Goal: Task Accomplishment & Management: Use online tool/utility

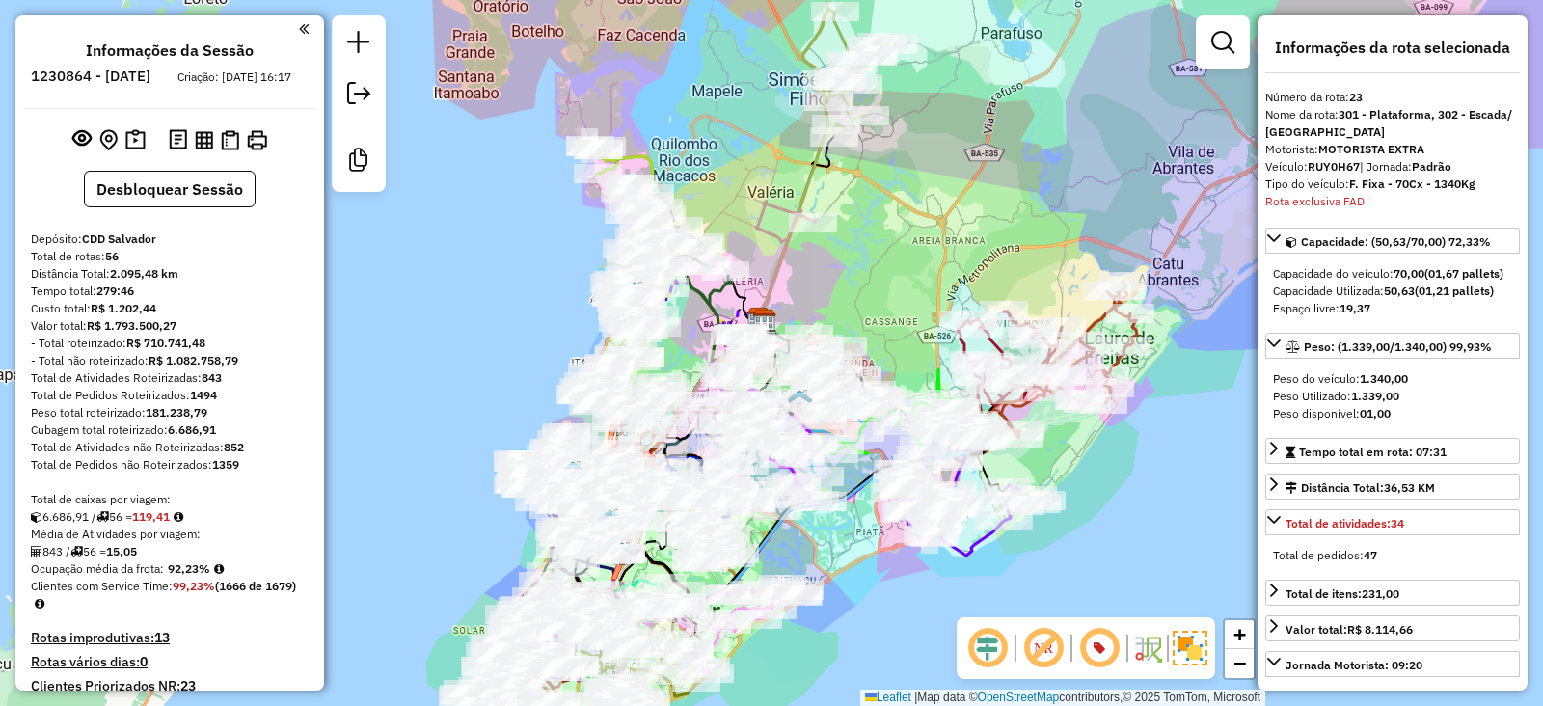
select select "**********"
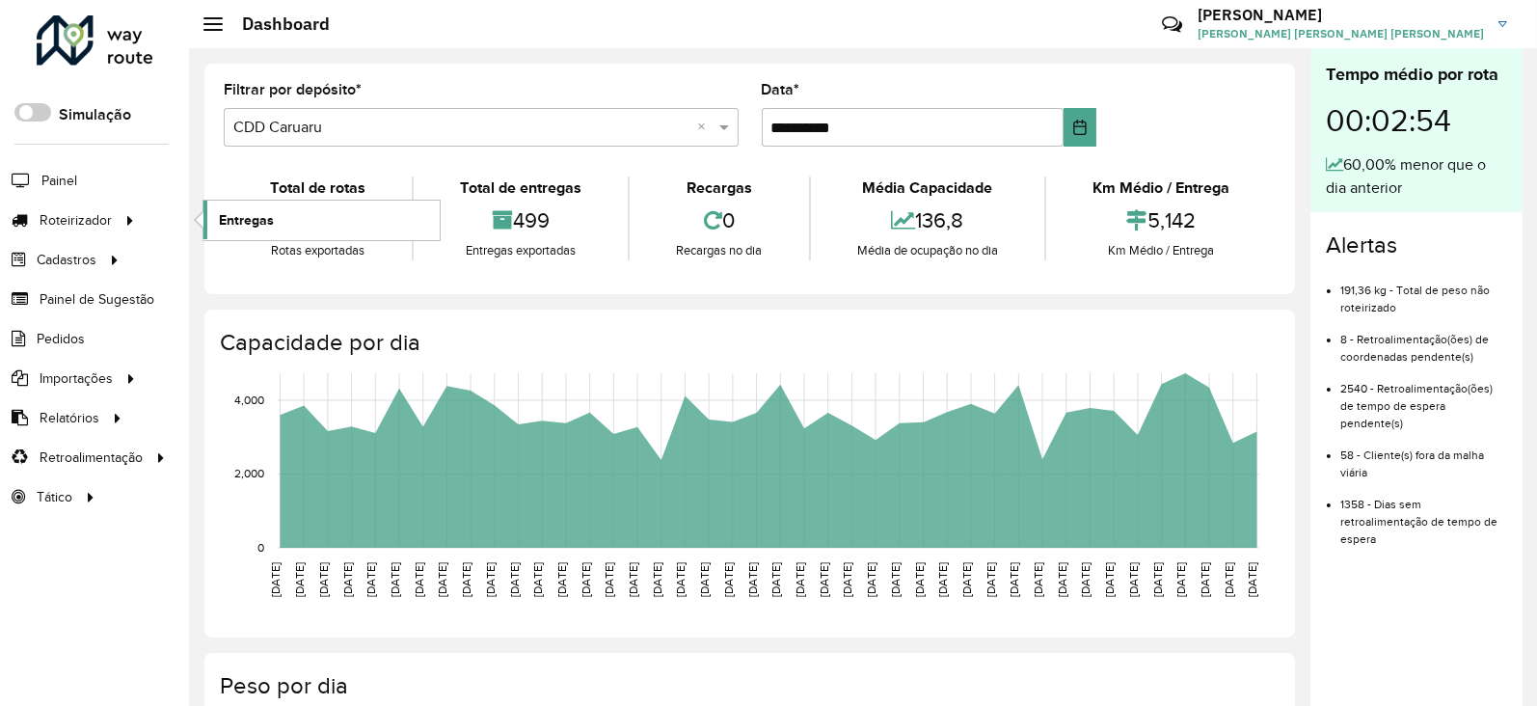
click at [302, 208] on link "Entregas" at bounding box center [321, 220] width 236 height 39
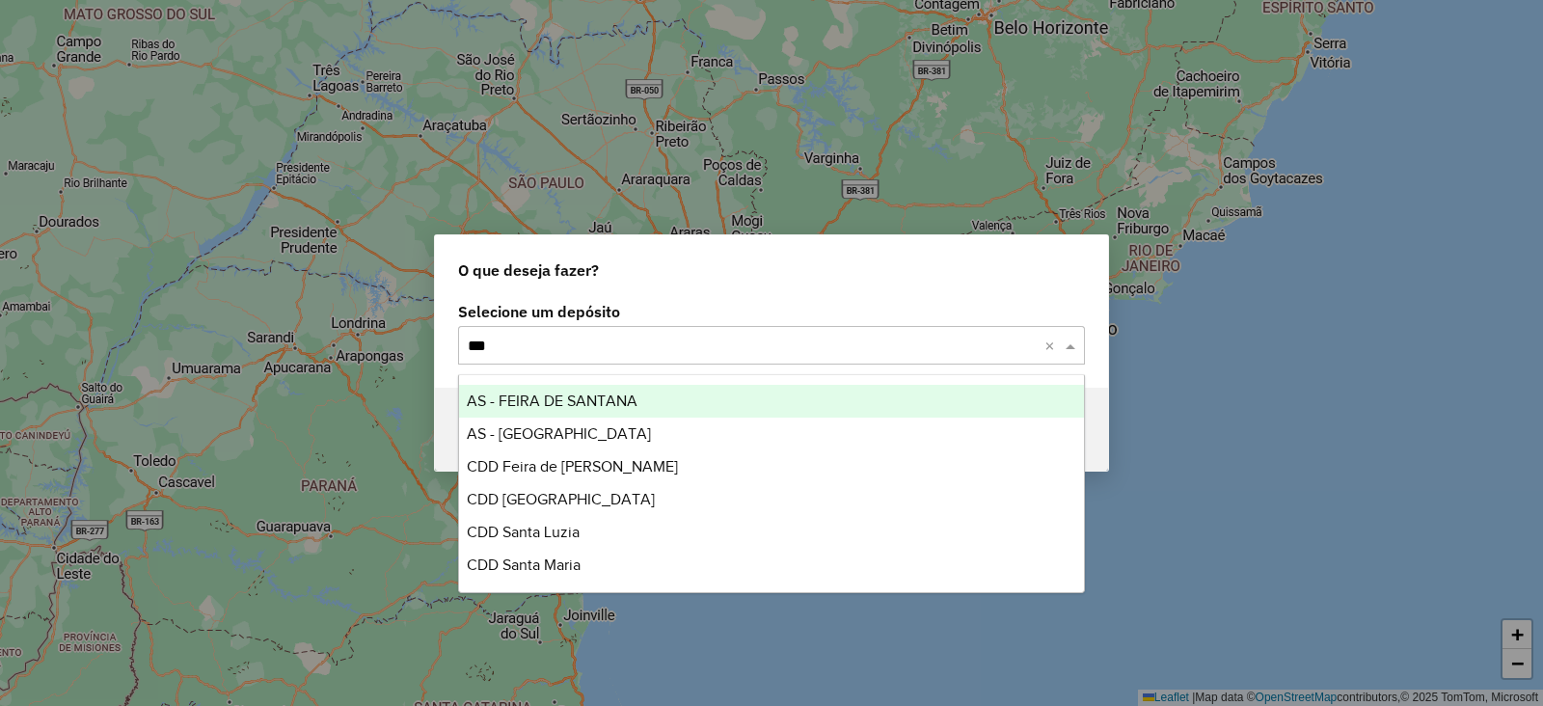
type input "****"
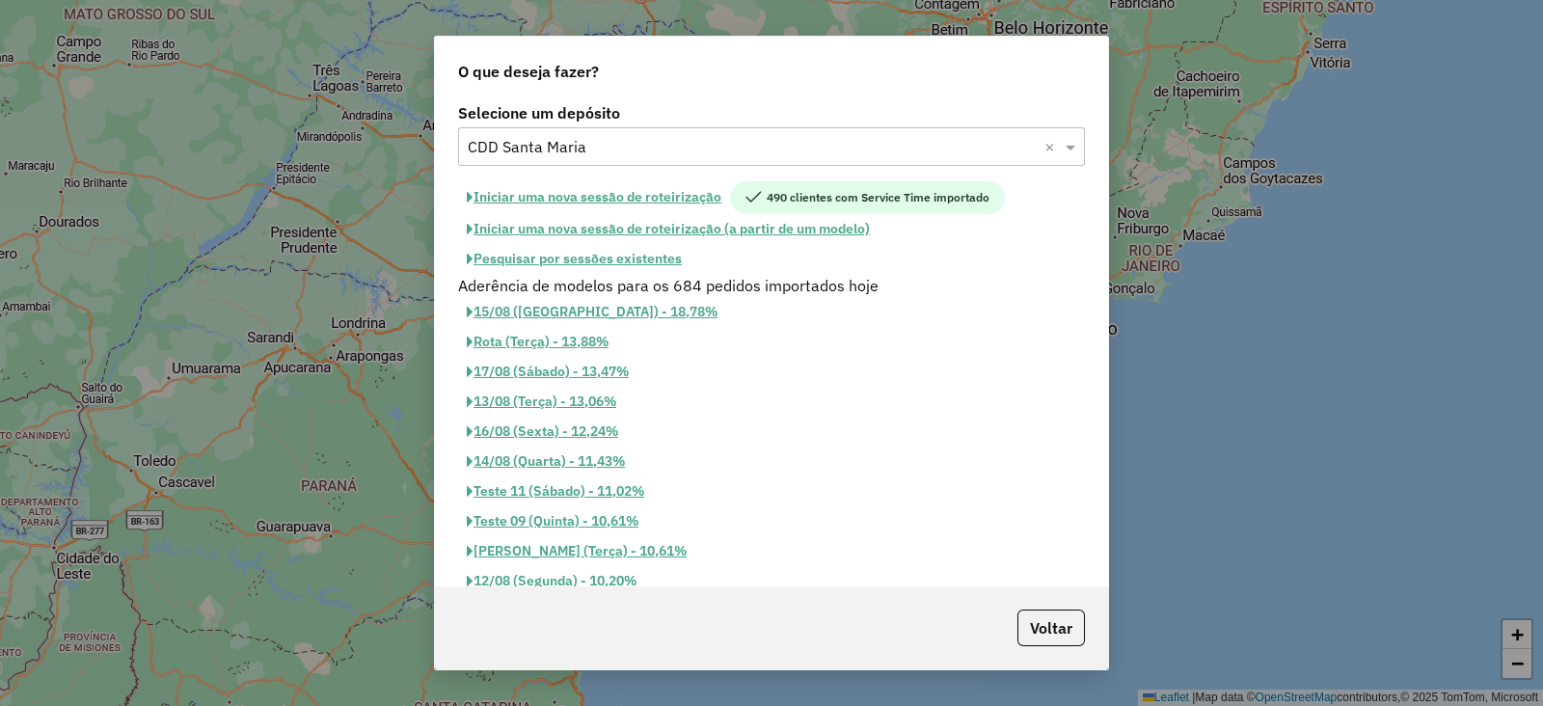
click at [658, 203] on button "Iniciar uma nova sessão de roteirização" at bounding box center [594, 197] width 272 height 33
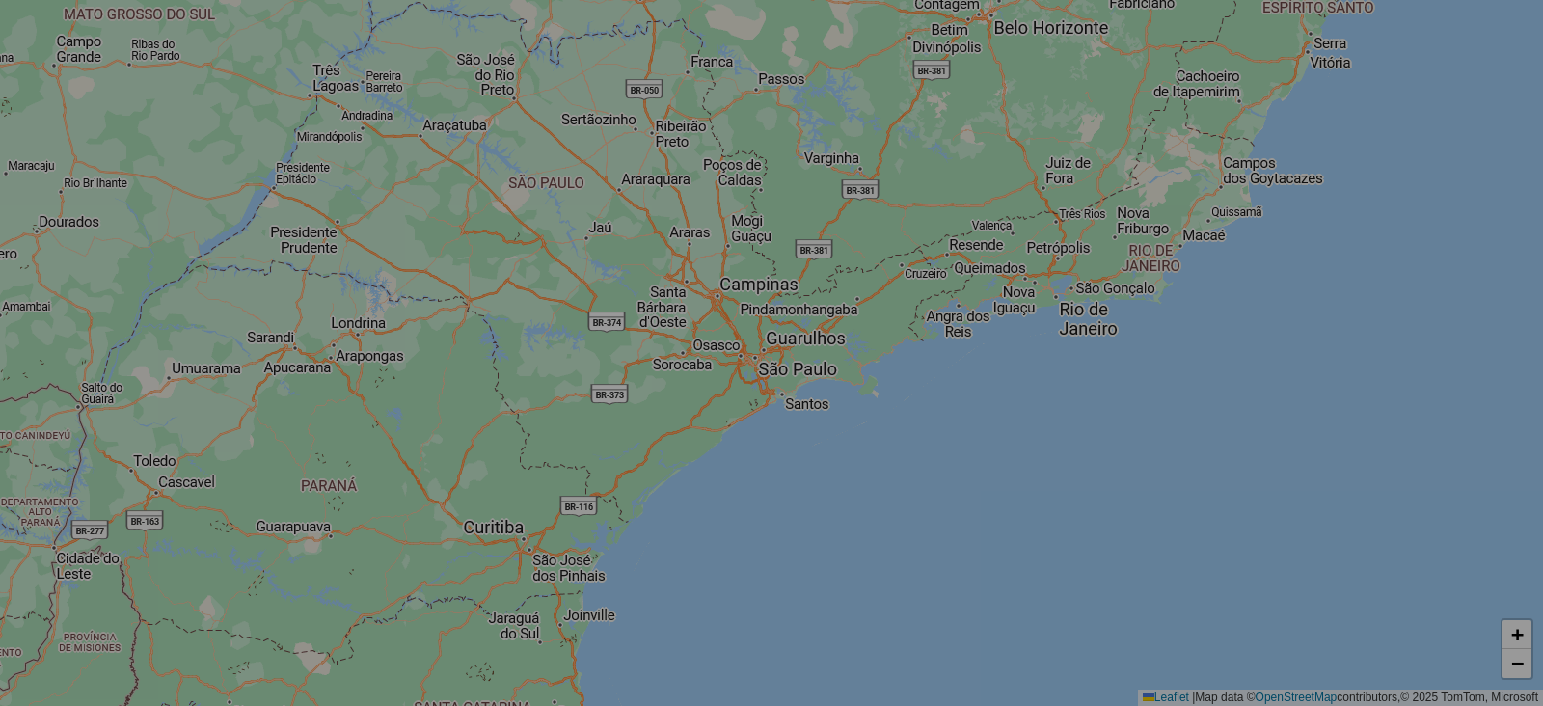
select select "*"
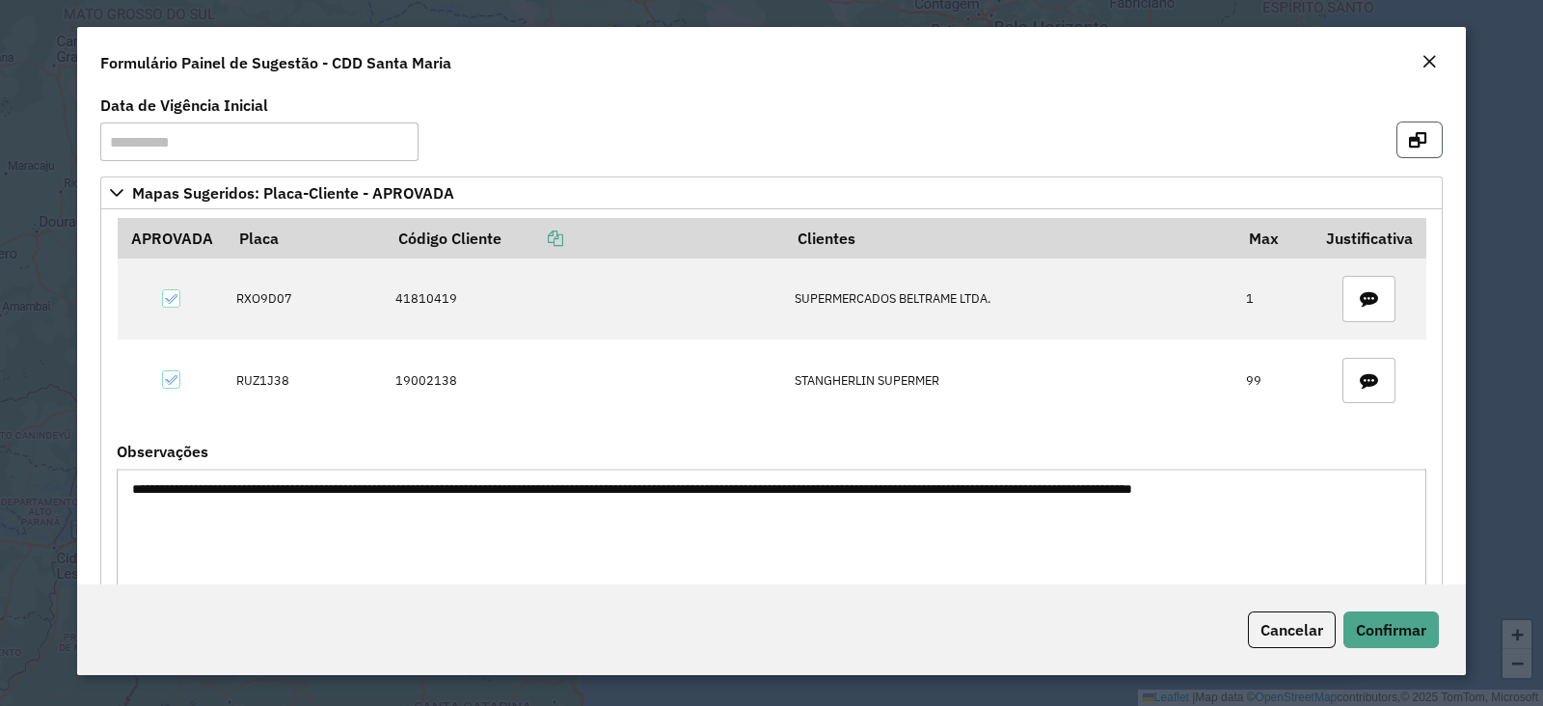
click at [1410, 143] on icon "button" at bounding box center [1417, 139] width 17 height 15
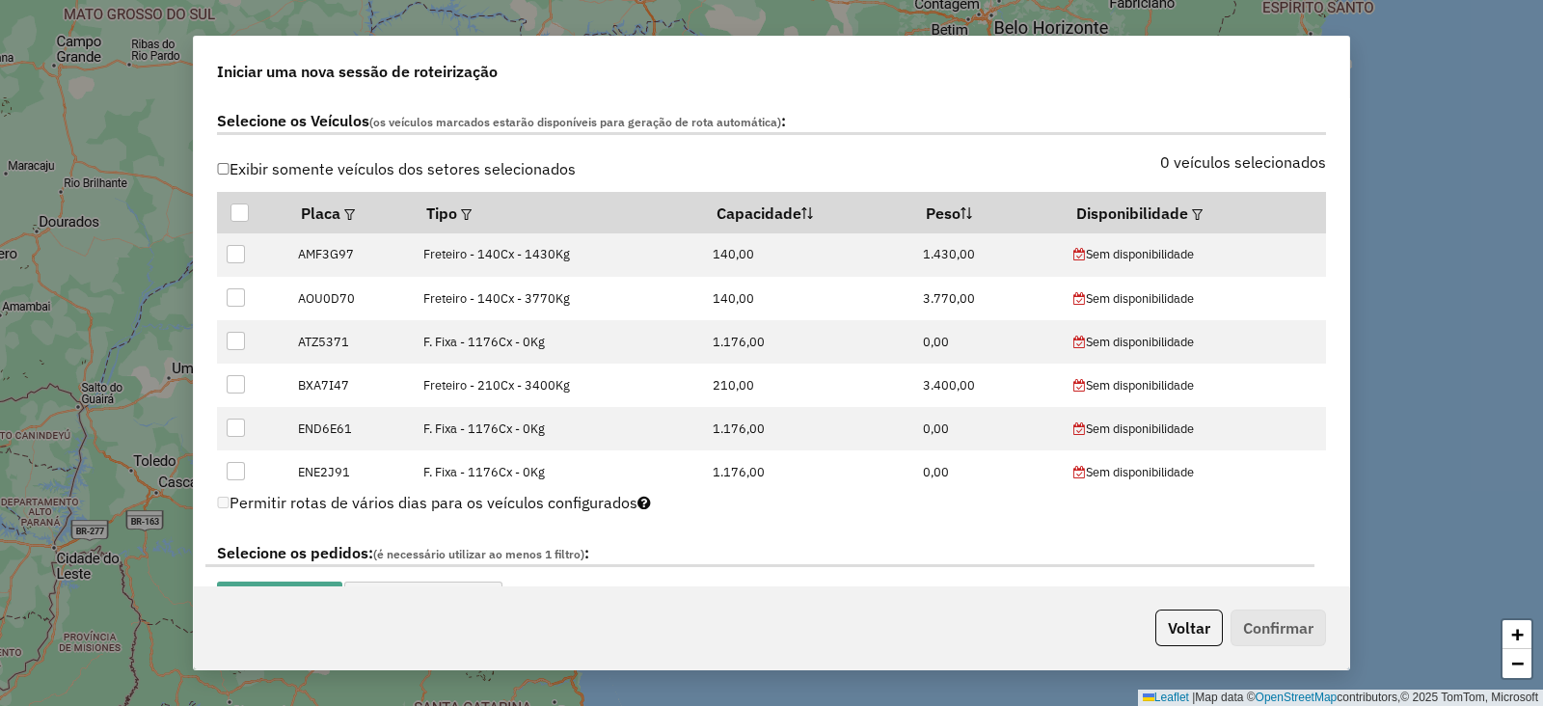
scroll to position [712, 0]
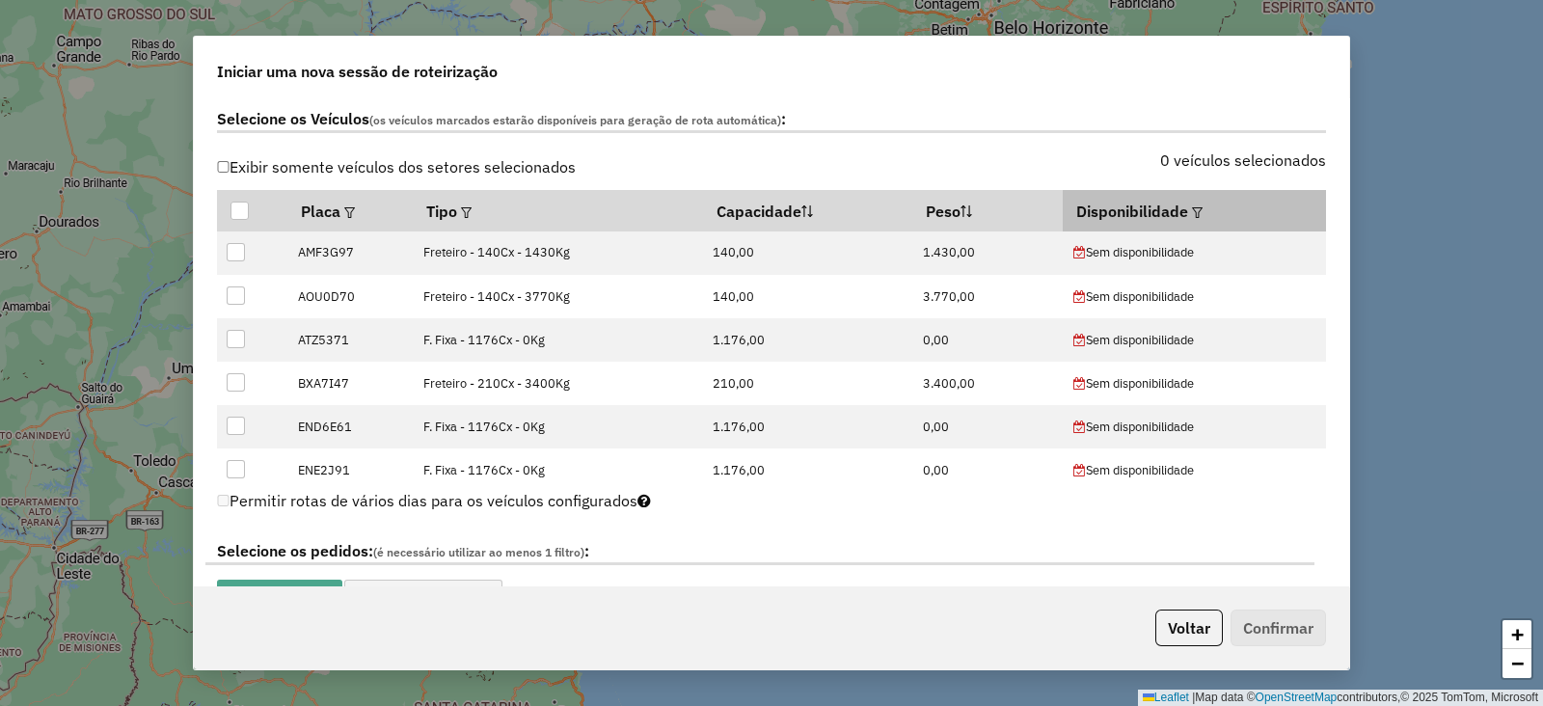
click at [1192, 214] on em at bounding box center [1197, 212] width 11 height 11
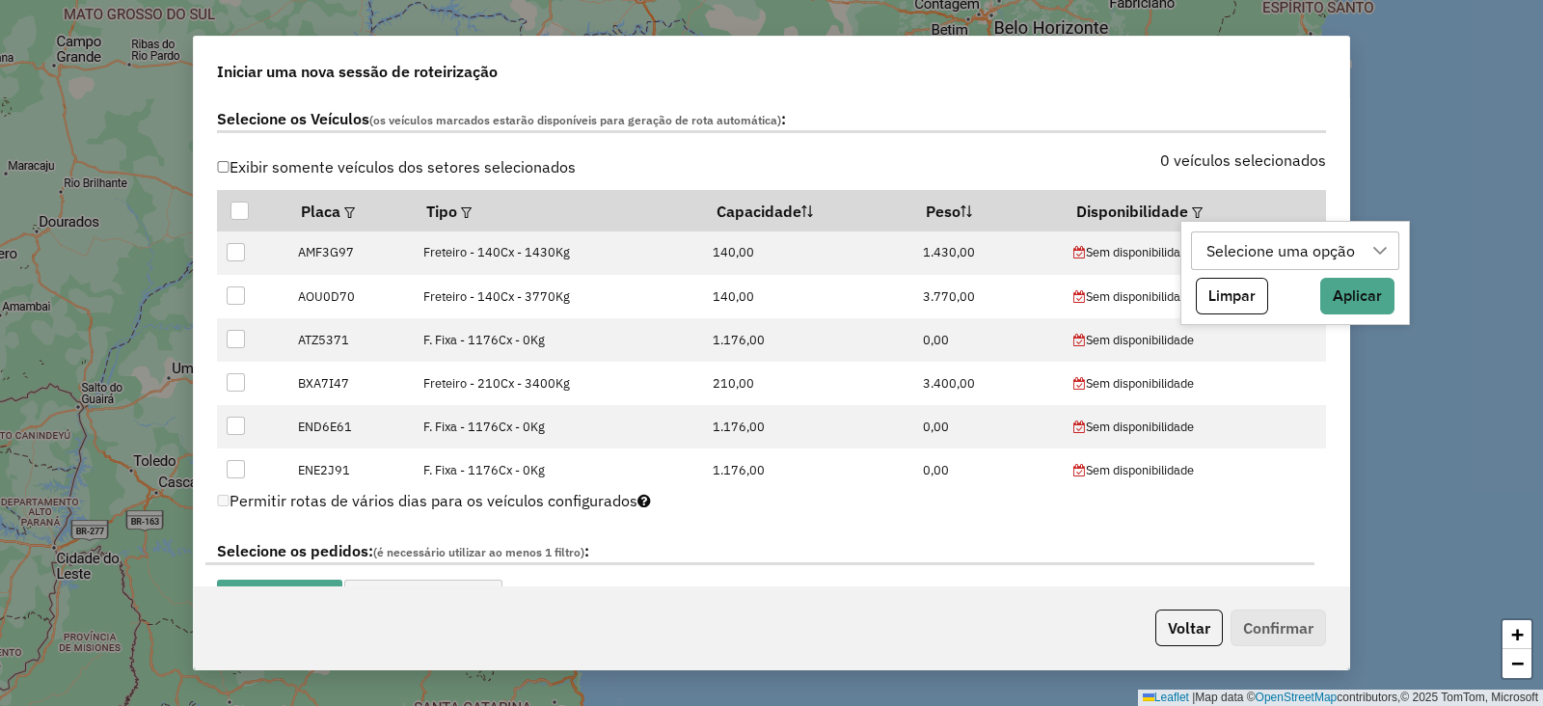
click at [1227, 257] on div "Selecione uma opção" at bounding box center [1280, 250] width 162 height 37
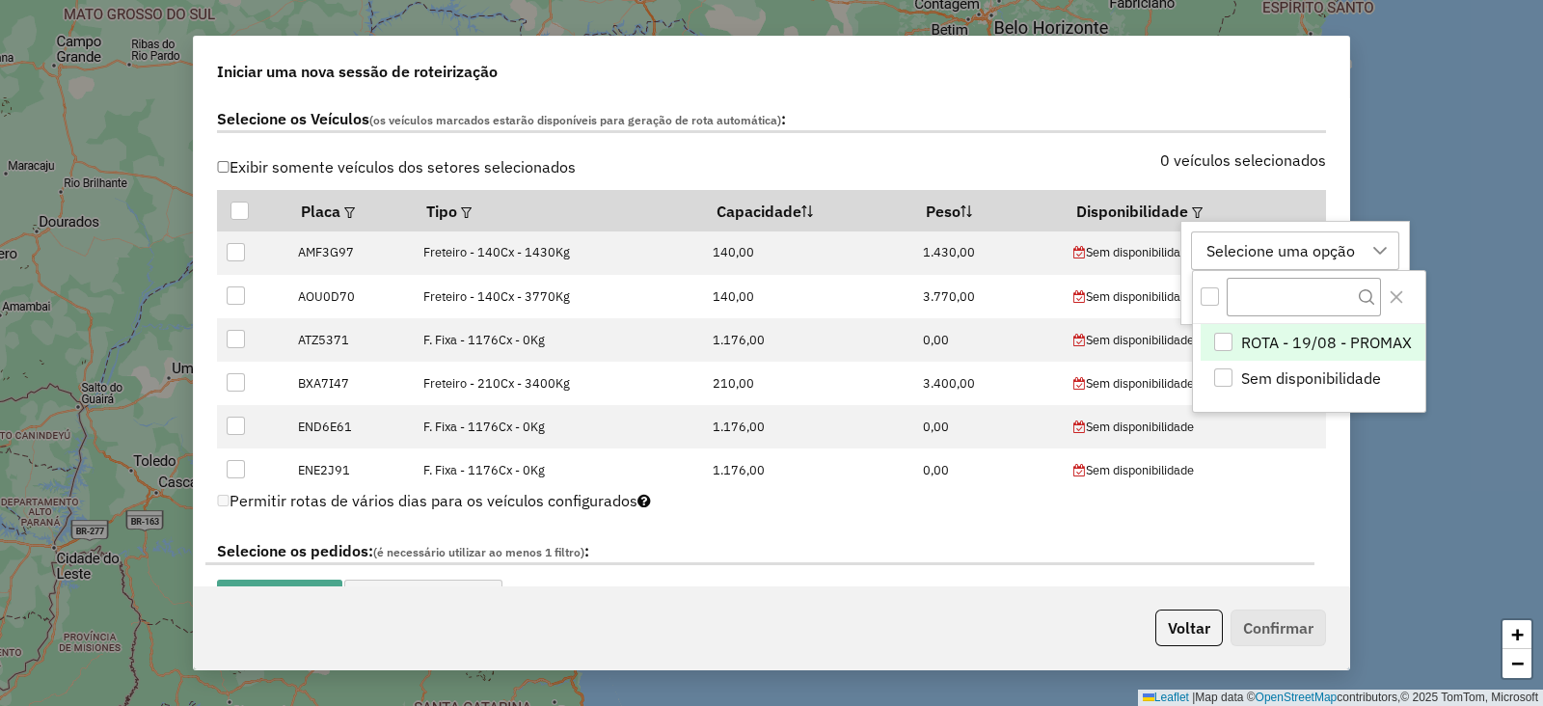
scroll to position [13, 89]
click at [1255, 344] on span "ROTA - 19/08 - PROMAX" at bounding box center [1326, 342] width 171 height 23
click at [1398, 296] on icon "Close" at bounding box center [1395, 296] width 15 height 15
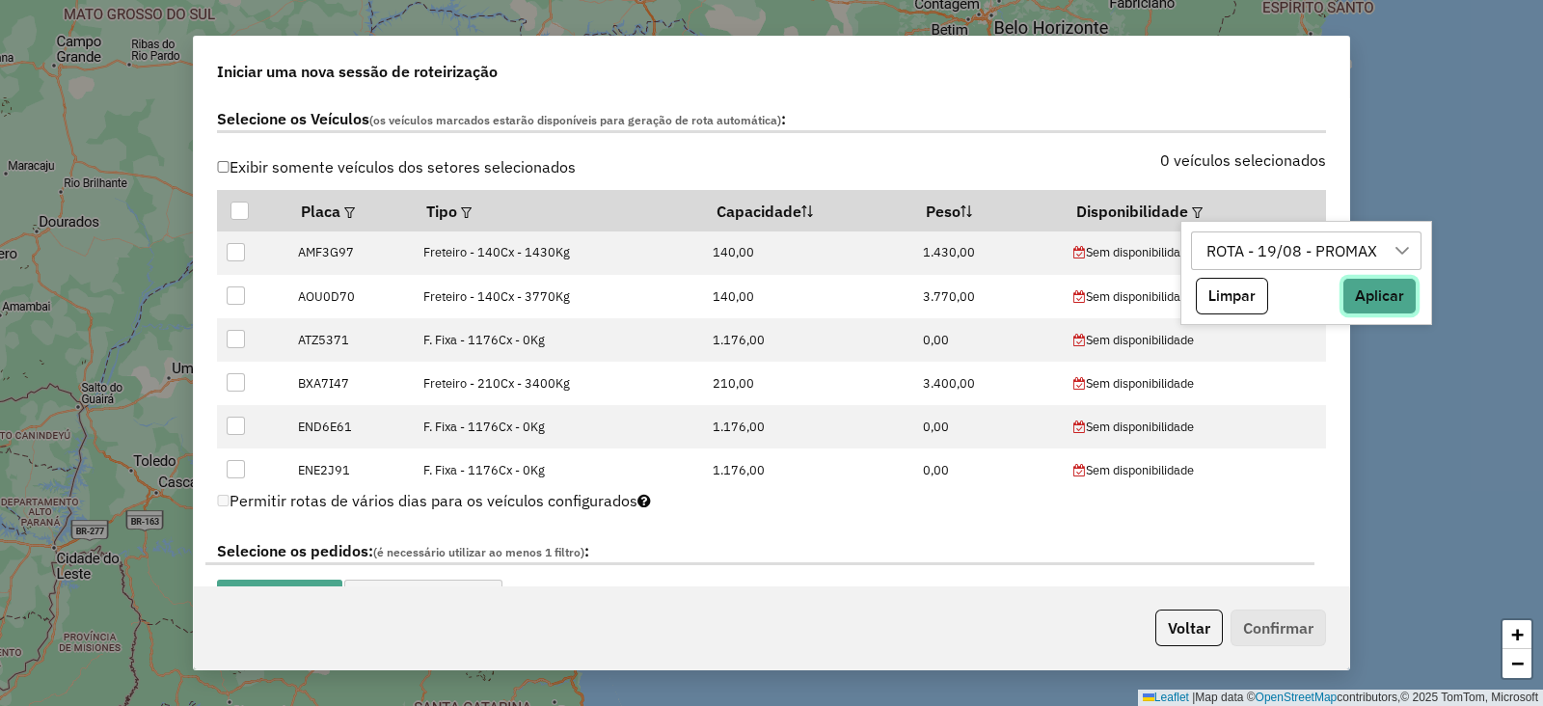
click at [1396, 304] on button "Aplicar" at bounding box center [1379, 296] width 74 height 37
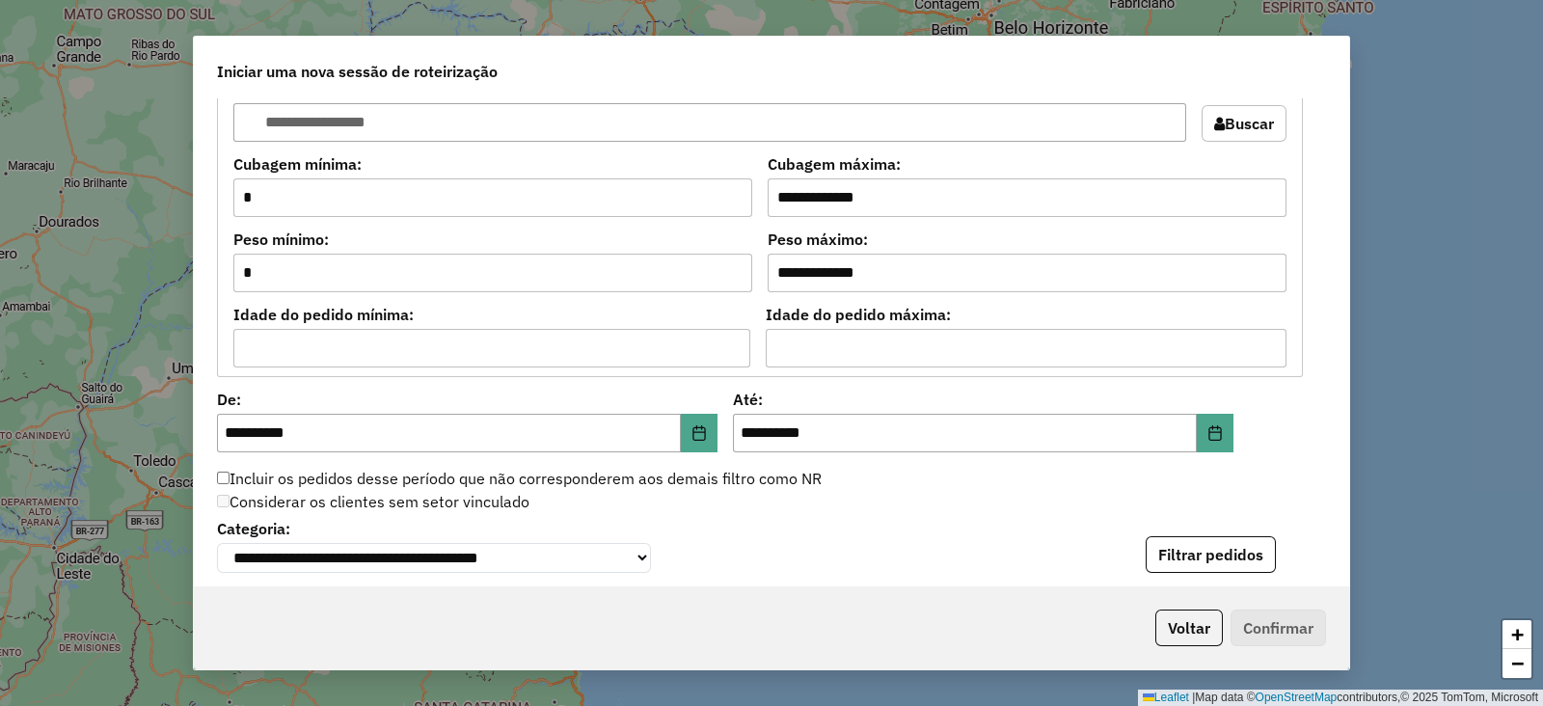
scroll to position [2097, 0]
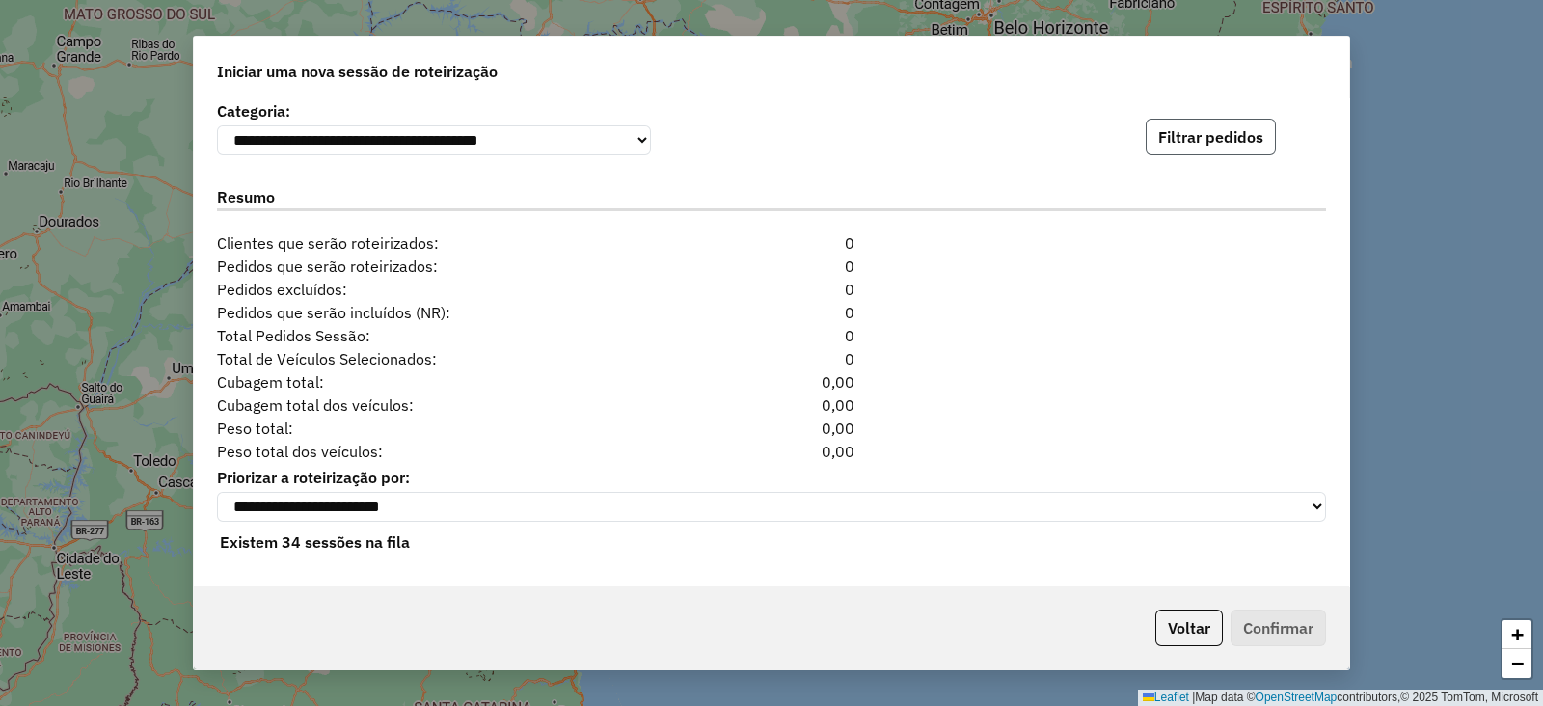
click at [1238, 146] on button "Filtrar pedidos" at bounding box center [1210, 137] width 130 height 37
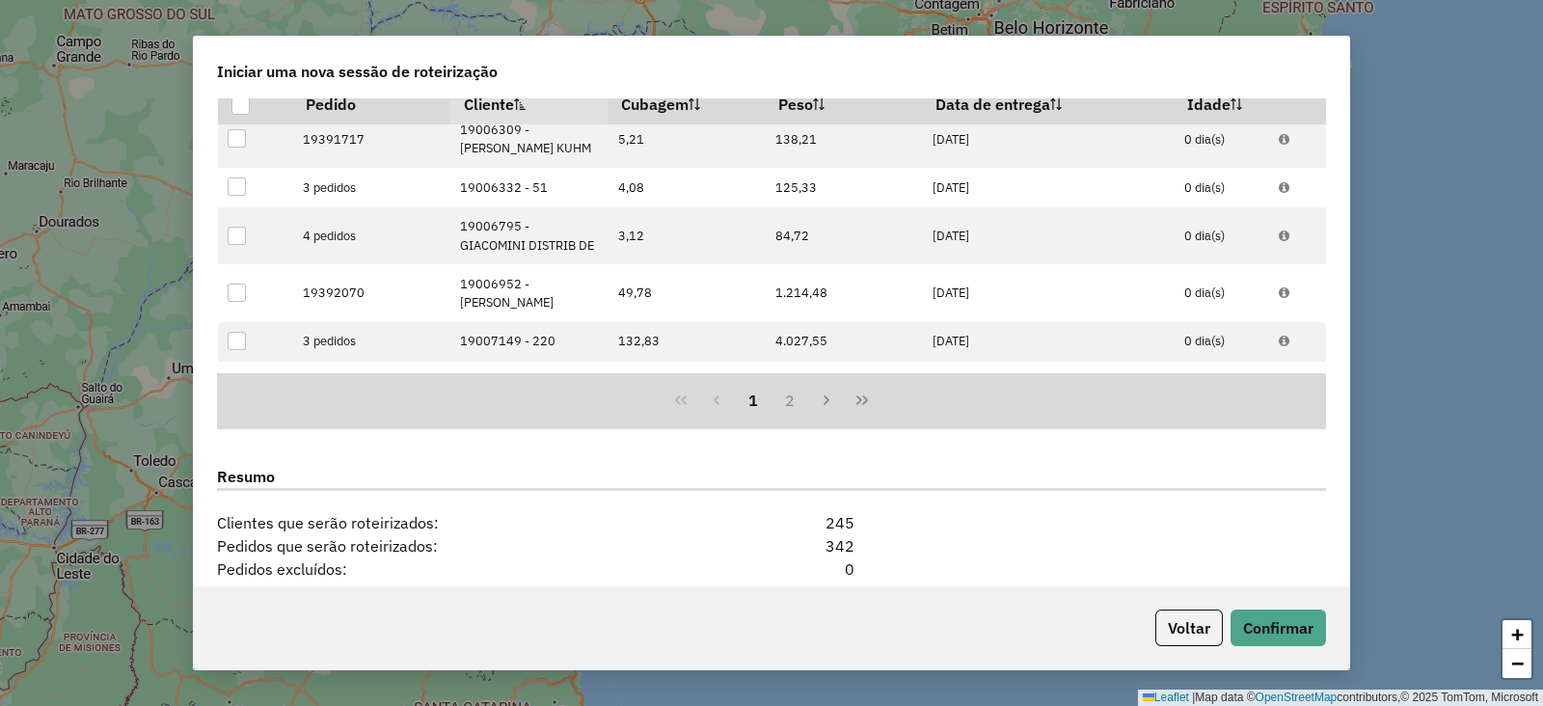
scroll to position [2517, 0]
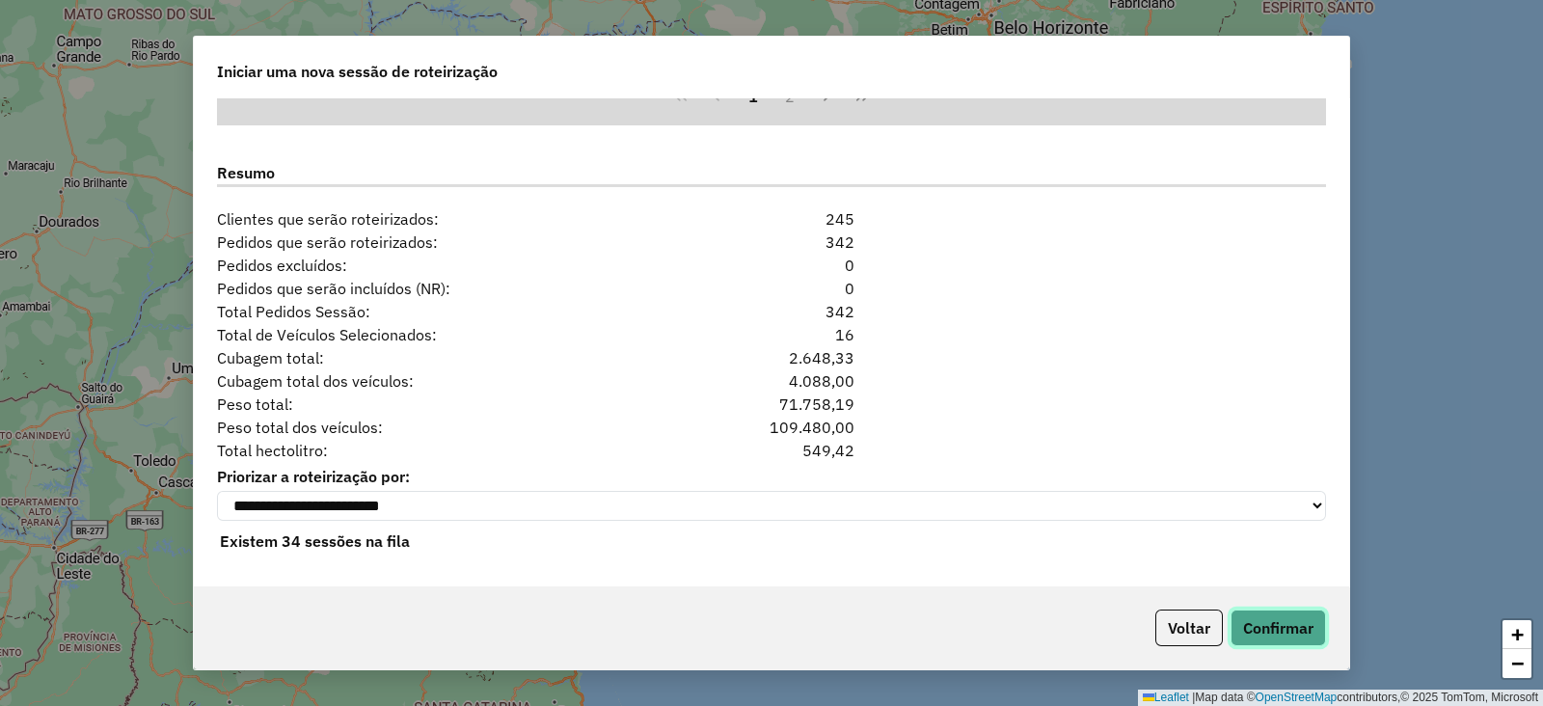
click at [1314, 640] on button "Confirmar" at bounding box center [1277, 627] width 95 height 37
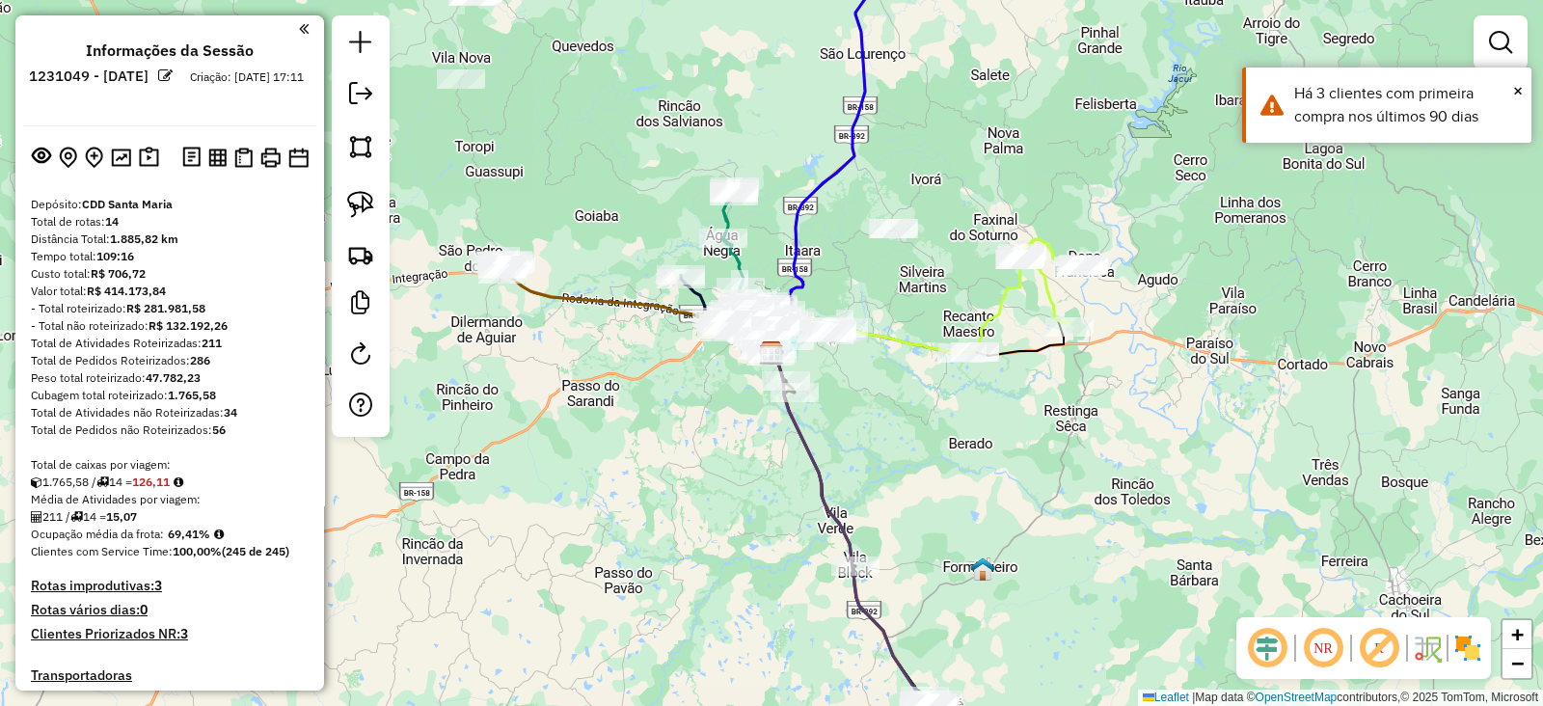
click at [1471, 644] on img at bounding box center [1467, 647] width 31 height 31
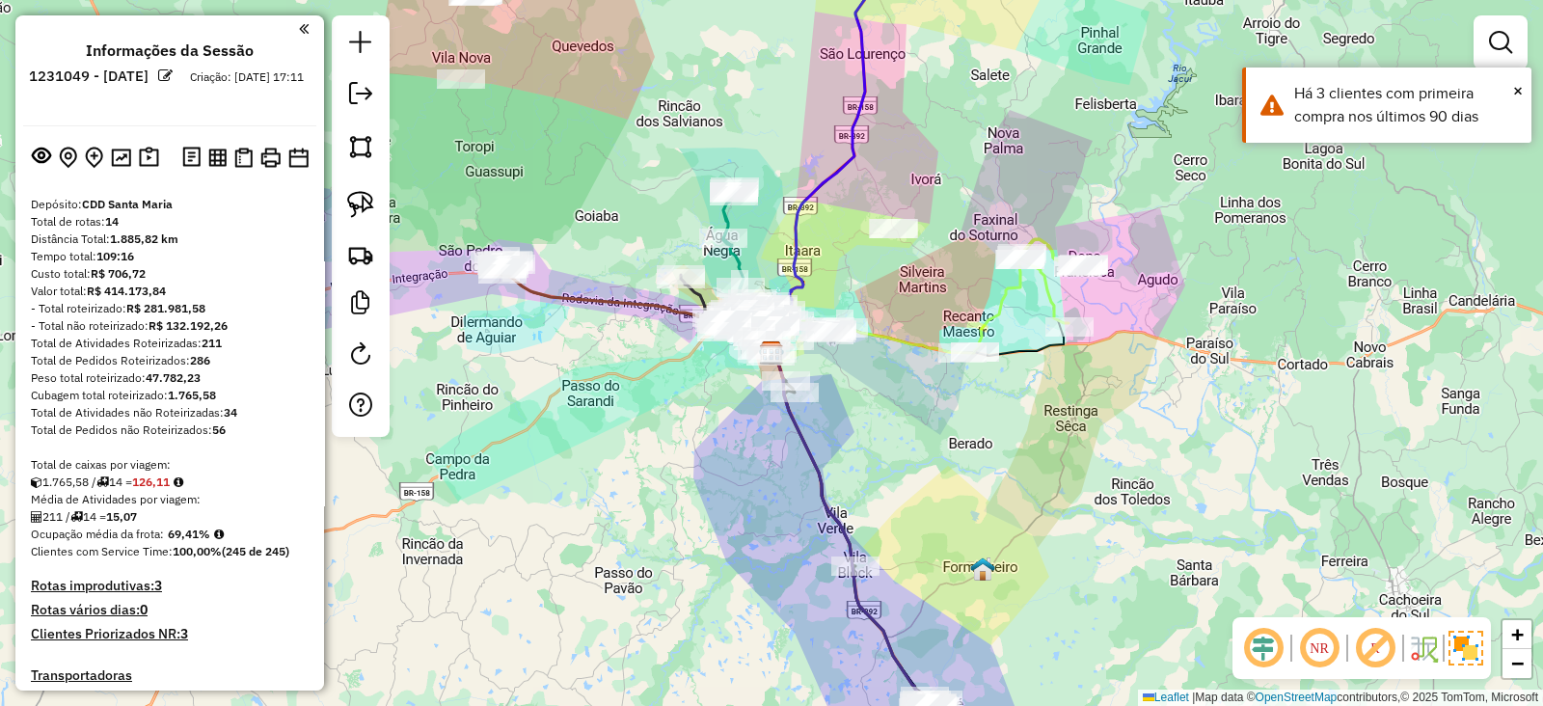
click at [1384, 648] on em at bounding box center [1375, 648] width 46 height 46
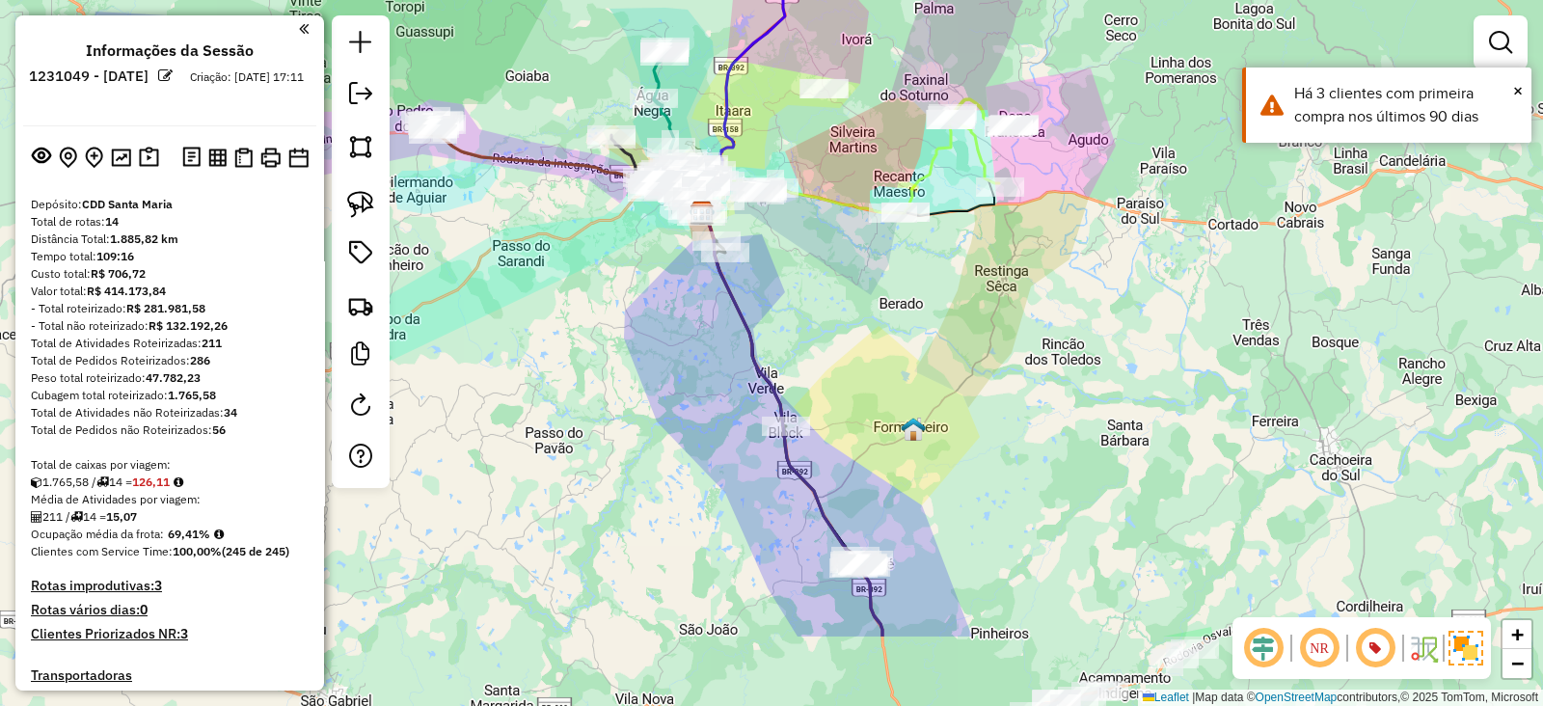
drag, startPoint x: 724, startPoint y: 504, endPoint x: 656, endPoint y: 312, distance: 203.7
click at [656, 315] on div "Janela de atendimento Grade de atendimento Capacidade Transportadoras Veículos …" at bounding box center [771, 353] width 1543 height 706
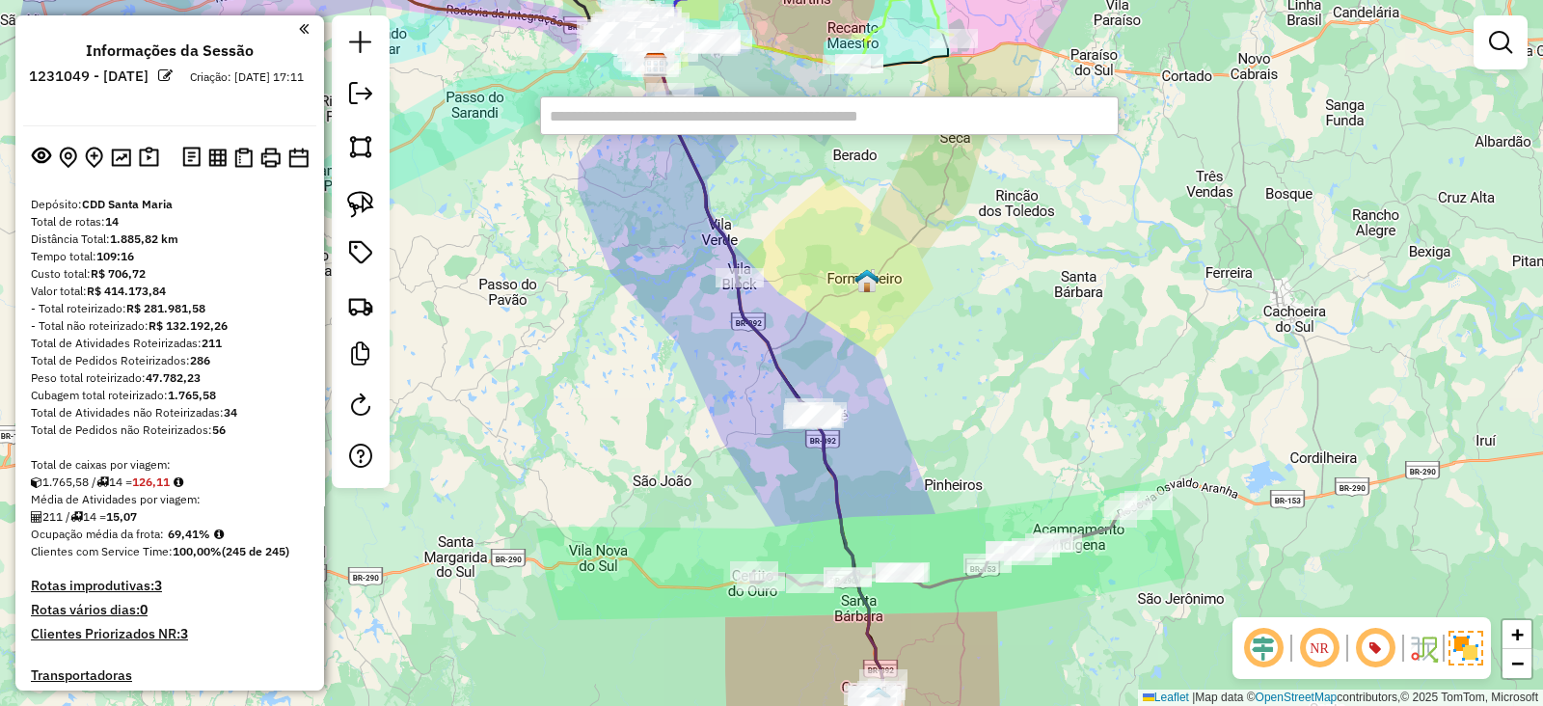
paste input "********"
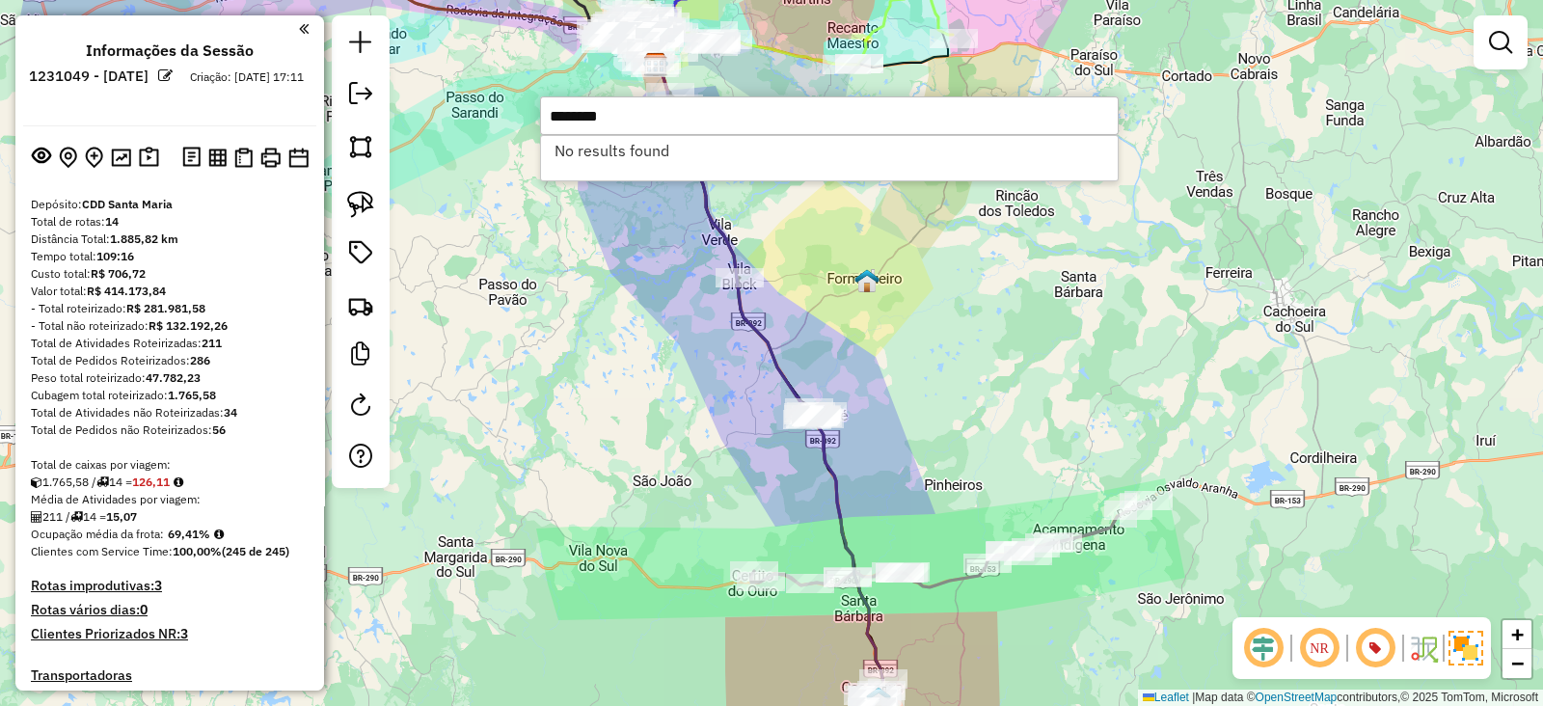
click at [792, 122] on input "********" at bounding box center [829, 115] width 578 height 39
paste input "text"
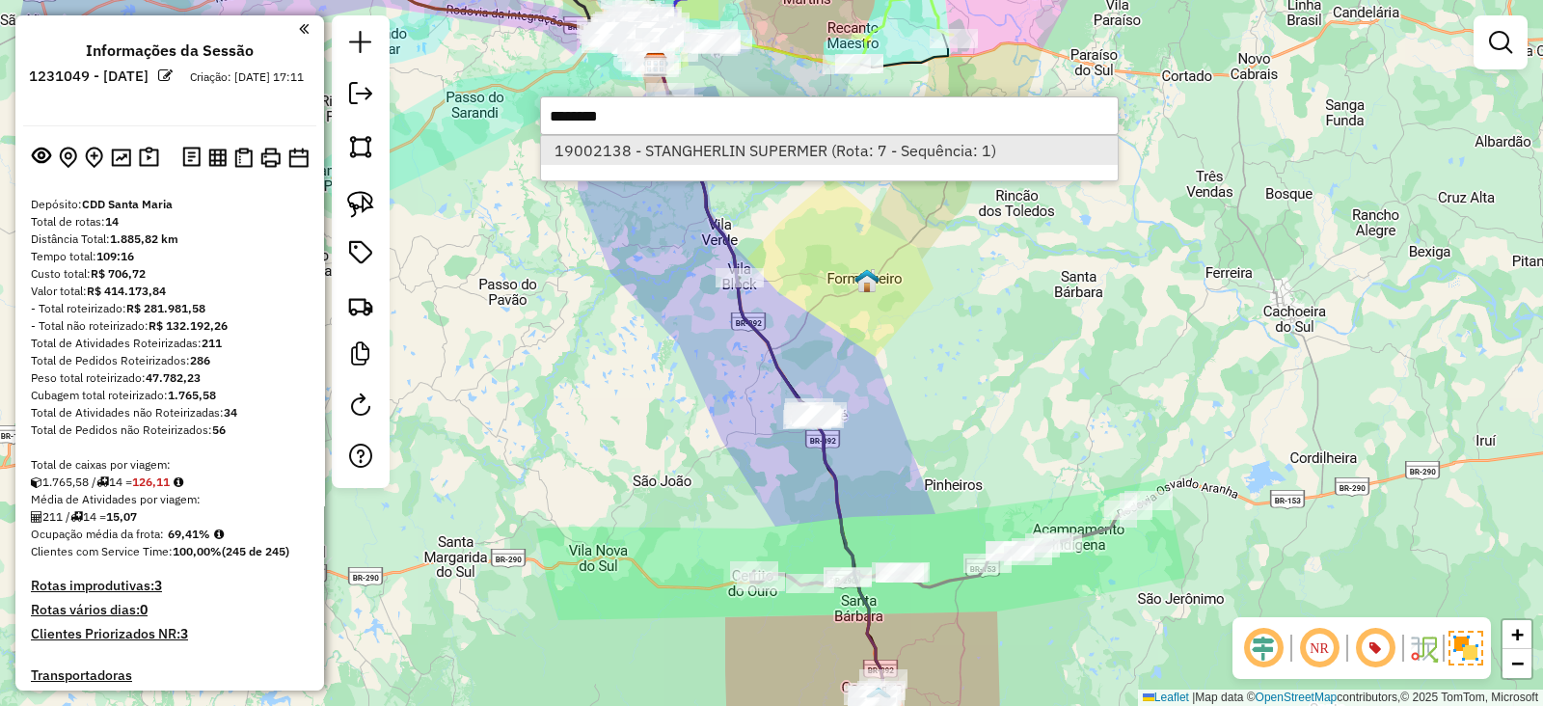
type input "********"
click at [713, 161] on li "19002138 - STANGHERLIN SUPERMER (Rota: 7 - Sequência: 1)" at bounding box center [829, 150] width 577 height 29
select select "**********"
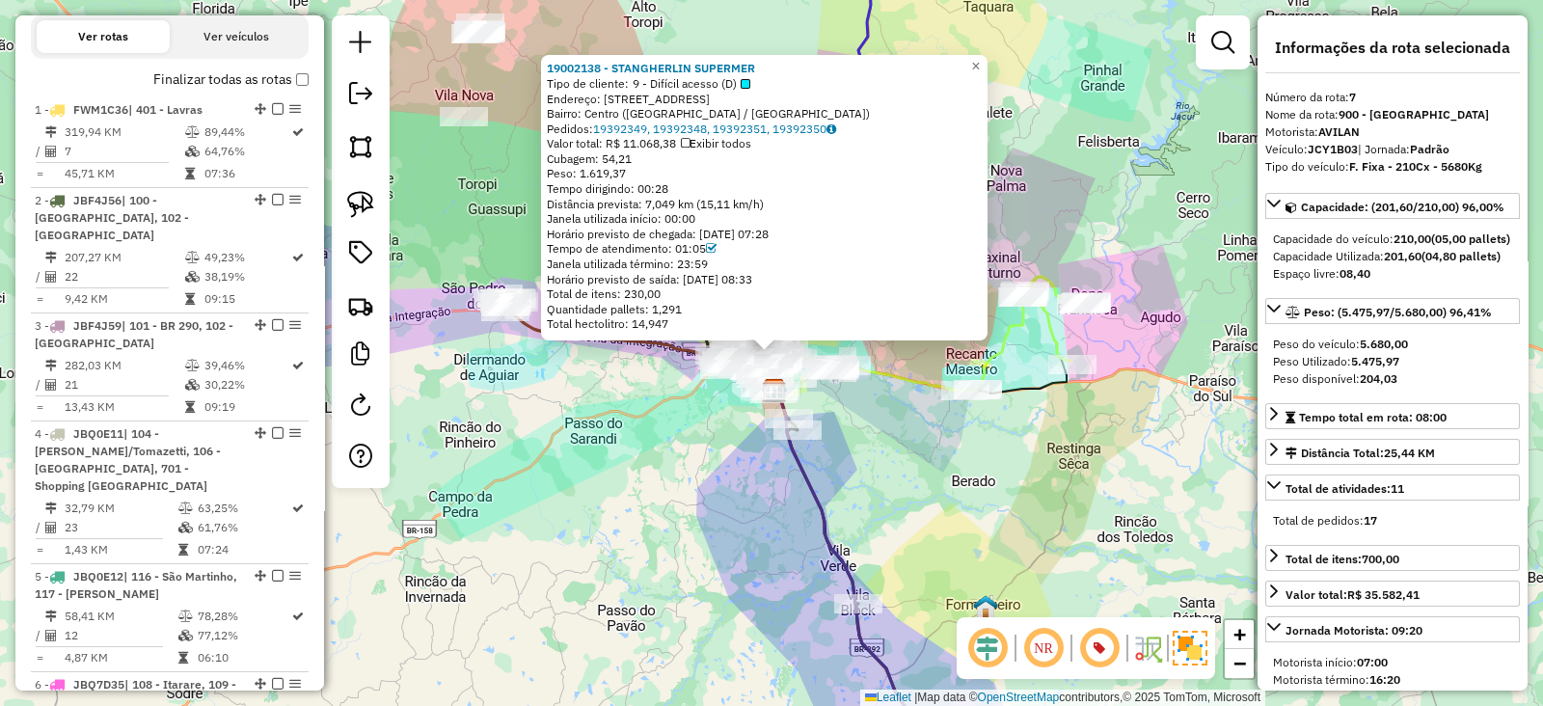
scroll to position [1457, 0]
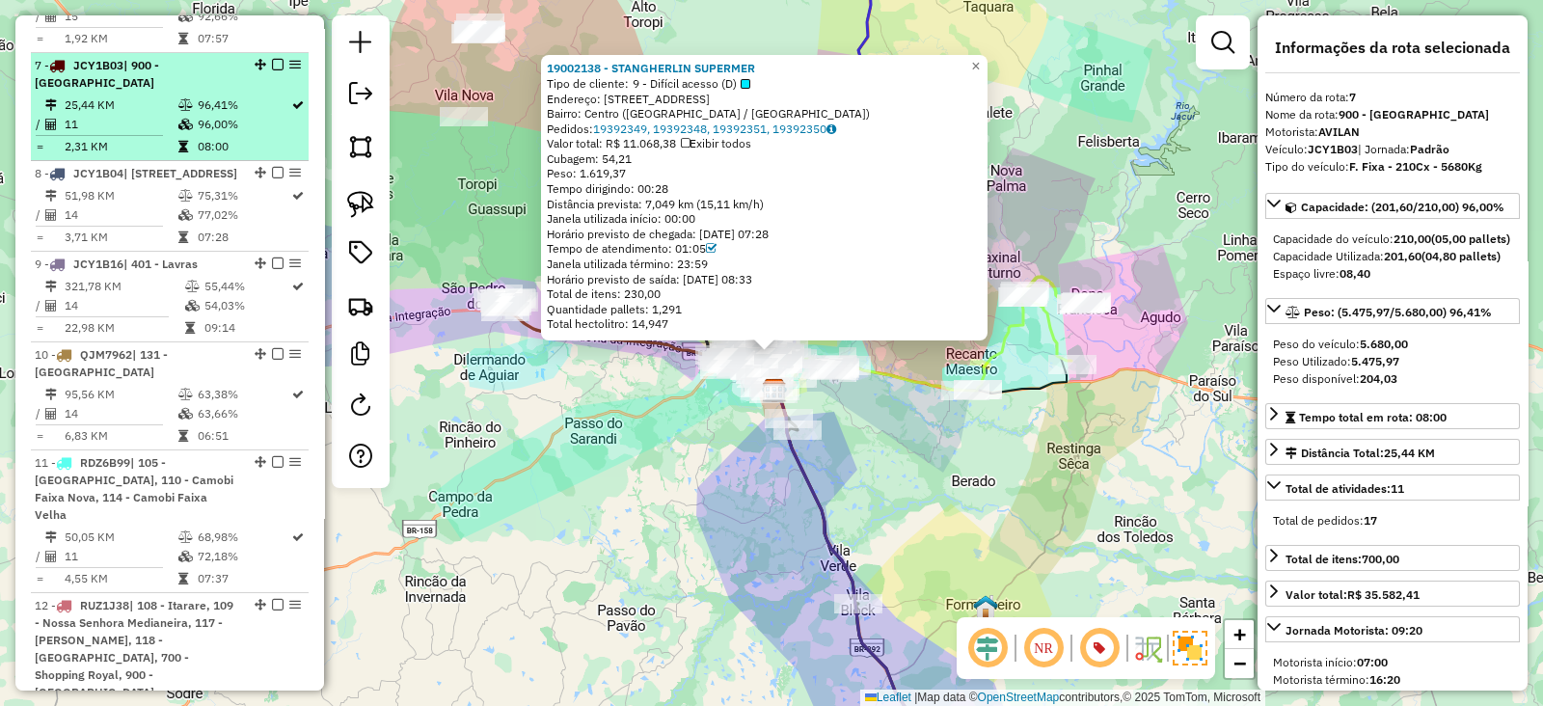
click at [255, 95] on td "96,41%" at bounding box center [244, 104] width 94 height 19
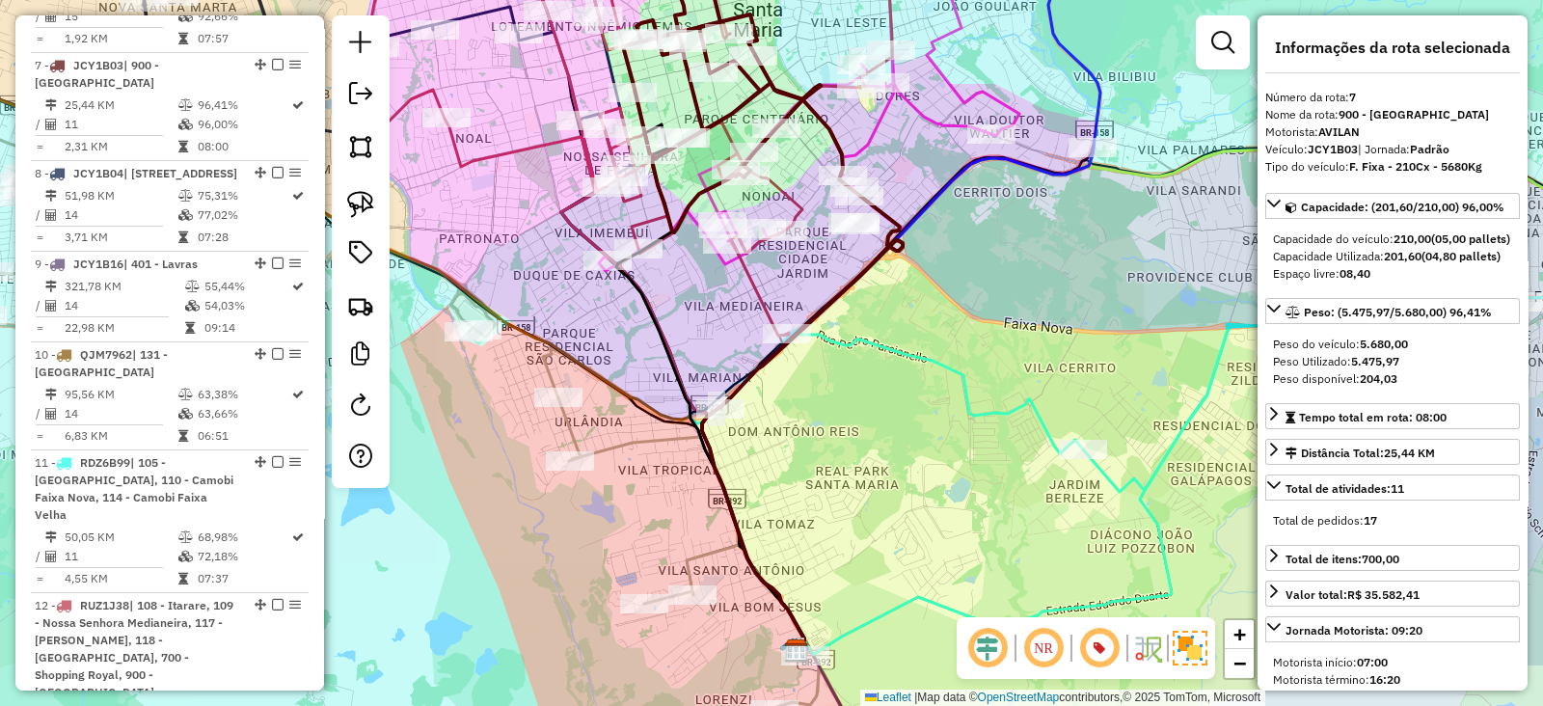
drag, startPoint x: 679, startPoint y: 393, endPoint x: 679, endPoint y: 374, distance: 19.3
click at [679, 374] on icon at bounding box center [710, 386] width 188 height 524
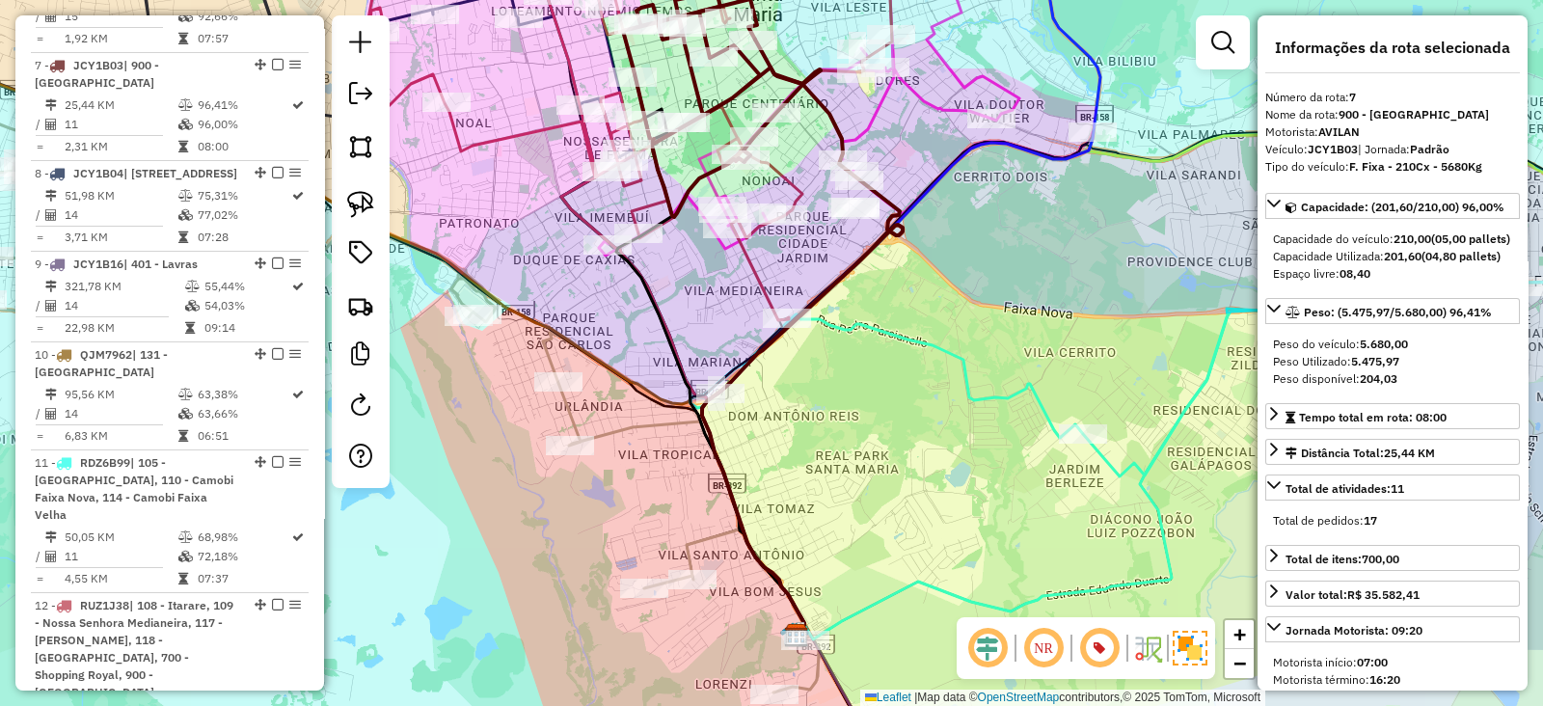
drag, startPoint x: 682, startPoint y: 474, endPoint x: 655, endPoint y: 315, distance: 161.4
click at [657, 324] on div "Janela de atendimento Grade de atendimento Capacidade Transportadoras Veículos …" at bounding box center [771, 353] width 1543 height 706
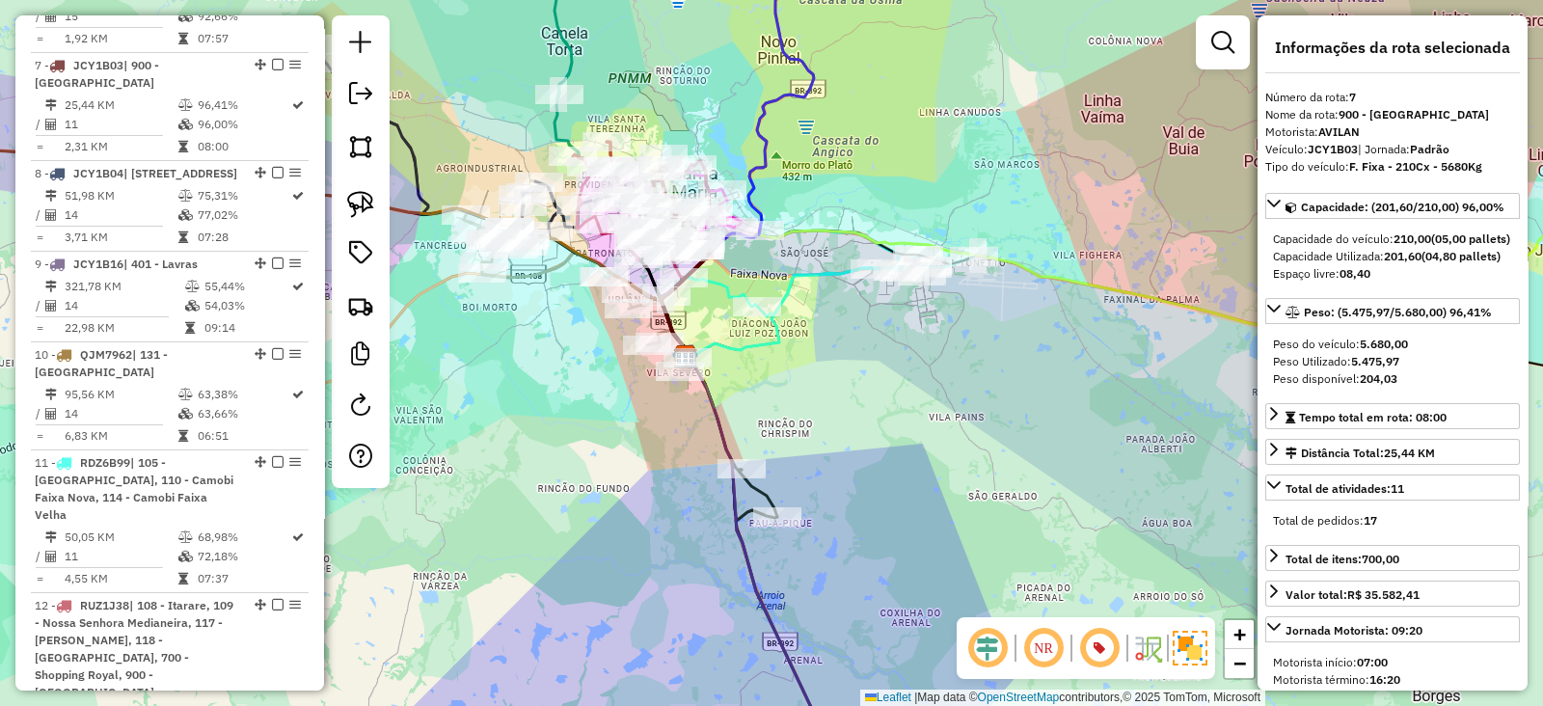
click at [690, 346] on div "Rota 4 - Placa JBQ0E11 19012578 - MINIMERCADO PARADA O Janela de atendimento Gr…" at bounding box center [771, 353] width 1543 height 706
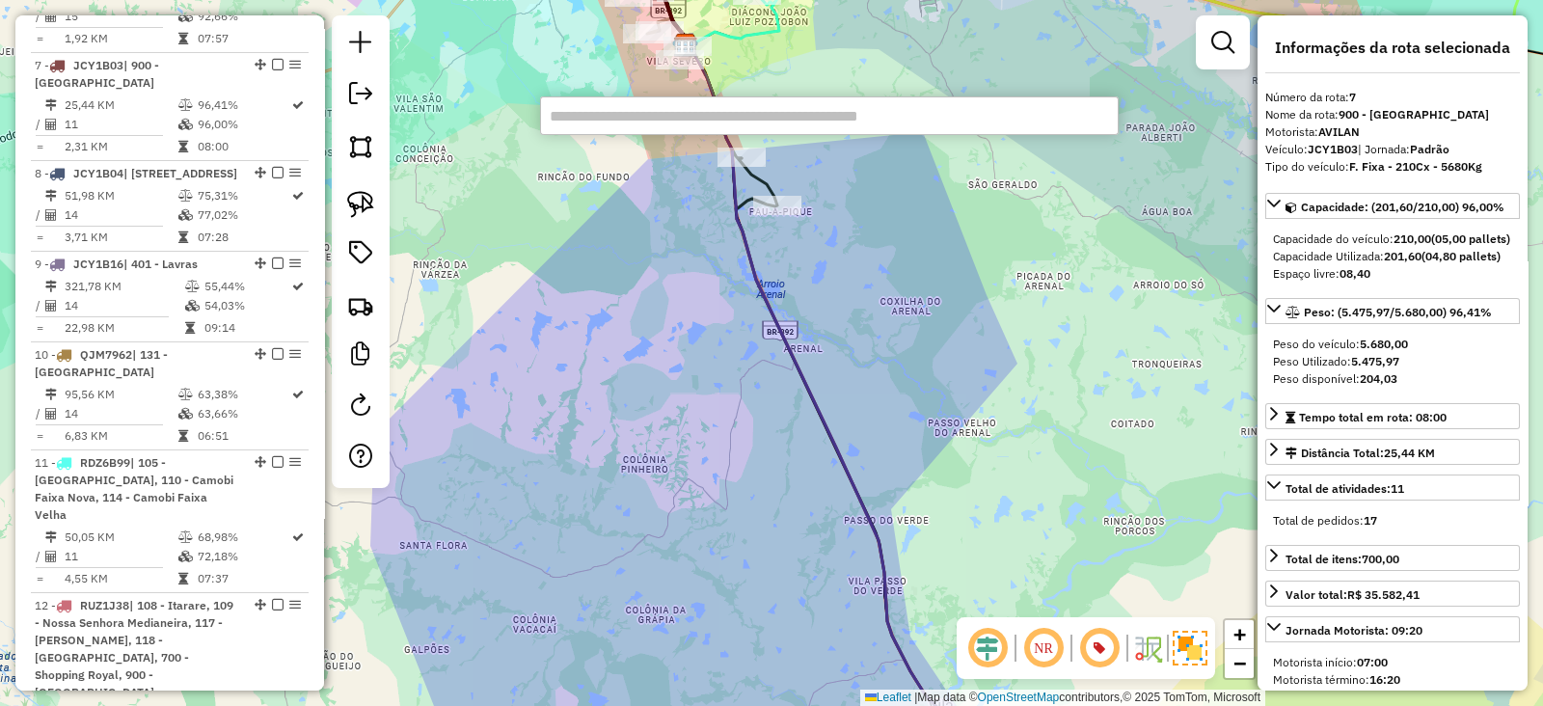
paste input "********"
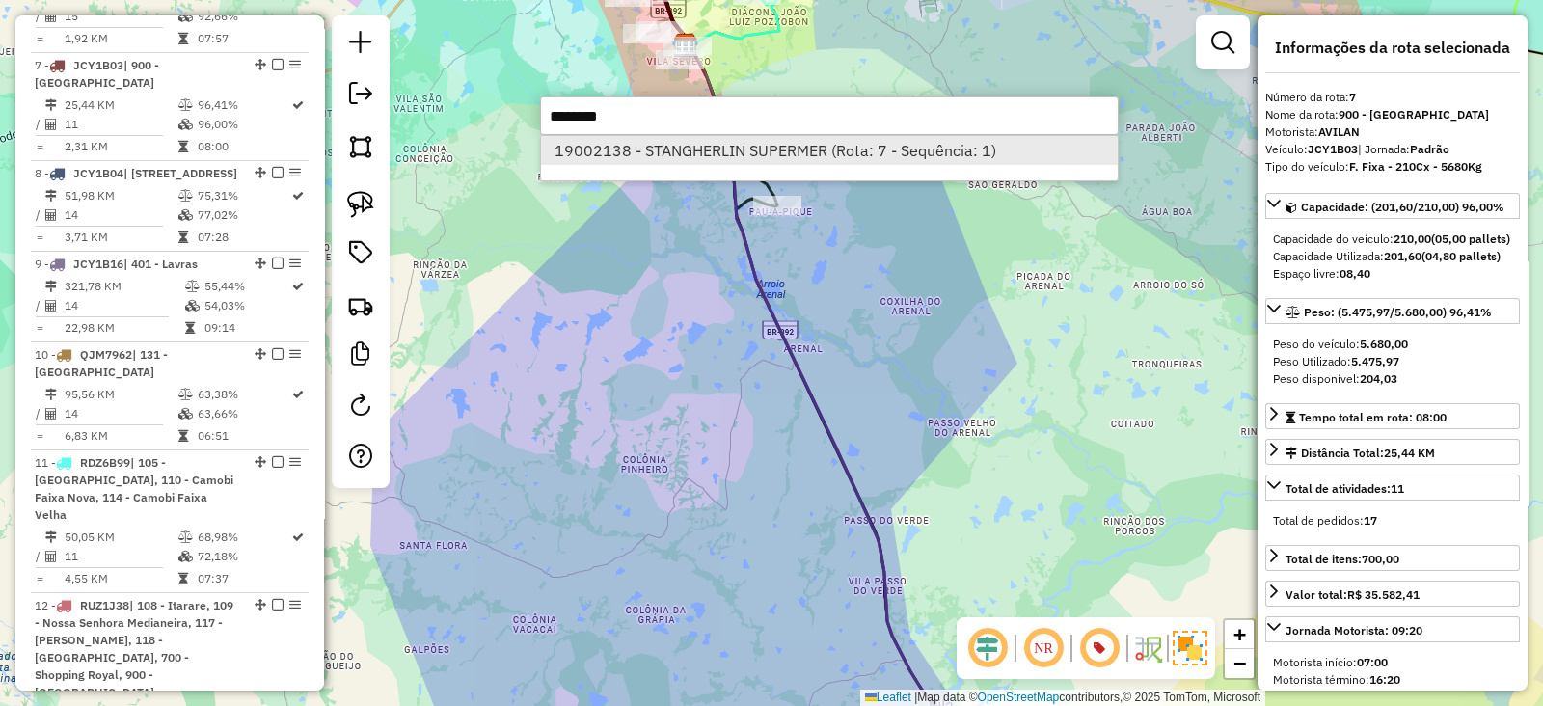
type input "********"
click at [798, 147] on li "19002138 - STANGHERLIN SUPERMER (Rota: 7 - Sequência: 1)" at bounding box center [829, 150] width 577 height 29
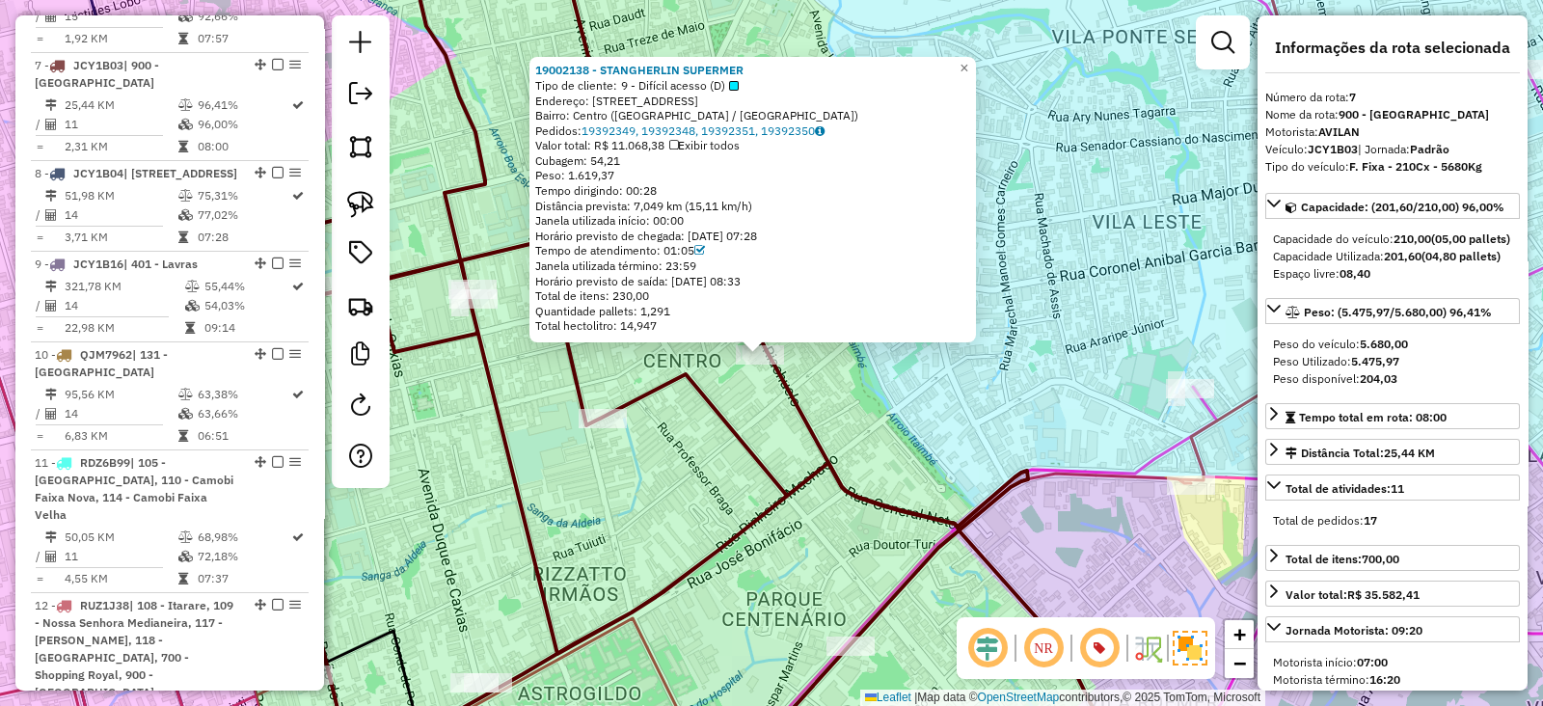
drag, startPoint x: 754, startPoint y: 416, endPoint x: 740, endPoint y: 418, distance: 13.6
click at [740, 418] on div "19002138 - STANGHERLIN SUPERMER Tipo de cliente: 9 - Difícil acesso (D) Endereç…" at bounding box center [771, 353] width 1543 height 706
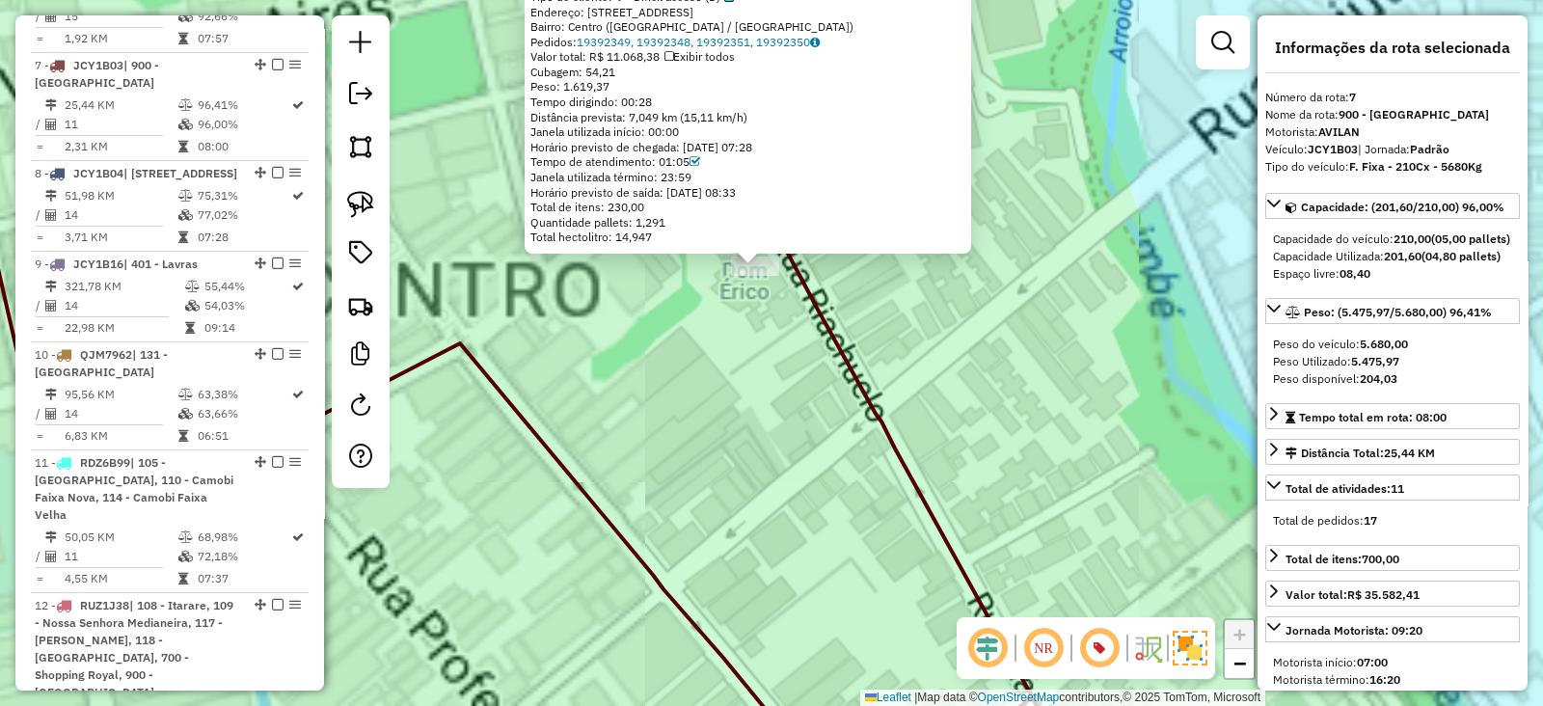
drag, startPoint x: 754, startPoint y: 327, endPoint x: 764, endPoint y: 349, distance: 24.2
click at [764, 349] on div "19002138 - STANGHERLIN SUPERMER Tipo de cliente: 9 - Difícil acesso (D) Endereç…" at bounding box center [771, 353] width 1543 height 706
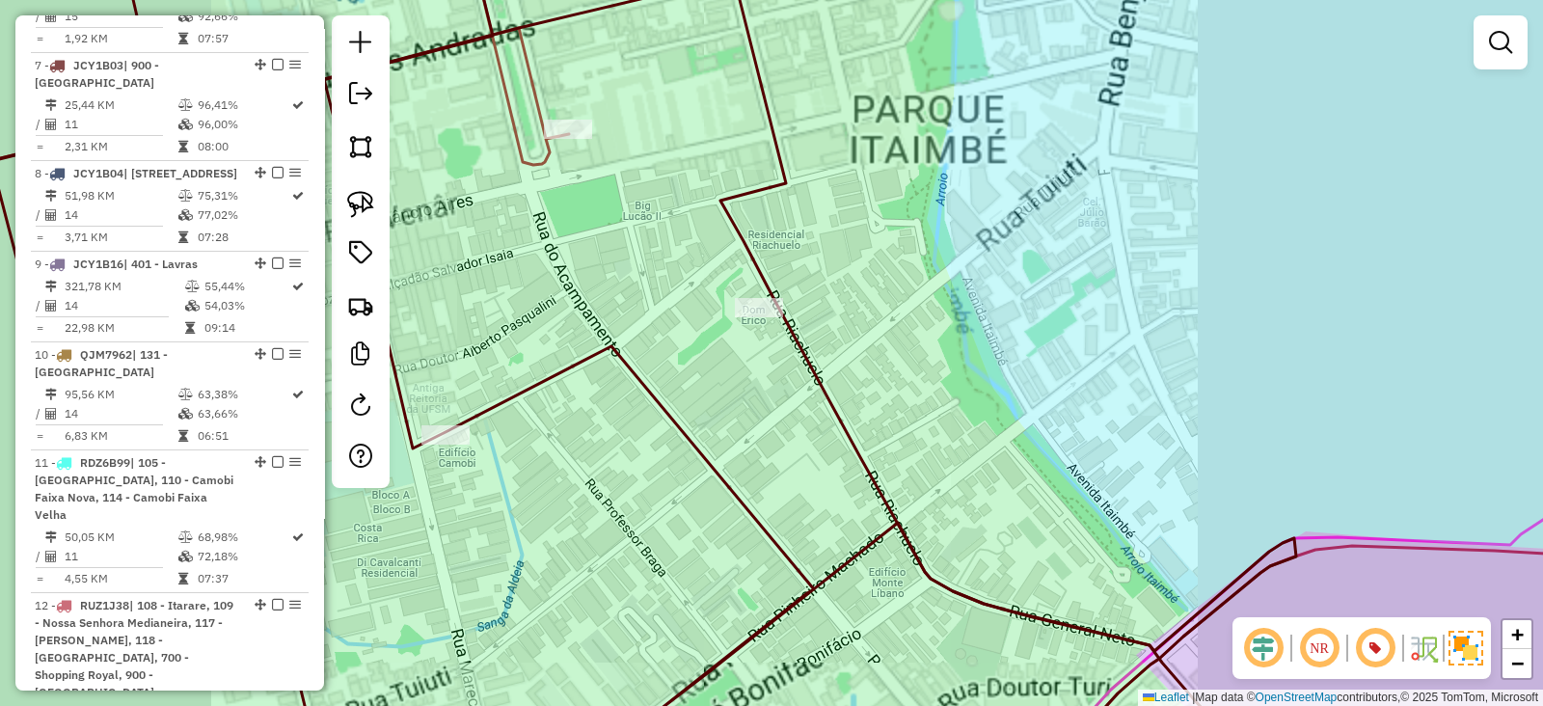
click at [764, 349] on div "Janela de atendimento Grade de atendimento Capacidade Transportadoras Veículos …" at bounding box center [771, 353] width 1543 height 706
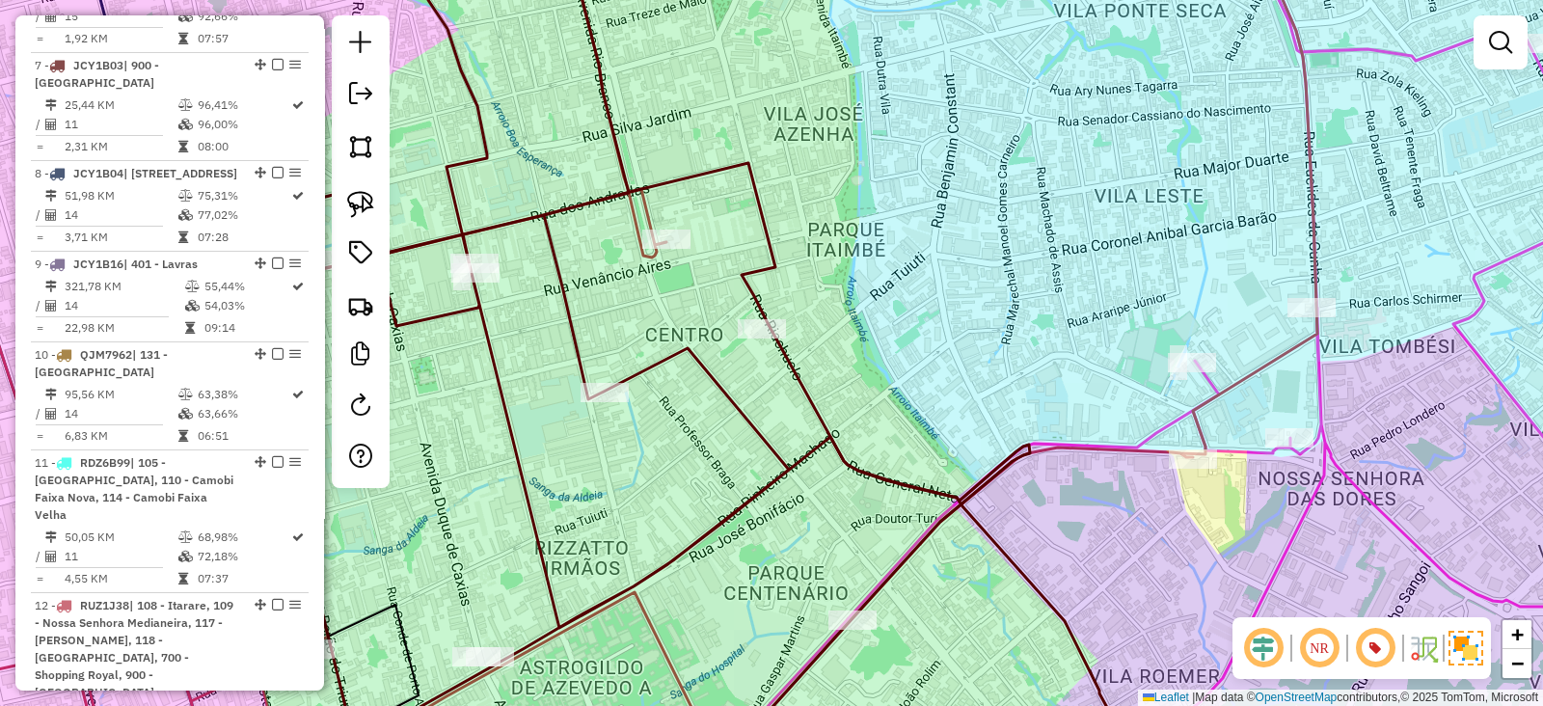
drag, startPoint x: 762, startPoint y: 408, endPoint x: 761, endPoint y: 367, distance: 40.5
click at [761, 371] on div "Janela de atendimento Grade de atendimento Capacidade Transportadoras Veículos …" at bounding box center [771, 353] width 1543 height 706
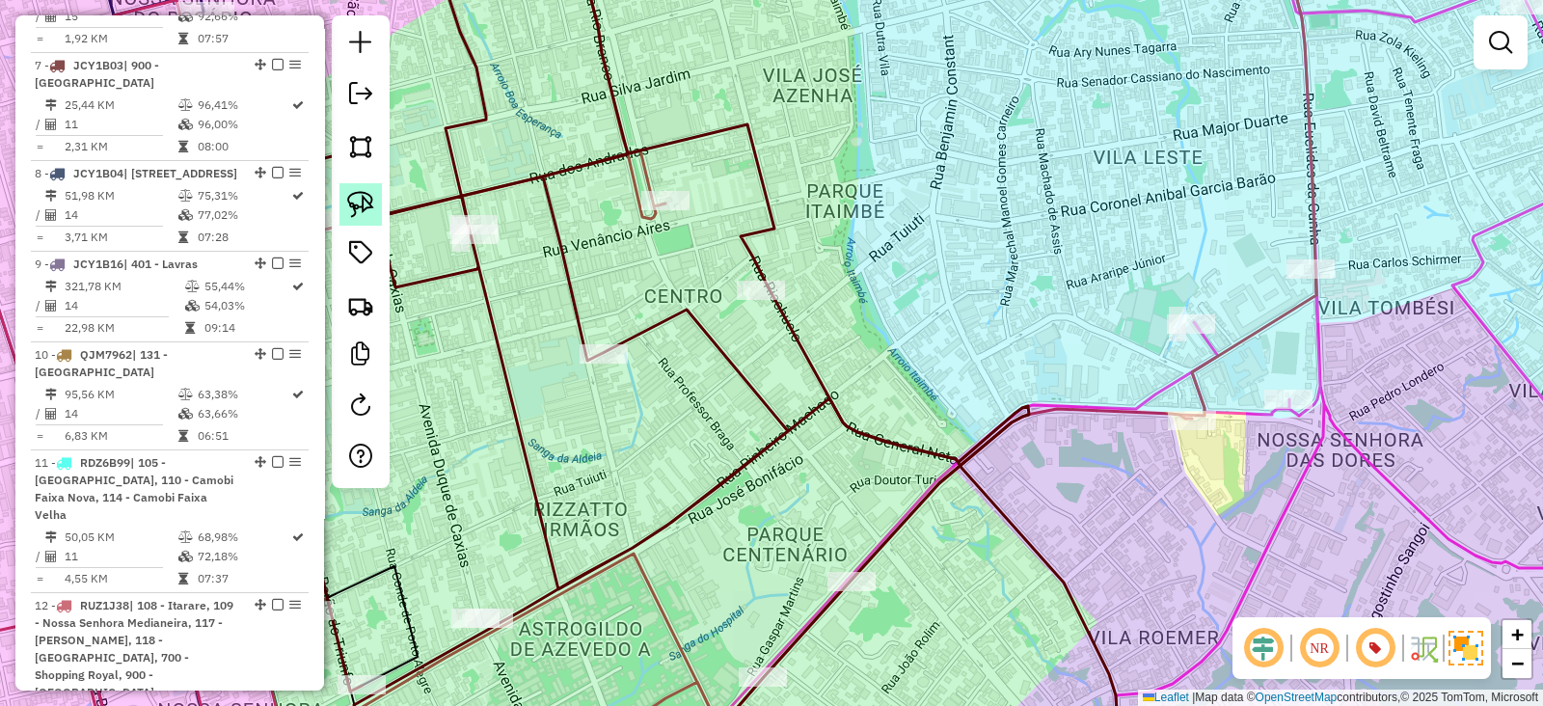
click at [359, 195] on img at bounding box center [360, 204] width 27 height 27
drag, startPoint x: 733, startPoint y: 267, endPoint x: 888, endPoint y: 271, distance: 155.3
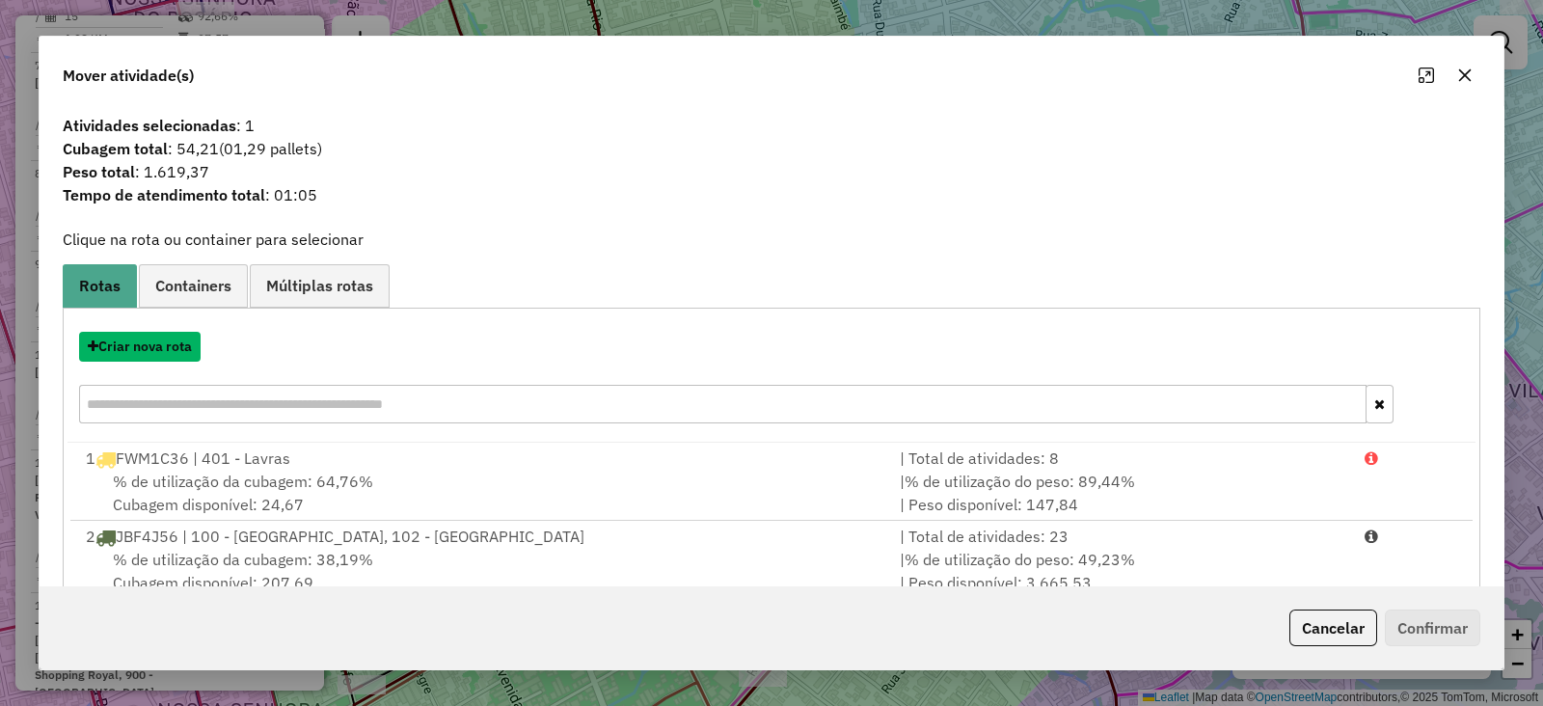
click at [169, 341] on button "Criar nova rota" at bounding box center [139, 347] width 121 height 30
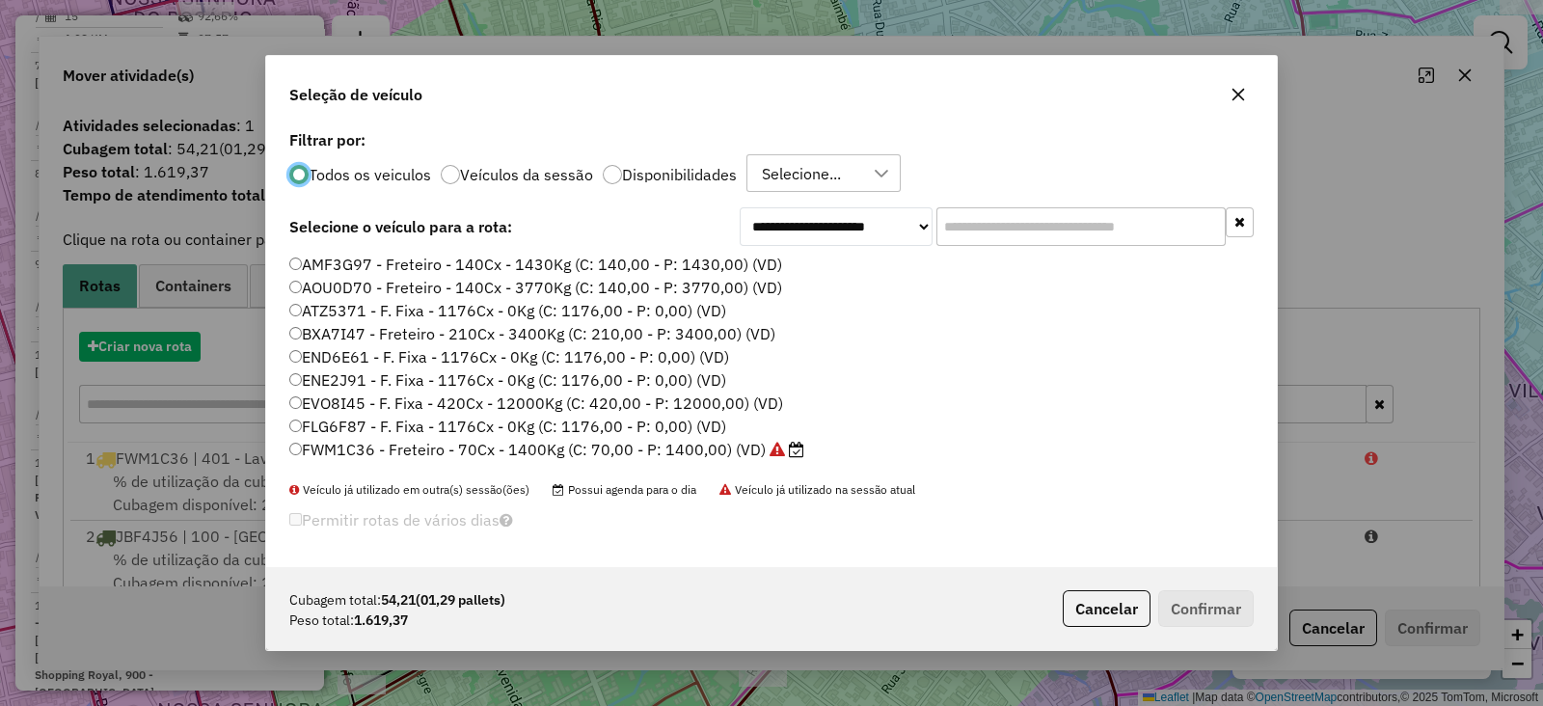
scroll to position [10, 6]
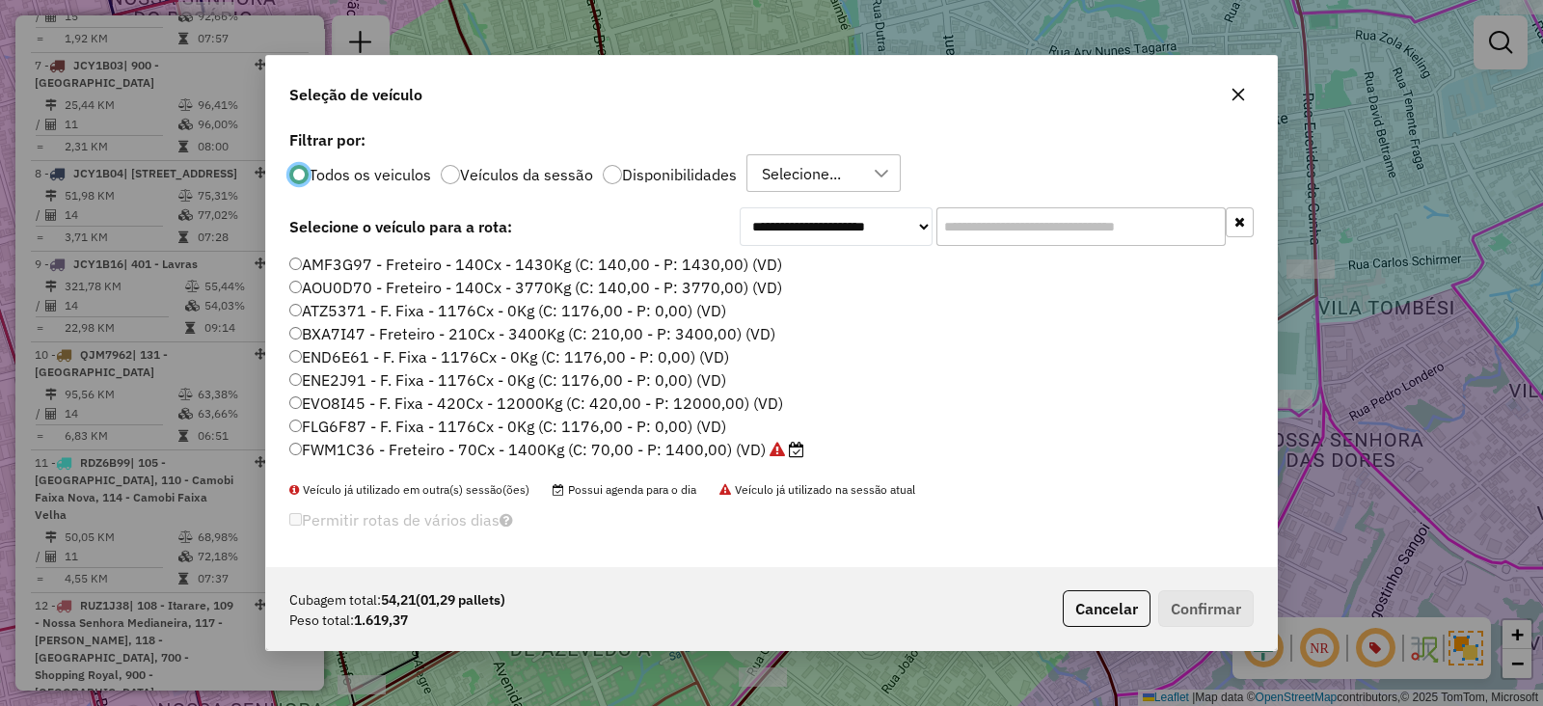
click at [1013, 228] on input "text" at bounding box center [1080, 226] width 289 height 39
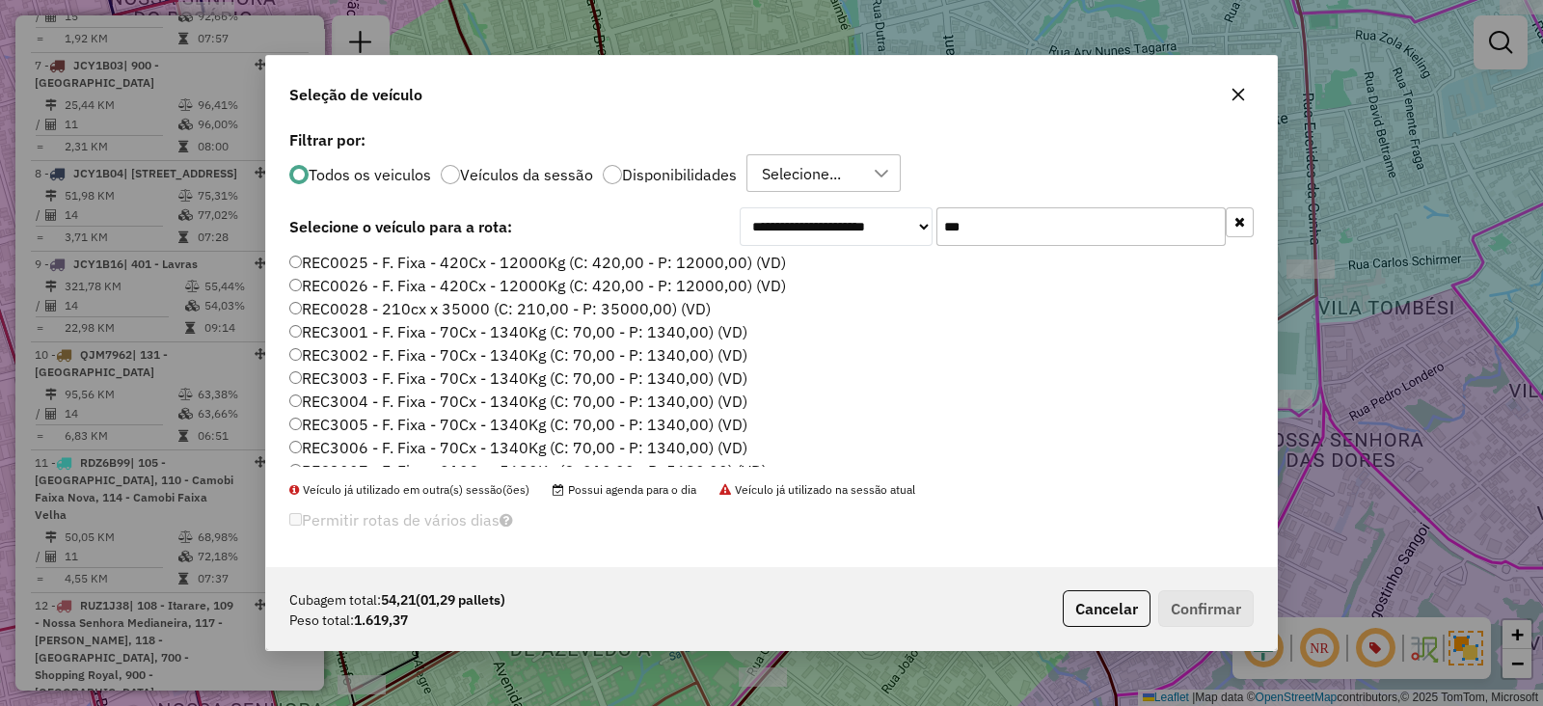
scroll to position [169, 0]
type input "***"
click at [535, 331] on label "REC3001 - F. Fixa - 70Cx - 1340Kg (C: 70,00 - P: 1340,00) (VD)" at bounding box center [518, 326] width 458 height 23
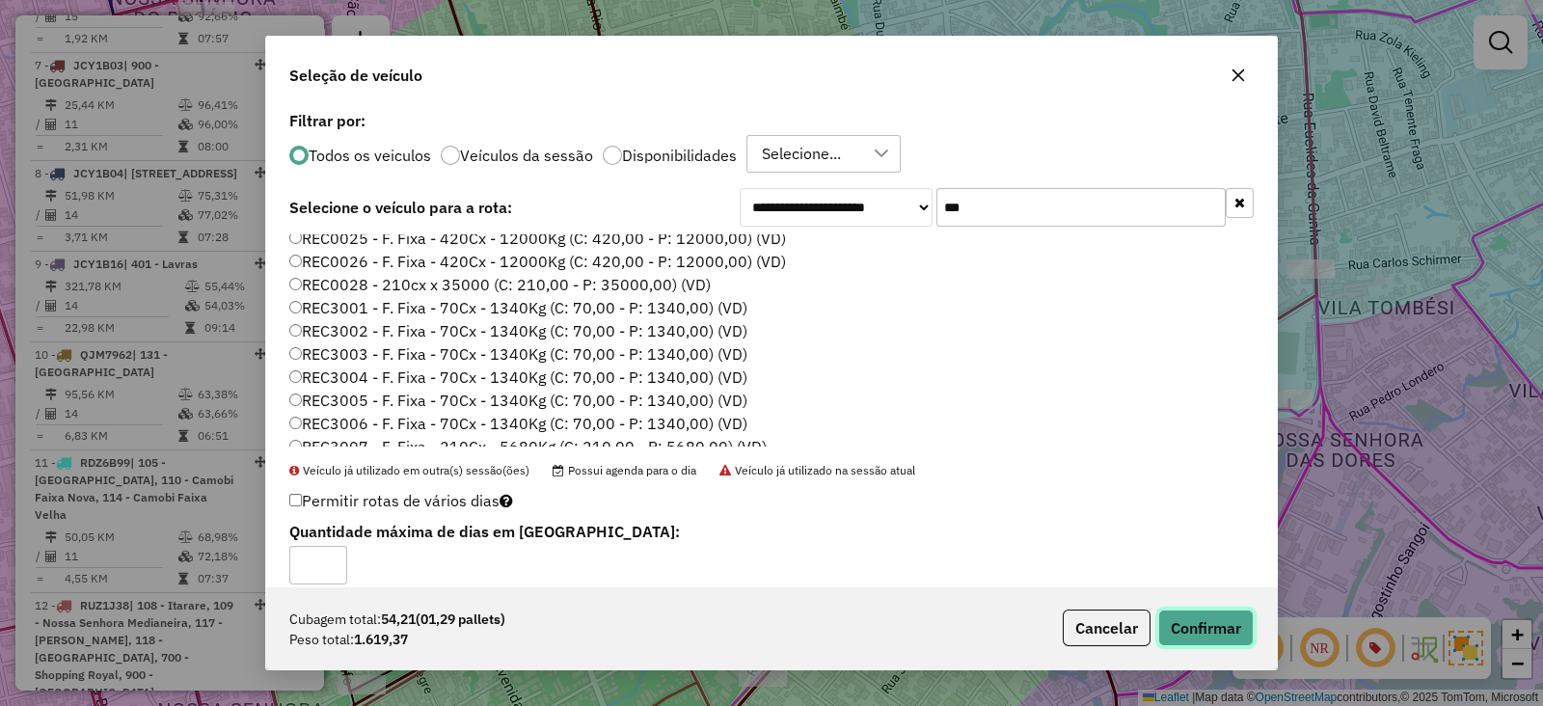
click at [1240, 640] on button "Confirmar" at bounding box center [1205, 627] width 95 height 37
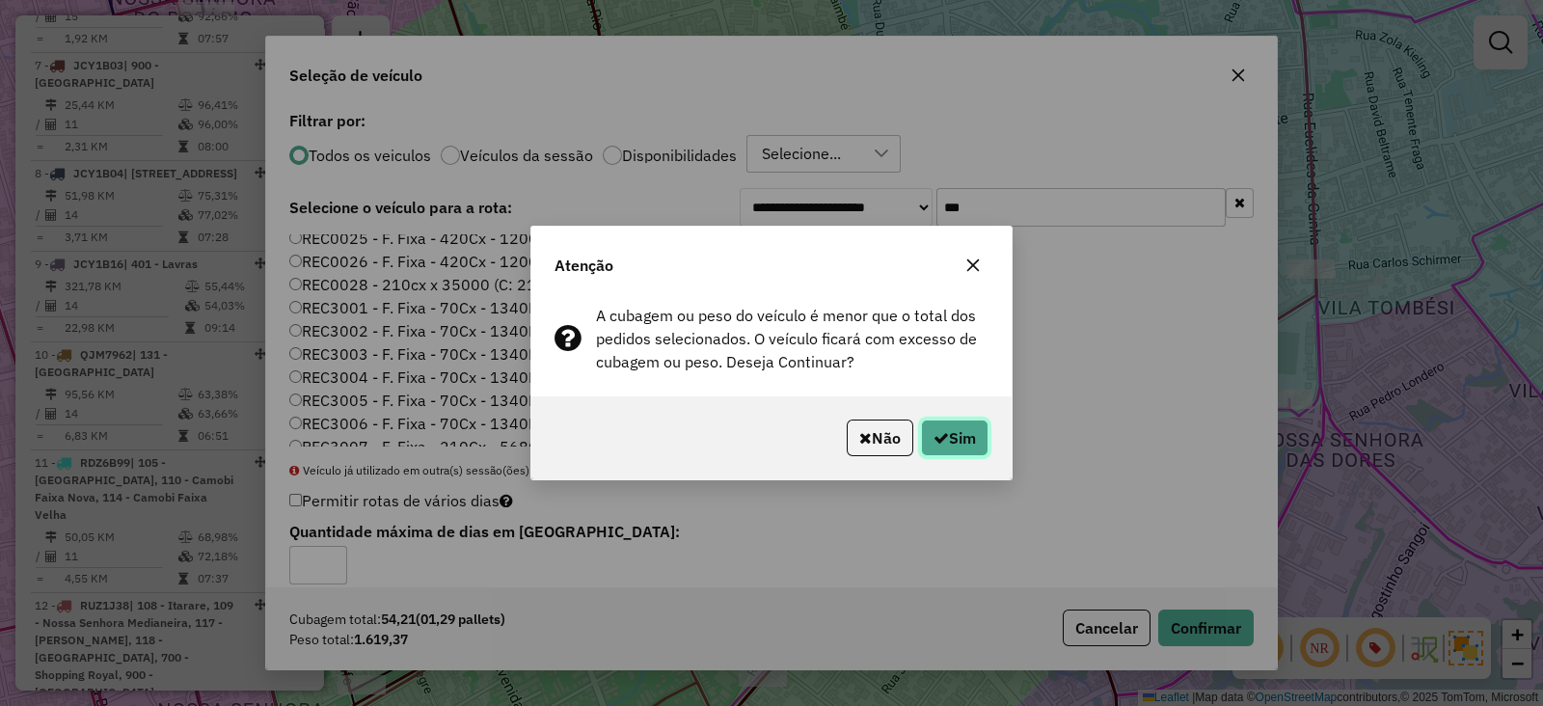
click at [975, 431] on button "Sim" at bounding box center [954, 437] width 67 height 37
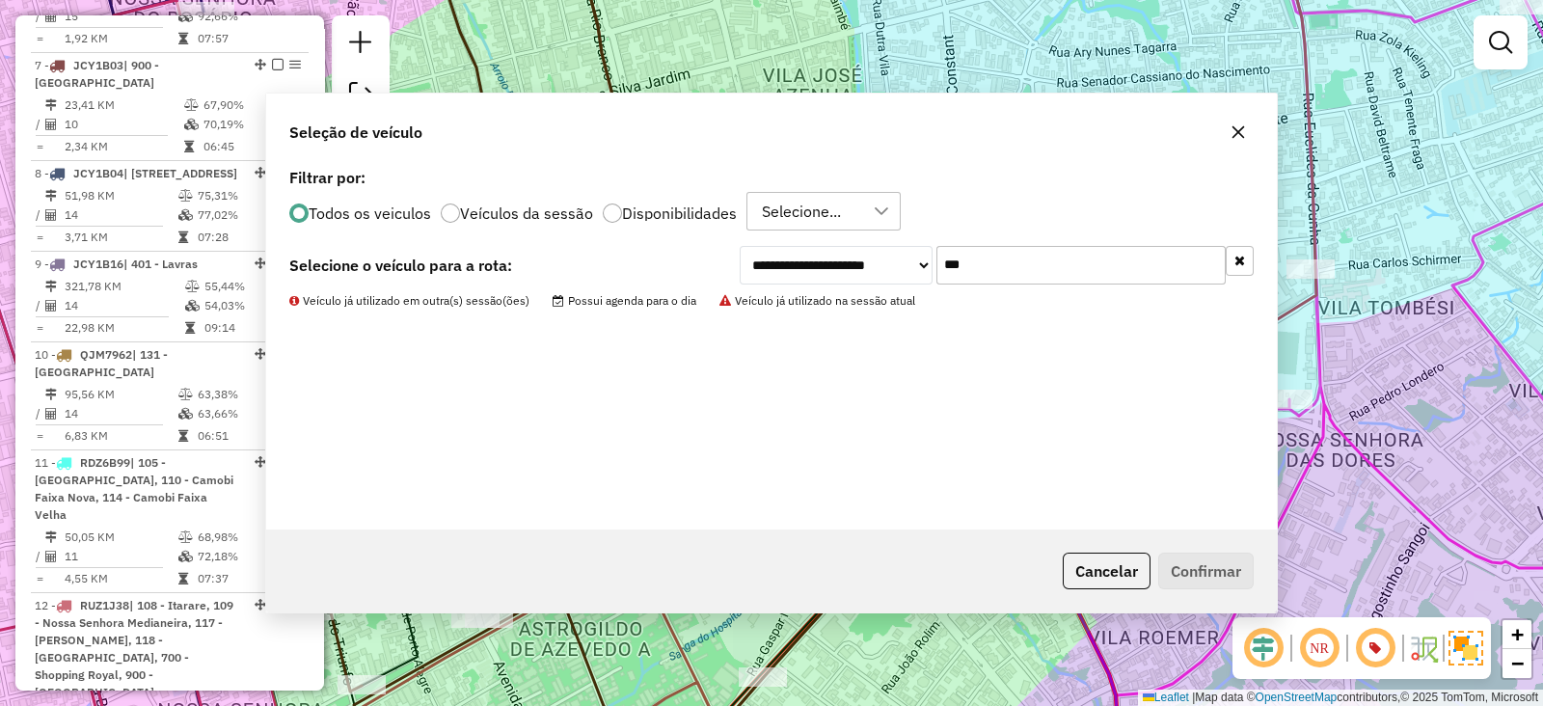
scroll to position [1367, 0]
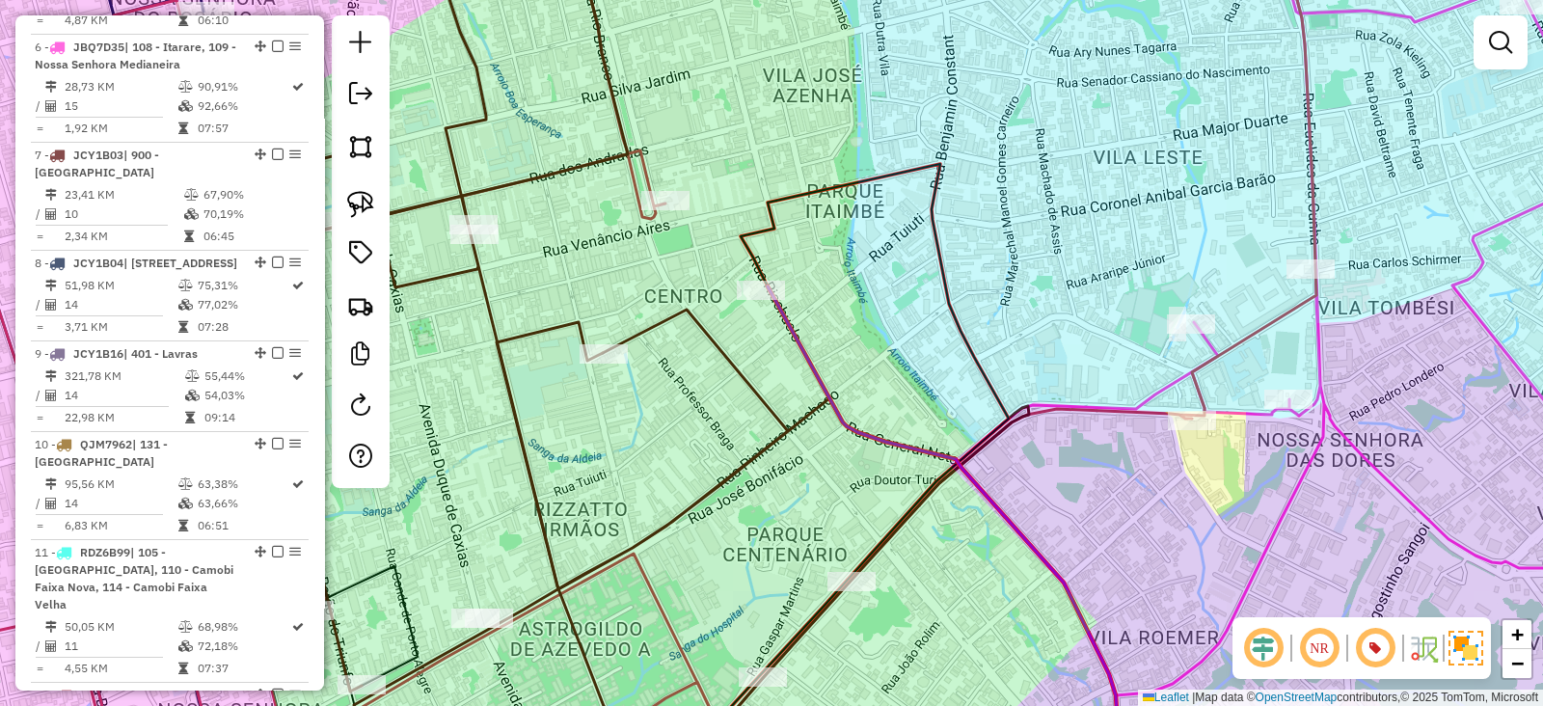
click at [785, 313] on icon at bounding box center [942, 531] width 350 height 490
select select "**********"
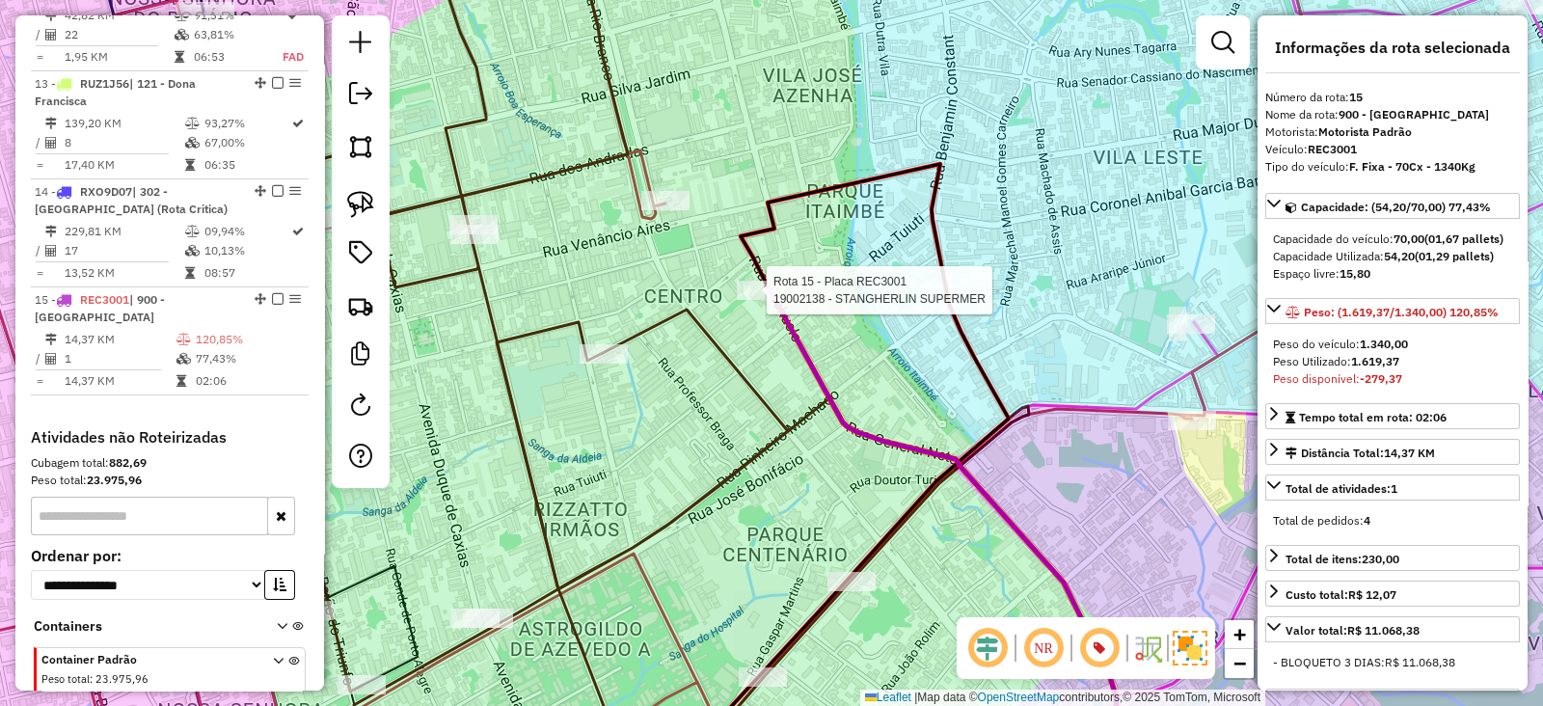
scroll to position [2217, 0]
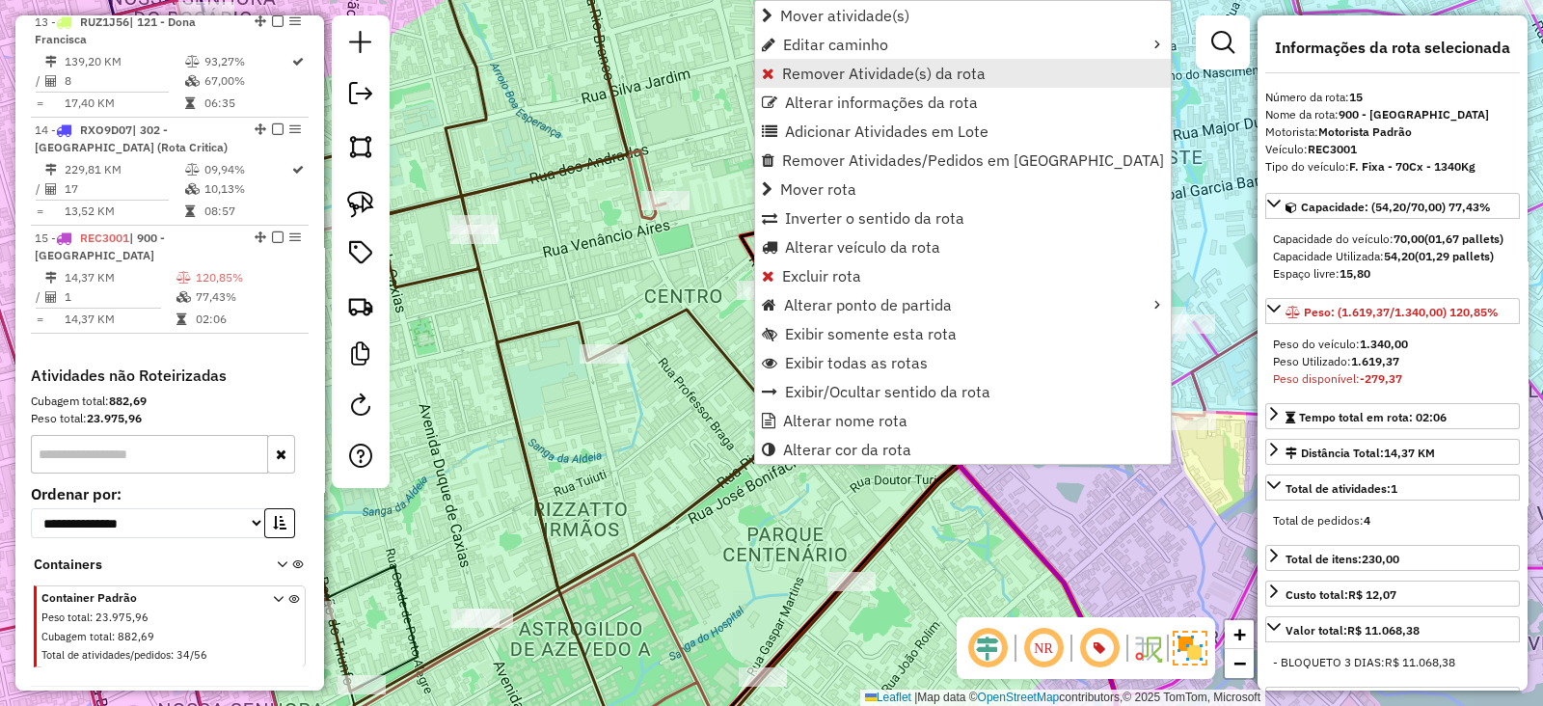
click at [805, 69] on span "Remover Atividade(s) da rota" at bounding box center [883, 73] width 203 height 15
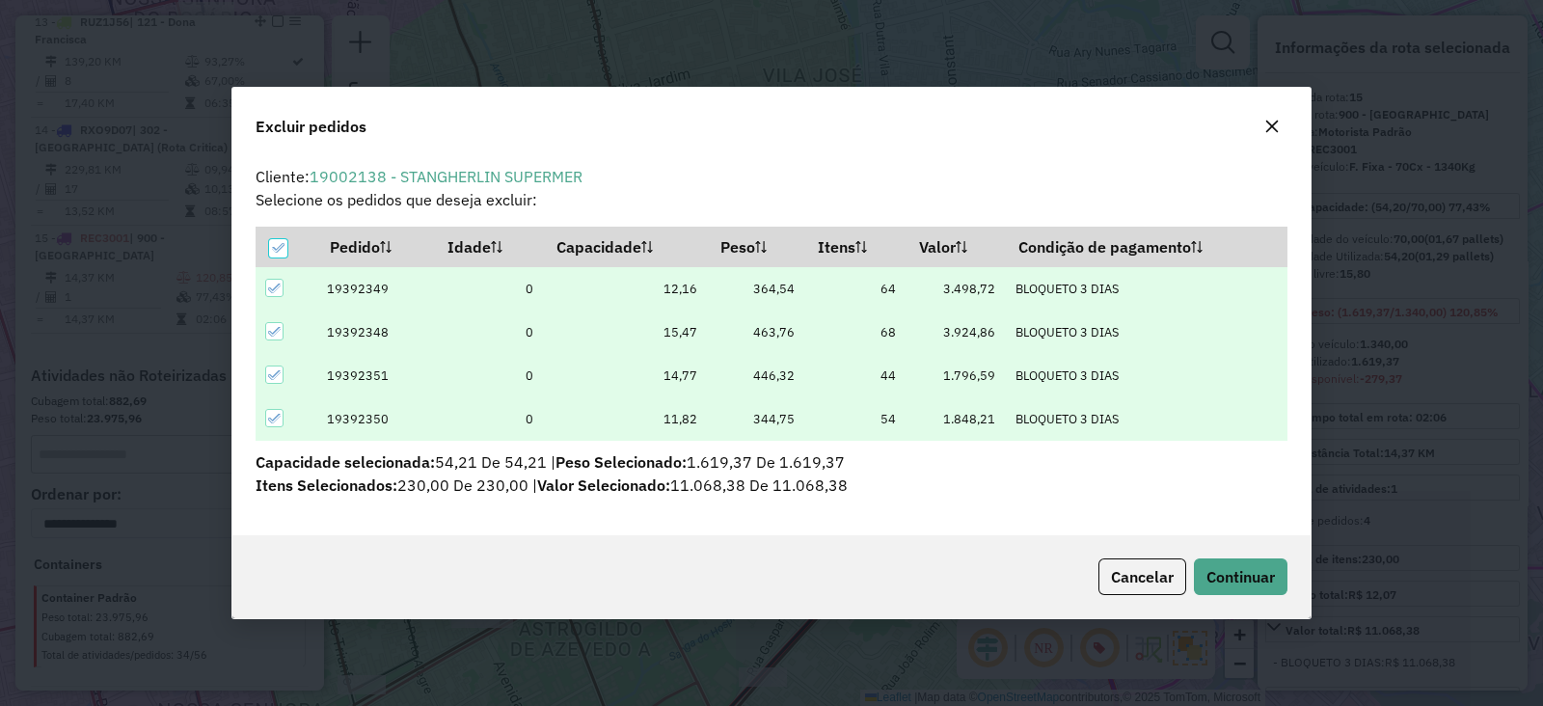
scroll to position [0, 0]
click at [270, 243] on div at bounding box center [278, 248] width 18 height 18
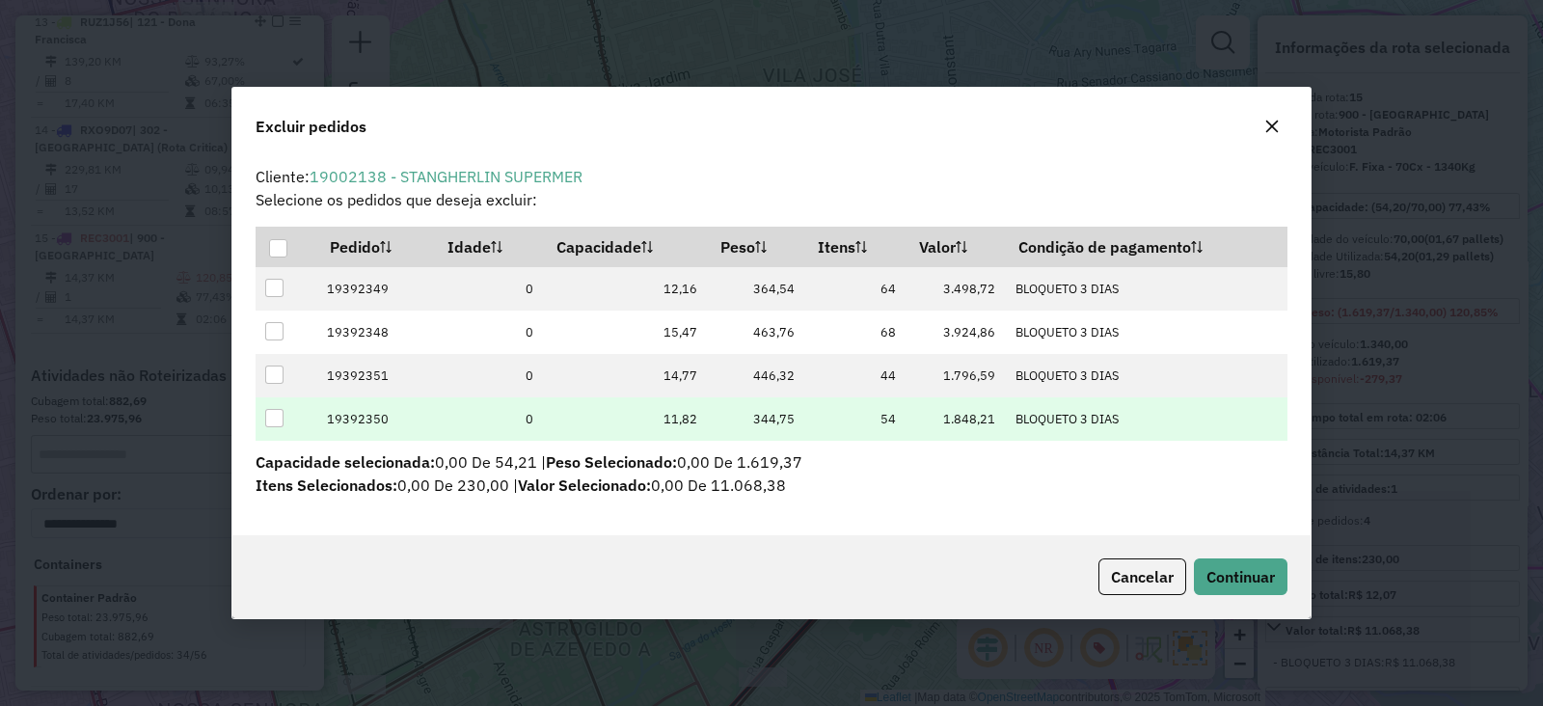
drag, startPoint x: 280, startPoint y: 415, endPoint x: 301, endPoint y: 402, distance: 24.6
click at [279, 415] on div at bounding box center [274, 418] width 18 height 18
click at [1223, 568] on span "Continuar" at bounding box center [1240, 576] width 68 height 19
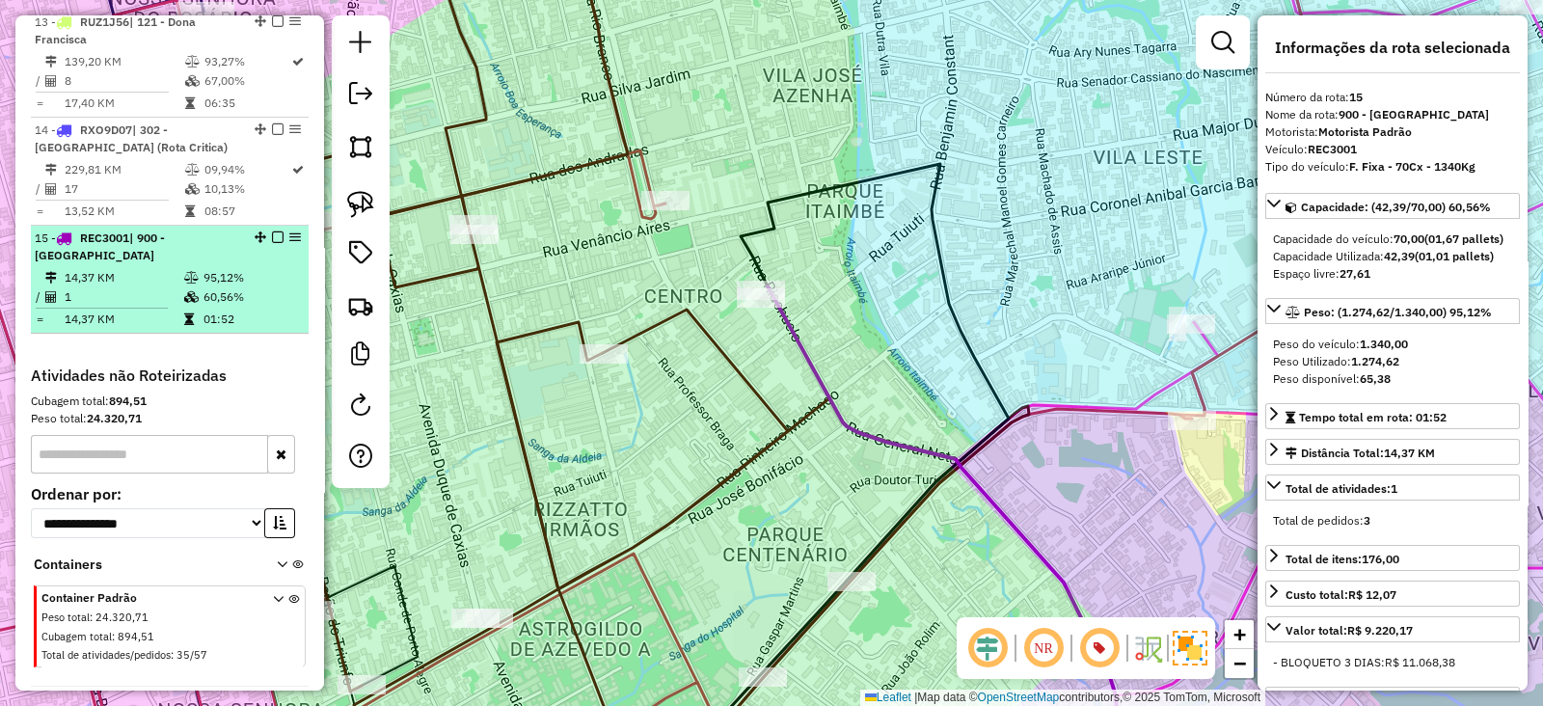
click at [272, 231] on em at bounding box center [278, 237] width 12 height 12
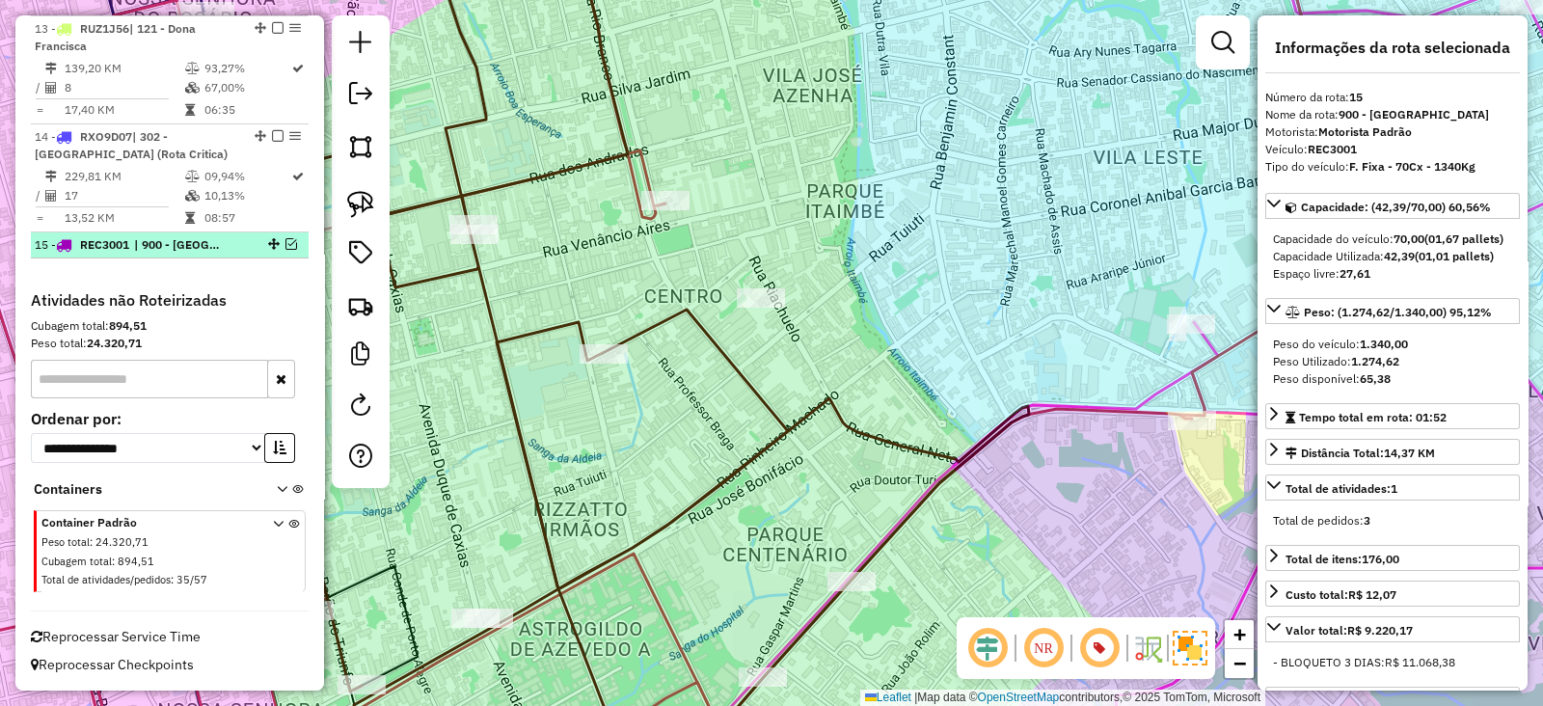
scroll to position [2136, 0]
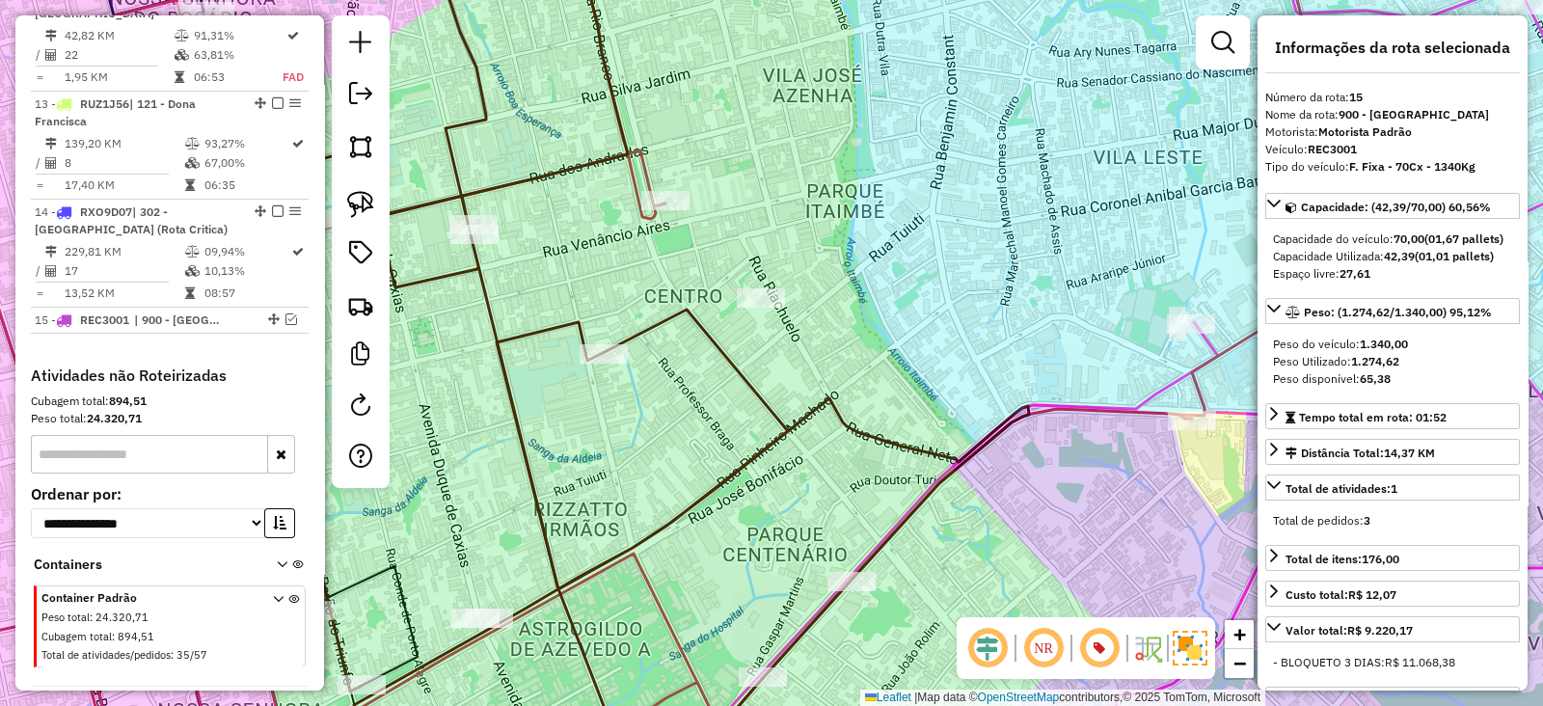
drag, startPoint x: 768, startPoint y: 306, endPoint x: 768, endPoint y: 274, distance: 31.8
click at [768, 274] on div "Janela de atendimento Grade de atendimento Capacidade Transportadoras Veículos …" at bounding box center [771, 353] width 1543 height 706
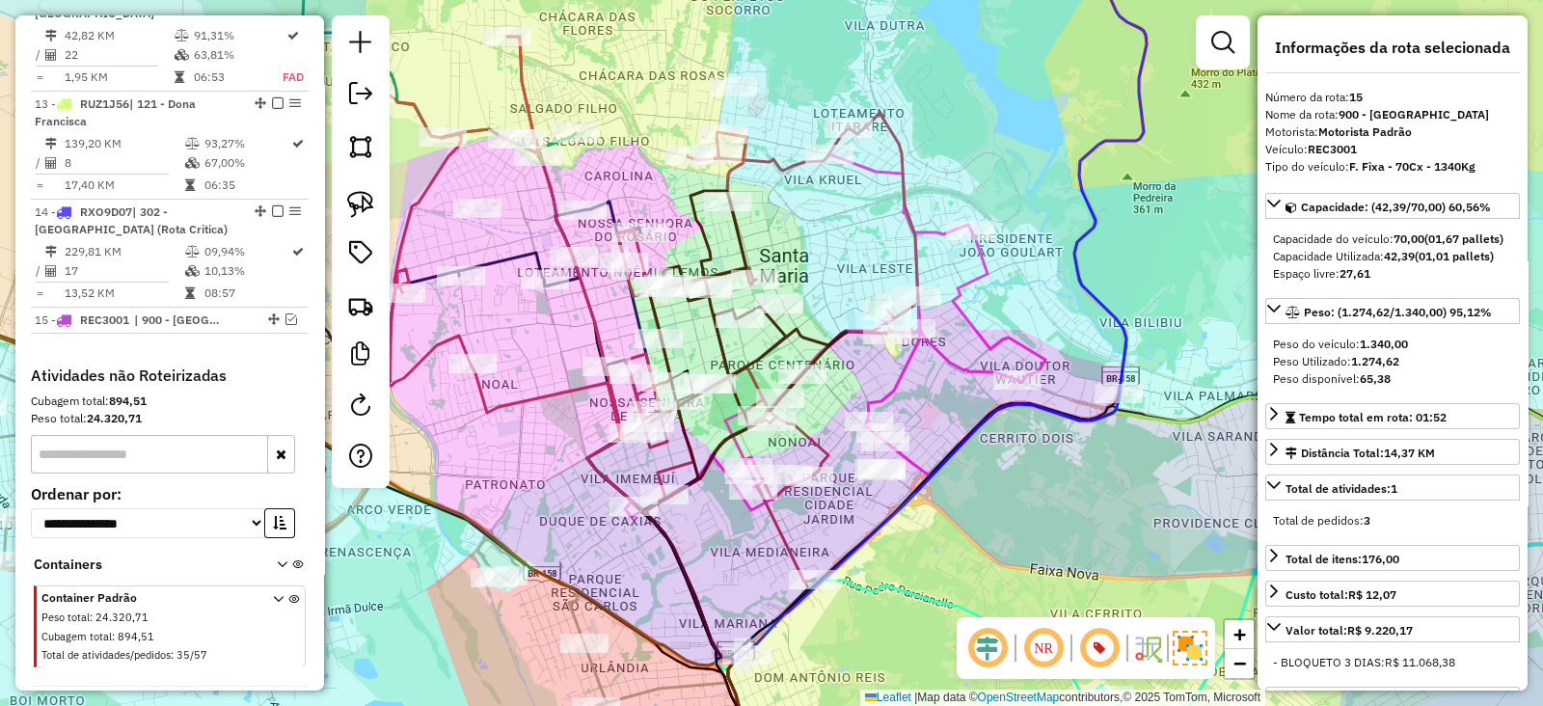
drag, startPoint x: 800, startPoint y: 311, endPoint x: 815, endPoint y: 371, distance: 61.5
click at [815, 371] on icon at bounding box center [748, 334] width 198 height 287
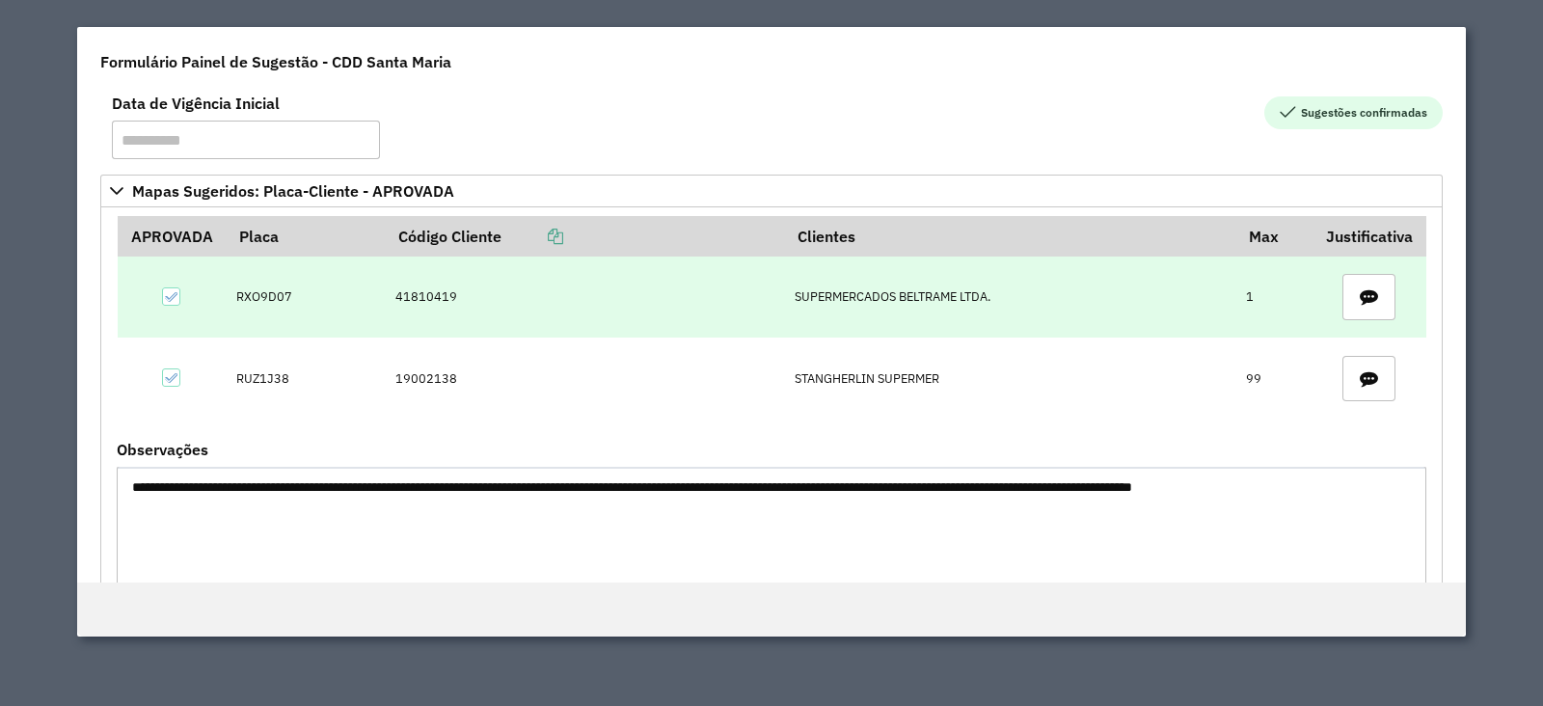
click at [415, 296] on td "41810419" at bounding box center [584, 296] width 399 height 81
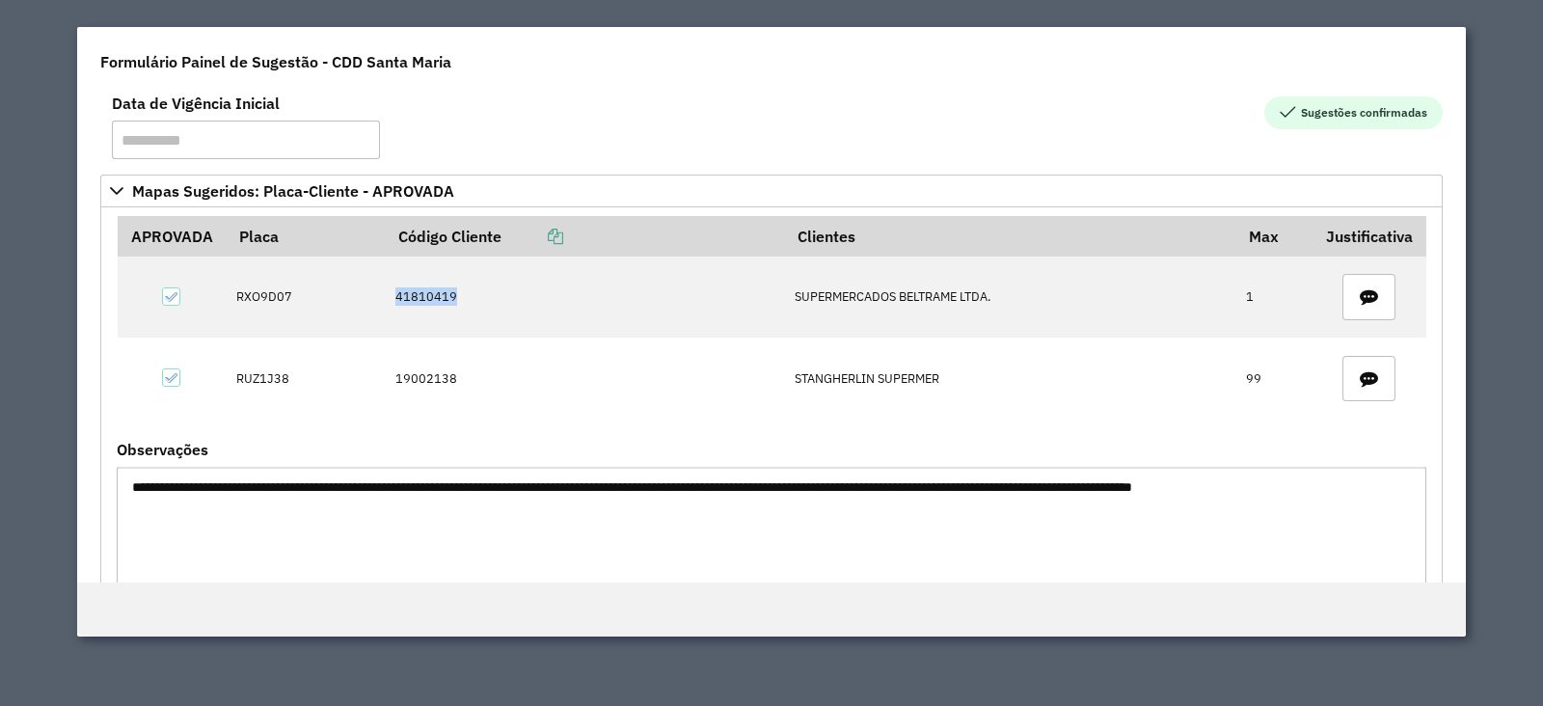
copy td "41810419"
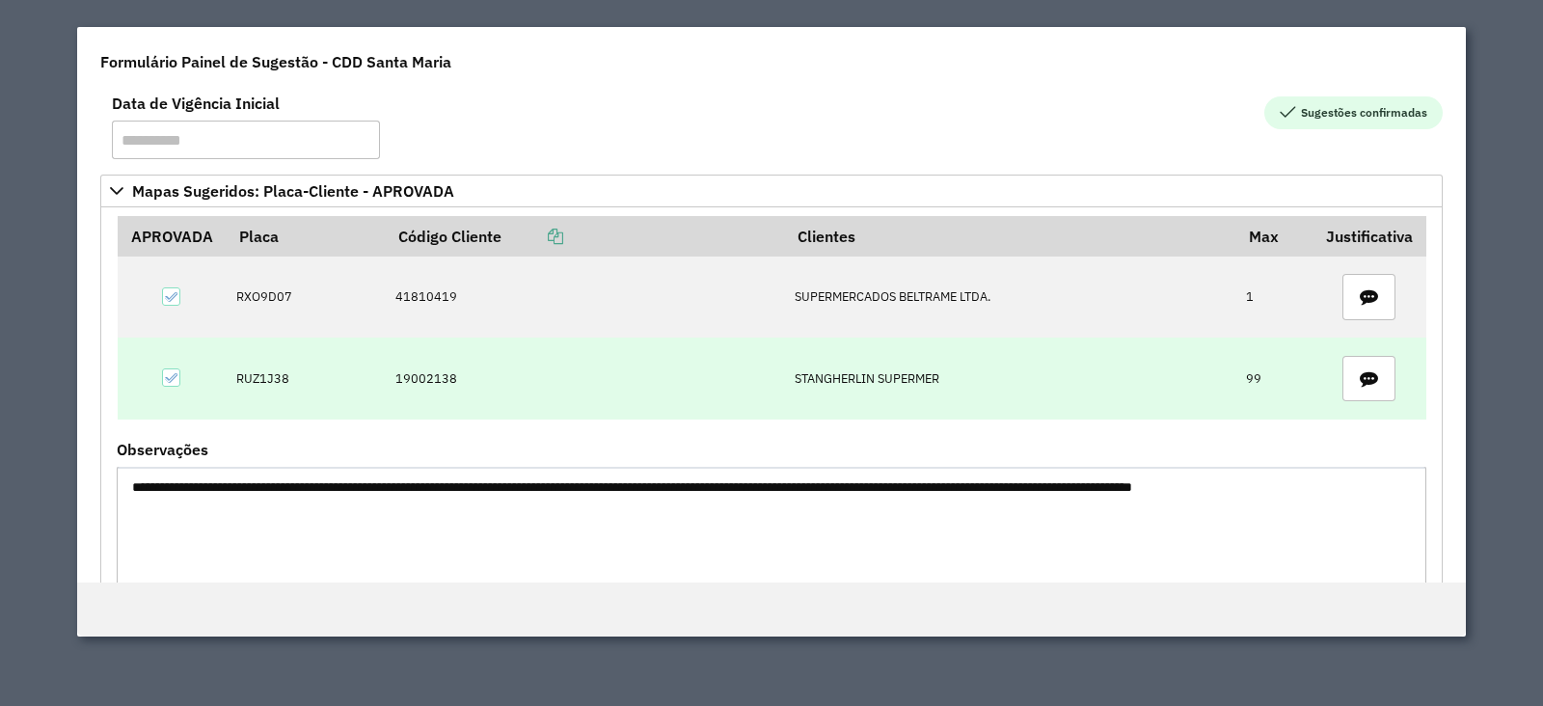
click at [425, 364] on td "19002138" at bounding box center [584, 377] width 399 height 81
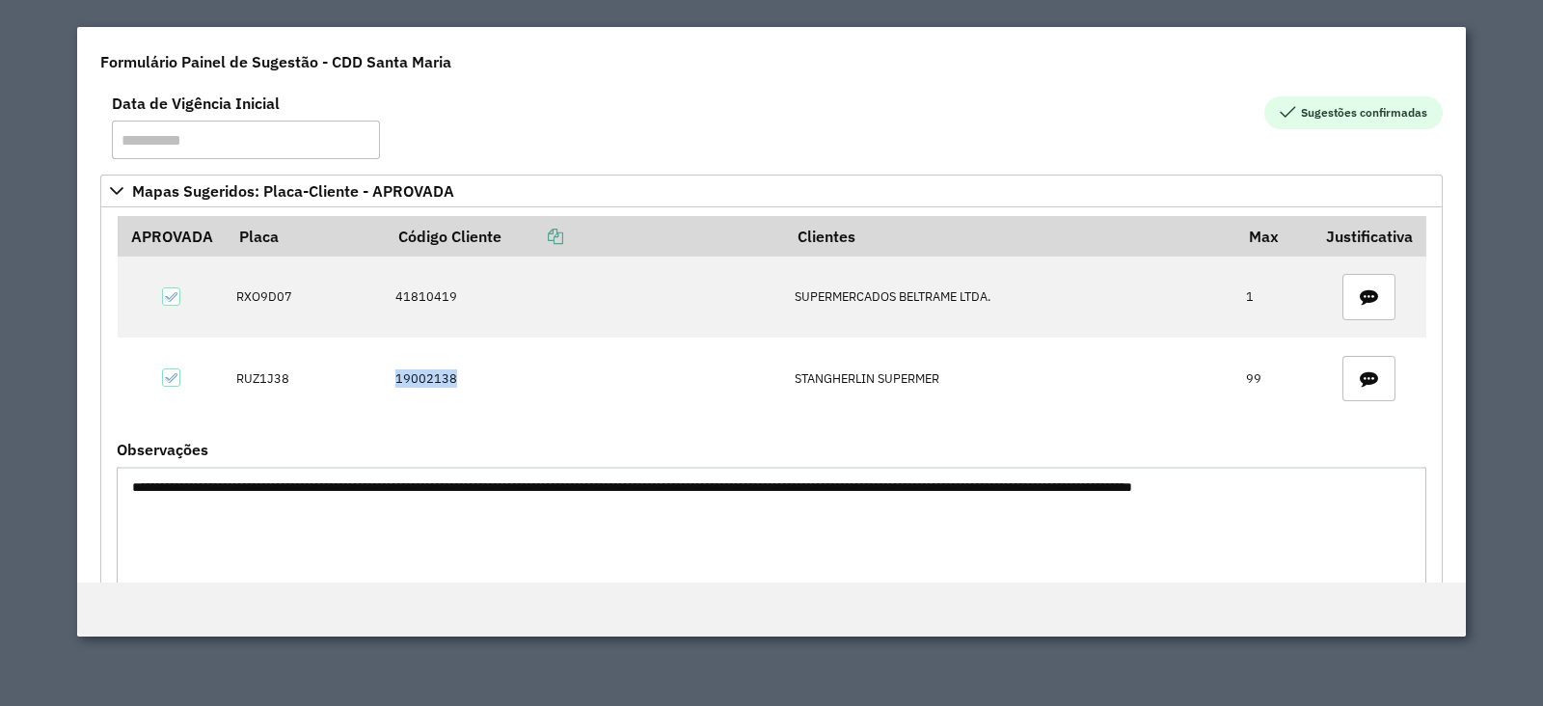
copy td "19002138"
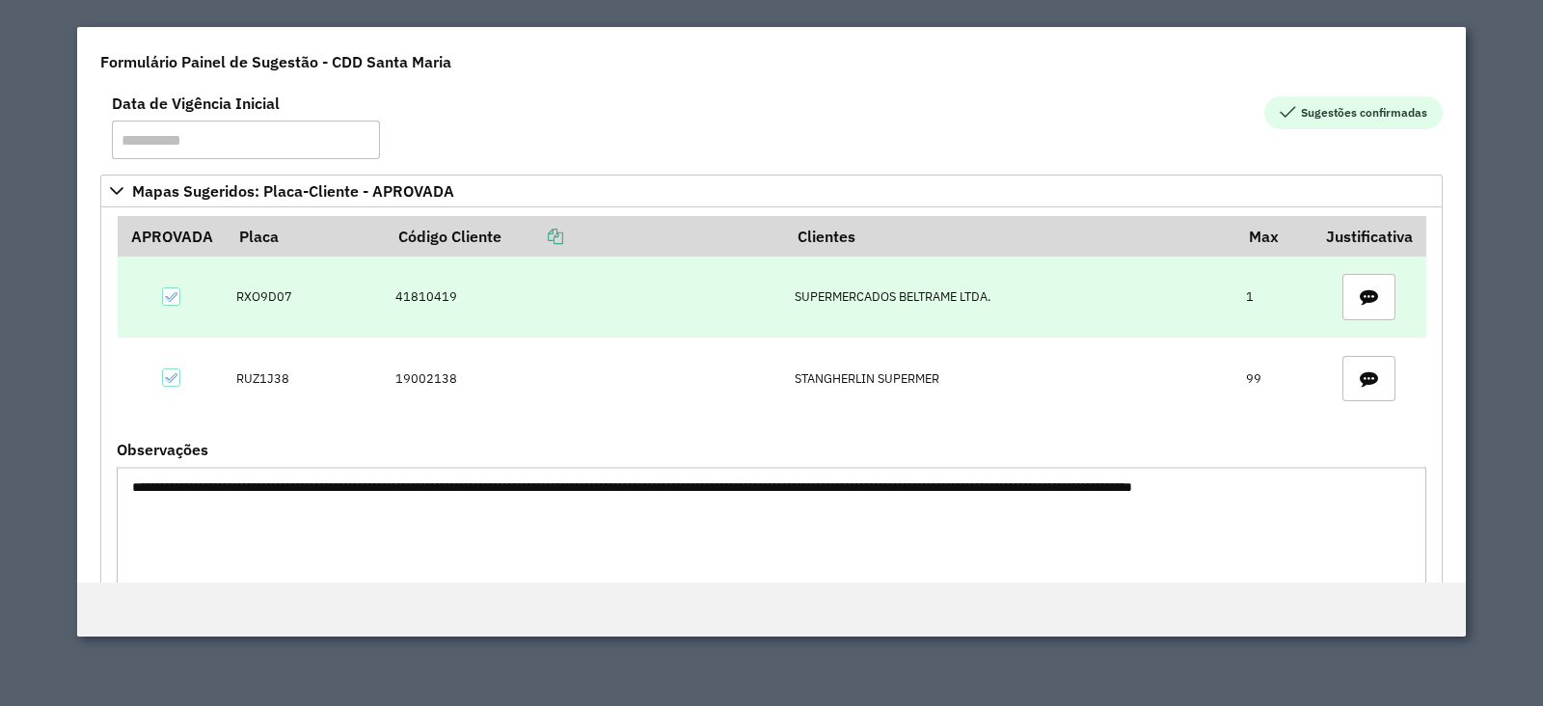
click at [431, 295] on td "41810419" at bounding box center [584, 296] width 399 height 81
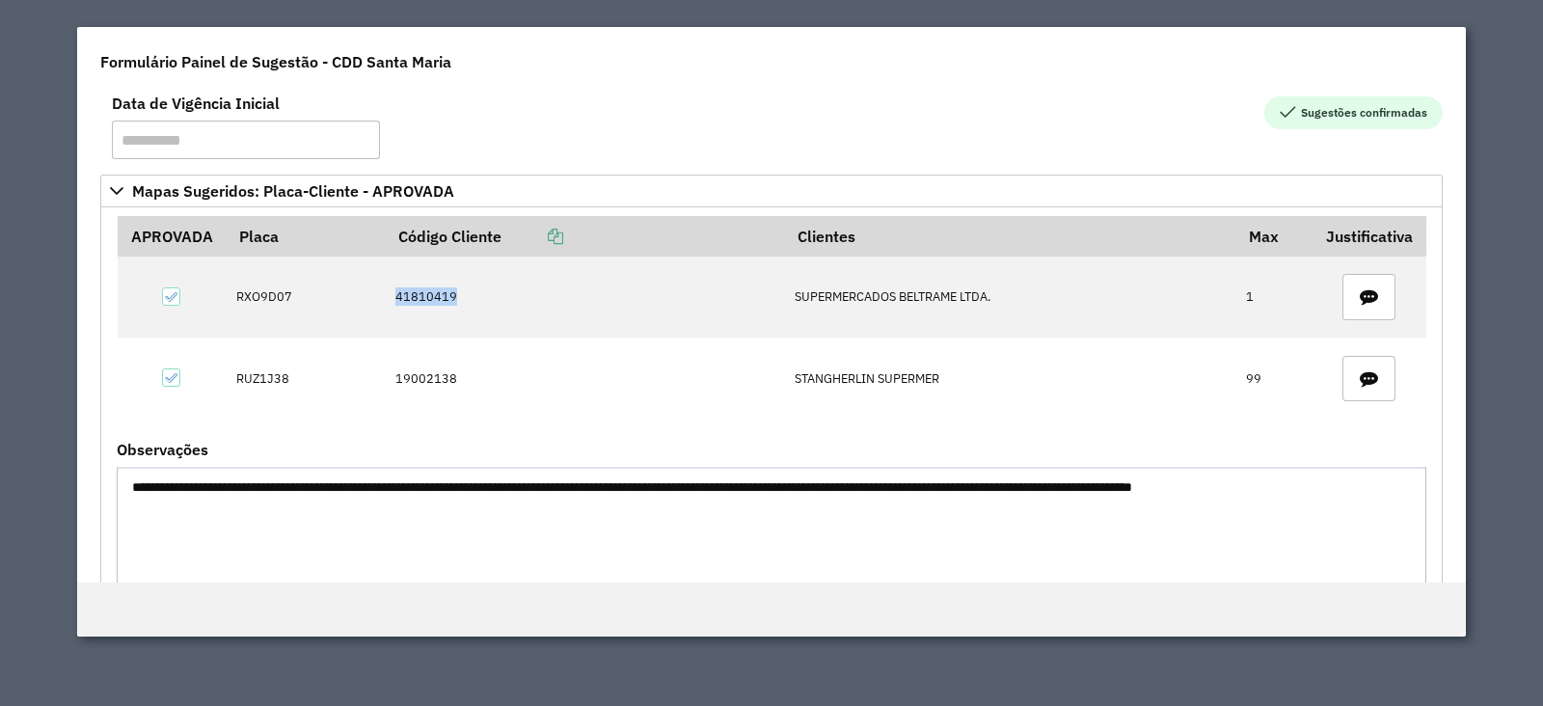
copy td "41810419"
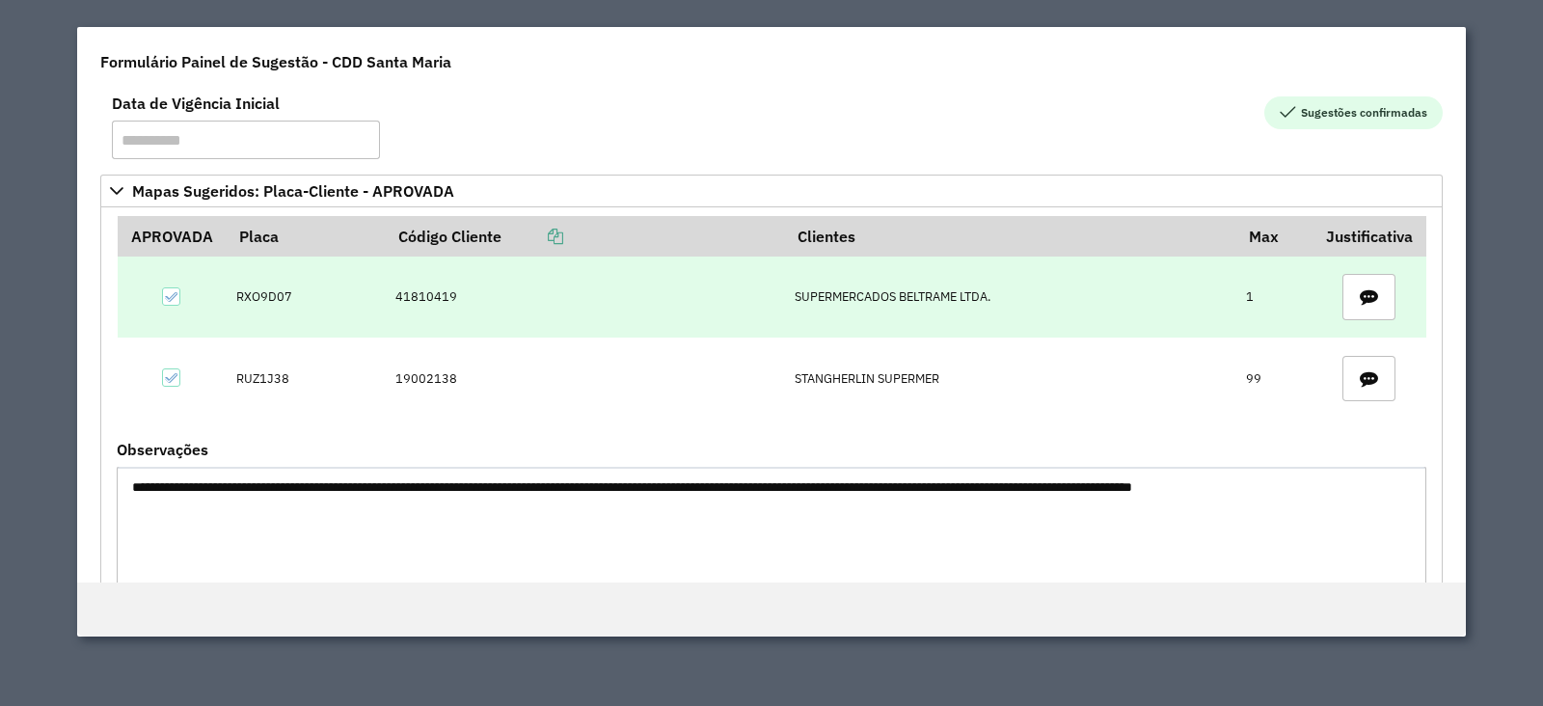
click at [284, 298] on td "RXO9D07" at bounding box center [305, 296] width 159 height 81
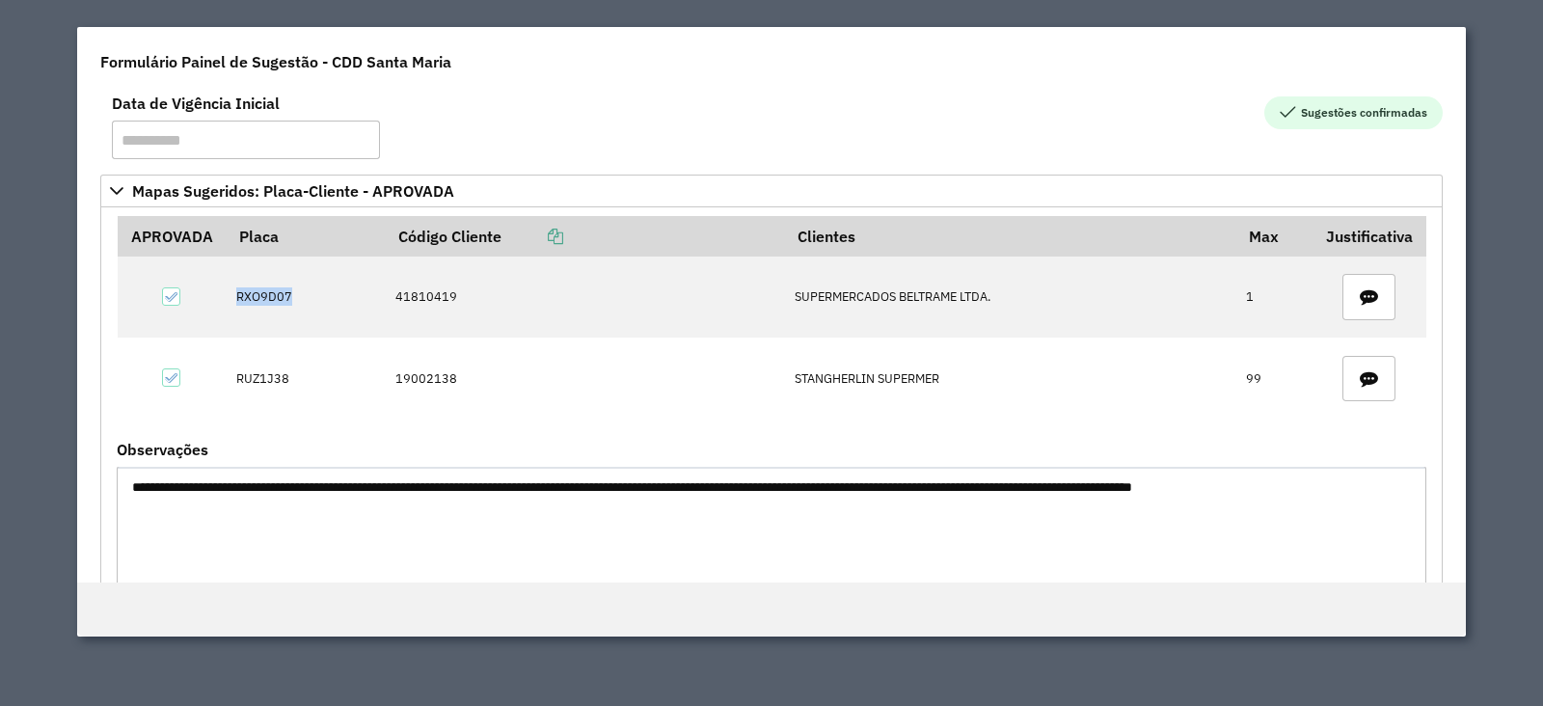
copy td "RXO9D07"
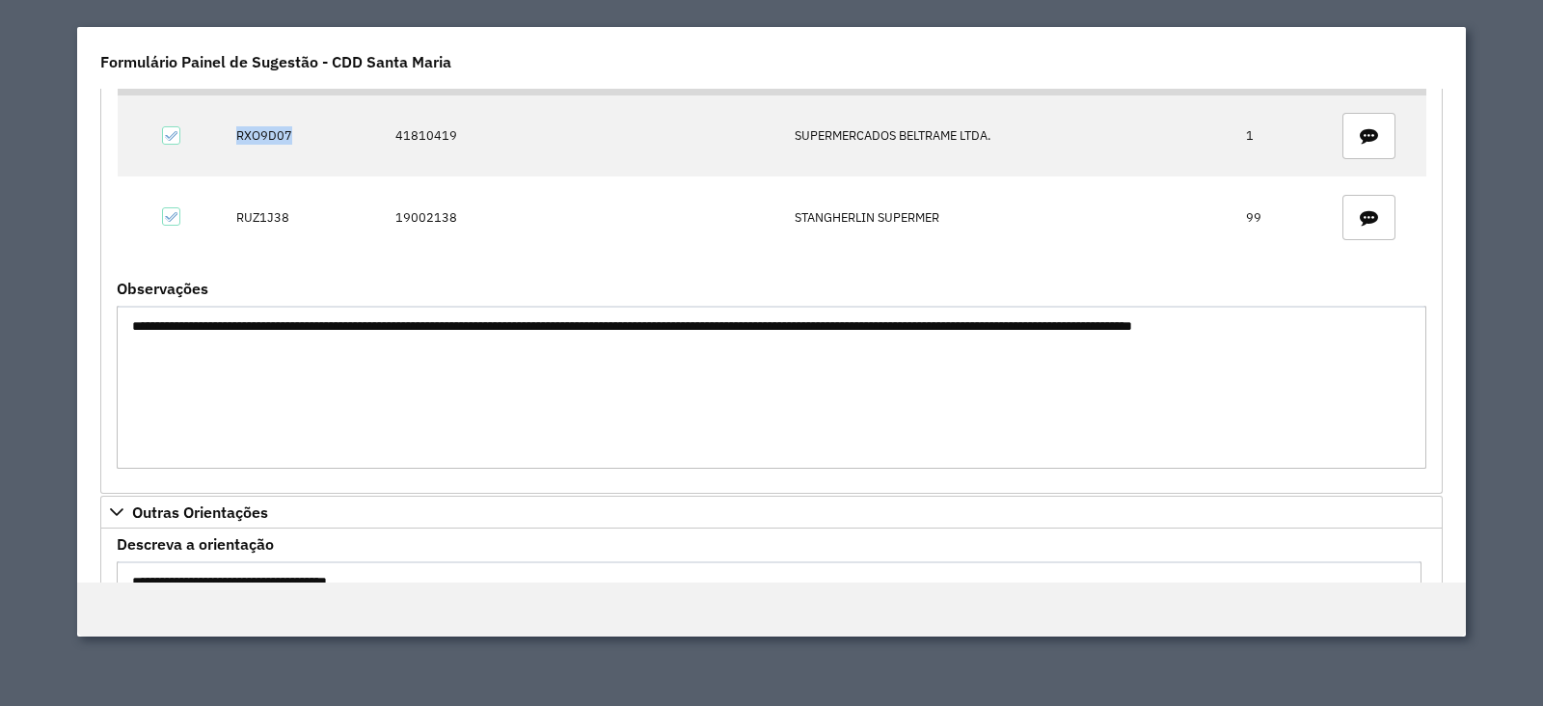
scroll to position [161, 0]
click at [359, 325] on textarea "**********" at bounding box center [771, 387] width 1309 height 163
click at [357, 325] on textarea "**********" at bounding box center [771, 387] width 1309 height 163
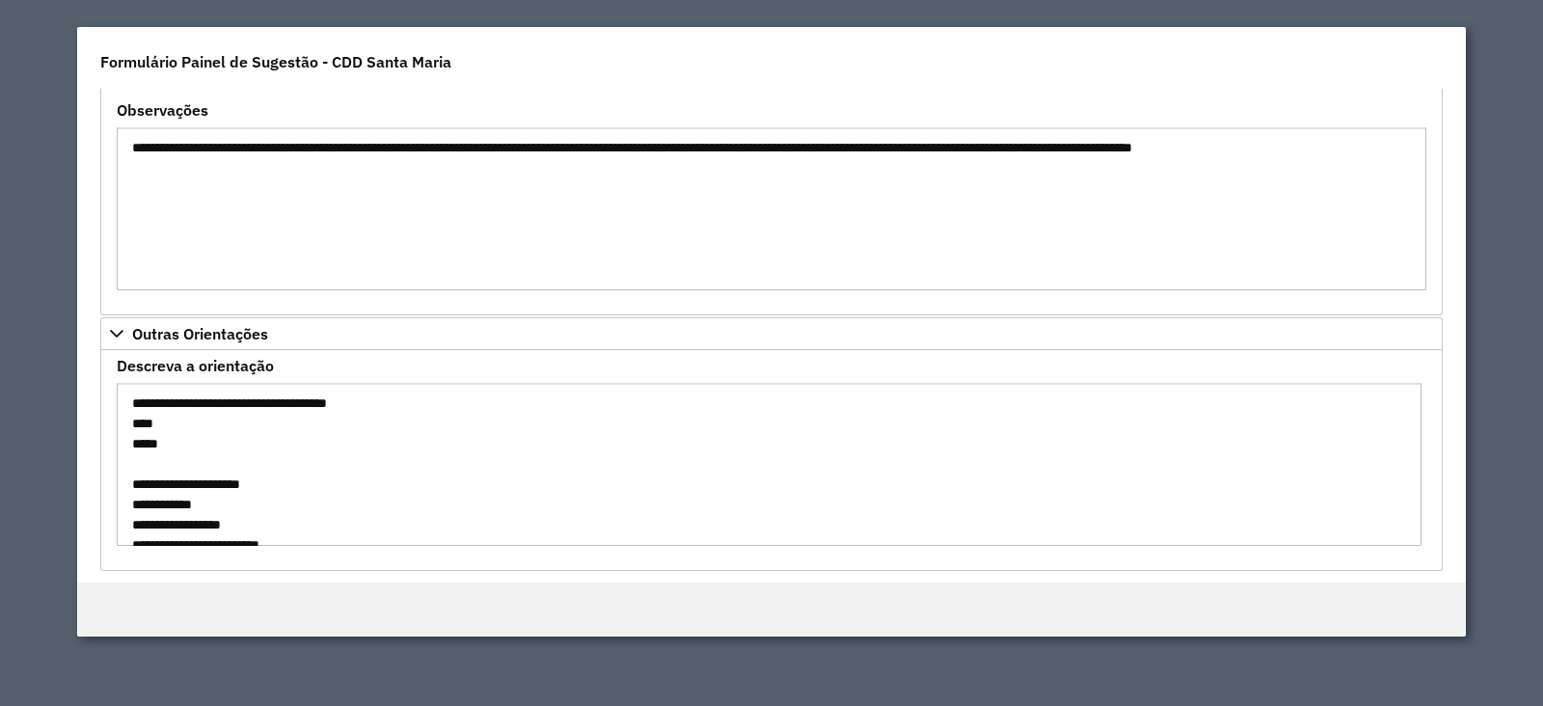
scroll to position [340, 0]
click at [156, 417] on textarea "**********" at bounding box center [769, 463] width 1304 height 163
click at [148, 443] on textarea "**********" at bounding box center [769, 463] width 1304 height 163
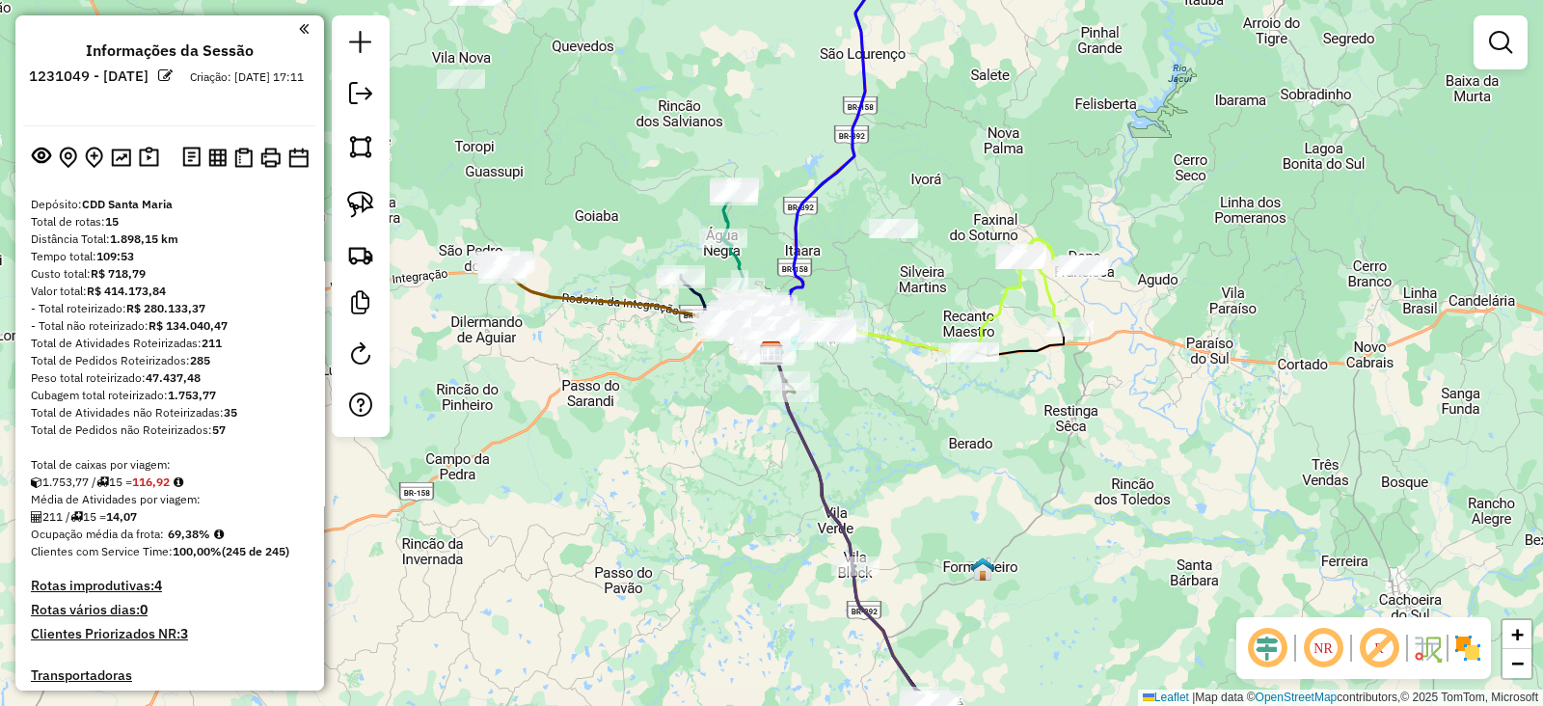
click at [1460, 648] on img at bounding box center [1467, 647] width 31 height 31
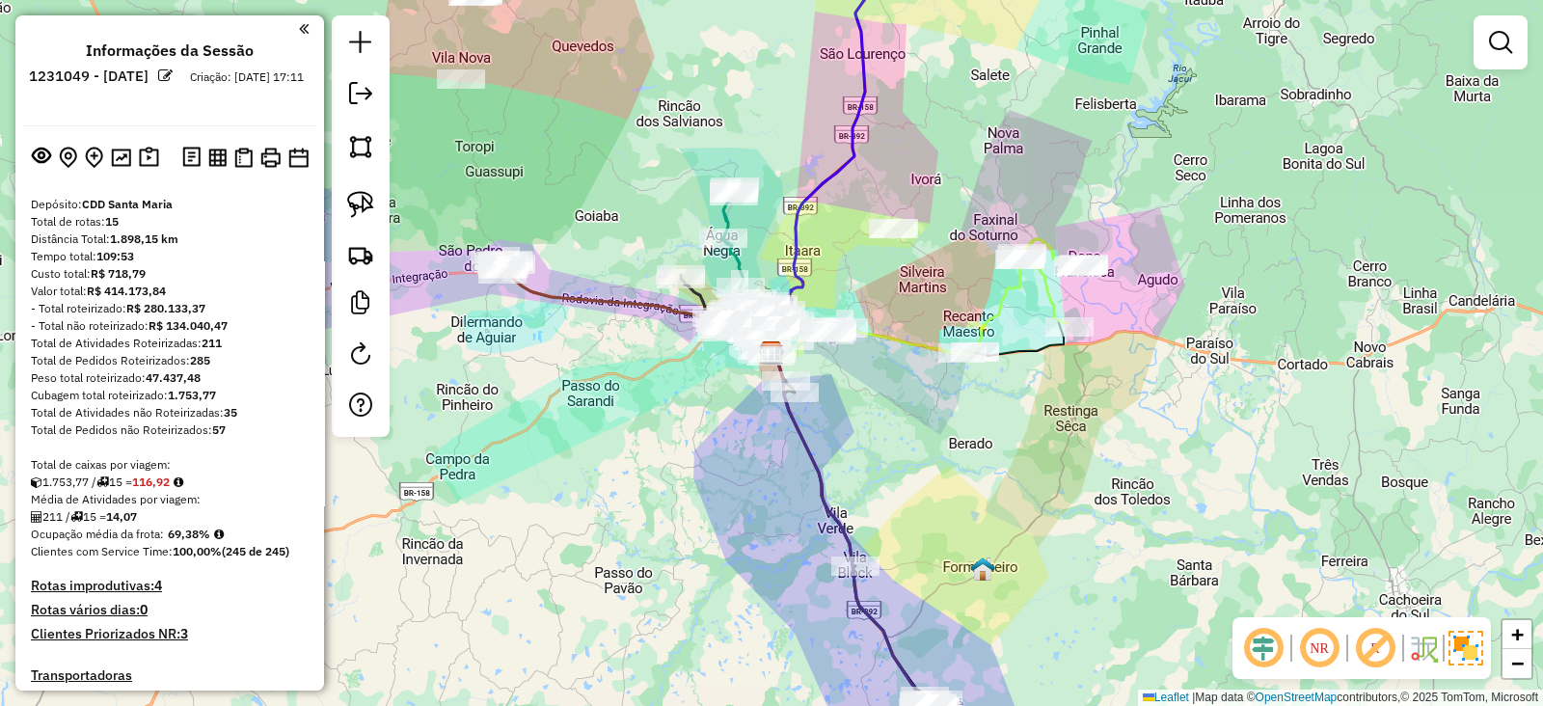
click at [1370, 649] on em at bounding box center [1375, 648] width 46 height 46
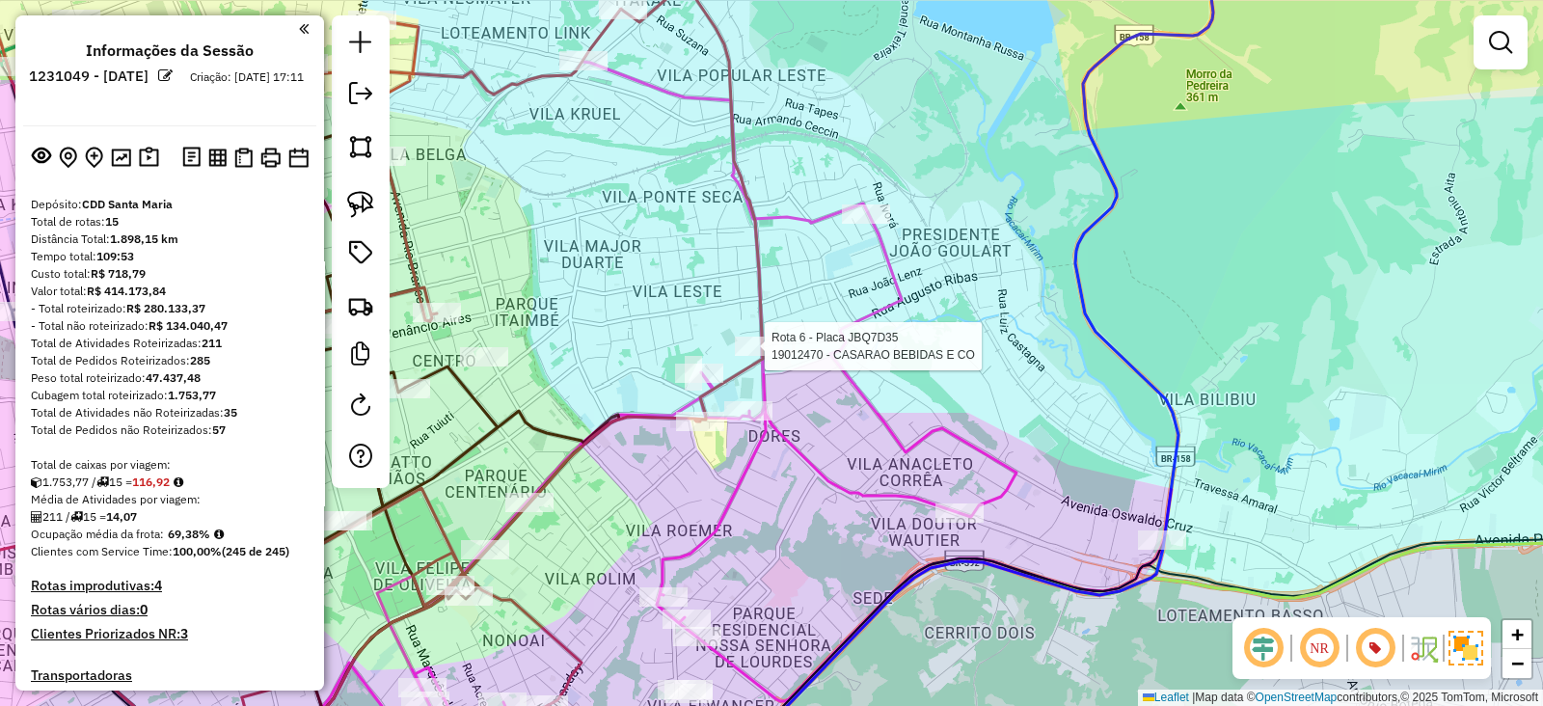
select select "**********"
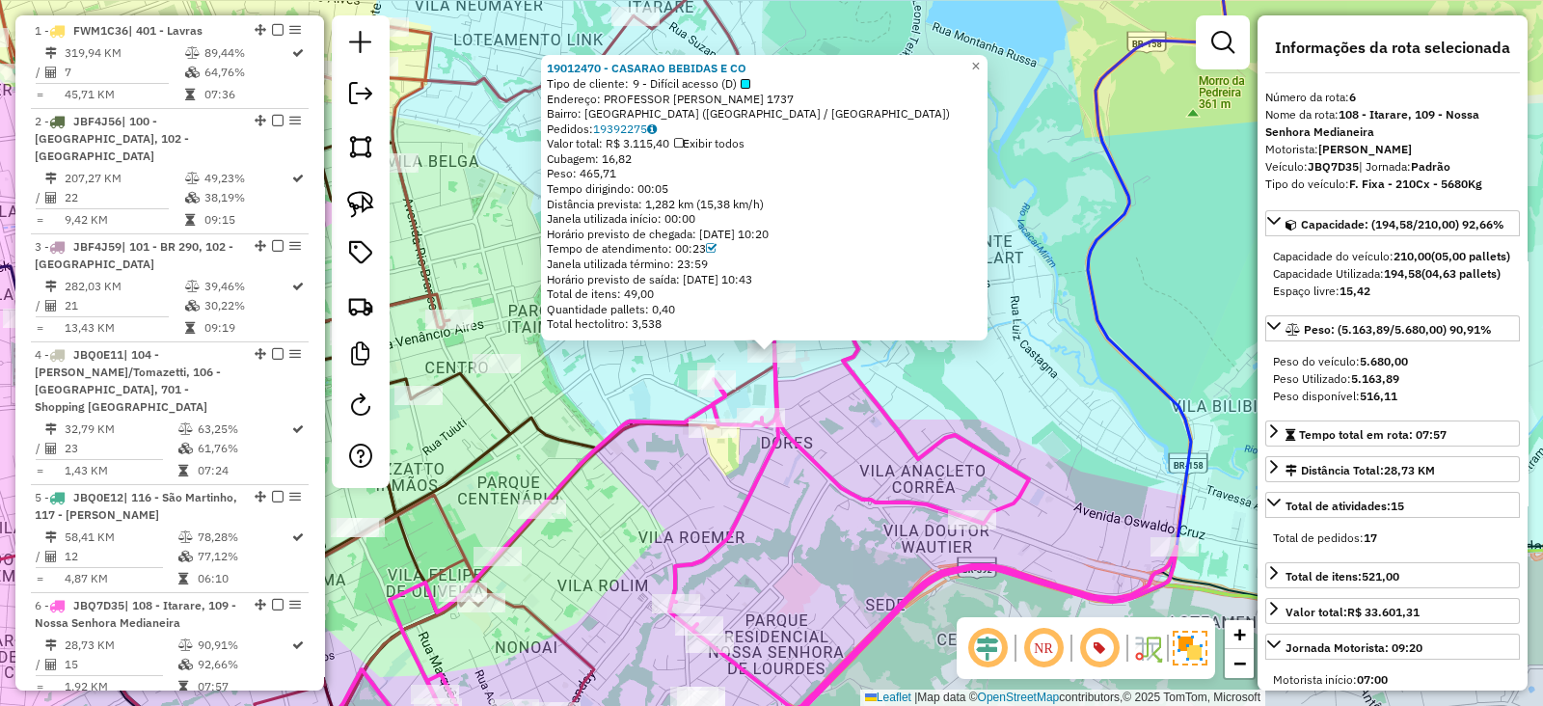
scroll to position [1350, 0]
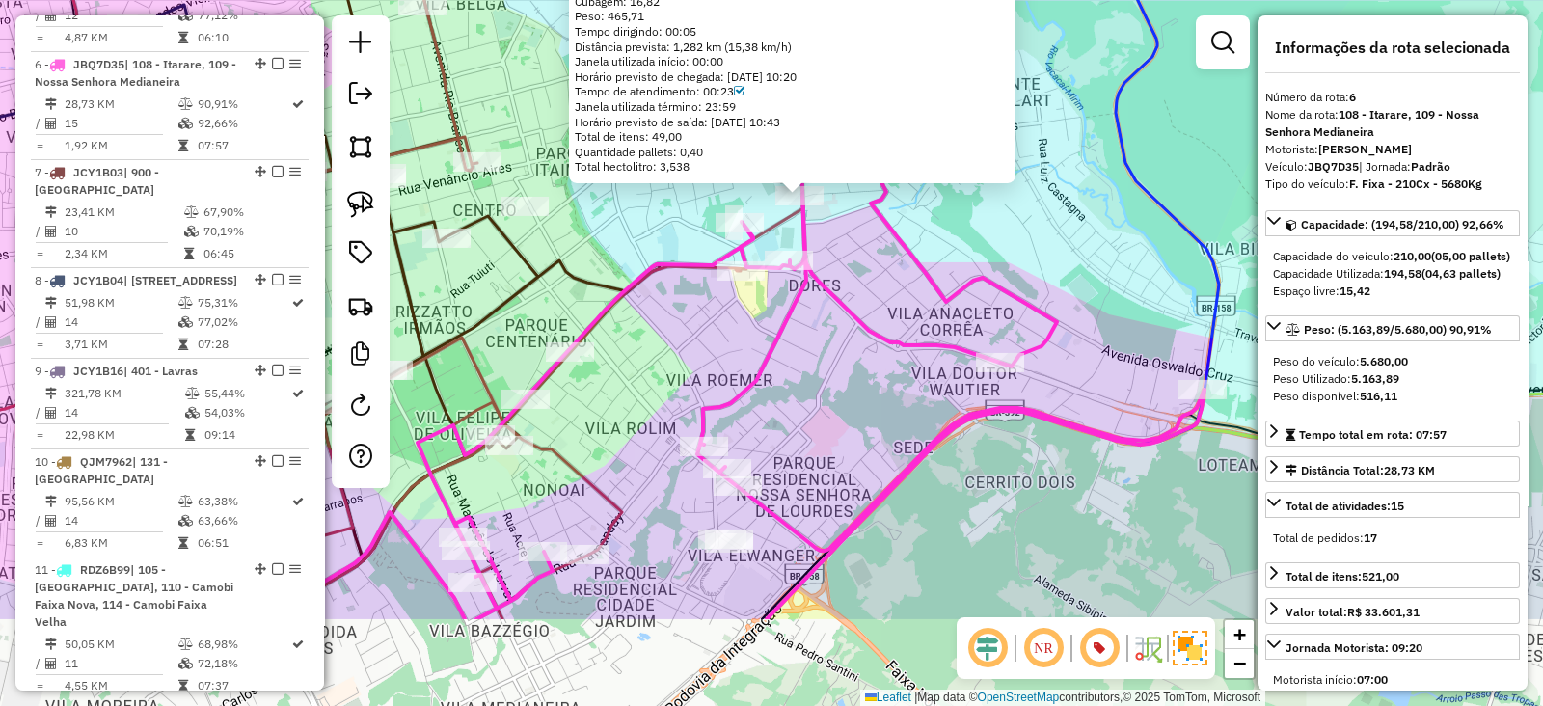
drag, startPoint x: 802, startPoint y: 517, endPoint x: 840, endPoint y: 318, distance: 202.1
click at [840, 319] on div "19012470 - CASARAO BEBIDAS E CO Tipo de cliente: 9 - Difícil acesso (D) Endereç…" at bounding box center [771, 353] width 1543 height 706
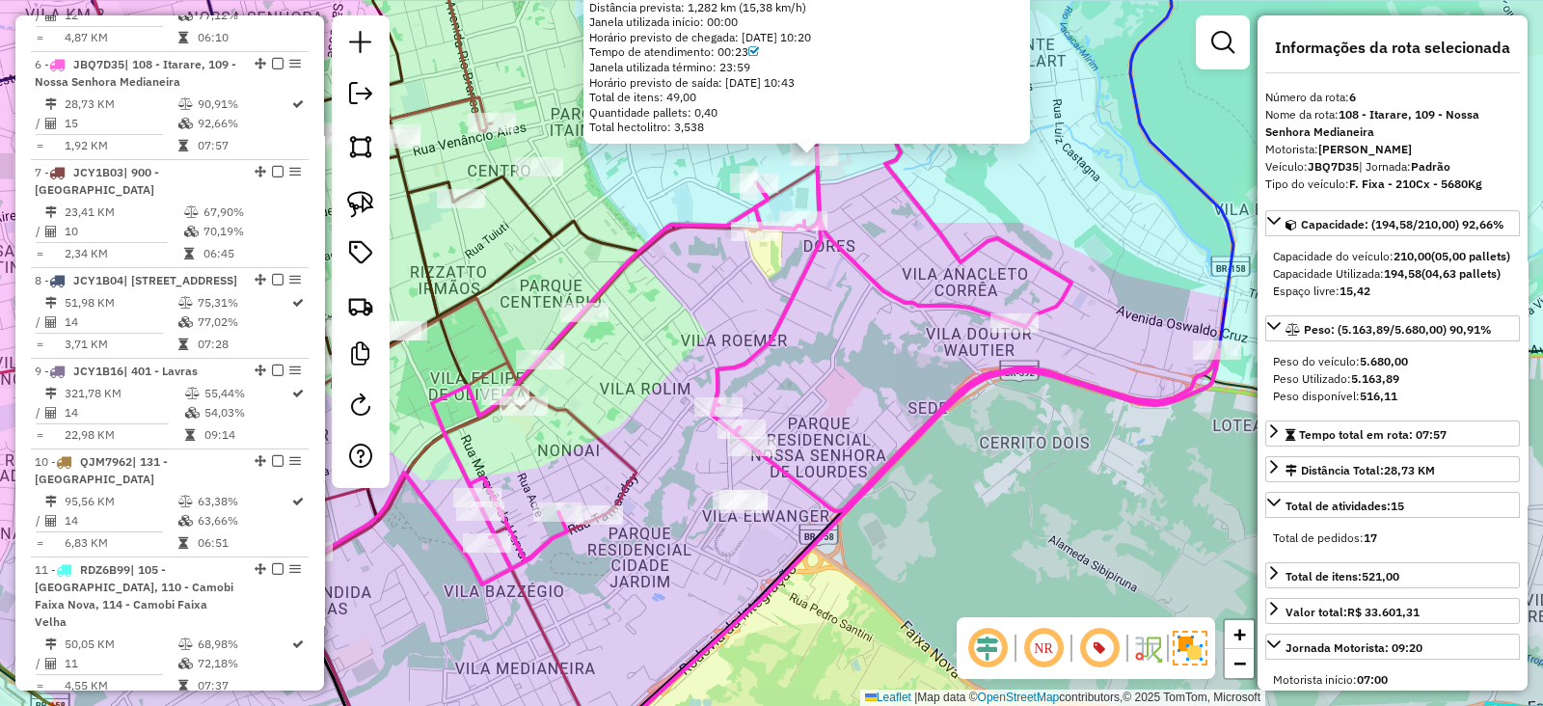
drag, startPoint x: 811, startPoint y: 383, endPoint x: 860, endPoint y: 402, distance: 52.8
click at [860, 402] on div "19012470 - CASARAO BEBIDAS E CO Tipo de cliente: 9 - Difícil acesso (D) Endereç…" at bounding box center [771, 353] width 1543 height 706
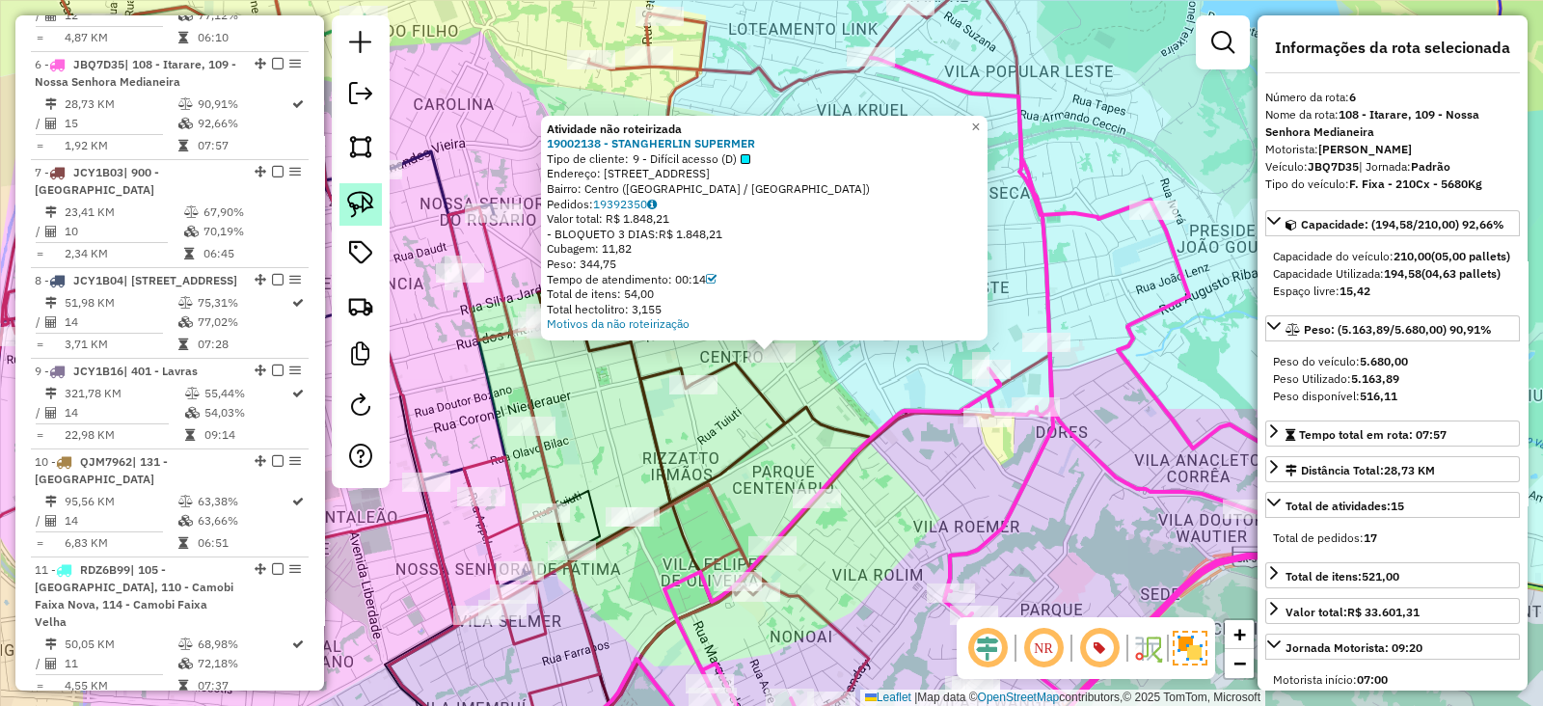
click at [364, 201] on img at bounding box center [360, 204] width 27 height 27
drag, startPoint x: 827, startPoint y: 388, endPoint x: 746, endPoint y: 374, distance: 82.1
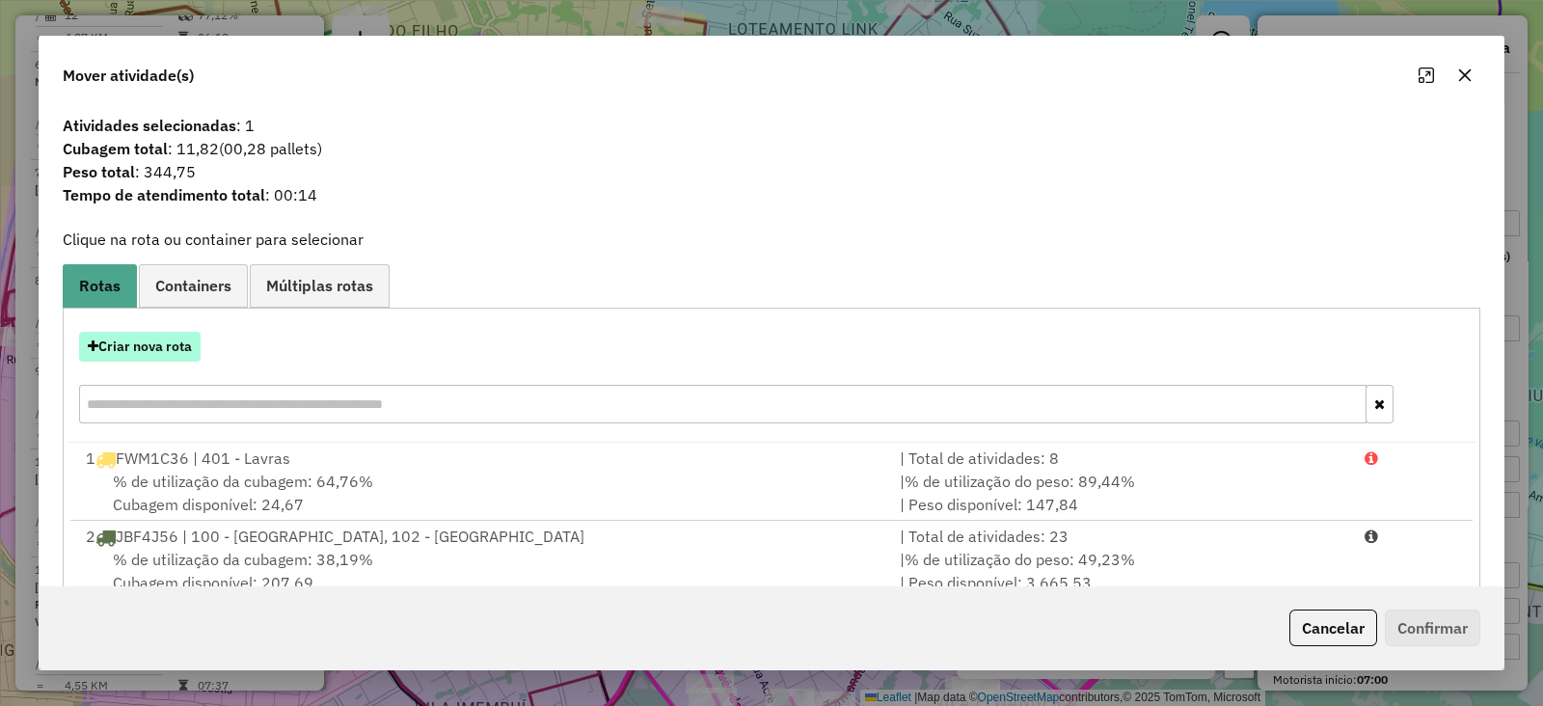
click at [162, 352] on button "Criar nova rota" at bounding box center [139, 347] width 121 height 30
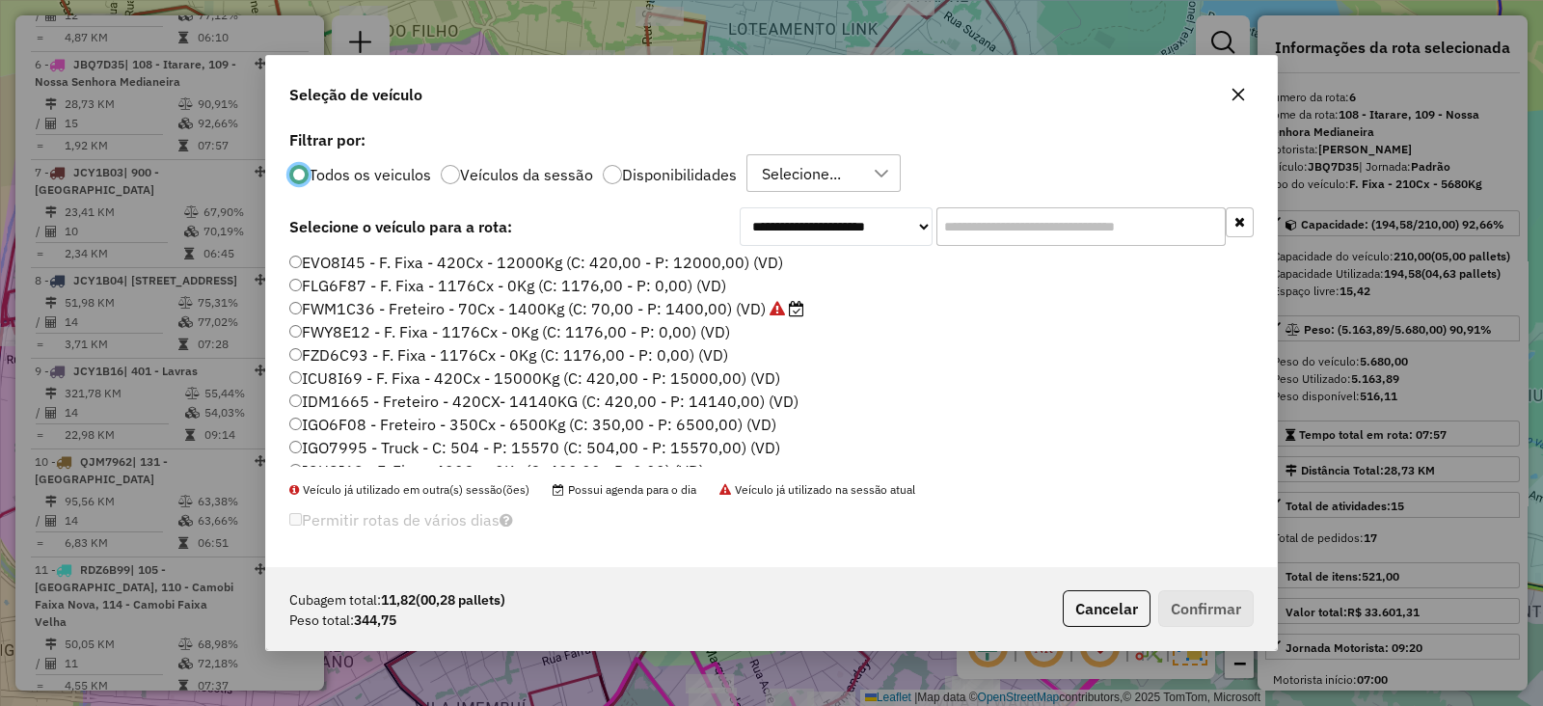
scroll to position [142, 0]
click at [1027, 218] on input "text" at bounding box center [1080, 226] width 289 height 39
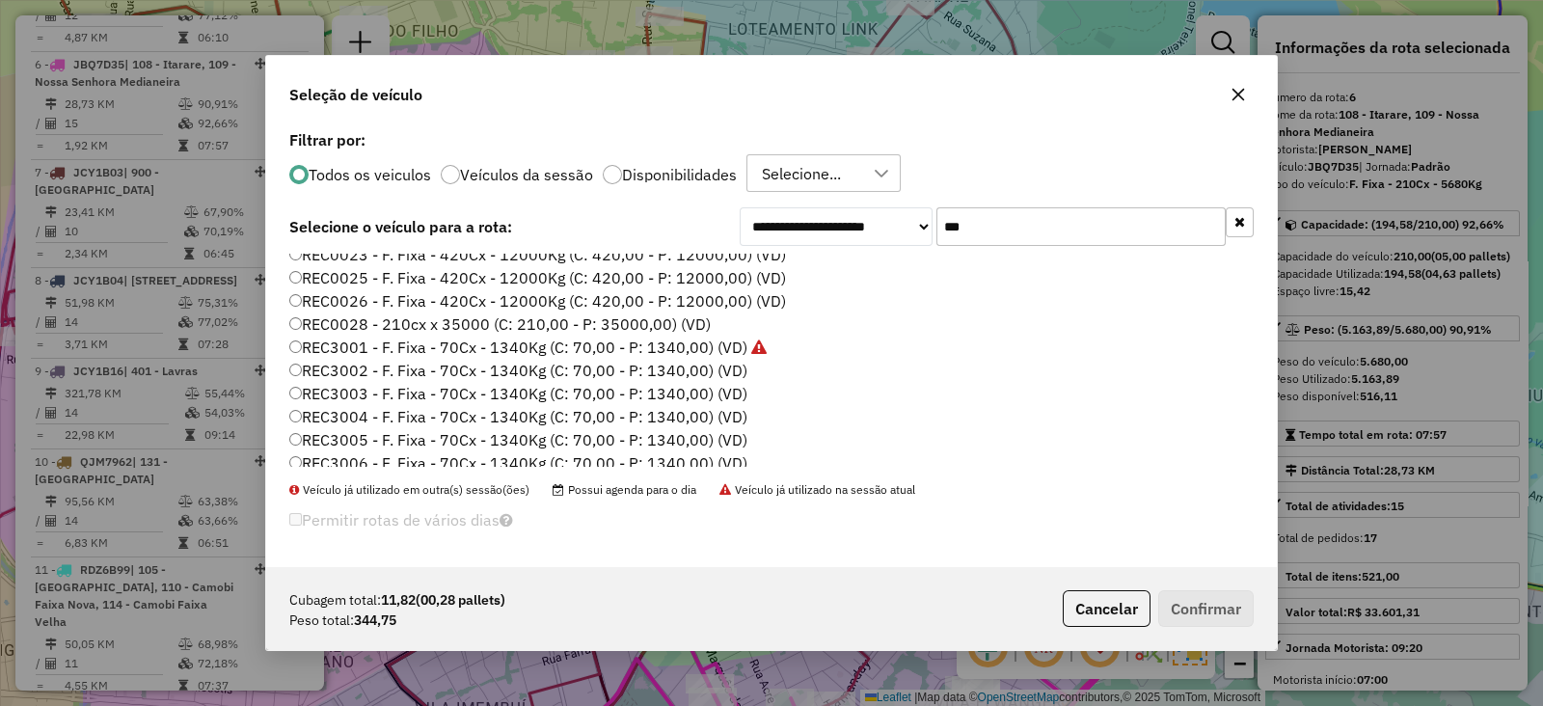
scroll to position [151, 0]
type input "***"
click at [600, 363] on label "REC3002 - F. Fixa - 70Cx - 1340Kg (C: 70,00 - P: 1340,00) (VD)" at bounding box center [518, 367] width 458 height 23
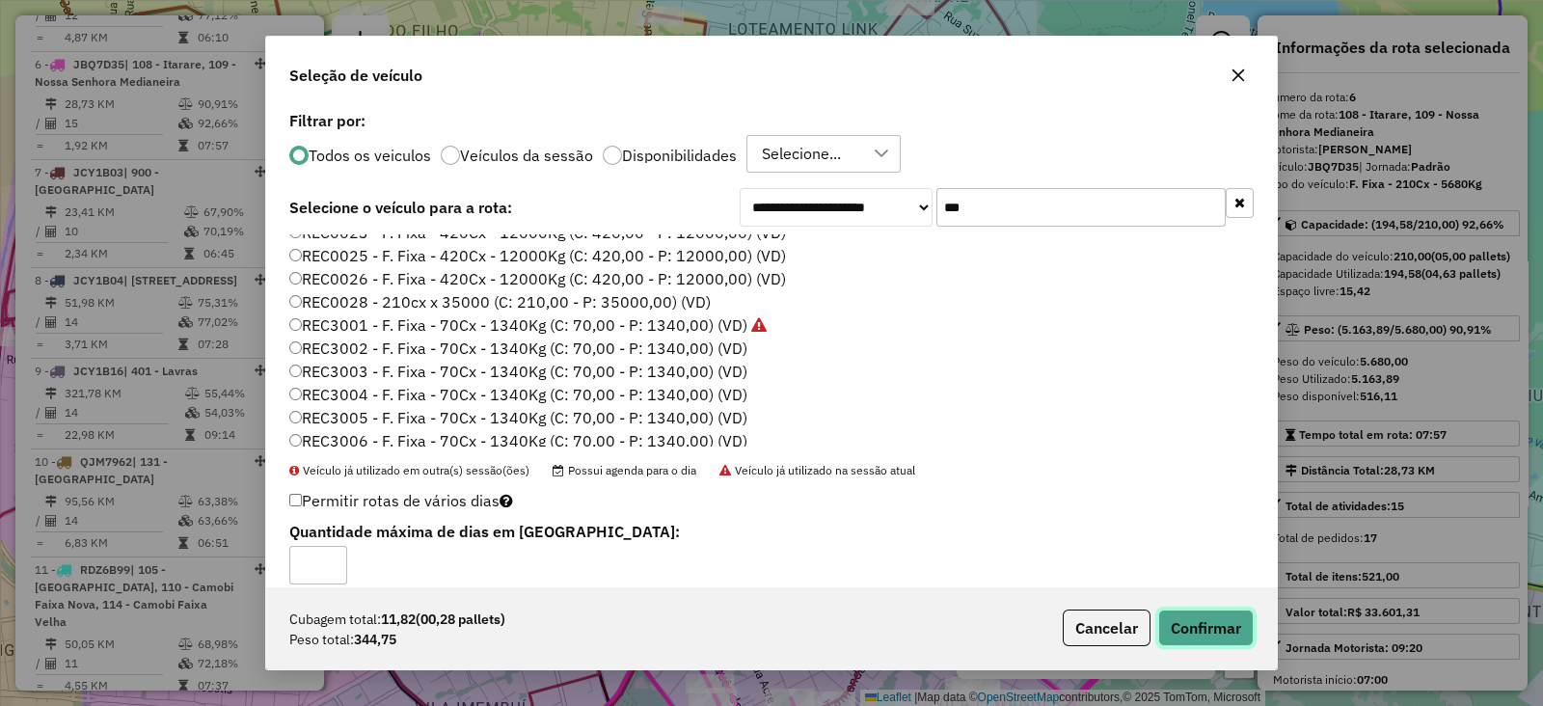
drag, startPoint x: 1193, startPoint y: 620, endPoint x: 1169, endPoint y: 599, distance: 32.1
click at [1192, 620] on button "Confirmar" at bounding box center [1205, 627] width 95 height 37
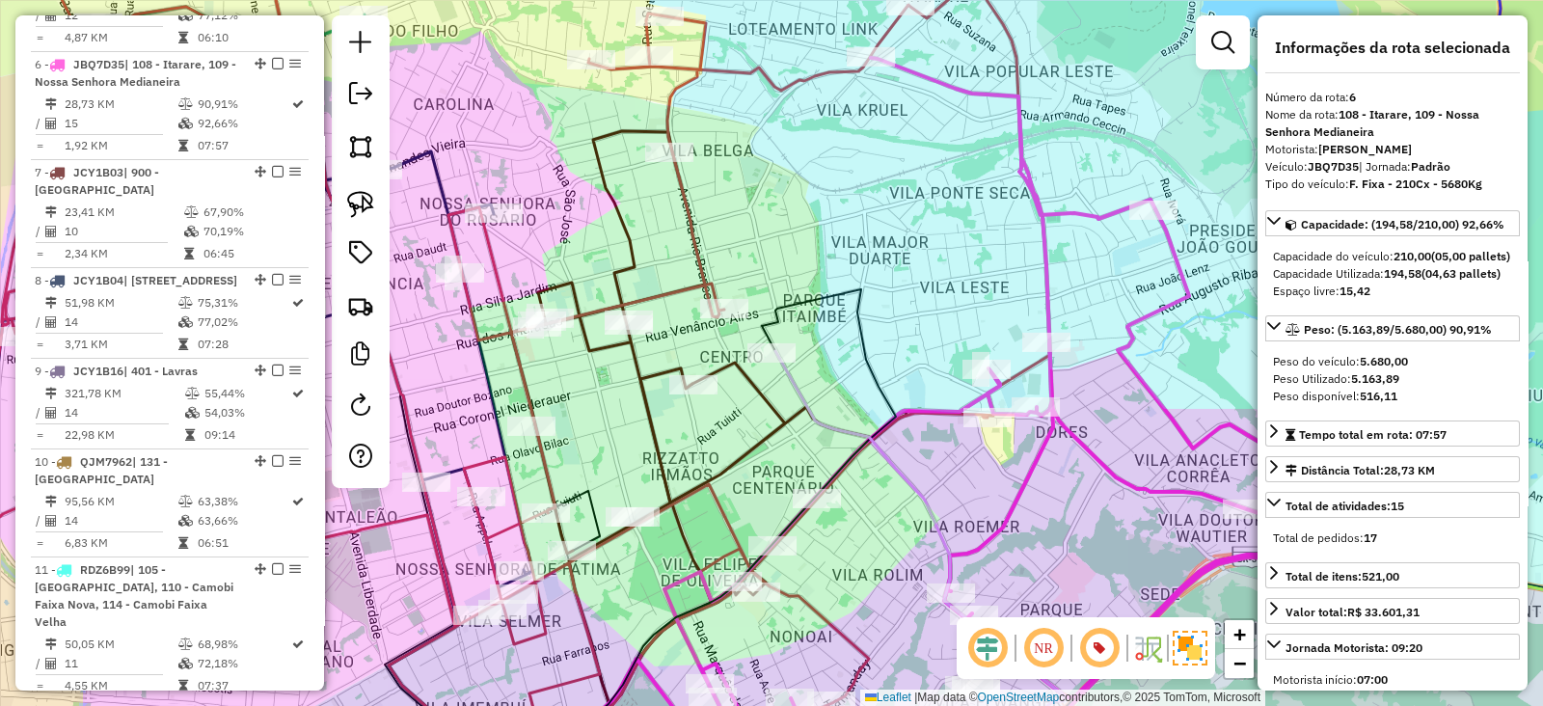
click at [796, 388] on icon at bounding box center [922, 563] width 295 height 425
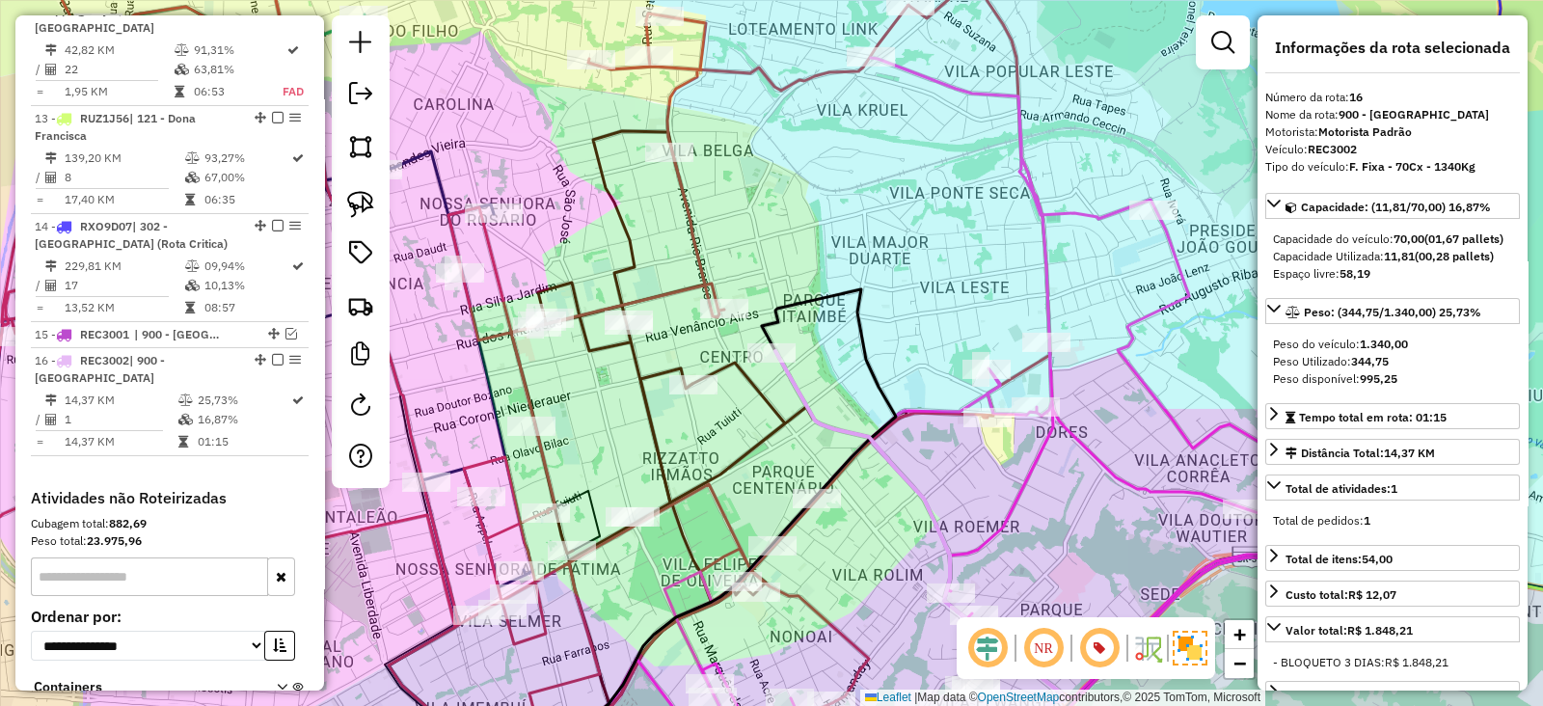
scroll to position [2243, 0]
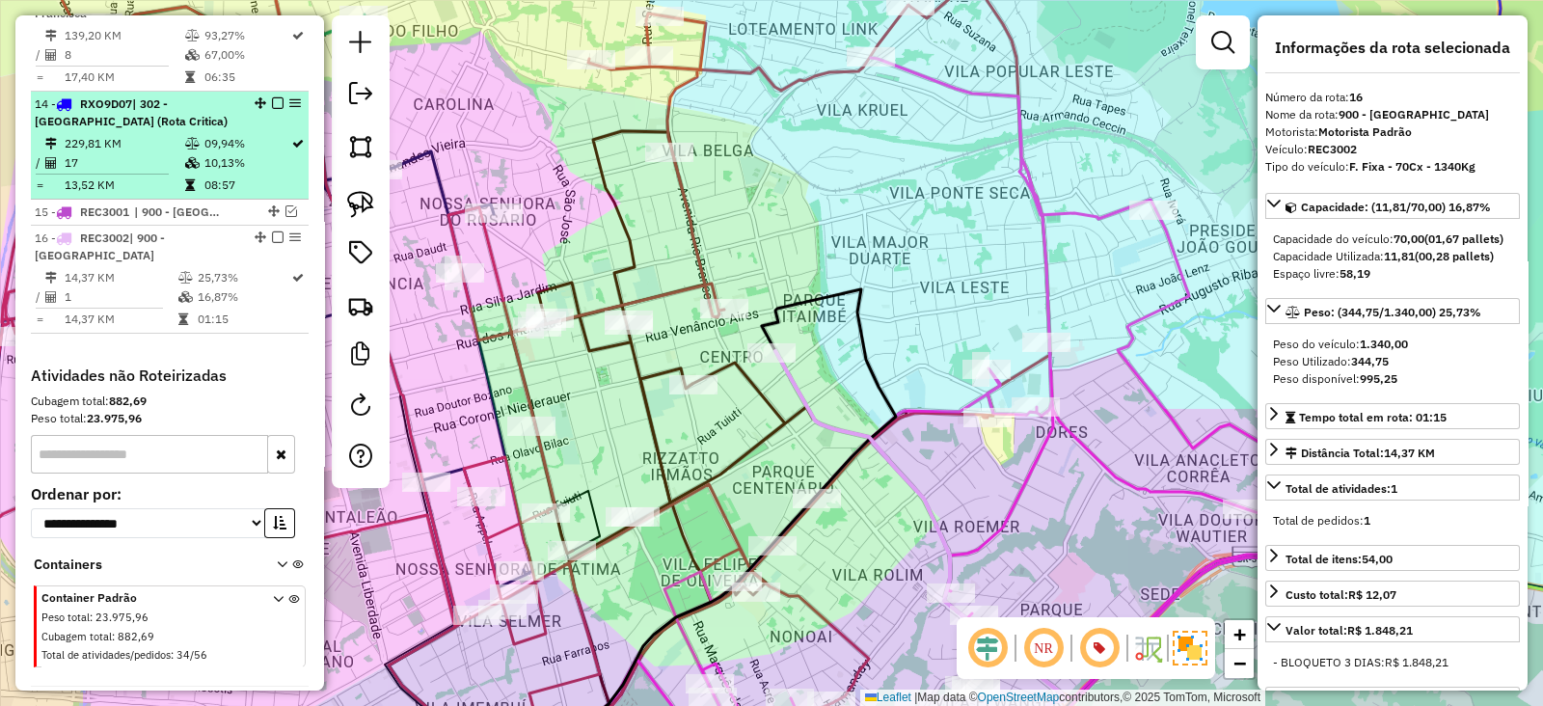
click at [273, 231] on em at bounding box center [278, 237] width 12 height 12
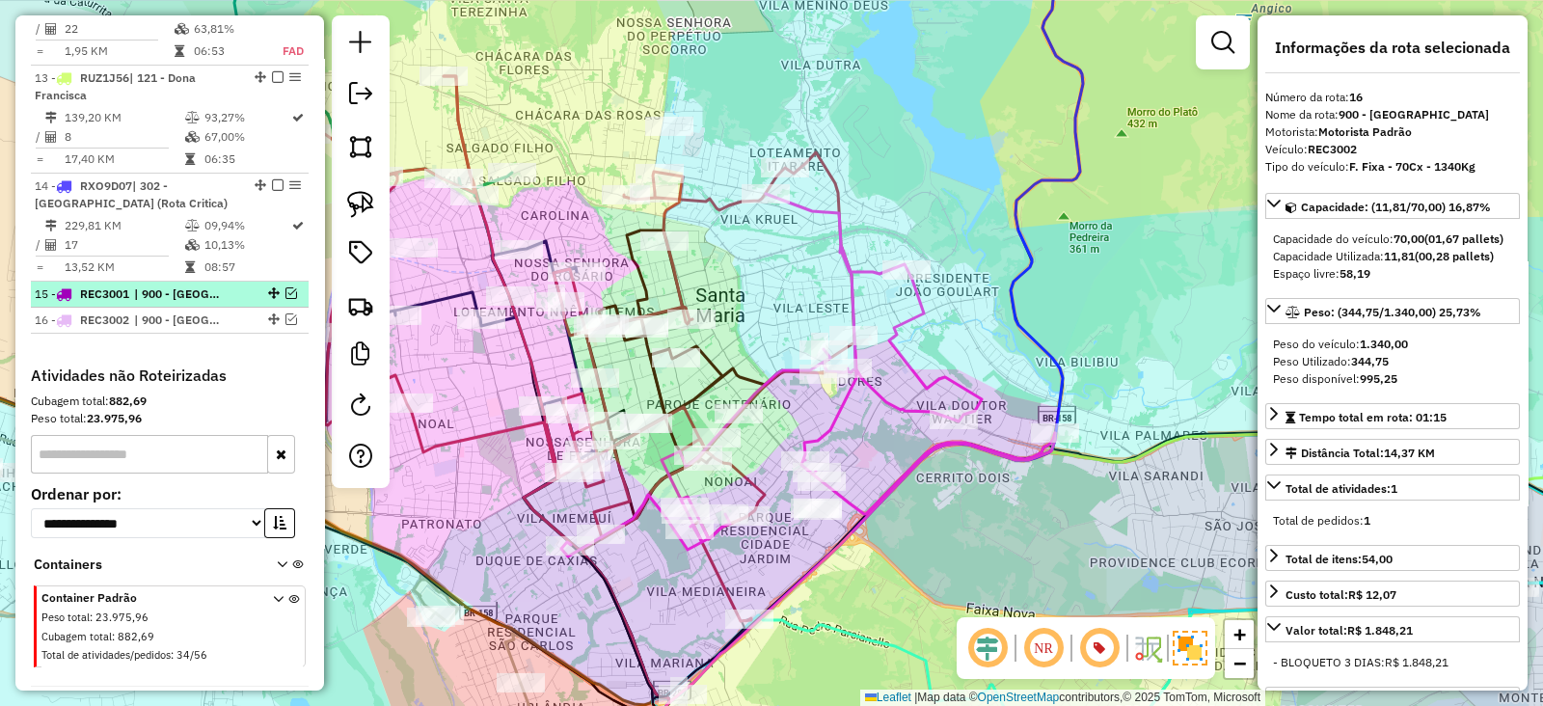
click at [289, 287] on em at bounding box center [291, 293] width 12 height 12
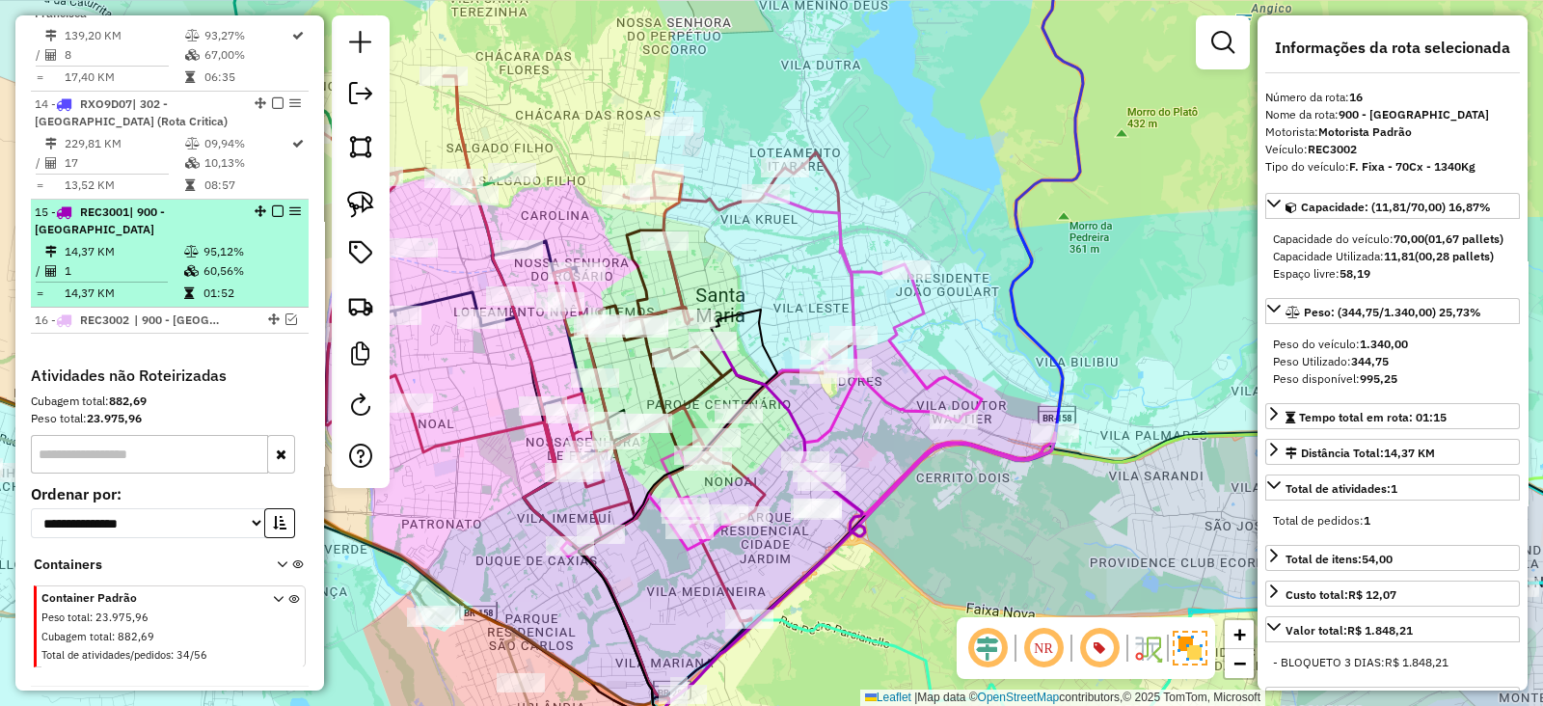
click at [272, 205] on em at bounding box center [278, 211] width 12 height 12
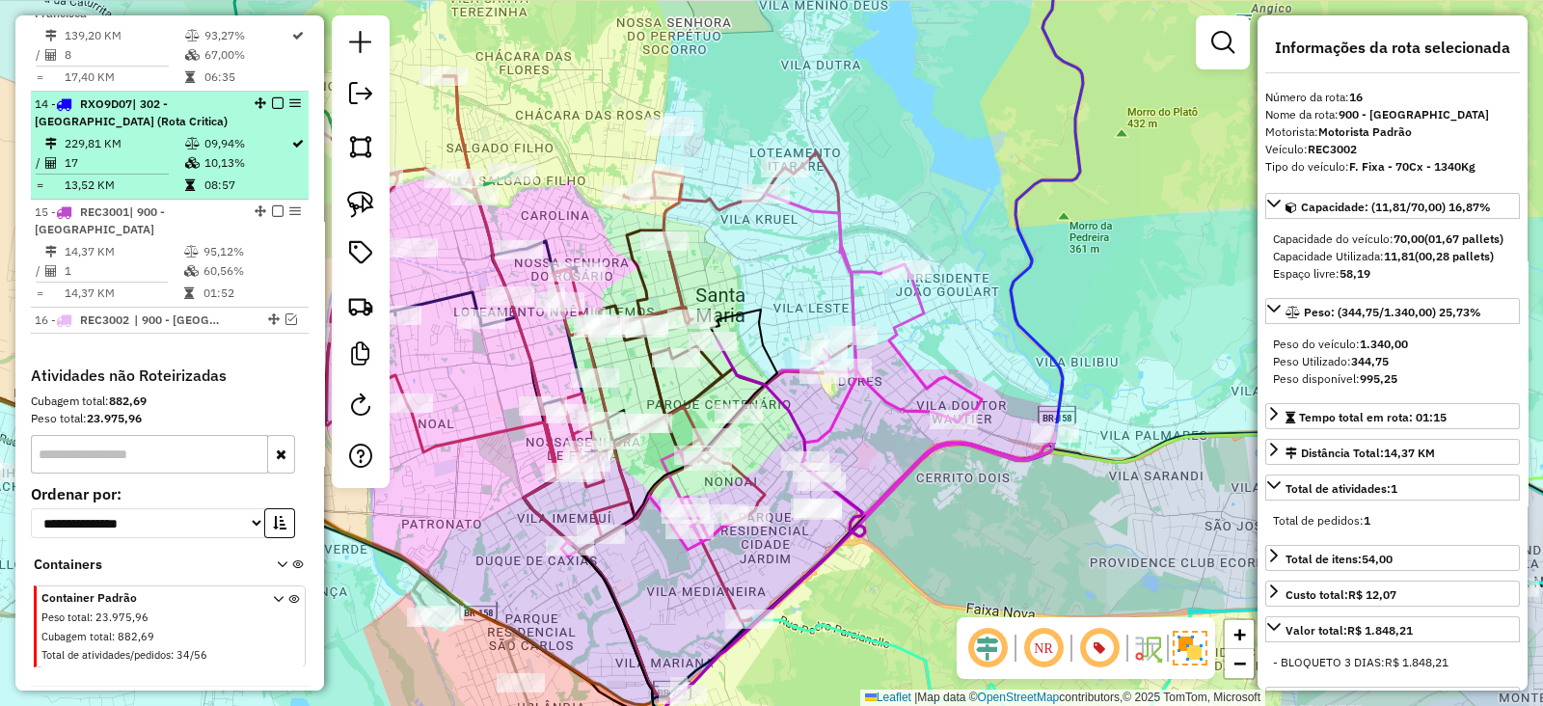
scroll to position [2162, 0]
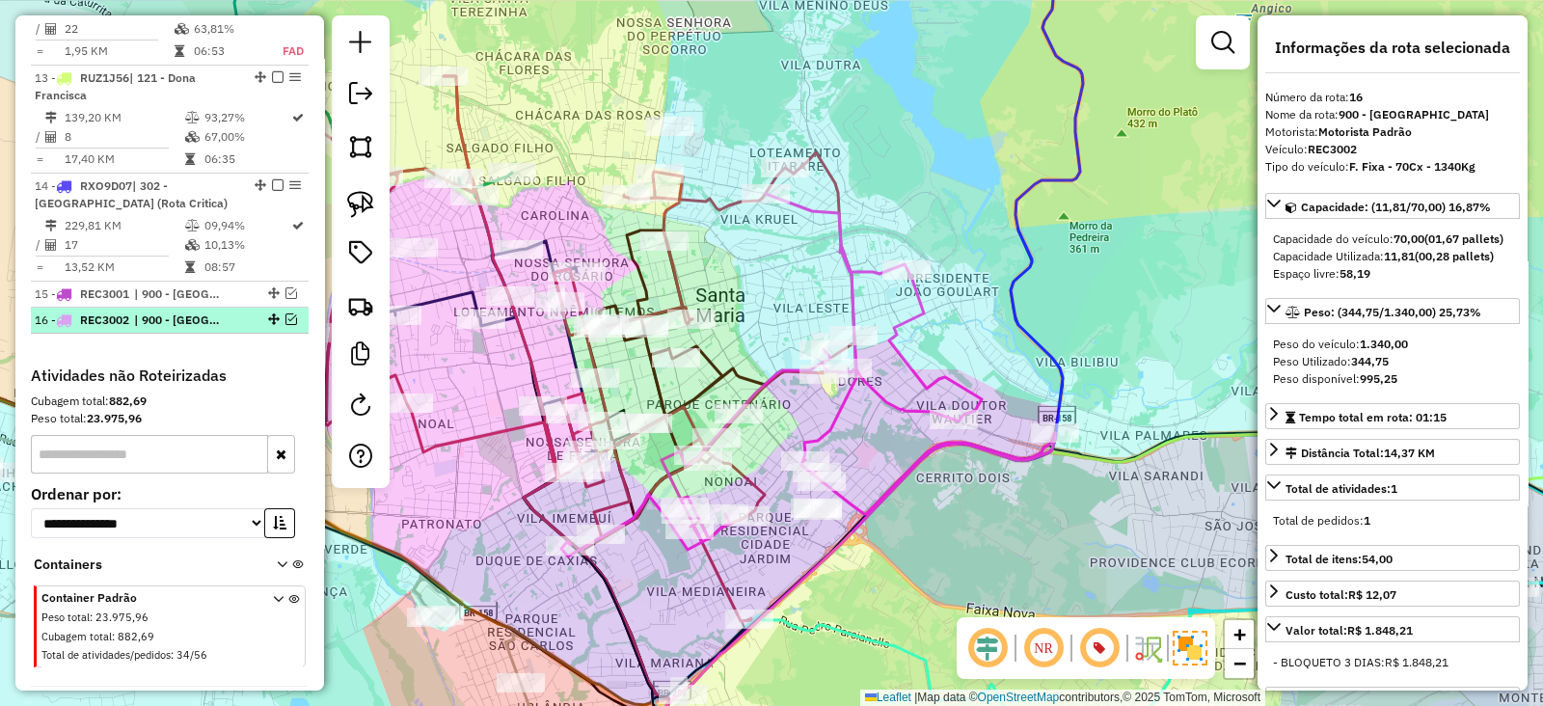
click at [286, 313] on em at bounding box center [291, 319] width 12 height 12
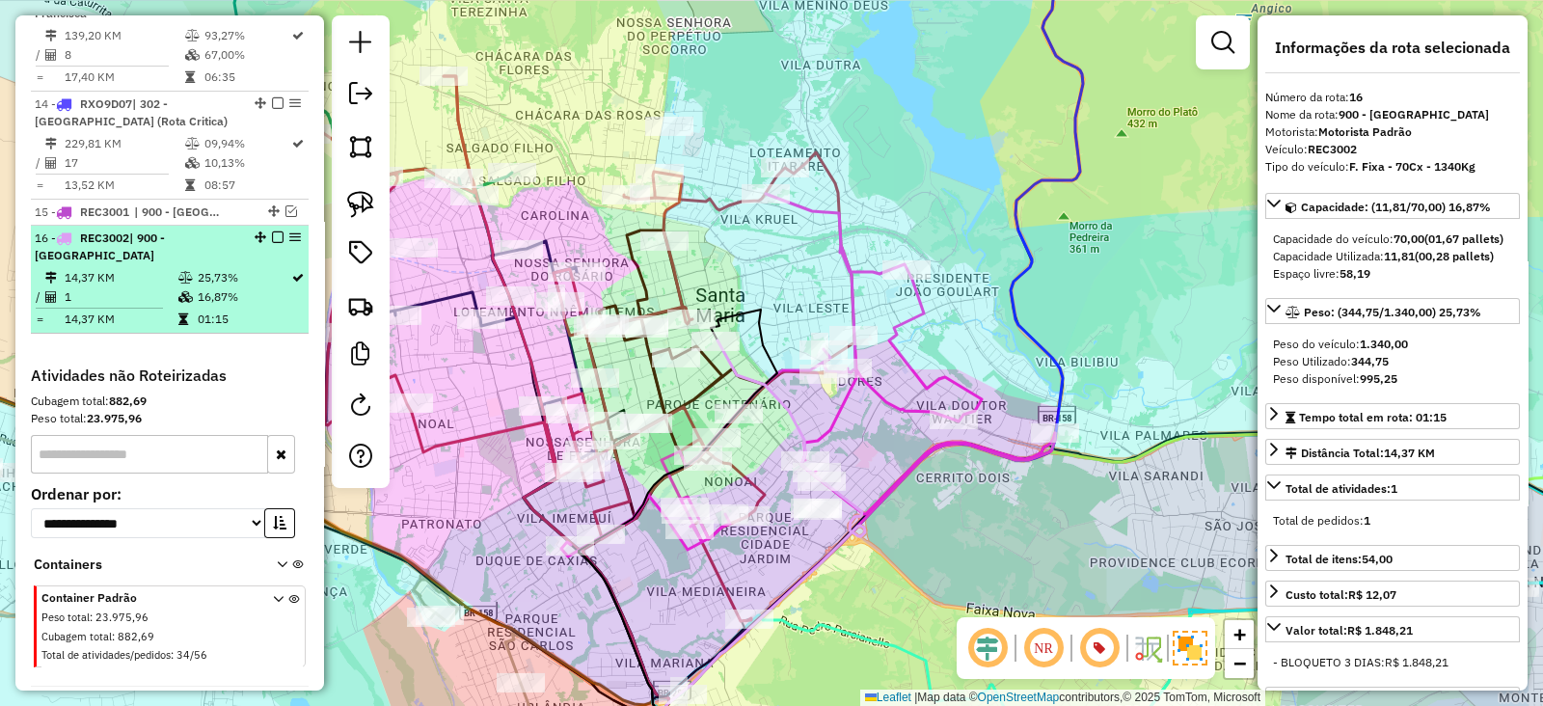
click at [272, 231] on em at bounding box center [278, 237] width 12 height 12
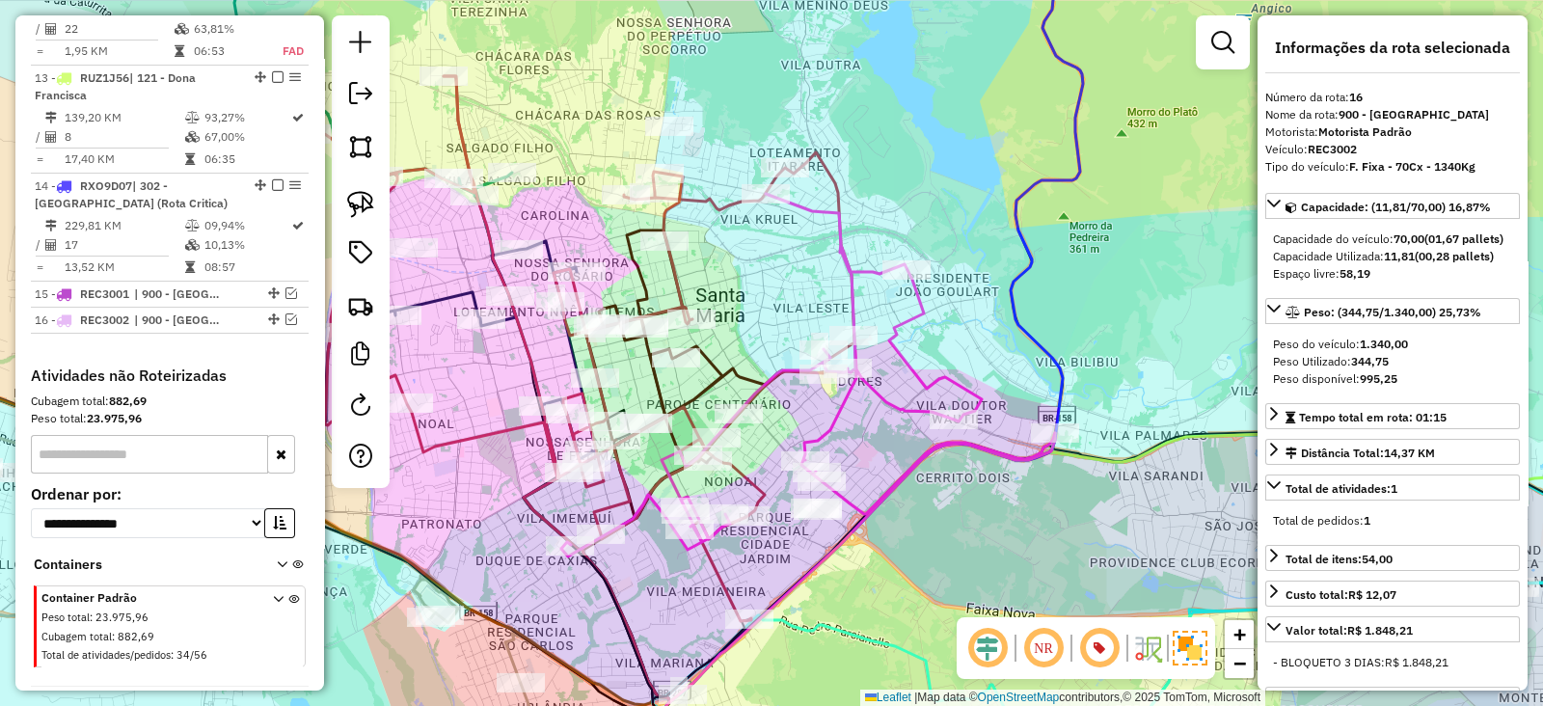
drag, startPoint x: 666, startPoint y: 273, endPoint x: 693, endPoint y: 154, distance: 121.6
click at [691, 163] on div "Janela de atendimento Grade de atendimento Capacidade Transportadoras Veículos …" at bounding box center [771, 353] width 1543 height 706
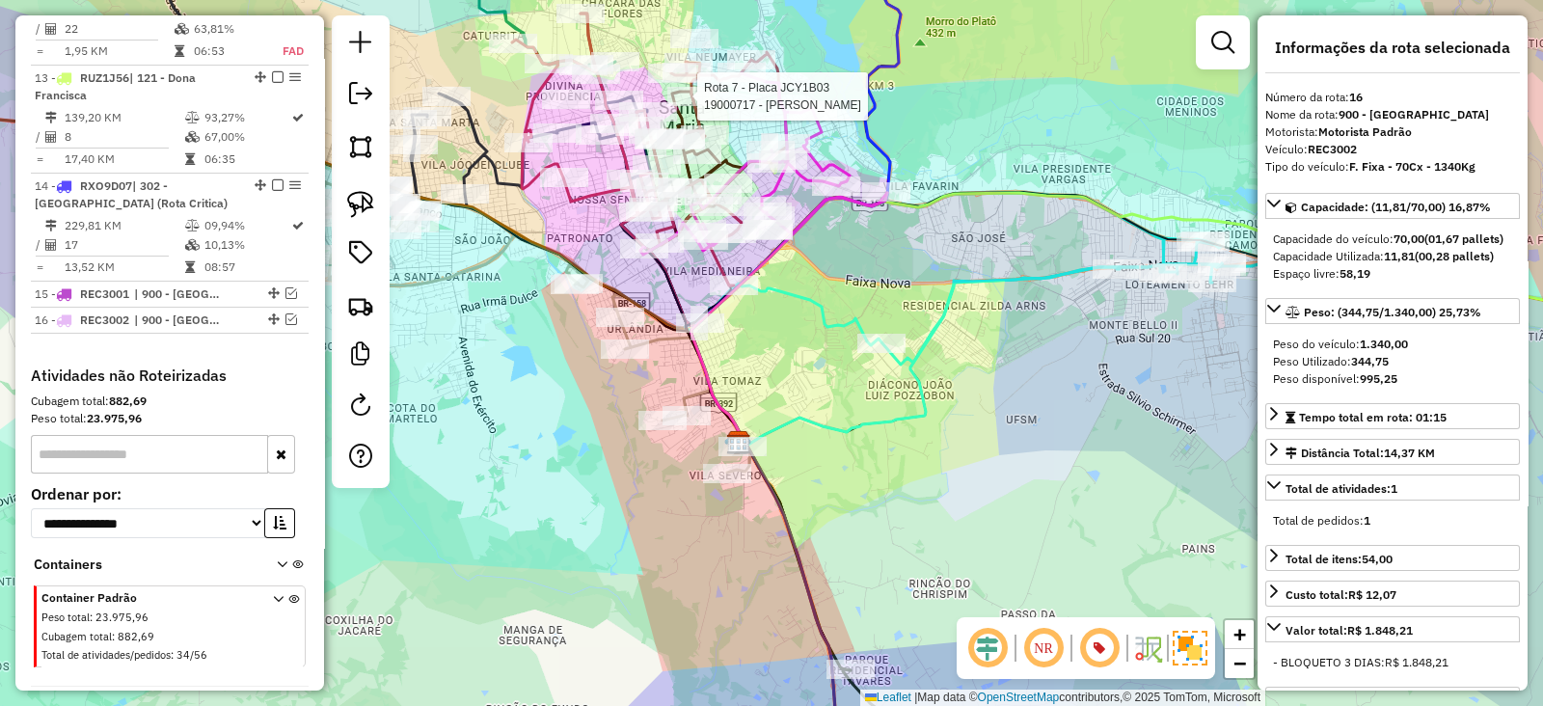
drag, startPoint x: 860, startPoint y: 457, endPoint x: 802, endPoint y: 242, distance: 222.6
click at [805, 259] on div "Rota 7 - Placa JCY1B03 19000717 - VERA SONIA SAVIAN BR Janela de atendimento Gr…" at bounding box center [771, 353] width 1543 height 706
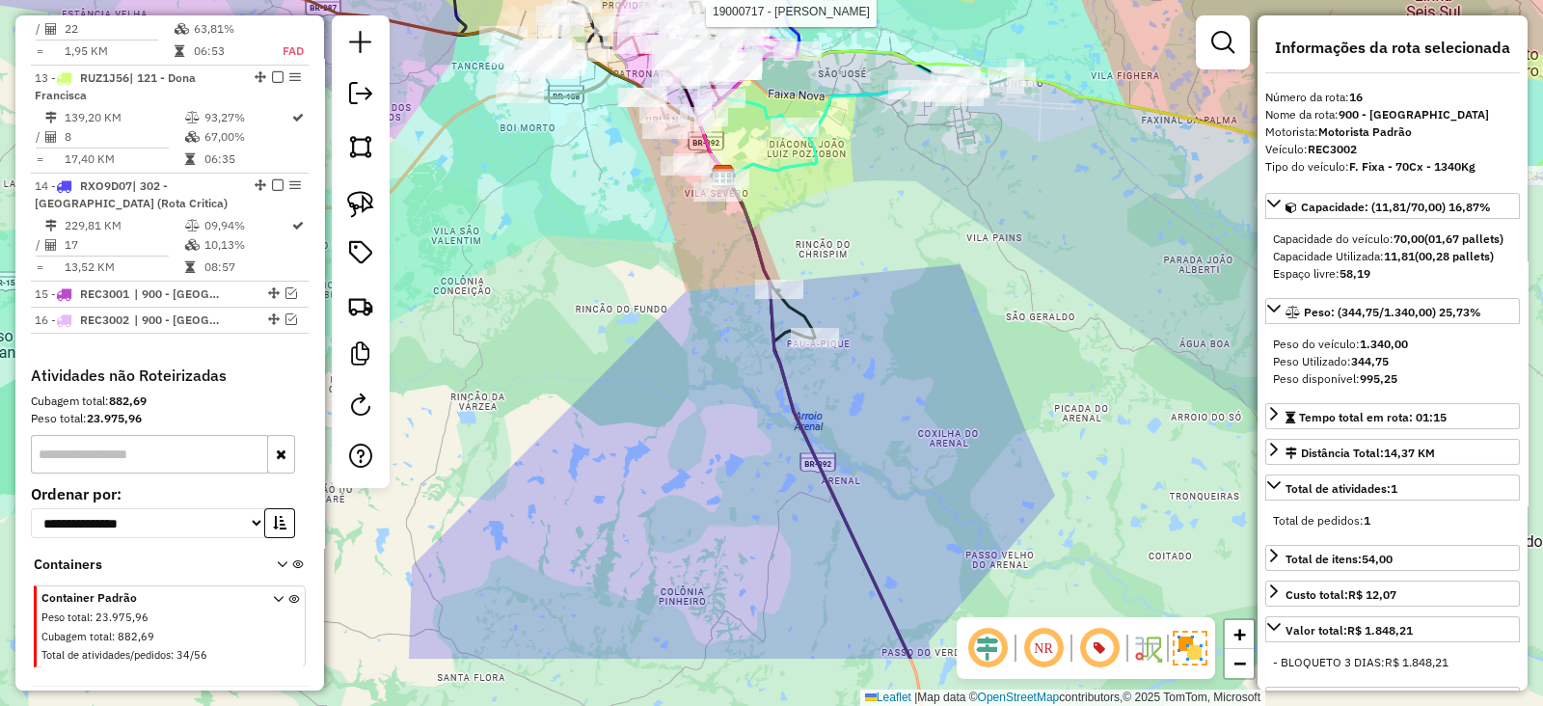
drag, startPoint x: 866, startPoint y: 488, endPoint x: 791, endPoint y: 230, distance: 268.2
click at [795, 249] on div "Rota 7 - Placa JCY1B03 19000717 - VERA SONIA SAVIAN BR Janela de atendimento Gr…" at bounding box center [771, 353] width 1543 height 706
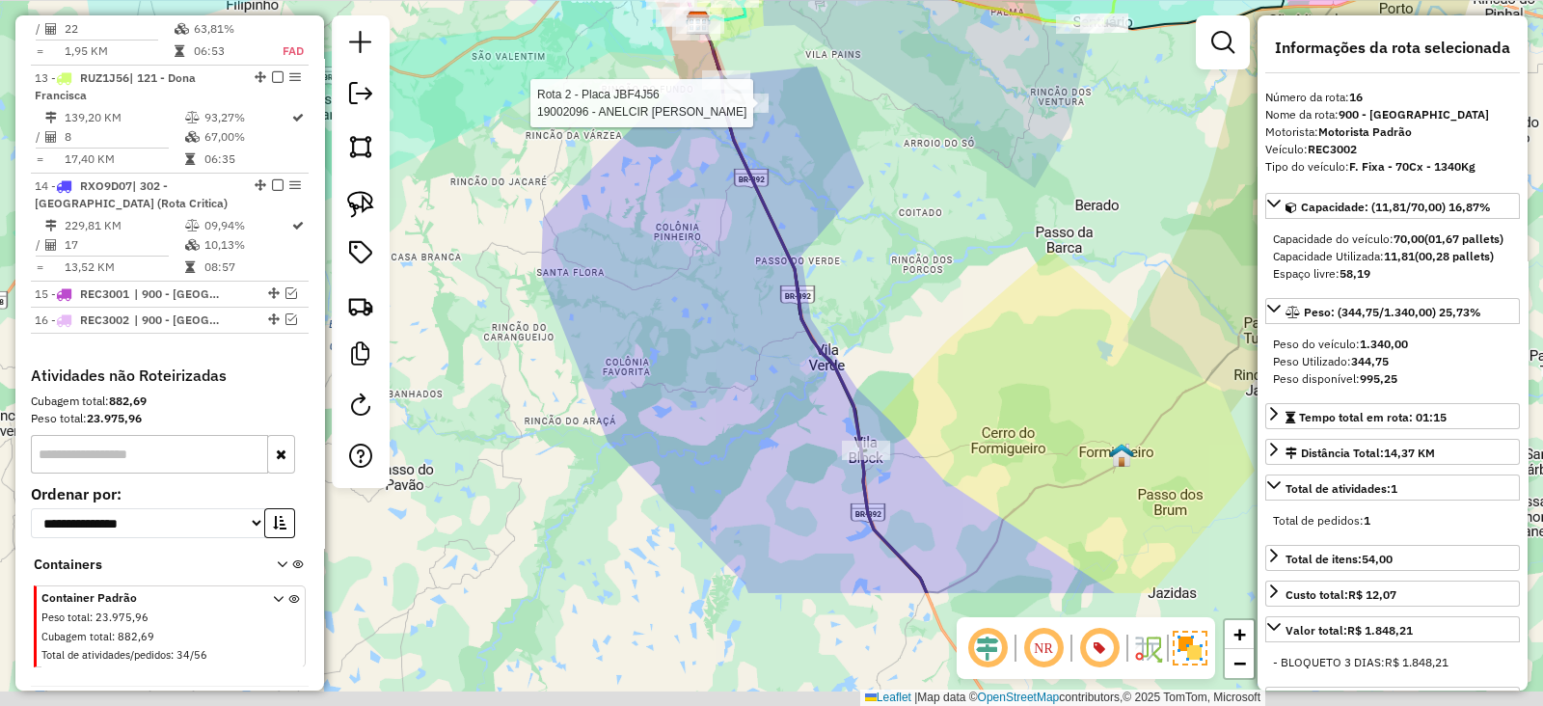
drag, startPoint x: 830, startPoint y: 505, endPoint x: 762, endPoint y: 245, distance: 269.2
click at [765, 256] on div "Rota 7 - Placa JCY1B03 19000717 - VERA SONIA SAVIAN BR Rota 2 - Placa JBF4J56 1…" at bounding box center [771, 353] width 1543 height 706
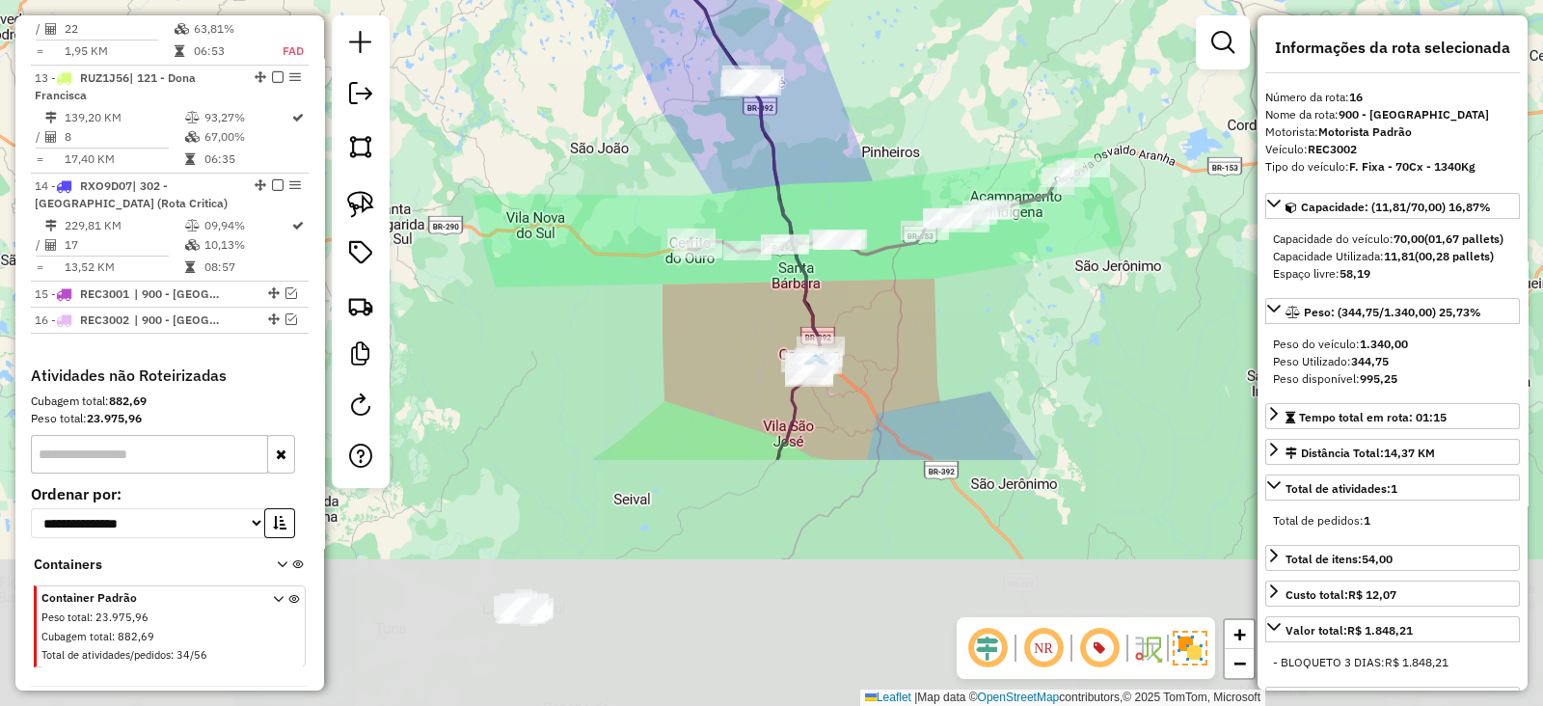
drag, startPoint x: 809, startPoint y: 515, endPoint x: 693, endPoint y: 192, distance: 343.1
click at [701, 208] on div "Rota 7 - Placa JCY1B03 19000717 - VERA SONIA SAVIAN BR Rota 2 - Placa JBF4J56 1…" at bounding box center [771, 353] width 1543 height 706
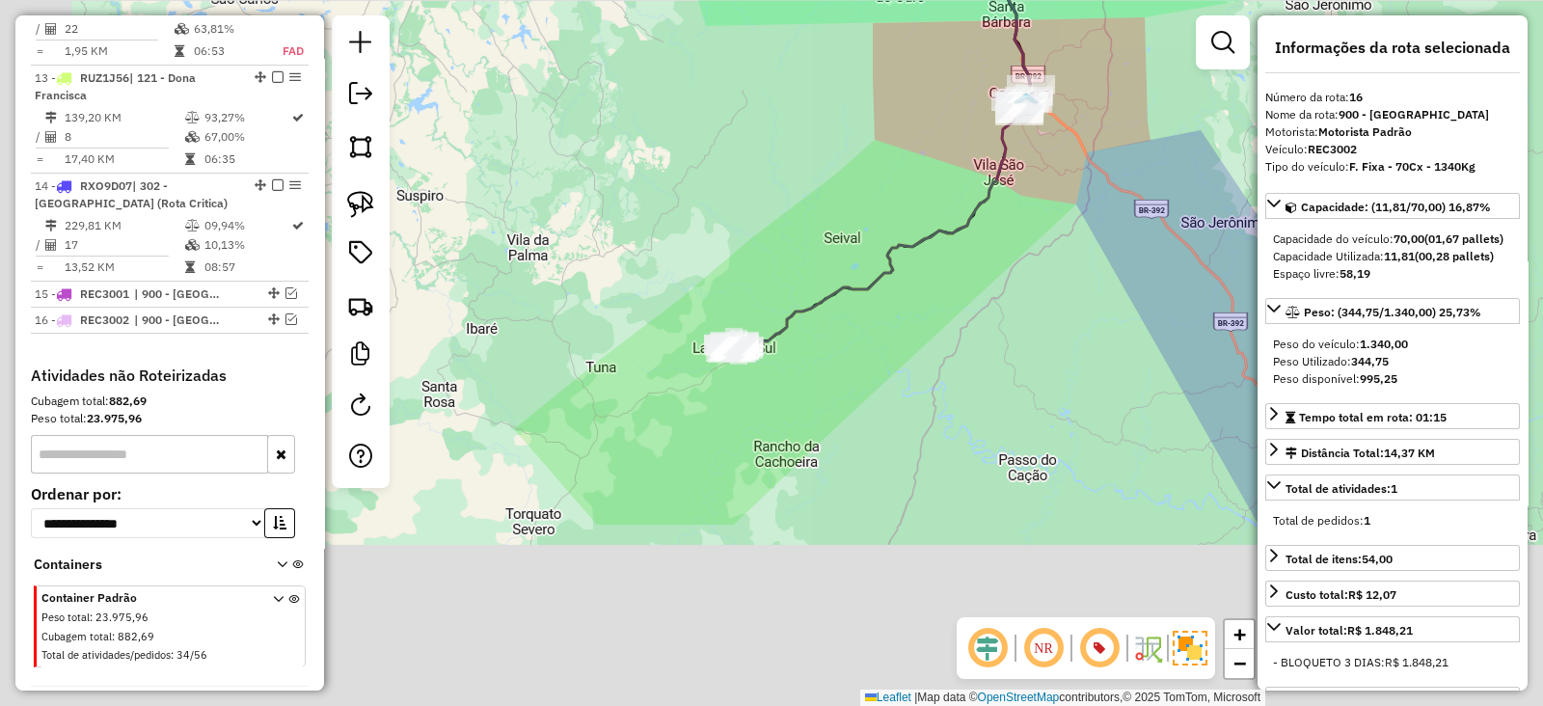
drag, startPoint x: 820, startPoint y: 336, endPoint x: 960, endPoint y: 175, distance: 213.2
click at [960, 175] on div "Rota 7 - Placa JCY1B03 19000717 - VERA SONIA SAVIAN BR Rota 2 - Placa JBF4J56 1…" at bounding box center [771, 353] width 1543 height 706
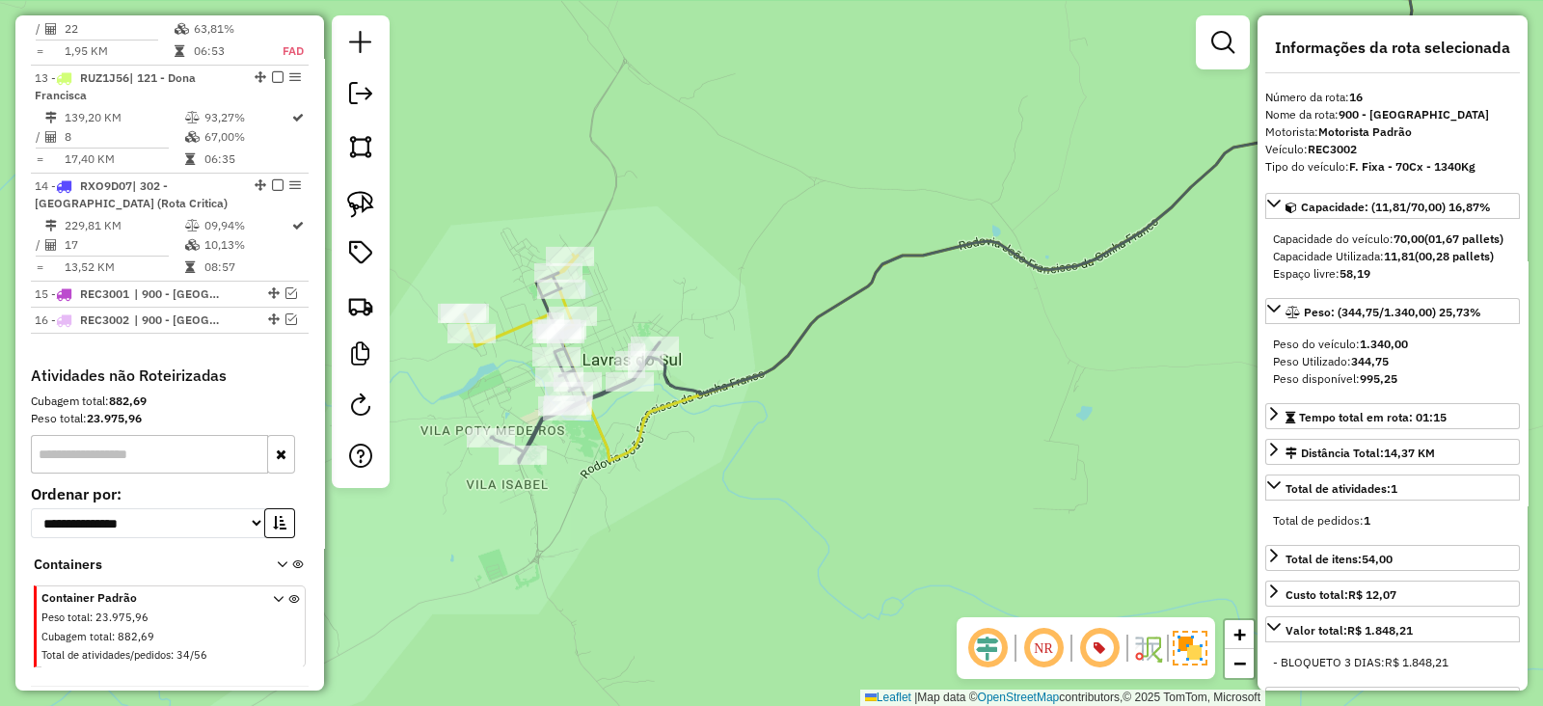
drag, startPoint x: 696, startPoint y: 453, endPoint x: 826, endPoint y: 443, distance: 130.6
click at [826, 443] on div "Rota 7 - Placa JCY1B03 19000717 - VERA SONIA SAVIAN BR Rota 2 - Placa JBF4J56 1…" at bounding box center [771, 353] width 1543 height 706
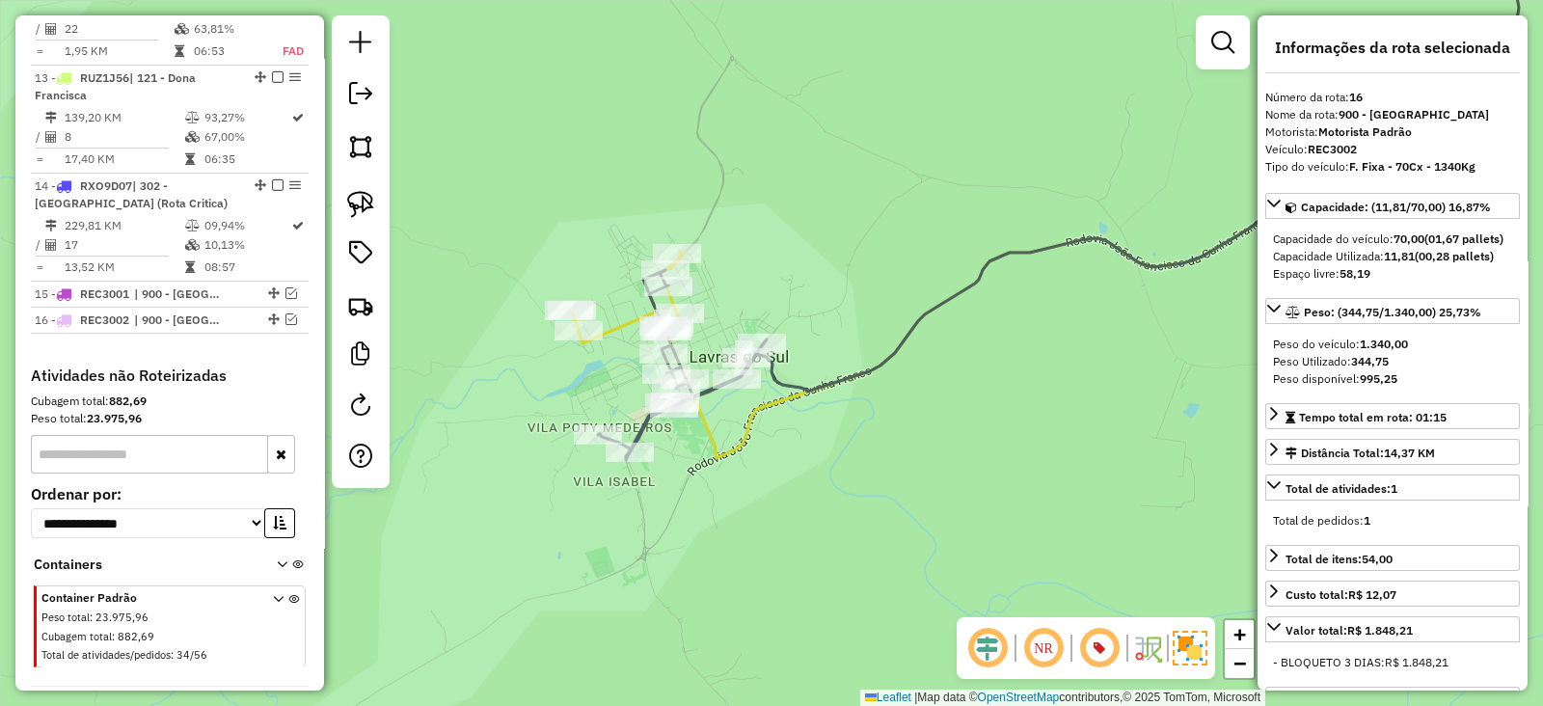
click at [611, 326] on icon at bounding box center [628, 298] width 113 height 92
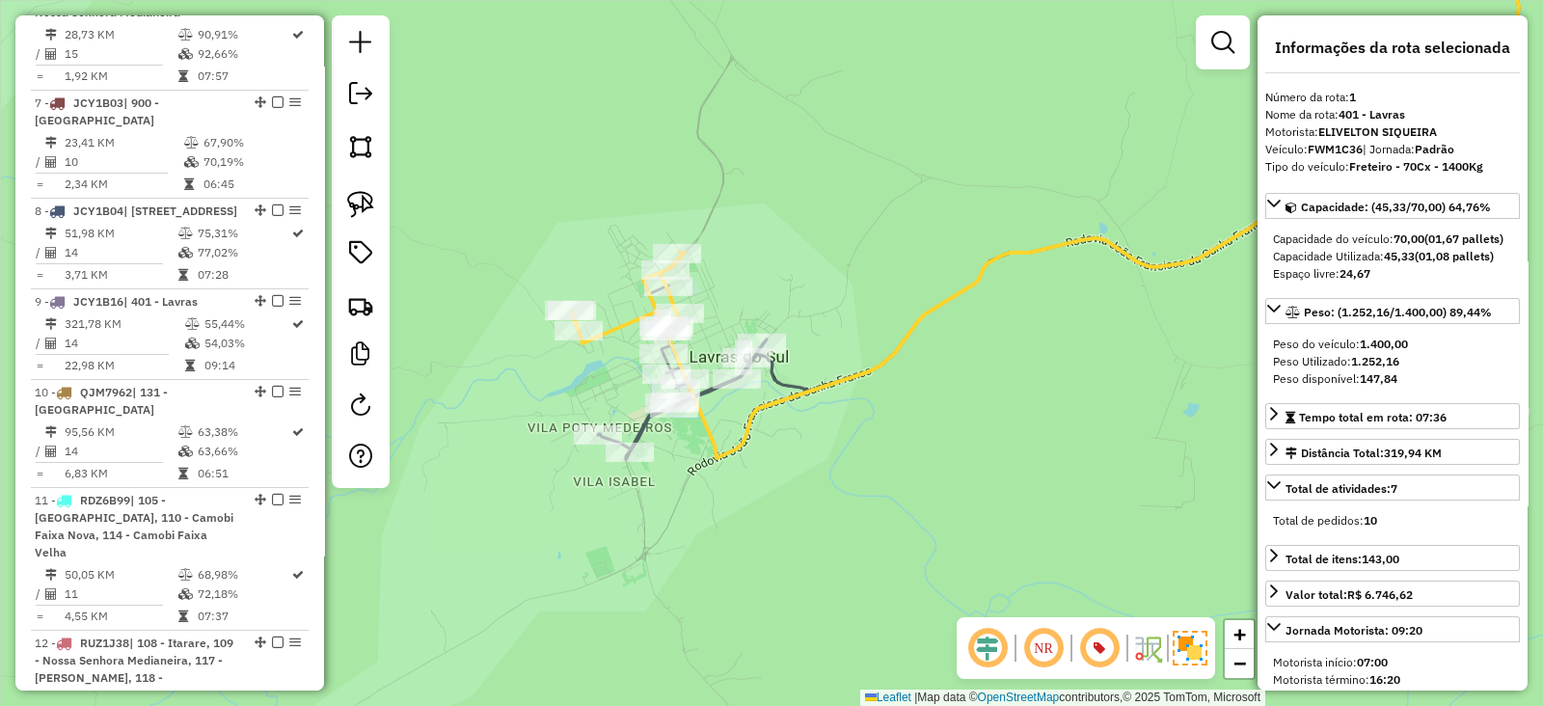
scroll to position [810, 0]
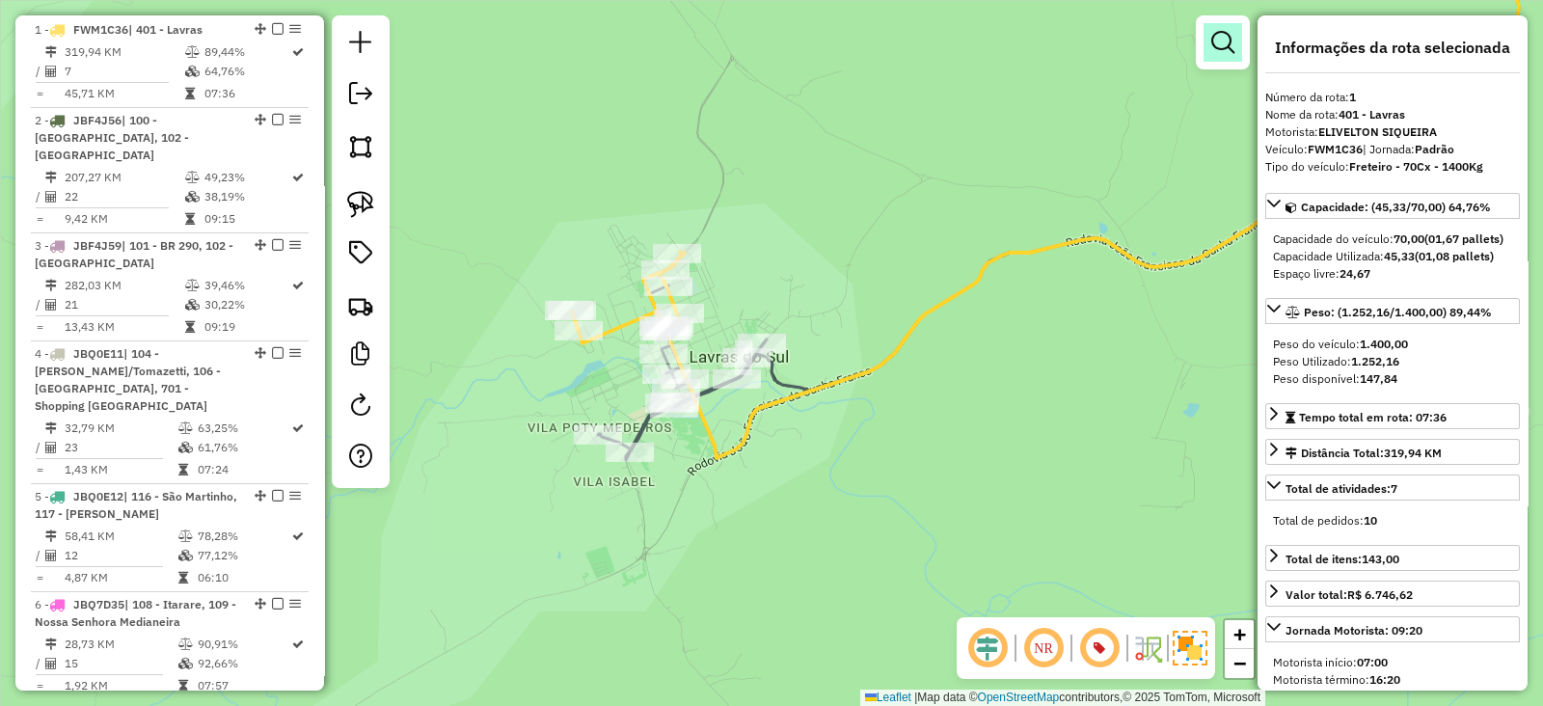
click at [1230, 39] on em at bounding box center [1222, 42] width 23 height 23
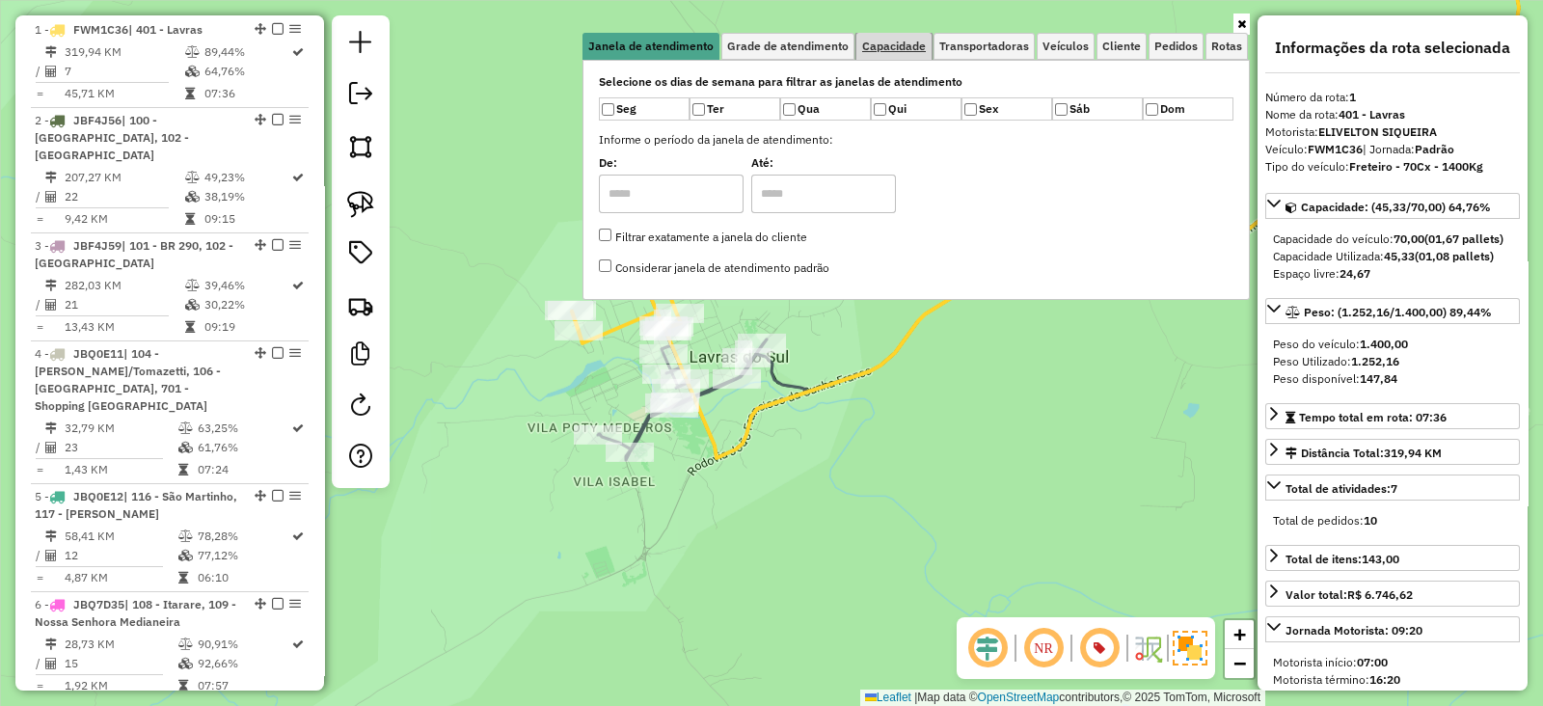
click at [906, 46] on span "Capacidade" at bounding box center [894, 46] width 64 height 12
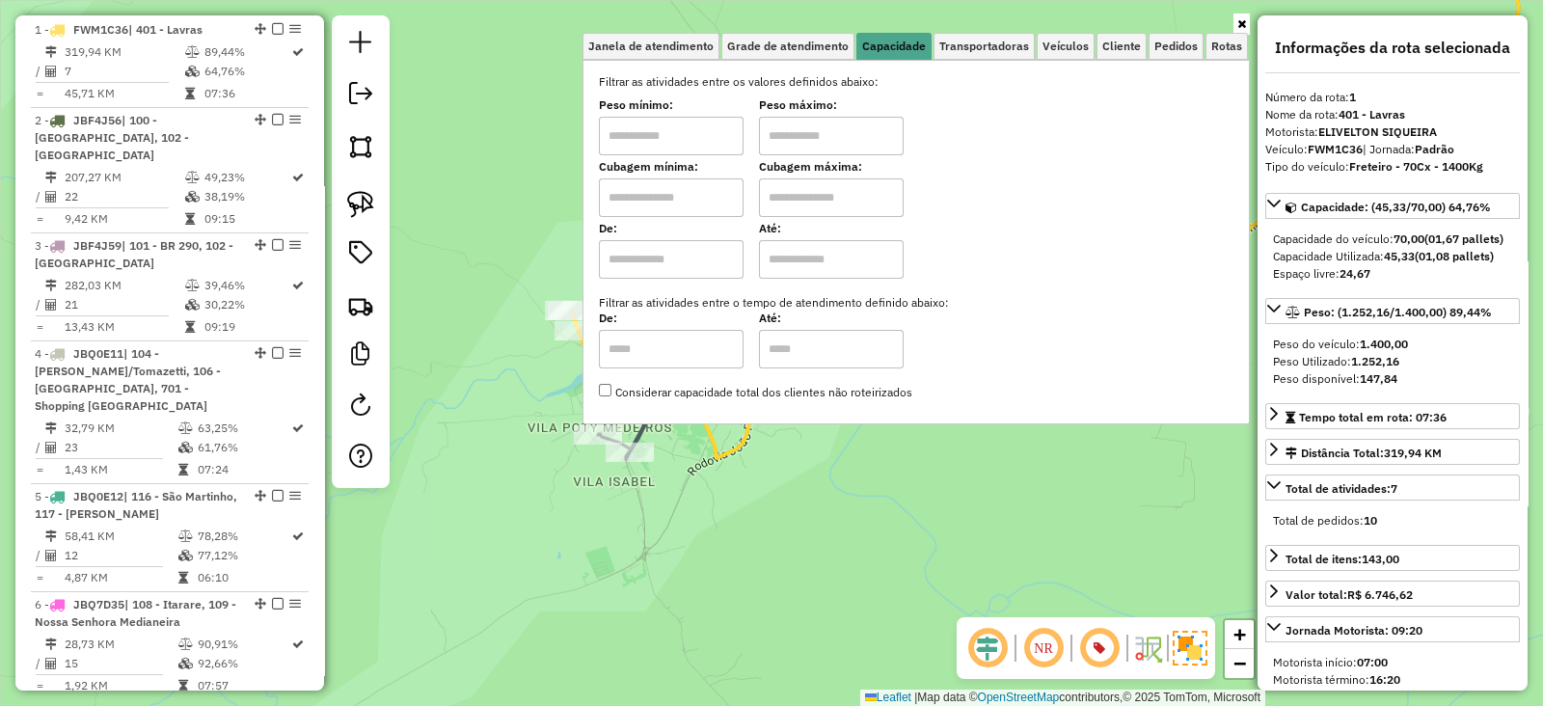
click at [686, 200] on input "text" at bounding box center [671, 197] width 145 height 39
type input "****"
click at [791, 206] on input "text" at bounding box center [831, 197] width 145 height 39
type input "****"
click at [536, 237] on div "Limpar filtros Janela de atendimento Grade de atendimento Capacidade Transporta…" at bounding box center [771, 353] width 1543 height 706
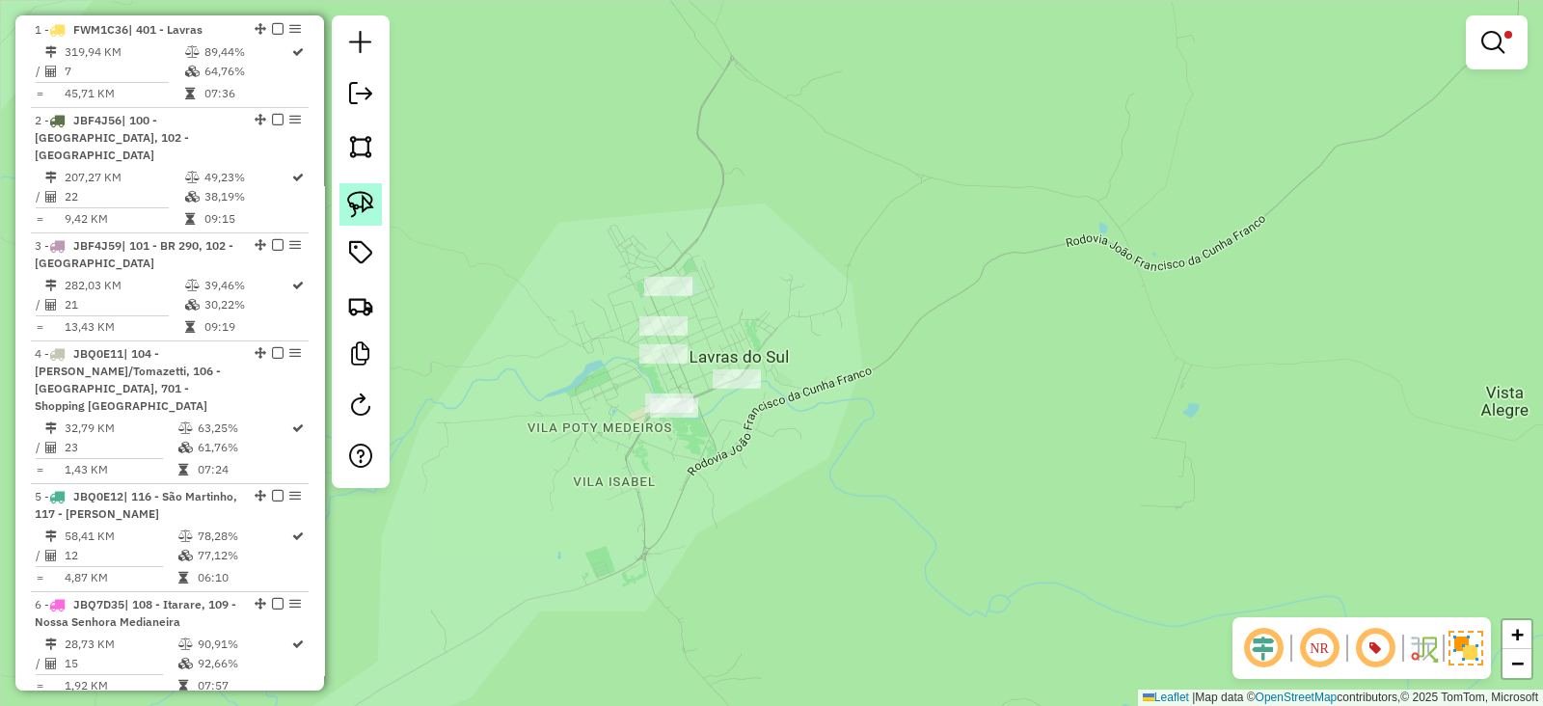
click at [361, 188] on link at bounding box center [360, 204] width 42 height 42
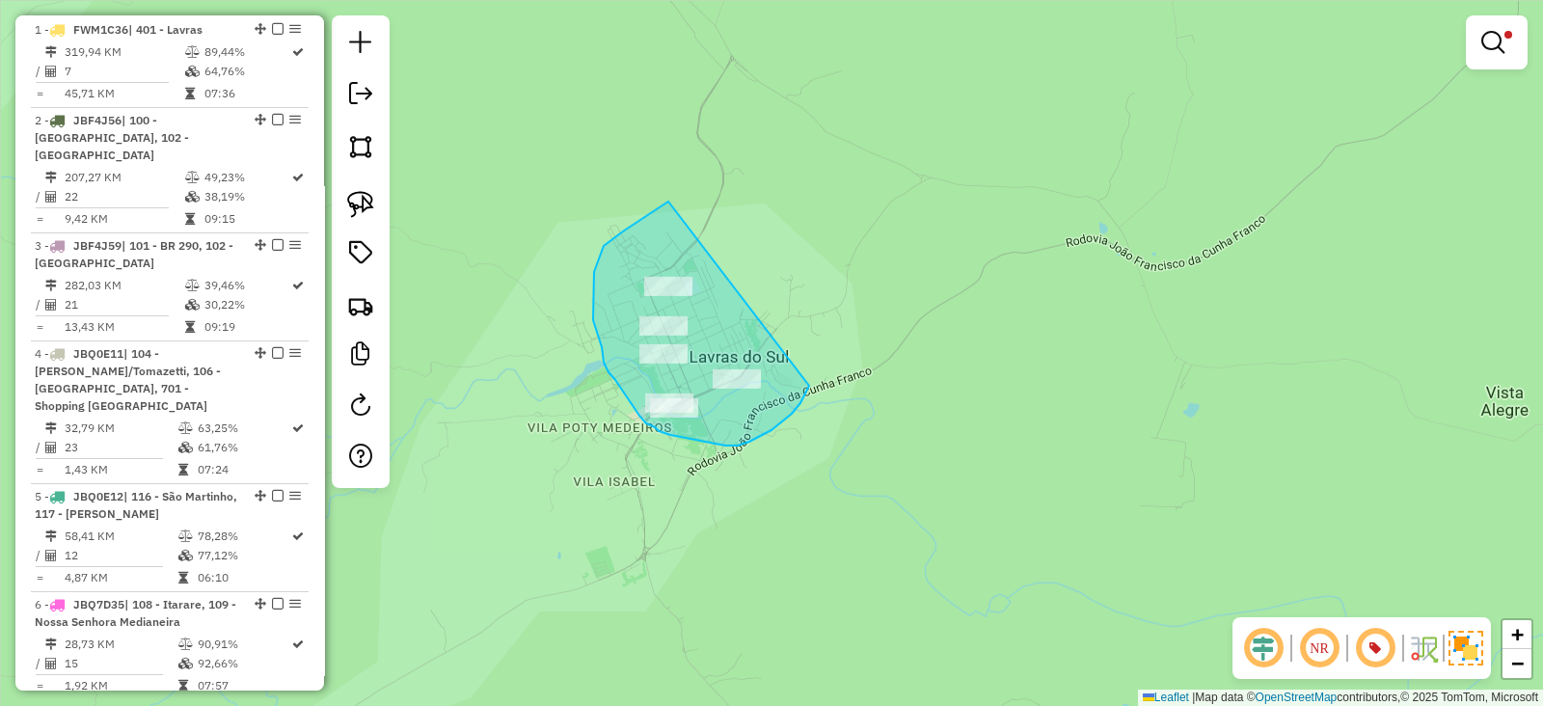
drag, startPoint x: 657, startPoint y: 208, endPoint x: 809, endPoint y: 384, distance: 232.4
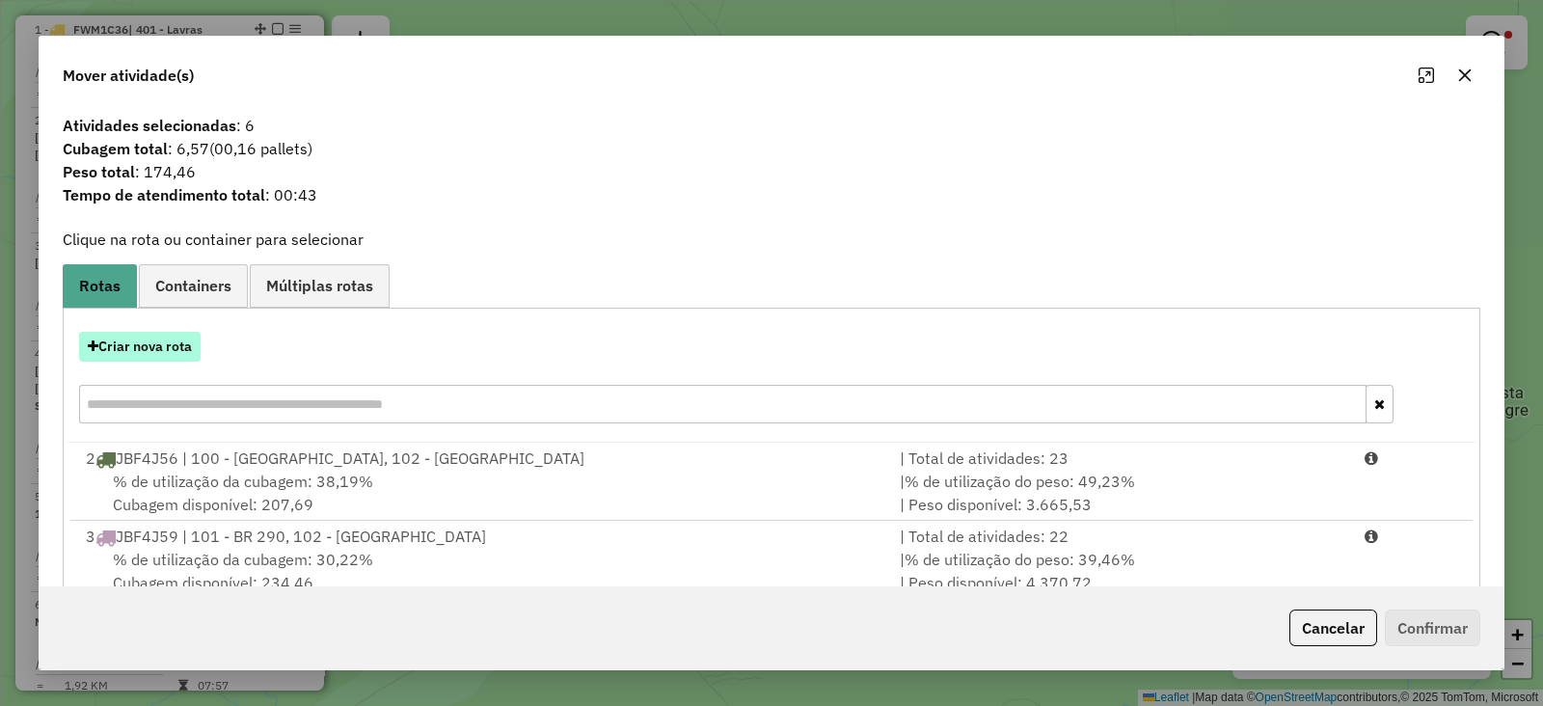
click at [140, 355] on button "Criar nova rota" at bounding box center [139, 347] width 121 height 30
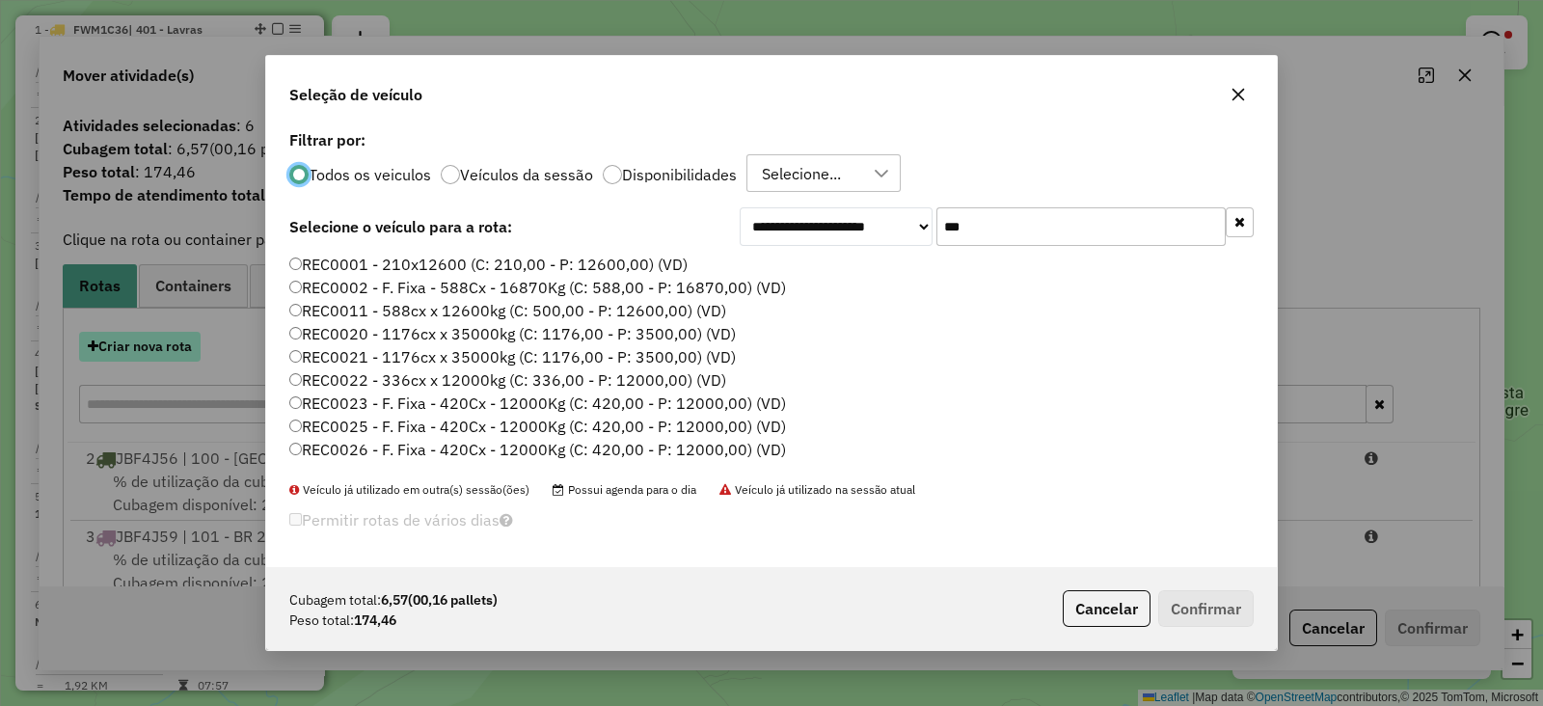
scroll to position [10, 6]
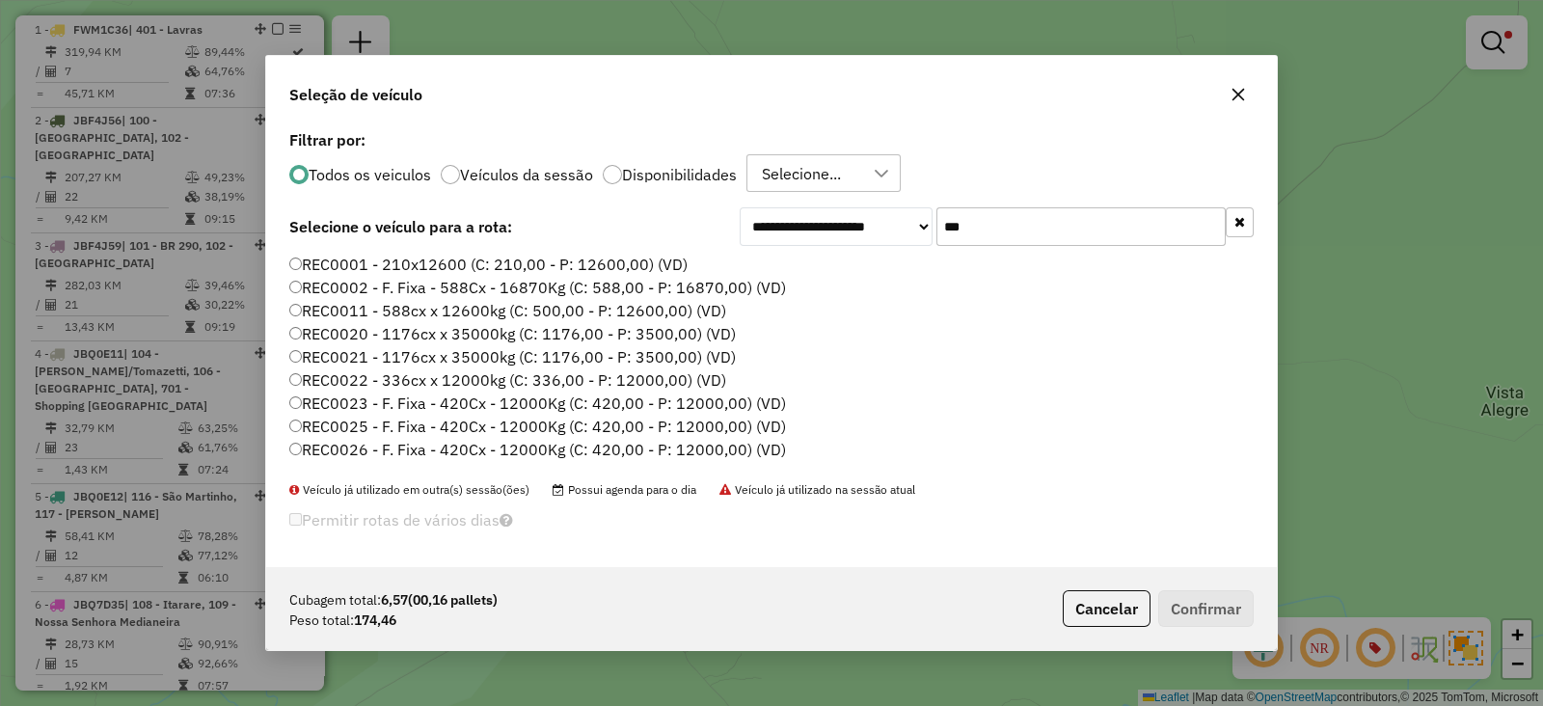
click at [1007, 224] on input "***" at bounding box center [1080, 226] width 289 height 39
paste input "****"
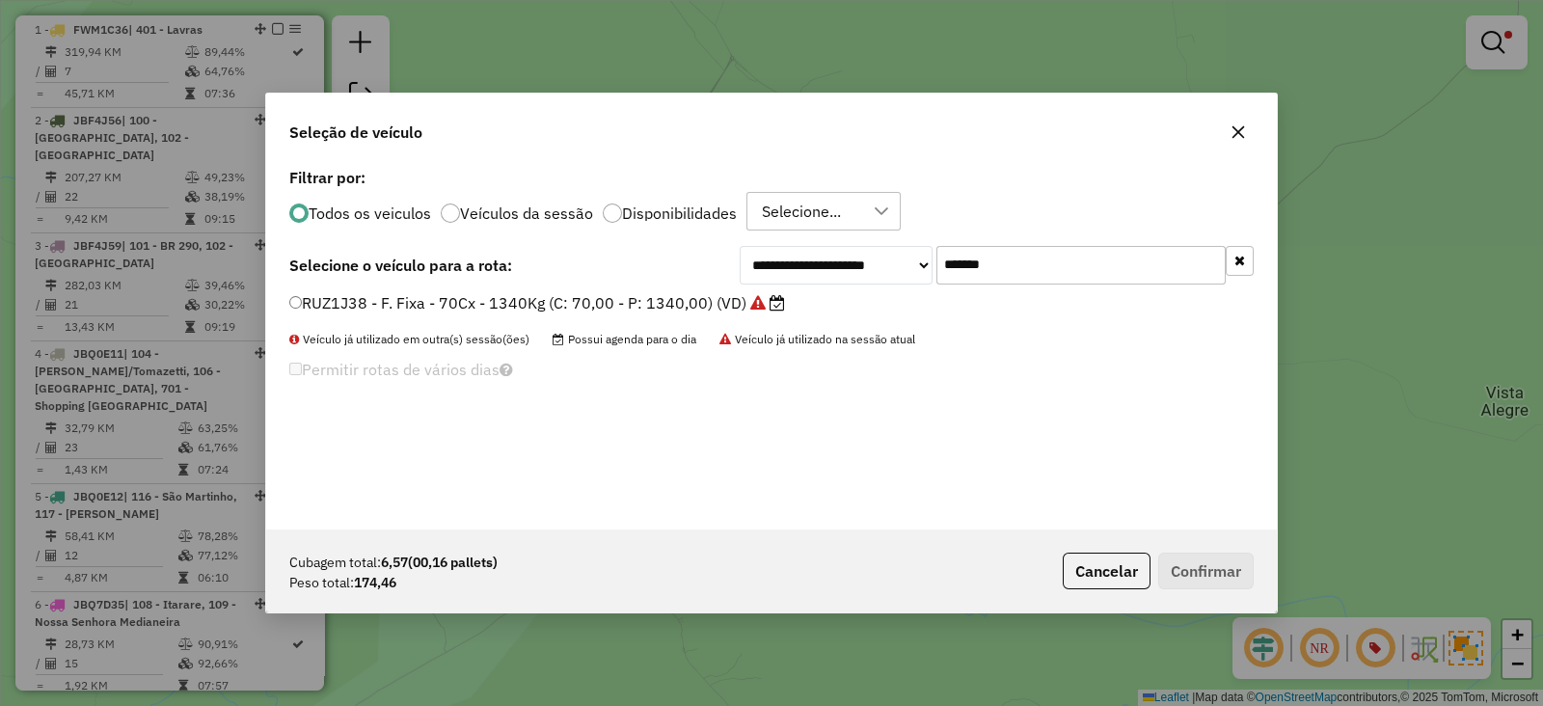
type input "*******"
click at [622, 301] on label "RUZ1J38 - F. Fixa - 70Cx - 1340Kg (C: 70,00 - P: 1340,00) (VD)" at bounding box center [537, 302] width 496 height 23
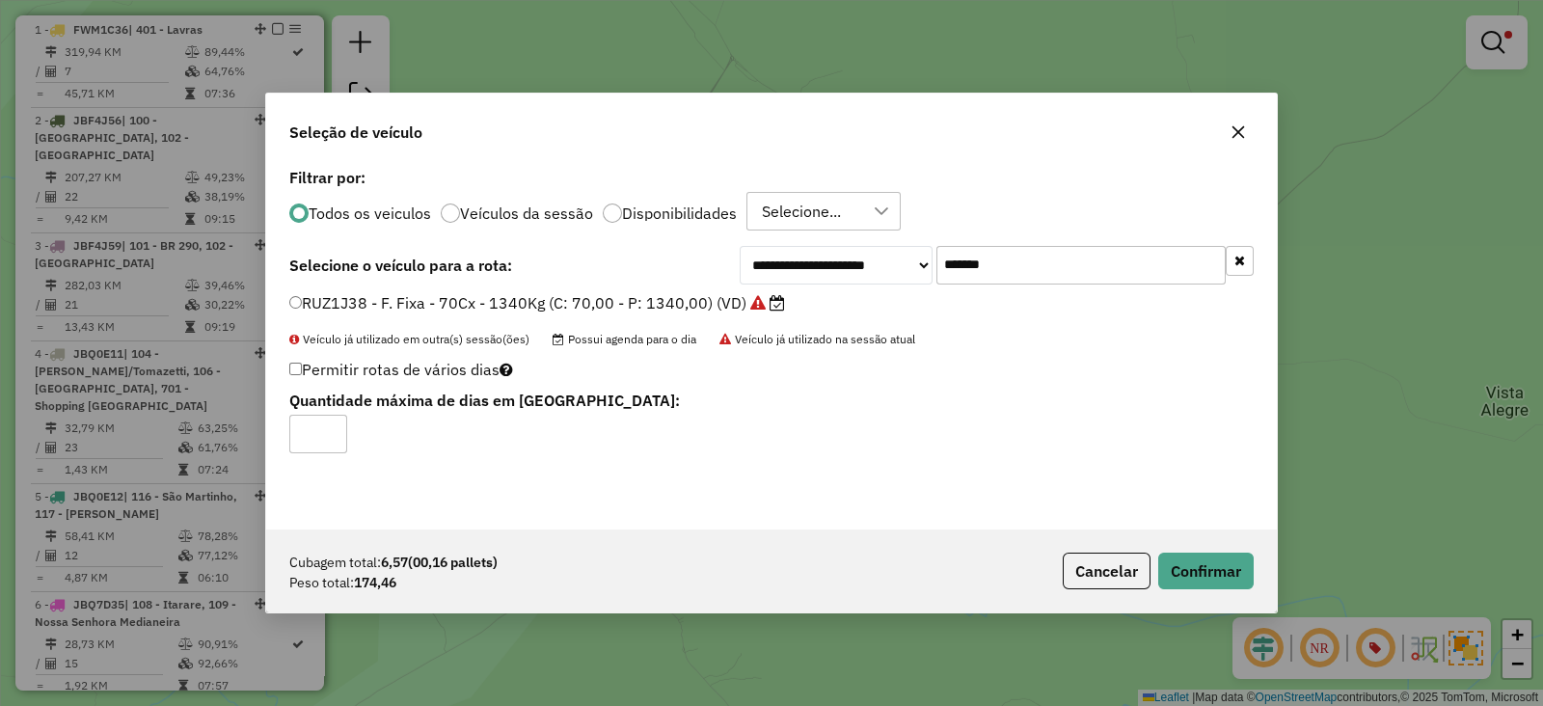
click at [1200, 548] on div "Cubagem total: 6,57 (00,16 pallets) Peso total: 174,46 Cancelar Confirmar" at bounding box center [771, 570] width 1010 height 83
click at [1191, 576] on button "Confirmar" at bounding box center [1205, 570] width 95 height 37
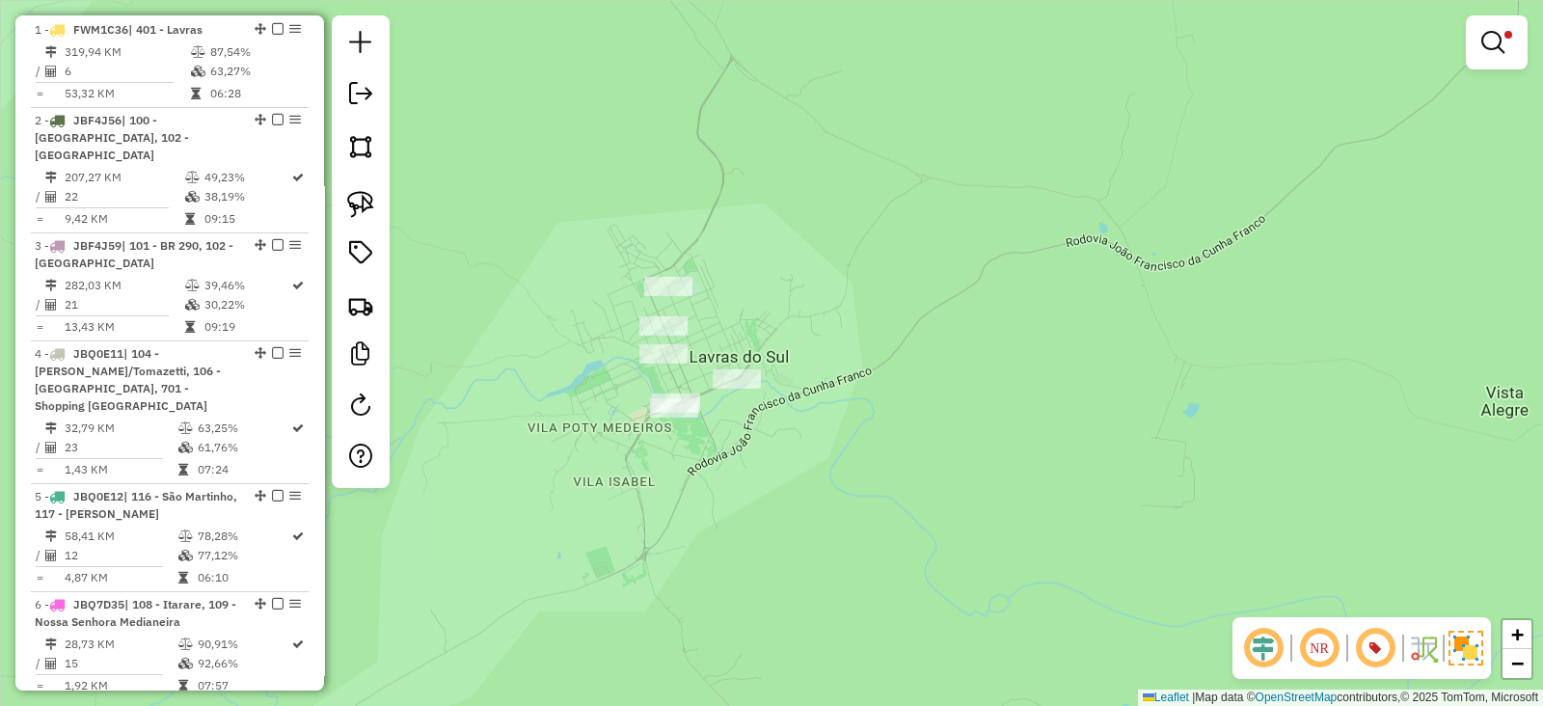
click at [1489, 40] on em at bounding box center [1492, 42] width 23 height 23
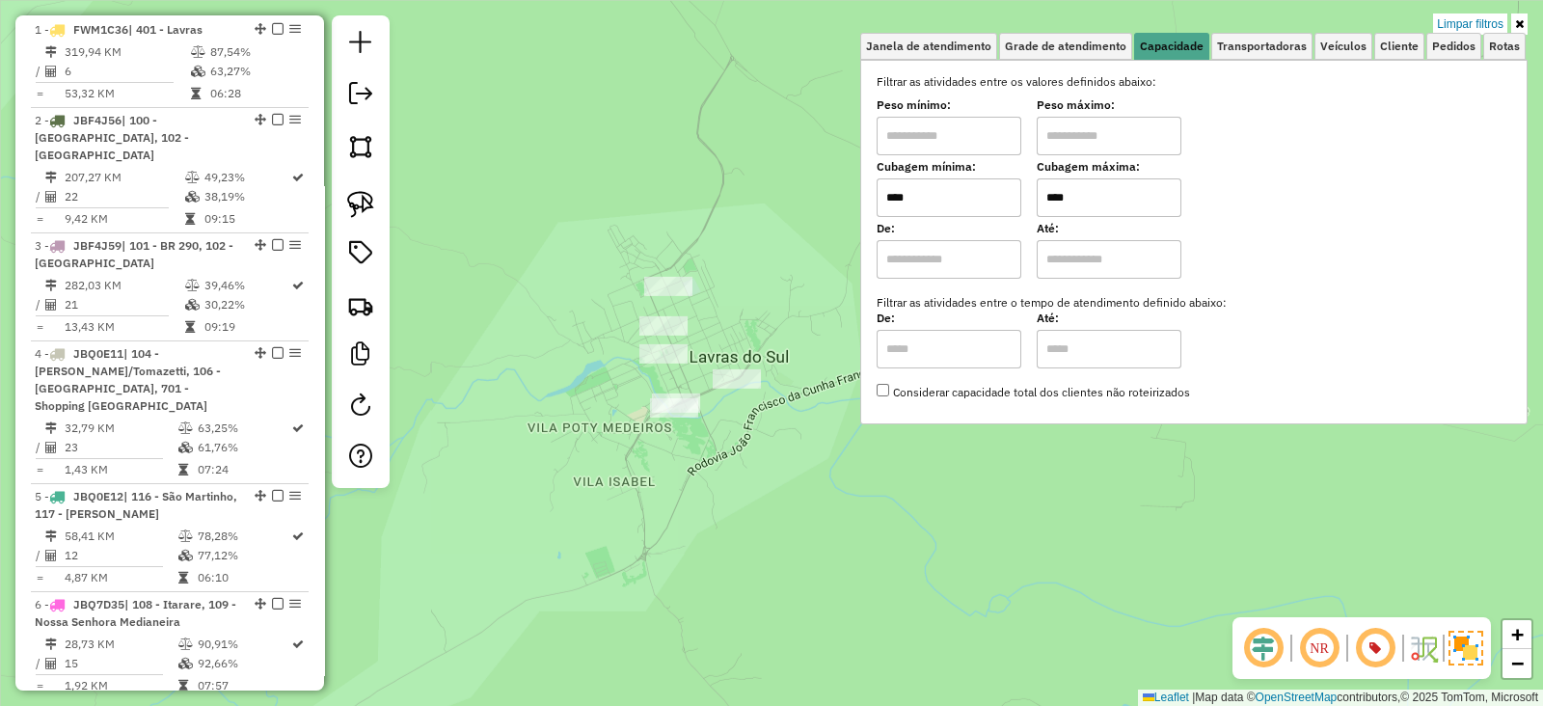
click at [1094, 186] on input "****" at bounding box center [1108, 197] width 145 height 39
type input "****"
click at [655, 219] on div "Limpar filtros Janela de atendimento Grade de atendimento Capacidade Transporta…" at bounding box center [771, 353] width 1543 height 706
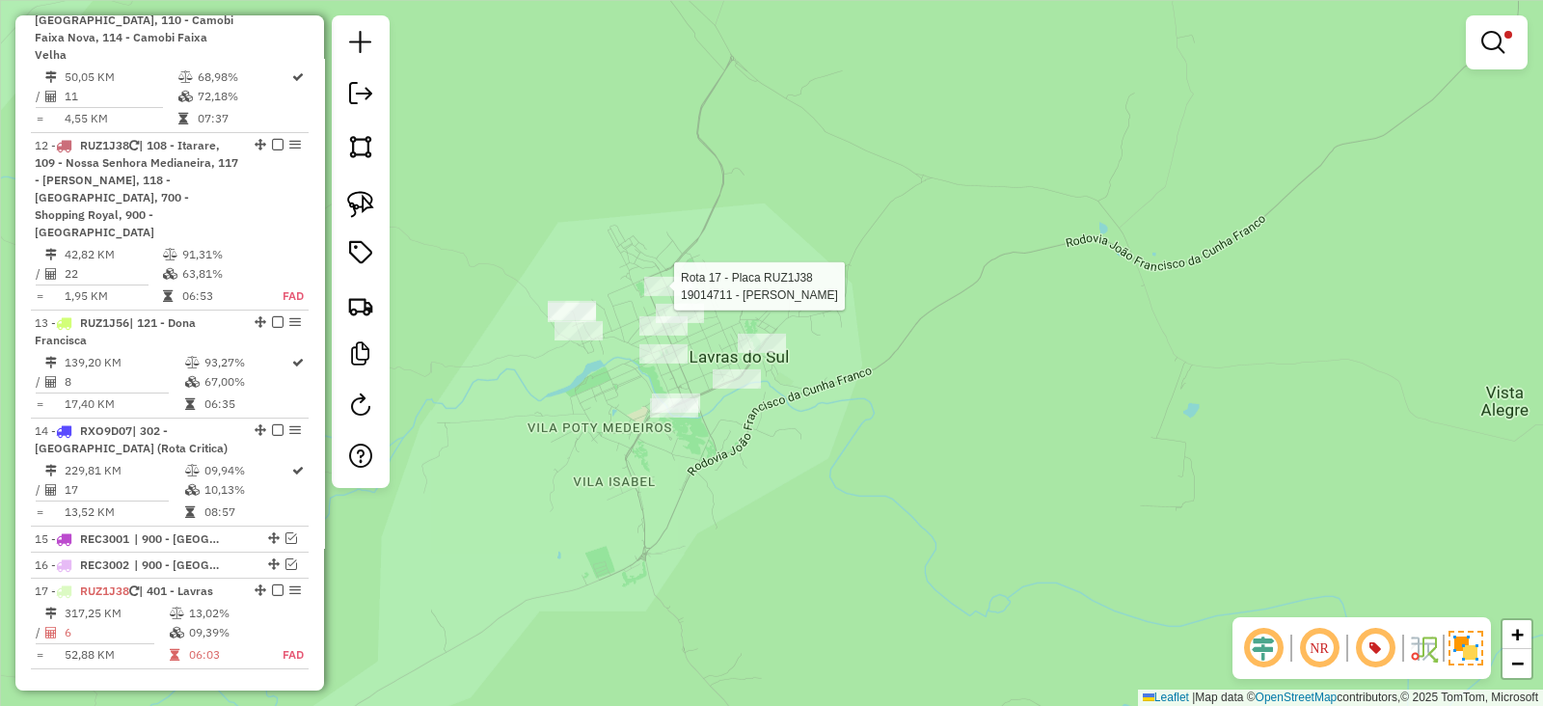
select select "**********"
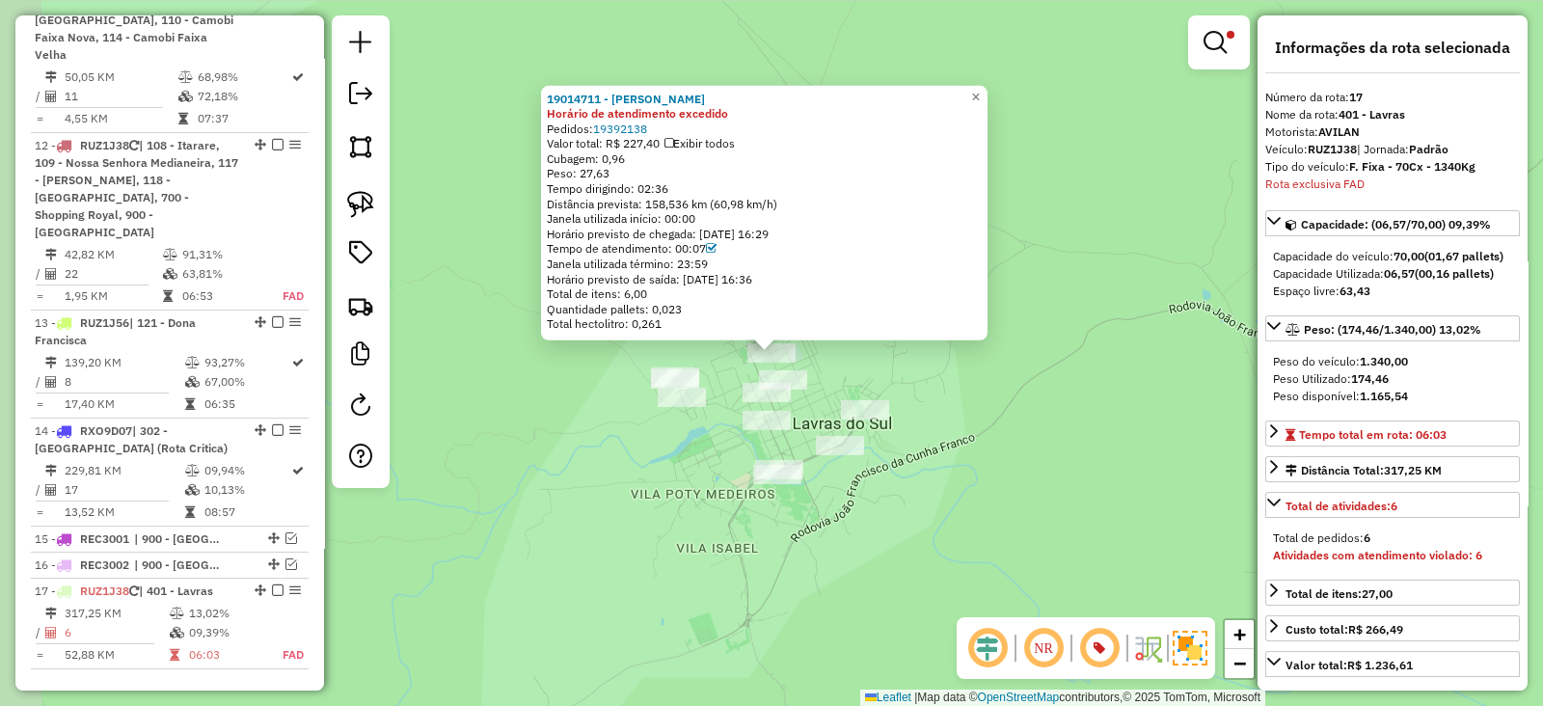
scroll to position [2251, 0]
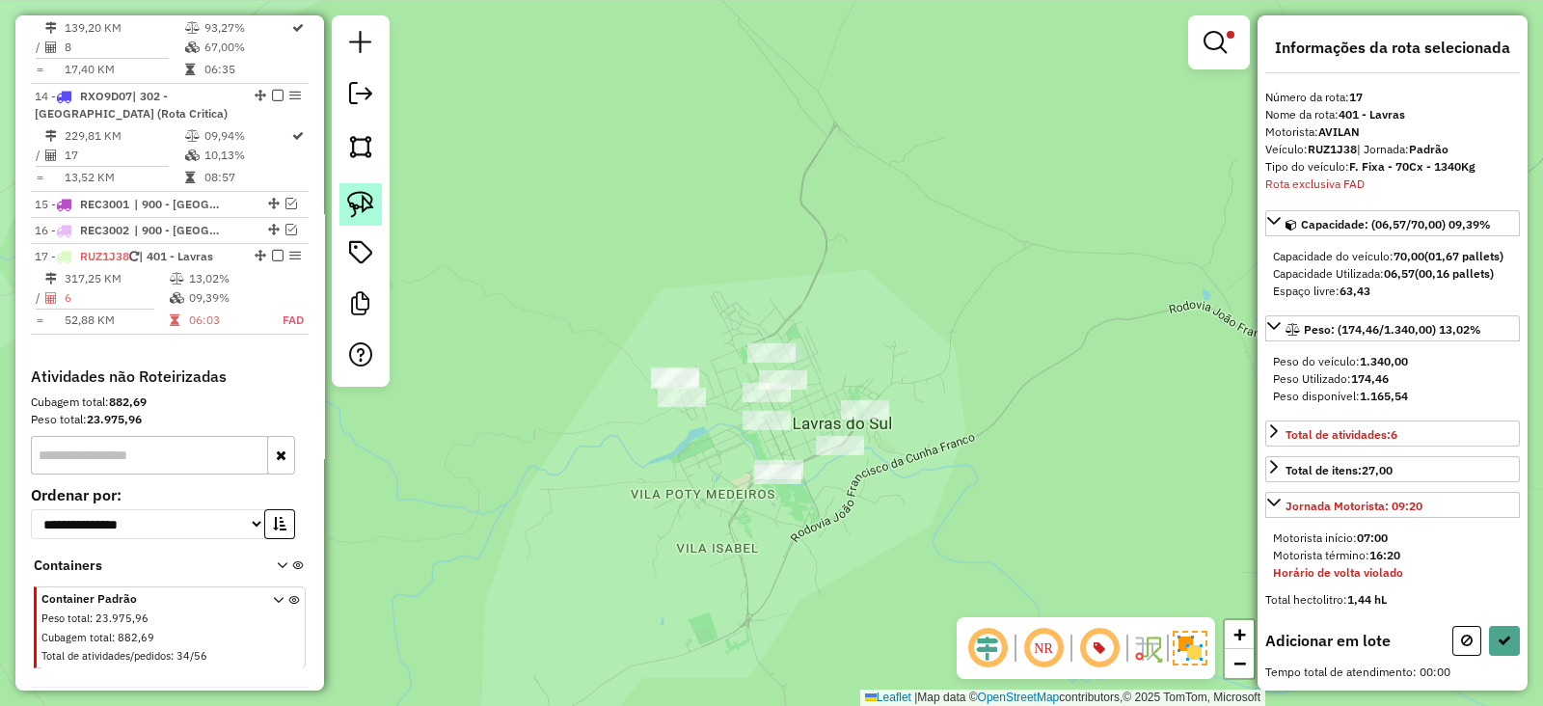
click at [366, 206] on img at bounding box center [360, 204] width 27 height 27
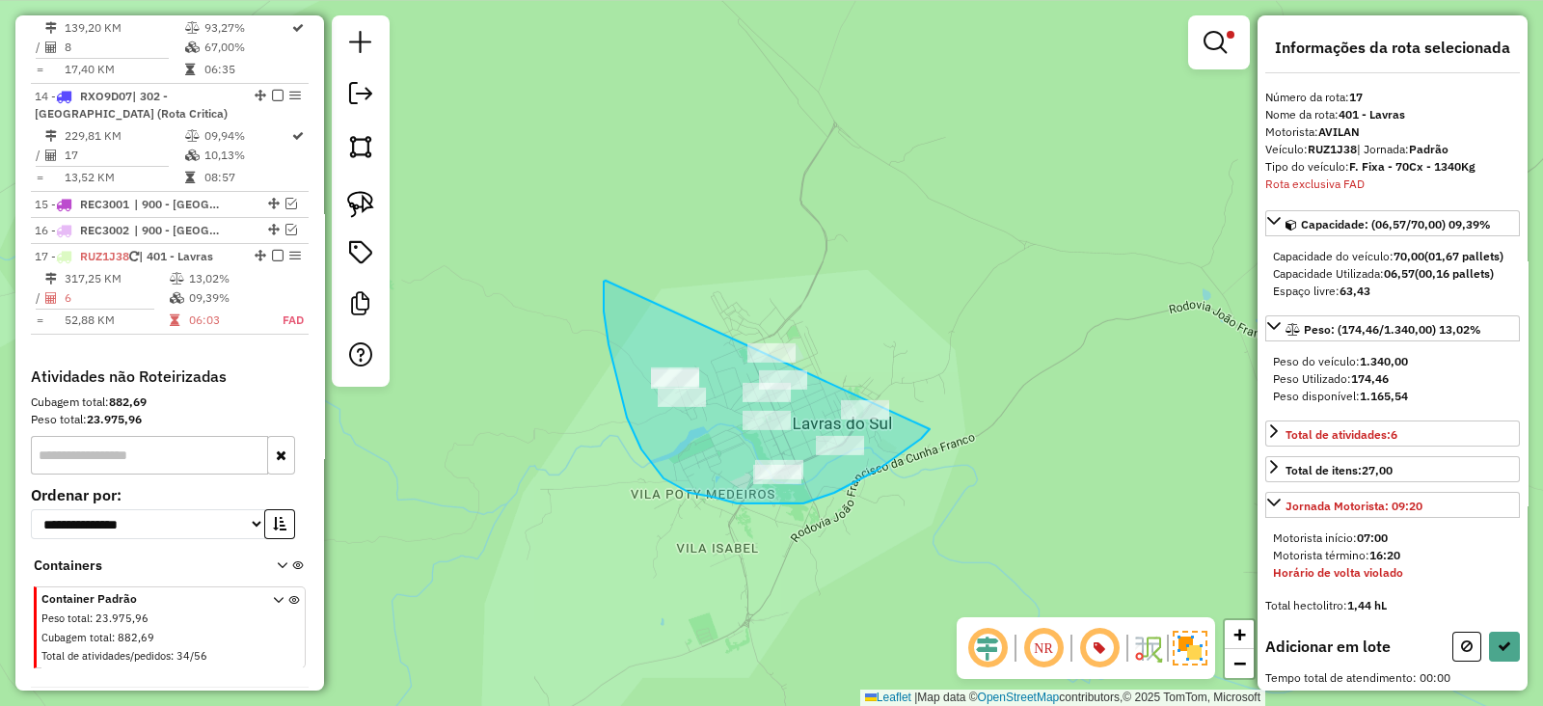
drag, startPoint x: 604, startPoint y: 287, endPoint x: 946, endPoint y: 359, distance: 349.6
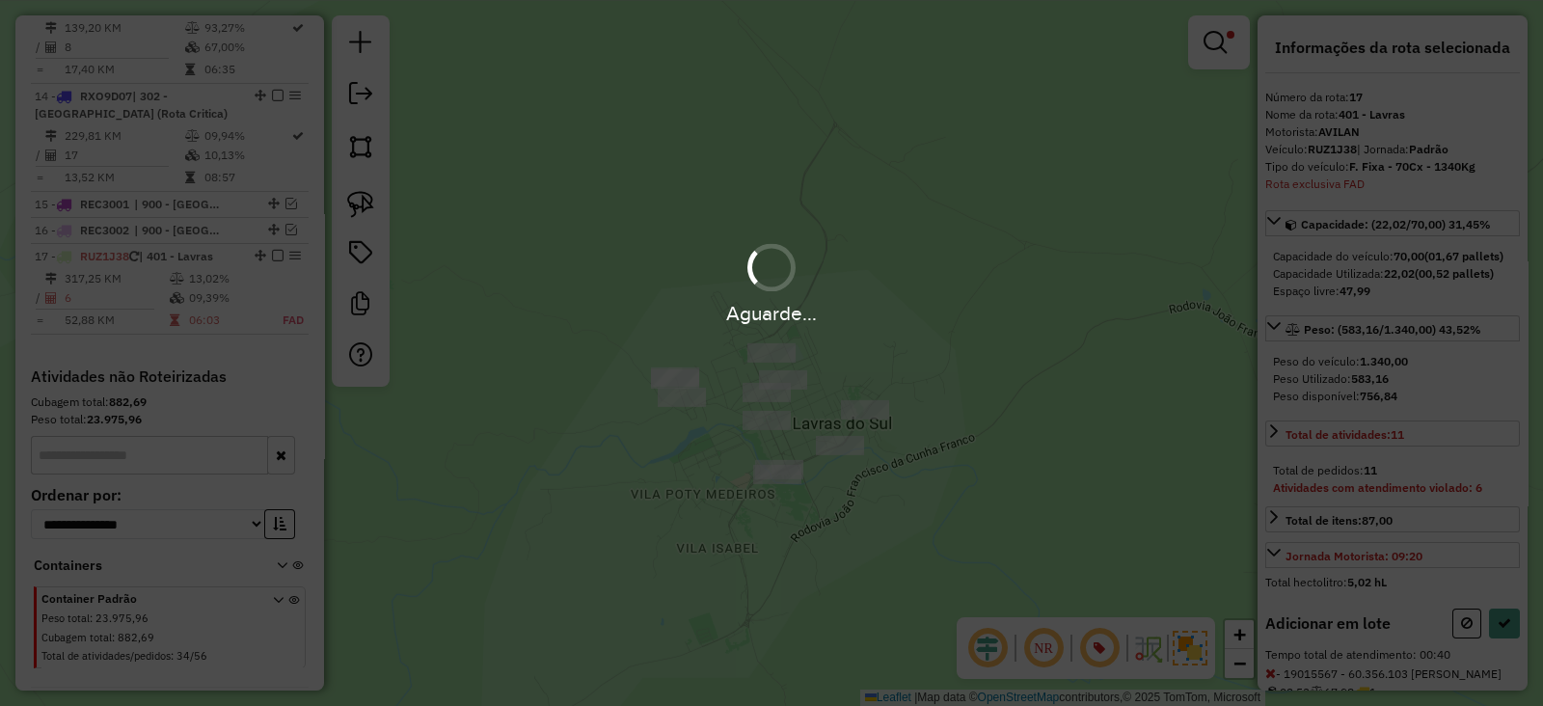
select select "**********"
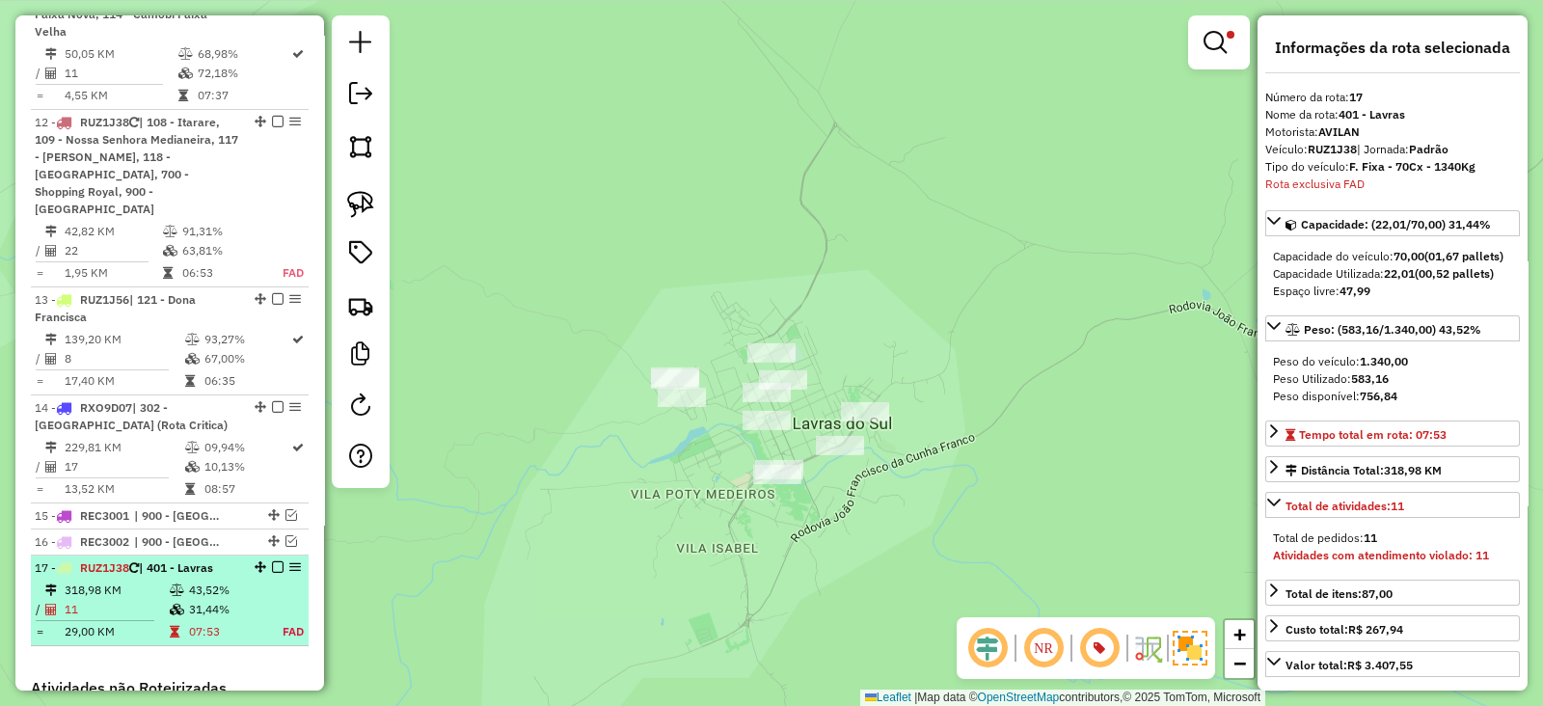
scroll to position [1903, 0]
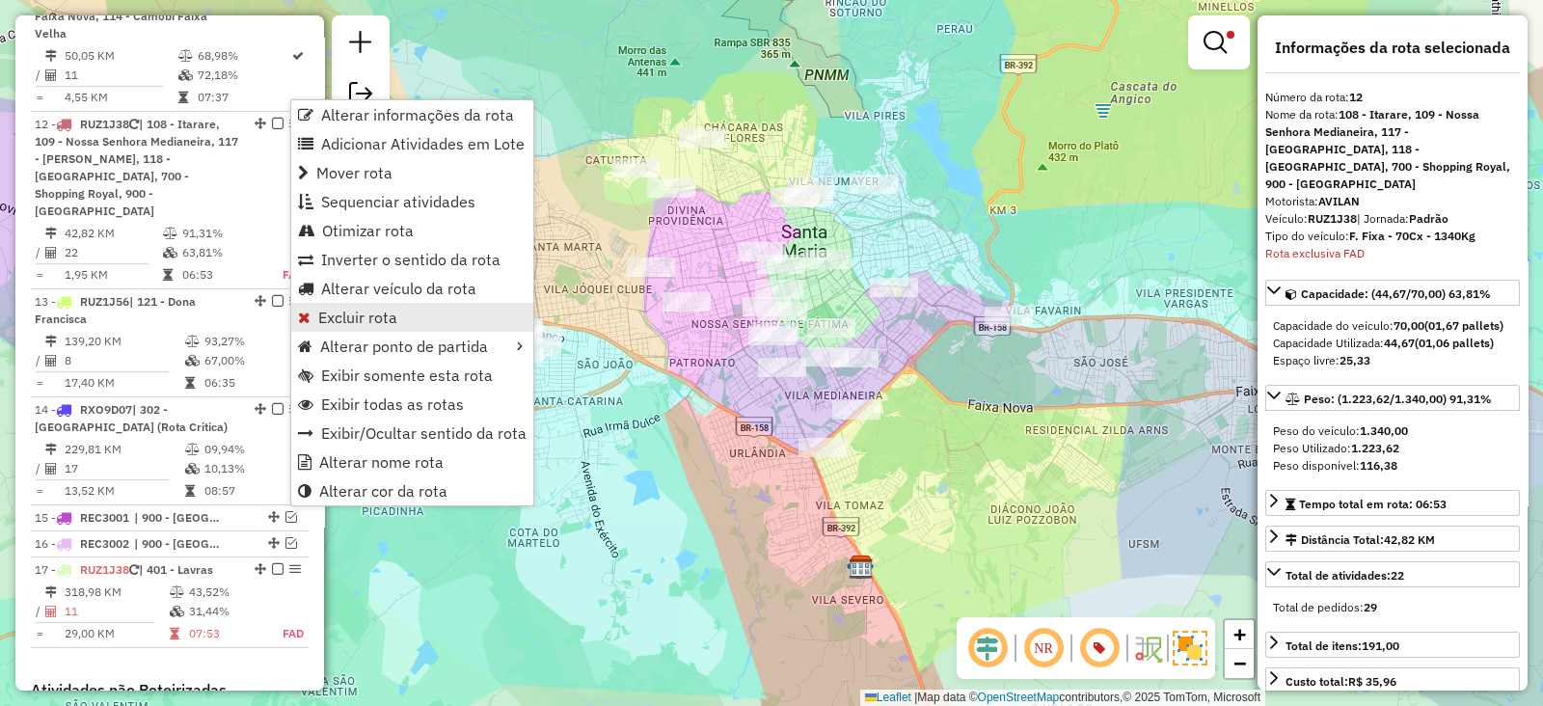
click at [357, 312] on span "Excluir rota" at bounding box center [357, 316] width 79 height 15
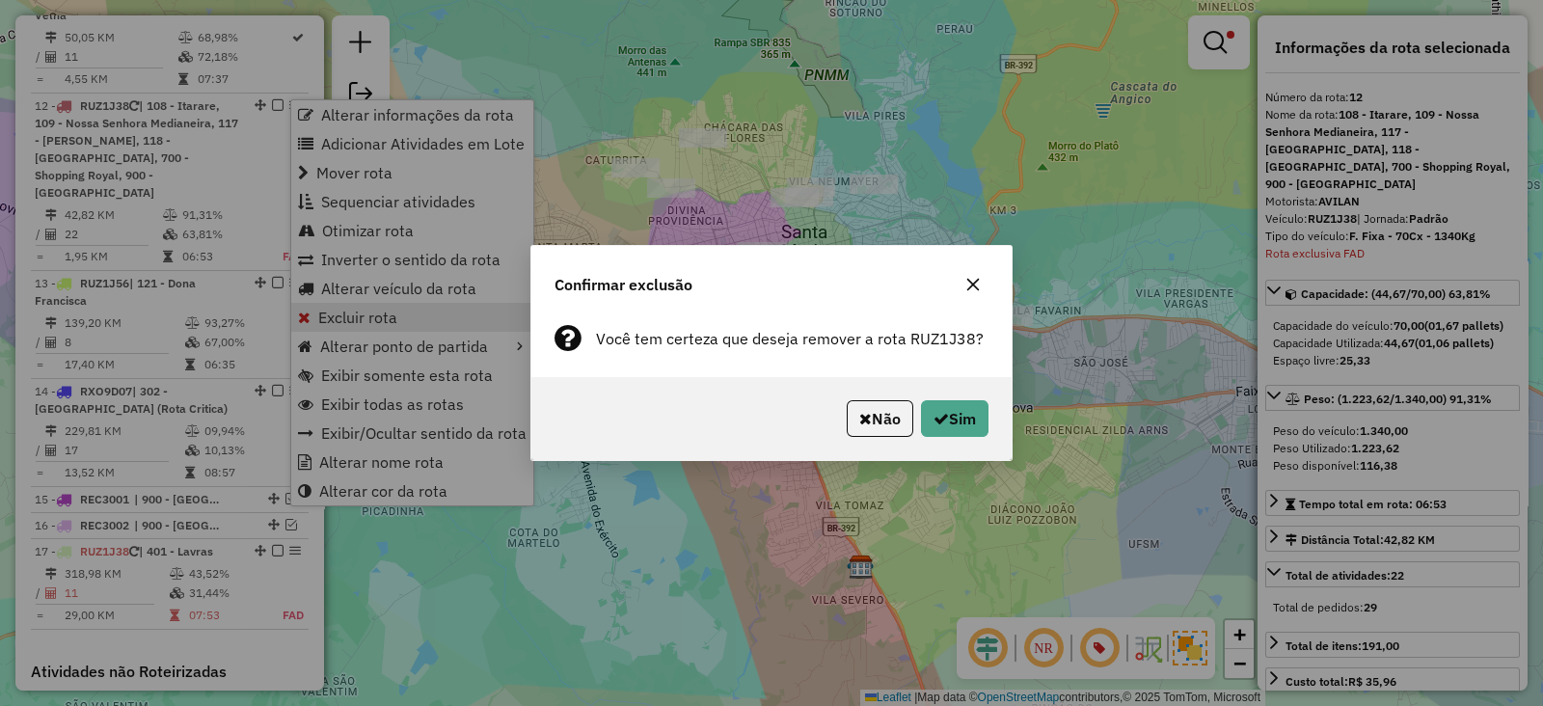
scroll to position [1977, 0]
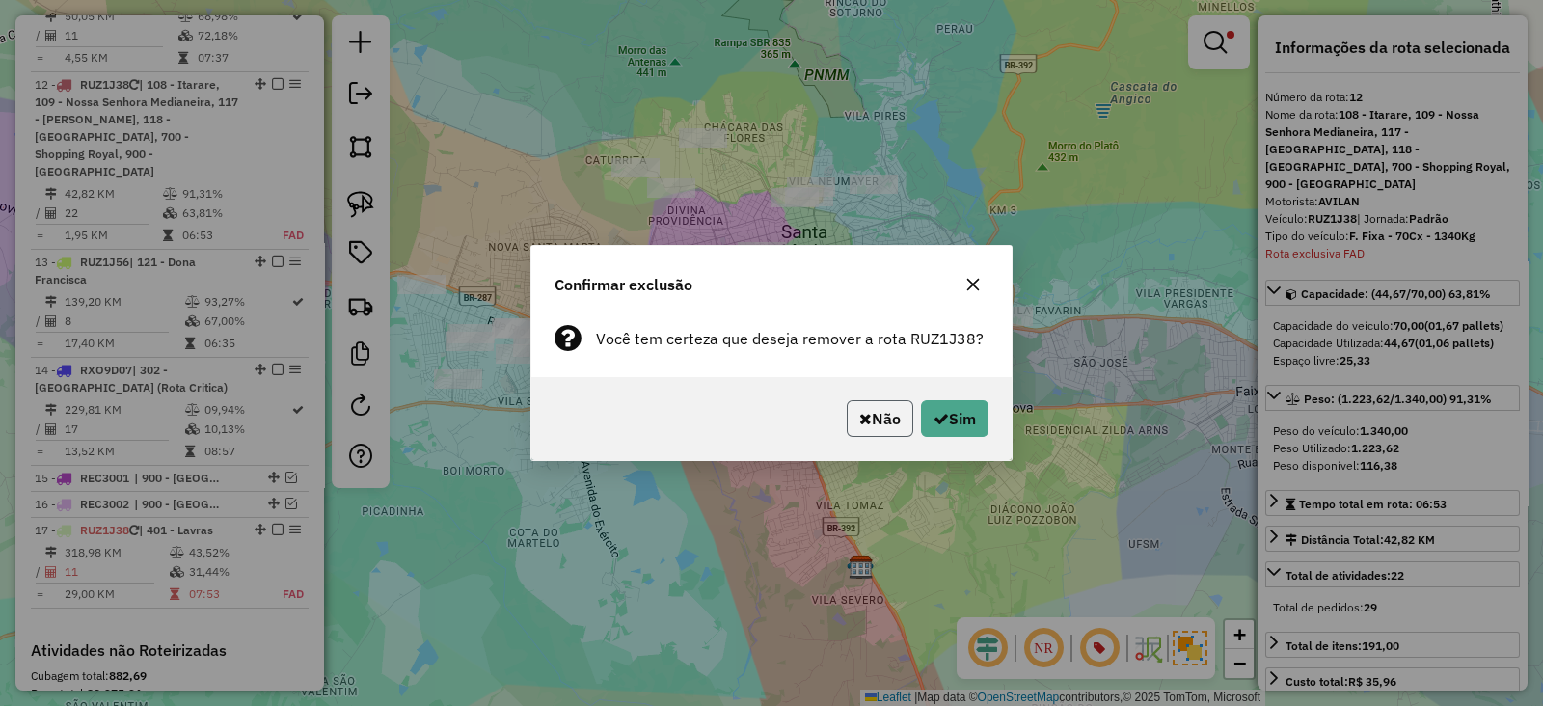
click at [847, 419] on button "Não" at bounding box center [879, 418] width 67 height 37
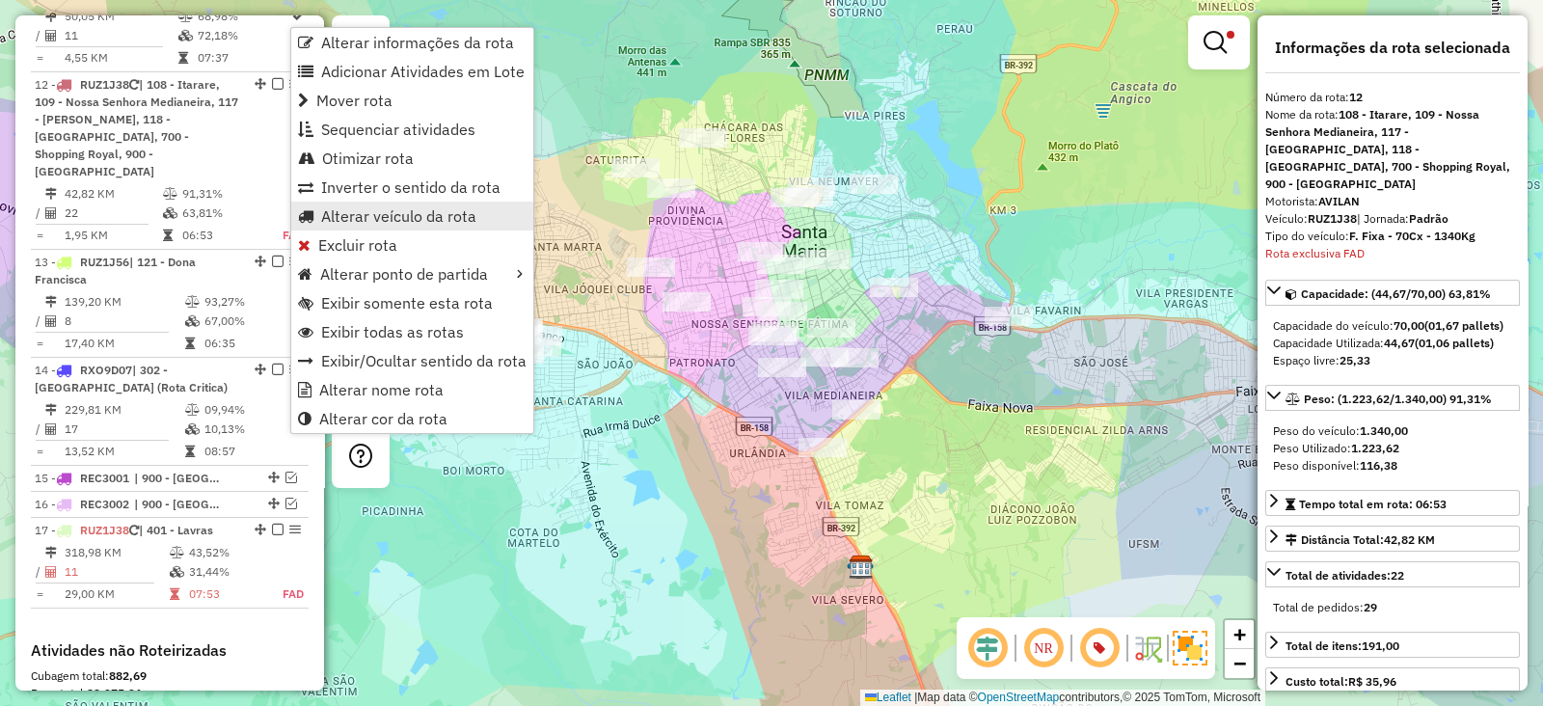
click at [364, 214] on span "Alterar veículo da rota" at bounding box center [398, 215] width 155 height 15
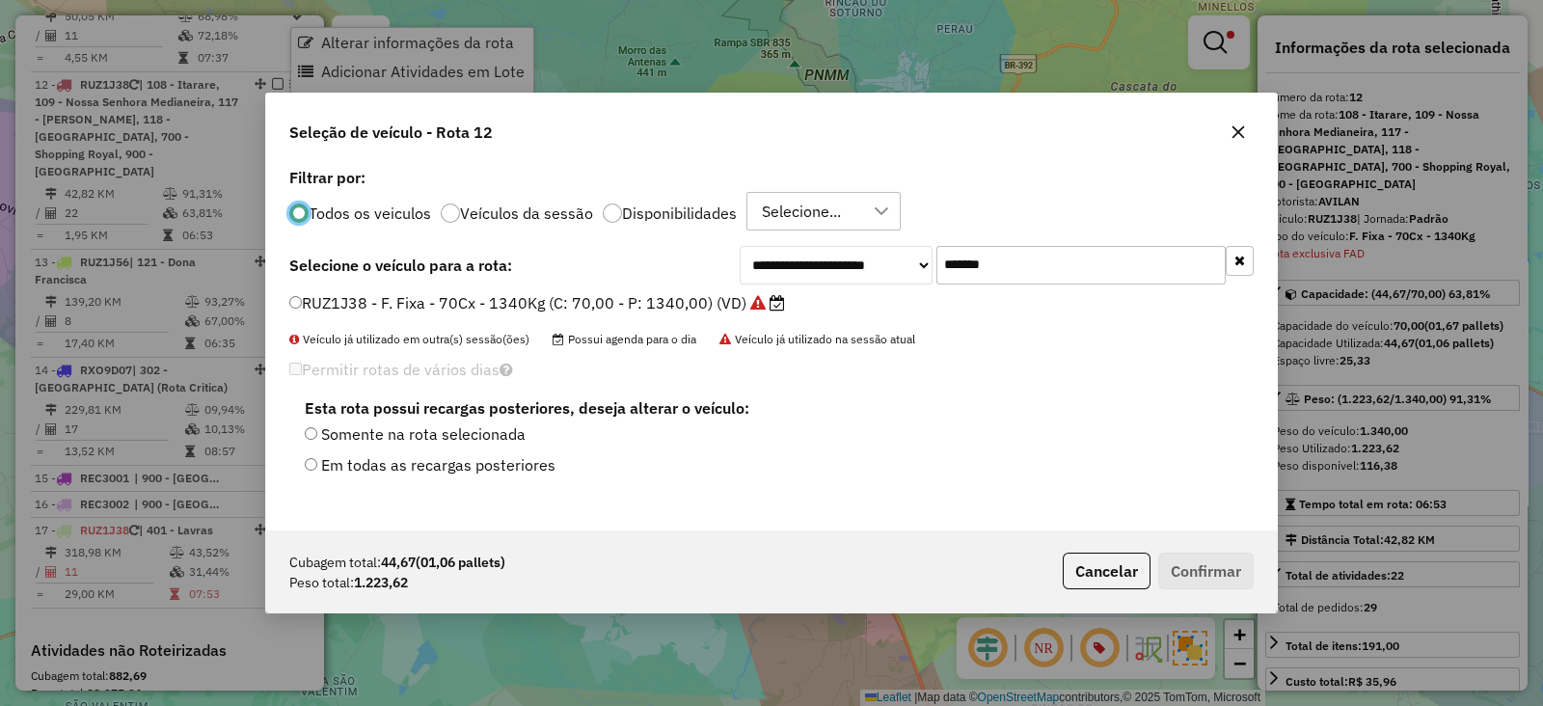
scroll to position [10, 6]
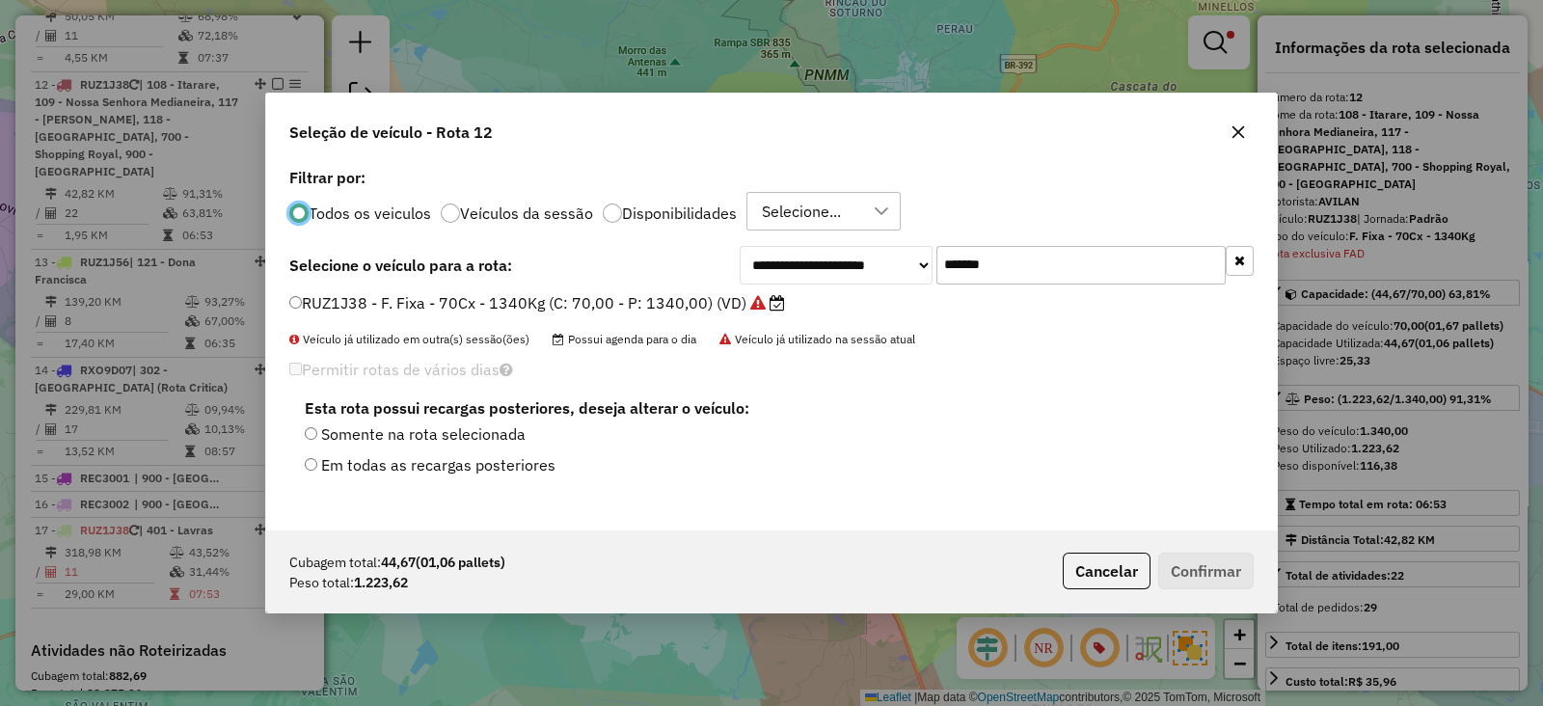
click at [1054, 258] on input "*******" at bounding box center [1080, 265] width 289 height 39
paste input "text"
type input "*******"
click at [683, 306] on label "RUZ1J56 - F. Fixa - 70Cx - 1340Kg (C: 70,00 - P: 1340,00) (VD)" at bounding box center [537, 302] width 496 height 23
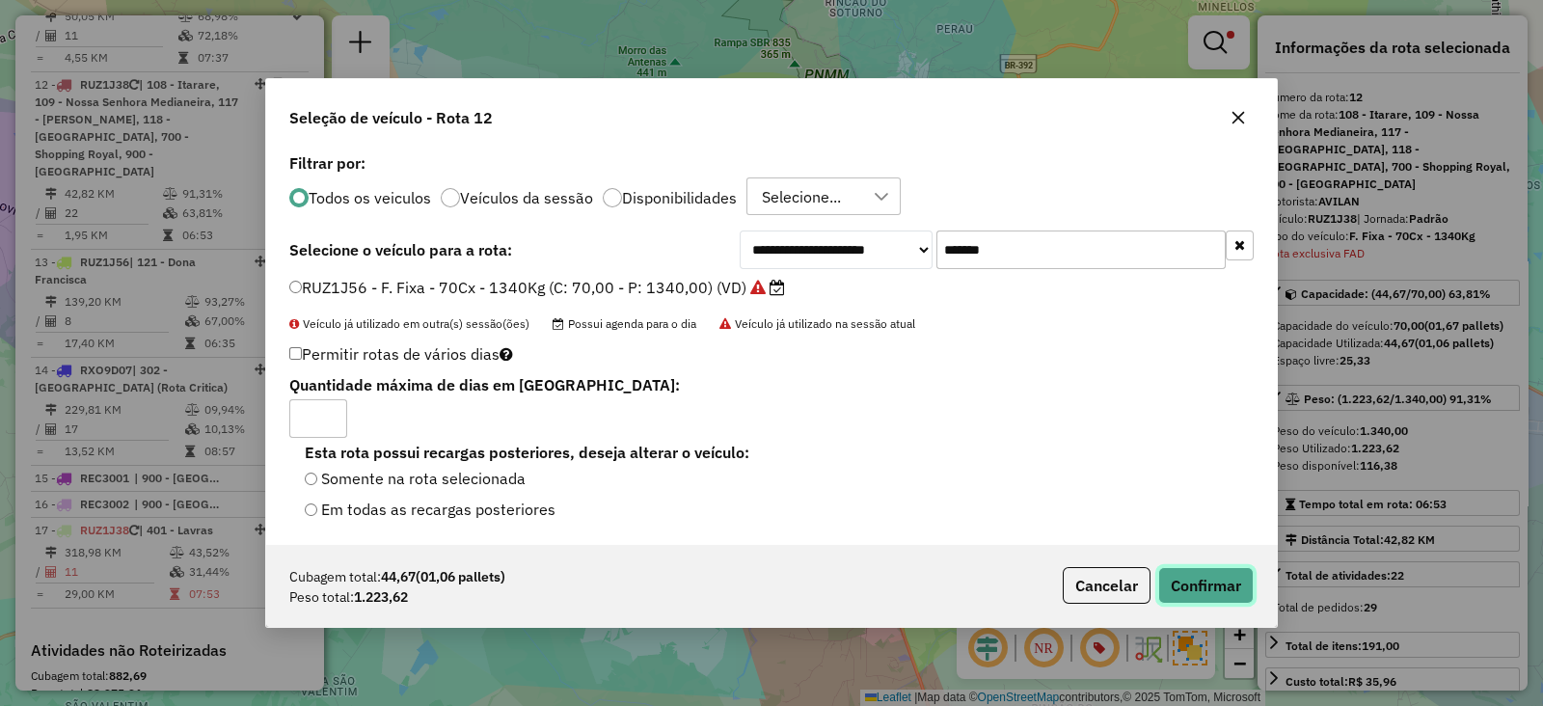
click at [1180, 579] on button "Confirmar" at bounding box center [1205, 585] width 95 height 37
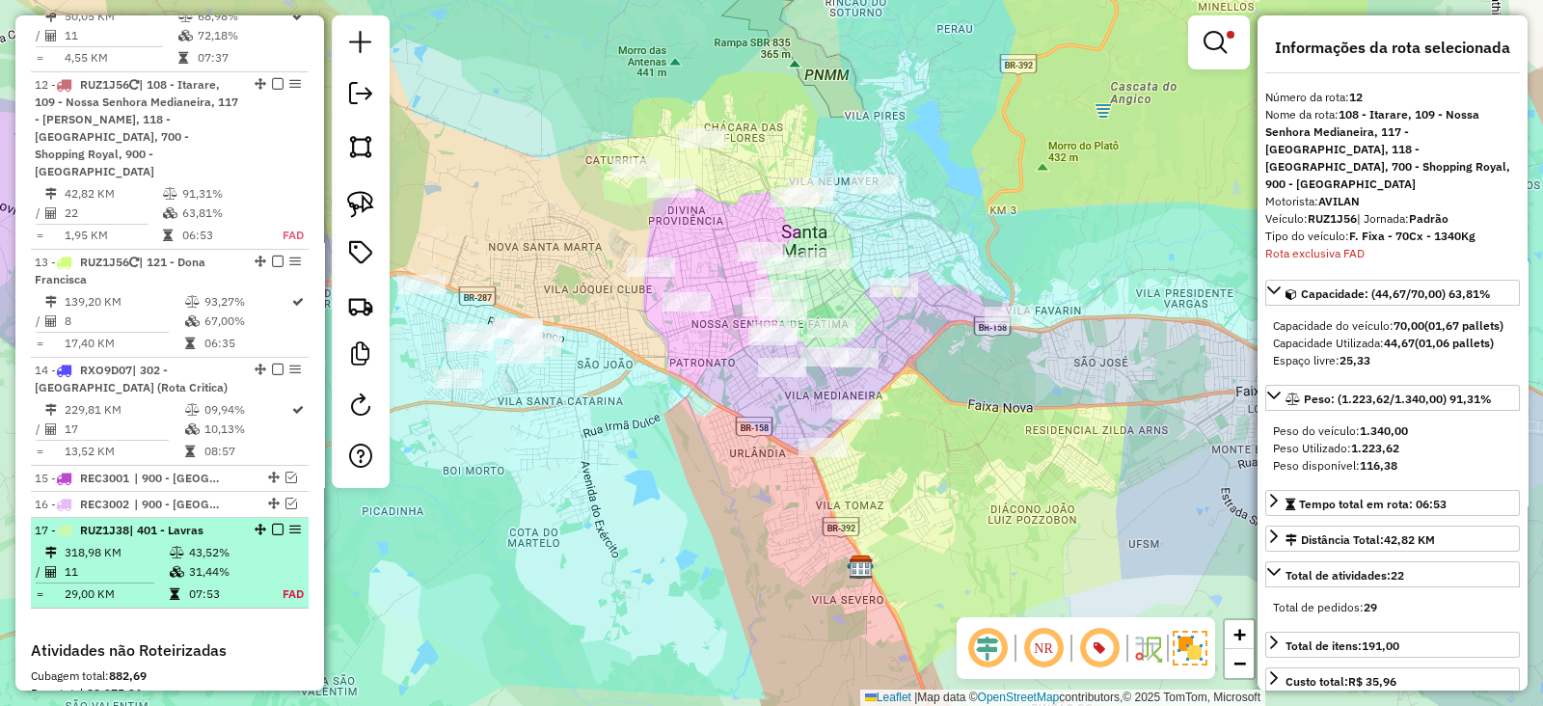
click at [236, 543] on td "43,52%" at bounding box center [225, 552] width 75 height 19
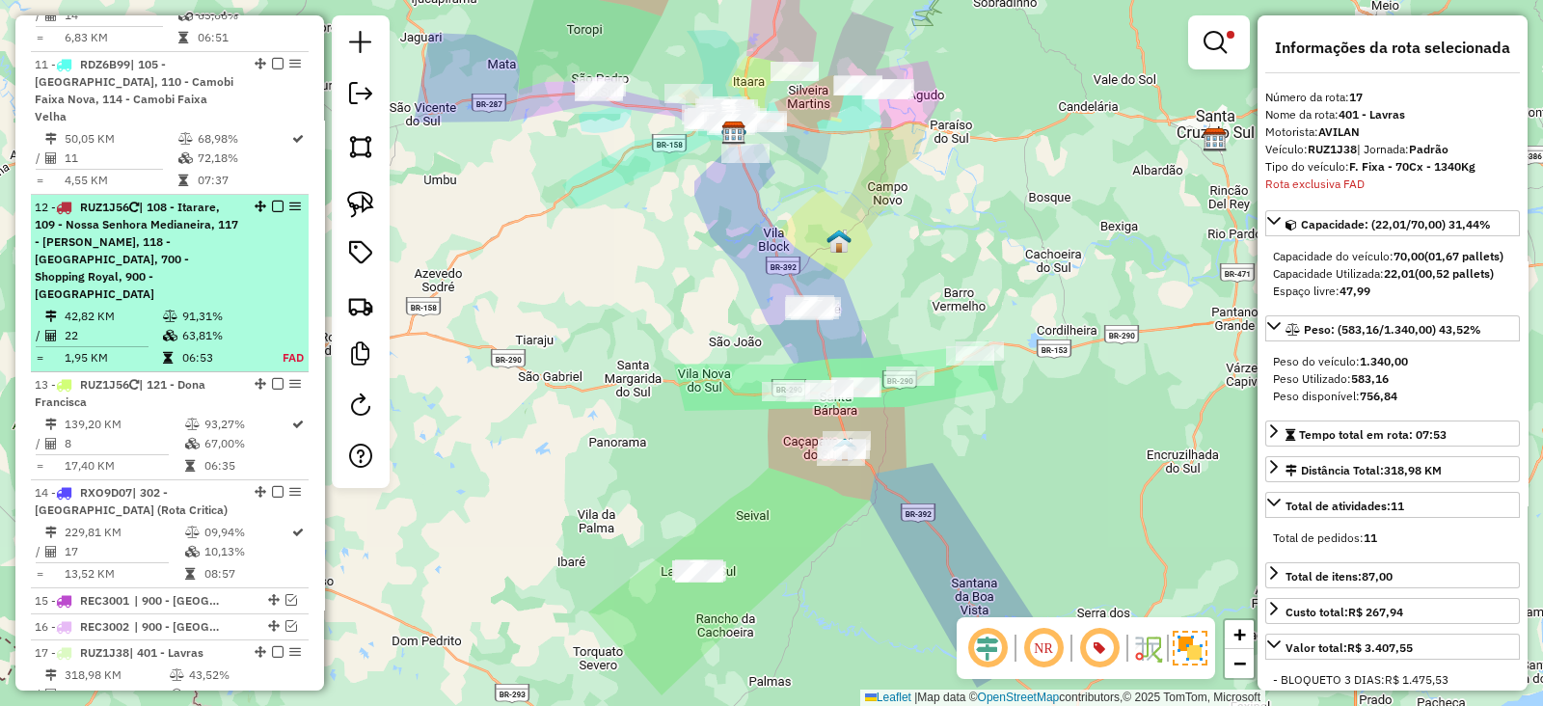
scroll to position [1854, 0]
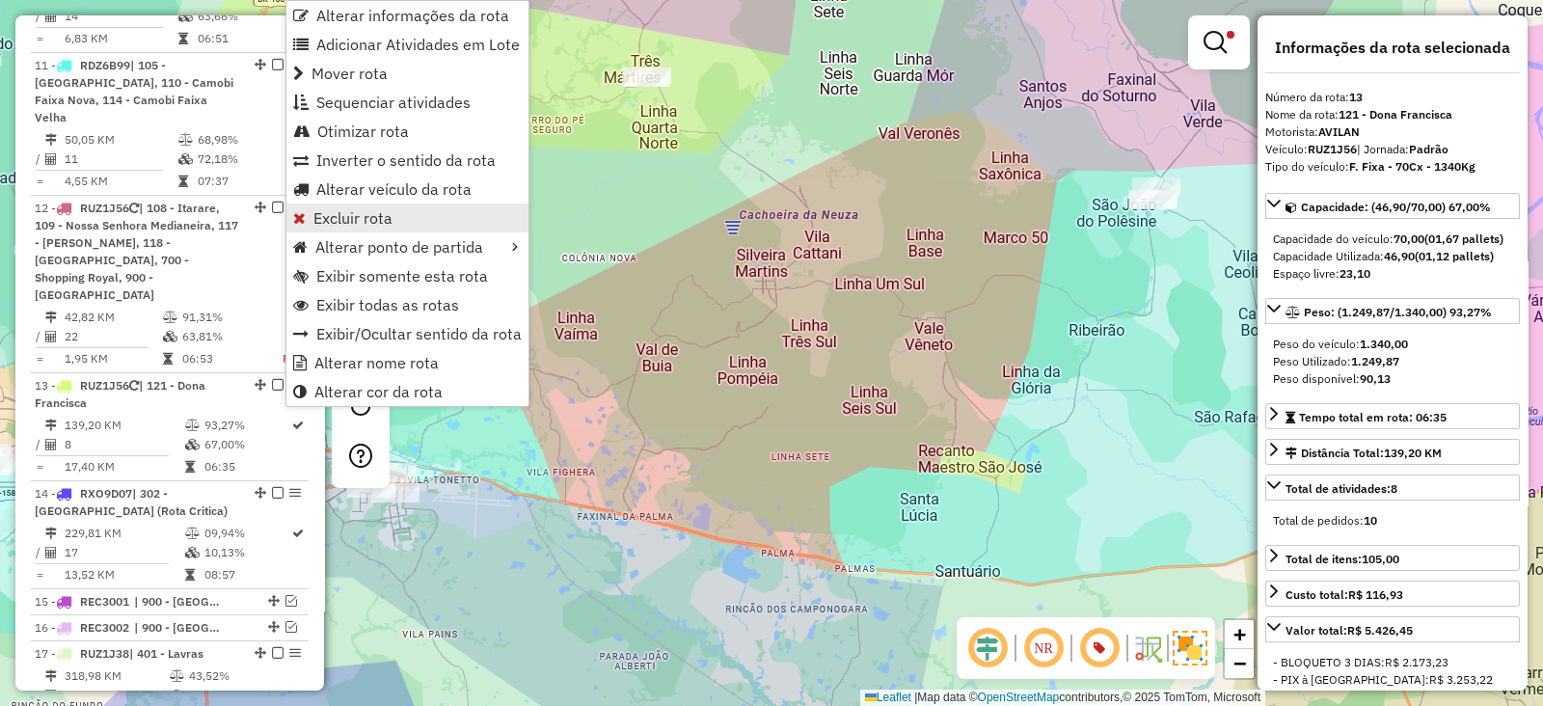
click at [362, 211] on span "Excluir rota" at bounding box center [352, 217] width 79 height 15
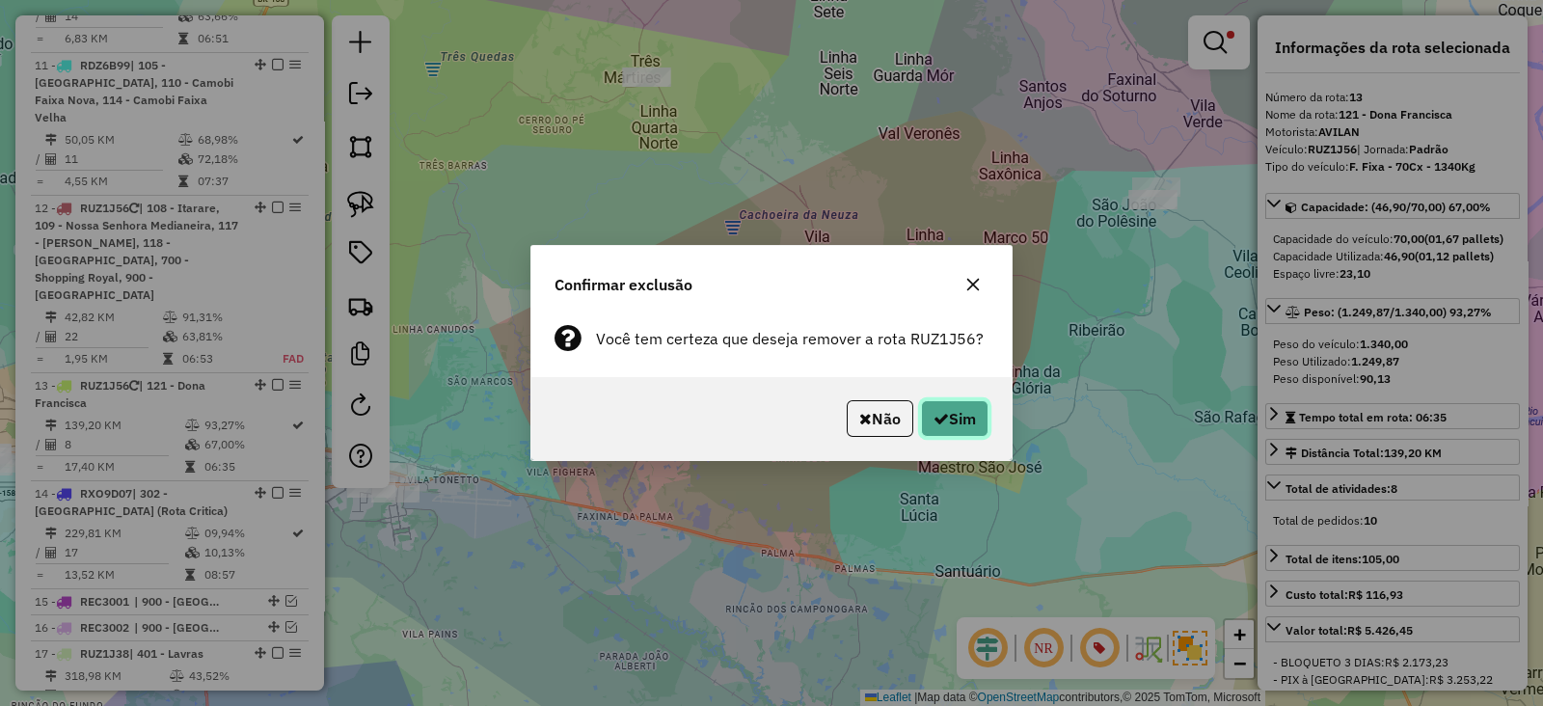
click at [959, 415] on button "Sim" at bounding box center [954, 418] width 67 height 37
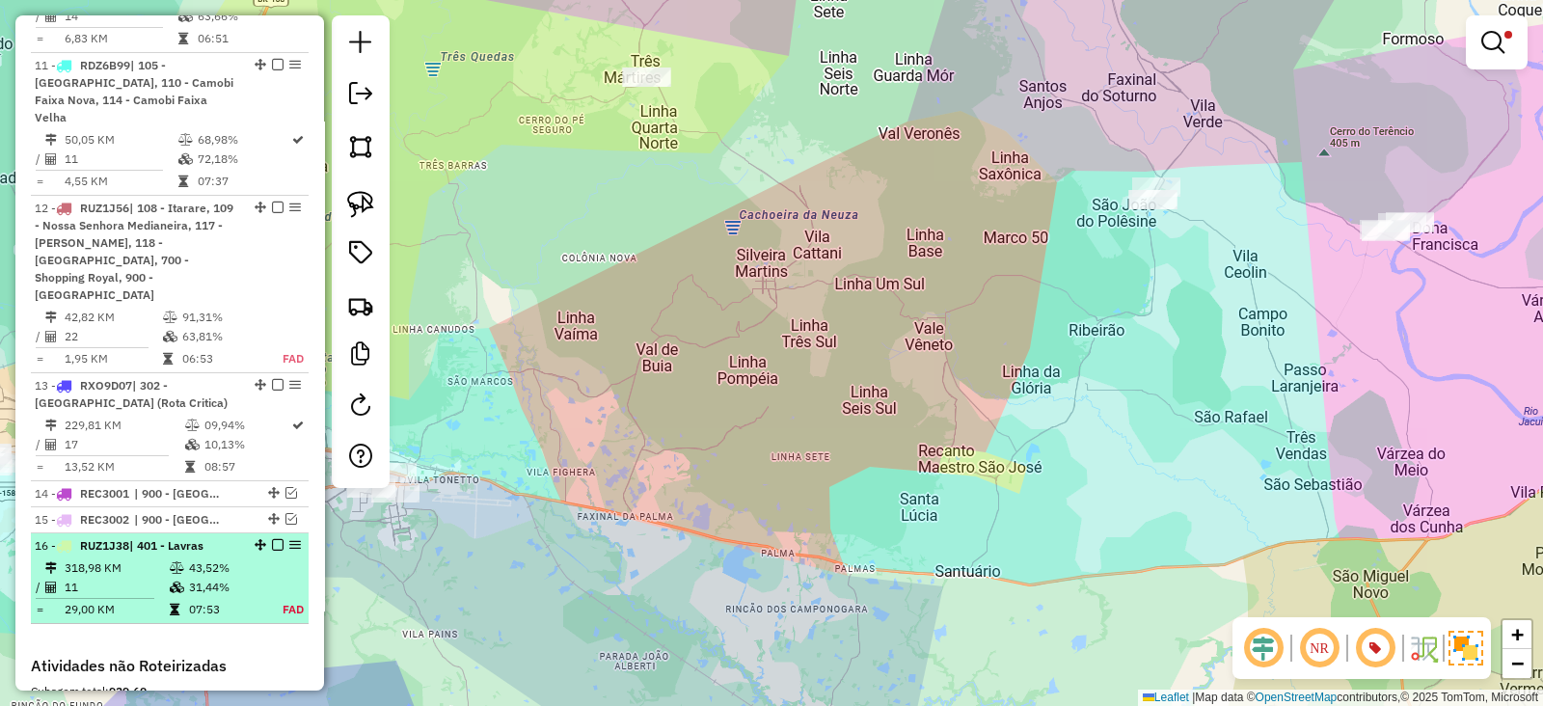
click at [233, 578] on td "31,44%" at bounding box center [225, 587] width 75 height 19
select select "**********"
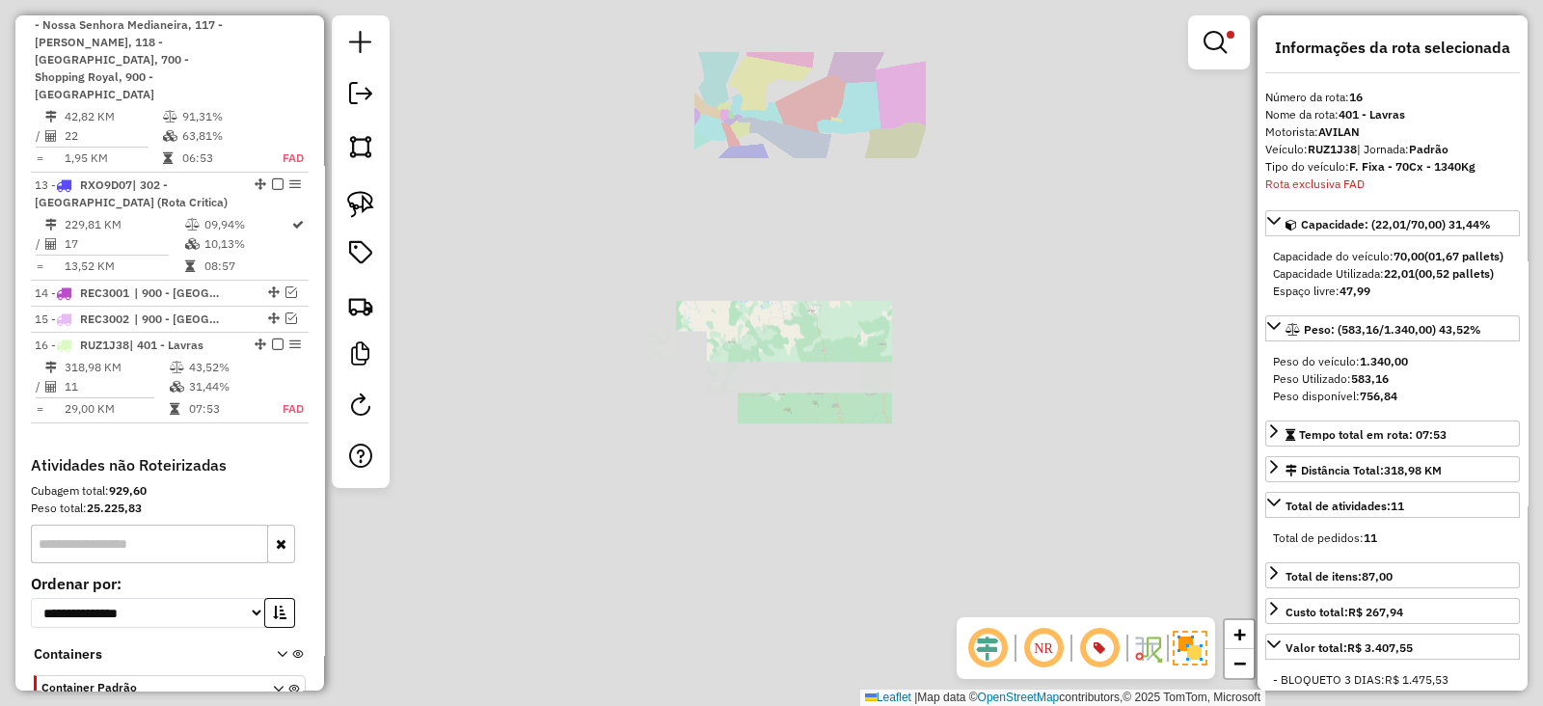
scroll to position [2144, 0]
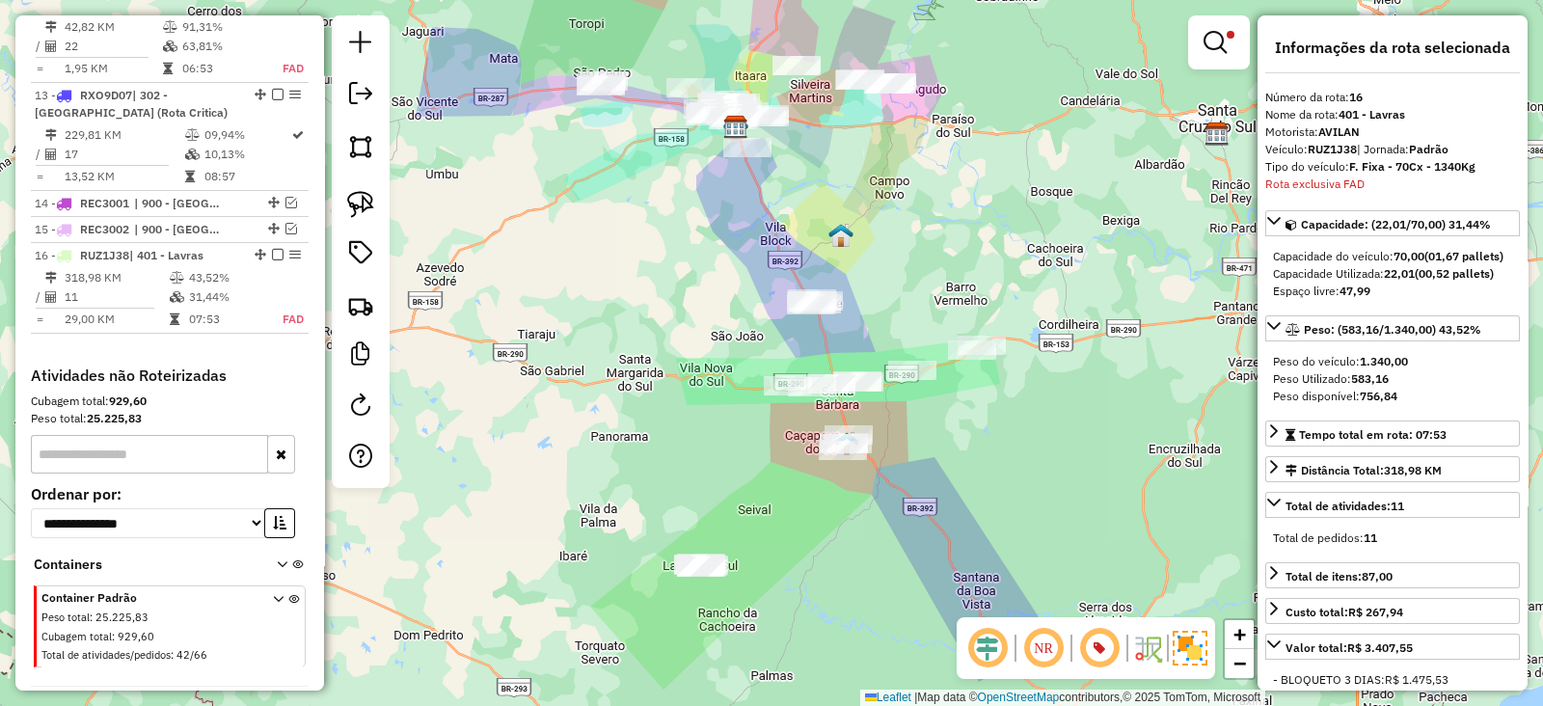
drag, startPoint x: 723, startPoint y: 471, endPoint x: 746, endPoint y: 319, distance: 154.1
click at [742, 363] on div "Limpar filtros Janela de atendimento Grade de atendimento Capacidade Transporta…" at bounding box center [771, 353] width 1543 height 706
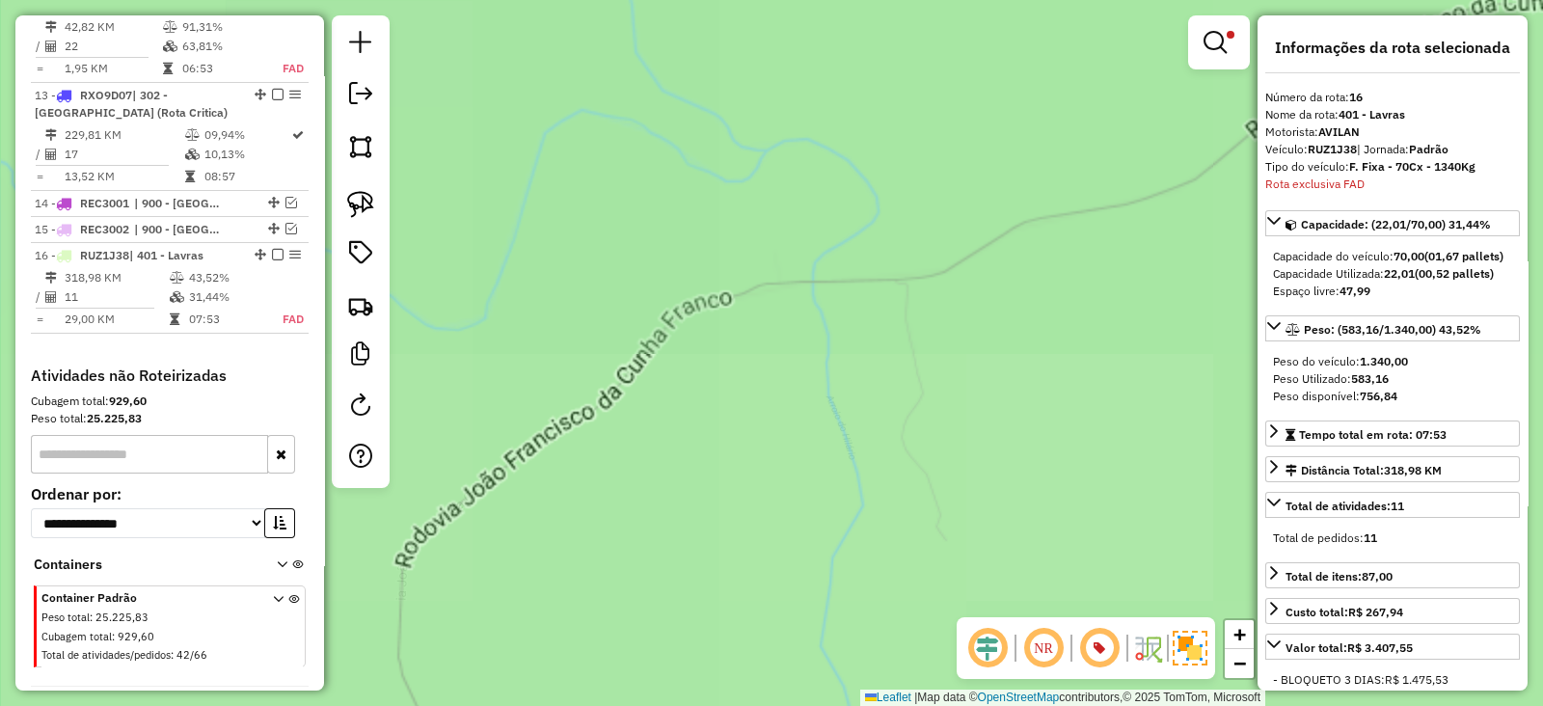
drag, startPoint x: 813, startPoint y: 416, endPoint x: 976, endPoint y: 310, distance: 193.9
click at [976, 310] on div "Limpar filtros Janela de atendimento Grade de atendimento Capacidade Transporta…" at bounding box center [771, 353] width 1543 height 706
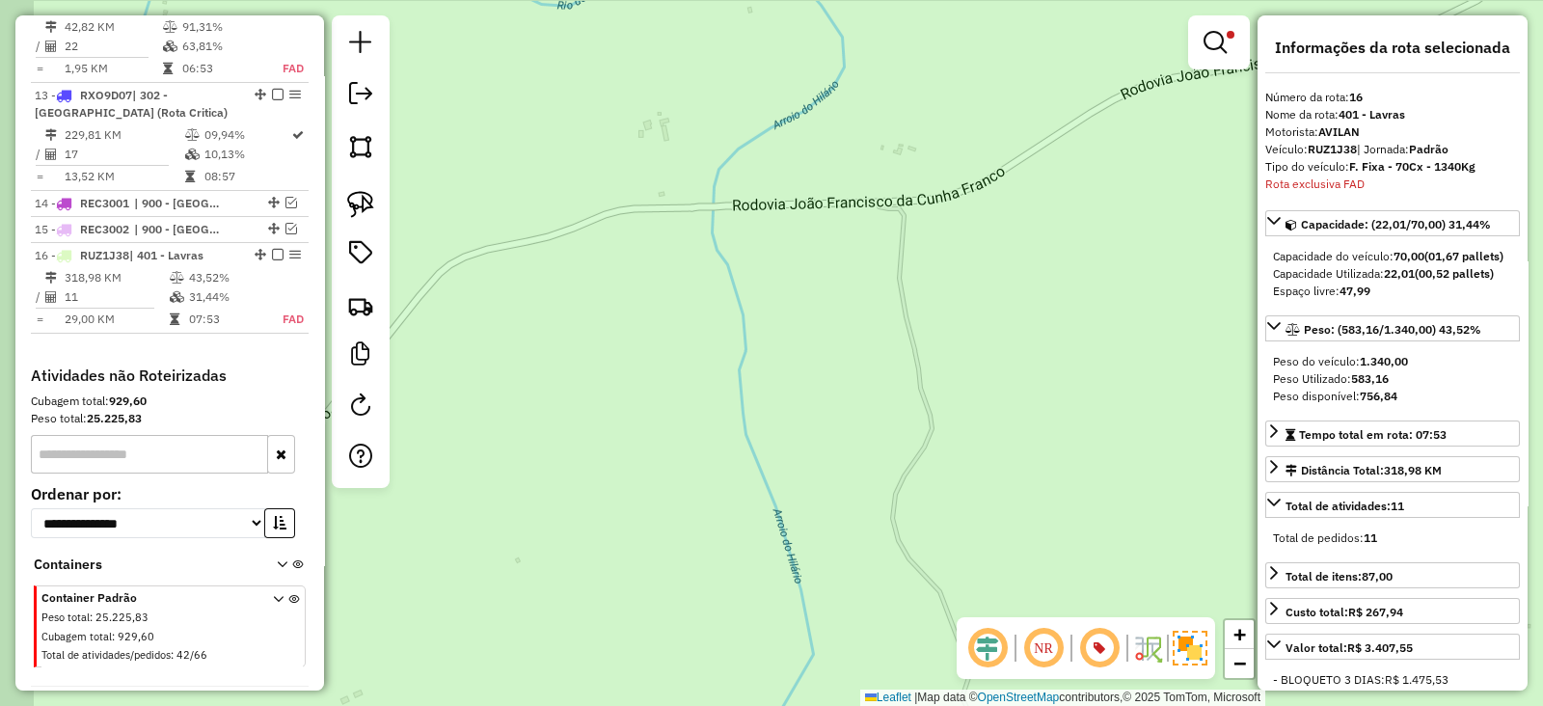
drag, startPoint x: 709, startPoint y: 407, endPoint x: 973, endPoint y: 185, distance: 344.9
click at [971, 185] on div "Limpar filtros Janela de atendimento Grade de atendimento Capacidade Transporta…" at bounding box center [771, 353] width 1543 height 706
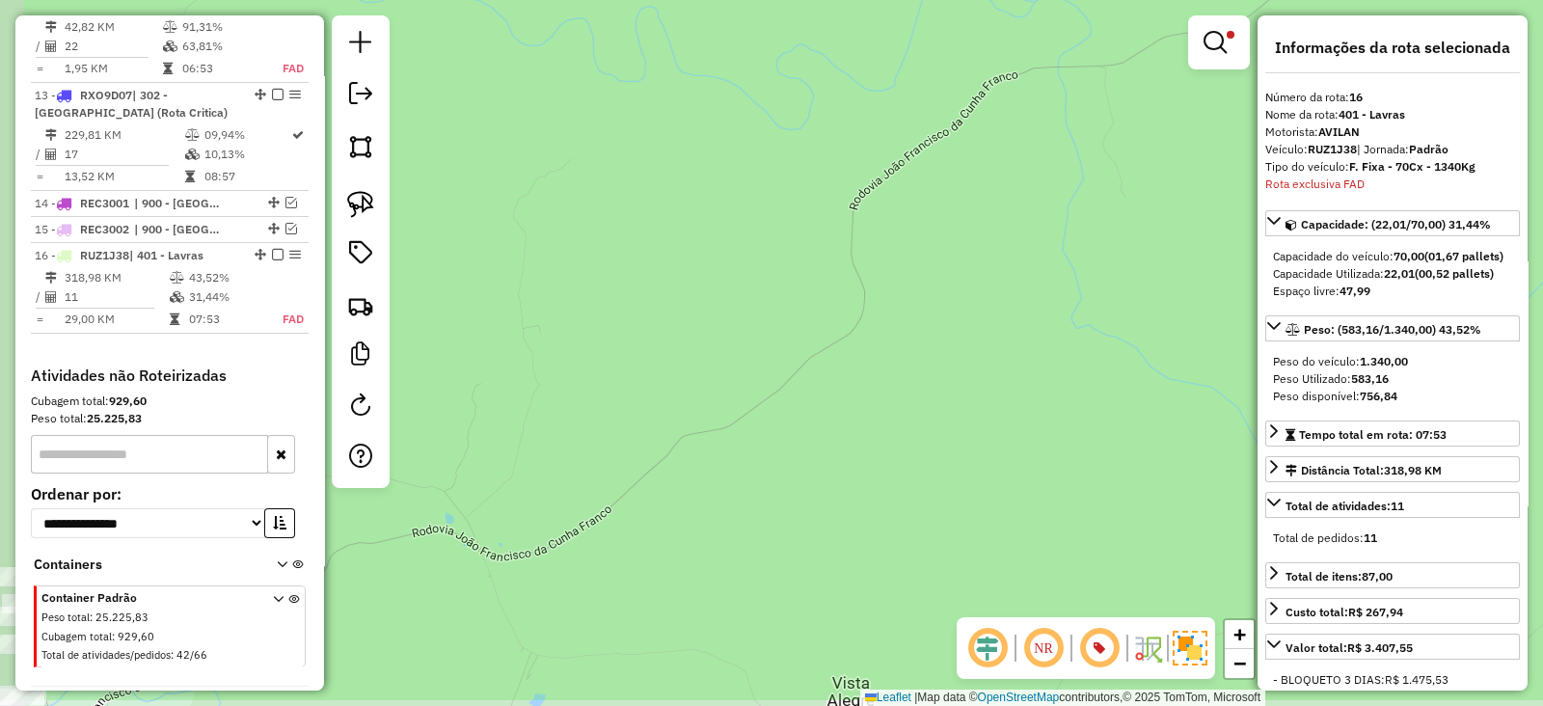
drag, startPoint x: 847, startPoint y: 282, endPoint x: 884, endPoint y: 256, distance: 44.9
click at [884, 256] on div "Limpar filtros Janela de atendimento Grade de atendimento Capacidade Transporta…" at bounding box center [771, 353] width 1543 height 706
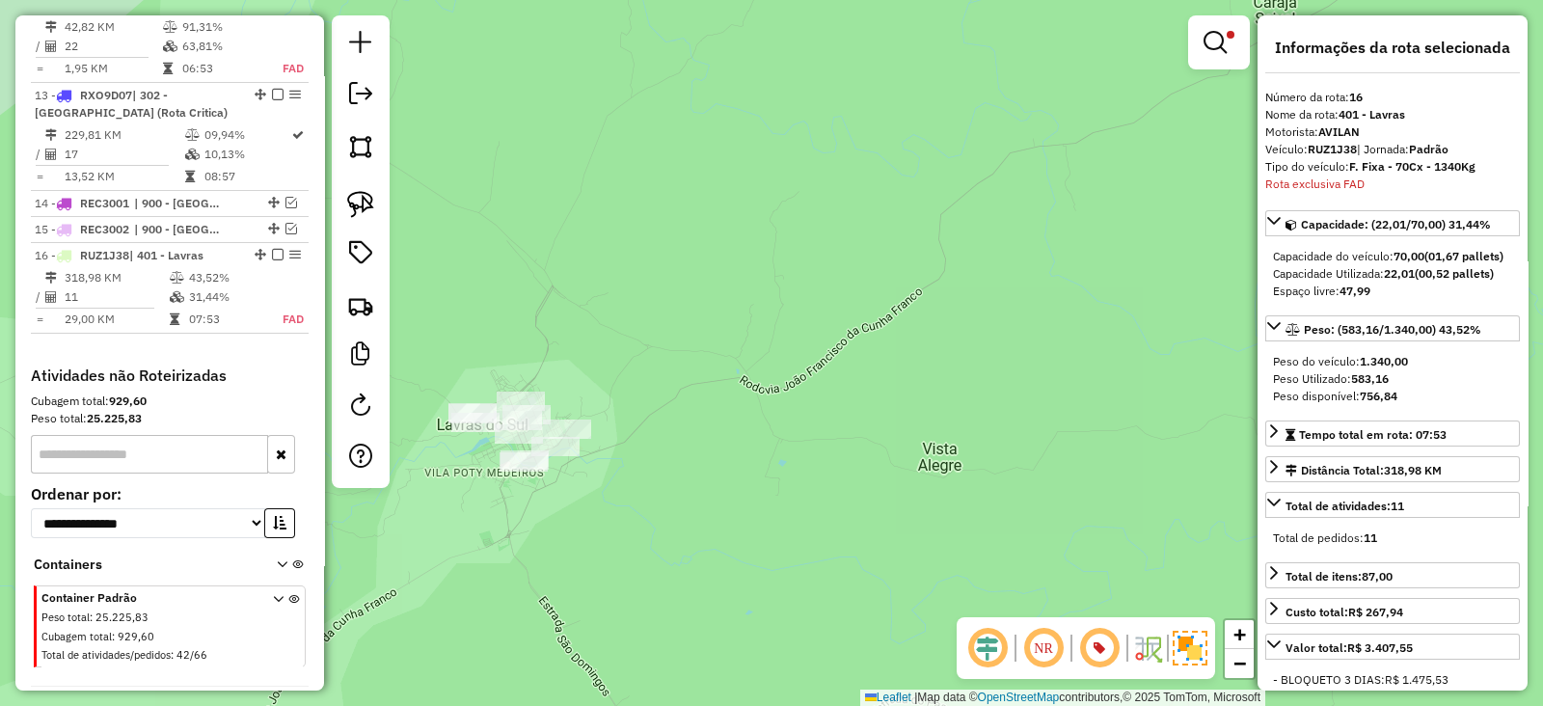
drag, startPoint x: 612, startPoint y: 325, endPoint x: 794, endPoint y: 249, distance: 197.5
click at [785, 257] on div "Limpar filtros Janela de atendimento Grade de atendimento Capacidade Transporta…" at bounding box center [771, 353] width 1543 height 706
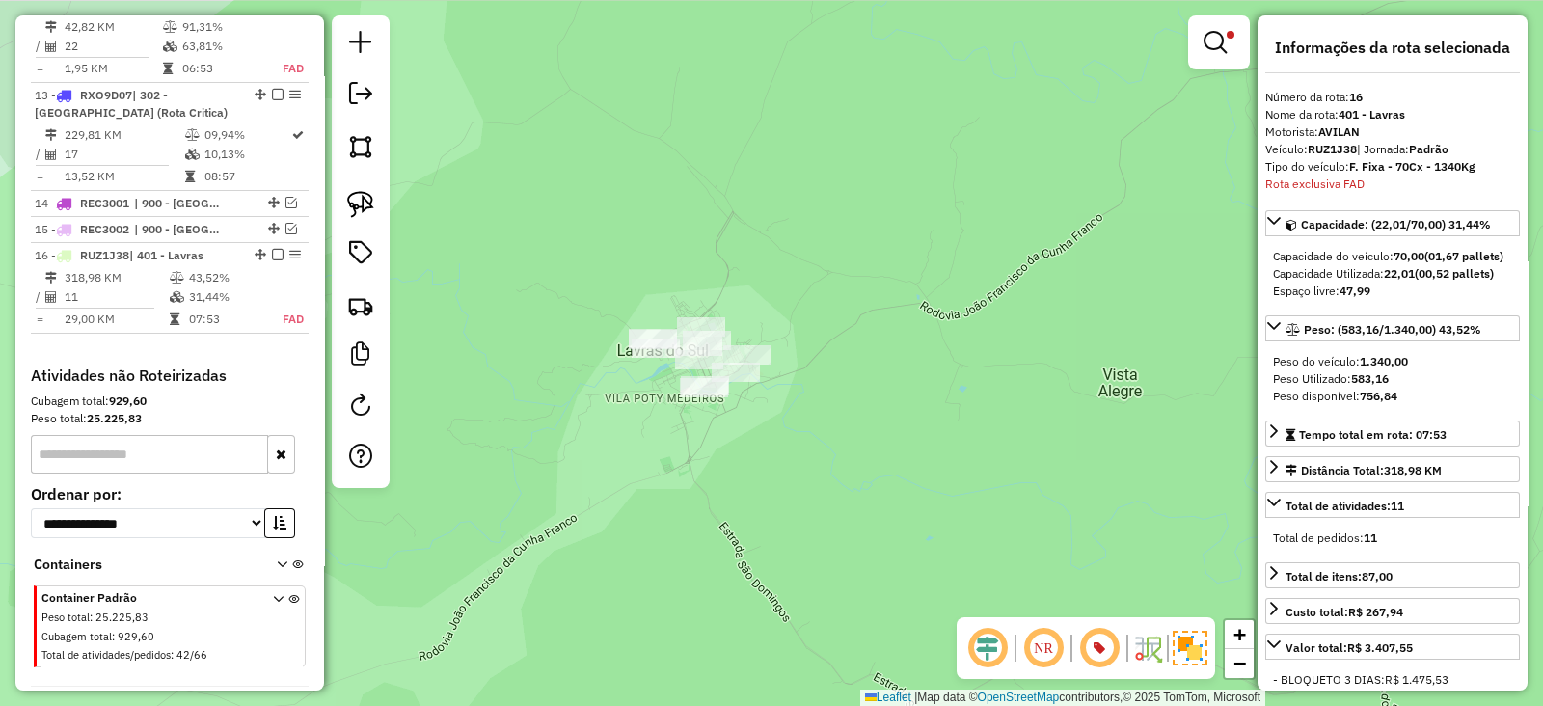
click at [1219, 45] on em at bounding box center [1214, 42] width 23 height 23
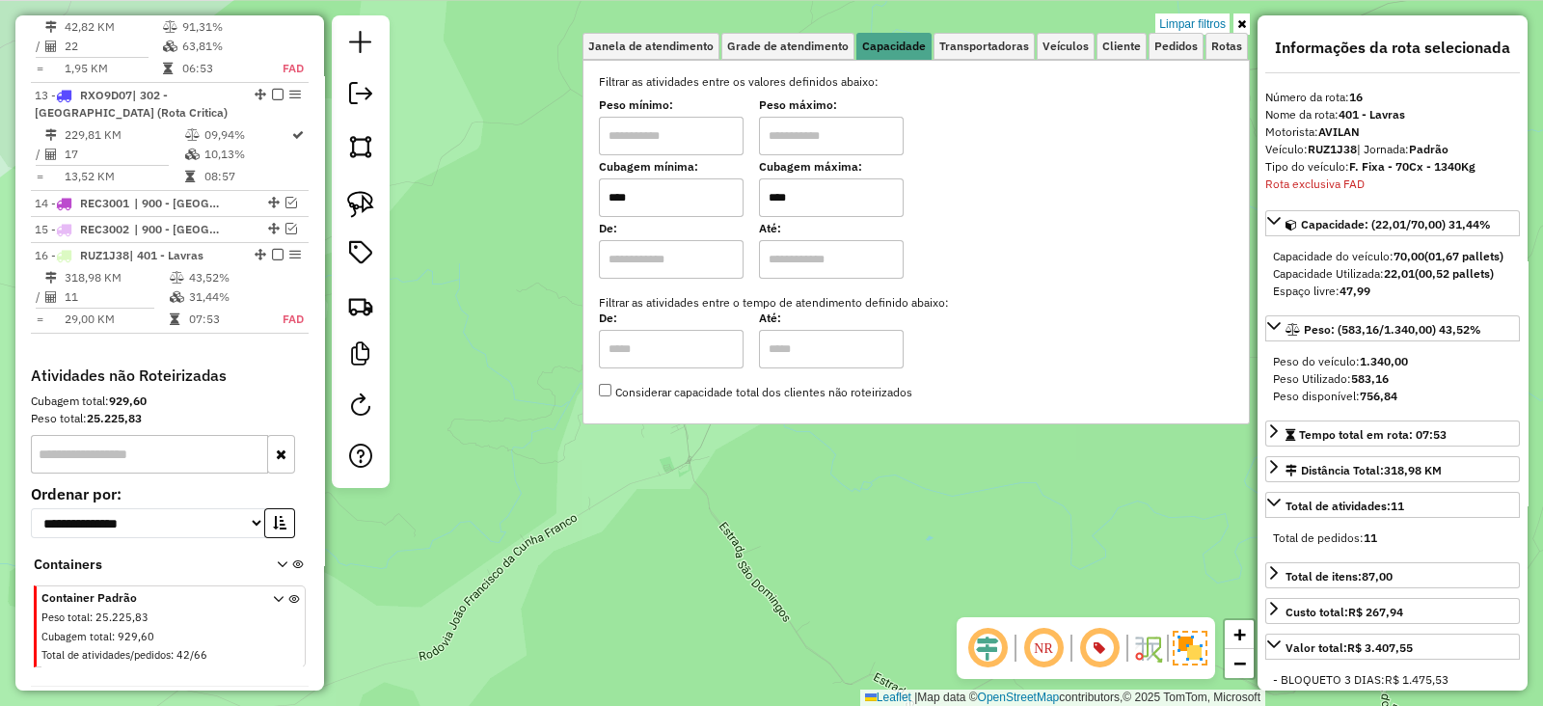
click at [824, 183] on input "****" at bounding box center [831, 197] width 145 height 39
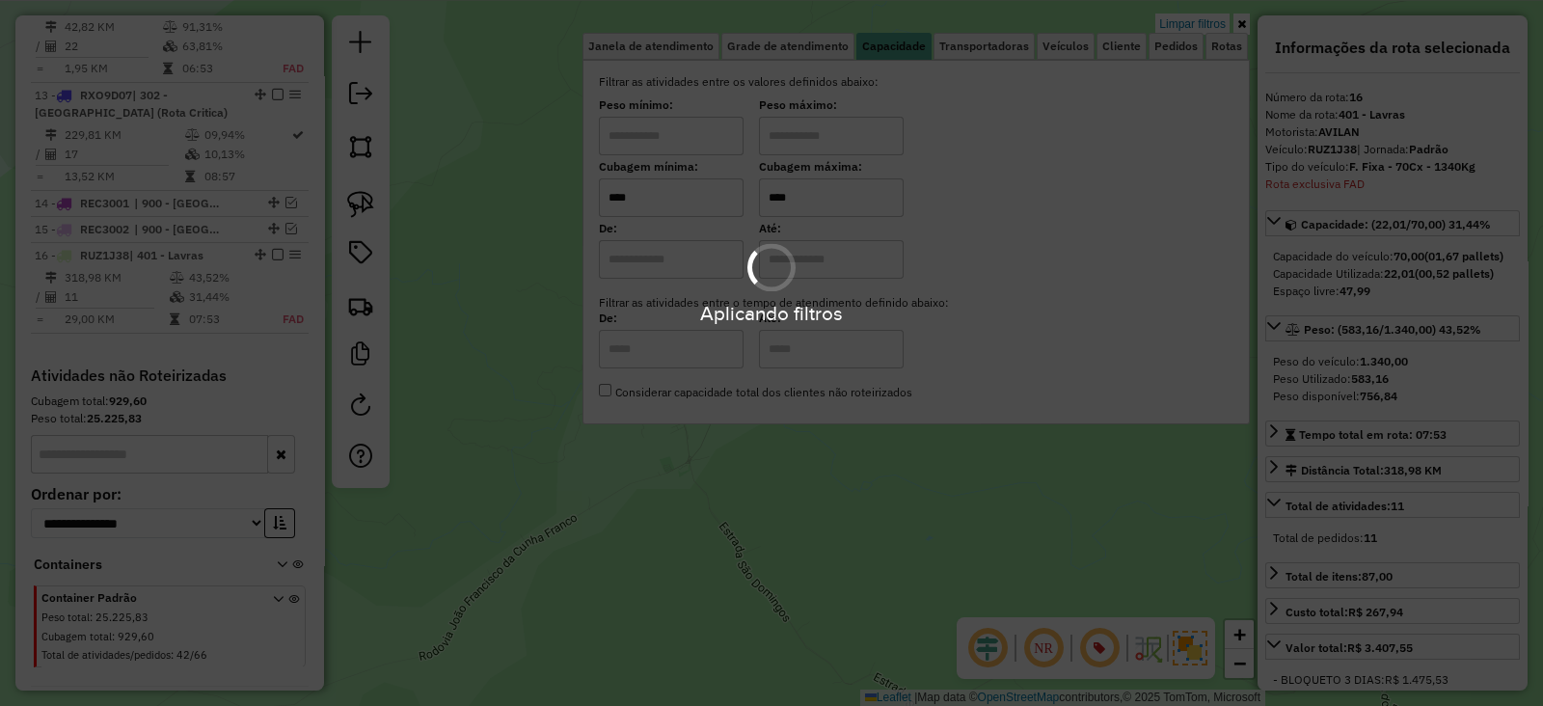
type input "****"
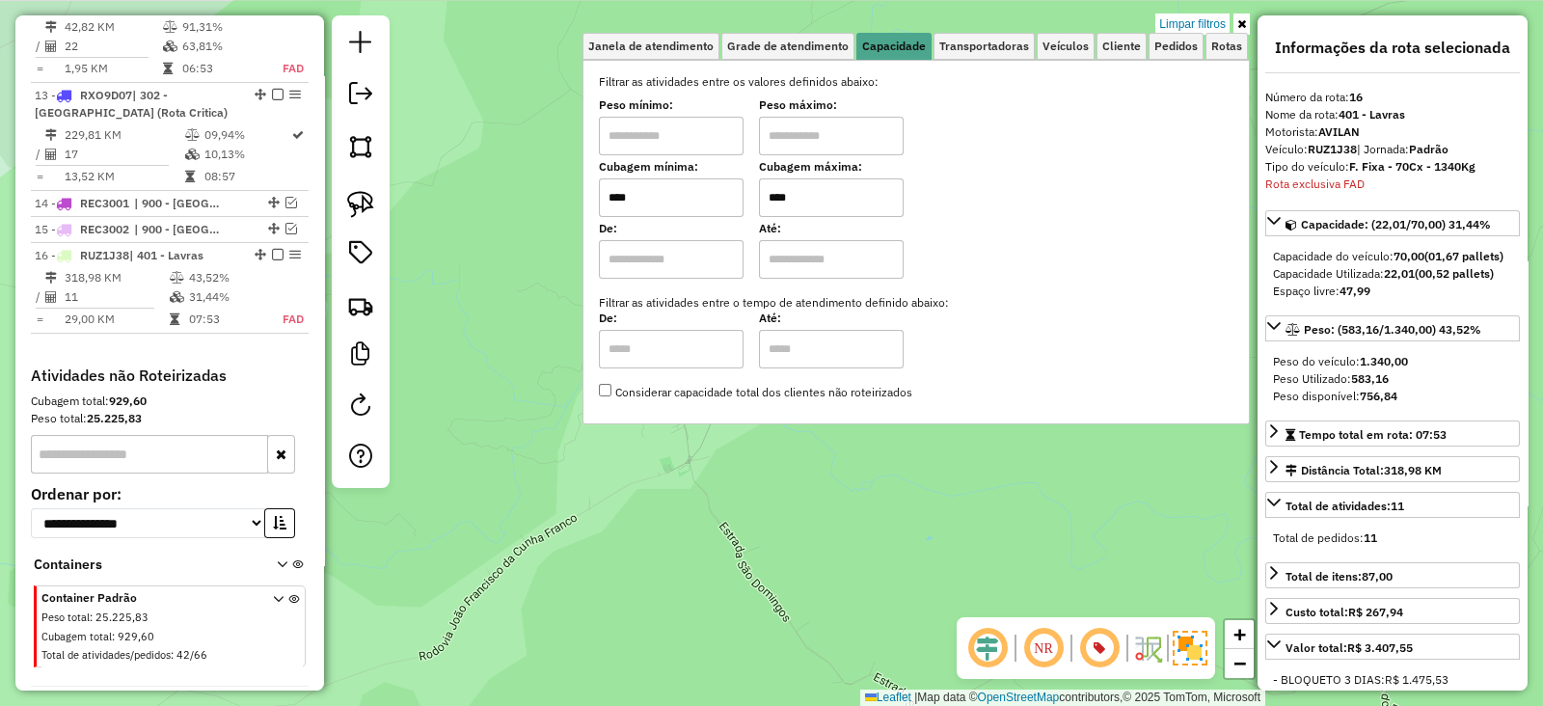
click at [514, 246] on div "Limpar filtros Janela de atendimento Grade de atendimento Capacidade Transporta…" at bounding box center [771, 353] width 1543 height 706
click at [528, 264] on div "Limpar filtros Janela de atendimento Grade de atendimento Capacidade Transporta…" at bounding box center [771, 353] width 1543 height 706
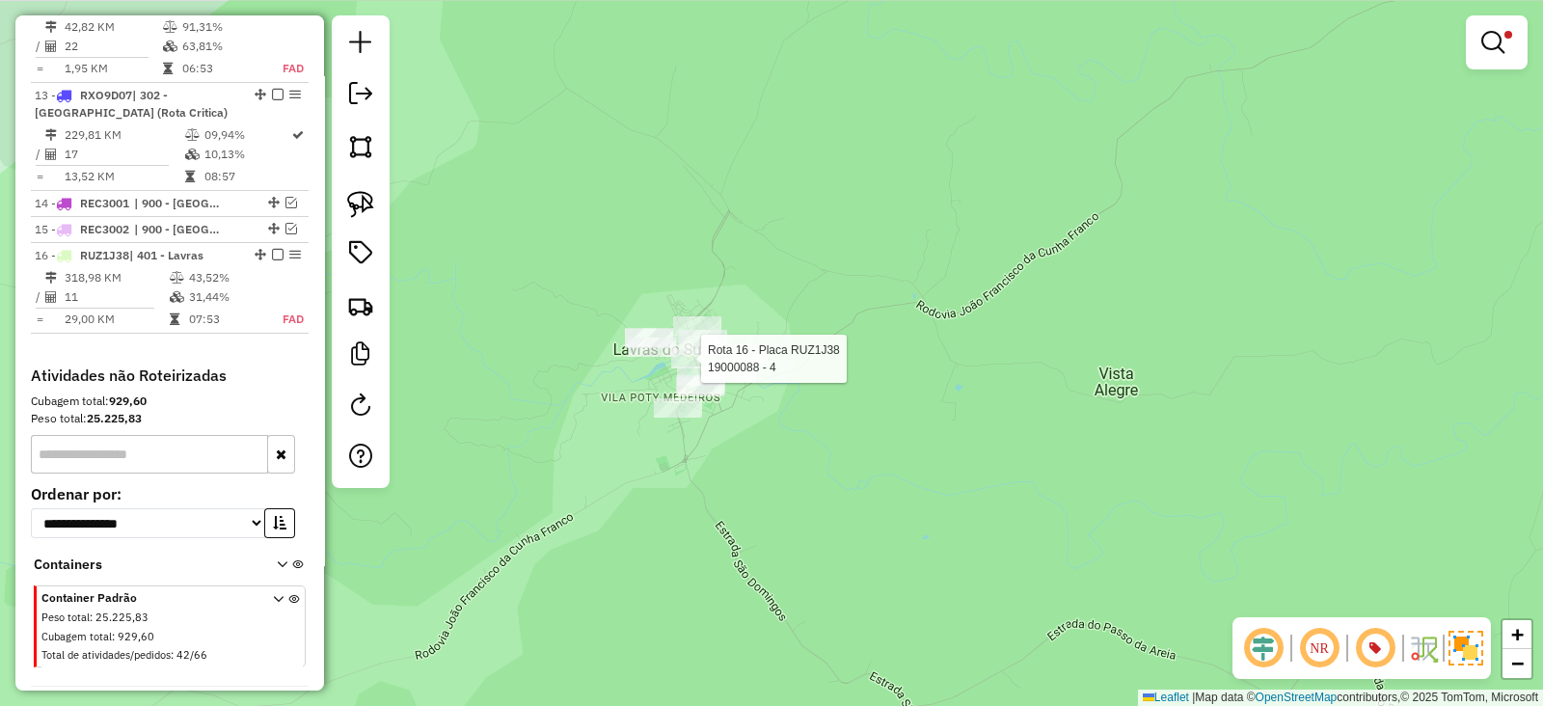
select select "**********"
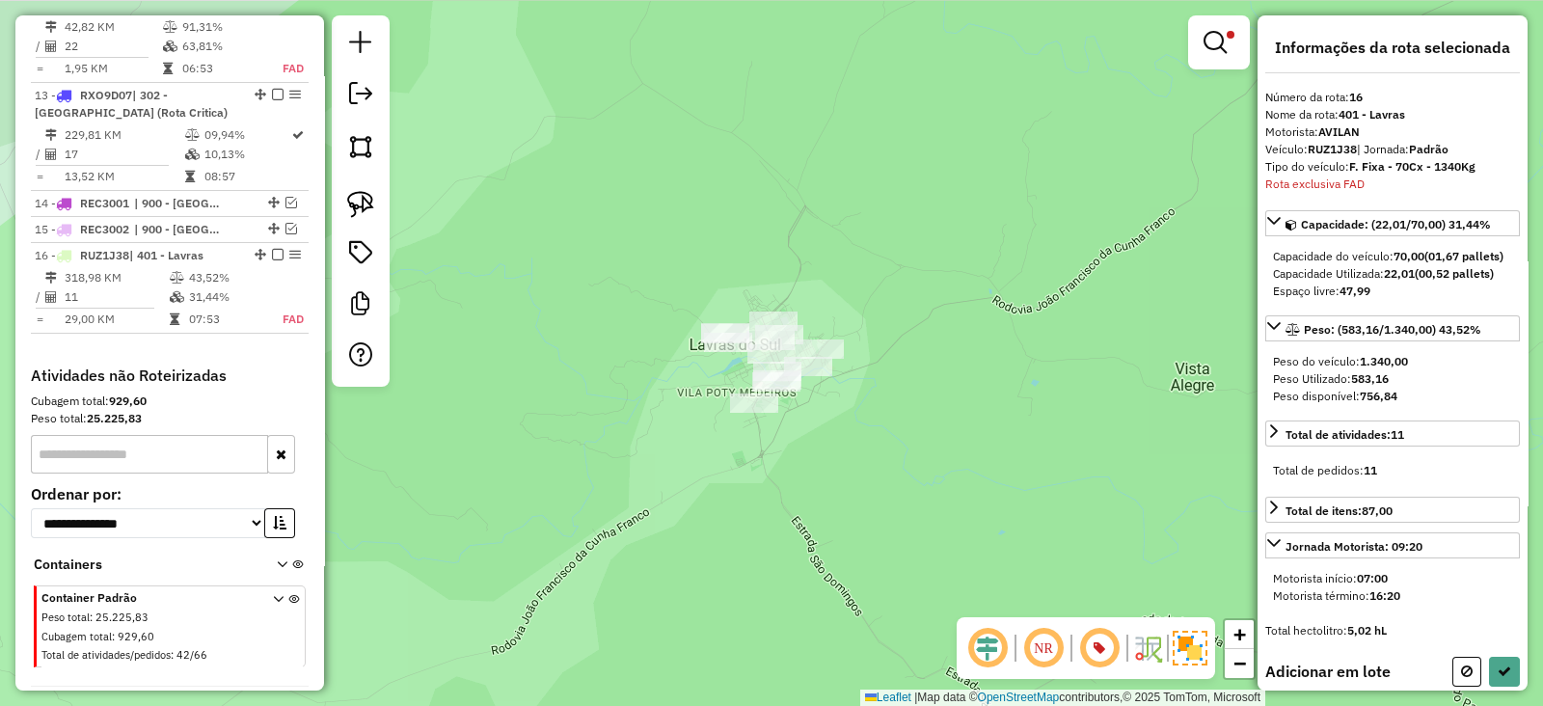
drag, startPoint x: 605, startPoint y: 372, endPoint x: 492, endPoint y: 326, distance: 122.8
click at [494, 326] on div "Limpar filtros Janela de atendimento Grade de atendimento Capacidade Transporta…" at bounding box center [771, 353] width 1543 height 706
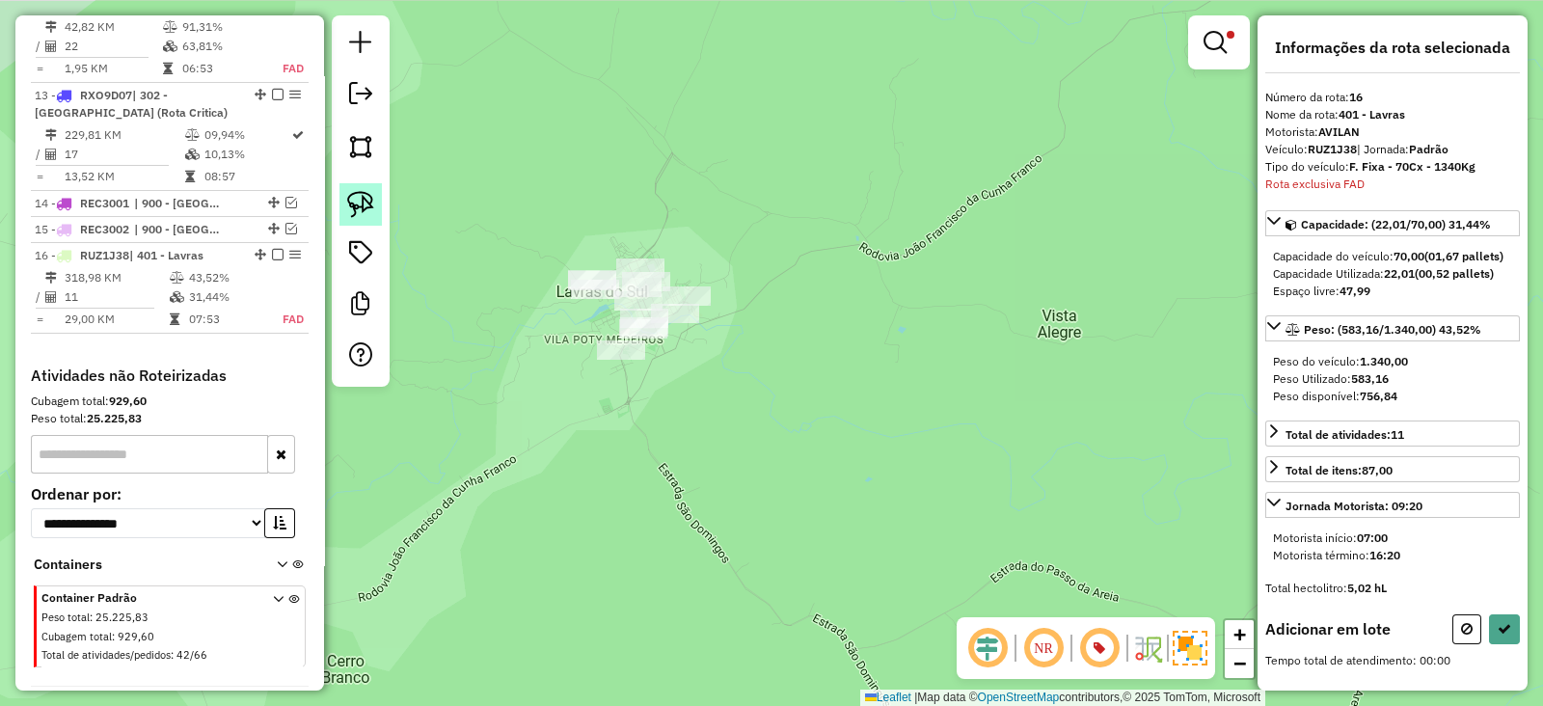
click at [346, 199] on link at bounding box center [360, 204] width 42 height 42
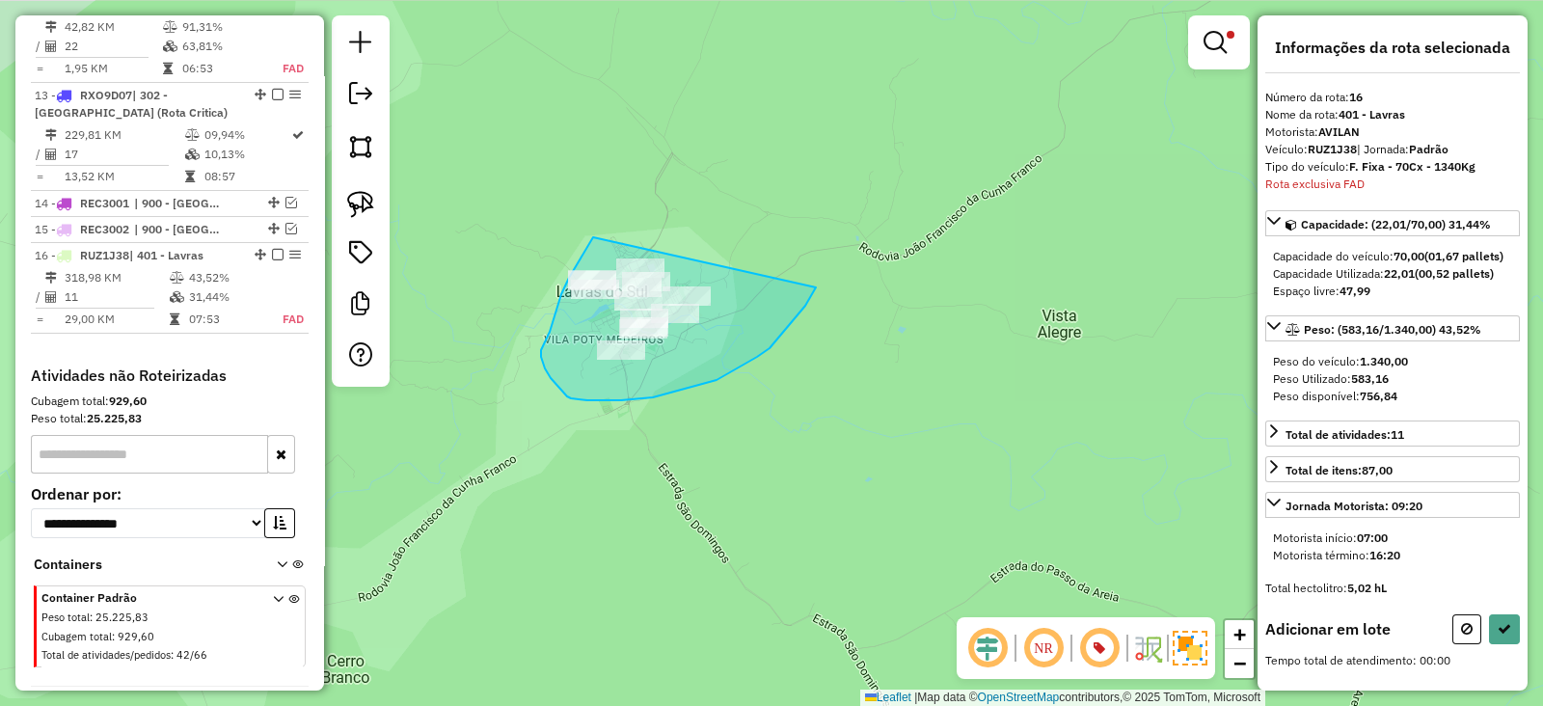
drag, startPoint x: 593, startPoint y: 237, endPoint x: 834, endPoint y: 224, distance: 241.4
click at [834, 224] on div "Limpar filtros Janela de atendimento Grade de atendimento Capacidade Transporta…" at bounding box center [771, 353] width 1543 height 706
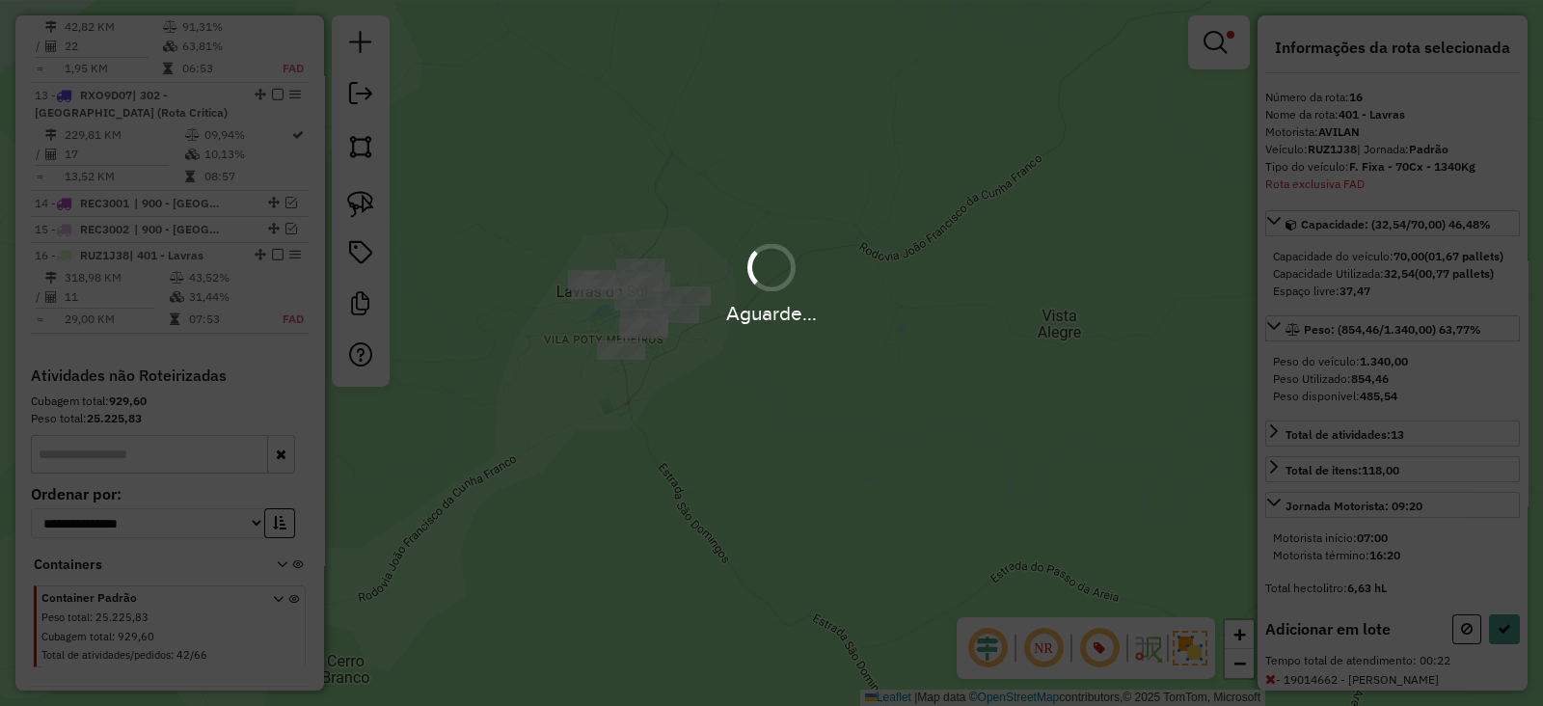
select select "**********"
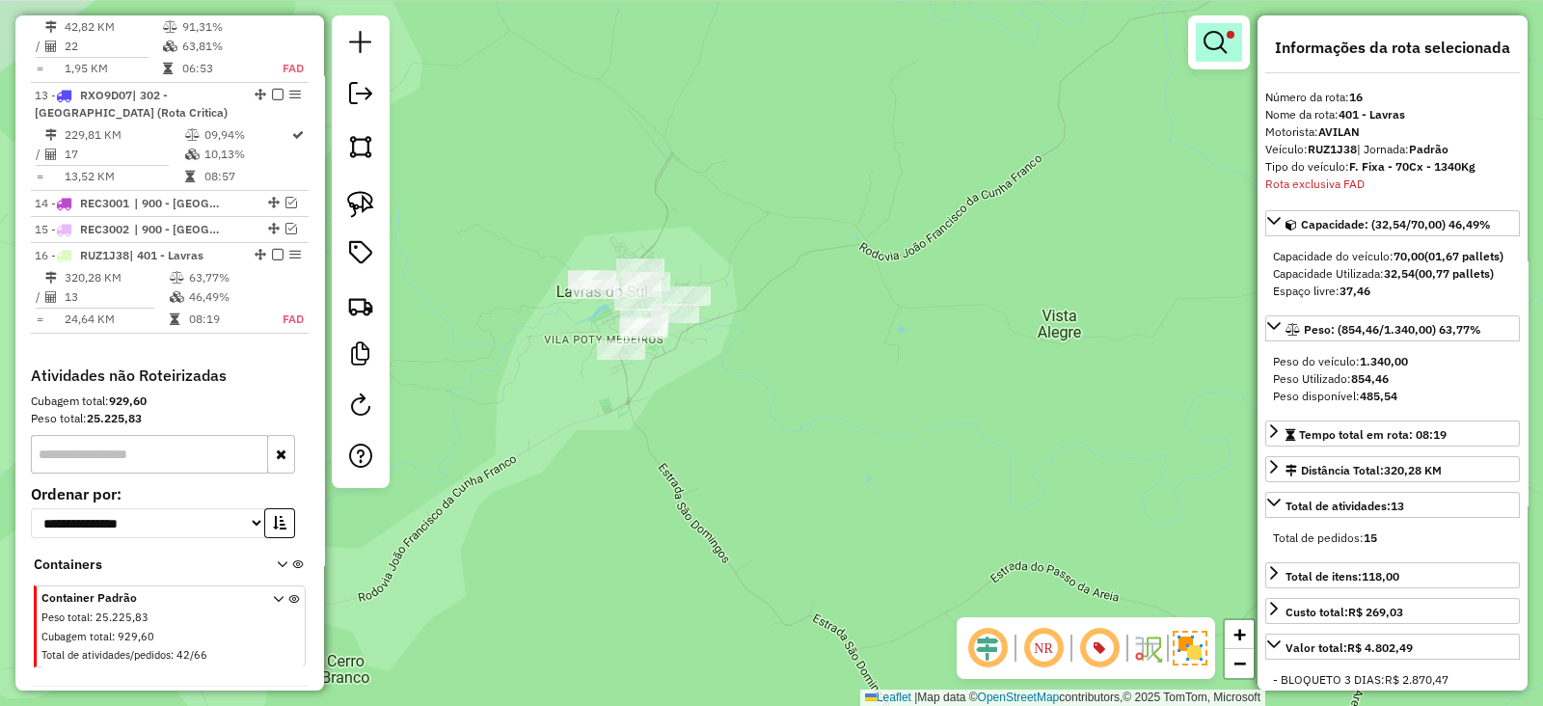
click at [1220, 45] on em at bounding box center [1214, 42] width 23 height 23
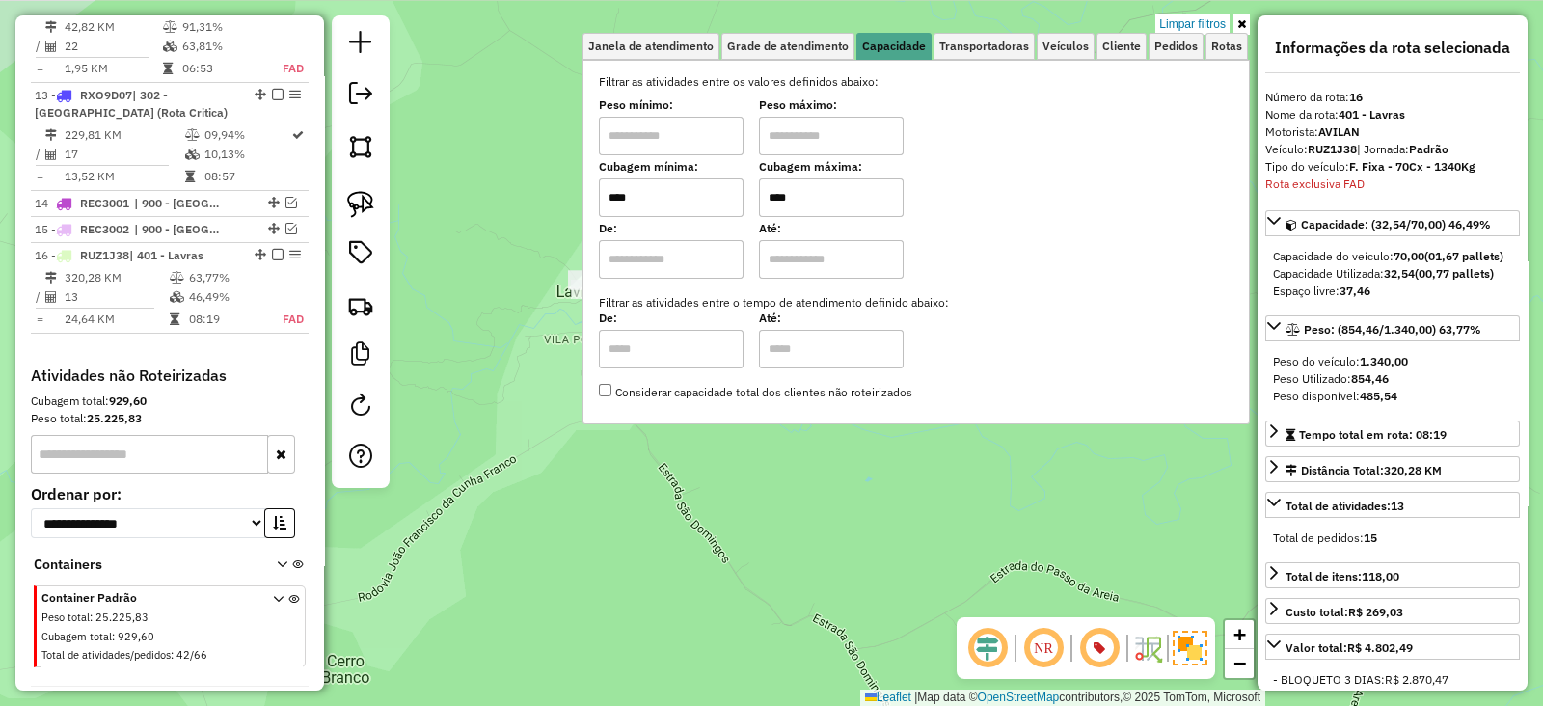
click at [816, 195] on input "****" at bounding box center [831, 197] width 145 height 39
type input "****"
click at [535, 233] on div "Limpar filtros Janela de atendimento Grade de atendimento Capacidade Transporta…" at bounding box center [771, 353] width 1543 height 706
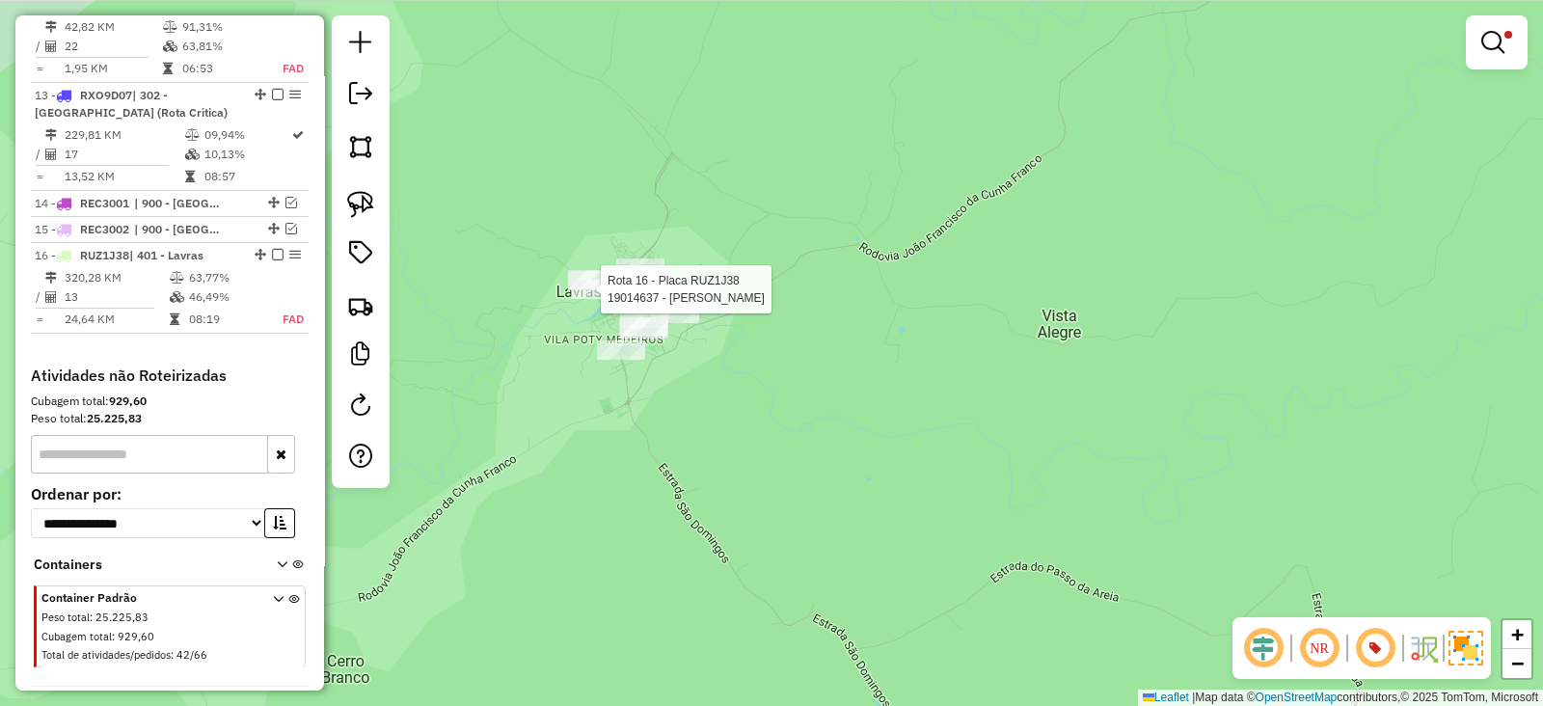
select select "**********"
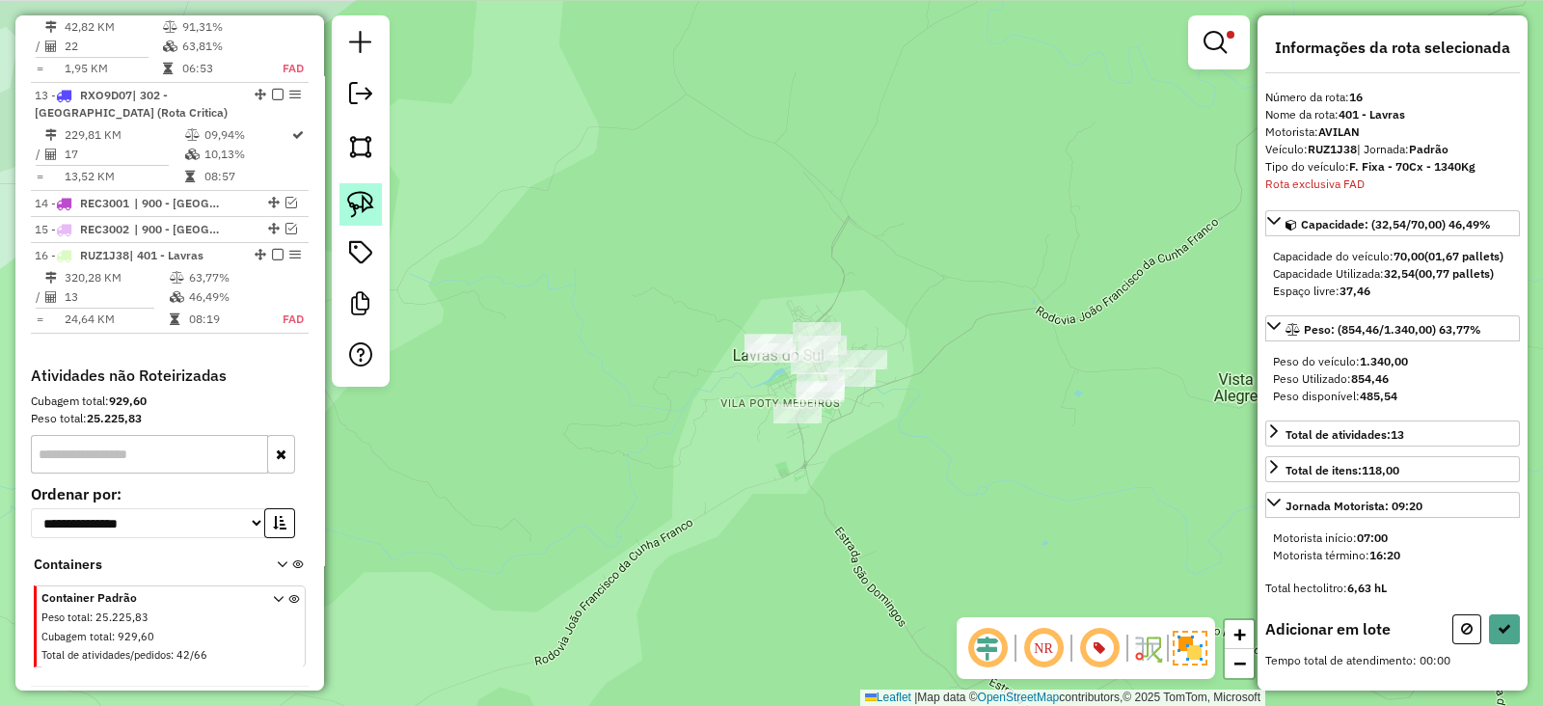
click at [366, 204] on img at bounding box center [360, 204] width 27 height 27
click at [1202, 61] on link at bounding box center [1219, 42] width 46 height 39
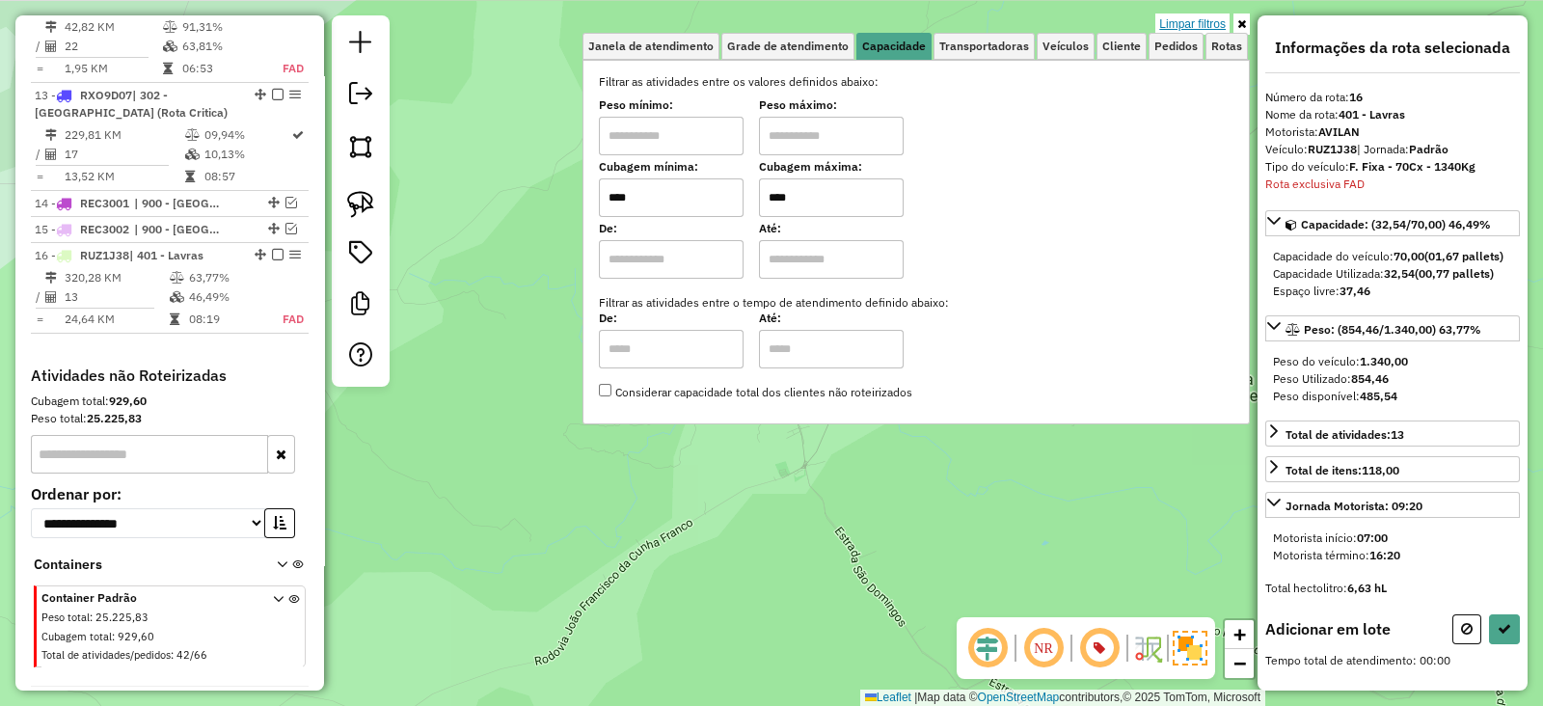
click at [1205, 31] on link "Limpar filtros" at bounding box center [1192, 23] width 74 height 21
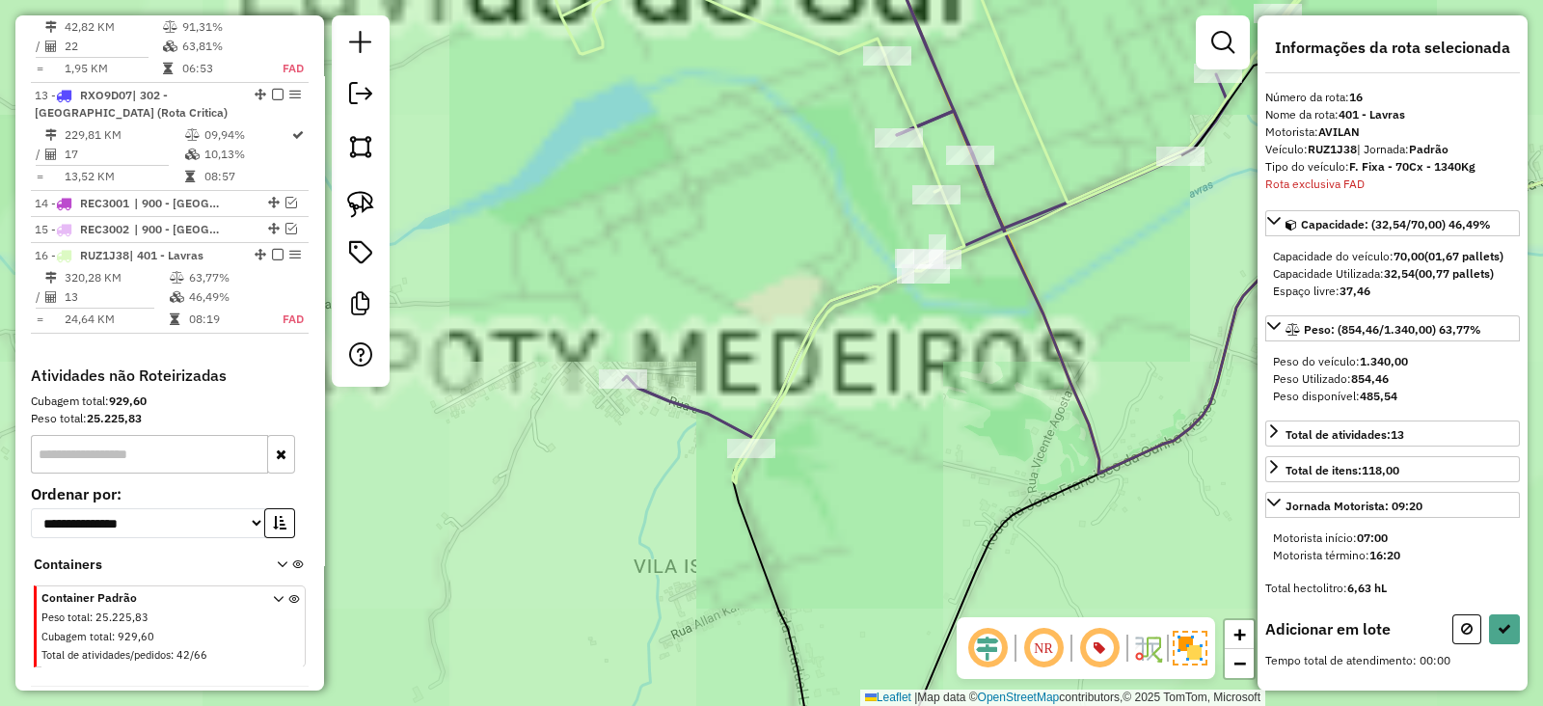
click at [781, 357] on div "Janela de atendimento Grade de atendimento Capacidade Transportadoras Veículos …" at bounding box center [771, 353] width 1543 height 706
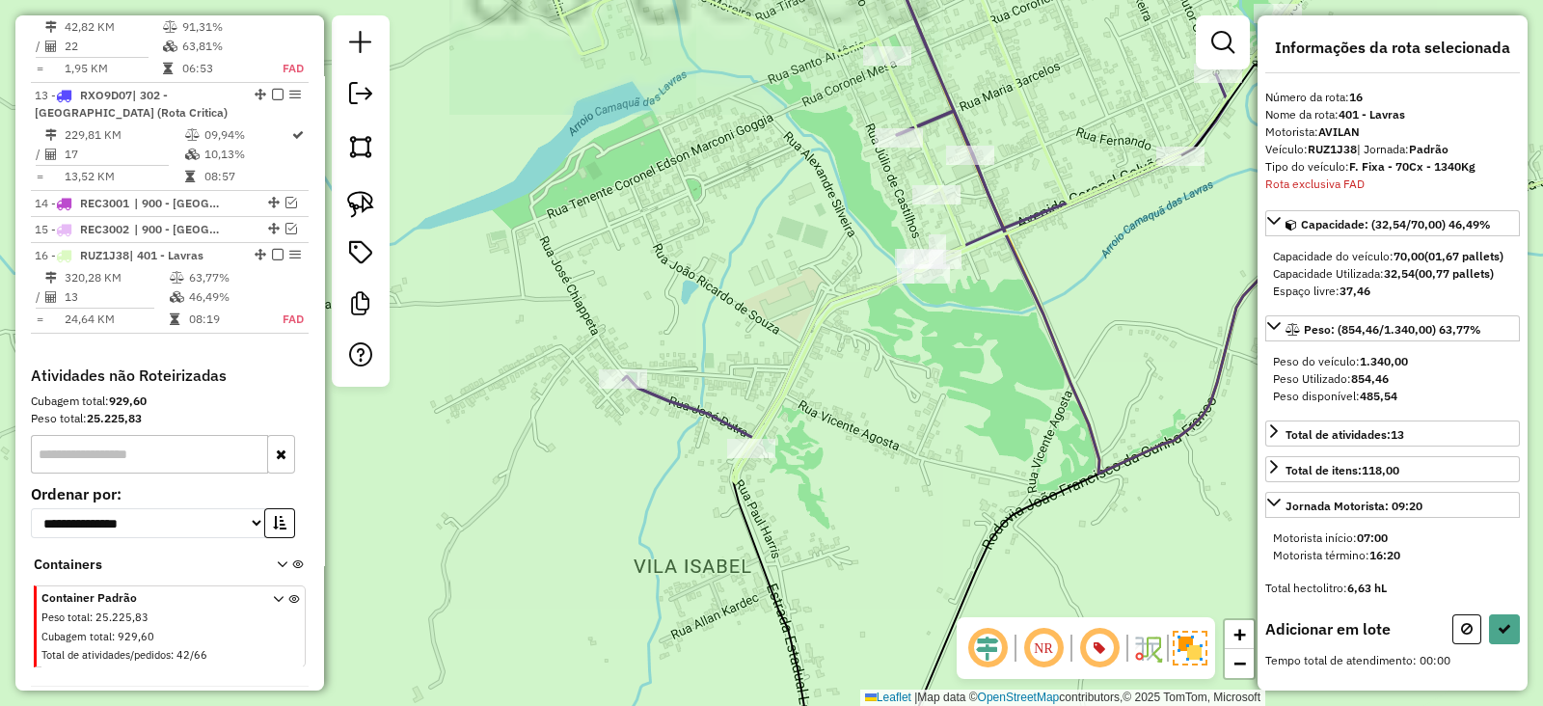
click at [789, 359] on icon at bounding box center [907, 206] width 748 height 553
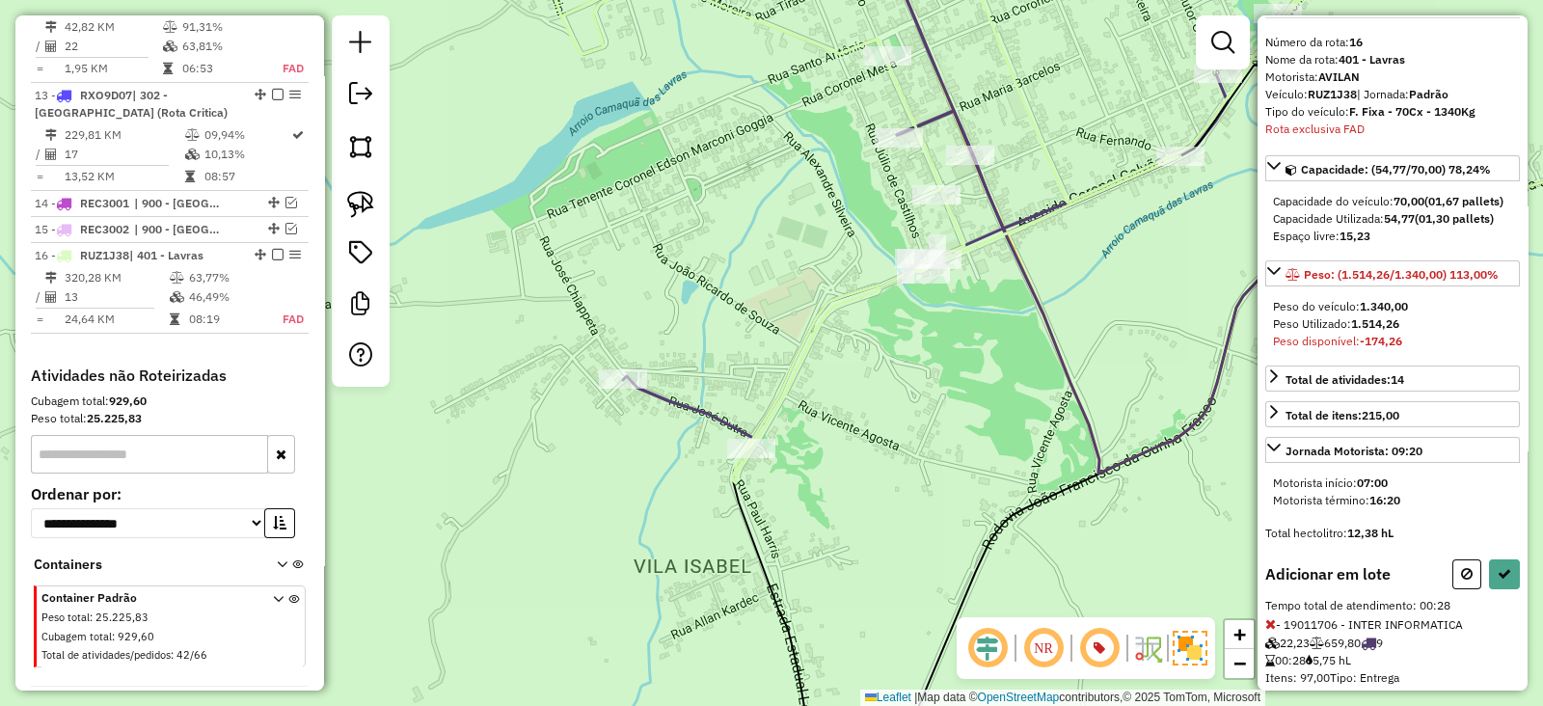
scroll to position [104, 0]
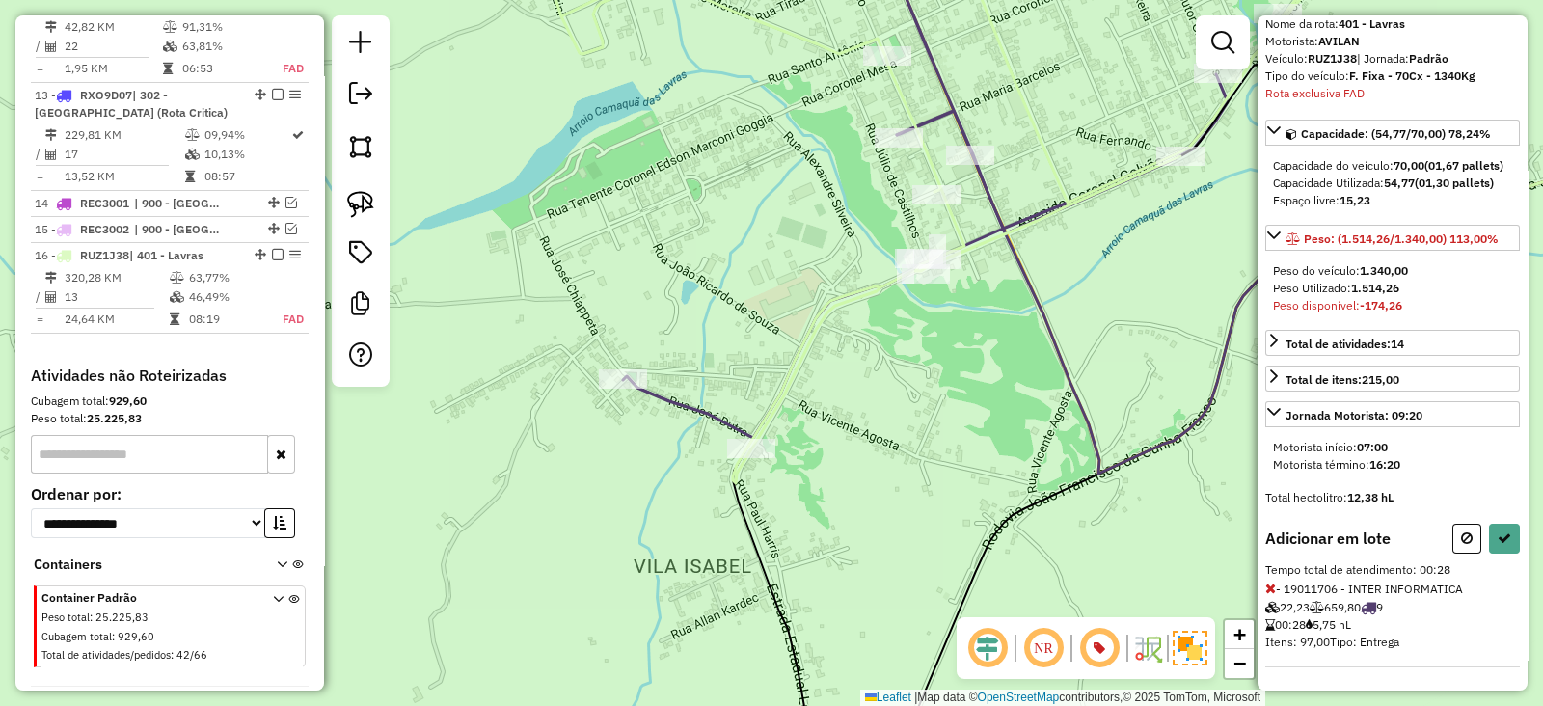
click at [1461, 541] on icon at bounding box center [1467, 537] width 12 height 13
select select "**********"
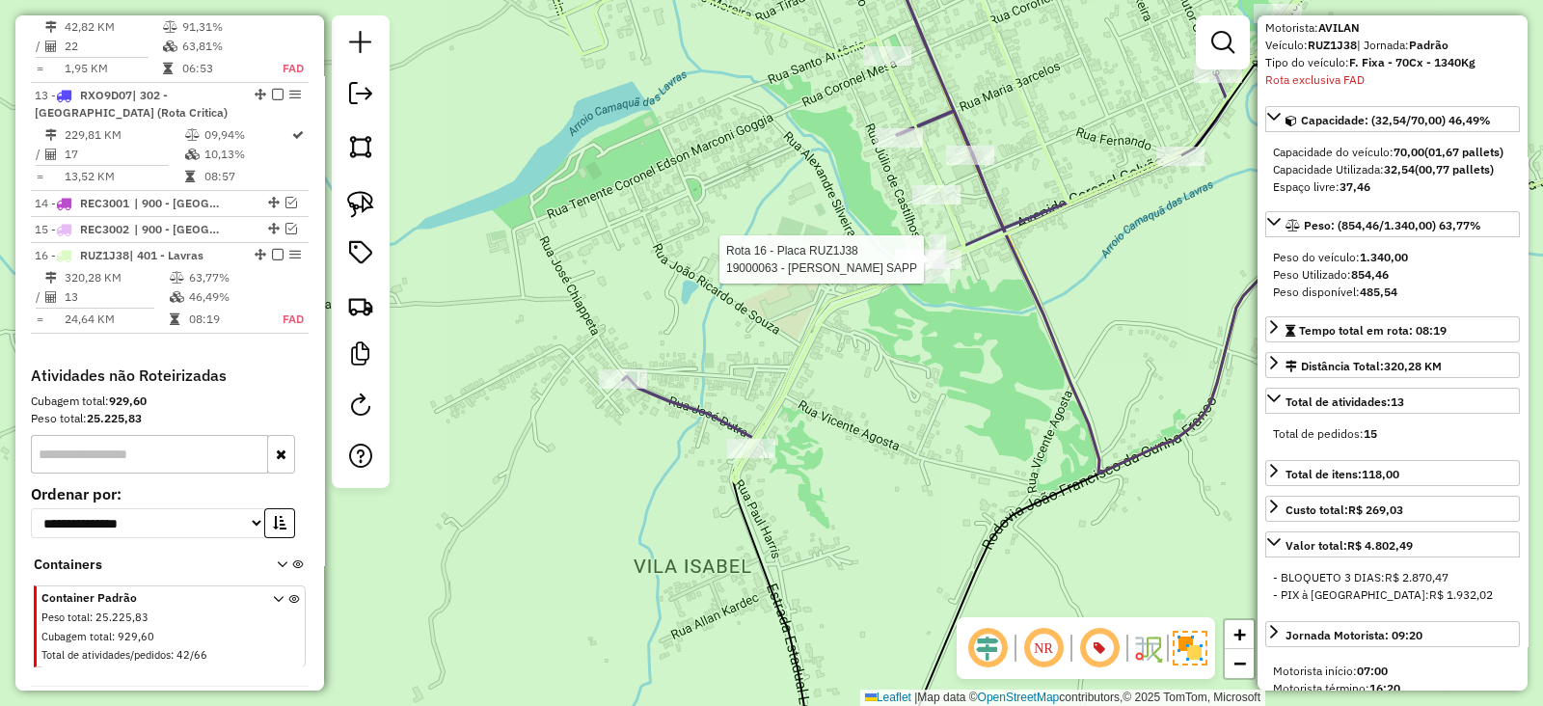
scroll to position [0, 0]
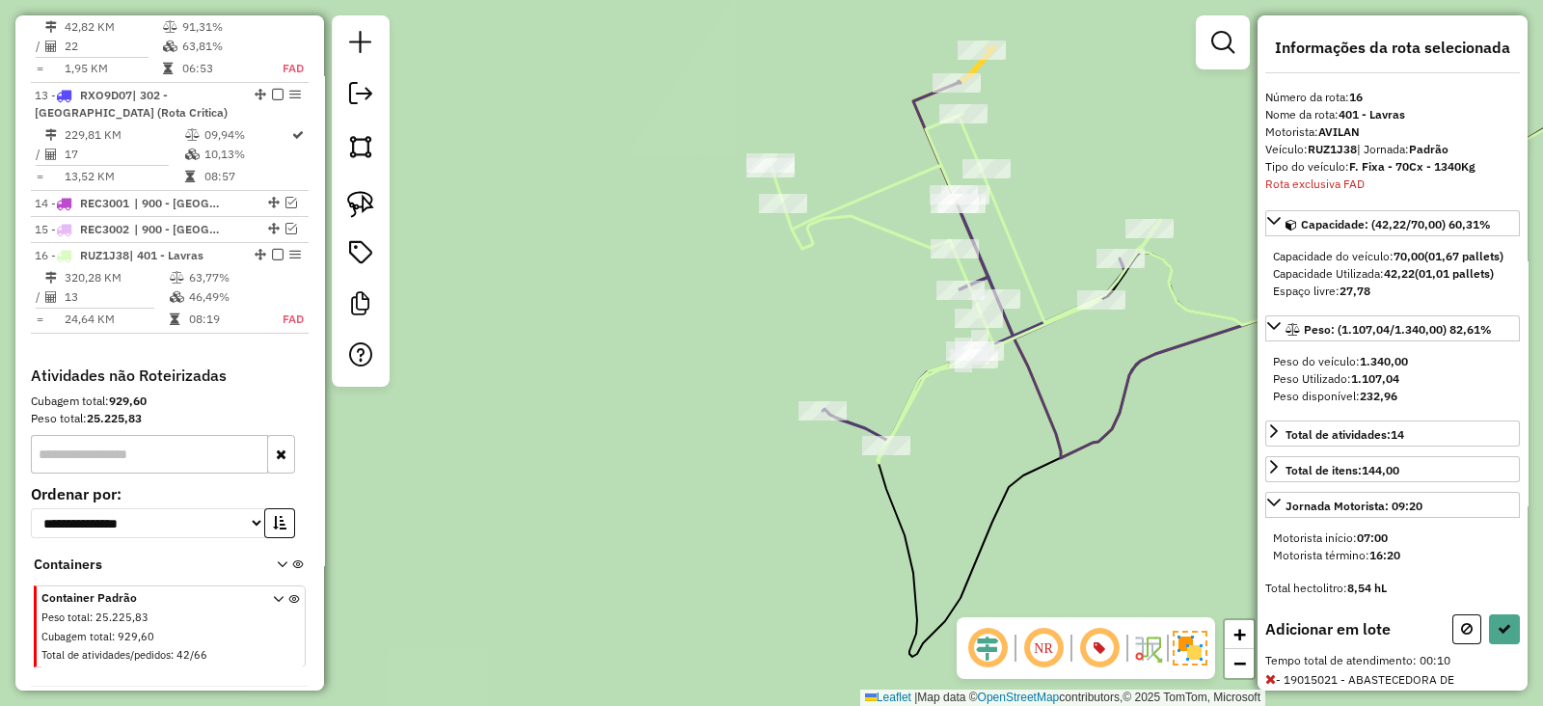
click at [862, 436] on div at bounding box center [886, 445] width 48 height 19
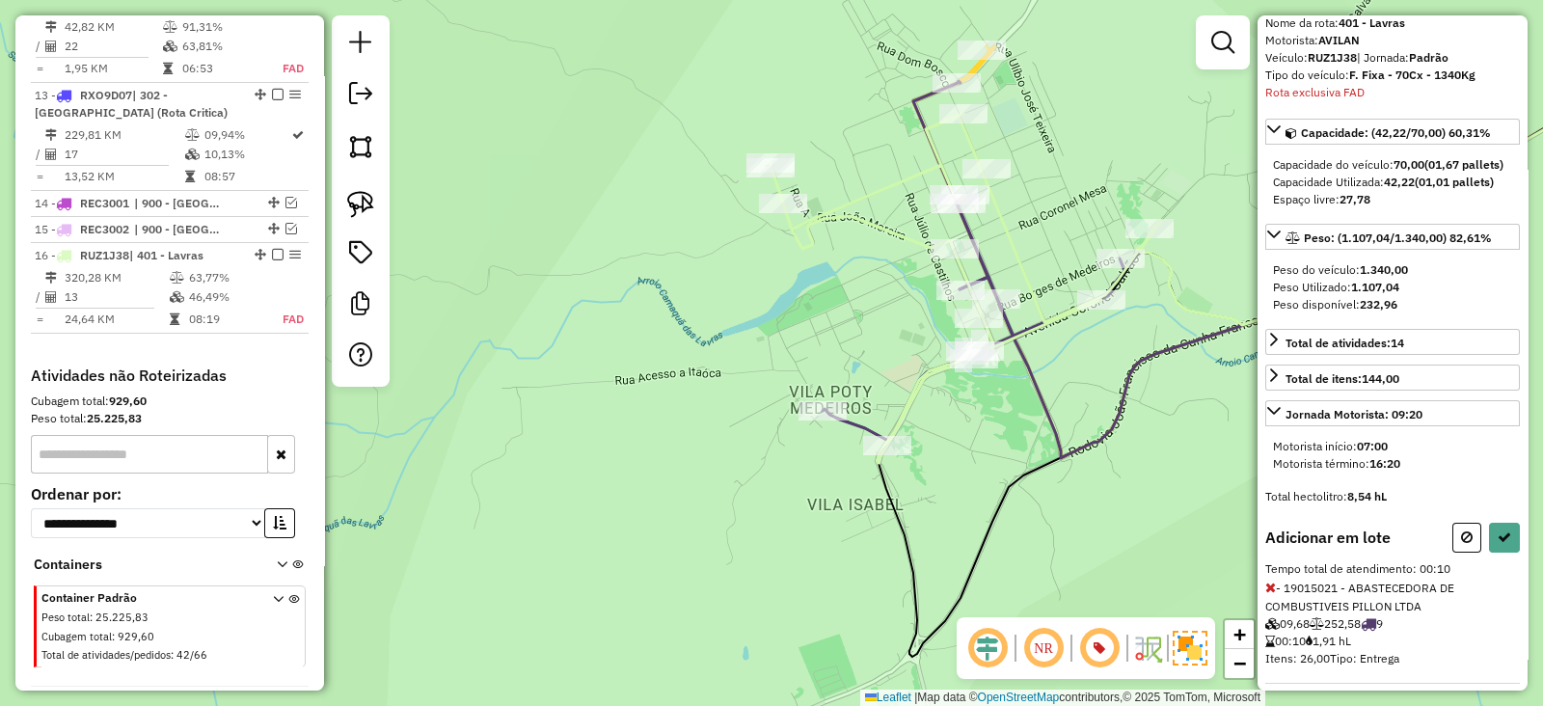
scroll to position [121, 0]
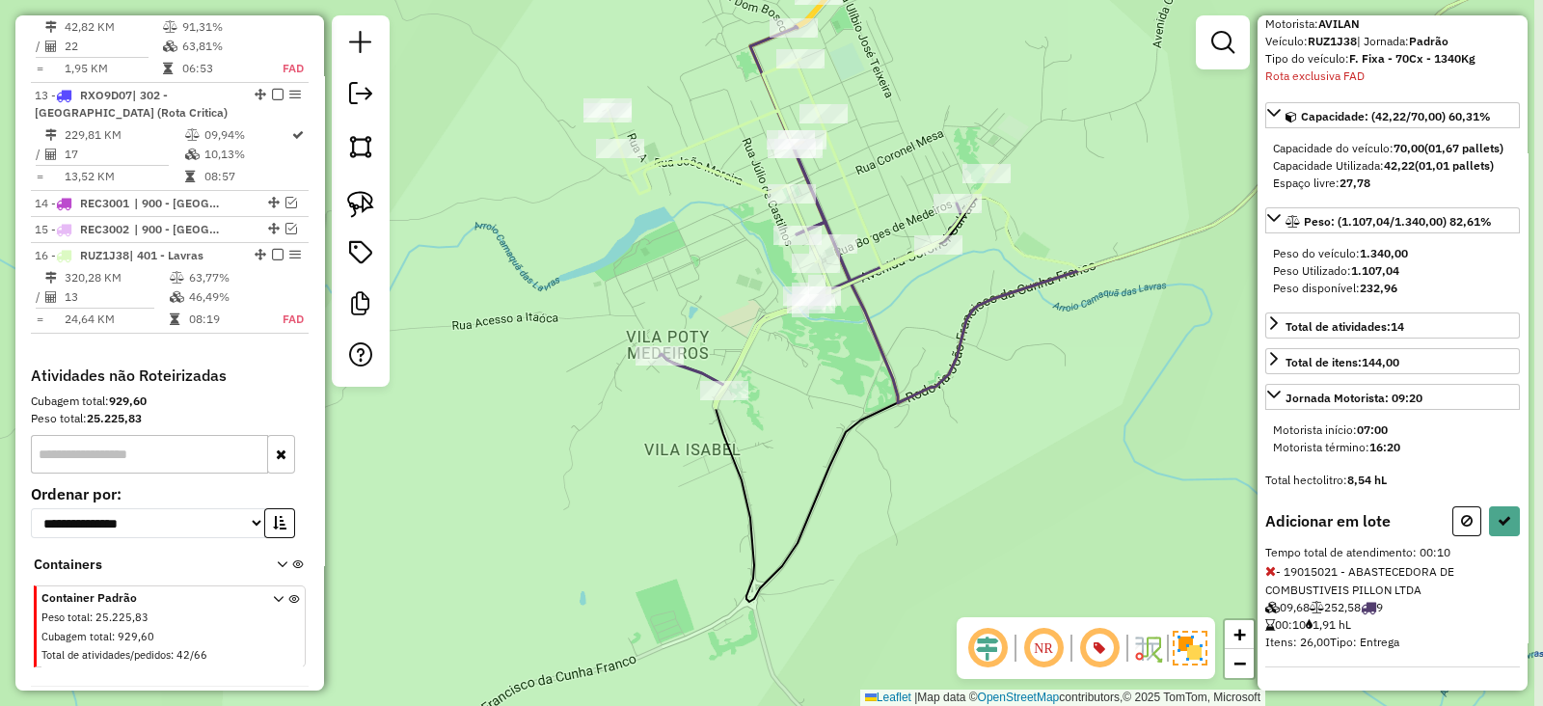
drag, startPoint x: 994, startPoint y: 489, endPoint x: 806, endPoint y: 421, distance: 199.7
click at [815, 426] on icon at bounding box center [1096, 295] width 874 height 611
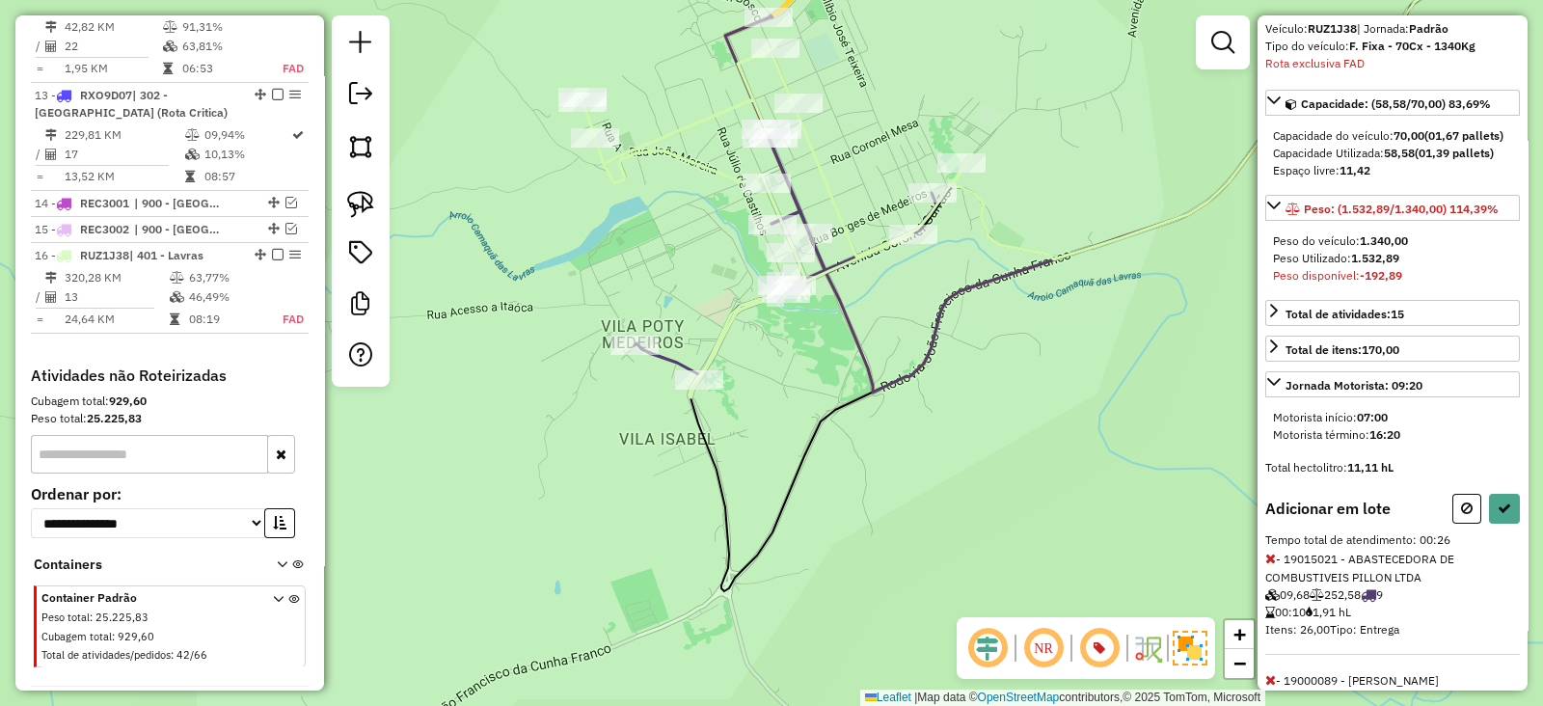
scroll to position [226, 0]
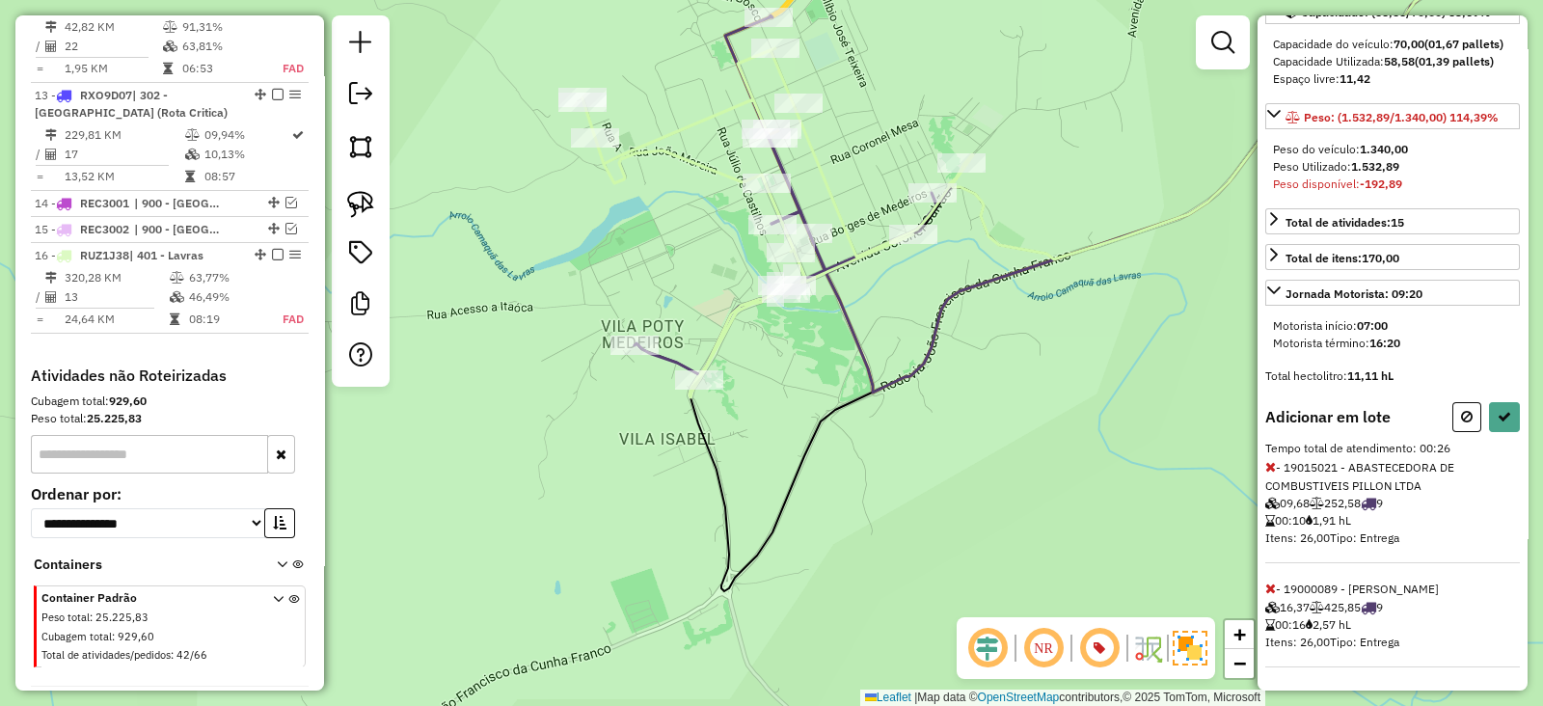
click at [1265, 587] on icon at bounding box center [1270, 587] width 11 height 13
click at [1265, 580] on span at bounding box center [1270, 587] width 11 height 17
drag, startPoint x: 1031, startPoint y: 267, endPoint x: 1064, endPoint y: 406, distance: 142.9
click at [1064, 396] on icon at bounding box center [1234, 177] width 926 height 440
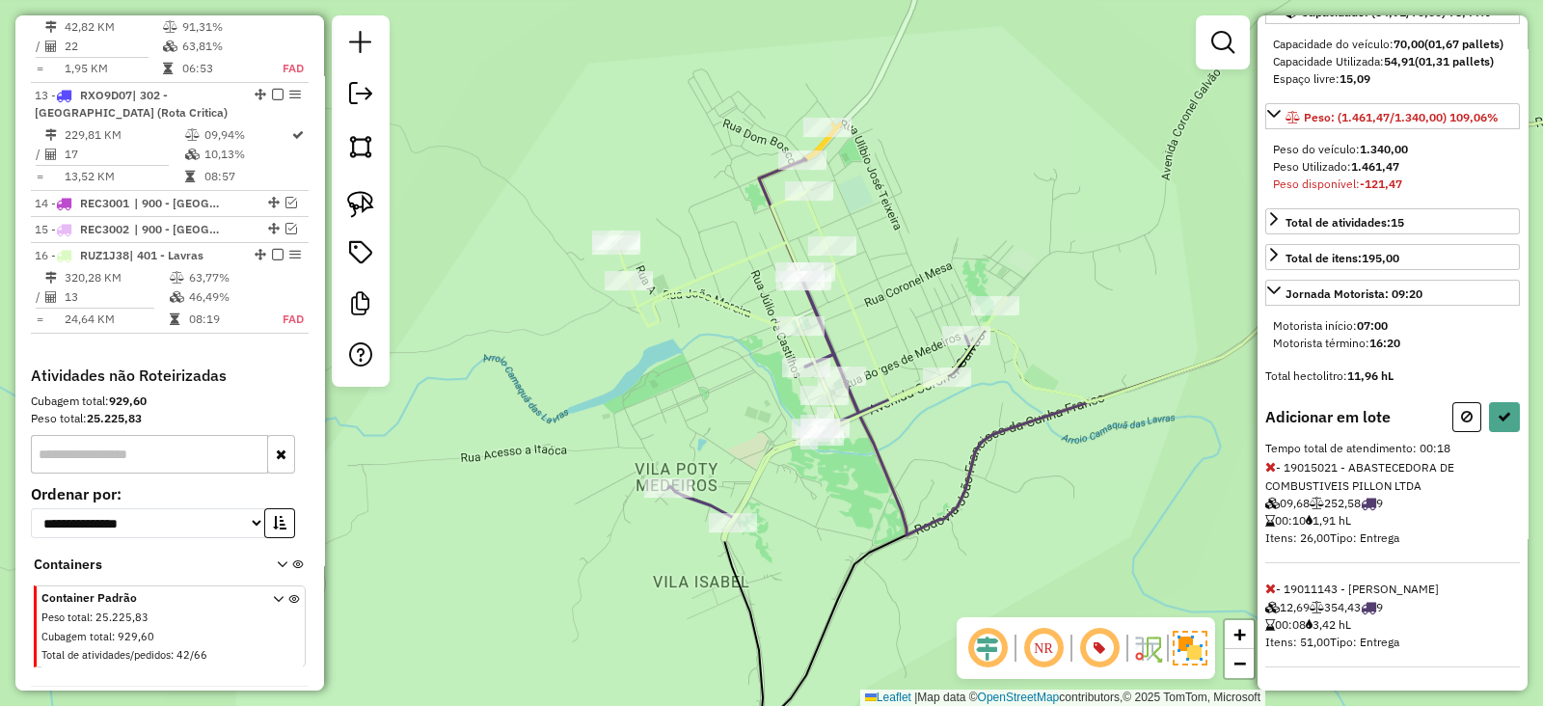
click at [1269, 589] on icon at bounding box center [1270, 587] width 11 height 13
click at [1265, 460] on icon at bounding box center [1270, 466] width 11 height 13
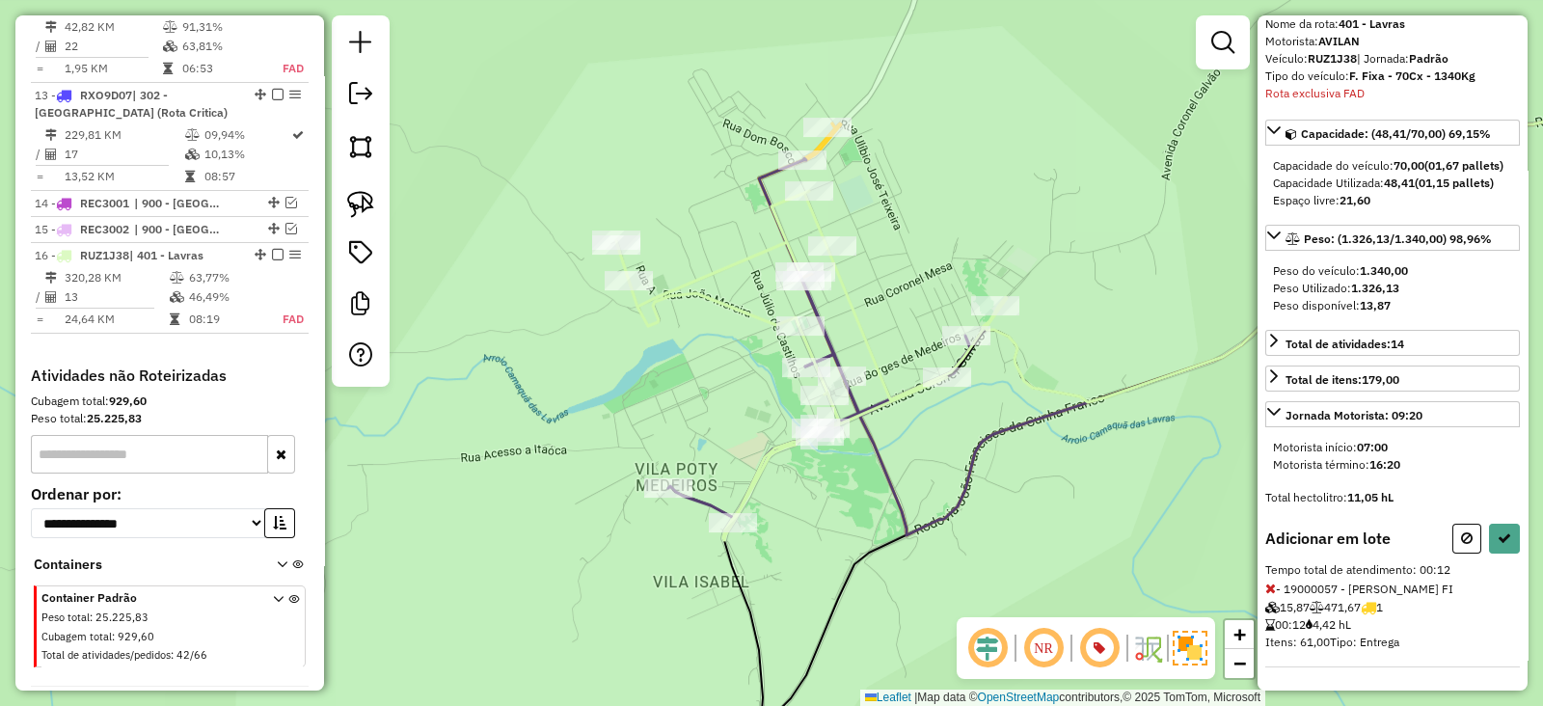
select select "**********"
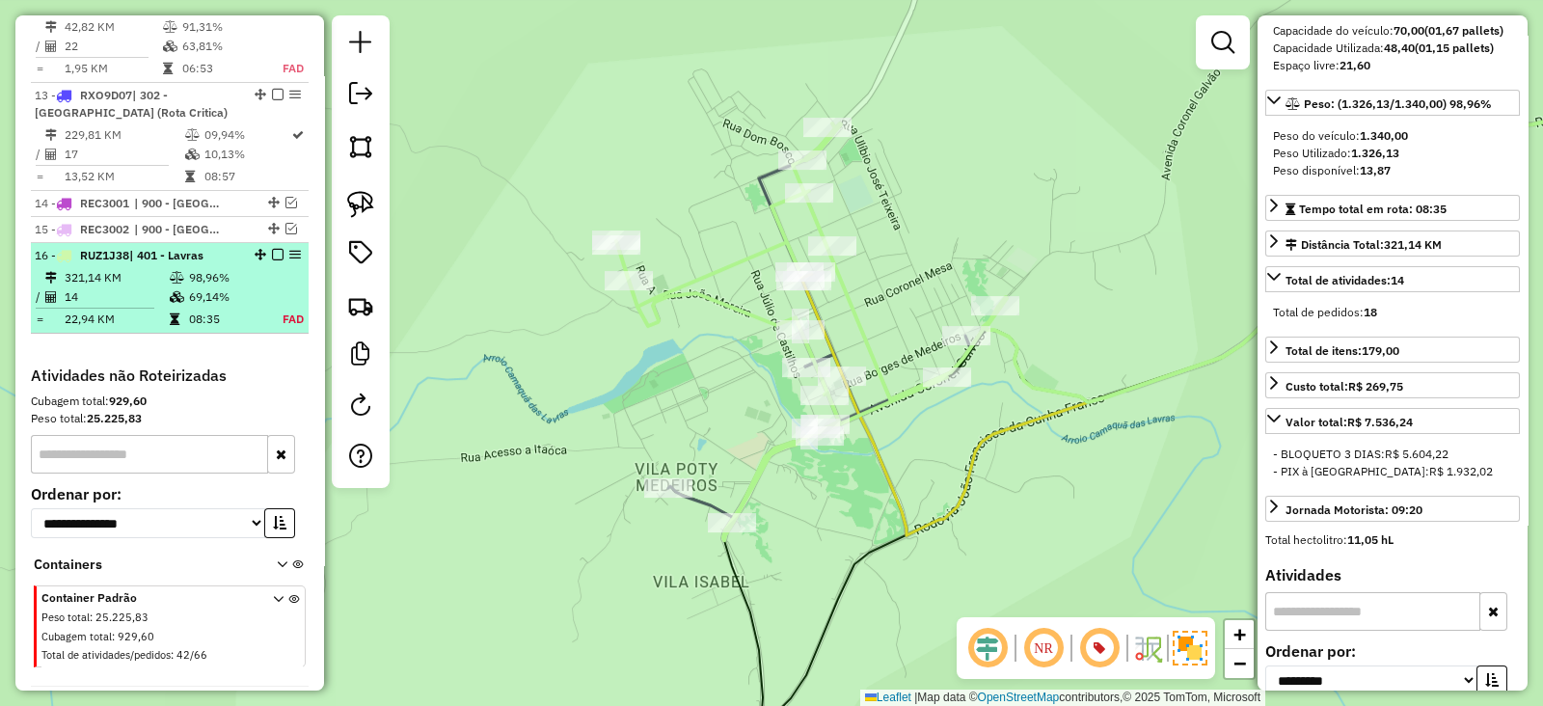
click at [272, 249] on em at bounding box center [278, 255] width 12 height 12
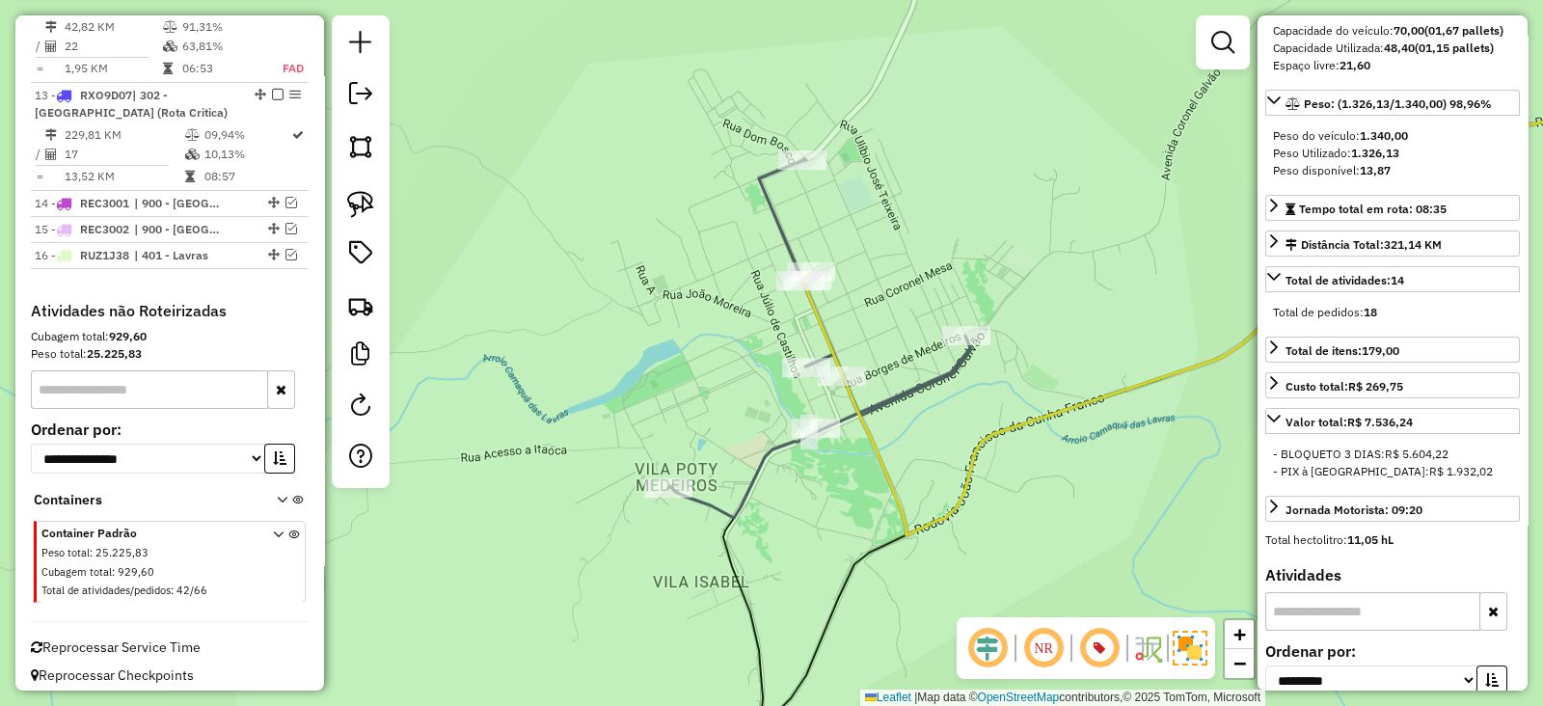
scroll to position [2080, 0]
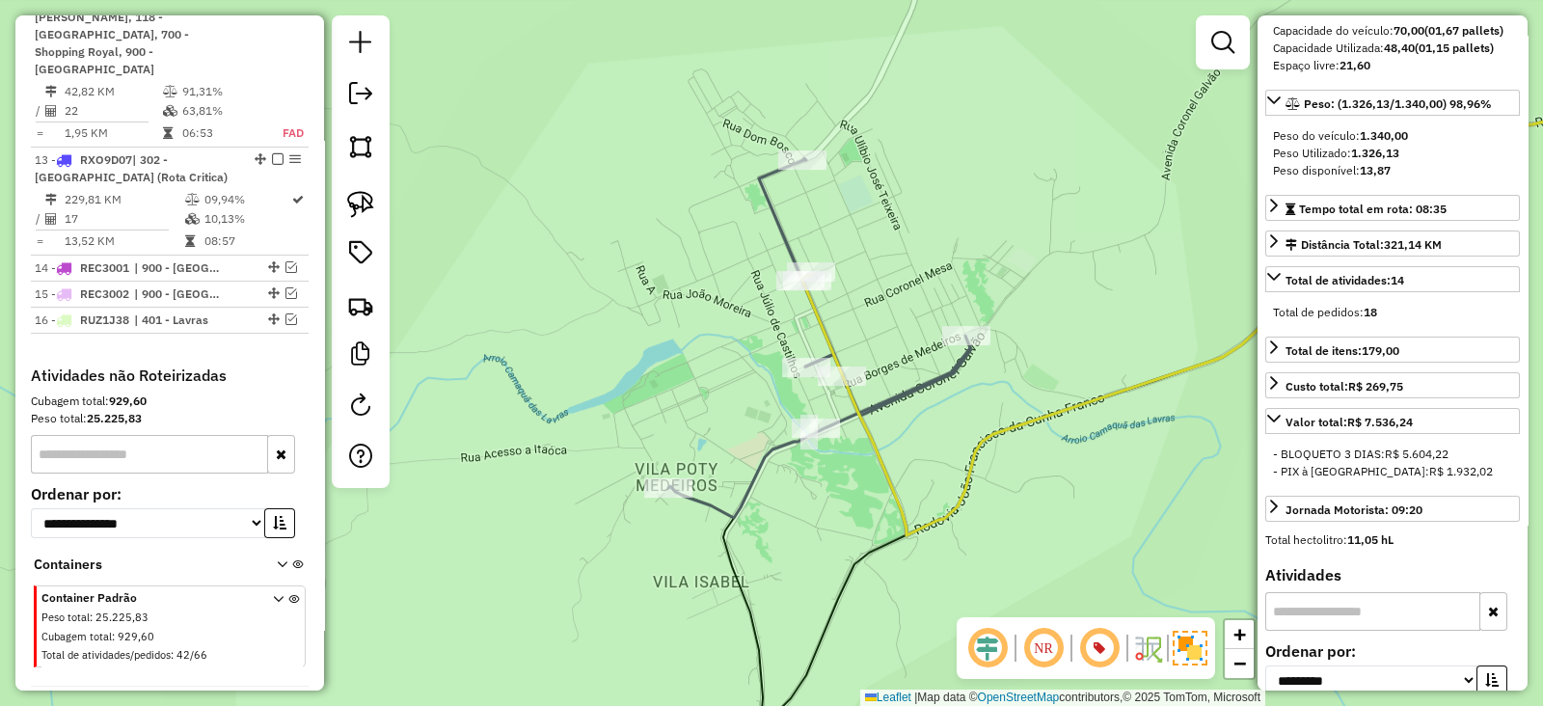
click at [927, 393] on icon at bounding box center [819, 338] width 303 height 360
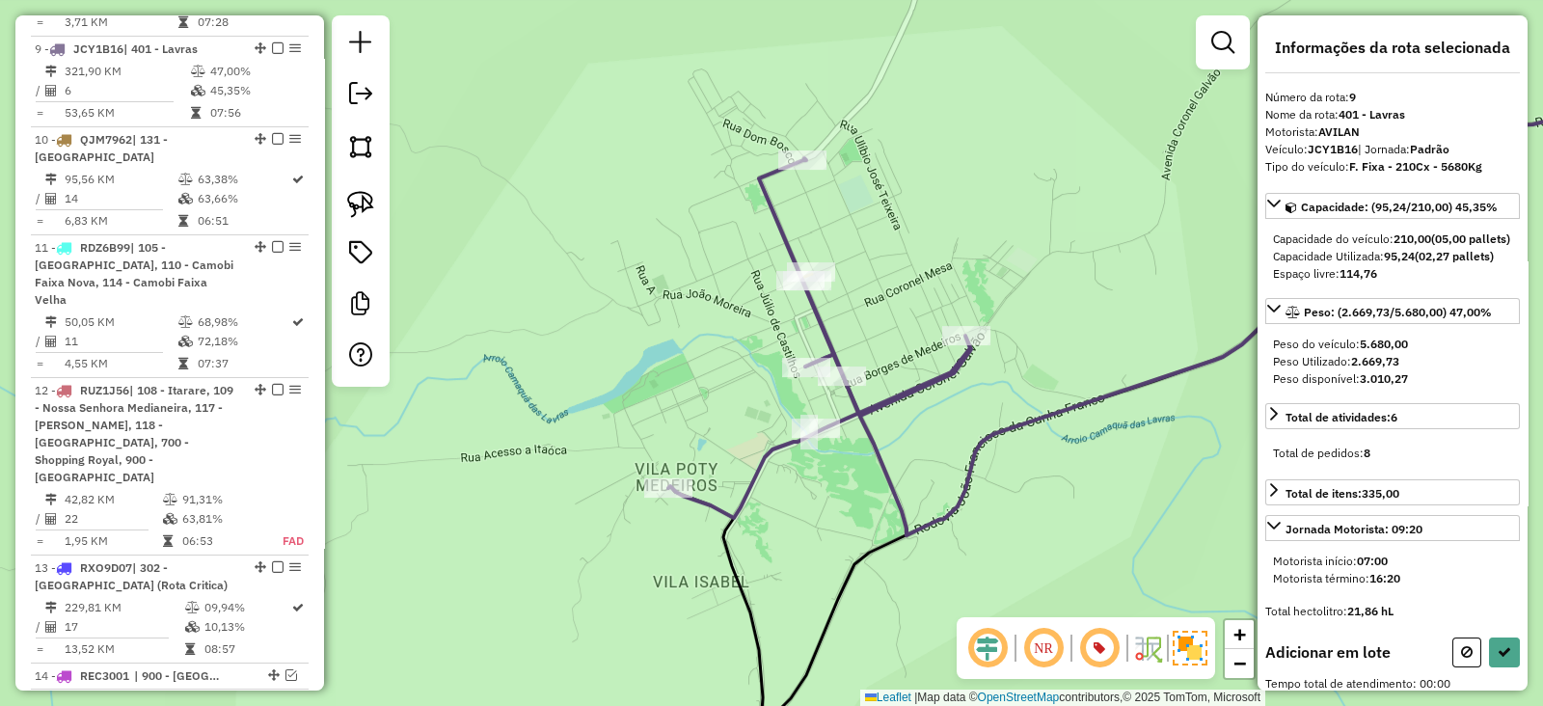
scroll to position [0, 0]
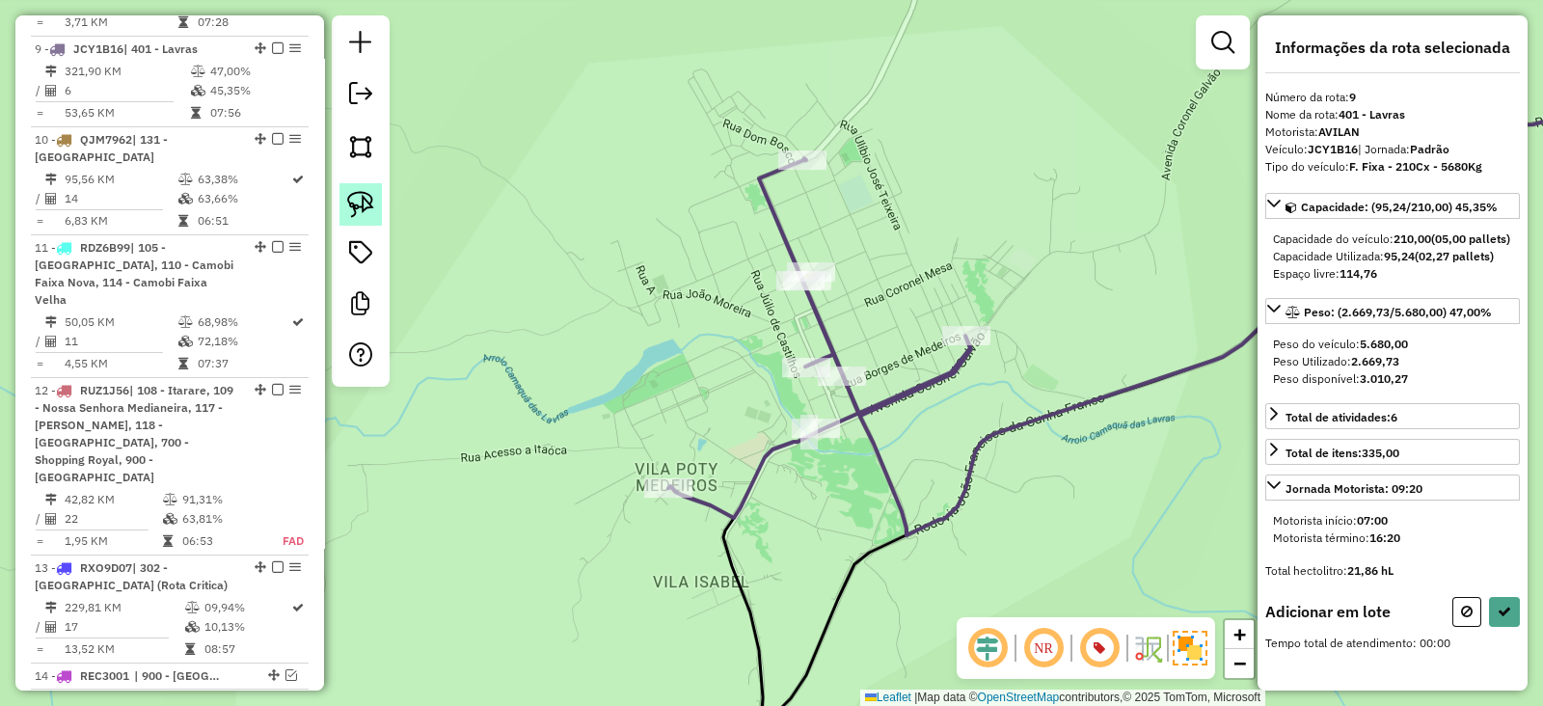
click at [359, 200] on img at bounding box center [360, 204] width 27 height 27
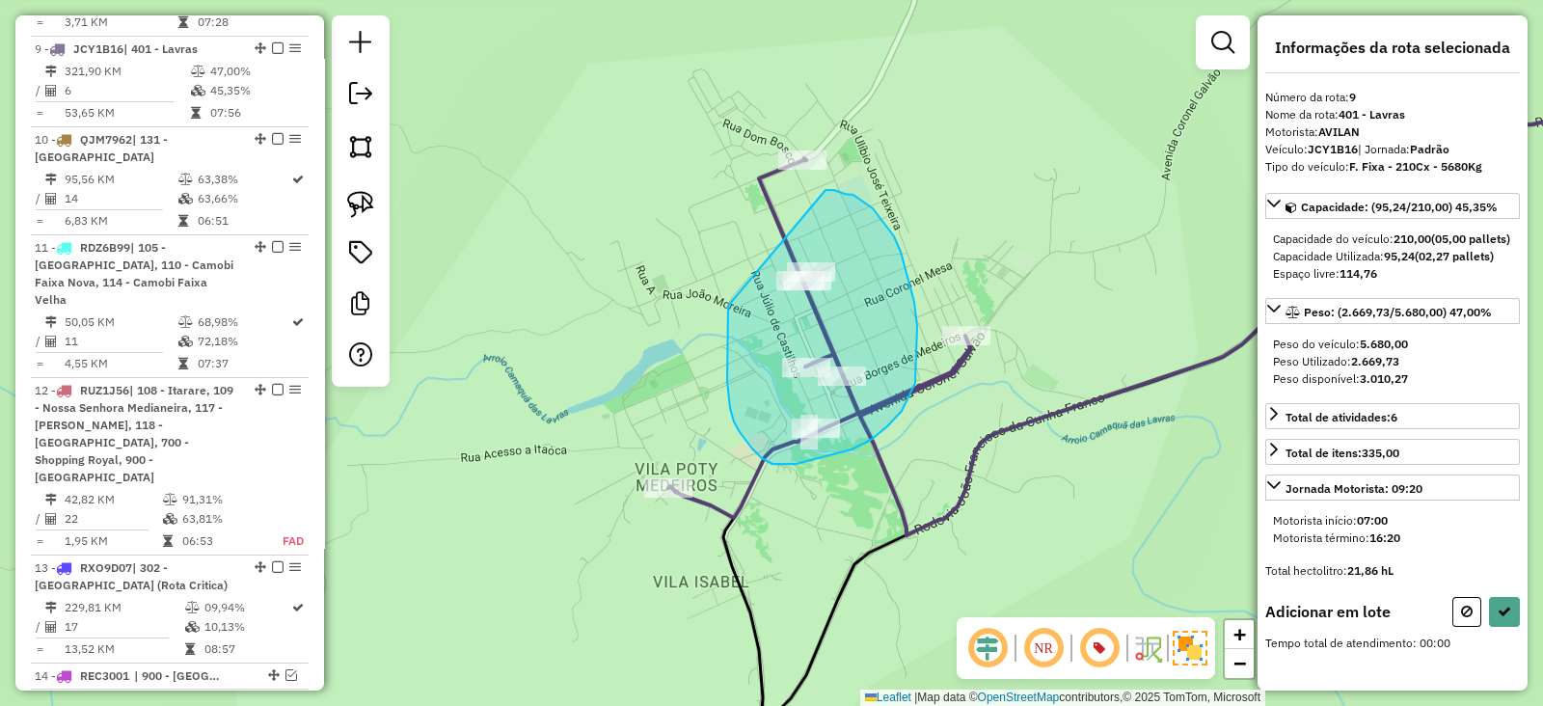
drag, startPoint x: 728, startPoint y: 309, endPoint x: 796, endPoint y: 196, distance: 132.8
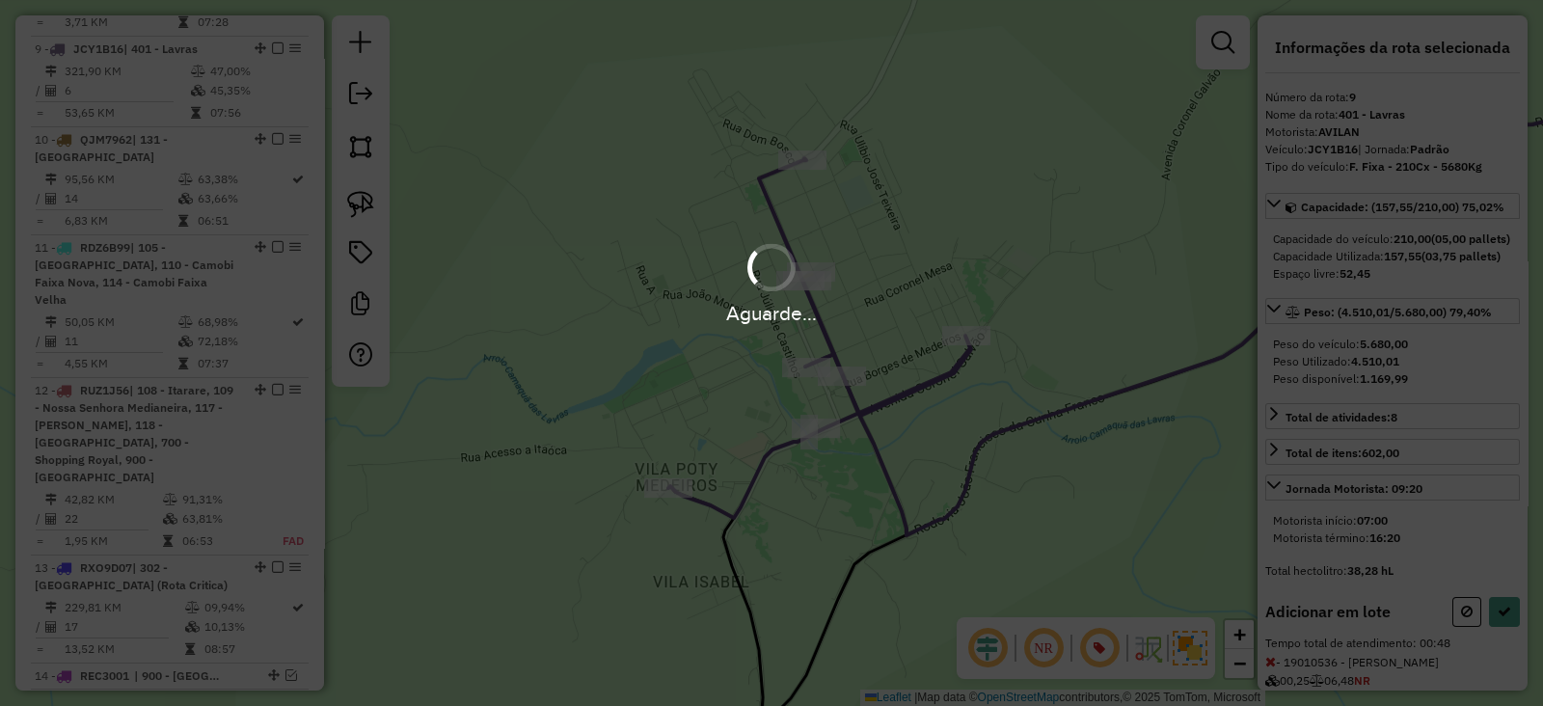
select select "**********"
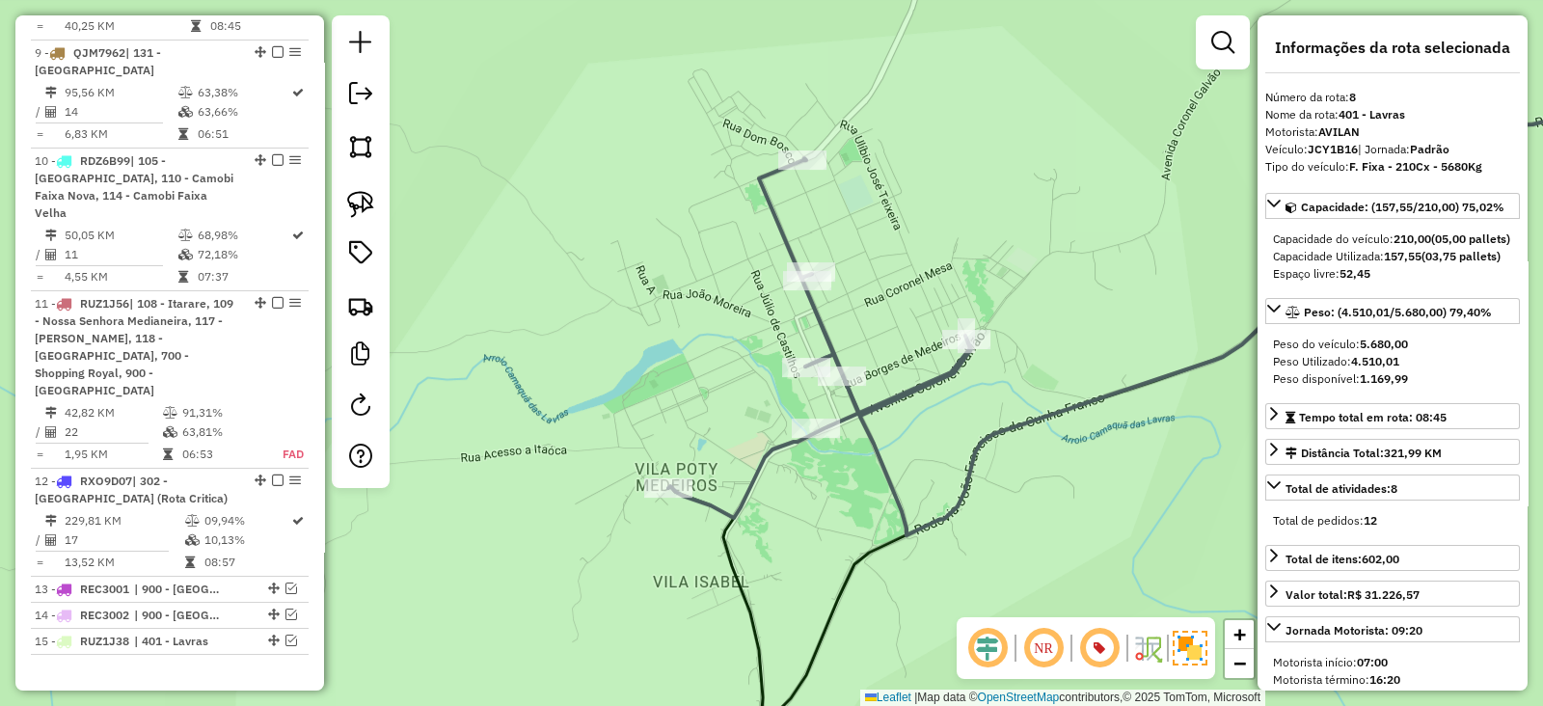
scroll to position [1672, 0]
click at [910, 409] on div "Janela de atendimento Grade de atendimento Capacidade Transportadoras Veículos …" at bounding box center [771, 353] width 1543 height 706
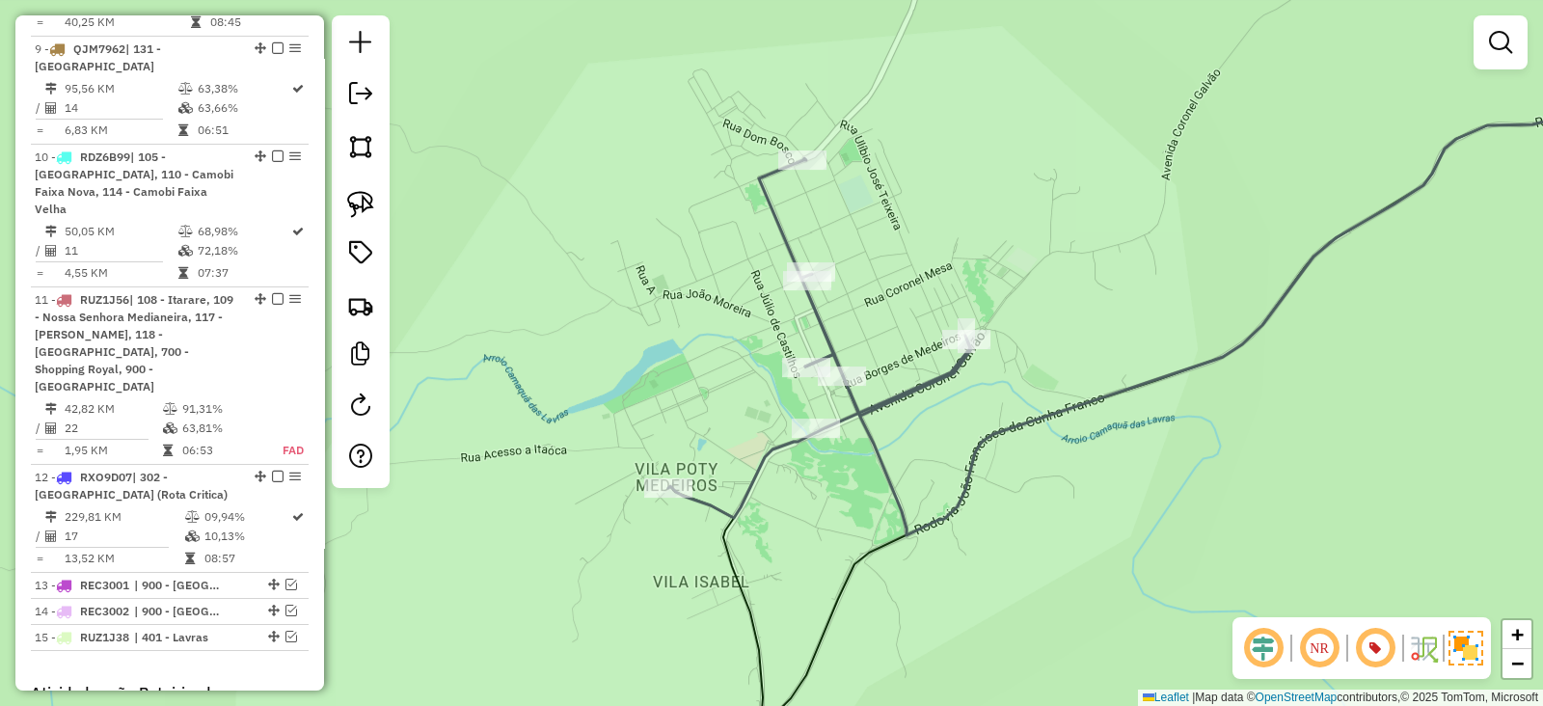
click at [903, 400] on icon at bounding box center [819, 338] width 303 height 360
select select "**********"
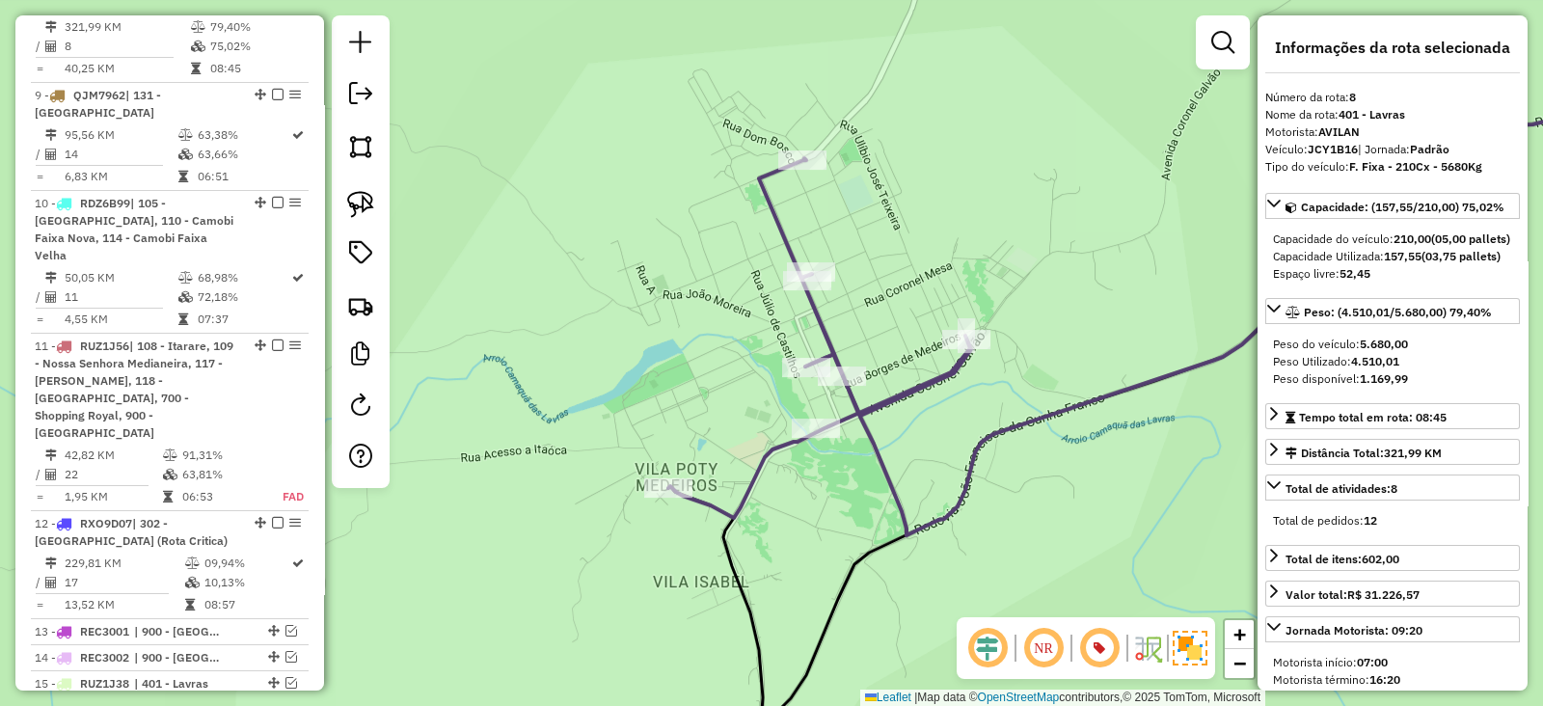
scroll to position [1581, 0]
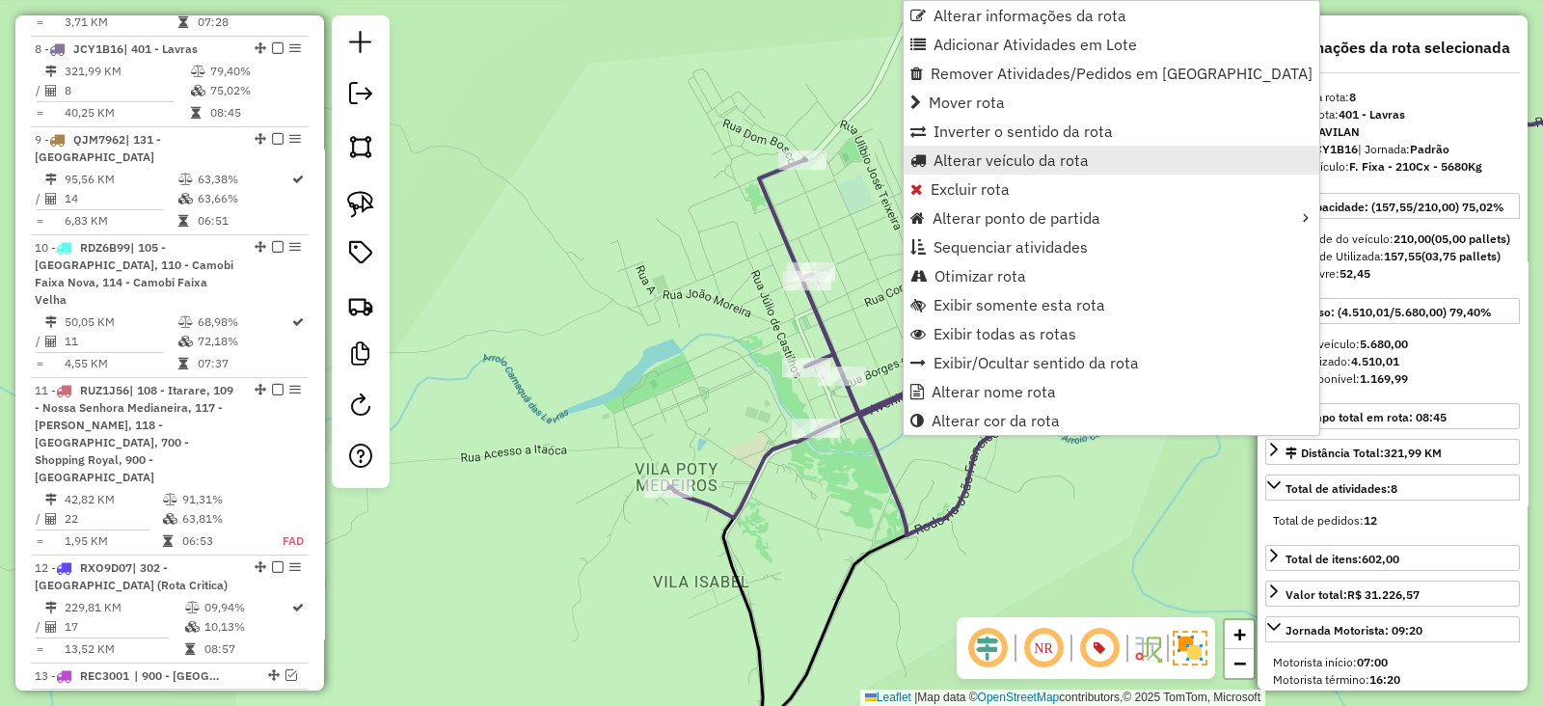
click at [974, 163] on span "Alterar veículo da rota" at bounding box center [1010, 159] width 155 height 15
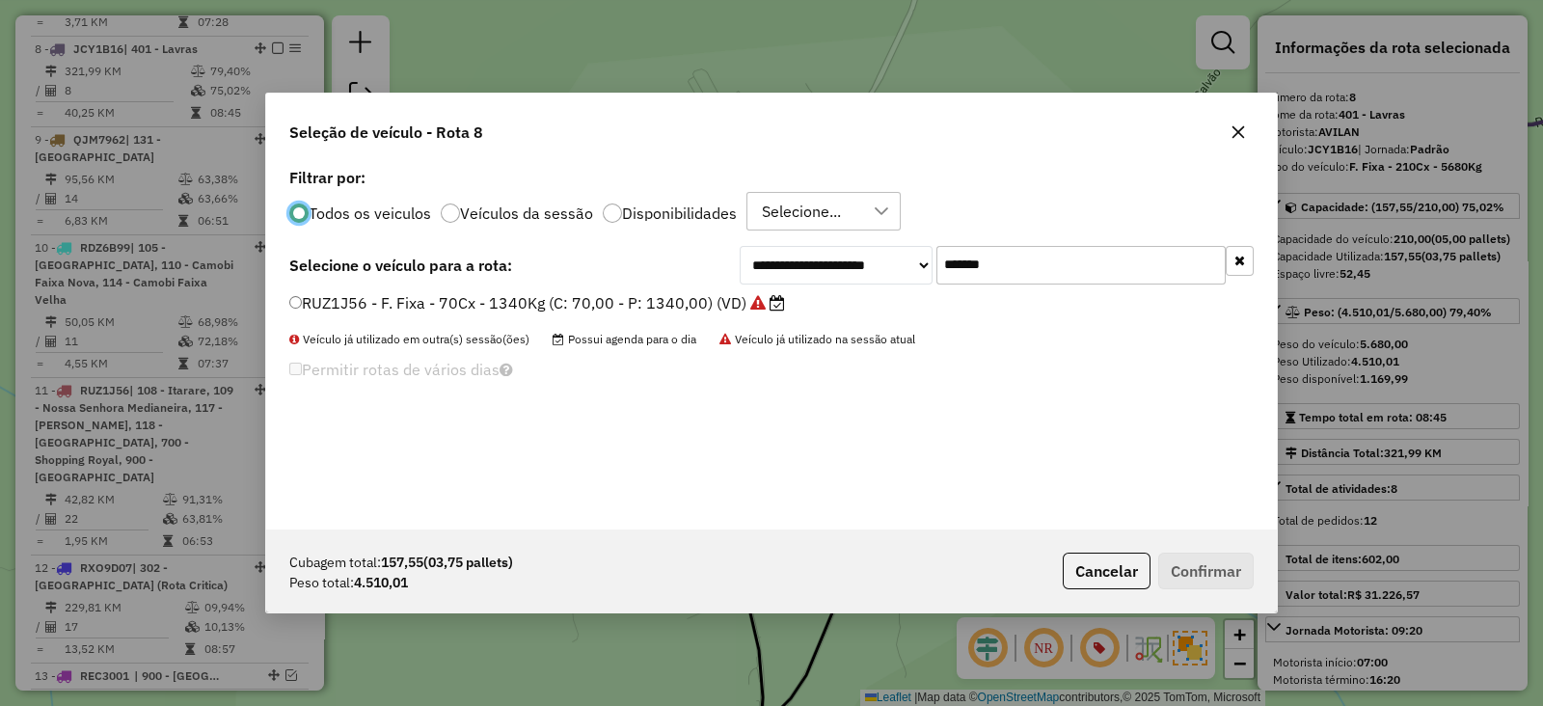
scroll to position [10, 6]
click at [1117, 272] on input "*******" at bounding box center [1080, 265] width 289 height 39
paste input "text"
type input "*******"
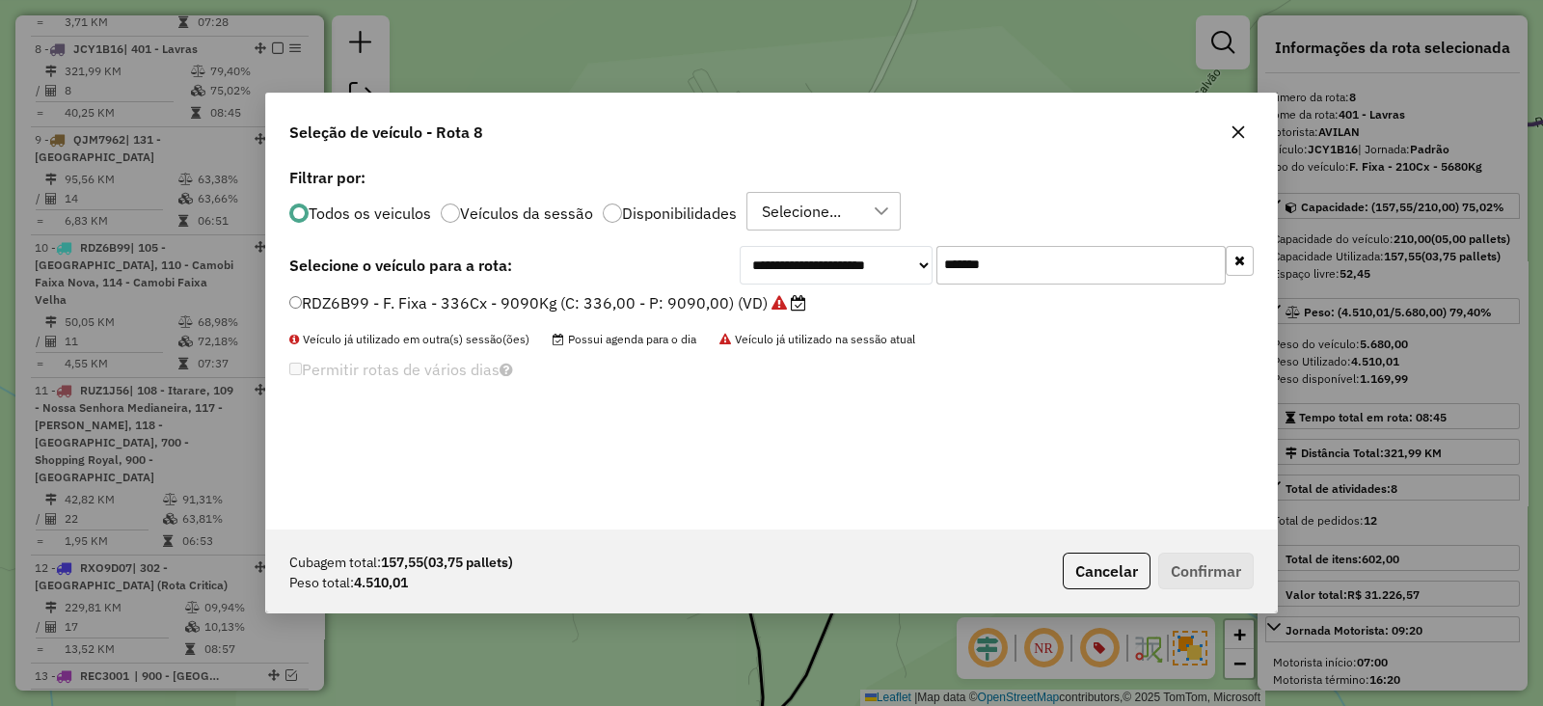
click at [791, 296] on icon at bounding box center [798, 302] width 15 height 15
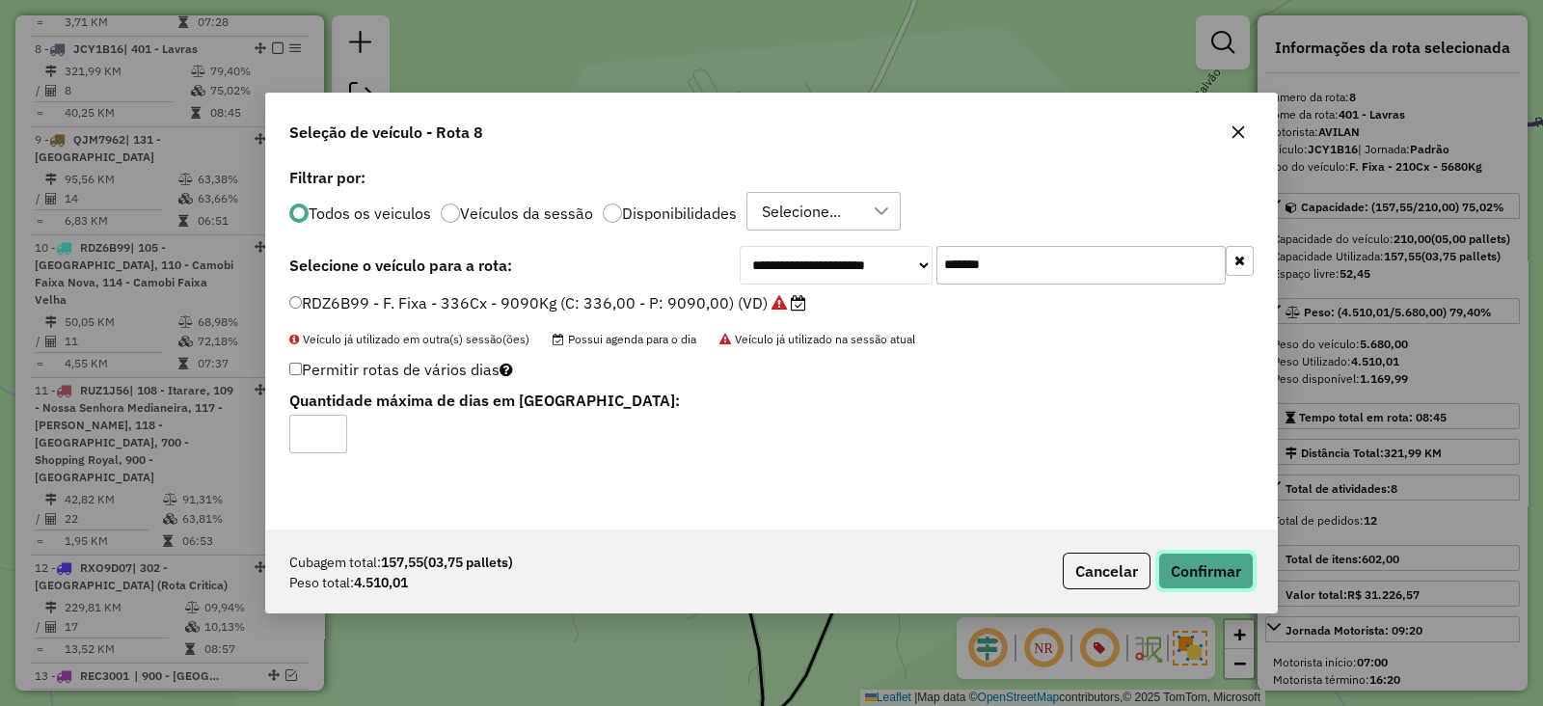
click at [1232, 567] on button "Confirmar" at bounding box center [1205, 570] width 95 height 37
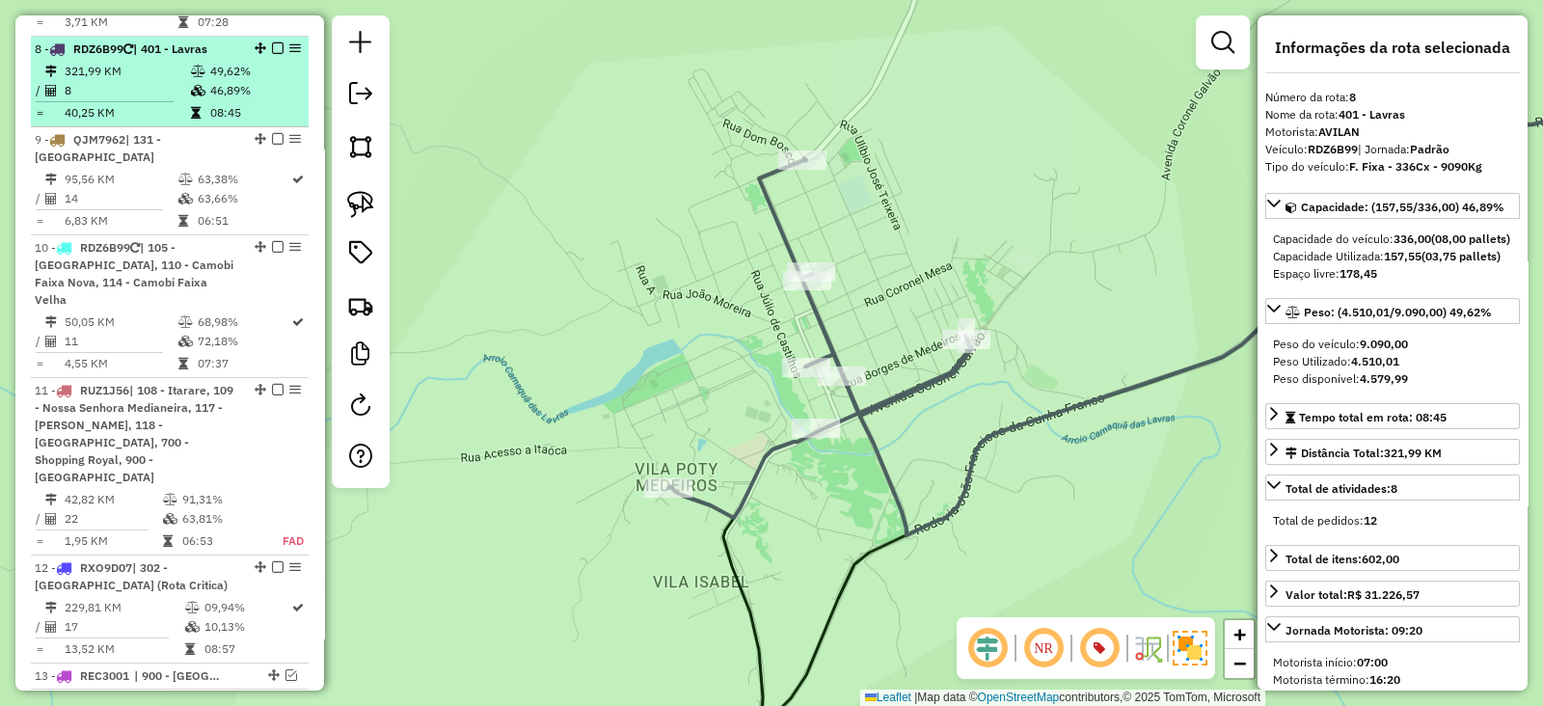
click at [209, 62] on td "49,62%" at bounding box center [255, 71] width 92 height 19
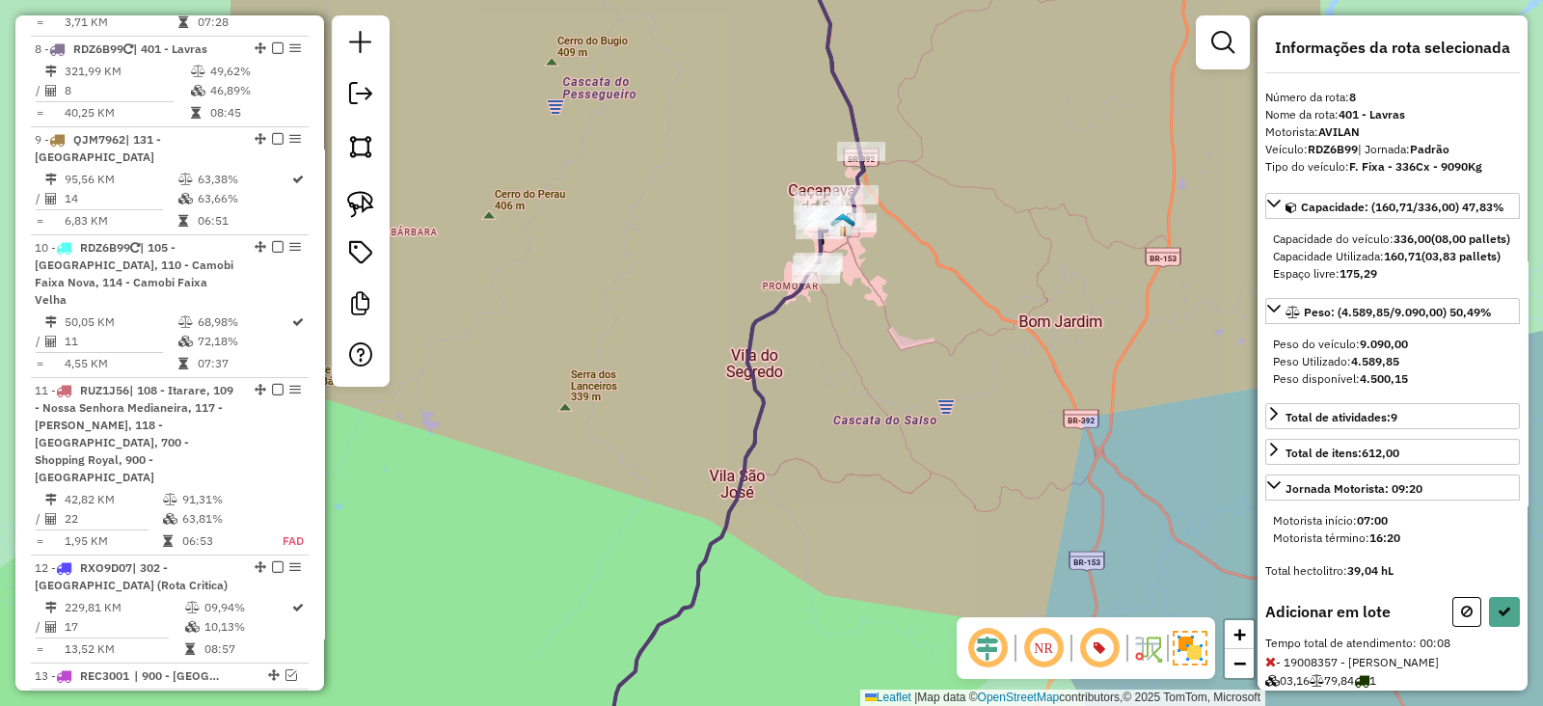
scroll to position [104, 0]
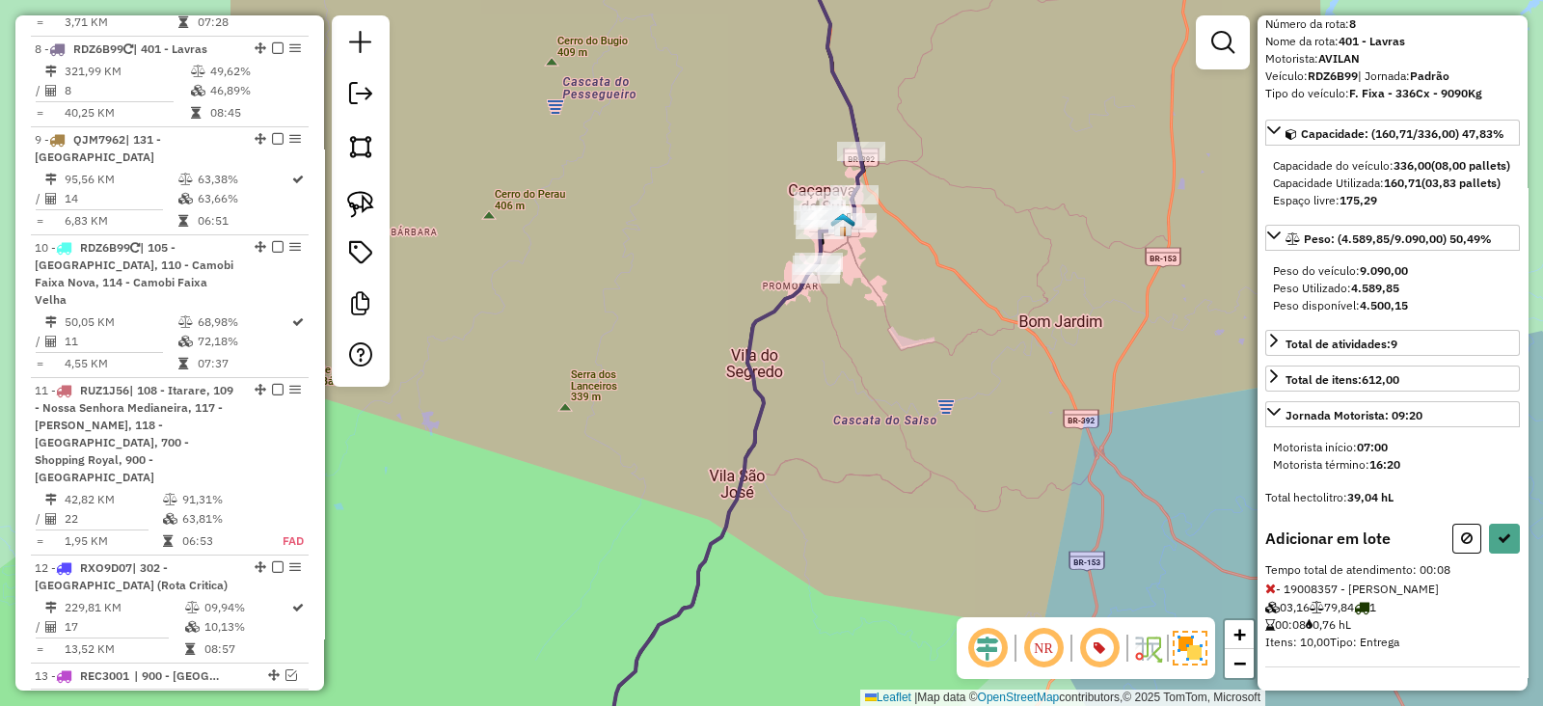
select select "**********"
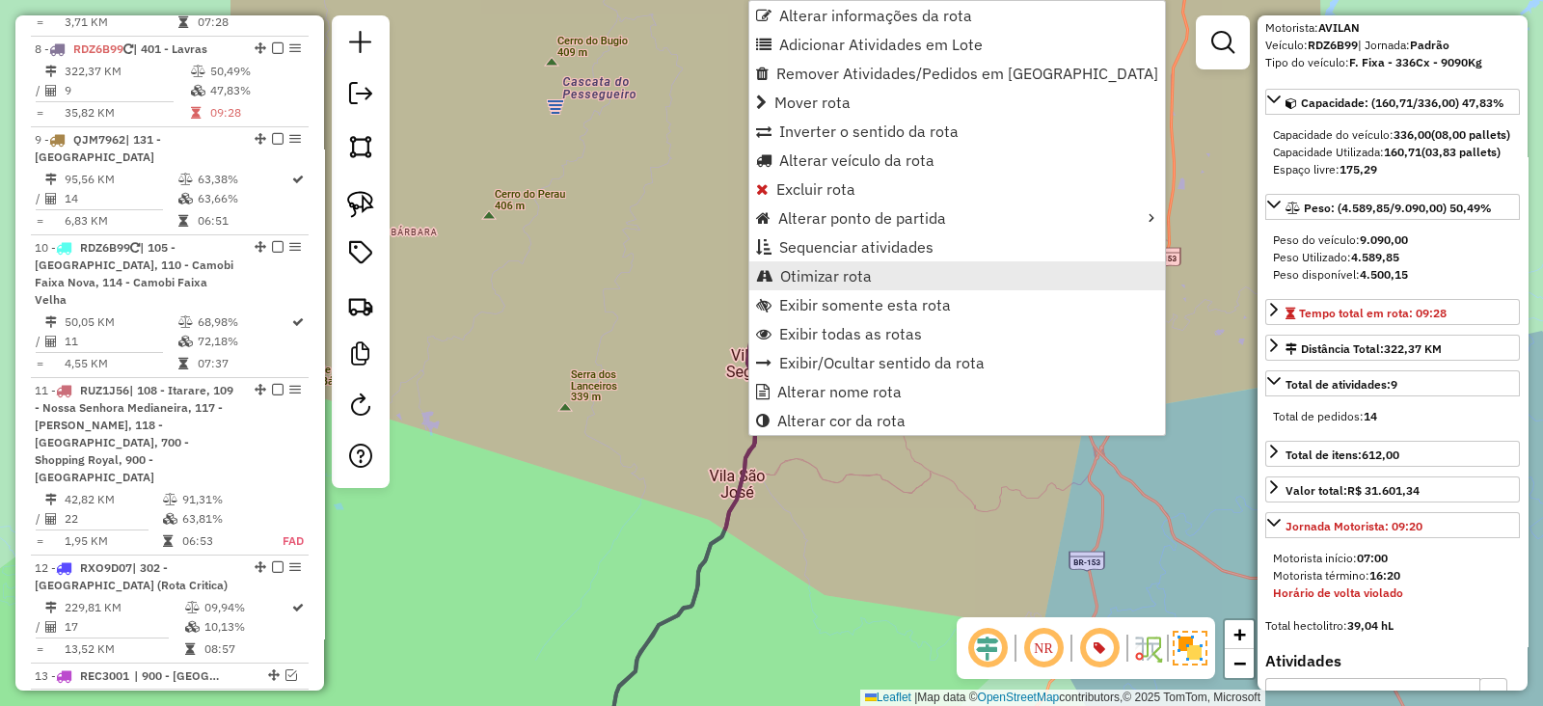
click at [771, 274] on span "Otimizar rota" at bounding box center [764, 275] width 16 height 15
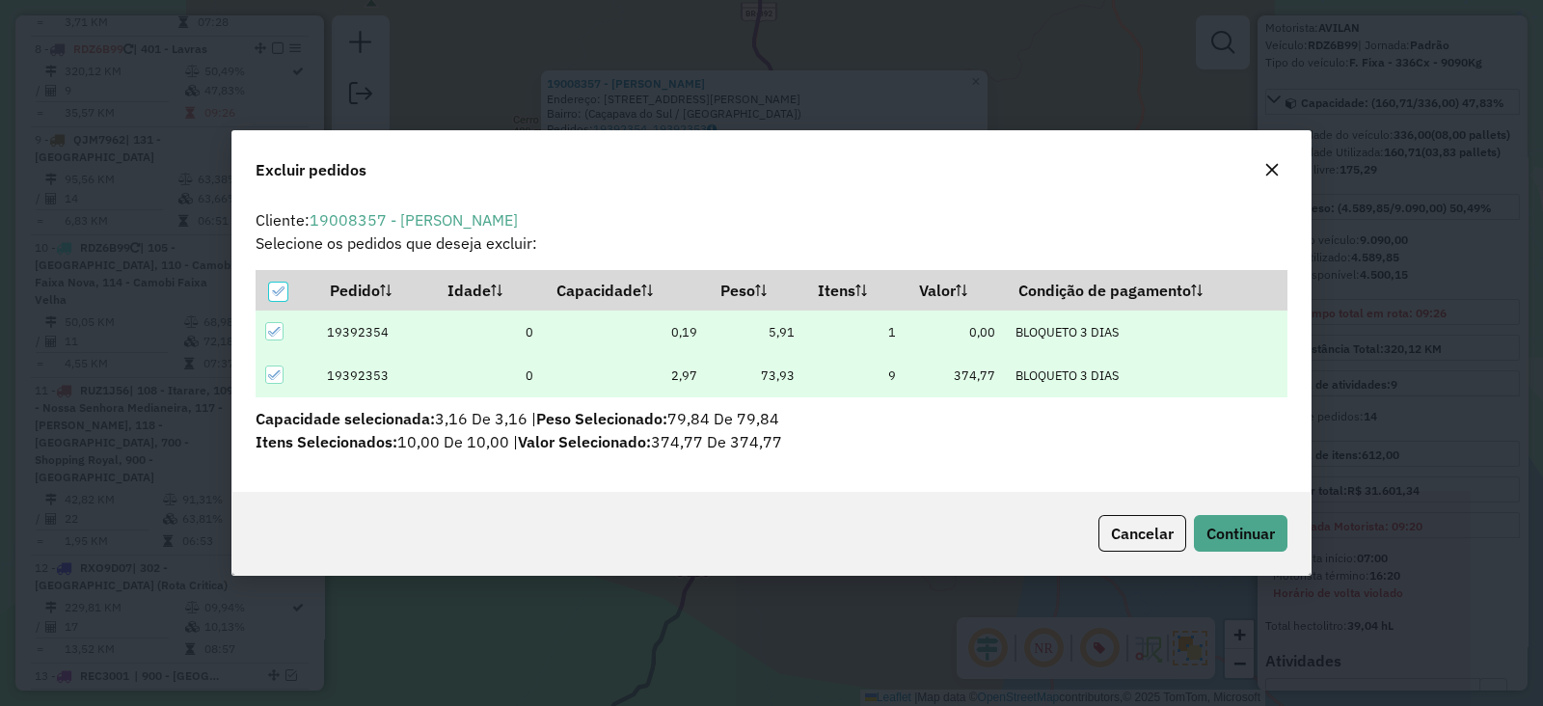
scroll to position [0, 0]
click at [1276, 523] on button "Continuar" at bounding box center [1241, 533] width 94 height 37
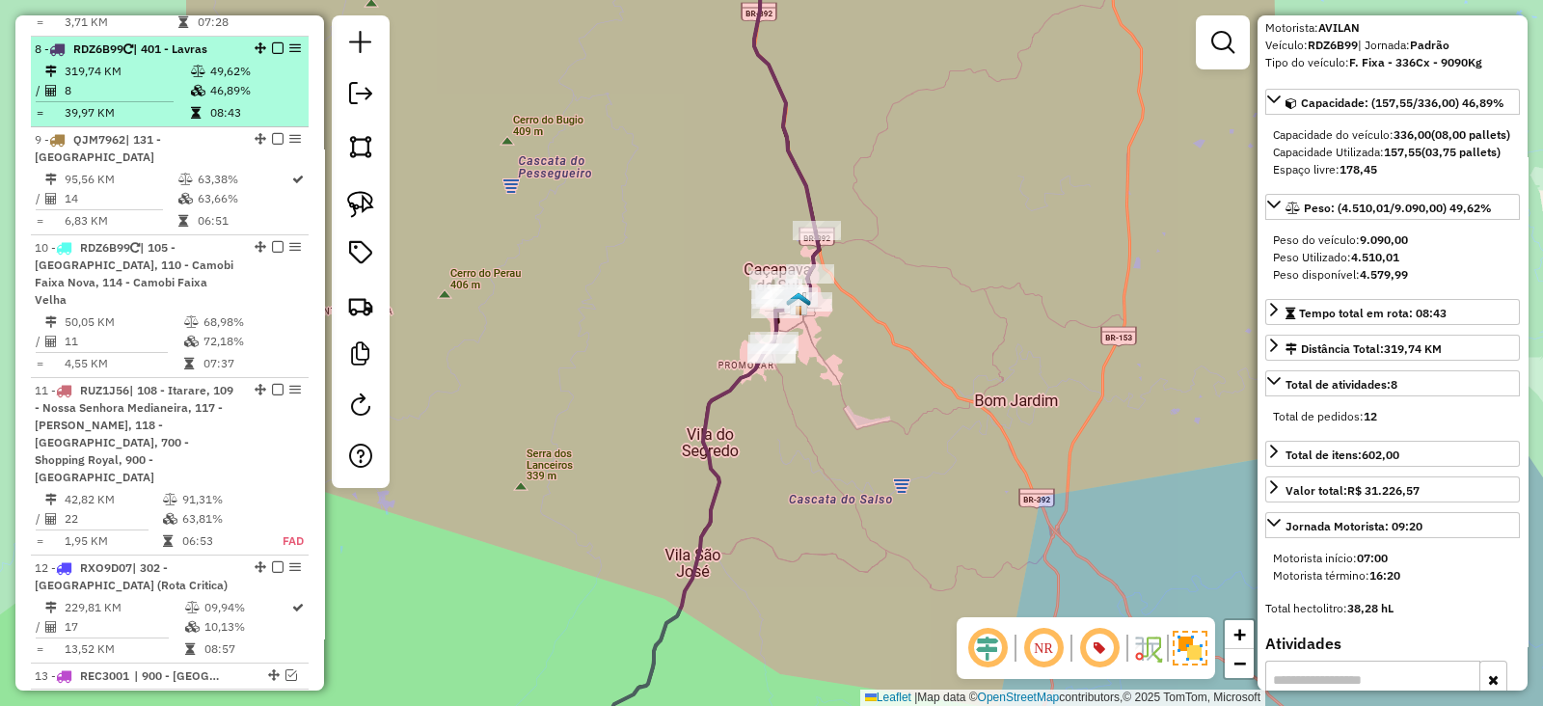
click at [272, 42] on em at bounding box center [278, 48] width 12 height 12
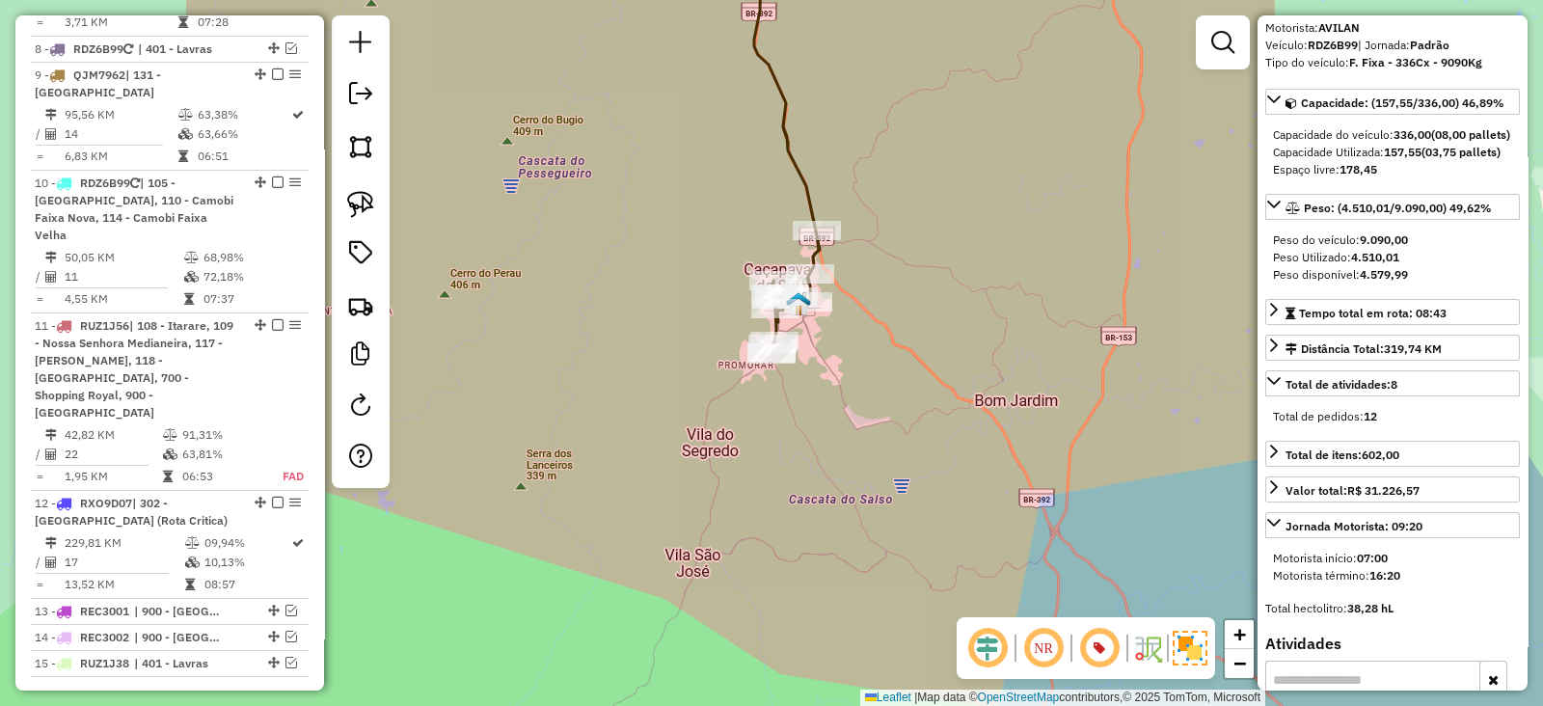
click at [804, 188] on icon at bounding box center [785, 137] width 67 height 415
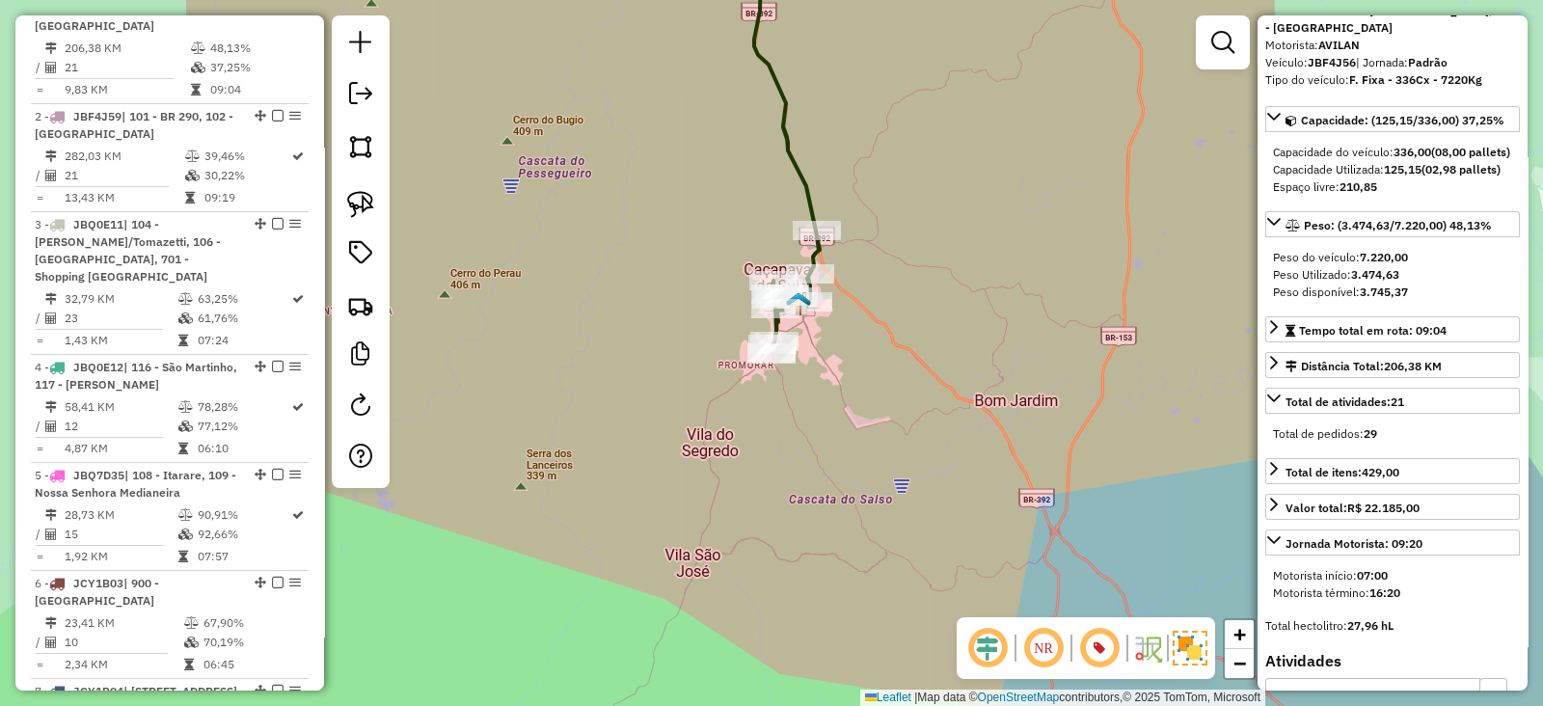
scroll to position [810, 0]
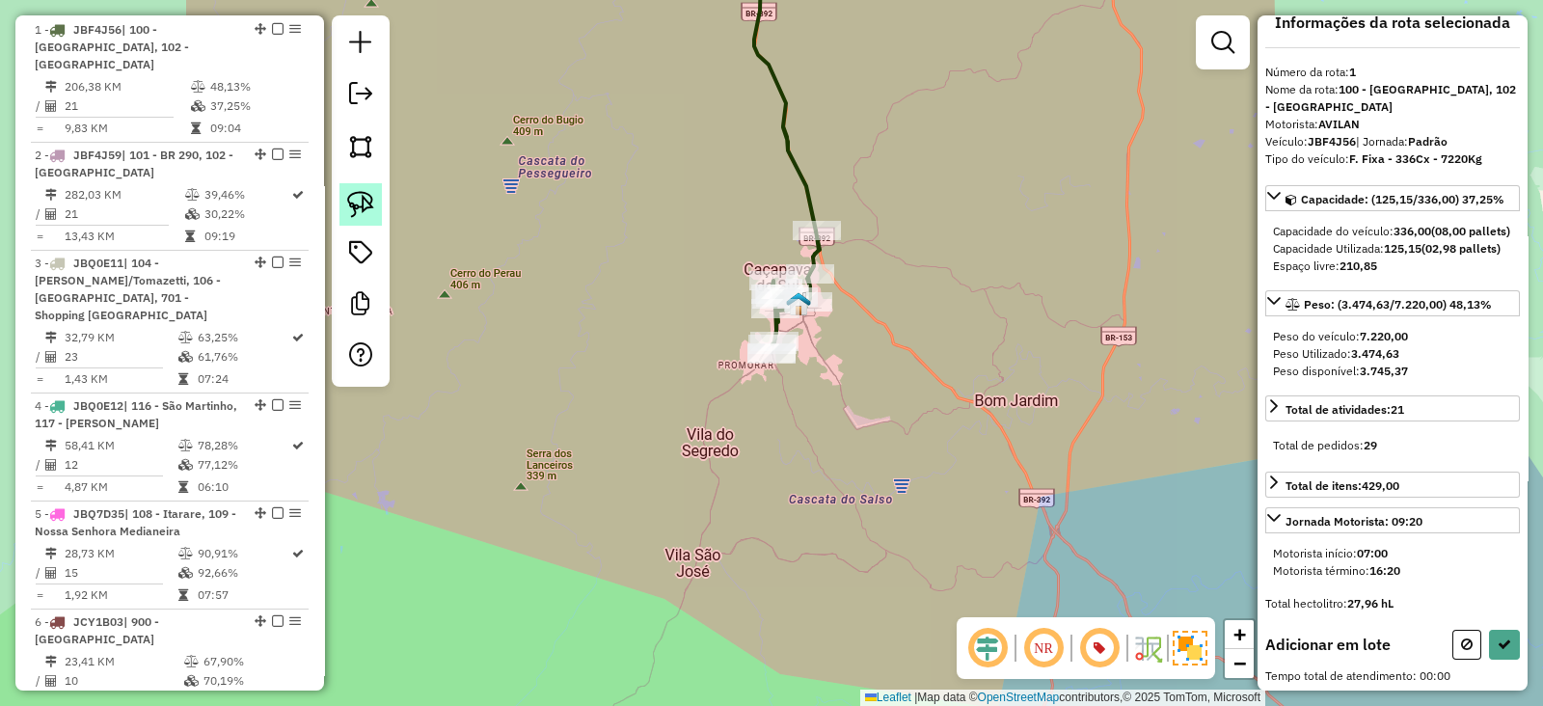
click at [366, 201] on img at bounding box center [360, 204] width 27 height 27
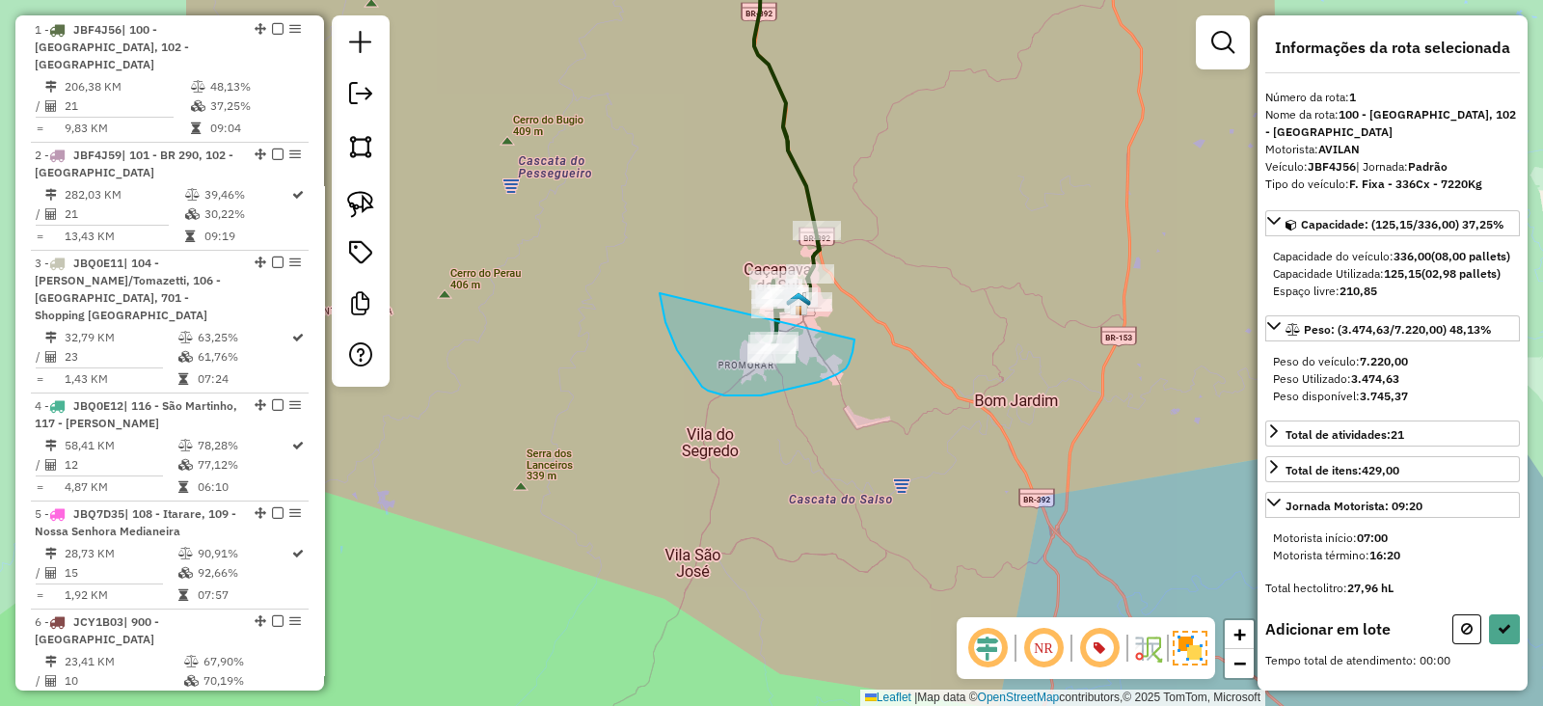
drag, startPoint x: 694, startPoint y: 377, endPoint x: 854, endPoint y: 339, distance: 164.4
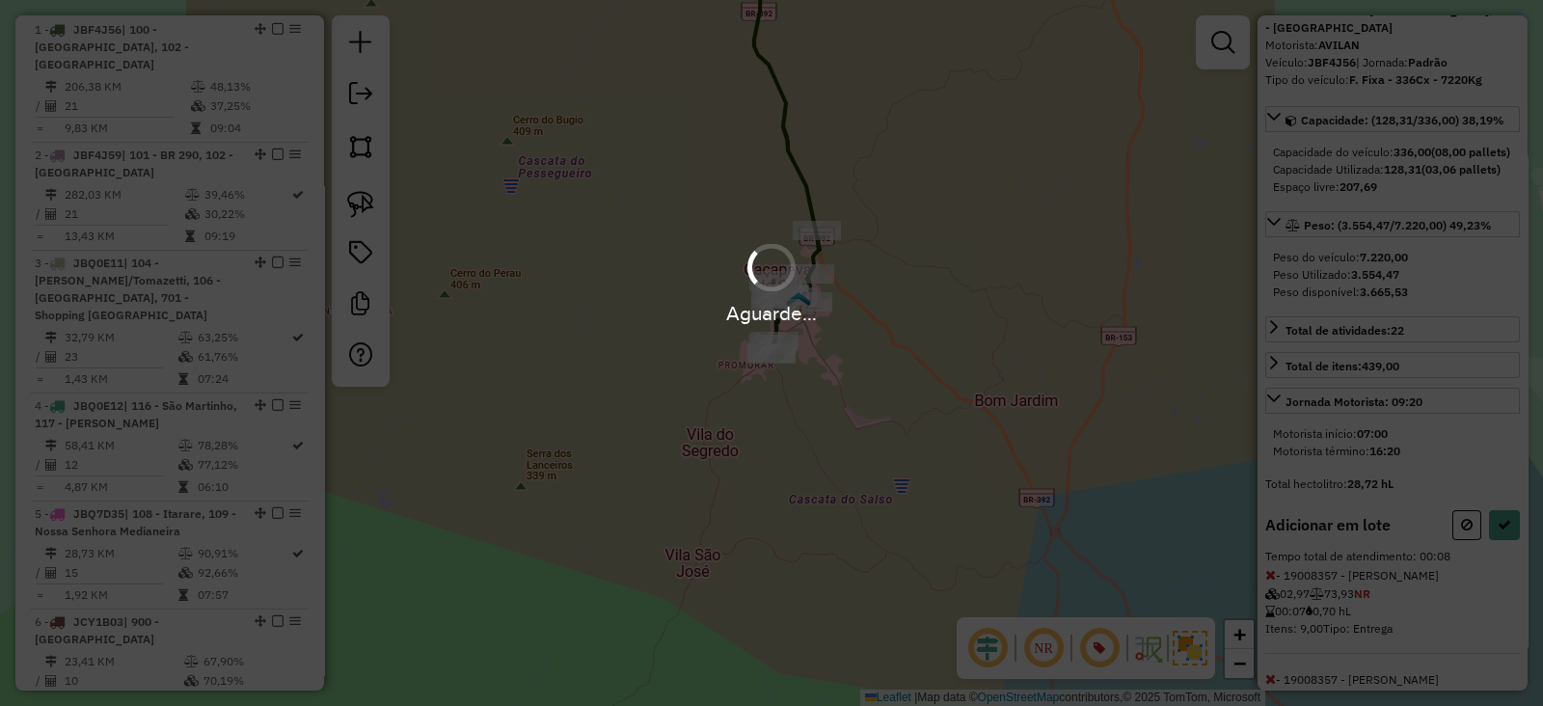
select select "**********"
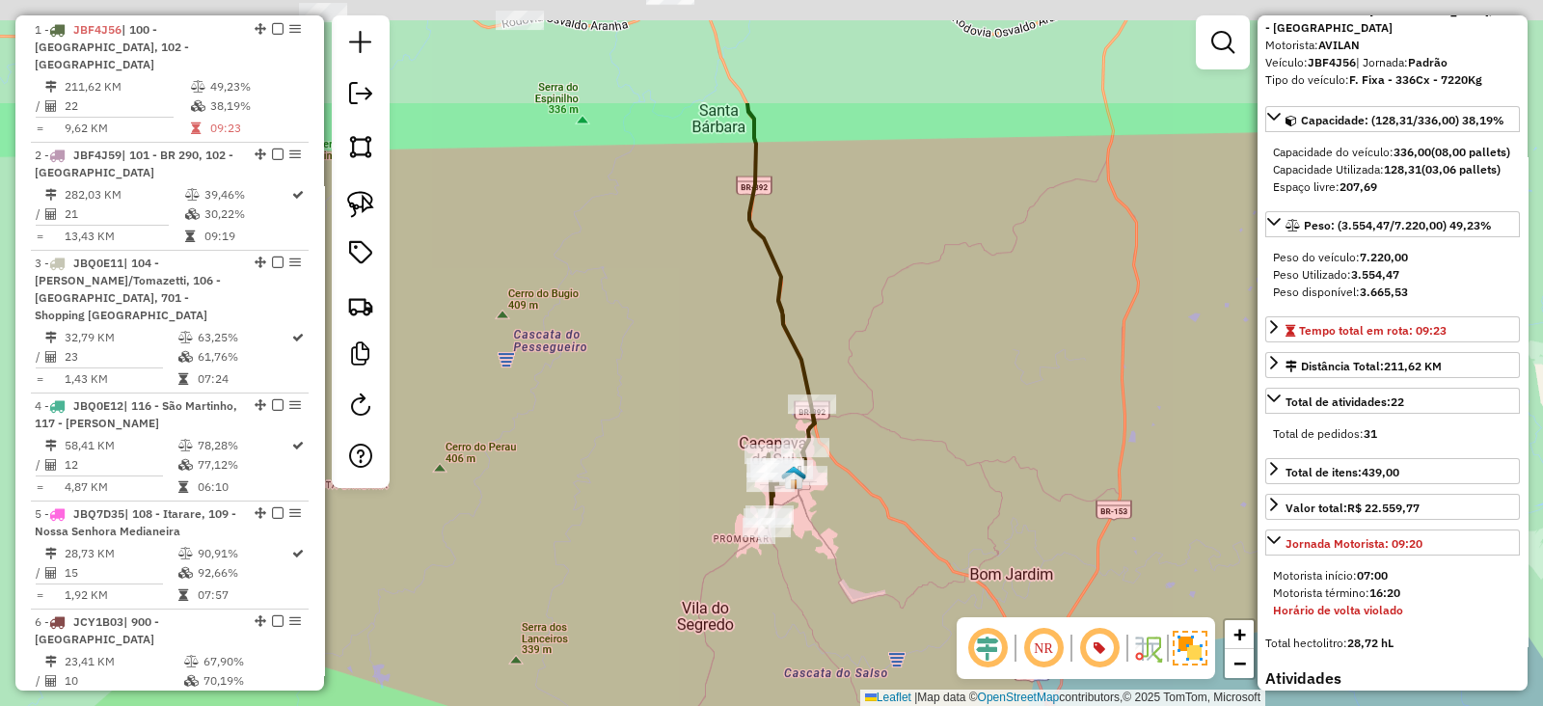
drag, startPoint x: 877, startPoint y: 368, endPoint x: 858, endPoint y: 535, distance: 167.9
click at [866, 544] on div "Janela de atendimento Grade de atendimento Capacidade Transportadoras Veículos …" at bounding box center [771, 353] width 1543 height 706
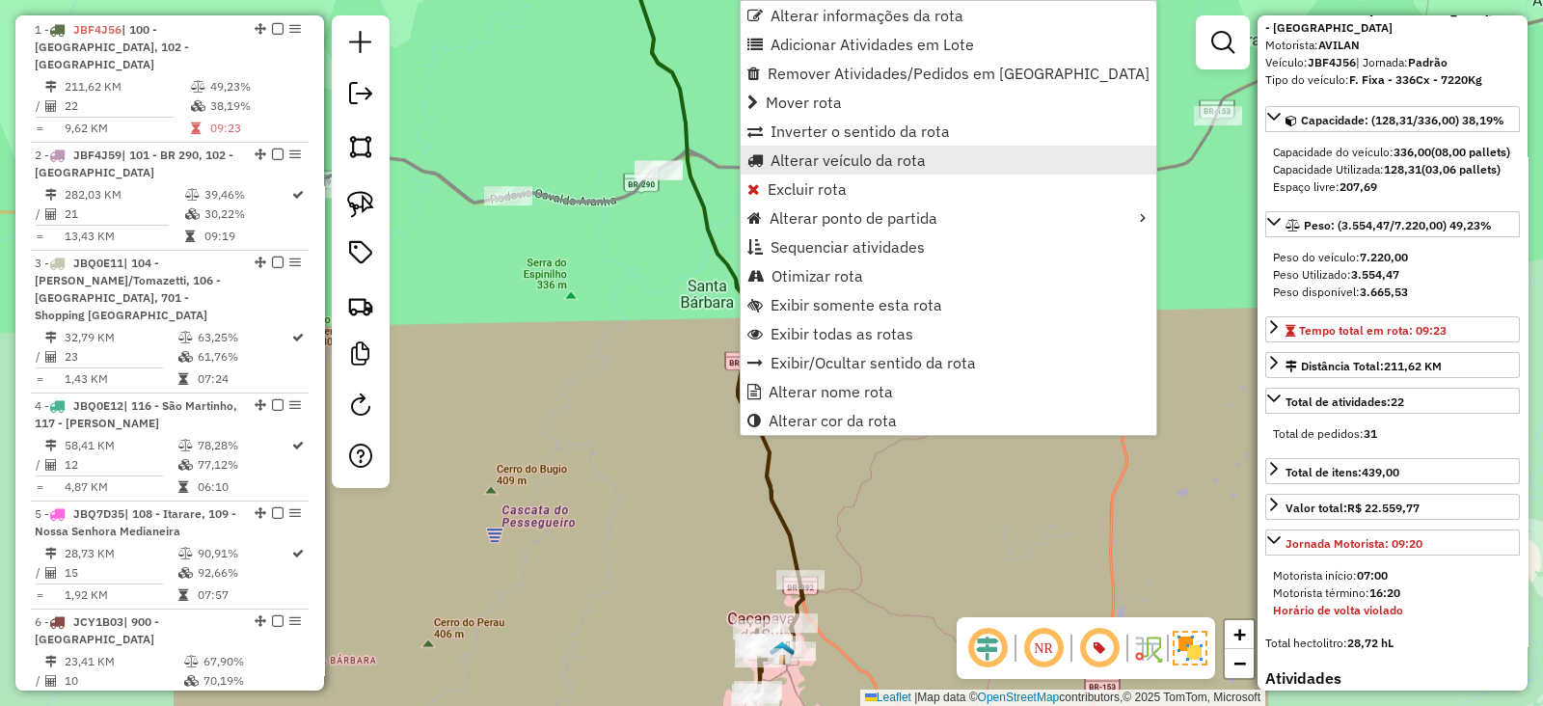
click at [790, 168] on span "Alterar veículo da rota" at bounding box center [847, 159] width 155 height 15
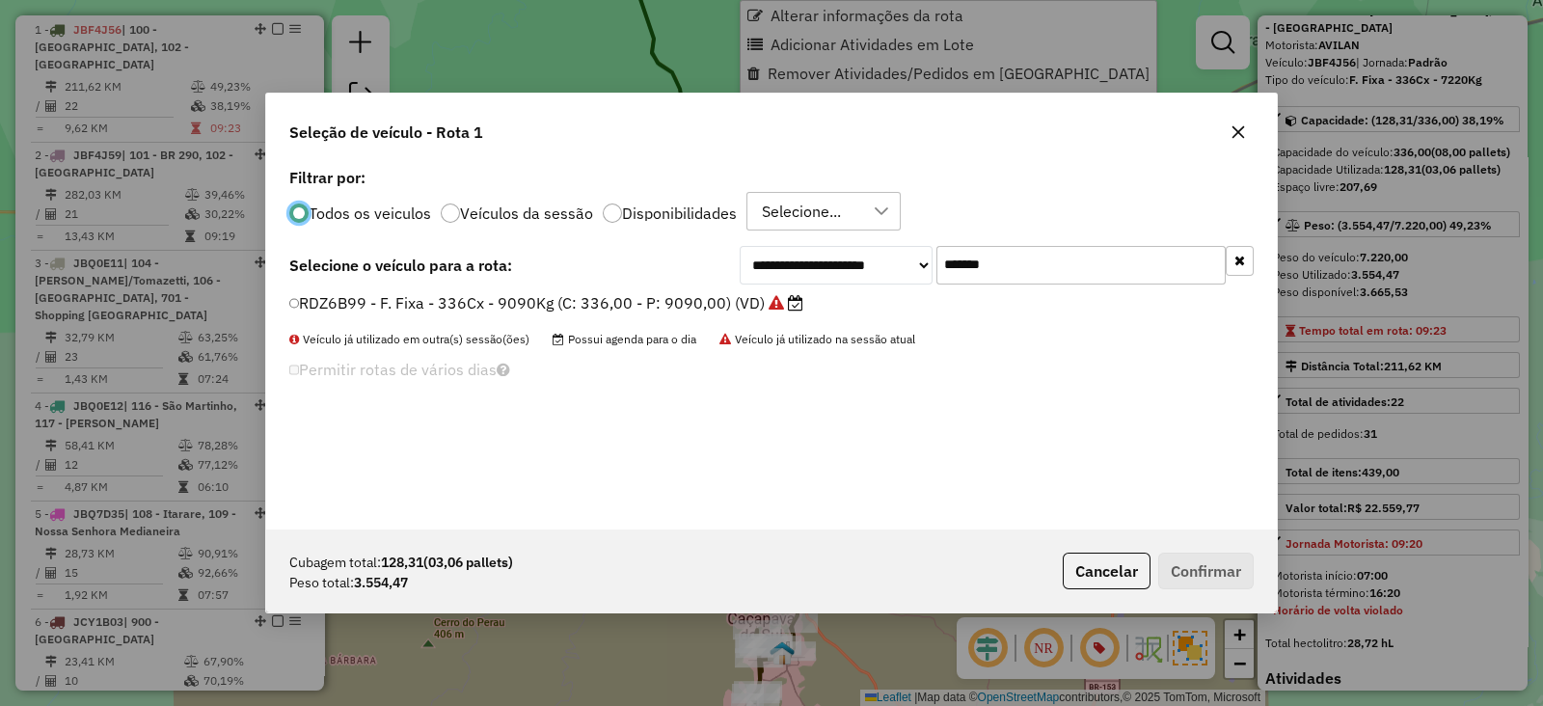
scroll to position [10, 6]
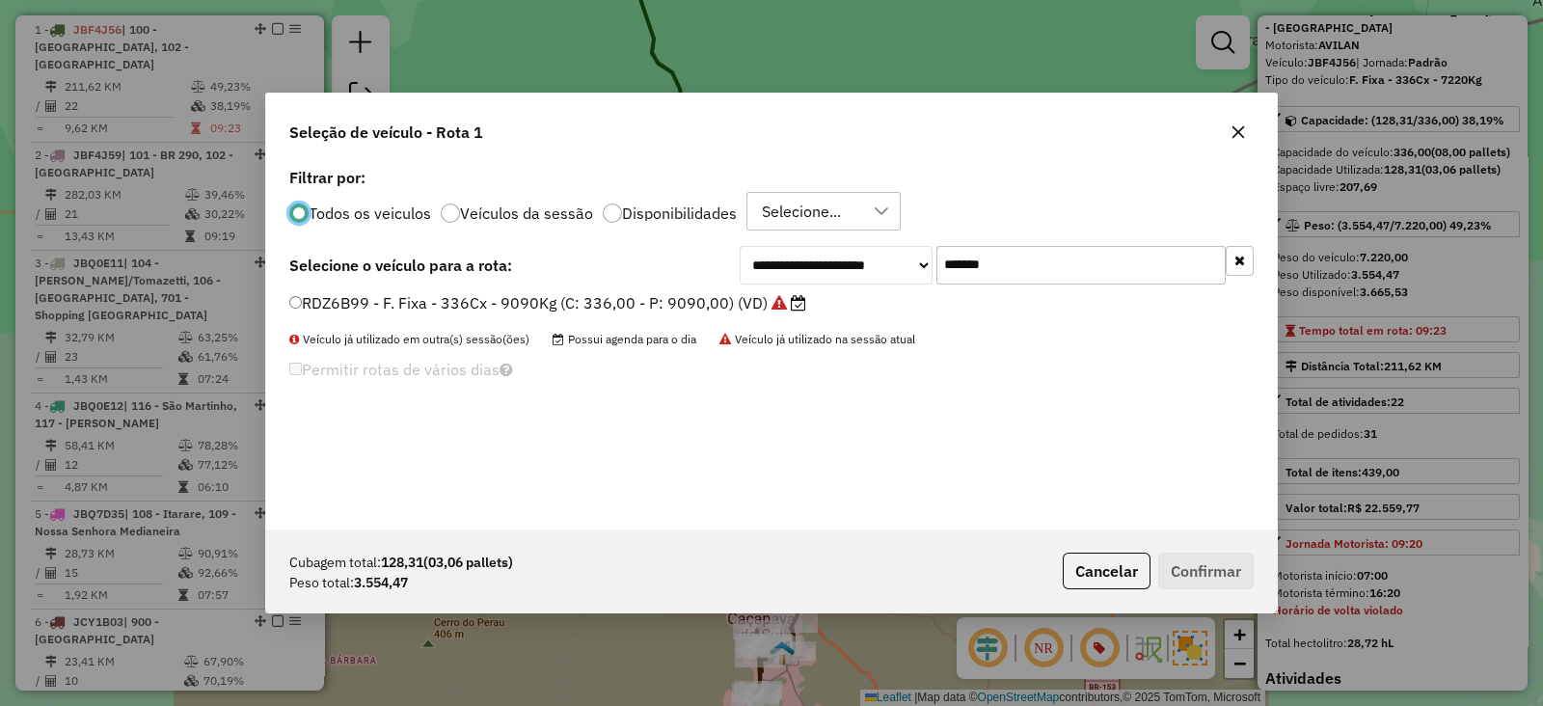
click at [1050, 268] on input "*******" at bounding box center [1080, 265] width 289 height 39
paste input "text"
type input "*******"
click at [766, 309] on label "JBF4J59 - F. Fixa - 336Cx - 7220Kg (C: 336,00 - P: 7220,00) (VD)" at bounding box center [545, 302] width 512 height 23
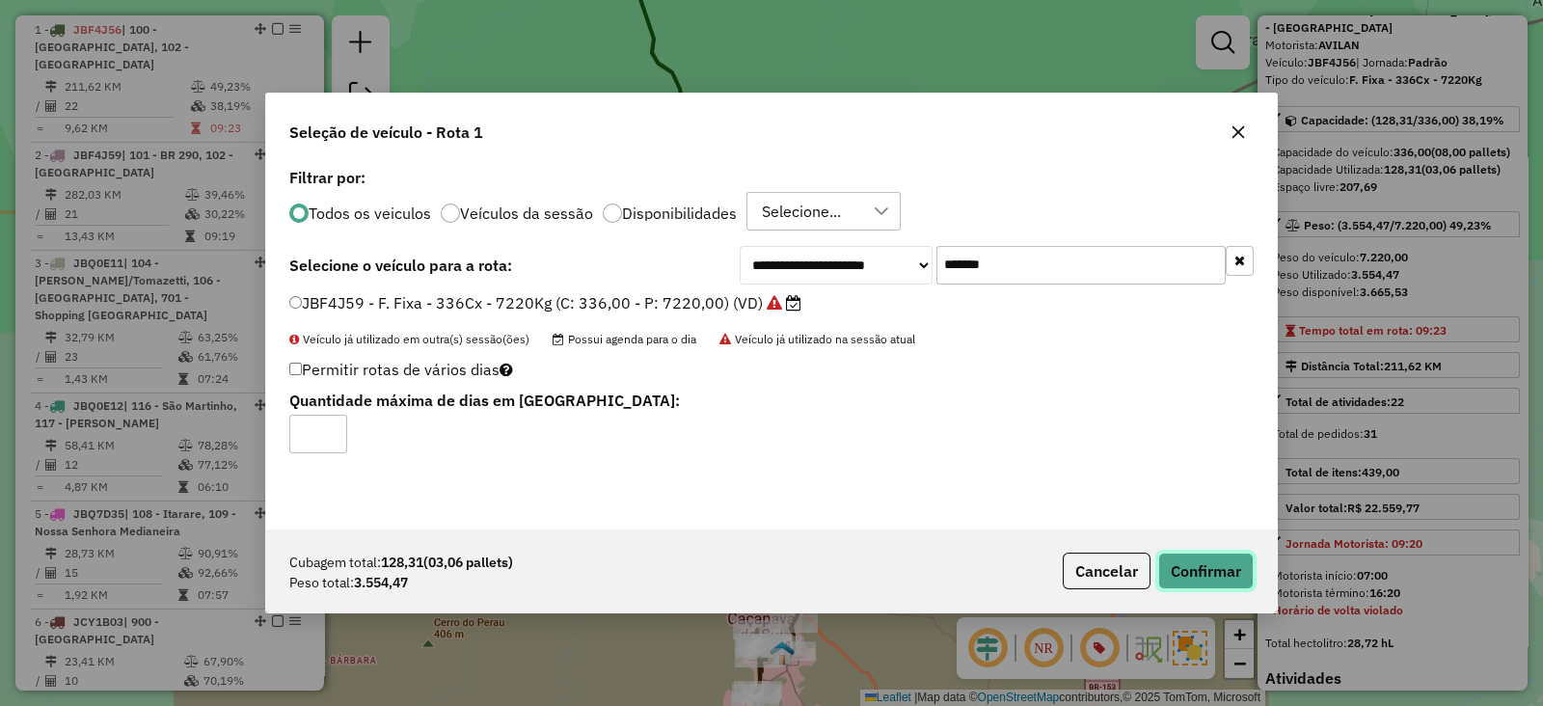
click at [1172, 576] on button "Confirmar" at bounding box center [1205, 570] width 95 height 37
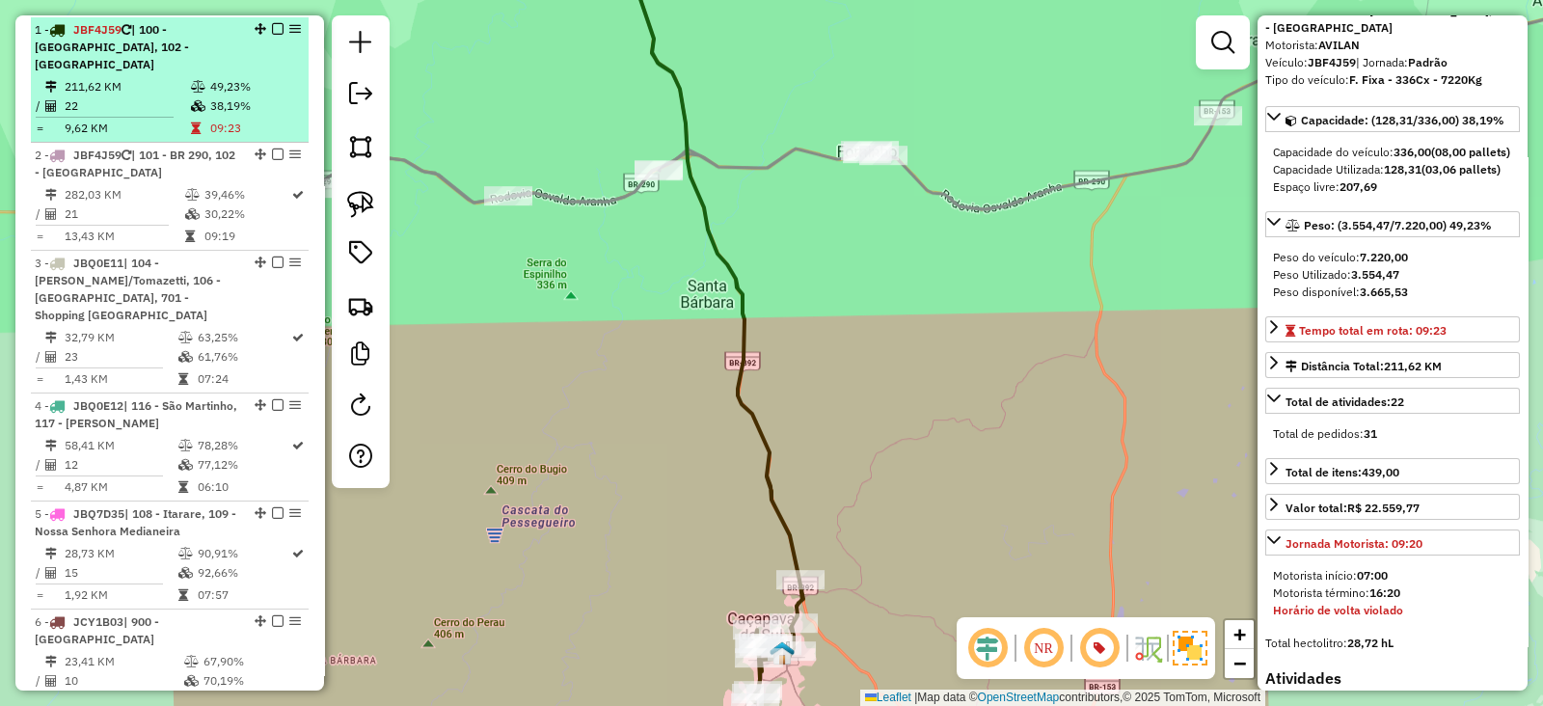
click at [279, 96] on td "38,19%" at bounding box center [255, 105] width 92 height 19
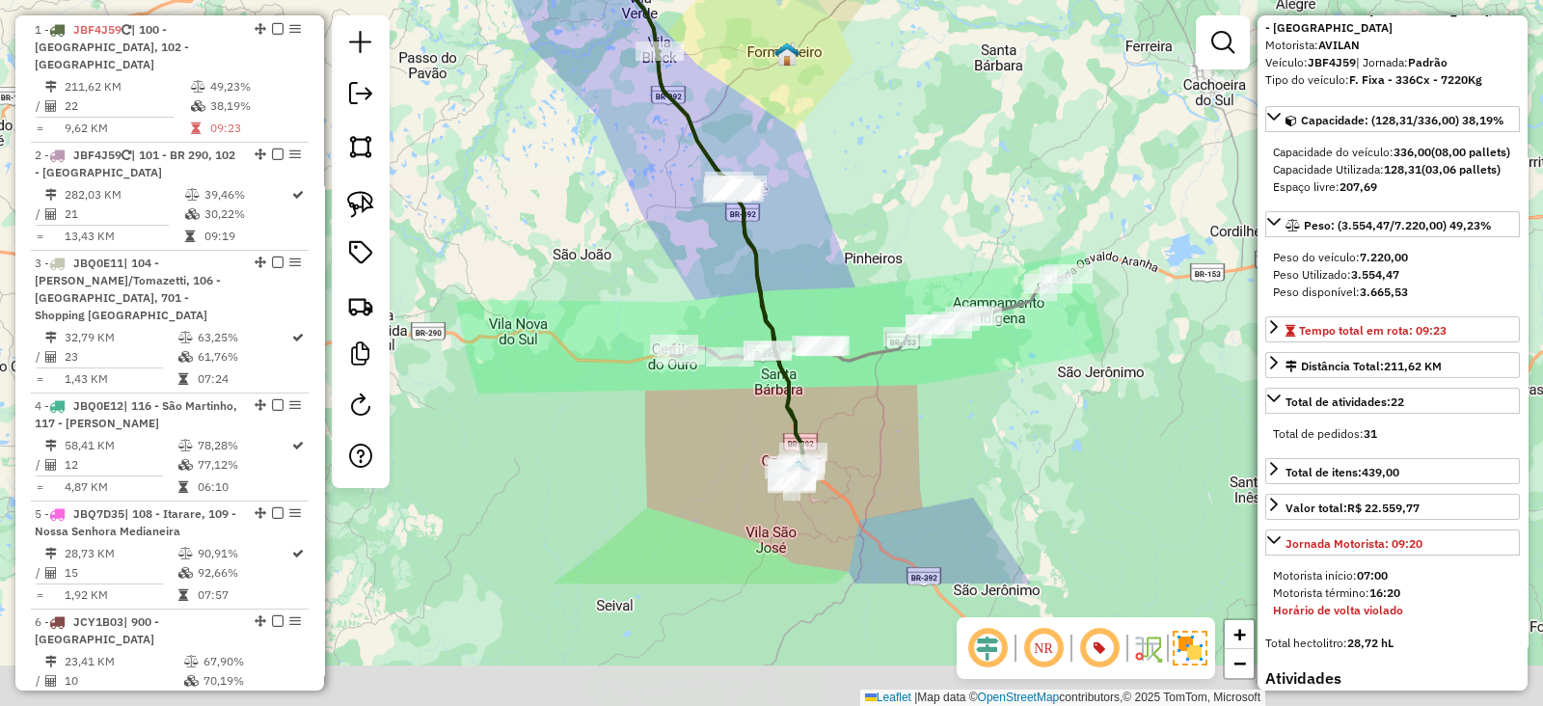
drag, startPoint x: 834, startPoint y: 479, endPoint x: 745, endPoint y: 264, distance: 232.6
click at [748, 270] on icon at bounding box center [695, 174] width 215 height 617
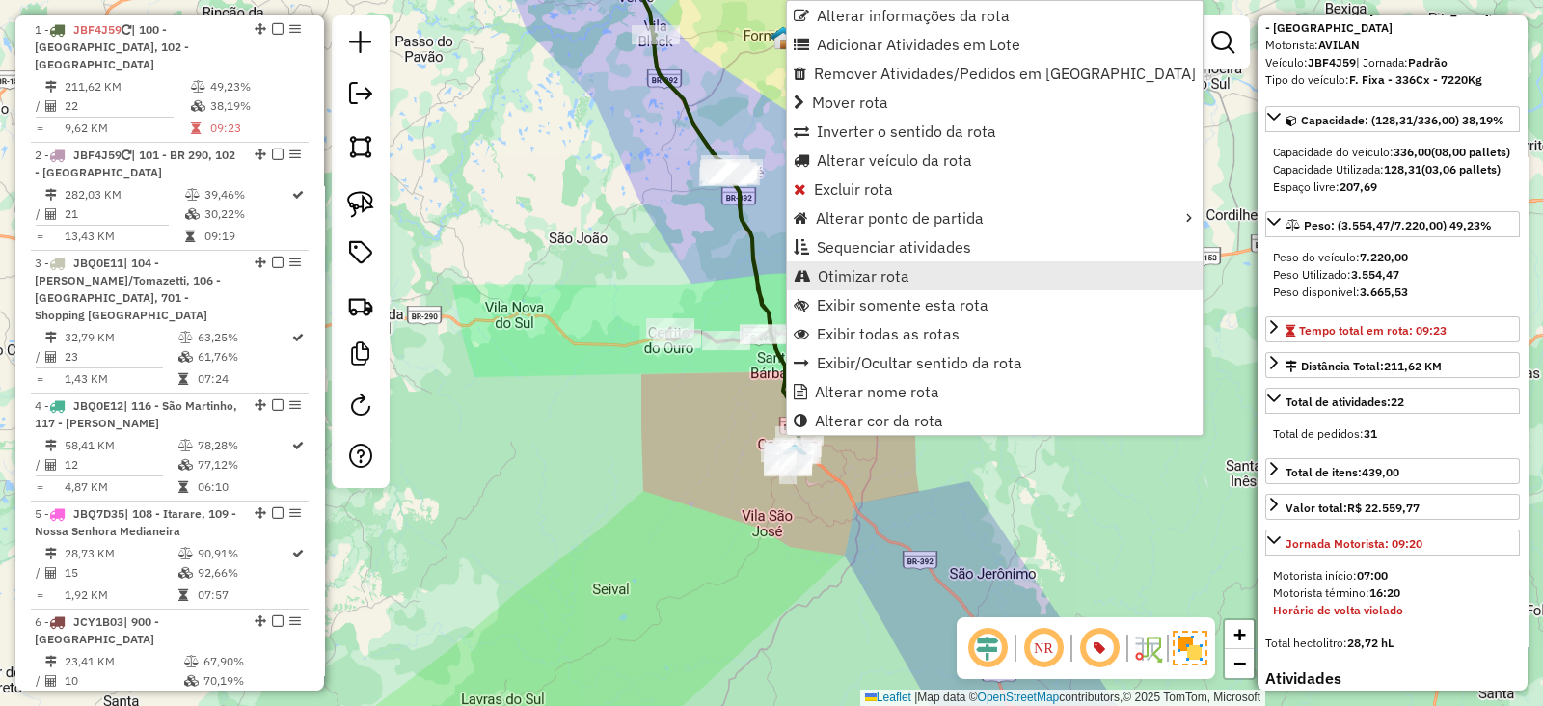
click at [810, 275] on link "Otimizar rota" at bounding box center [995, 275] width 416 height 29
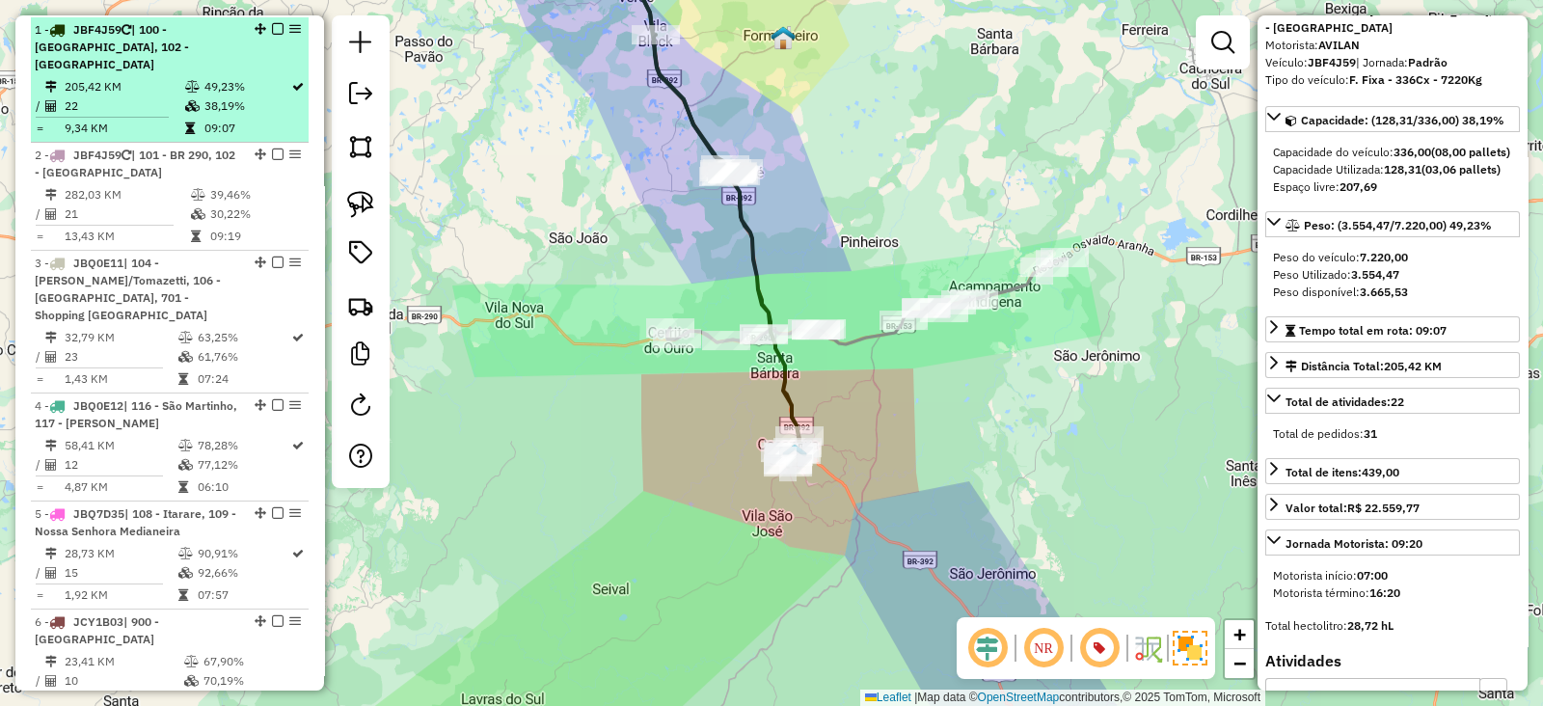
click at [273, 26] on em at bounding box center [278, 29] width 12 height 12
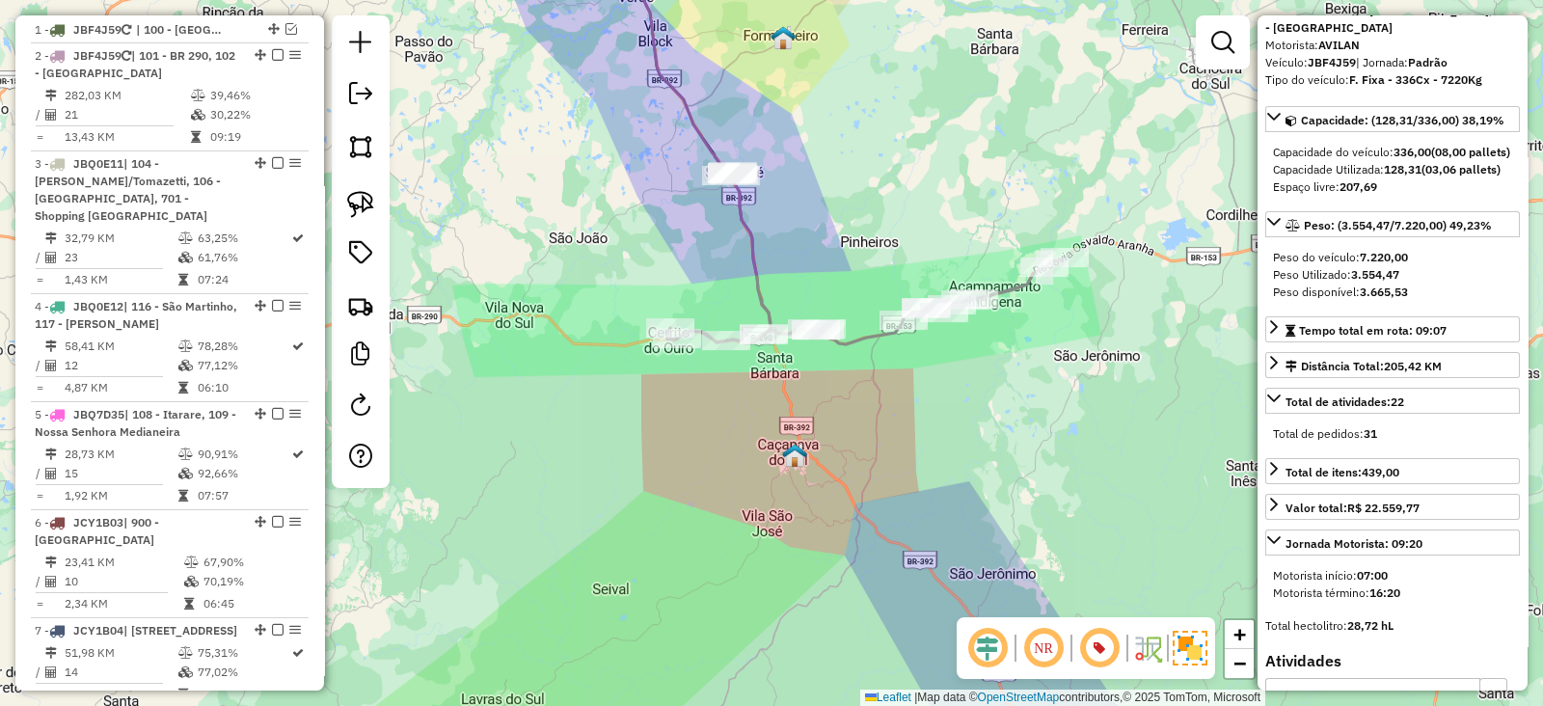
click at [757, 248] on icon at bounding box center [865, 260] width 397 height 170
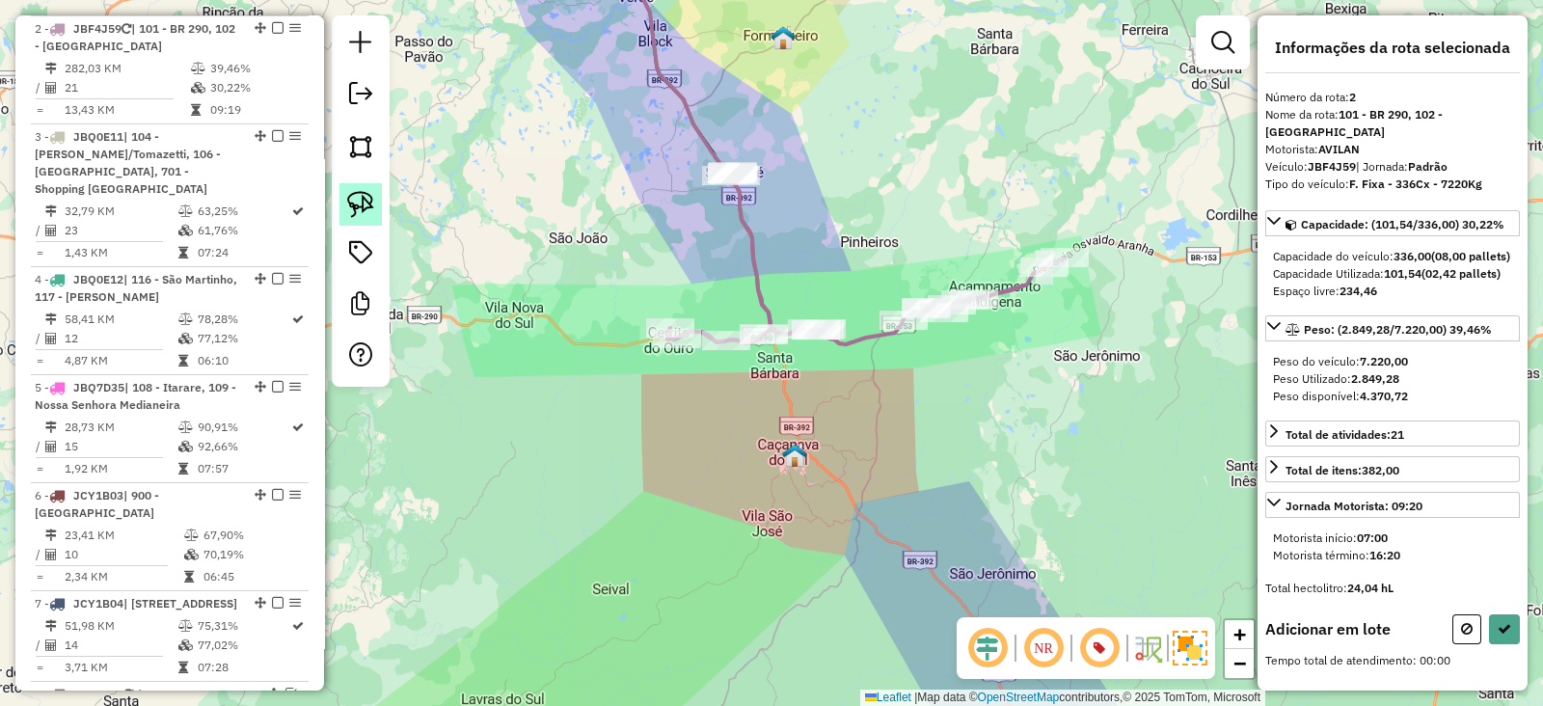
scroll to position [0, 0]
click at [372, 207] on img at bounding box center [360, 204] width 27 height 27
drag, startPoint x: 711, startPoint y: 127, endPoint x: 791, endPoint y: 200, distance: 107.9
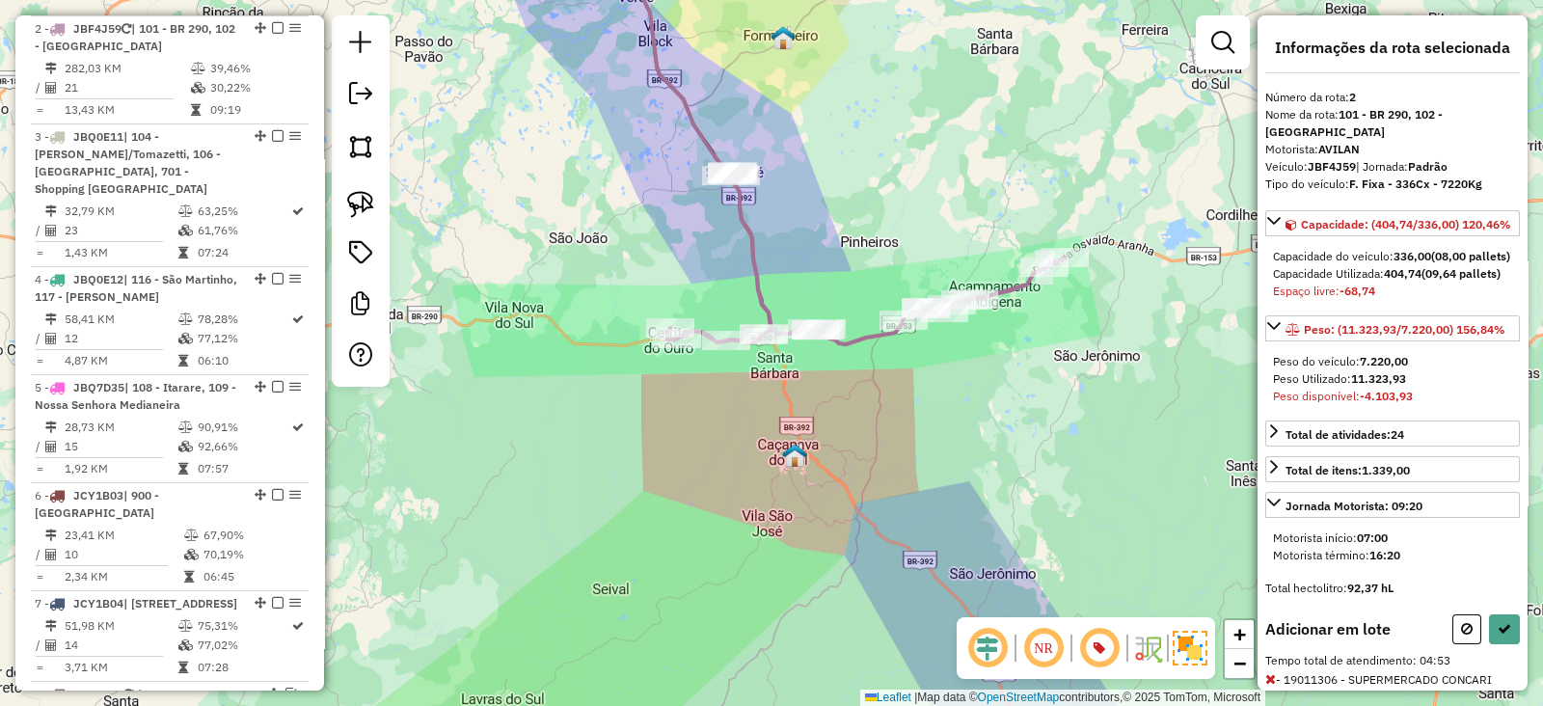
scroll to position [537, 0]
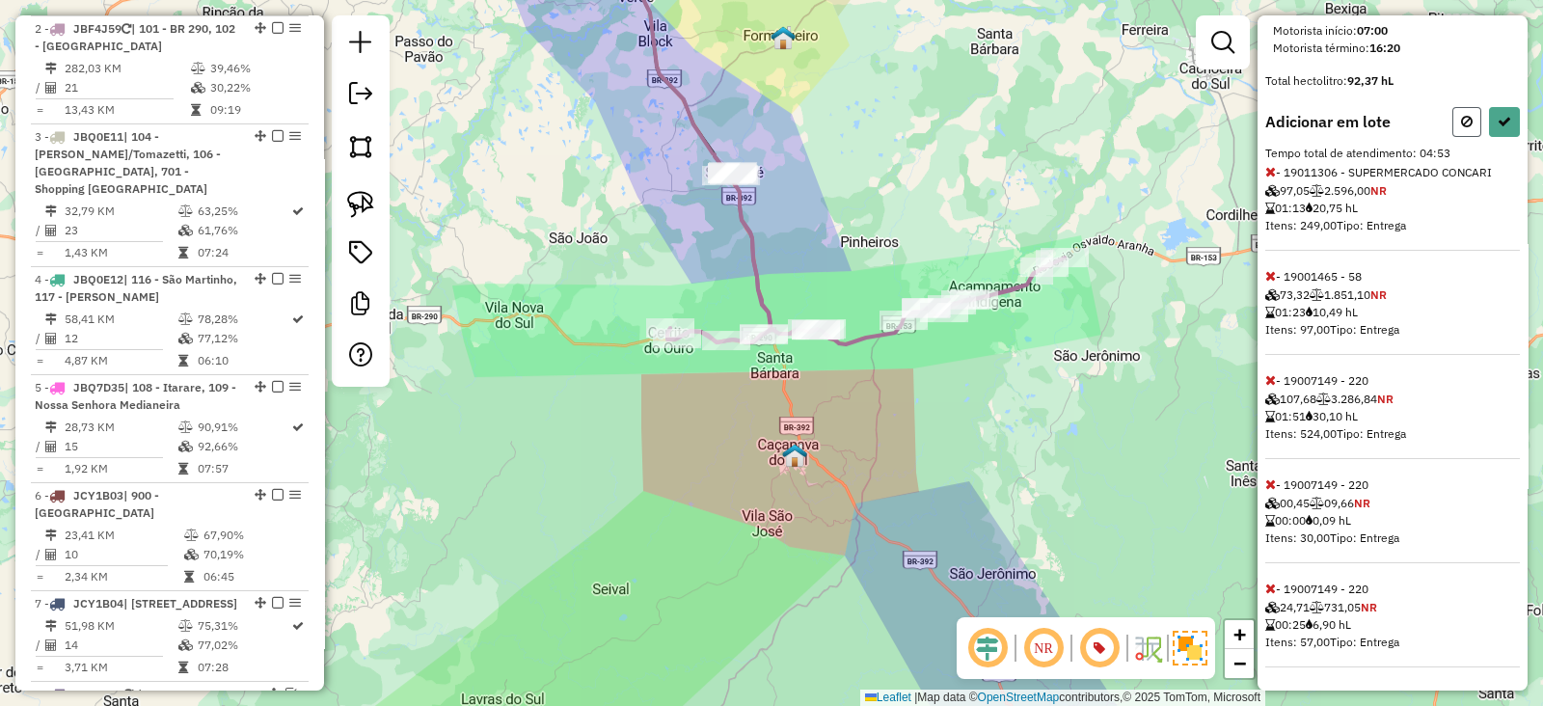
click at [1461, 122] on icon at bounding box center [1467, 121] width 12 height 13
select select "**********"
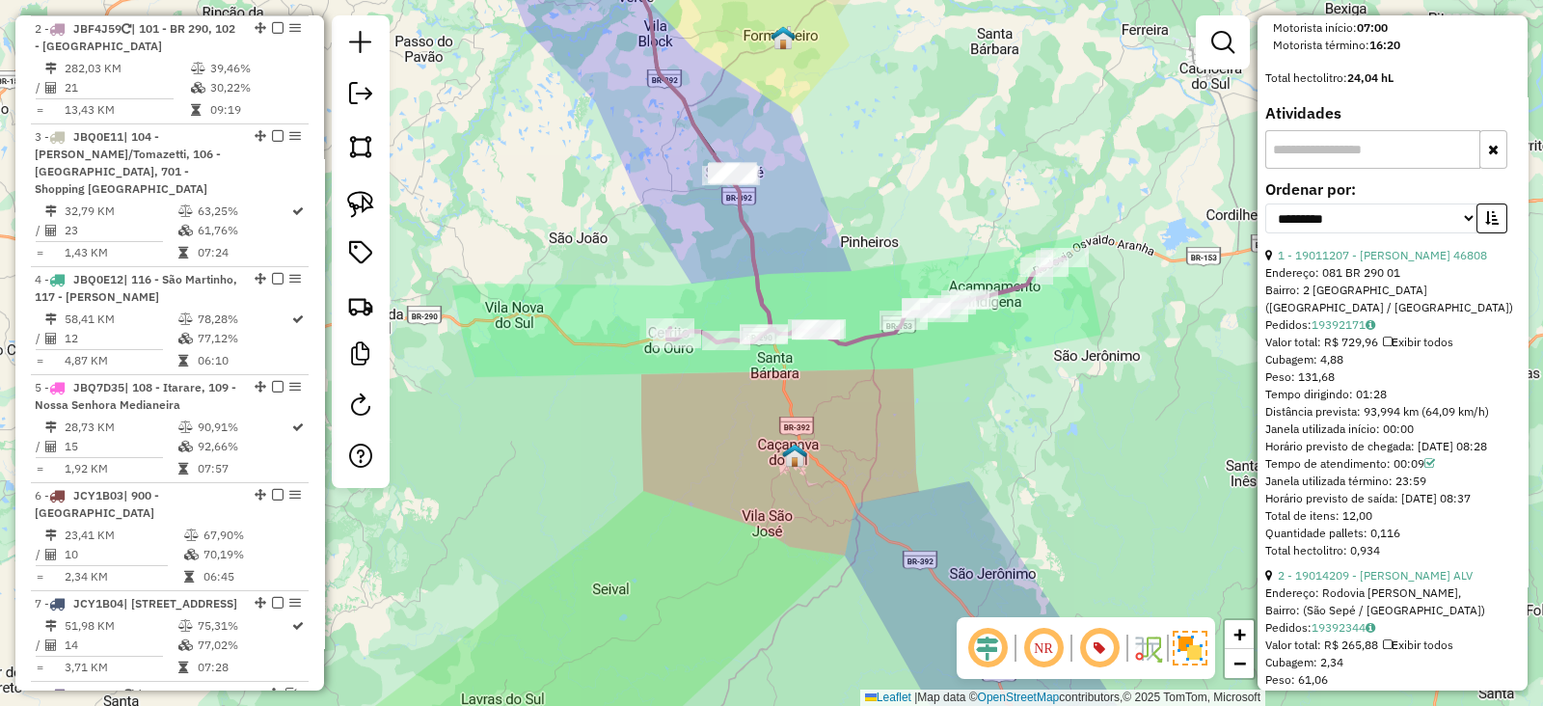
scroll to position [659, 0]
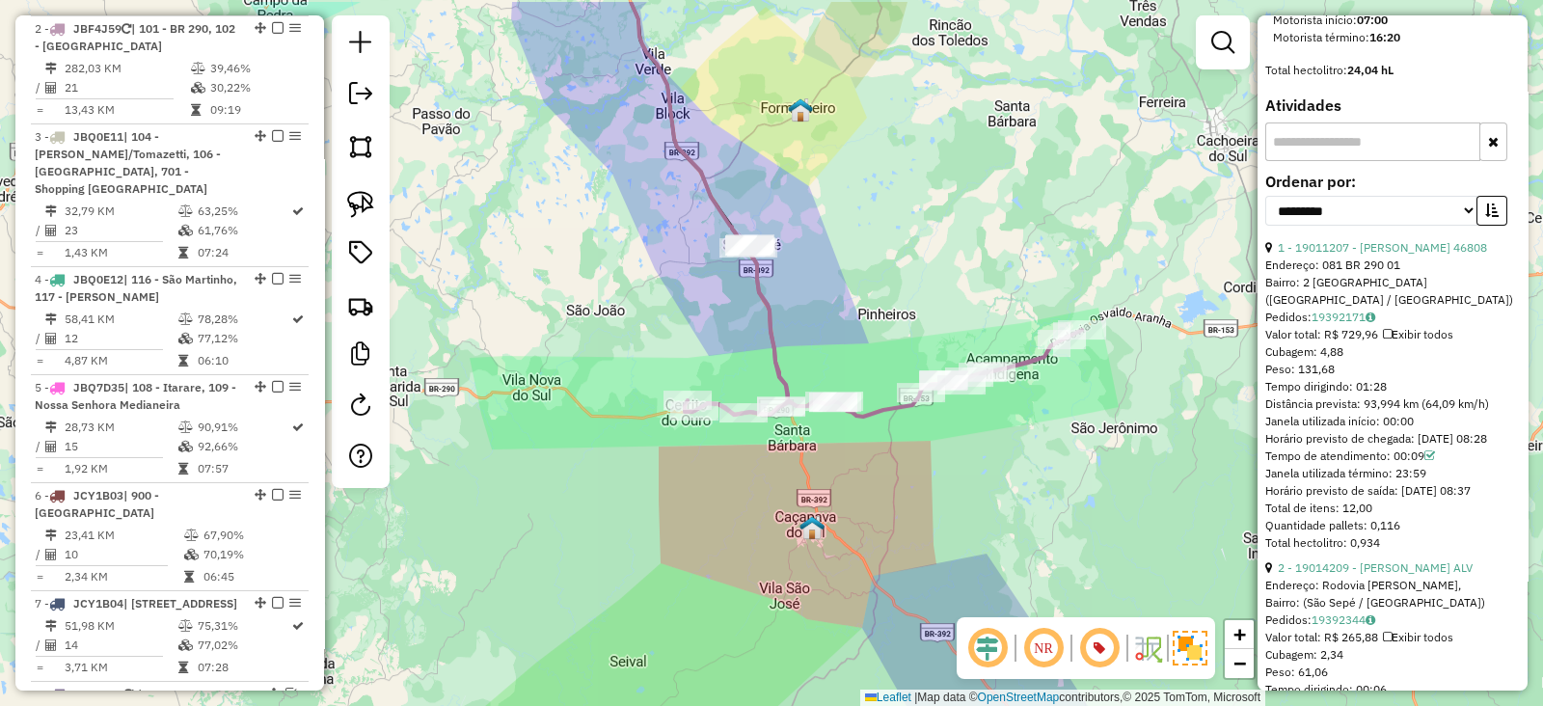
drag, startPoint x: 844, startPoint y: 354, endPoint x: 843, endPoint y: 368, distance: 14.5
click at [846, 369] on div "Janela de atendimento Grade de atendimento Capacidade Transportadoras Veículos …" at bounding box center [771, 353] width 1543 height 706
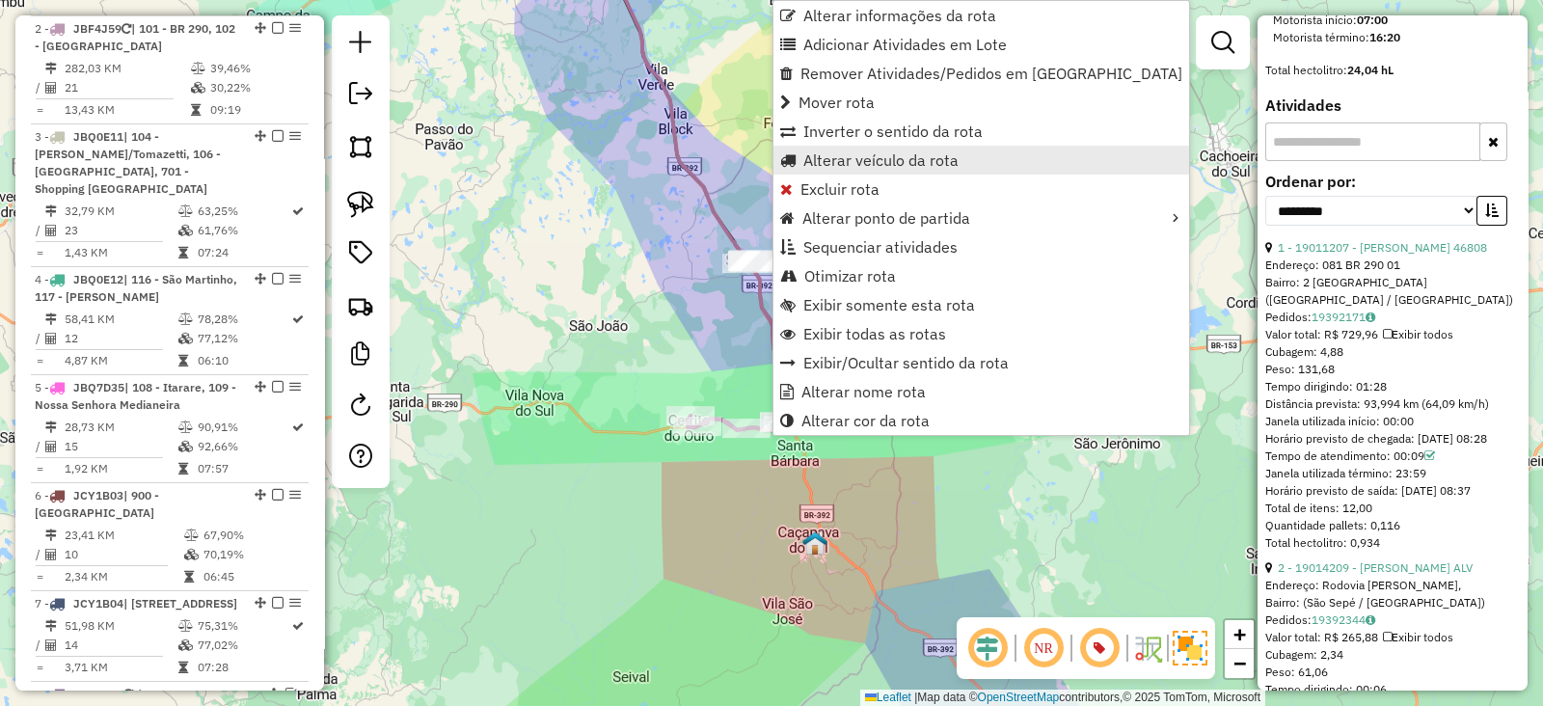
click at [803, 166] on span "Alterar veículo da rota" at bounding box center [880, 159] width 155 height 15
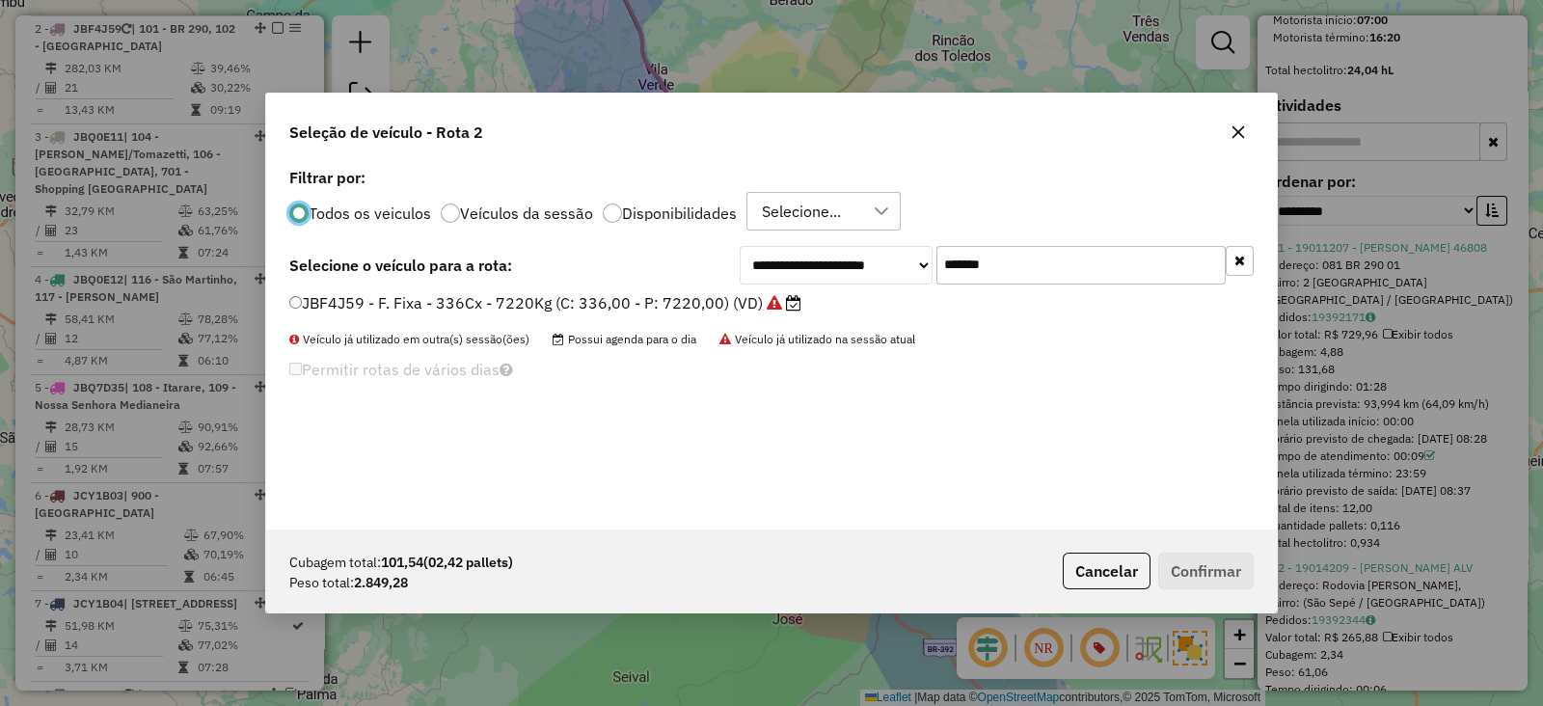
scroll to position [10, 6]
click at [1107, 283] on div "**********" at bounding box center [771, 346] width 1010 height 366
click at [1103, 280] on input "*******" at bounding box center [1080, 265] width 289 height 39
click at [1100, 277] on input "*******" at bounding box center [1080, 265] width 289 height 39
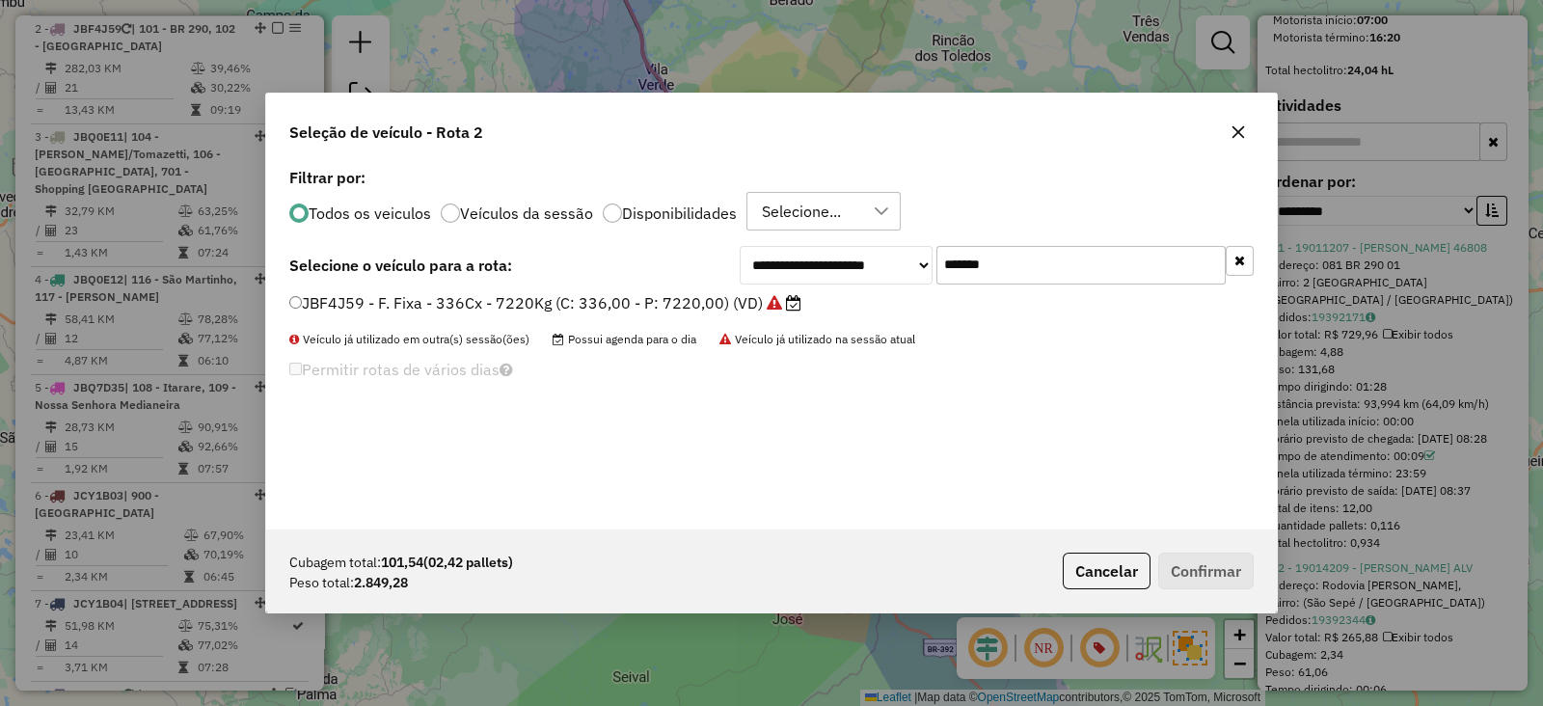
paste input "text"
type input "*******"
click at [733, 290] on div "**********" at bounding box center [771, 346] width 1010 height 366
click at [687, 292] on label "JCY1B16 - F. Fixa - 210Cx - 5680Kg (C: 210,00 - P: 5680,00) (VD)" at bounding box center [536, 302] width 495 height 23
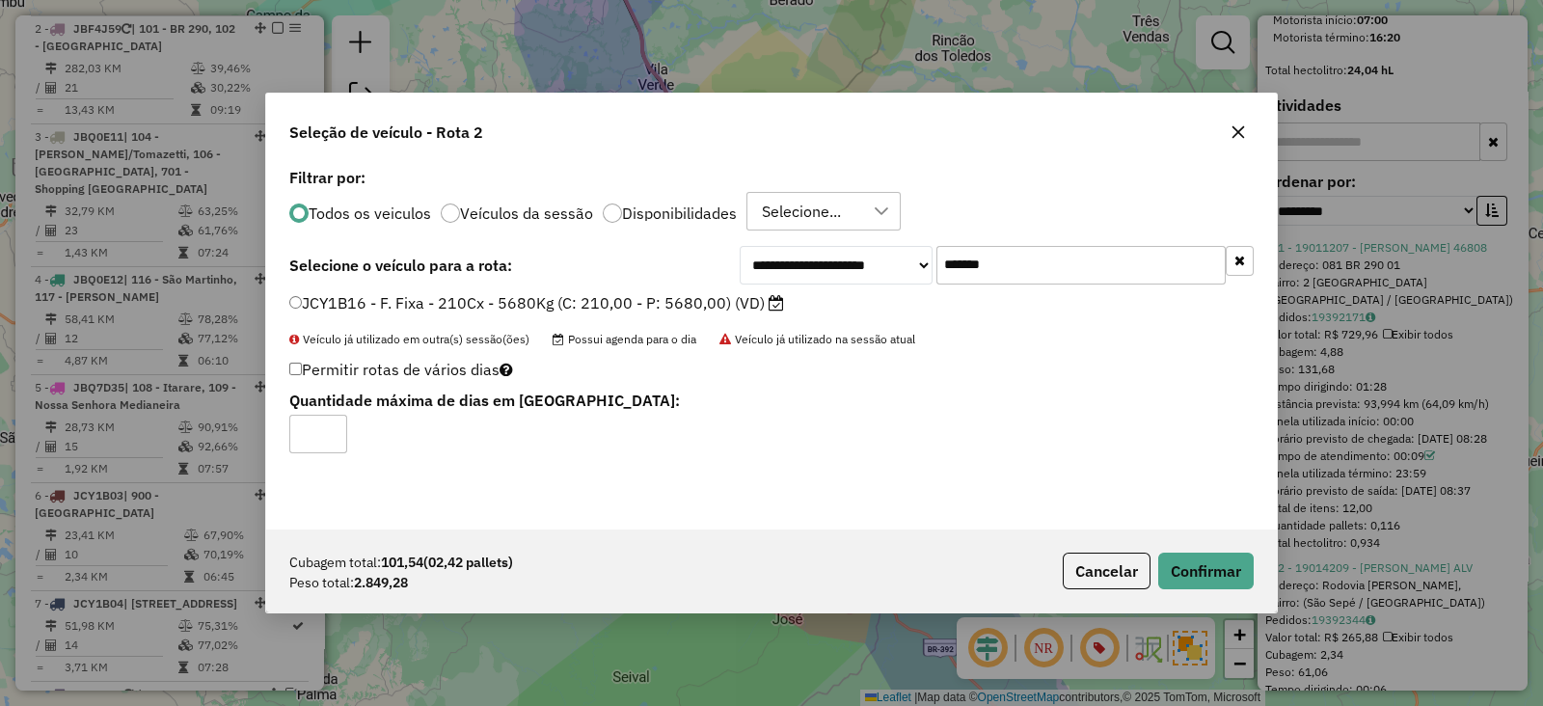
click at [1204, 551] on div "Cubagem total: 101,54 (02,42 pallets) Peso total: 2.849,28 Cancelar Confirmar" at bounding box center [771, 570] width 1010 height 83
click at [1199, 566] on button "Confirmar" at bounding box center [1205, 570] width 95 height 37
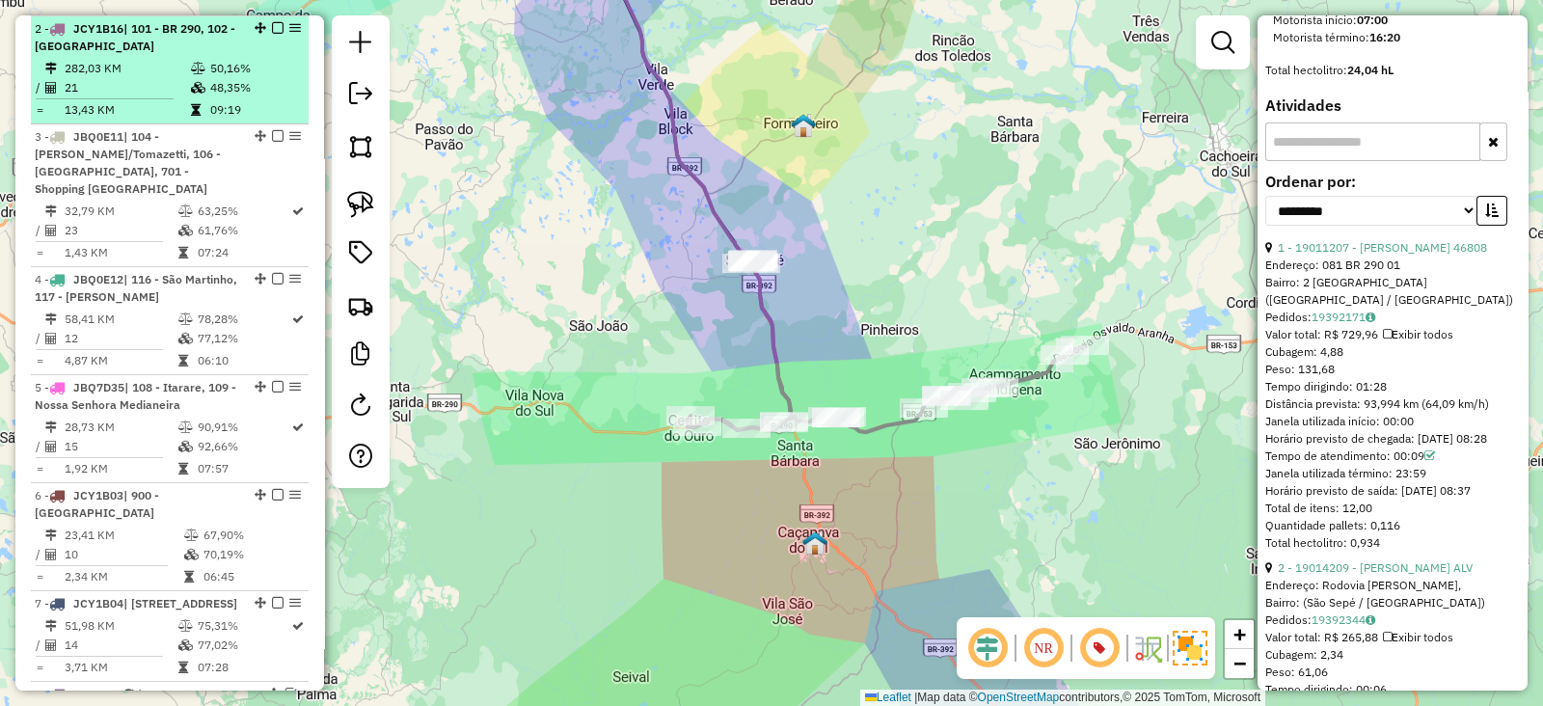
click at [232, 78] on td "48,35%" at bounding box center [255, 87] width 92 height 19
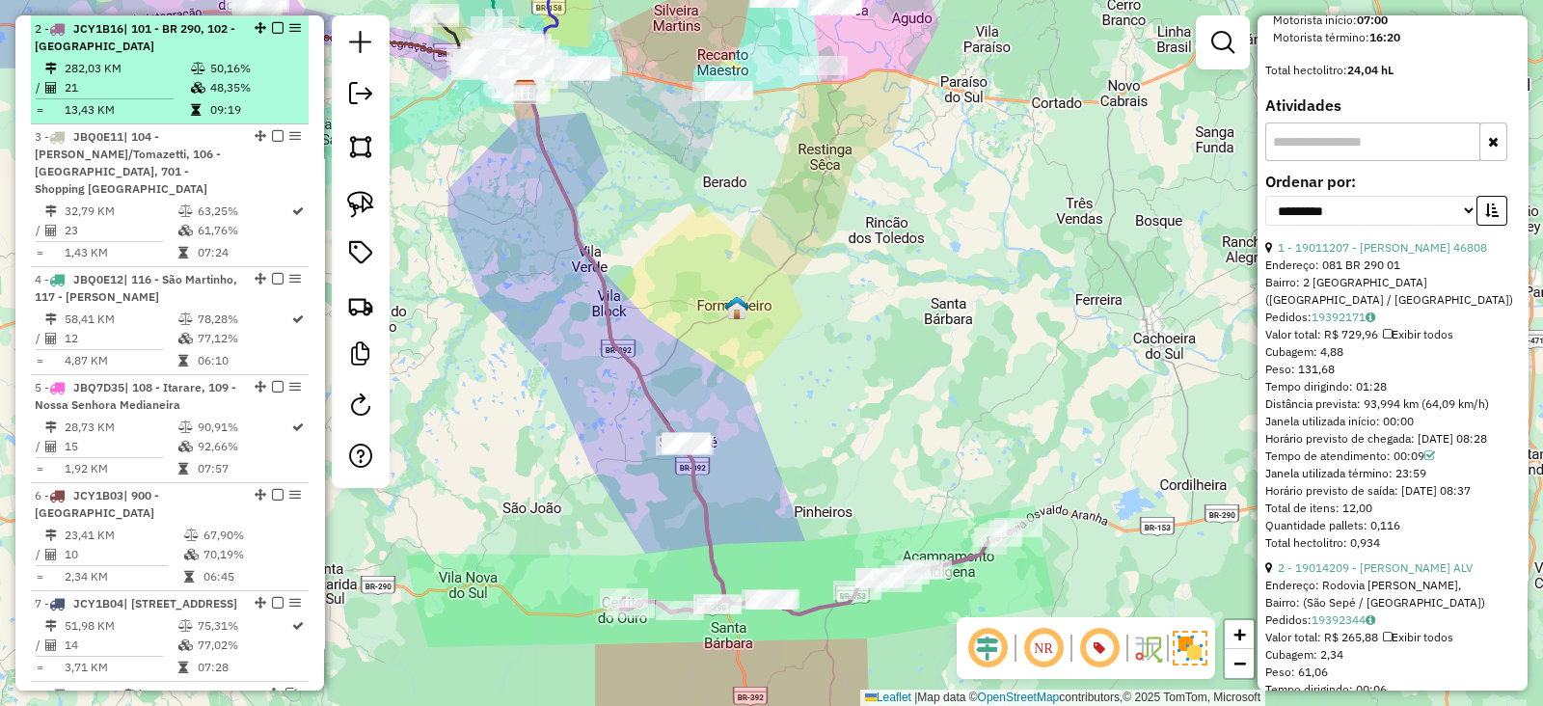
click at [277, 22] on em at bounding box center [278, 28] width 12 height 12
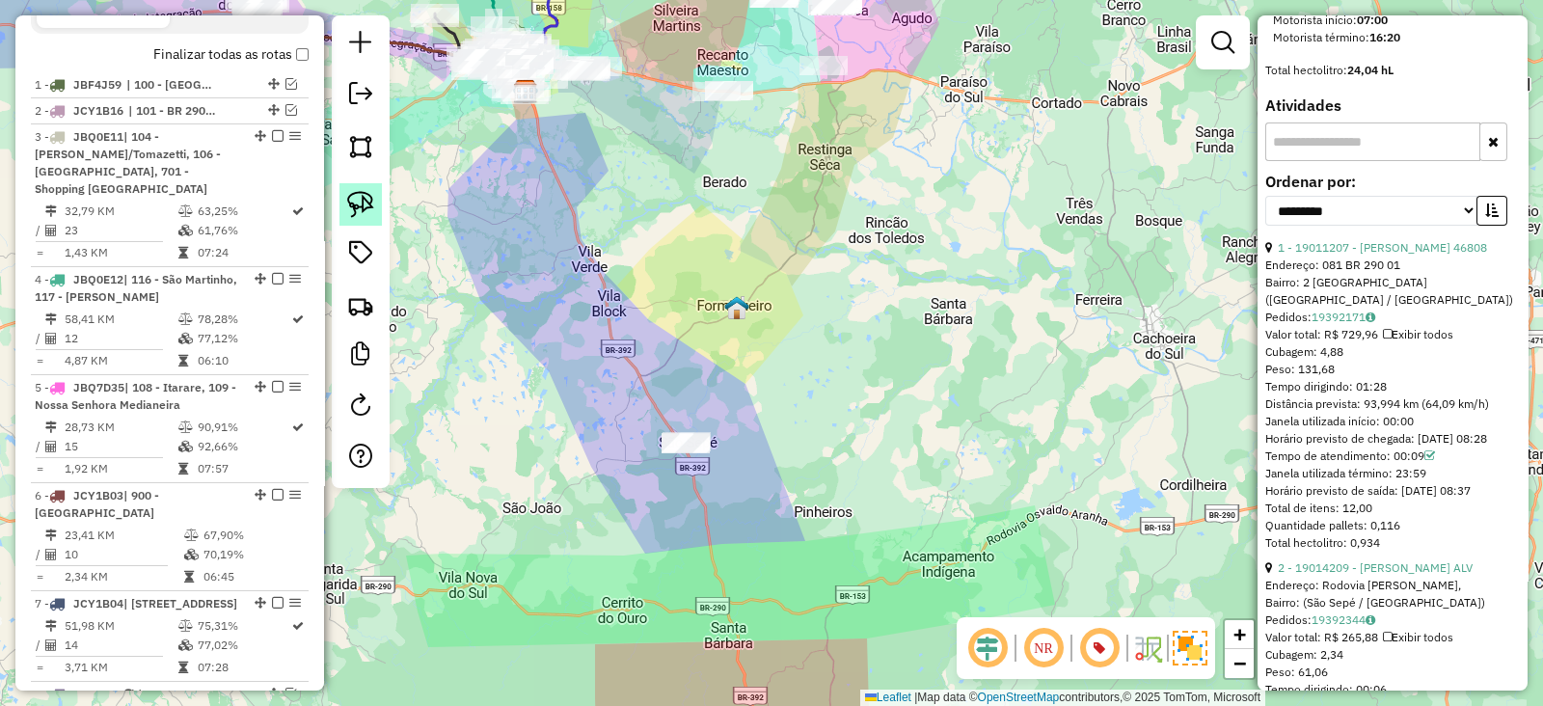
click at [364, 200] on img at bounding box center [360, 204] width 27 height 27
drag, startPoint x: 647, startPoint y: 397, endPoint x: 734, endPoint y: 453, distance: 103.2
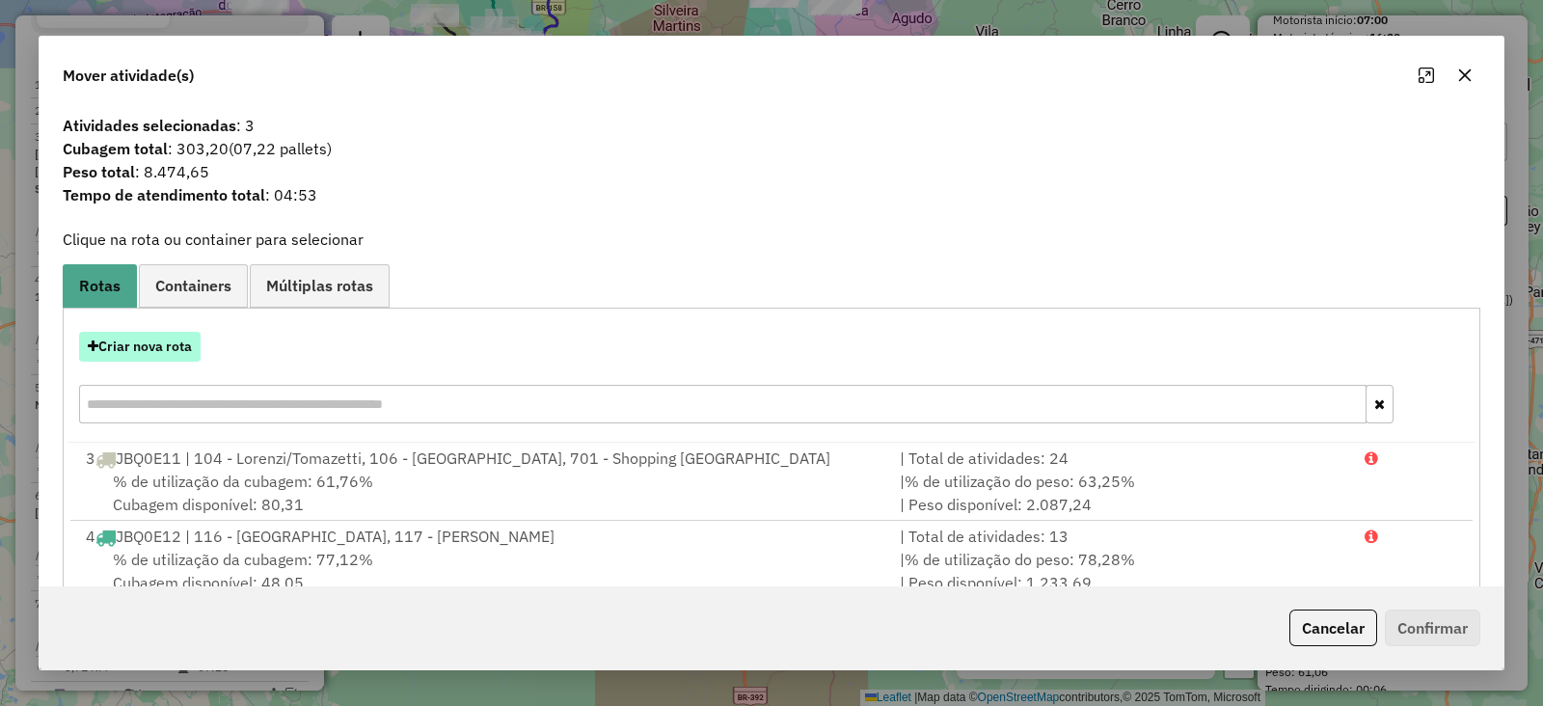
click at [159, 360] on button "Criar nova rota" at bounding box center [139, 347] width 121 height 30
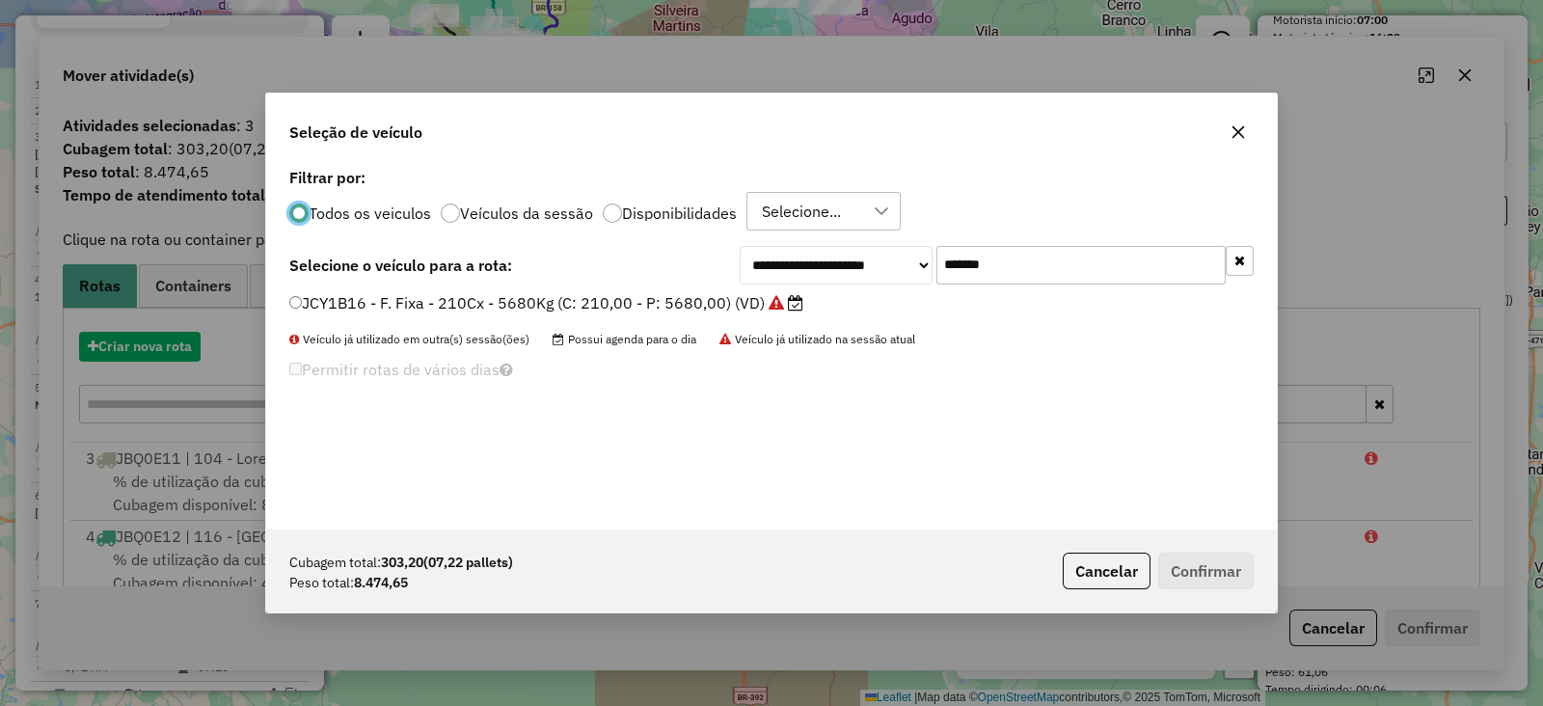
scroll to position [10, 6]
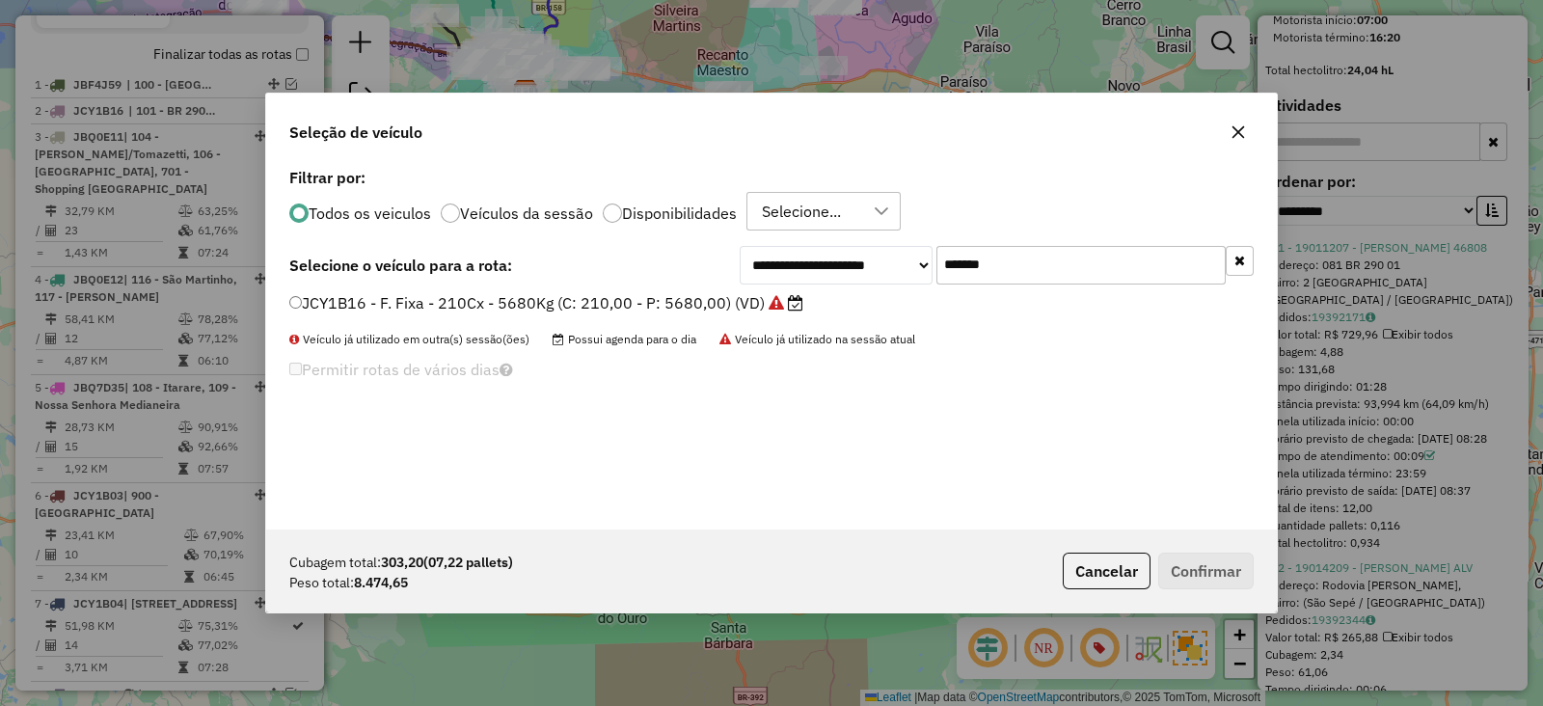
click at [1238, 129] on icon "button" at bounding box center [1237, 131] width 15 height 15
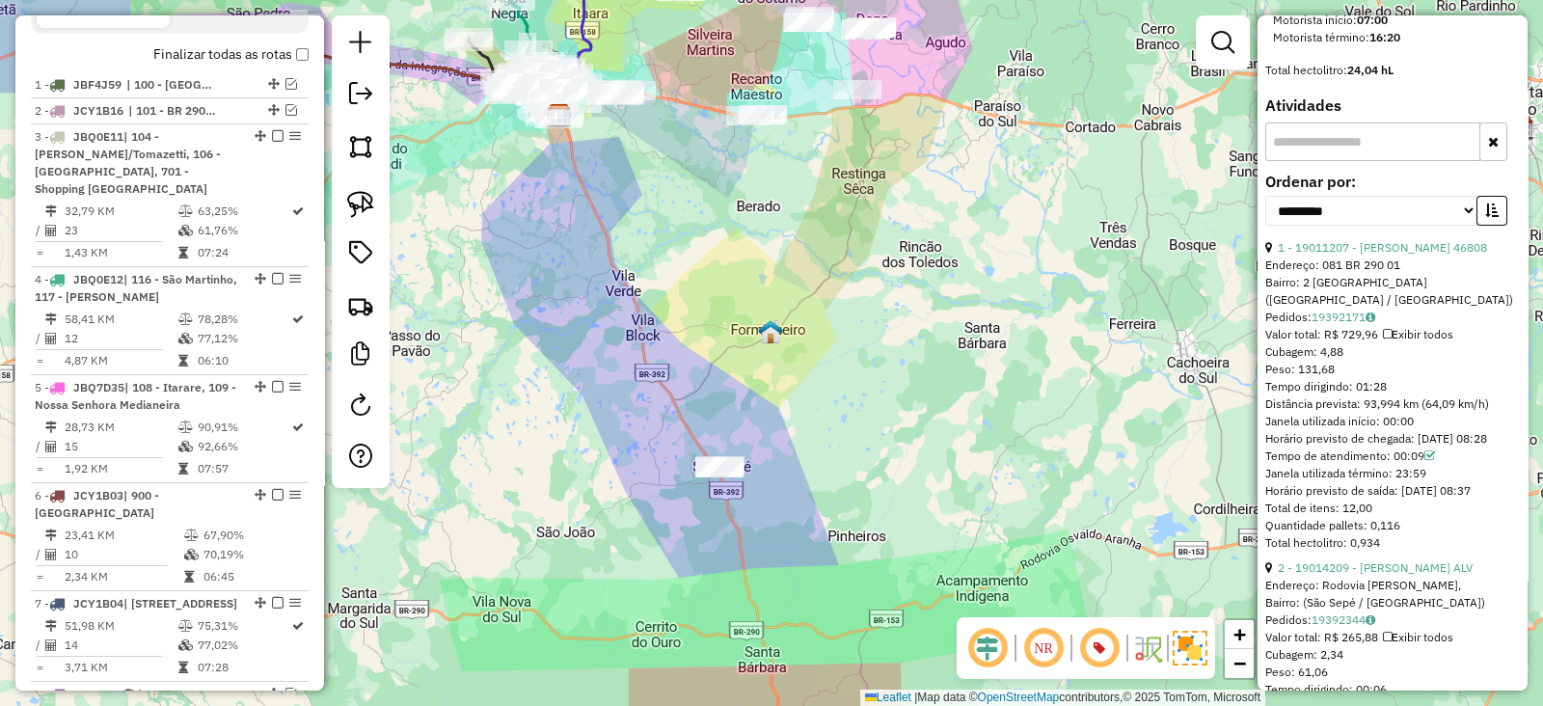
drag, startPoint x: 723, startPoint y: 239, endPoint x: 1075, endPoint y: 465, distance: 418.0
click at [1075, 465] on div "Janela de atendimento Grade de atendimento Capacidade Transportadoras Veículos …" at bounding box center [771, 353] width 1543 height 706
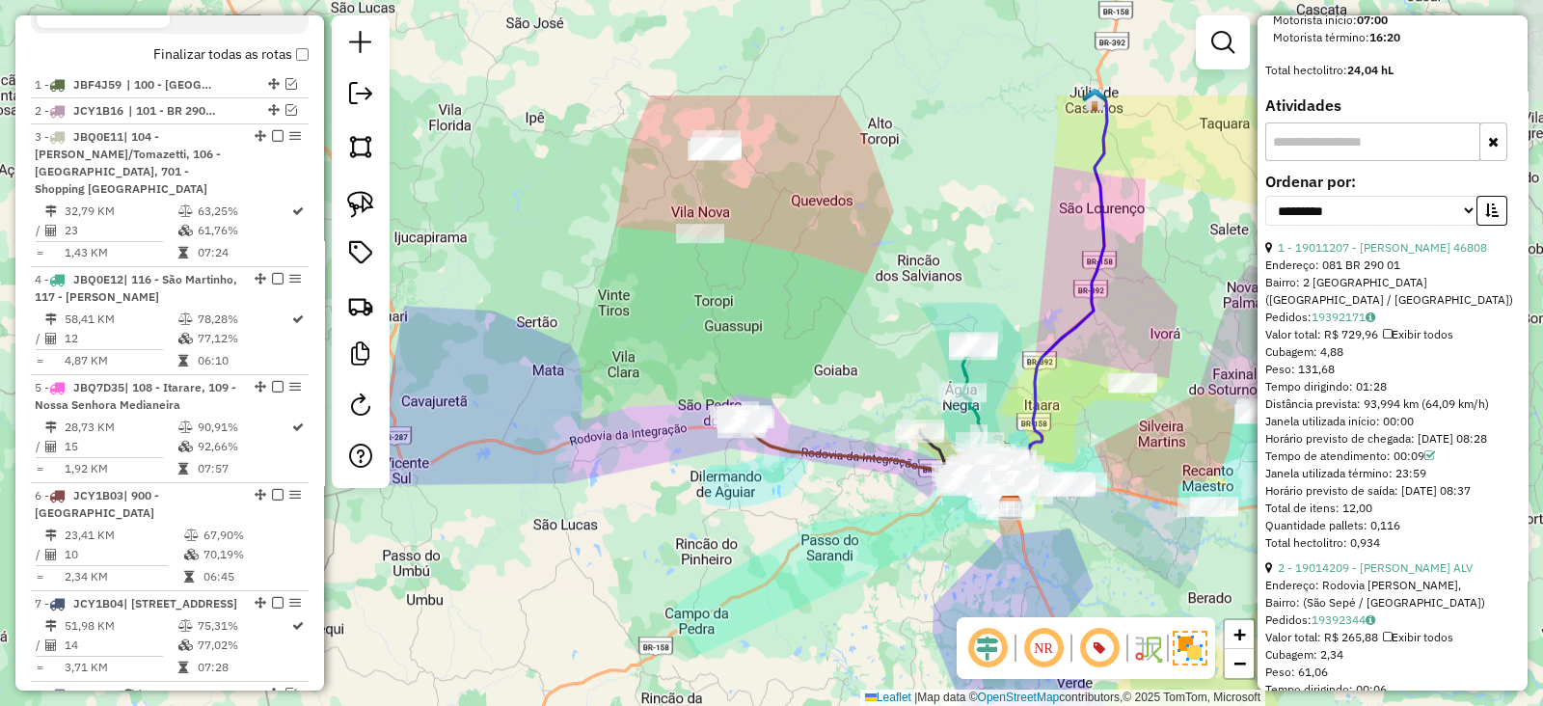
drag, startPoint x: 618, startPoint y: 162, endPoint x: 692, endPoint y: 305, distance: 160.8
click at [693, 306] on div "Janela de atendimento Grade de atendimento Capacidade Transportadoras Veículos …" at bounding box center [771, 353] width 1543 height 706
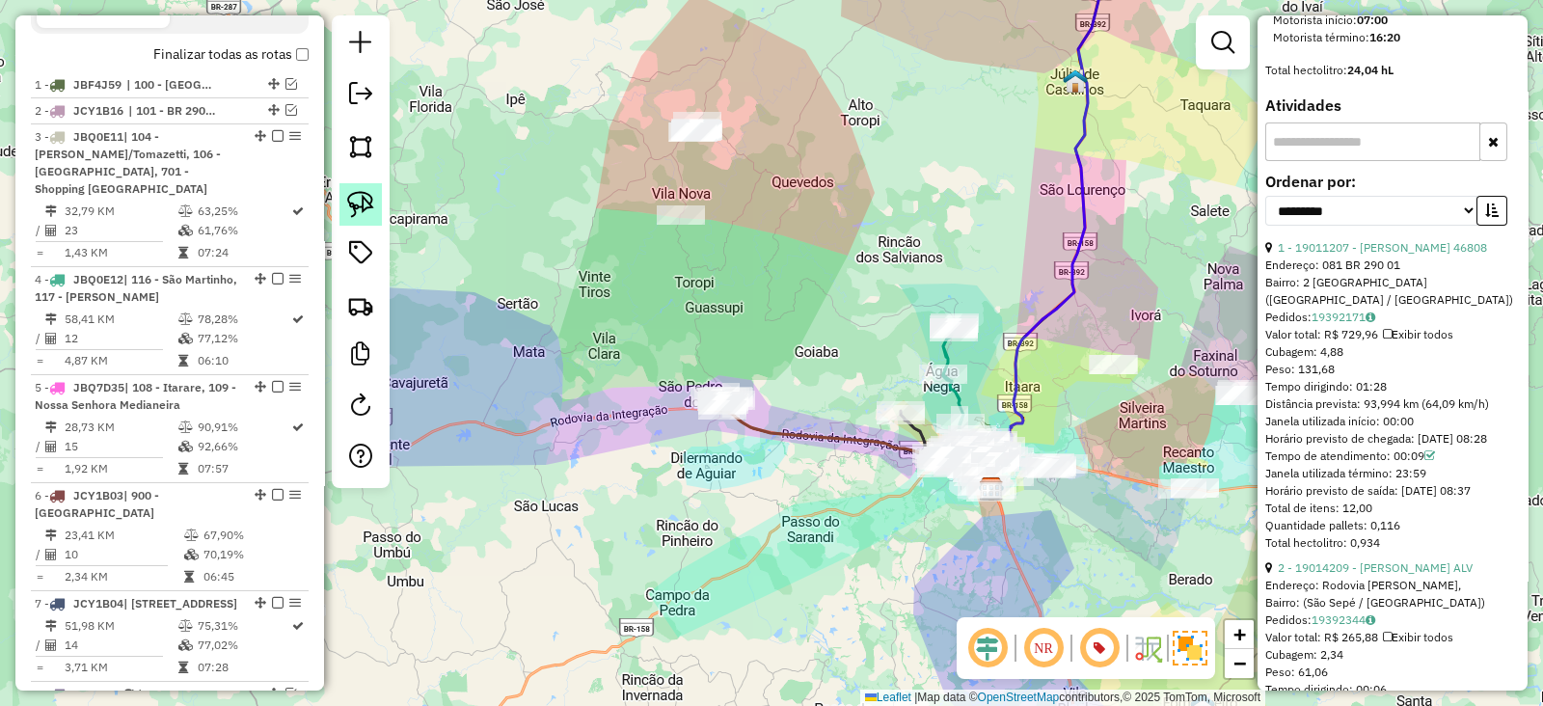
click at [352, 200] on img at bounding box center [360, 204] width 27 height 27
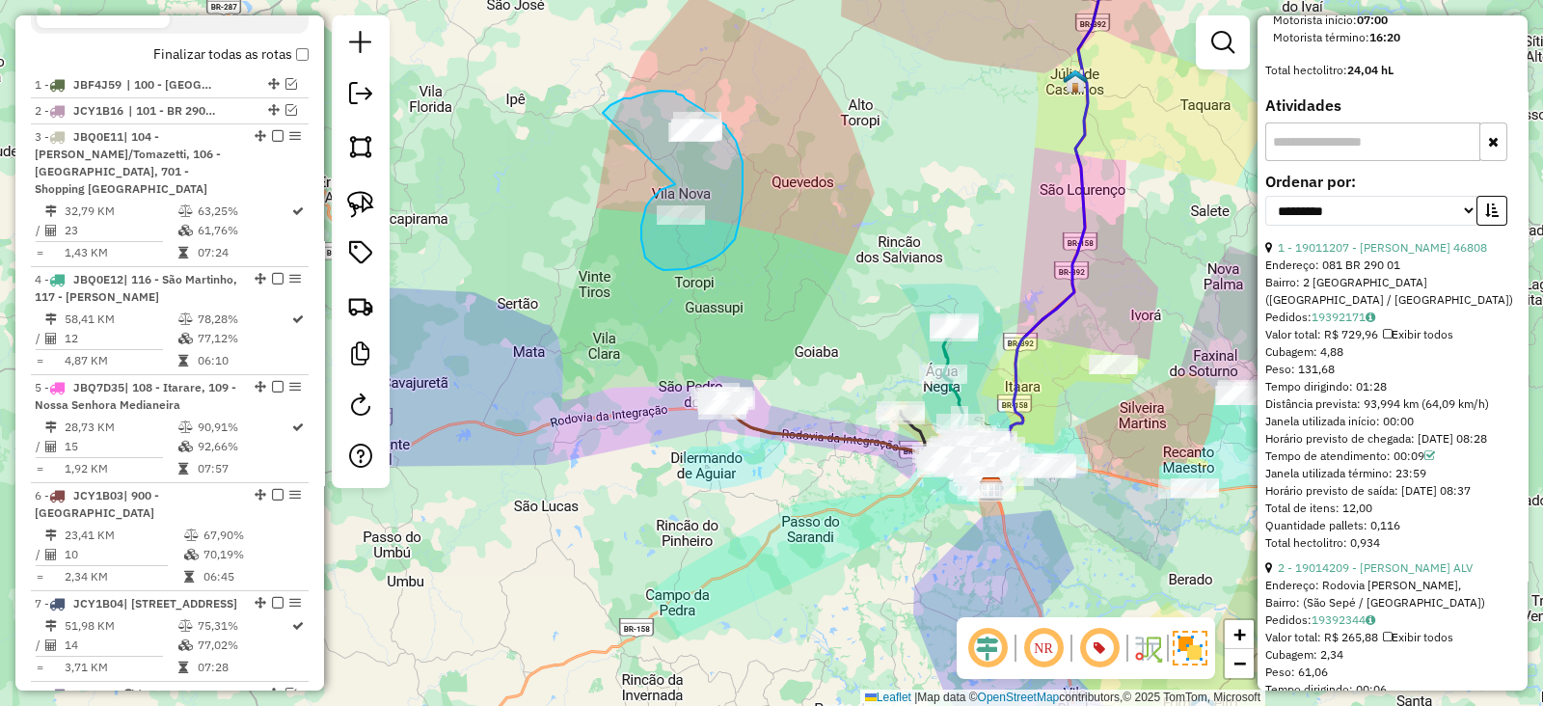
drag, startPoint x: 660, startPoint y: 190, endPoint x: 603, endPoint y: 113, distance: 96.4
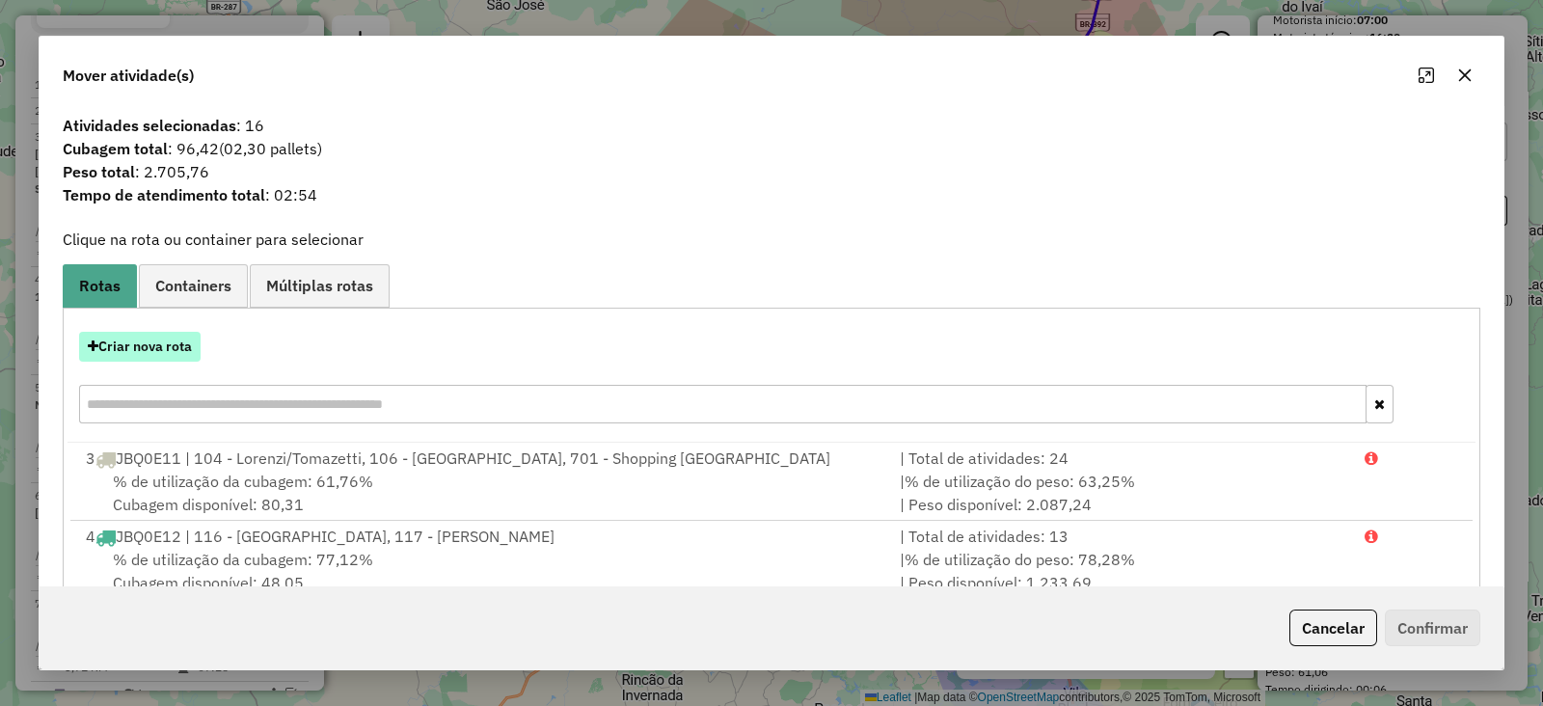
click at [174, 348] on button "Criar nova rota" at bounding box center [139, 347] width 121 height 30
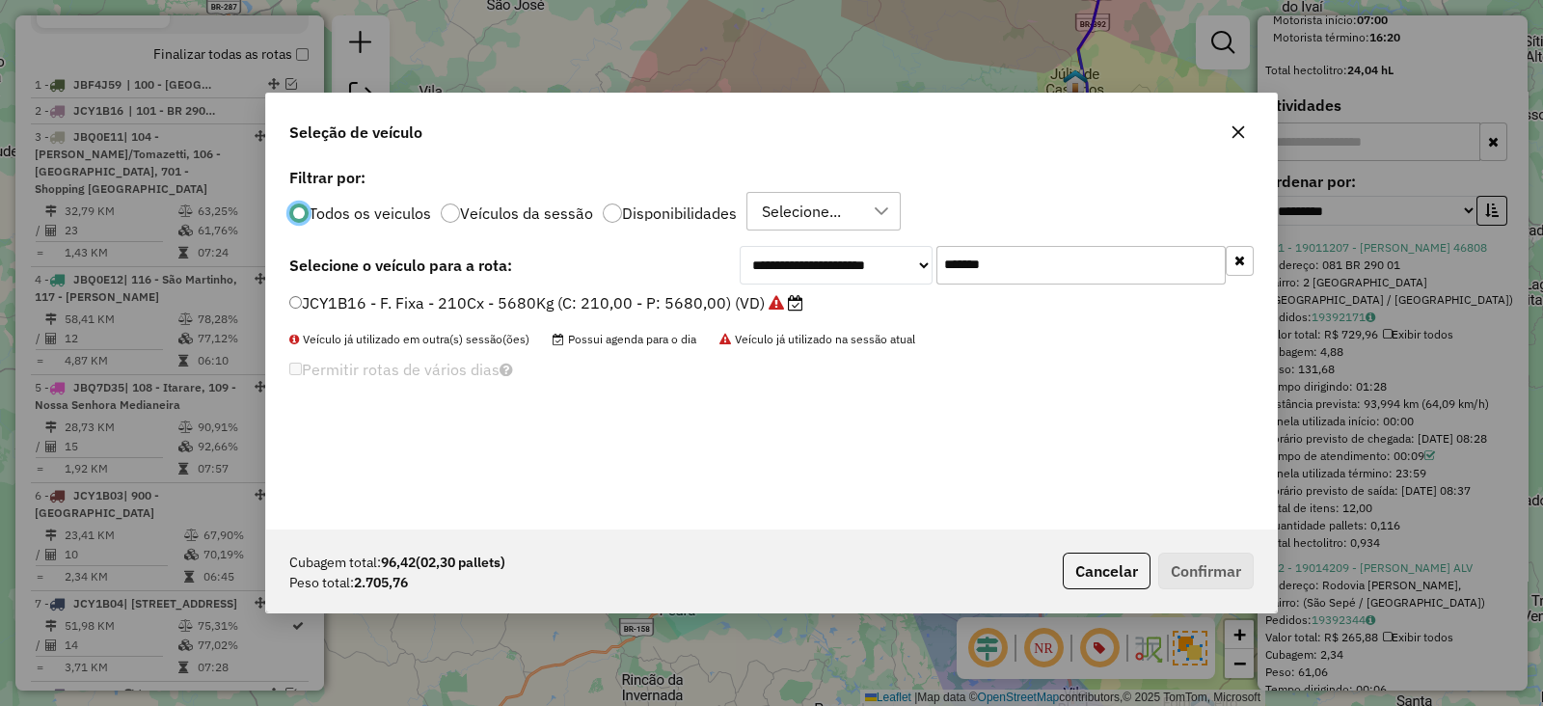
click at [1037, 270] on input "*******" at bounding box center [1080, 265] width 289 height 39
paste input "text"
type input "*******"
click at [742, 289] on div "**********" at bounding box center [771, 346] width 1010 height 366
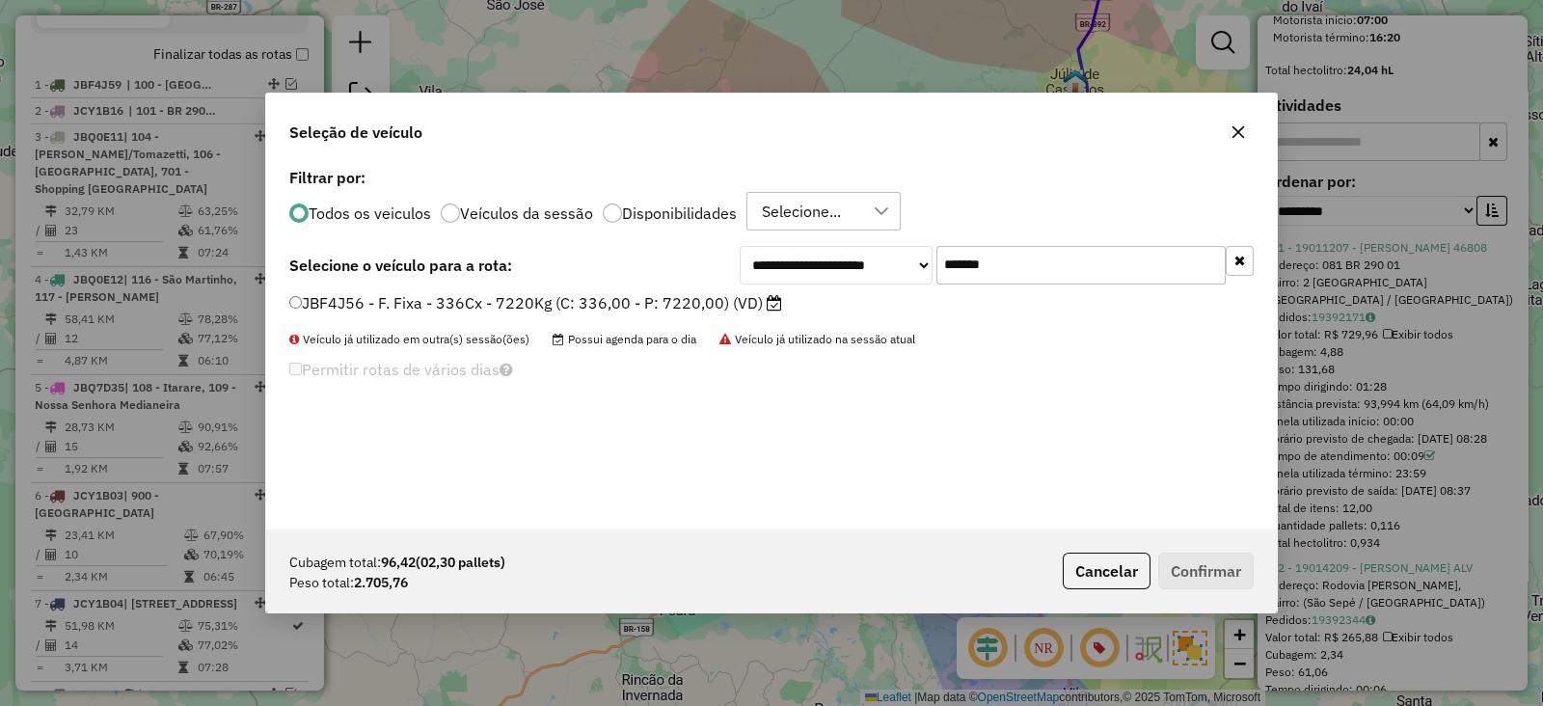
click at [739, 300] on label "JBF4J56 - F. Fixa - 336Cx - 7220Kg (C: 336,00 - P: 7220,00) (VD)" at bounding box center [535, 302] width 493 height 23
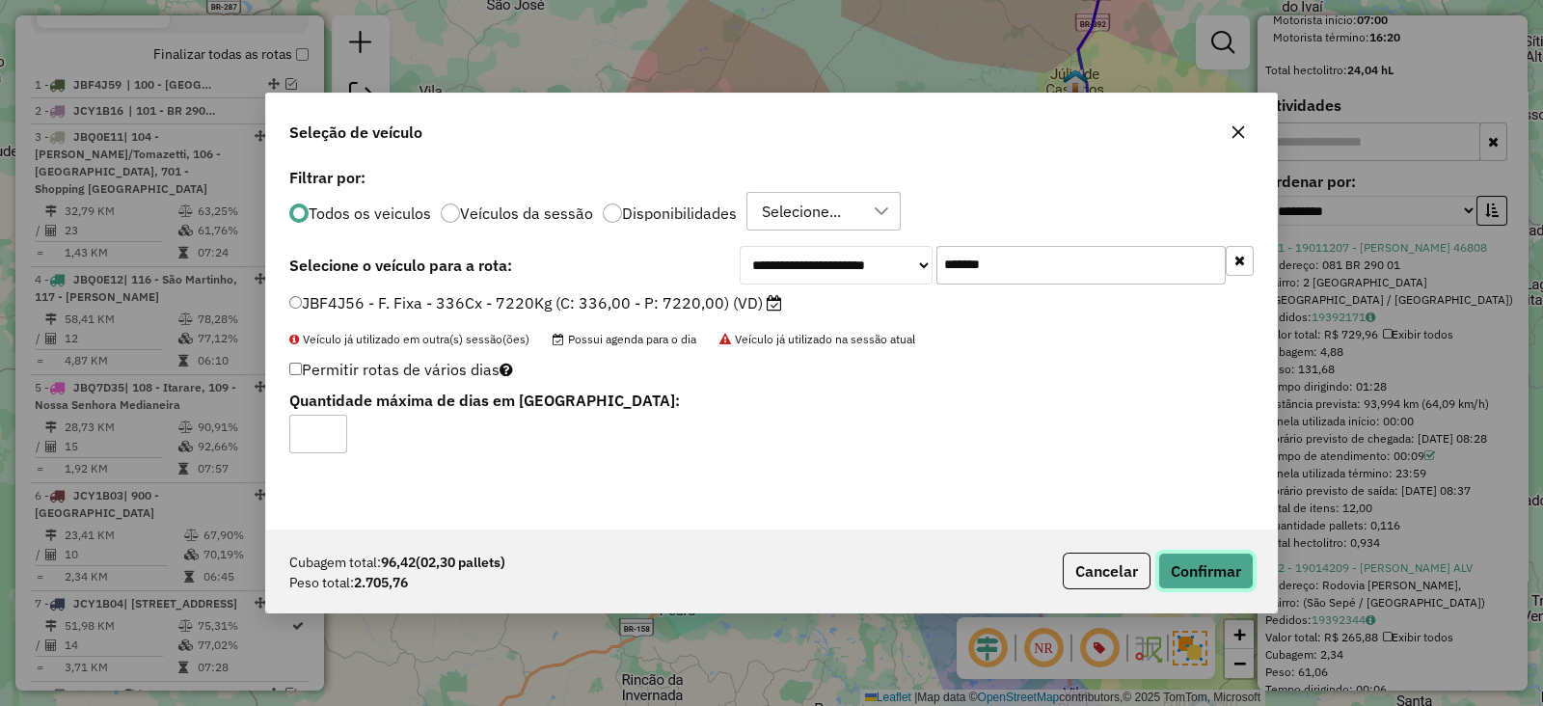
click at [1186, 566] on button "Confirmar" at bounding box center [1205, 570] width 95 height 37
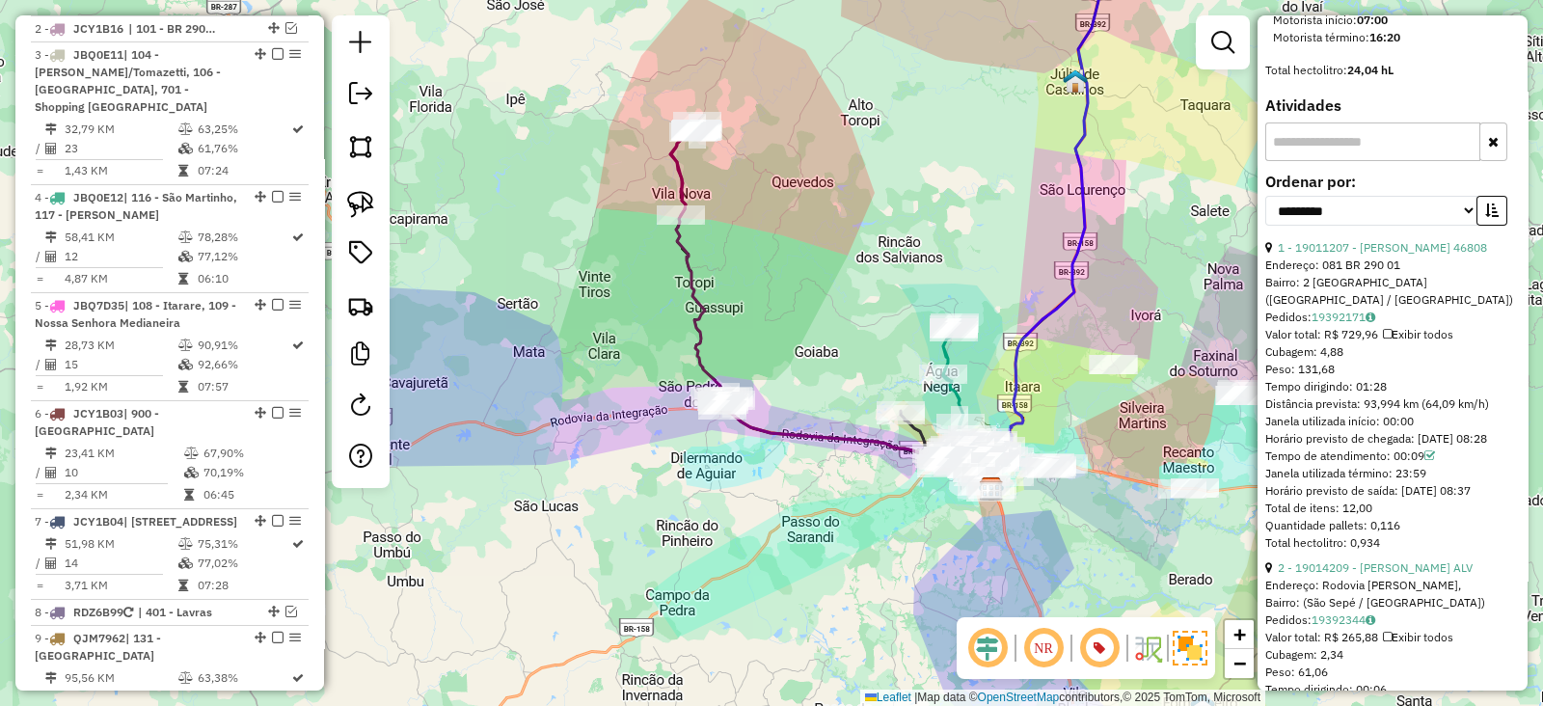
click at [685, 283] on icon at bounding box center [831, 310] width 321 height 357
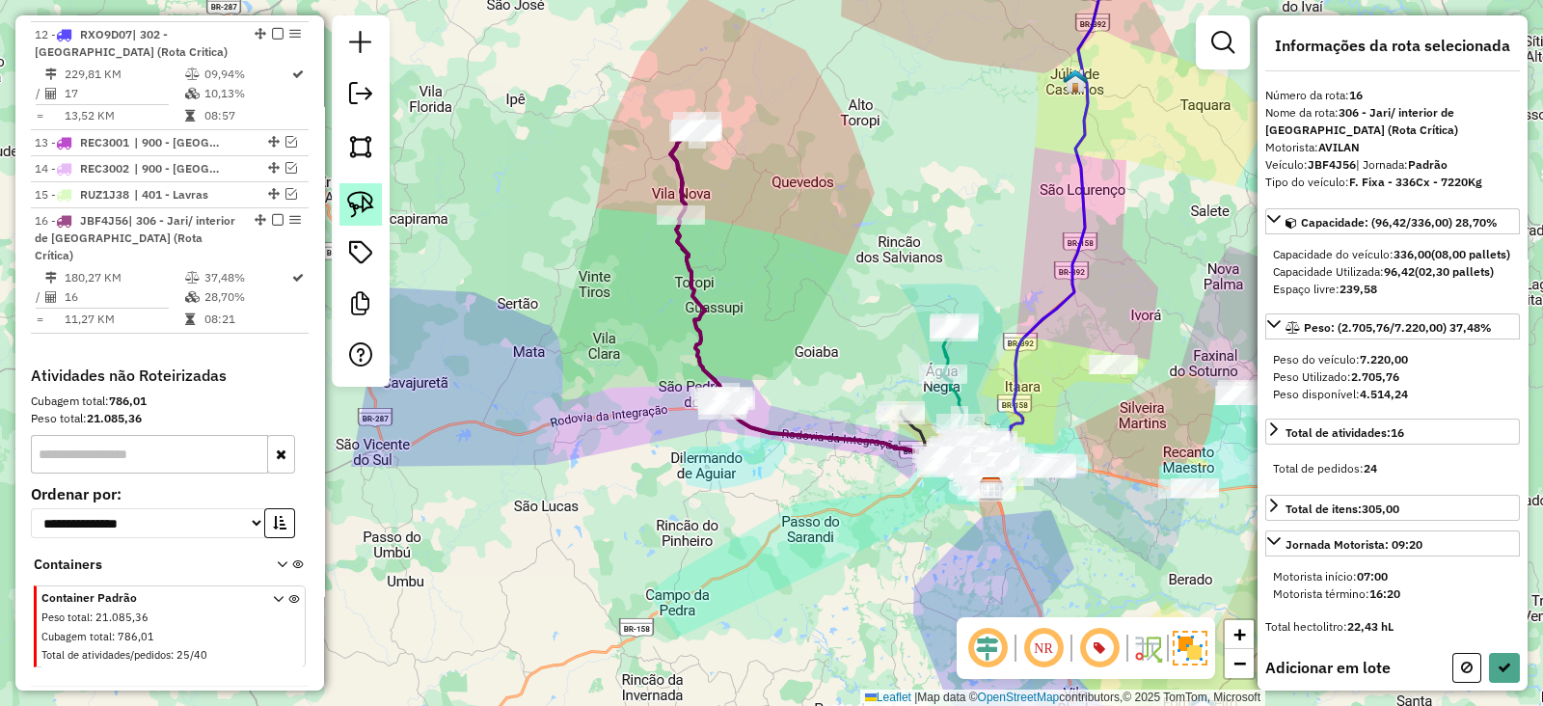
scroll to position [0, 0]
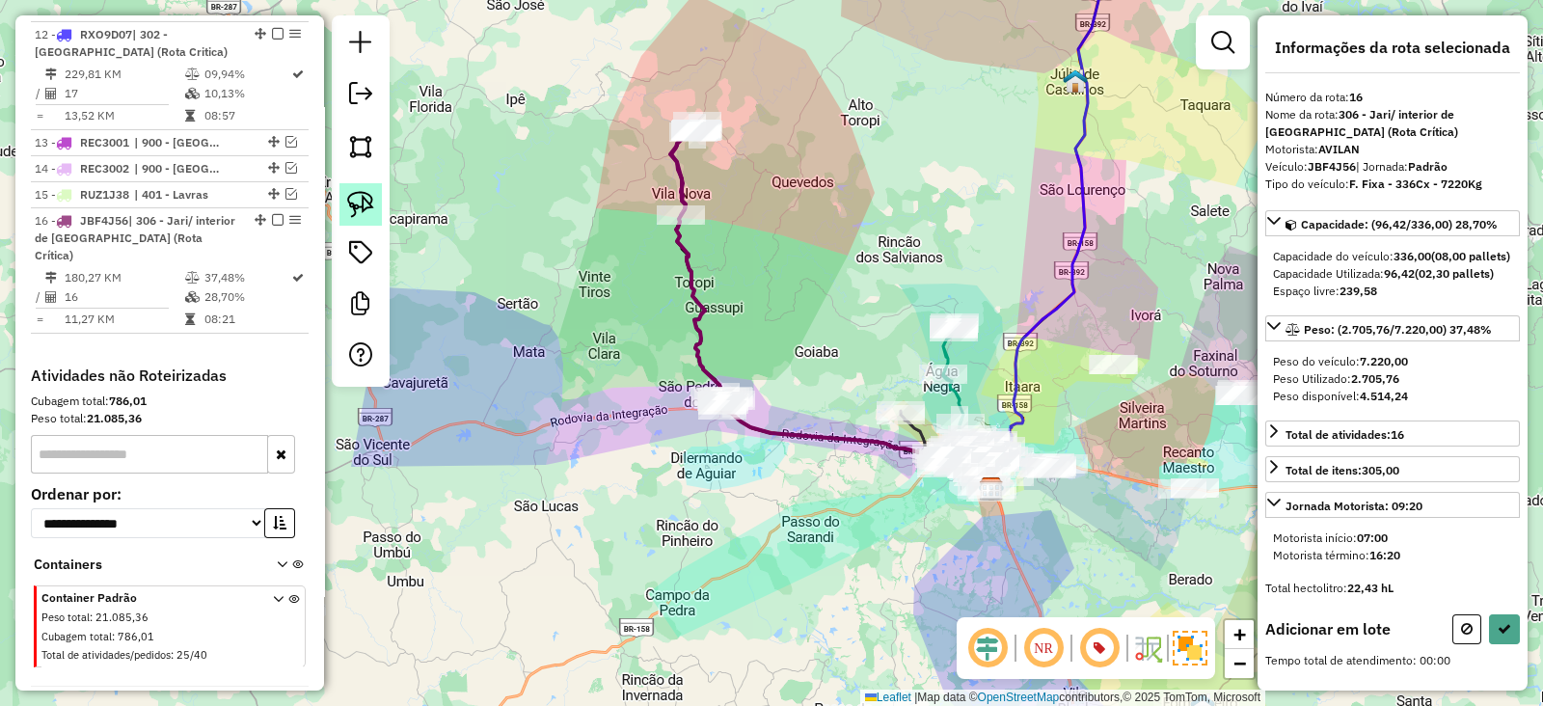
click at [357, 211] on img at bounding box center [360, 204] width 27 height 27
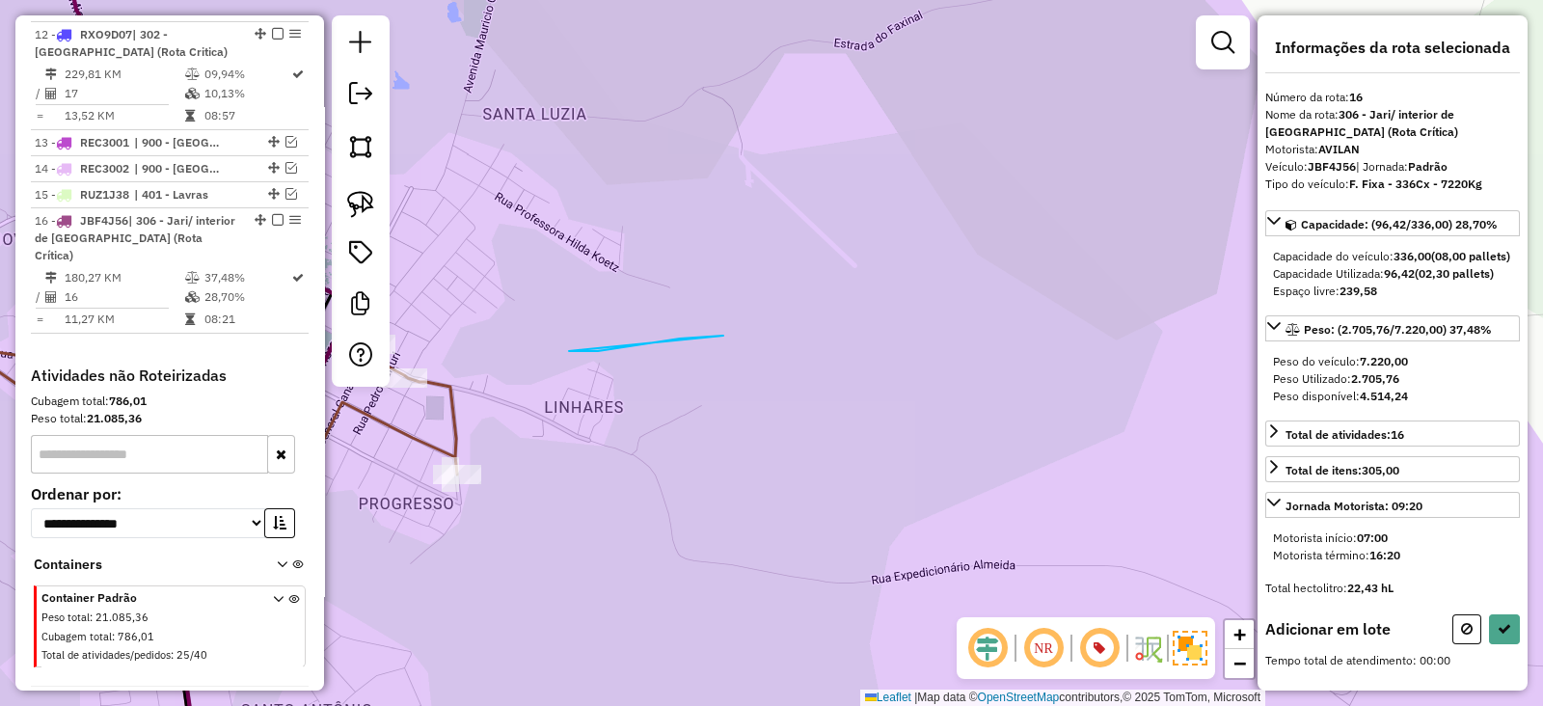
drag, startPoint x: 569, startPoint y: 351, endPoint x: 723, endPoint y: 336, distance: 155.0
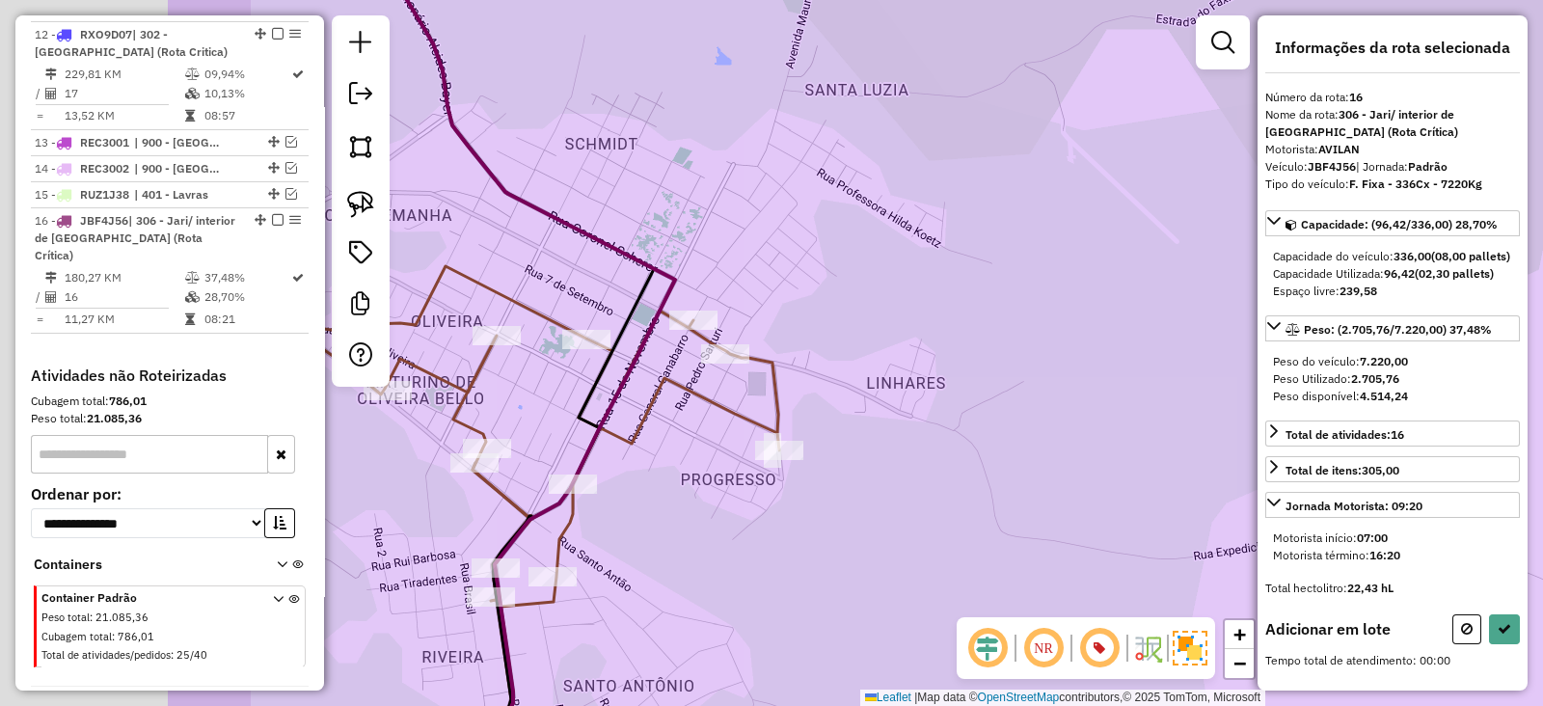
drag, startPoint x: 618, startPoint y: 308, endPoint x: 910, endPoint y: 282, distance: 293.3
click at [910, 282] on div "Janela de atendimento Grade de atendimento Capacidade Transportadoras Veículos …" at bounding box center [771, 353] width 1543 height 706
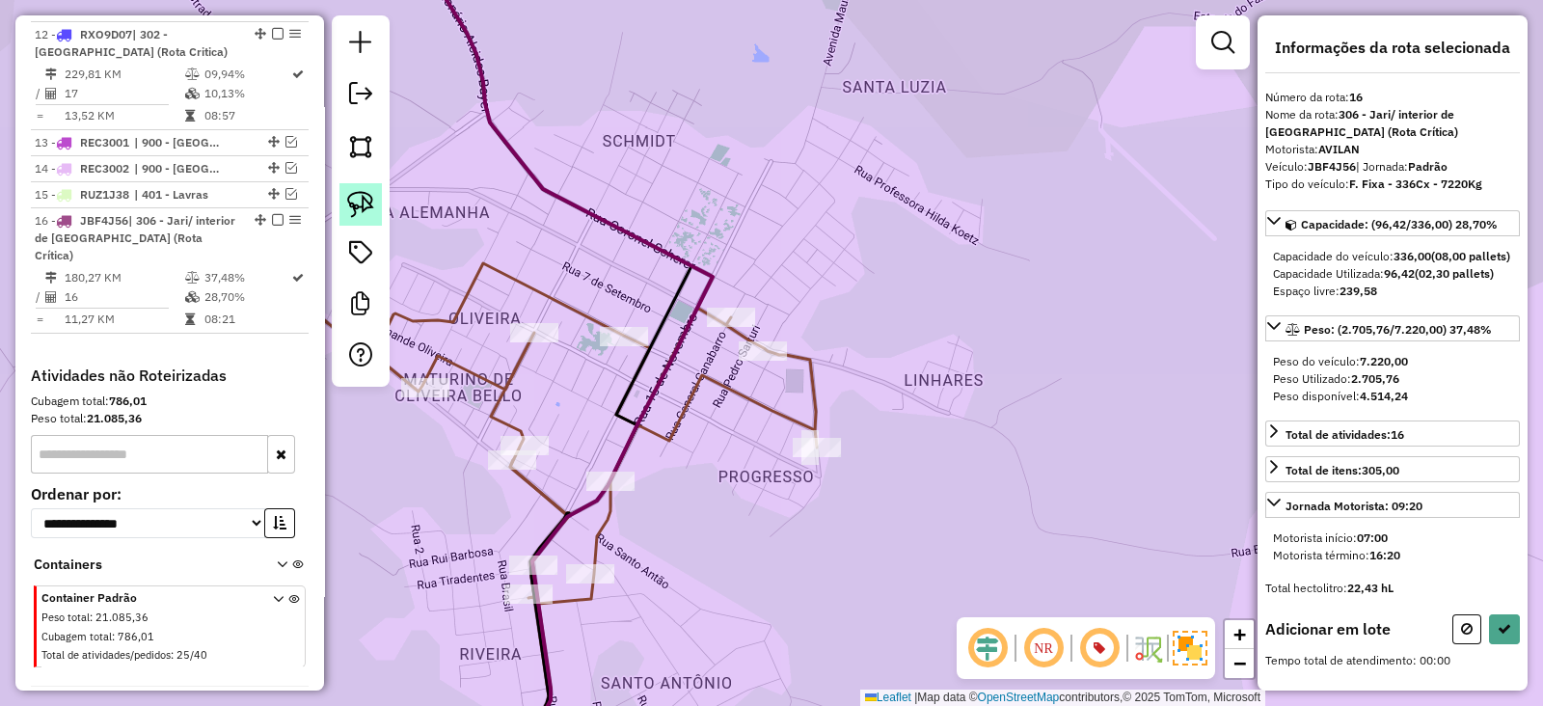
click at [371, 201] on img at bounding box center [360, 204] width 27 height 27
drag, startPoint x: 686, startPoint y: 301, endPoint x: 815, endPoint y: 306, distance: 128.3
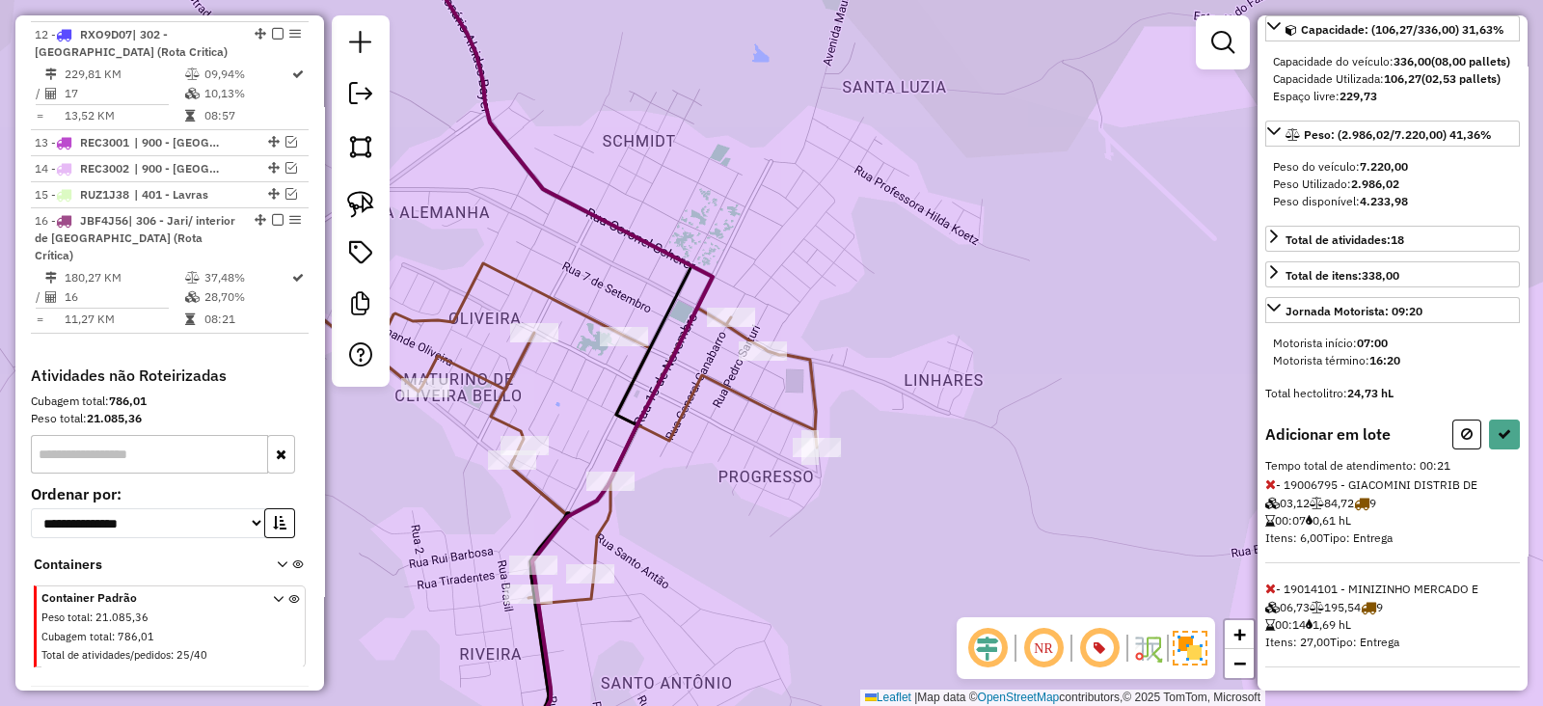
select select "**********"
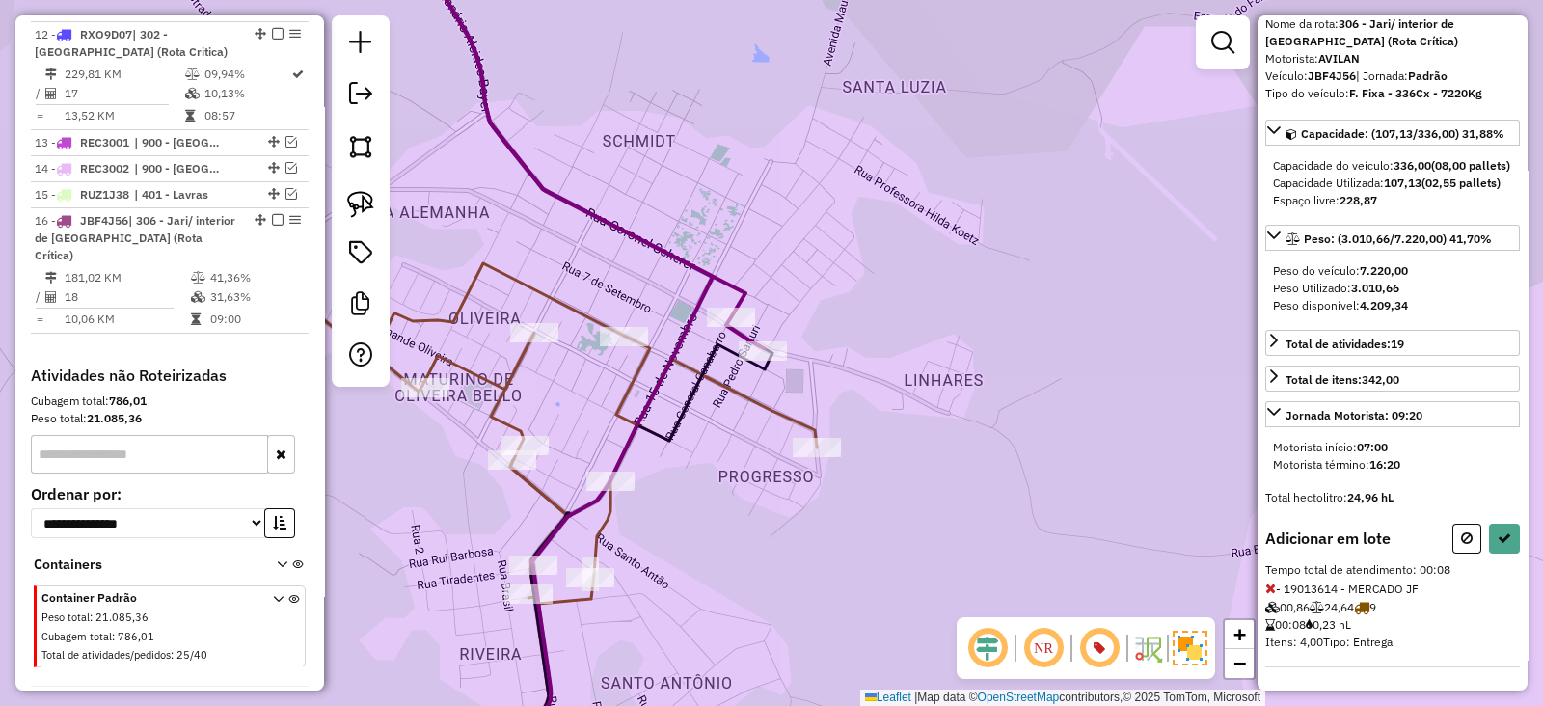
select select "**********"
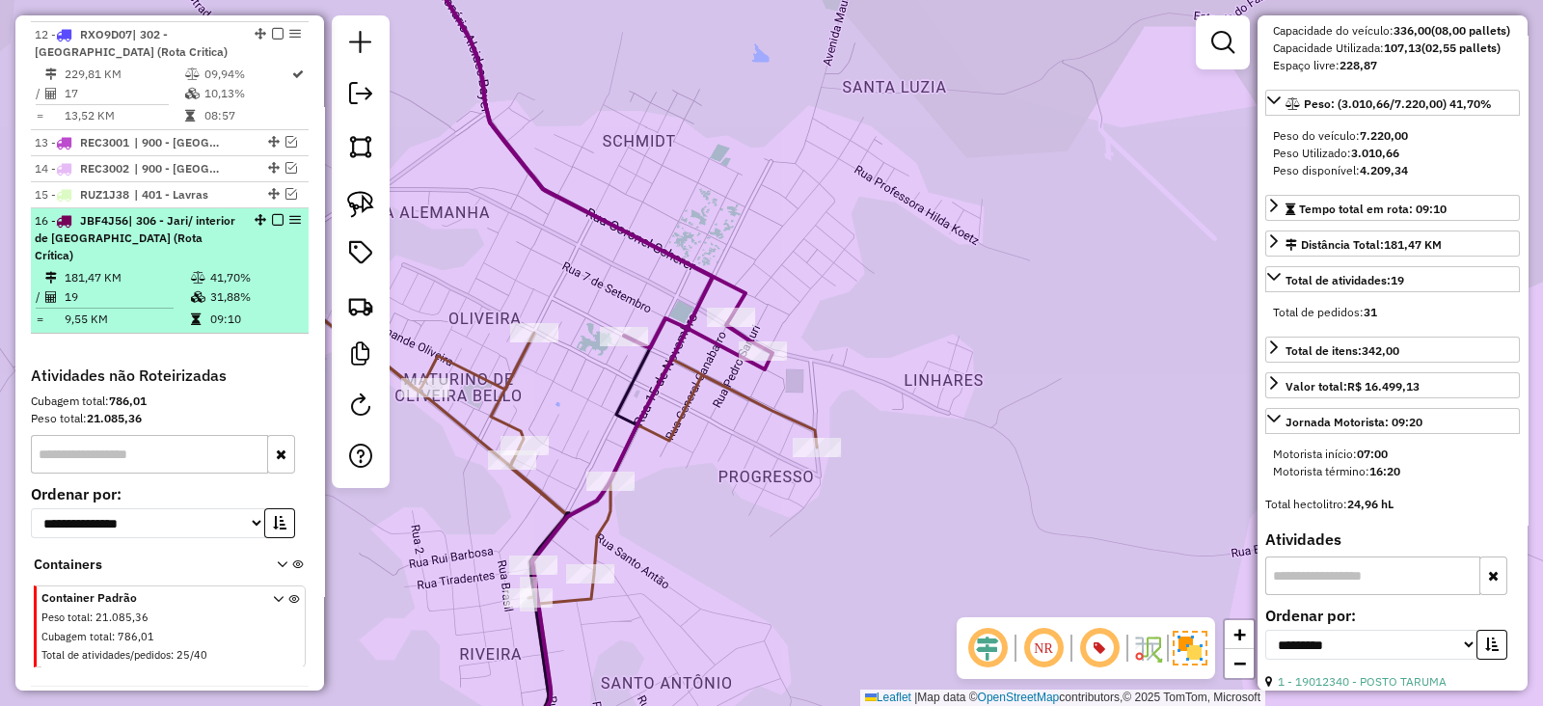
click at [260, 268] on td "41,70%" at bounding box center [255, 277] width 92 height 19
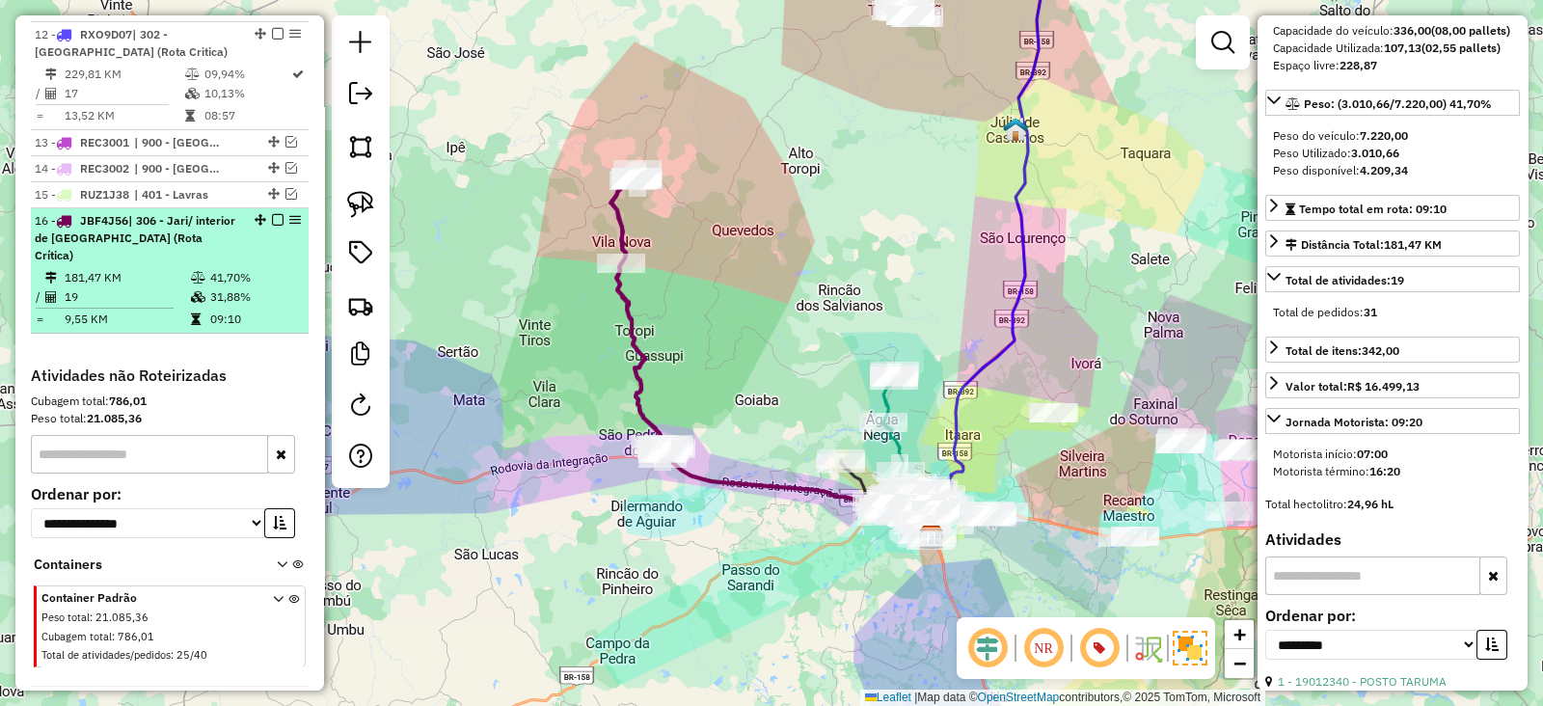
click at [272, 214] on em at bounding box center [278, 220] width 12 height 12
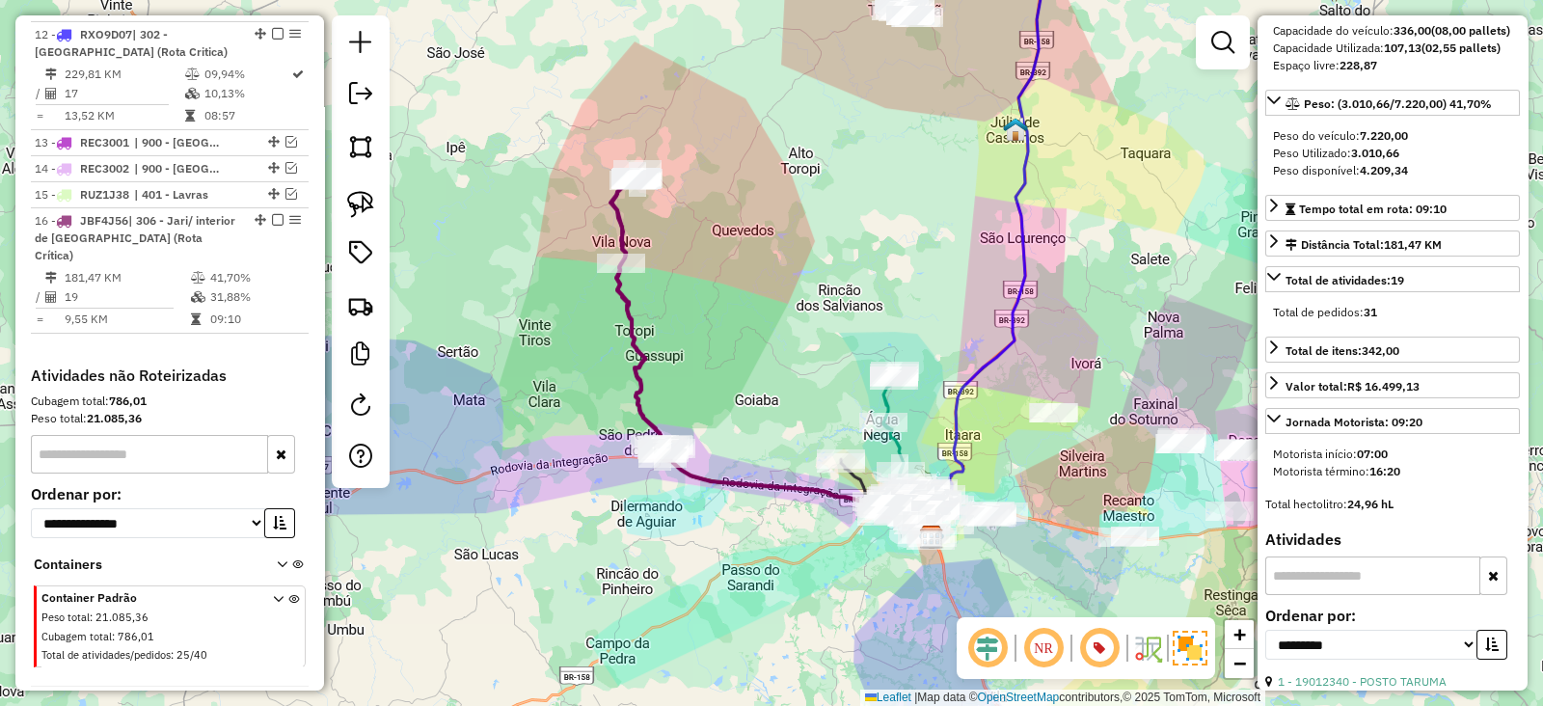
scroll to position [1787, 0]
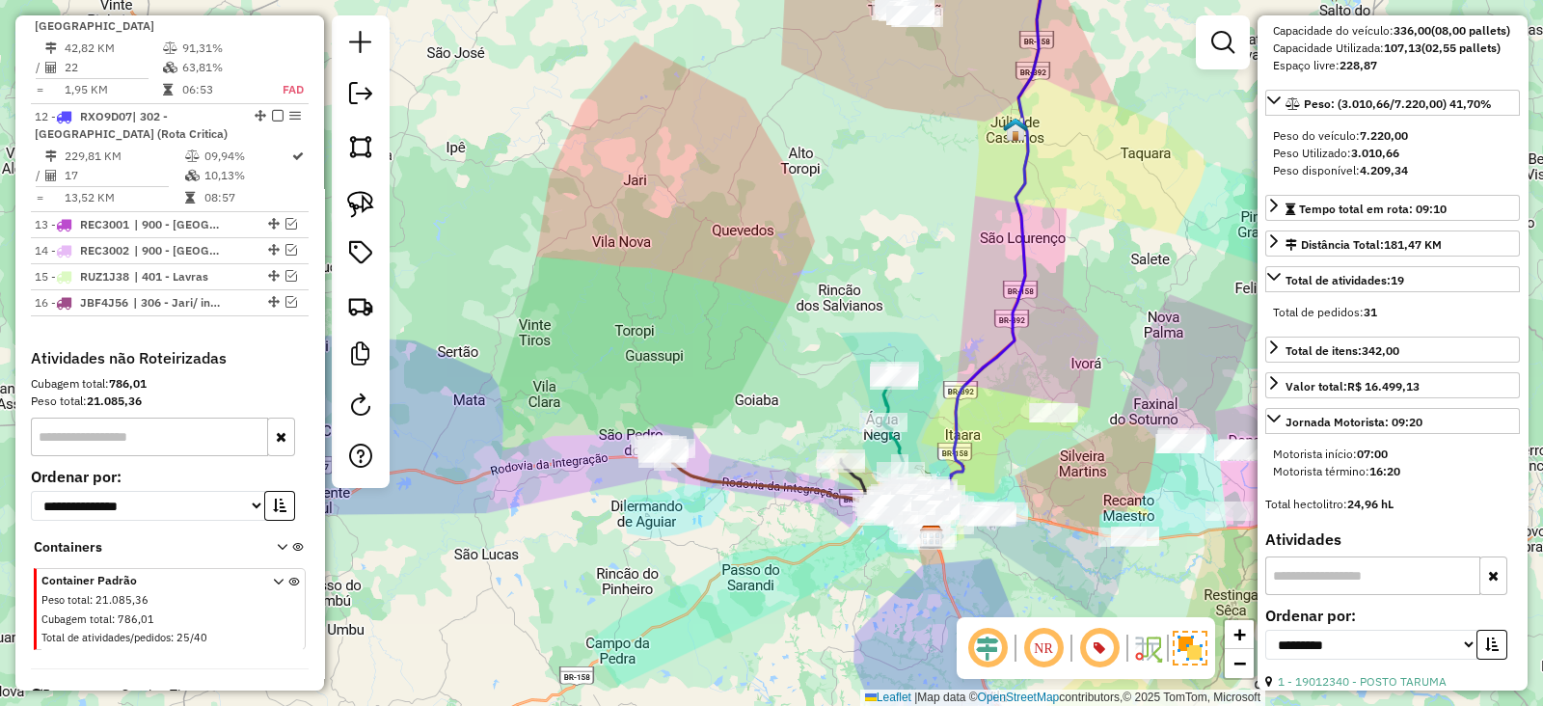
click at [760, 491] on icon at bounding box center [796, 493] width 271 height 88
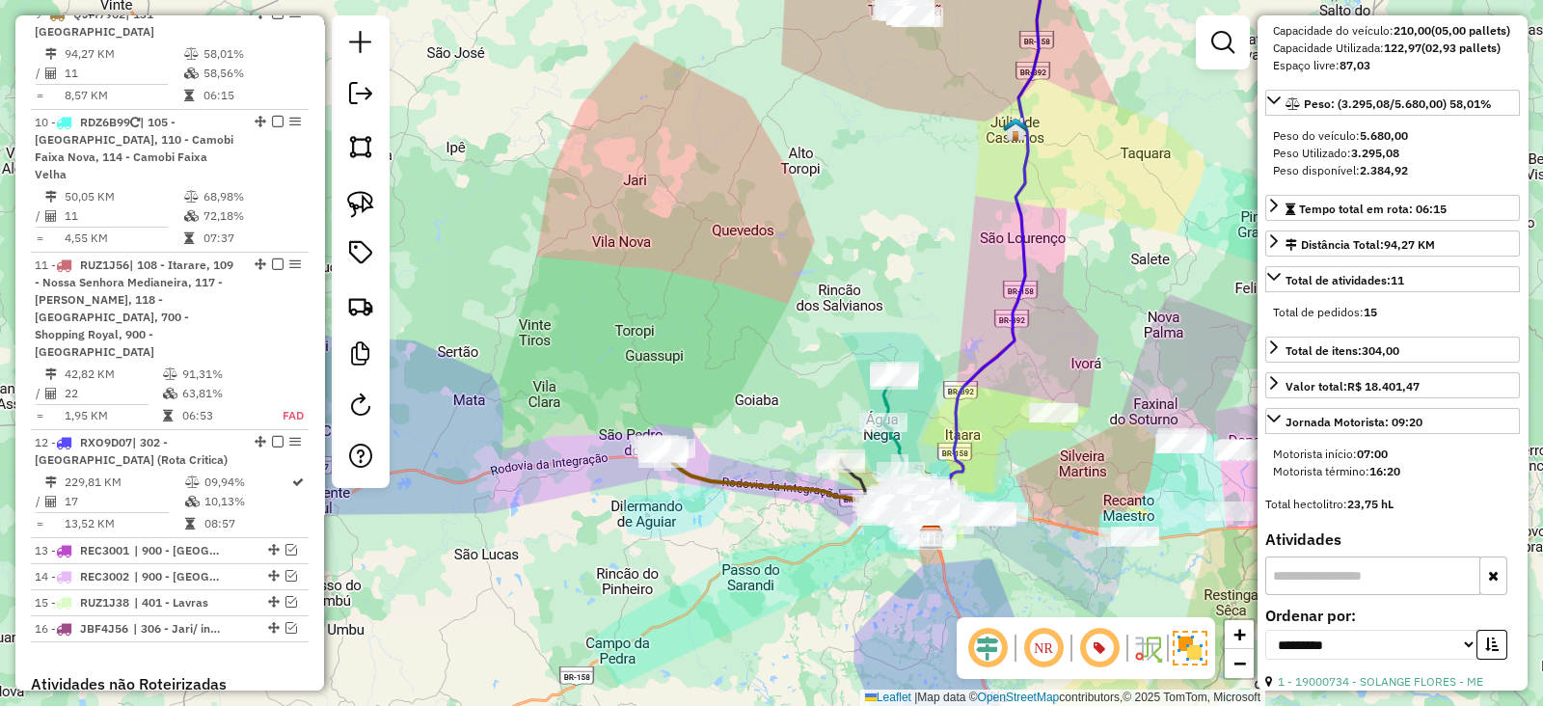
scroll to position [1444, 0]
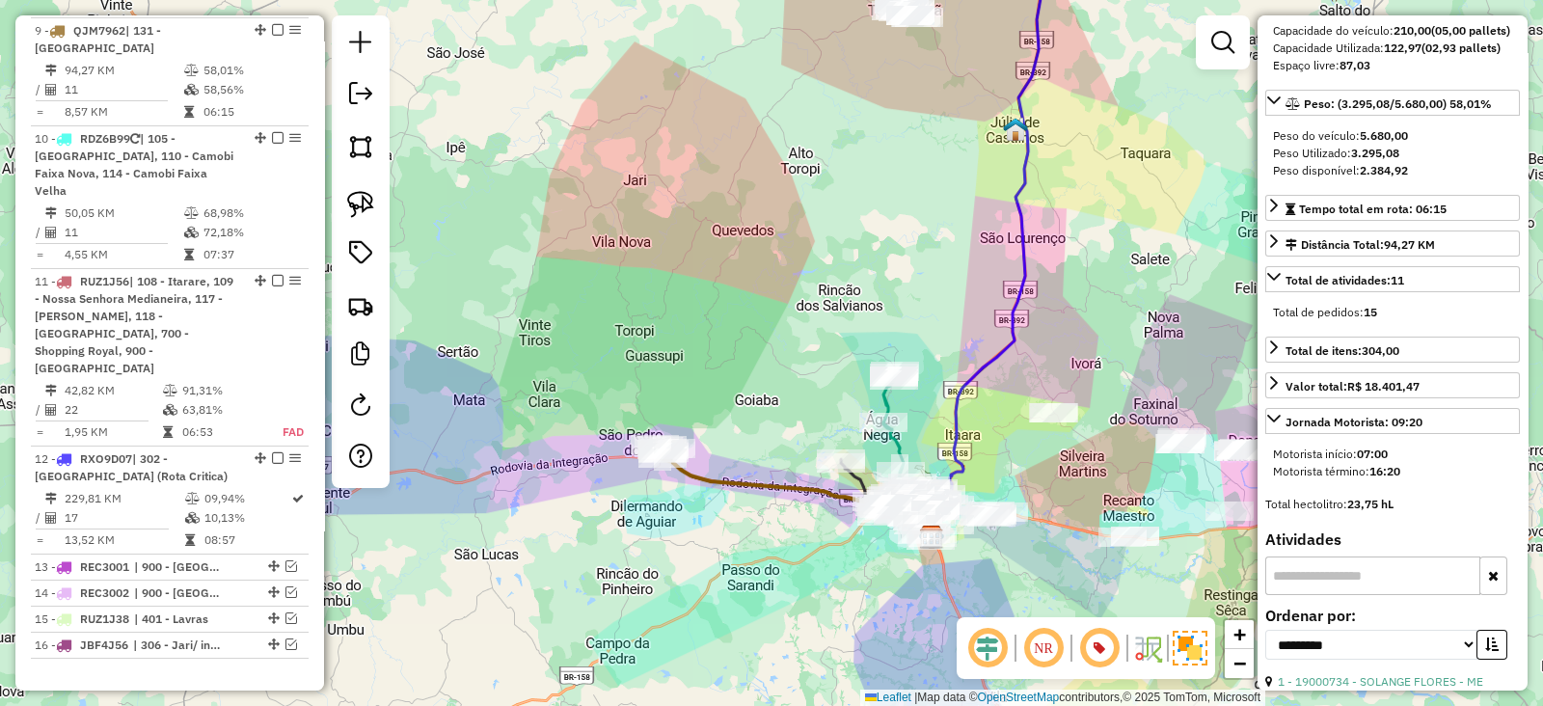
click at [723, 478] on icon at bounding box center [796, 493] width 271 height 88
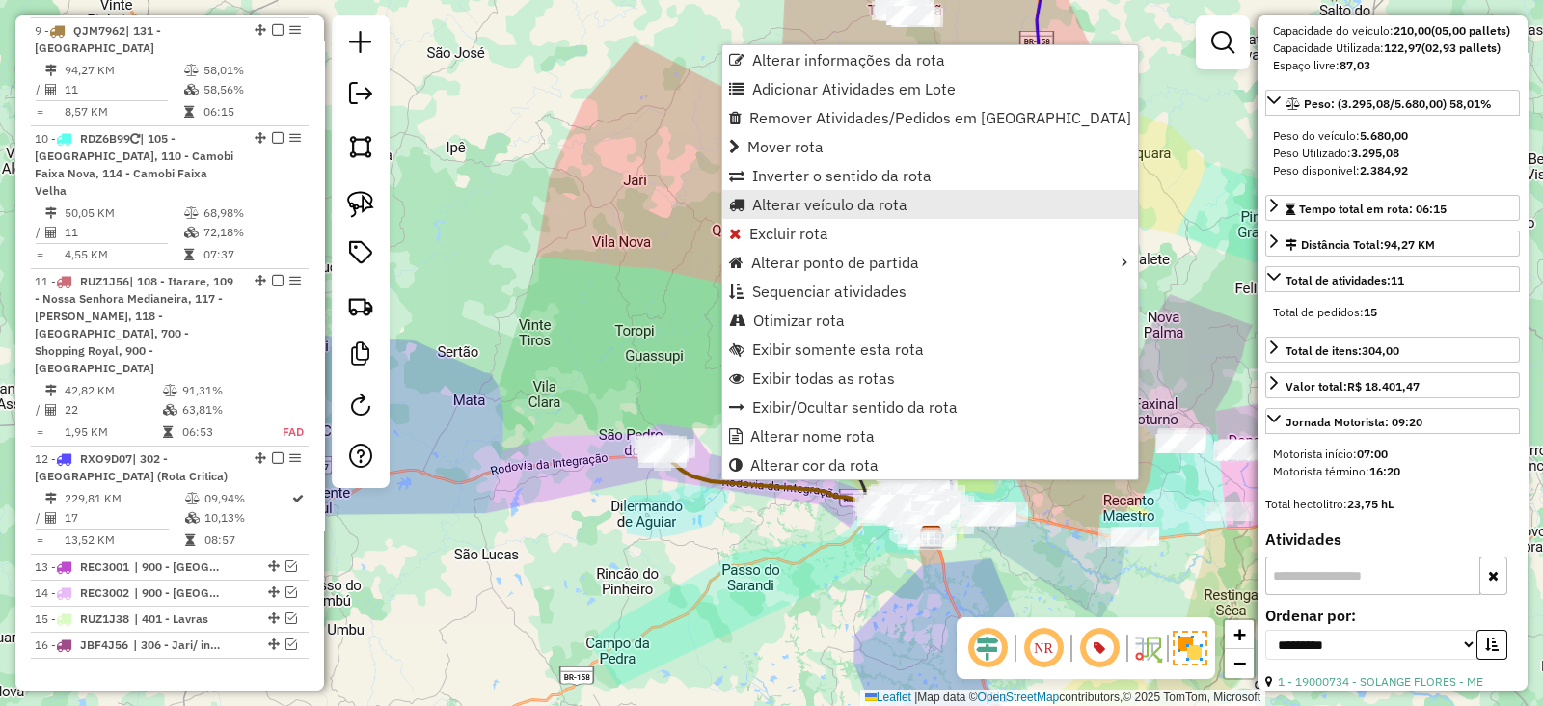
click at [791, 207] on span "Alterar veículo da rota" at bounding box center [829, 204] width 155 height 15
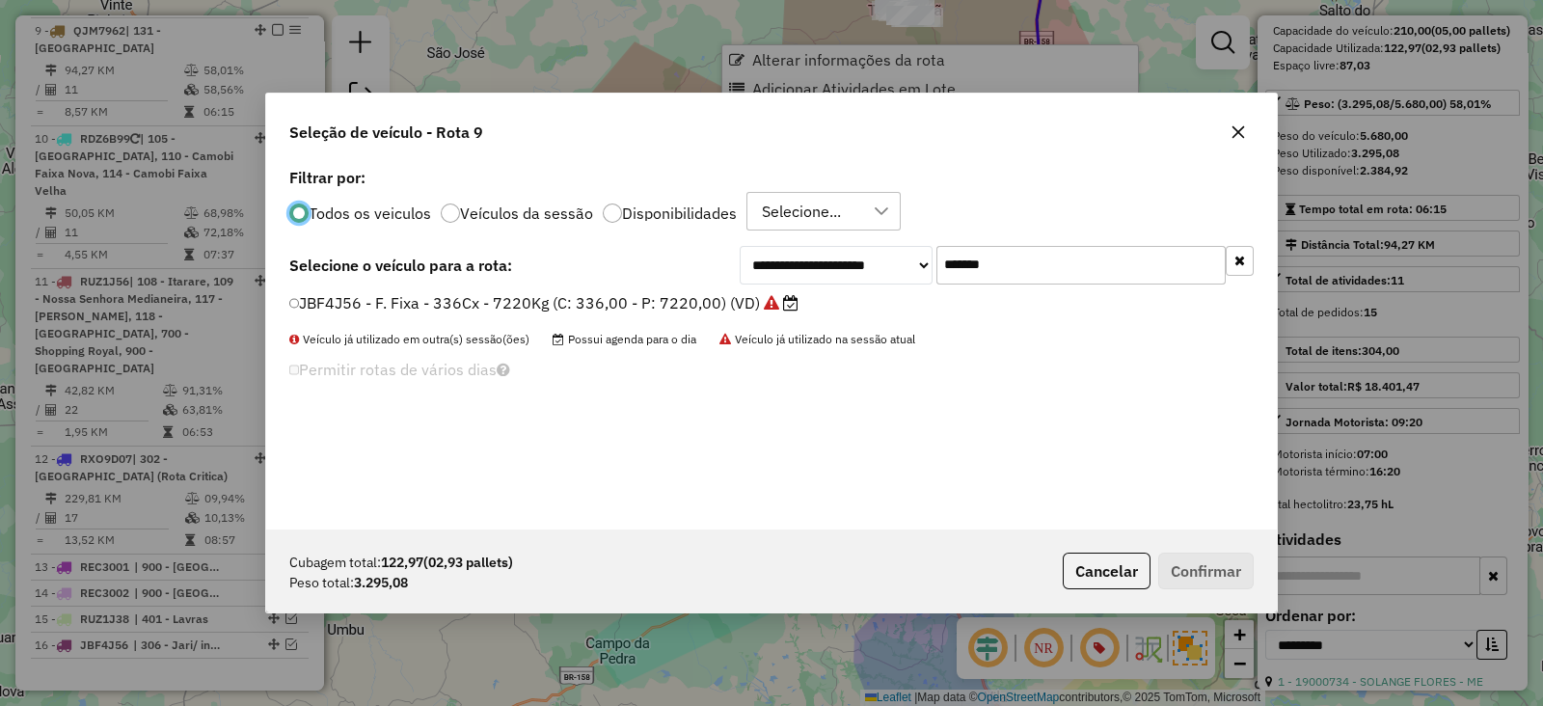
scroll to position [10, 6]
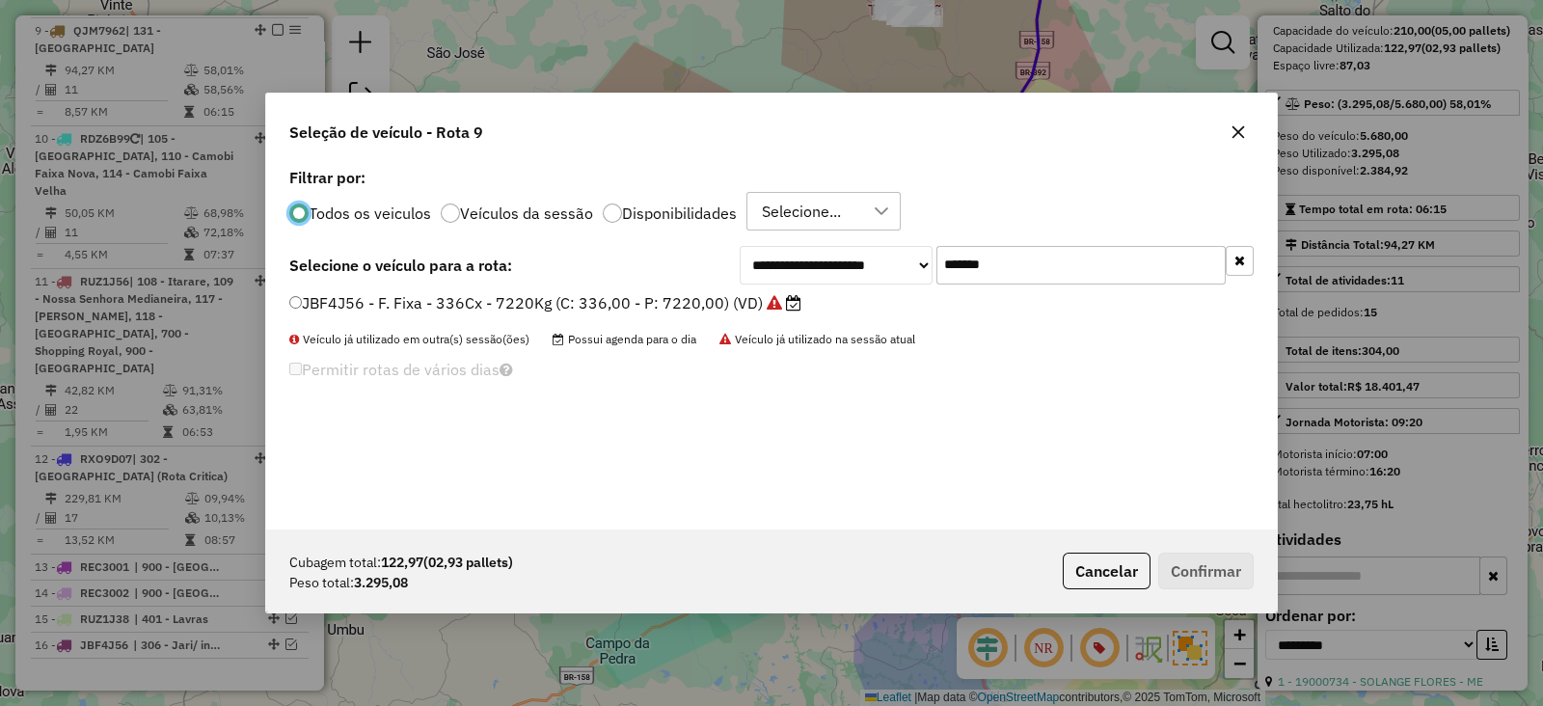
click at [964, 270] on input "*******" at bounding box center [1080, 265] width 289 height 39
paste input "text"
type input "*******"
click at [719, 307] on label "RAD2846 - F. Fixa - 420CX - 12620KG (C: 420,00 - P: 12620,00) (VD)" at bounding box center [550, 302] width 523 height 23
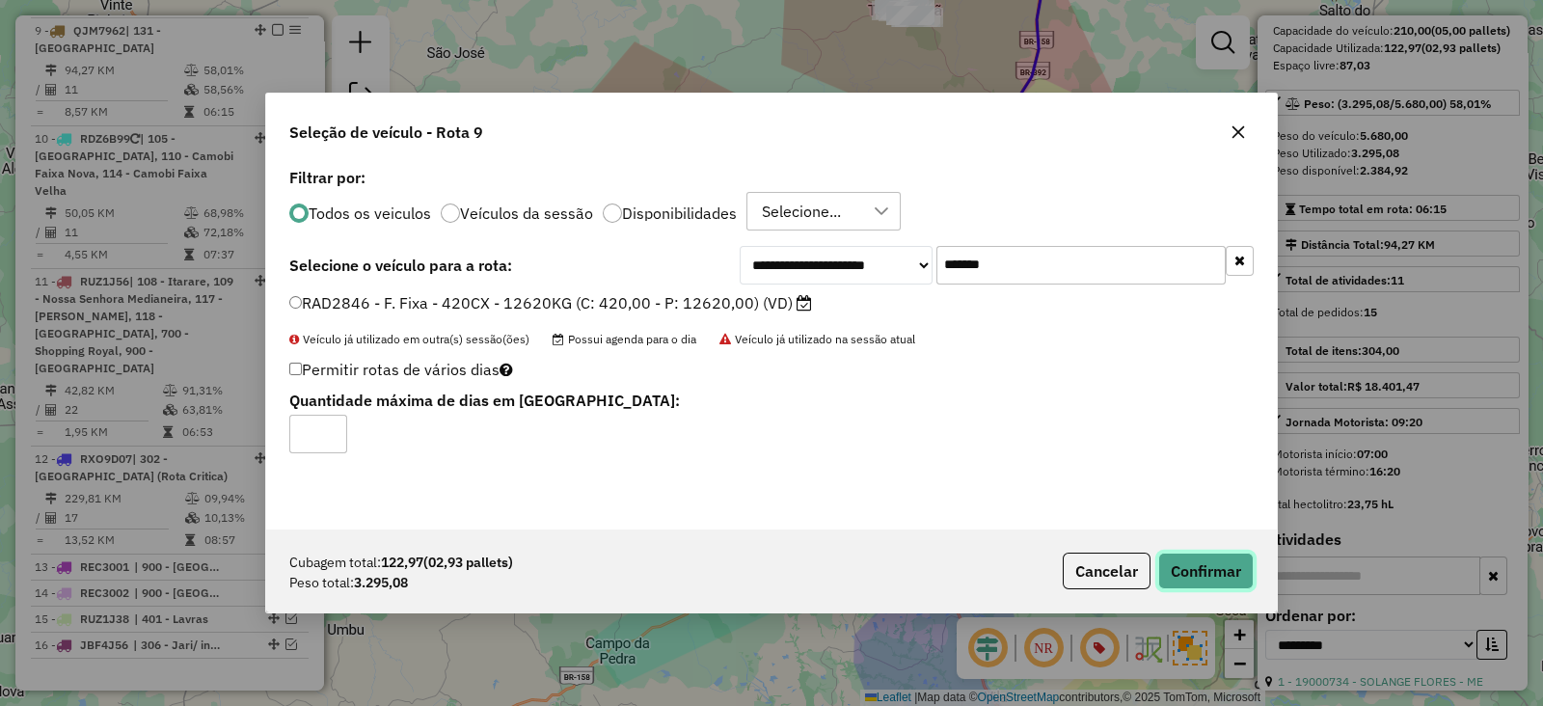
click at [1196, 559] on button "Confirmar" at bounding box center [1205, 570] width 95 height 37
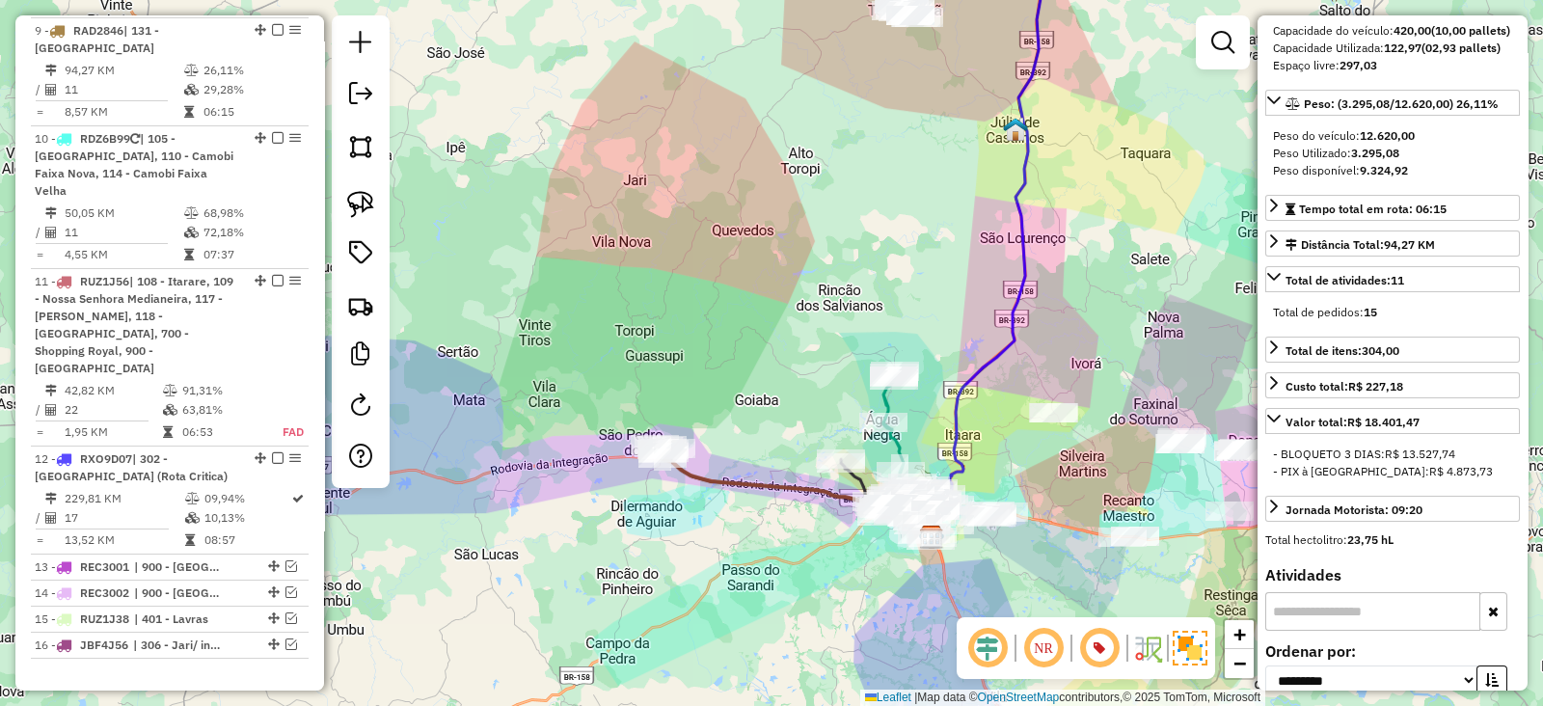
click at [781, 493] on icon at bounding box center [796, 493] width 271 height 88
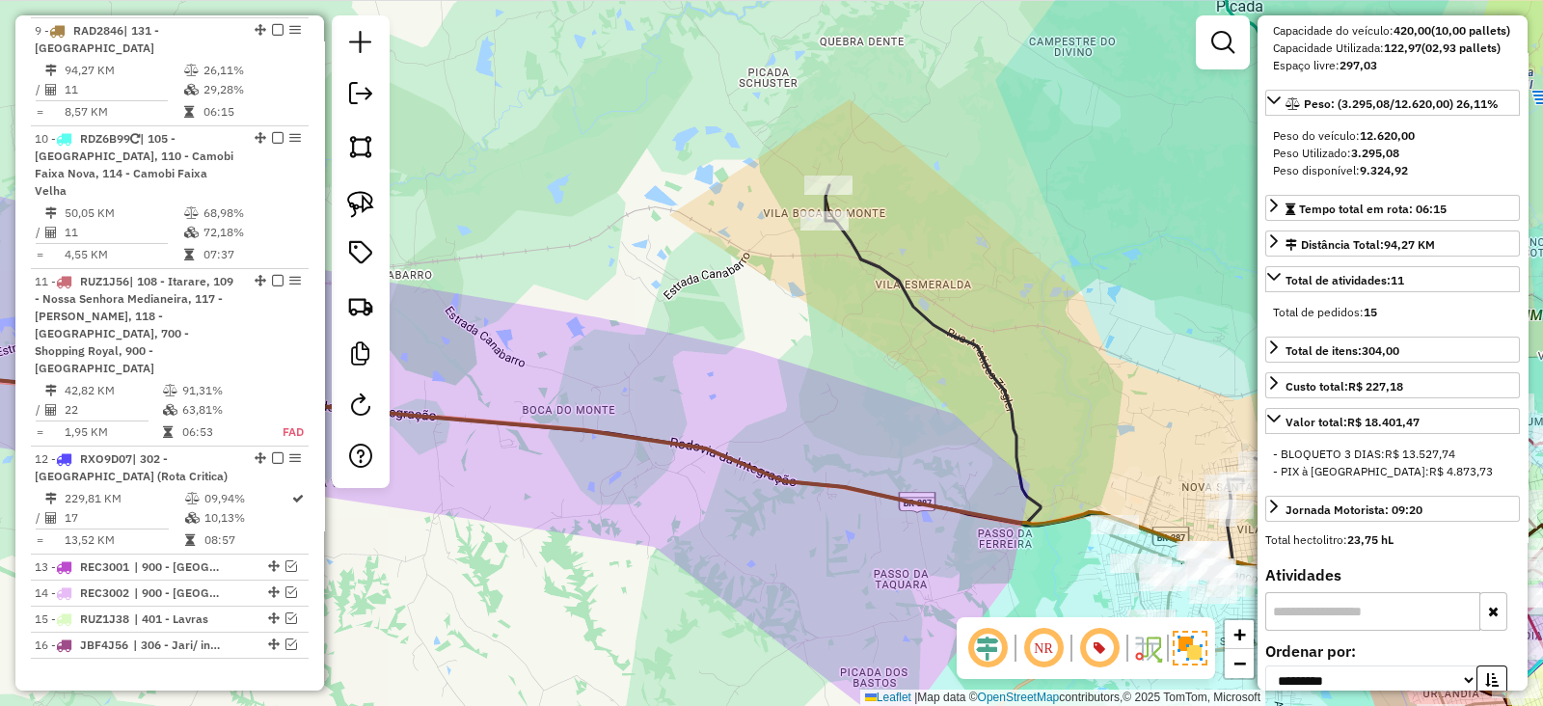
drag, startPoint x: 853, startPoint y: 481, endPoint x: 841, endPoint y: 474, distance: 14.2
click at [841, 474] on icon at bounding box center [693, 572] width 1695 height 408
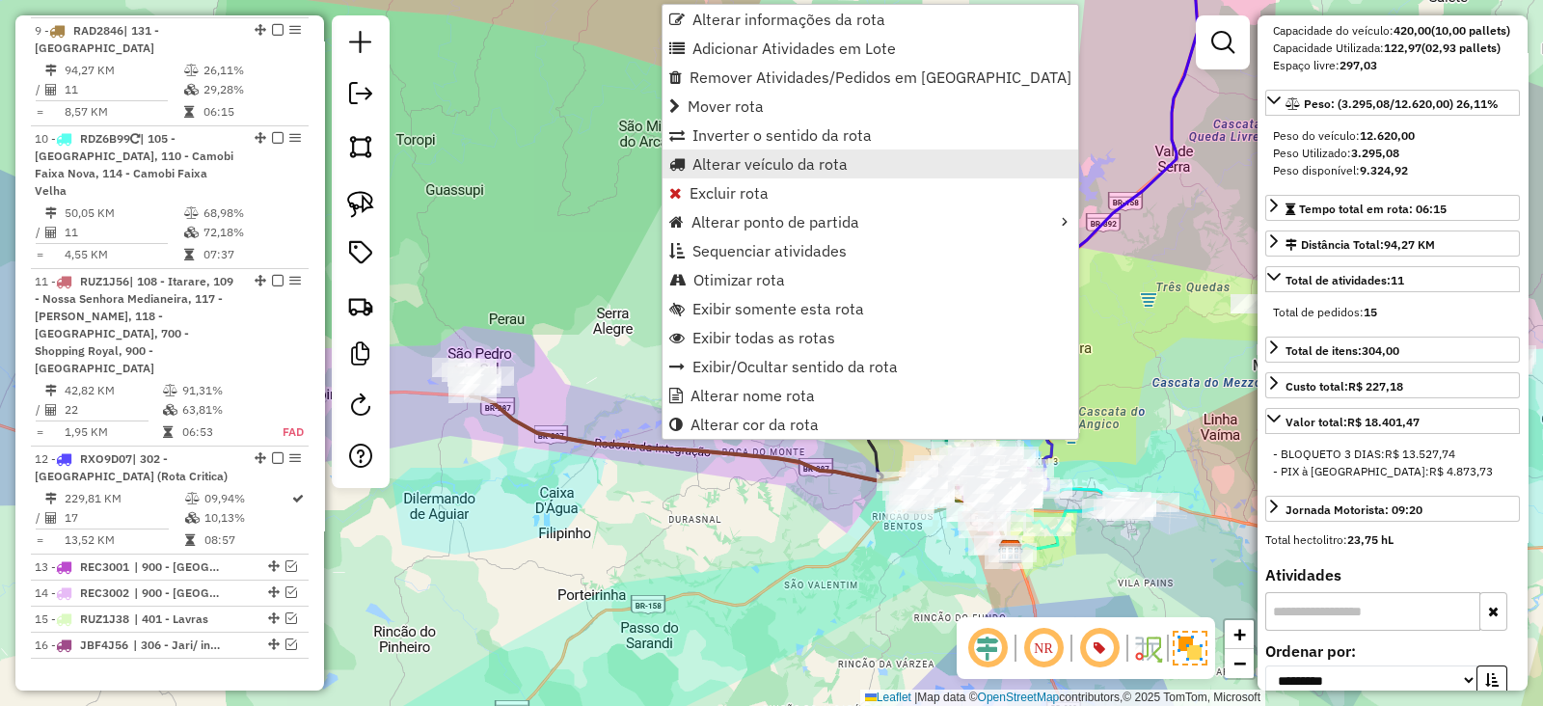
click at [723, 175] on link "Alterar veículo da rota" at bounding box center [870, 163] width 416 height 29
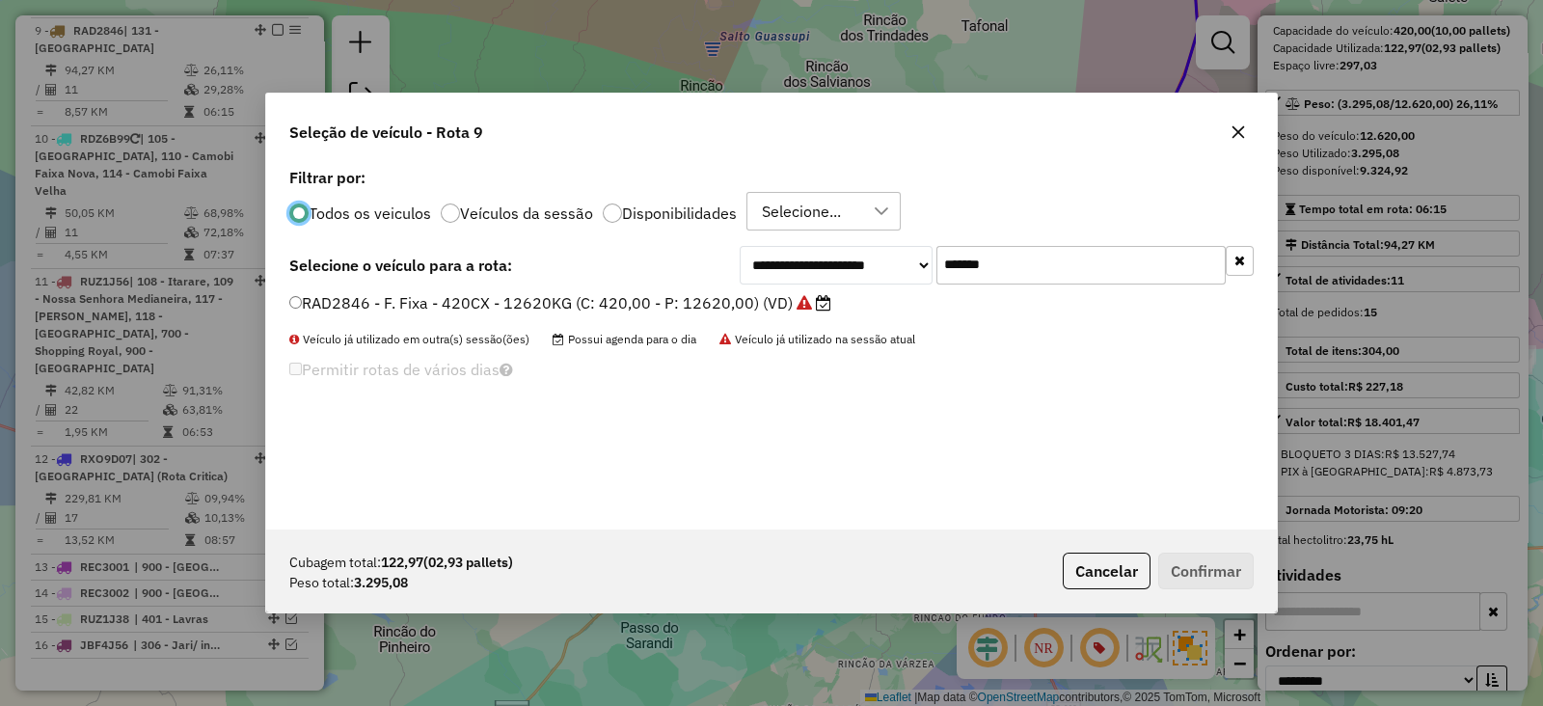
click at [1002, 271] on input "*******" at bounding box center [1080, 265] width 289 height 39
paste input "text"
type input "*******"
click at [696, 295] on label "JBQ0E12 - F. Fixa - 210Cx - 5680Kg (C: 210,00 - P: 5680,00) (VD)" at bounding box center [546, 302] width 515 height 23
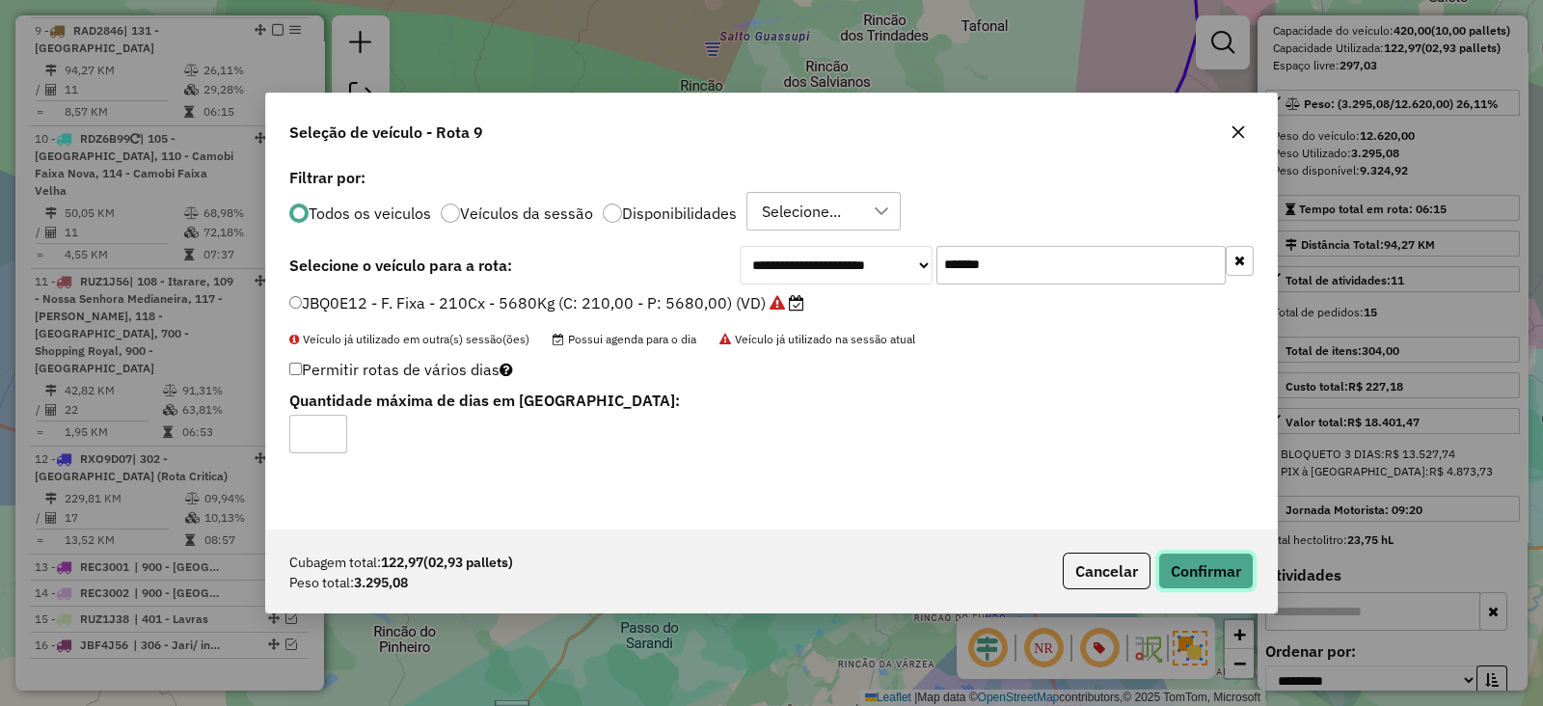
click at [1176, 564] on button "Confirmar" at bounding box center [1205, 570] width 95 height 37
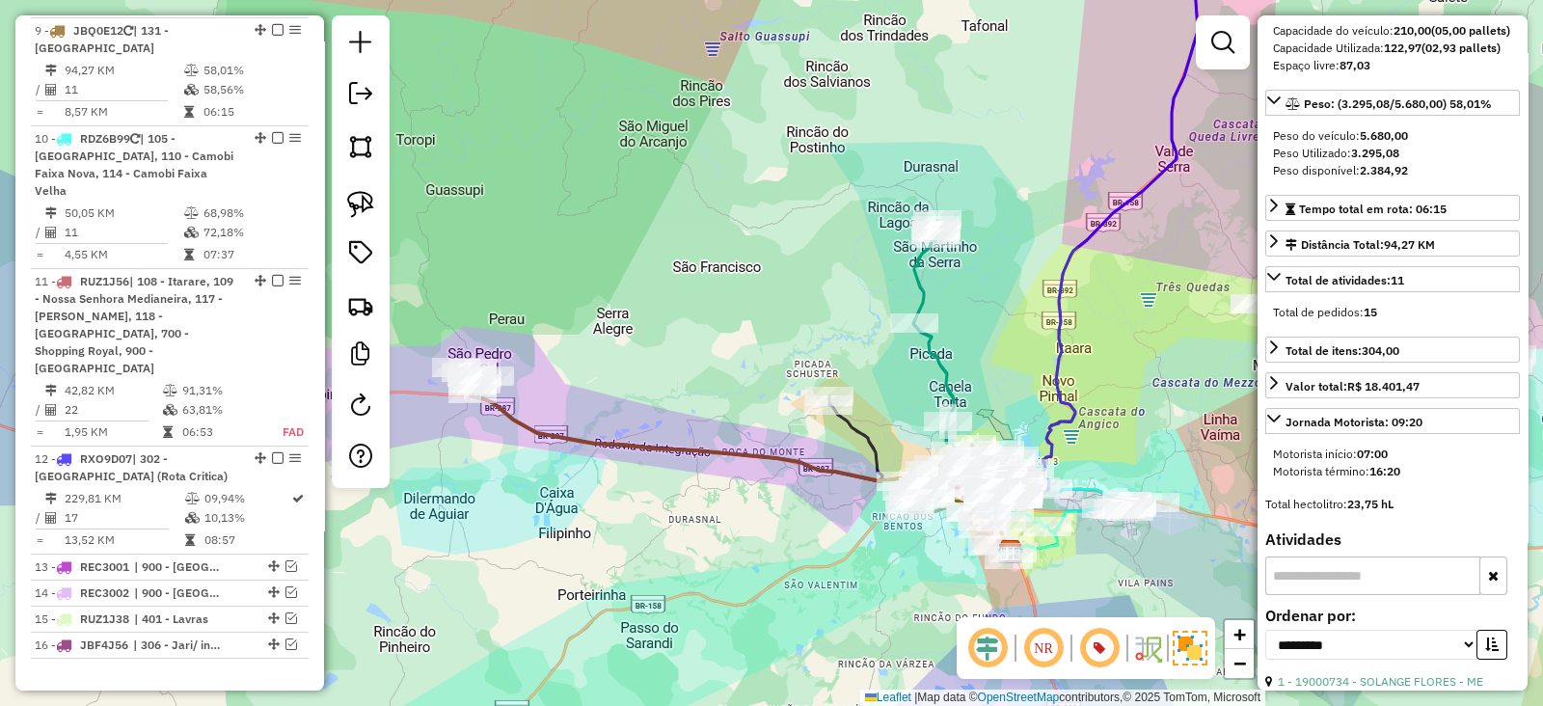
scroll to position [226, 0]
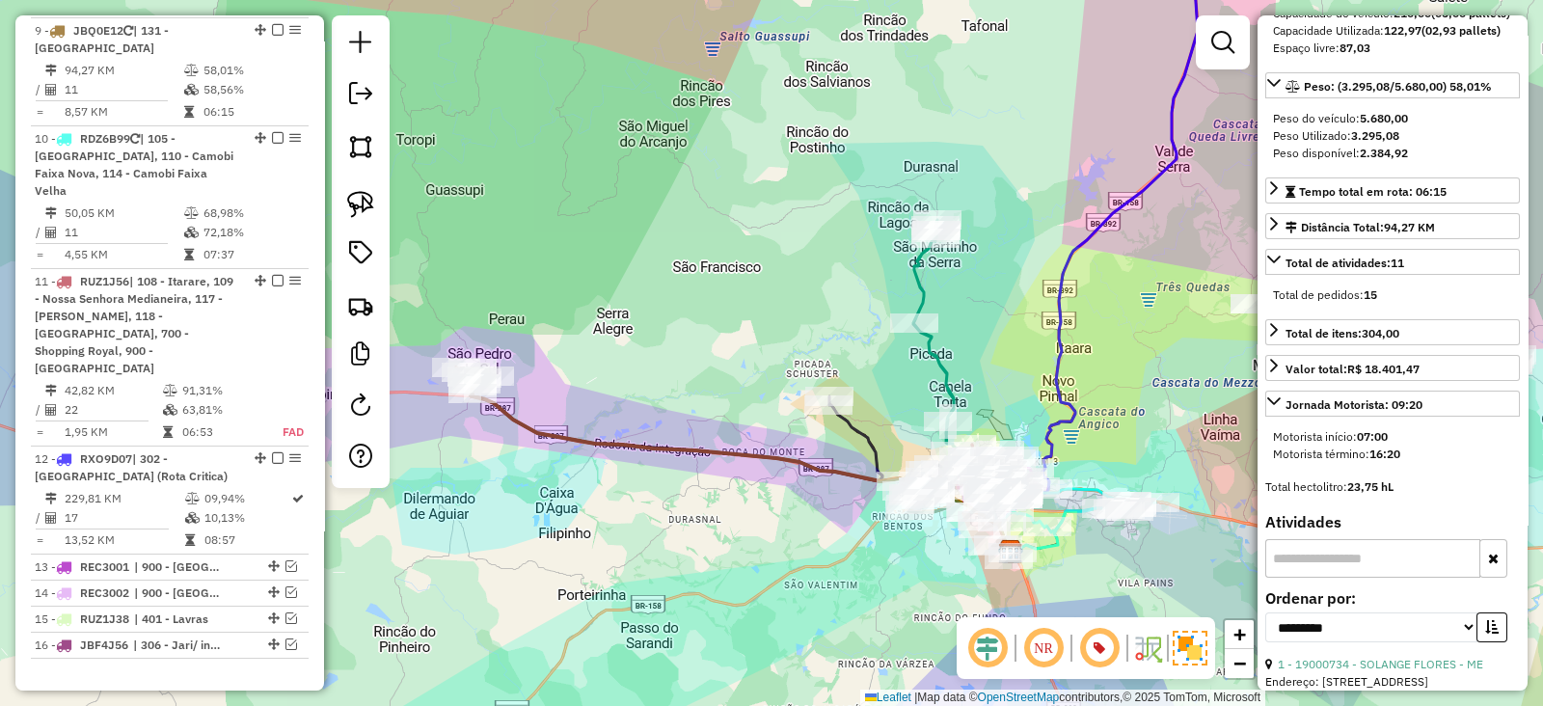
click at [817, 470] on icon at bounding box center [741, 464] width 540 height 175
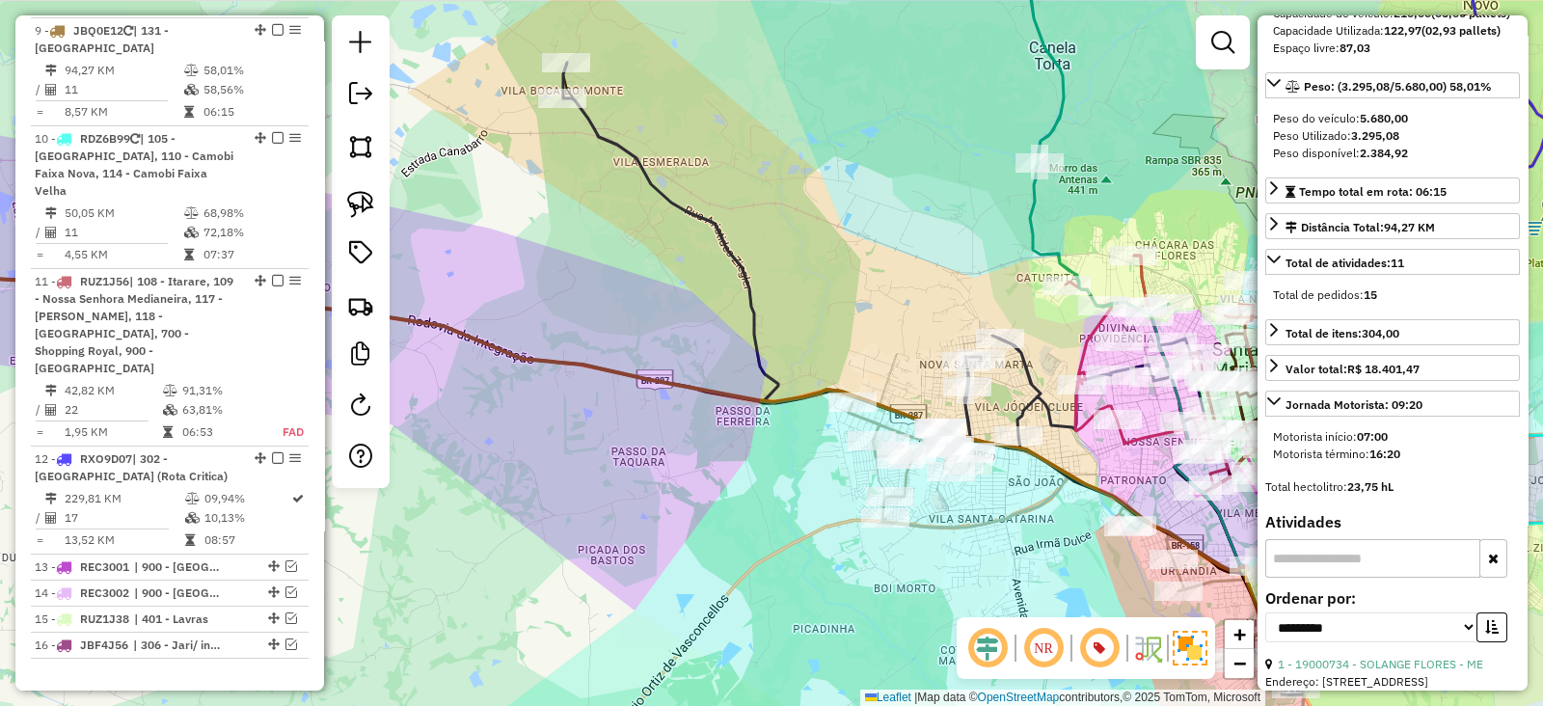
drag, startPoint x: 824, startPoint y: 415, endPoint x: 644, endPoint y: 391, distance: 181.8
click at [647, 392] on div "Janela de atendimento Grade de atendimento Capacidade Transportadoras Veículos …" at bounding box center [771, 353] width 1543 height 706
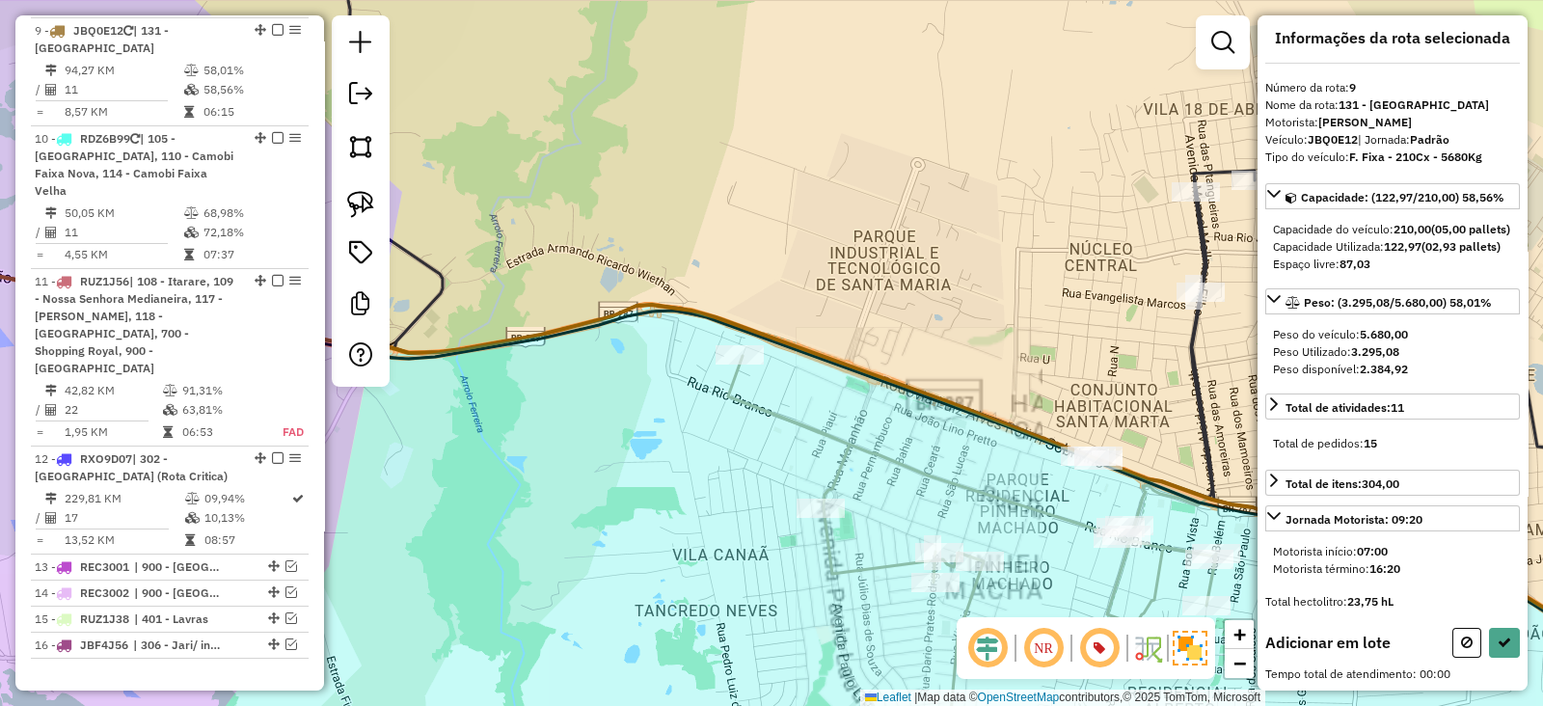
scroll to position [17, 0]
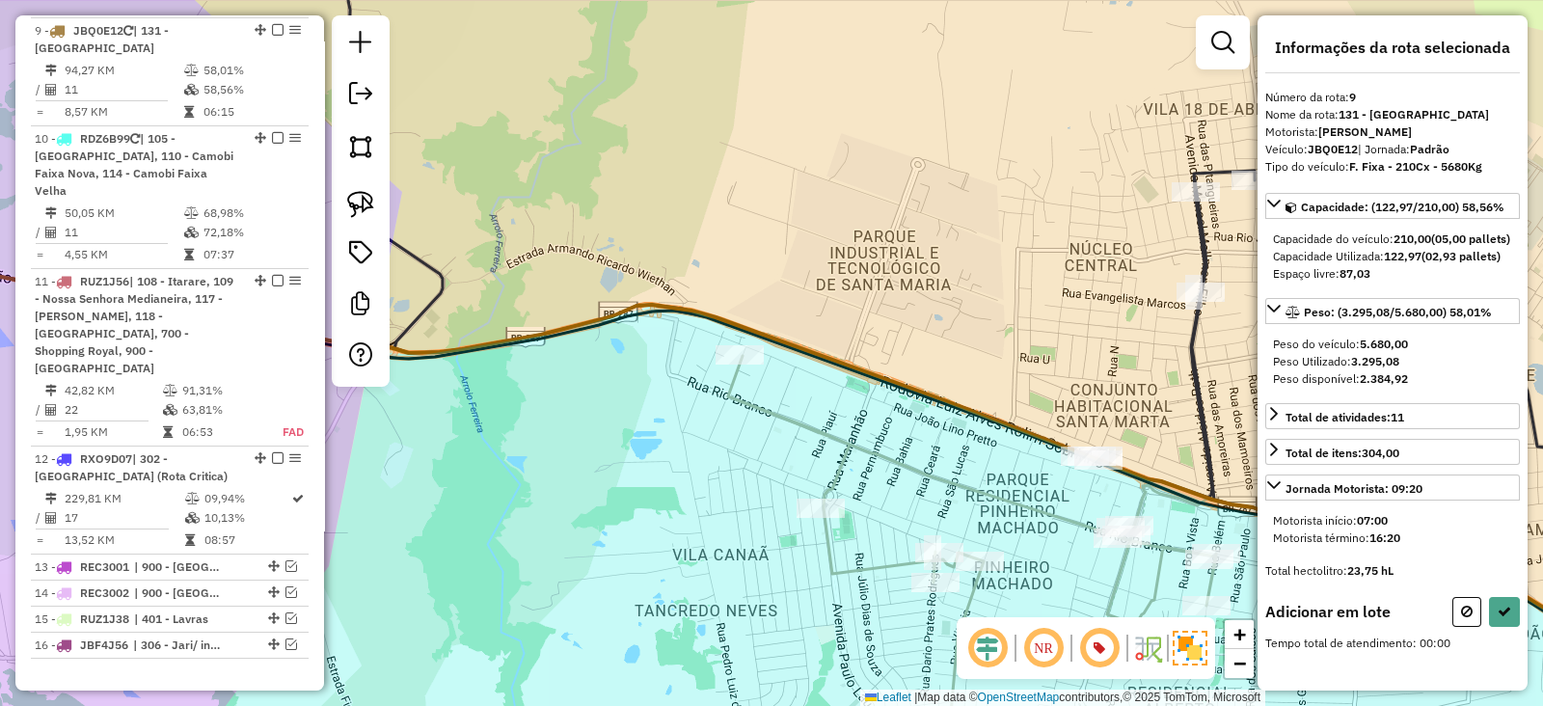
drag, startPoint x: 587, startPoint y: 370, endPoint x: 475, endPoint y: 294, distance: 135.3
click at [477, 296] on div "Janela de atendimento Grade de atendimento Capacidade Transportadoras Veículos …" at bounding box center [771, 353] width 1543 height 706
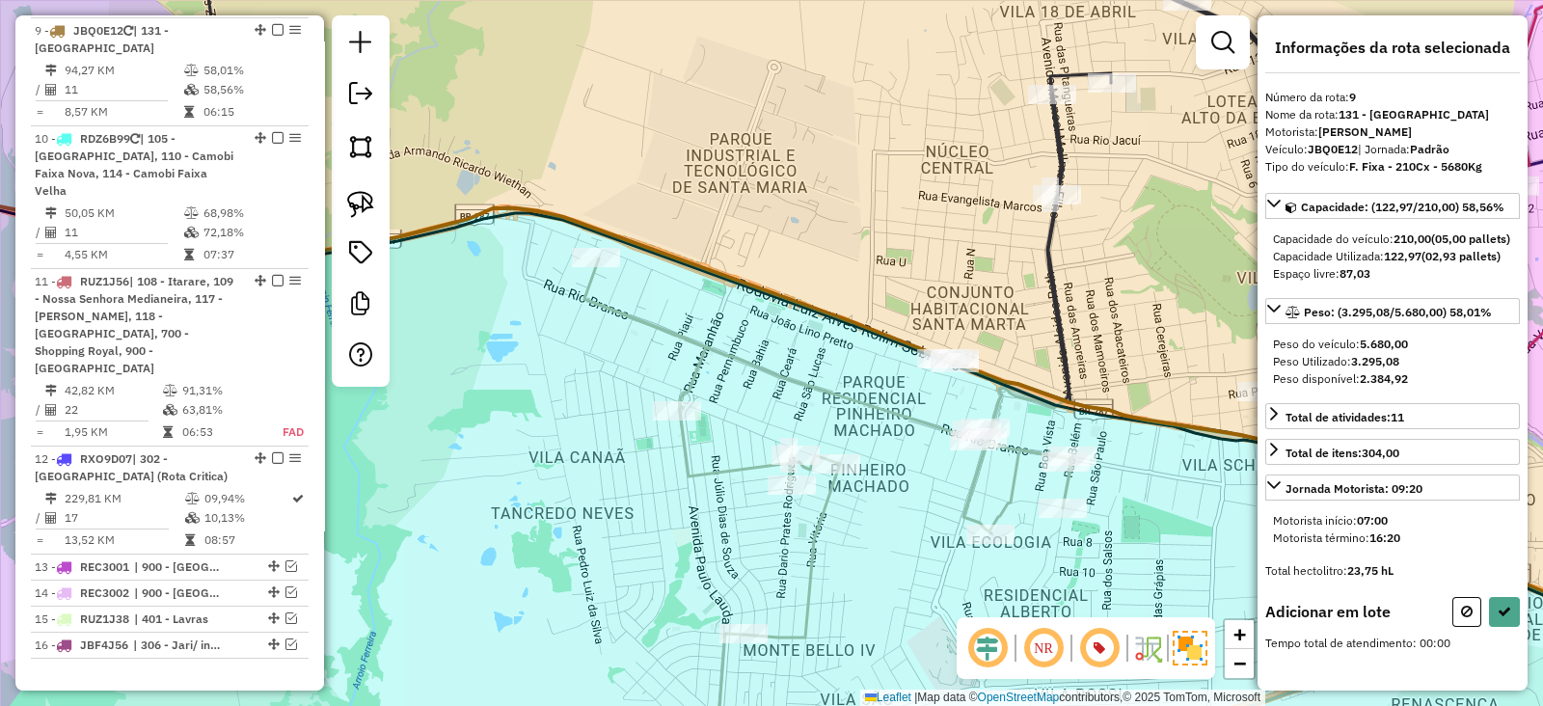
click at [400, 209] on div "Janela de atendimento Grade de atendimento Capacidade Transportadoras Veículos …" at bounding box center [771, 353] width 1543 height 706
click at [362, 210] on img at bounding box center [360, 204] width 27 height 27
drag, startPoint x: 906, startPoint y: 332, endPoint x: 993, endPoint y: 347, distance: 88.1
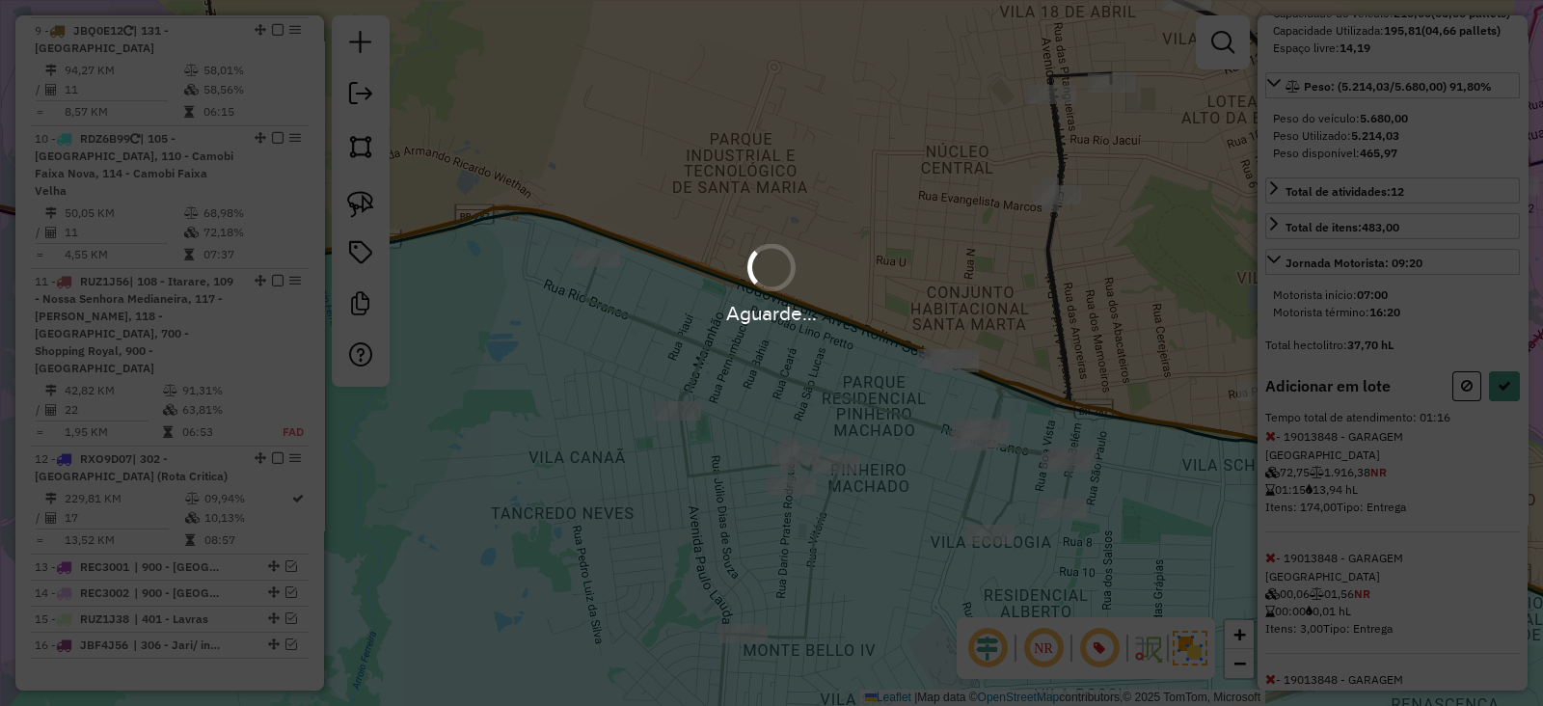
select select "**********"
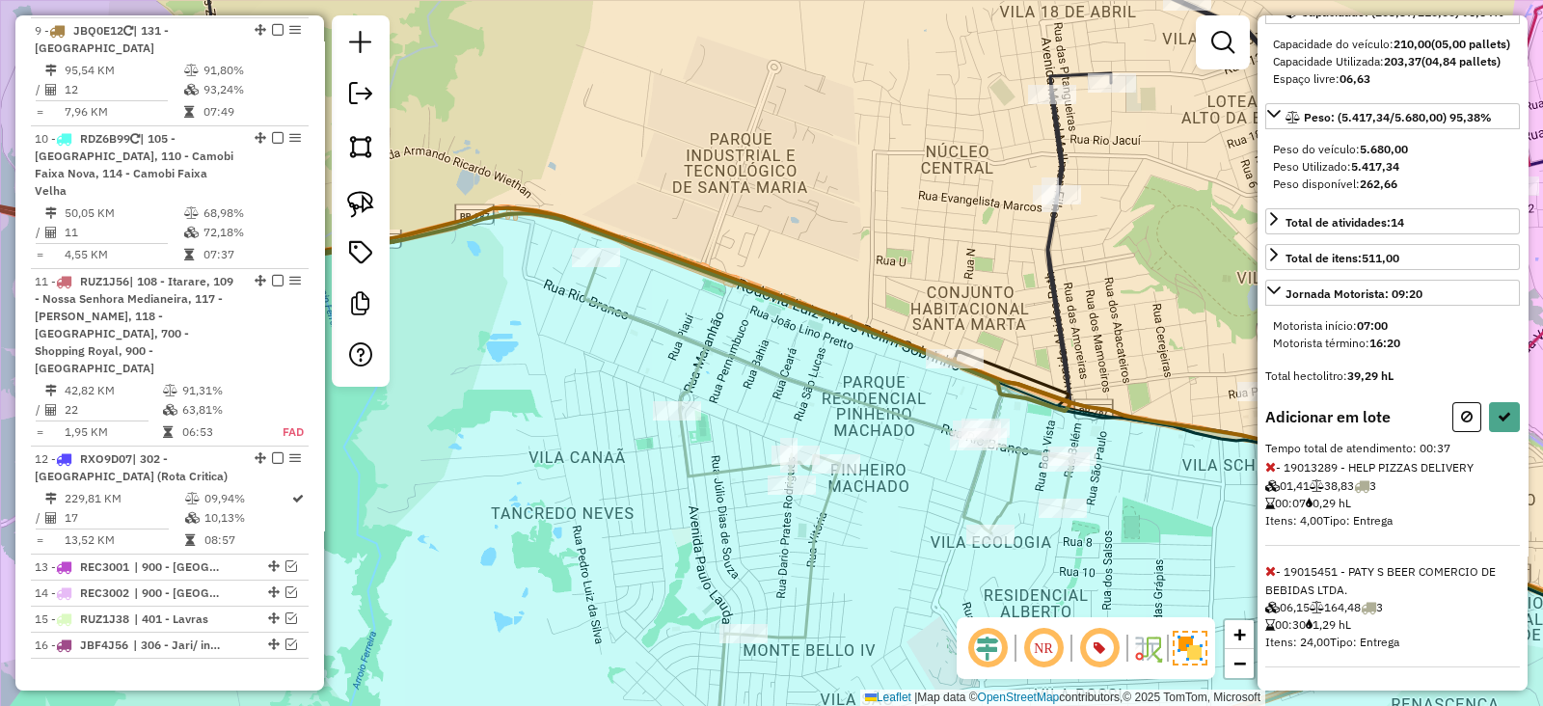
select select "**********"
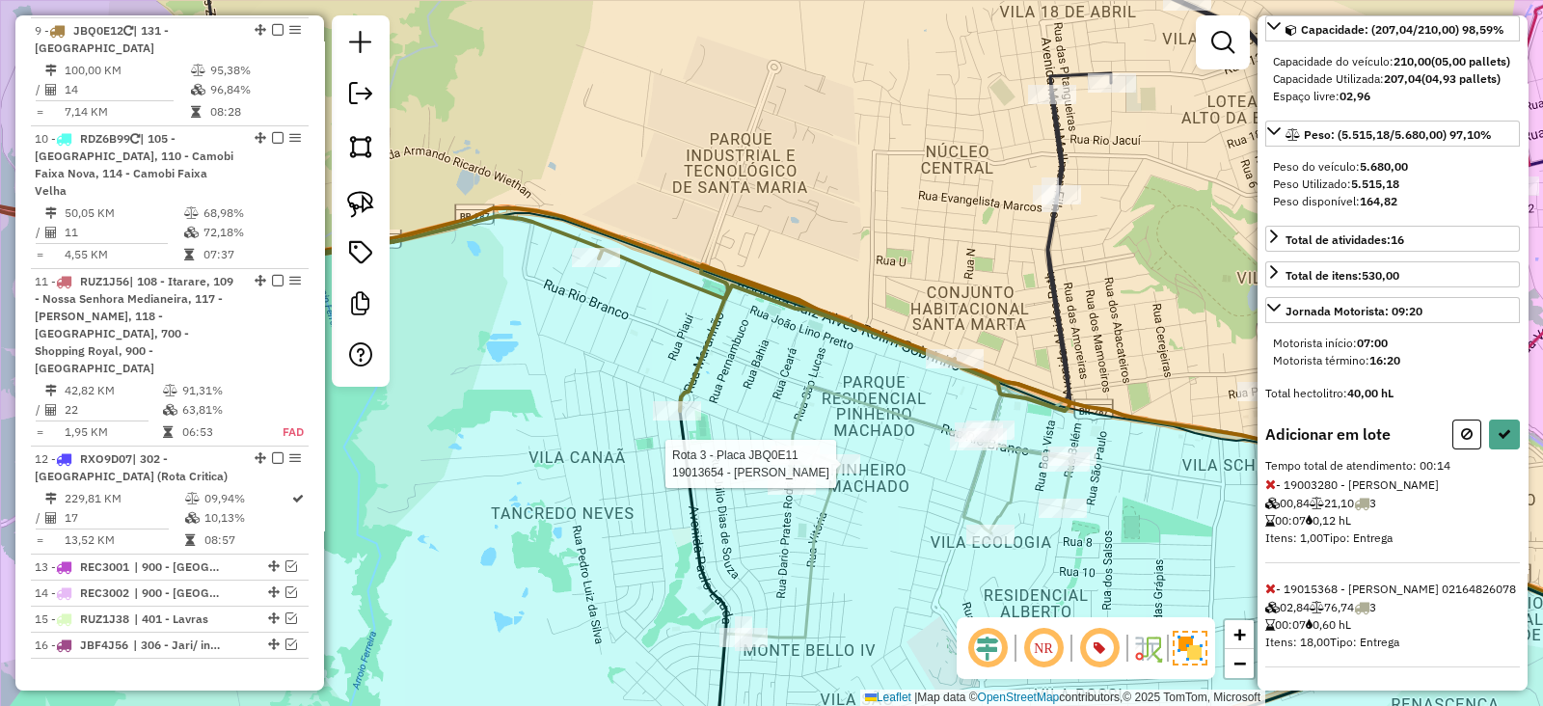
select select "**********"
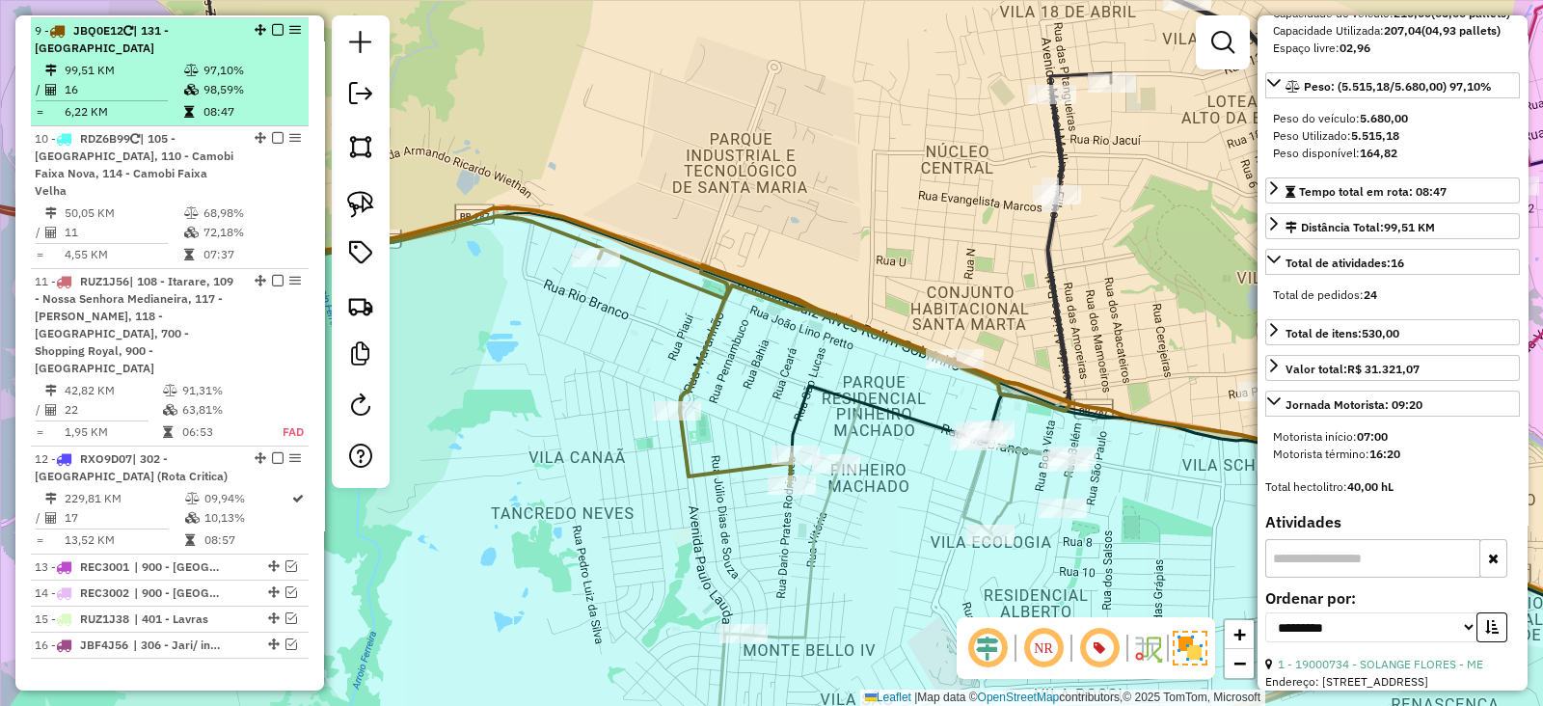
click at [273, 28] on em at bounding box center [278, 30] width 12 height 12
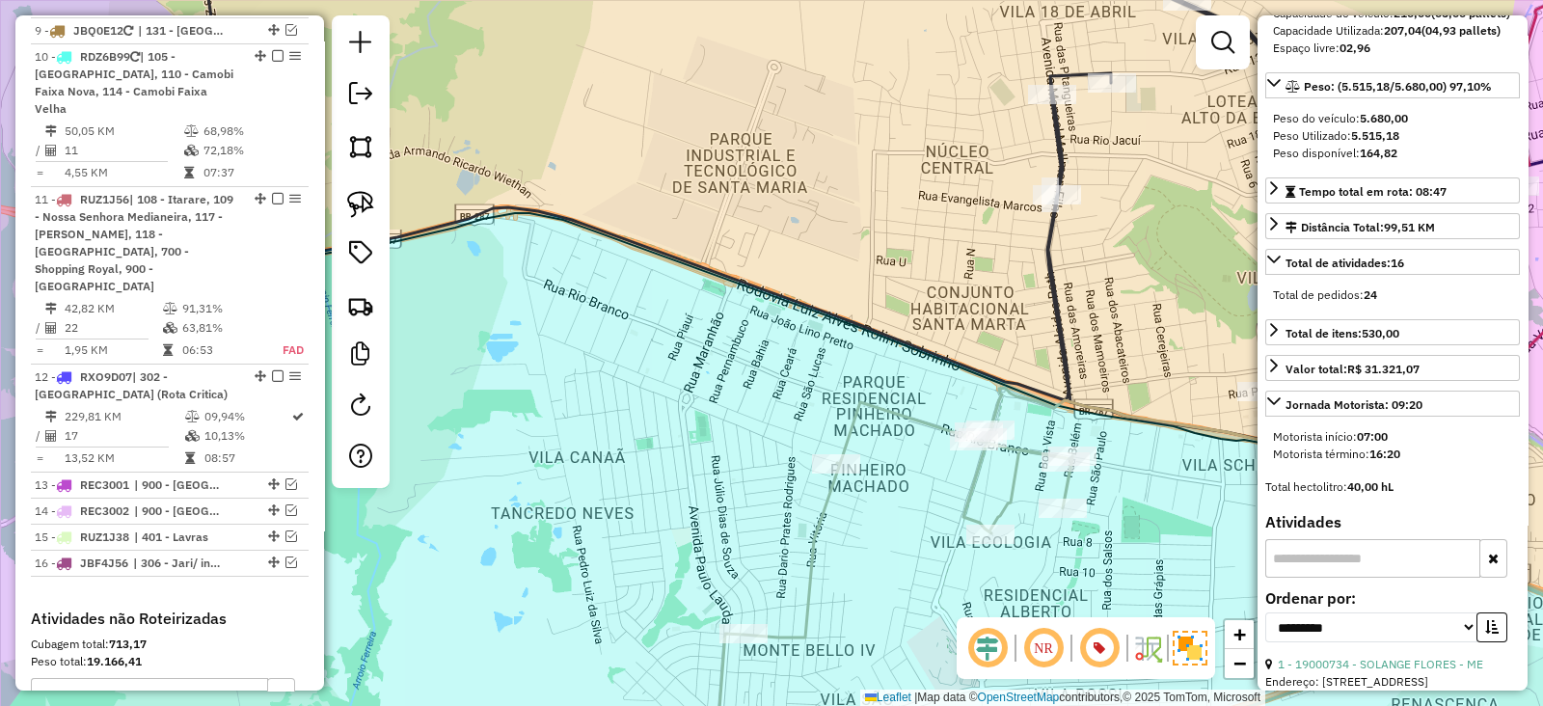
drag, startPoint x: 761, startPoint y: 343, endPoint x: 701, endPoint y: 282, distance: 85.2
click at [704, 286] on div "Janela de atendimento Grade de atendimento Capacidade Transportadoras Veículos …" at bounding box center [771, 353] width 1543 height 706
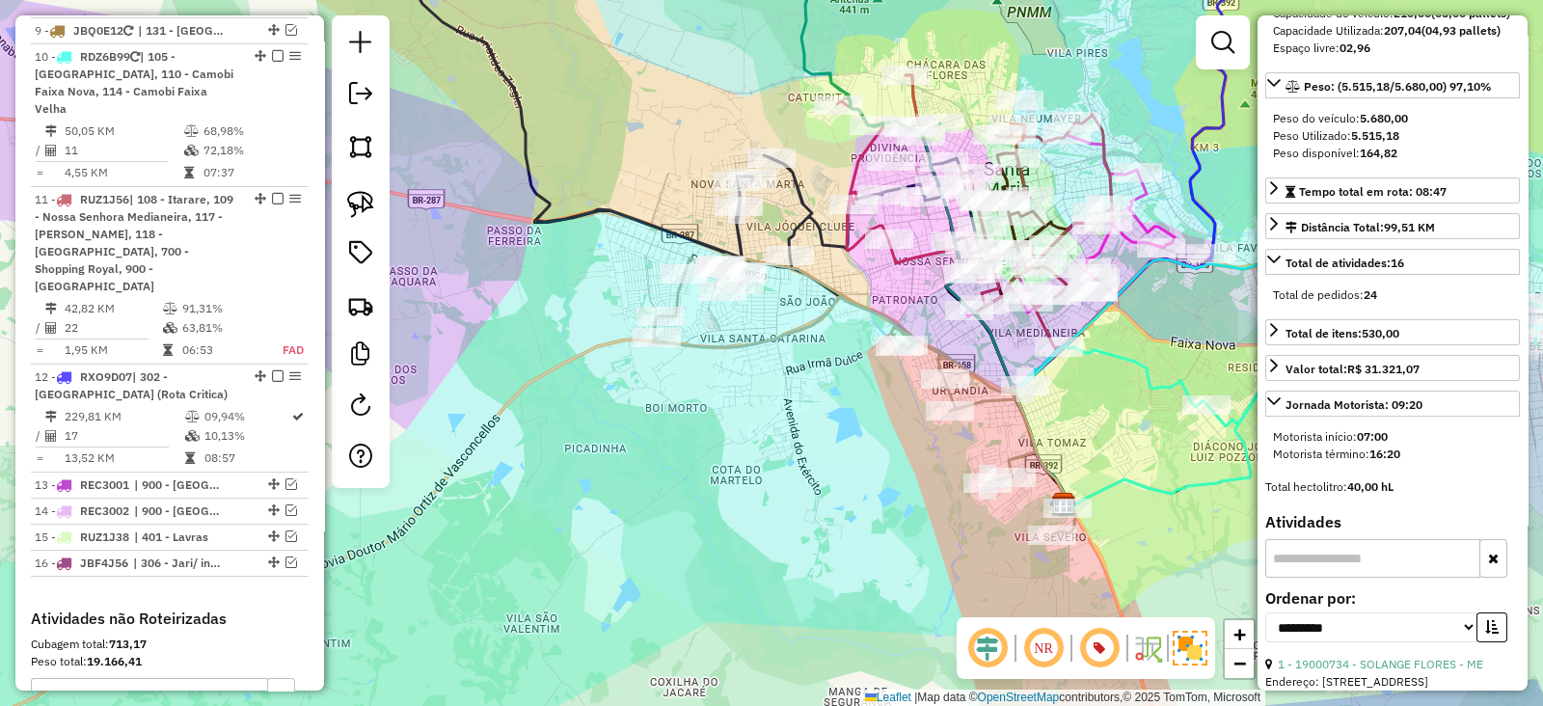
drag, startPoint x: 884, startPoint y: 537, endPoint x: 593, endPoint y: 159, distance: 477.1
click at [605, 175] on div "Janela de atendimento Grade de atendimento Capacidade Transportadoras Veículos …" at bounding box center [771, 353] width 1543 height 706
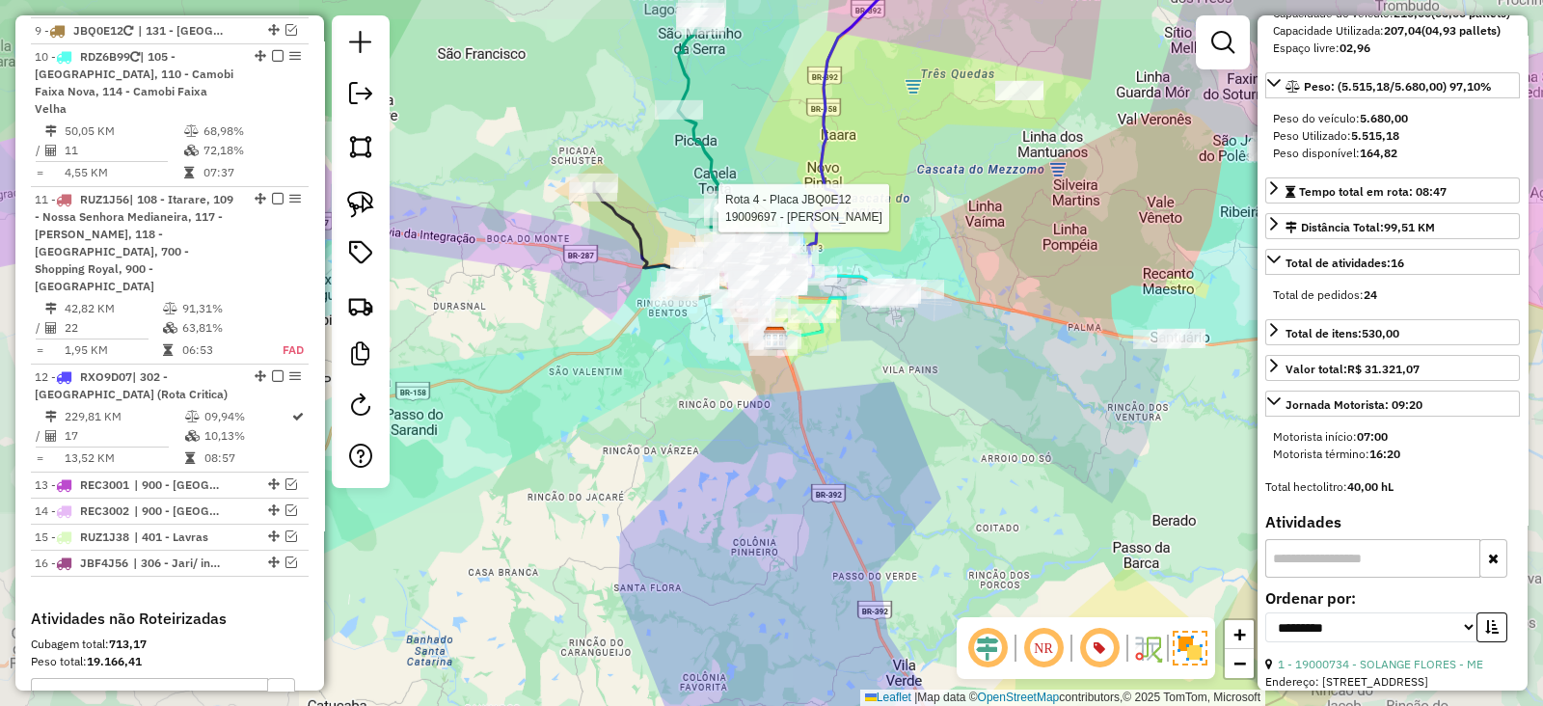
drag, startPoint x: 809, startPoint y: 556, endPoint x: 712, endPoint y: 178, distance: 390.0
click at [712, 175] on div "Rota 3 - Placa JBQ0E11 19010200 - BK PRACA NOVA SM Rota 4 - Placa JBQ0E12 19009…" at bounding box center [771, 353] width 1543 height 706
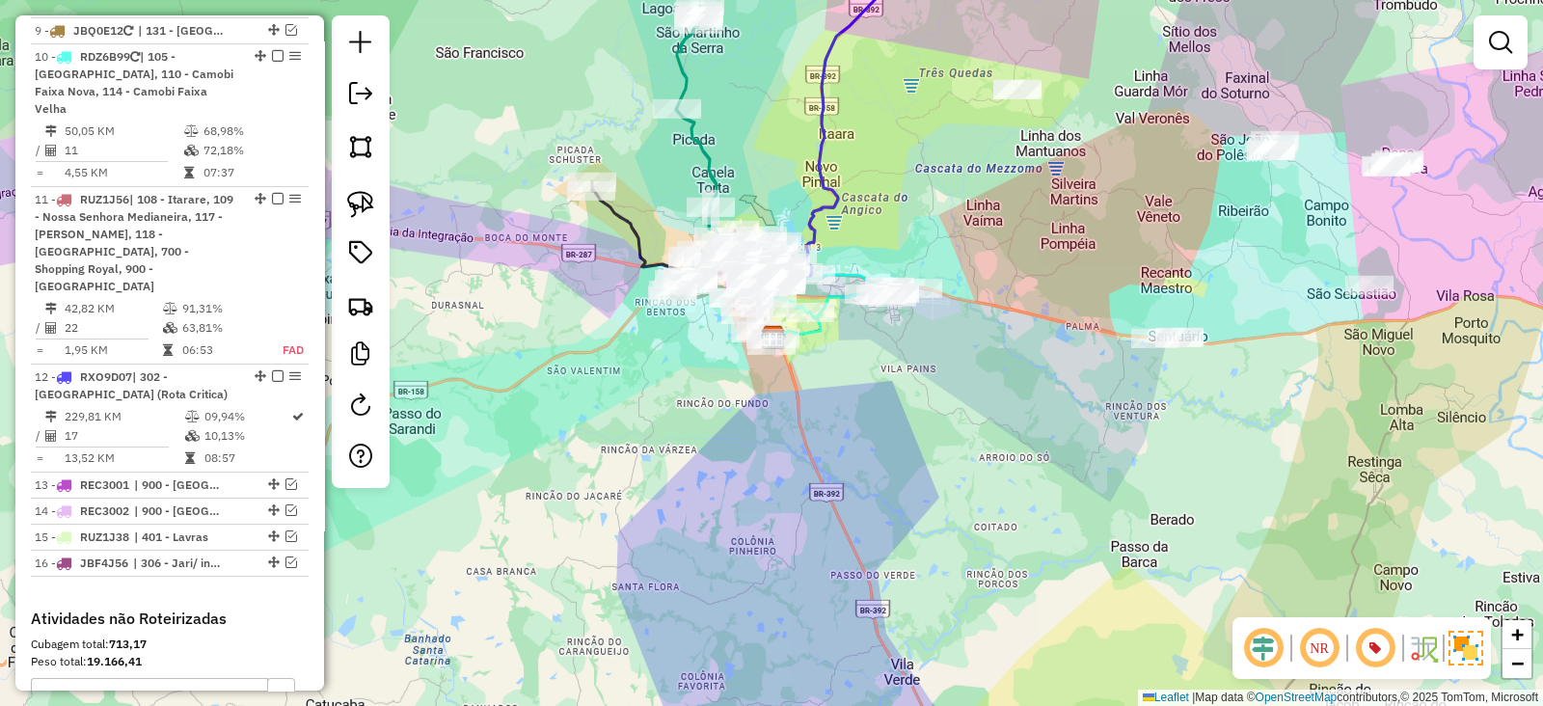
drag, startPoint x: 788, startPoint y: 498, endPoint x: 670, endPoint y: 45, distance: 468.2
click at [670, 47] on div "Janela de atendimento Grade de atendimento Capacidade Transportadoras Veículos …" at bounding box center [771, 353] width 1543 height 706
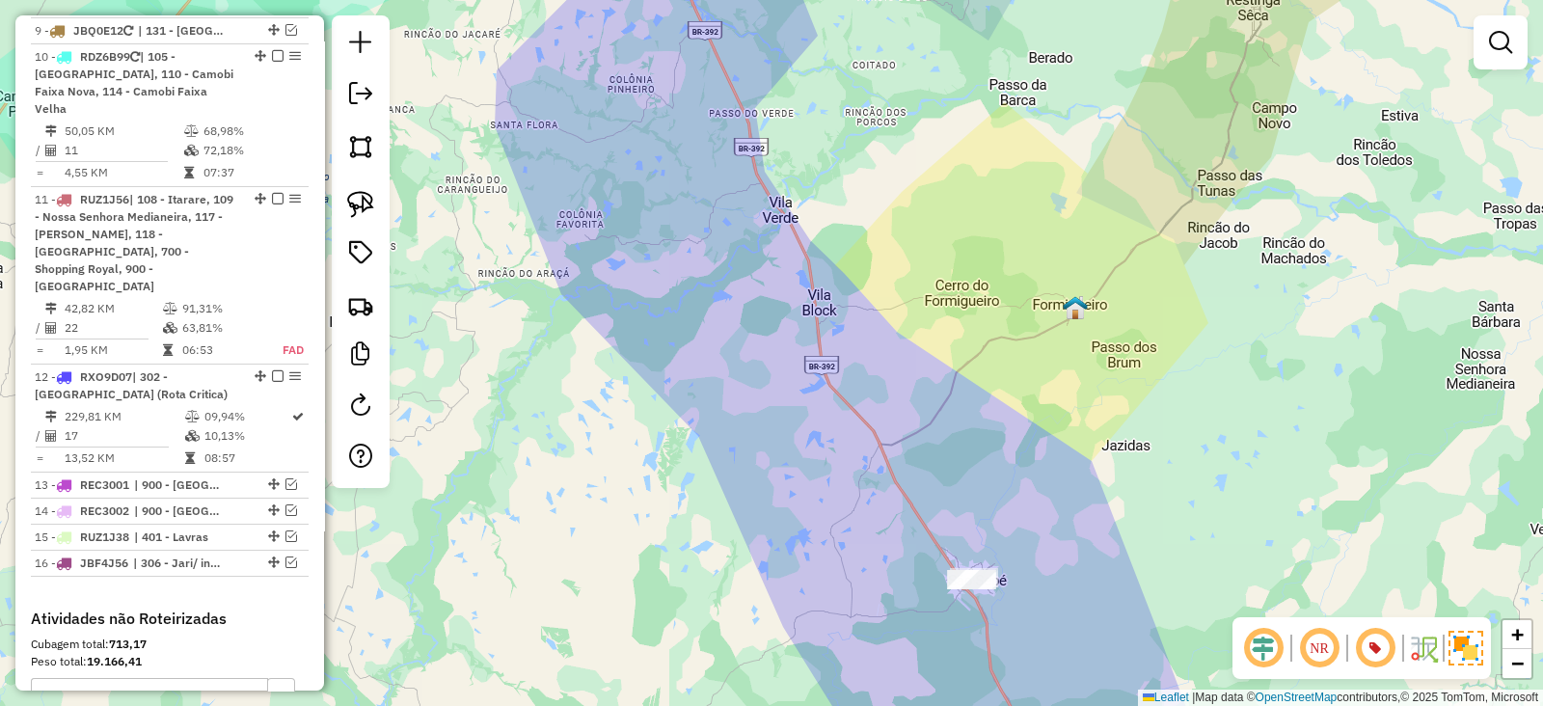
drag, startPoint x: 712, startPoint y: 322, endPoint x: 601, endPoint y: 147, distance: 208.1
click at [603, 148] on div "Rota 3 - Placa JBQ0E11 19012578 - MINIMERCADO PARADA O Janela de atendimento Gr…" at bounding box center [771, 353] width 1543 height 706
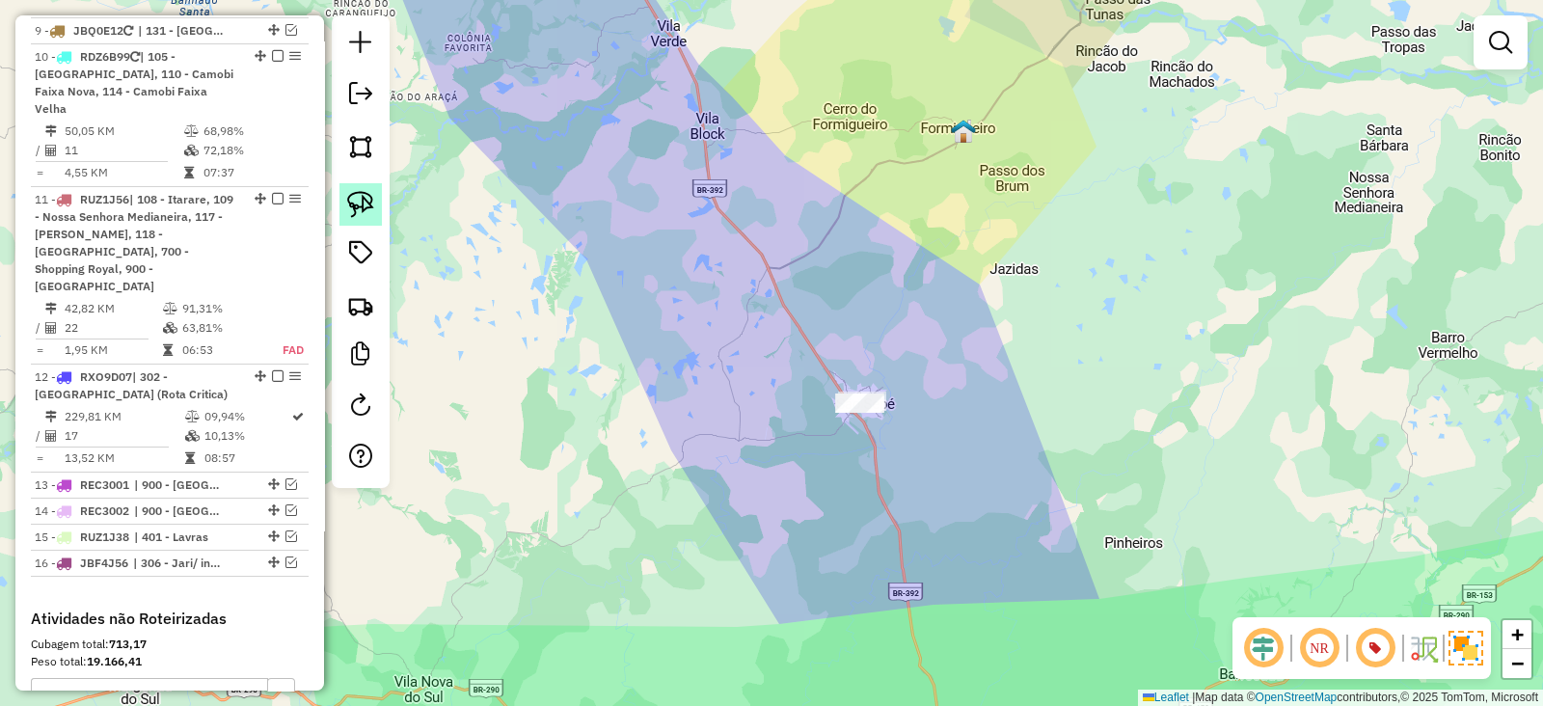
click at [368, 199] on img at bounding box center [360, 204] width 27 height 27
drag, startPoint x: 824, startPoint y: 349, endPoint x: 902, endPoint y: 396, distance: 91.3
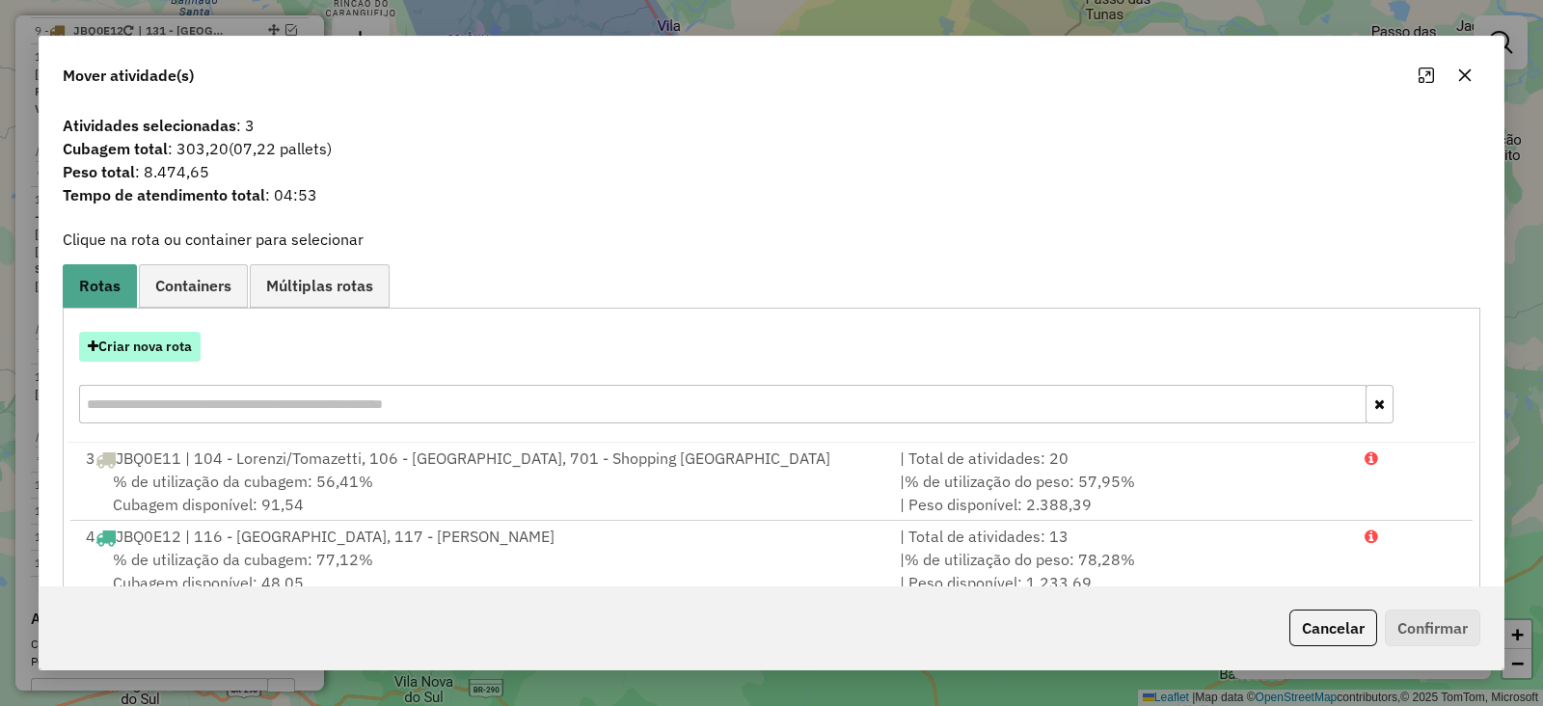
click at [176, 353] on button "Criar nova rota" at bounding box center [139, 347] width 121 height 30
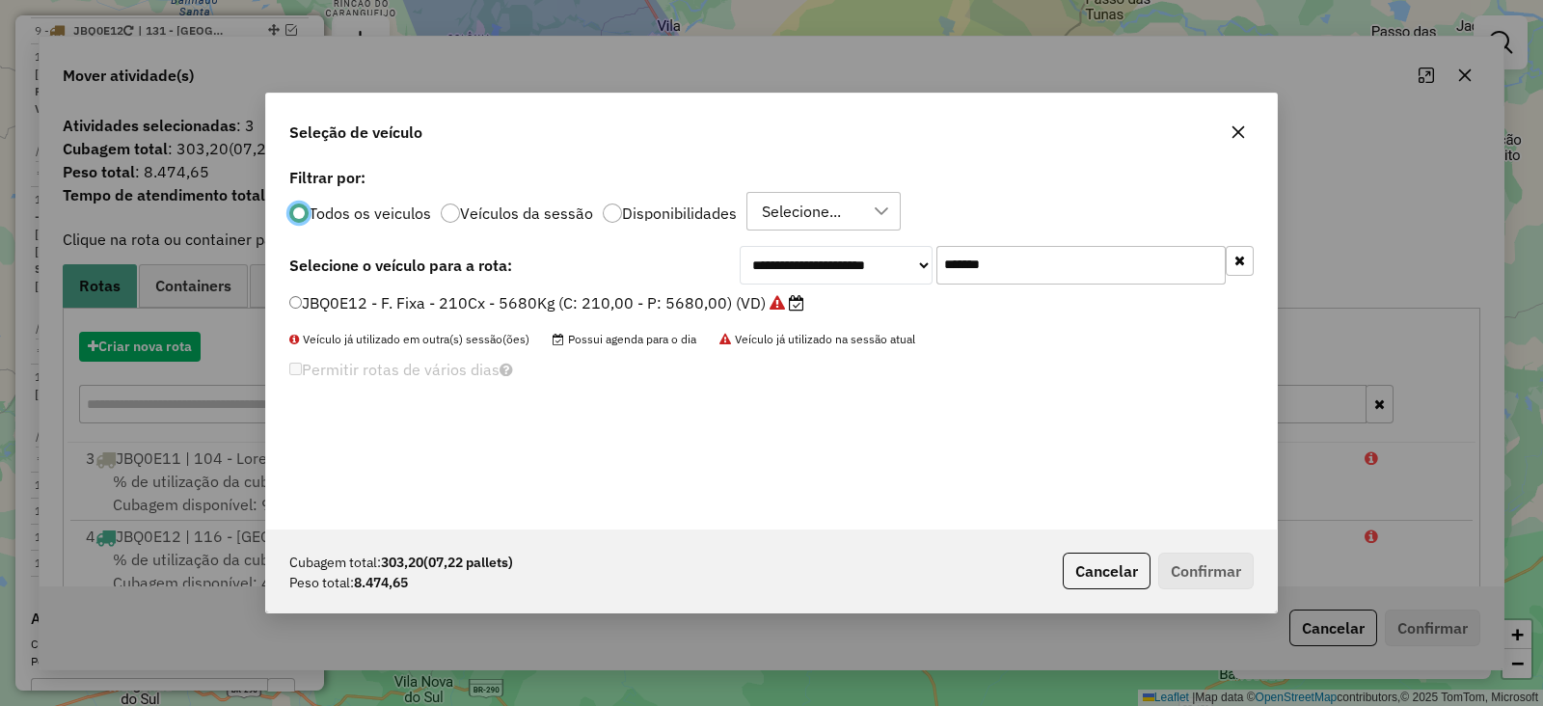
scroll to position [10, 6]
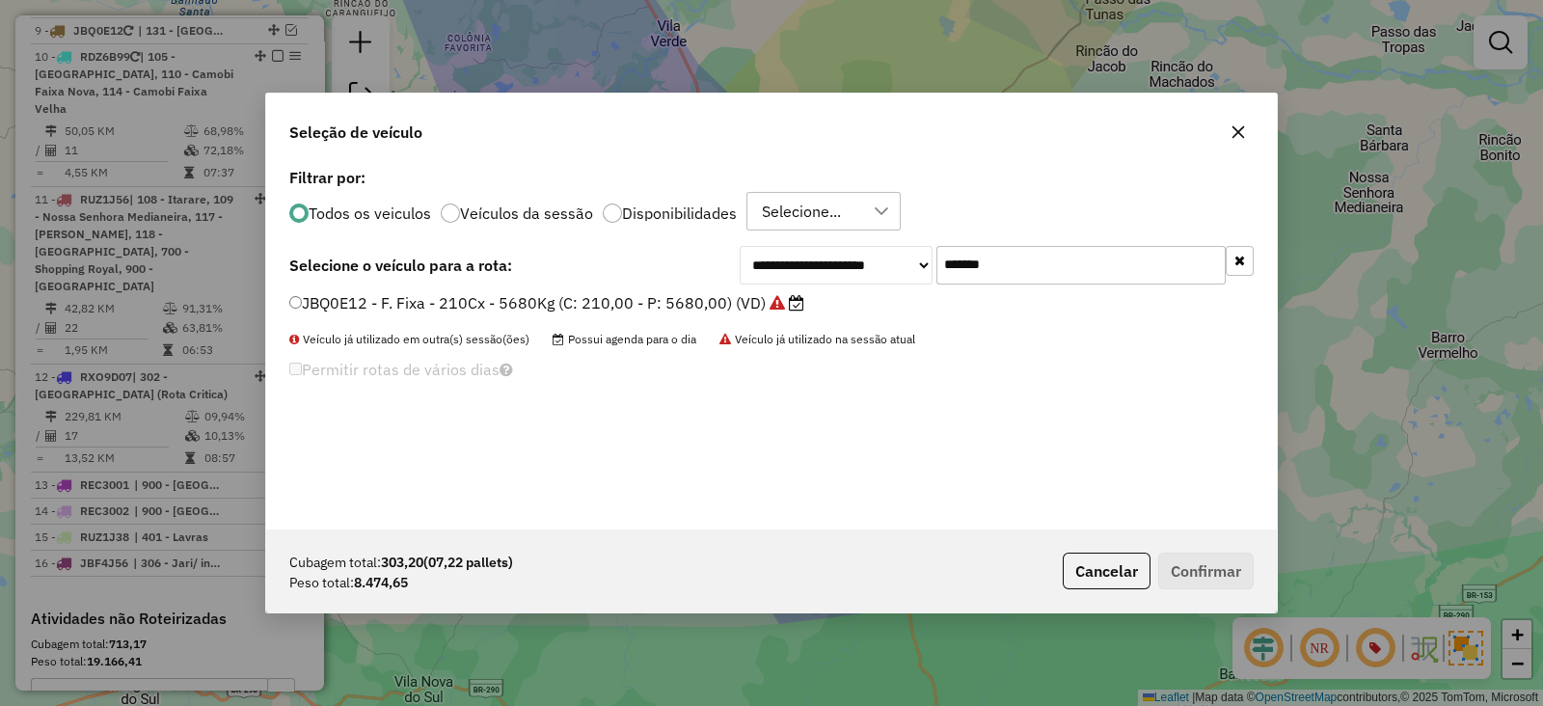
click at [969, 278] on input "*******" at bounding box center [1080, 265] width 289 height 39
paste input "text"
type input "*******"
click at [694, 301] on label "RAD2846 - F. Fixa - 420CX - 12620KG (C: 420,00 - P: 12620,00) (VD)" at bounding box center [550, 302] width 523 height 23
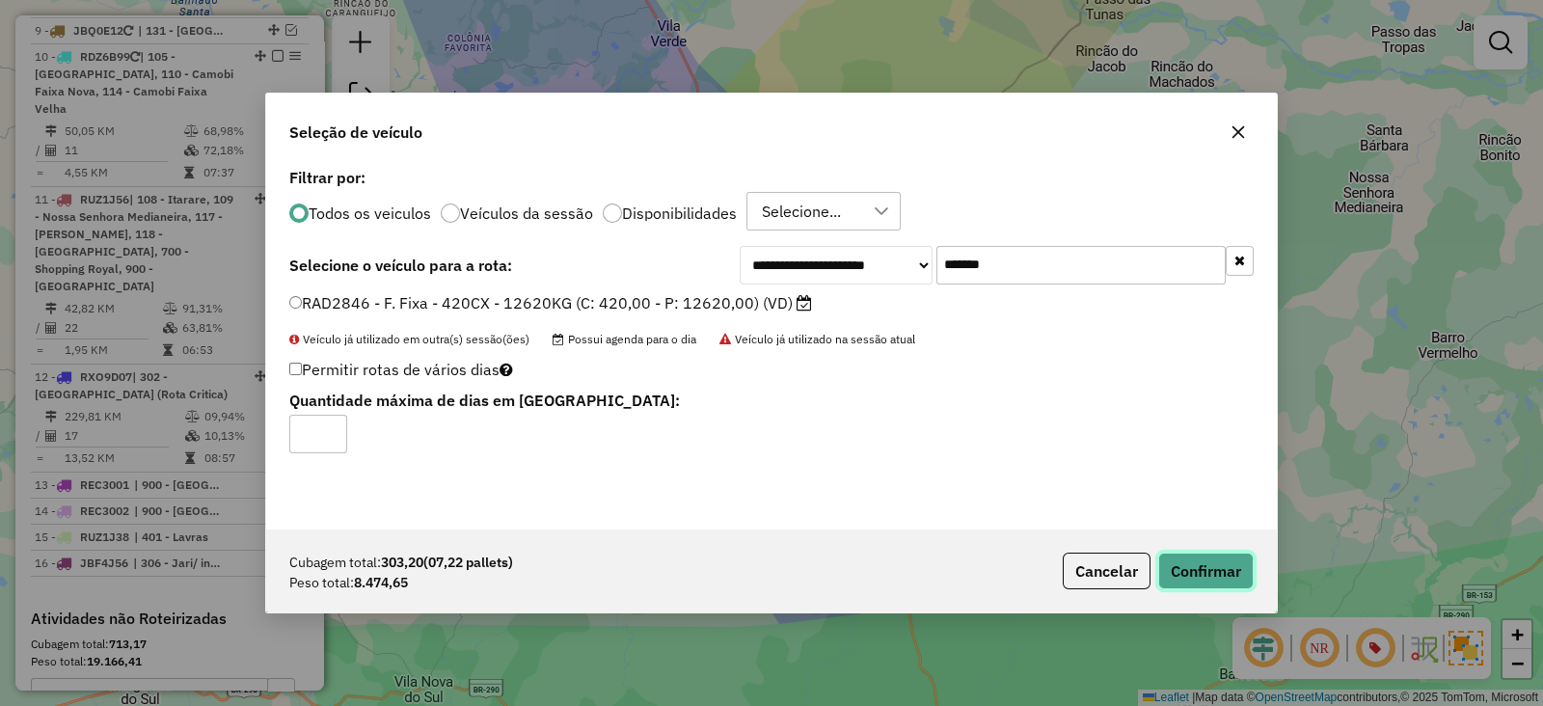
click at [1166, 561] on button "Confirmar" at bounding box center [1205, 570] width 95 height 37
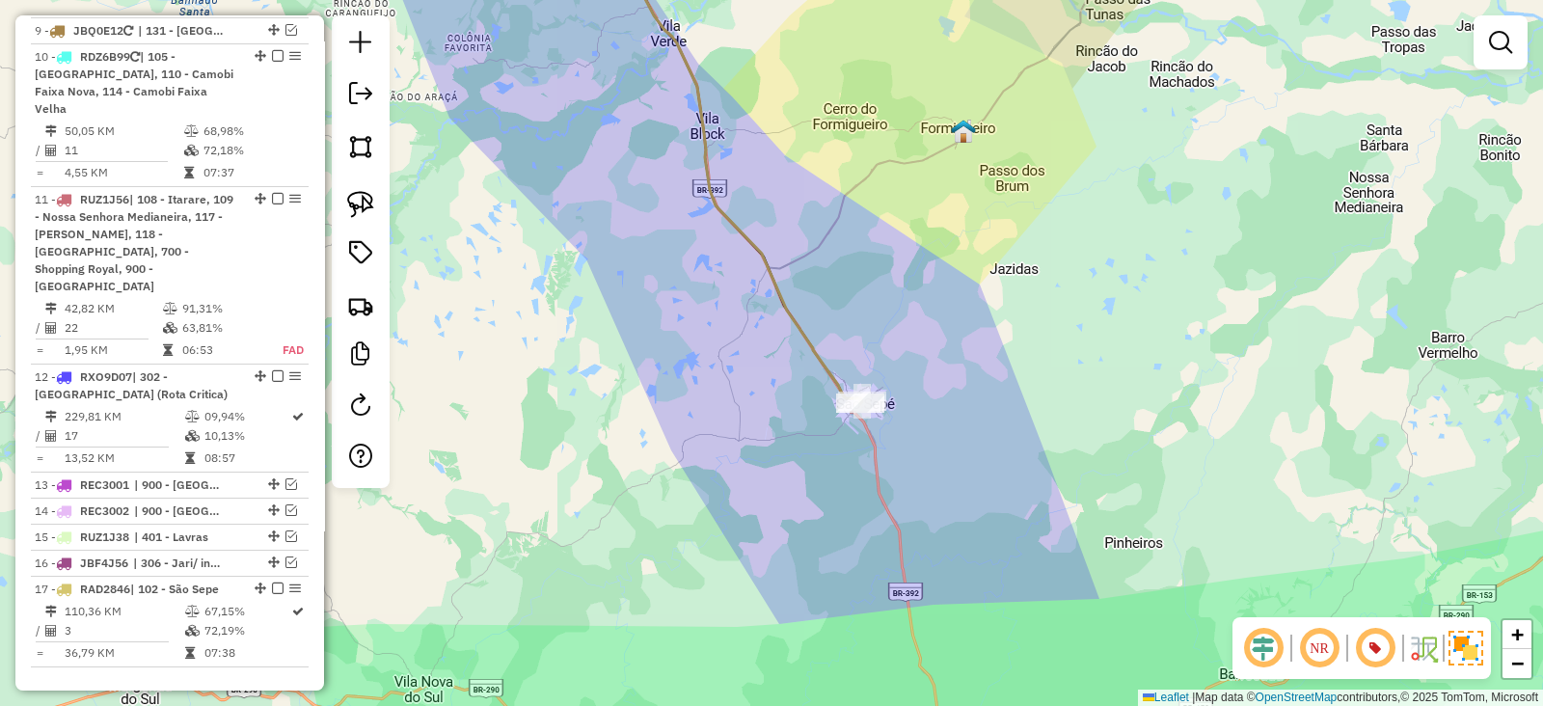
click at [750, 232] on icon at bounding box center [746, 167] width 232 height 474
select select "**********"
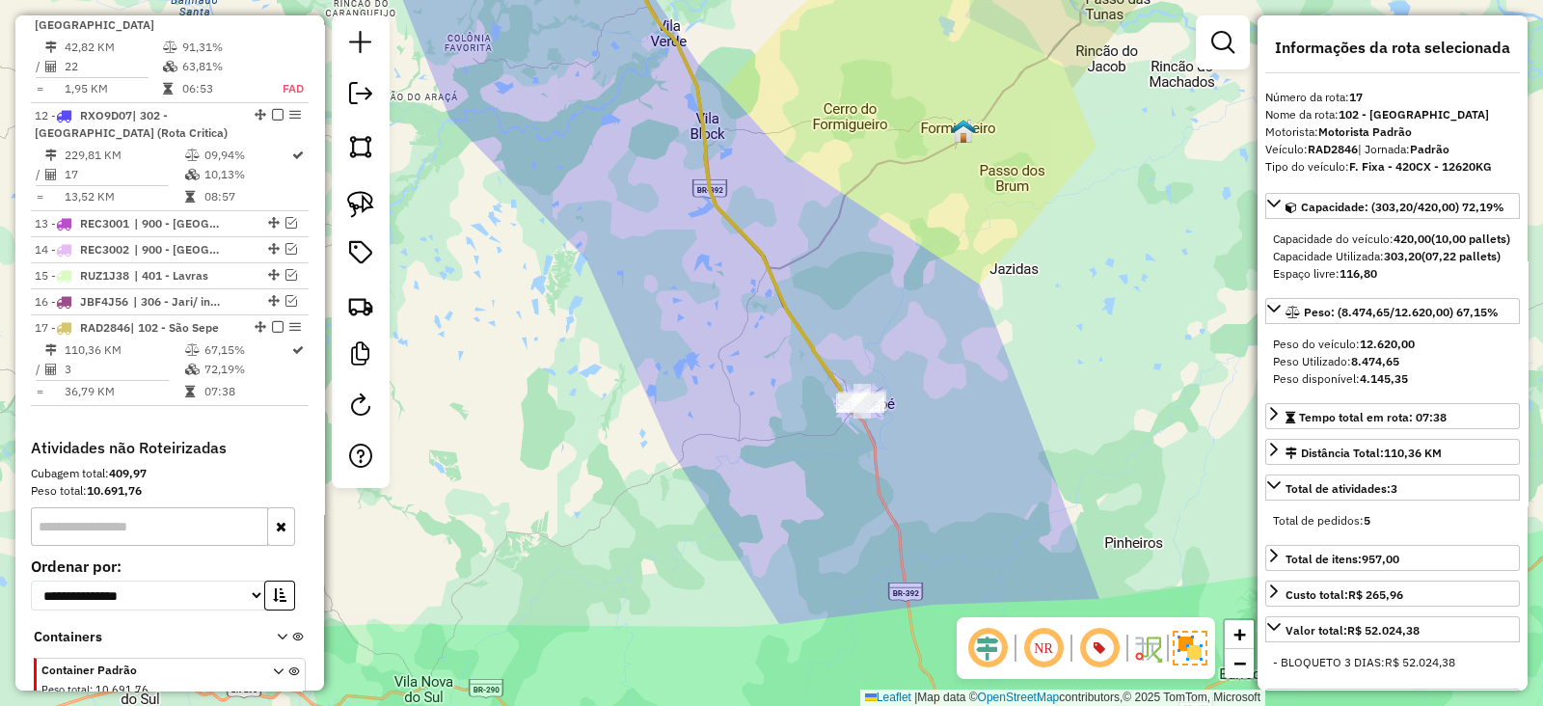
scroll to position [1813, 0]
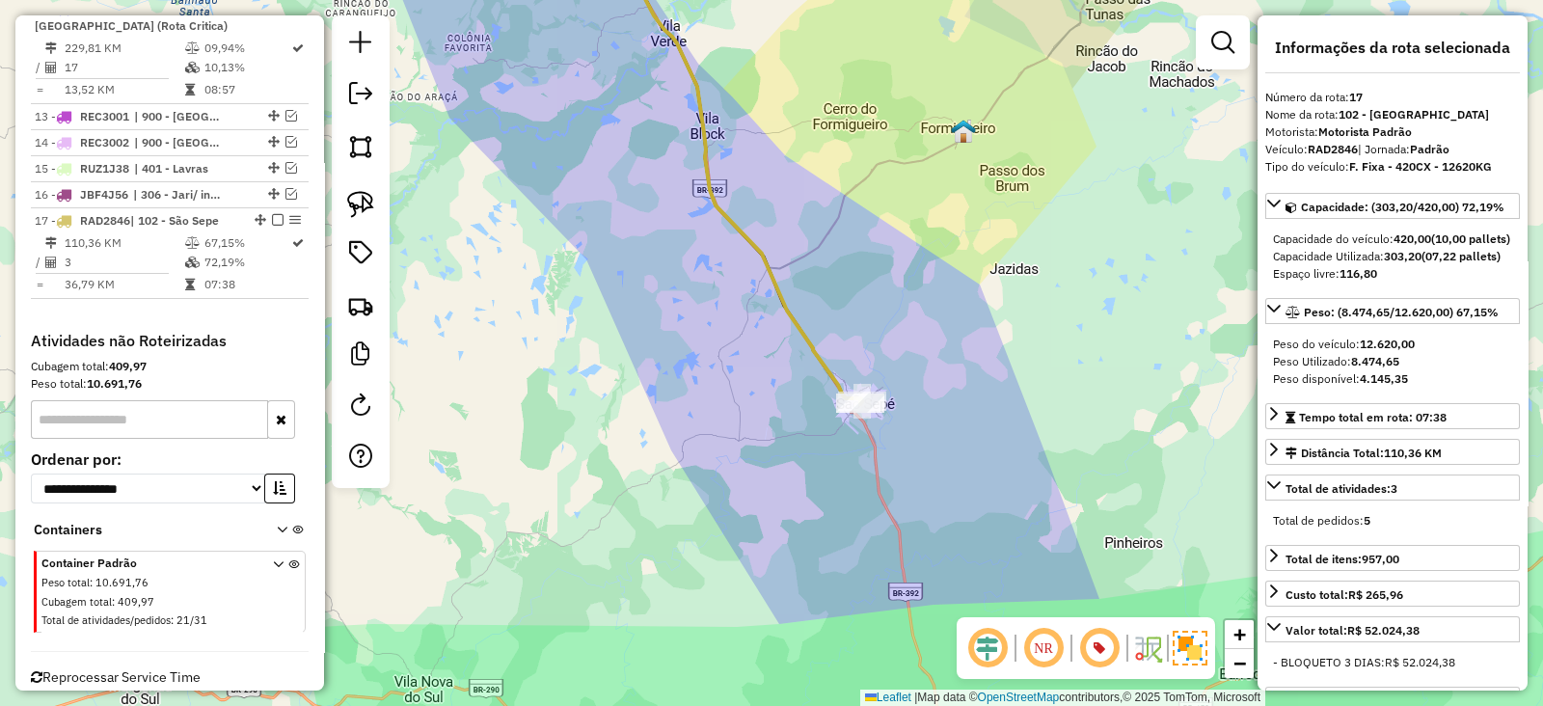
drag, startPoint x: 698, startPoint y: 99, endPoint x: 766, endPoint y: 371, distance: 280.1
click at [766, 363] on icon at bounding box center [746, 167] width 232 height 474
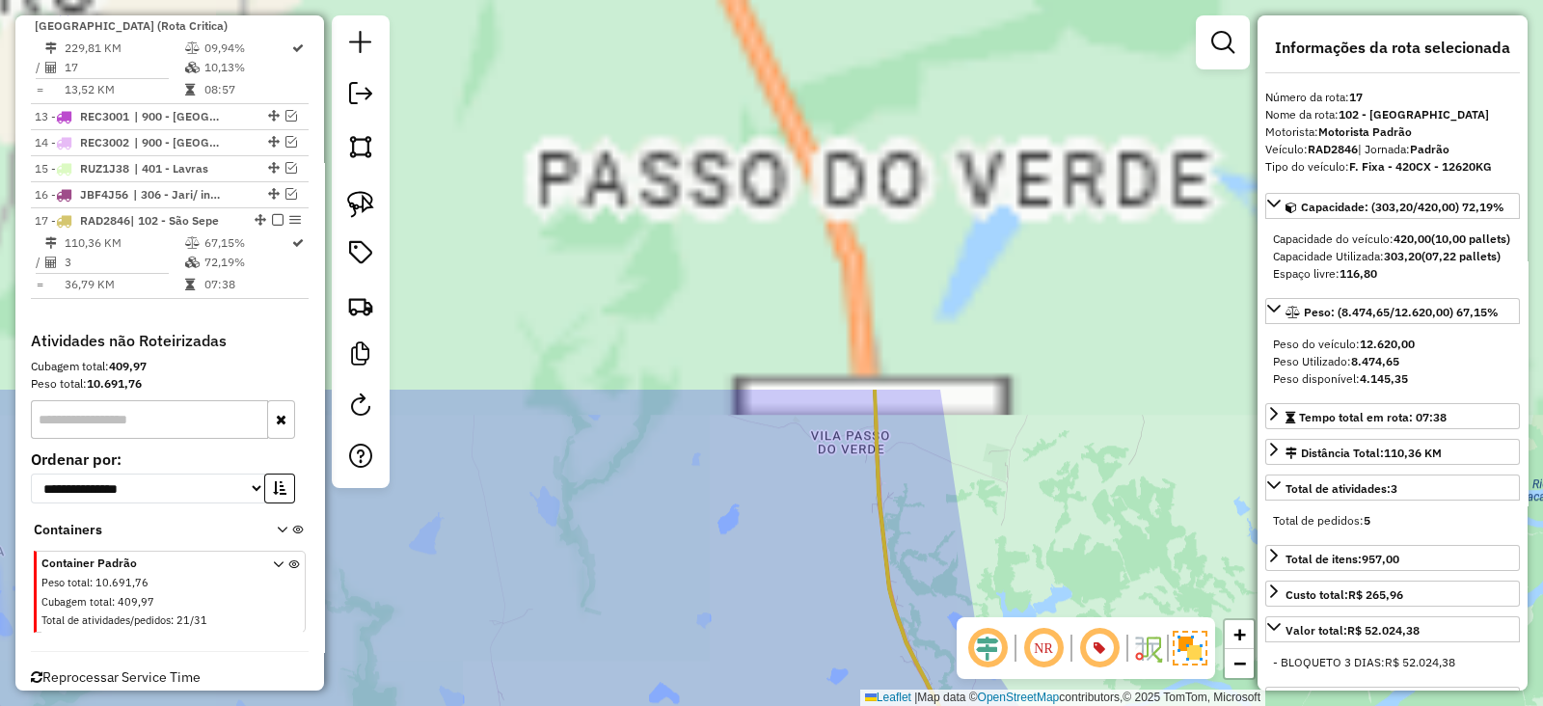
drag, startPoint x: 739, startPoint y: 397, endPoint x: 829, endPoint y: 749, distance: 363.1
click at [829, 705] on html "Aguarde... Pop-up bloqueado! Seu navegador bloqueou automáticamente a abertura …" at bounding box center [771, 353] width 1543 height 706
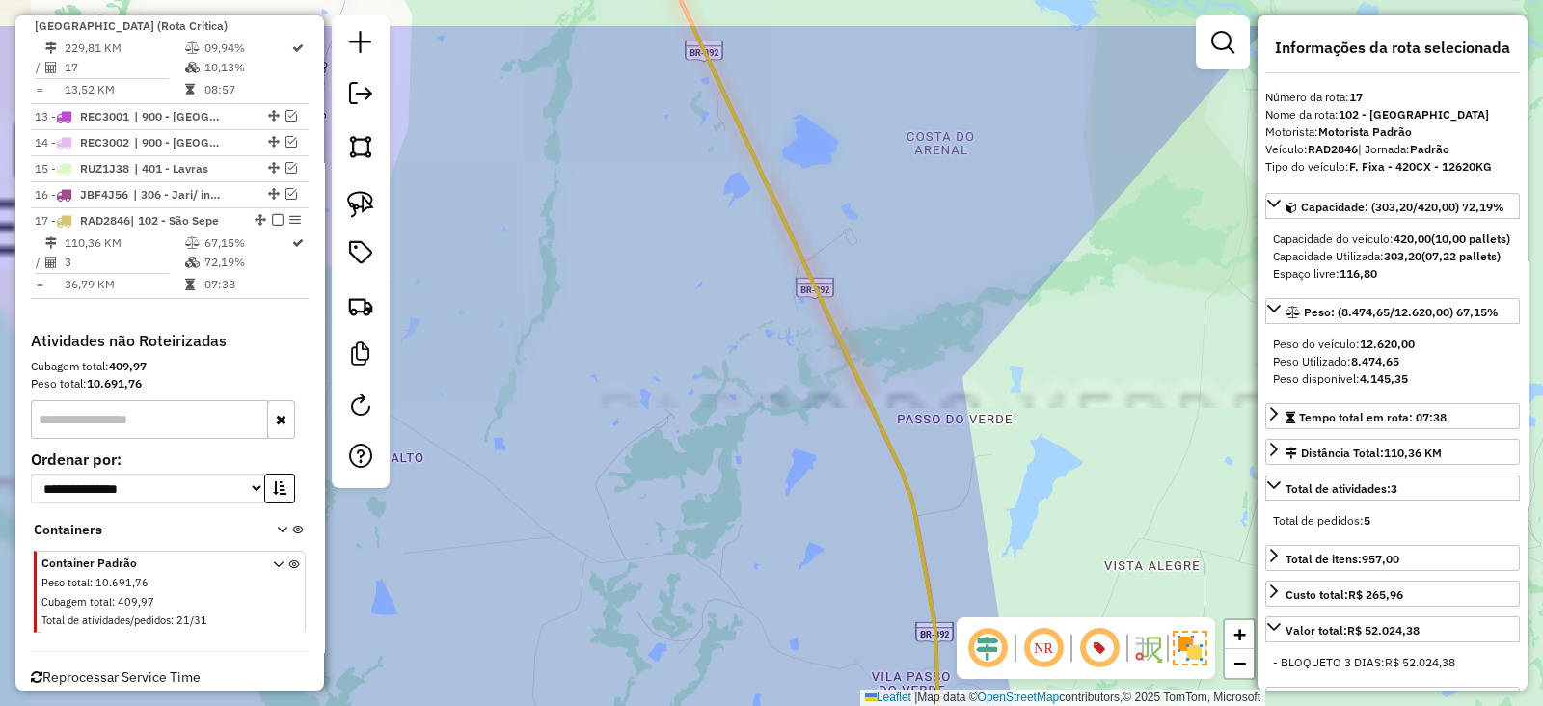
drag, startPoint x: 717, startPoint y: 310, endPoint x: 839, endPoint y: 762, distance: 467.3
click at [839, 705] on html "Aguarde... Pop-up bloqueado! Seu navegador bloqueou automáticamente a abertura …" at bounding box center [771, 353] width 1543 height 706
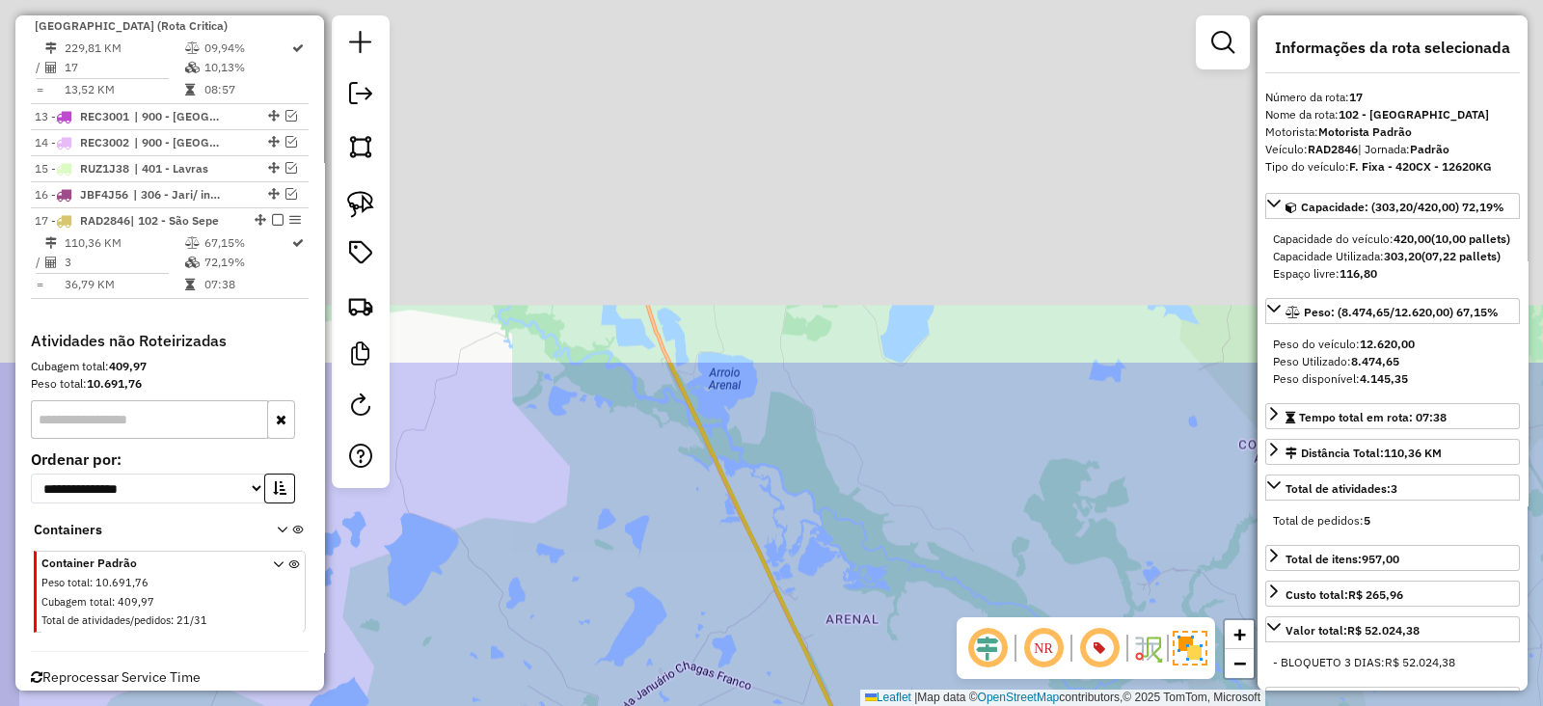
drag, startPoint x: 685, startPoint y: 253, endPoint x: 807, endPoint y: 721, distance: 484.3
click at [807, 705] on html "Aguarde... Pop-up bloqueado! Seu navegador bloqueou automáticamente a abertura …" at bounding box center [771, 353] width 1543 height 706
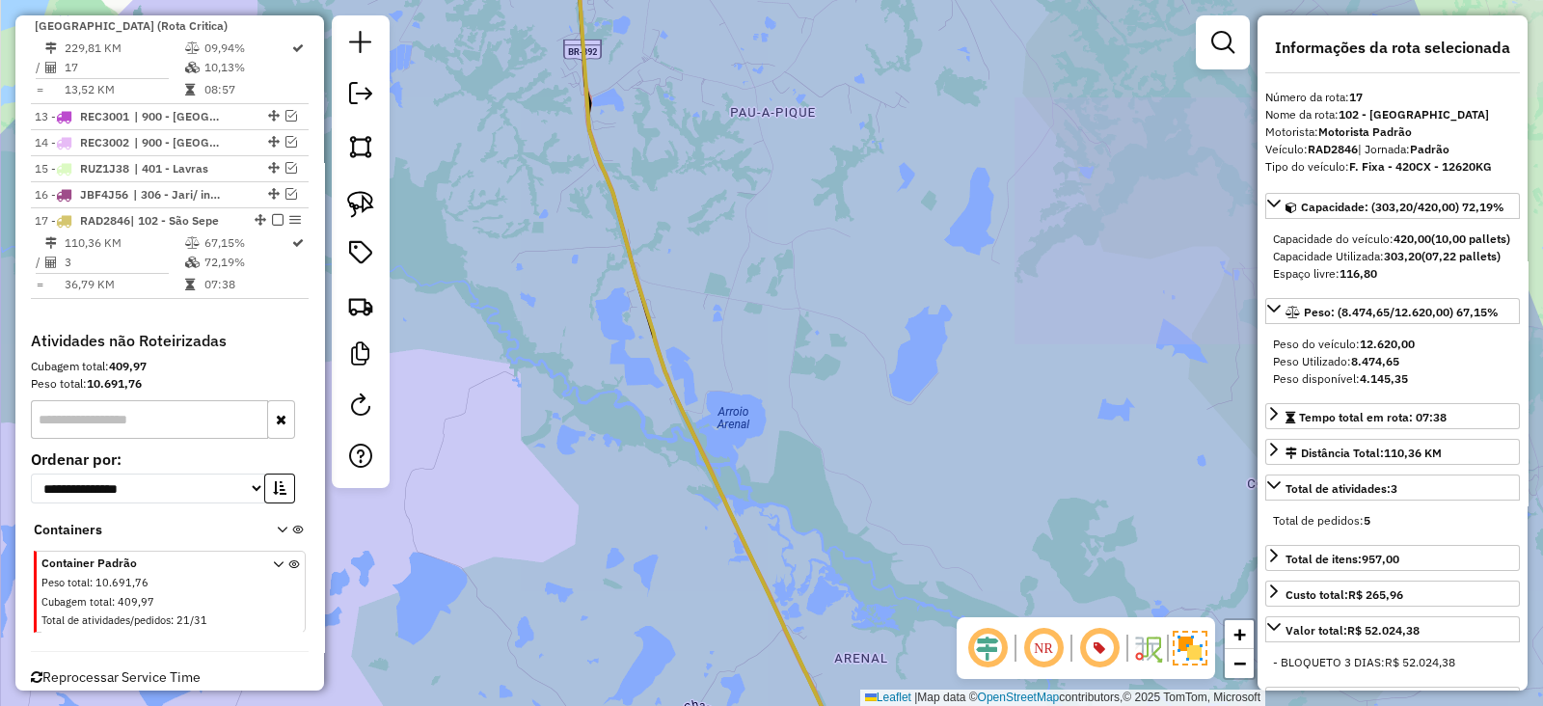
drag, startPoint x: 556, startPoint y: 309, endPoint x: 806, endPoint y: 691, distance: 457.0
click at [808, 691] on div "Janela de atendimento Grade de atendimento Capacidade Transportadoras Veículos …" at bounding box center [771, 353] width 1543 height 706
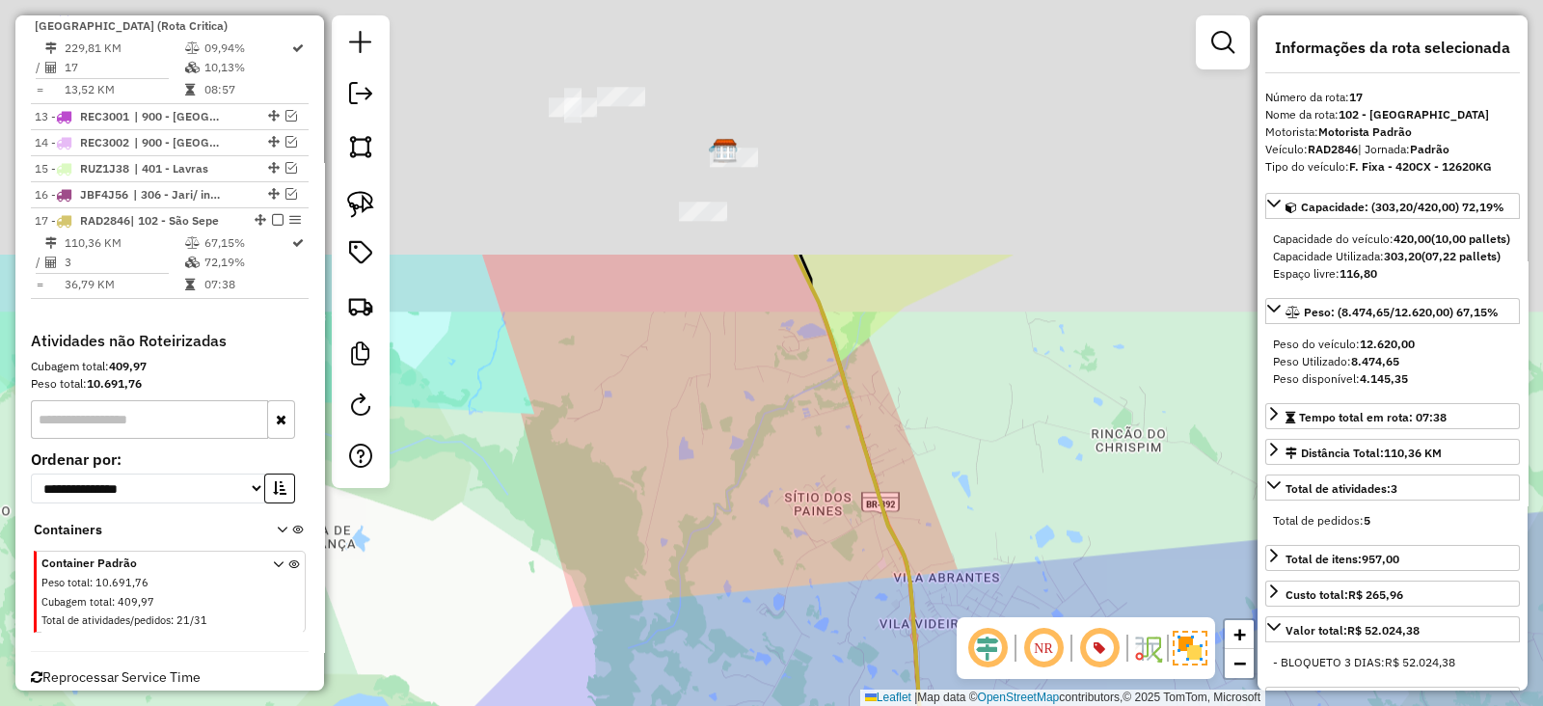
drag, startPoint x: 710, startPoint y: 337, endPoint x: 802, endPoint y: 679, distance: 353.6
click at [802, 679] on div "Janela de atendimento Grade de atendimento Capacidade Transportadoras Veículos …" at bounding box center [771, 353] width 1543 height 706
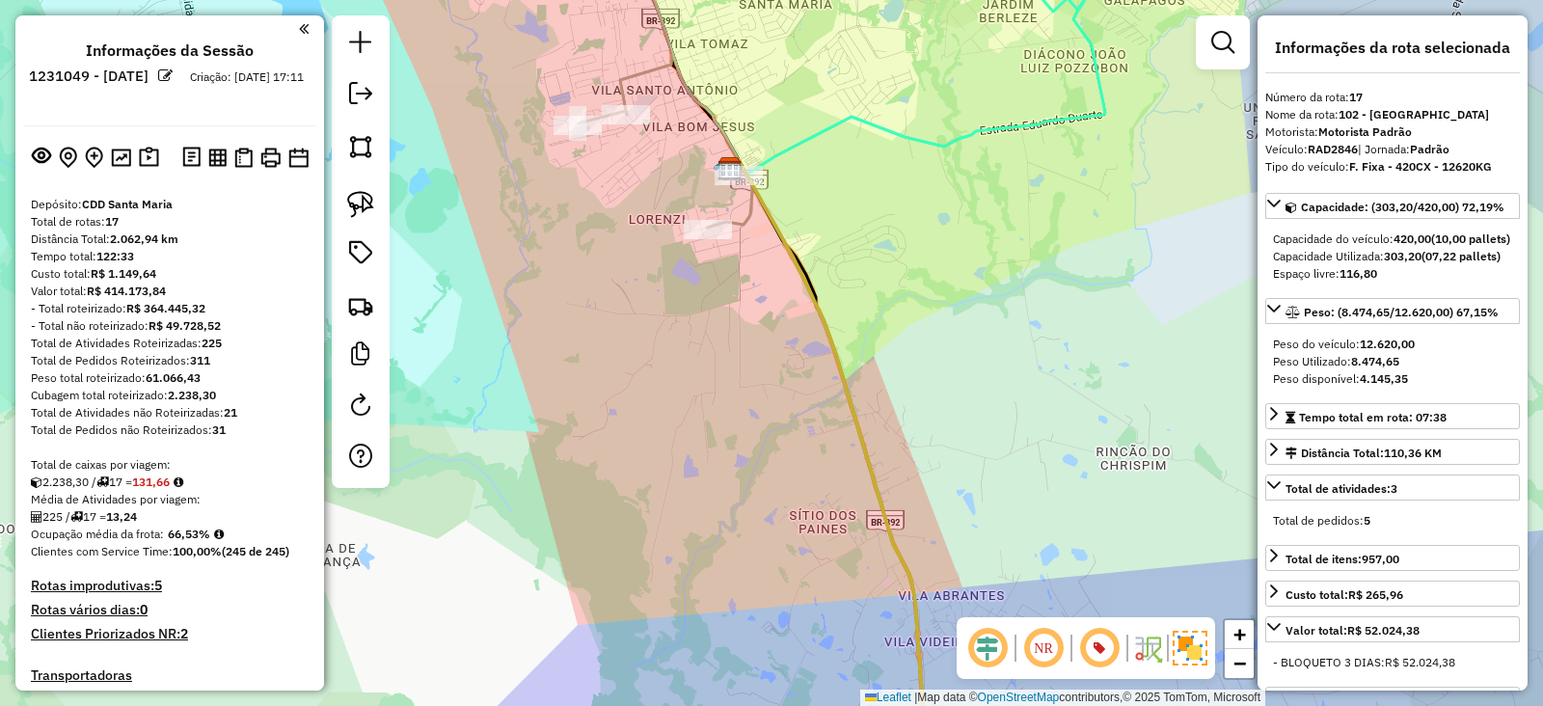
select select "**********"
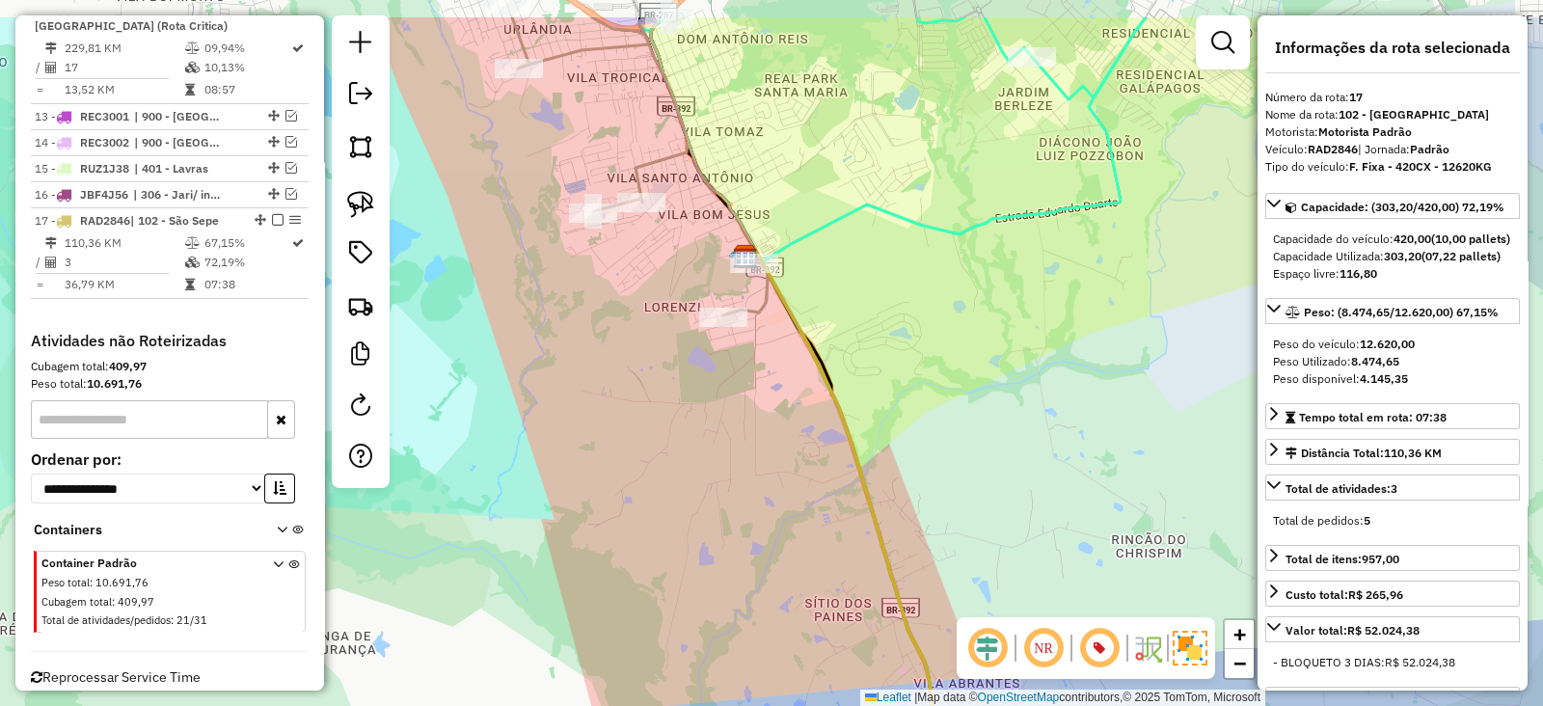
drag, startPoint x: 822, startPoint y: 283, endPoint x: 838, endPoint y: 406, distance: 123.4
click at [839, 407] on div "Janela de atendimento Grade de atendimento Capacidade Transportadoras Veículos …" at bounding box center [771, 353] width 1543 height 706
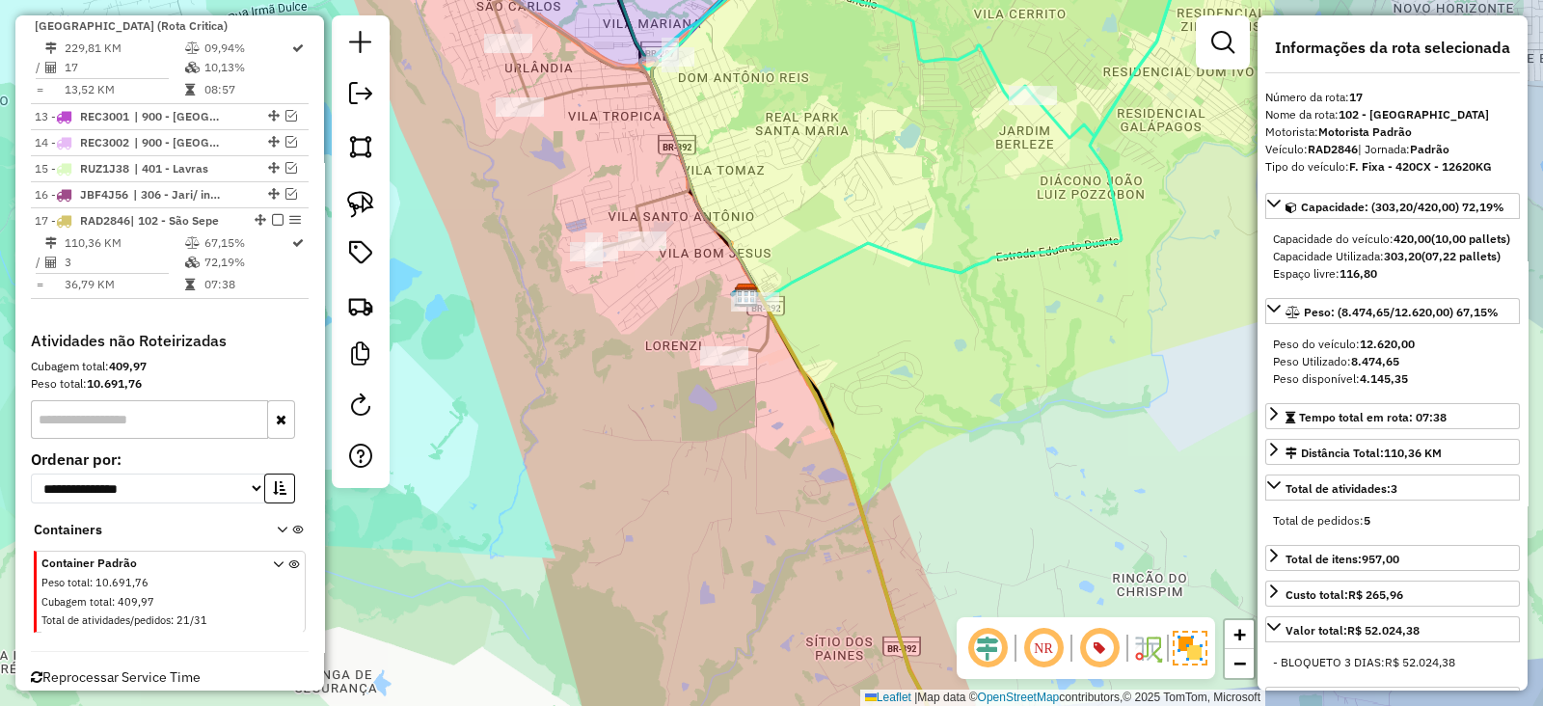
click at [819, 399] on icon at bounding box center [840, 531] width 190 height 490
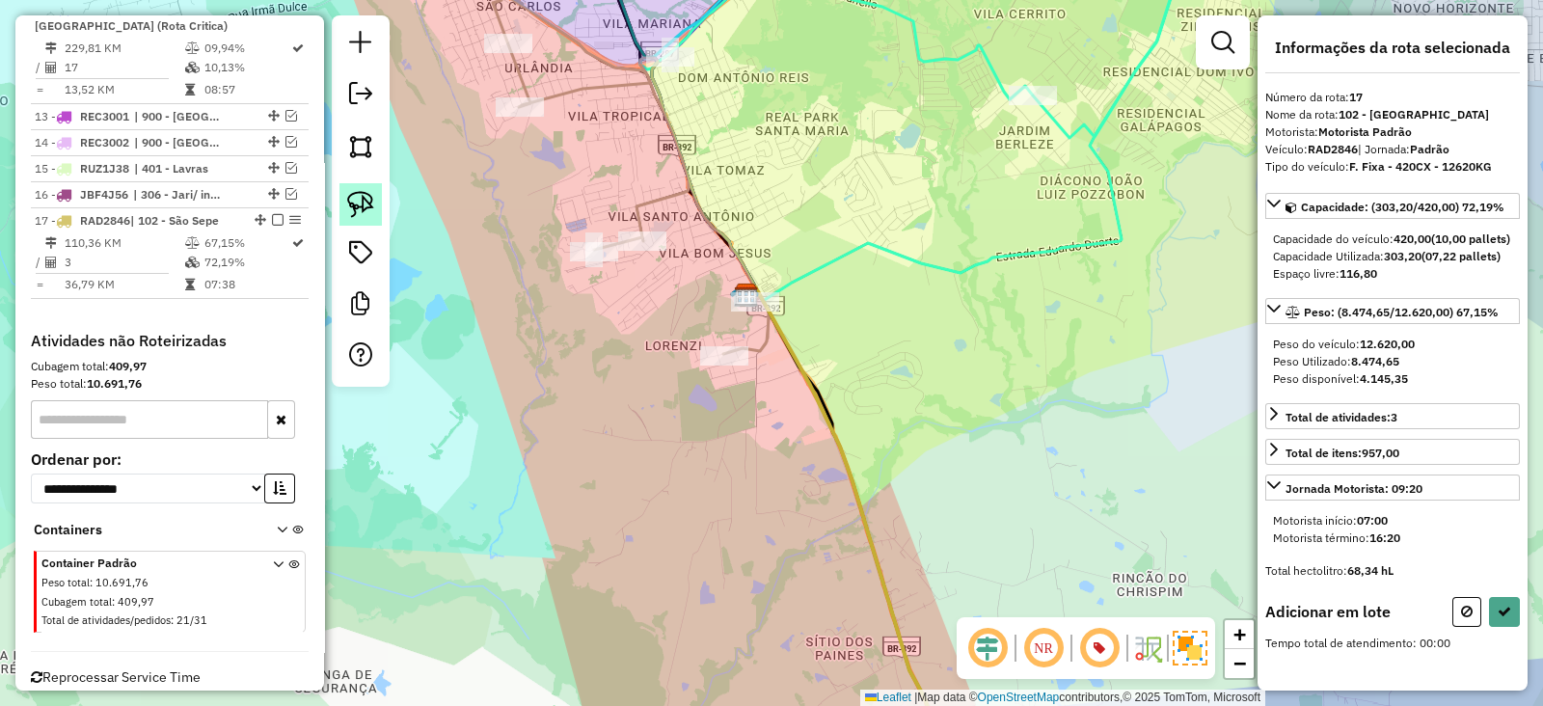
click at [368, 194] on img at bounding box center [360, 204] width 27 height 27
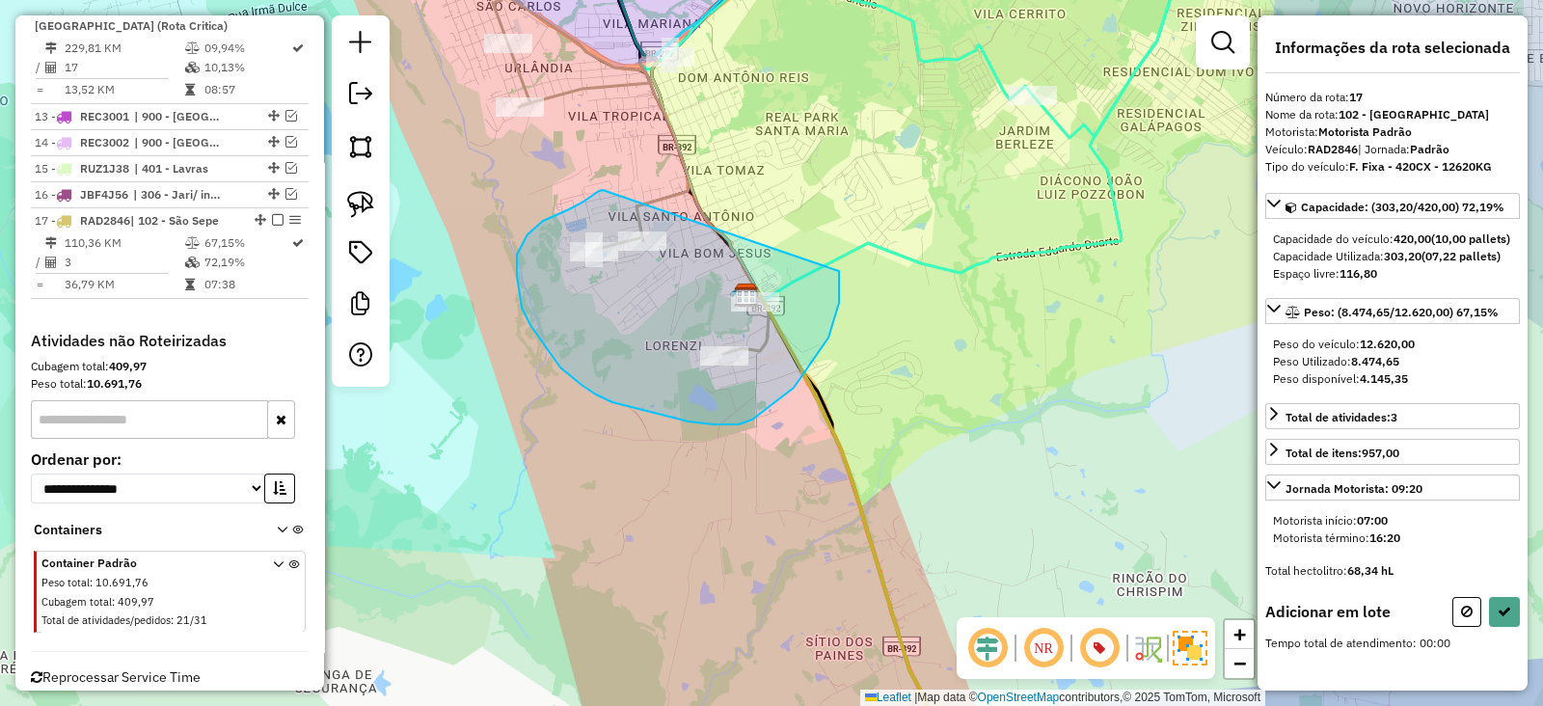
drag, startPoint x: 594, startPoint y: 195, endPoint x: 839, endPoint y: 271, distance: 256.5
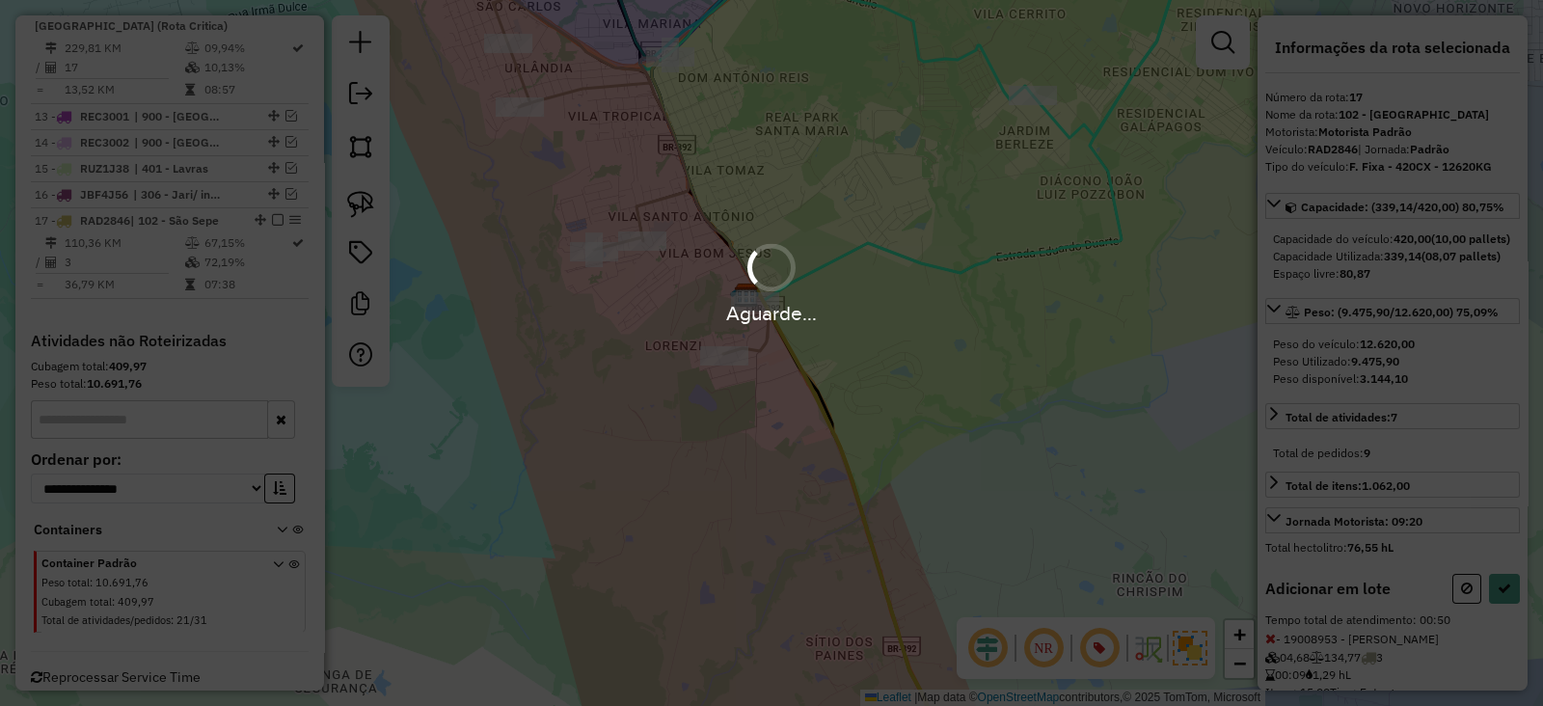
select select "**********"
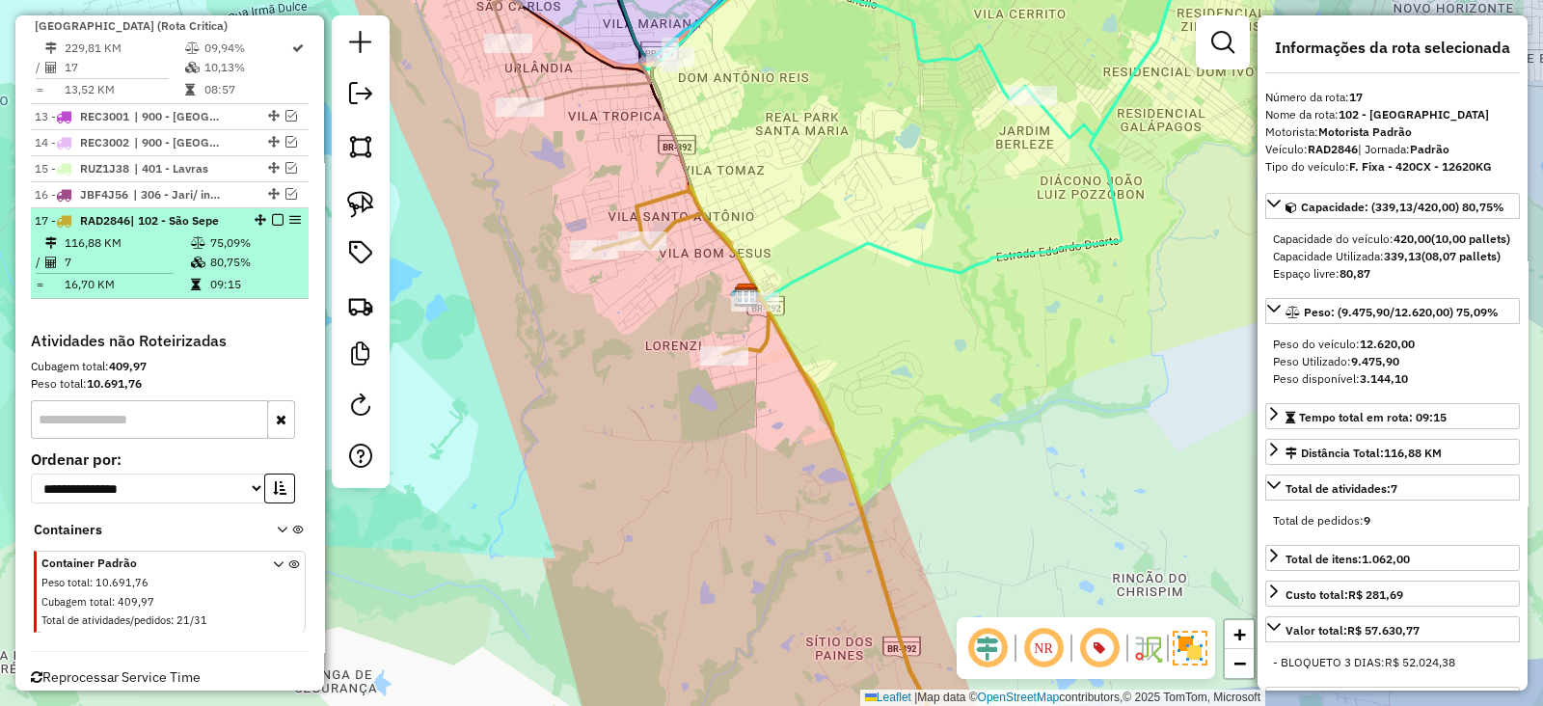
click at [272, 214] on em at bounding box center [278, 220] width 12 height 12
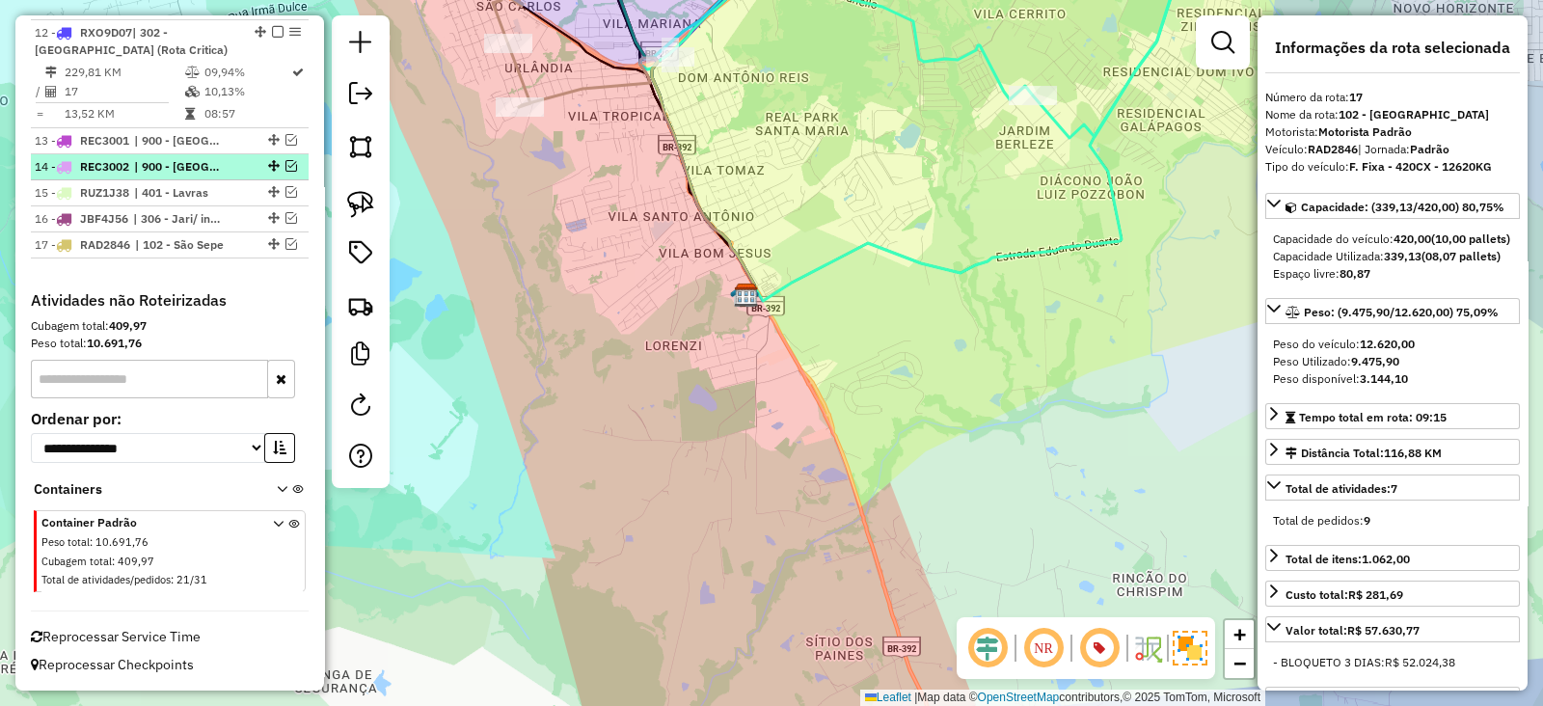
scroll to position [1748, 0]
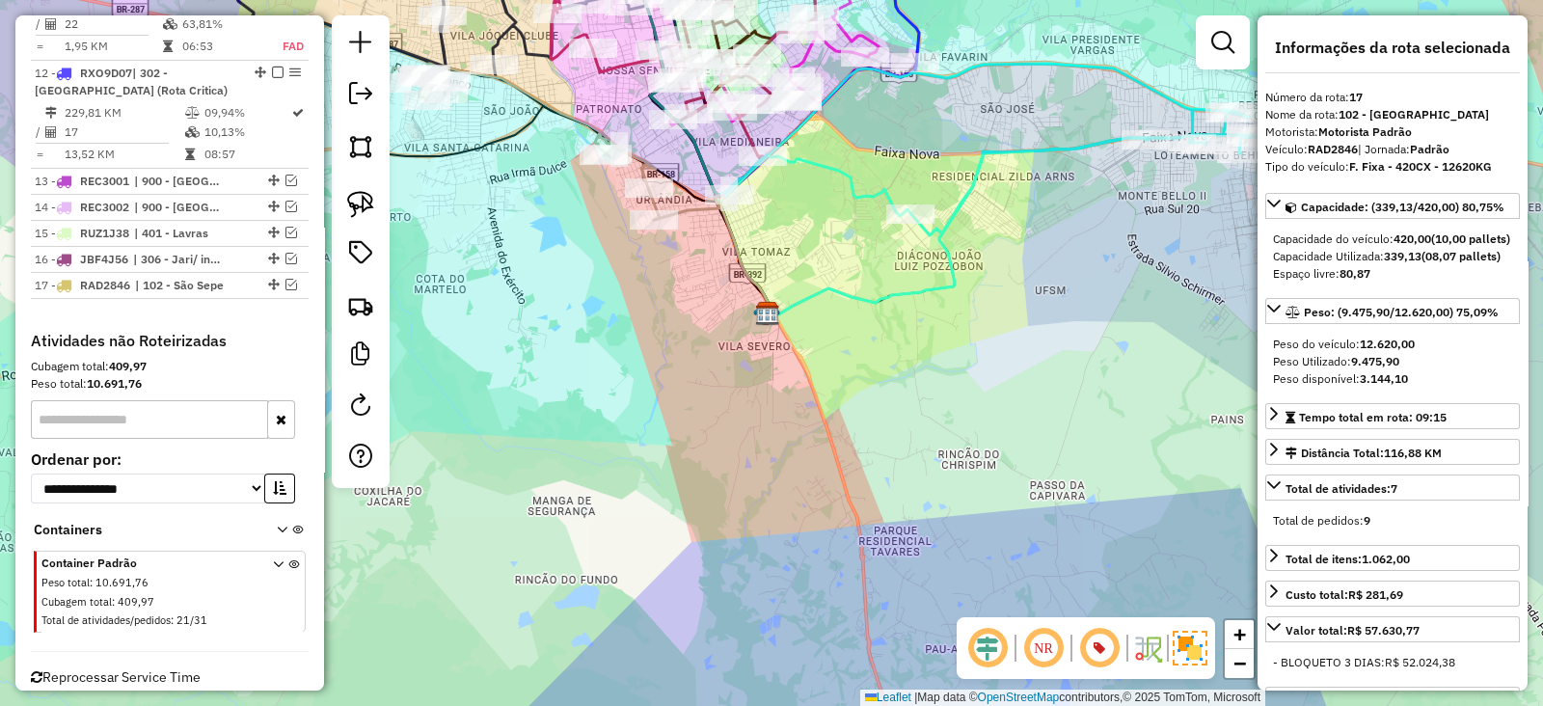
drag, startPoint x: 940, startPoint y: 343, endPoint x: 746, endPoint y: 343, distance: 193.8
click at [746, 343] on div "Janela de atendimento Grade de atendimento Capacidade Transportadoras Veículos …" at bounding box center [771, 353] width 1543 height 706
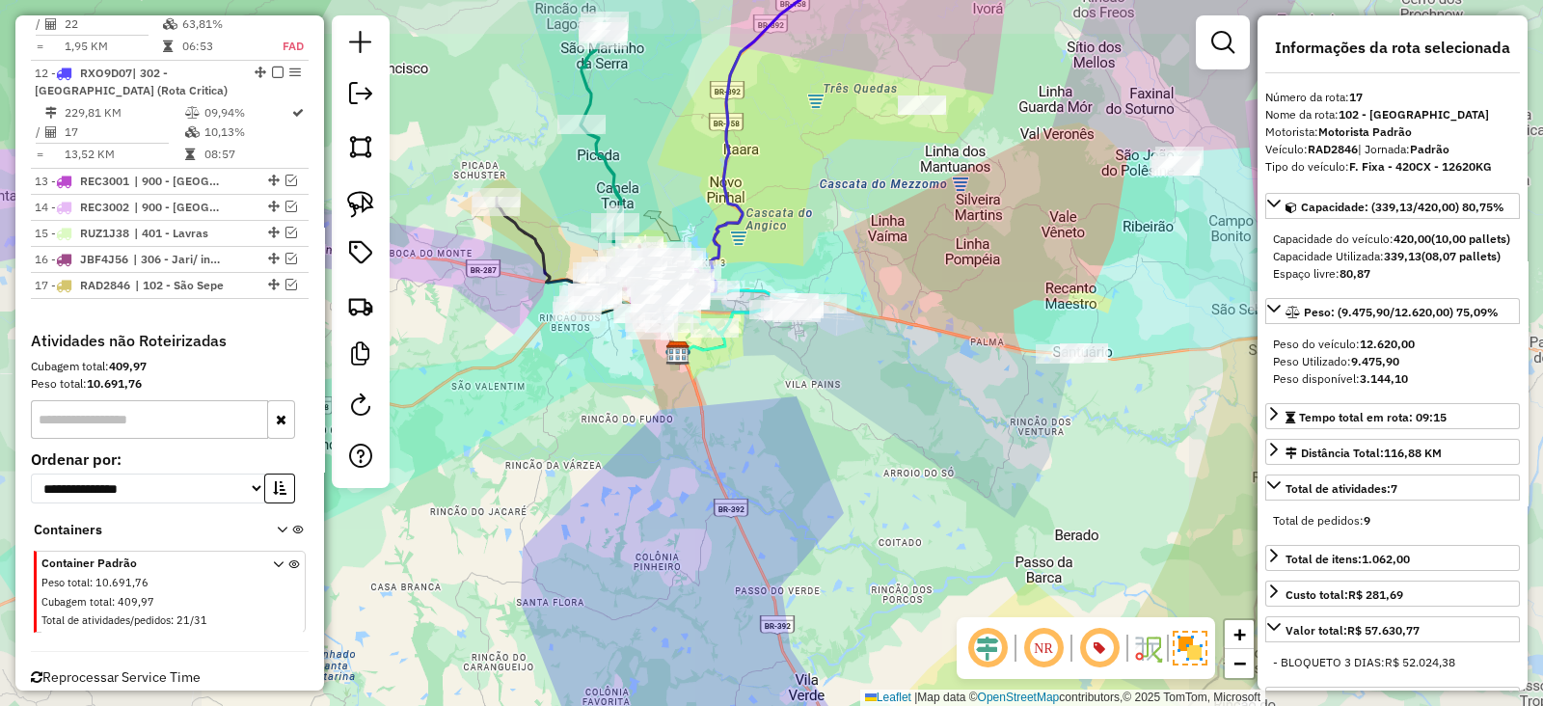
drag, startPoint x: 791, startPoint y: 381, endPoint x: 752, endPoint y: 441, distance: 71.1
click at [752, 441] on div "Janela de atendimento Grade de atendimento Capacidade Transportadoras Veículos …" at bounding box center [771, 353] width 1543 height 706
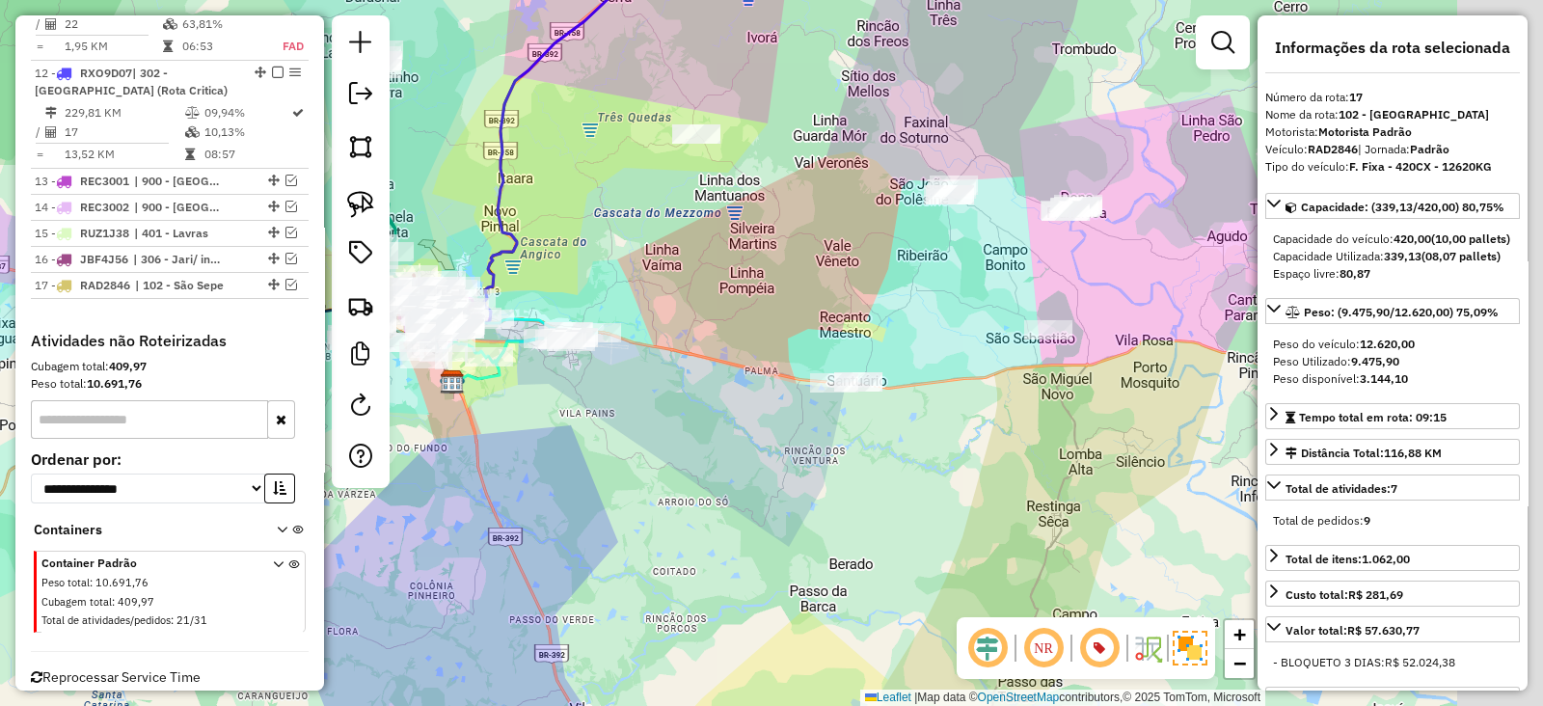
drag, startPoint x: 796, startPoint y: 294, endPoint x: 604, endPoint y: 261, distance: 195.6
click at [604, 261] on div "Janela de atendimento Grade de atendimento Capacidade Transportadoras Veículos …" at bounding box center [771, 353] width 1543 height 706
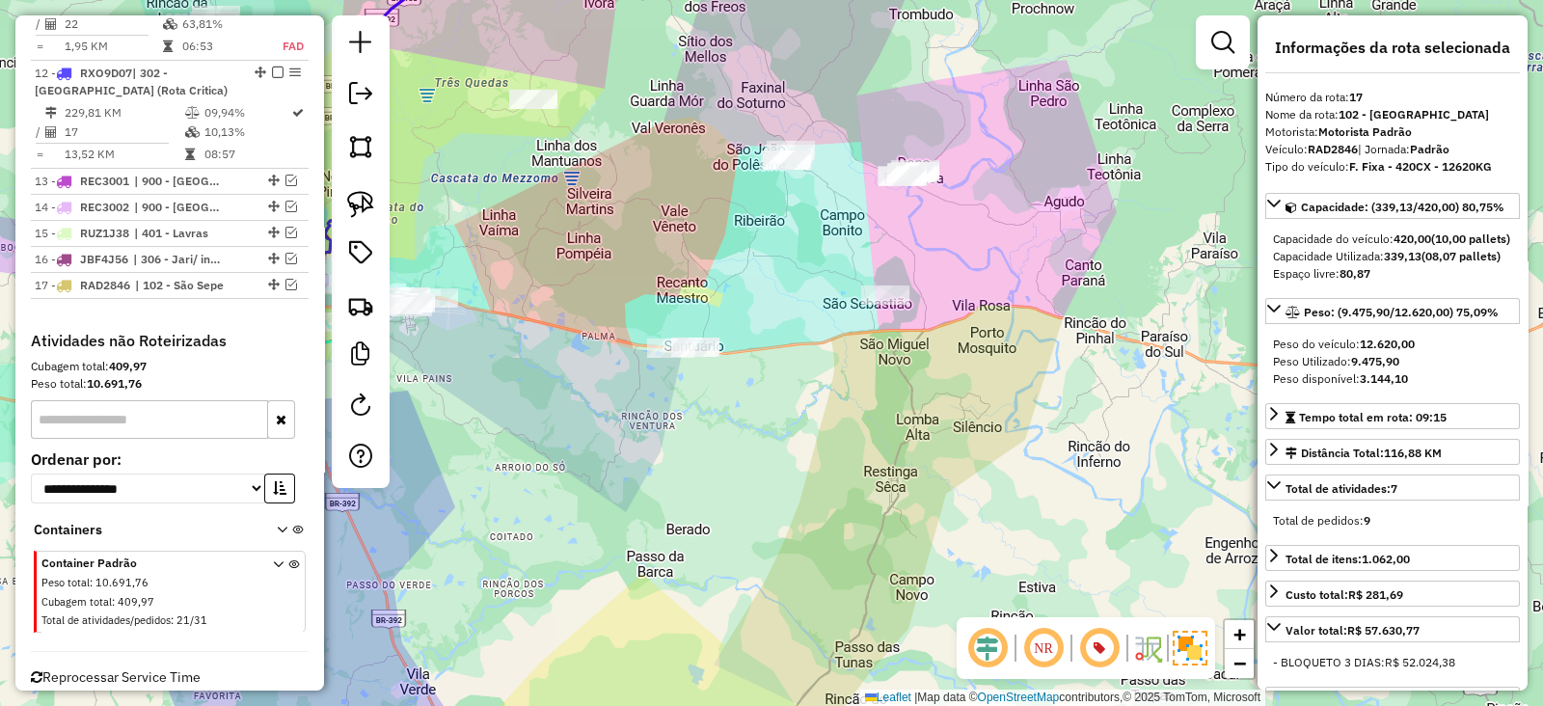
drag, startPoint x: 732, startPoint y: 247, endPoint x: 712, endPoint y: 282, distance: 39.7
click at [712, 282] on div "Janela de atendimento Grade de atendimento Capacidade Transportadoras Veículos …" at bounding box center [771, 353] width 1543 height 706
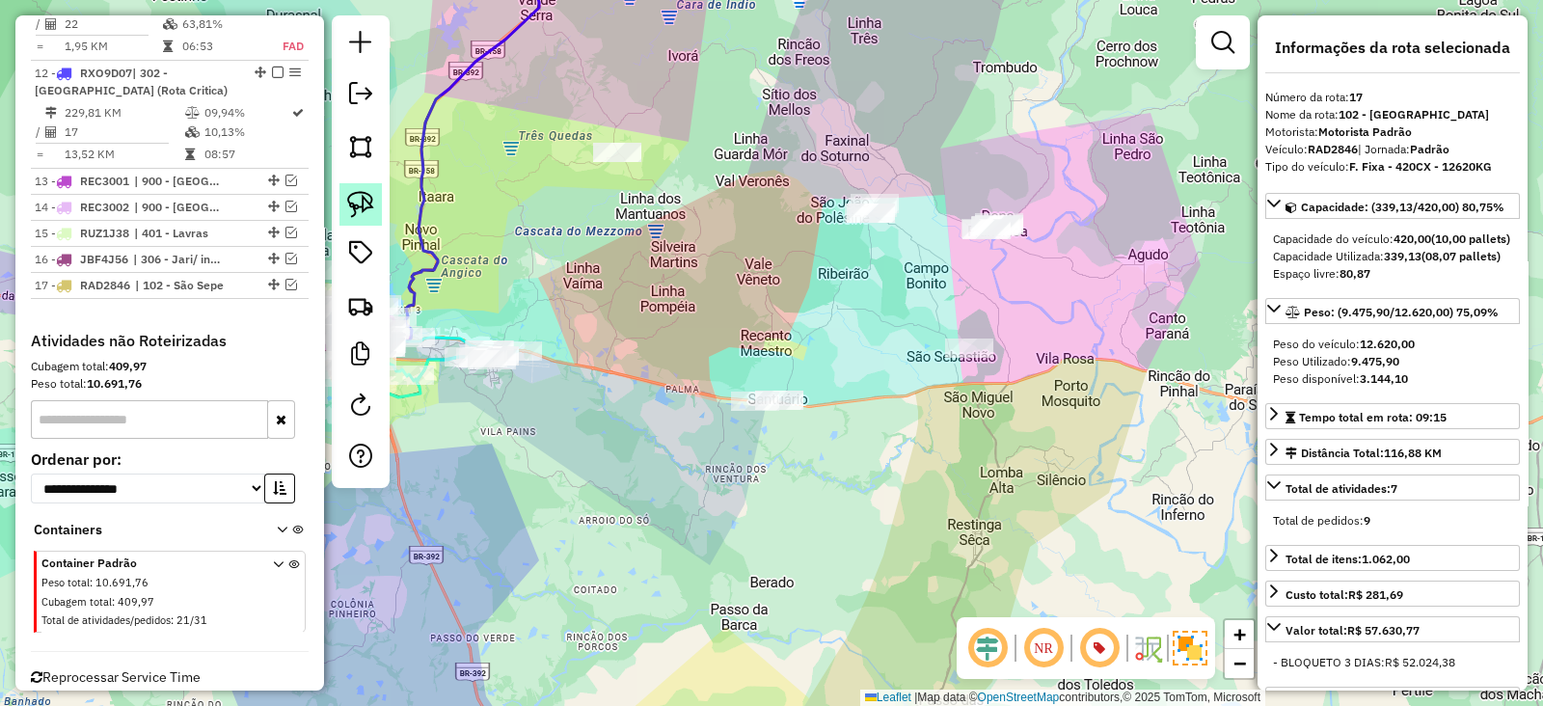
click at [368, 212] on img at bounding box center [360, 204] width 27 height 27
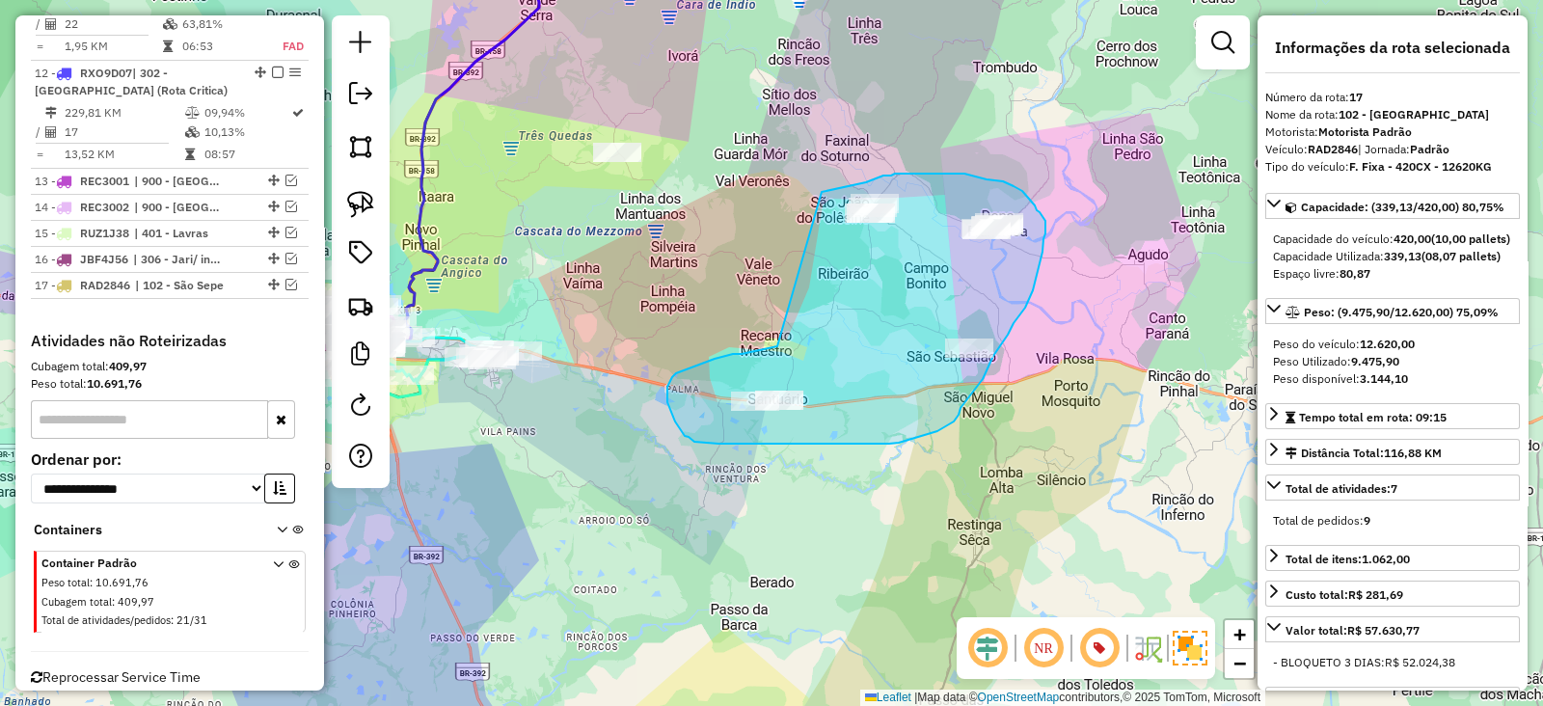
drag, startPoint x: 676, startPoint y: 373, endPoint x: 821, endPoint y: 192, distance: 232.5
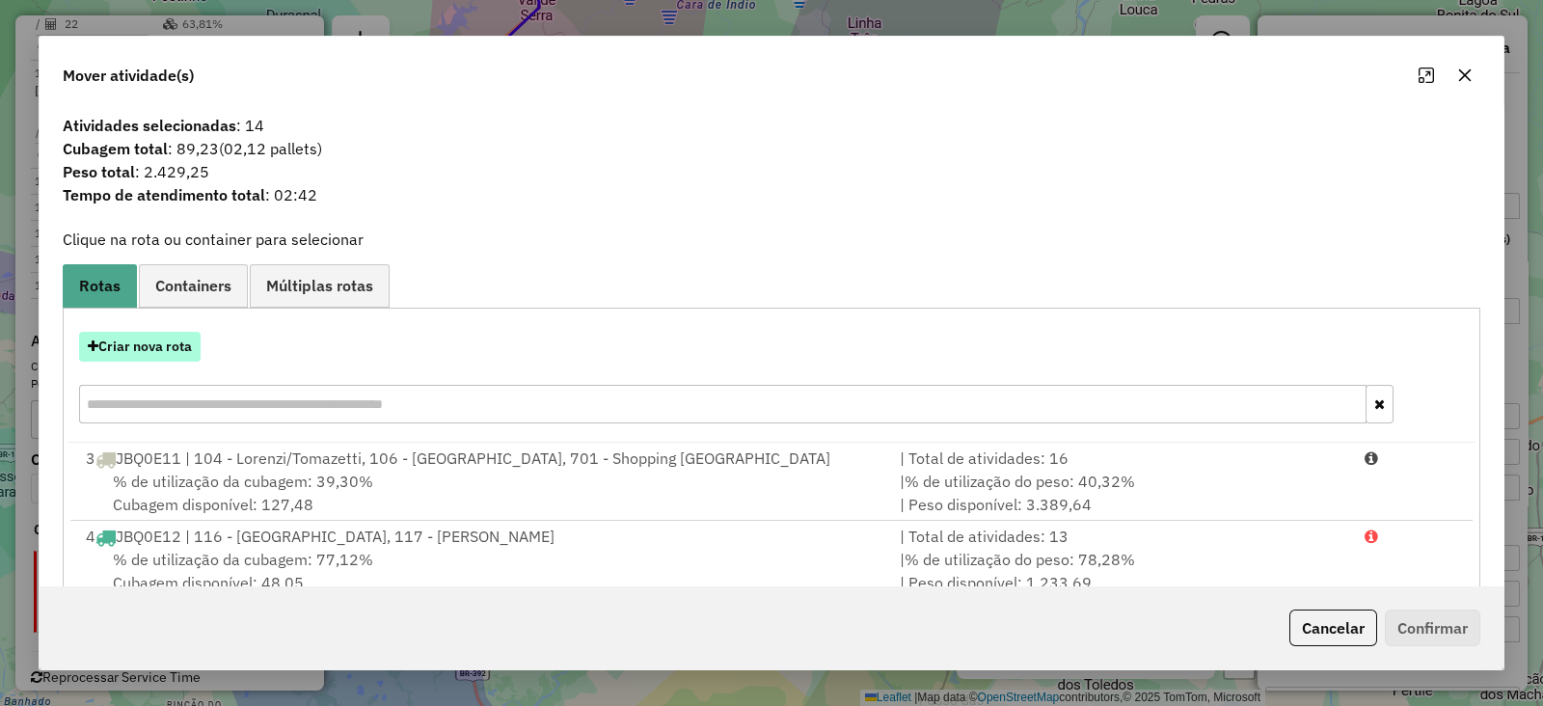
click at [145, 342] on button "Criar nova rota" at bounding box center [139, 347] width 121 height 30
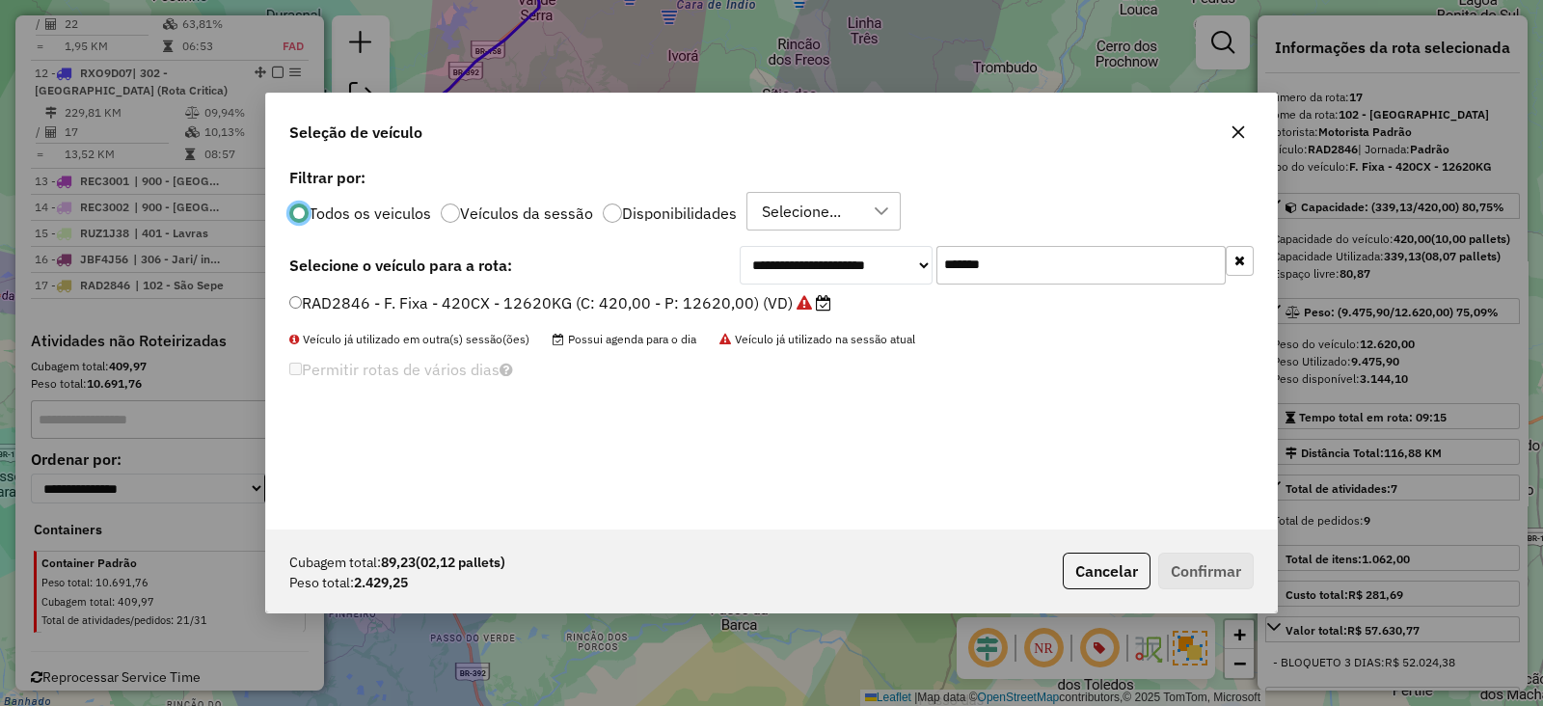
scroll to position [10, 6]
click at [1114, 241] on div "**********" at bounding box center [771, 346] width 1010 height 366
click at [1077, 269] on input "*******" at bounding box center [1080, 265] width 289 height 39
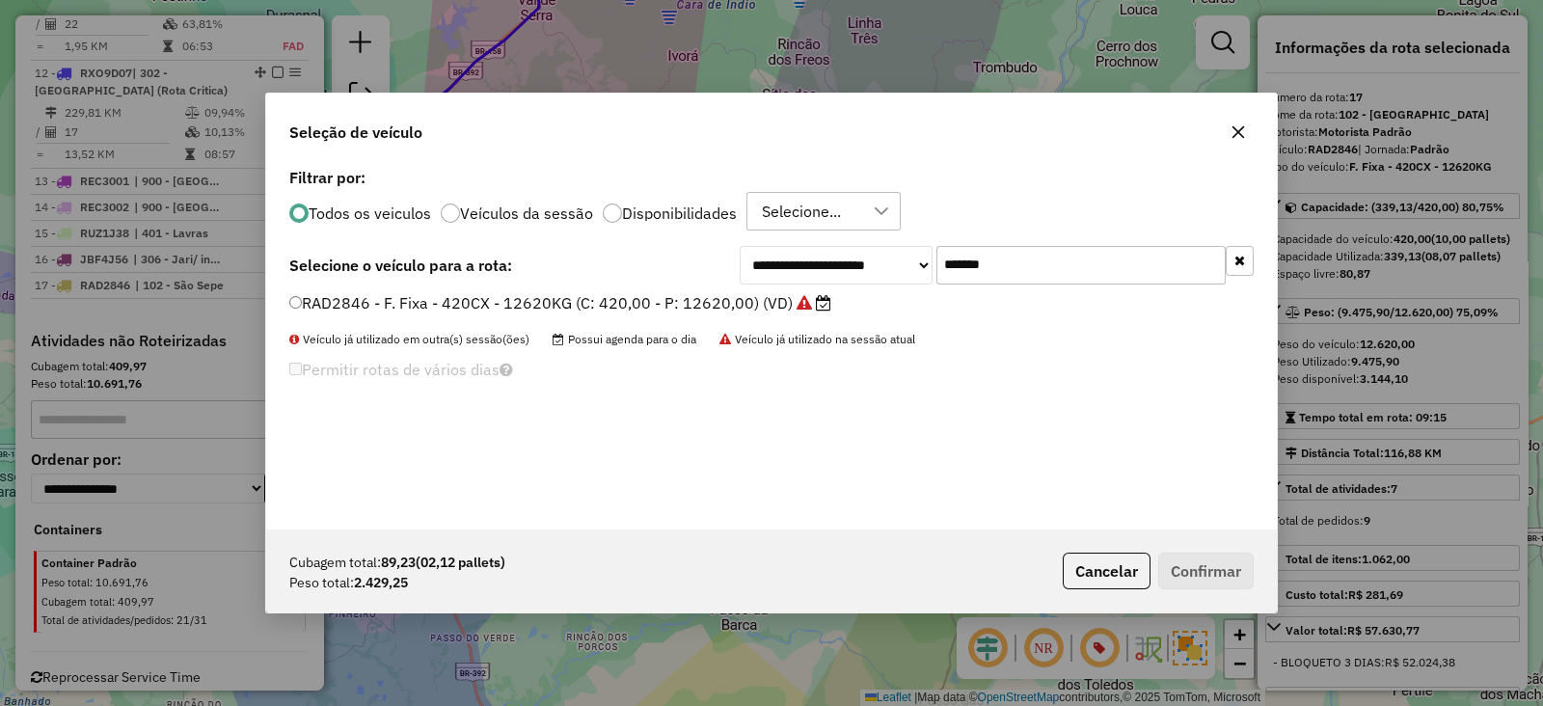
click at [1077, 269] on input "*******" at bounding box center [1080, 265] width 289 height 39
paste input "text"
type input "*******"
click at [716, 294] on label "QJM7962 - F. Fixa - 210Cx - 5680Kg (C: 210,00 - P: 5680,00) (VD)" at bounding box center [538, 302] width 499 height 23
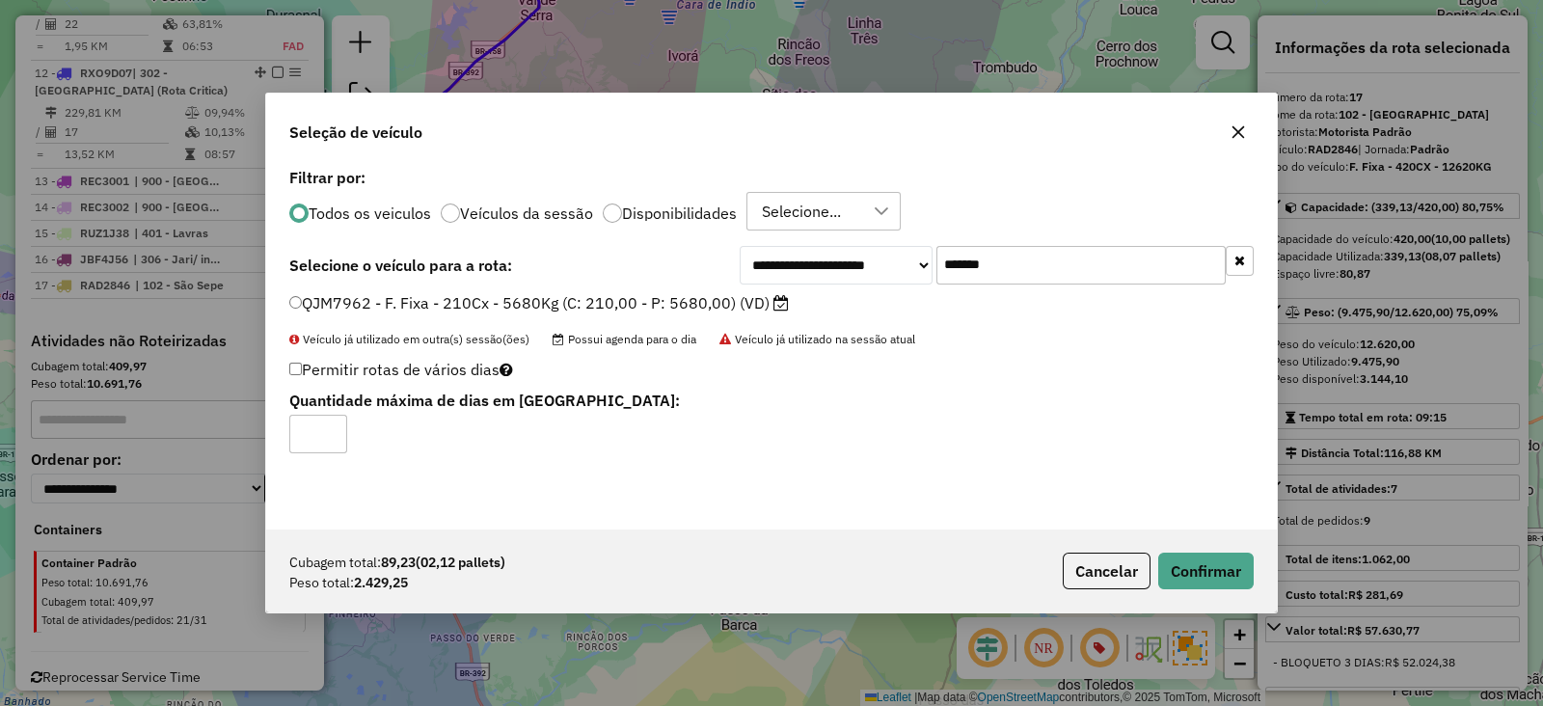
click at [1157, 549] on div "Cubagem total: 89,23 (02,12 pallets) Peso total: 2.429,25 Cancelar Confirmar" at bounding box center [771, 570] width 1010 height 83
click at [1162, 554] on button "Confirmar" at bounding box center [1205, 570] width 95 height 37
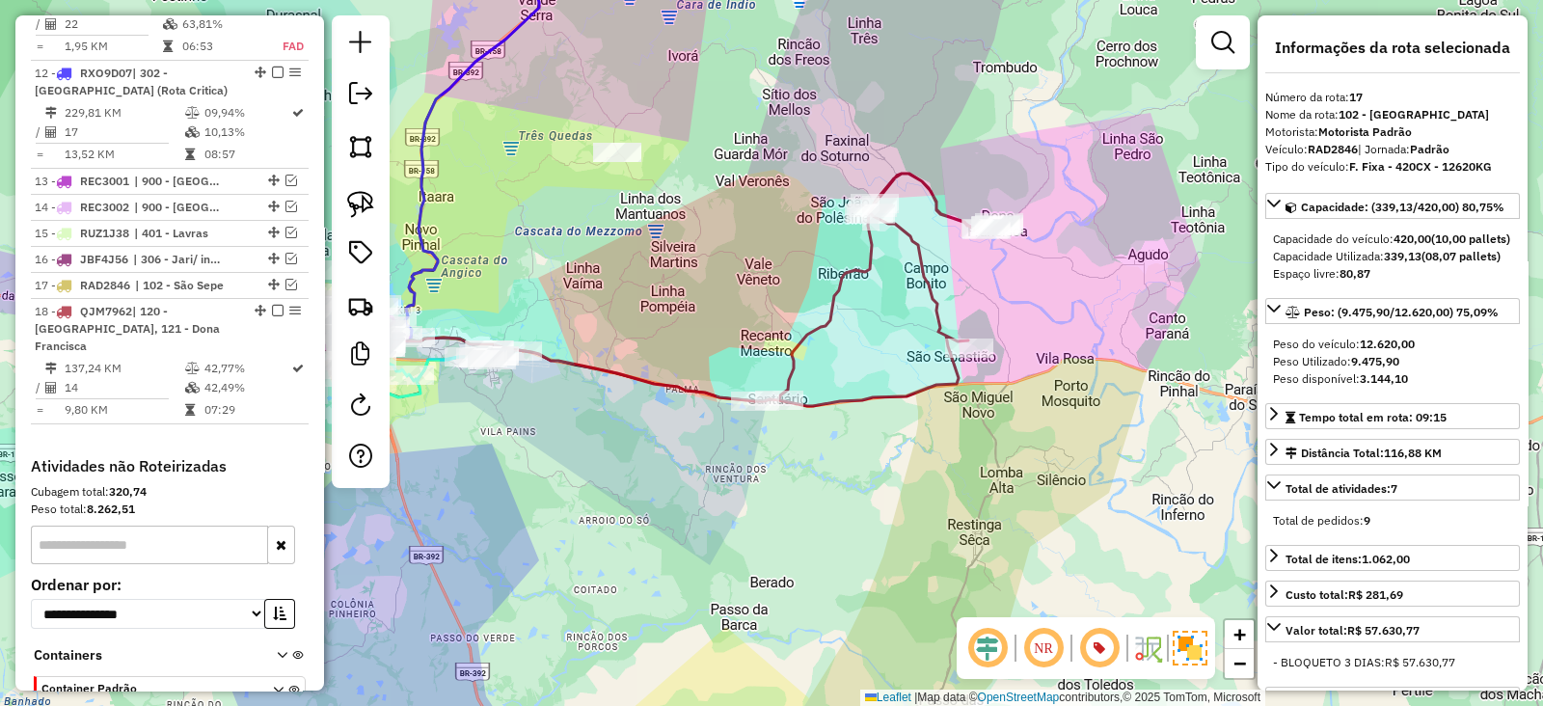
scroll to position [1855, 0]
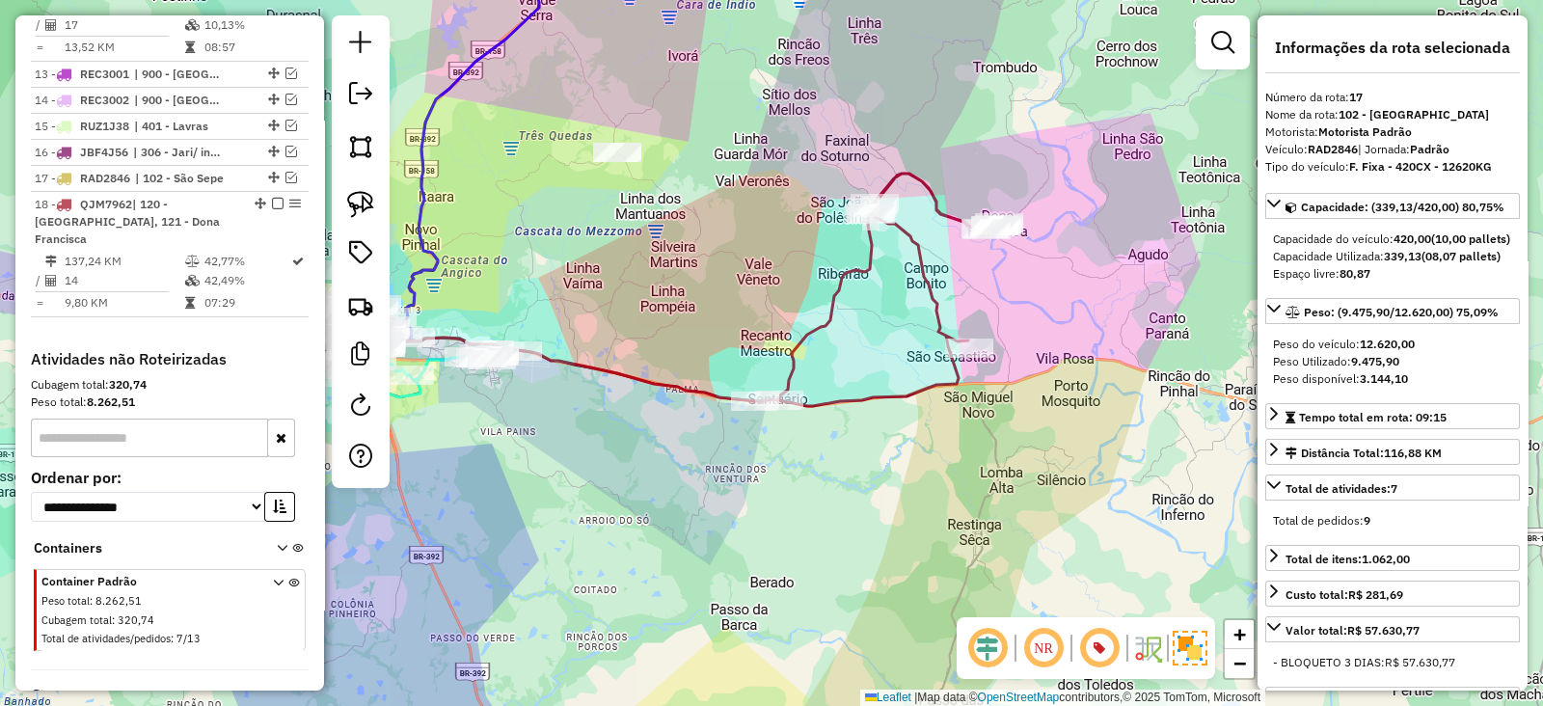
click at [819, 337] on icon at bounding box center [877, 290] width 244 height 232
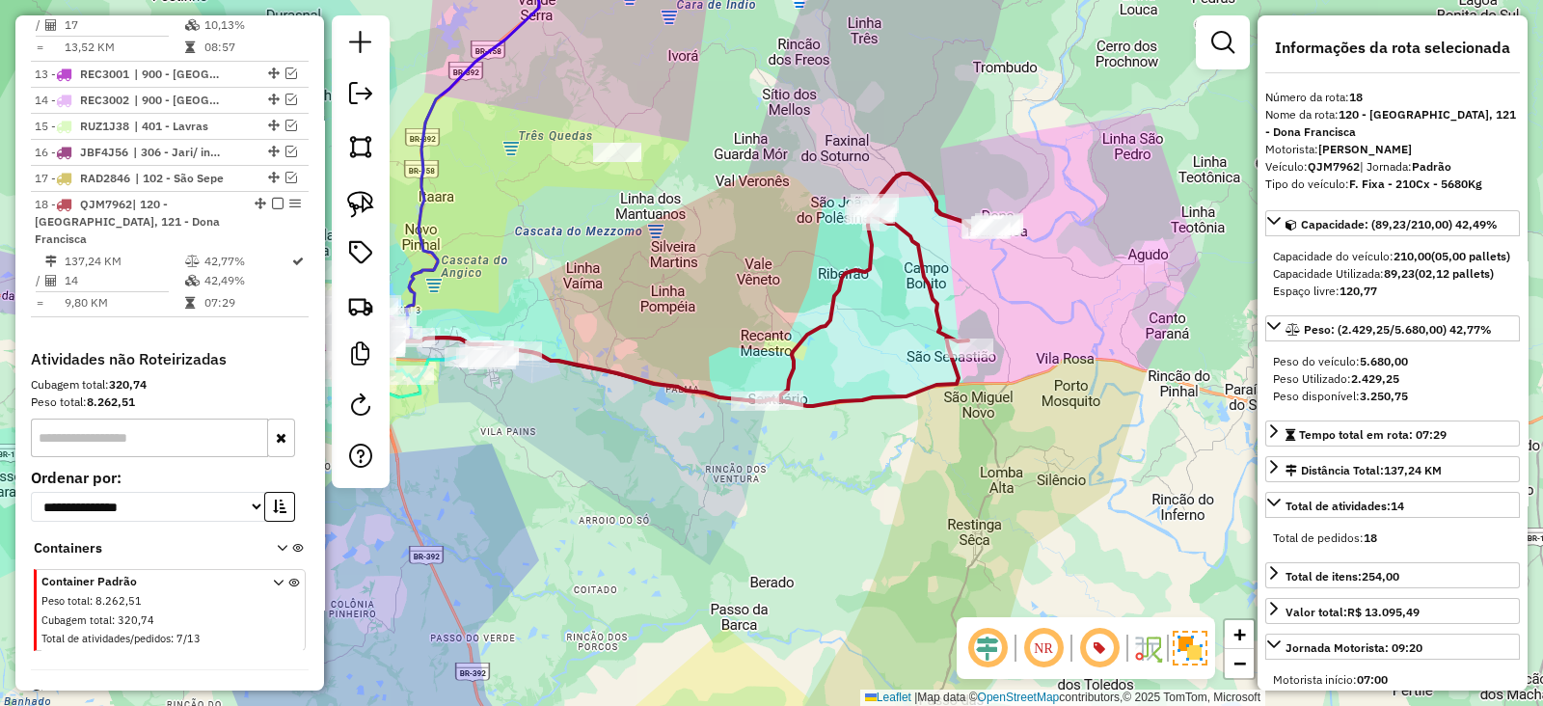
drag, startPoint x: 759, startPoint y: 330, endPoint x: 921, endPoint y: 284, distance: 168.2
click at [920, 284] on div "Janela de atendimento Grade de atendimento Capacidade Transportadoras Veículos …" at bounding box center [771, 353] width 1543 height 706
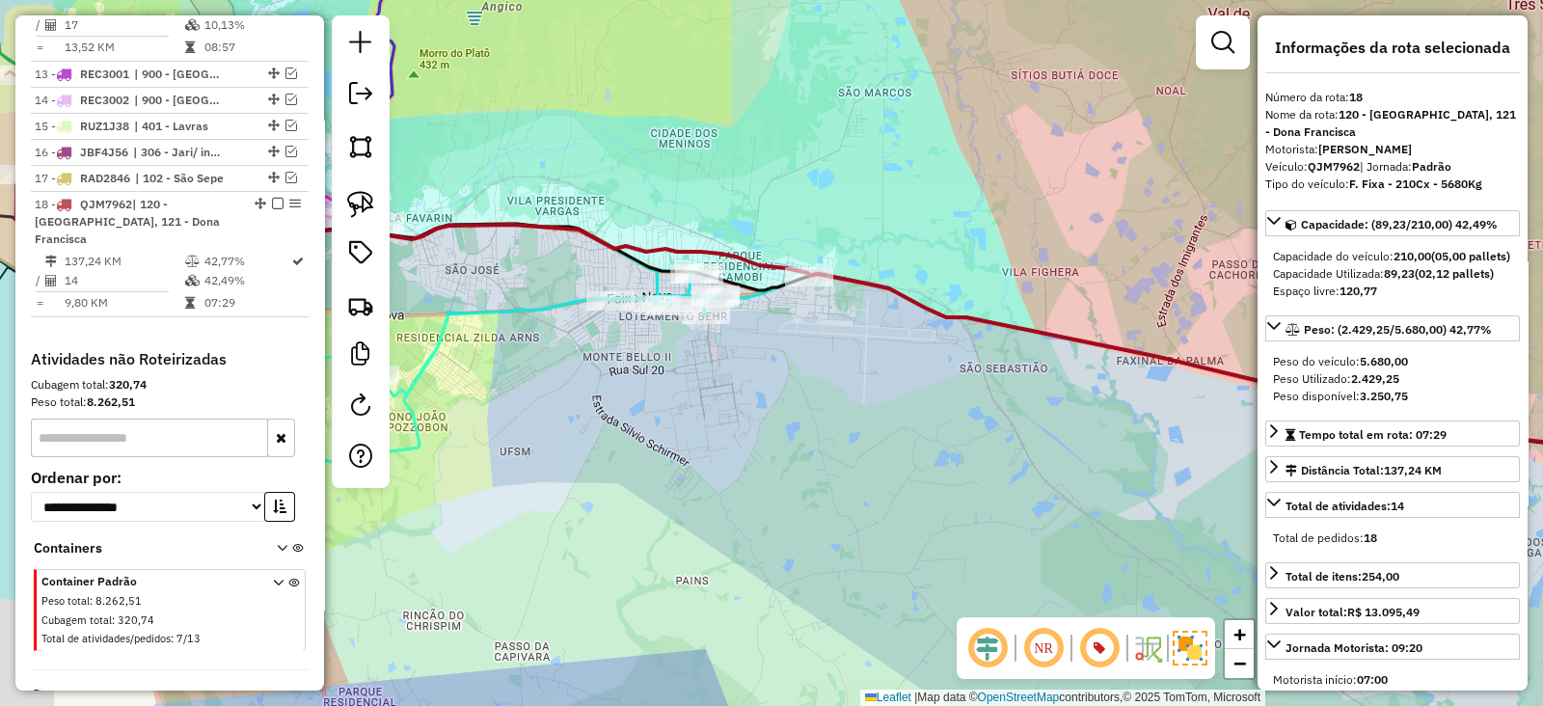
drag, startPoint x: 693, startPoint y: 342, endPoint x: 854, endPoint y: 388, distance: 167.3
click at [854, 388] on div "Janela de atendimento Grade de atendimento Capacidade Transportadoras Veículos …" at bounding box center [771, 353] width 1543 height 706
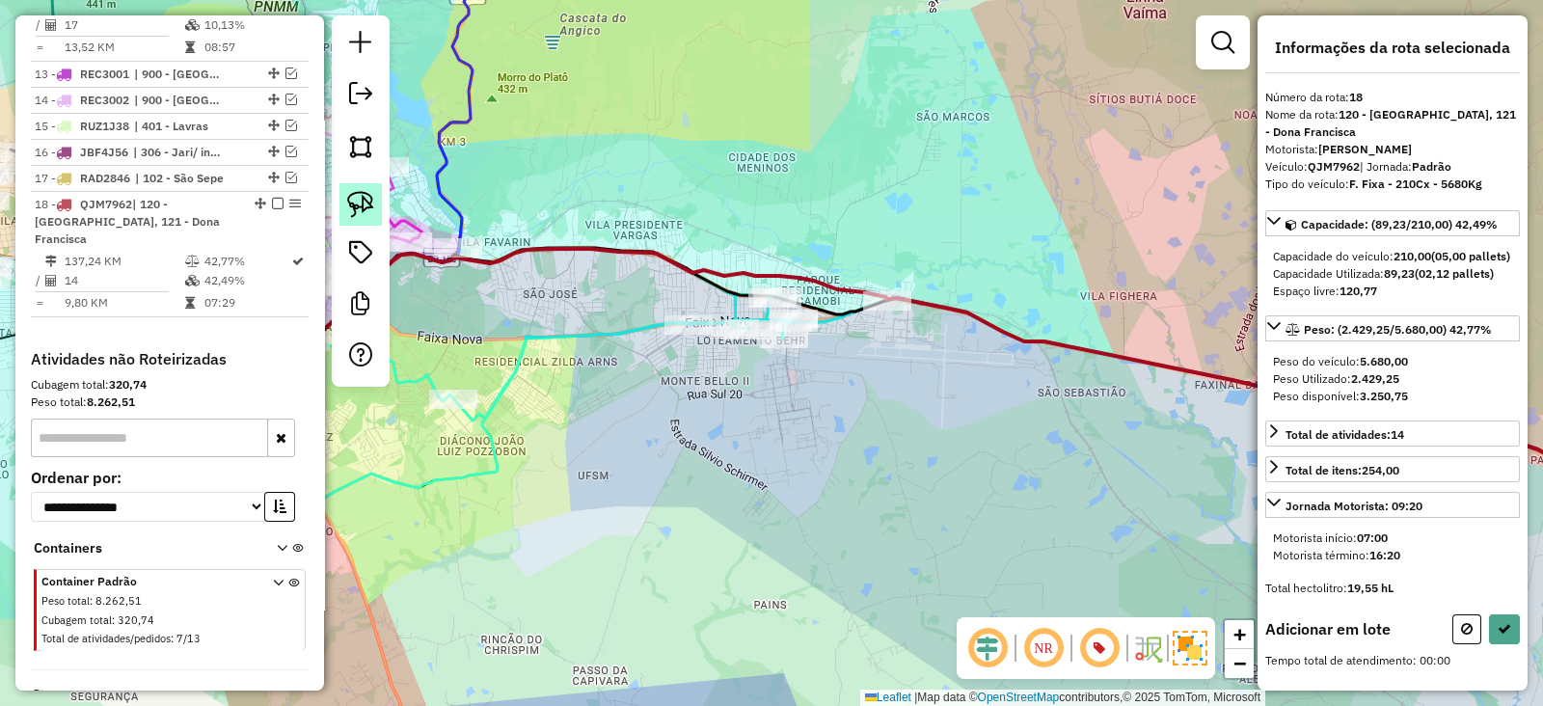
click at [373, 207] on img at bounding box center [360, 204] width 27 height 27
drag, startPoint x: 766, startPoint y: 253, endPoint x: 942, endPoint y: 286, distance: 178.7
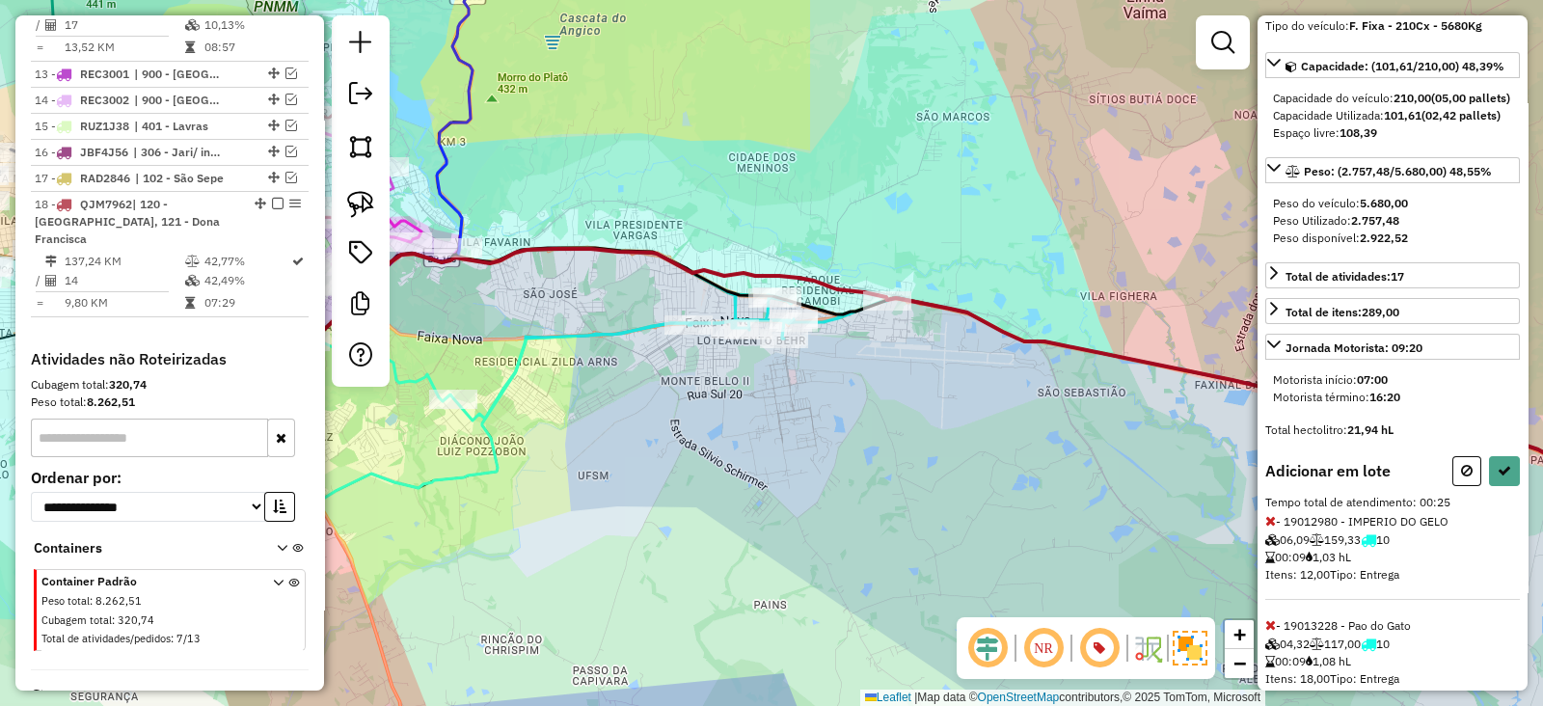
scroll to position [159, 0]
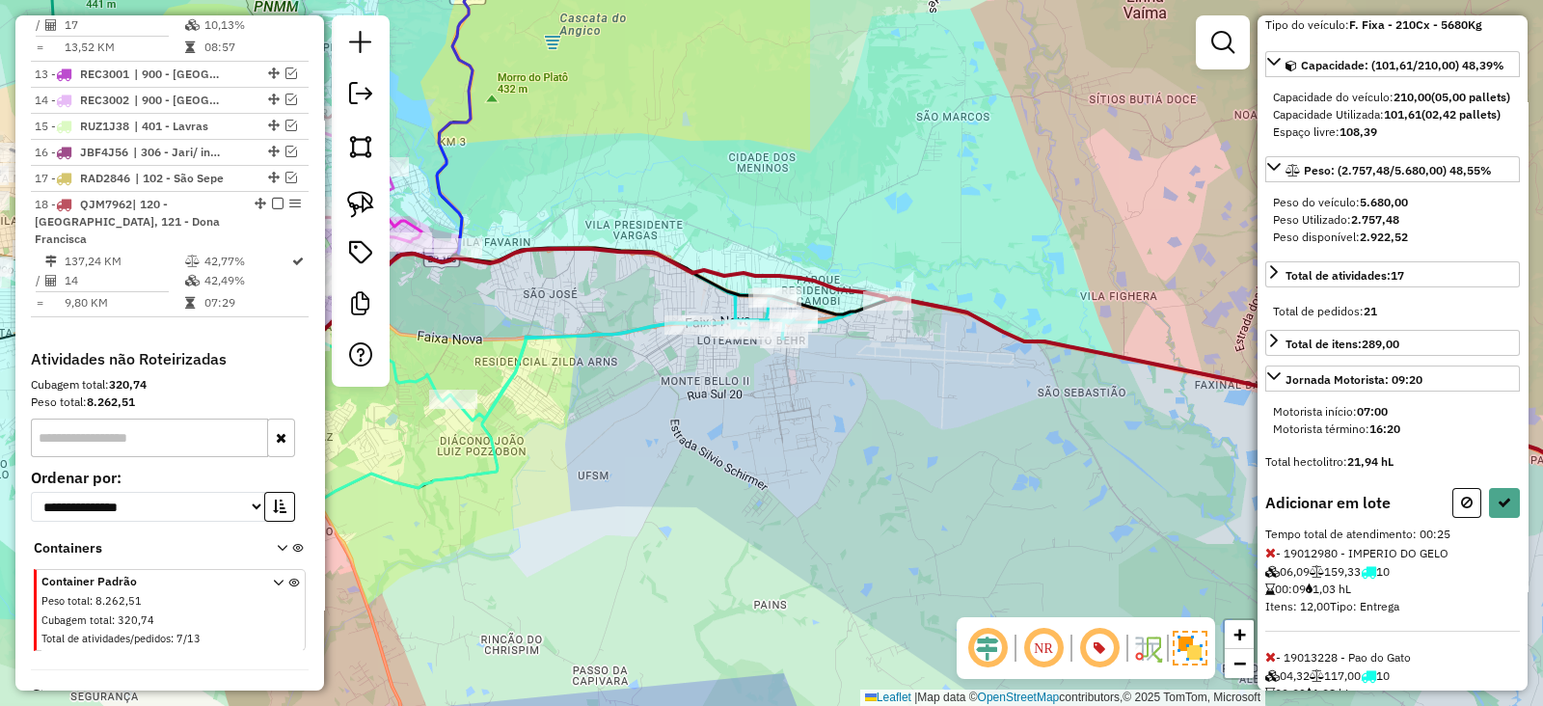
select select "**********"
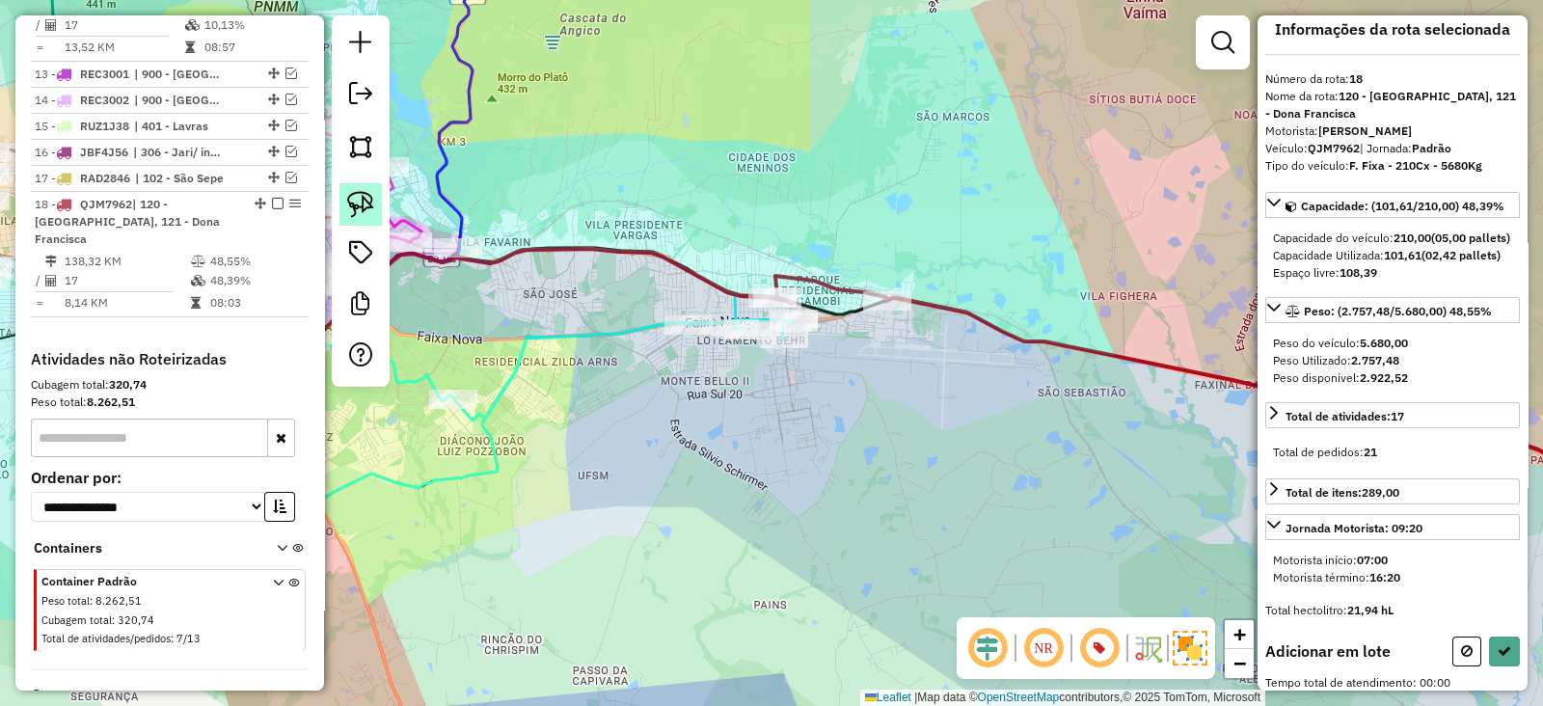
scroll to position [17, 0]
click at [366, 200] on img at bounding box center [360, 204] width 27 height 27
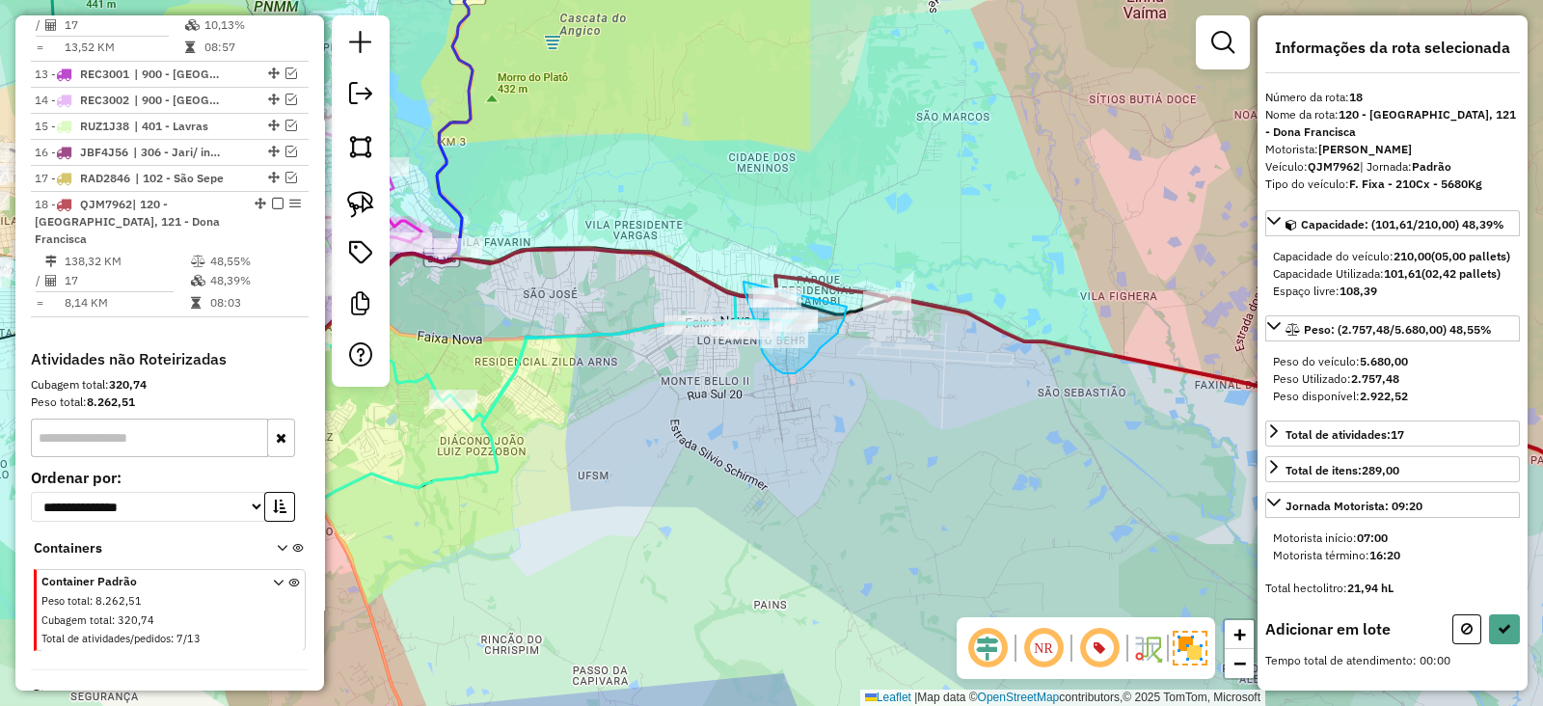
drag, startPoint x: 752, startPoint y: 314, endPoint x: 846, endPoint y: 306, distance: 94.9
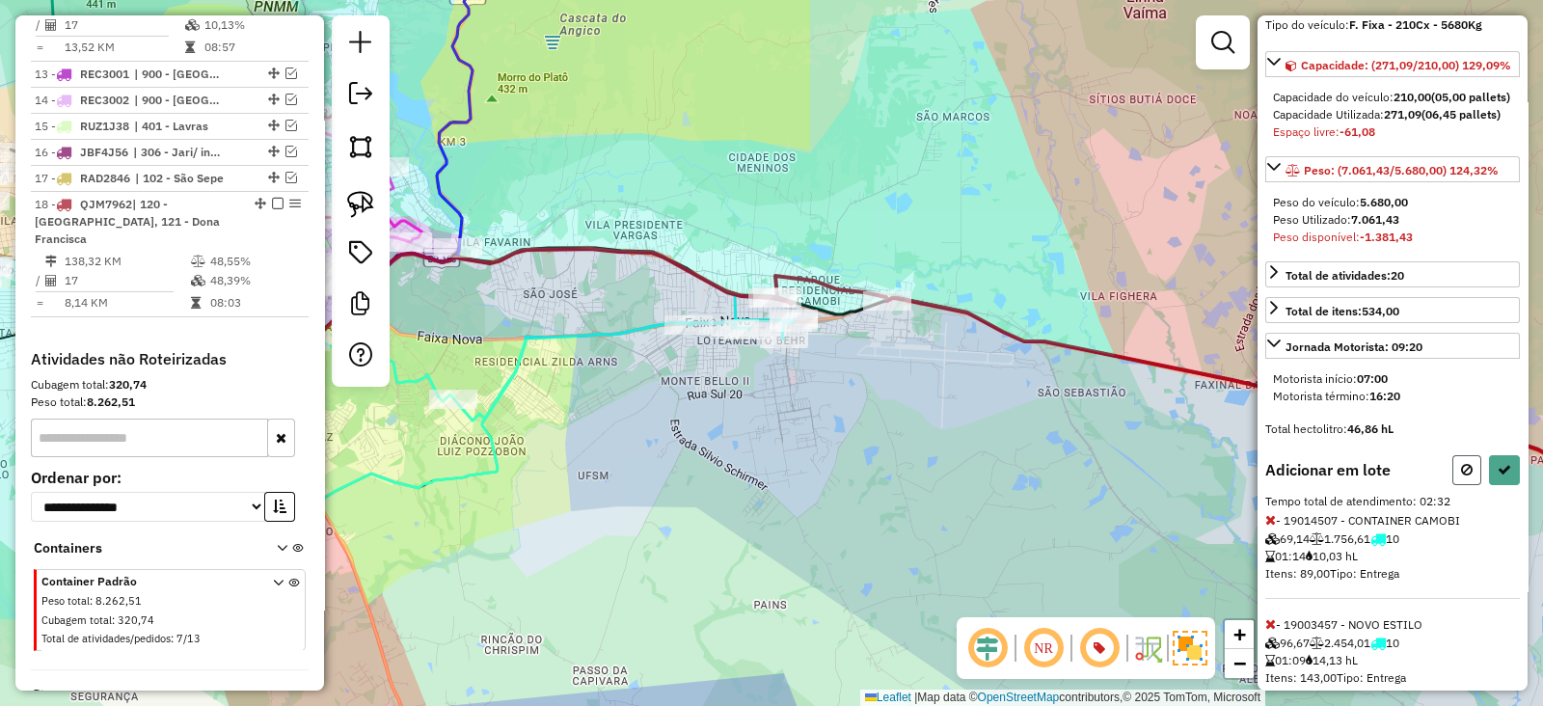
click at [1462, 476] on icon at bounding box center [1467, 469] width 12 height 13
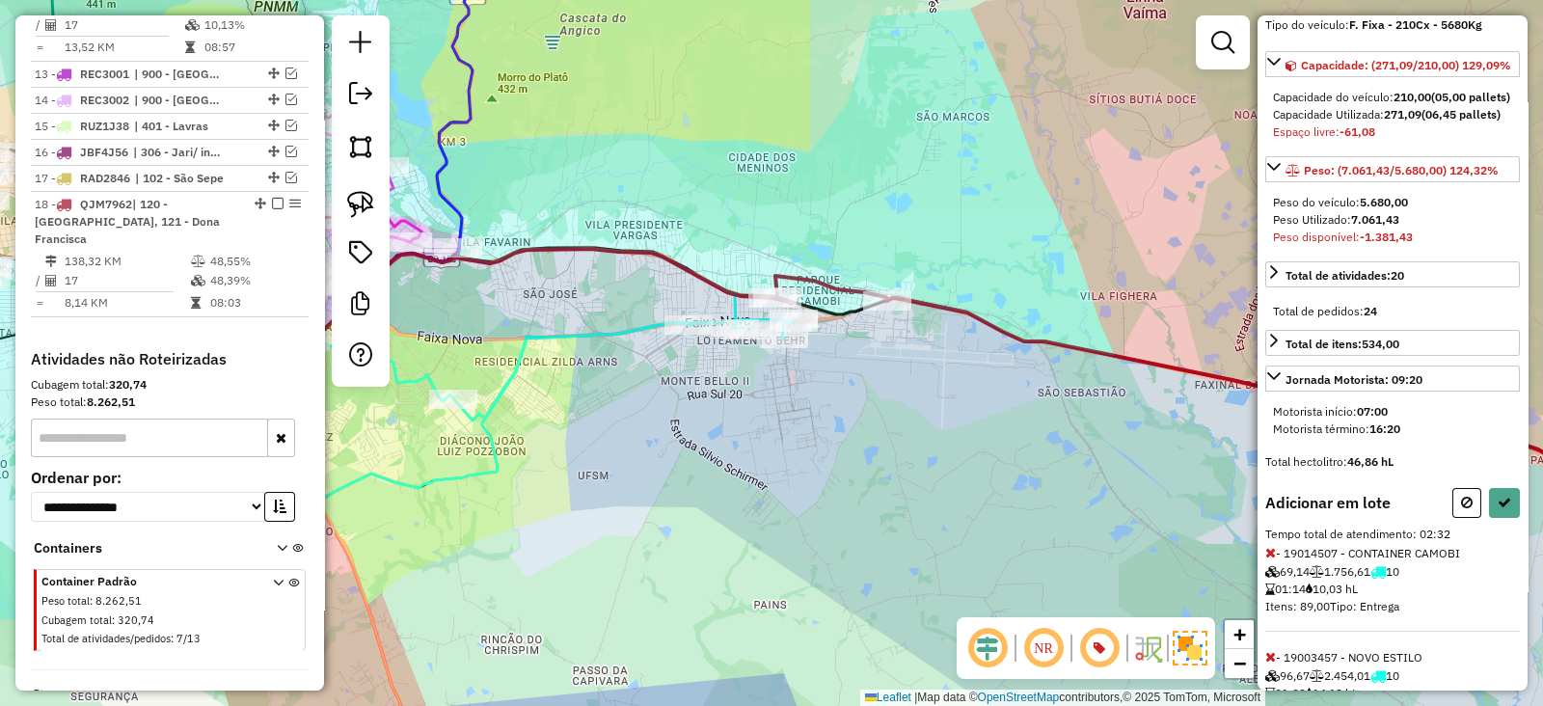
select select "**********"
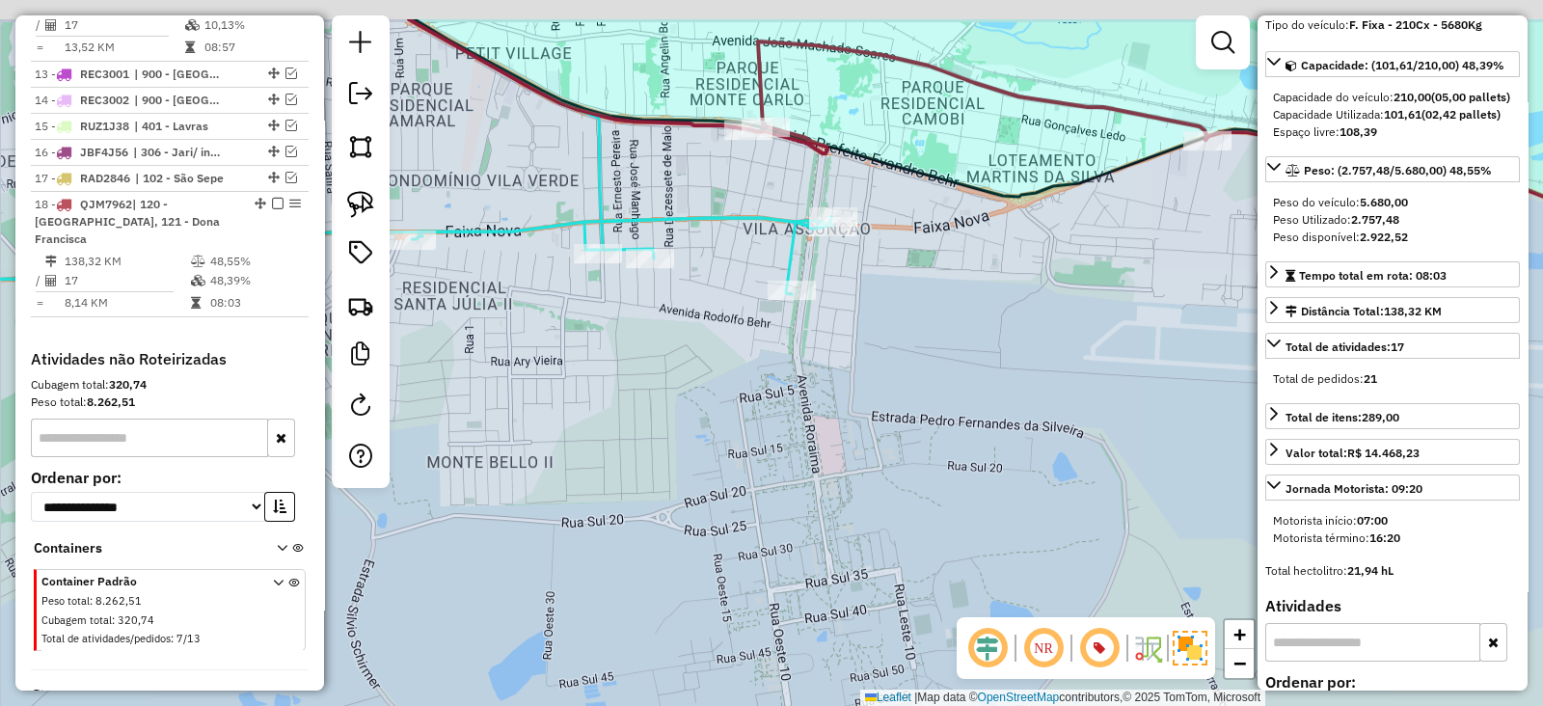
drag, startPoint x: 658, startPoint y: 302, endPoint x: 680, endPoint y: 391, distance: 92.1
click at [684, 396] on div "Janela de atendimento Grade de atendimento Capacidade Transportadoras Veículos …" at bounding box center [771, 353] width 1543 height 706
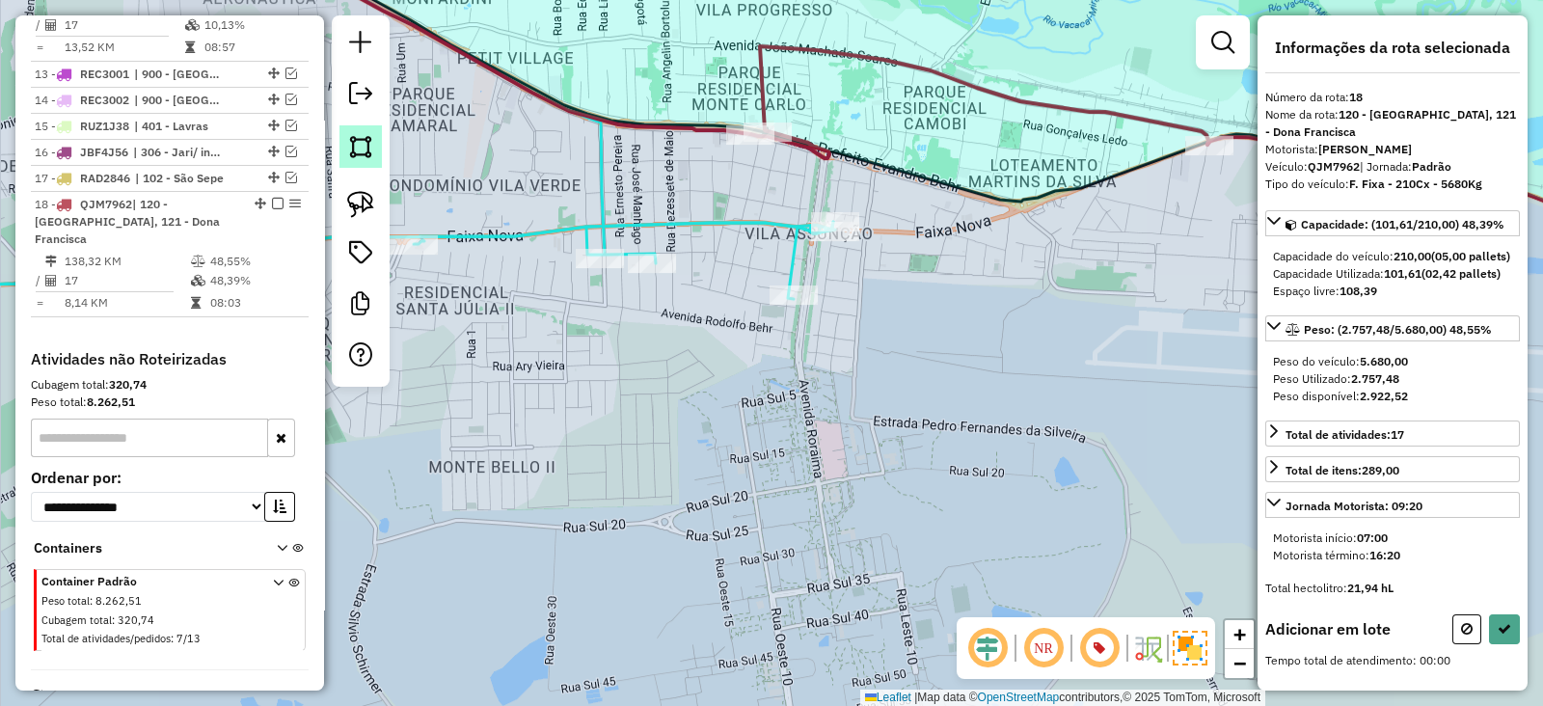
scroll to position [17, 0]
click at [363, 207] on img at bounding box center [360, 204] width 27 height 27
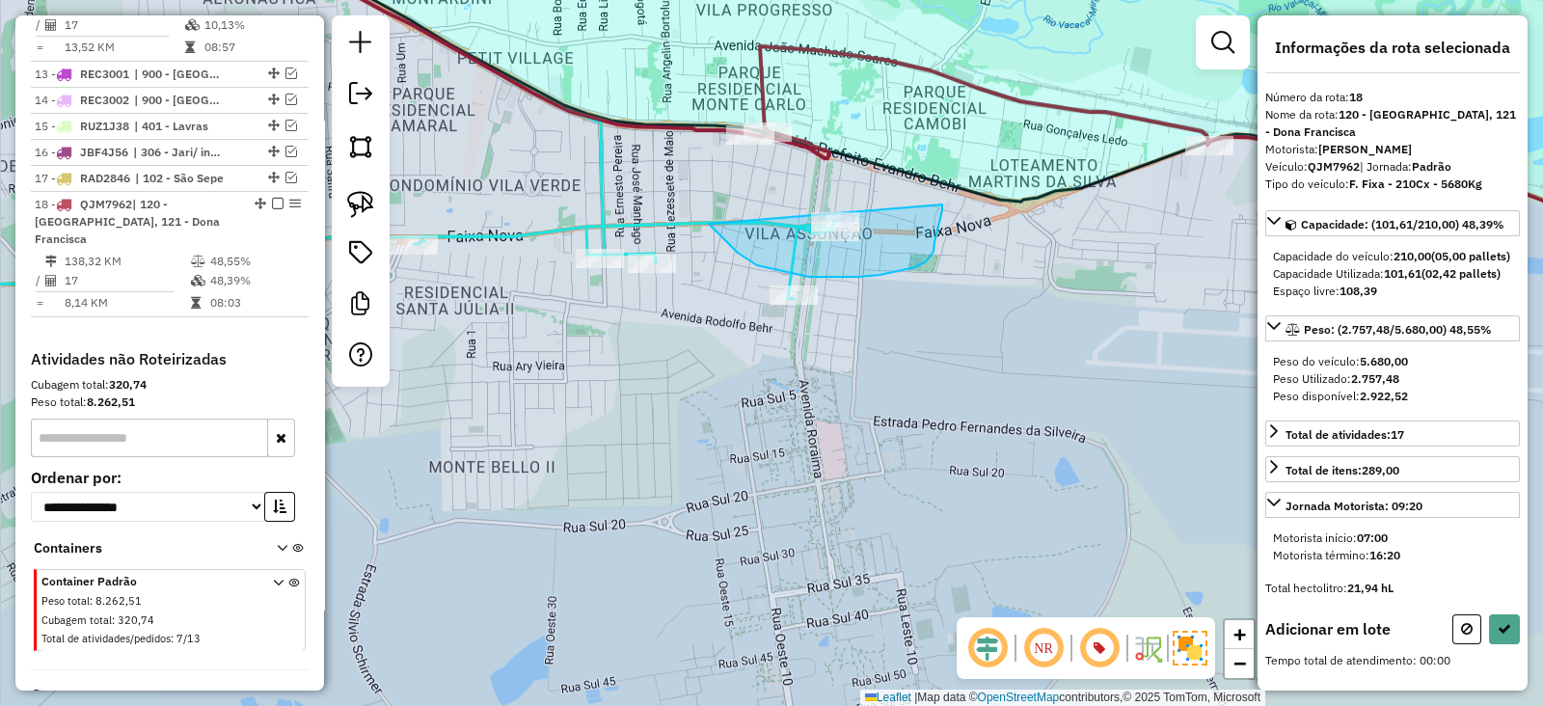
drag, startPoint x: 716, startPoint y: 232, endPoint x: 942, endPoint y: 202, distance: 227.6
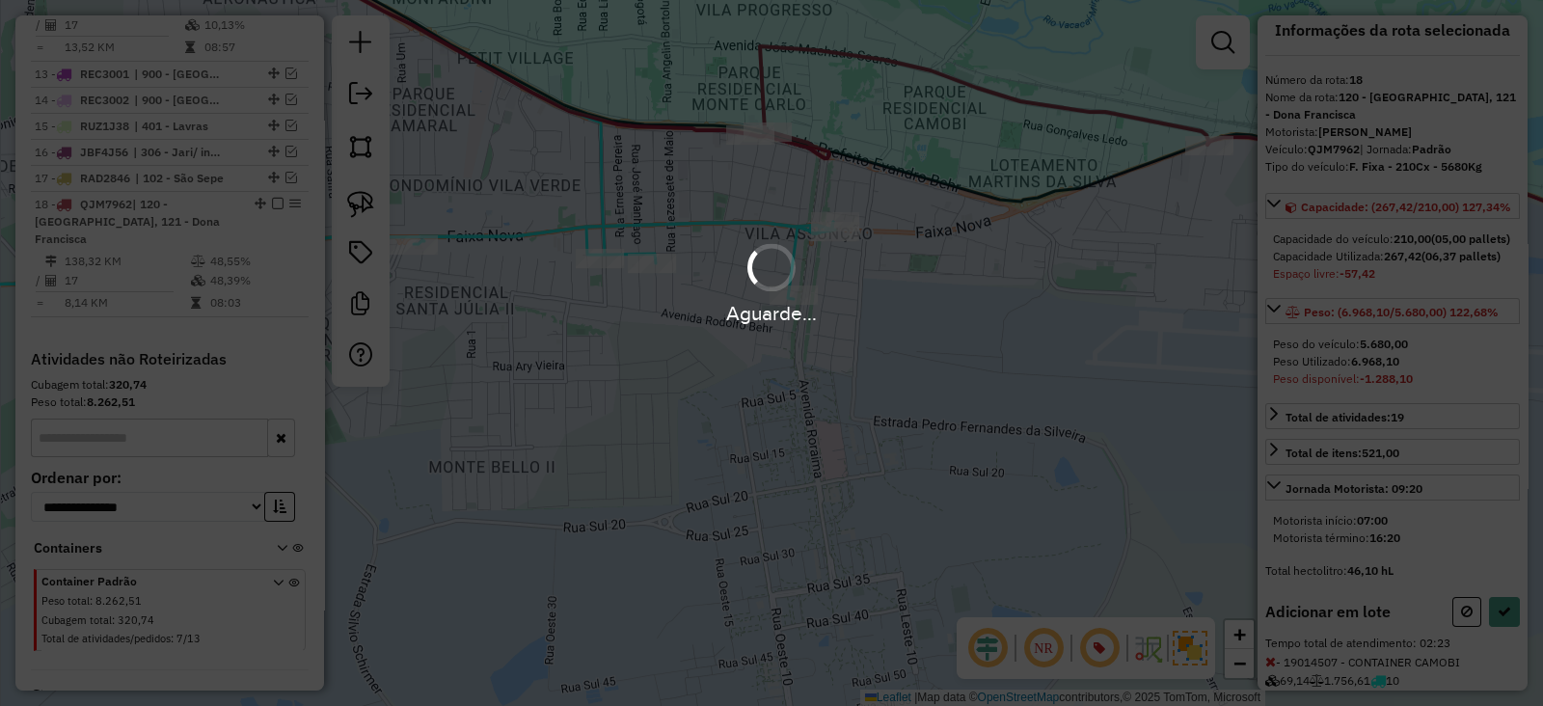
scroll to position [159, 0]
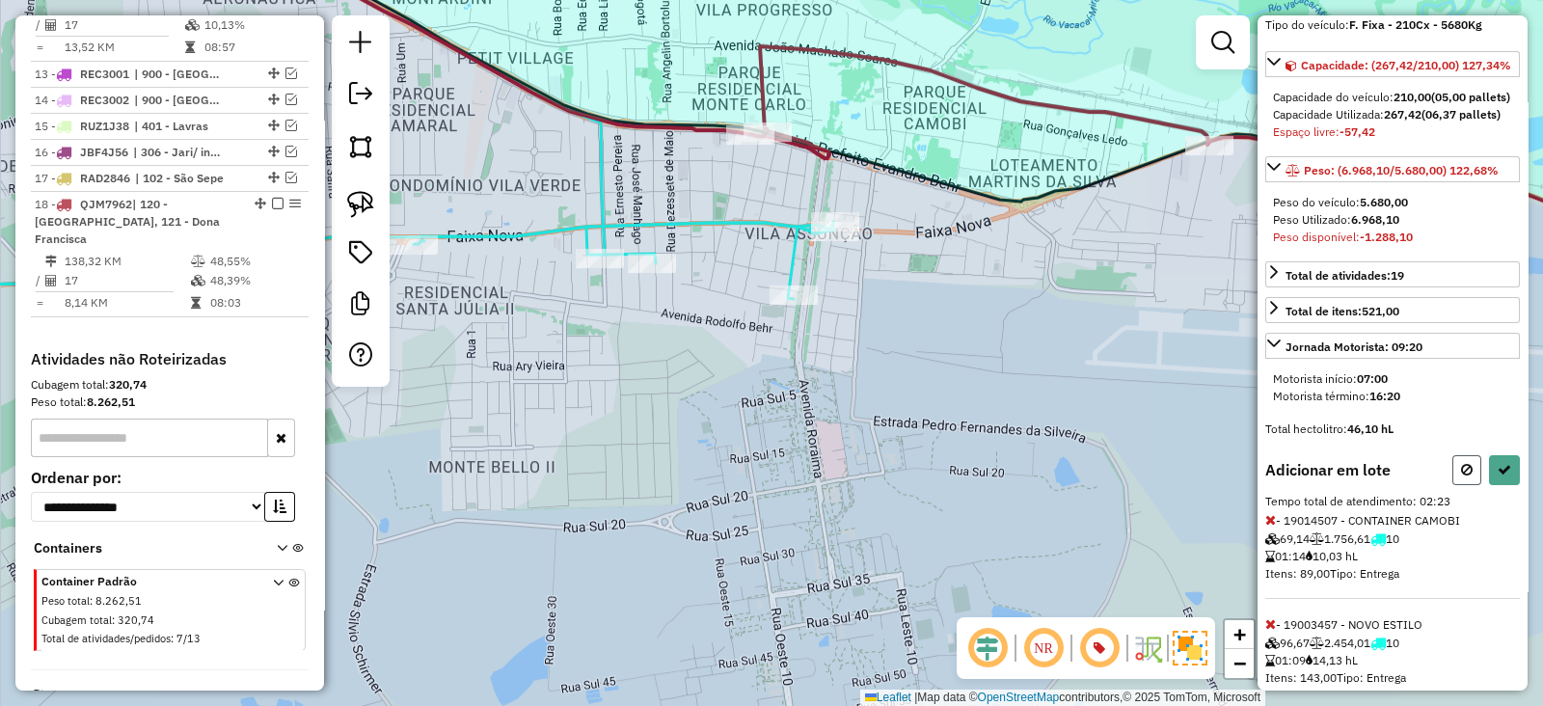
click at [1461, 476] on icon at bounding box center [1467, 469] width 12 height 13
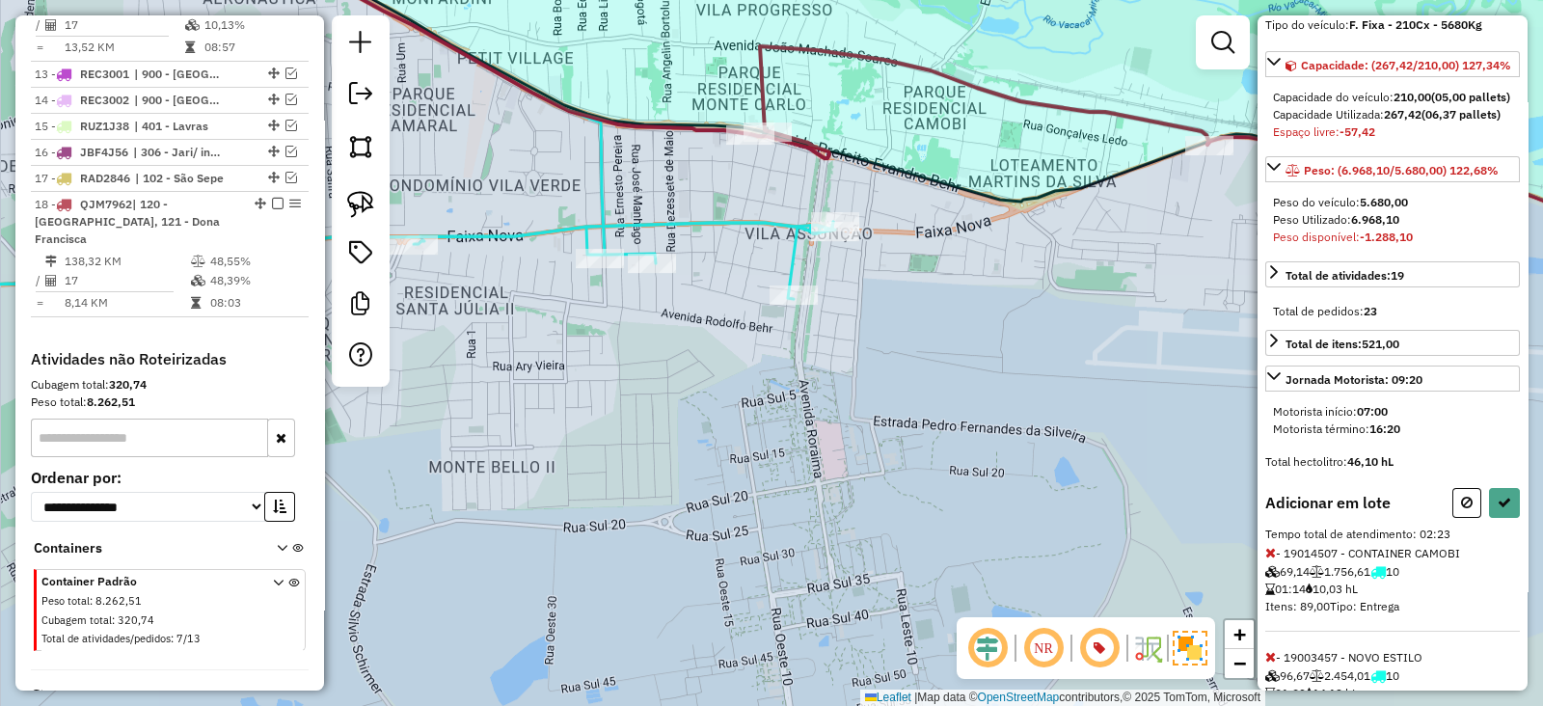
select select "**********"
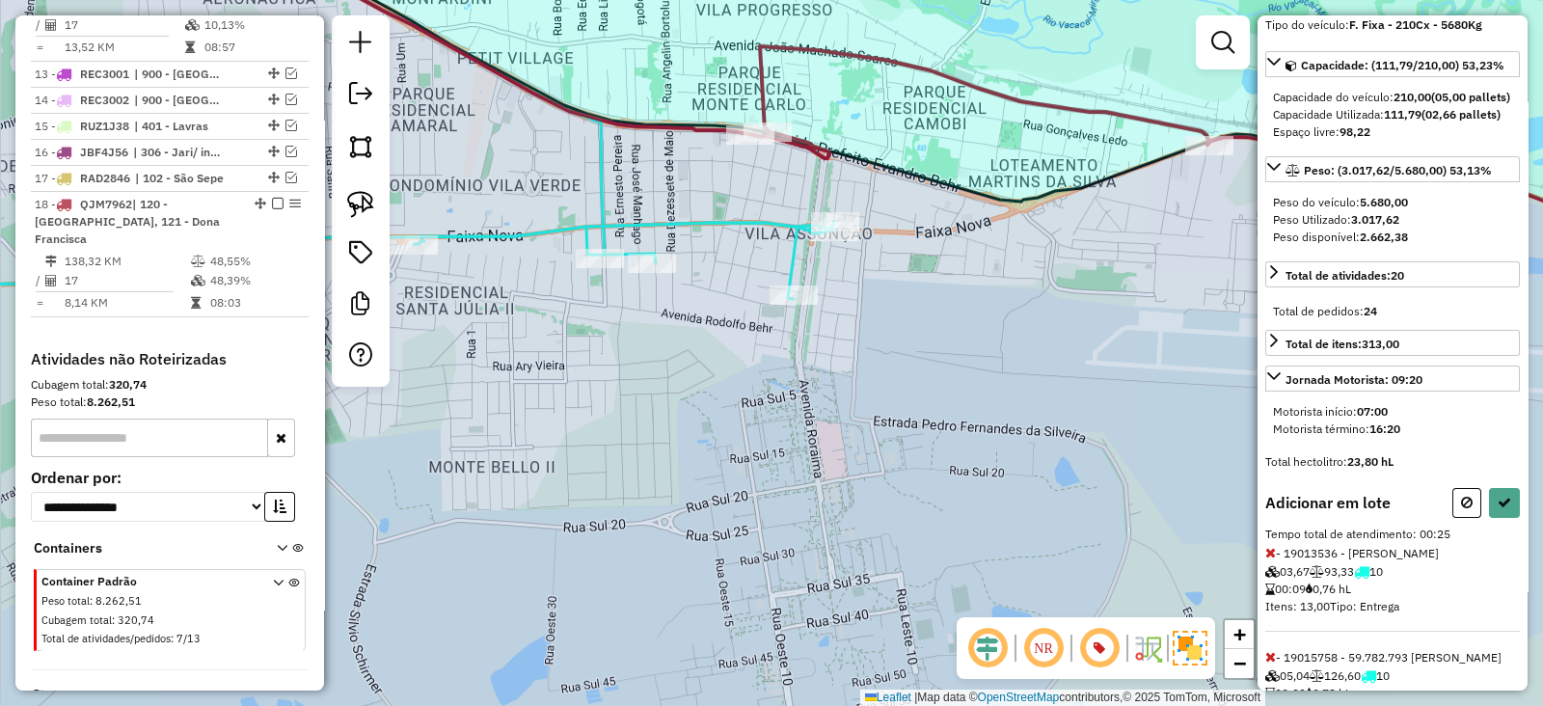
select select "**********"
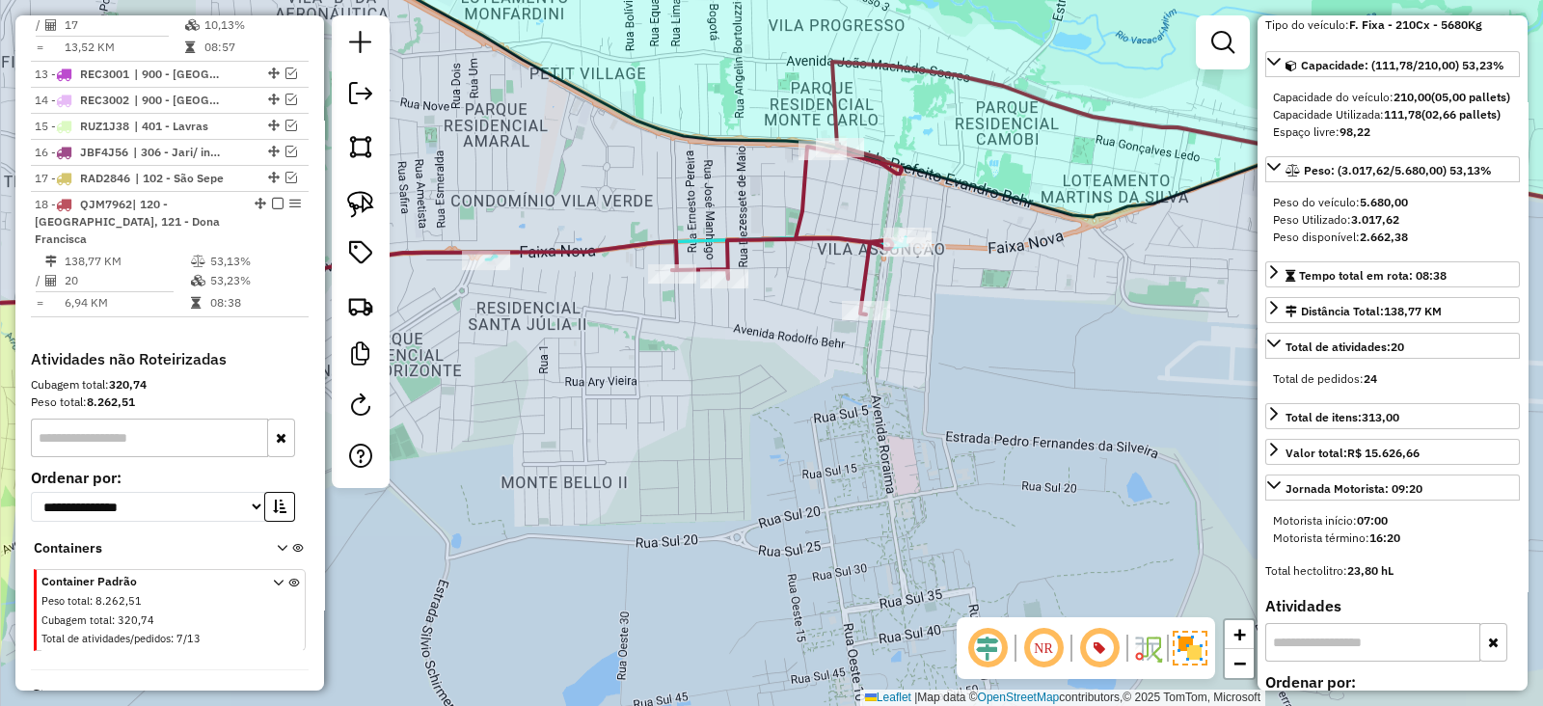
drag, startPoint x: 497, startPoint y: 247, endPoint x: 655, endPoint y: 282, distance: 162.1
click at [655, 282] on icon at bounding box center [297, 274] width 759 height 66
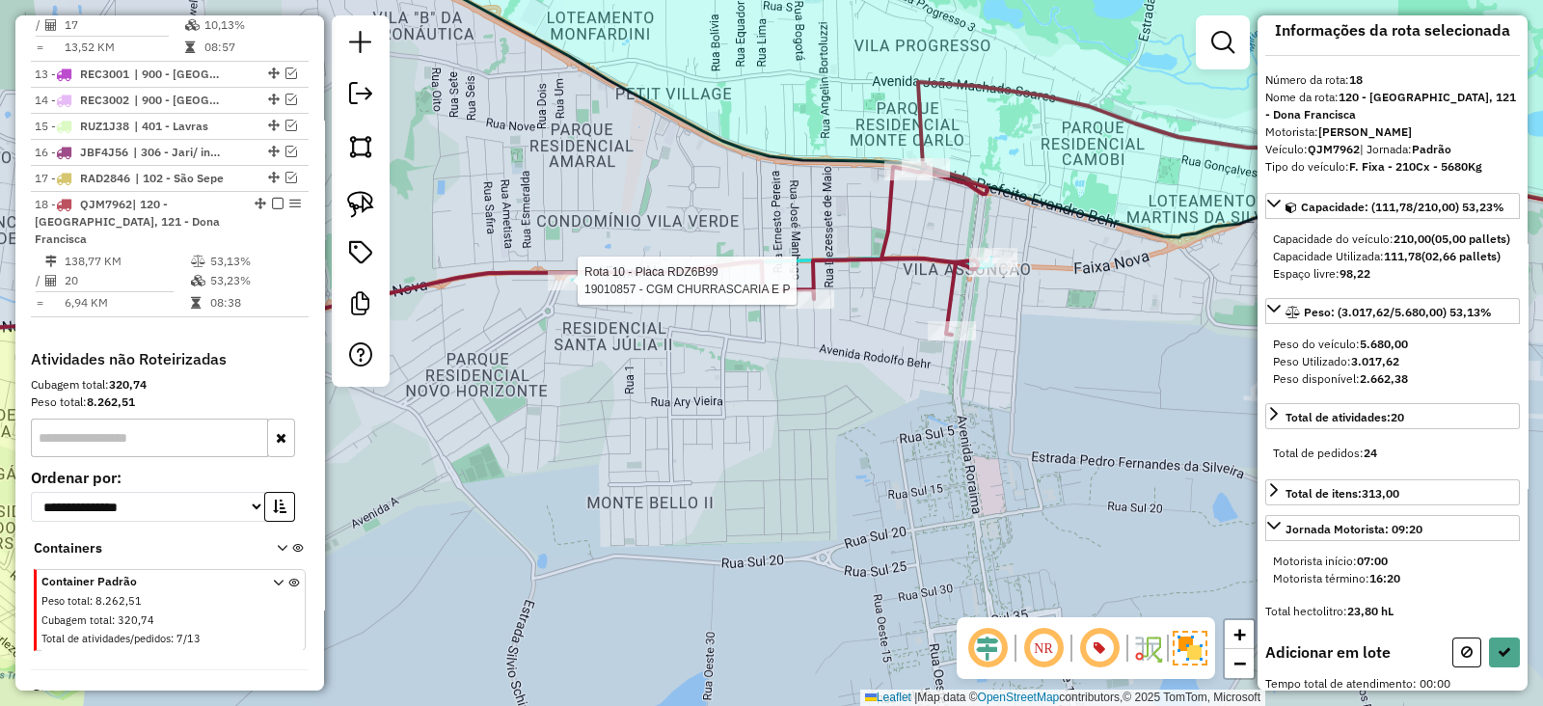
scroll to position [121, 0]
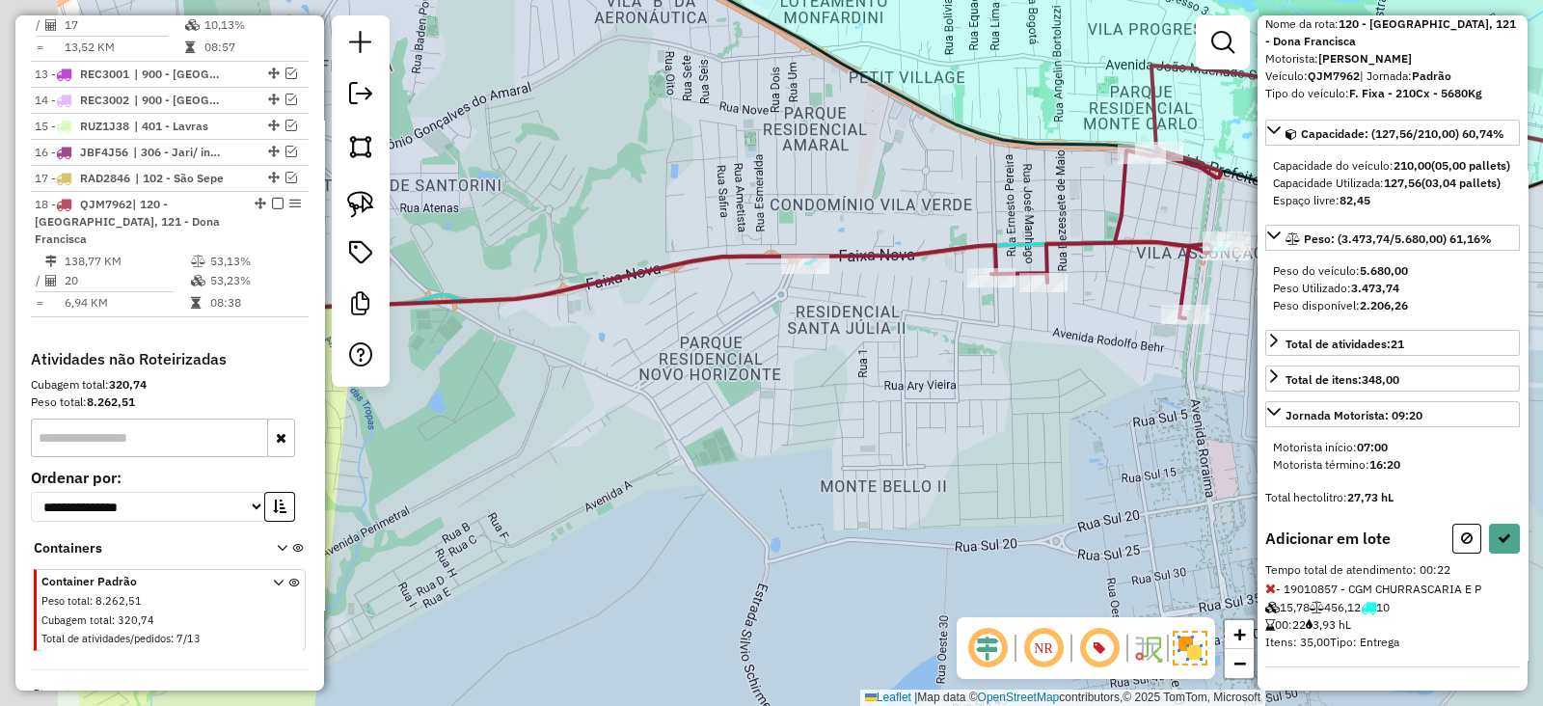
drag, startPoint x: 721, startPoint y: 400, endPoint x: 858, endPoint y: 396, distance: 137.0
click at [858, 396] on div "Janela de atendimento Grade de atendimento Capacidade Transportadoras Veículos …" at bounding box center [771, 353] width 1543 height 706
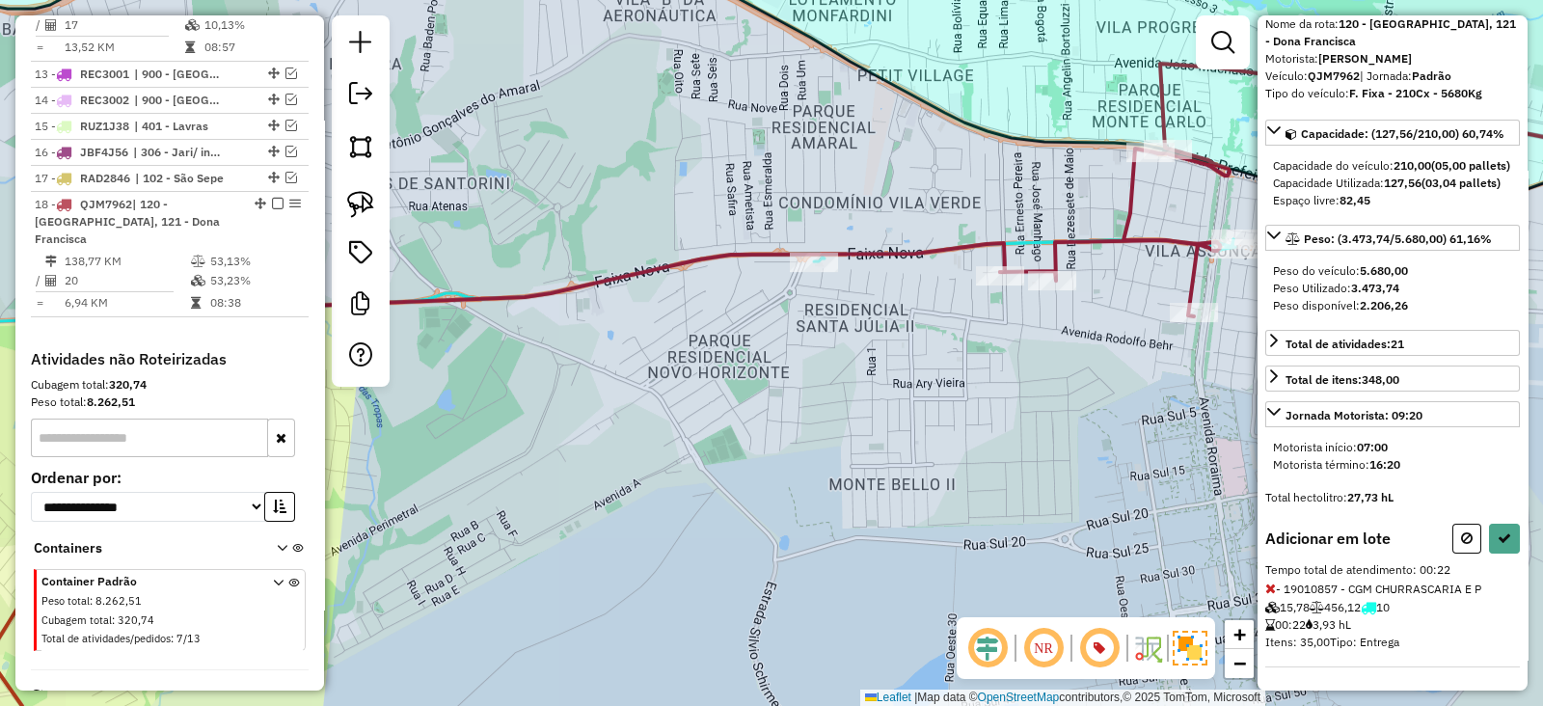
drag, startPoint x: 521, startPoint y: 299, endPoint x: 815, endPoint y: 303, distance: 294.1
click at [815, 303] on icon at bounding box center [496, 510] width 1016 height 534
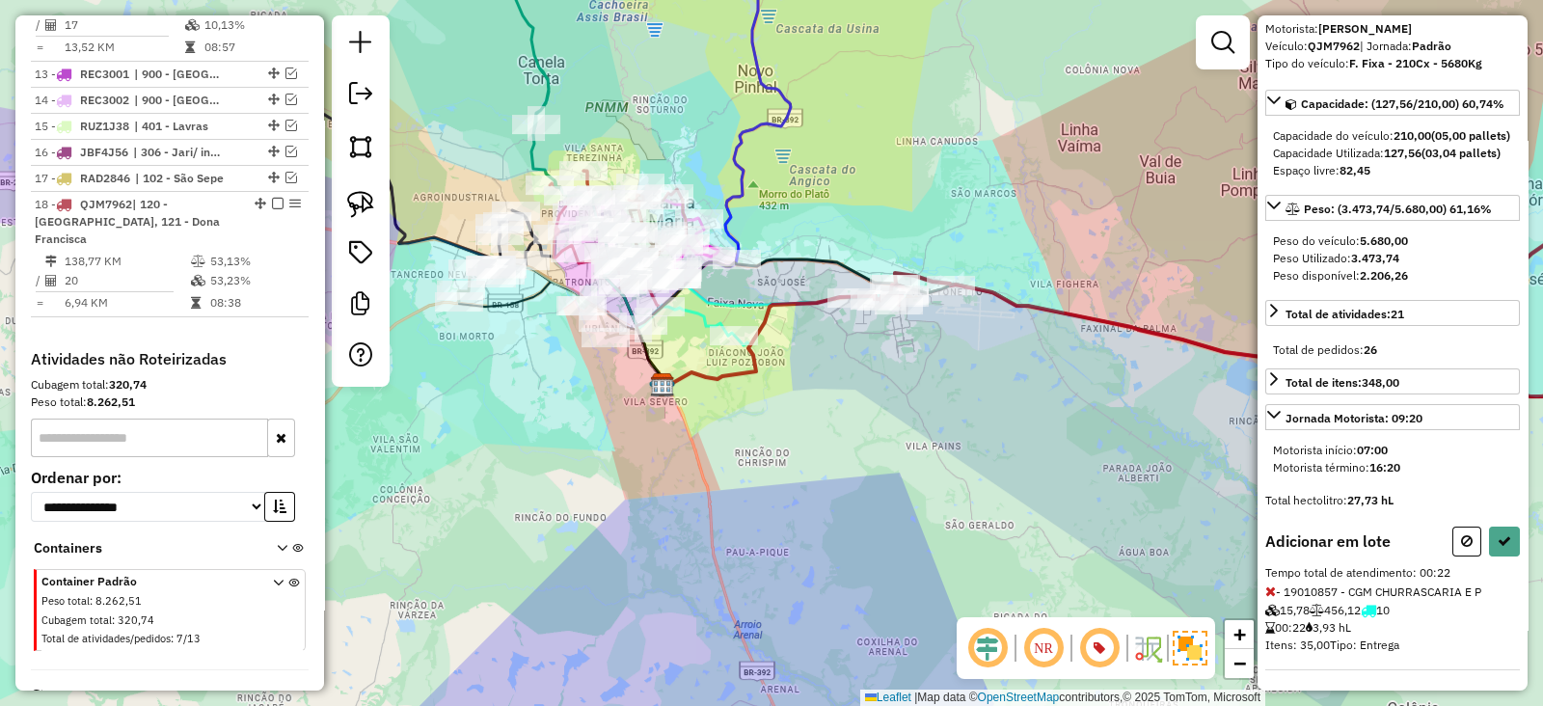
select select "**********"
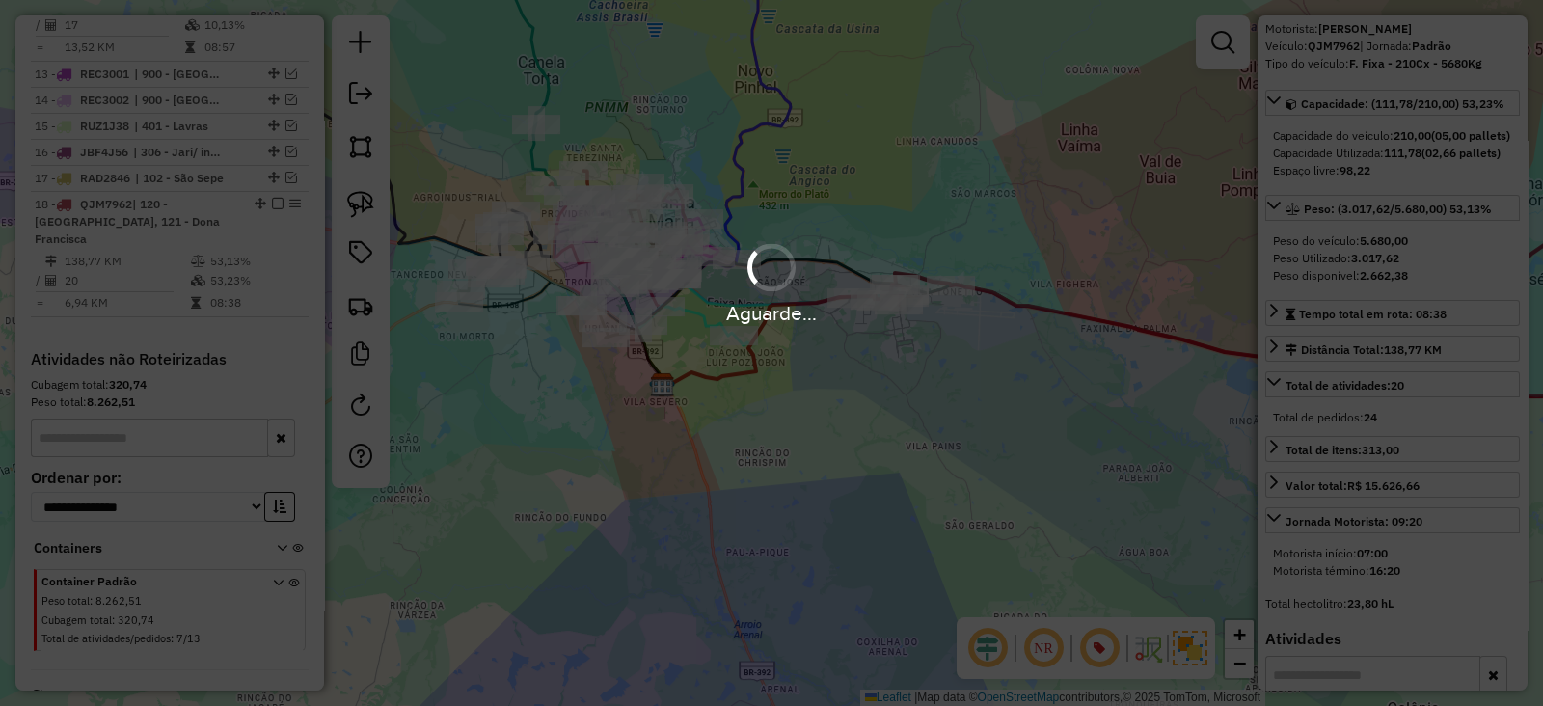
scroll to position [159, 0]
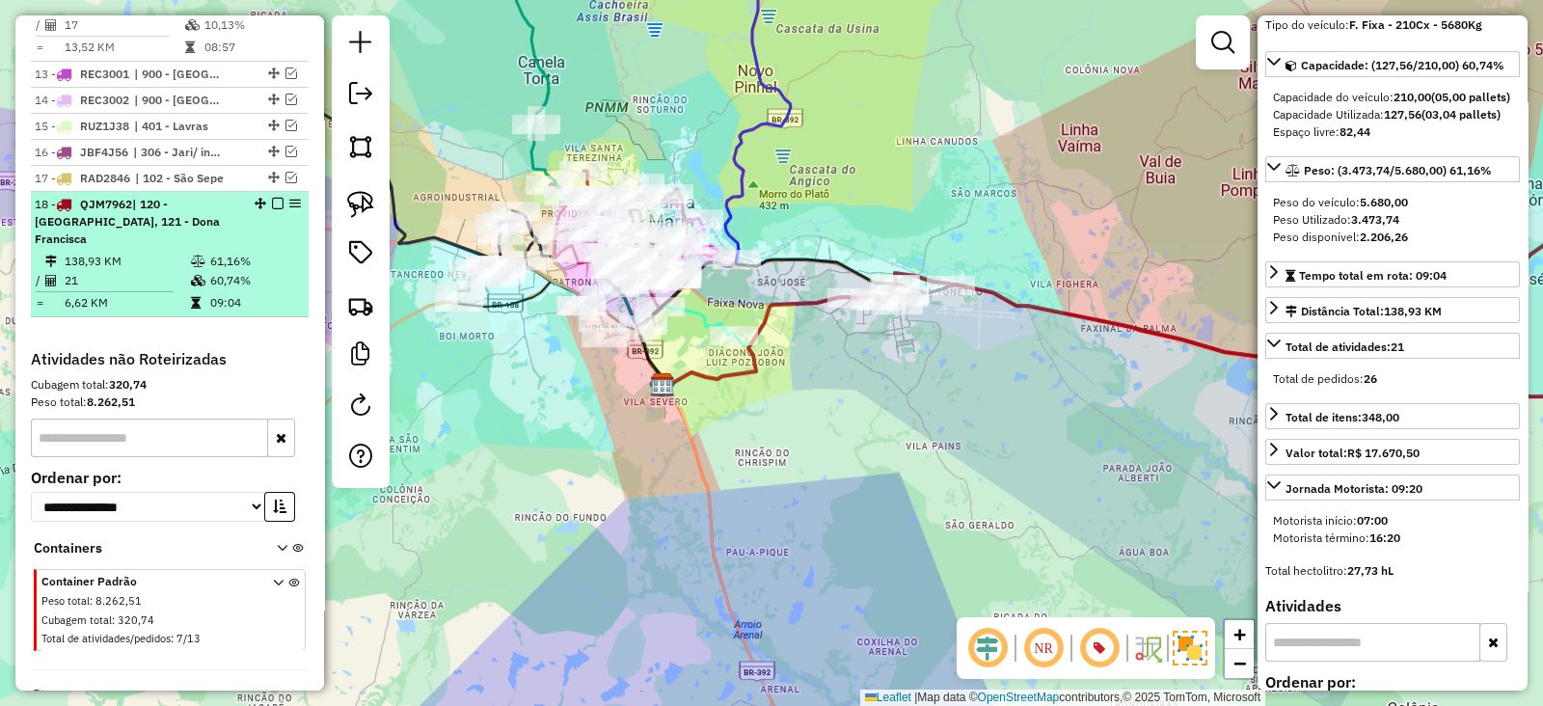
click at [274, 198] on em at bounding box center [278, 204] width 12 height 12
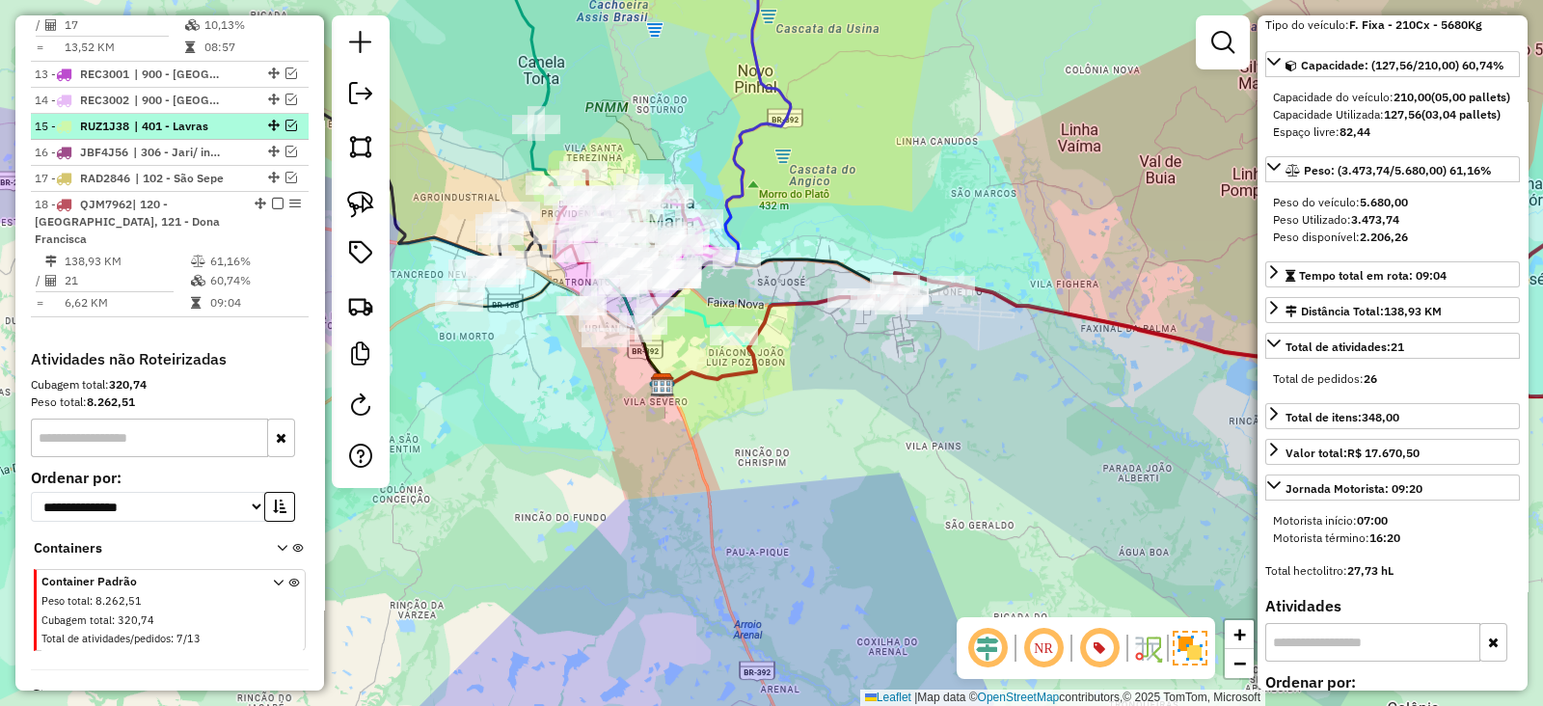
scroll to position [1774, 0]
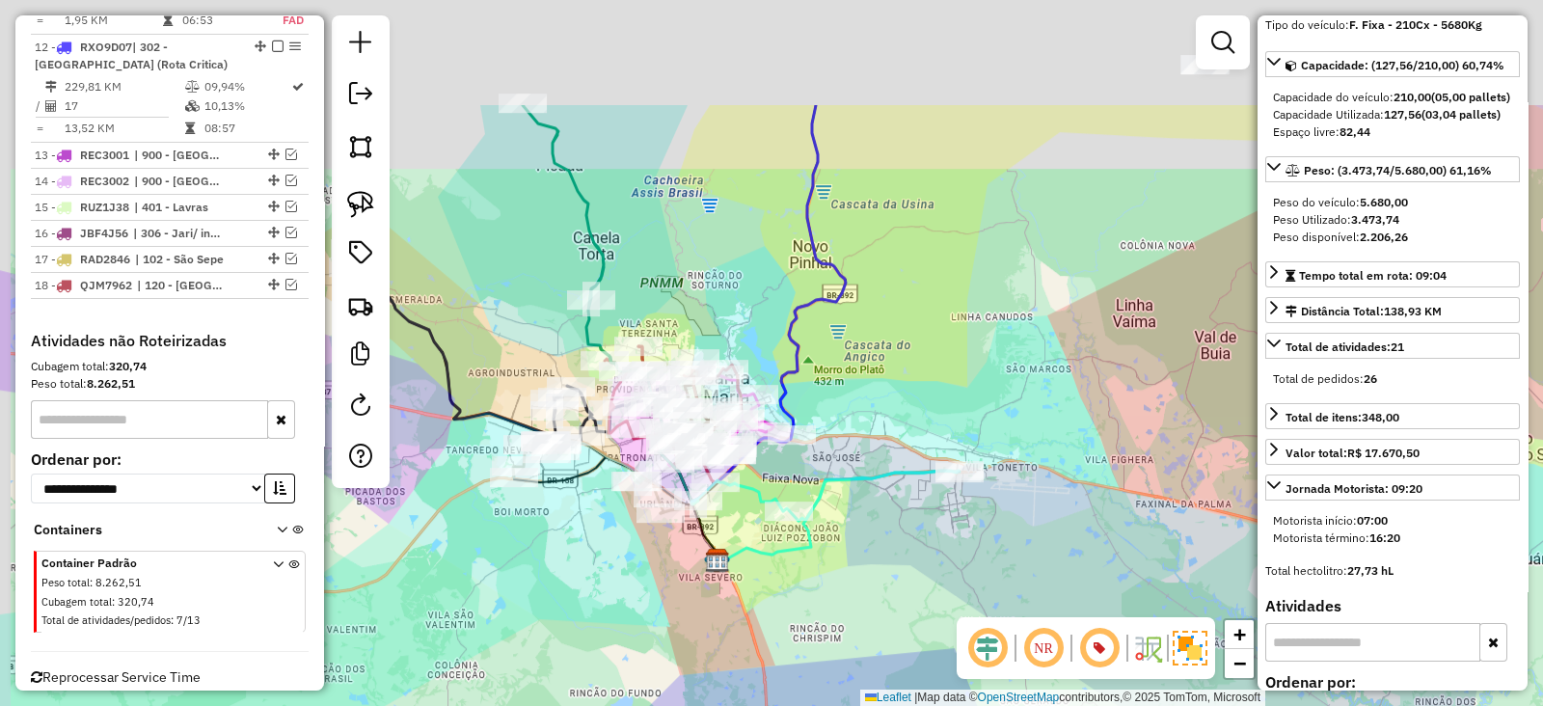
drag, startPoint x: 836, startPoint y: 188, endPoint x: 884, endPoint y: 421, distance: 238.2
click at [890, 431] on div "Janela de atendimento Grade de atendimento Capacidade Transportadoras Veículos …" at bounding box center [771, 353] width 1543 height 706
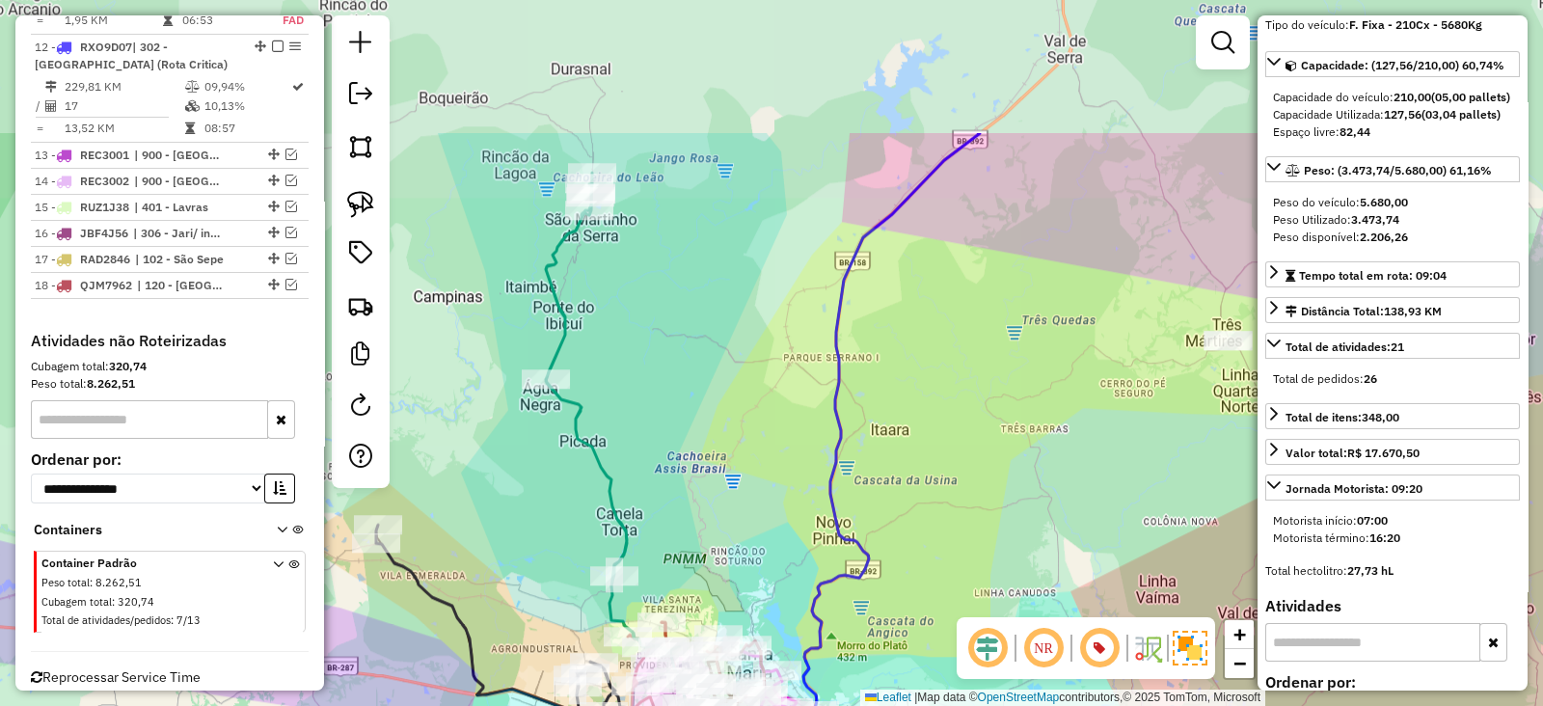
drag, startPoint x: 834, startPoint y: 221, endPoint x: 853, endPoint y: 431, distance: 211.1
click at [854, 431] on div "Janela de atendimento Grade de atendimento Capacidade Transportadoras Veículos …" at bounding box center [771, 353] width 1543 height 706
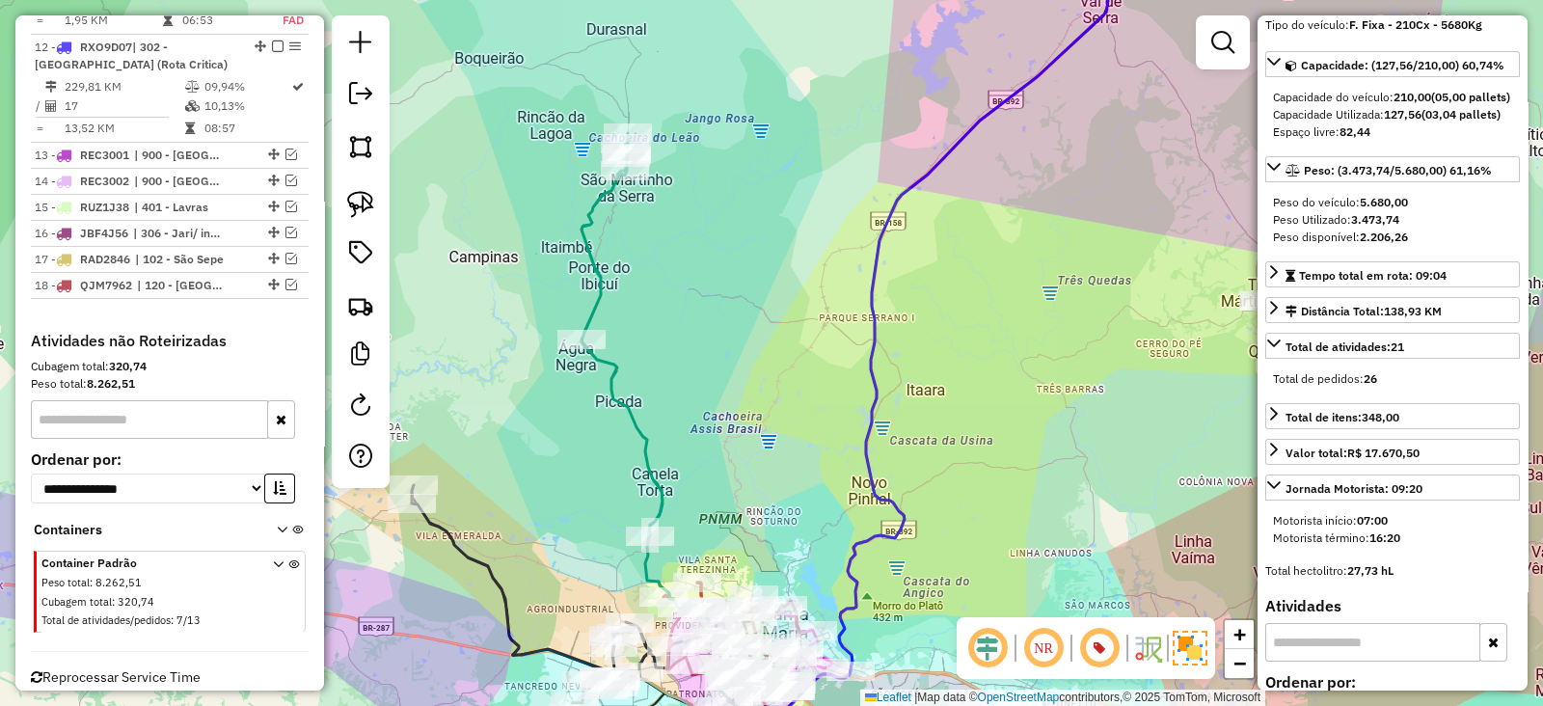
drag, startPoint x: 855, startPoint y: 373, endPoint x: 889, endPoint y: 318, distance: 64.5
click at [887, 327] on icon at bounding box center [936, 305] width 343 height 846
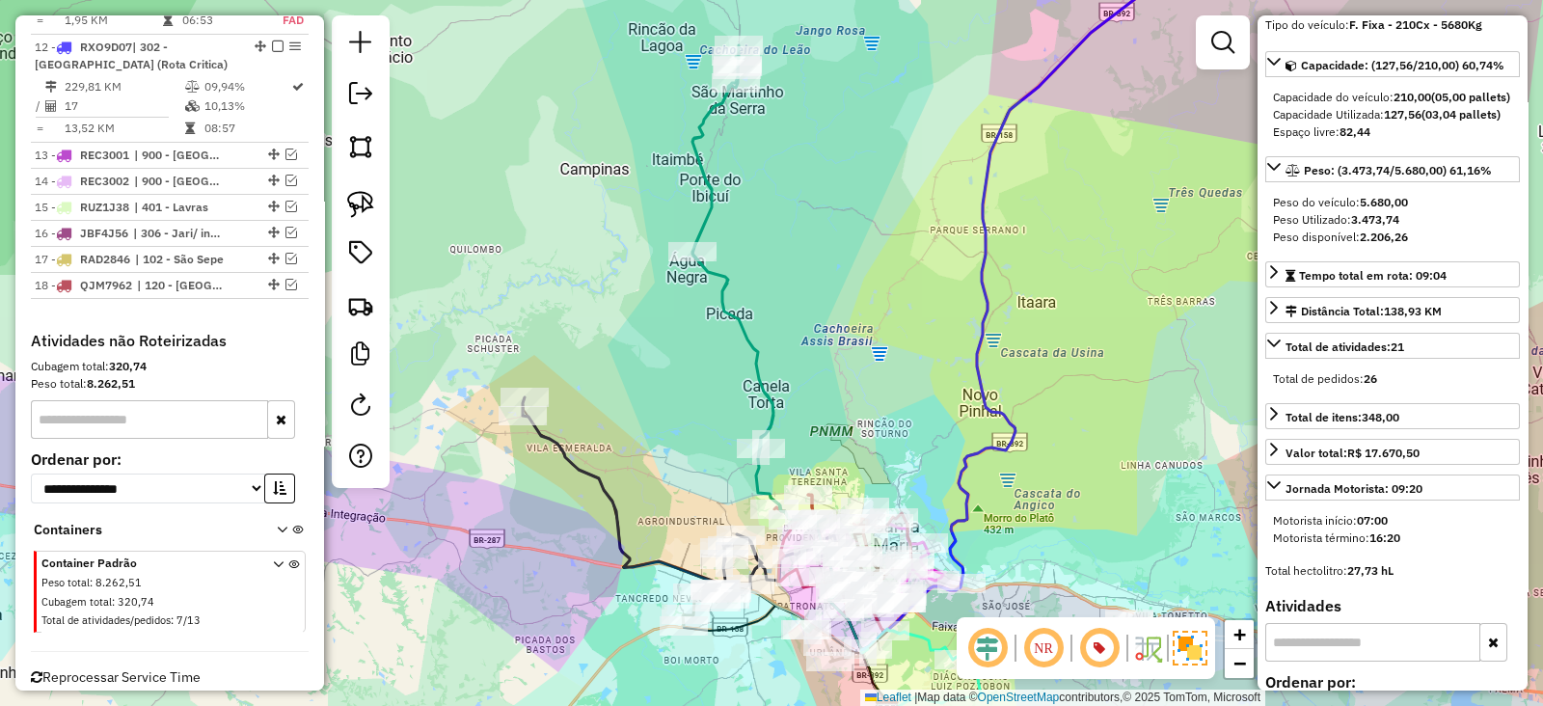
drag, startPoint x: 744, startPoint y: 363, endPoint x: 834, endPoint y: 305, distance: 107.2
click at [834, 305] on div "Janela de atendimento Grade de atendimento Capacidade Transportadoras Veículos …" at bounding box center [771, 353] width 1543 height 706
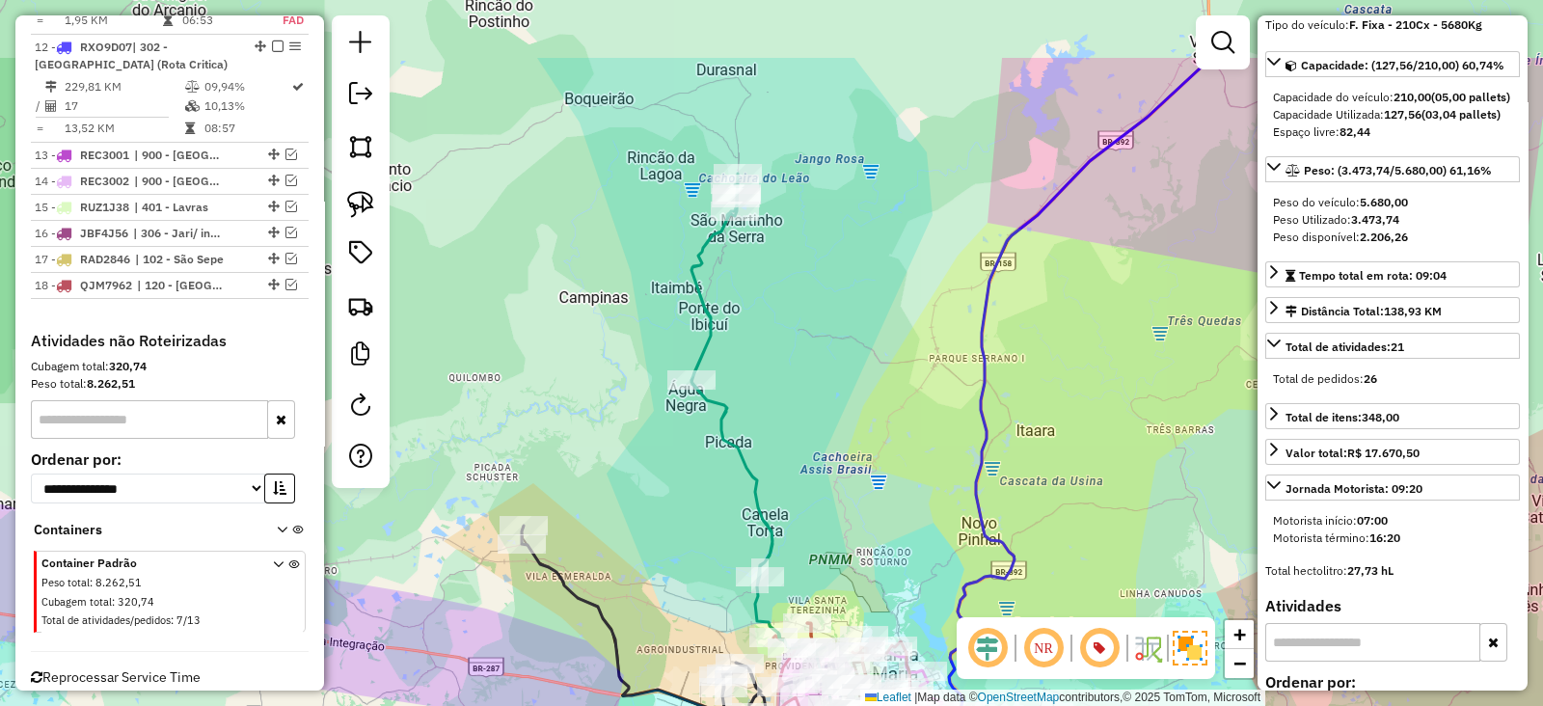
drag, startPoint x: 814, startPoint y: 436, endPoint x: 756, endPoint y: 595, distance: 169.3
click at [756, 595] on div "Janela de atendimento Grade de atendimento Capacidade Transportadoras Veículos …" at bounding box center [771, 353] width 1543 height 706
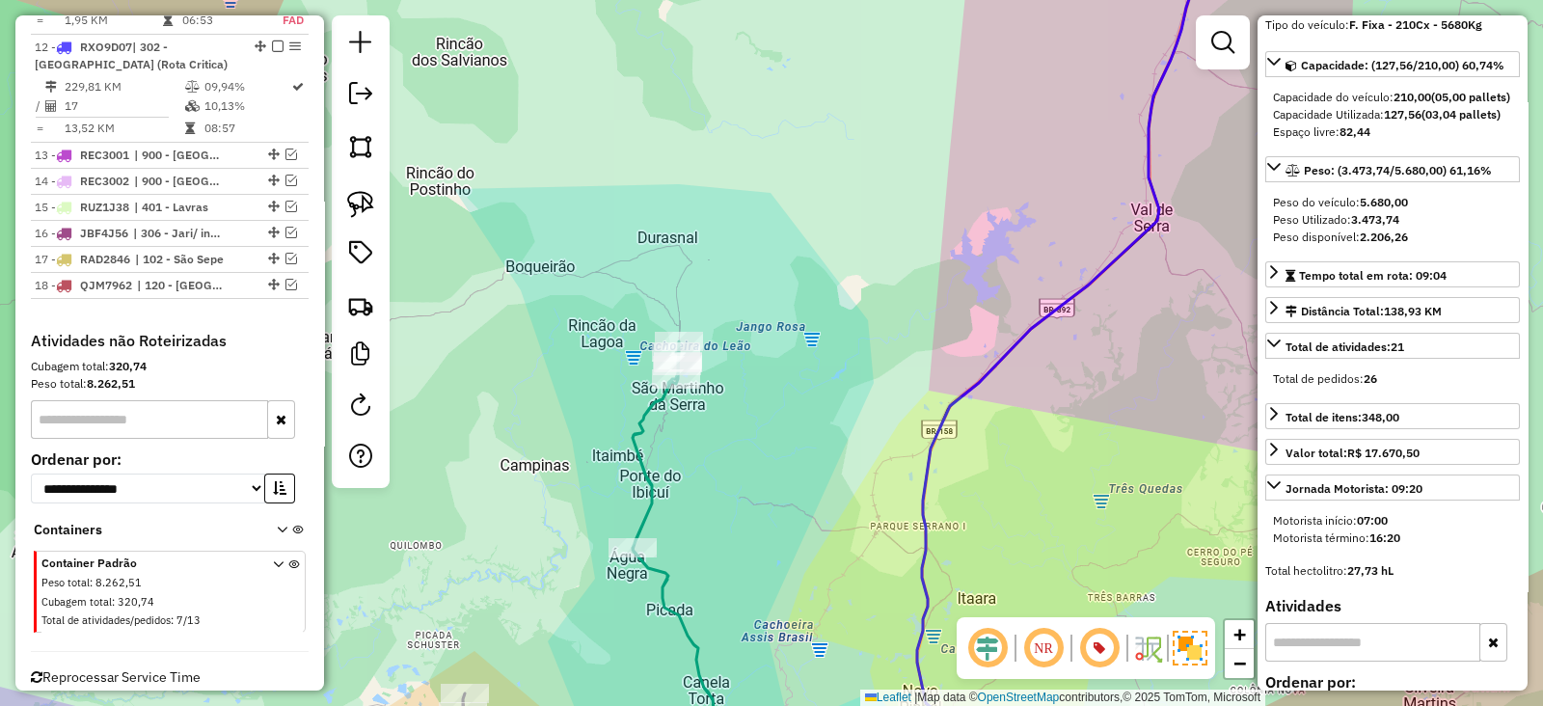
drag, startPoint x: 839, startPoint y: 305, endPoint x: 593, endPoint y: 670, distance: 440.4
click at [593, 670] on div "Janela de atendimento Grade de atendimento Capacidade Transportadoras Veículos …" at bounding box center [771, 353] width 1543 height 706
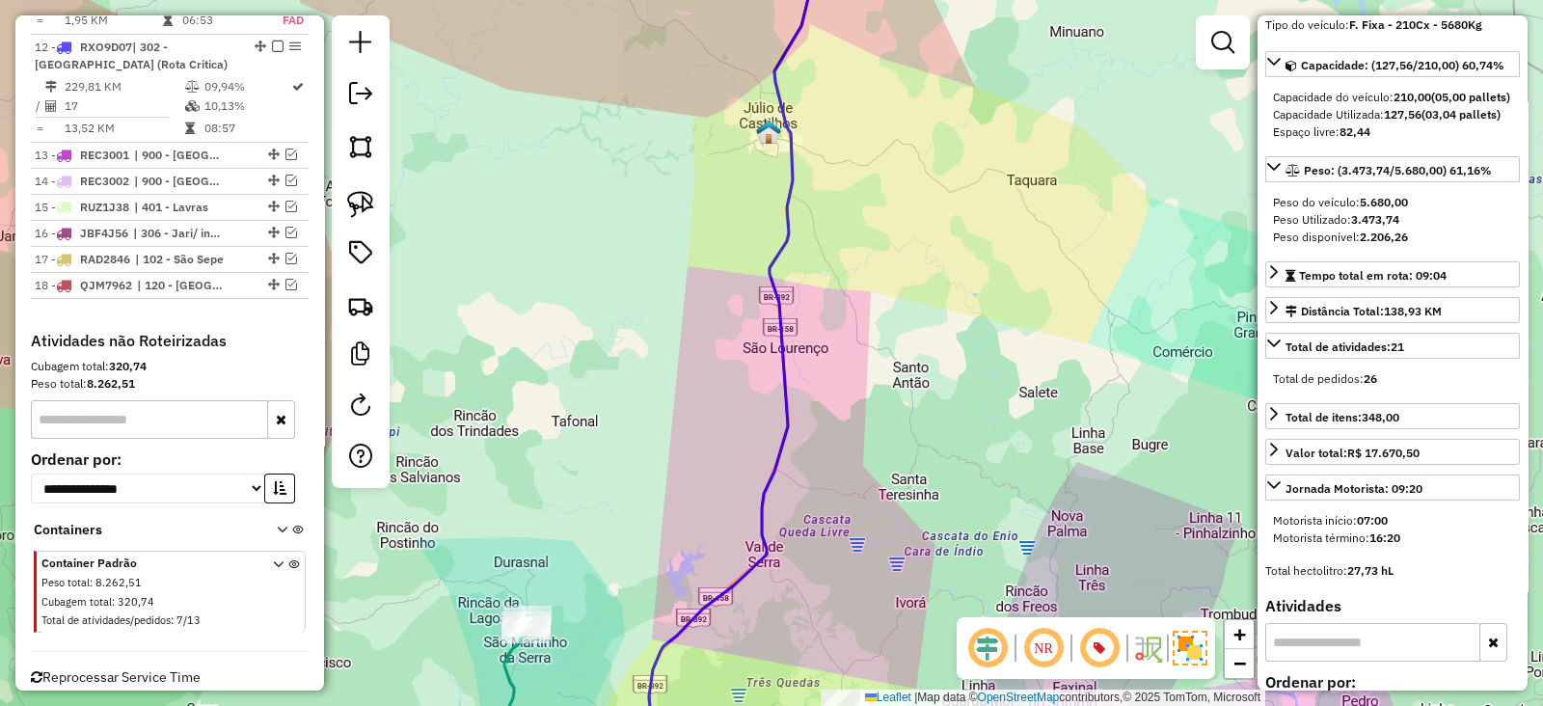
drag, startPoint x: 709, startPoint y: 209, endPoint x: 727, endPoint y: 618, distance: 409.2
click at [728, 614] on div "Janela de atendimento Grade de atendimento Capacidade Transportadoras Veículos …" at bounding box center [771, 353] width 1543 height 706
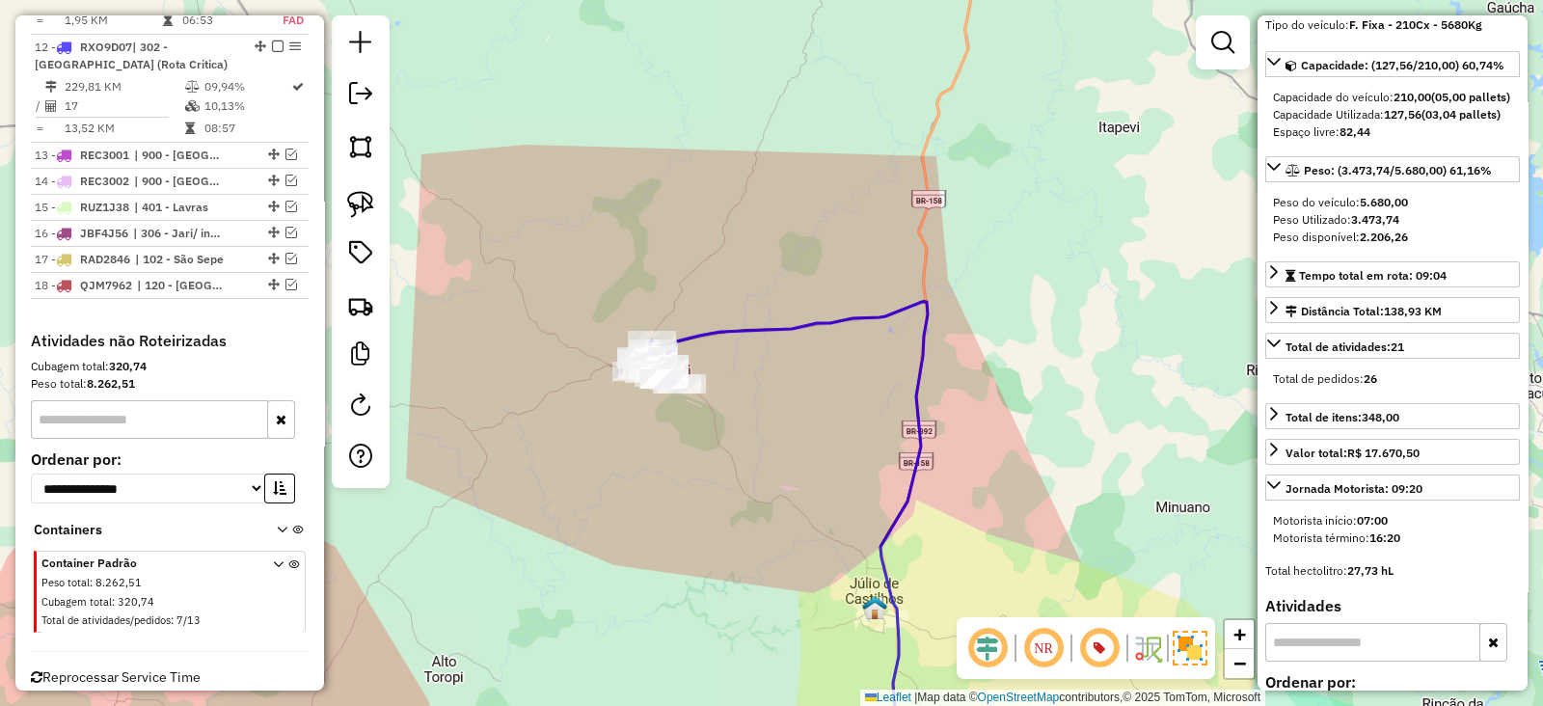
drag, startPoint x: 804, startPoint y: 449, endPoint x: 837, endPoint y: 480, distance: 45.0
click at [848, 495] on div "Janela de atendimento Grade de atendimento Capacidade Transportadoras Veículos …" at bounding box center [771, 353] width 1543 height 706
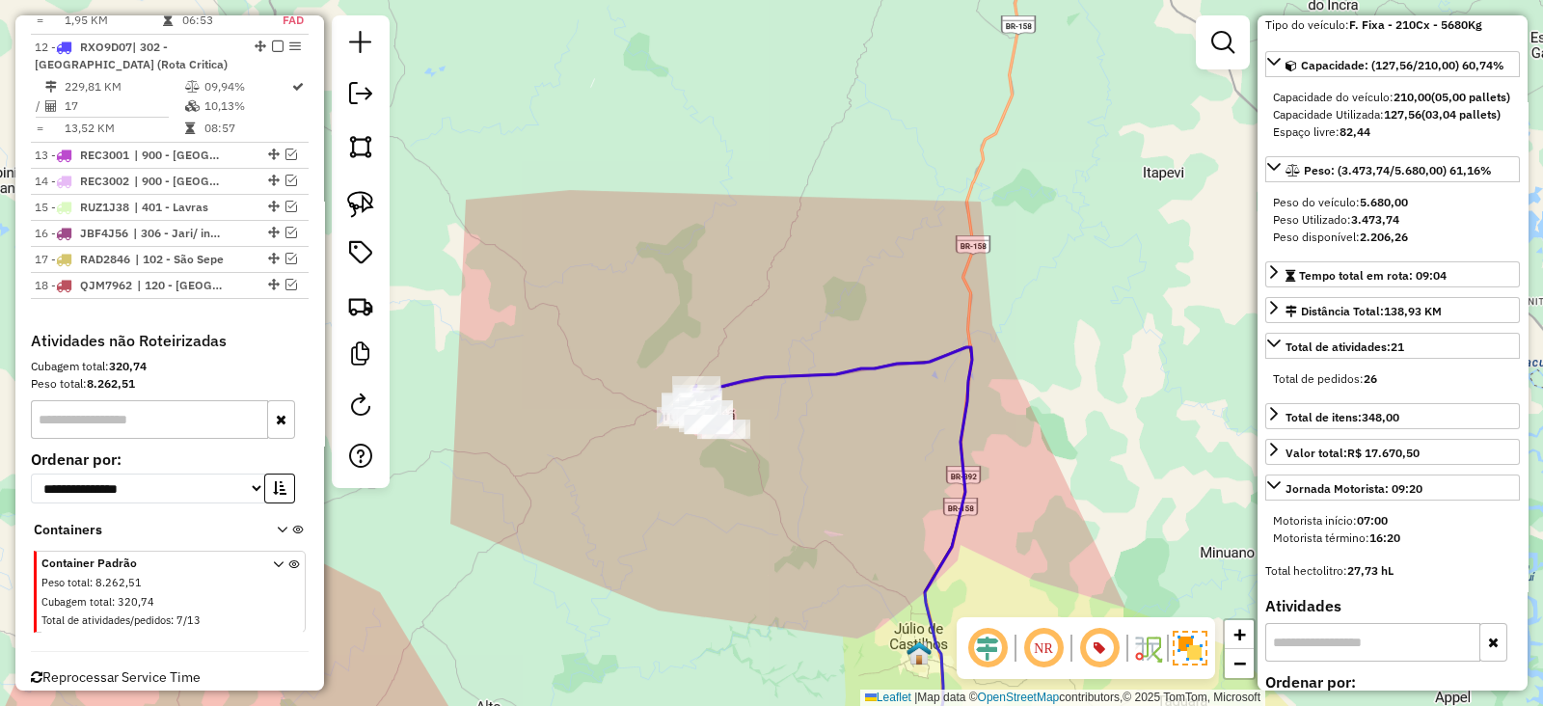
click at [755, 359] on div "Janela de atendimento Grade de atendimento Capacidade Transportadoras Veículos …" at bounding box center [771, 353] width 1543 height 706
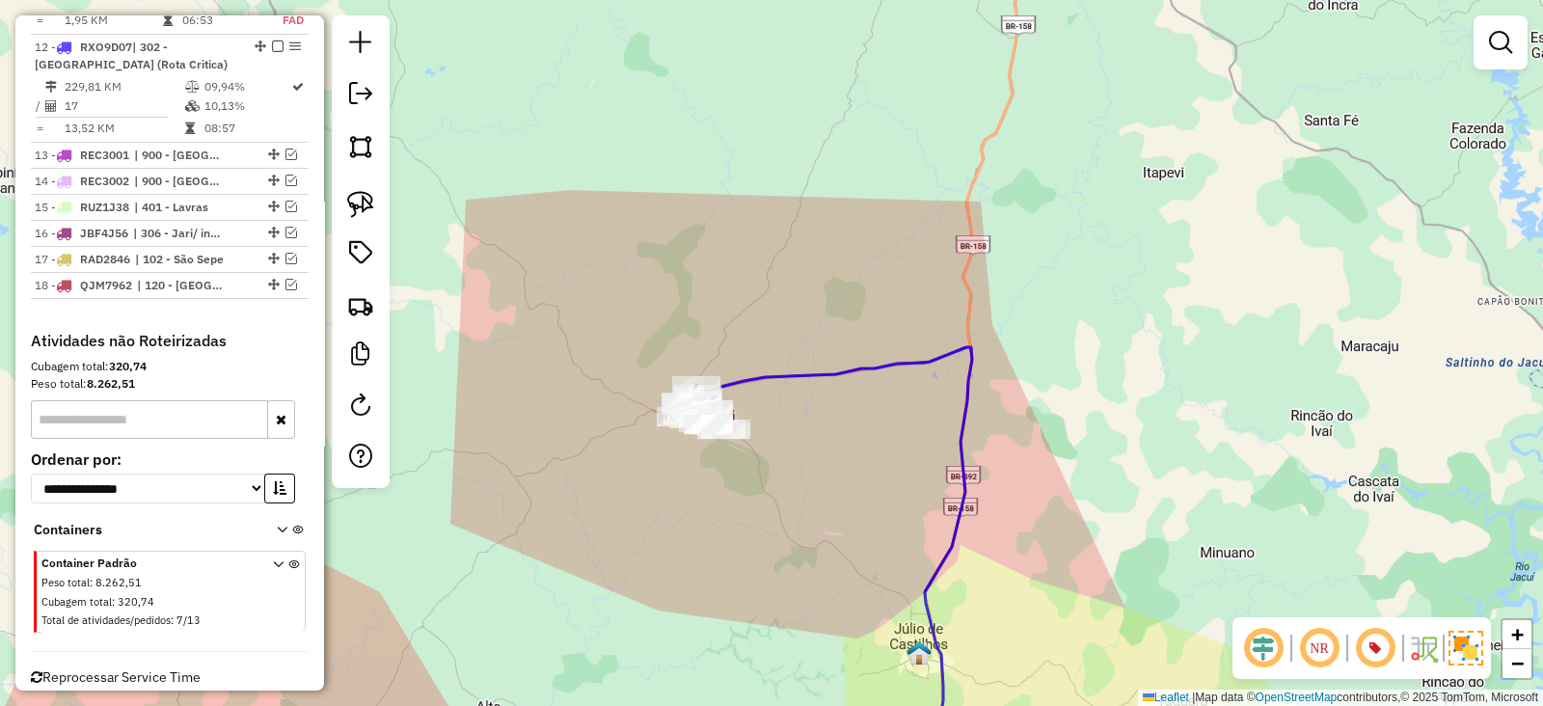
click at [755, 389] on icon at bounding box center [840, 561] width 263 height 429
select select "**********"
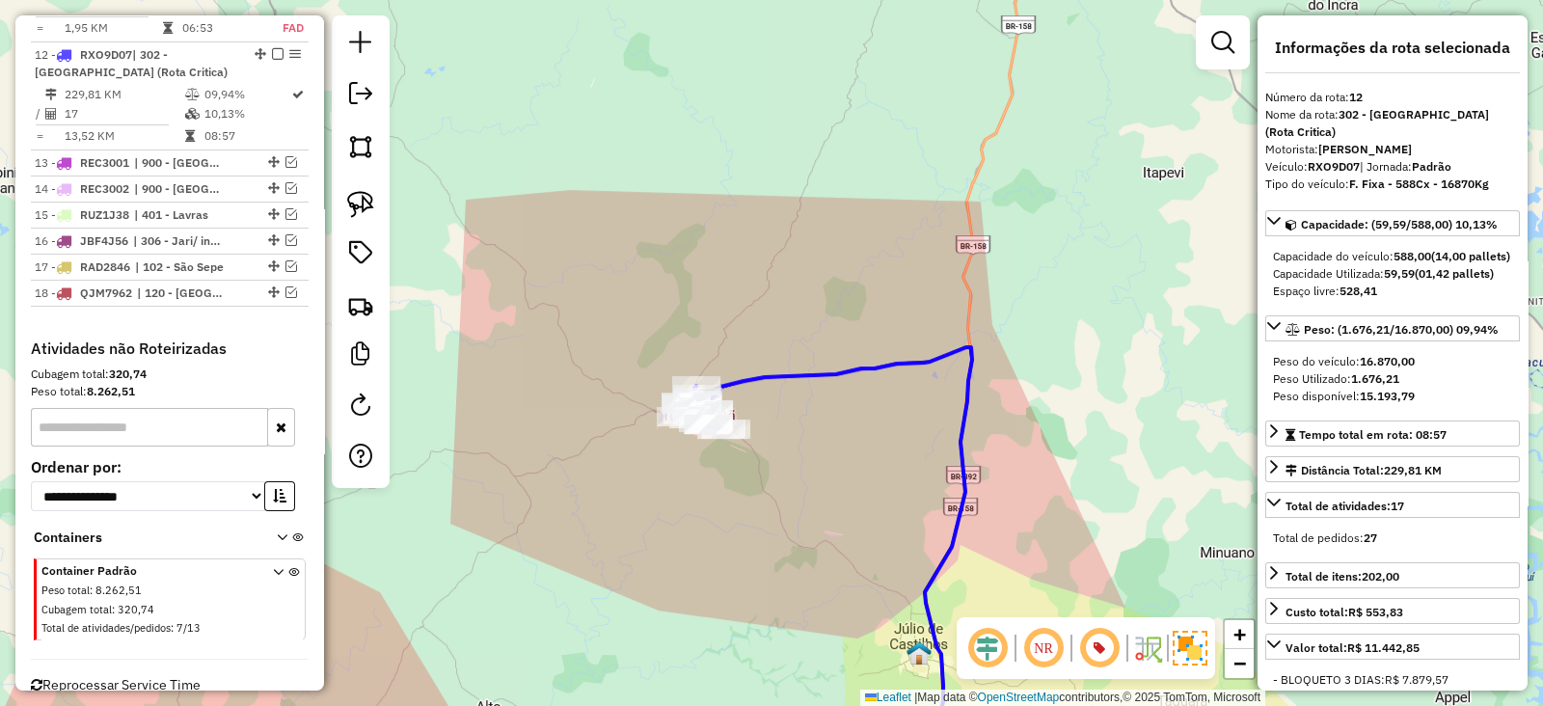
scroll to position [1755, 0]
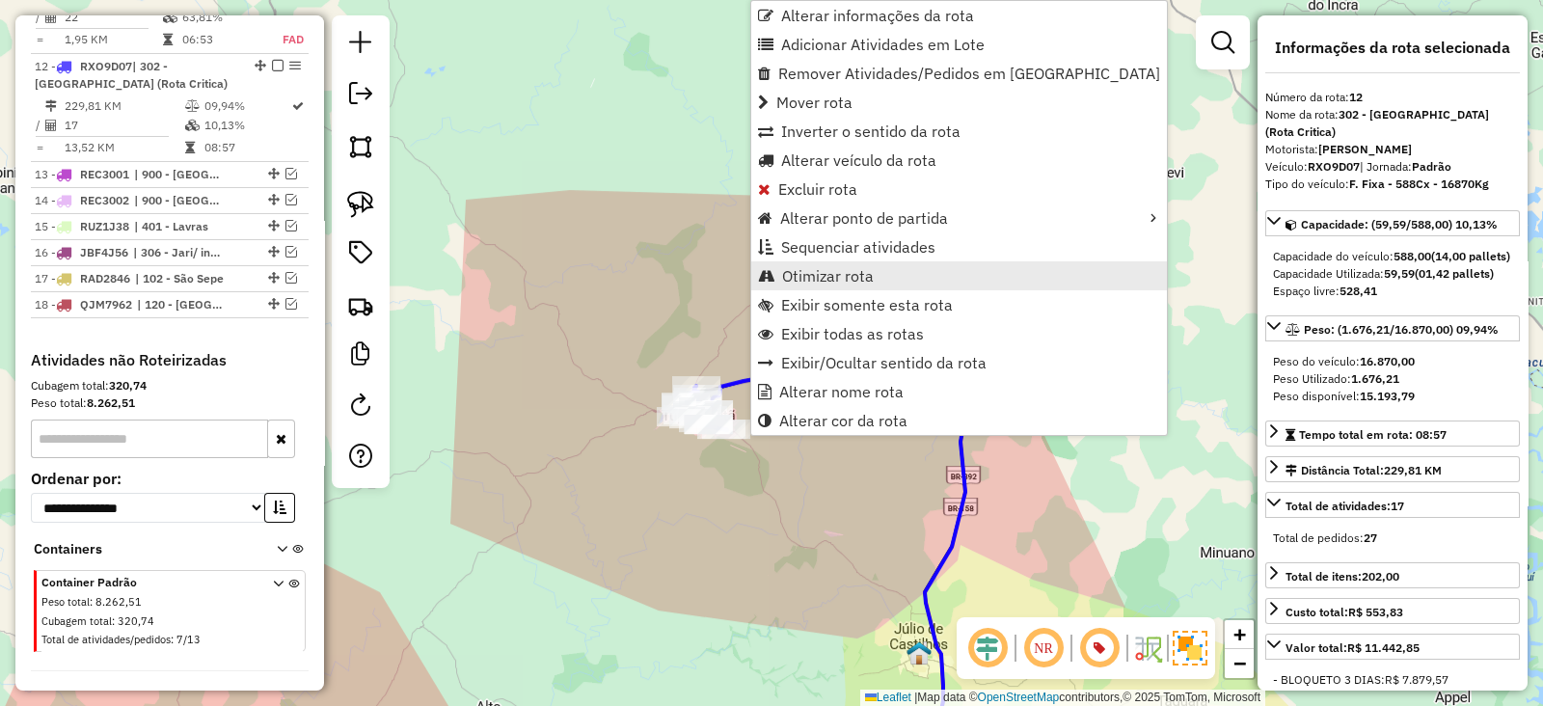
click at [778, 264] on link "Otimizar rota" at bounding box center [959, 275] width 416 height 29
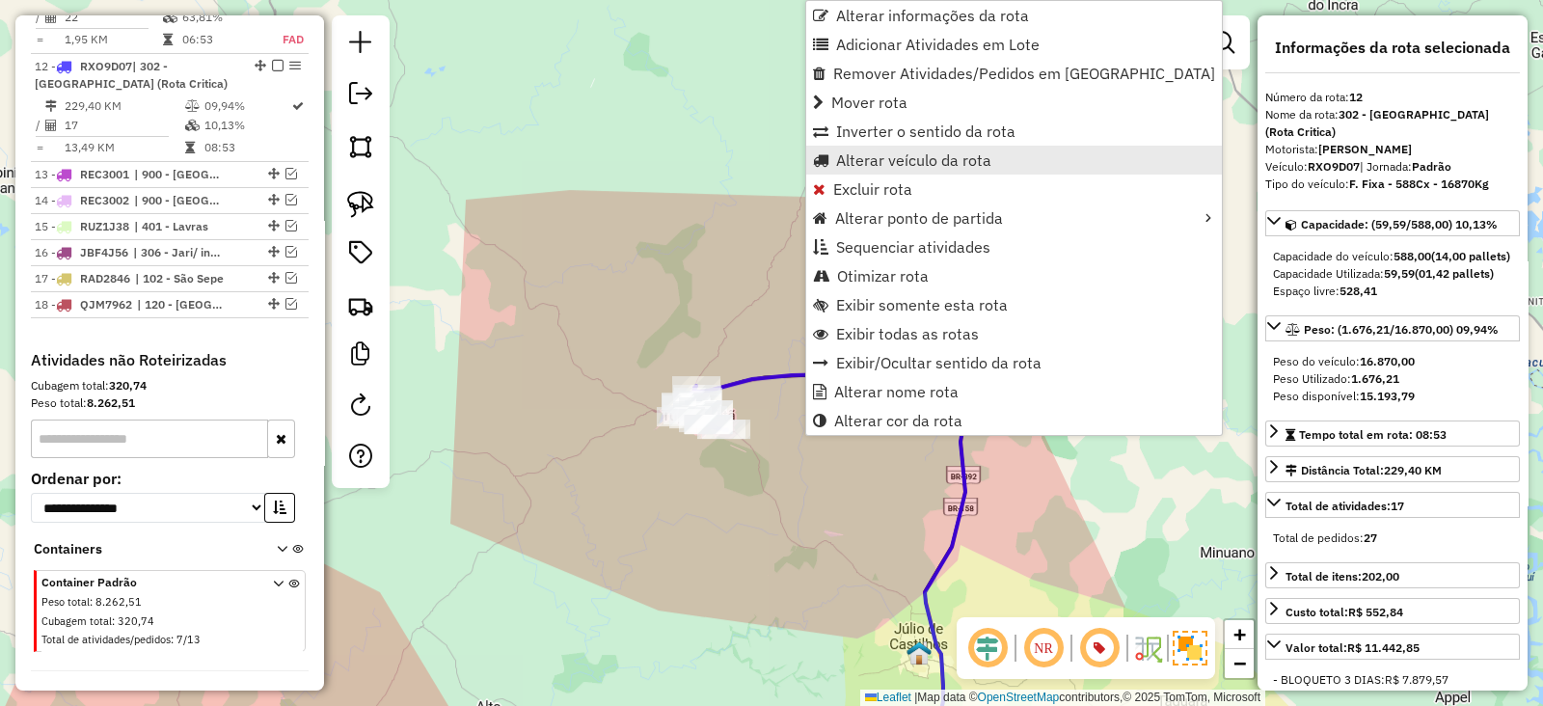
click at [853, 155] on span "Alterar veículo da rota" at bounding box center [913, 159] width 155 height 15
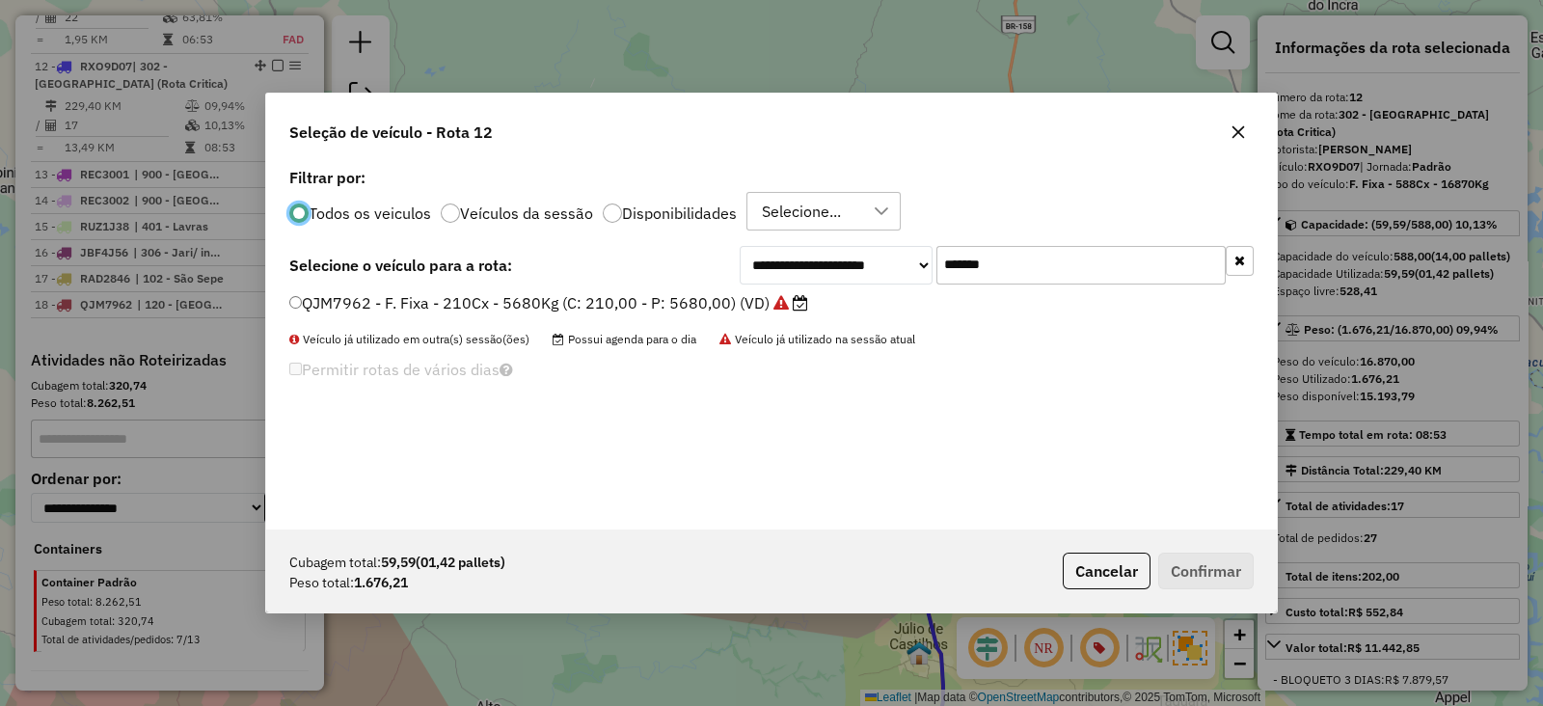
scroll to position [10, 6]
click at [1066, 261] on input "*******" at bounding box center [1080, 265] width 289 height 39
paste input "text"
type input "*******"
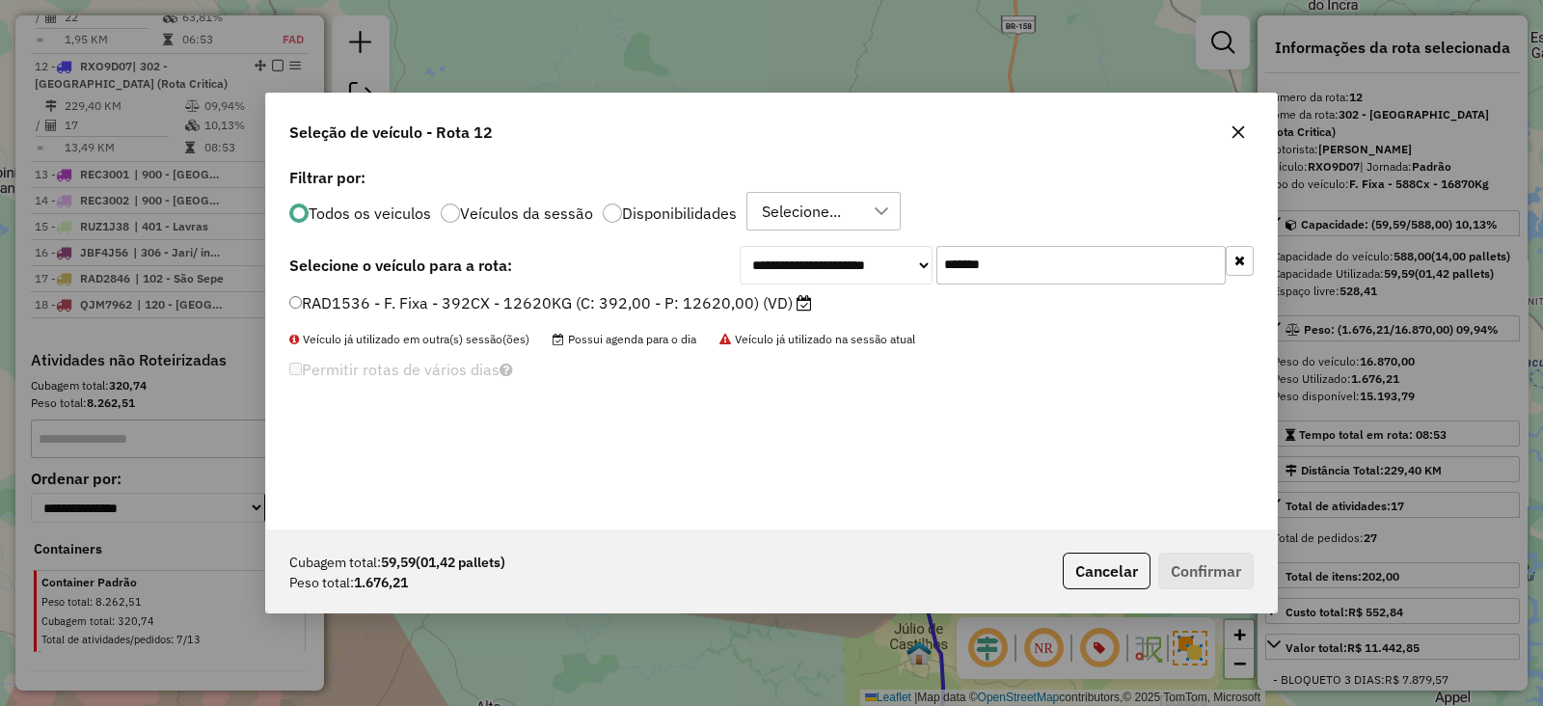
click at [733, 296] on label "RAD1536 - F. Fixa - 392CX - 12620KG (C: 392,00 - P: 12620,00) (VD)" at bounding box center [550, 302] width 523 height 23
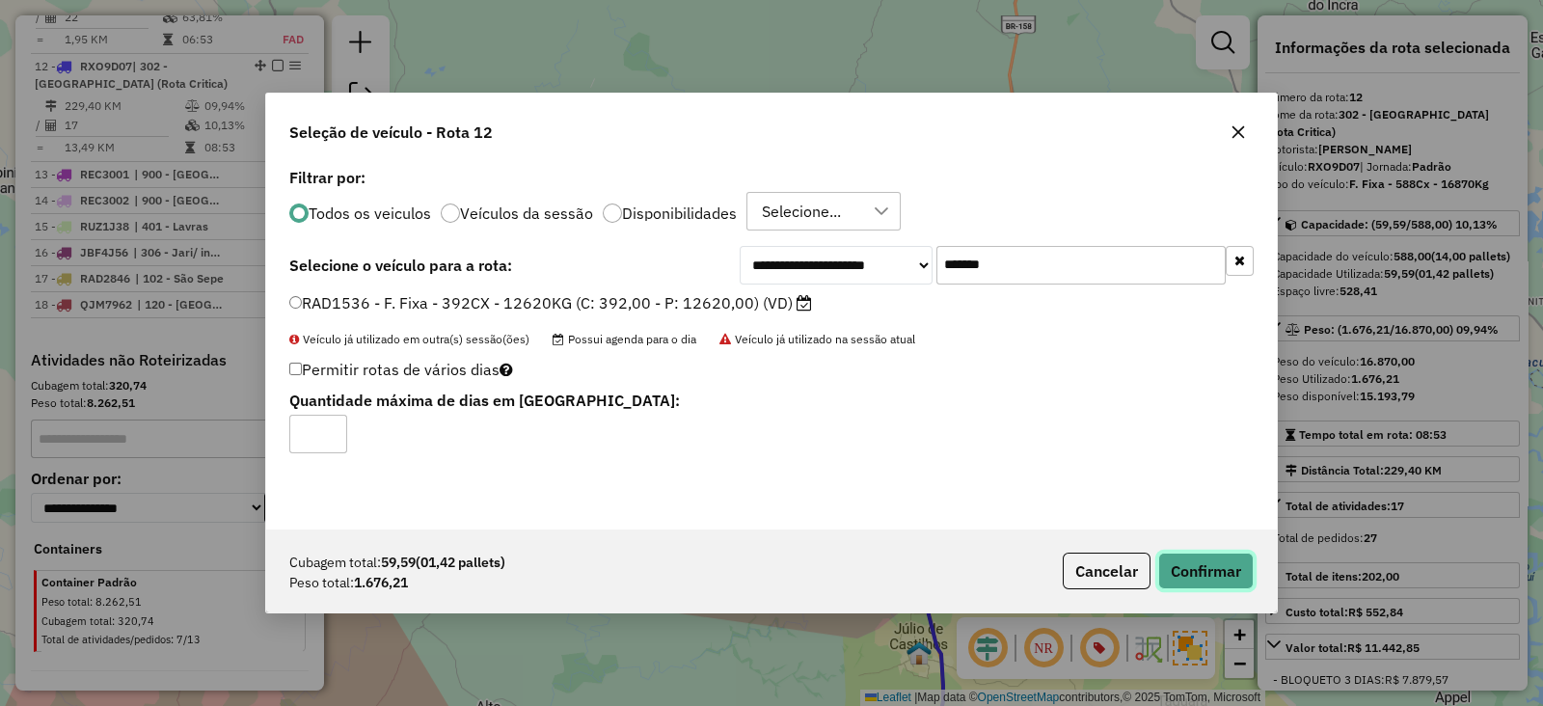
click at [1183, 561] on button "Confirmar" at bounding box center [1205, 570] width 95 height 37
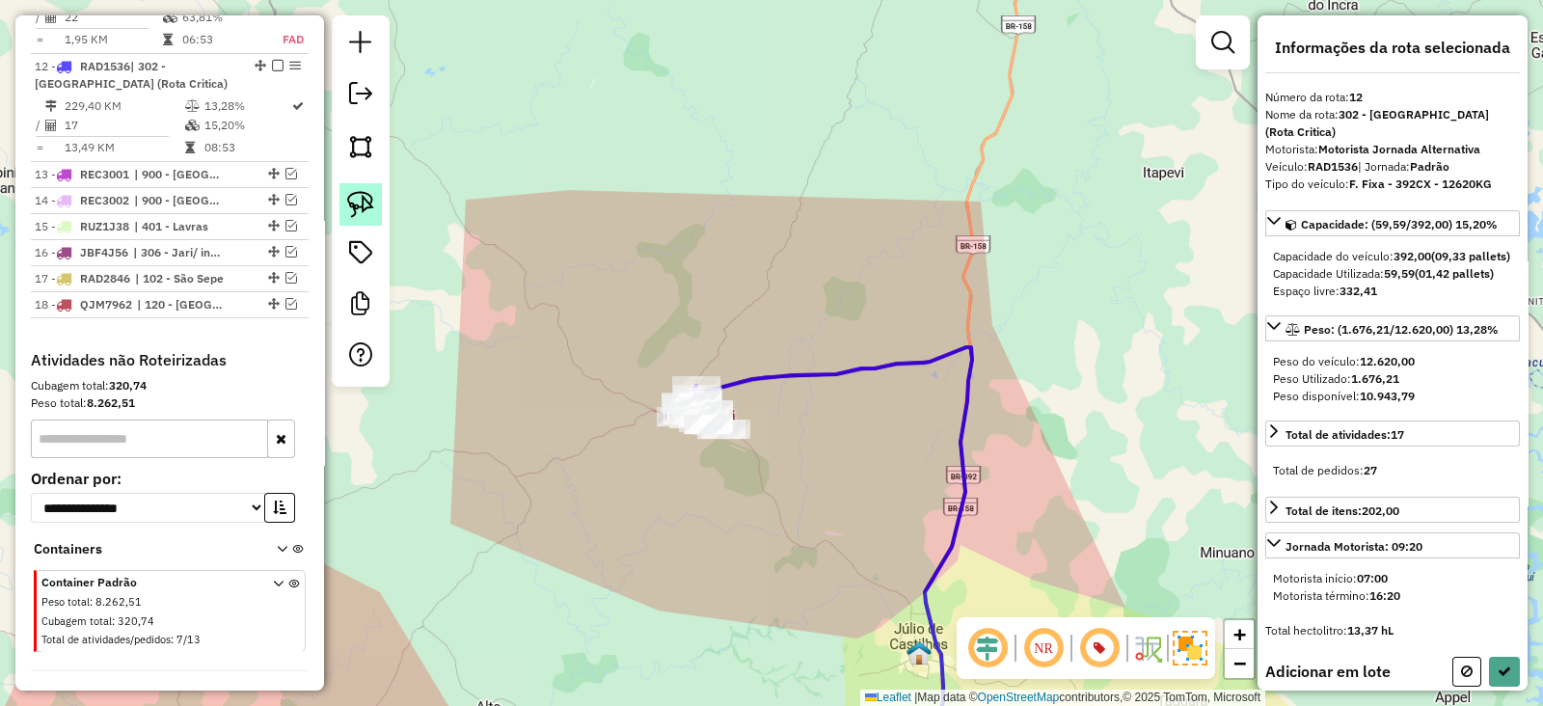
click at [364, 205] on img at bounding box center [360, 204] width 27 height 27
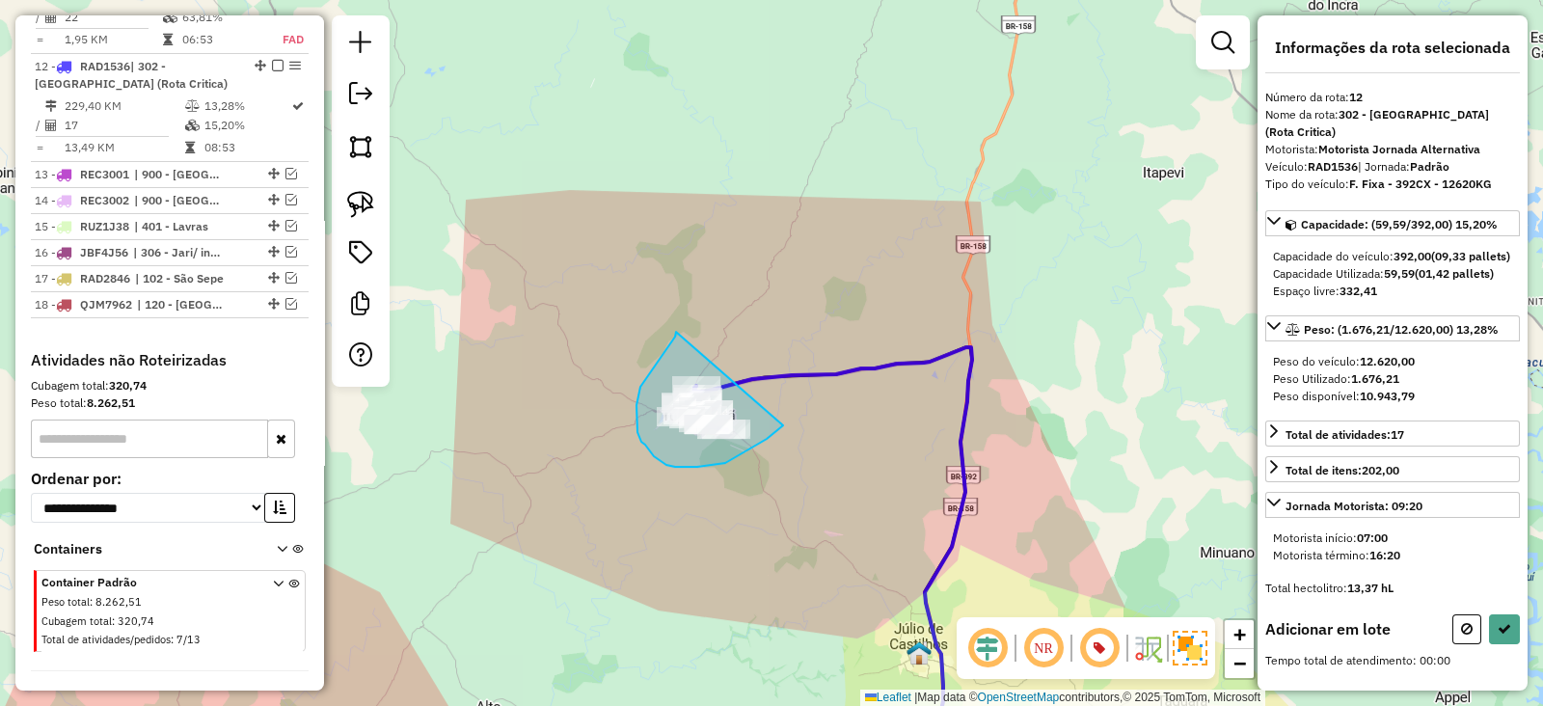
drag, startPoint x: 636, startPoint y: 418, endPoint x: 786, endPoint y: 414, distance: 149.5
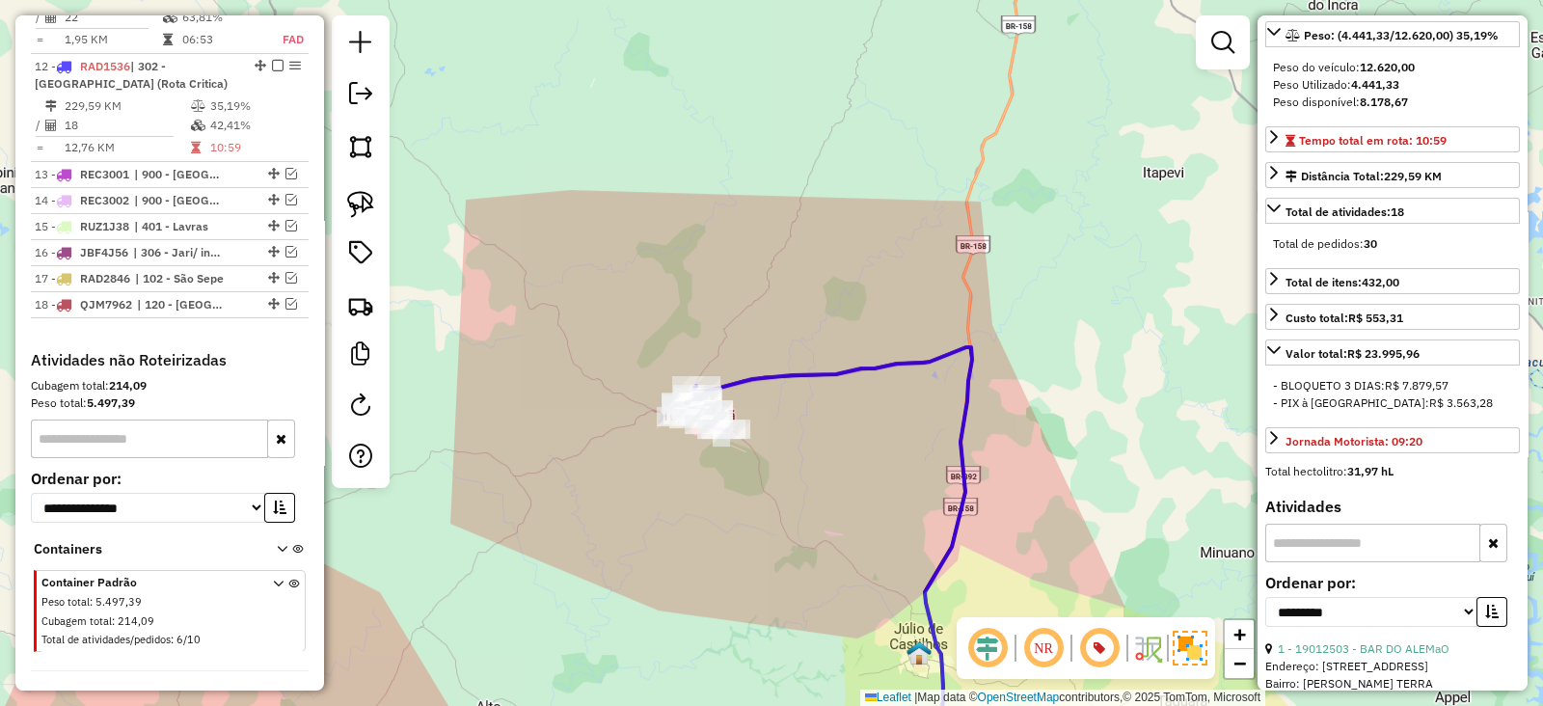
scroll to position [312, 0]
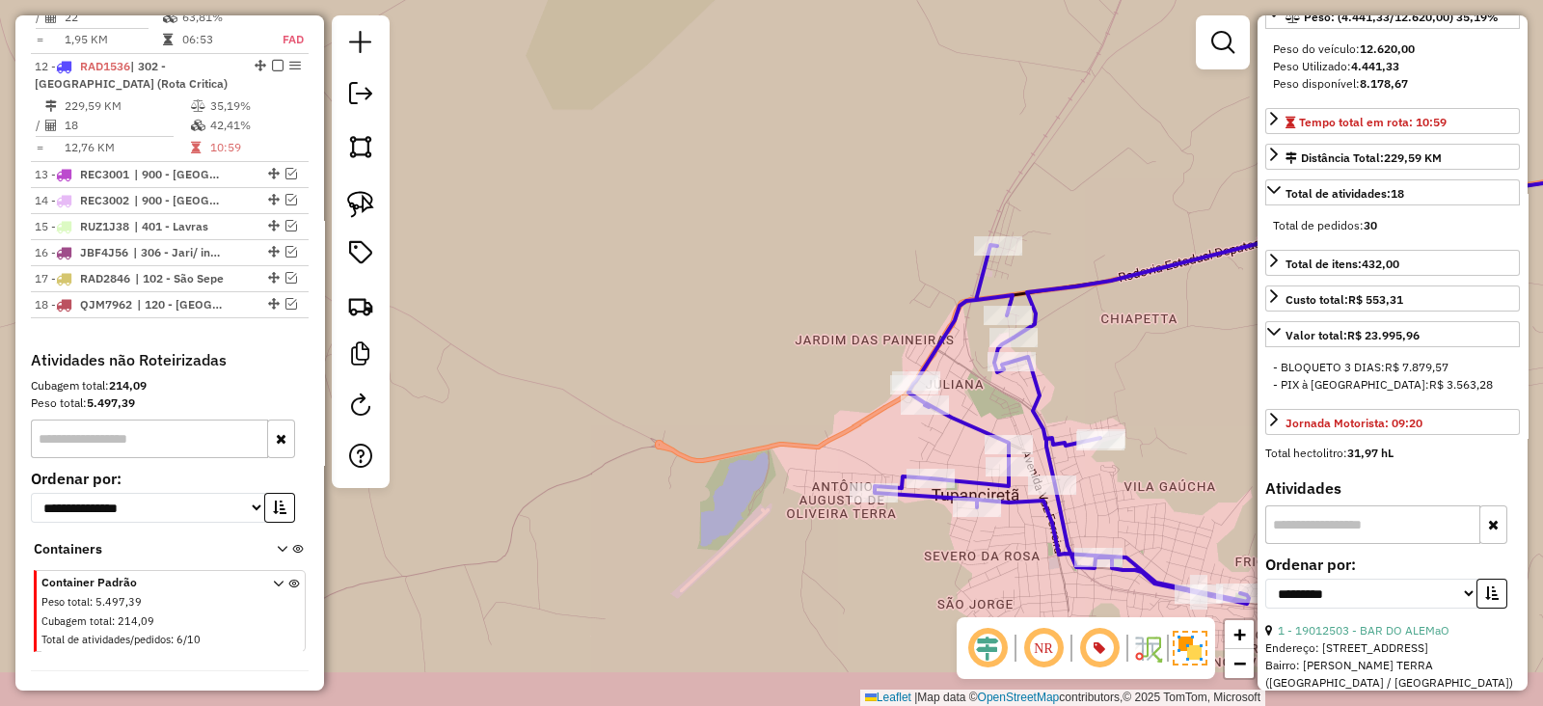
drag, startPoint x: 891, startPoint y: 433, endPoint x: 480, endPoint y: 320, distance: 425.9
click at [480, 320] on div "Janela de atendimento Grade de atendimento Capacidade Transportadoras Veículos …" at bounding box center [771, 353] width 1543 height 706
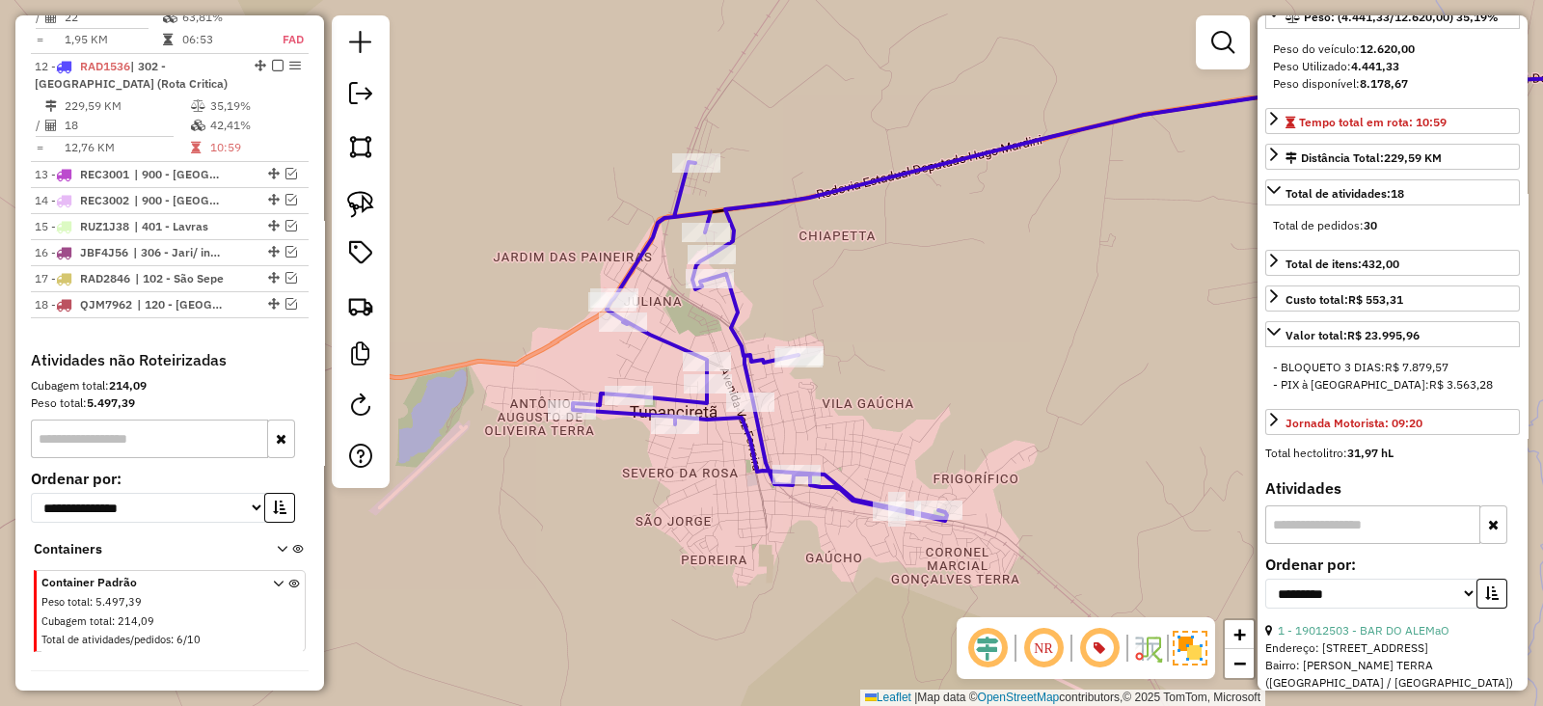
click at [743, 341] on icon at bounding box center [760, 341] width 374 height 359
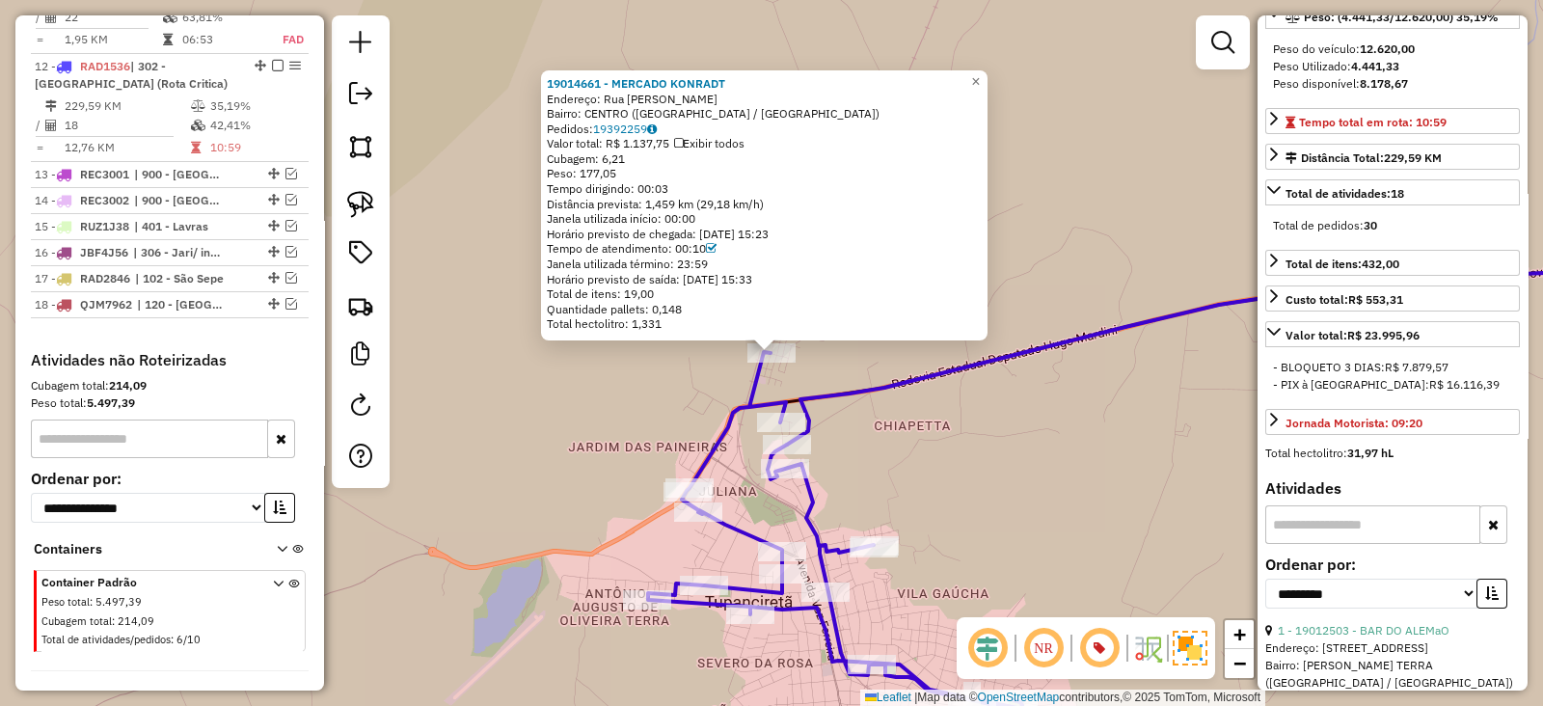
drag, startPoint x: 850, startPoint y: 496, endPoint x: 798, endPoint y: 279, distance: 223.1
click at [798, 279] on div "19014661 - MERCADO KONRADT Endereço: Rua Clodomiro Alves Machado SN Bairro: CEN…" at bounding box center [771, 353] width 1543 height 706
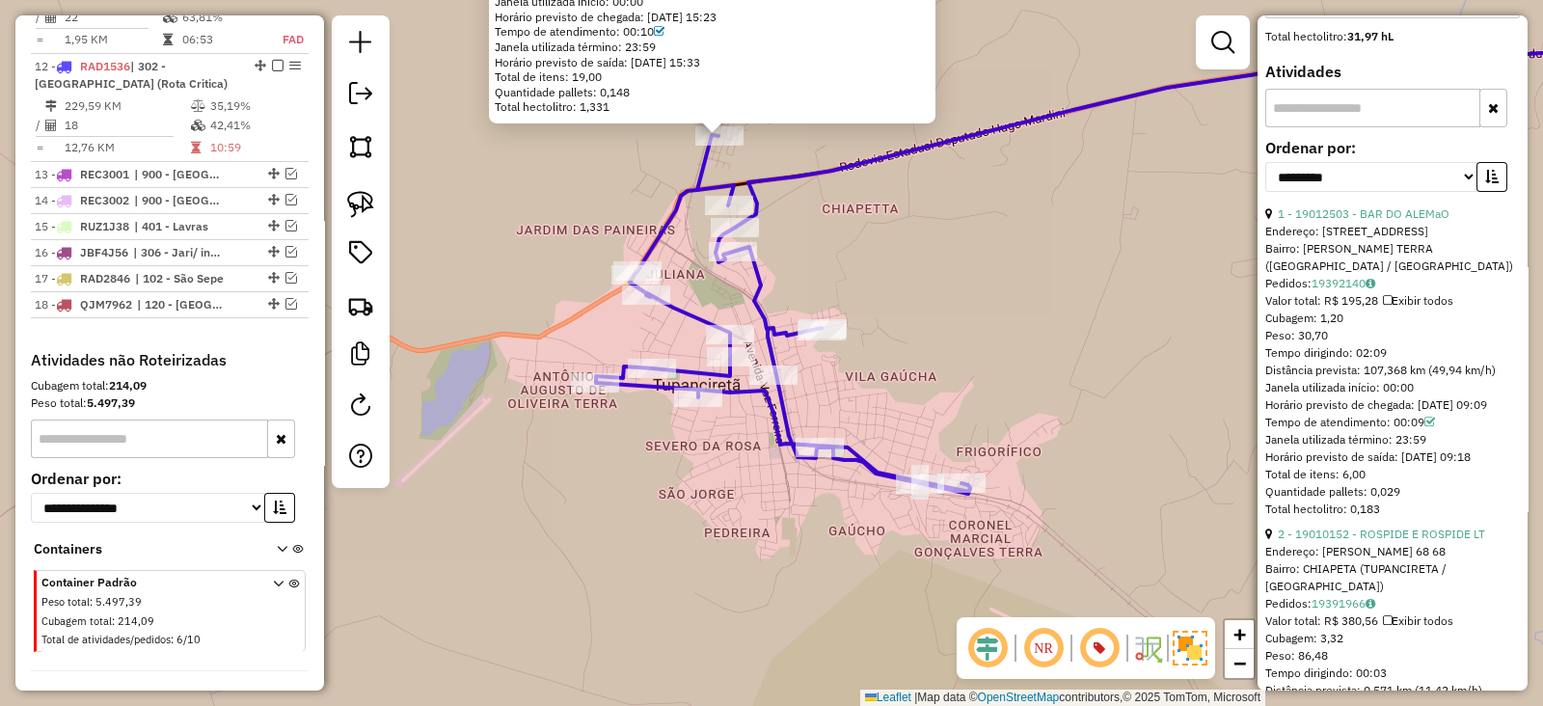
scroll to position [755, 0]
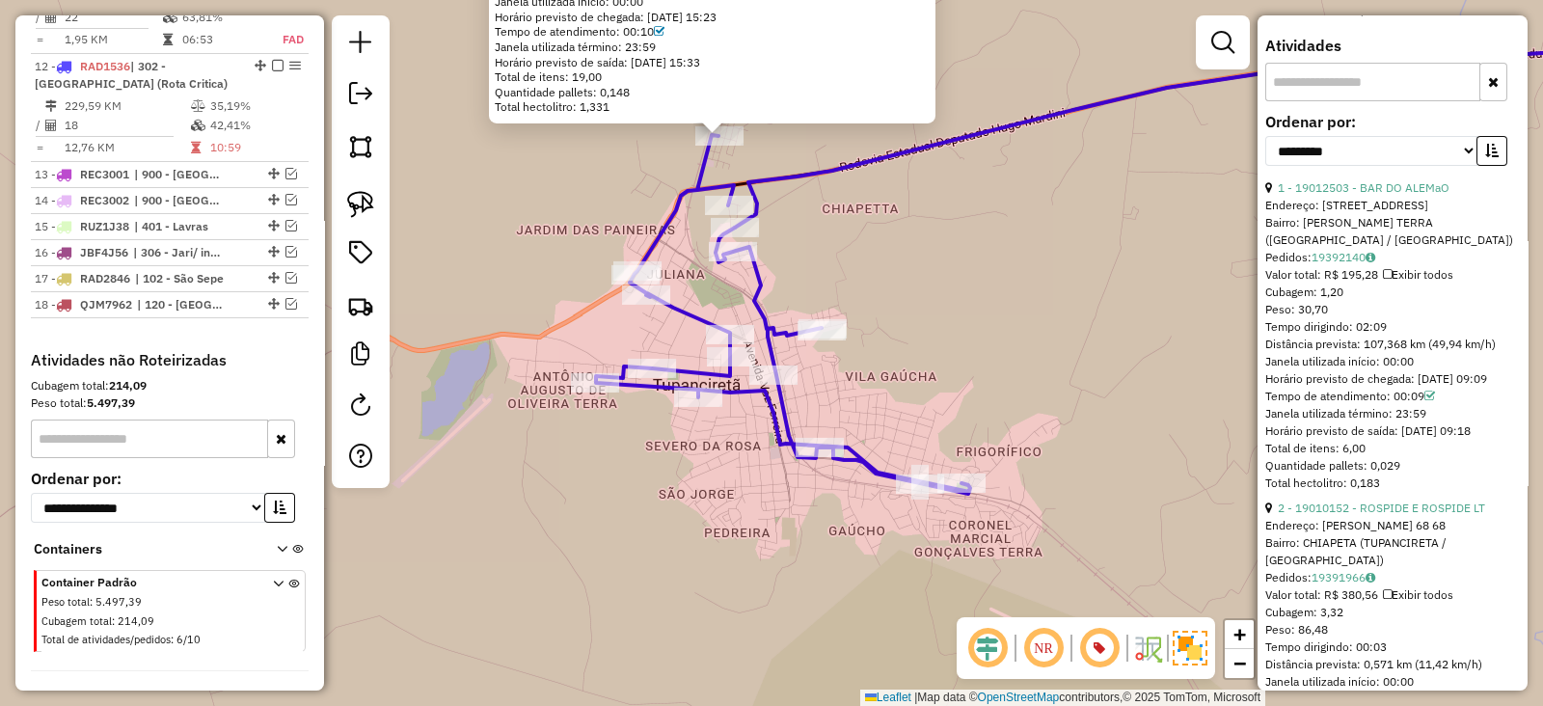
click at [1331, 177] on div "**********" at bounding box center [1392, 147] width 255 height 65
click at [1330, 166] on select "**********" at bounding box center [1371, 151] width 212 height 30
select select "**********"
click at [1265, 147] on select "**********" at bounding box center [1371, 151] width 212 height 30
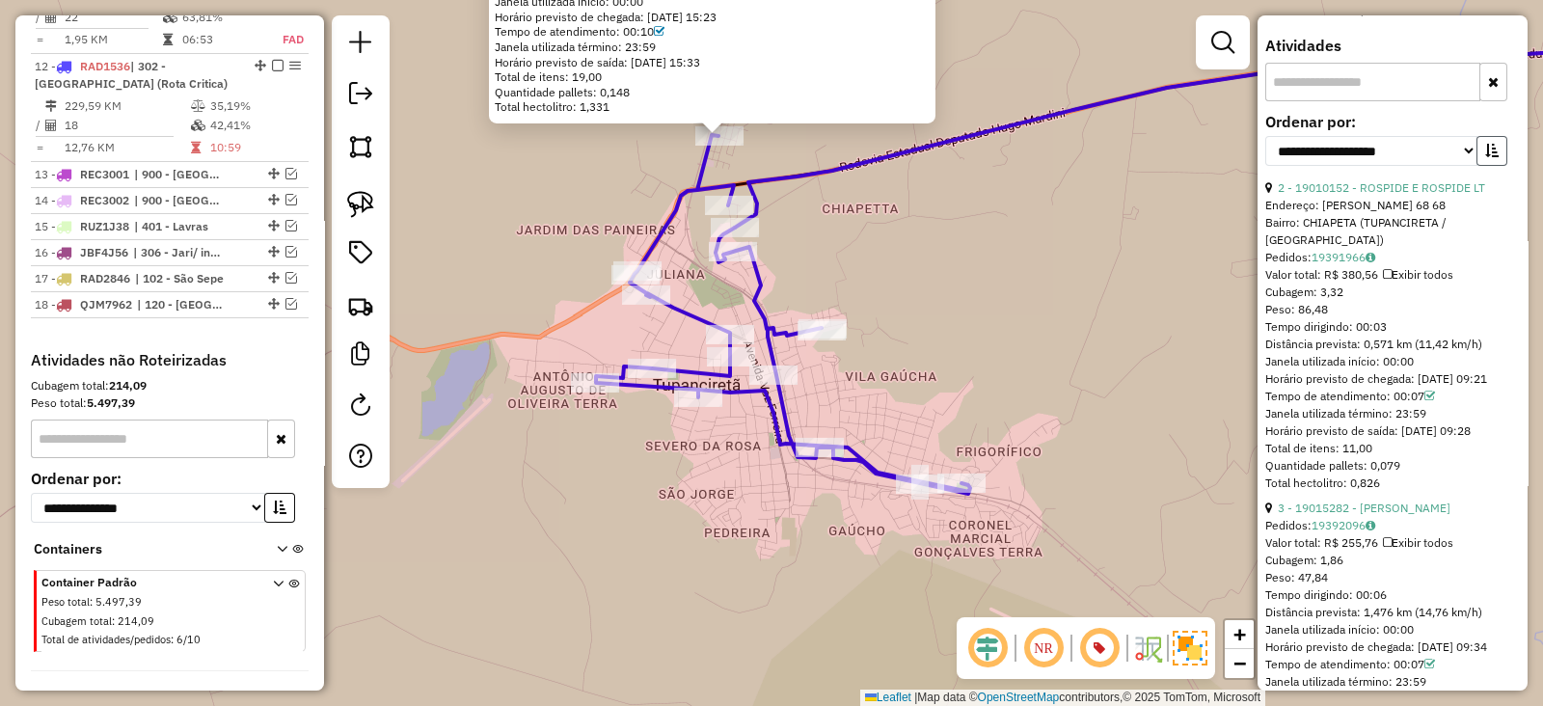
click at [1491, 157] on icon "button" at bounding box center [1491, 150] width 13 height 13
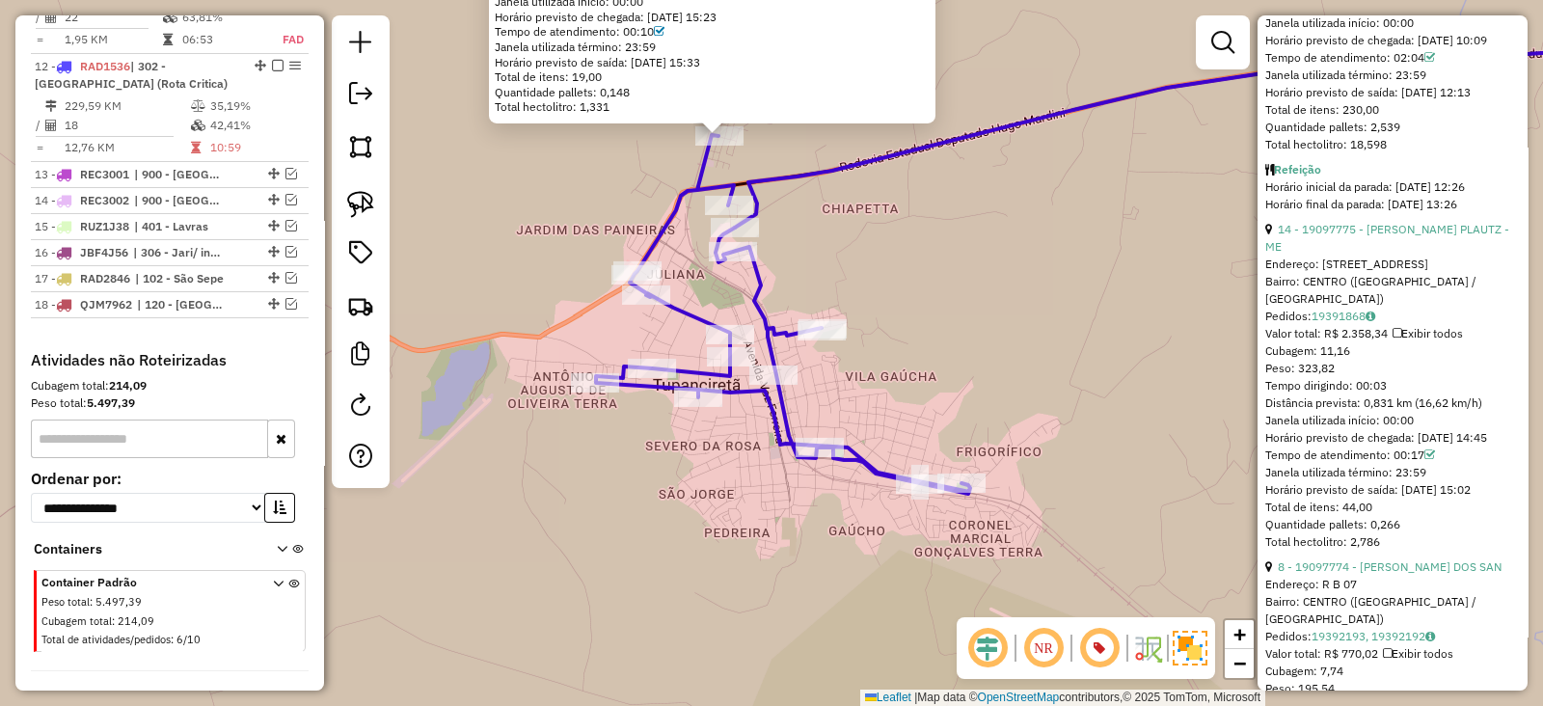
scroll to position [1094, 0]
click at [1367, 238] on link "14 - 19097775 - LUCAS K. PLAUTZ - ME" at bounding box center [1387, 237] width 244 height 32
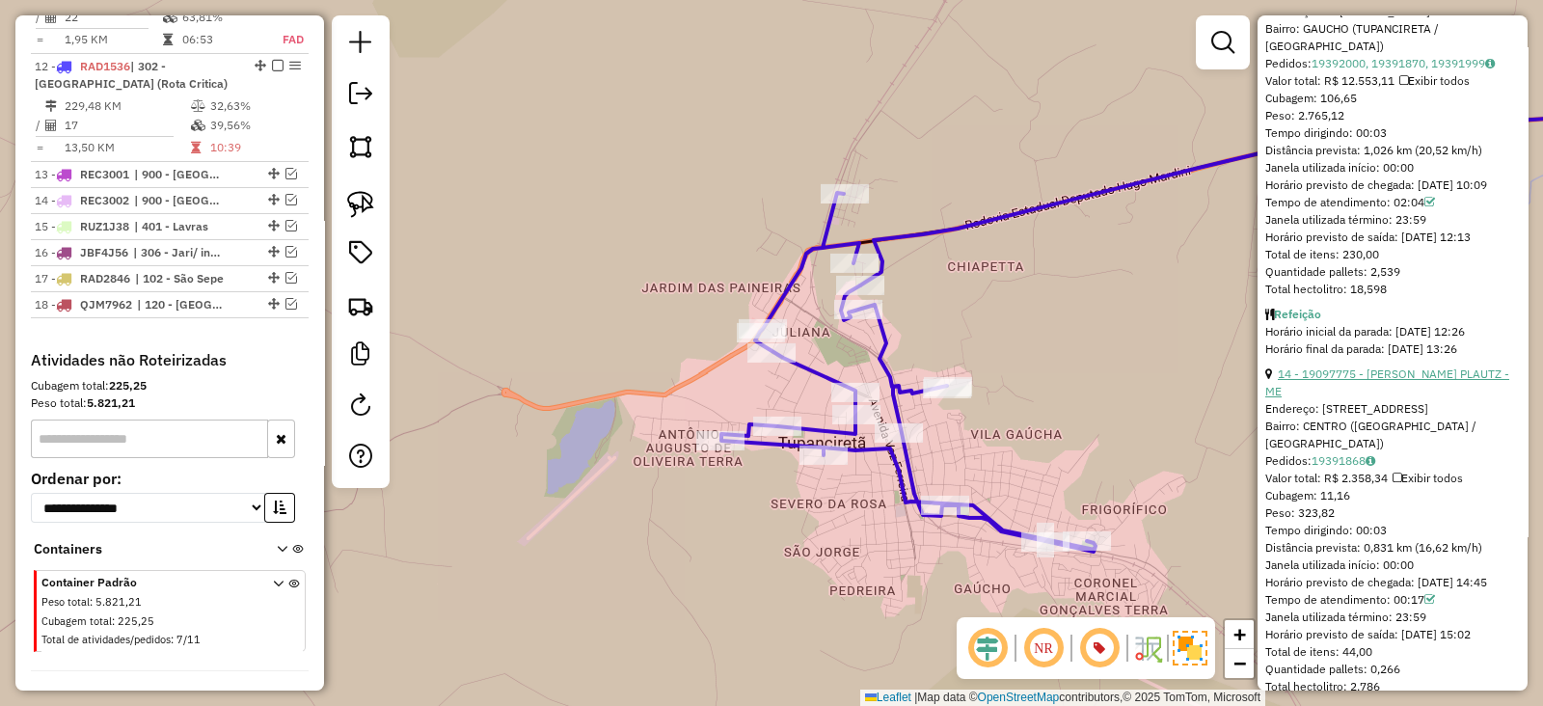
scroll to position [951, 0]
click at [1393, 378] on link "14 - 19097775 - LUCAS K. PLAUTZ - ME" at bounding box center [1387, 380] width 244 height 32
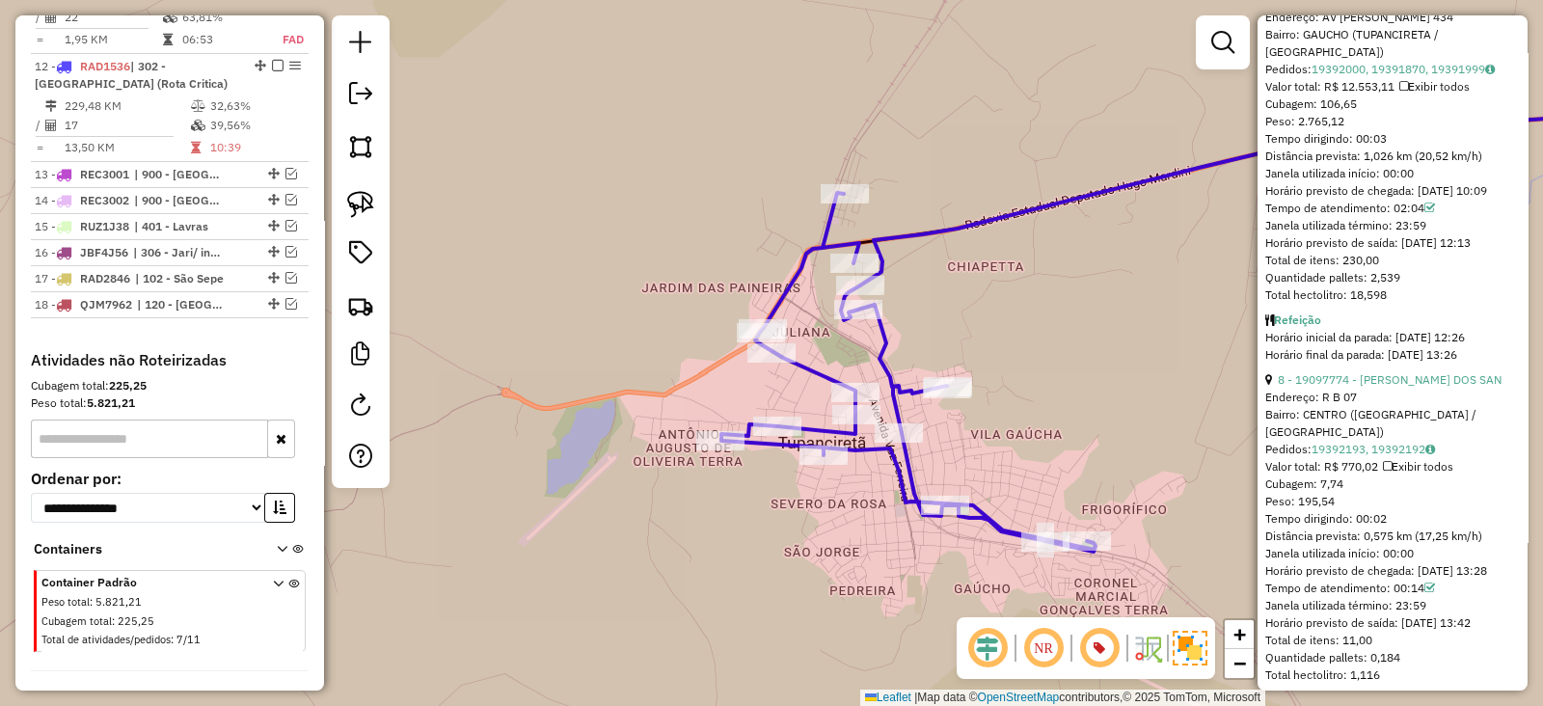
scroll to position [944, 0]
click at [1370, 386] on link "8 - 19097774 - NELSON SOUZA DOS SAN" at bounding box center [1389, 378] width 224 height 14
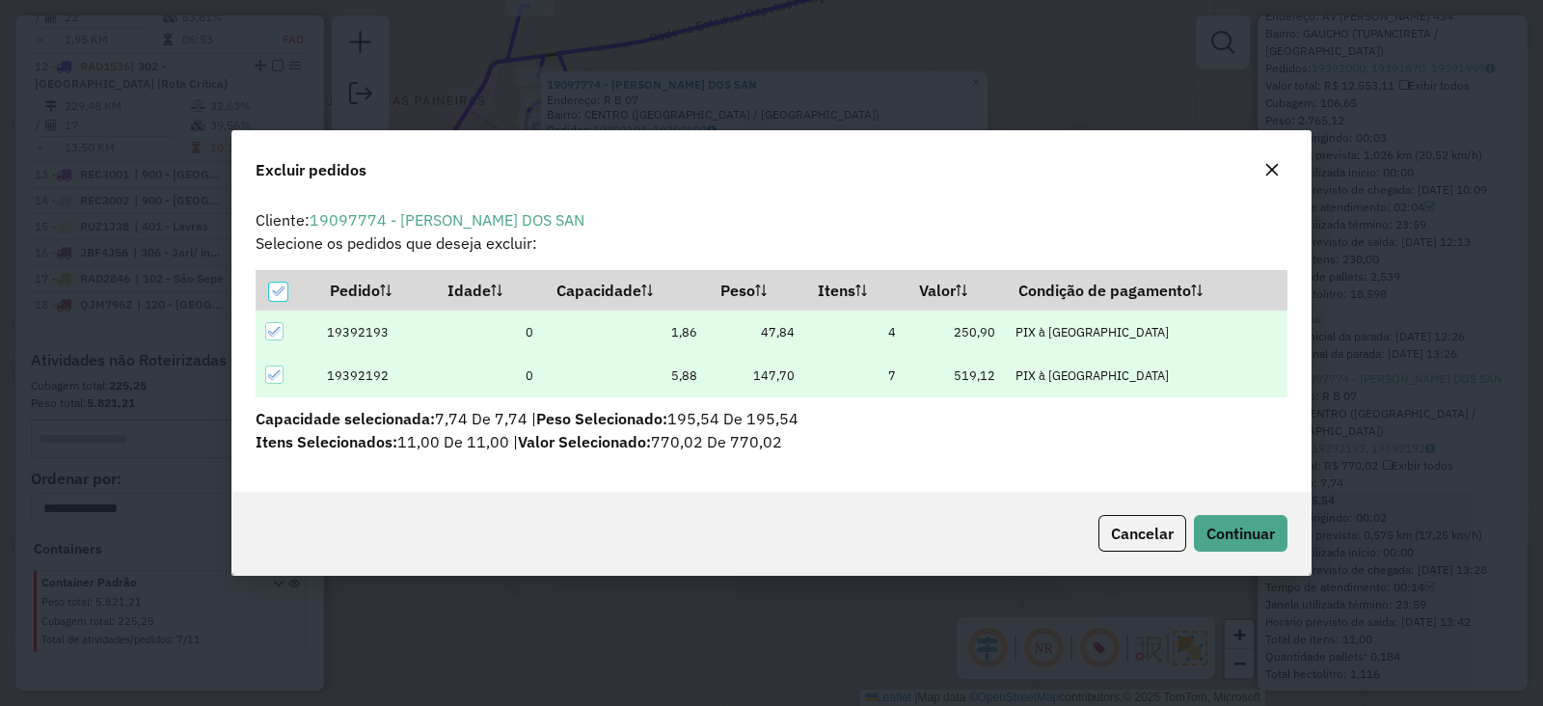
scroll to position [0, 0]
click at [1257, 529] on span "Continuar" at bounding box center [1240, 533] width 68 height 19
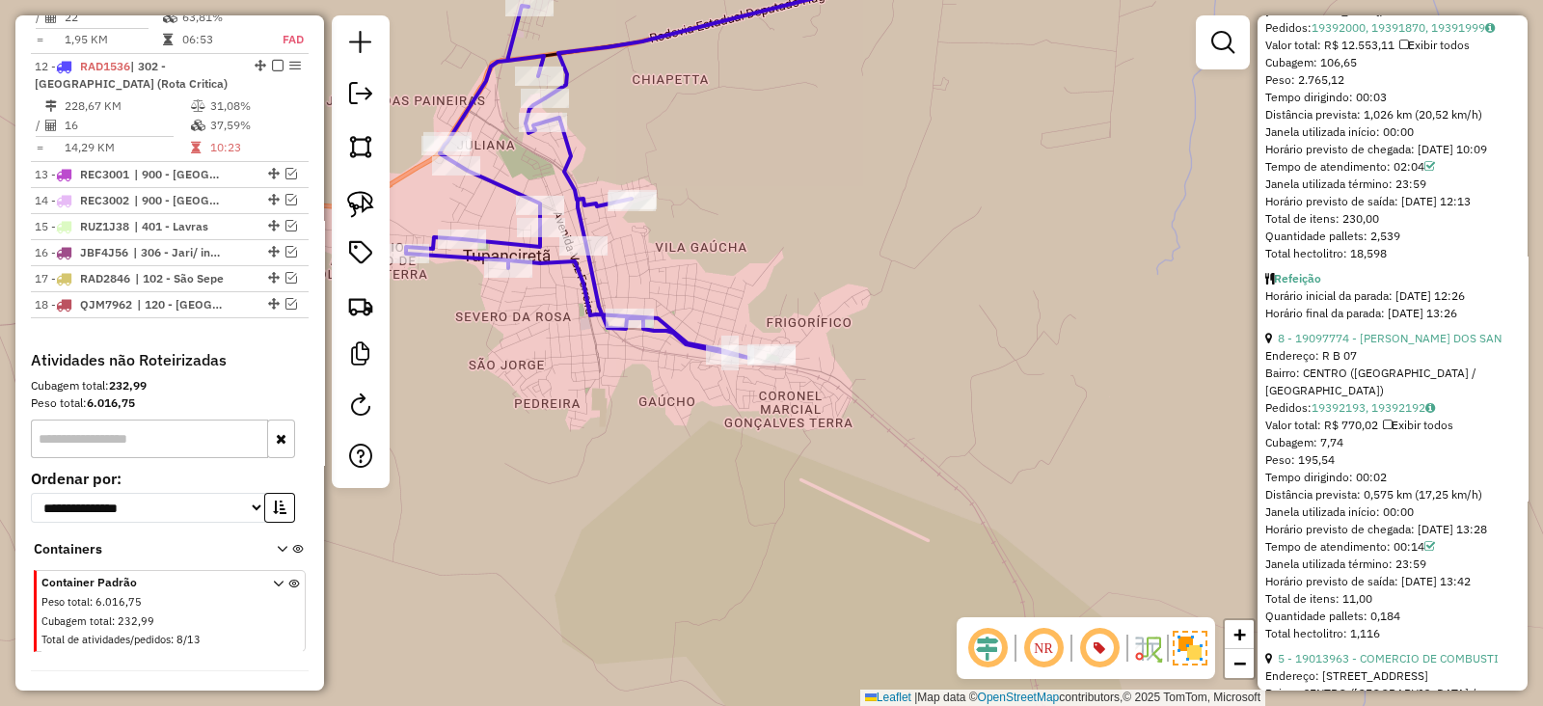
scroll to position [986, 0]
click at [1393, 343] on link "8 - 19097774 - NELSON SOUZA DOS SAN" at bounding box center [1389, 336] width 224 height 14
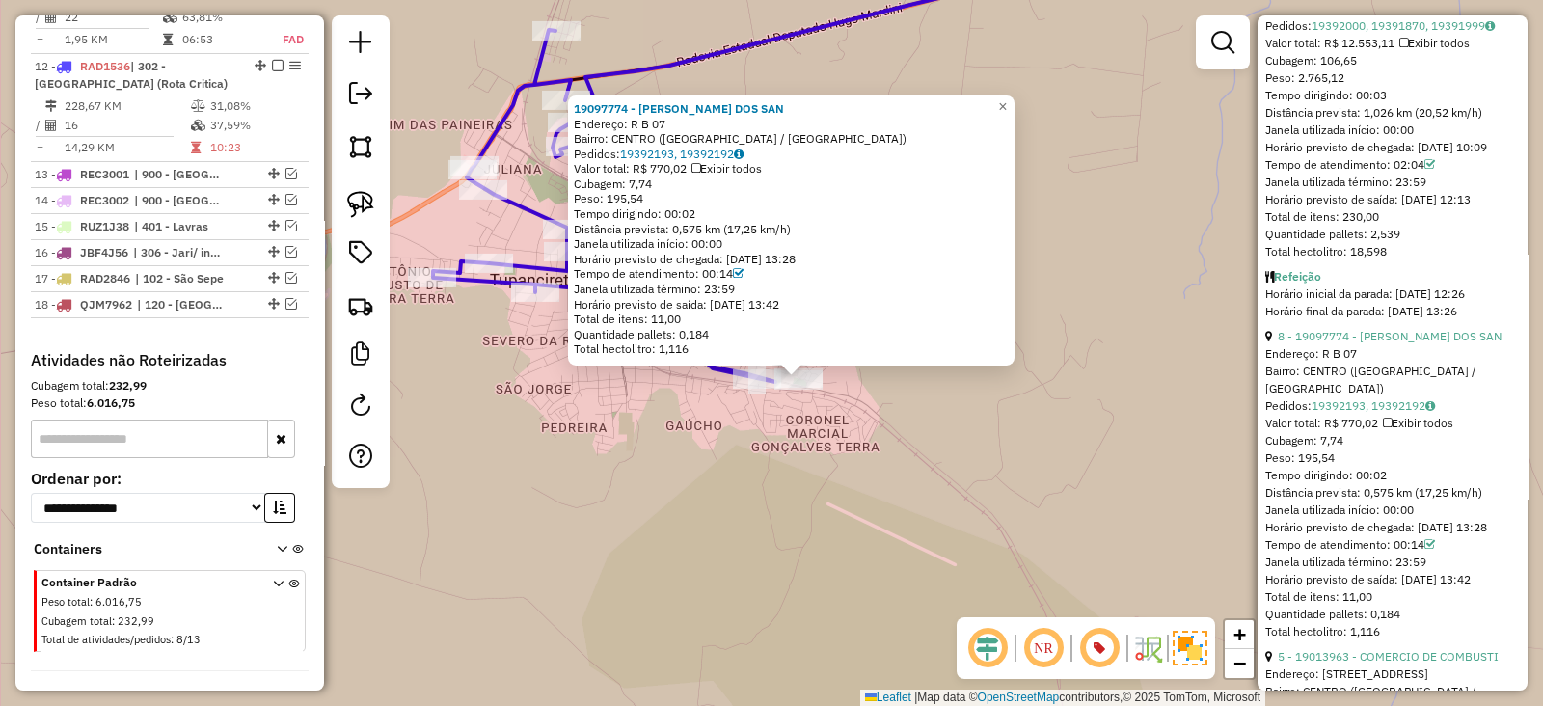
drag, startPoint x: 1141, startPoint y: 438, endPoint x: 1167, endPoint y: 470, distance: 41.1
click at [1174, 470] on div "19097774 - NELSON SOUZA DOS SAN Endereço: R B 07 Bairro: CENTRO (TUPANCIRETA / …" at bounding box center [771, 353] width 1543 height 706
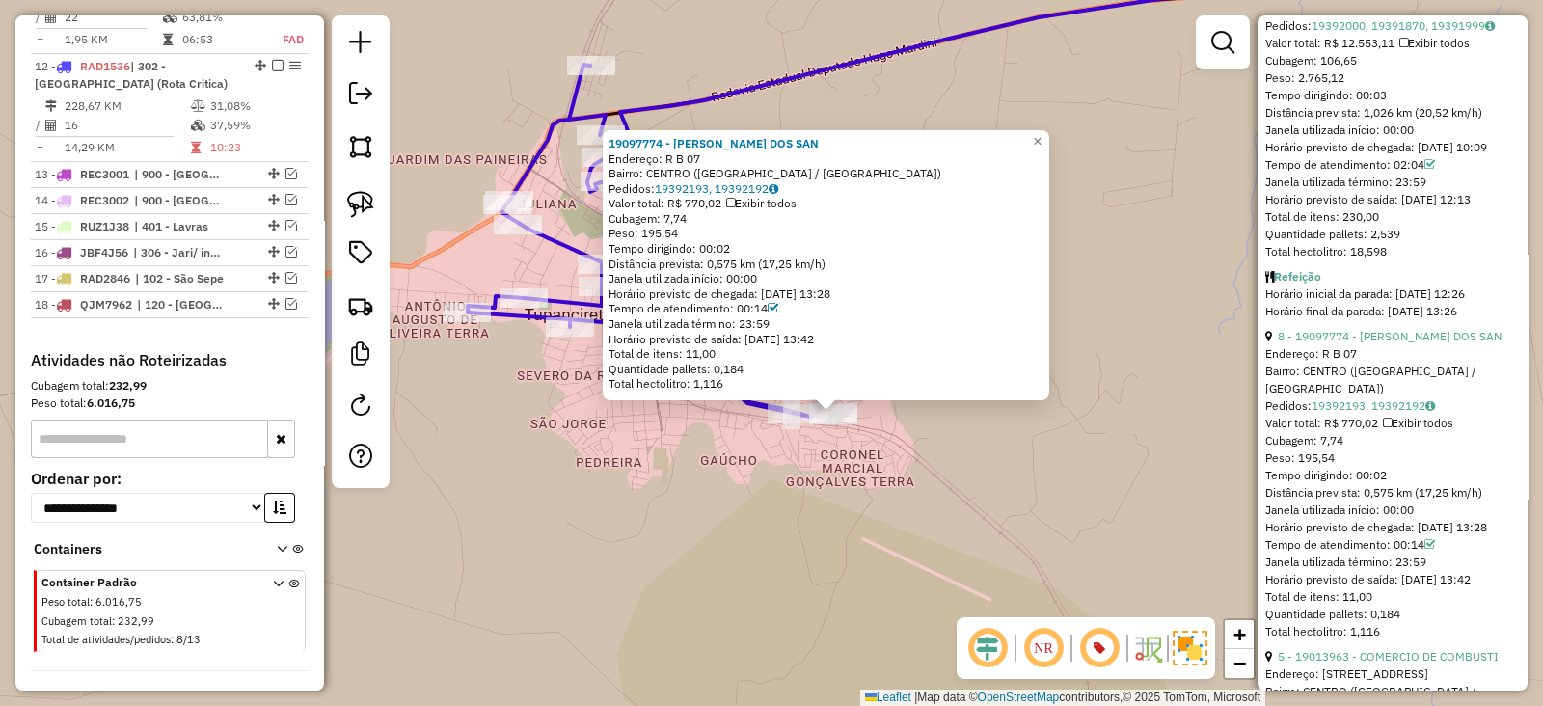
click at [1104, 426] on div "19097774 - NELSON SOUZA DOS SAN Endereço: R B 07 Bairro: CENTRO (TUPANCIRETA / …" at bounding box center [771, 353] width 1543 height 706
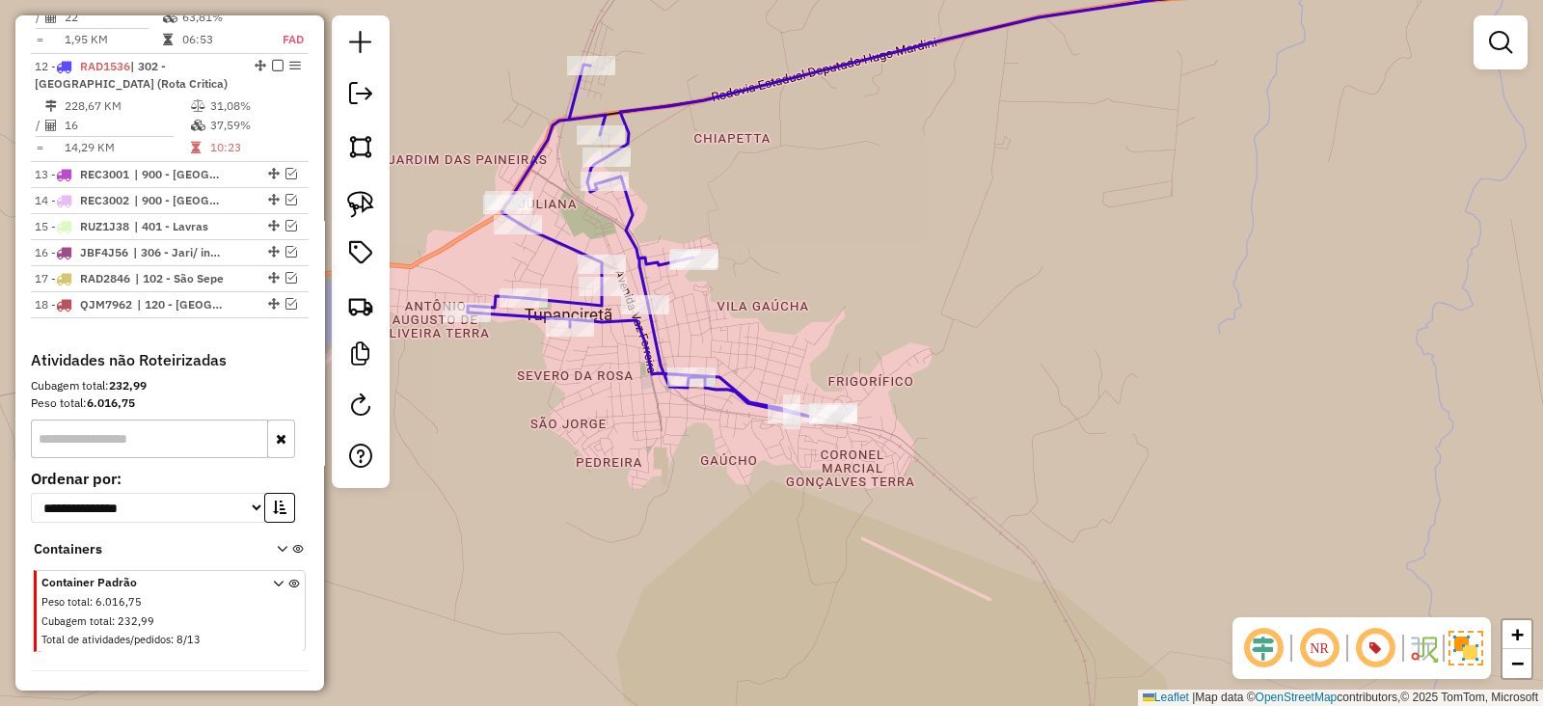
drag, startPoint x: 638, startPoint y: 238, endPoint x: 617, endPoint y: 233, distance: 21.8
click at [637, 238] on icon at bounding box center [639, 241] width 342 height 352
select select "**********"
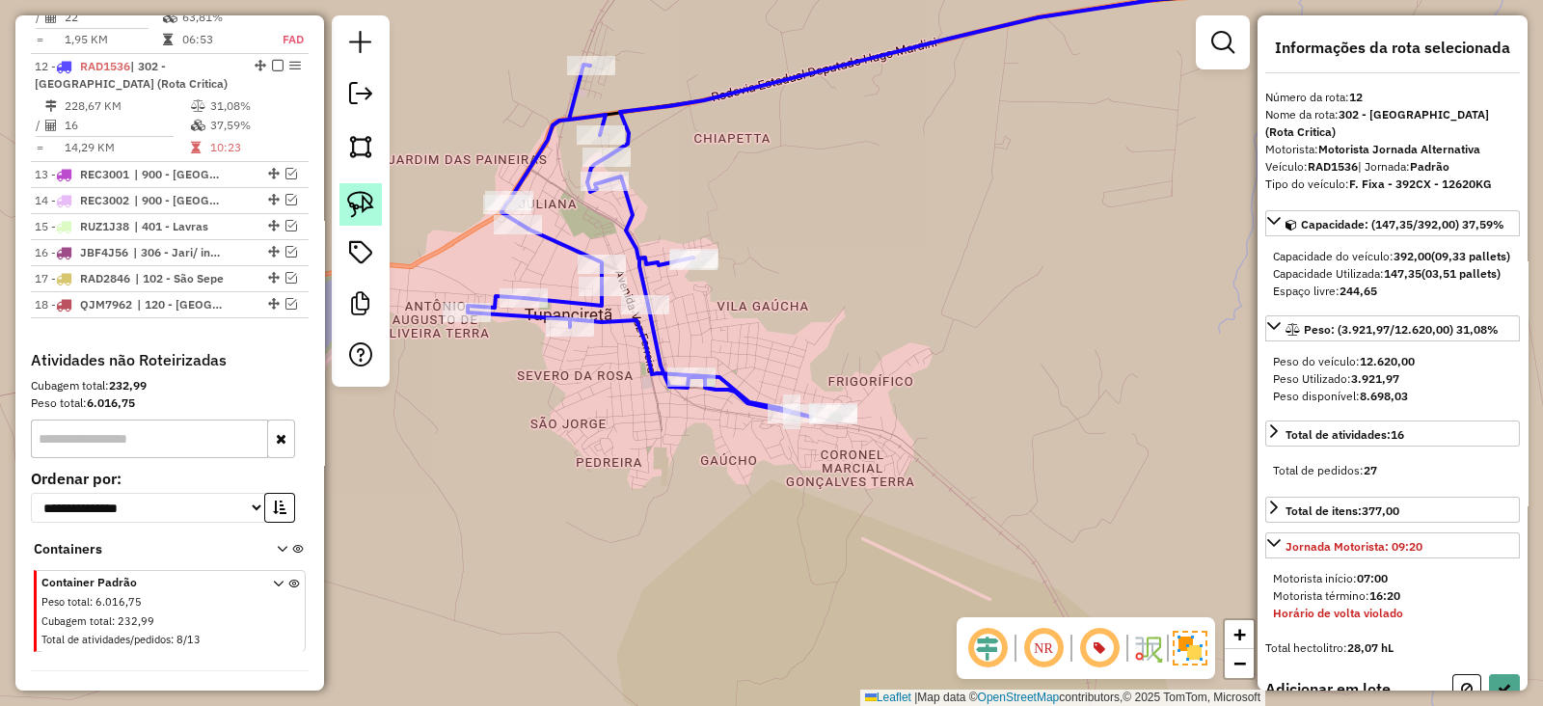
click at [363, 196] on img at bounding box center [360, 204] width 27 height 27
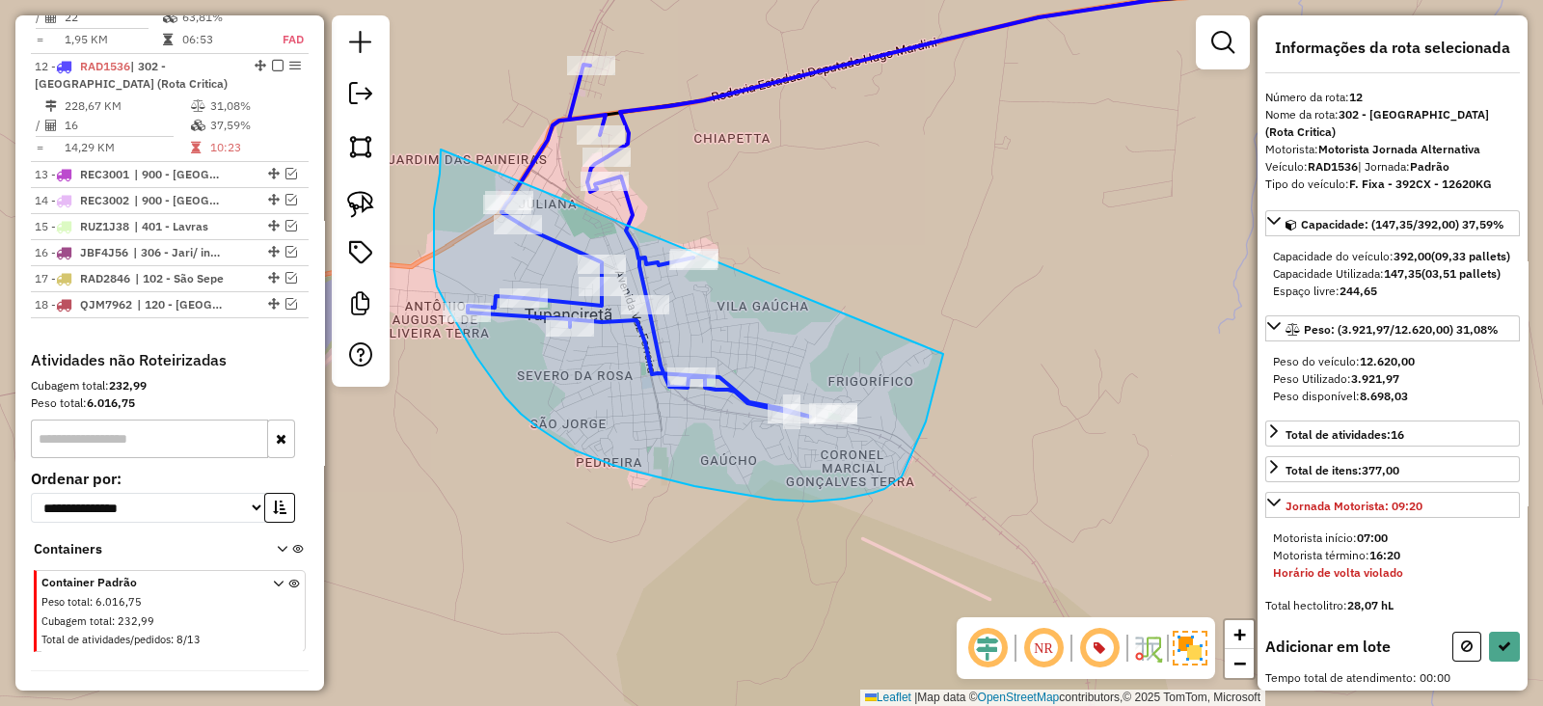
drag, startPoint x: 440, startPoint y: 174, endPoint x: 943, endPoint y: 327, distance: 526.1
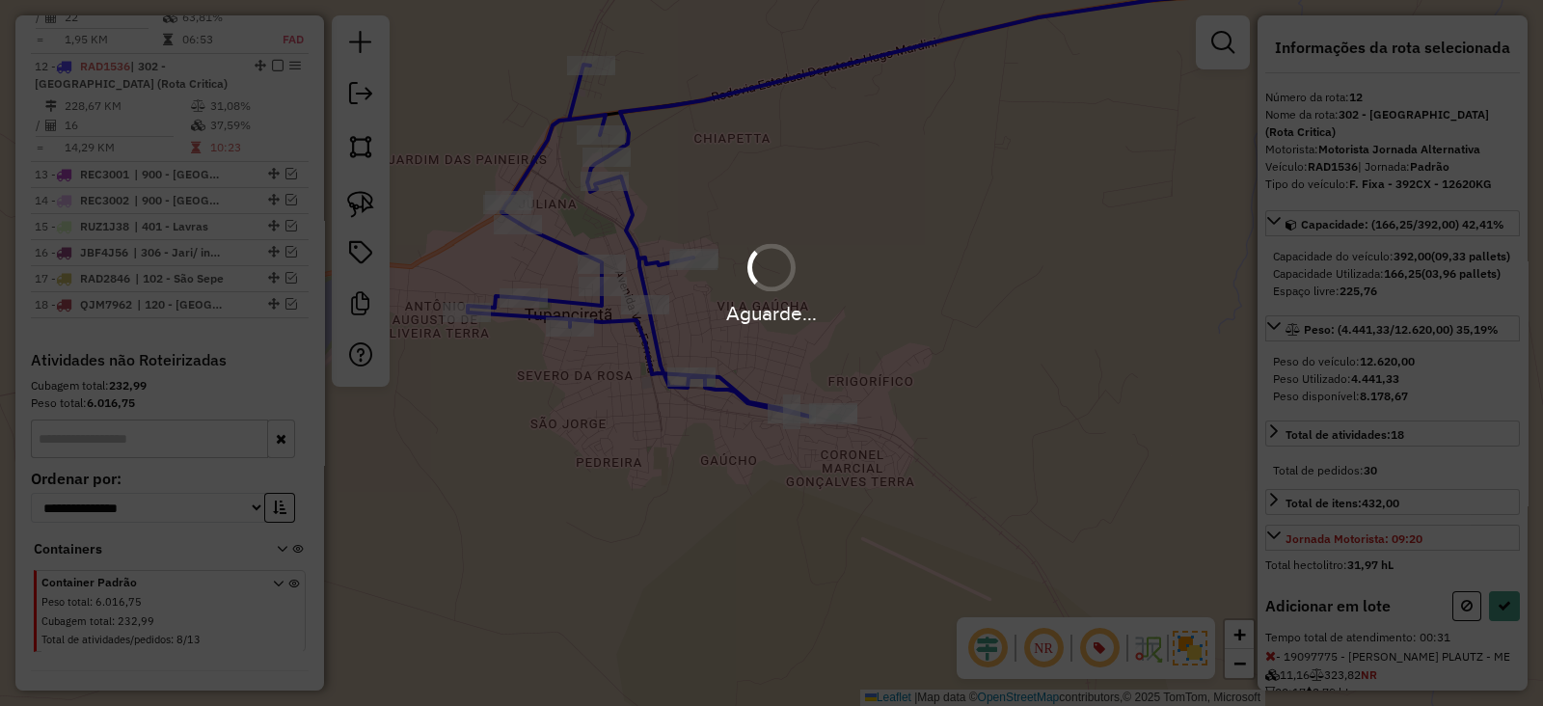
select select "**********"
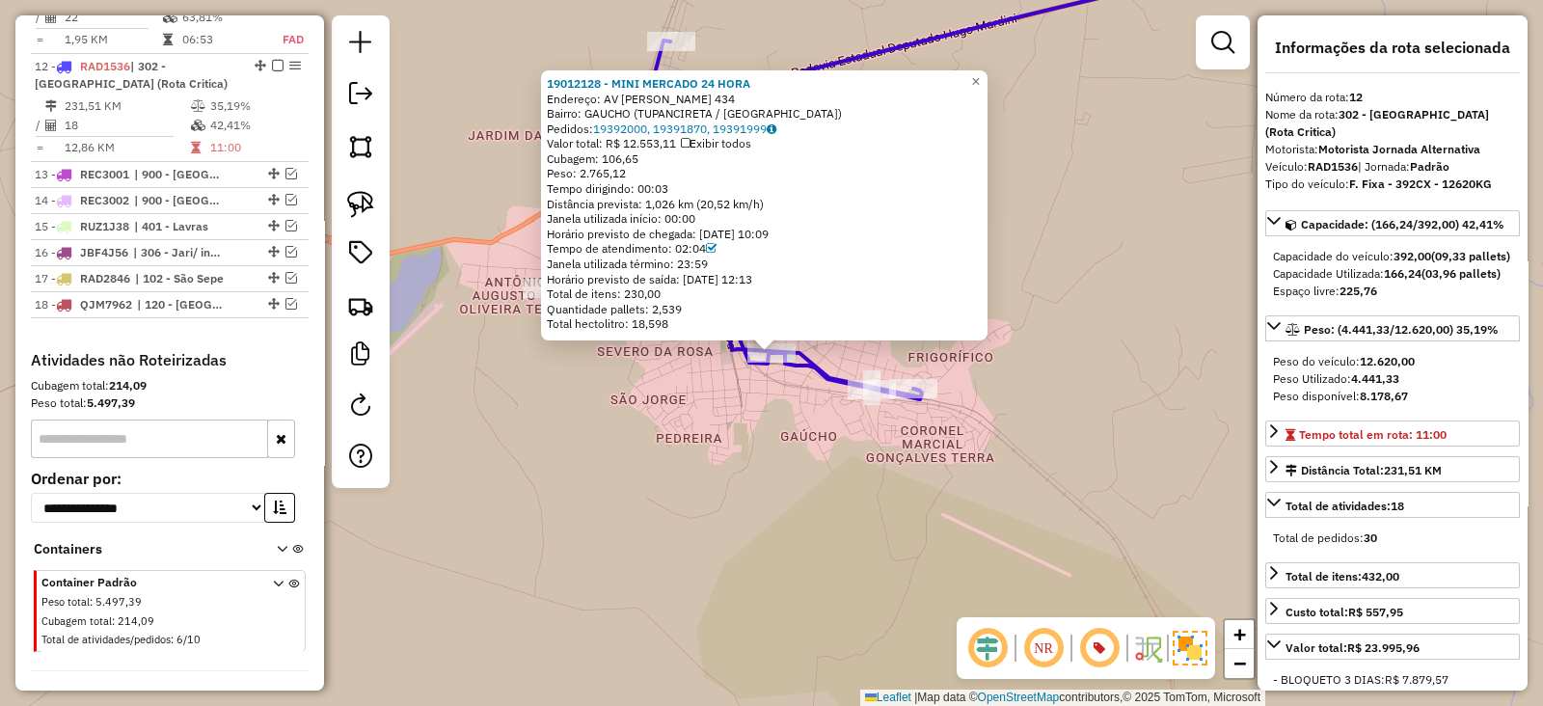
drag, startPoint x: 744, startPoint y: 416, endPoint x: 782, endPoint y: 426, distance: 39.1
click at [782, 426] on div "19012128 - MINI MERCADO 24 HORA Endereço: AV CEL LUIZ DE AZEVEDO 434 Bairro: GA…" at bounding box center [771, 353] width 1543 height 706
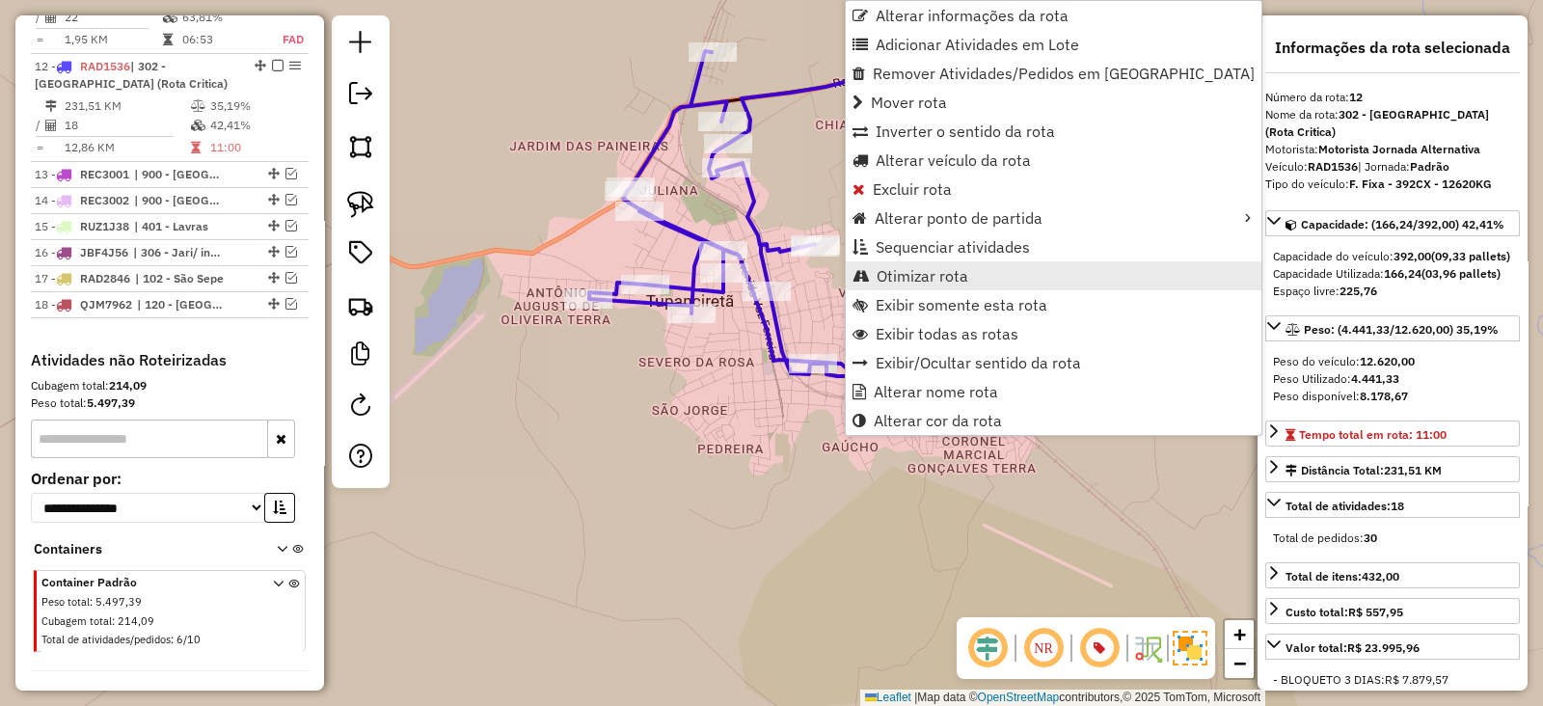
click at [916, 272] on span "Otimizar rota" at bounding box center [922, 275] width 92 height 15
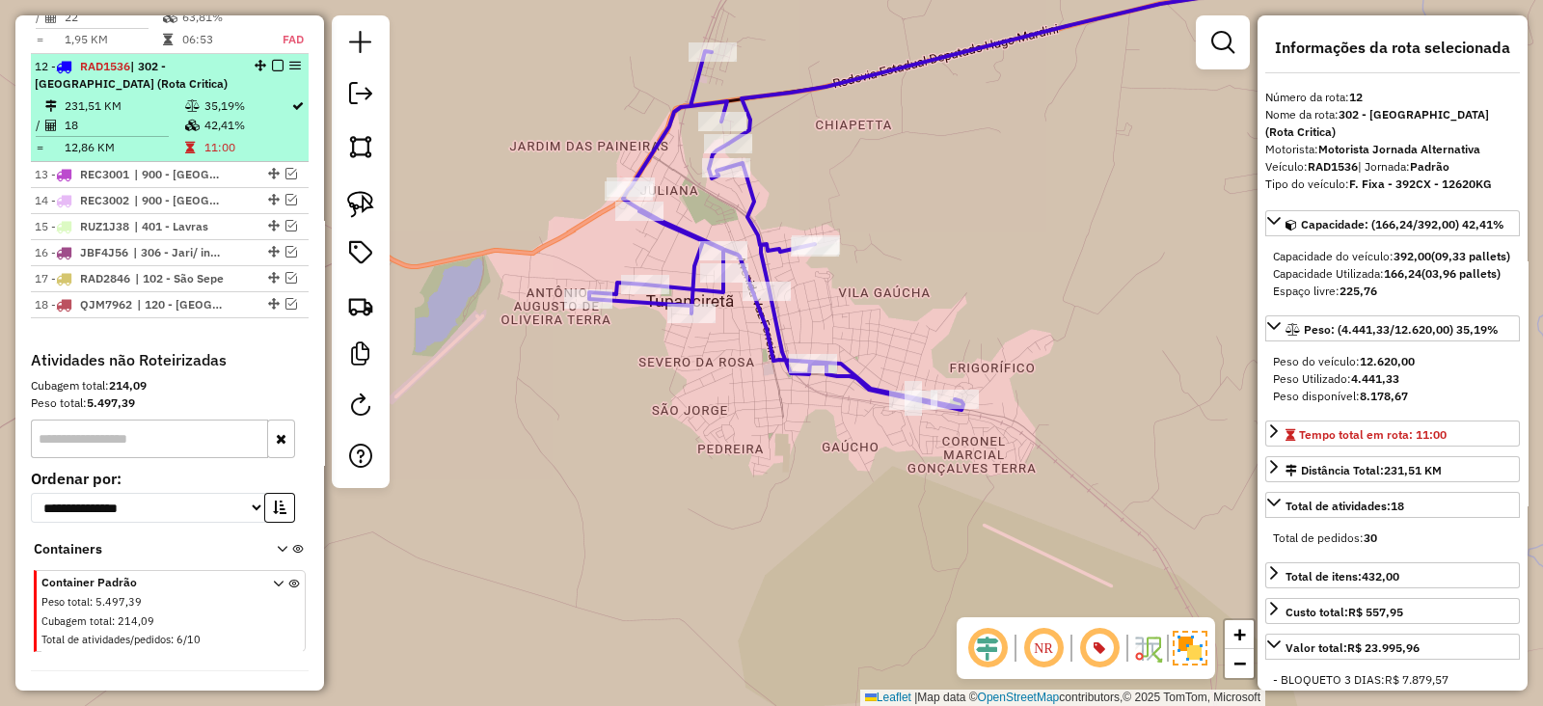
click at [277, 138] on td "11:00" at bounding box center [246, 147] width 87 height 19
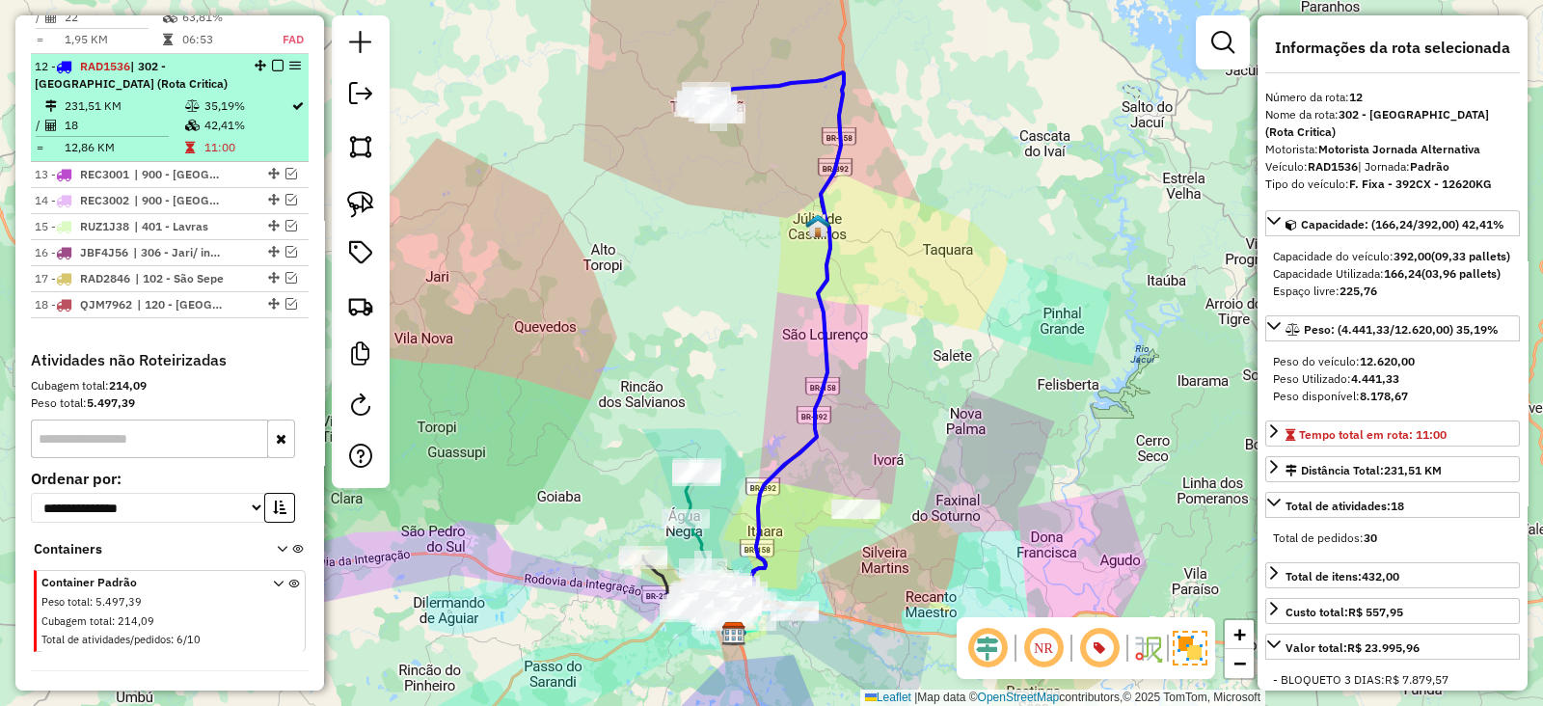
click at [272, 60] on em at bounding box center [278, 66] width 12 height 12
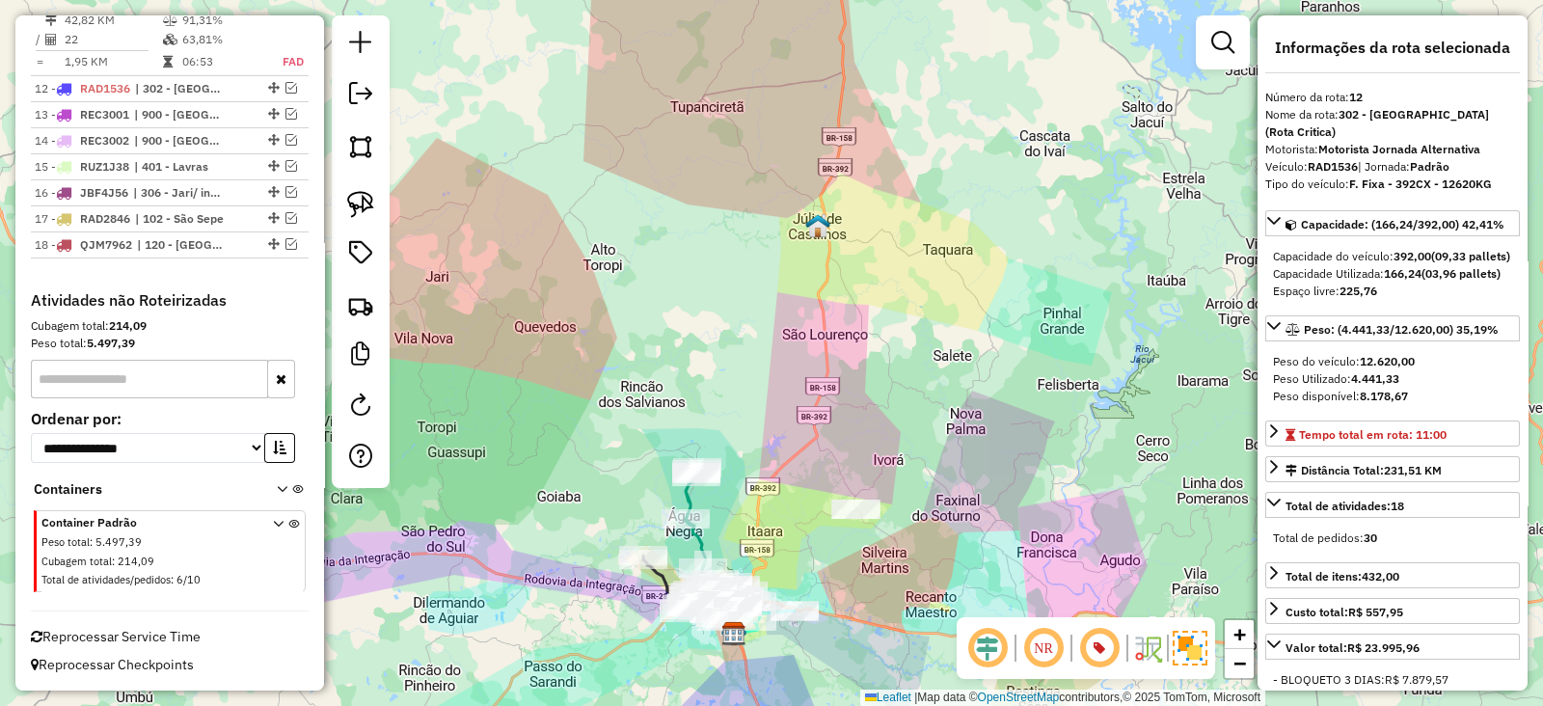
scroll to position [1673, 0]
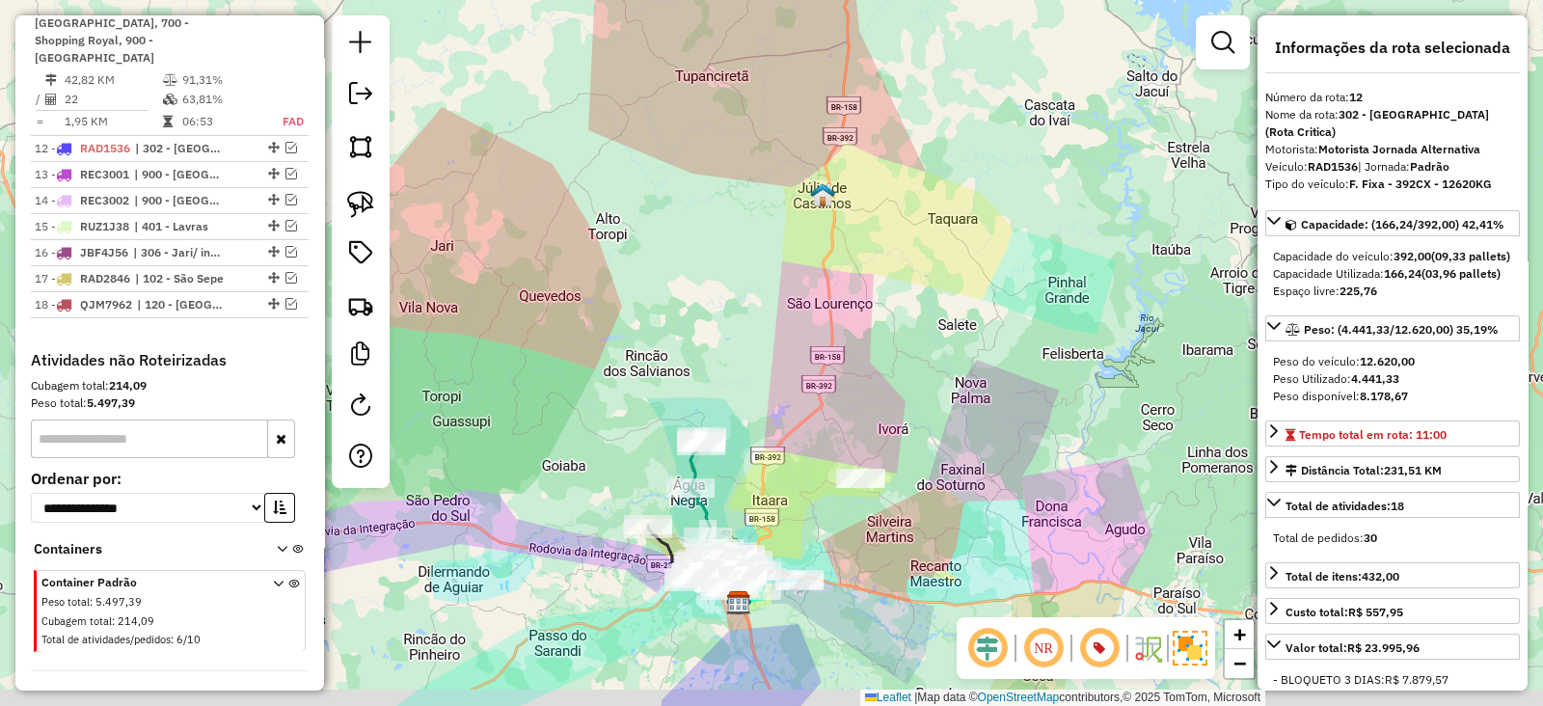
drag, startPoint x: 691, startPoint y: 397, endPoint x: 742, endPoint y: 190, distance: 213.5
click at [742, 194] on div "Janela de atendimento Grade de atendimento Capacidade Transportadoras Veículos …" at bounding box center [771, 353] width 1543 height 706
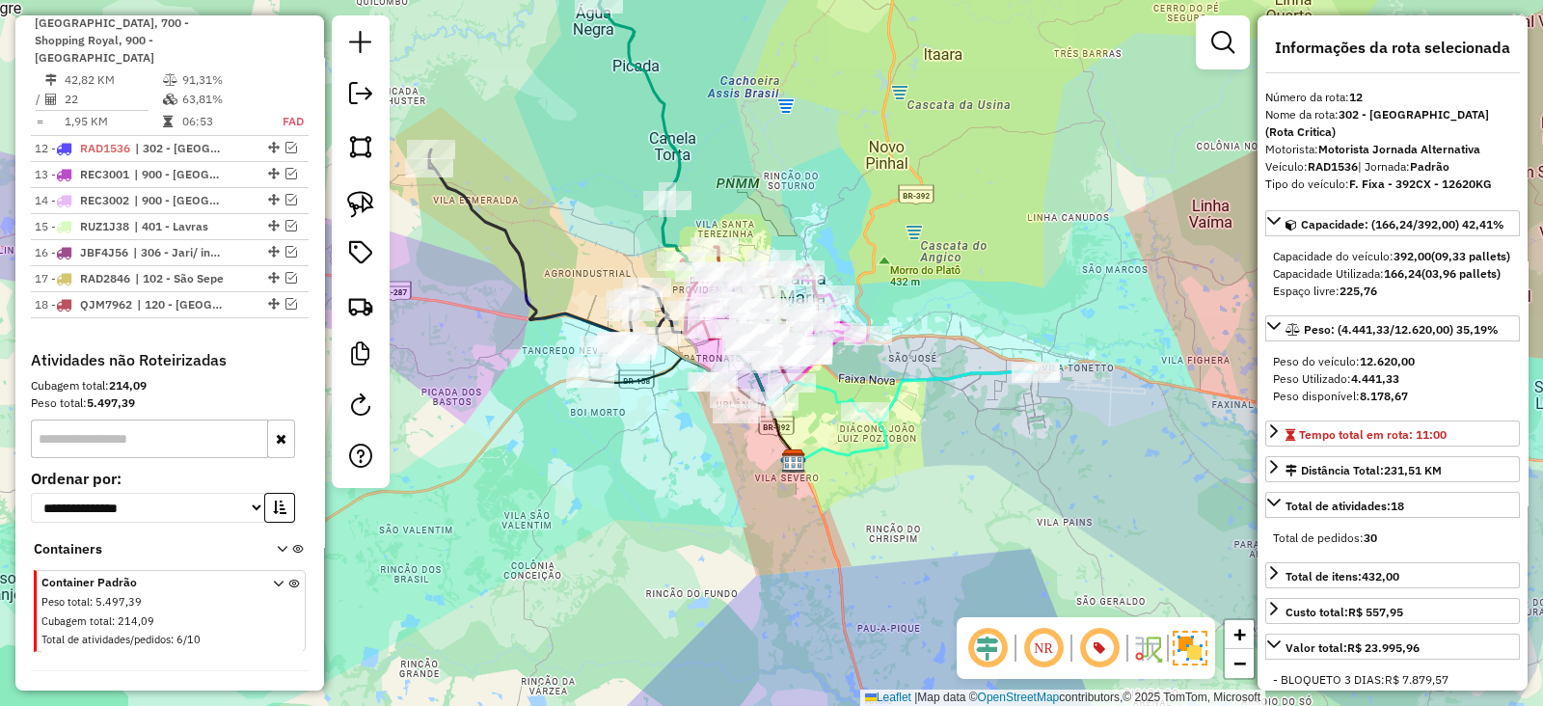
drag, startPoint x: 728, startPoint y: 194, endPoint x: 815, endPoint y: 320, distance: 153.2
click at [815, 320] on div "Janela de atendimento Grade de atendimento Capacidade Transportadoras Veículos …" at bounding box center [771, 353] width 1543 height 706
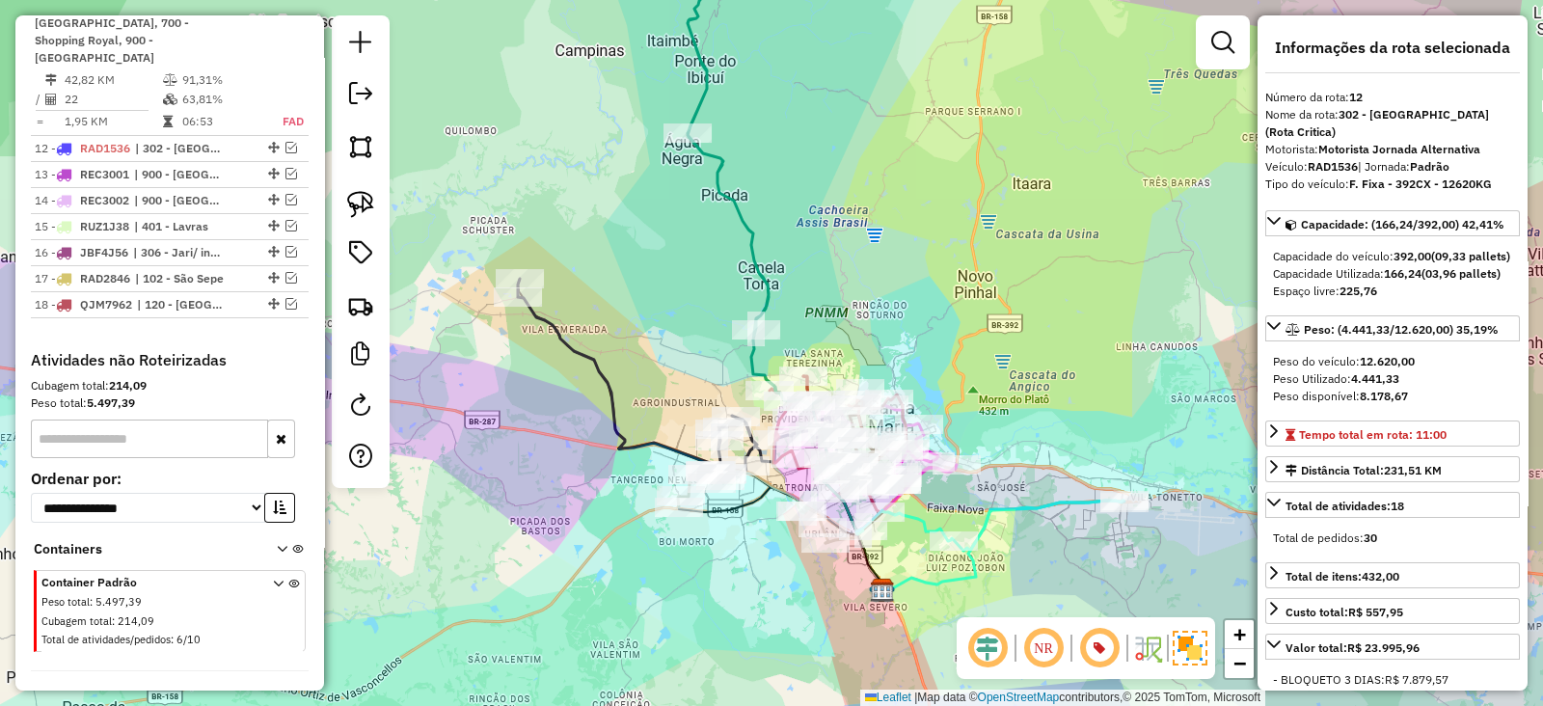
click at [757, 276] on icon at bounding box center [753, 168] width 133 height 476
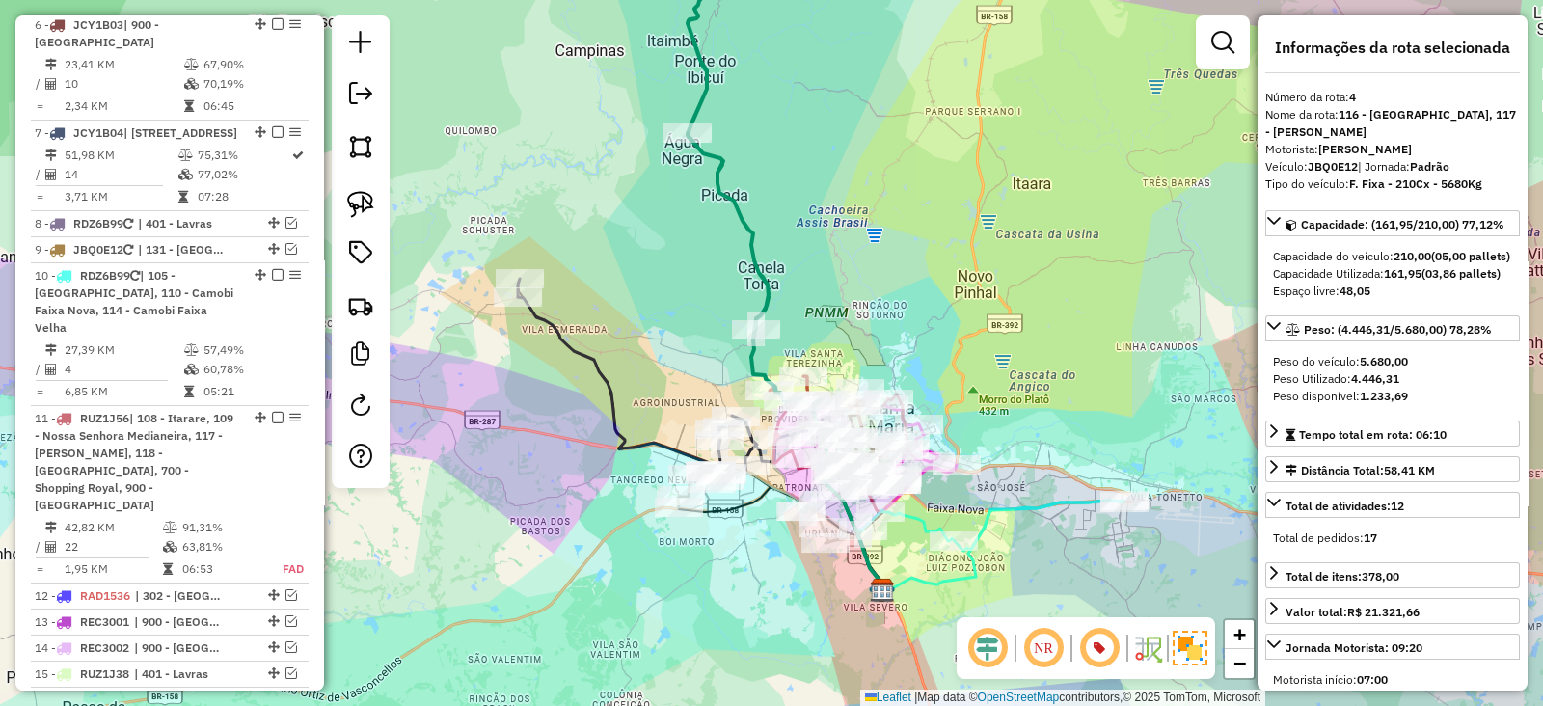
scroll to position [987, 0]
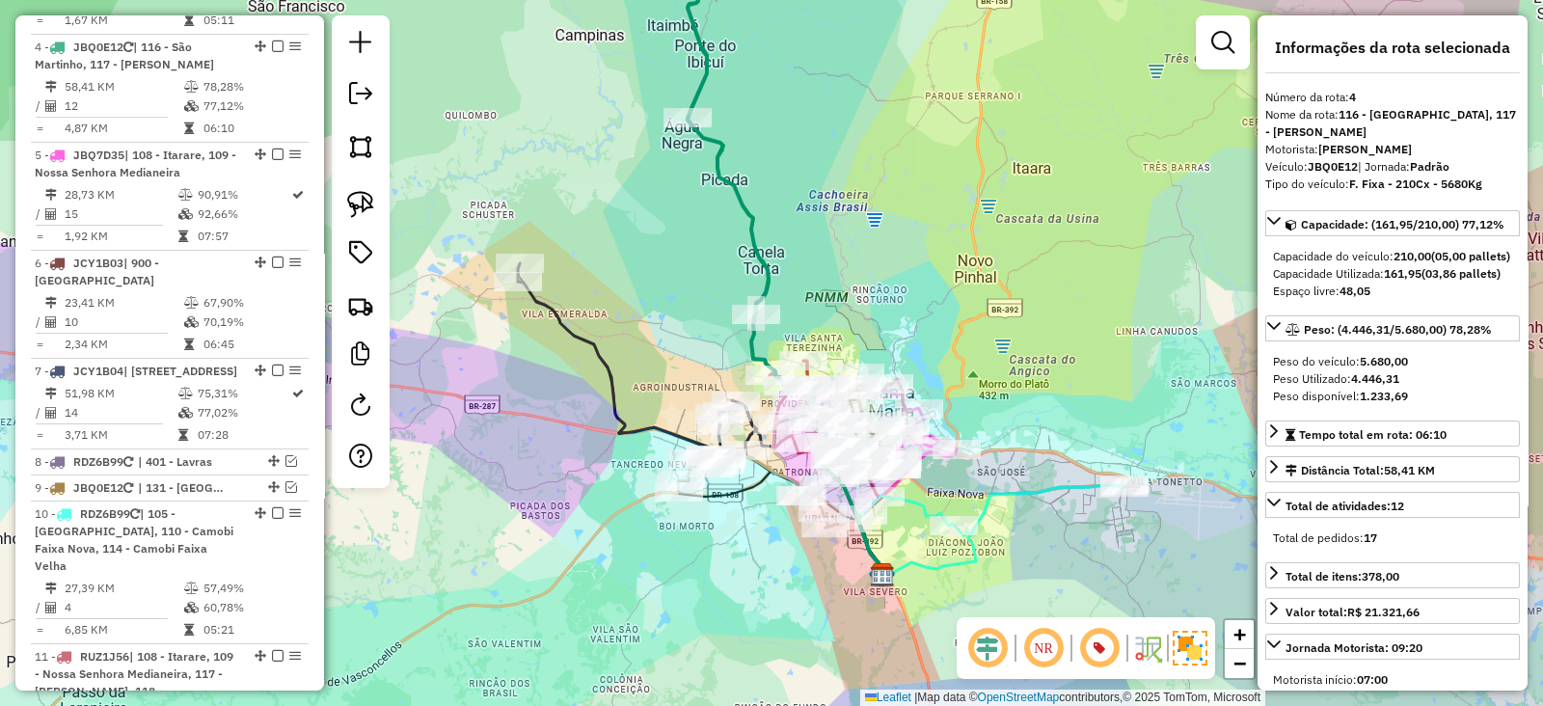
drag, startPoint x: 824, startPoint y: 325, endPoint x: 810, endPoint y: 247, distance: 79.4
click at [810, 256] on div "Janela de atendimento Grade de atendimento Capacidade Transportadoras Veículos …" at bounding box center [771, 353] width 1543 height 706
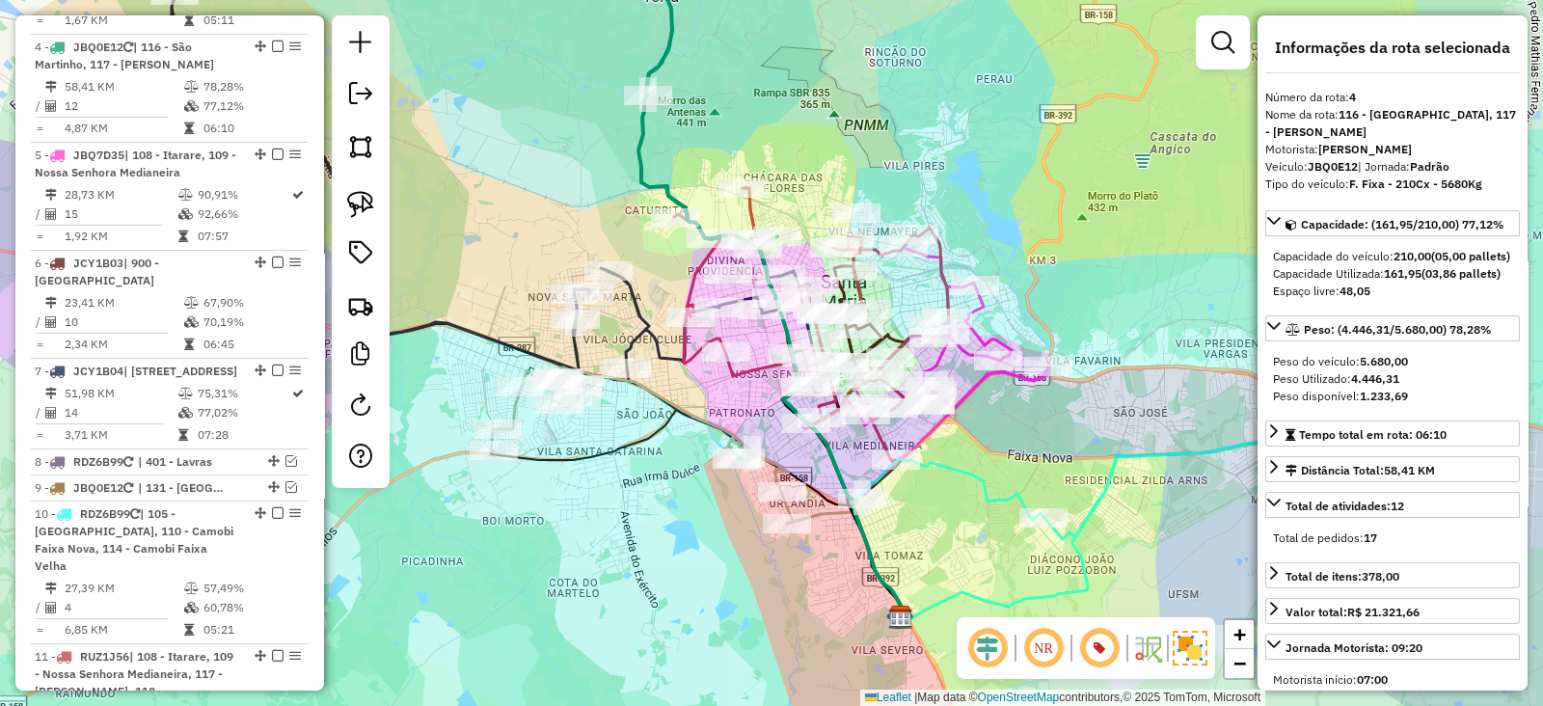
drag, startPoint x: 863, startPoint y: 366, endPoint x: 901, endPoint y: 295, distance: 81.1
click at [901, 296] on div "Janela de atendimento Grade de atendimento Capacidade Transportadoras Veículos …" at bounding box center [771, 353] width 1543 height 706
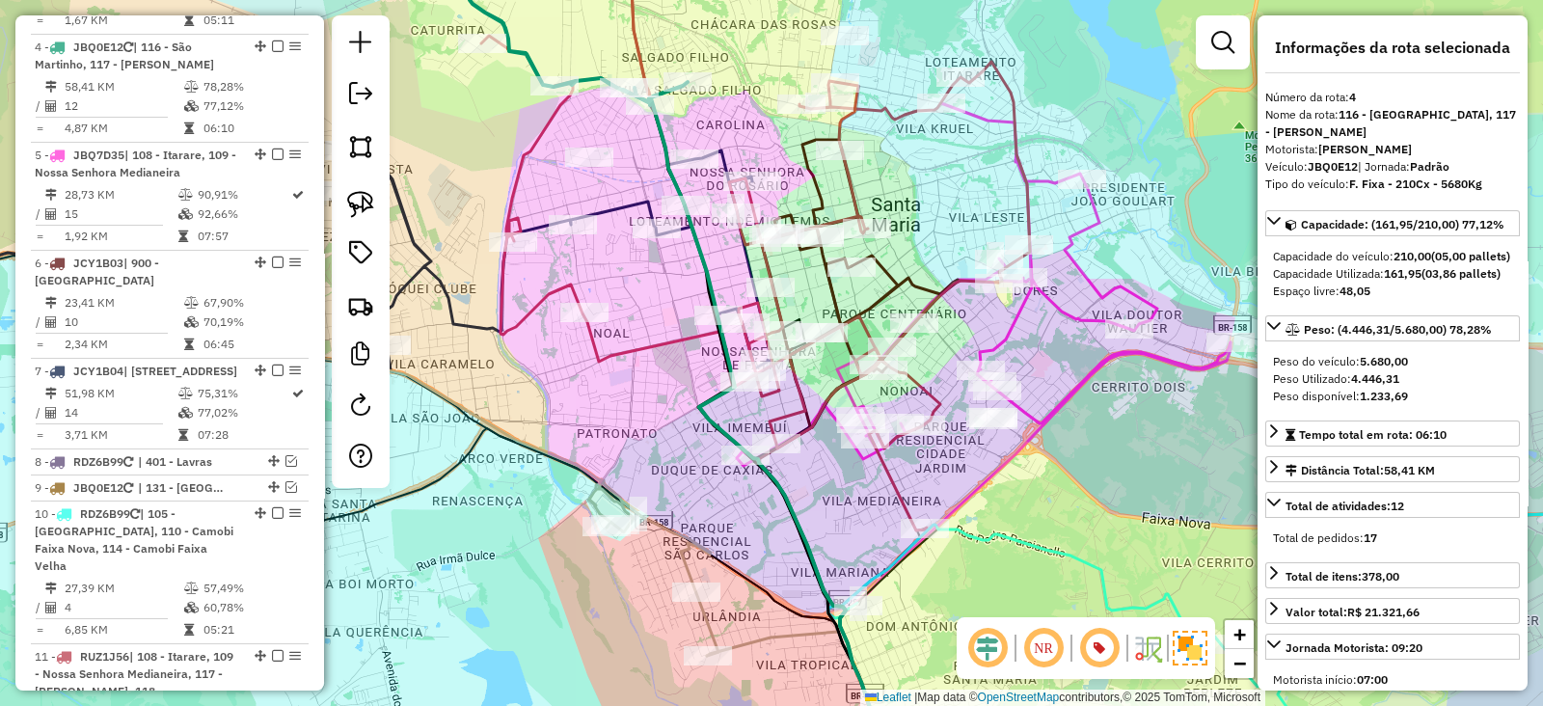
click at [648, 349] on icon at bounding box center [755, 258] width 549 height 545
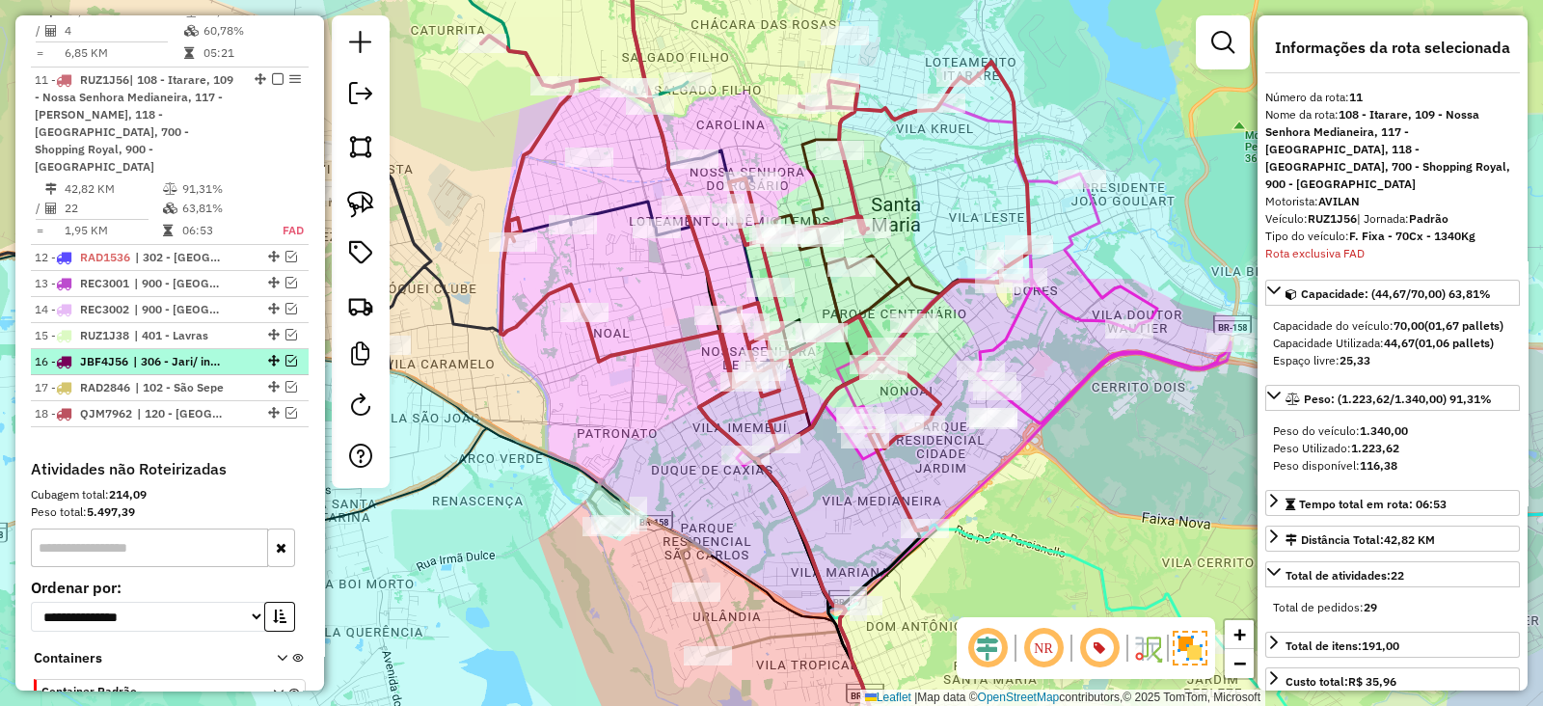
scroll to position [1555, 0]
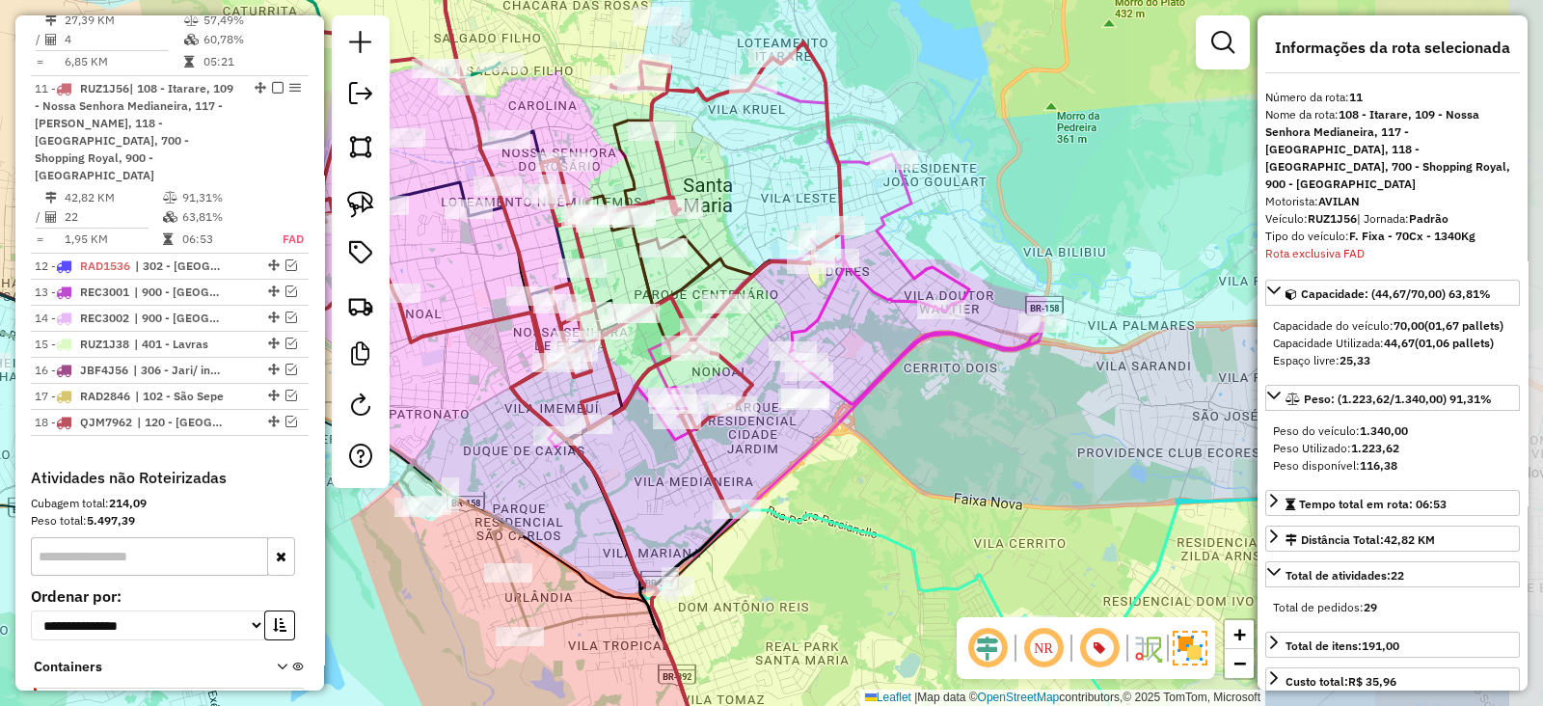
drag, startPoint x: 603, startPoint y: 353, endPoint x: 401, endPoint y: 325, distance: 203.4
click at [401, 325] on icon at bounding box center [567, 238] width 549 height 545
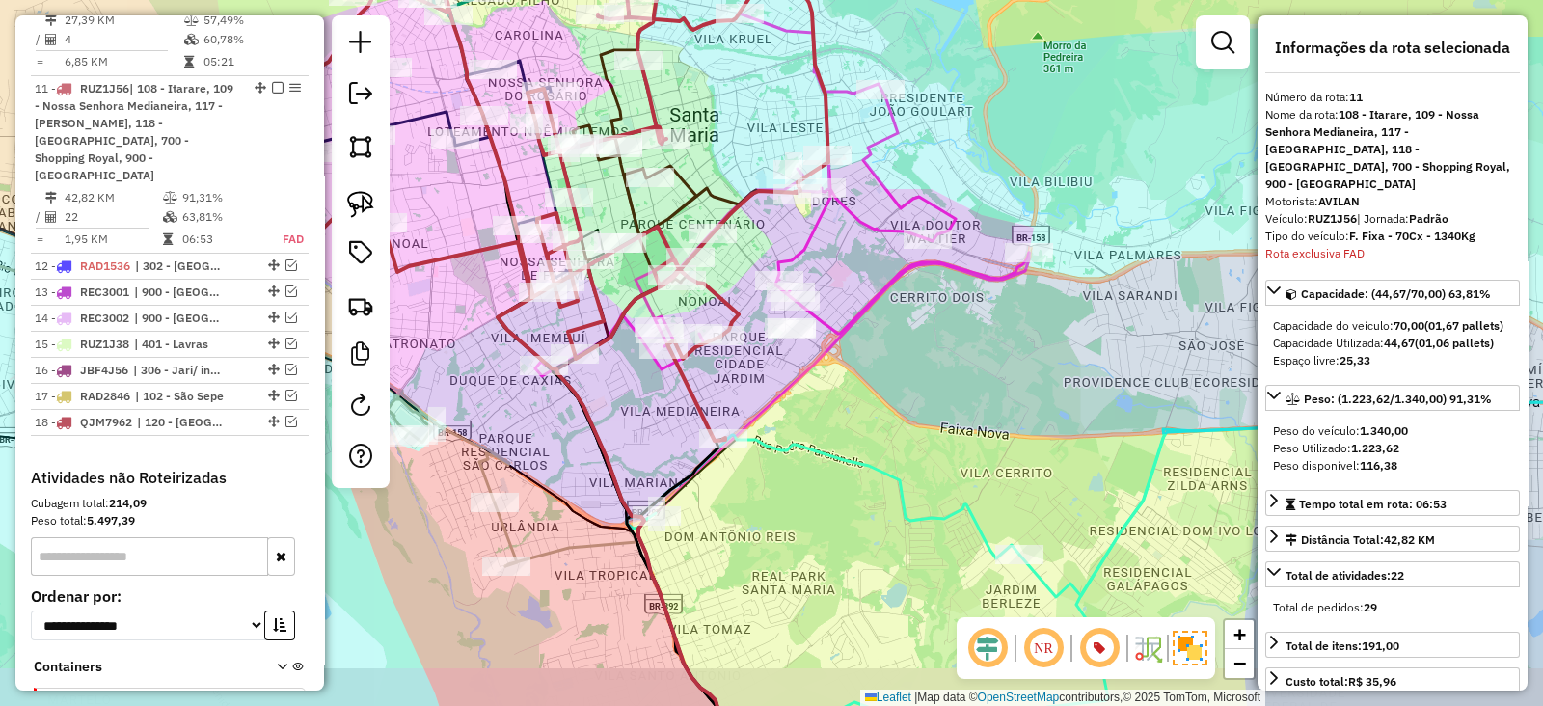
click at [917, 369] on div "Janela de atendimento Grade de atendimento Capacidade Transportadoras Veículos …" at bounding box center [771, 353] width 1543 height 706
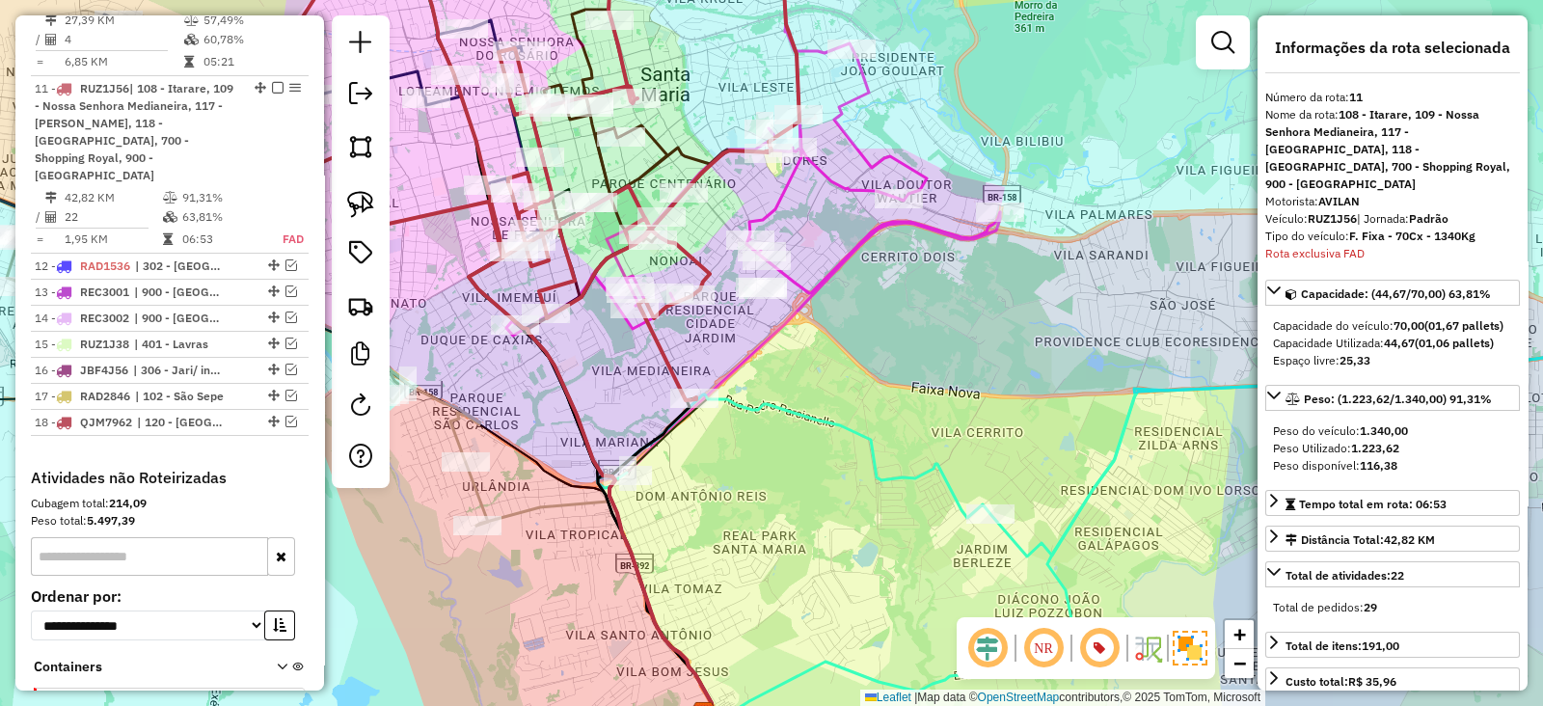
drag, startPoint x: 895, startPoint y: 392, endPoint x: 751, endPoint y: 253, distance: 200.4
click at [752, 253] on div "Janela de atendimento Grade de atendimento Capacidade Transportadoras Veículos …" at bounding box center [771, 353] width 1543 height 706
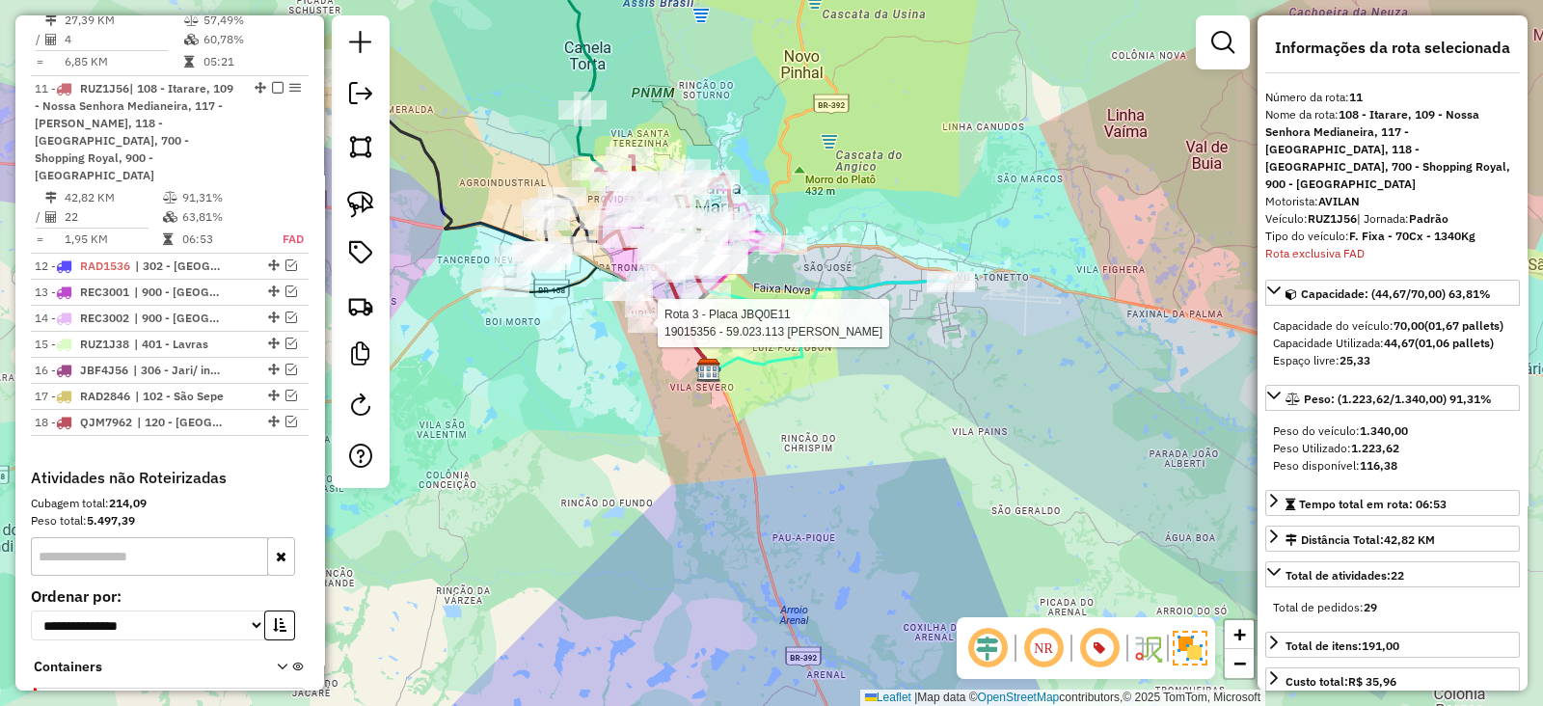
click at [658, 323] on div "Rota 10 - Placa RDZ6B99 19003209 - CLECI DE OLIVEIRA DO Rota 3 - Placa JBQ0E11 …" at bounding box center [771, 353] width 1543 height 706
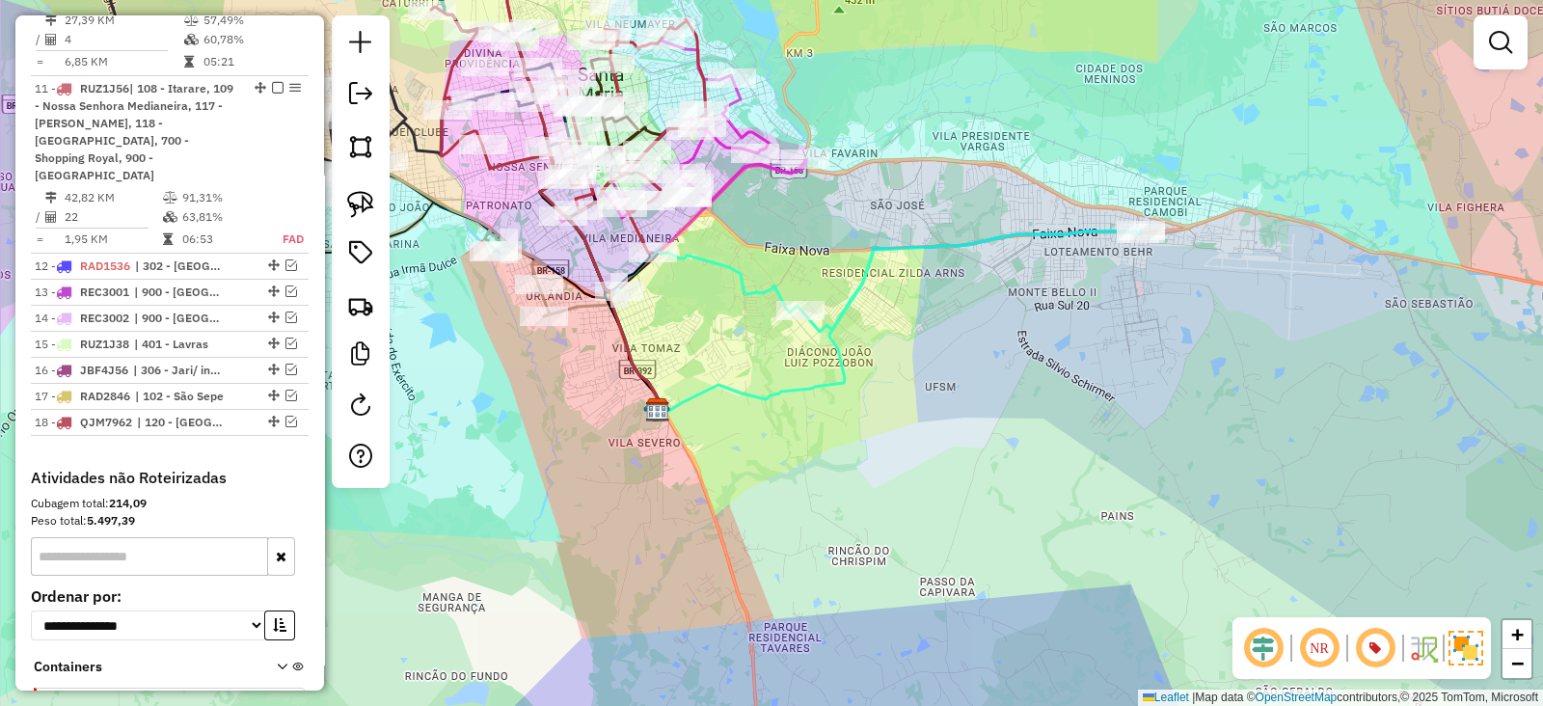
click at [754, 286] on icon at bounding box center [872, 280] width 536 height 101
select select "**********"
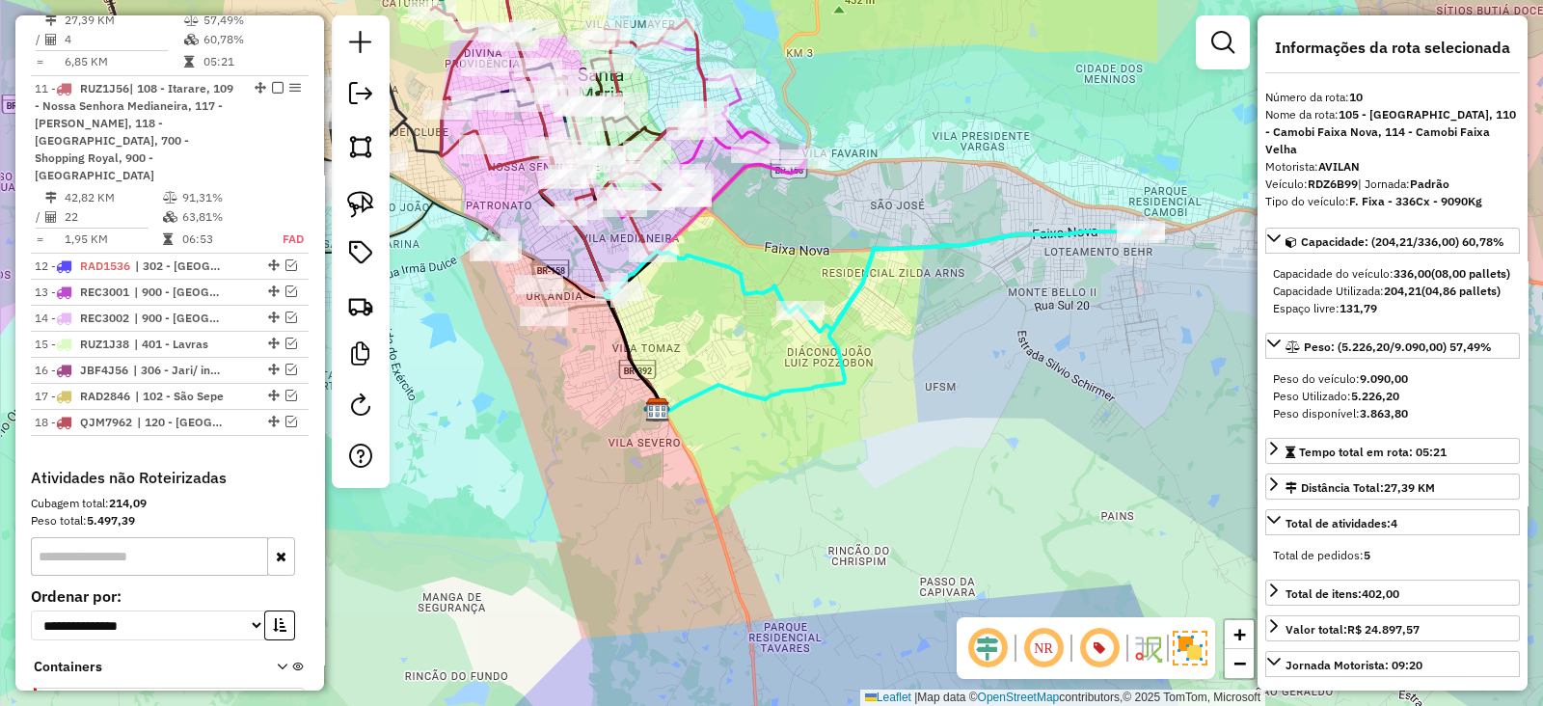
scroll to position [1470, 0]
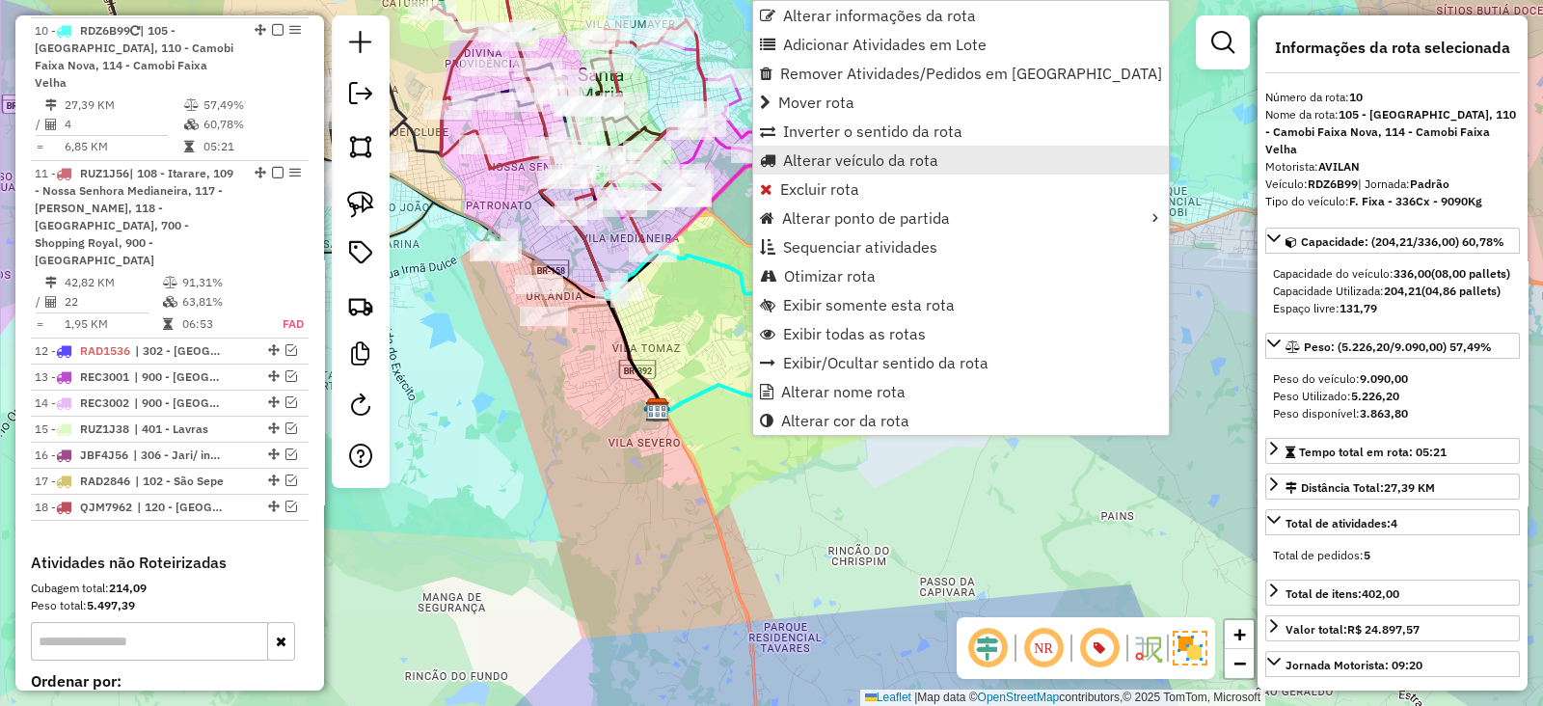
click at [812, 168] on span "Alterar veículo da rota" at bounding box center [860, 159] width 155 height 15
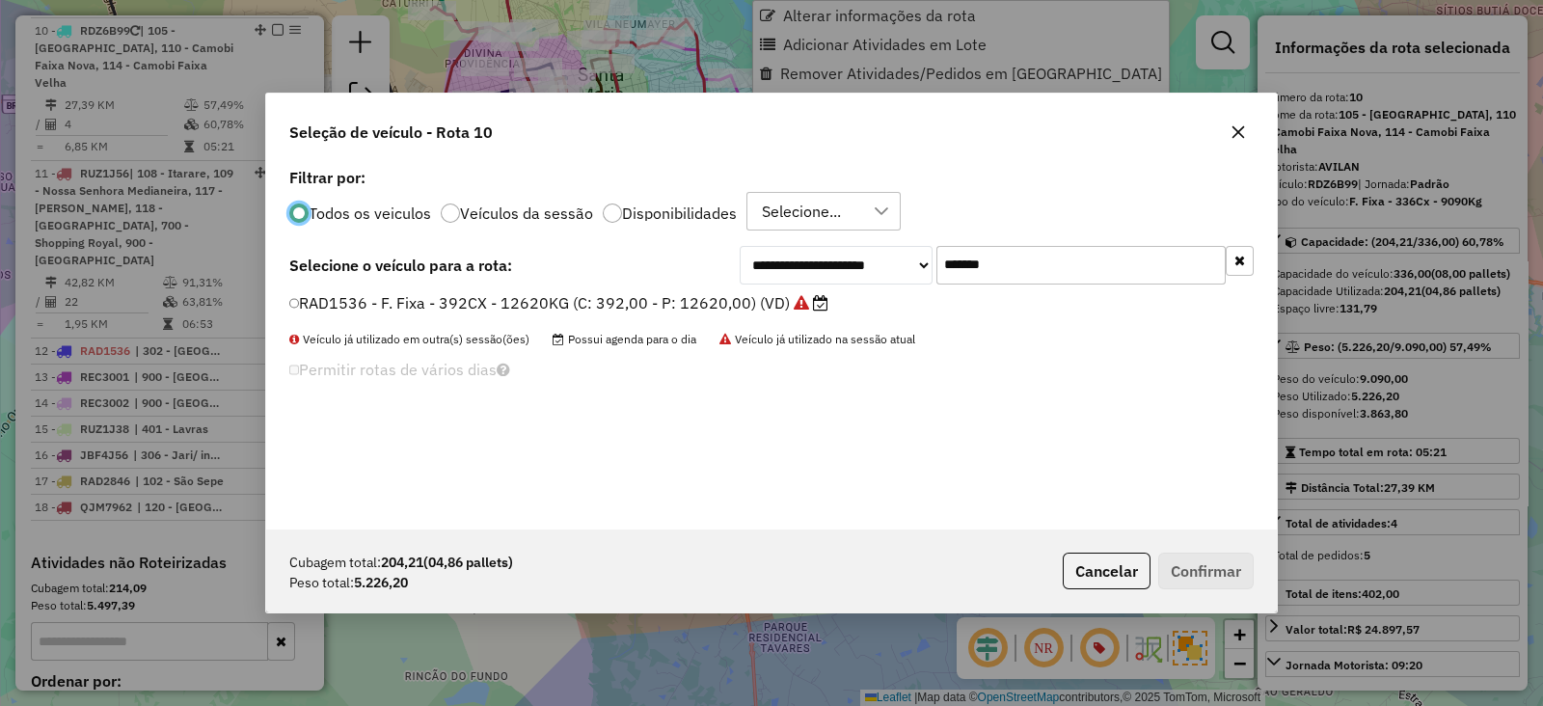
scroll to position [10, 6]
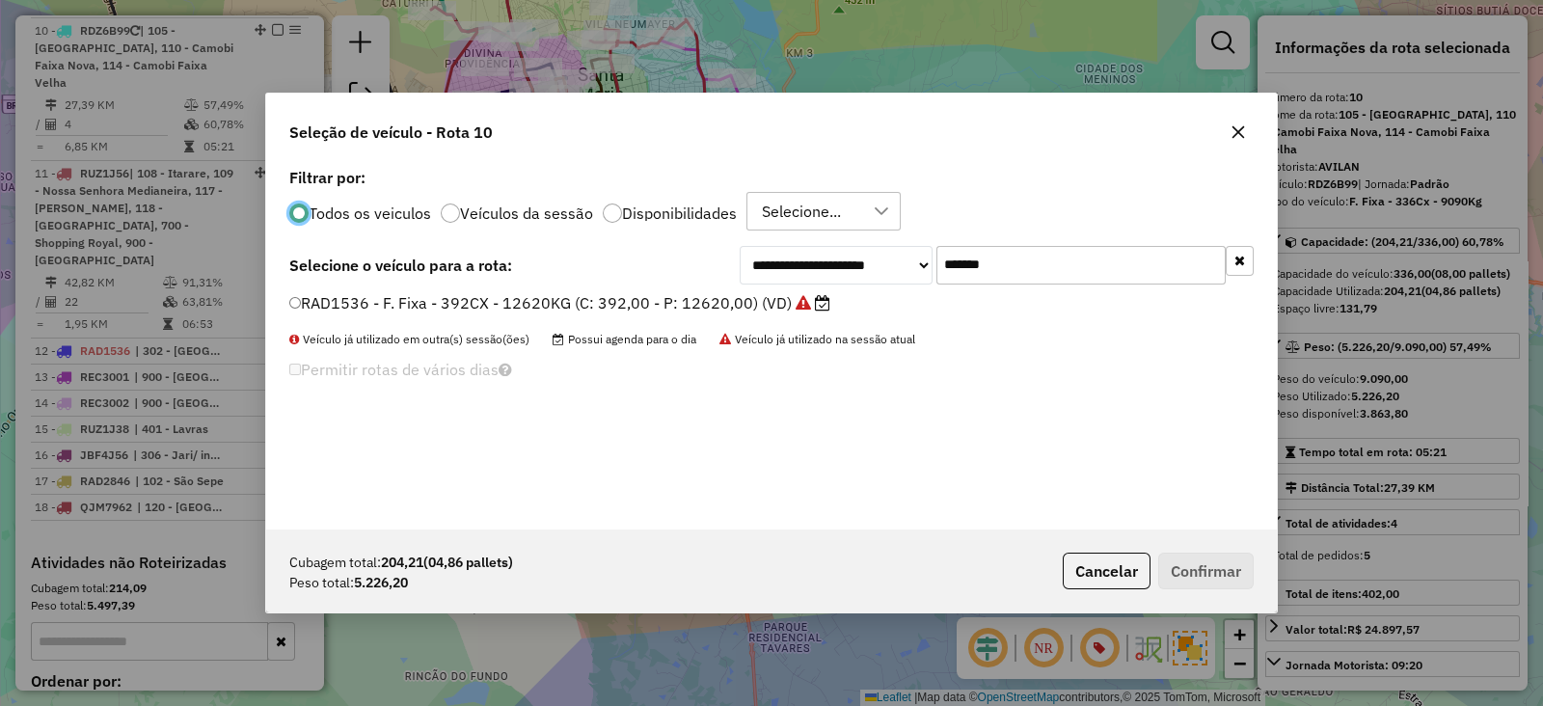
click at [993, 272] on input "*******" at bounding box center [1080, 265] width 289 height 39
click at [992, 272] on input "*******" at bounding box center [1080, 265] width 289 height 39
paste input "text"
type input "*******"
click at [693, 307] on label "JBQ0E11 - F. Fixa - 210Cx - 5680Kg (C: 210,00 - P: 5680,00) (VD)" at bounding box center [546, 302] width 515 height 23
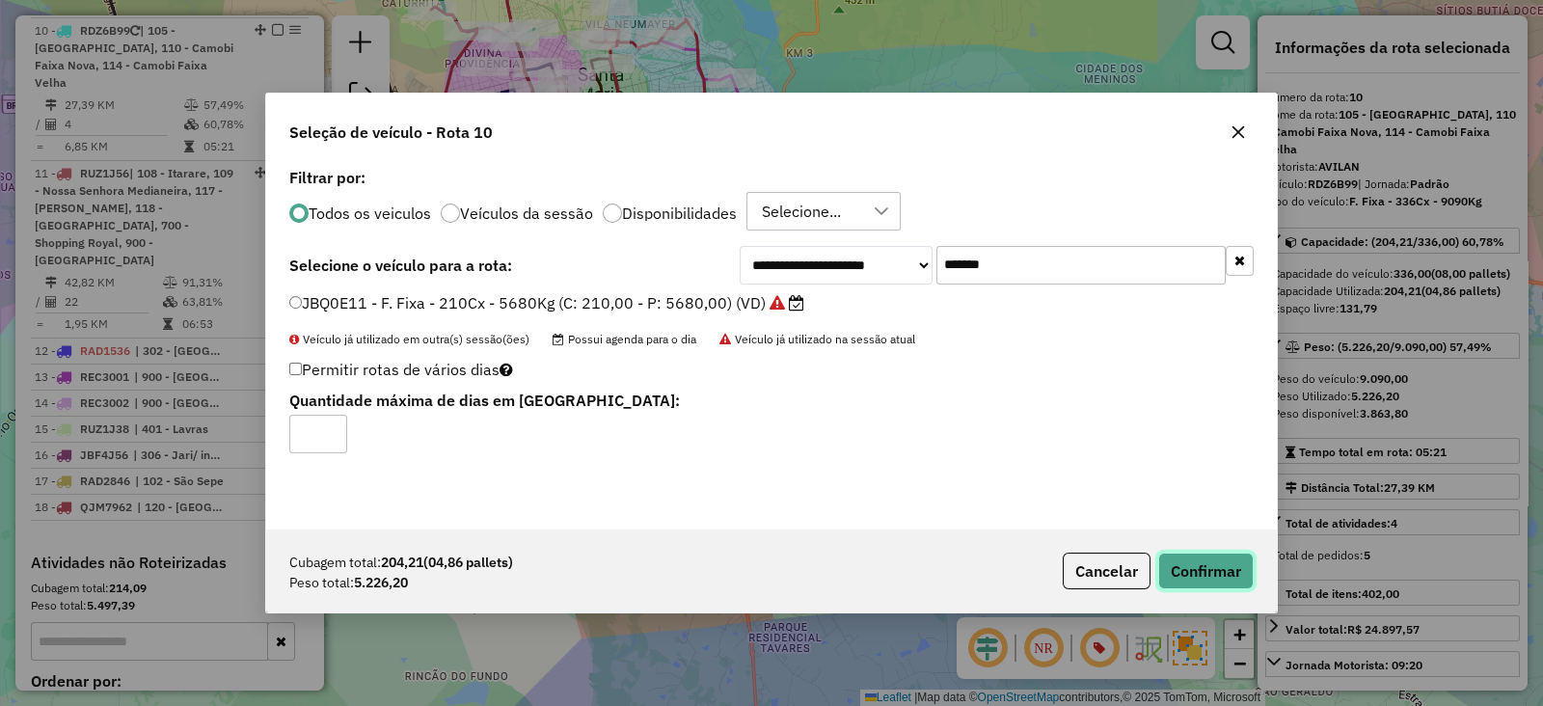
click at [1185, 580] on button "Confirmar" at bounding box center [1205, 570] width 95 height 37
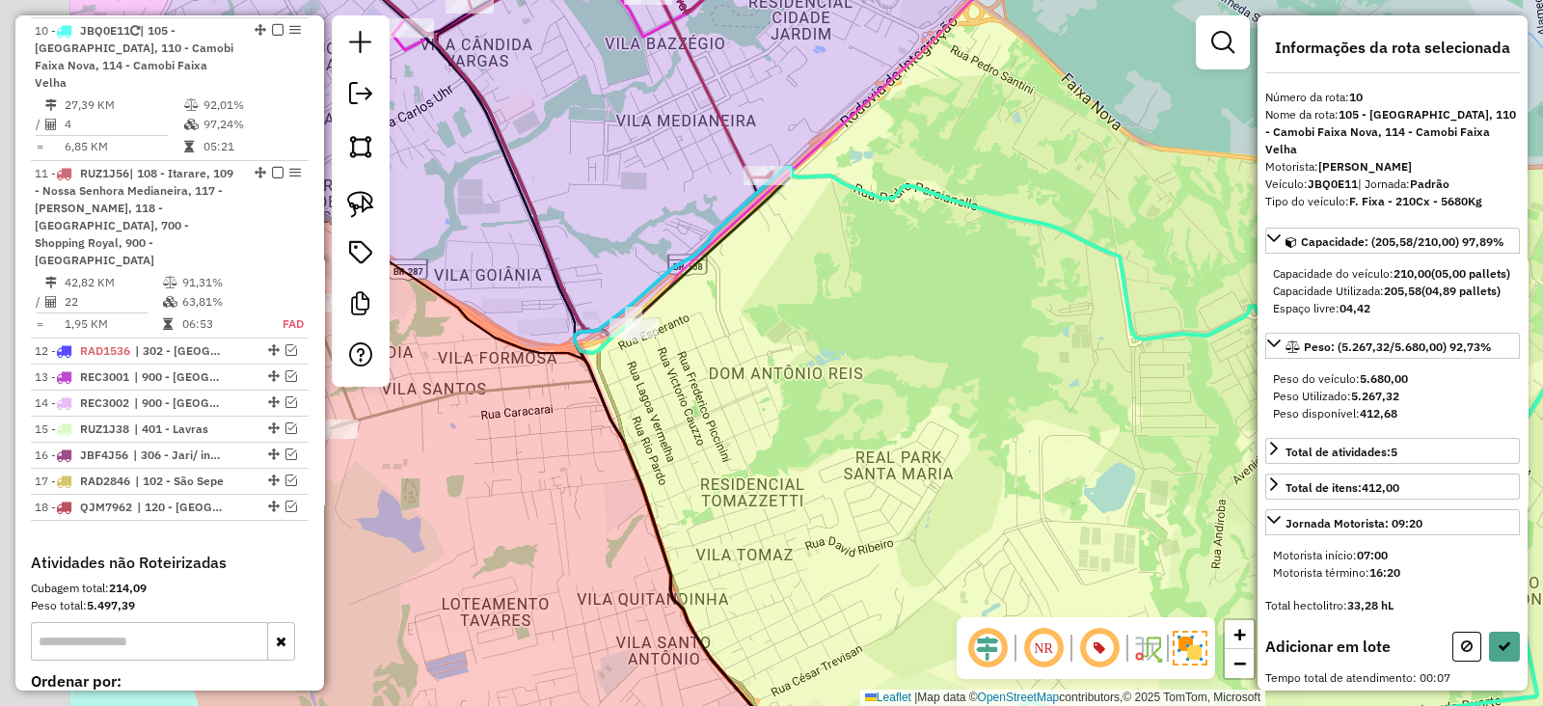
drag, startPoint x: 725, startPoint y: 297, endPoint x: 804, endPoint y: 296, distance: 79.1
click at [804, 296] on div "Janela de atendimento Grade de atendimento Capacidade Transportadoras Veículos …" at bounding box center [771, 353] width 1543 height 706
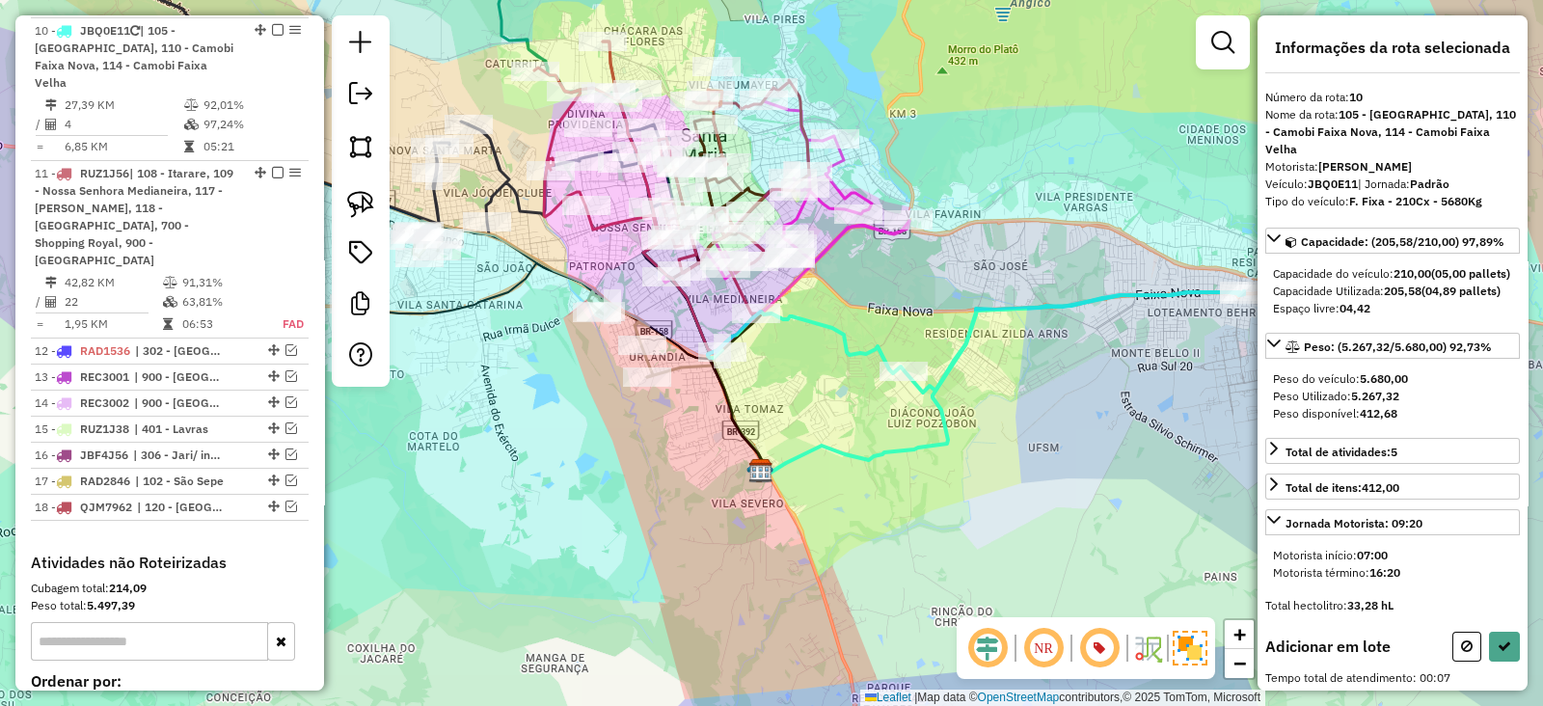
drag, startPoint x: 712, startPoint y: 244, endPoint x: 697, endPoint y: 295, distance: 53.4
click at [697, 295] on div "Janela de atendimento Grade de atendimento Capacidade Transportadoras Veículos …" at bounding box center [771, 353] width 1543 height 706
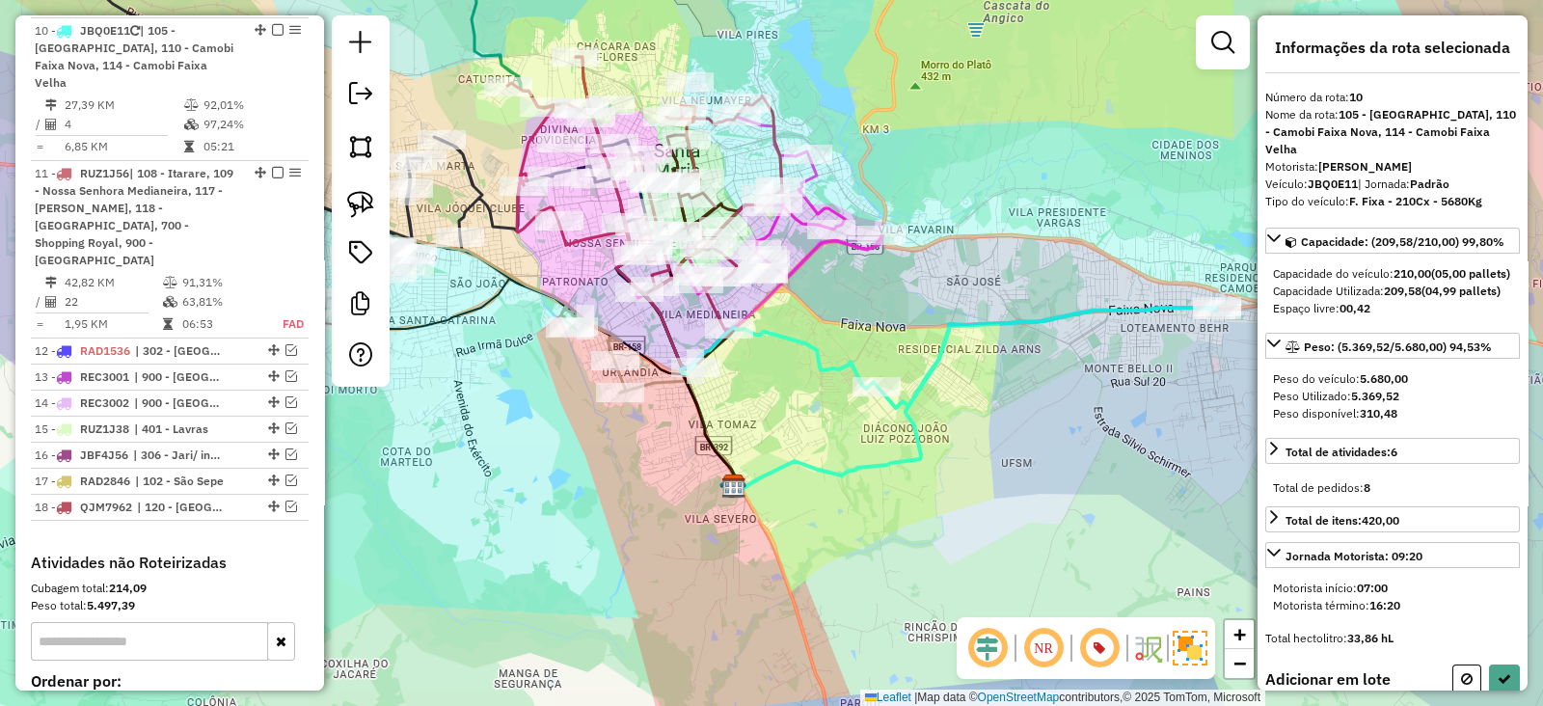
select select "**********"
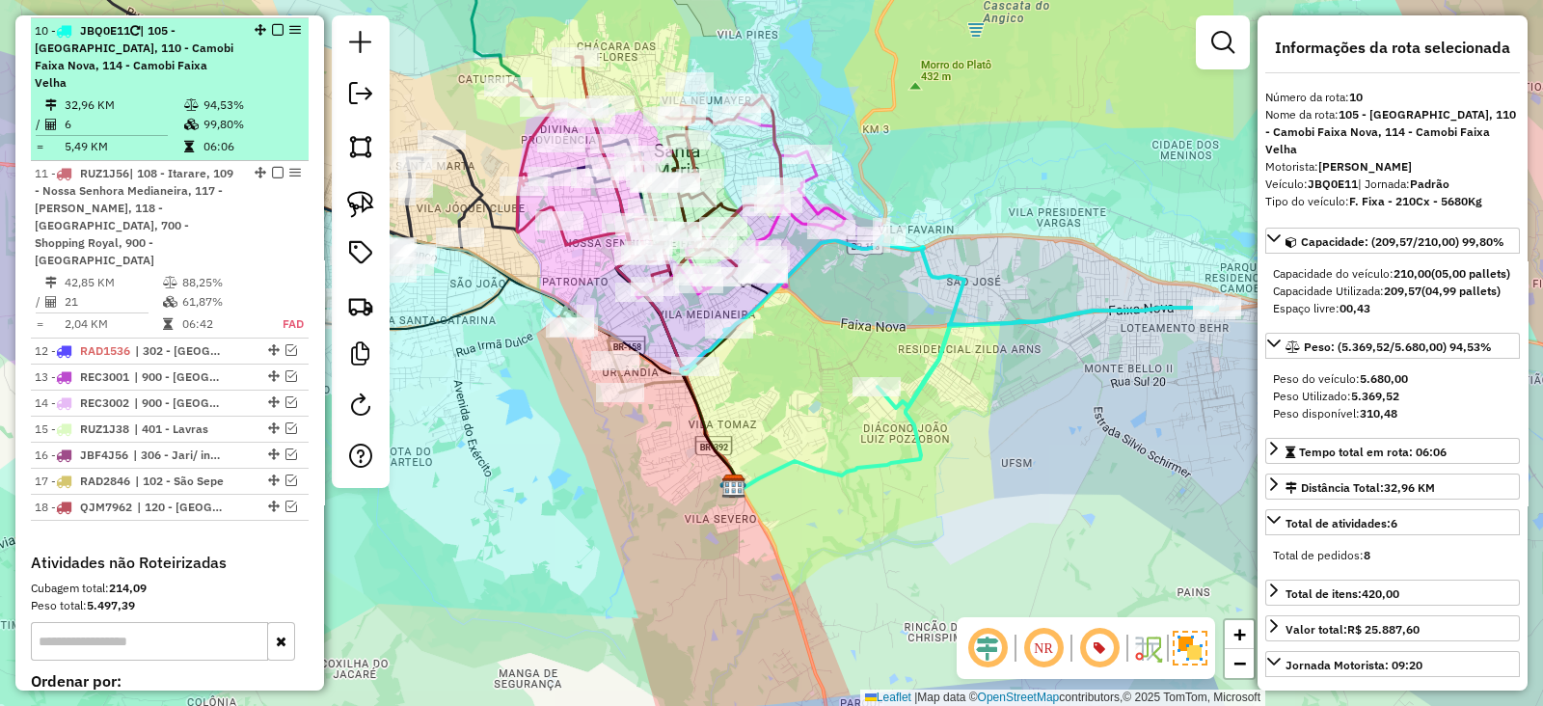
click at [272, 27] on em at bounding box center [278, 30] width 12 height 12
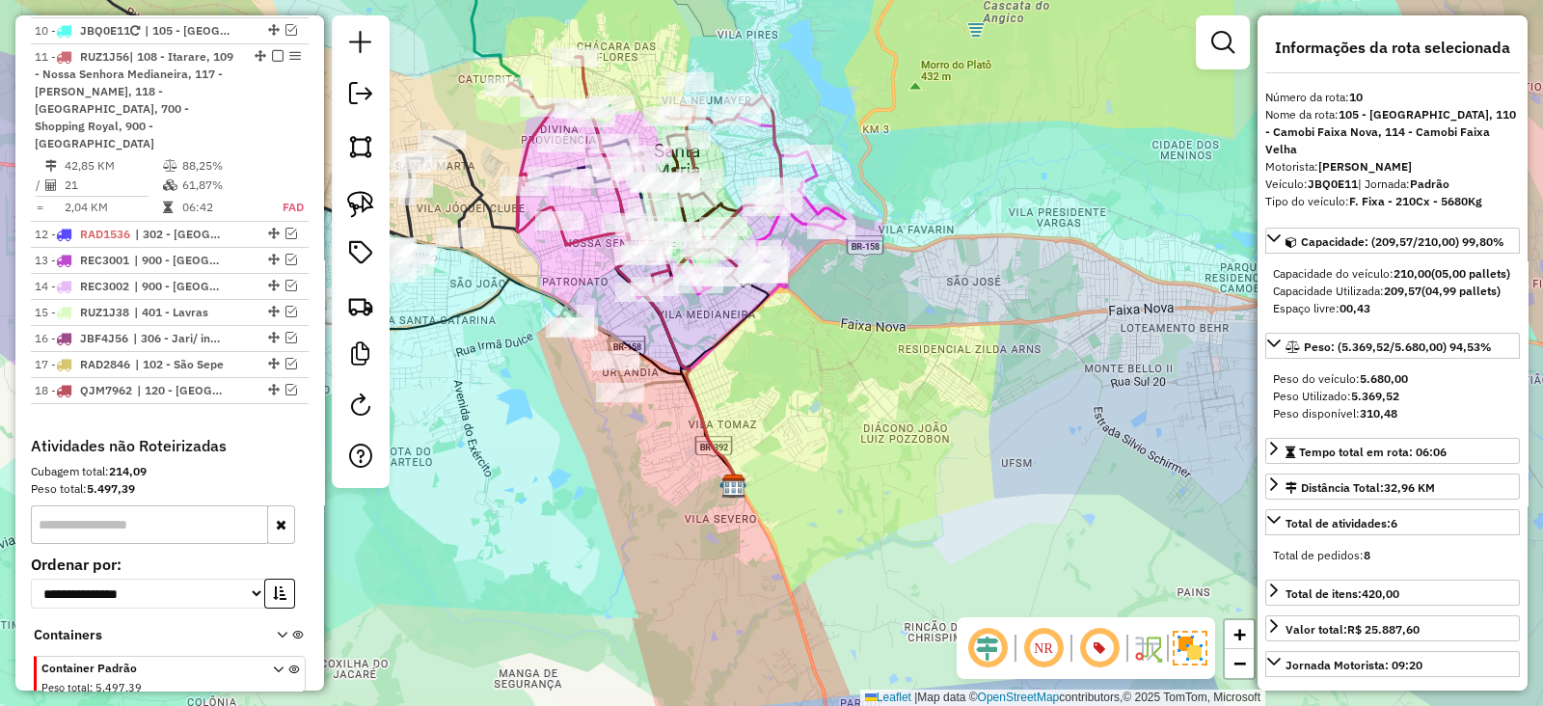
drag, startPoint x: 721, startPoint y: 345, endPoint x: 747, endPoint y: 384, distance: 46.5
click at [747, 384] on icon at bounding box center [725, 380] width 88 height 211
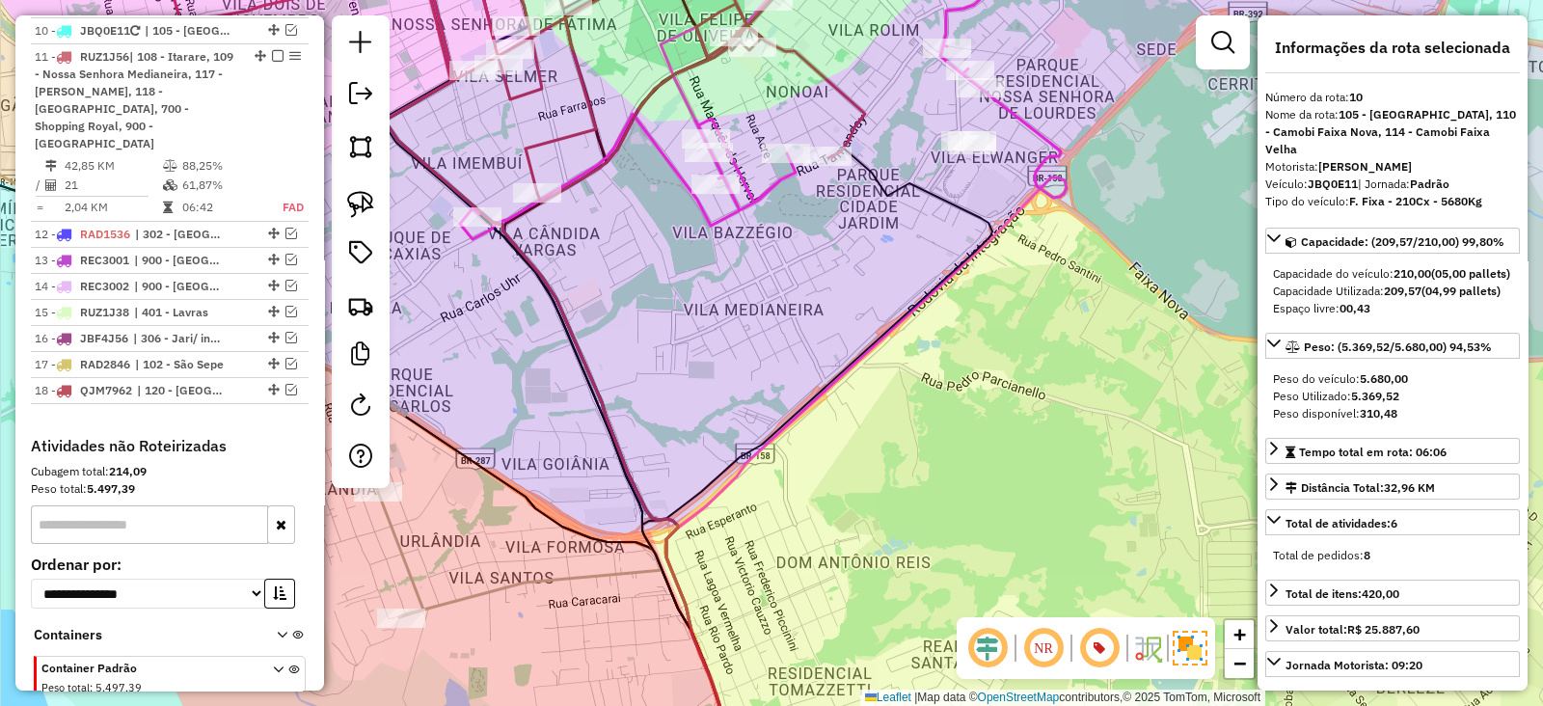
drag, startPoint x: 724, startPoint y: 361, endPoint x: 724, endPoint y: 434, distance: 73.3
click at [724, 435] on div "Janela de atendimento Grade de atendimento Capacidade Transportadoras Veículos …" at bounding box center [771, 353] width 1543 height 706
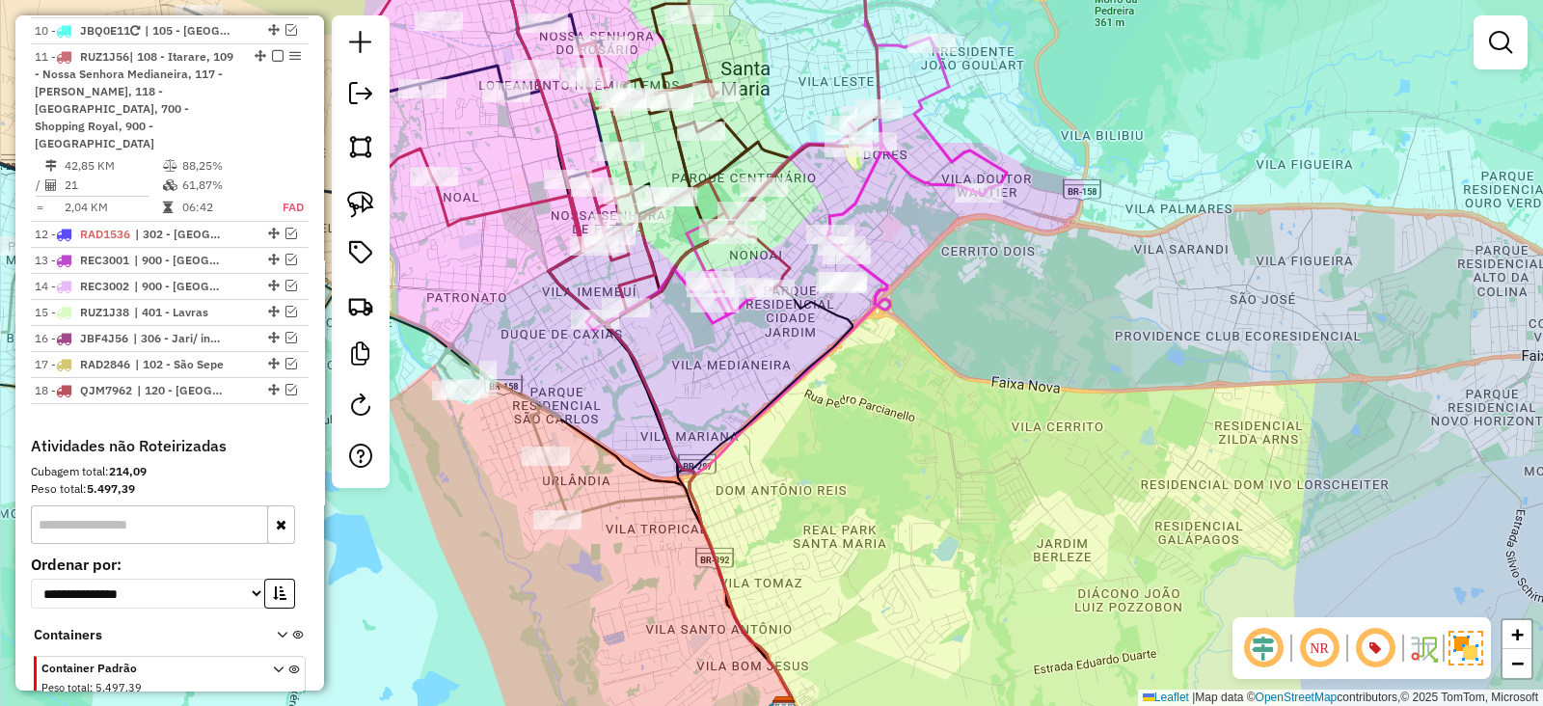
drag, startPoint x: 709, startPoint y: 349, endPoint x: 706, endPoint y: 426, distance: 77.2
click at [706, 426] on div "Janela de atendimento Grade de atendimento Capacidade Transportadoras Veículos …" at bounding box center [771, 353] width 1543 height 706
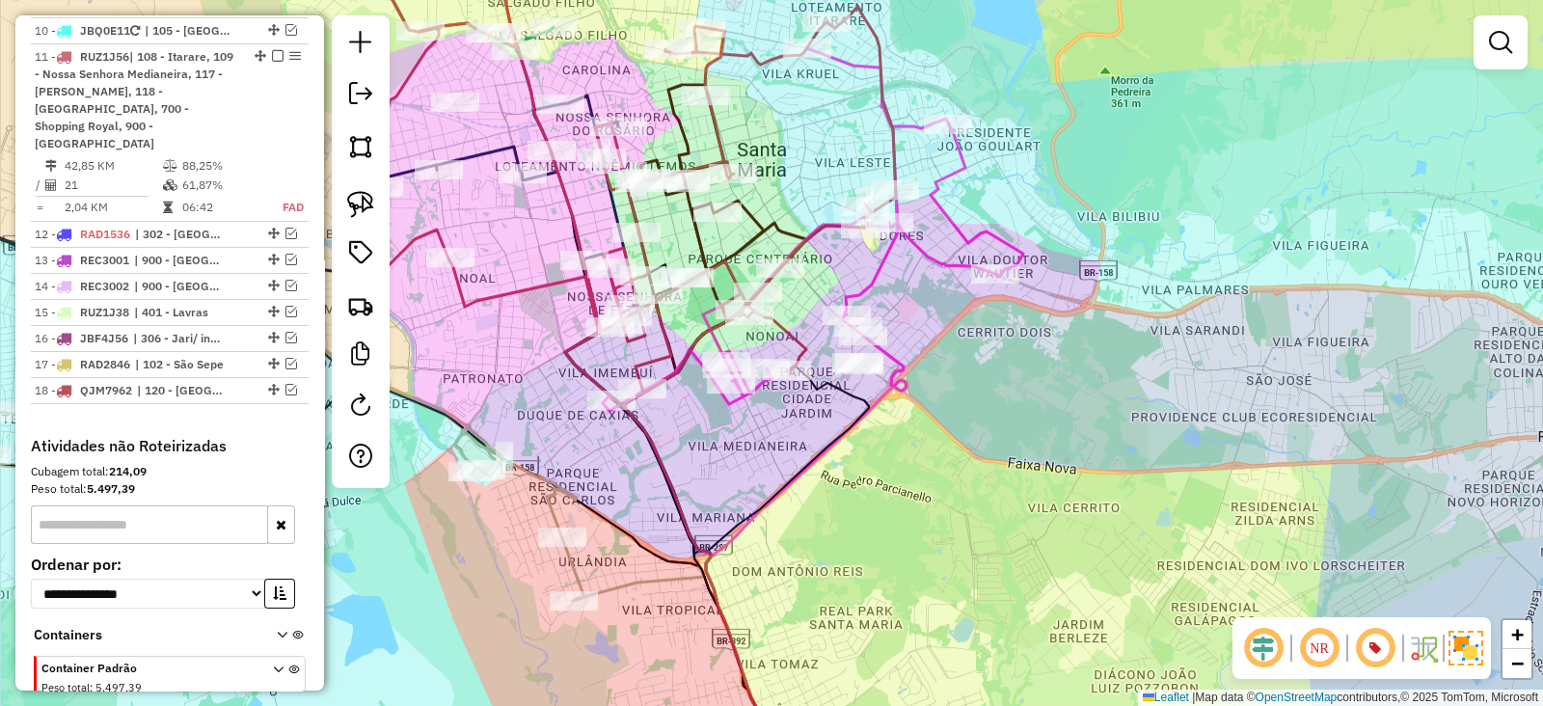
drag, startPoint x: 713, startPoint y: 424, endPoint x: 729, endPoint y: 436, distance: 19.3
click at [729, 436] on div "Janela de atendimento Grade de atendimento Capacidade Transportadoras Veículos …" at bounding box center [771, 353] width 1543 height 706
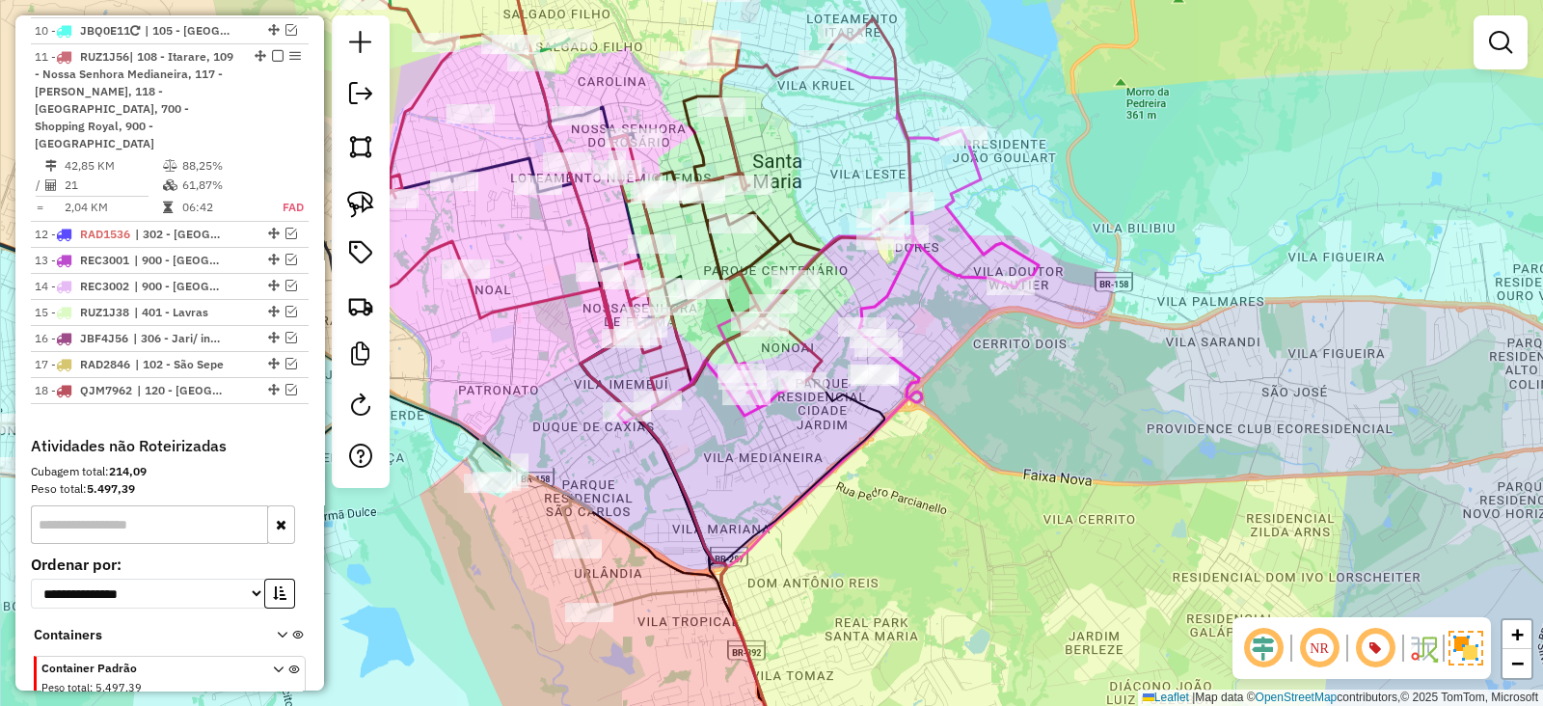
click at [770, 222] on icon at bounding box center [741, 239] width 198 height 287
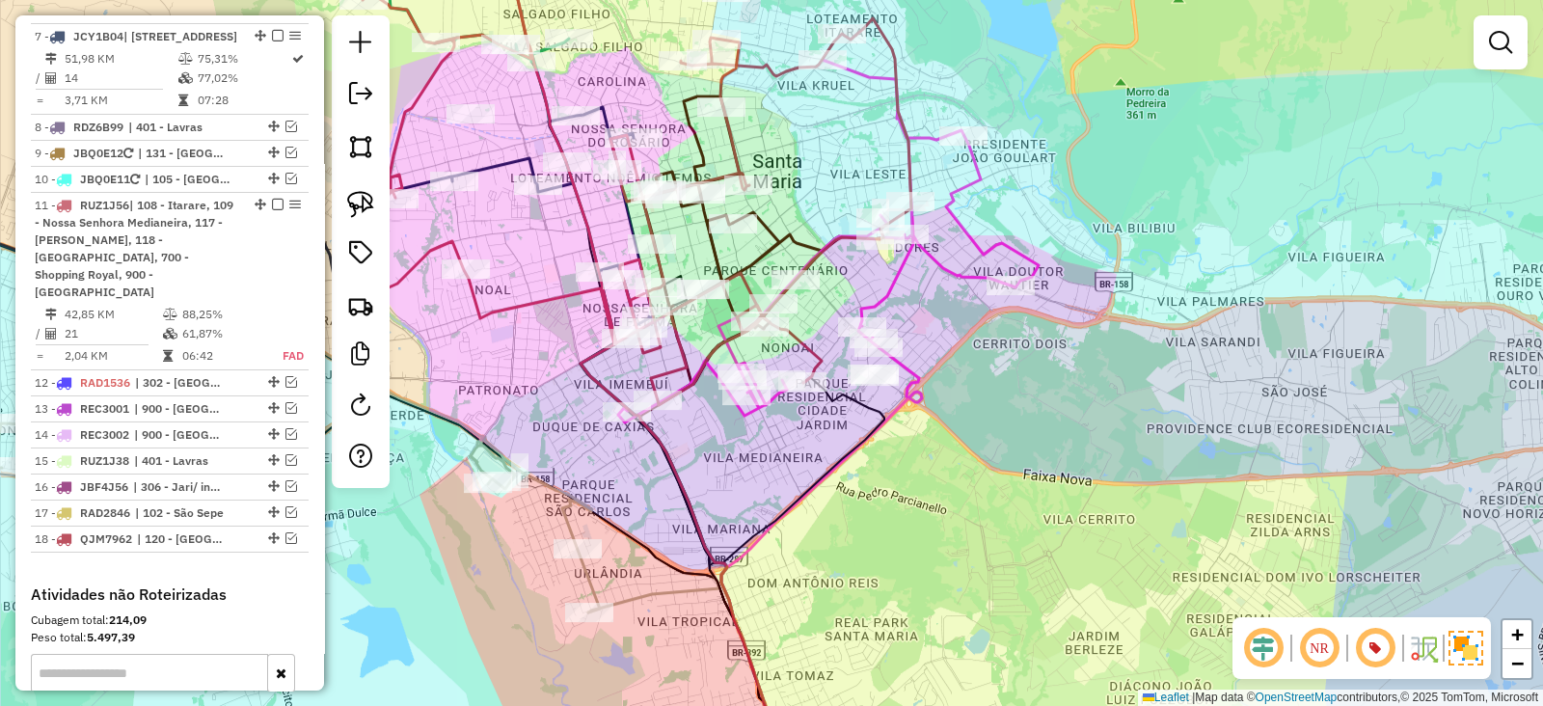
select select "**********"
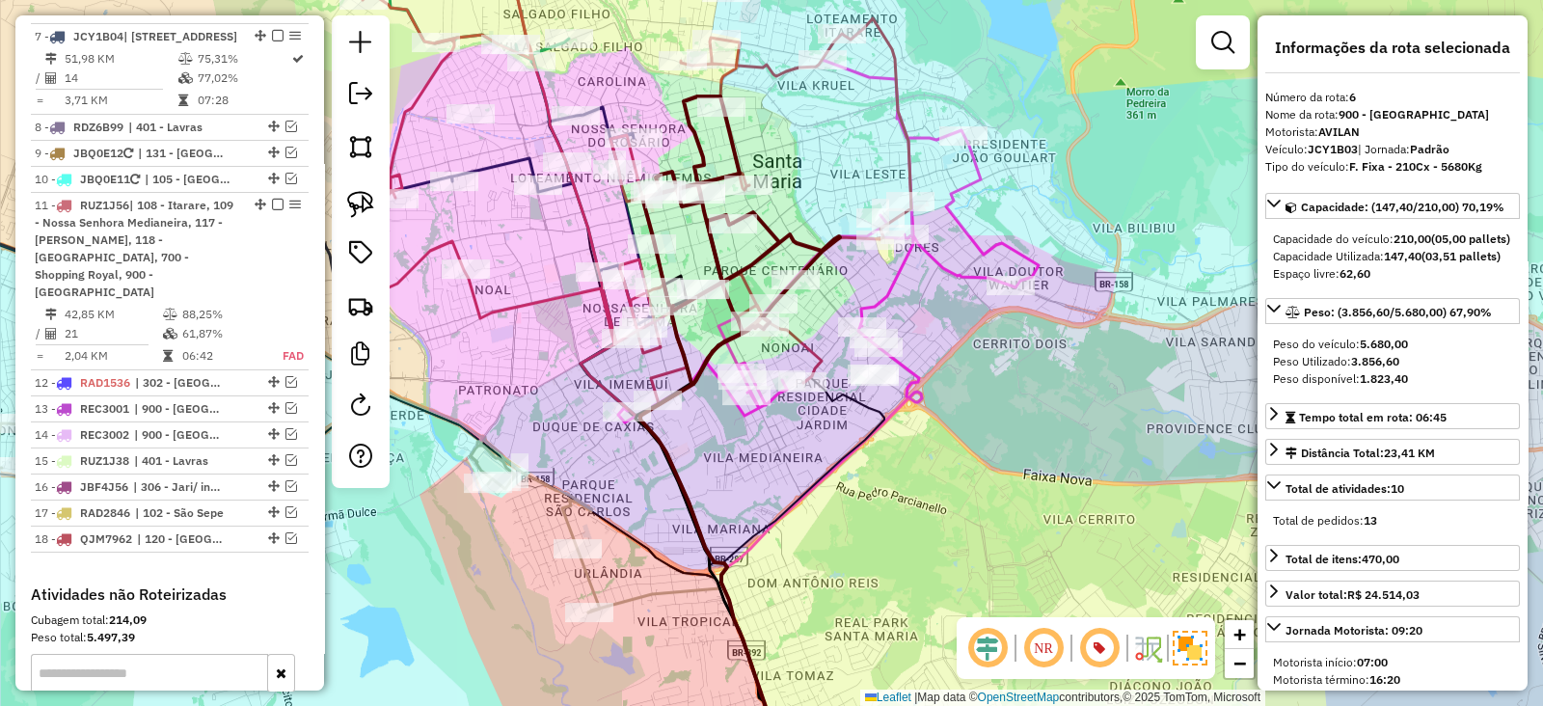
scroll to position [1203, 0]
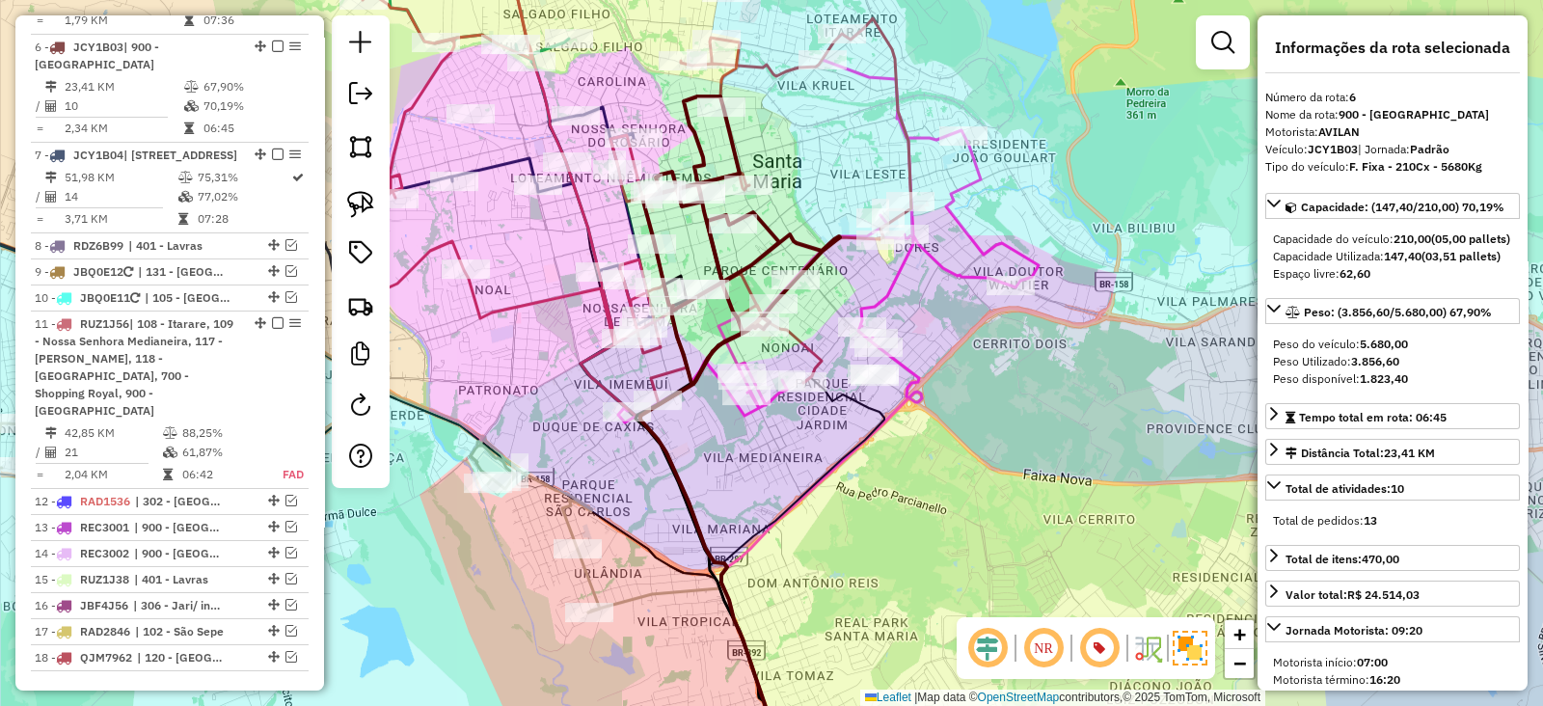
click at [537, 296] on icon at bounding box center [637, 173] width 549 height 463
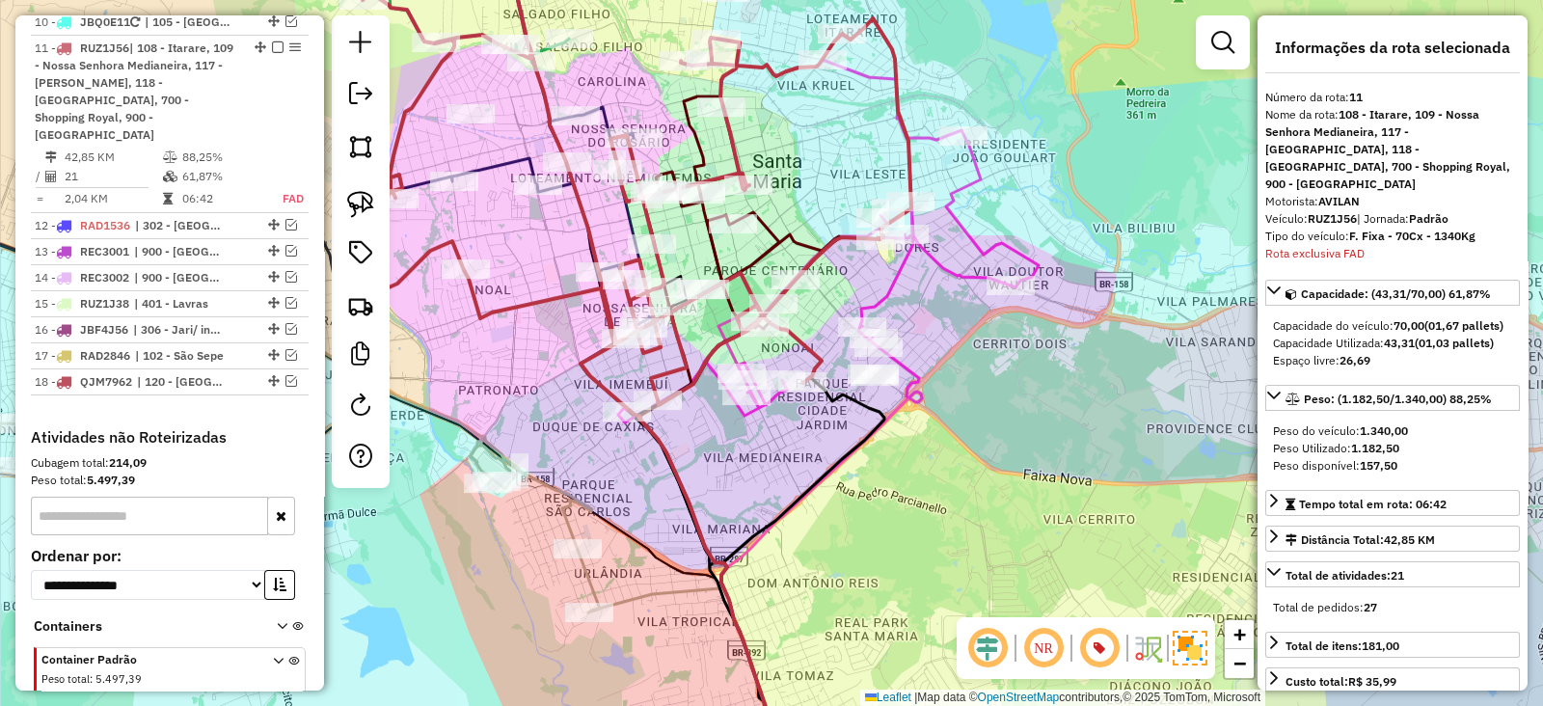
scroll to position [1495, 0]
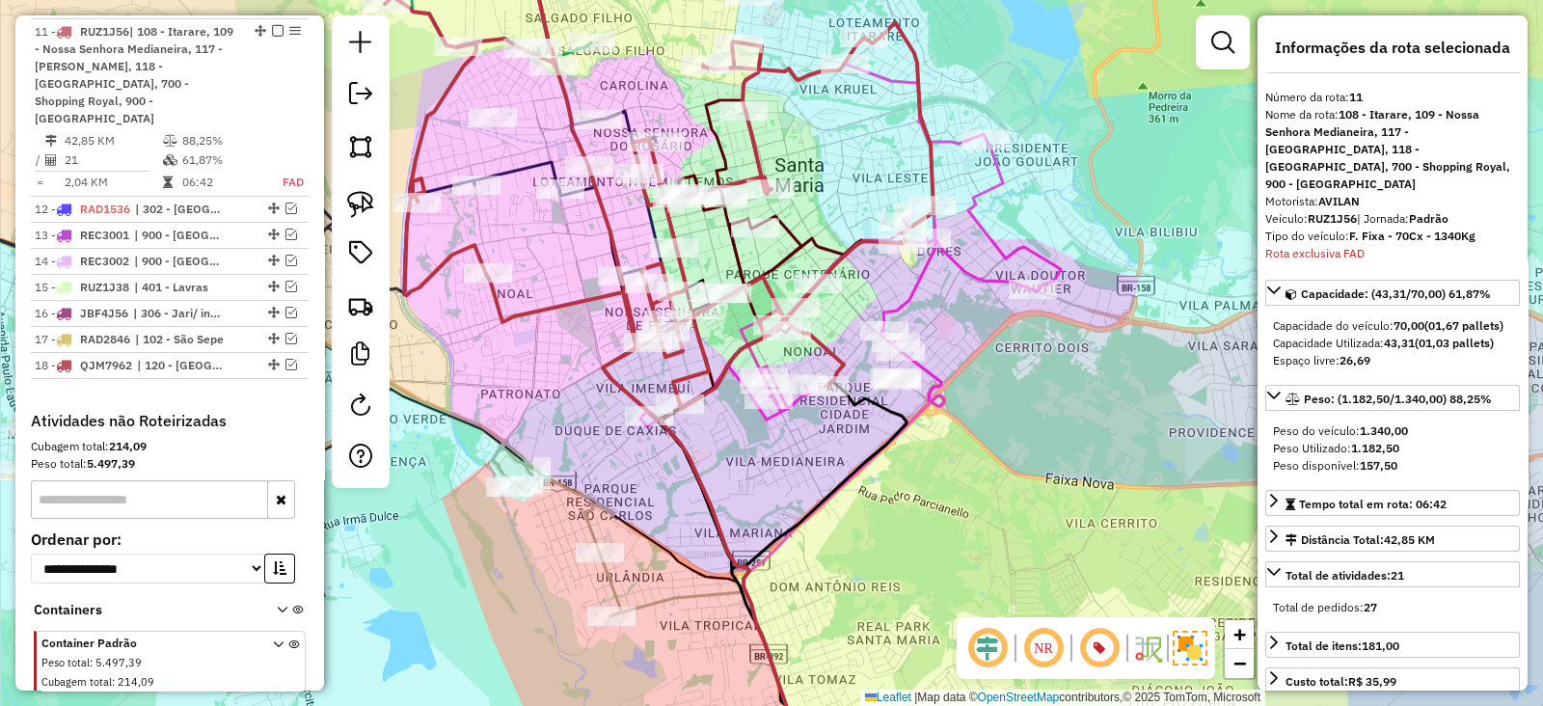
drag, startPoint x: 535, startPoint y: 296, endPoint x: 559, endPoint y: 300, distance: 24.4
click at [558, 300] on icon at bounding box center [659, 177] width 549 height 463
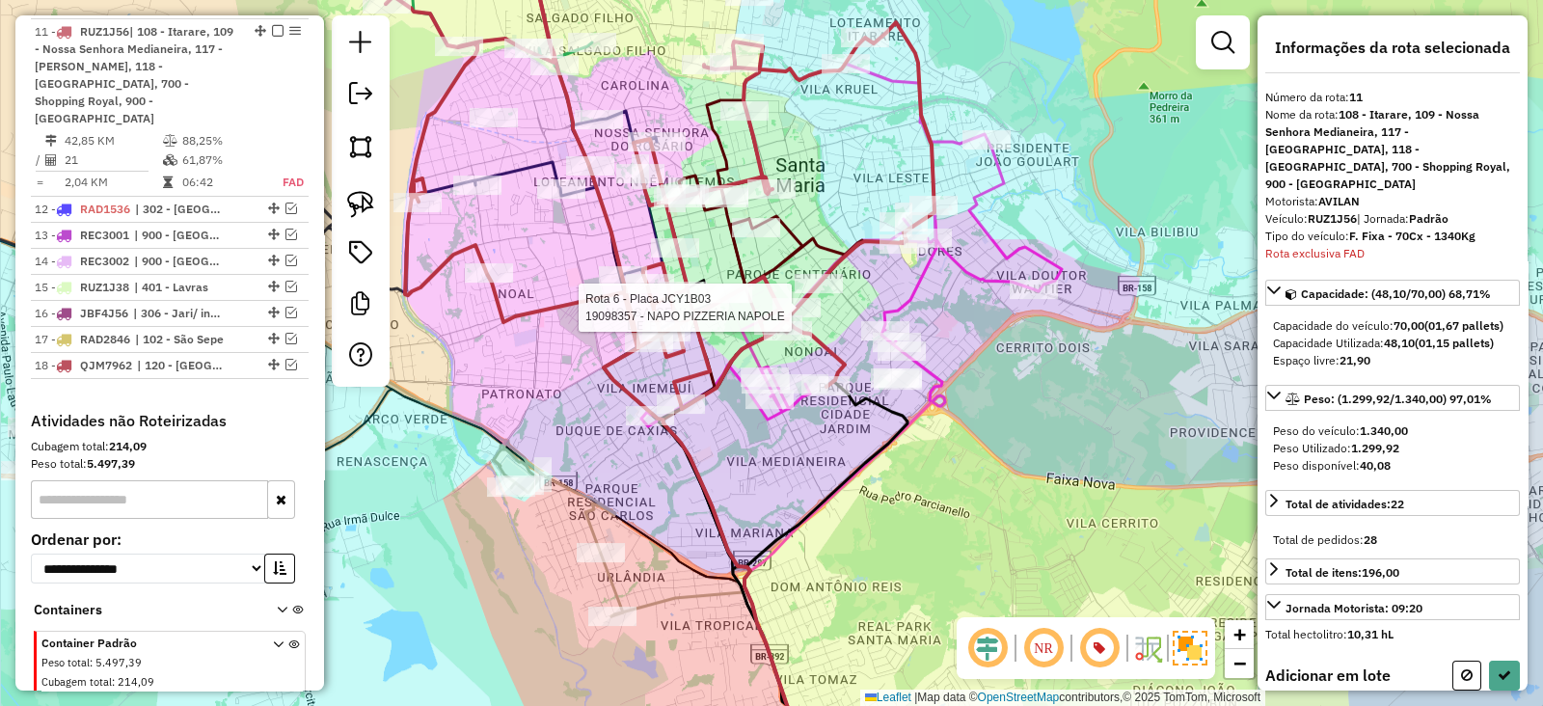
select select "**********"
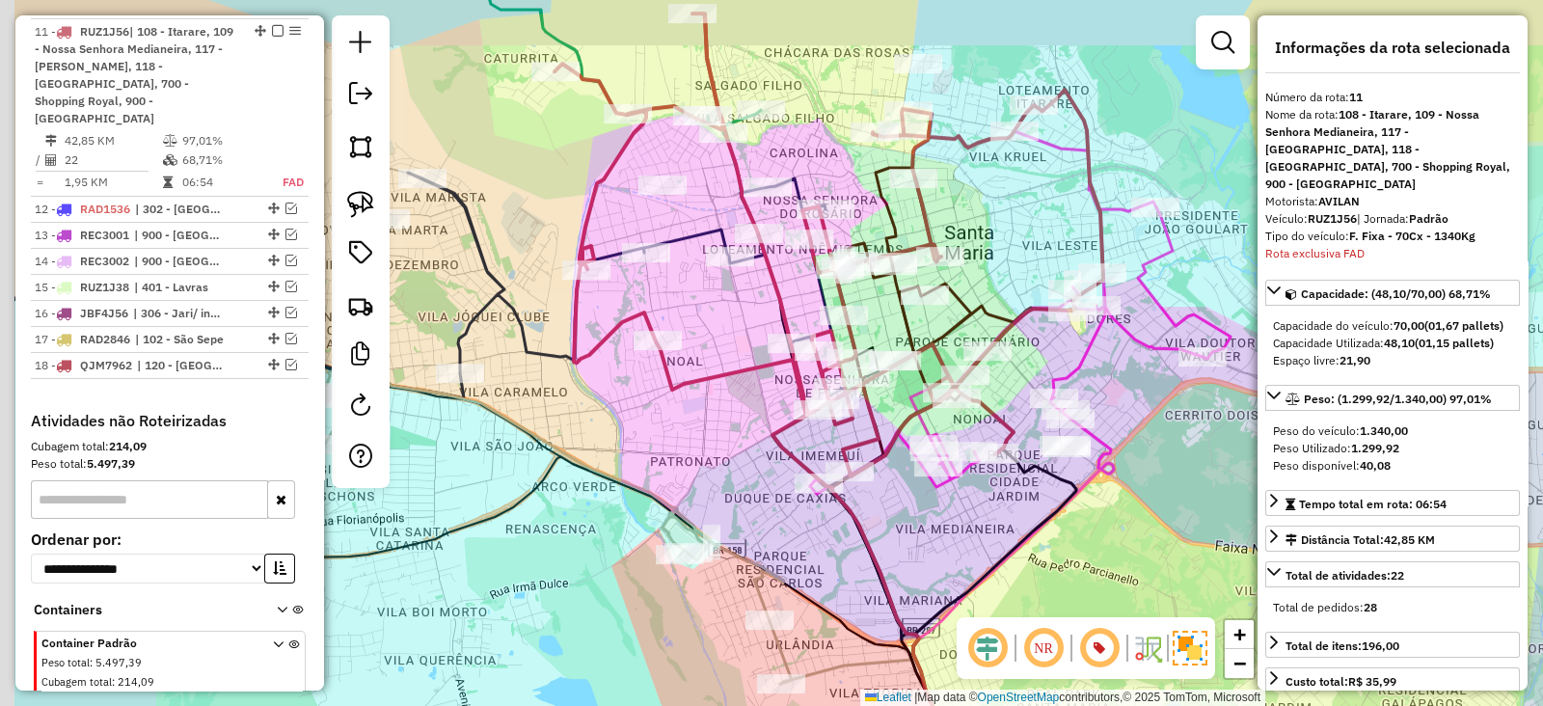
drag, startPoint x: 631, startPoint y: 371, endPoint x: 827, endPoint y: 412, distance: 199.9
click at [827, 412] on div "Janela de atendimento Grade de atendimento Capacidade Transportadoras Veículos …" at bounding box center [771, 353] width 1543 height 706
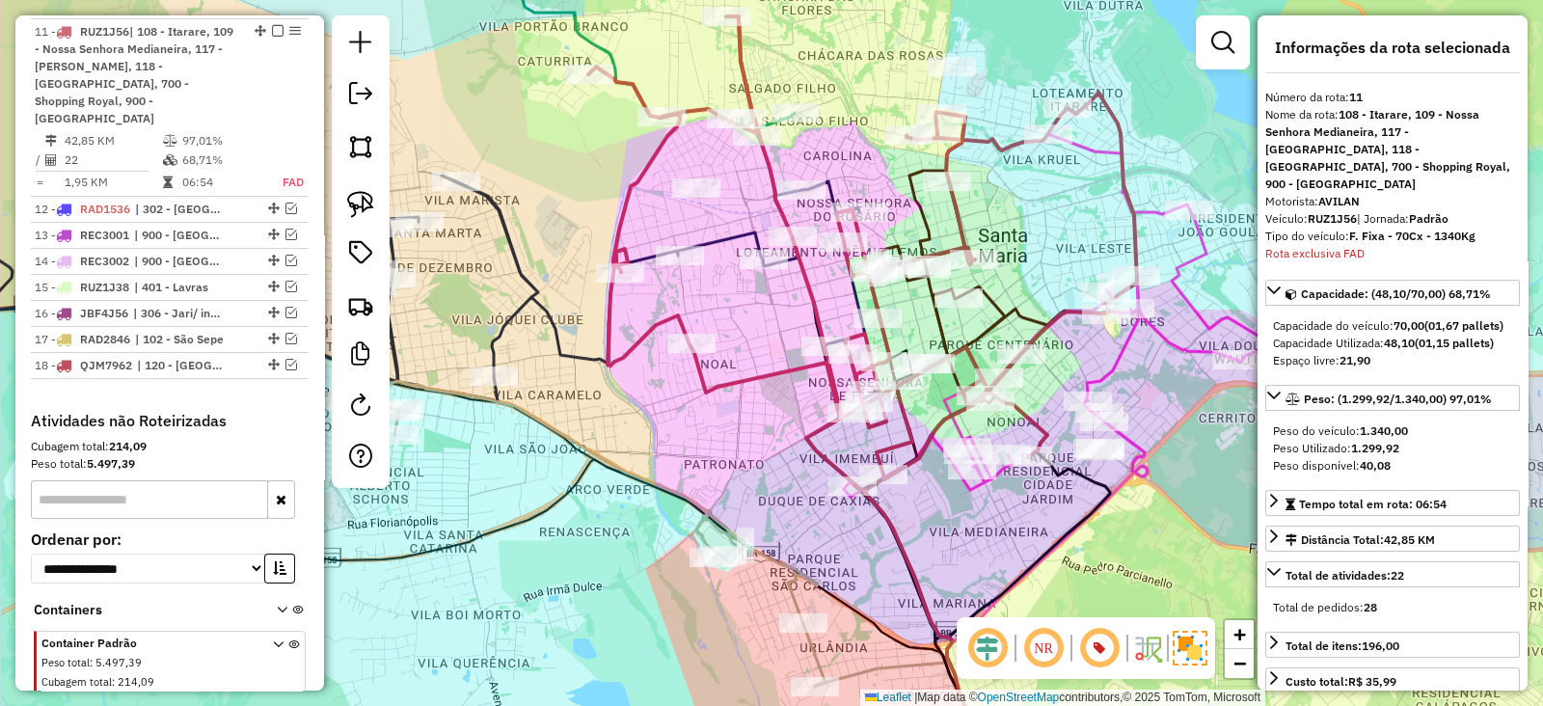
drag, startPoint x: 741, startPoint y: 328, endPoint x: 577, endPoint y: 287, distance: 169.8
click at [587, 290] on div "Janela de atendimento Grade de atendimento Capacidade Transportadoras Veículos …" at bounding box center [771, 353] width 1543 height 706
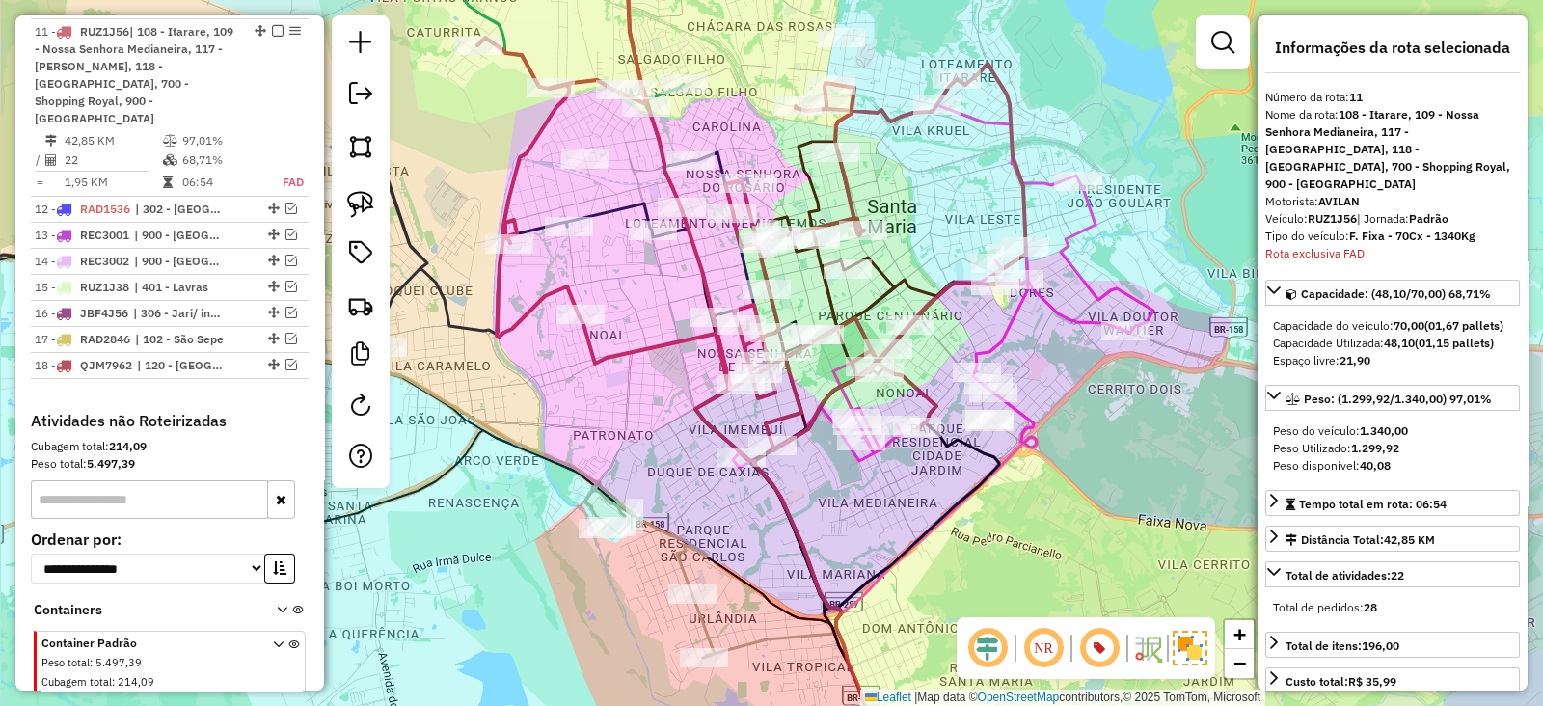
click at [668, 355] on icon at bounding box center [751, 218] width 549 height 463
click at [670, 343] on icon at bounding box center [751, 218] width 549 height 463
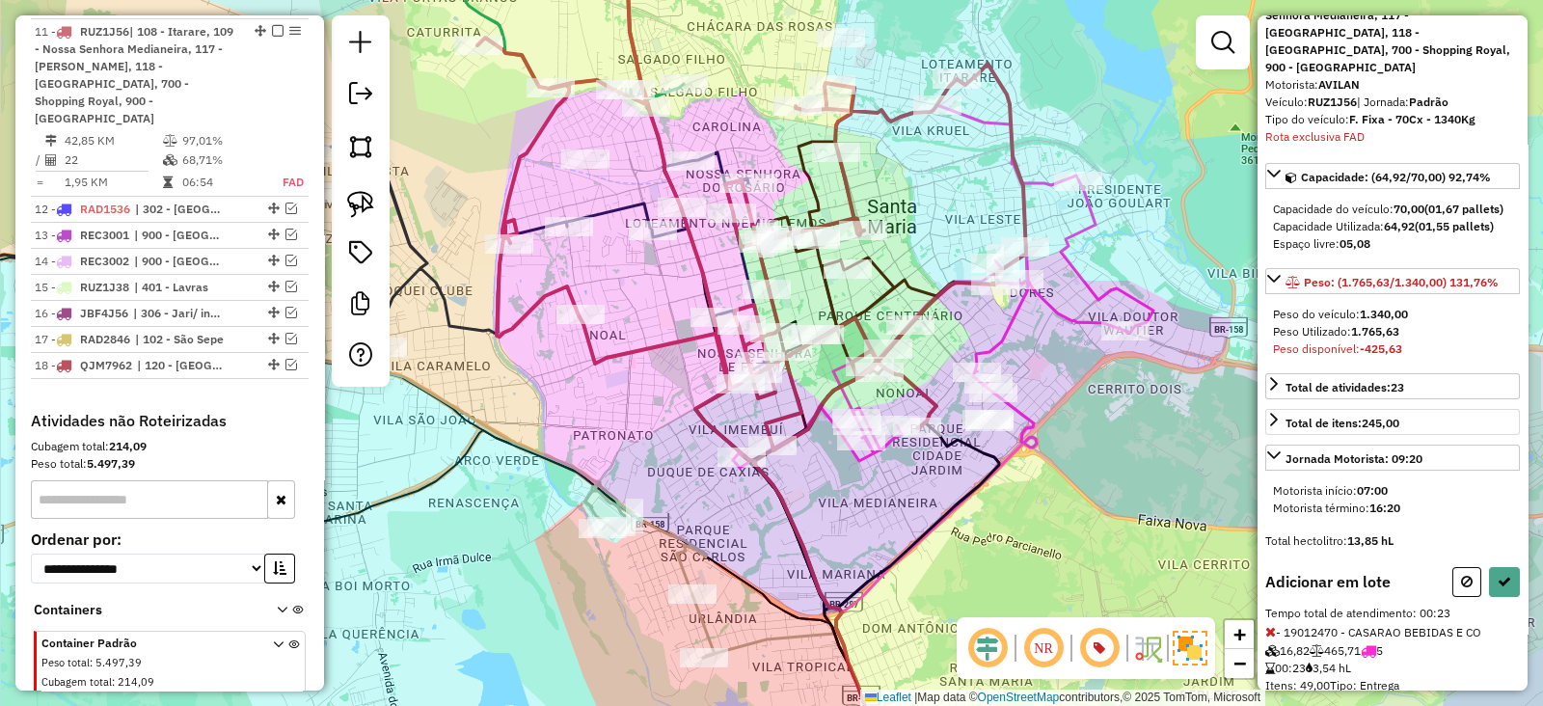
scroll to position [156, 0]
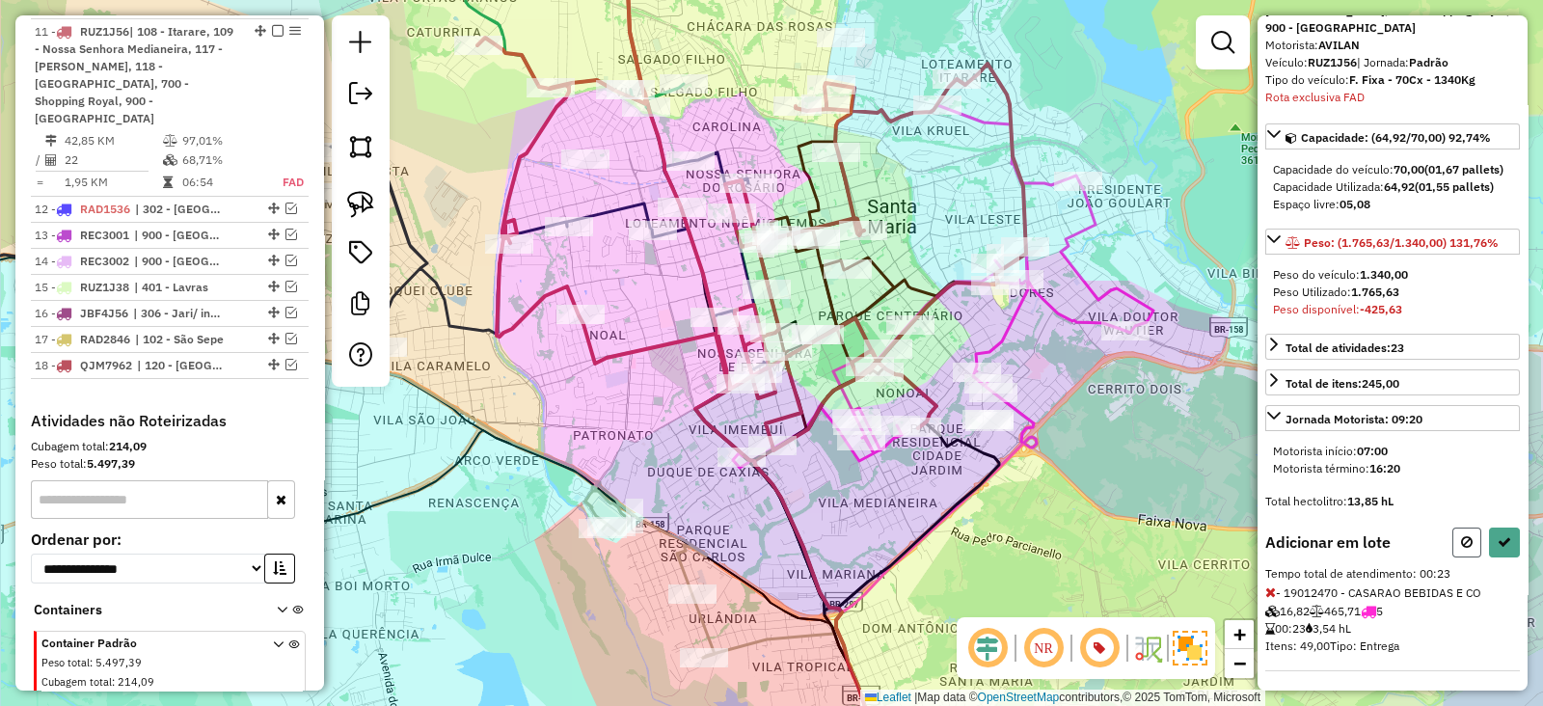
click at [1468, 537] on button at bounding box center [1466, 542] width 29 height 30
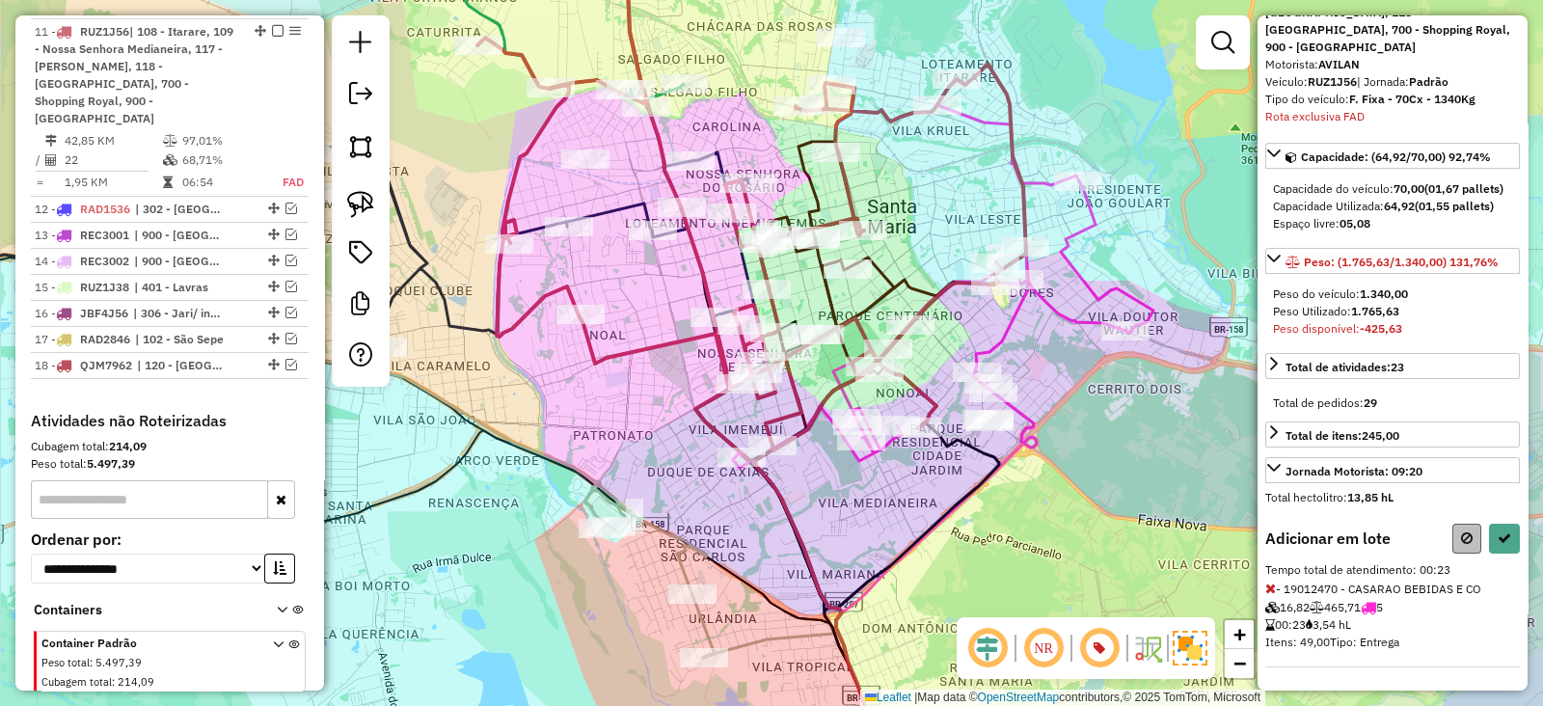
select select "**********"
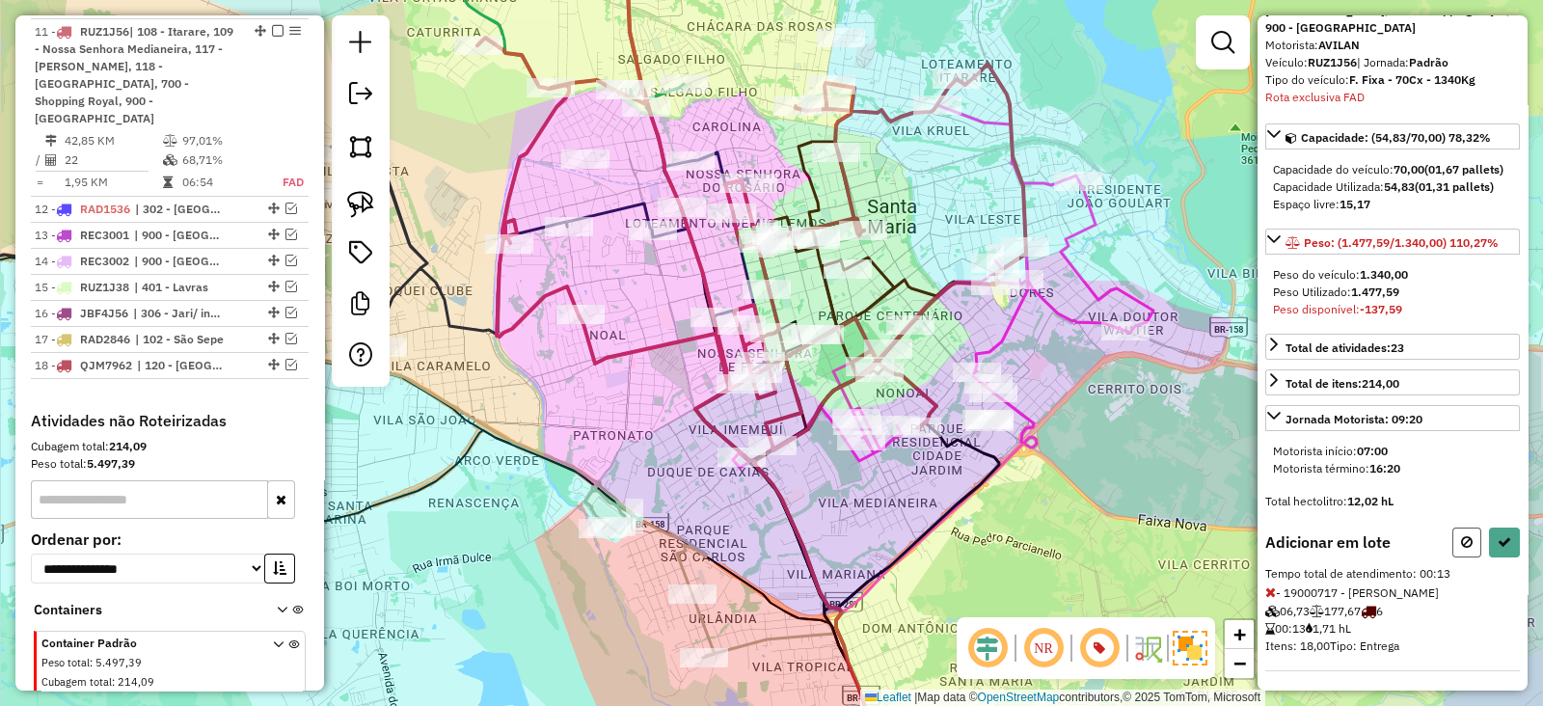
click at [1452, 538] on button at bounding box center [1466, 542] width 29 height 30
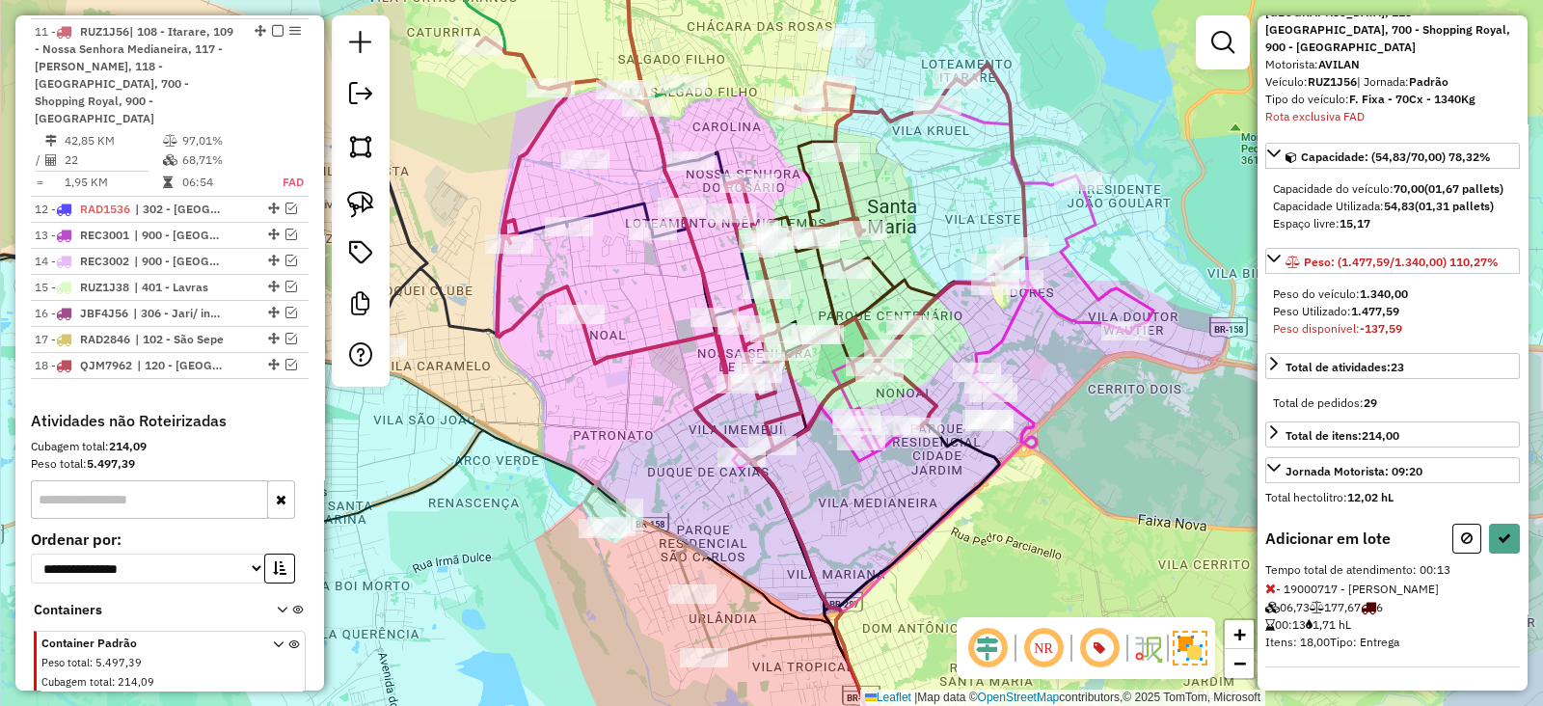
select select "**********"
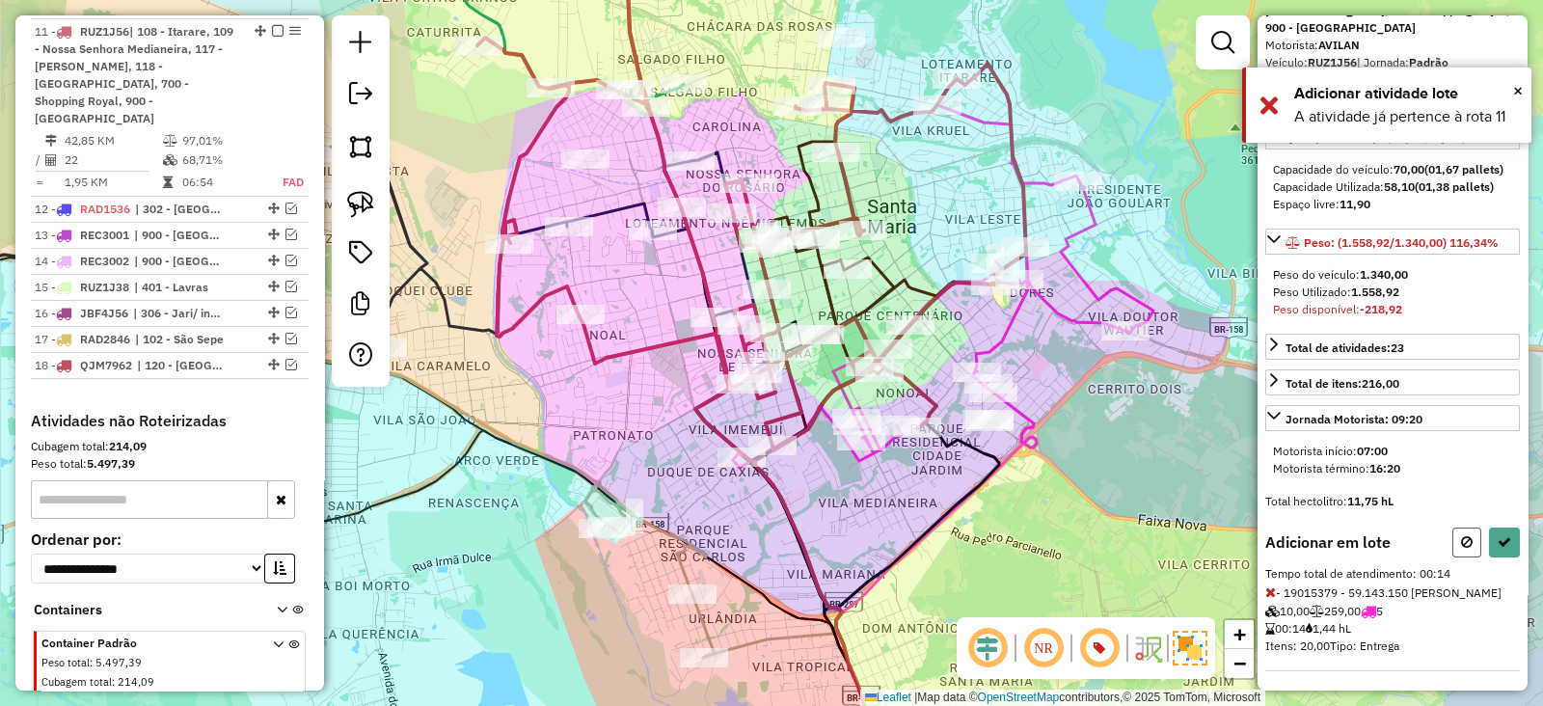
click at [1452, 535] on button at bounding box center [1466, 542] width 29 height 30
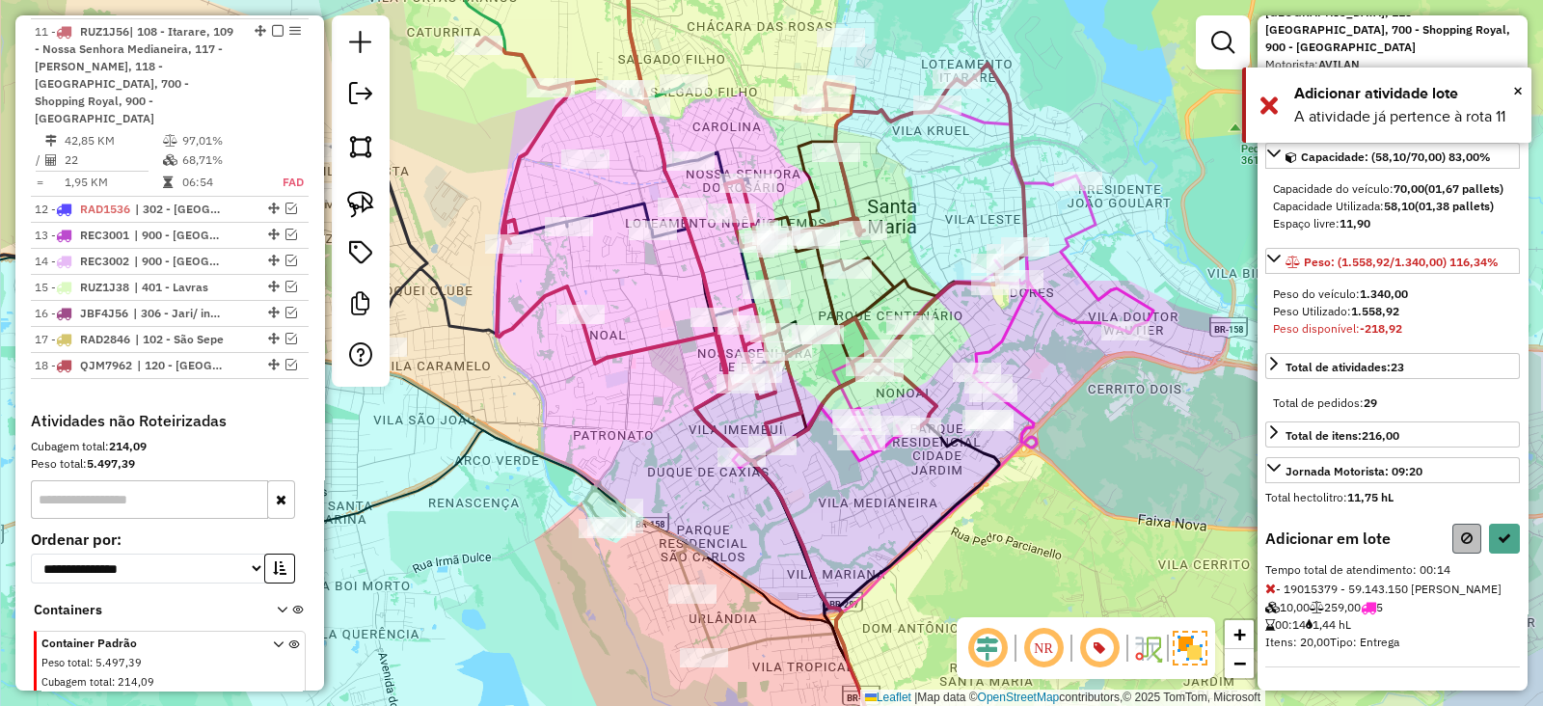
select select "**********"
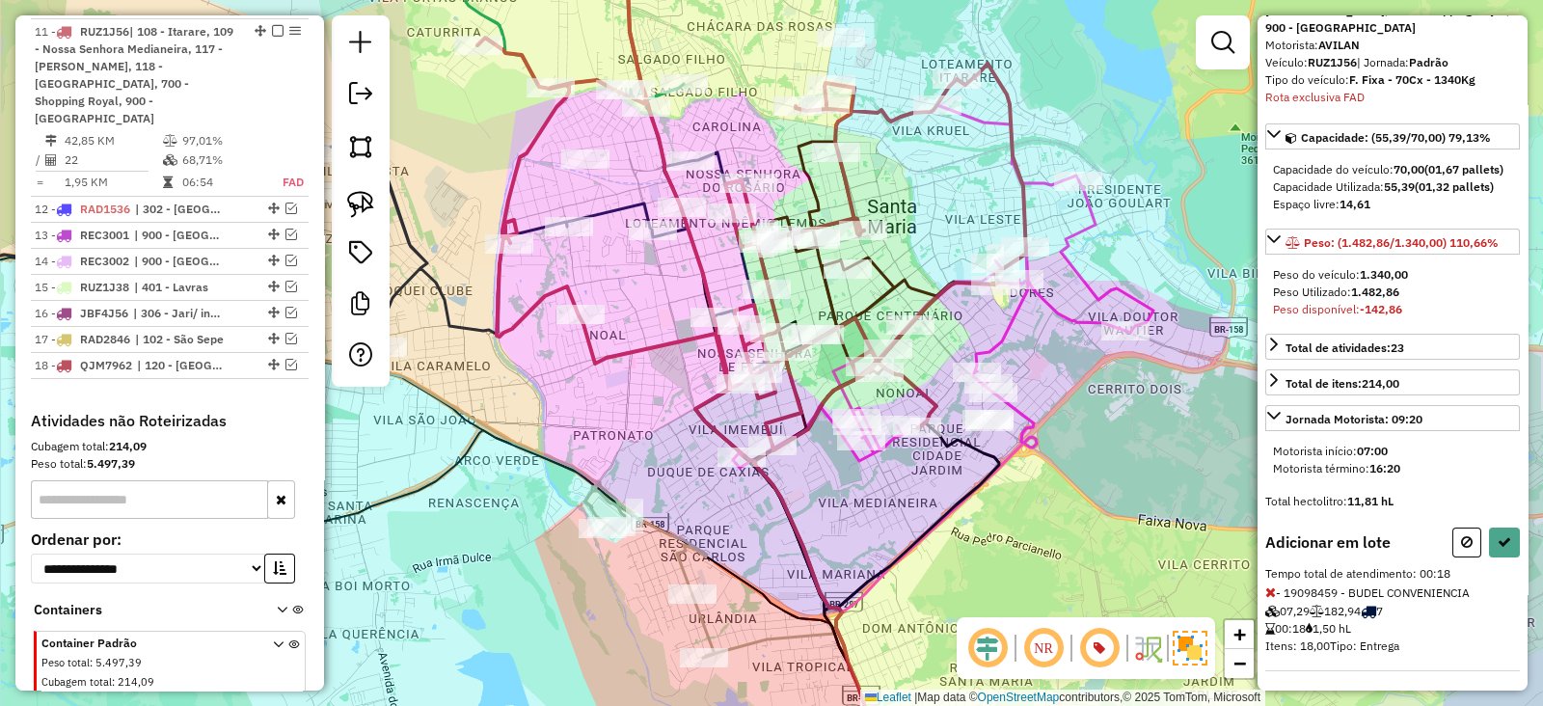
click at [1463, 537] on icon at bounding box center [1467, 541] width 12 height 13
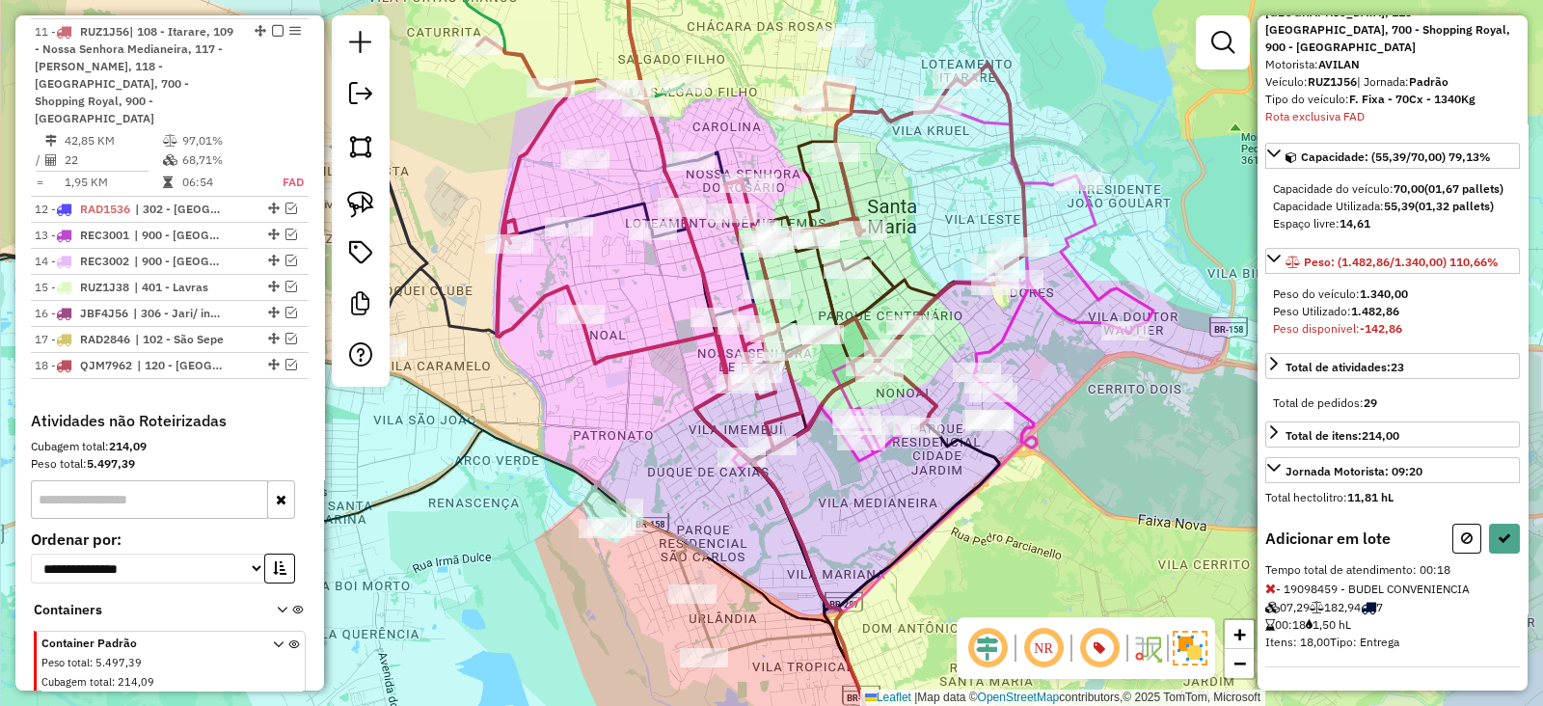
select select "**********"
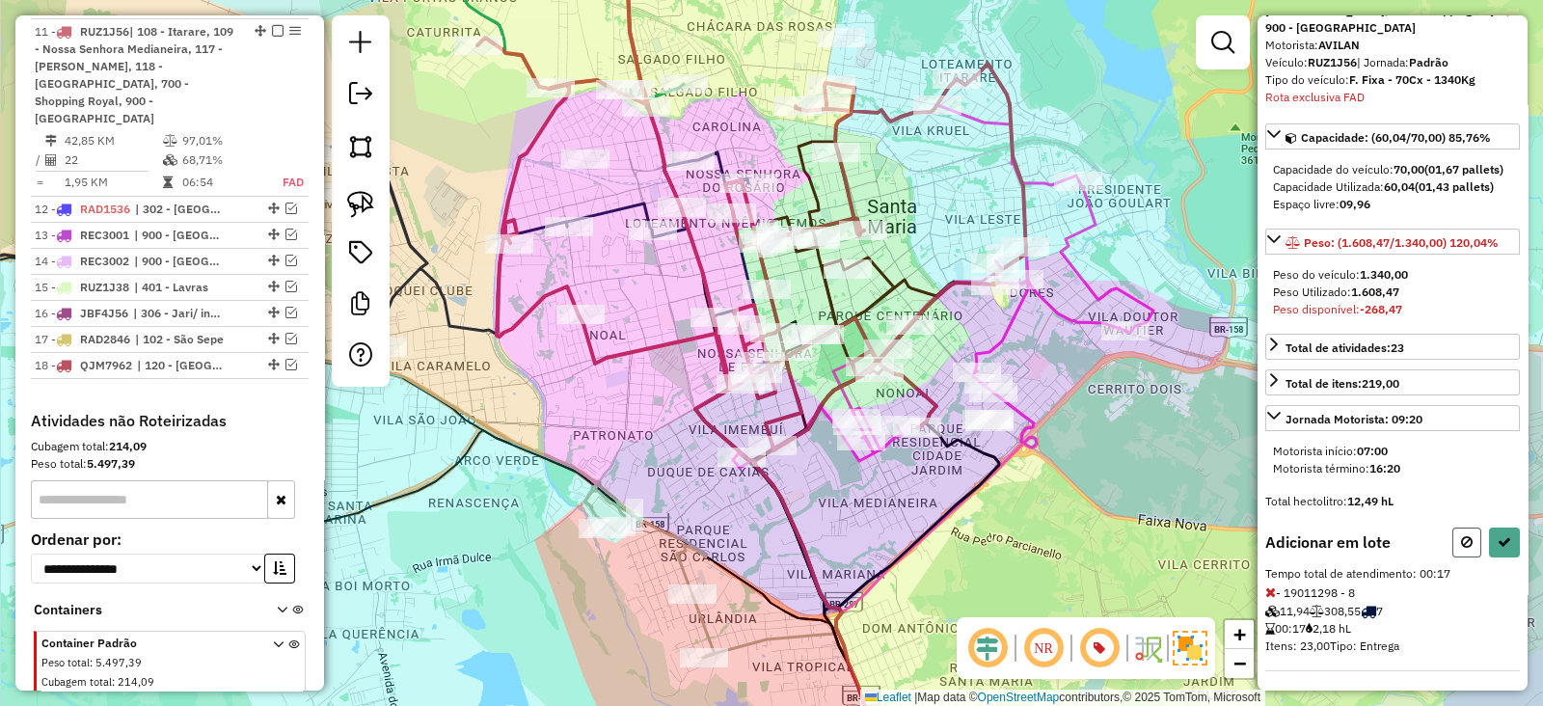
click at [1464, 537] on icon at bounding box center [1467, 541] width 12 height 13
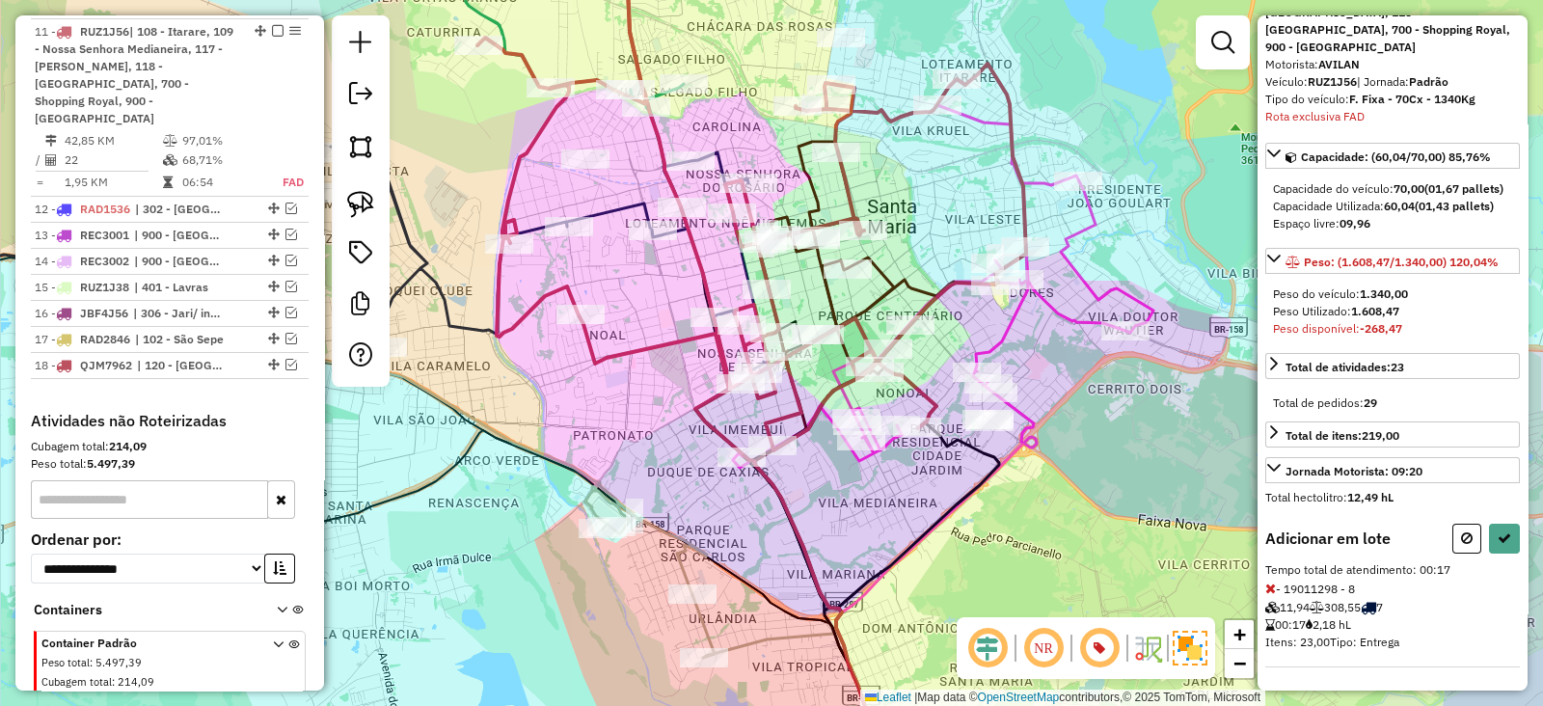
select select "**********"
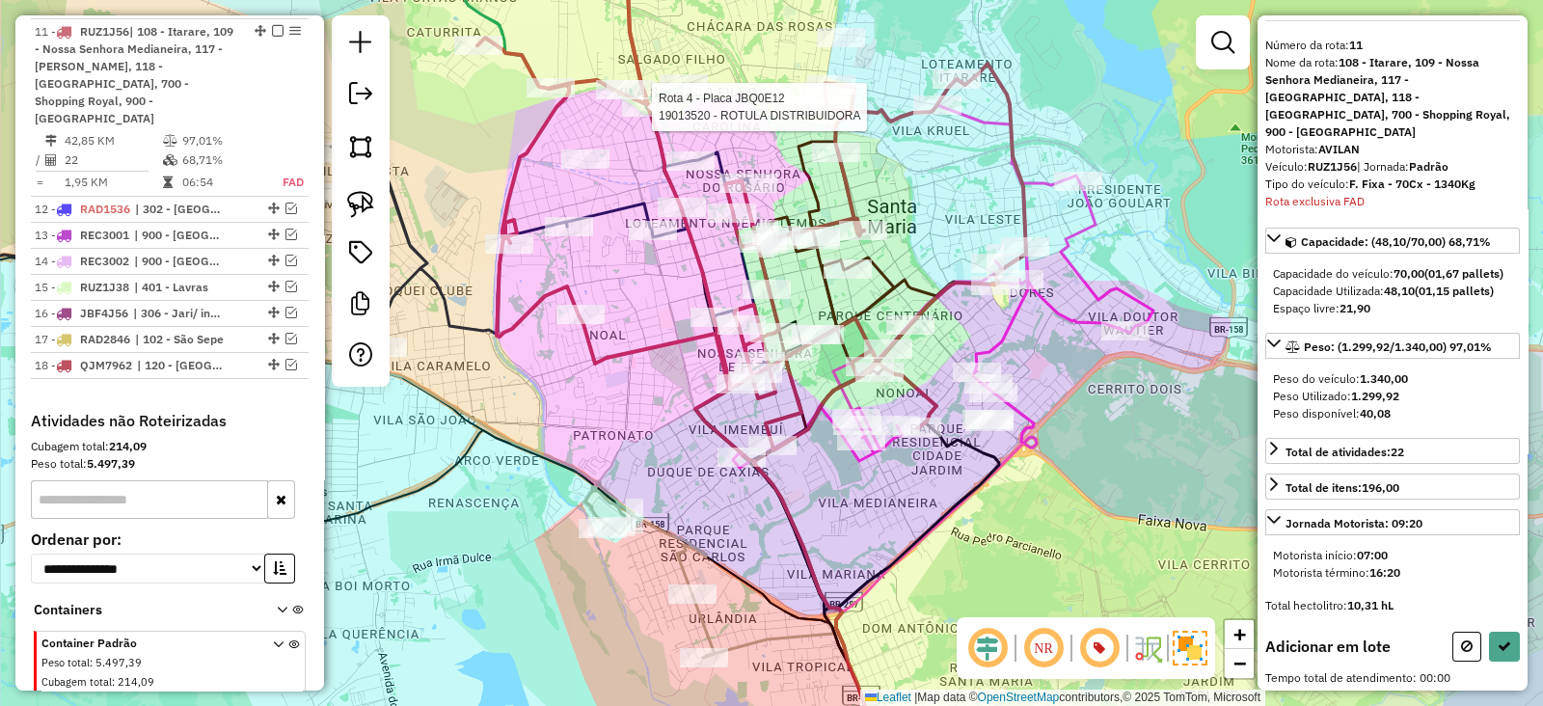
click at [641, 117] on div at bounding box center [646, 106] width 48 height 19
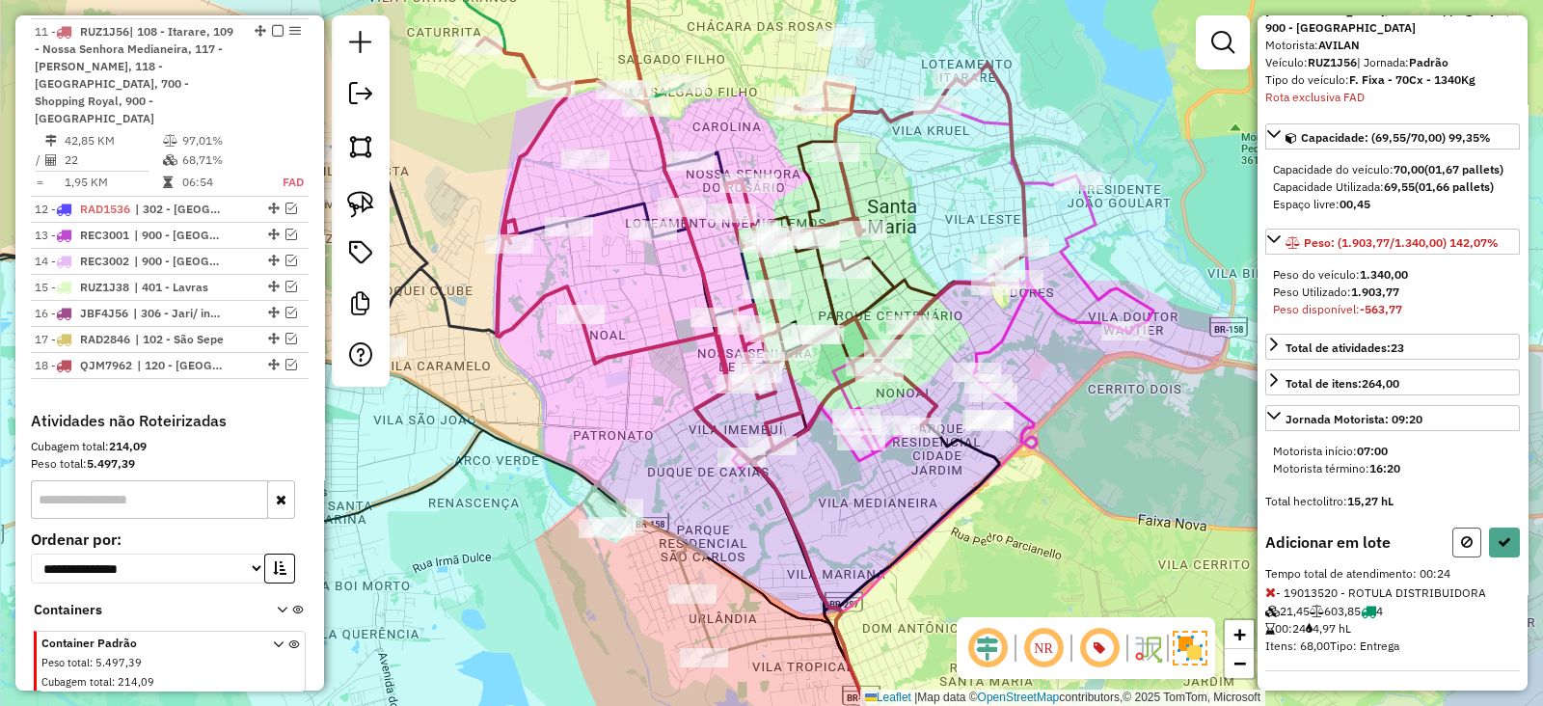
click at [1461, 535] on icon at bounding box center [1467, 541] width 12 height 13
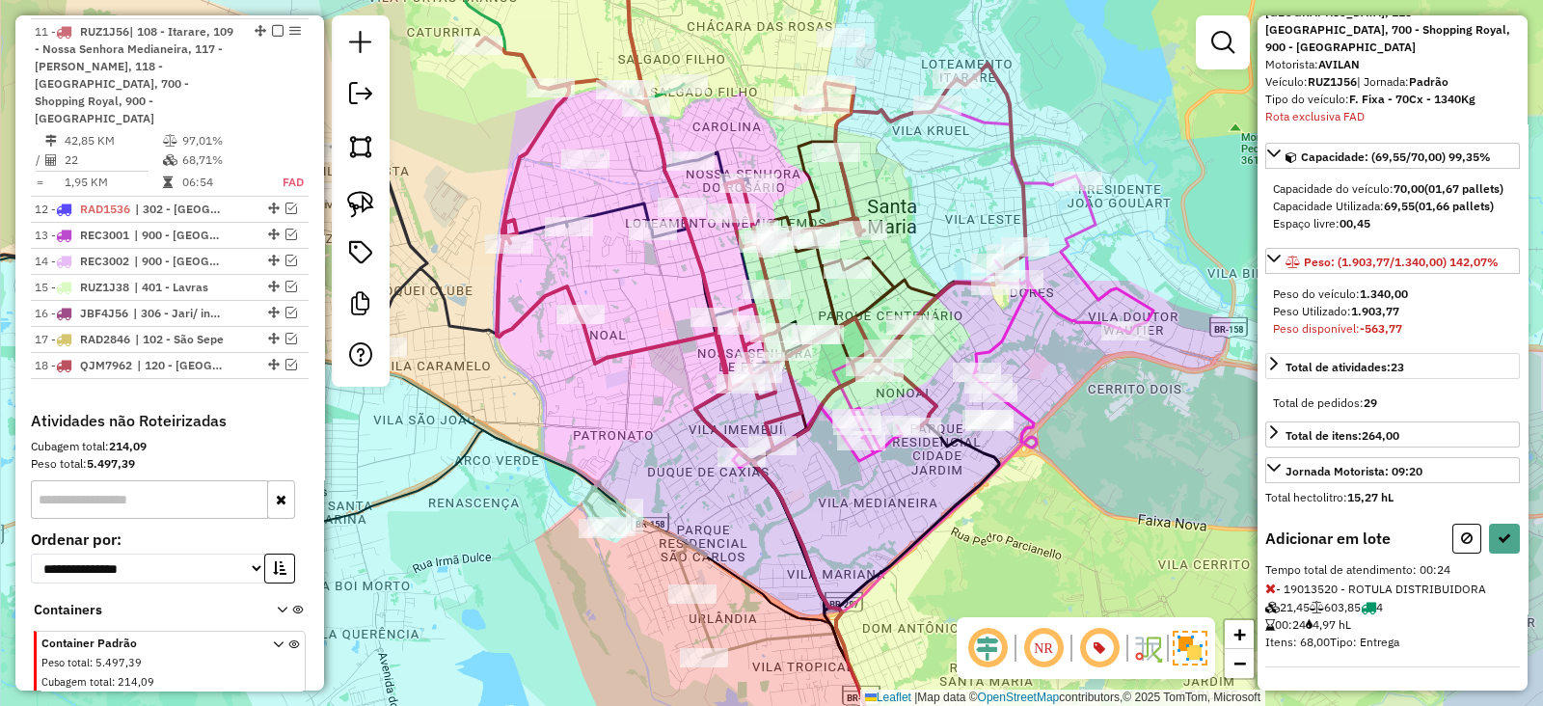
select select "**********"
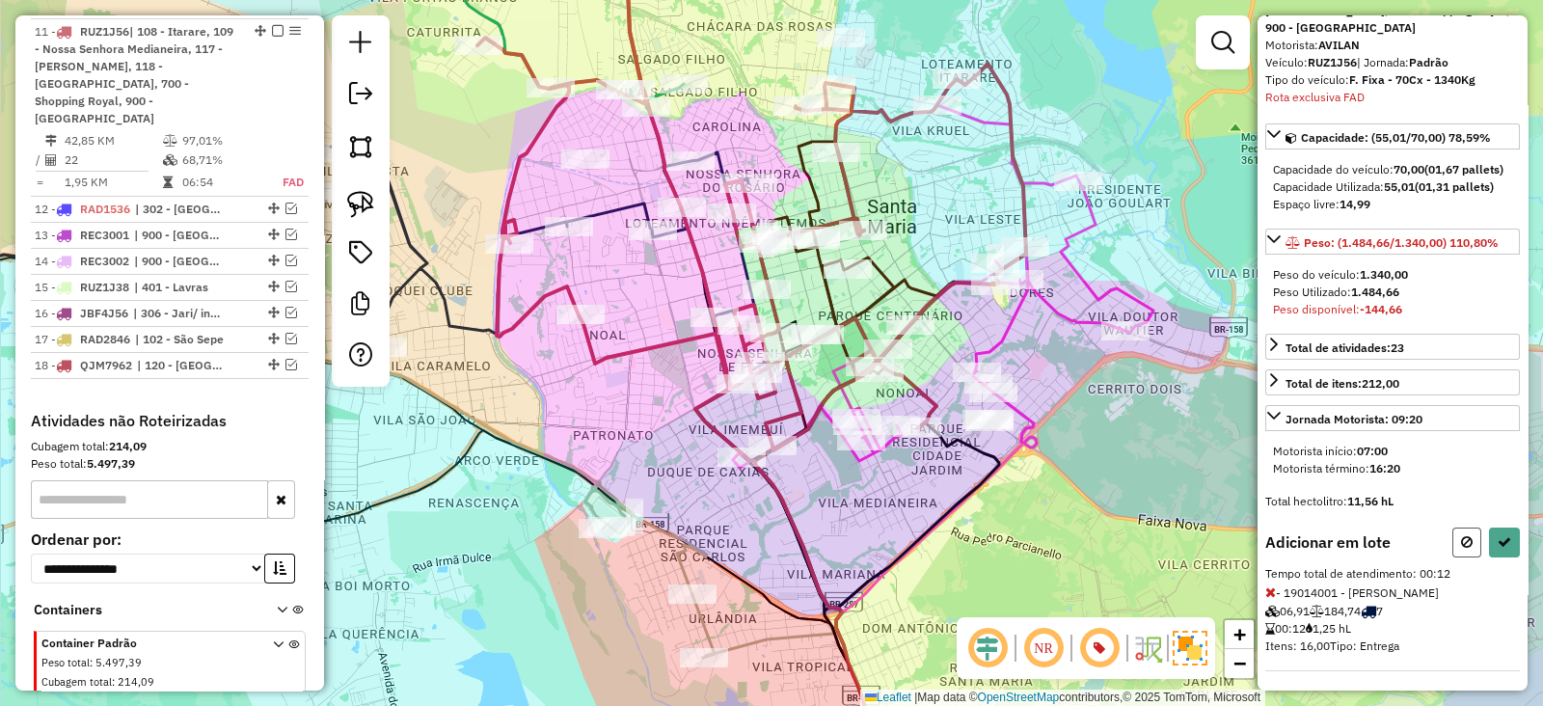
click at [1464, 546] on button at bounding box center [1466, 542] width 29 height 30
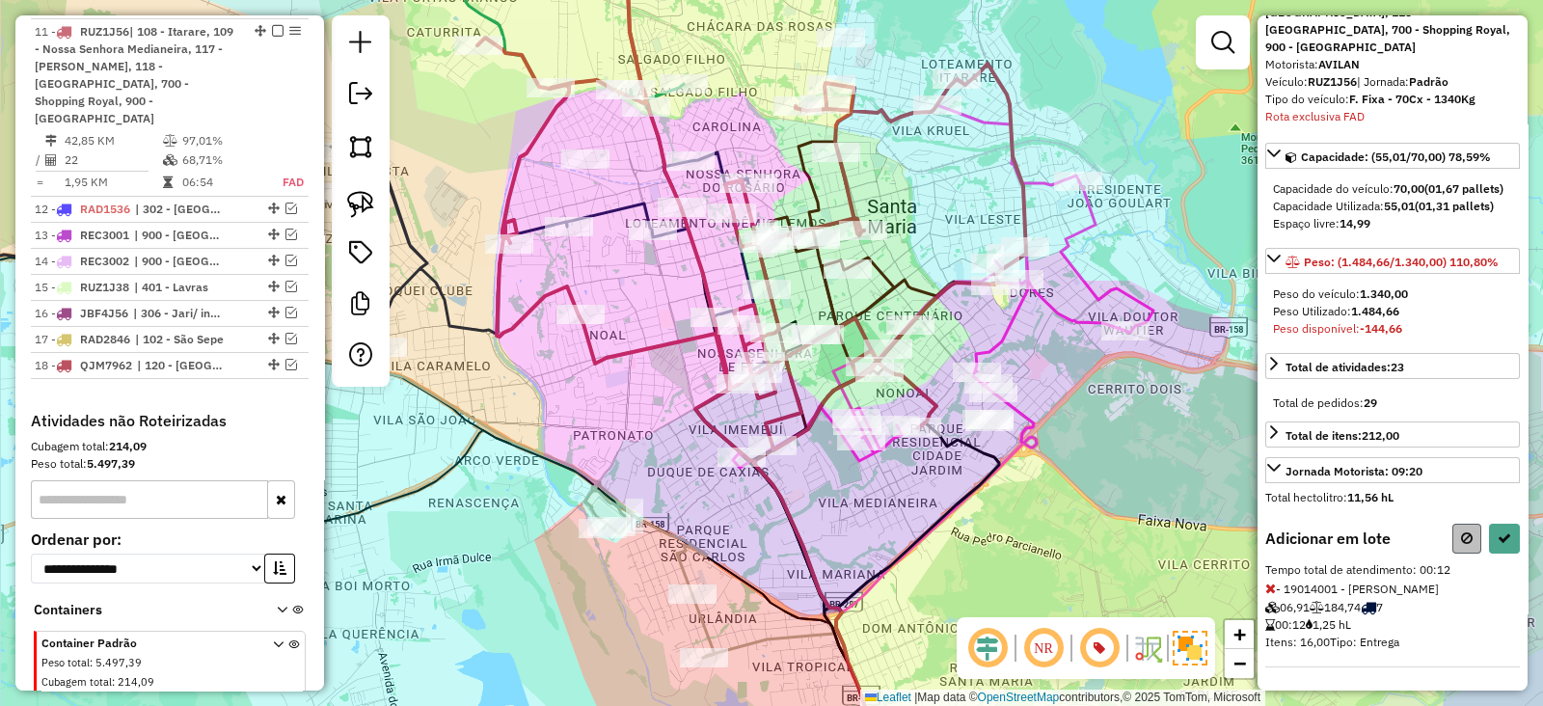
select select "**********"
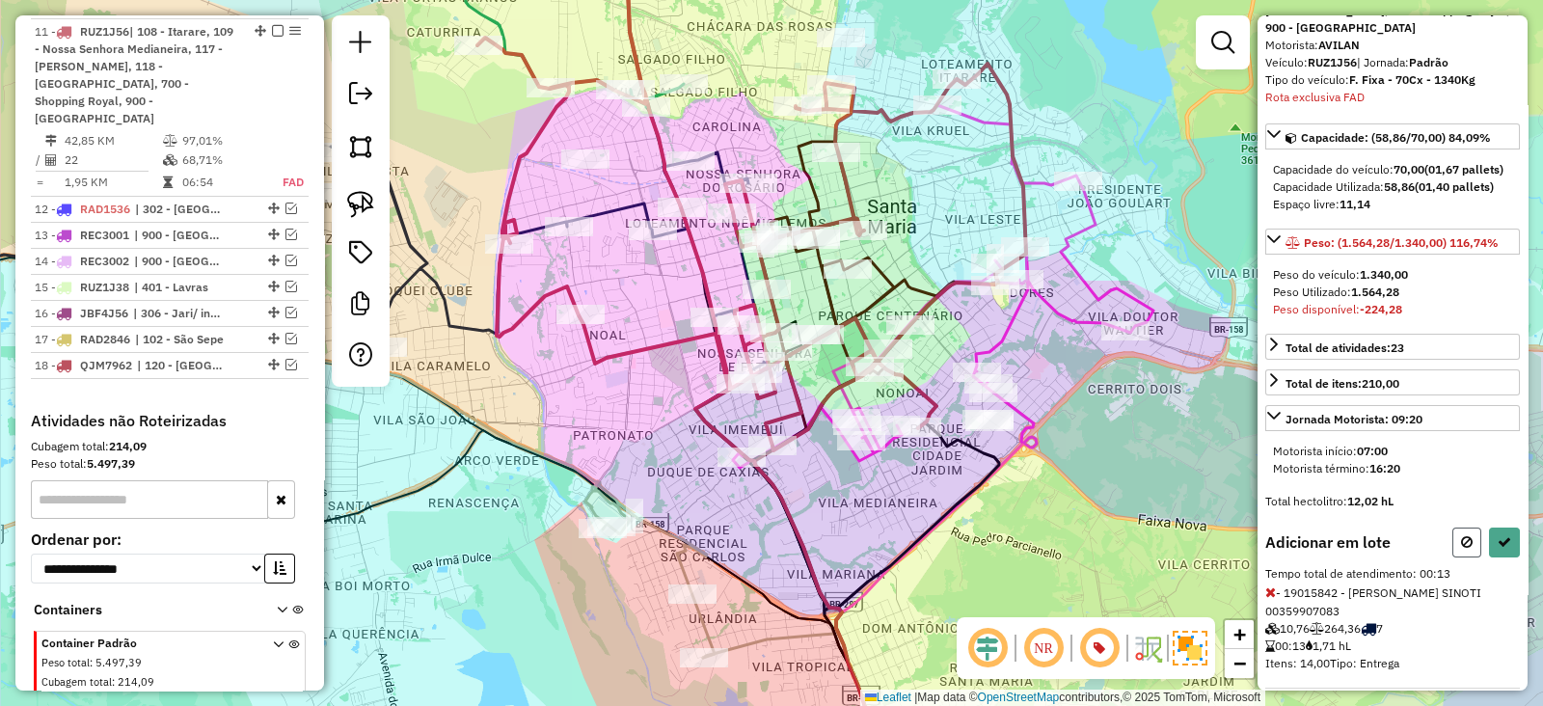
click at [1465, 535] on icon at bounding box center [1467, 541] width 12 height 13
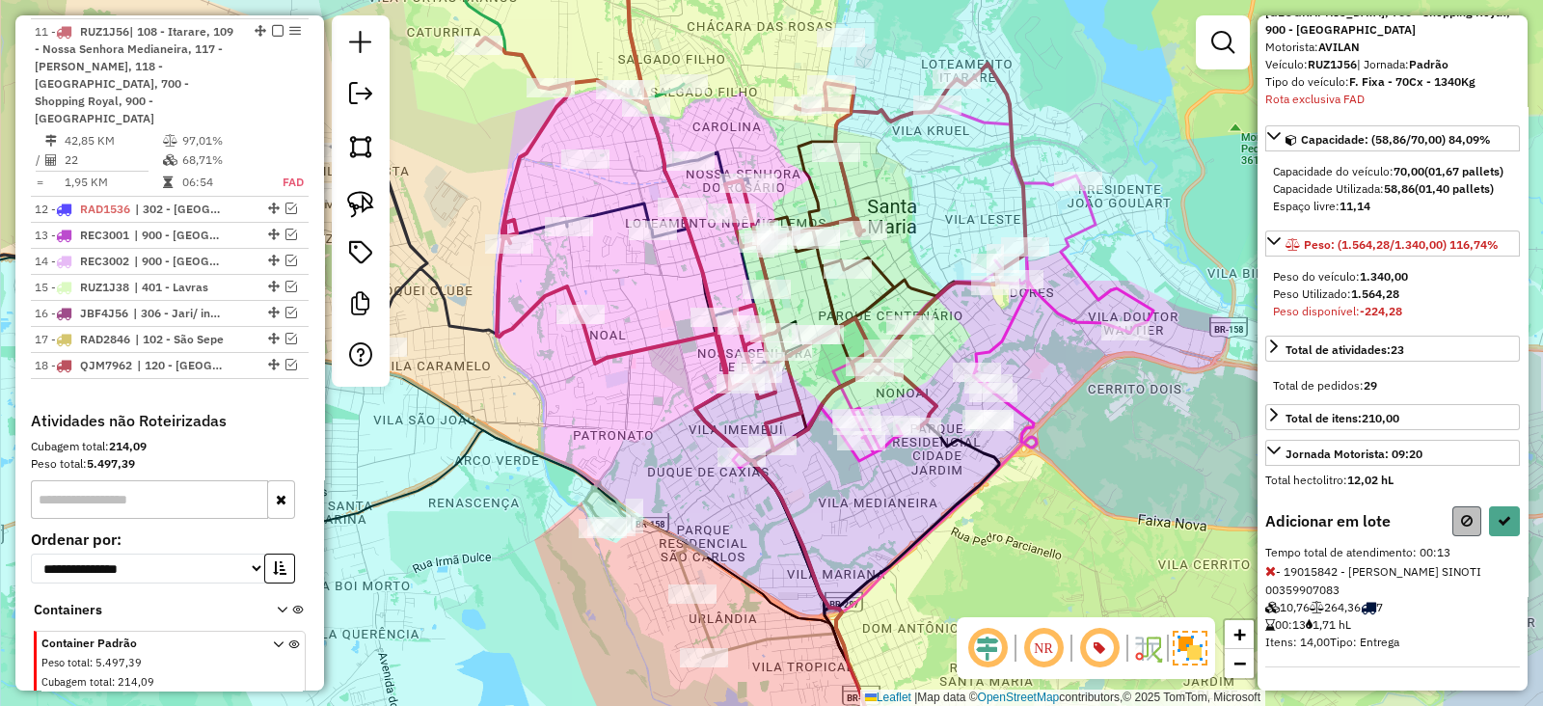
select select "**********"
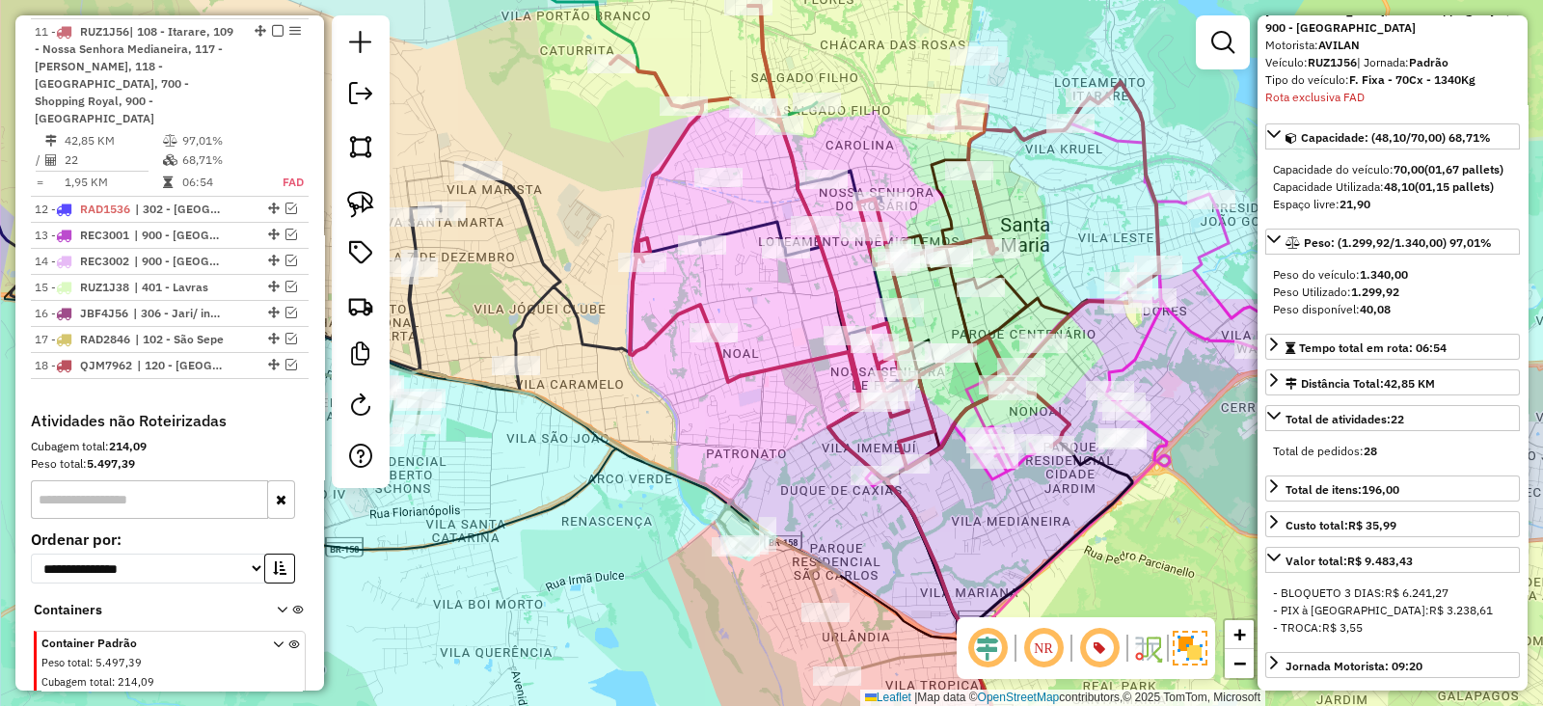
drag, startPoint x: 729, startPoint y: 420, endPoint x: 862, endPoint y: 439, distance: 134.3
click at [862, 439] on div "Janela de atendimento Grade de atendimento Capacidade Transportadoras Veículos …" at bounding box center [771, 353] width 1543 height 706
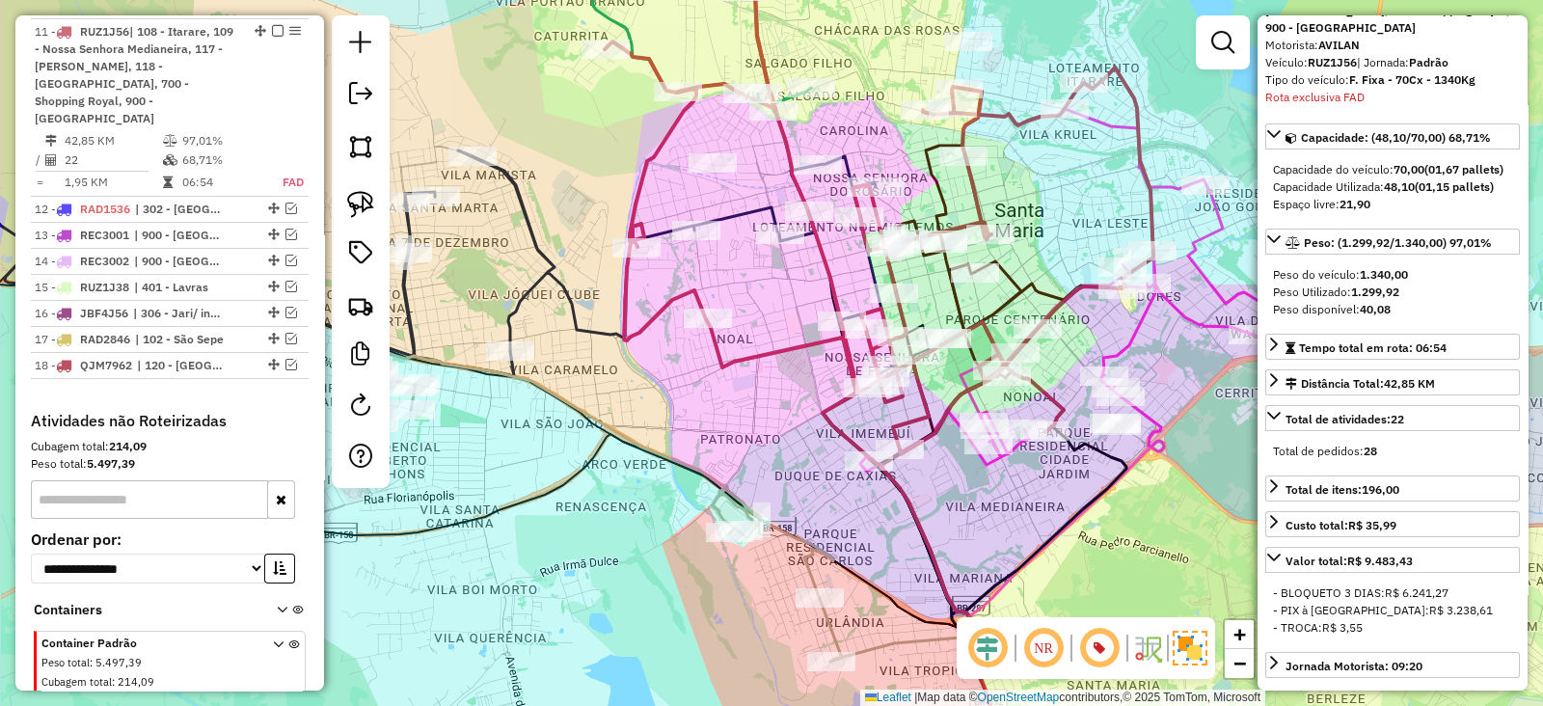
drag, startPoint x: 859, startPoint y: 437, endPoint x: 797, endPoint y: 247, distance: 199.7
click at [797, 247] on div "Janela de atendimento Grade de atendimento Capacidade Transportadoras Veículos …" at bounding box center [771, 353] width 1543 height 706
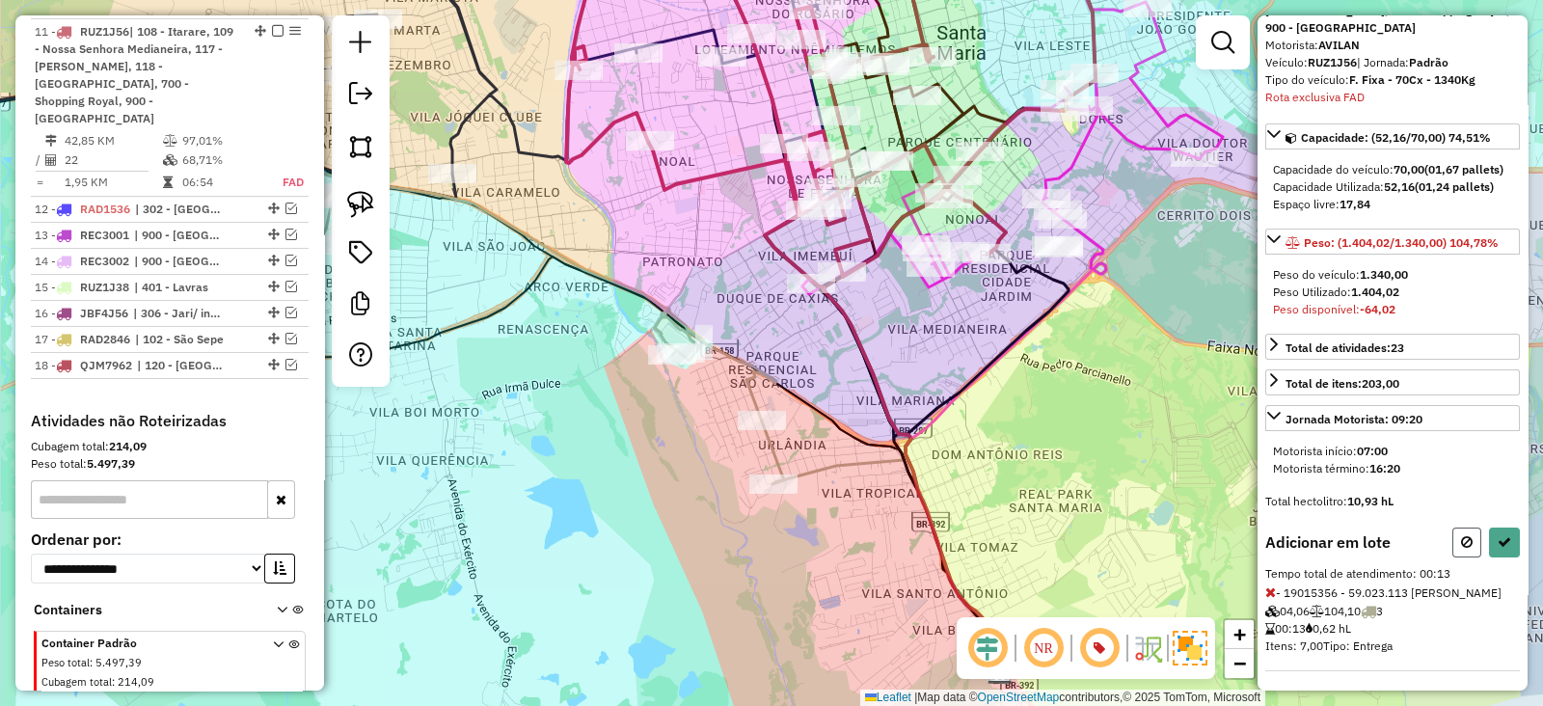
click at [1465, 538] on icon at bounding box center [1467, 541] width 12 height 13
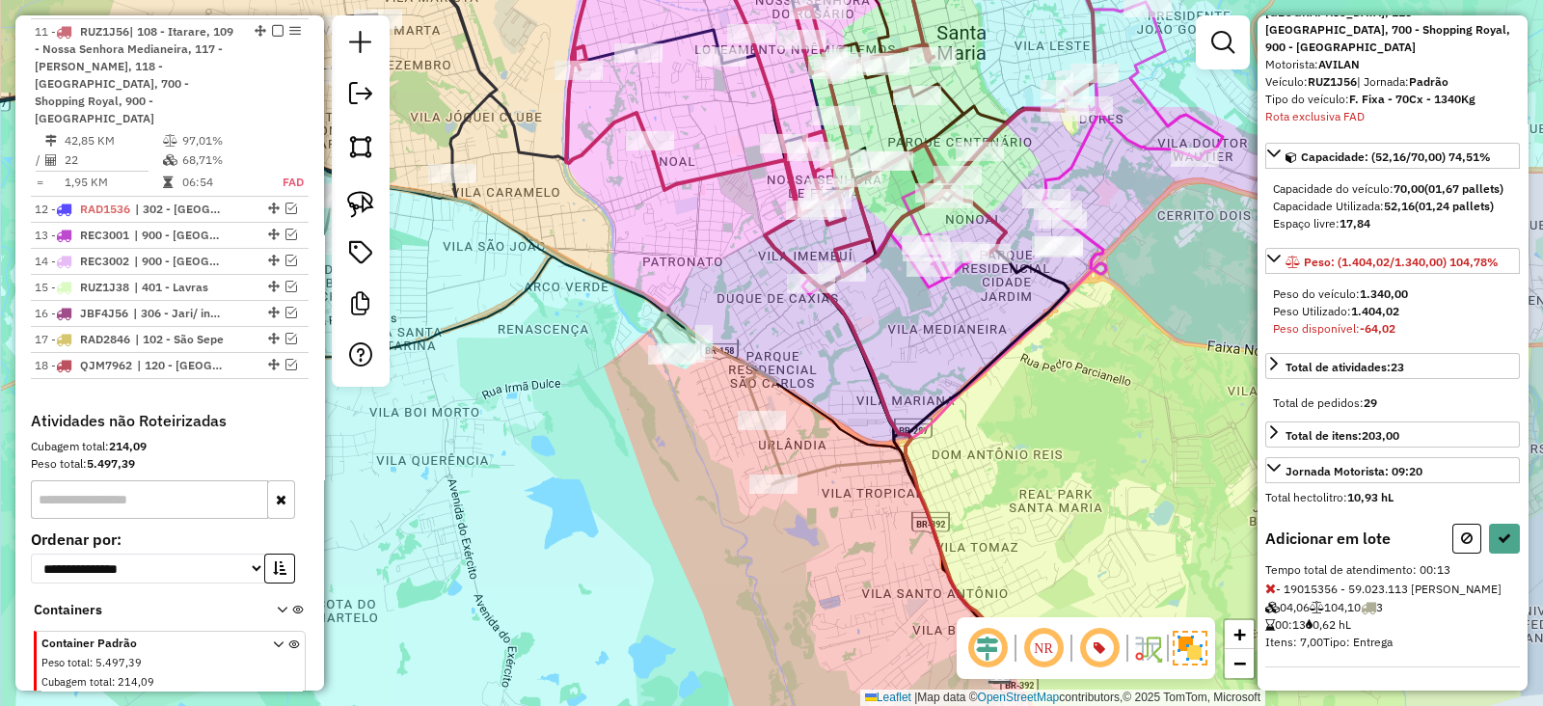
select select "**********"
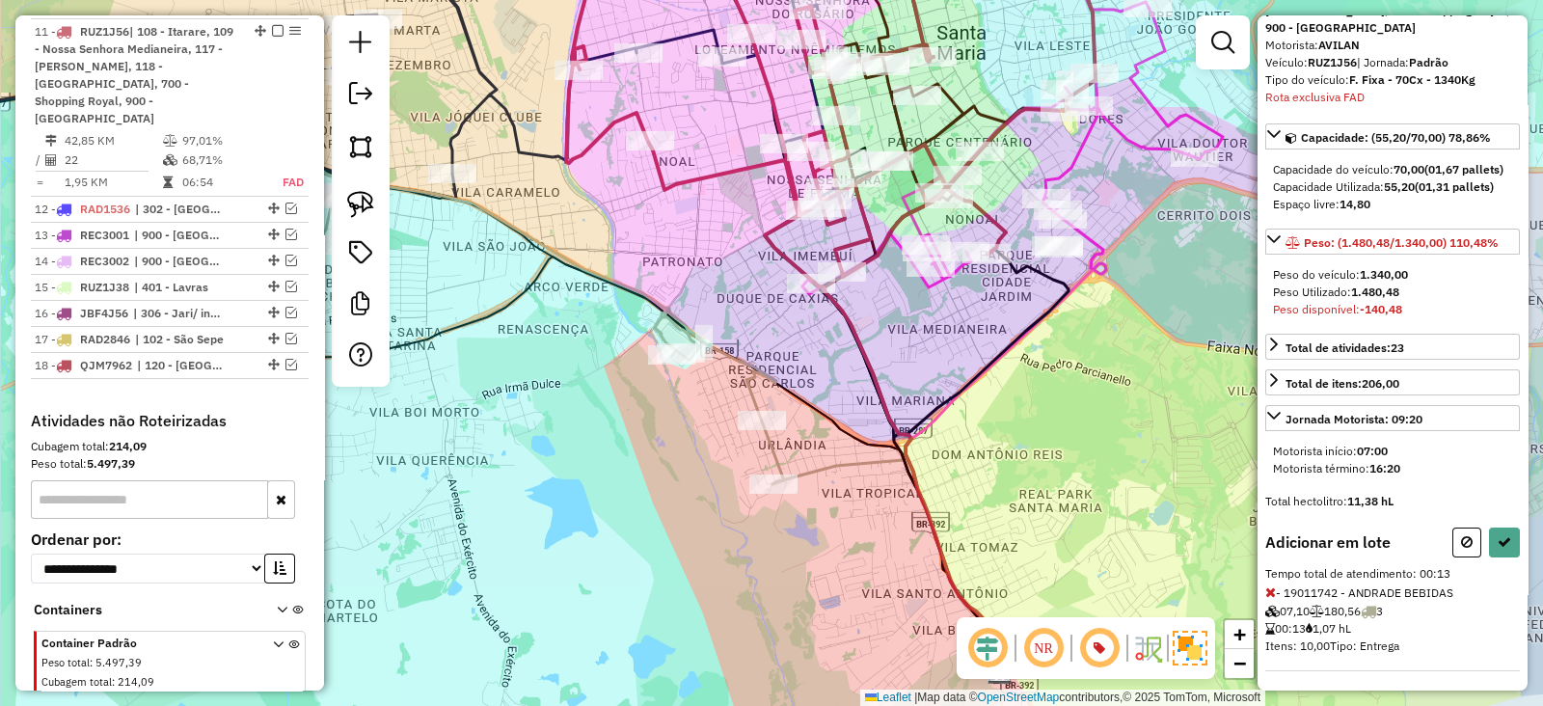
click at [1468, 544] on button at bounding box center [1466, 542] width 29 height 30
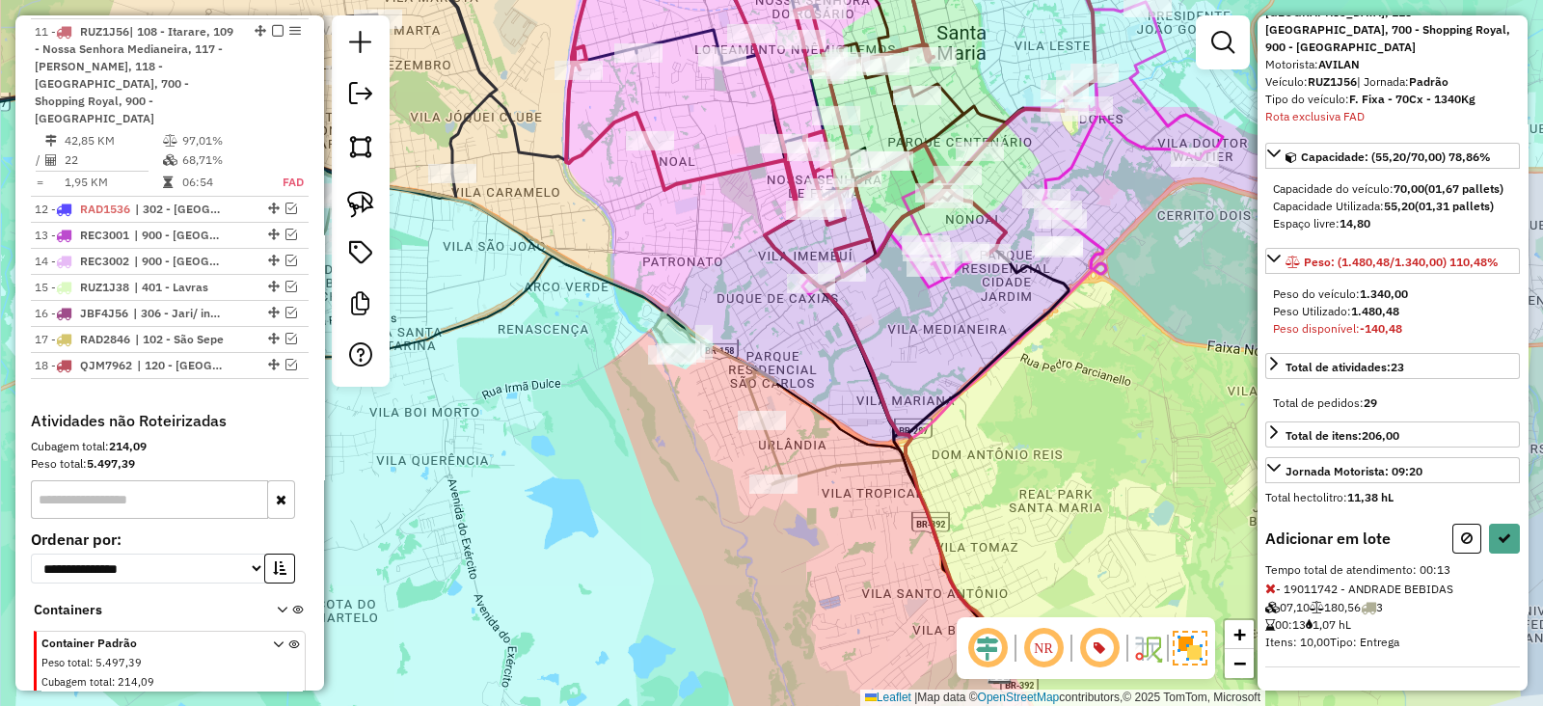
select select "**********"
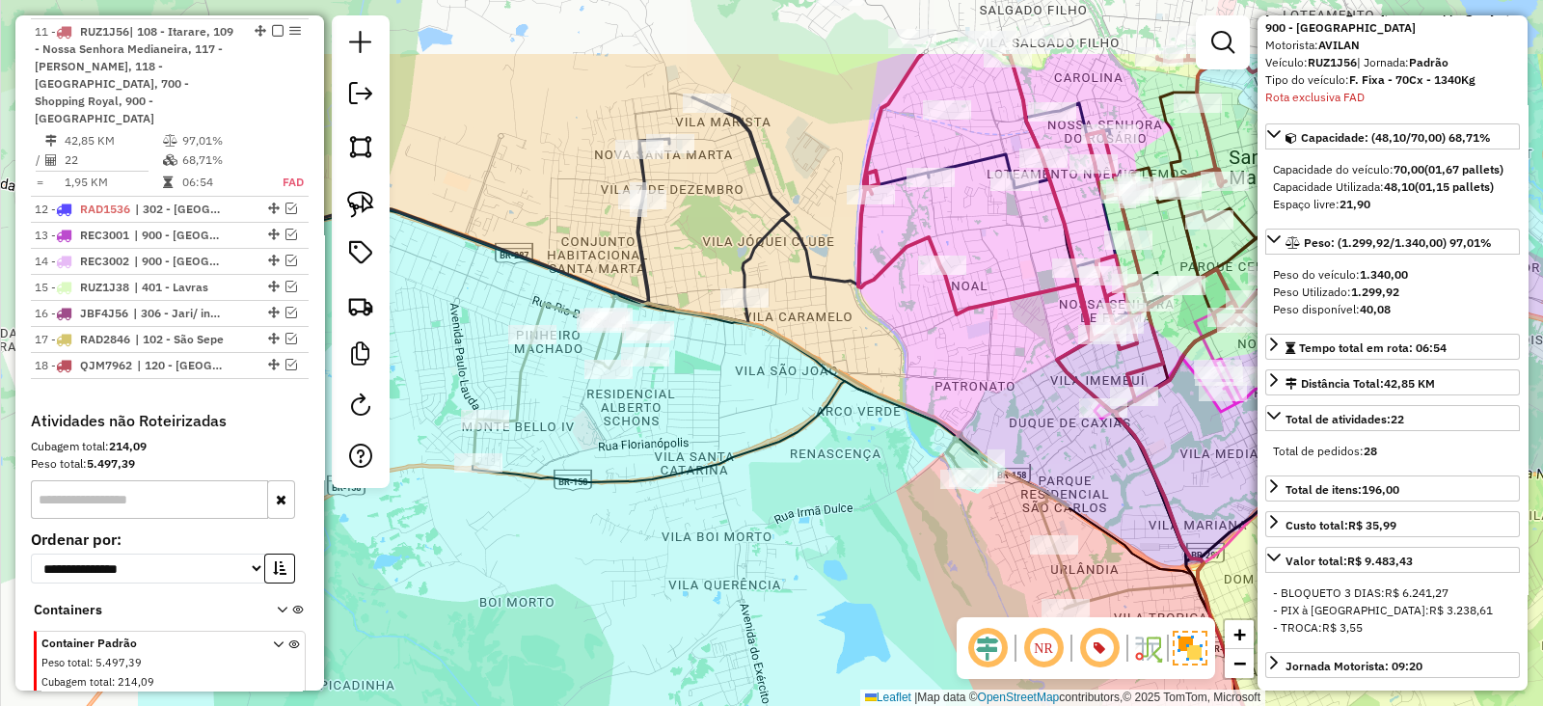
drag, startPoint x: 617, startPoint y: 307, endPoint x: 900, endPoint y: 425, distance: 307.3
click at [900, 425] on div "Janela de atendimento Grade de atendimento Capacidade Transportadoras Veículos …" at bounding box center [771, 353] width 1543 height 706
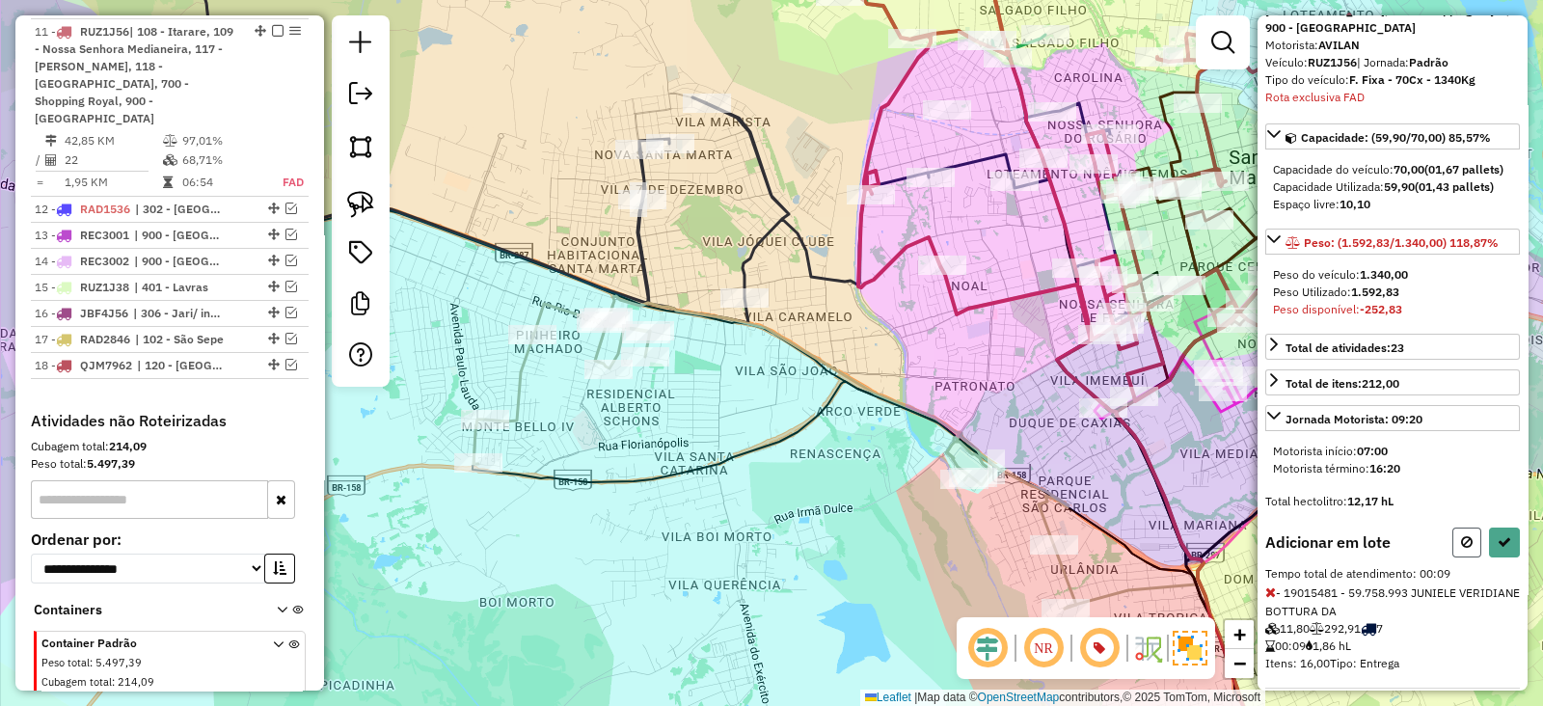
click at [1461, 535] on icon at bounding box center [1467, 541] width 12 height 13
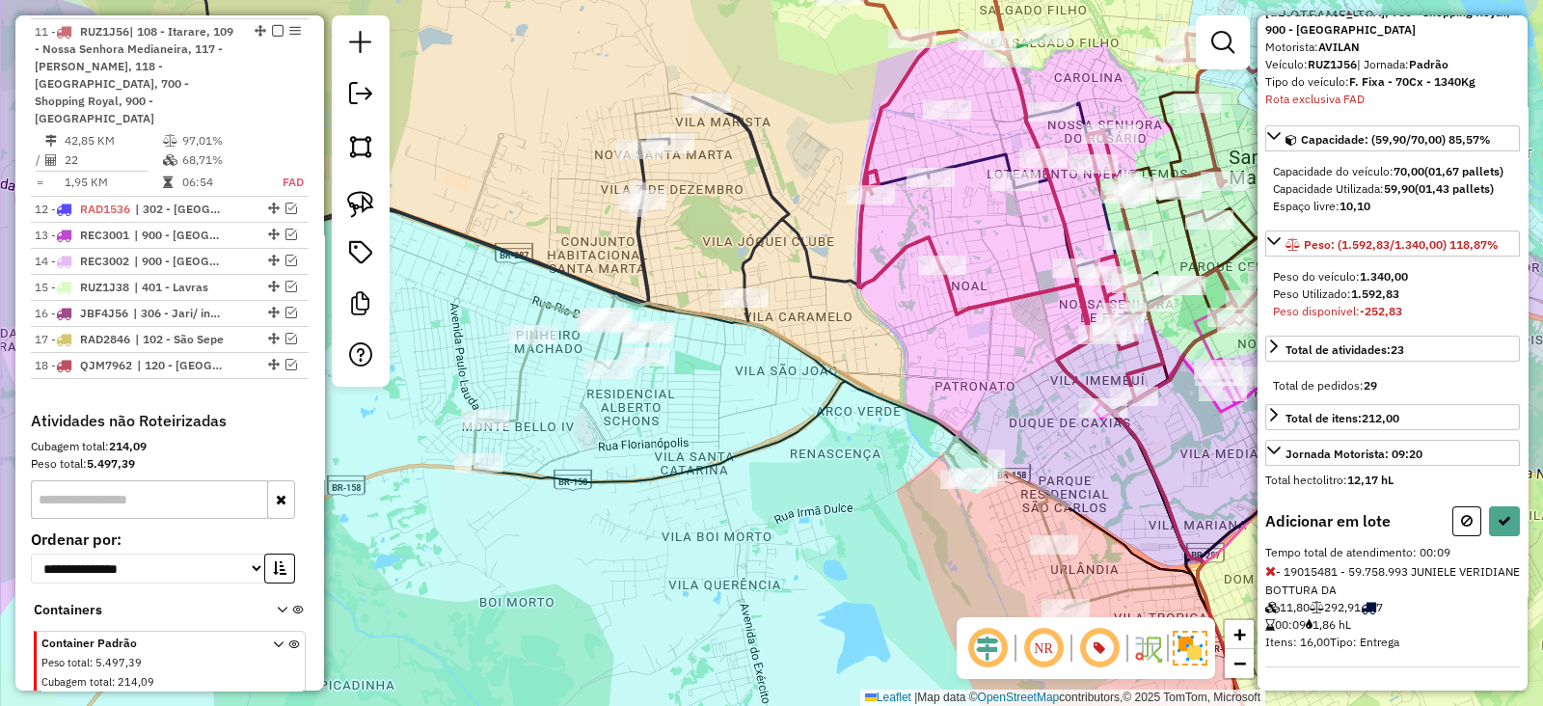
select select "**********"
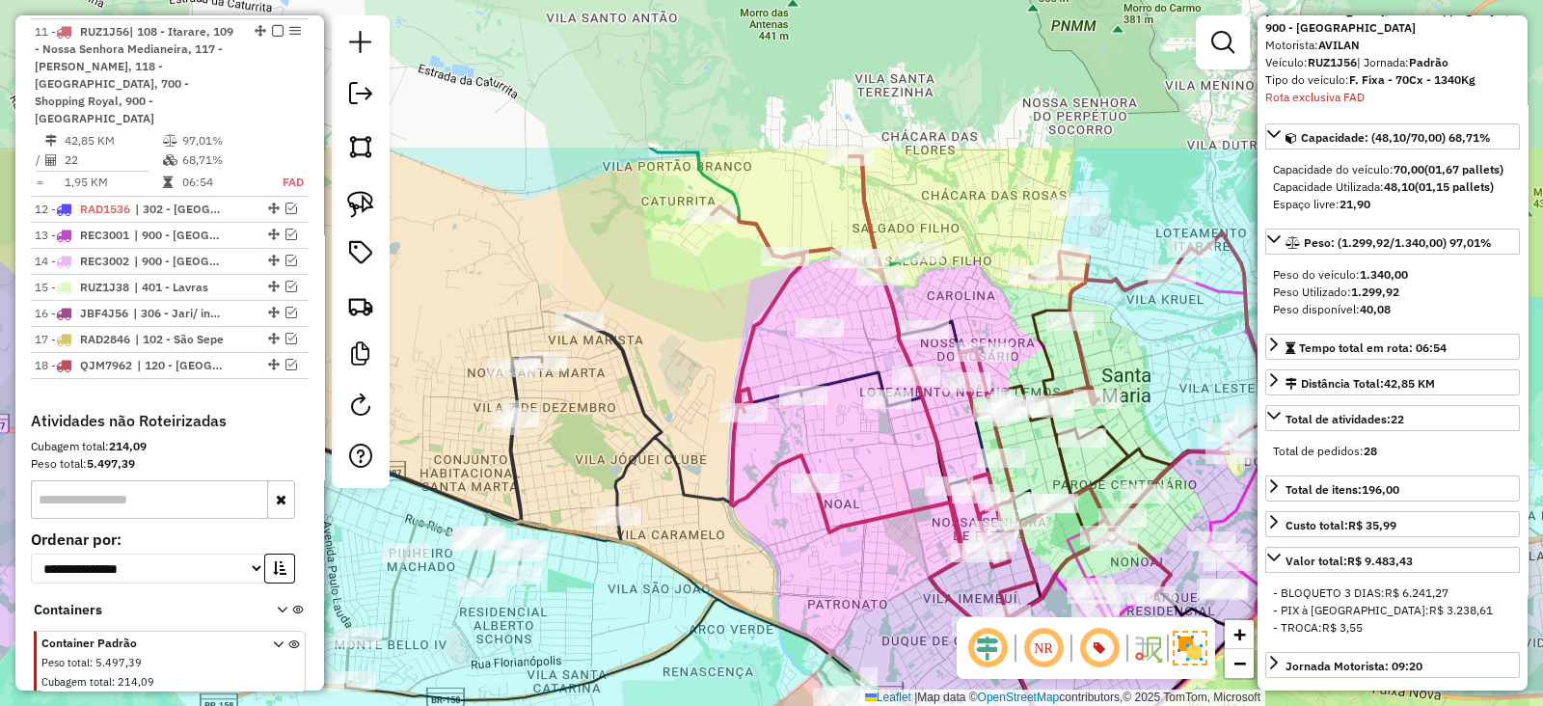
drag, startPoint x: 768, startPoint y: 141, endPoint x: 627, endPoint y: 375, distance: 273.8
click at [627, 375] on div "Janela de atendimento Grade de atendimento Capacidade Transportadoras Veículos …" at bounding box center [771, 353] width 1543 height 706
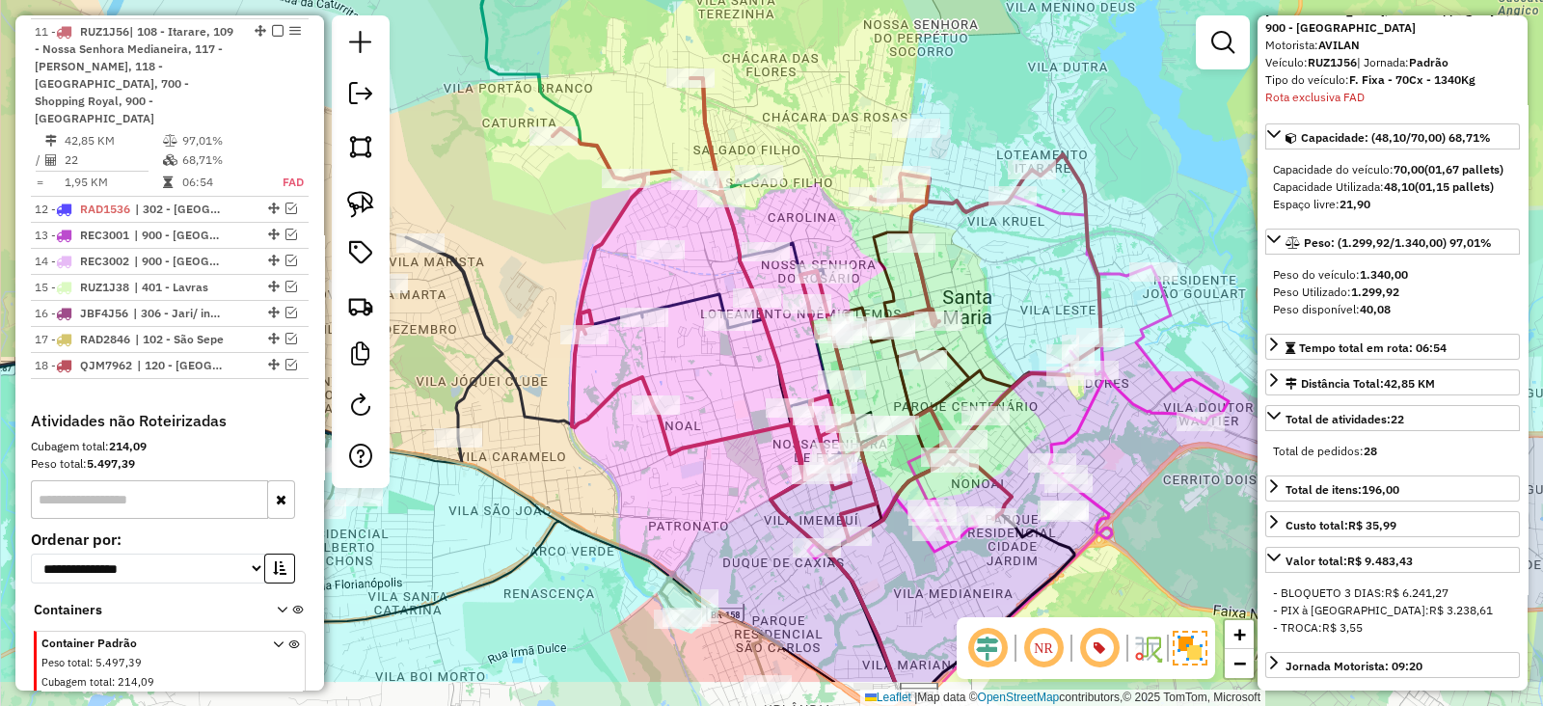
drag, startPoint x: 694, startPoint y: 288, endPoint x: 550, endPoint y: 192, distance: 173.8
click at [550, 192] on div "Janela de atendimento Grade de atendimento Capacidade Transportadoras Veículos …" at bounding box center [771, 353] width 1543 height 706
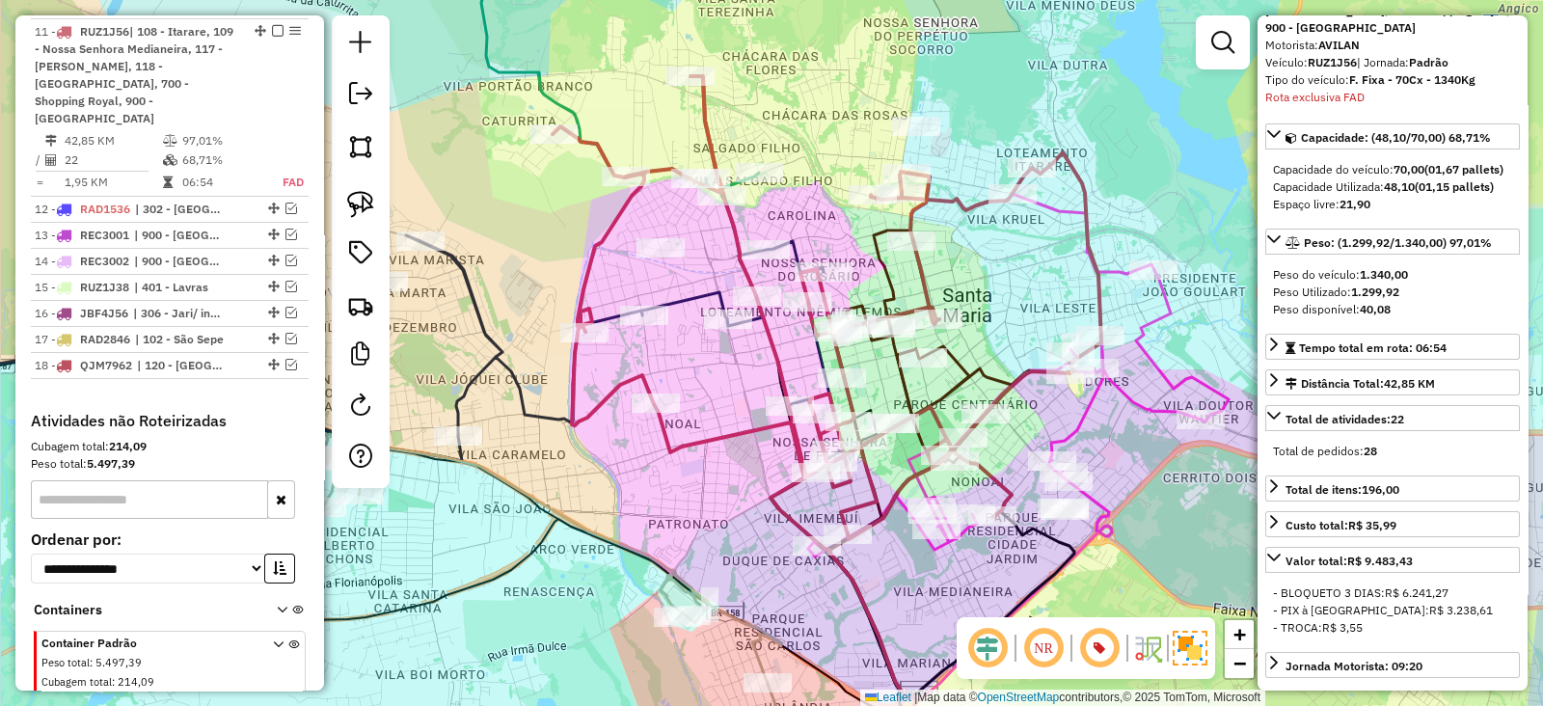
click at [592, 273] on icon at bounding box center [826, 307] width 549 height 463
click at [1216, 51] on em at bounding box center [1222, 42] width 23 height 23
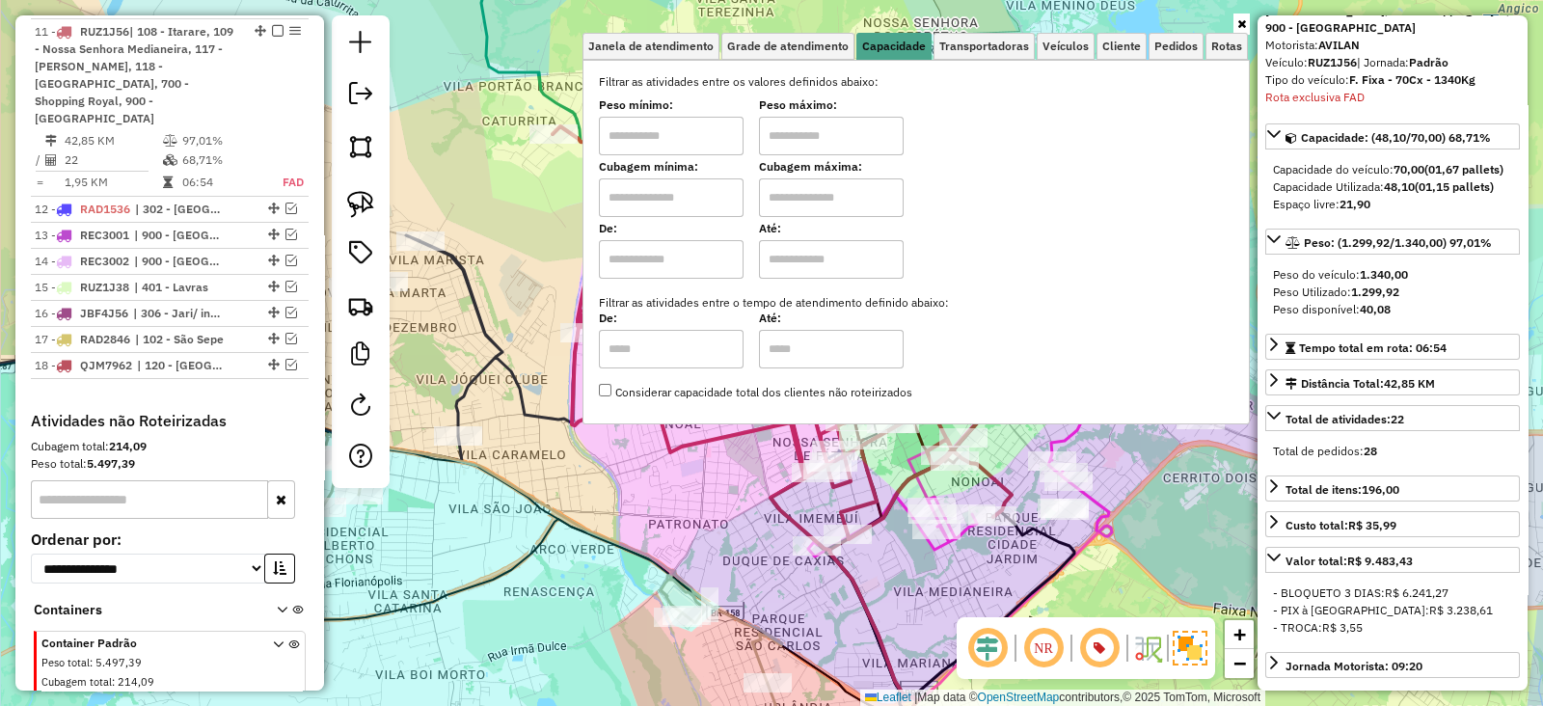
click at [685, 201] on input "text" at bounding box center [671, 197] width 145 height 39
type input "****"
click at [885, 191] on input "text" at bounding box center [831, 197] width 145 height 39
type input "****"
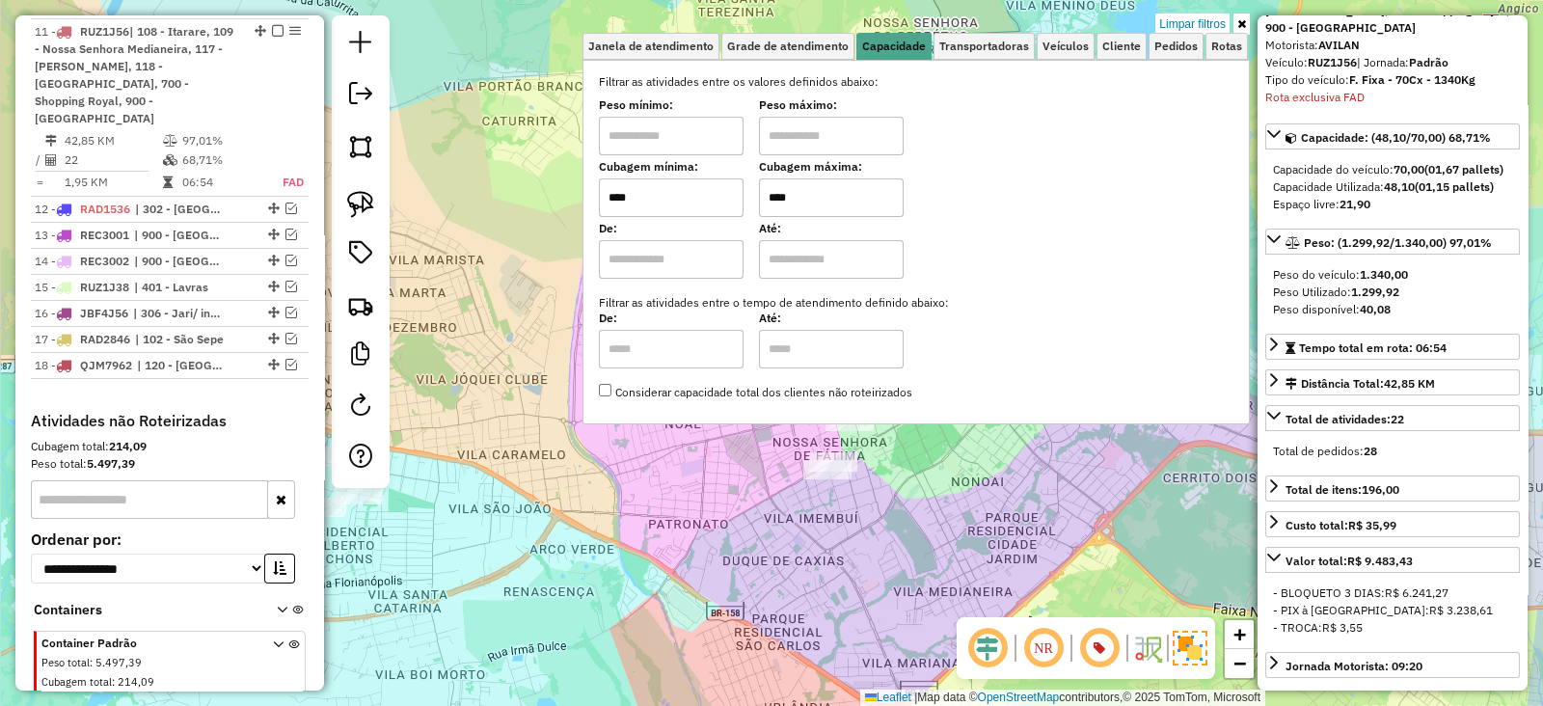
click at [534, 334] on div "Limpar filtros Janela de atendimento Grade de atendimento Capacidade Transporta…" at bounding box center [771, 353] width 1543 height 706
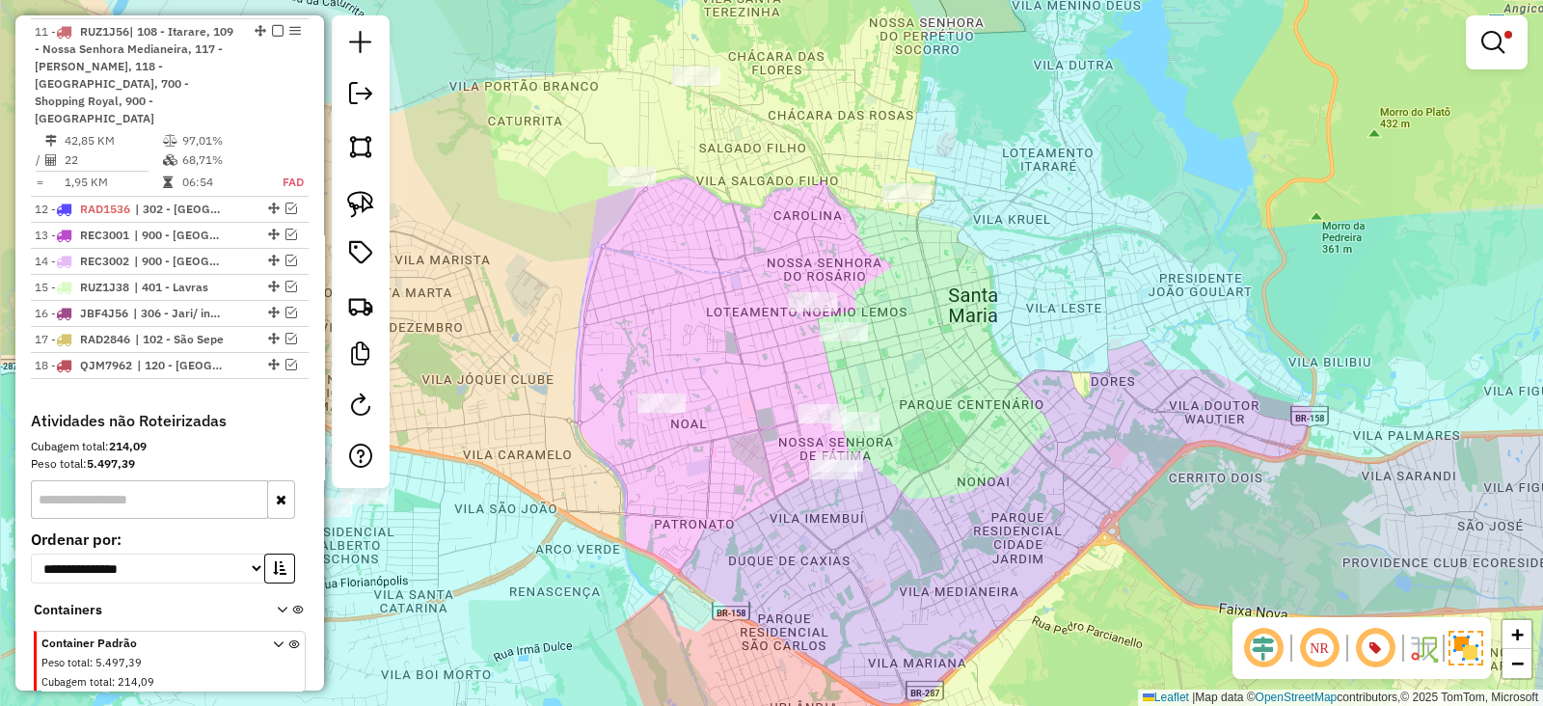
drag, startPoint x: 684, startPoint y: 330, endPoint x: 885, endPoint y: 339, distance: 201.7
click at [885, 339] on div "Limpar filtros Janela de atendimento Grade de atendimento Capacidade Transporta…" at bounding box center [771, 353] width 1543 height 706
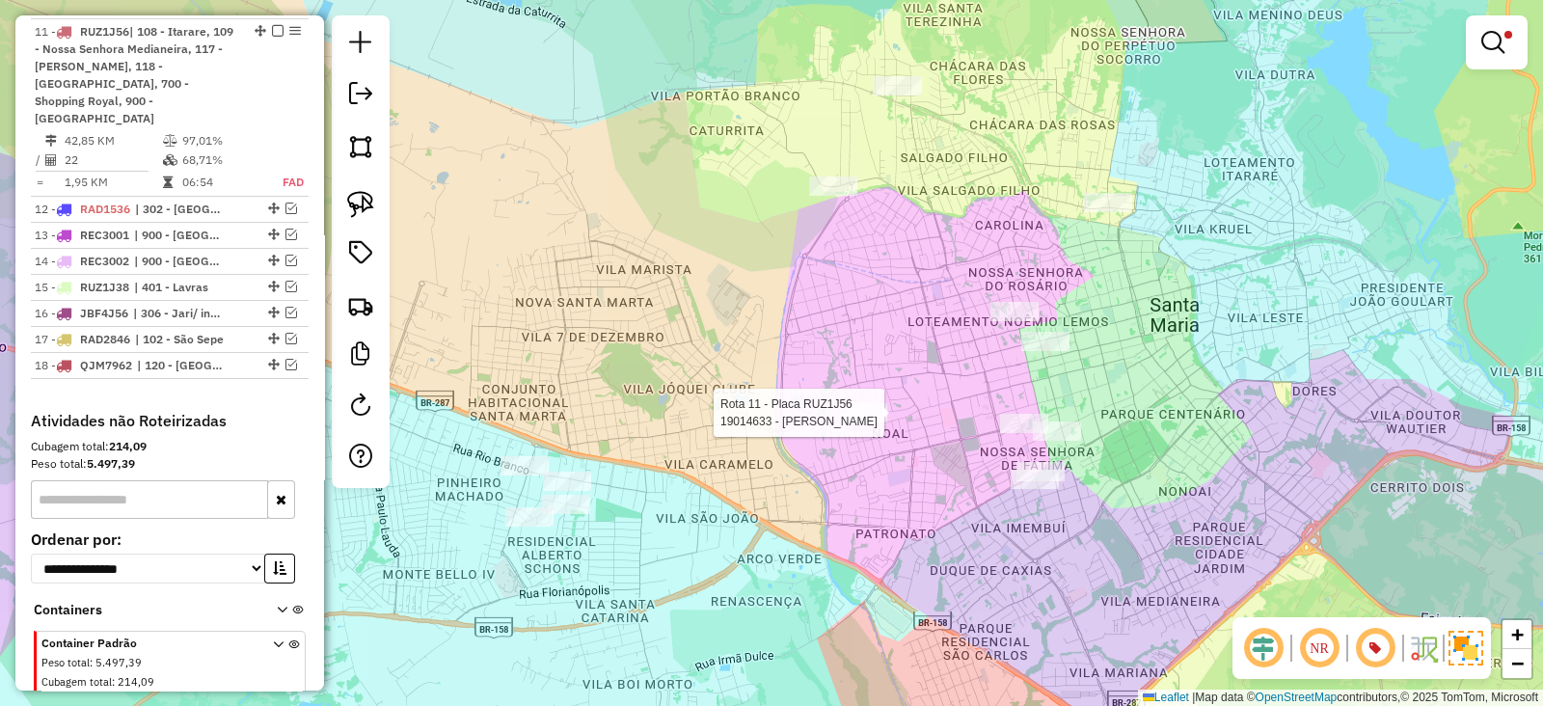
select select "**********"
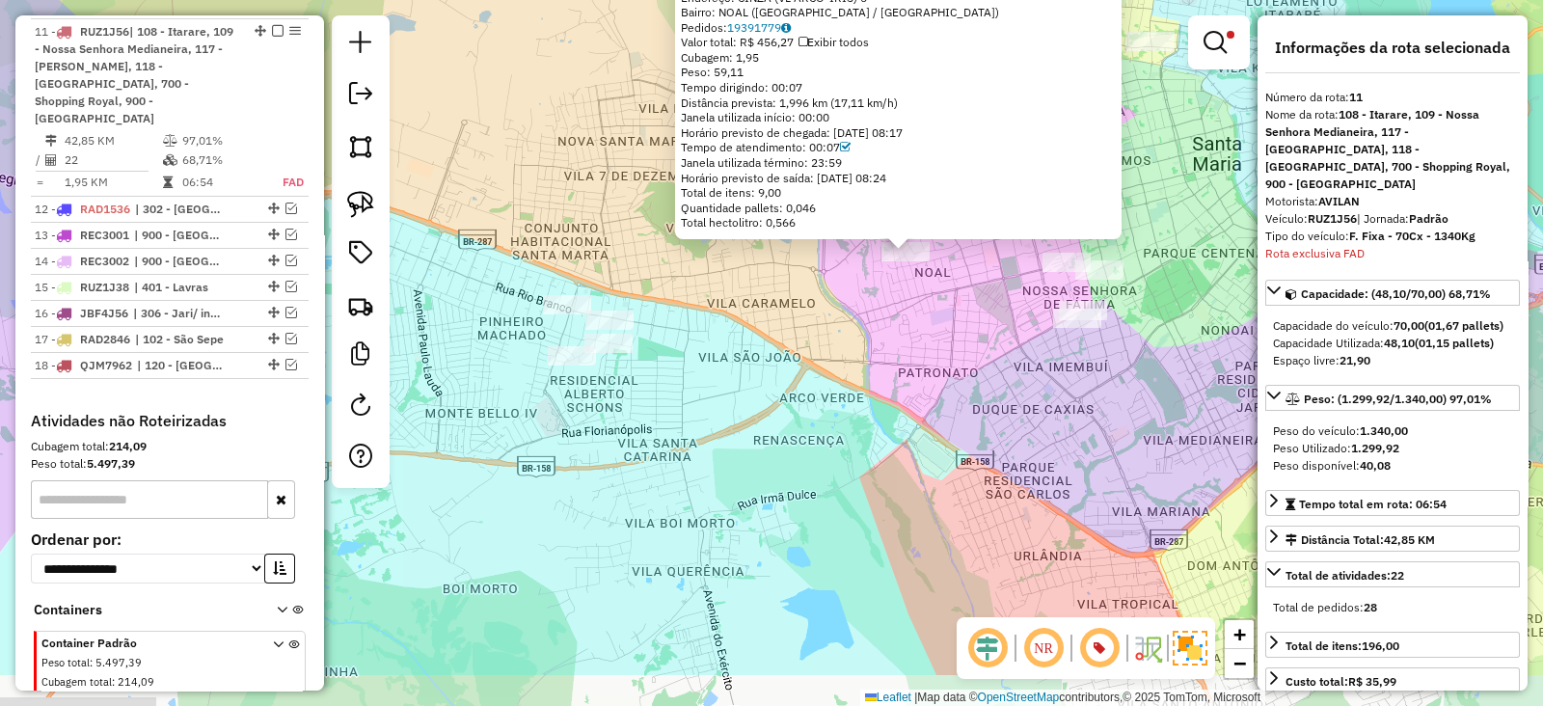
drag, startPoint x: 758, startPoint y: 479, endPoint x: 913, endPoint y: 356, distance: 198.3
click at [913, 356] on div "19014633 - MARIA BAR Endereço: CINZA (VL ARCO-IRIS) 6 Bairro: NOAL (SANTA MARIA…" at bounding box center [771, 353] width 1543 height 706
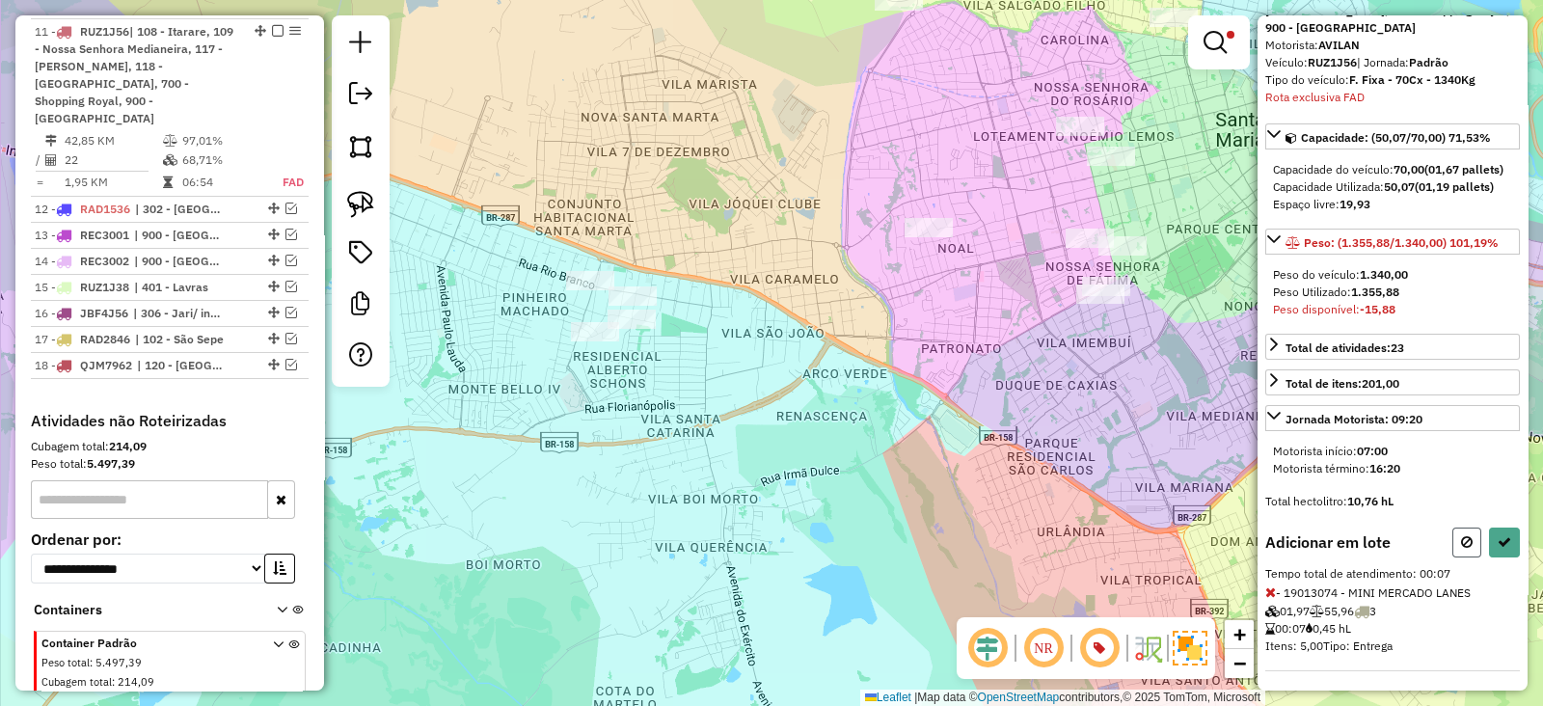
click at [1464, 535] on icon at bounding box center [1467, 541] width 12 height 13
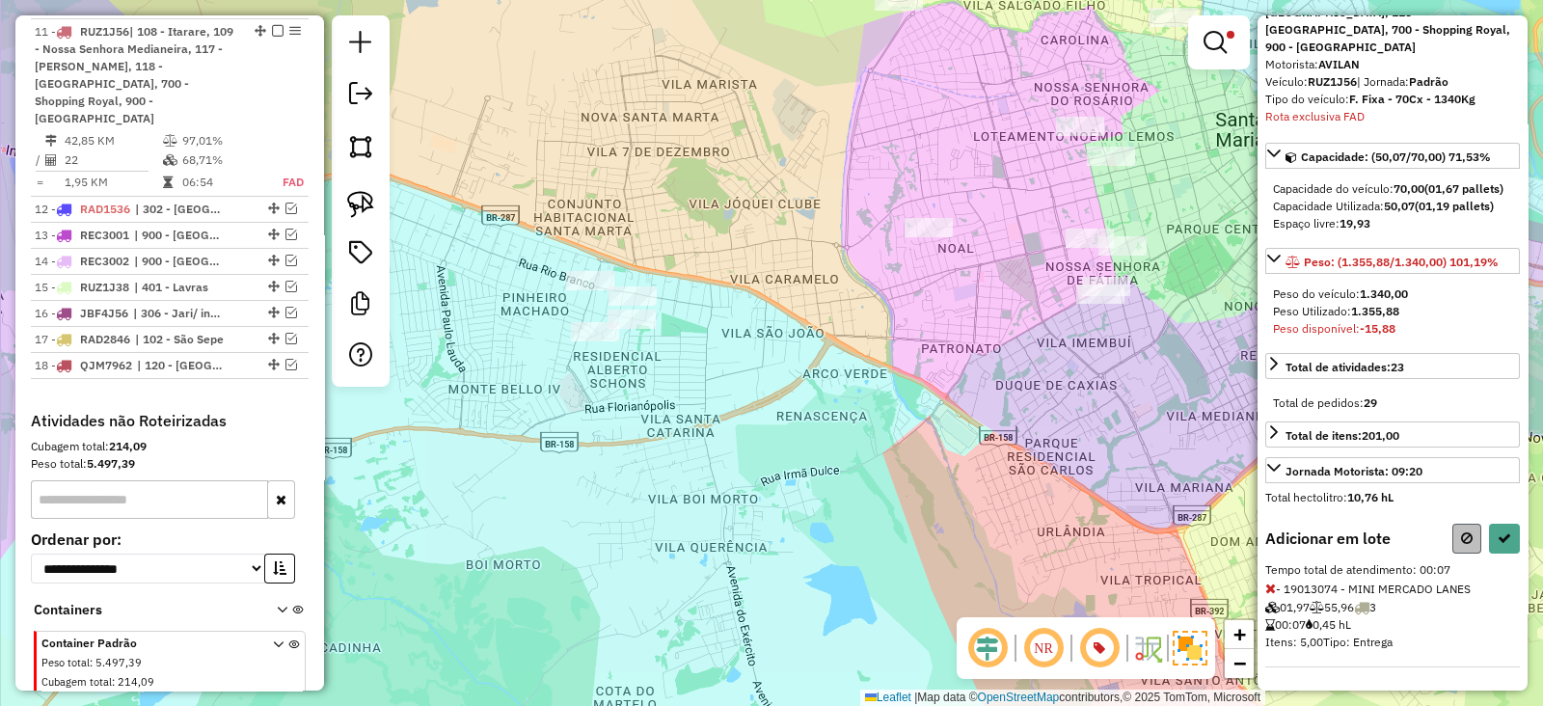
select select "**********"
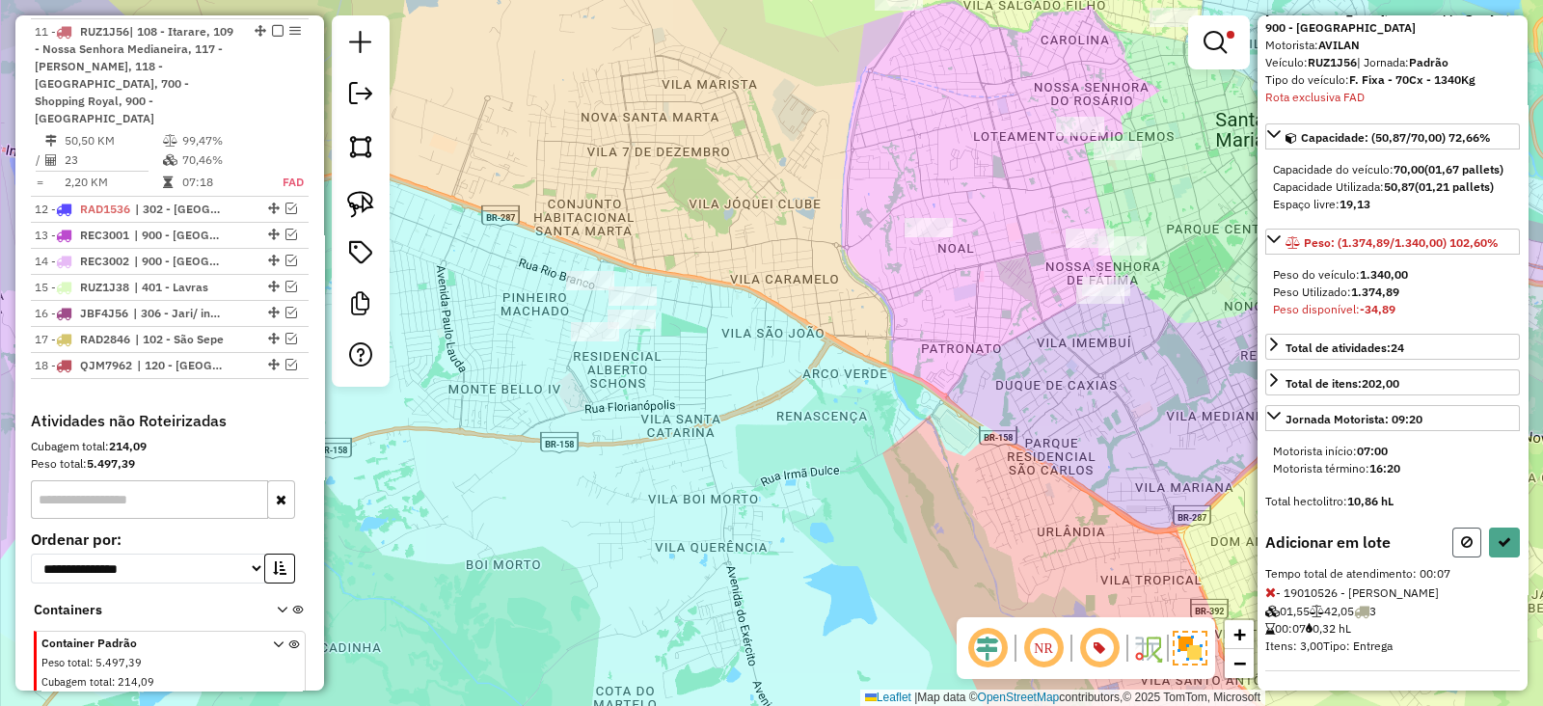
click at [1452, 535] on button at bounding box center [1466, 542] width 29 height 30
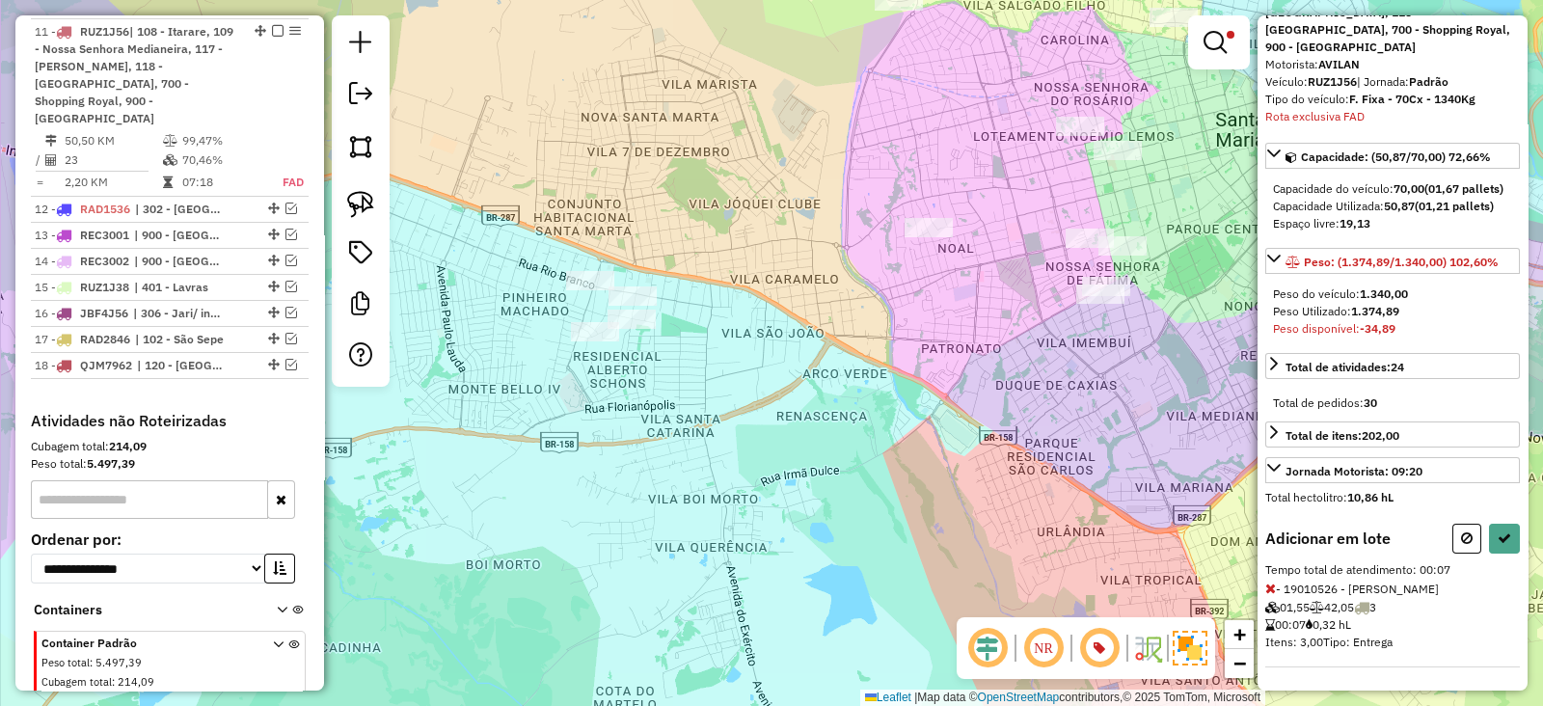
select select "**********"
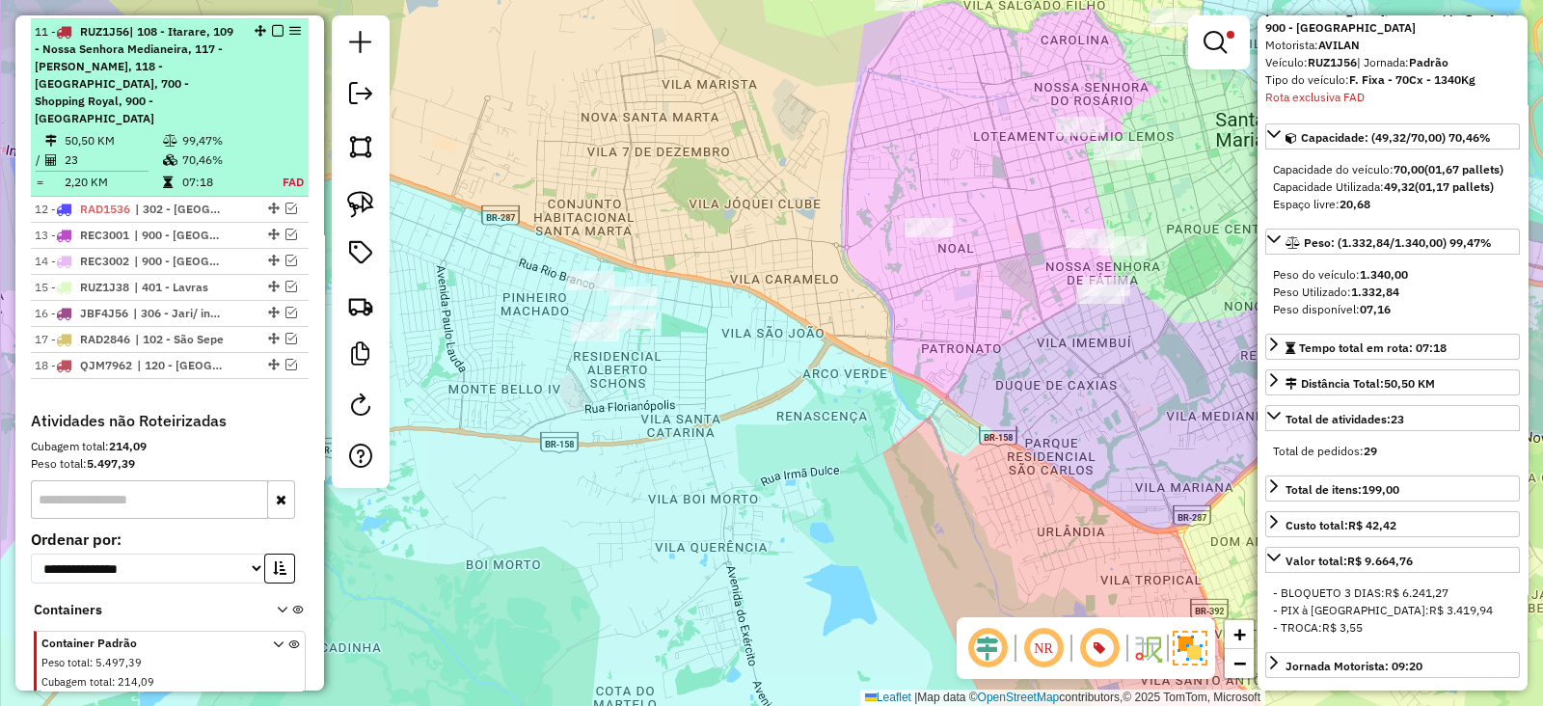
click at [272, 28] on em at bounding box center [278, 31] width 12 height 12
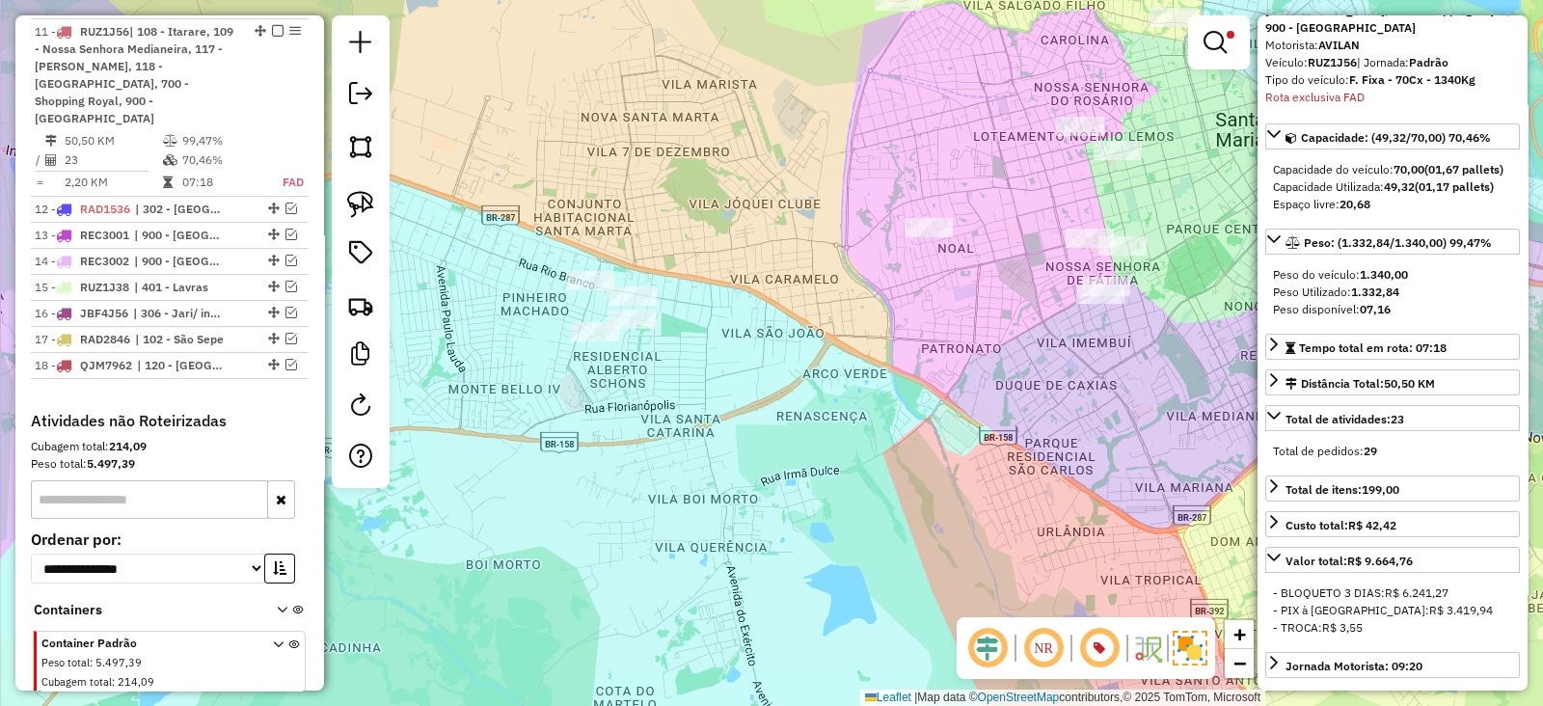
scroll to position [1459, 0]
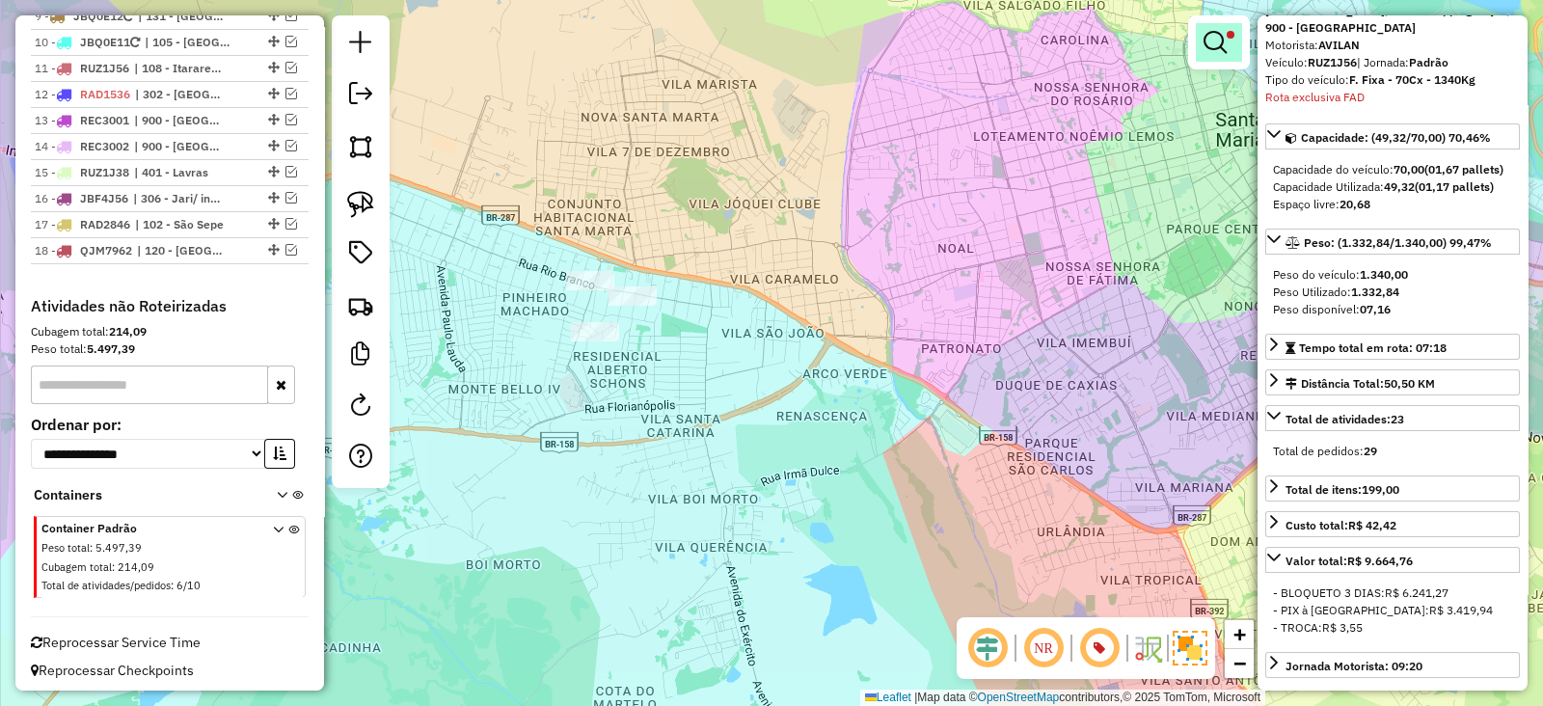
click at [1224, 36] on em at bounding box center [1214, 42] width 23 height 23
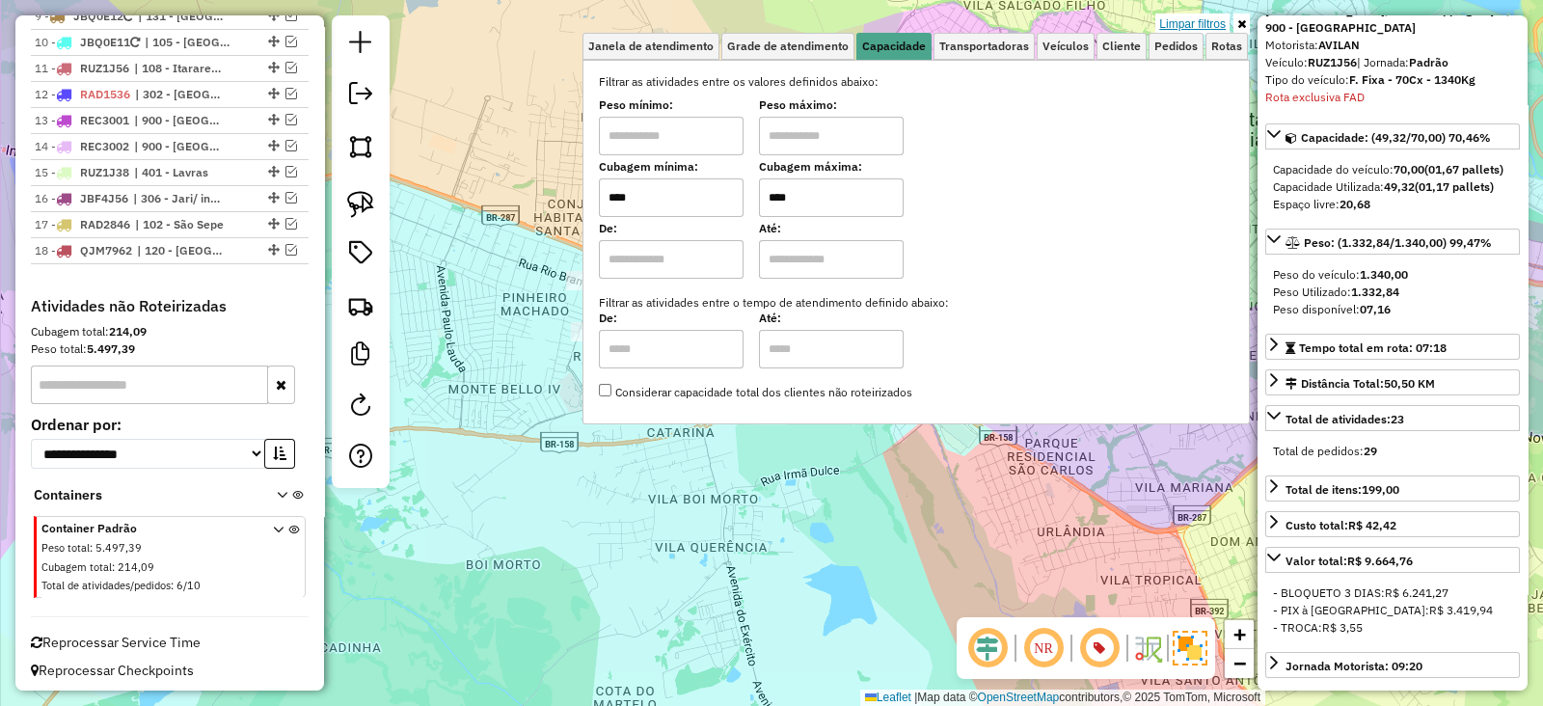
click at [1210, 20] on link "Limpar filtros" at bounding box center [1192, 23] width 74 height 21
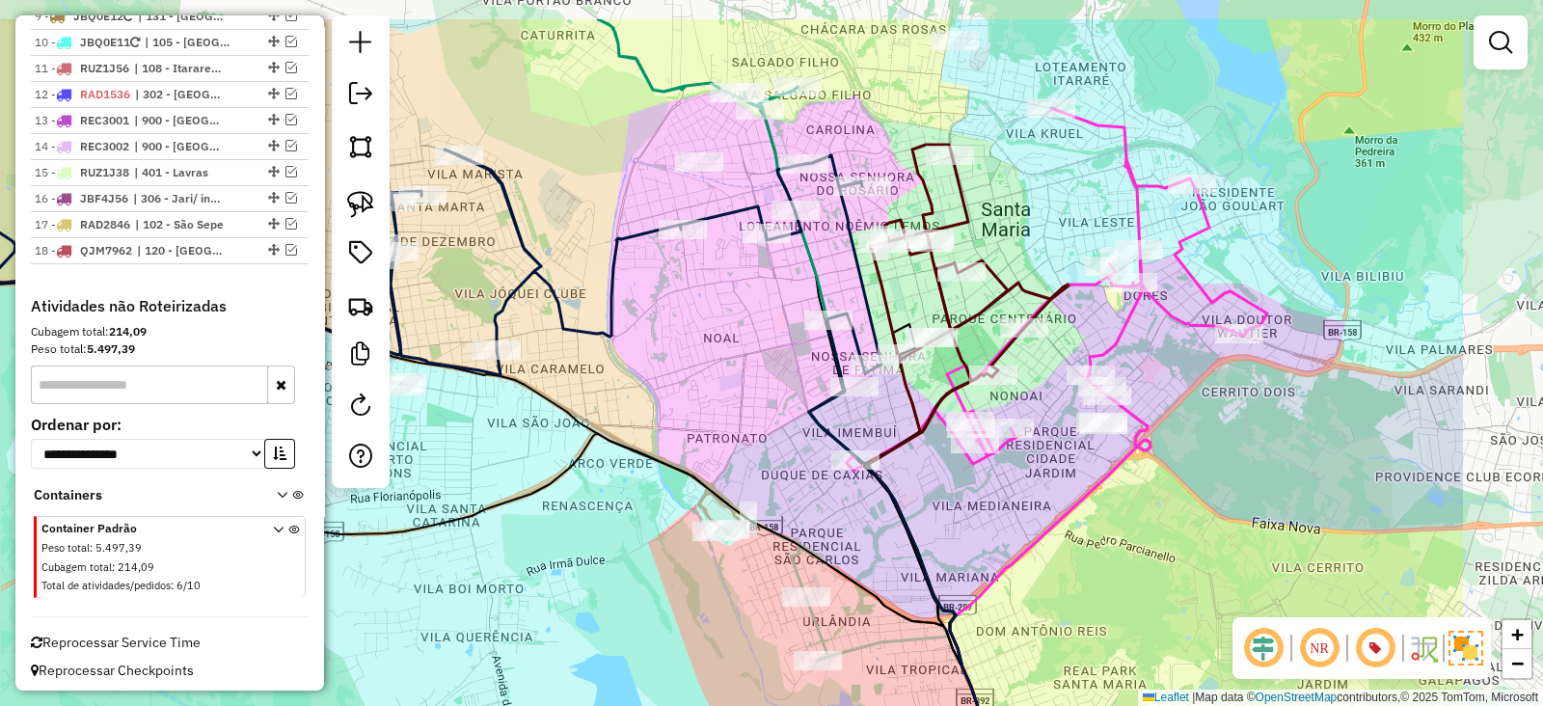
drag, startPoint x: 771, startPoint y: 295, endPoint x: 513, endPoint y: 389, distance: 274.8
click at [513, 389] on div "Janela de atendimento Grade de atendimento Capacidade Transportadoras Veículos …" at bounding box center [771, 353] width 1543 height 706
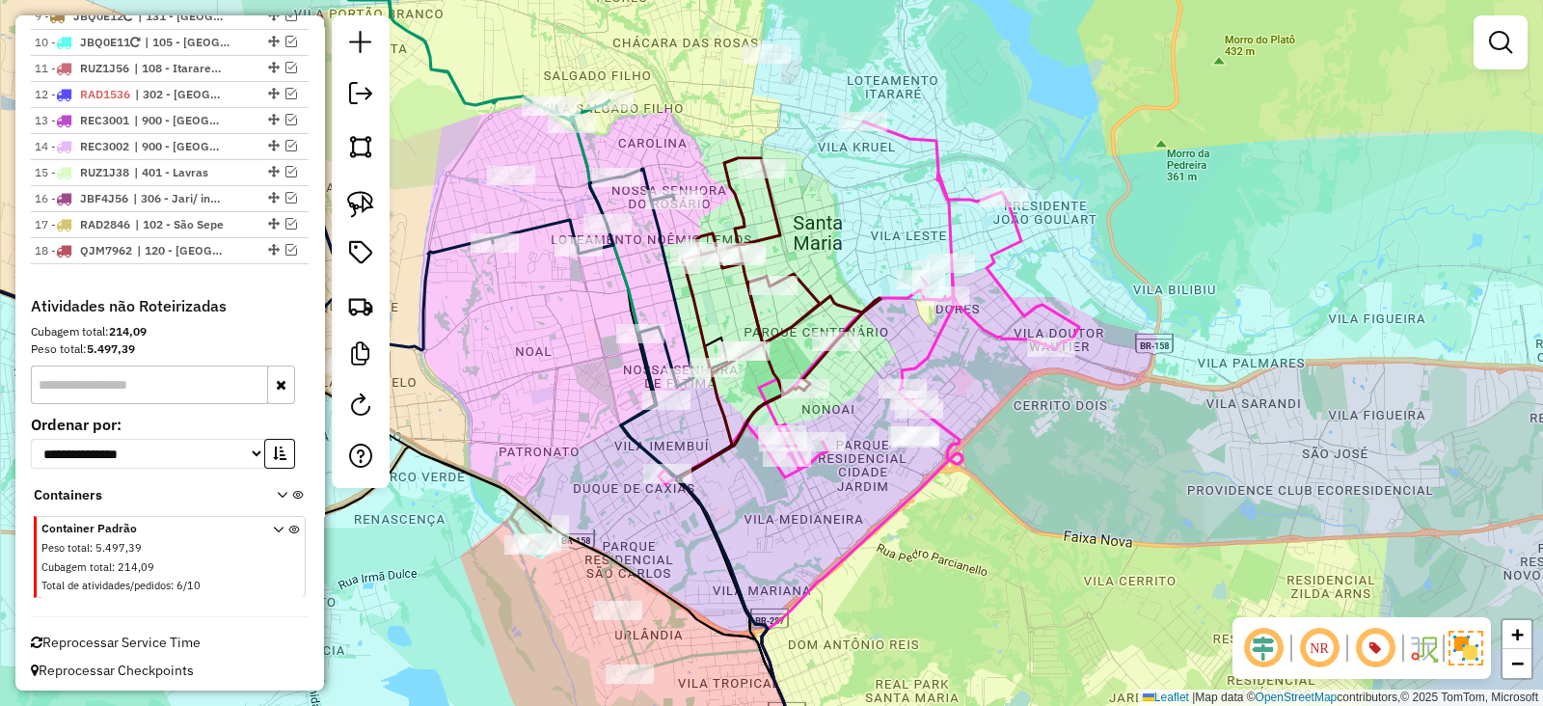
drag, startPoint x: 604, startPoint y: 358, endPoint x: 558, endPoint y: 319, distance: 60.2
click at [558, 319] on div "Janela de atendimento Grade de atendimento Capacidade Transportadoras Veículos …" at bounding box center [771, 353] width 1543 height 706
click at [941, 318] on icon at bounding box center [868, 302] width 420 height 363
select select "**********"
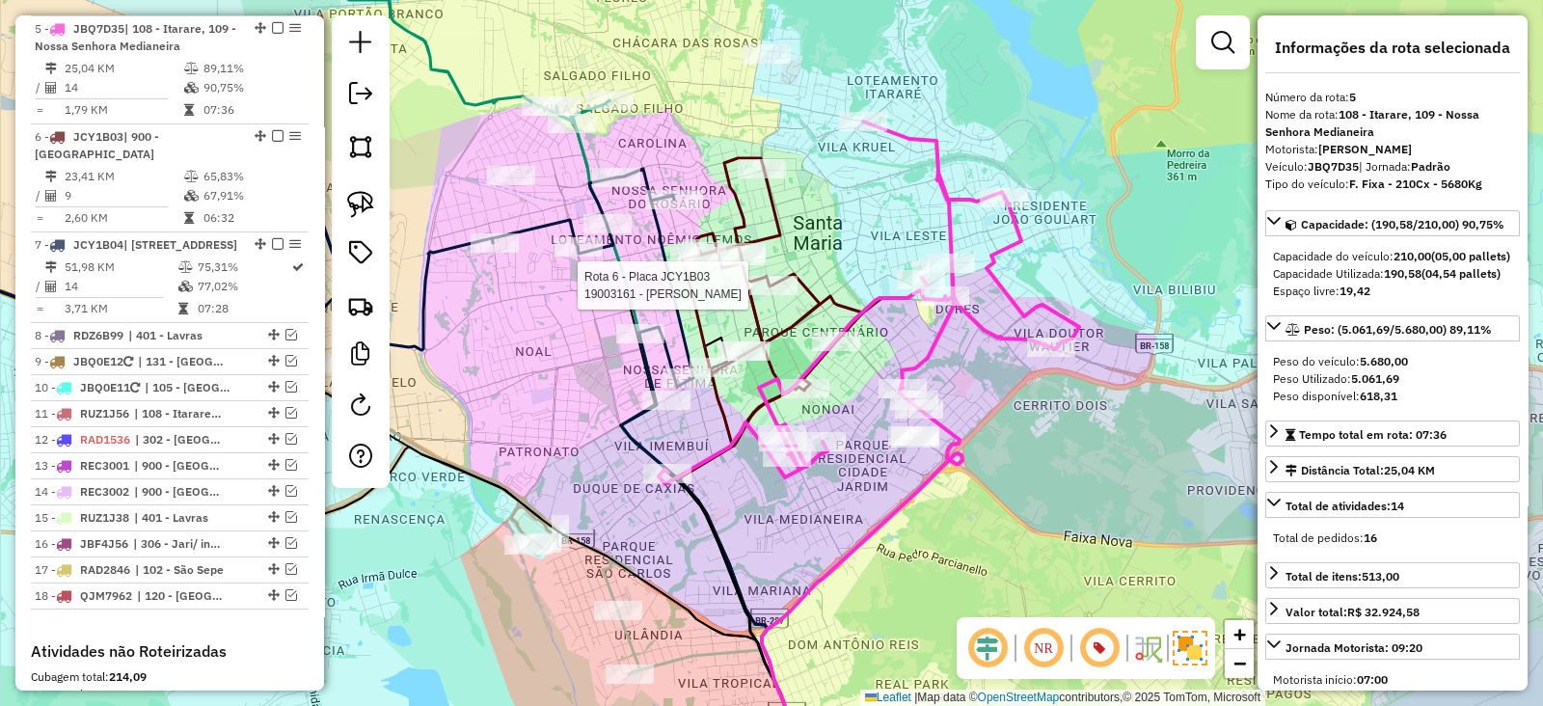
scroll to position [1094, 0]
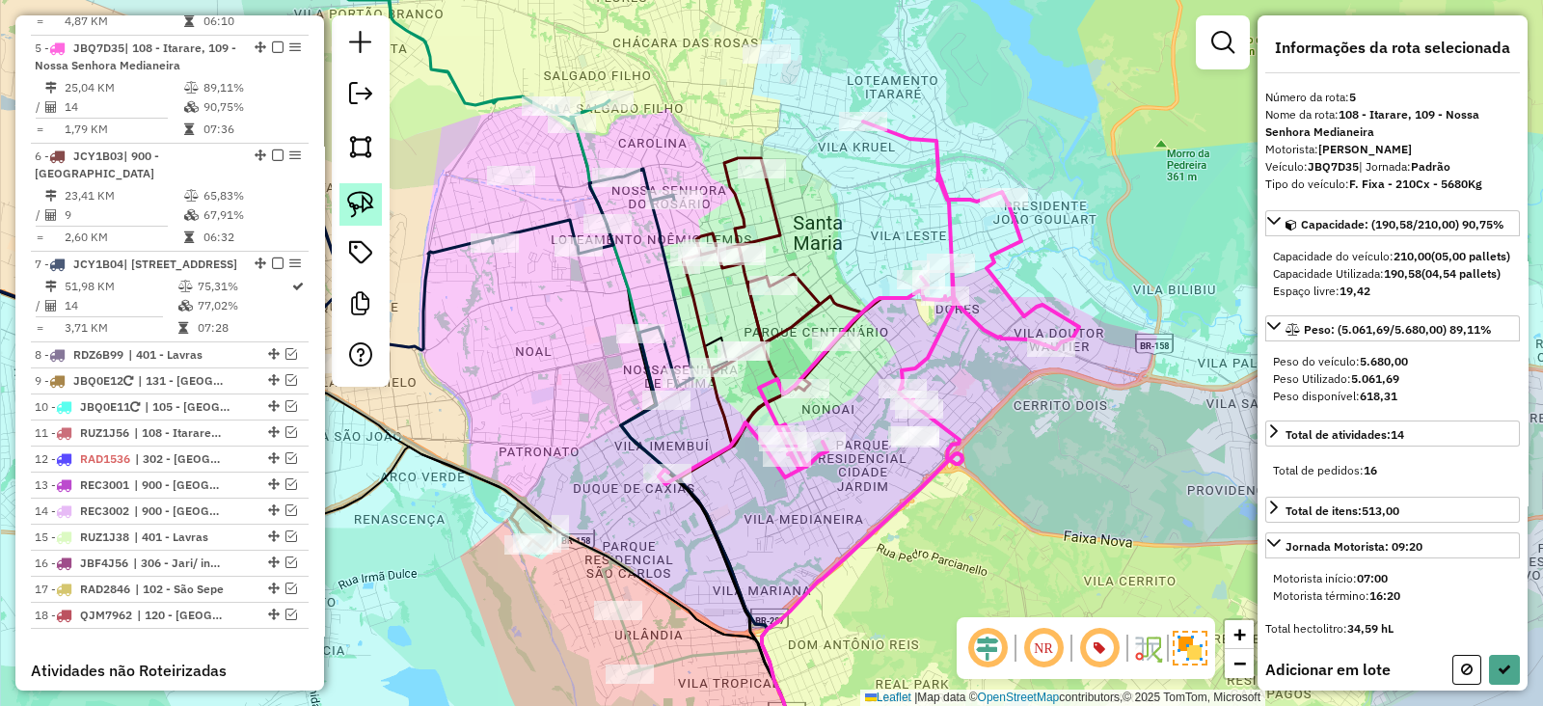
click at [373, 200] on img at bounding box center [360, 204] width 27 height 27
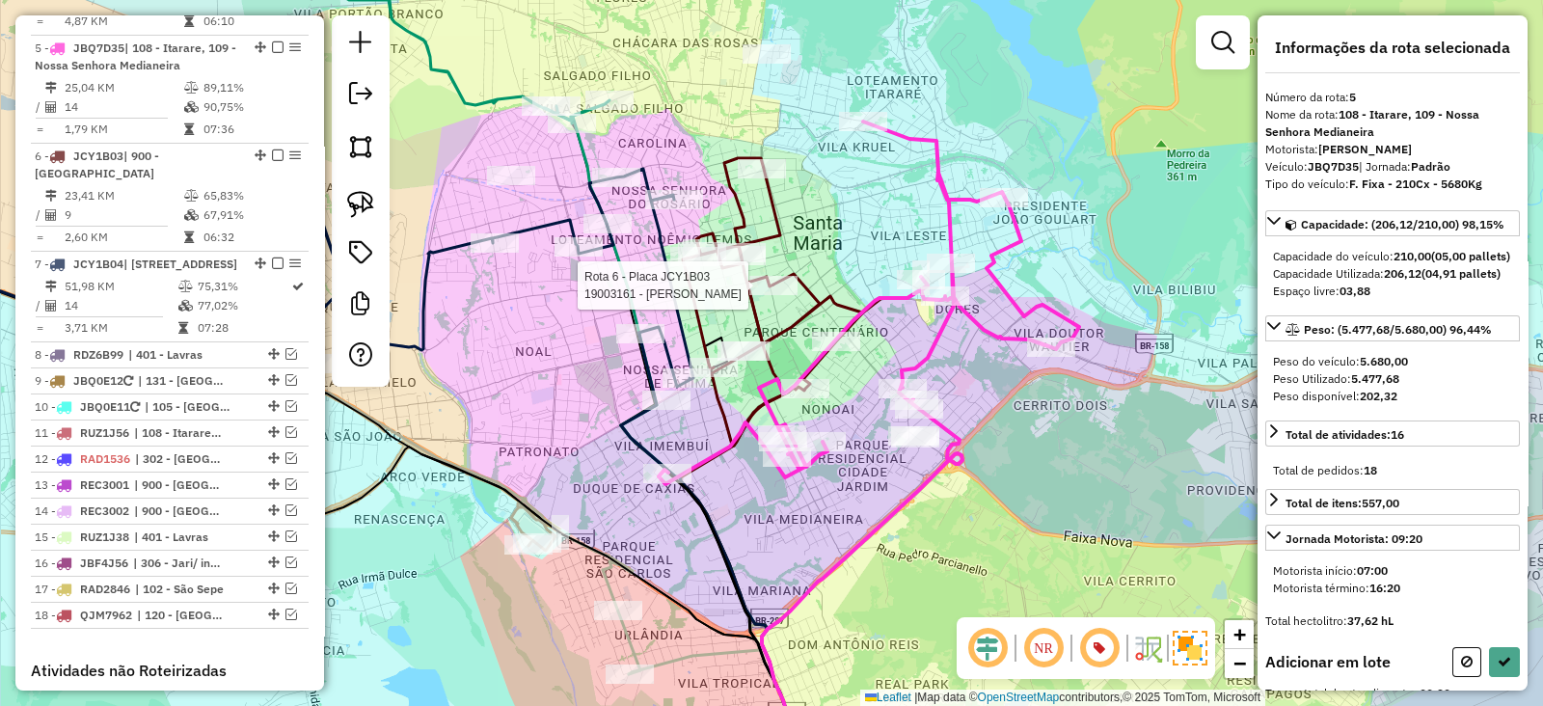
select select "**********"
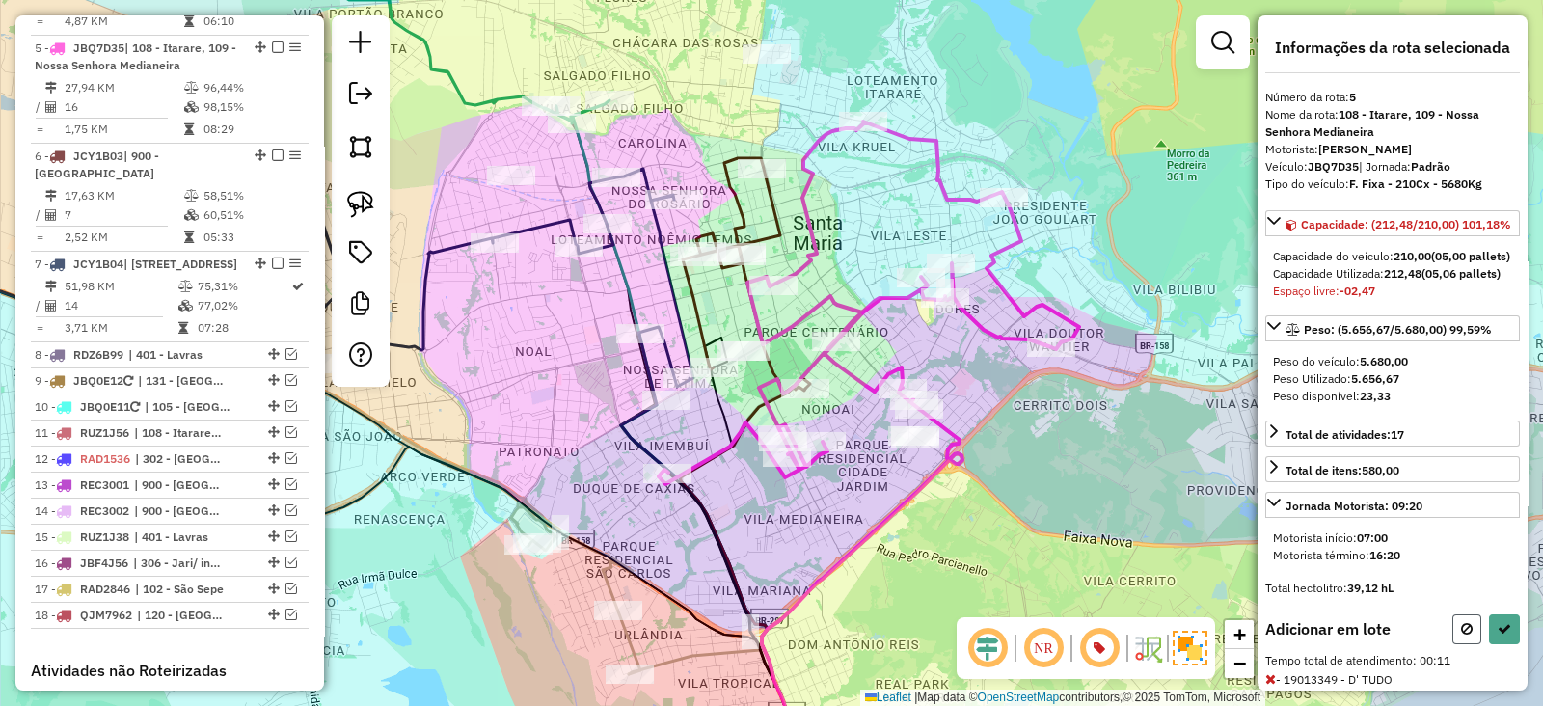
click at [1461, 635] on icon at bounding box center [1467, 628] width 12 height 13
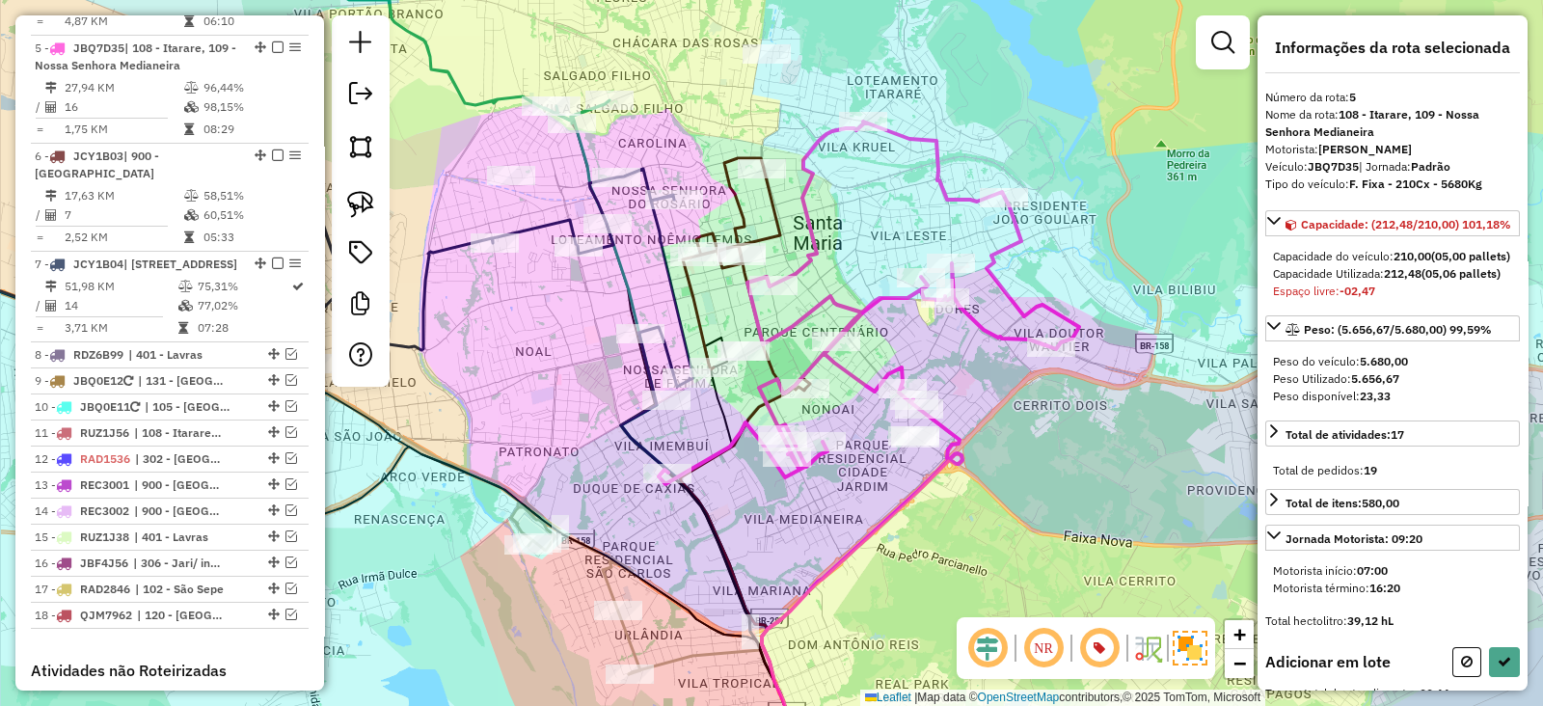
select select "**********"
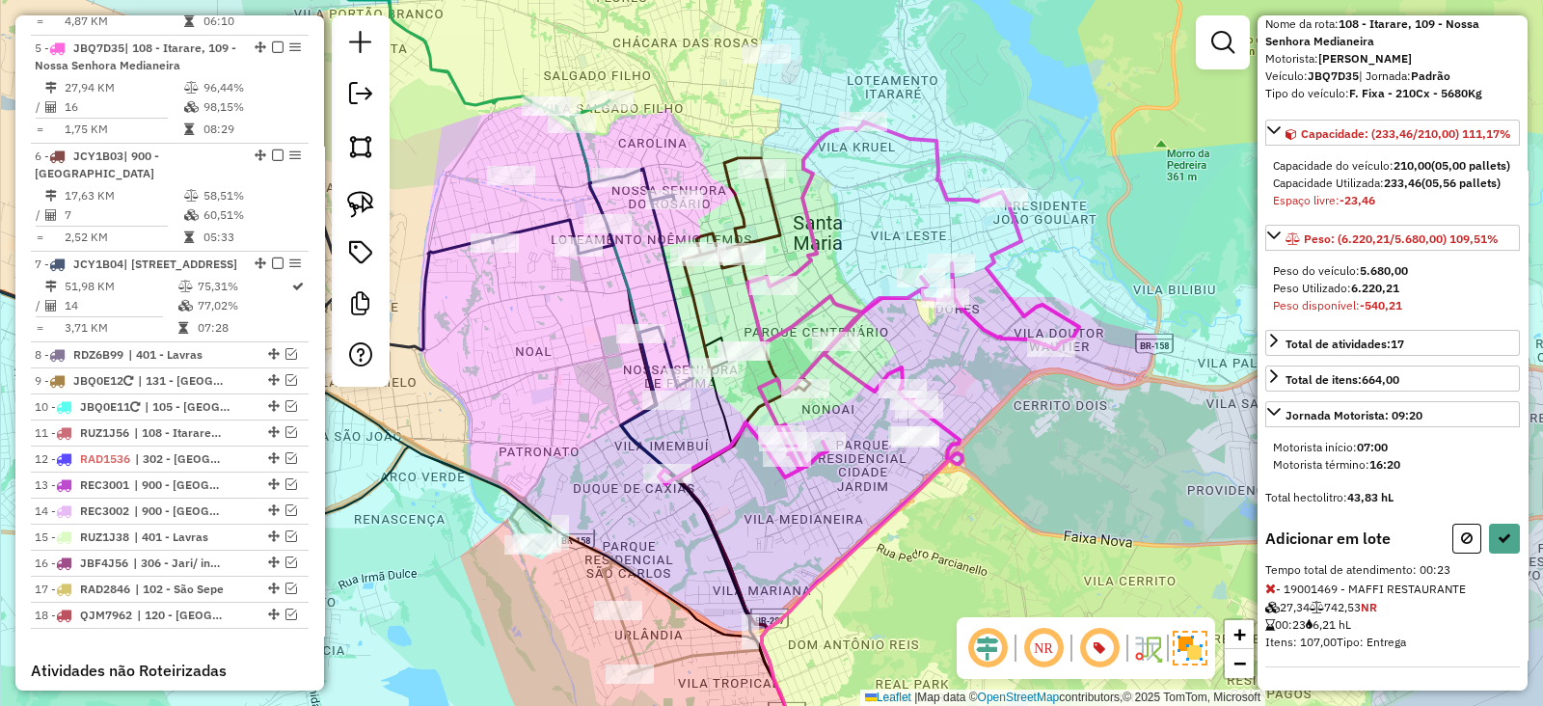
scroll to position [139, 0]
drag, startPoint x: 1464, startPoint y: 546, endPoint x: 1362, endPoint y: 511, distance: 107.0
click at [1463, 545] on button at bounding box center [1466, 539] width 29 height 30
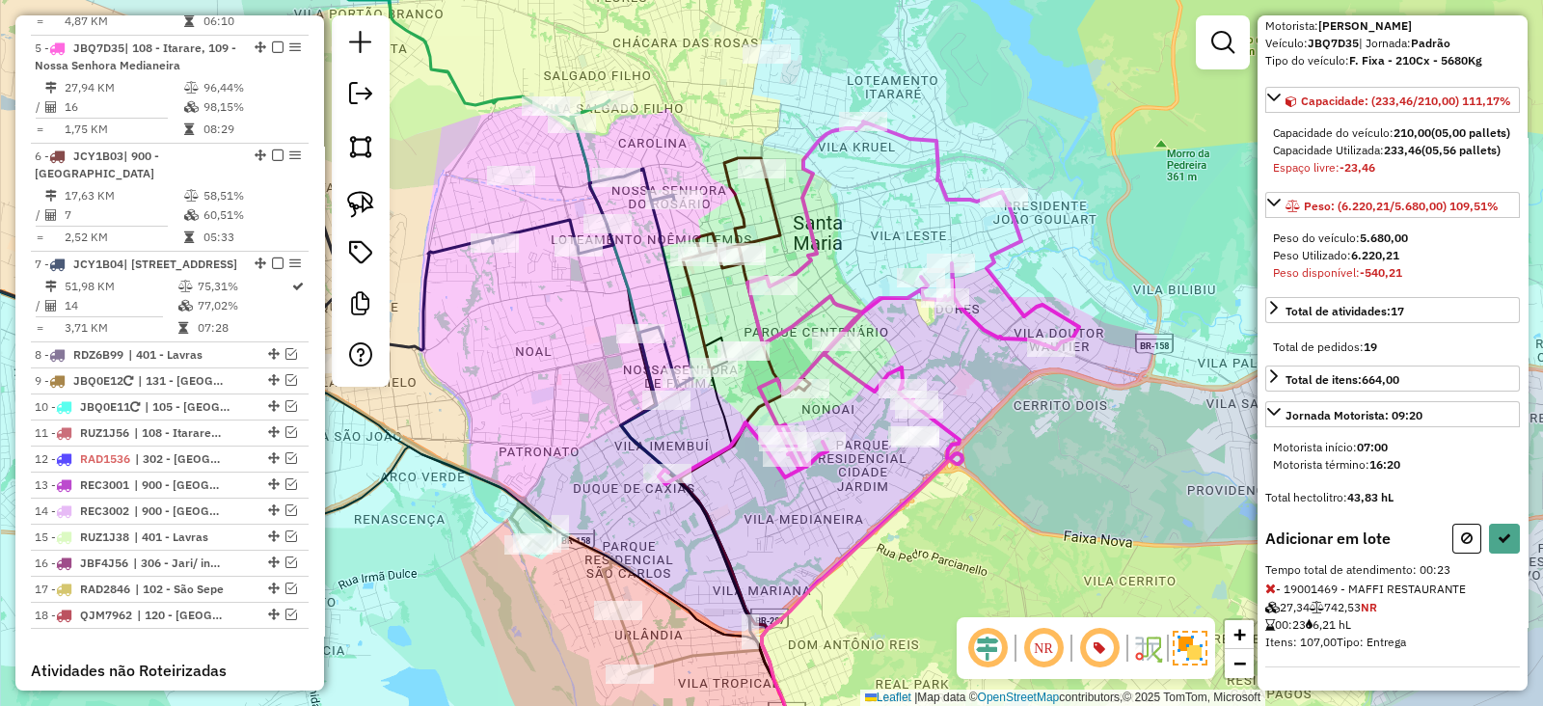
select select "**********"
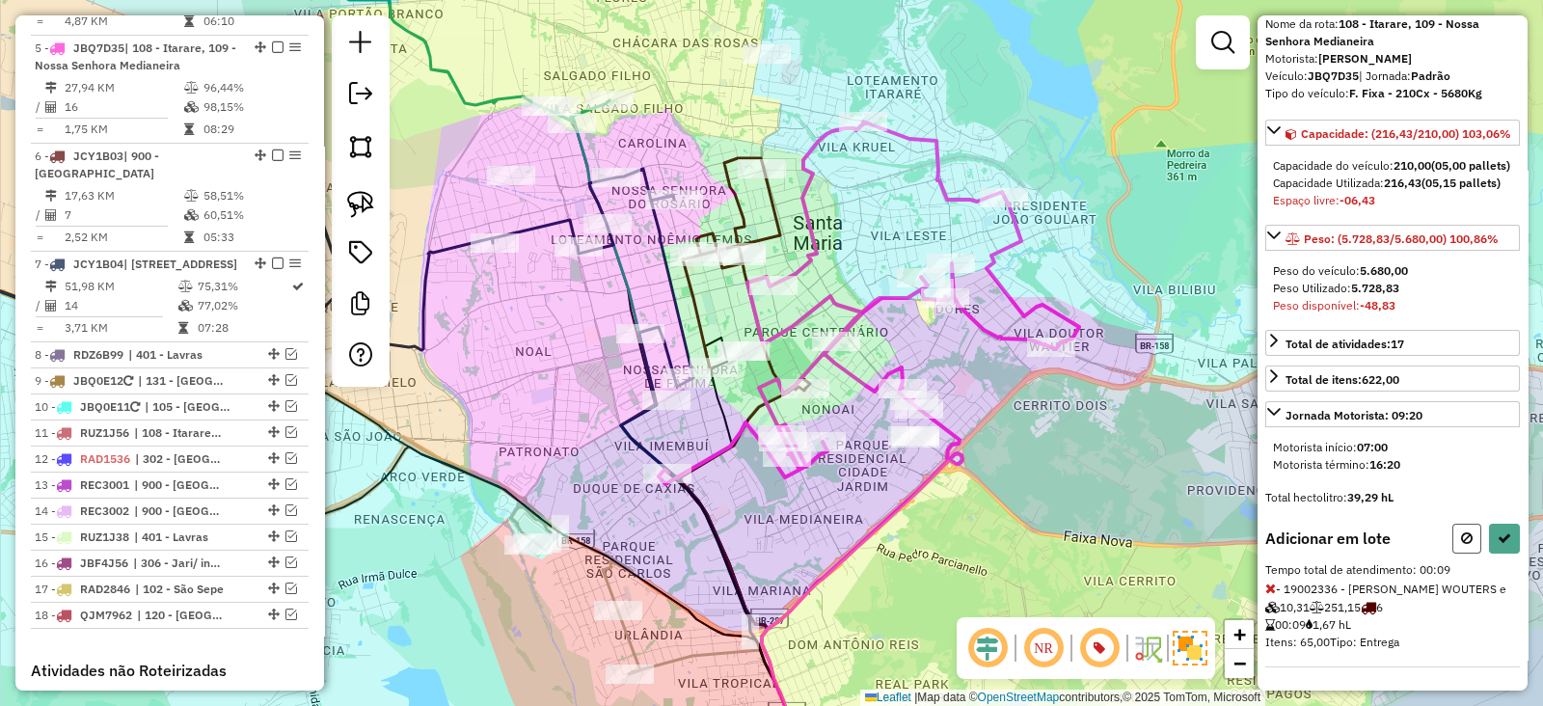
click at [1461, 537] on icon at bounding box center [1467, 537] width 12 height 13
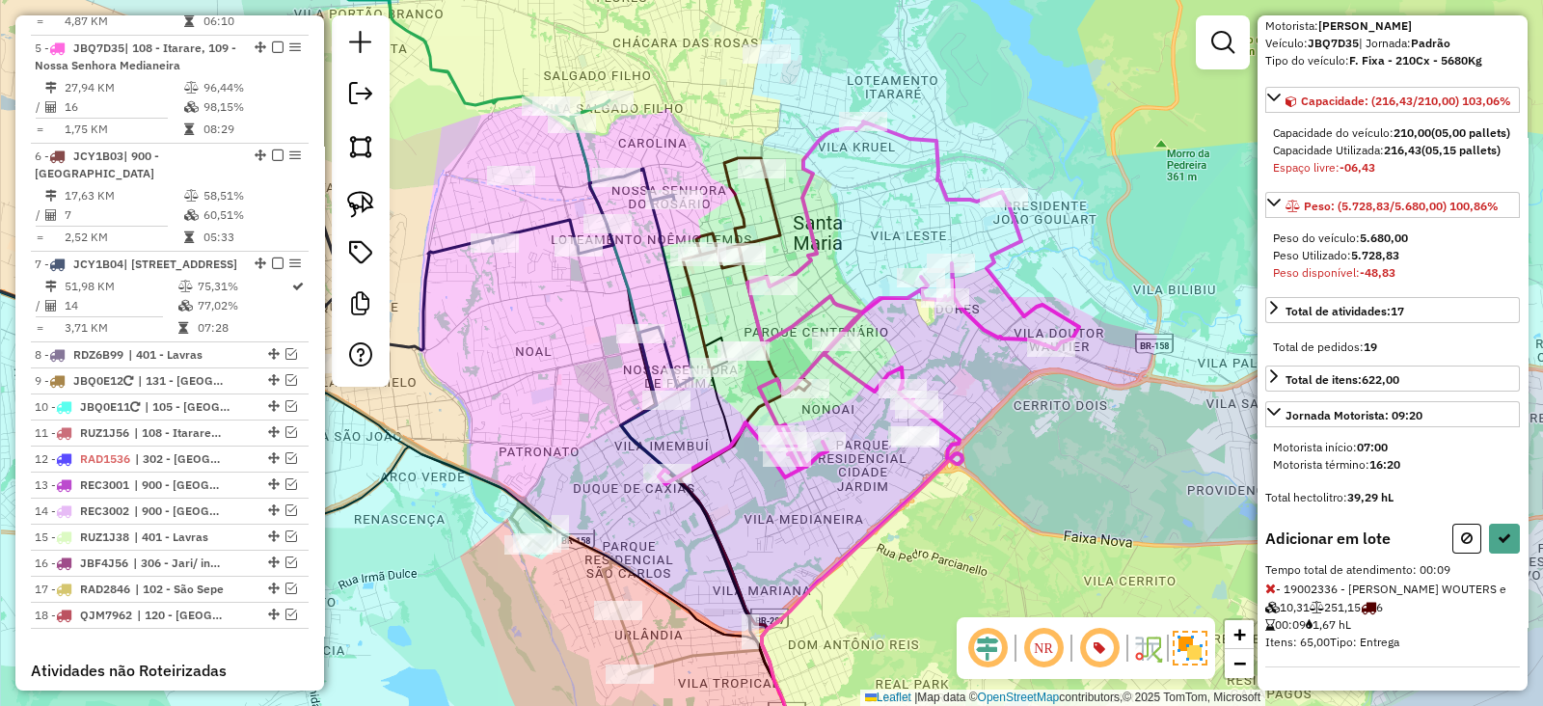
select select "**********"
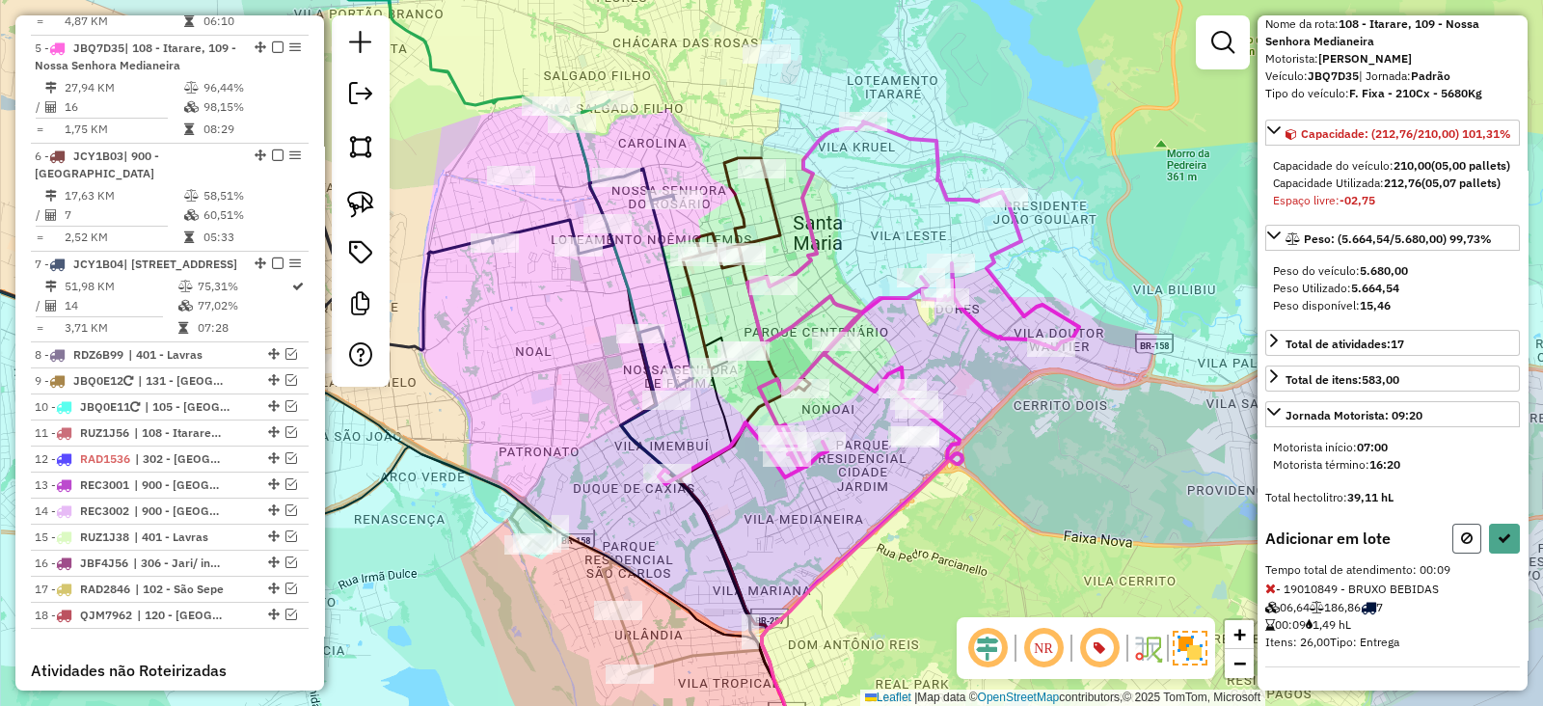
click at [1461, 532] on icon at bounding box center [1467, 537] width 12 height 13
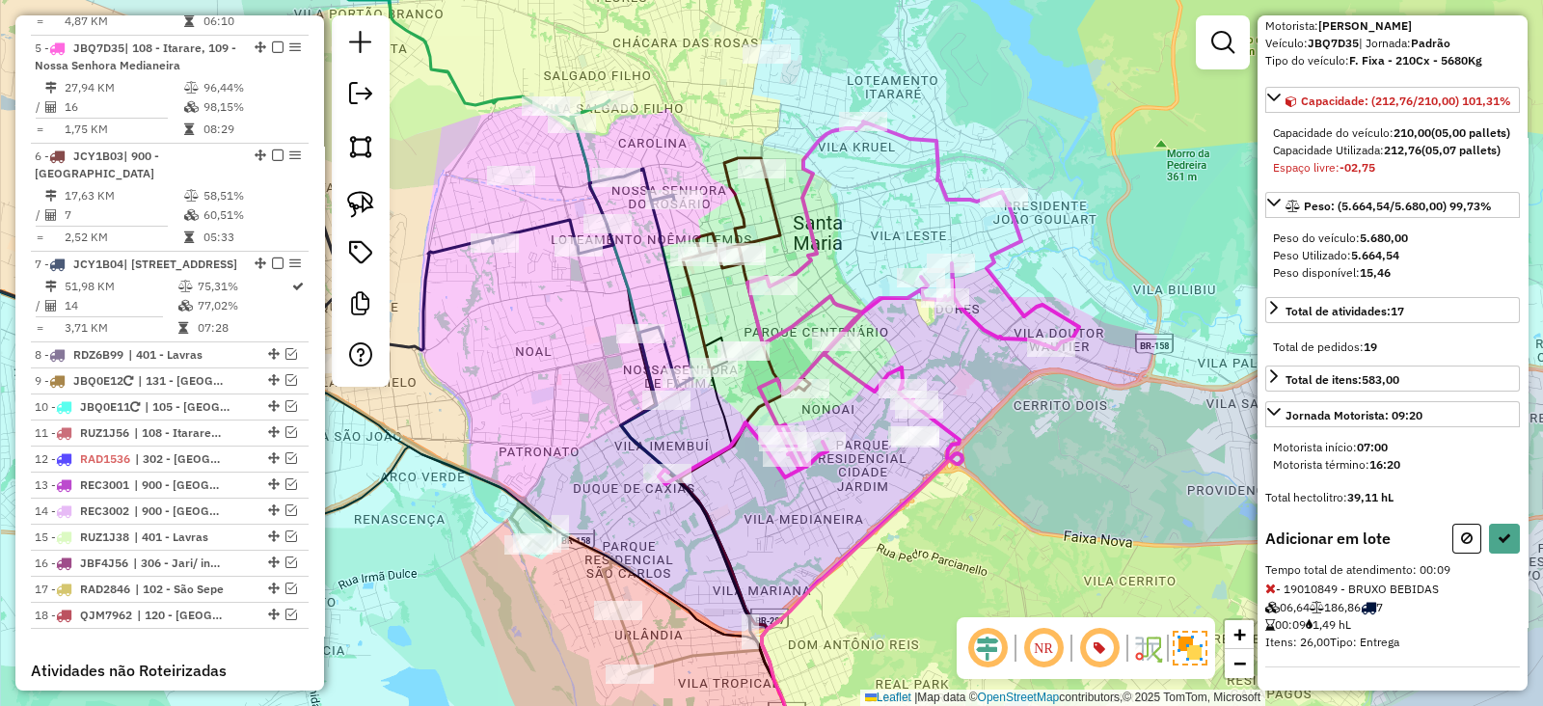
select select "**********"
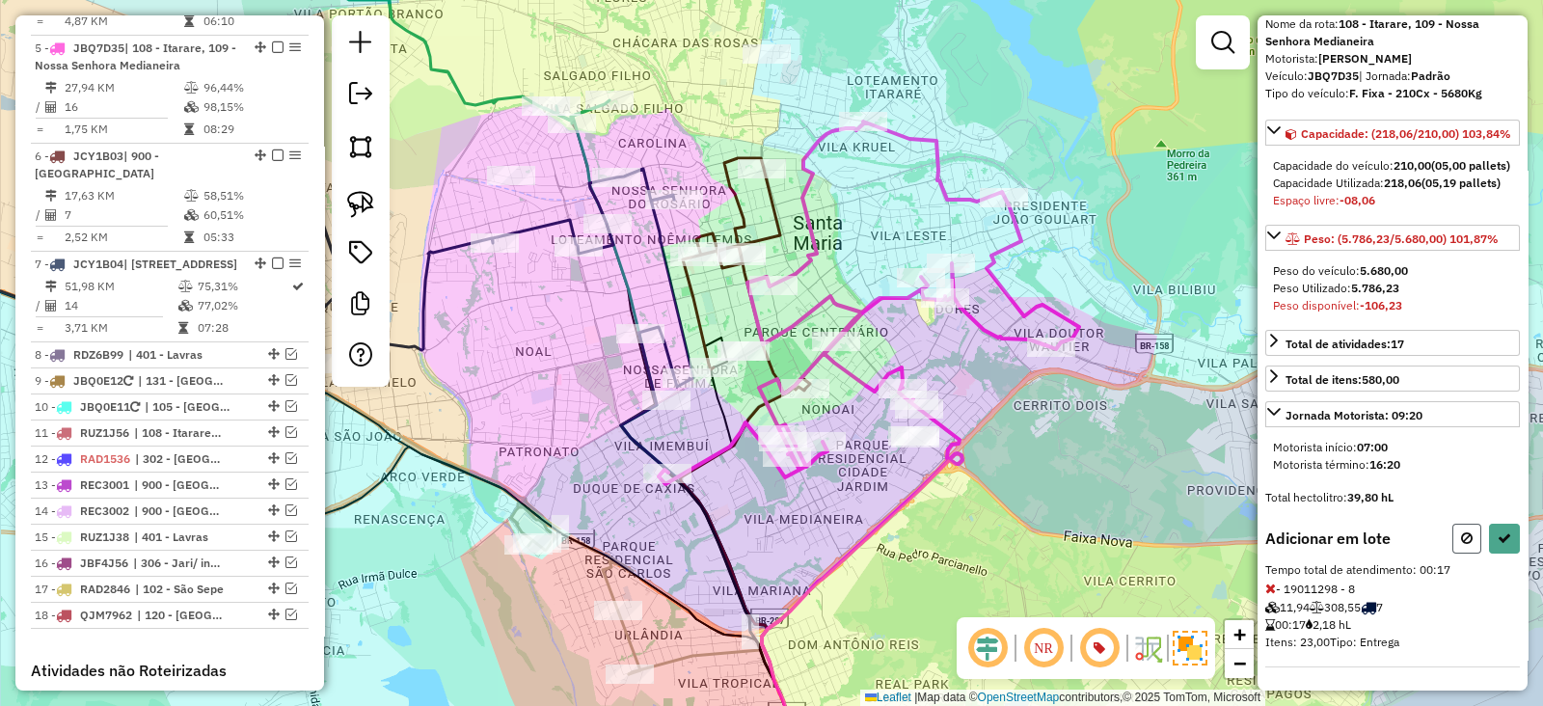
click at [1463, 549] on button at bounding box center [1466, 539] width 29 height 30
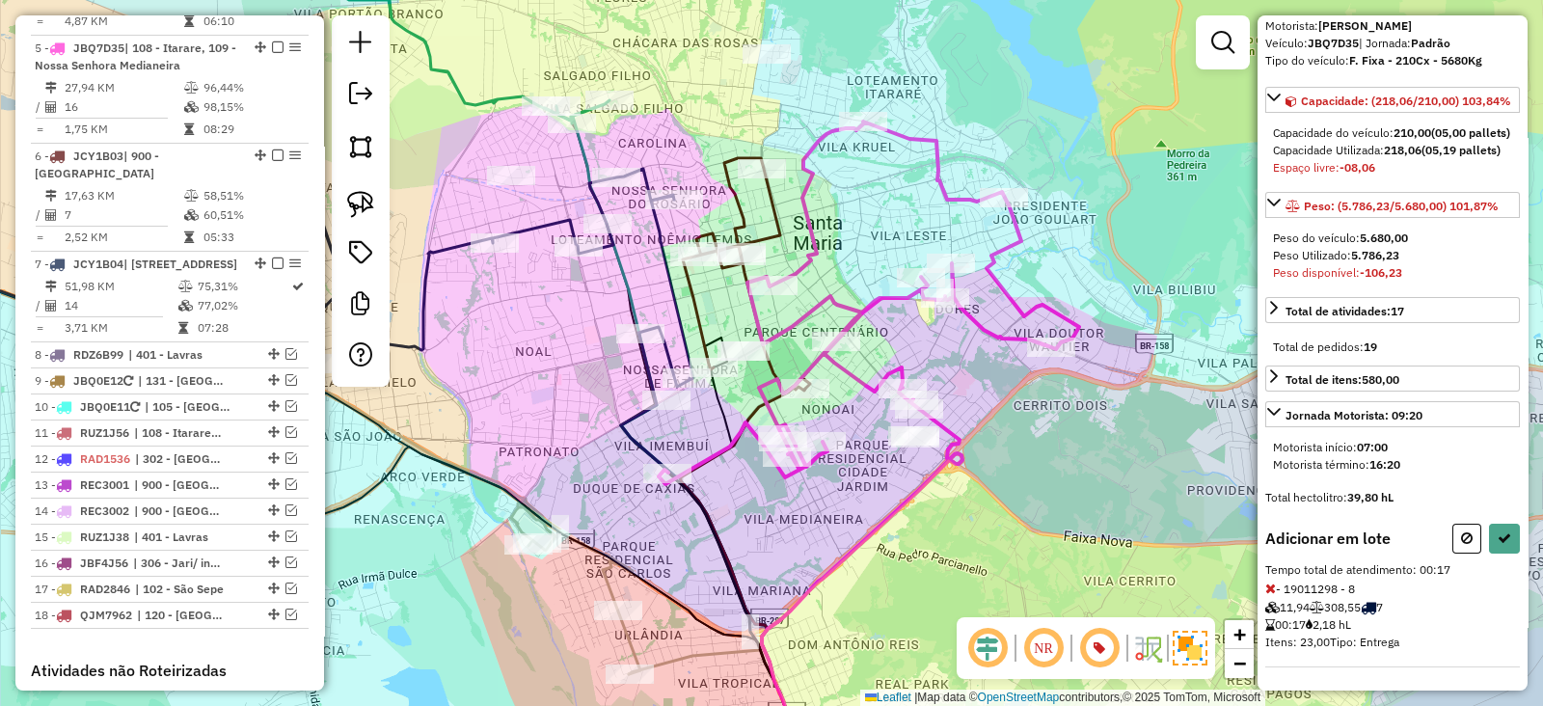
select select "**********"
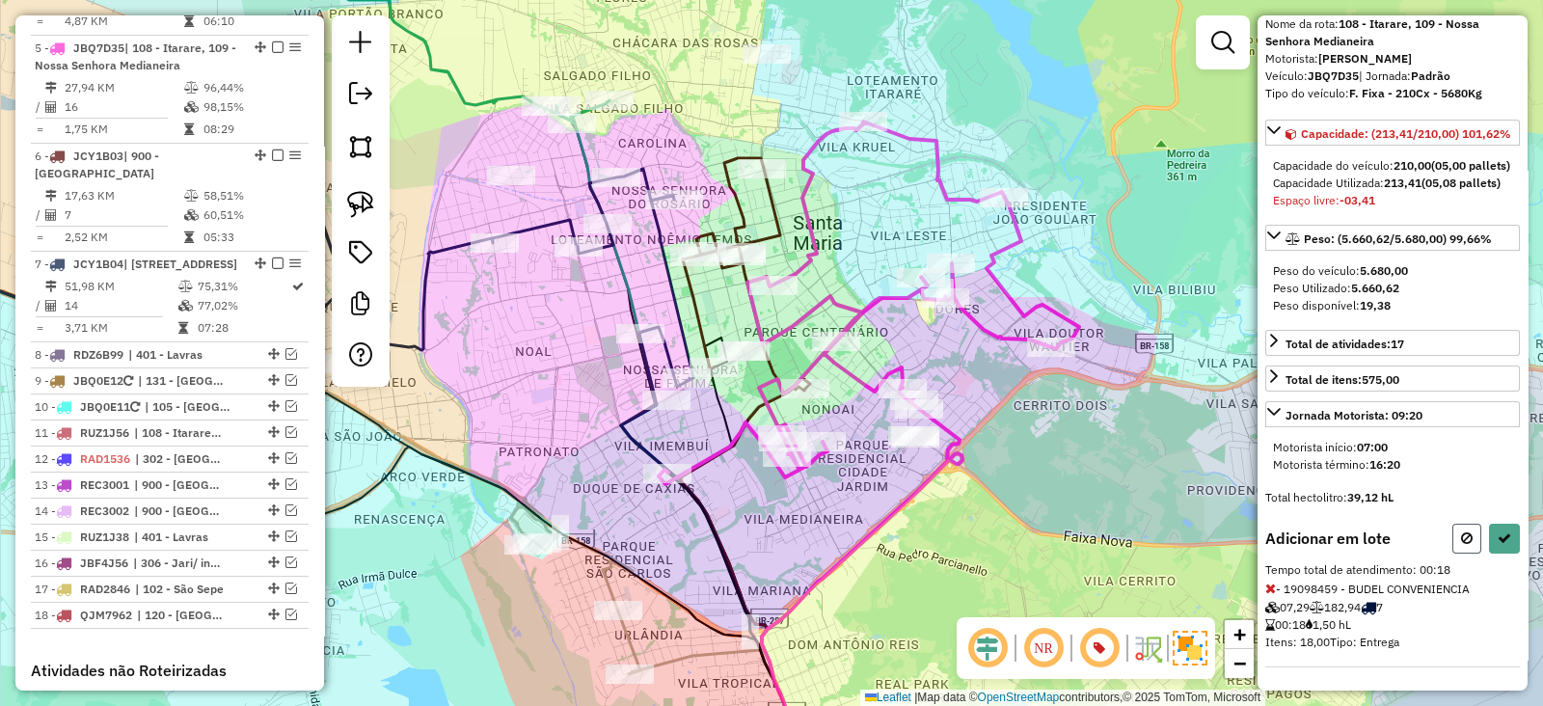
click at [1465, 532] on icon at bounding box center [1467, 537] width 12 height 13
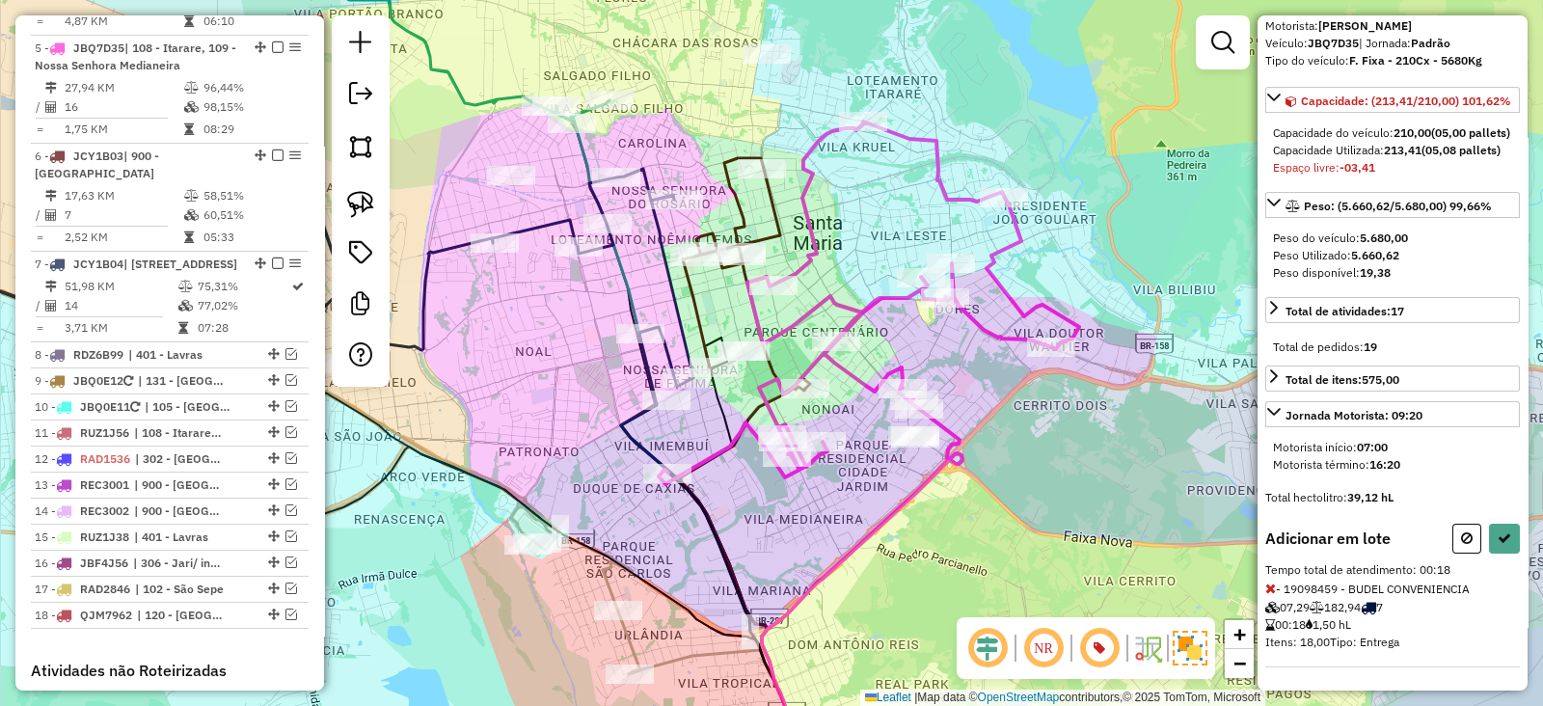
select select "**********"
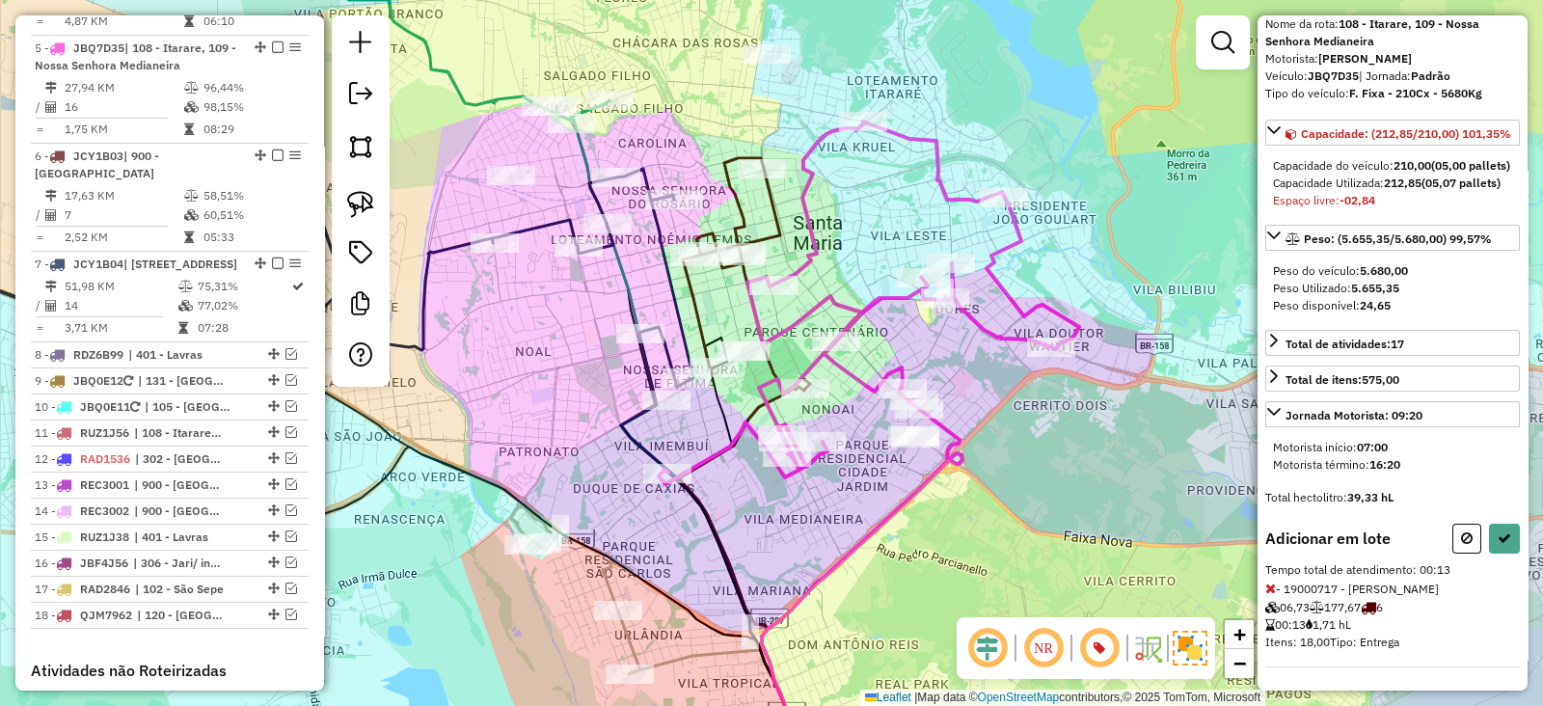
click at [1461, 542] on icon at bounding box center [1467, 537] width 12 height 13
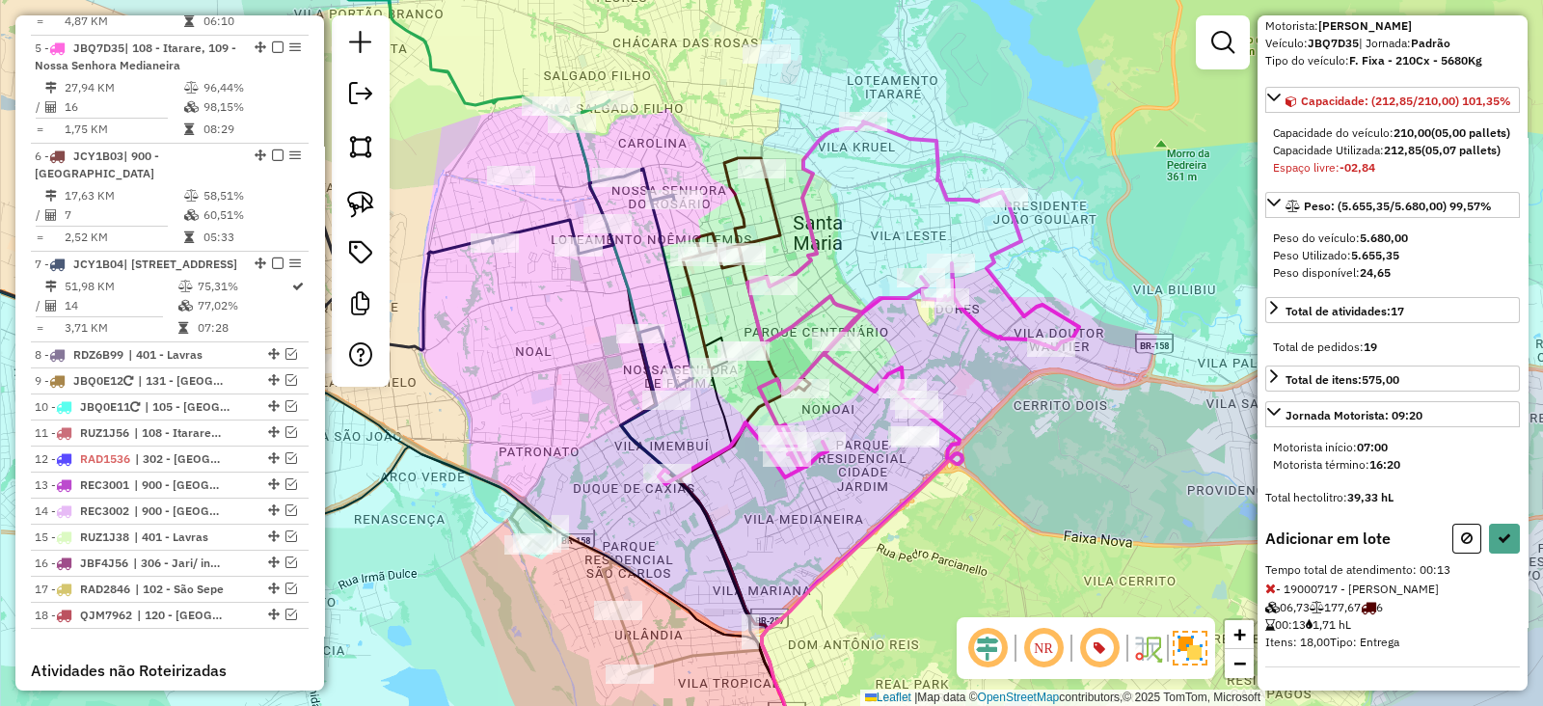
select select "**********"
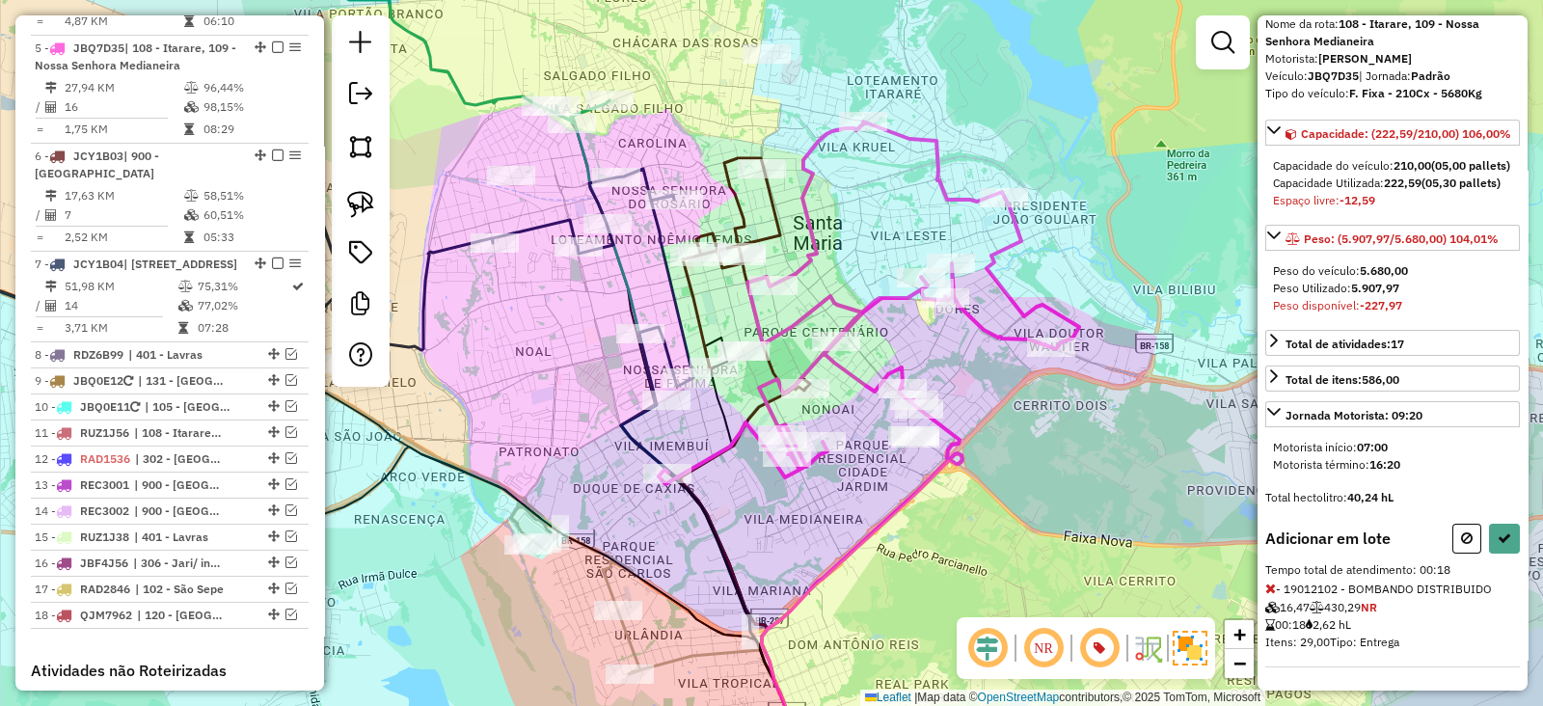
drag, startPoint x: 1464, startPoint y: 539, endPoint x: 1434, endPoint y: 520, distance: 35.6
click at [1463, 539] on icon at bounding box center [1467, 537] width 12 height 13
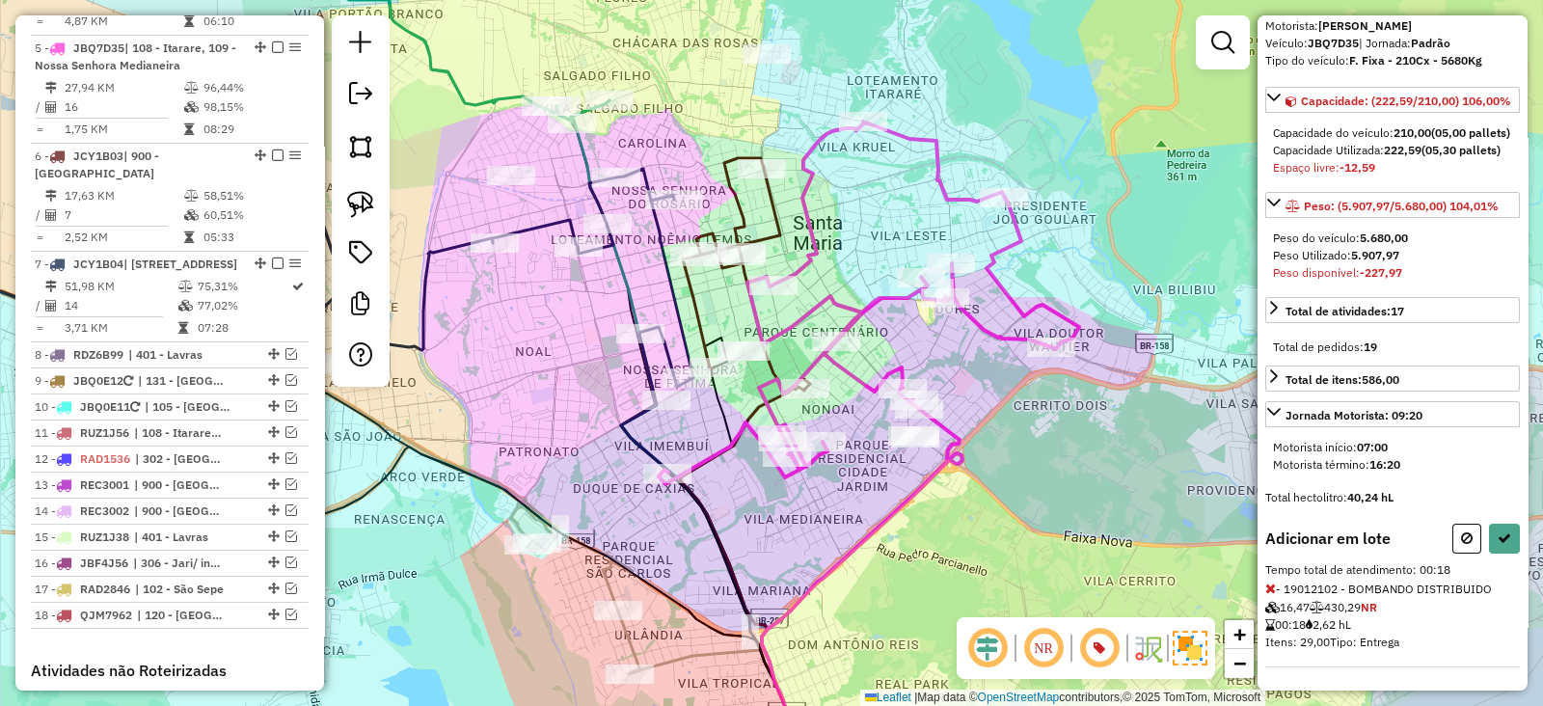
select select "**********"
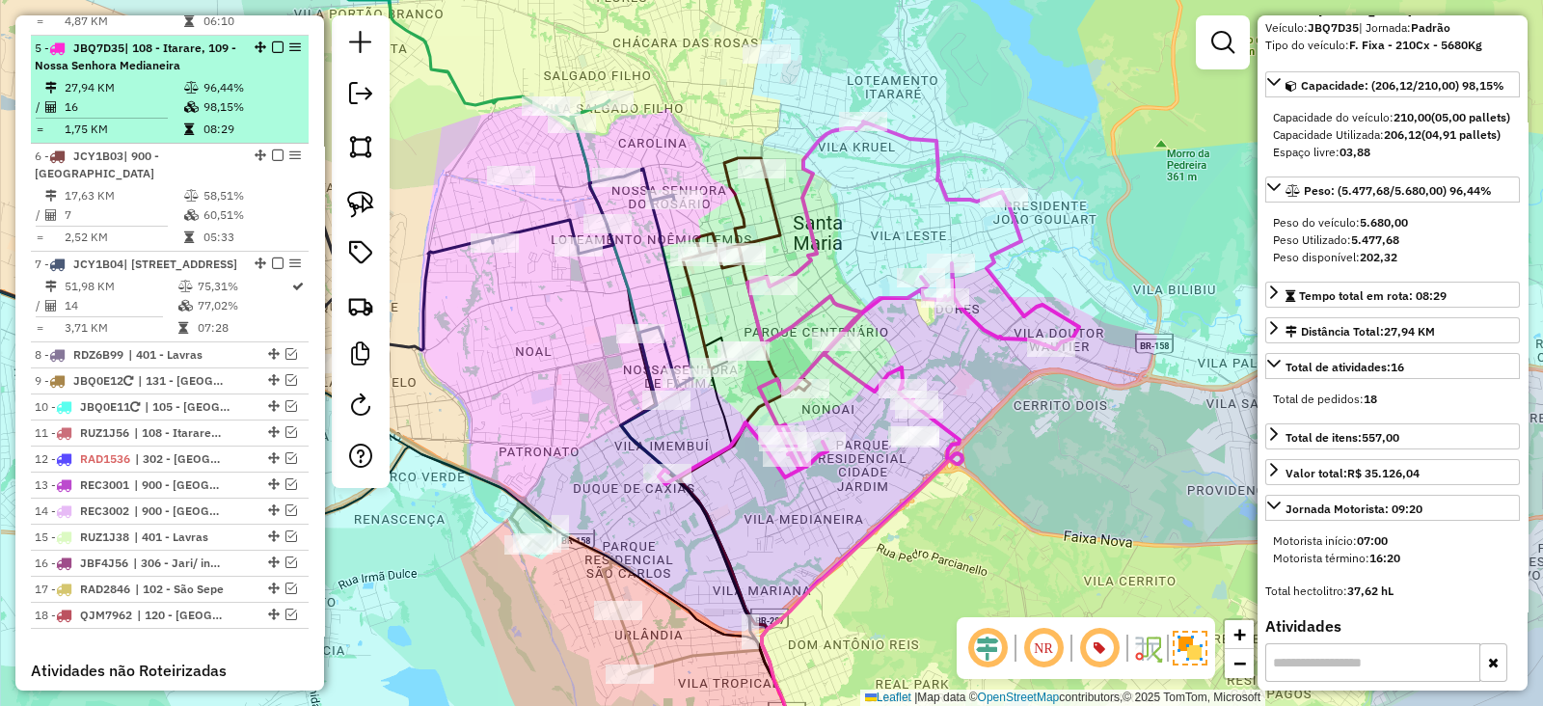
click at [272, 41] on em at bounding box center [278, 47] width 12 height 12
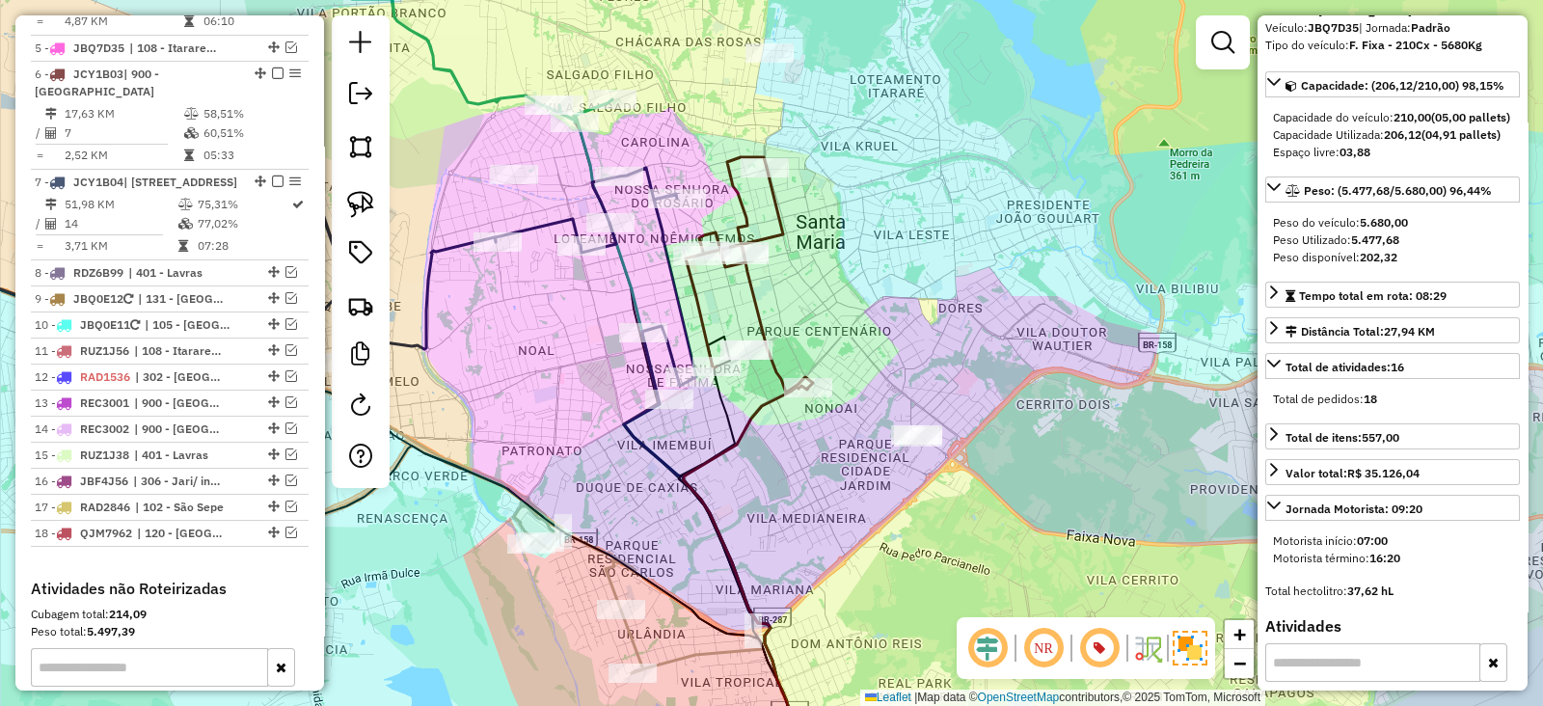
drag, startPoint x: 791, startPoint y: 304, endPoint x: 845, endPoint y: 270, distance: 63.7
click at [844, 271] on div "Janela de atendimento Grade de atendimento Capacidade Transportadoras Veículos …" at bounding box center [771, 353] width 1543 height 706
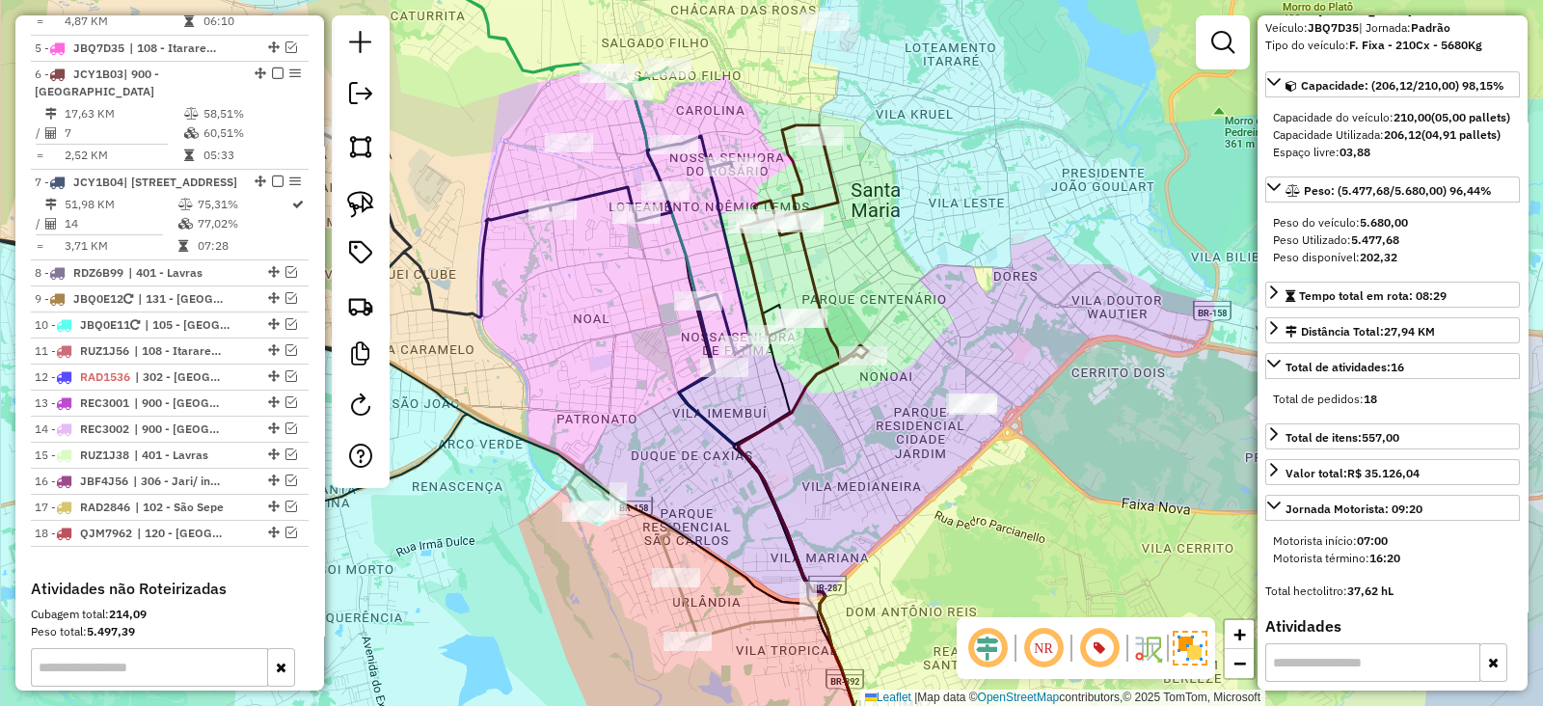
drag, startPoint x: 648, startPoint y: 301, endPoint x: 669, endPoint y: 334, distance: 39.0
click at [669, 334] on div "Janela de atendimento Grade de atendimento Capacidade Transportadoras Veículos …" at bounding box center [771, 353] width 1543 height 706
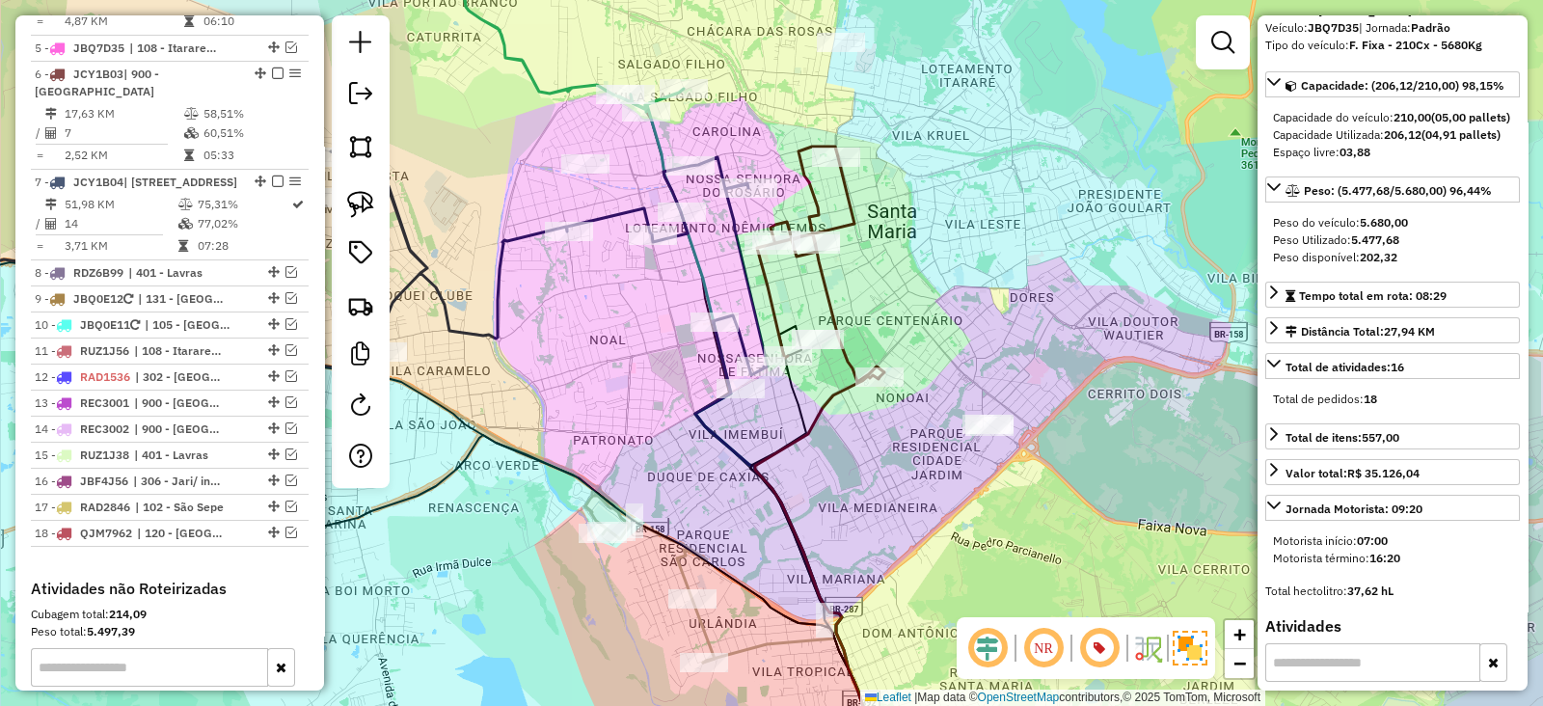
drag, startPoint x: 487, startPoint y: 274, endPoint x: 448, endPoint y: 243, distance: 49.4
click at [468, 255] on div "Janela de atendimento Grade de atendimento Capacidade Transportadoras Veículos …" at bounding box center [771, 353] width 1543 height 706
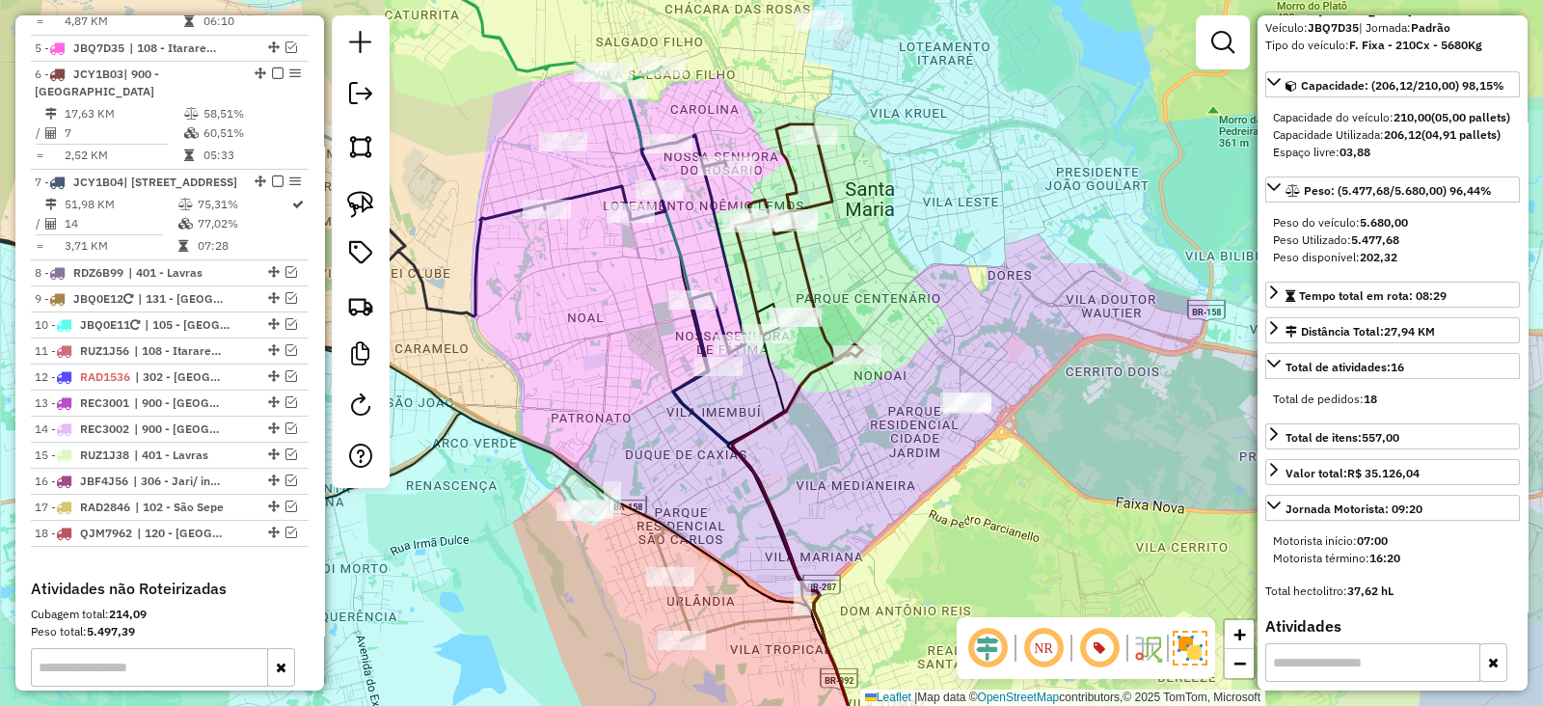
click at [800, 262] on icon at bounding box center [798, 241] width 127 height 235
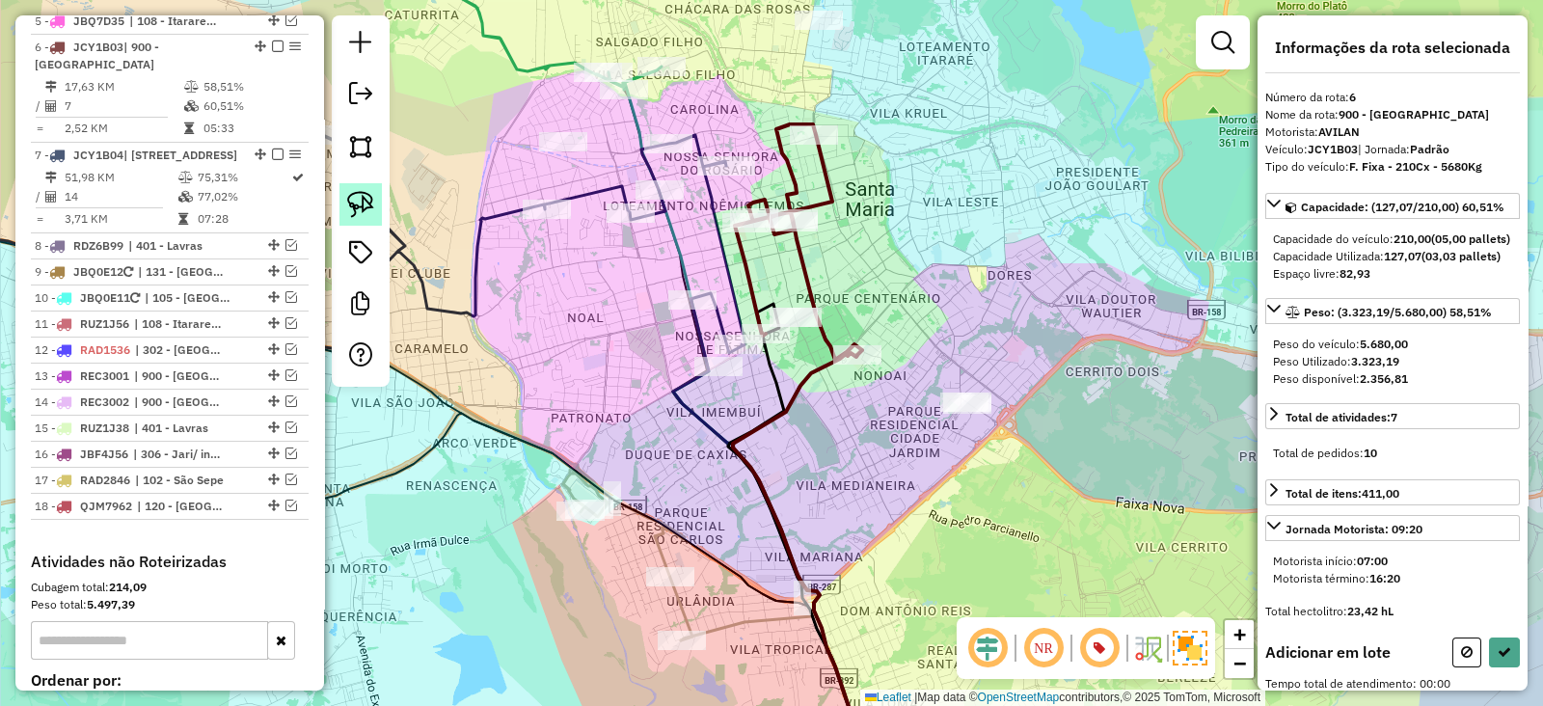
scroll to position [0, 0]
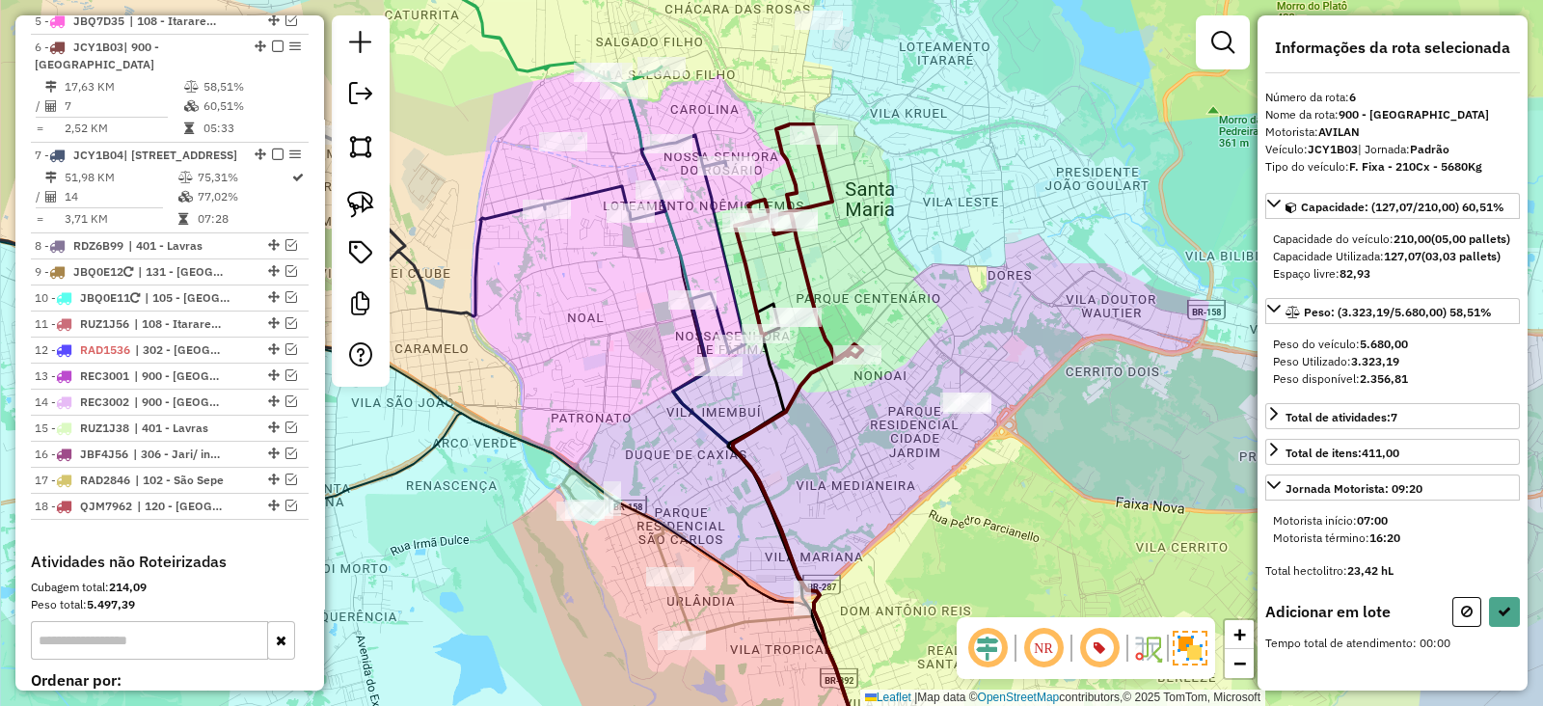
drag, startPoint x: 355, startPoint y: 202, endPoint x: 400, endPoint y: 202, distance: 45.3
click at [353, 202] on img at bounding box center [360, 204] width 27 height 27
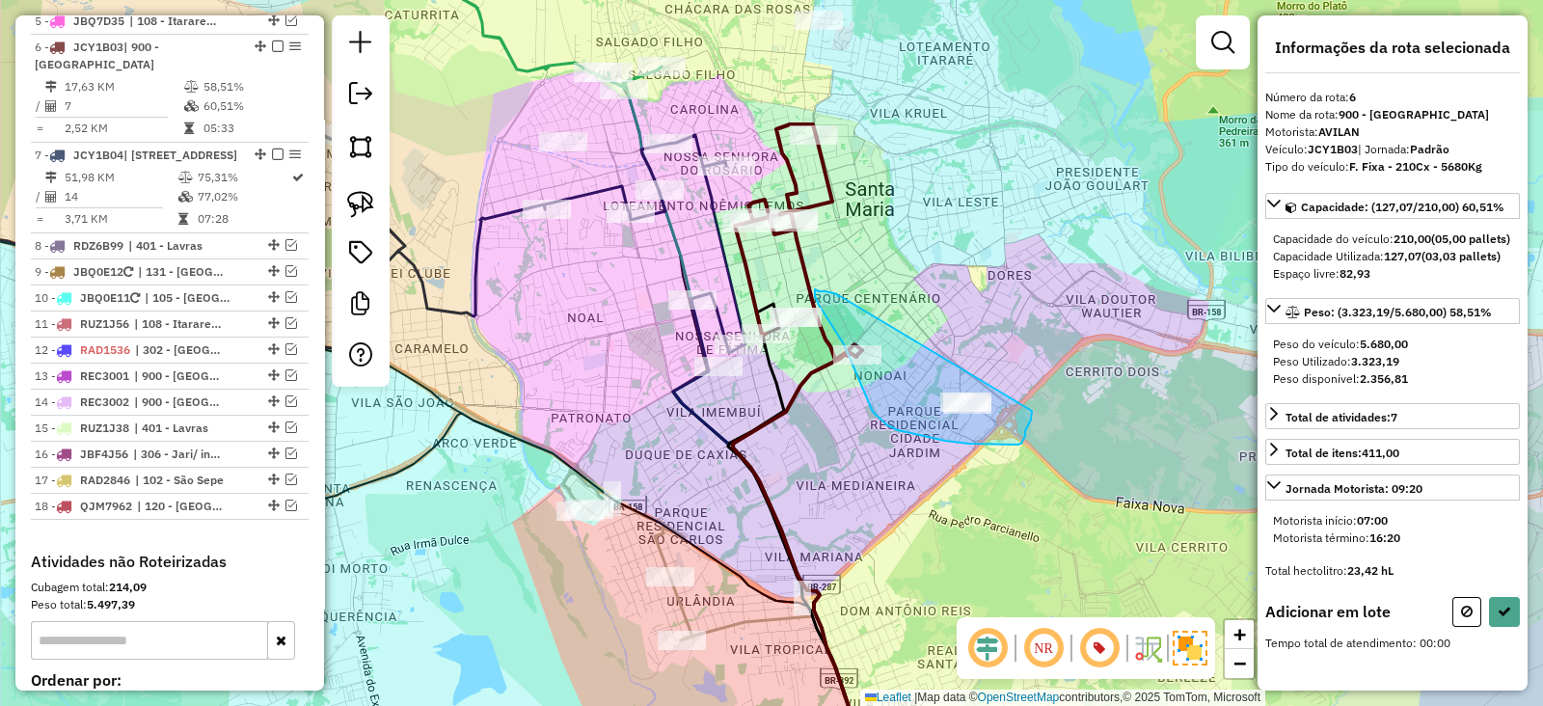
drag, startPoint x: 834, startPoint y: 294, endPoint x: 1032, endPoint y: 411, distance: 229.5
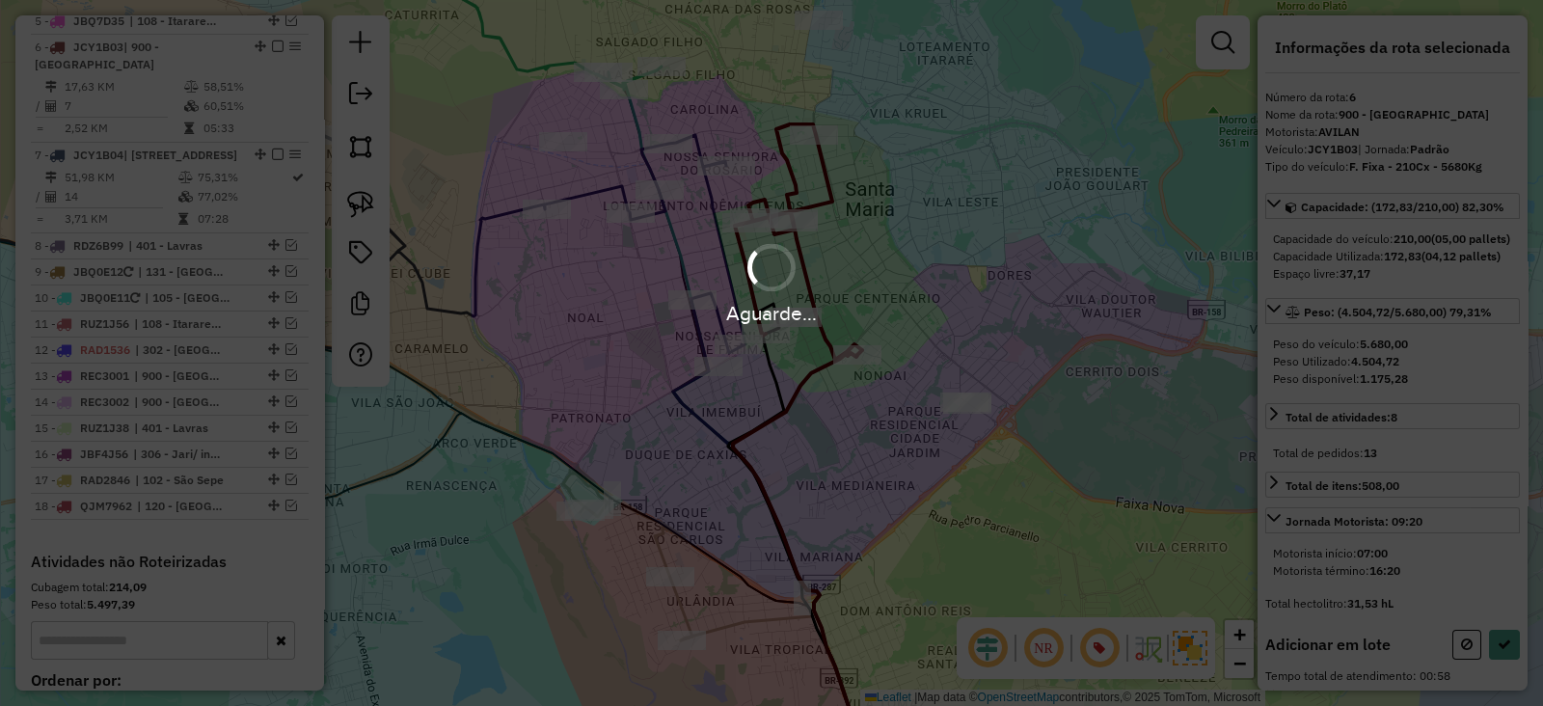
select select "**********"
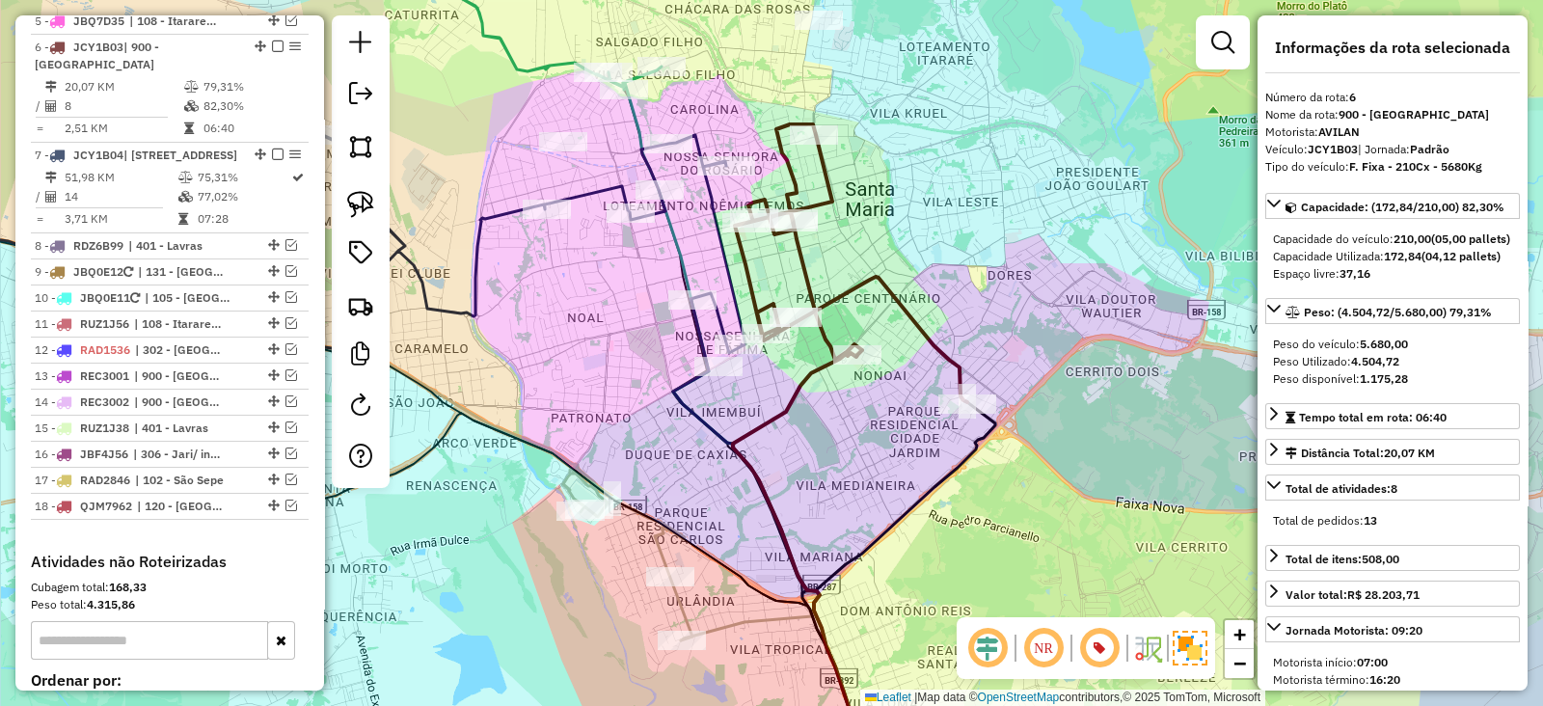
click at [850, 281] on icon at bounding box center [851, 263] width 232 height 278
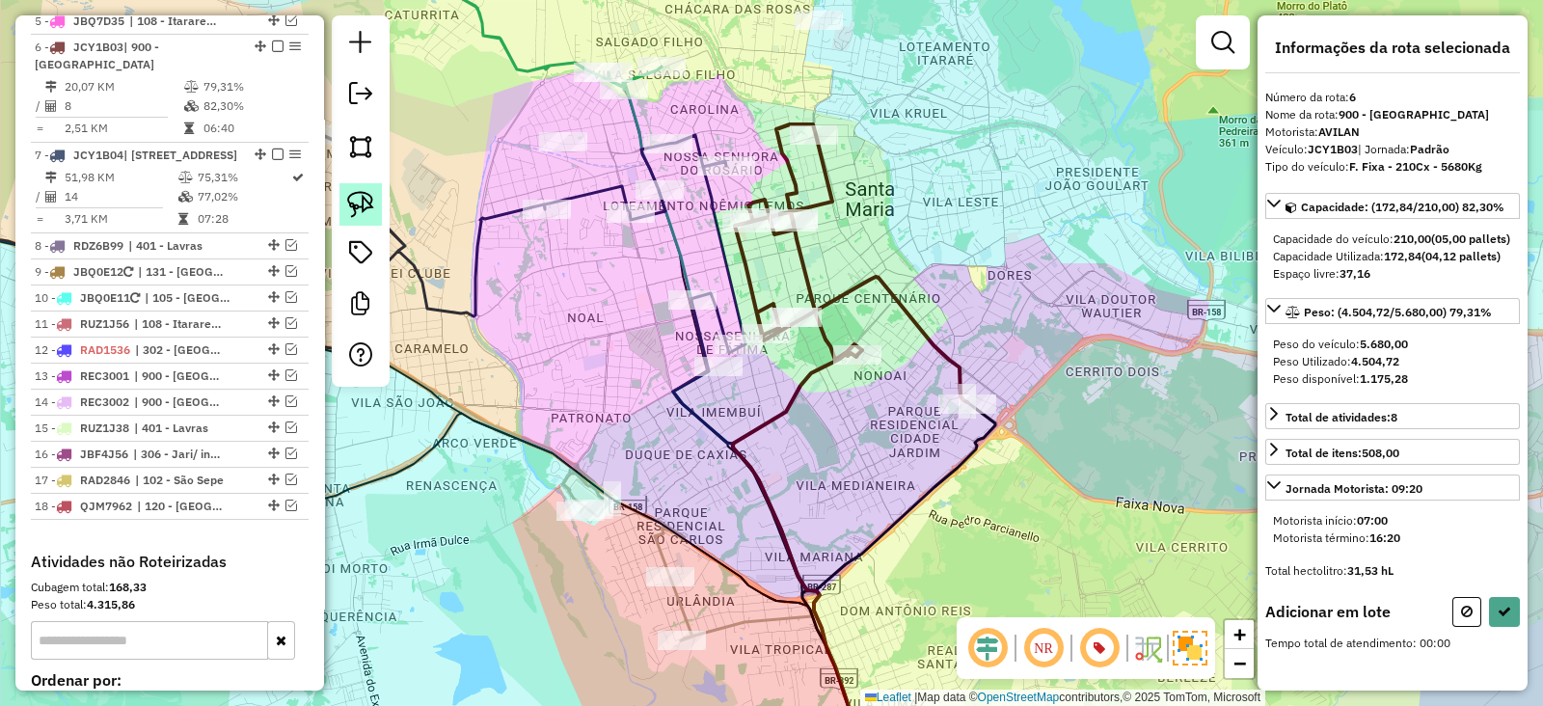
click at [363, 202] on img at bounding box center [360, 204] width 27 height 27
drag, startPoint x: 791, startPoint y: 276, endPoint x: 839, endPoint y: 337, distance: 78.3
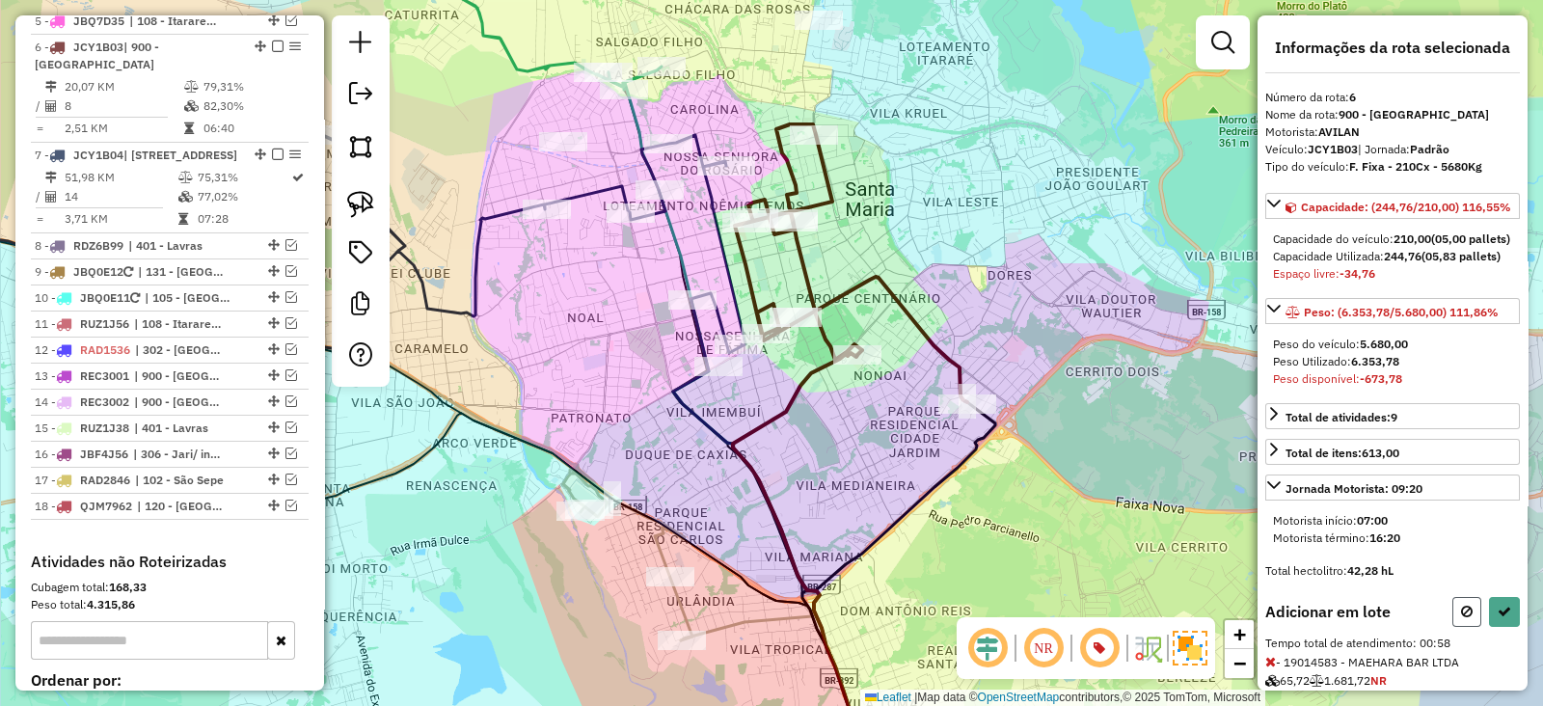
click at [1452, 627] on button at bounding box center [1466, 612] width 29 height 30
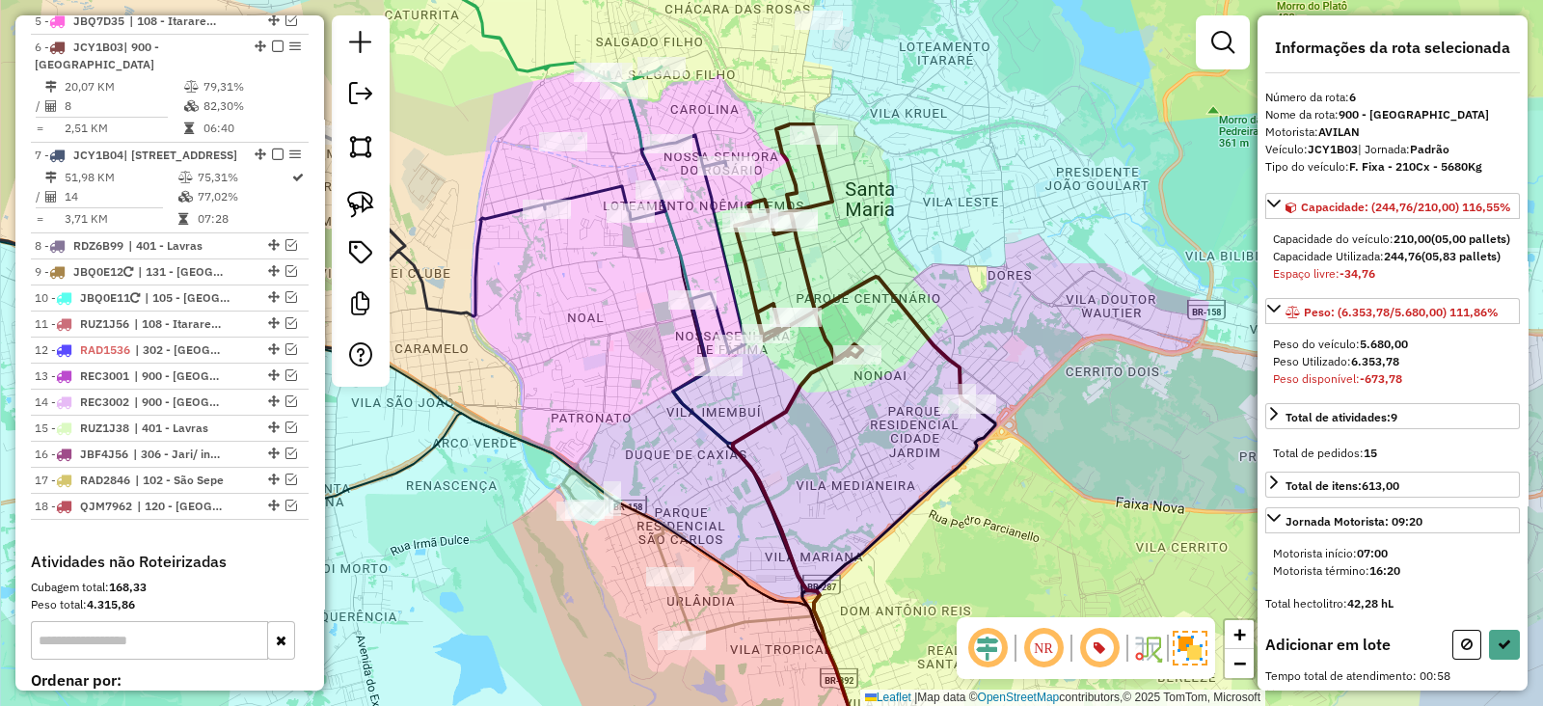
select select "**********"
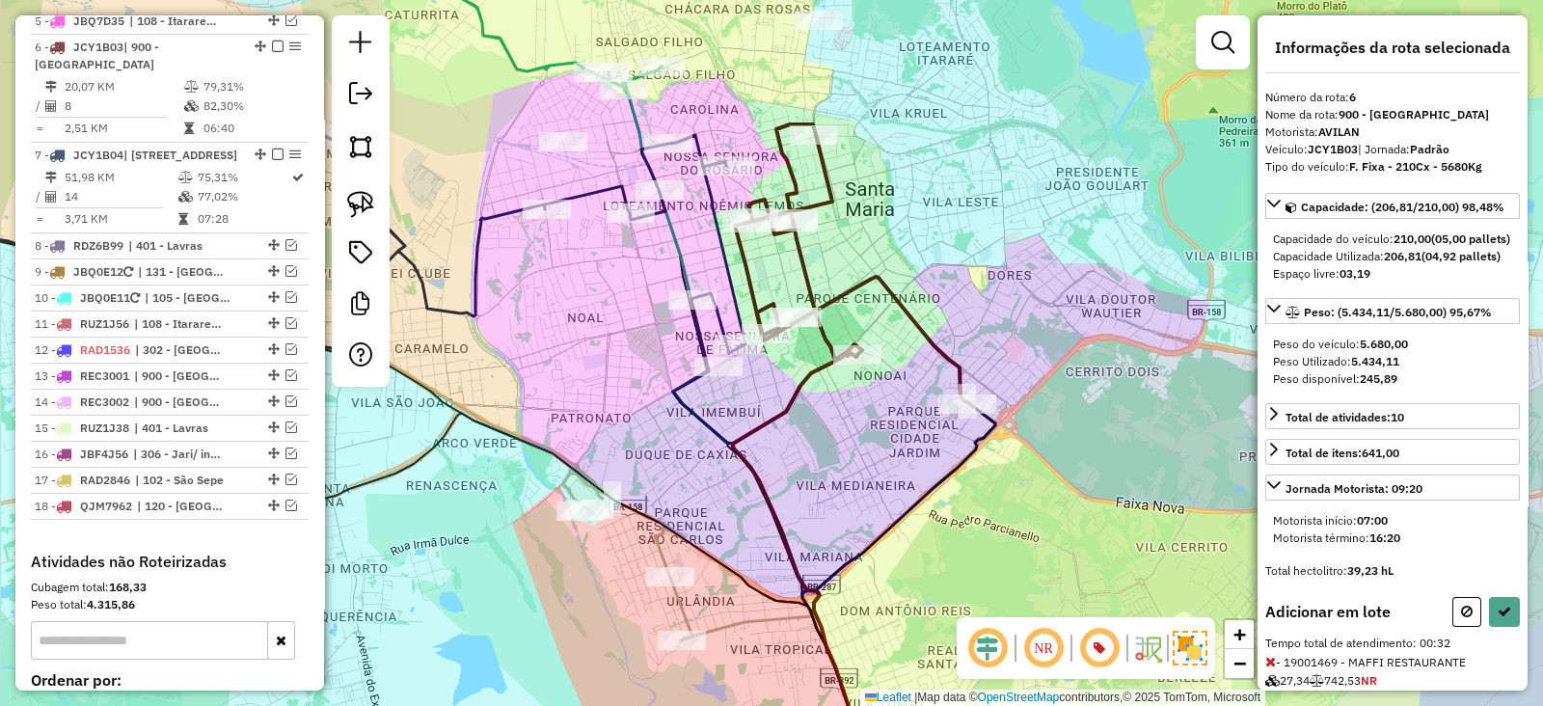
scroll to position [207, 0]
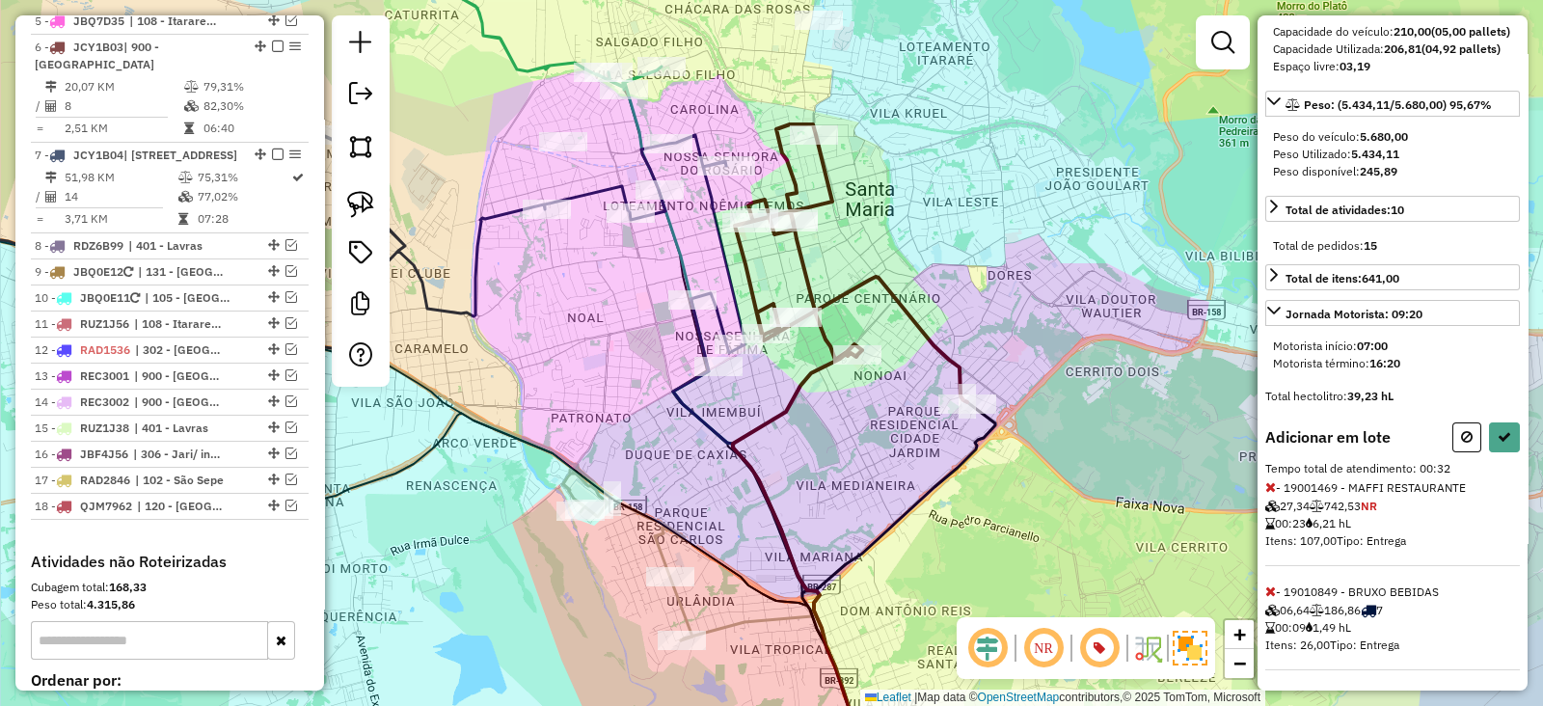
select select "**********"
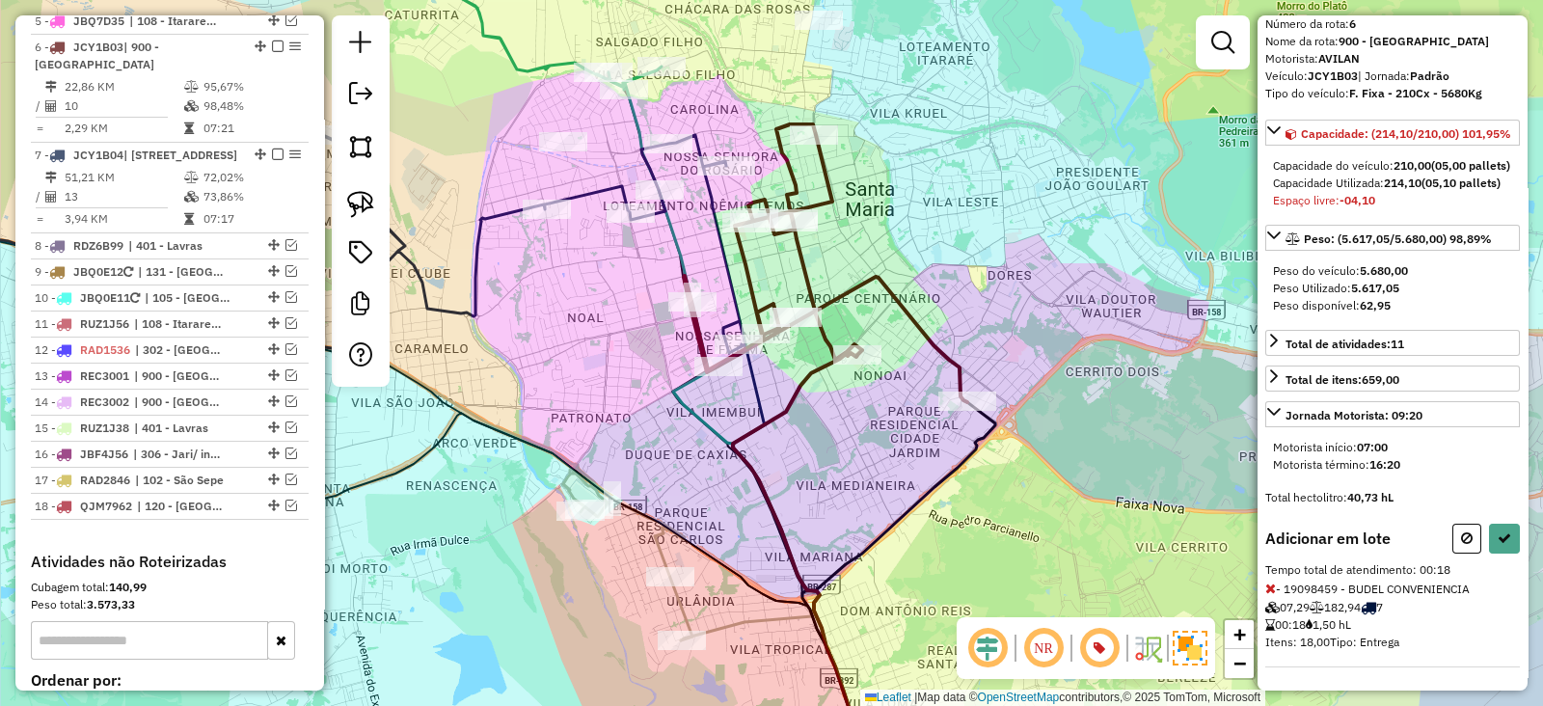
scroll to position [121, 0]
click at [1465, 537] on icon at bounding box center [1467, 537] width 12 height 13
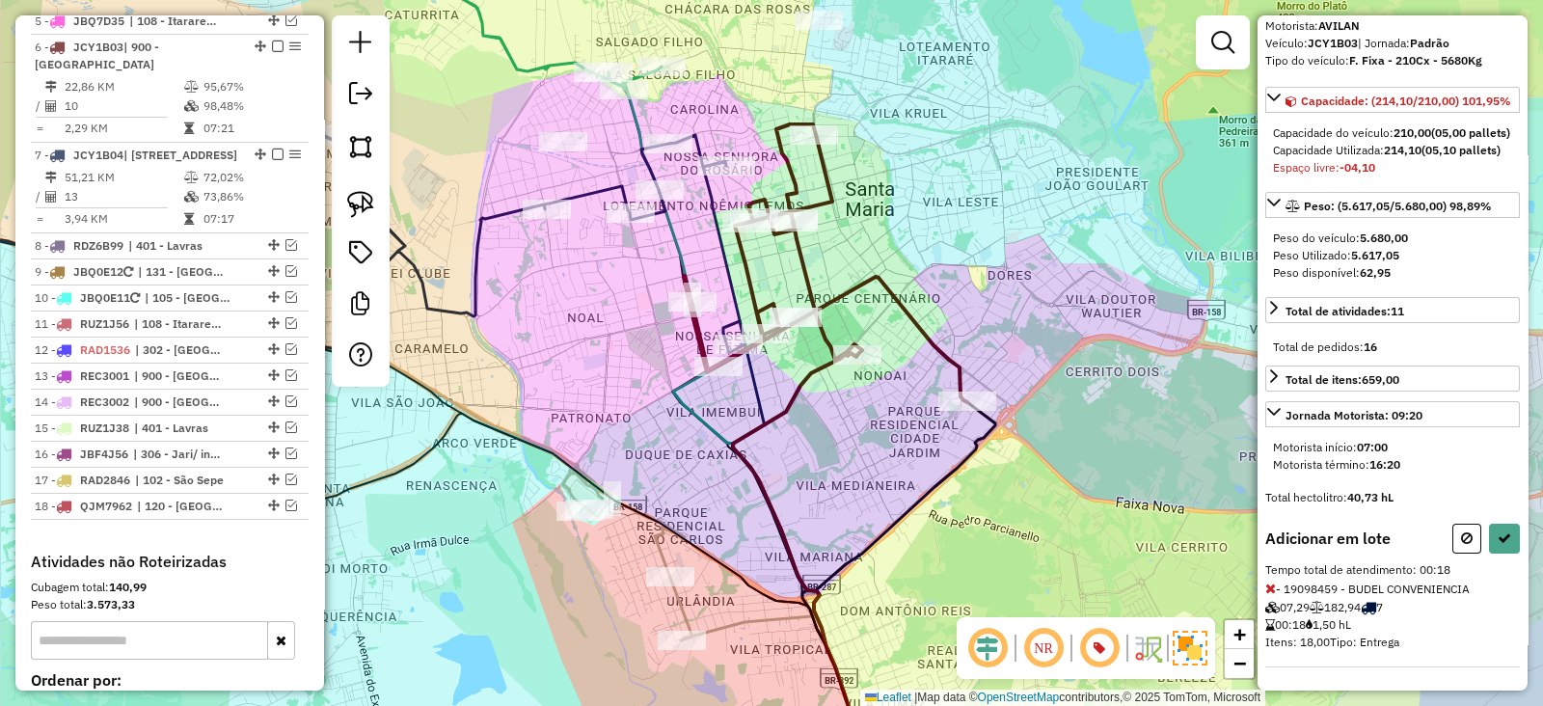
select select "**********"
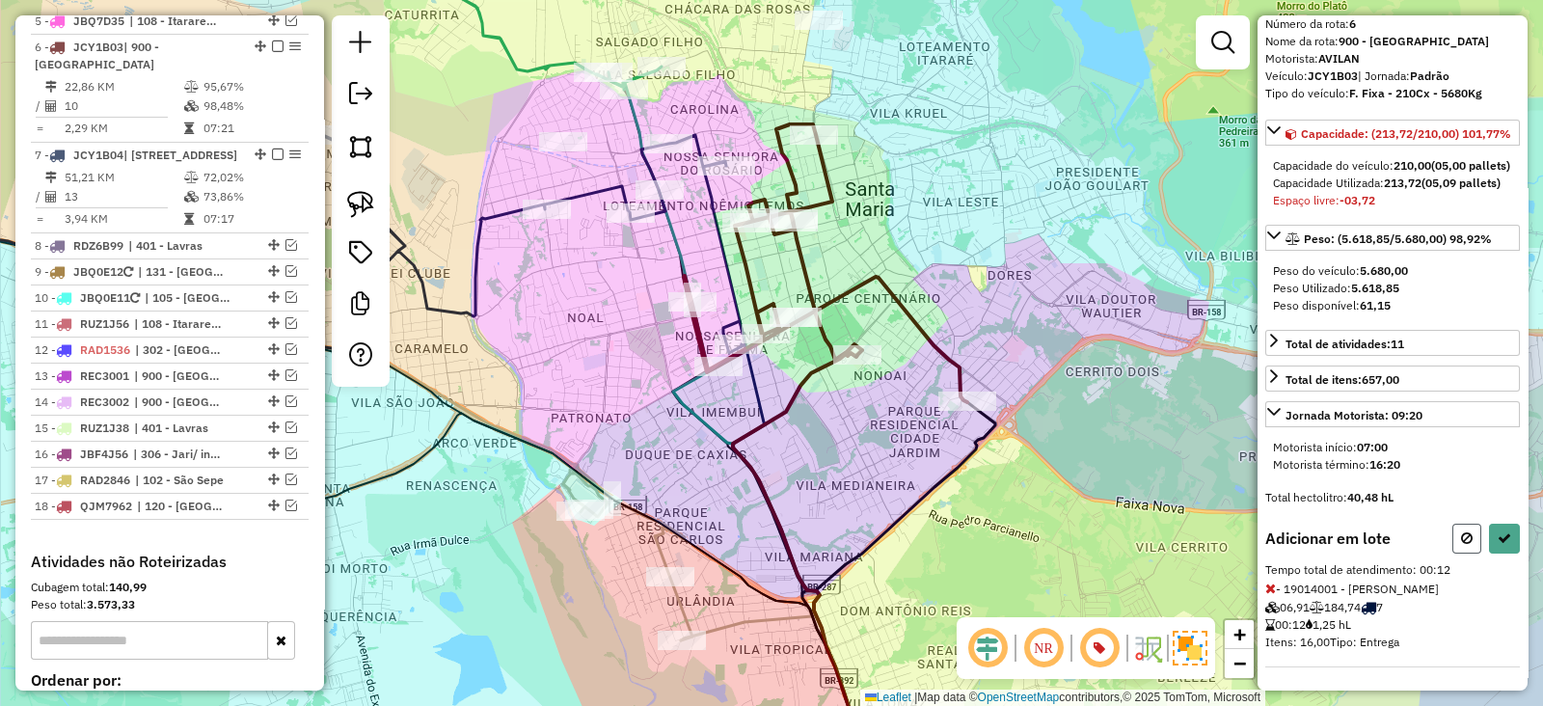
click at [1454, 532] on button at bounding box center [1466, 539] width 29 height 30
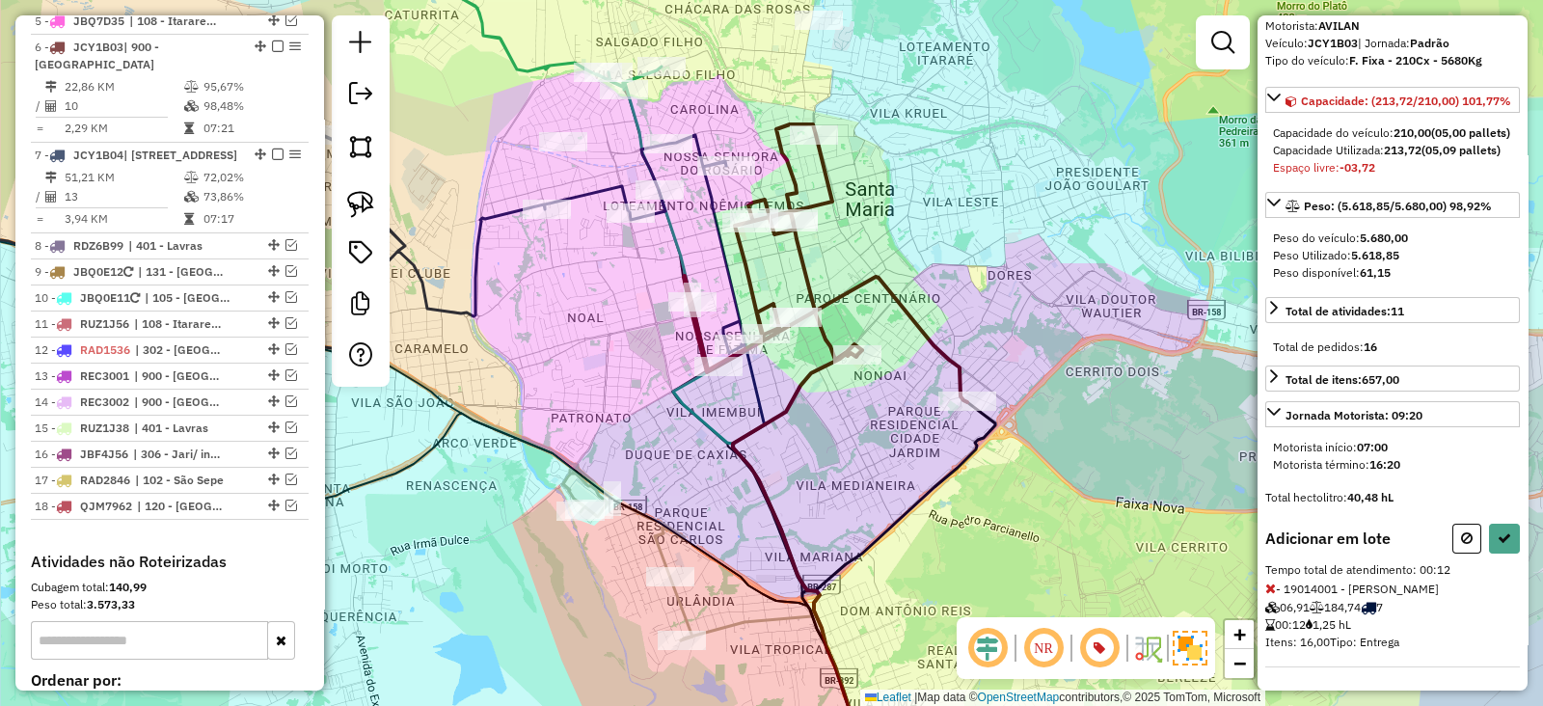
select select "**********"
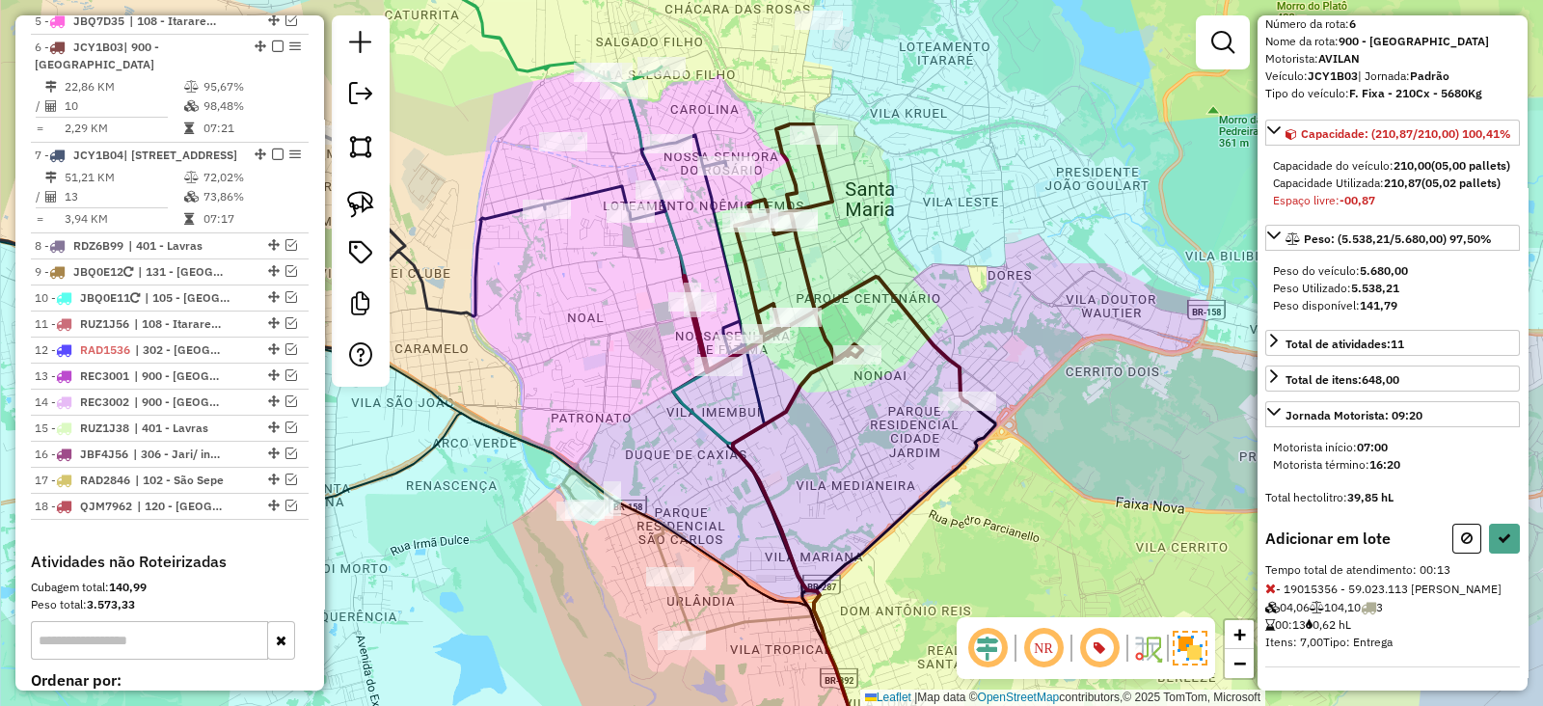
scroll to position [139, 0]
click at [1460, 528] on button at bounding box center [1466, 539] width 29 height 30
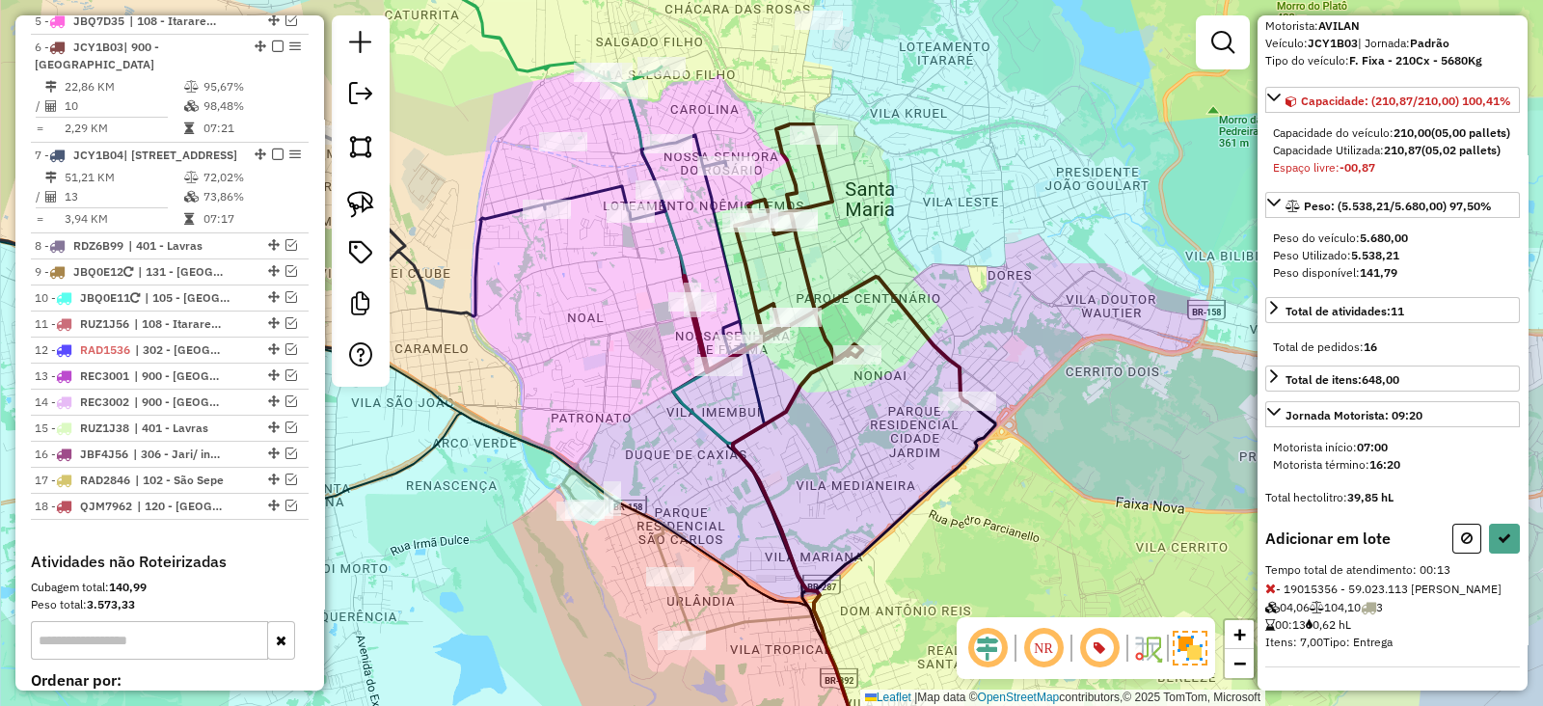
select select "**********"
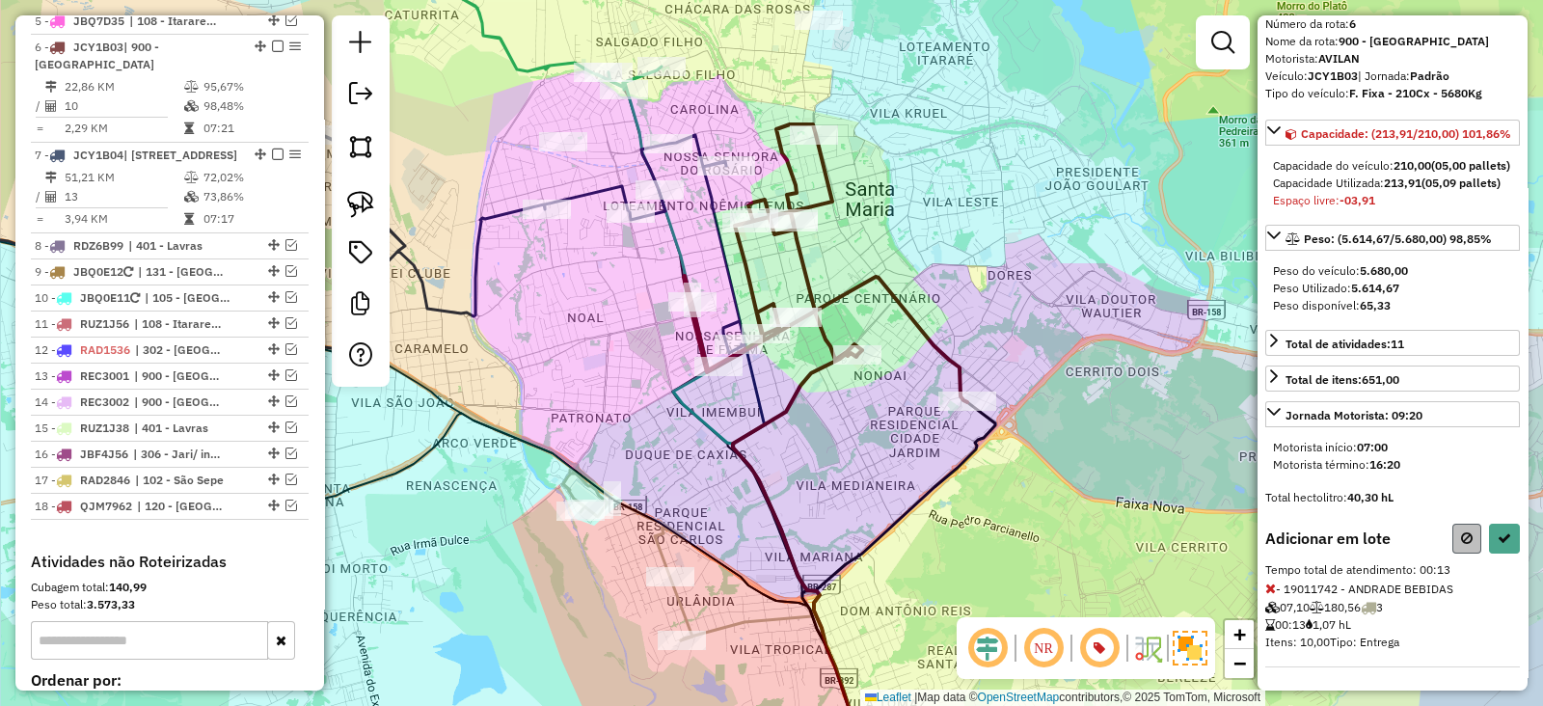
scroll to position [121, 0]
click at [1461, 534] on icon at bounding box center [1467, 537] width 12 height 13
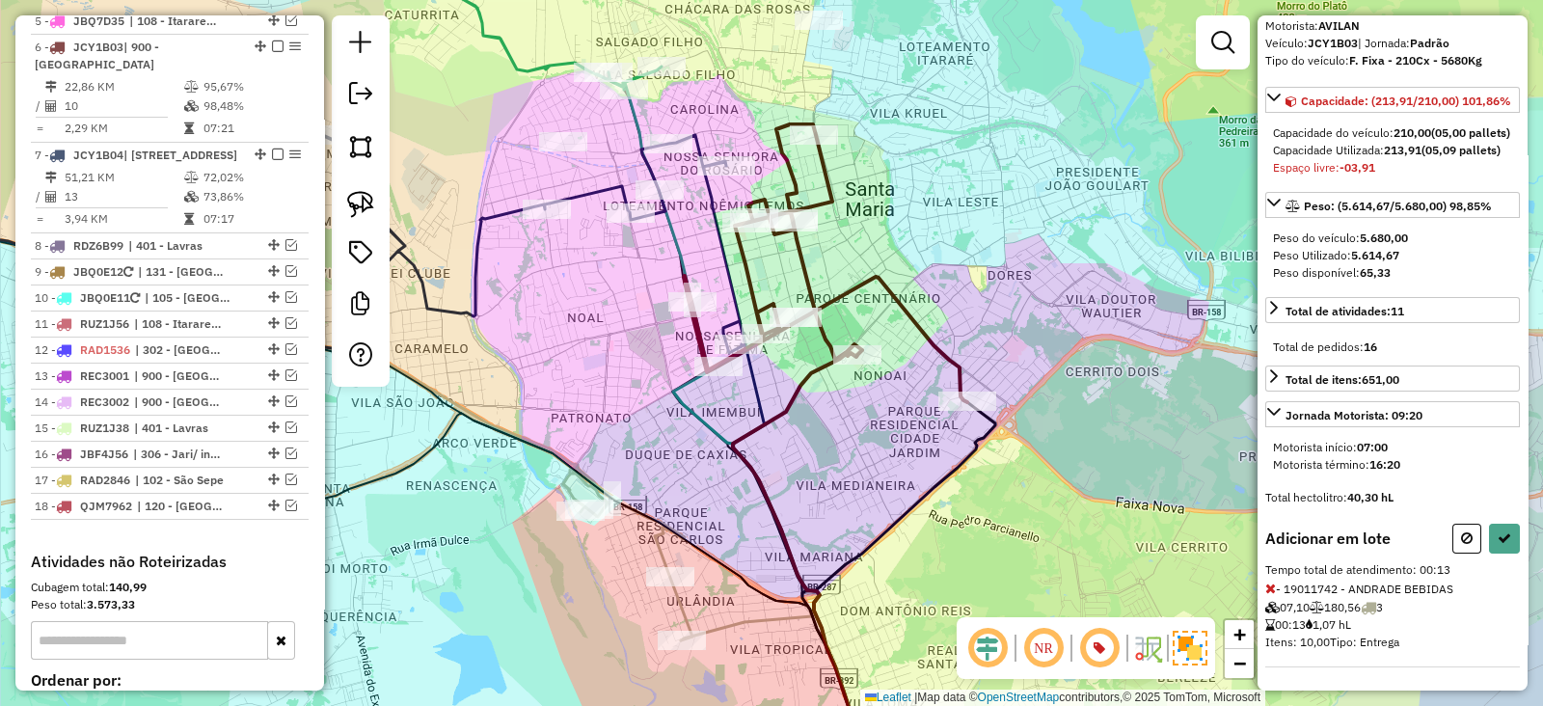
select select "**********"
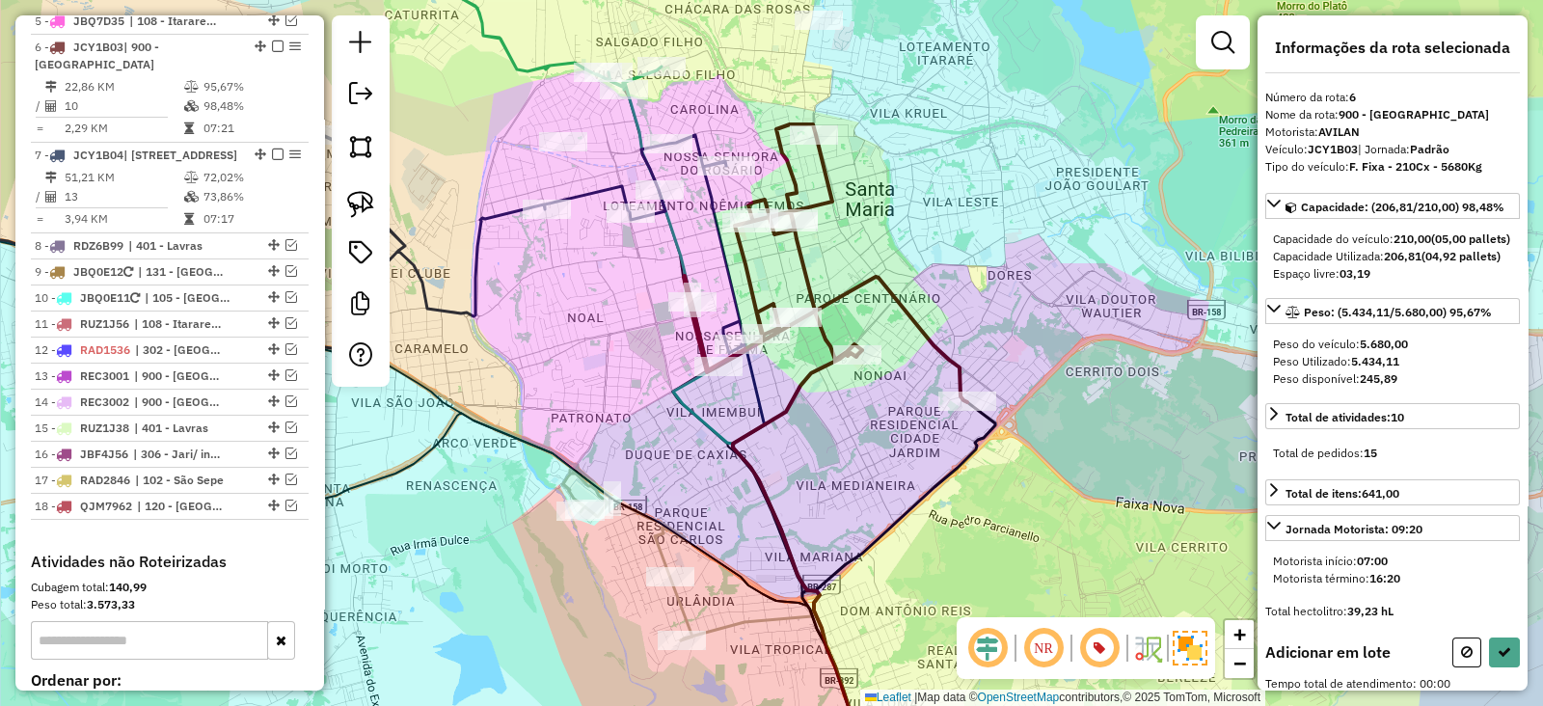
scroll to position [0, 0]
click at [811, 36] on div "Janela de atendimento Grade de atendimento Capacidade Transportadoras Veículos …" at bounding box center [771, 353] width 1543 height 706
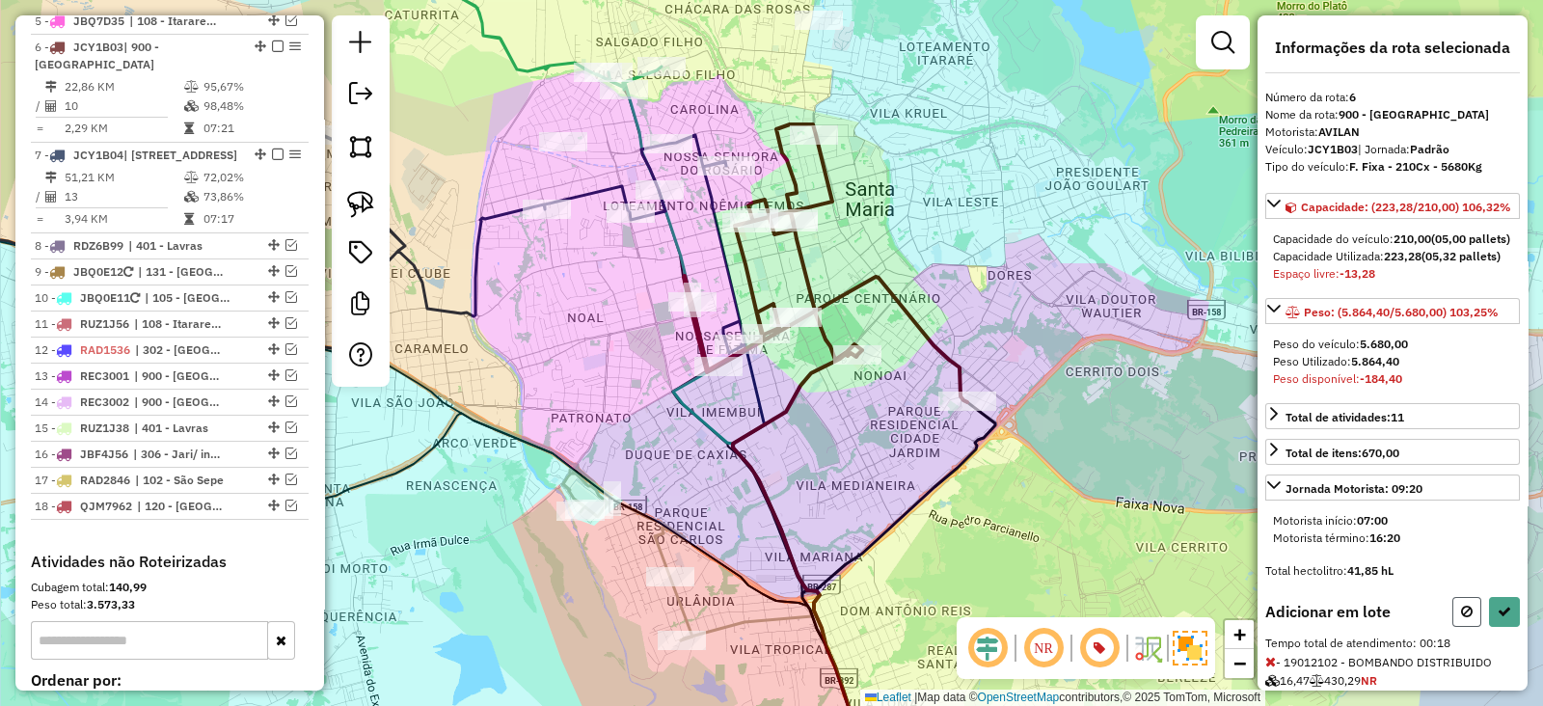
click at [1454, 627] on button at bounding box center [1466, 612] width 29 height 30
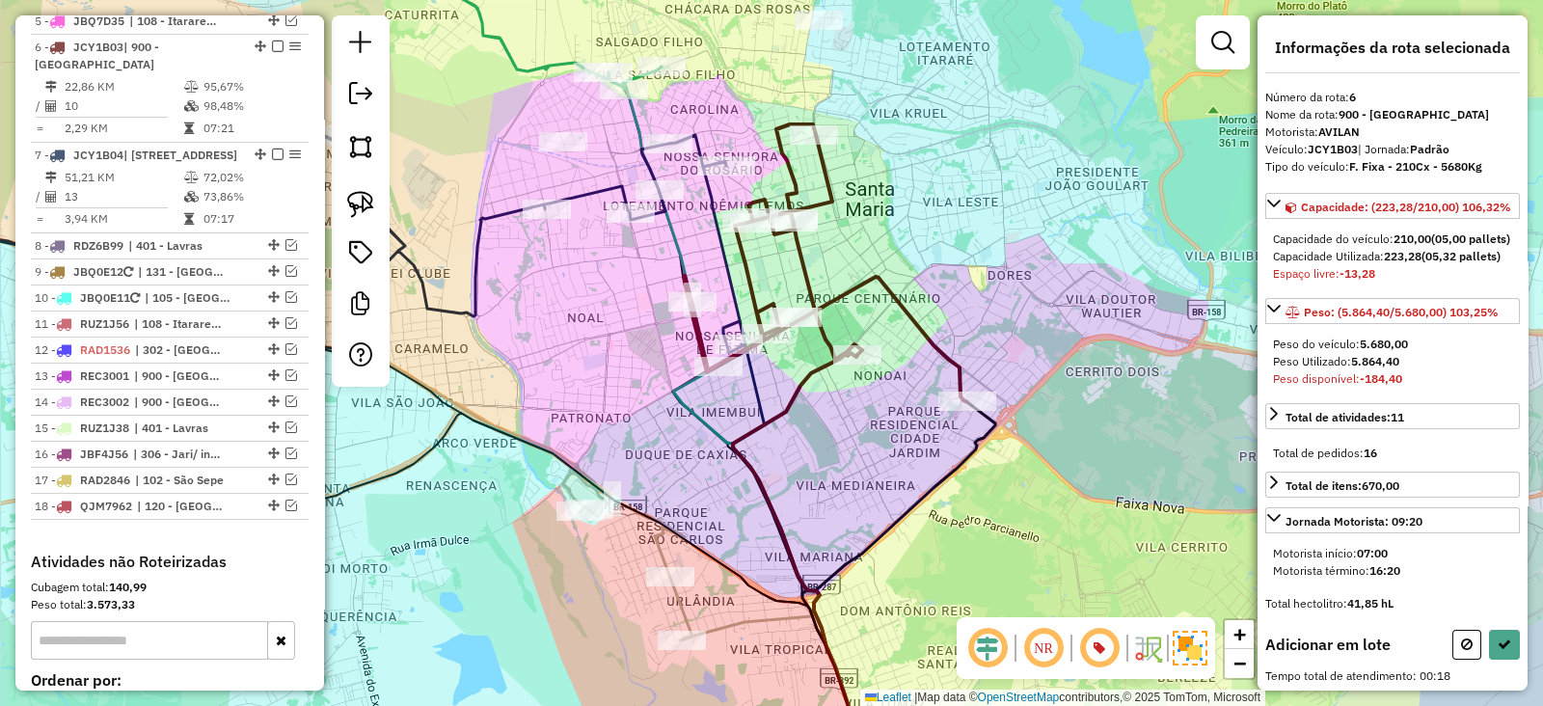
select select "**********"
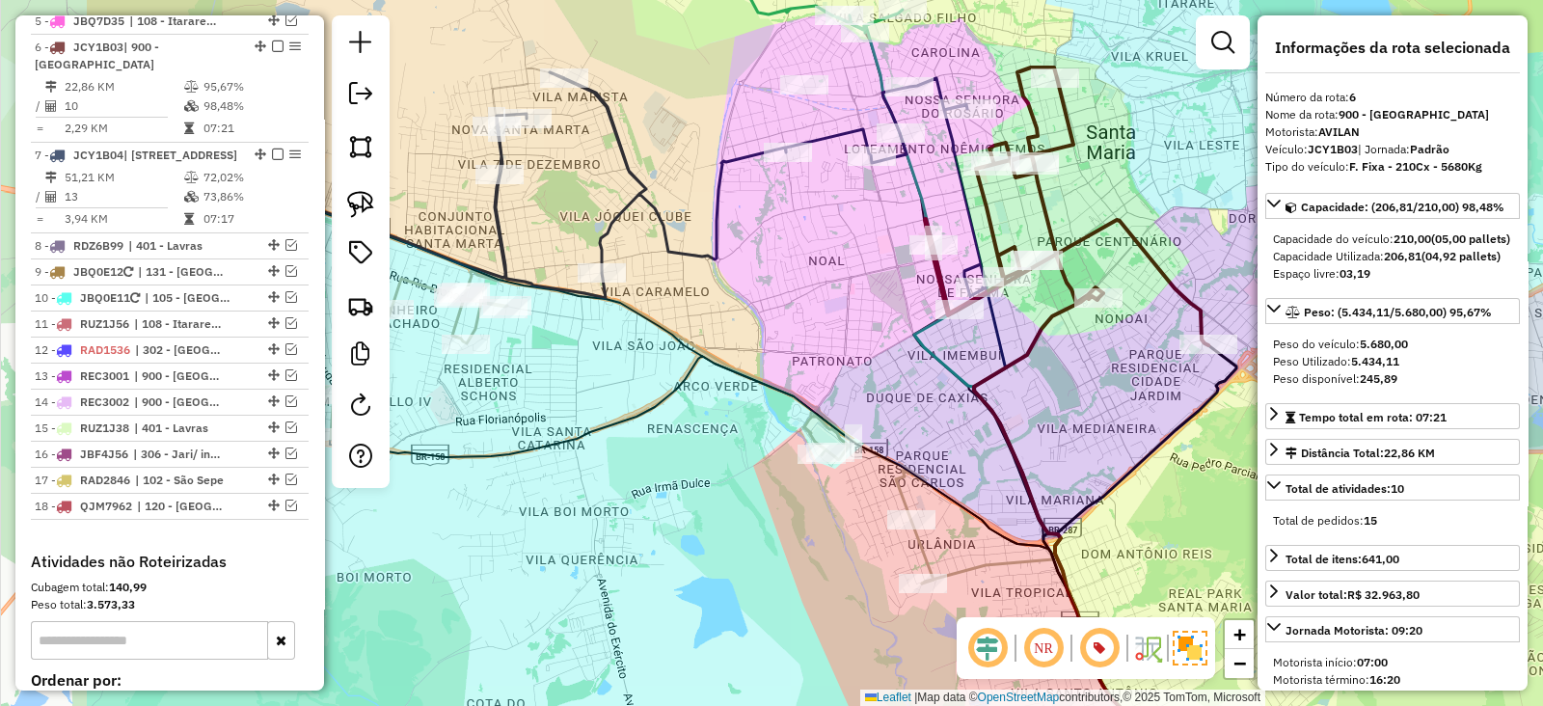
drag, startPoint x: 750, startPoint y: 296, endPoint x: 814, endPoint y: 283, distance: 64.9
click at [815, 283] on div "Janela de atendimento Grade de atendimento Capacidade Transportadoras Veículos …" at bounding box center [771, 353] width 1543 height 706
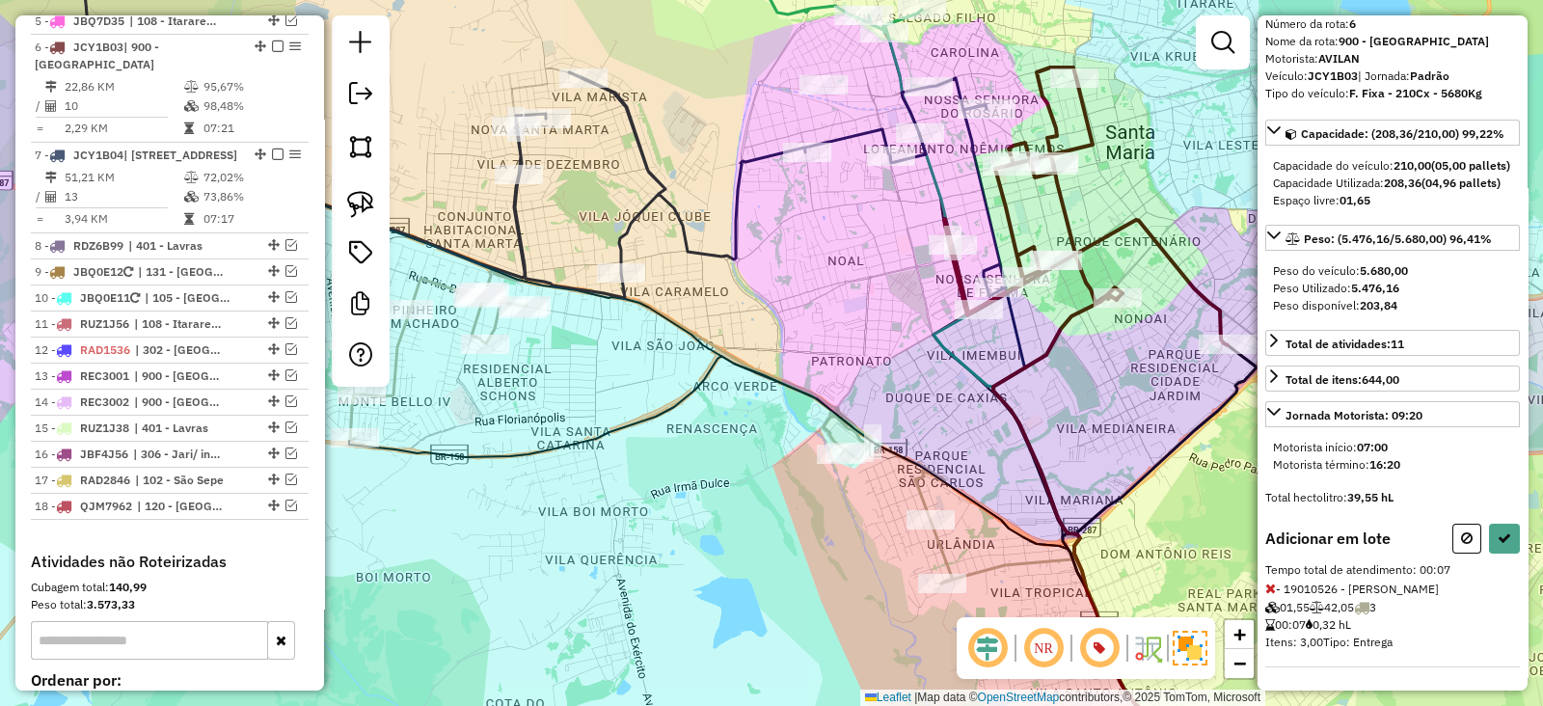
scroll to position [104, 0]
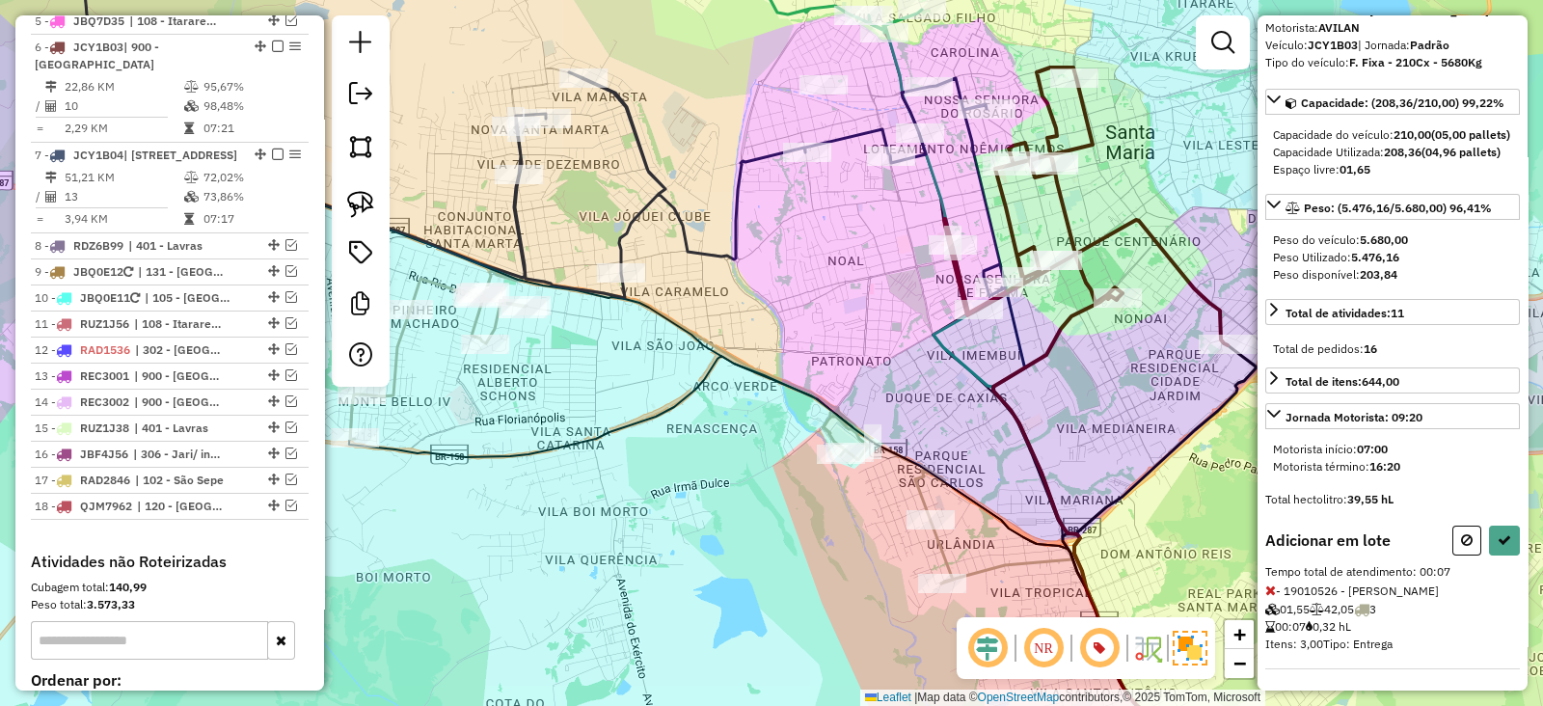
select select "**********"
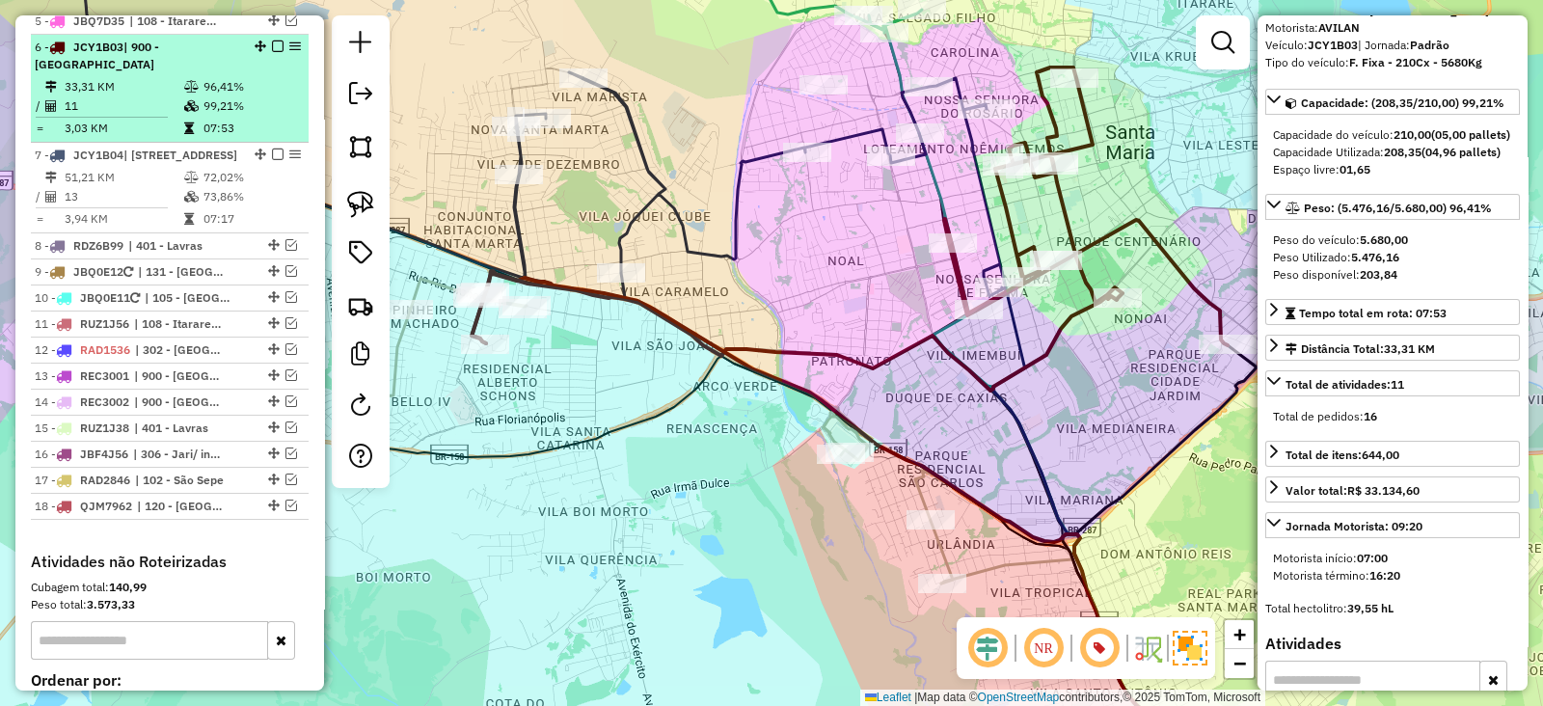
click at [272, 40] on em at bounding box center [278, 46] width 12 height 12
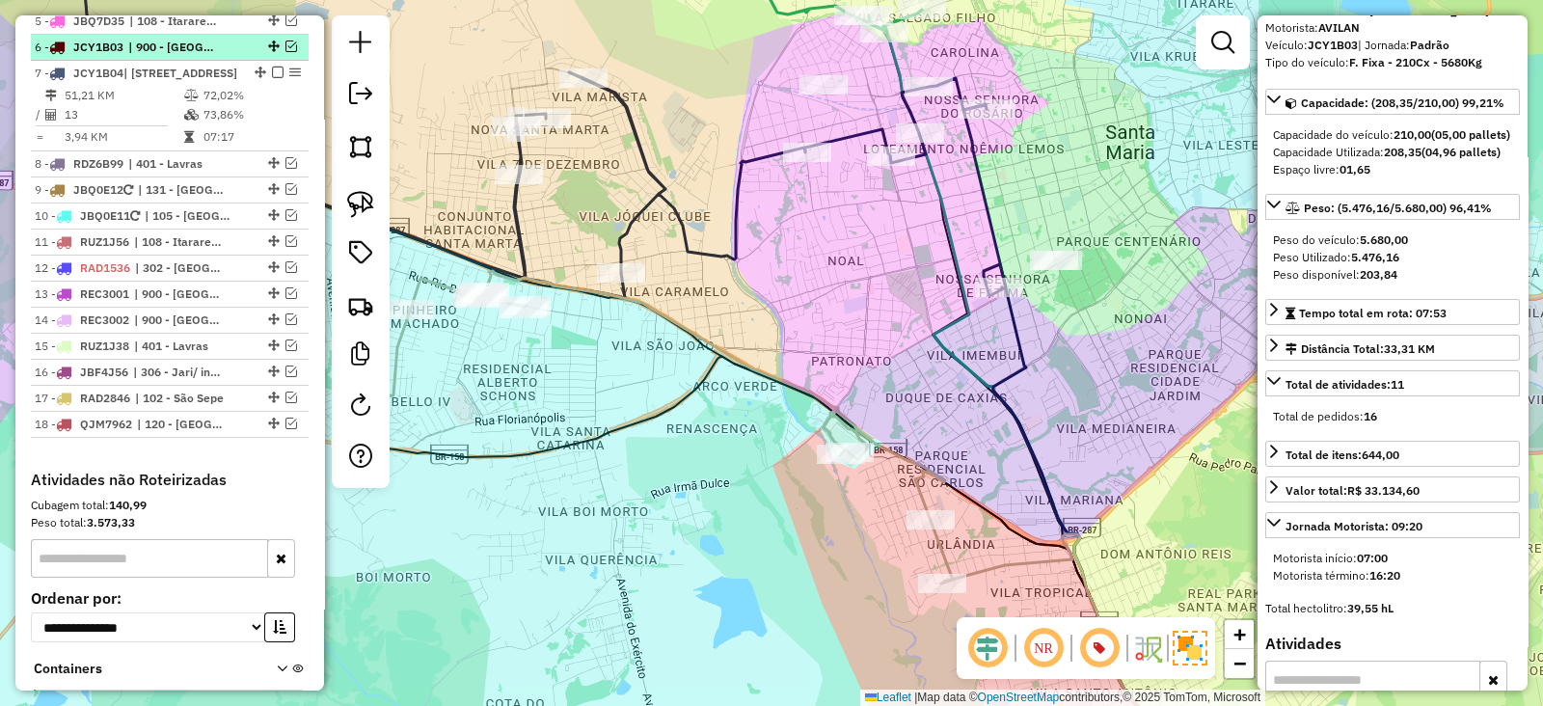
scroll to position [1057, 0]
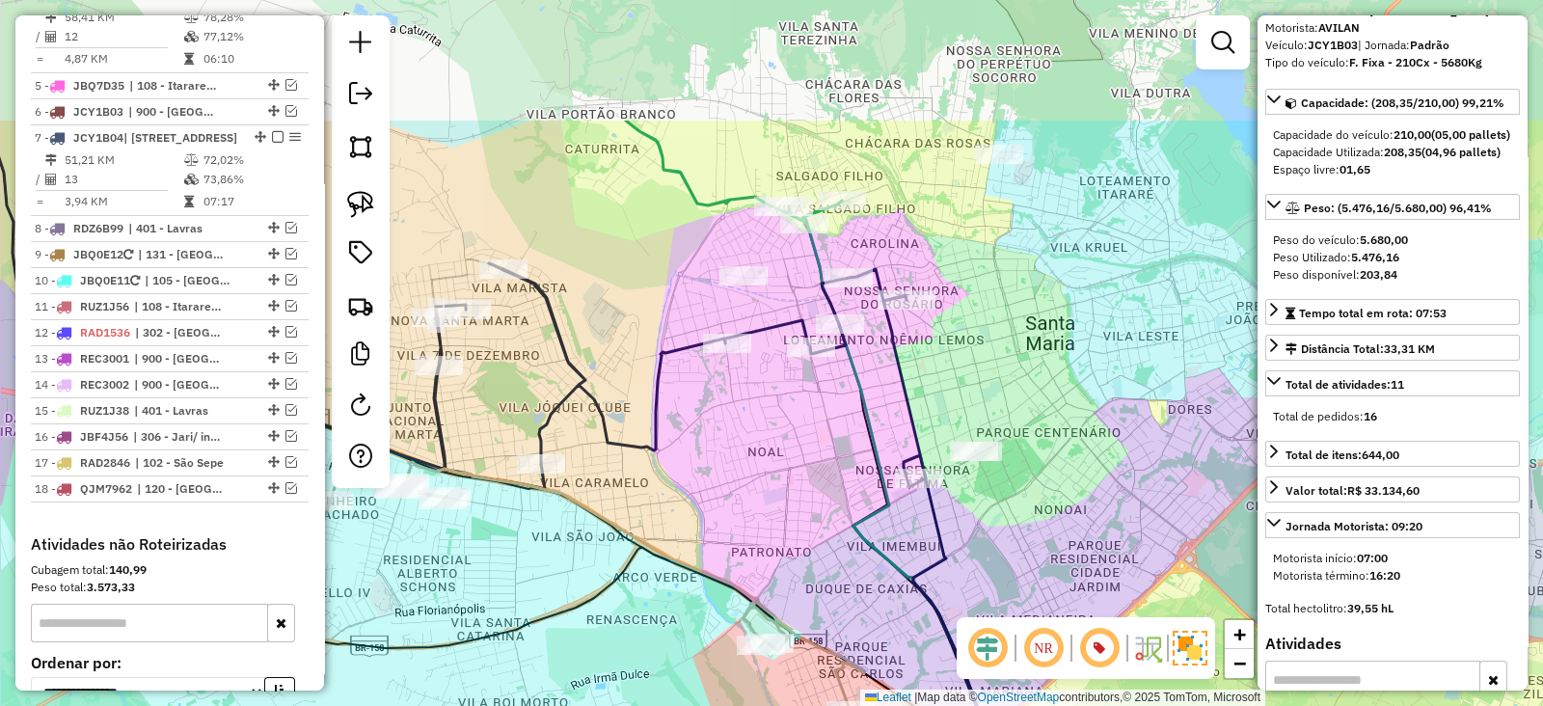
drag, startPoint x: 732, startPoint y: 431, endPoint x: 713, endPoint y: 474, distance: 47.1
click at [713, 474] on div "Janela de atendimento Grade de atendimento Capacidade Transportadoras Veículos …" at bounding box center [771, 353] width 1543 height 706
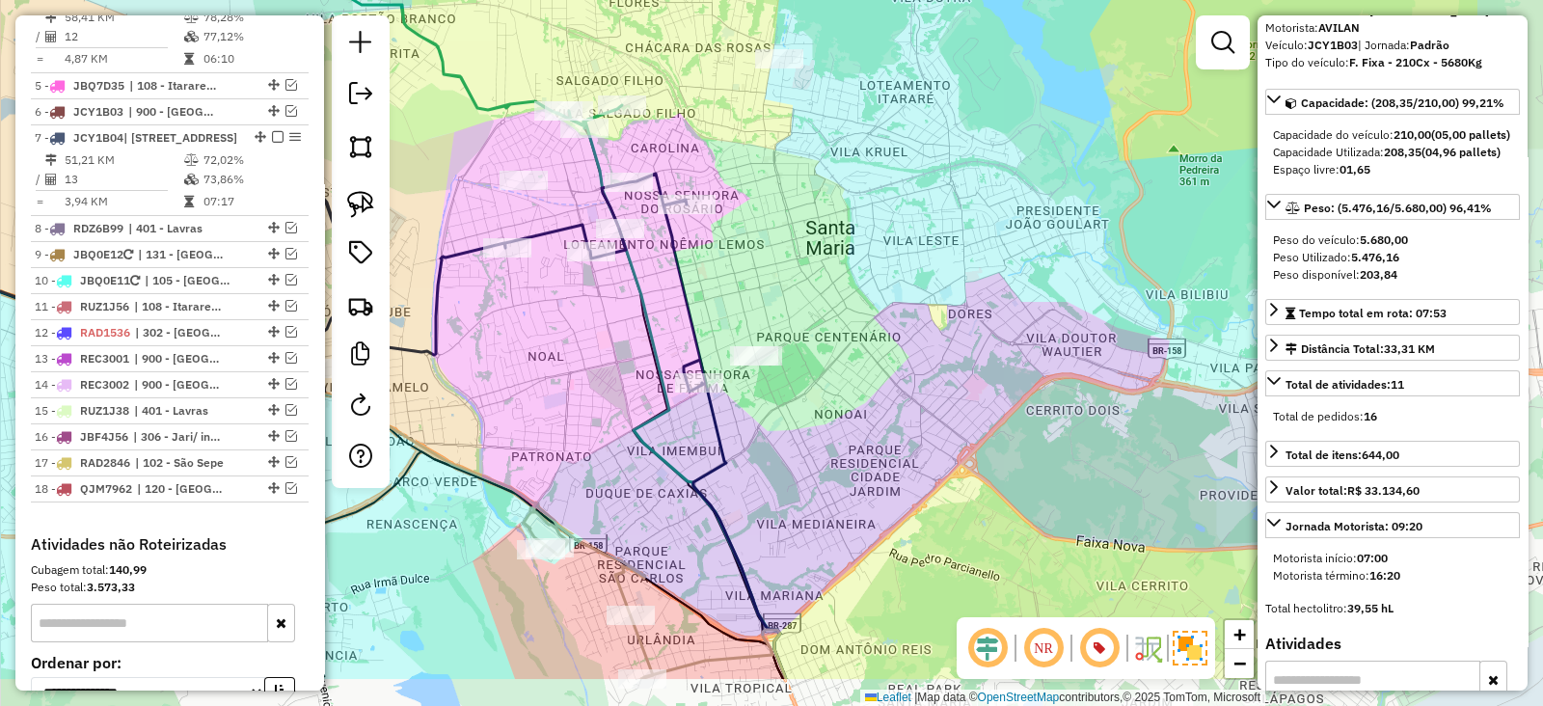
drag, startPoint x: 733, startPoint y: 412, endPoint x: 475, endPoint y: 349, distance: 264.9
click at [476, 350] on div "Janela de atendimento Grade de atendimento Capacidade Transportadoras Veículos …" at bounding box center [771, 353] width 1543 height 706
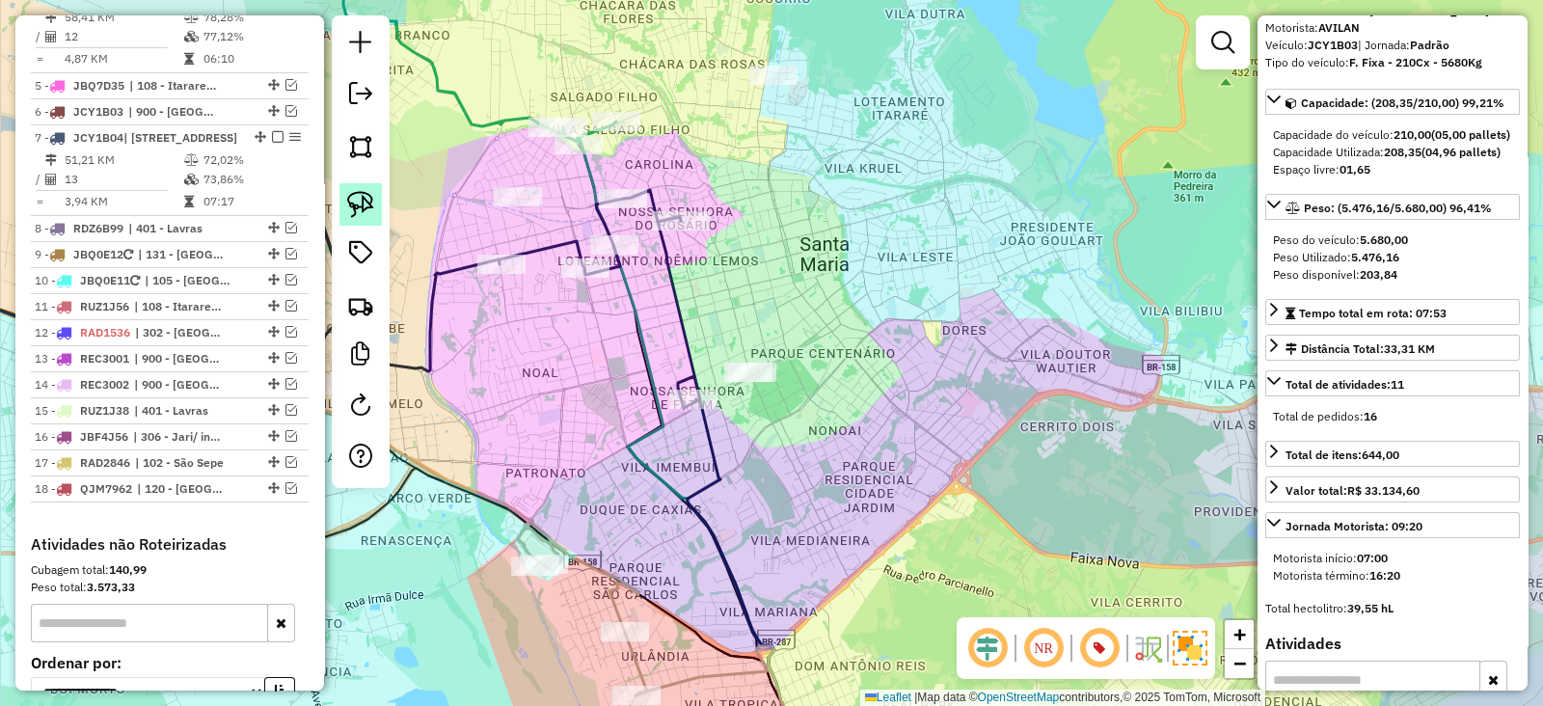
click at [348, 190] on link at bounding box center [360, 204] width 42 height 42
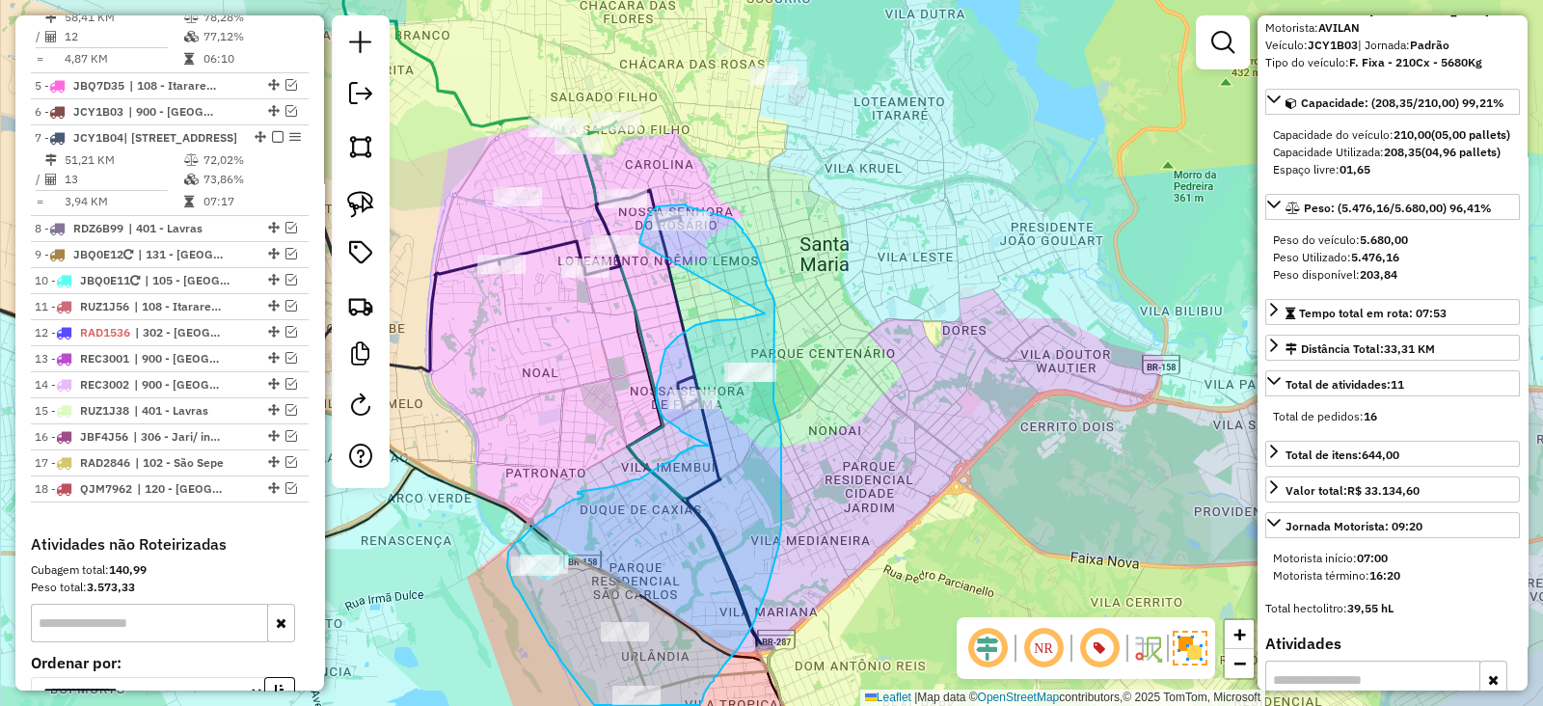
drag, startPoint x: 762, startPoint y: 314, endPoint x: 639, endPoint y: 244, distance: 141.2
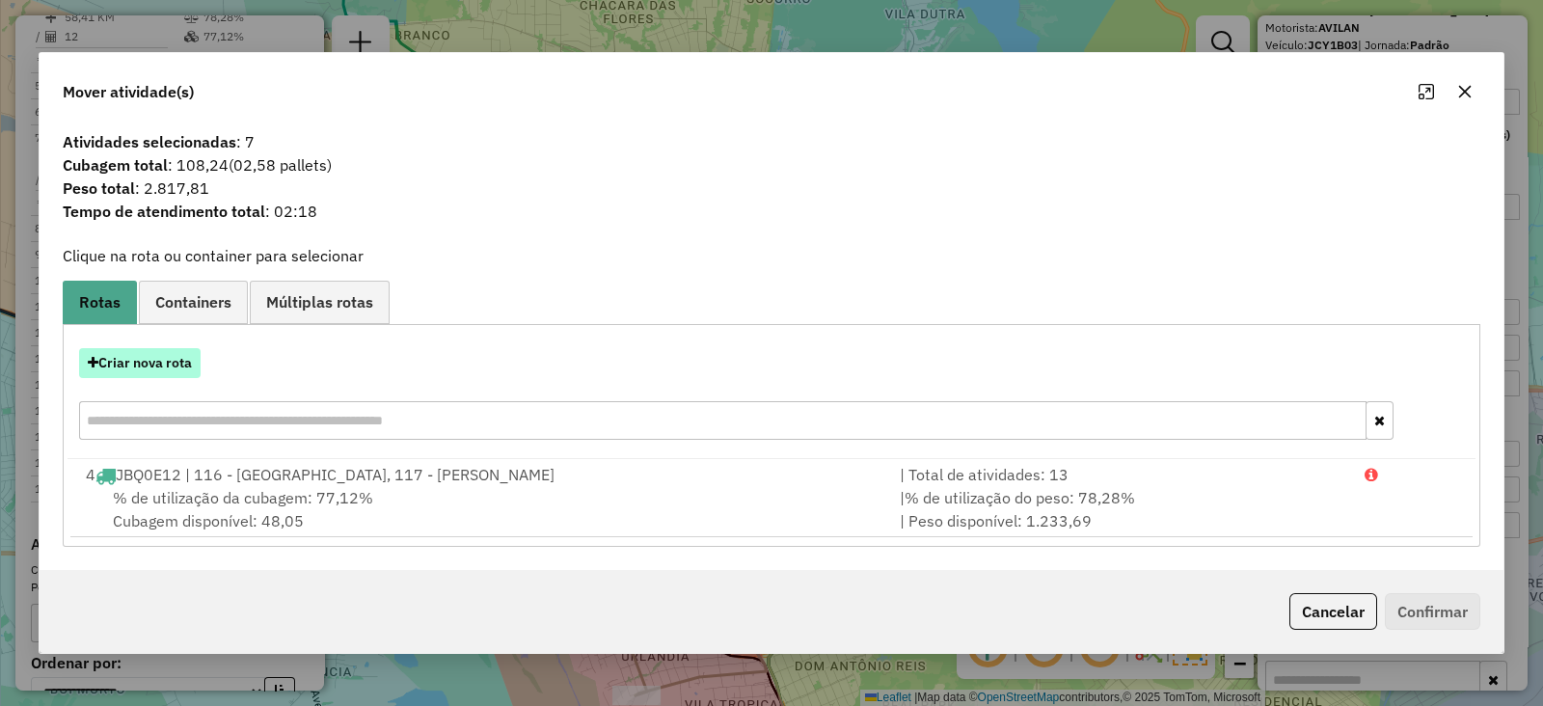
click at [148, 369] on button "Criar nova rota" at bounding box center [139, 363] width 121 height 30
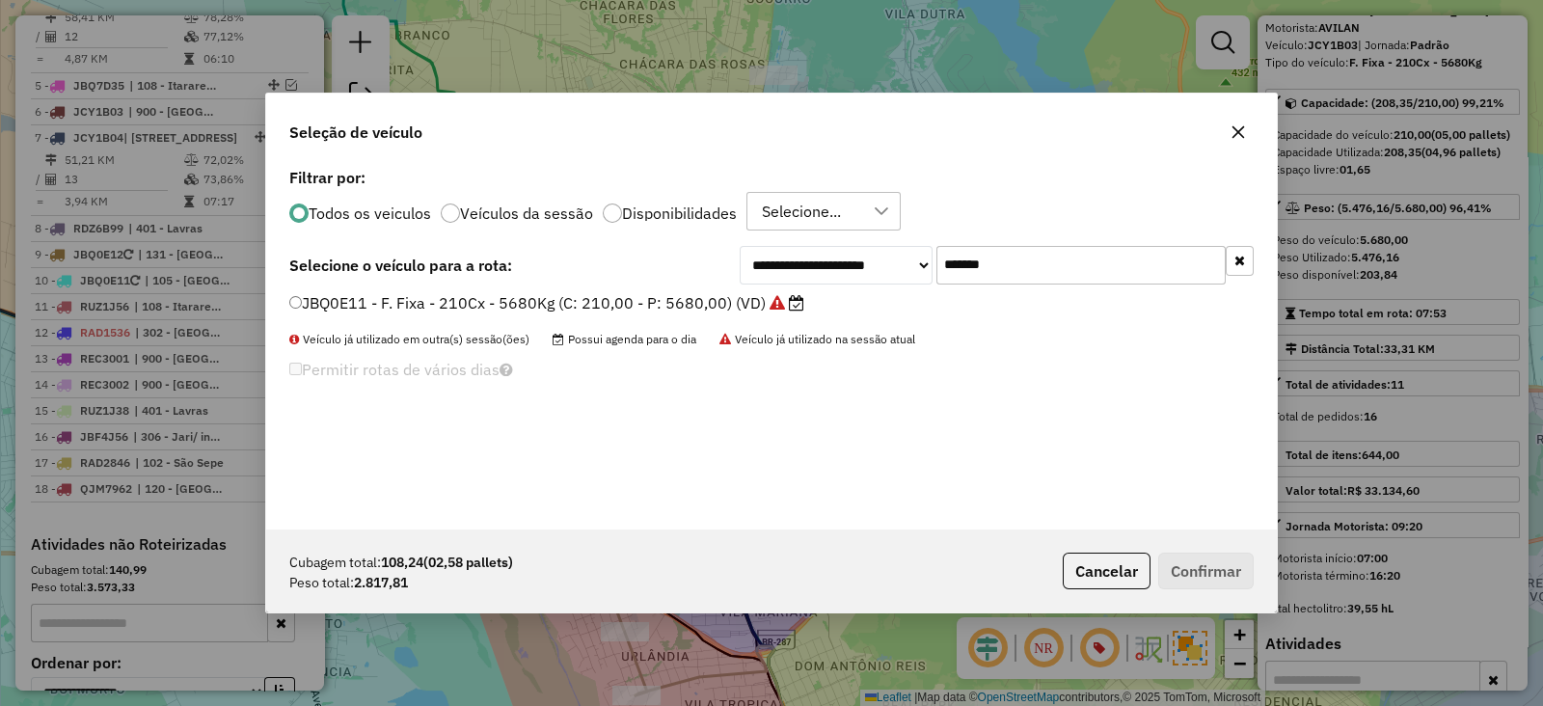
scroll to position [10, 6]
click at [989, 270] on input "*******" at bounding box center [1080, 265] width 289 height 39
click at [989, 269] on input "*******" at bounding box center [1080, 265] width 289 height 39
paste input "text"
type input "*******"
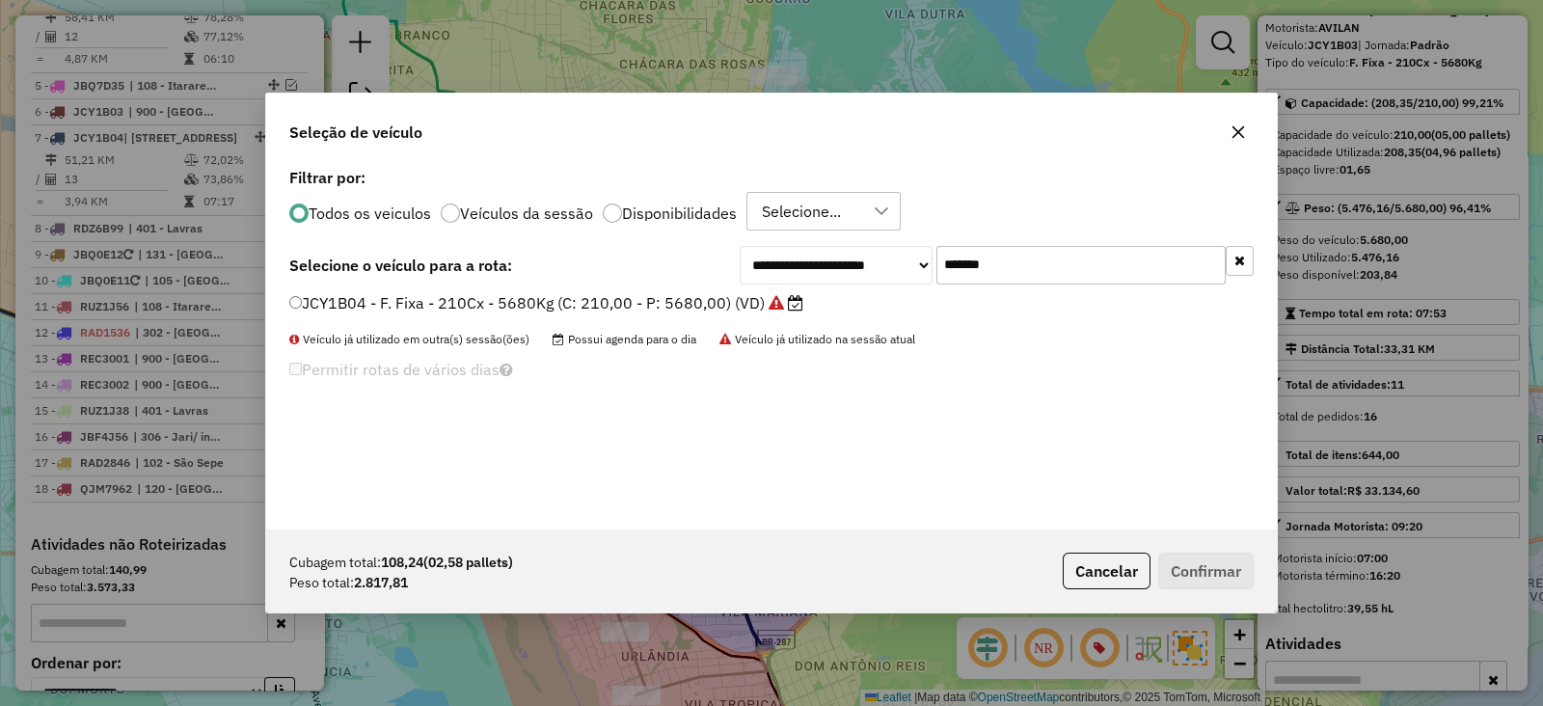
click at [793, 306] on icon at bounding box center [795, 302] width 15 height 15
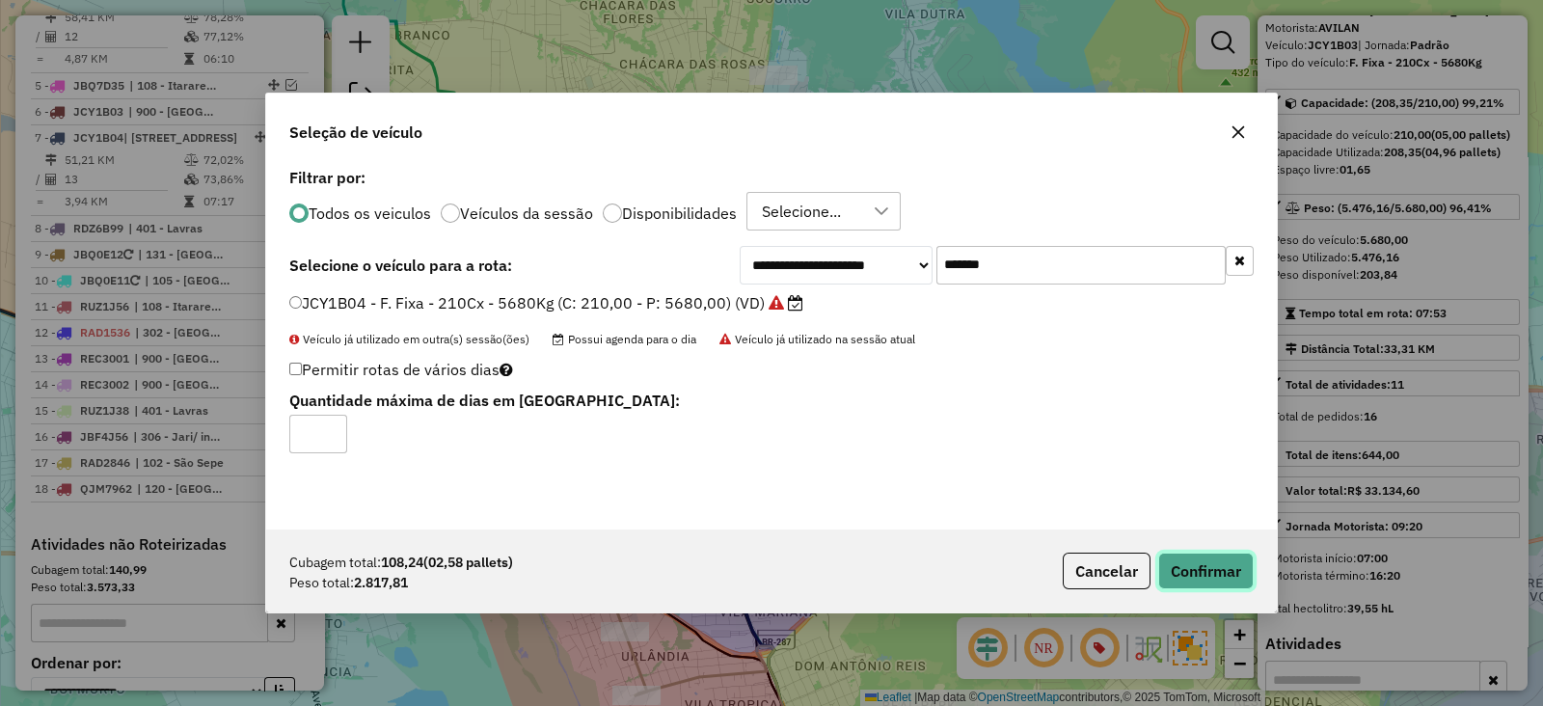
click at [1182, 561] on button "Confirmar" at bounding box center [1205, 570] width 95 height 37
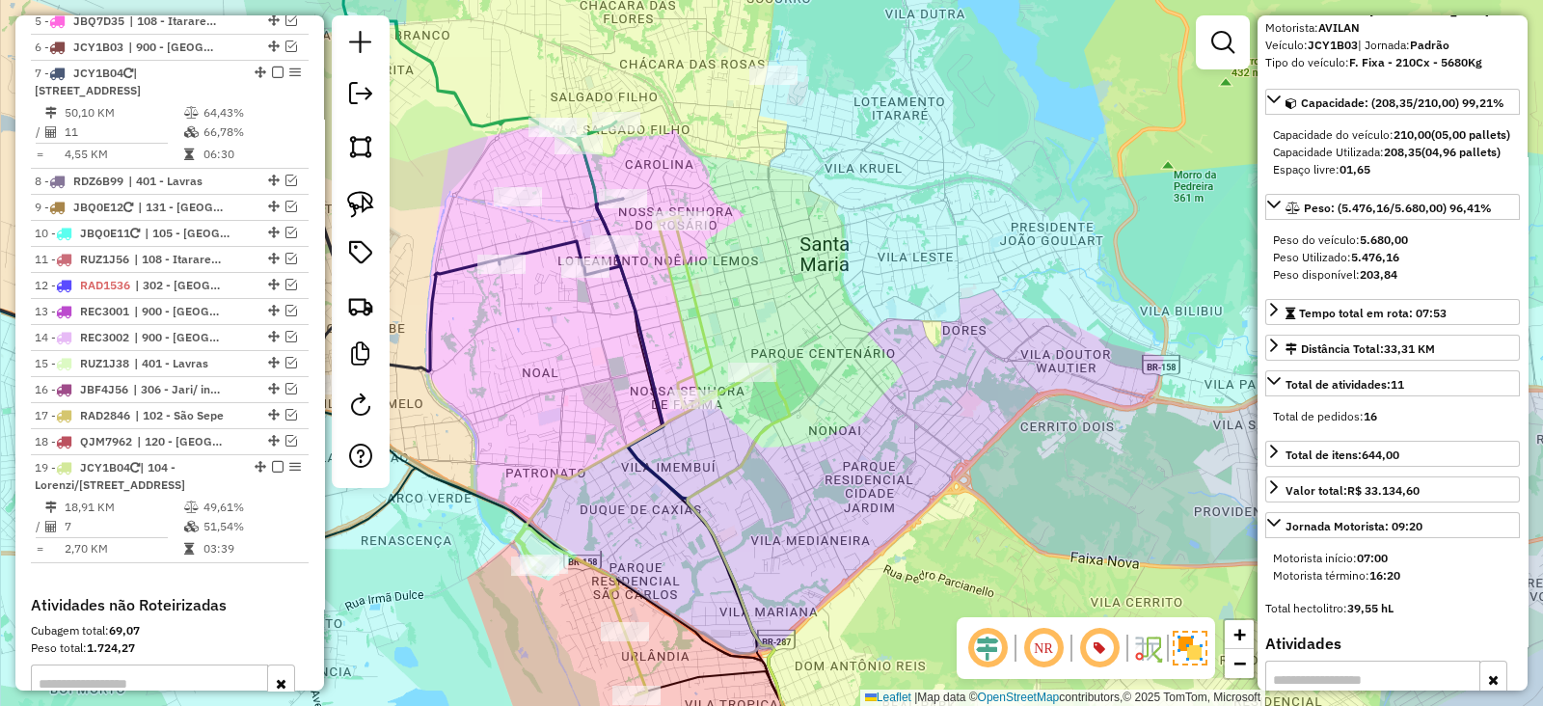
click at [694, 322] on icon at bounding box center [634, 455] width 237 height 479
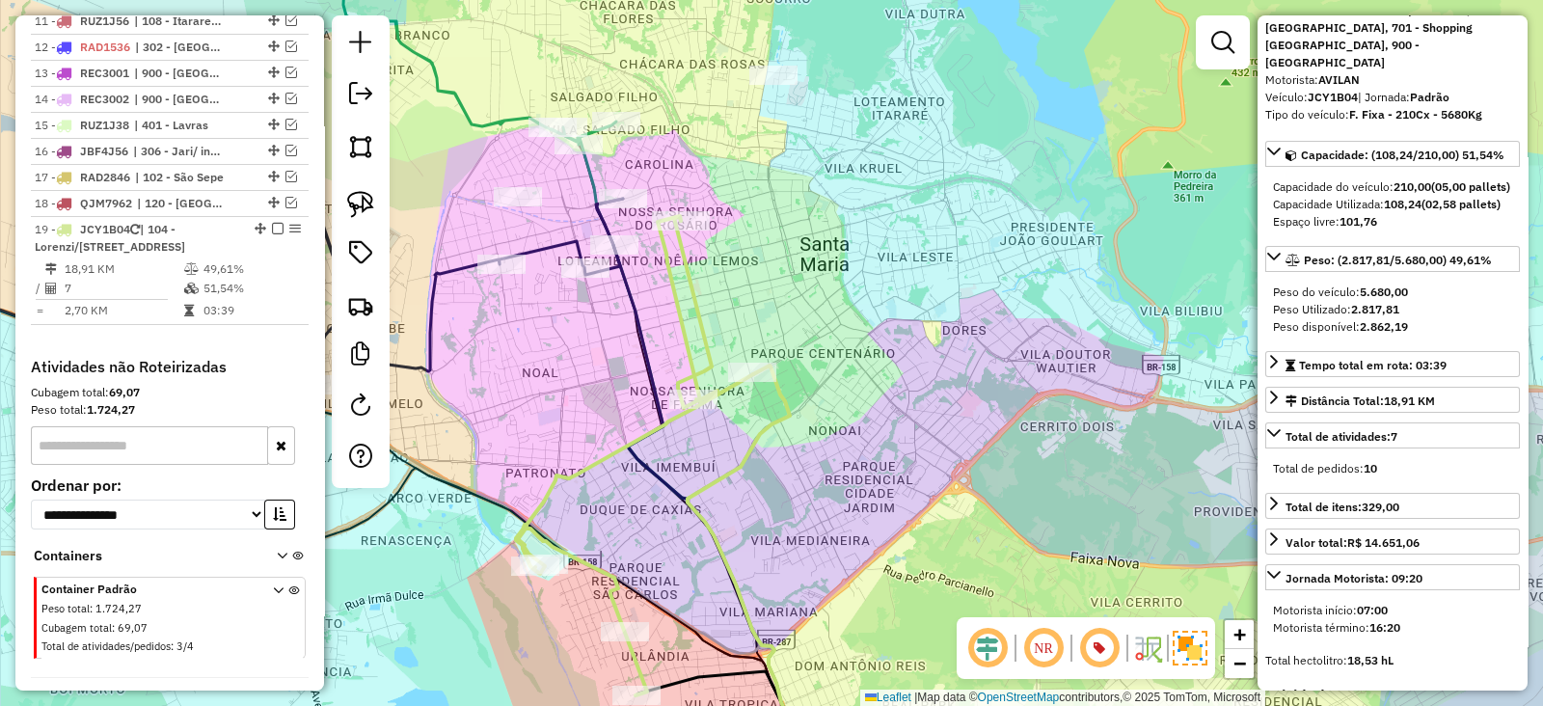
scroll to position [1455, 0]
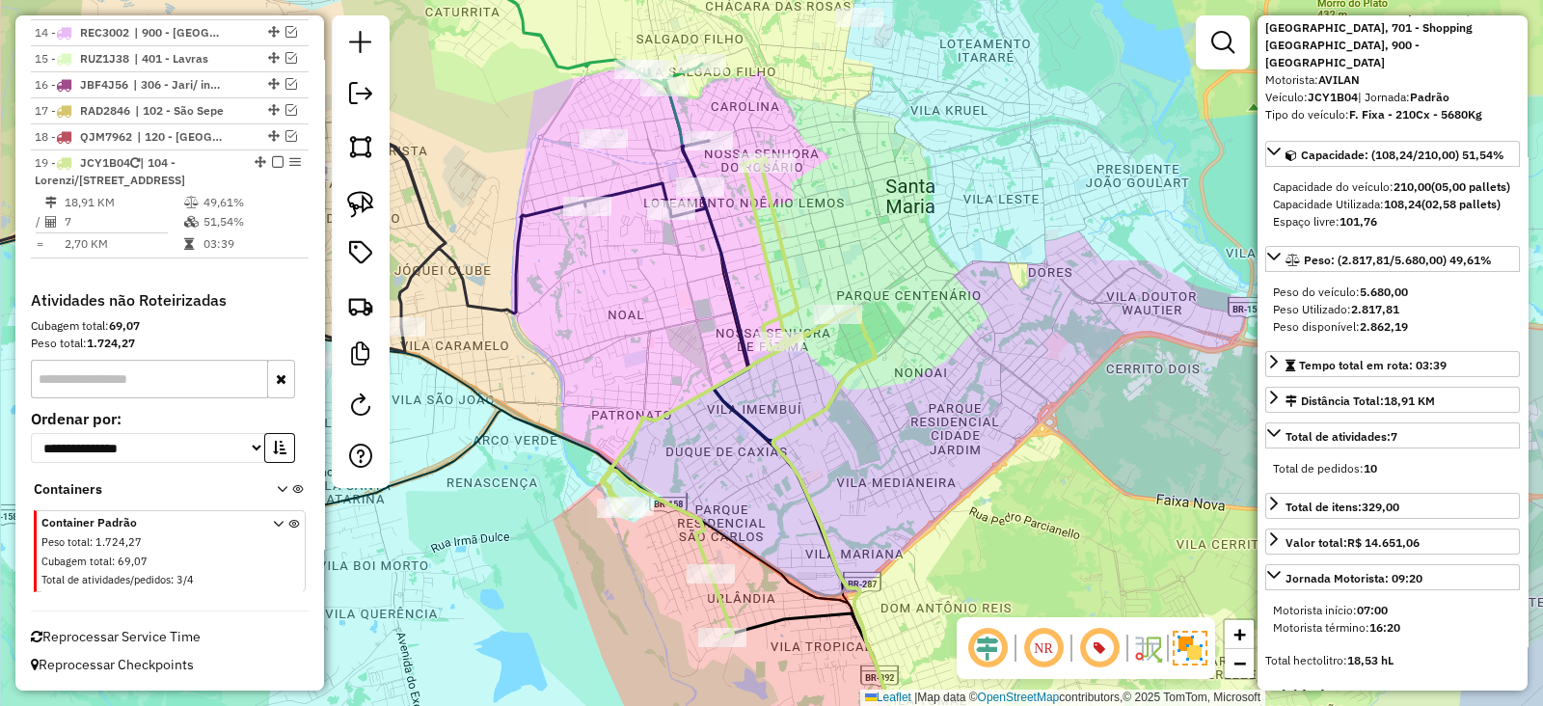
drag, startPoint x: 671, startPoint y: 341, endPoint x: 771, endPoint y: 267, distance: 124.8
click at [771, 267] on icon at bounding box center [788, 430] width 211 height 578
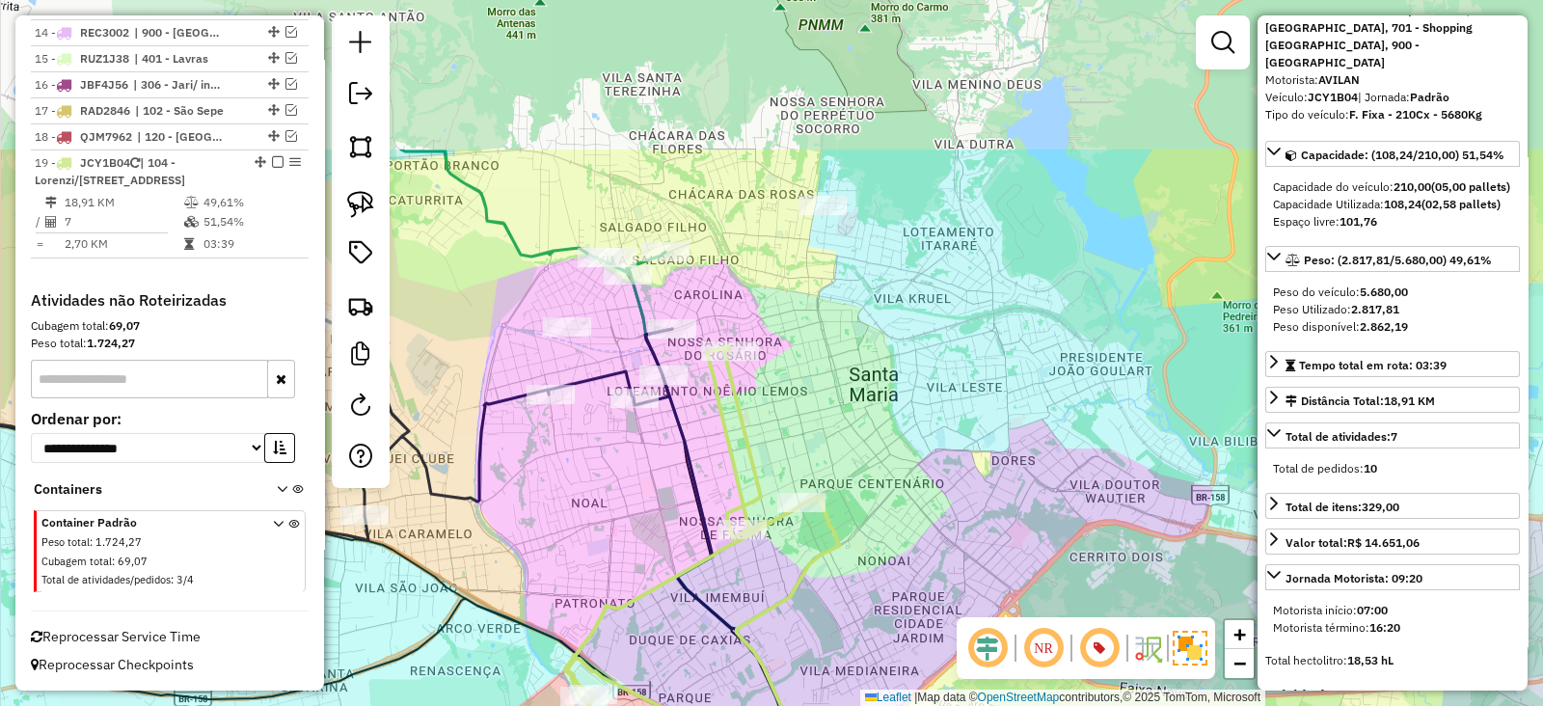
drag, startPoint x: 712, startPoint y: 295, endPoint x: 628, endPoint y: 569, distance: 286.4
click at [628, 569] on div "Janela de atendimento Grade de atendimento Capacidade Transportadoras Veículos …" at bounding box center [771, 353] width 1543 height 706
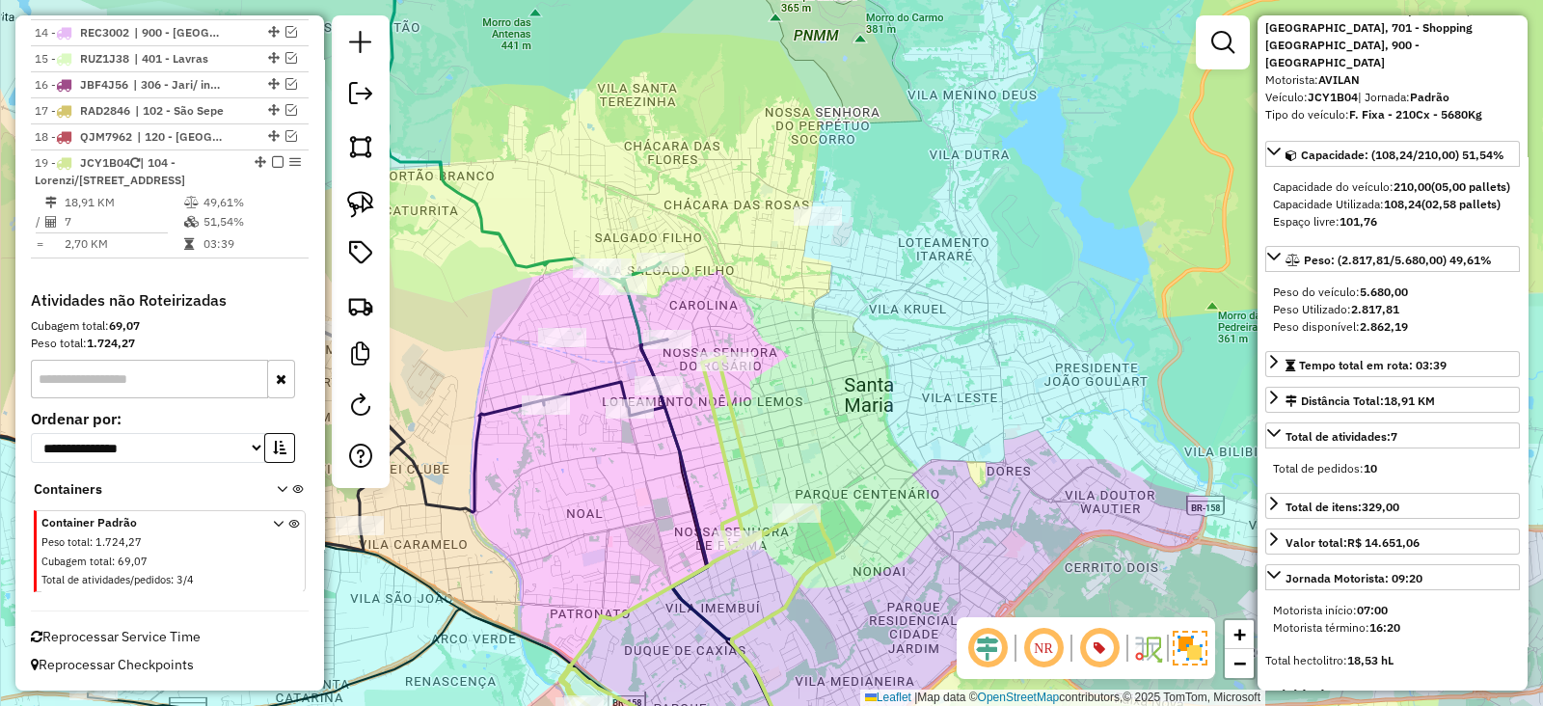
click at [735, 445] on icon at bounding box center [678, 566] width 237 height 419
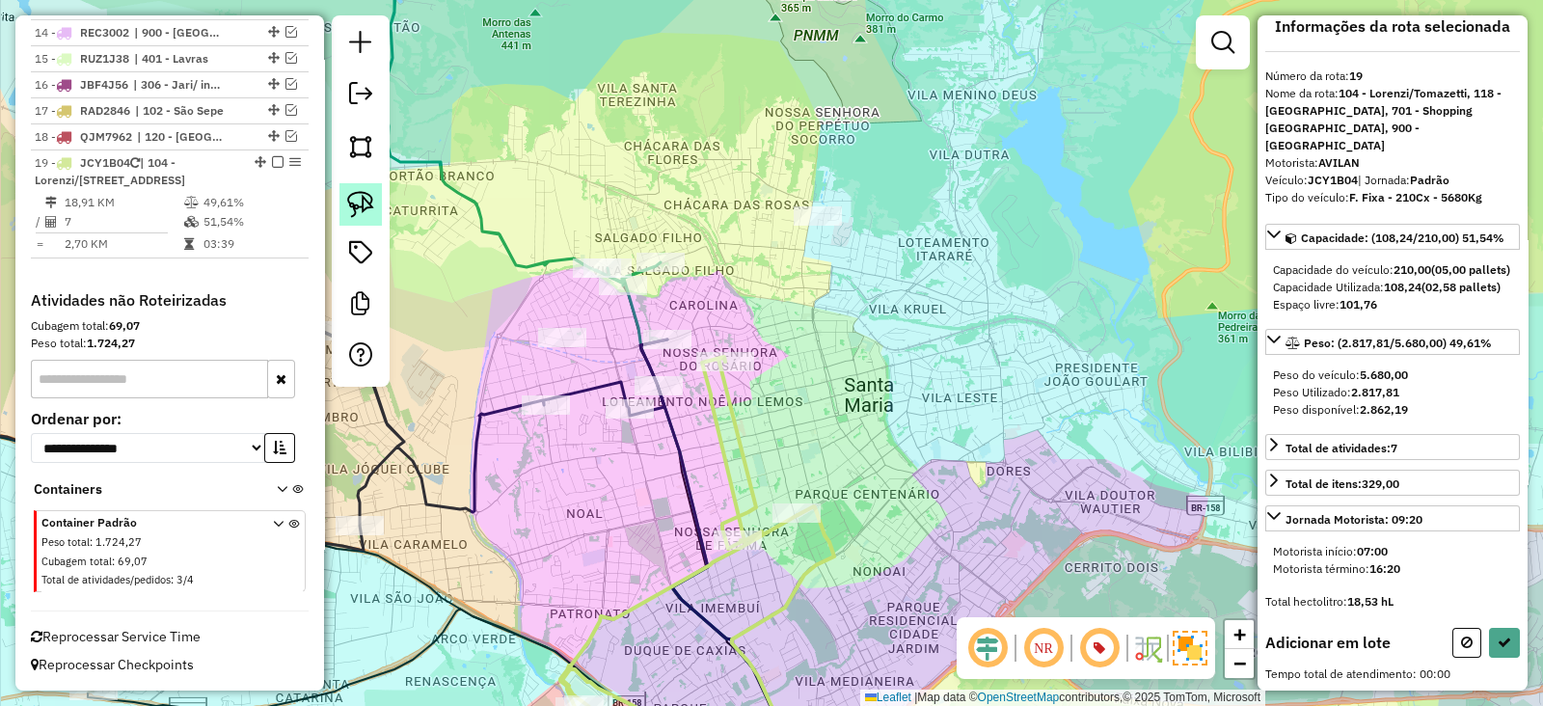
scroll to position [35, 0]
click at [361, 204] on img at bounding box center [360, 204] width 27 height 27
drag, startPoint x: 793, startPoint y: 188, endPoint x: 936, endPoint y: 235, distance: 151.2
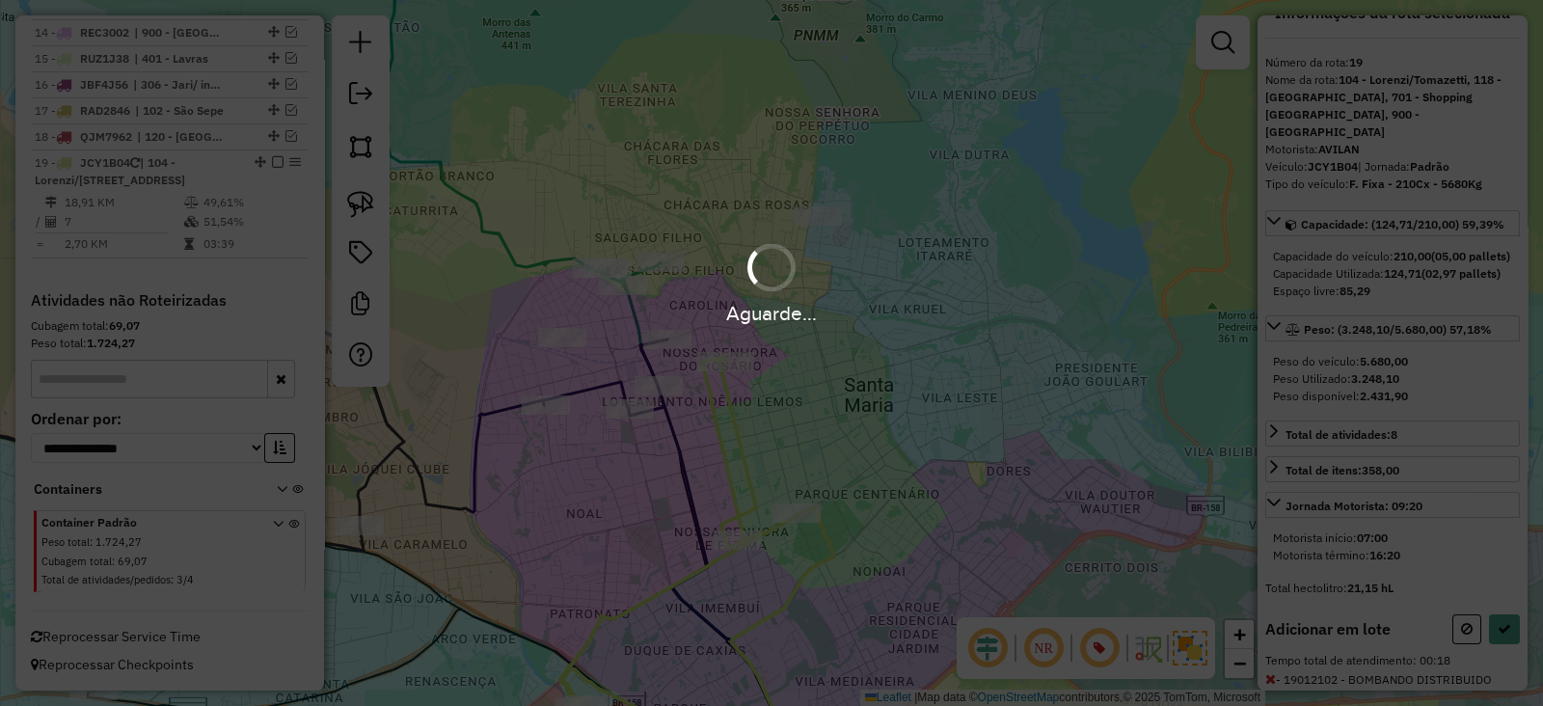
scroll to position [104, 0]
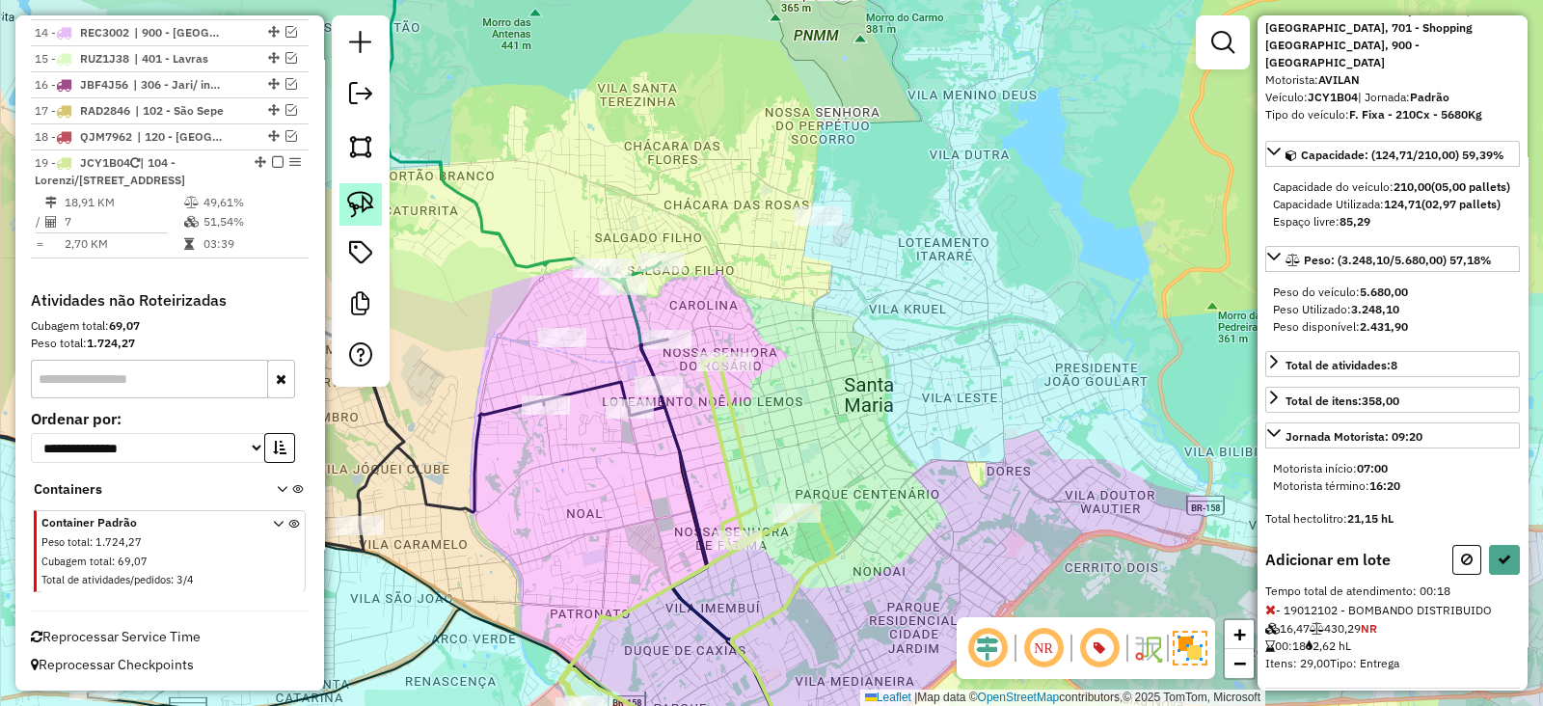
click at [362, 200] on img at bounding box center [360, 204] width 27 height 27
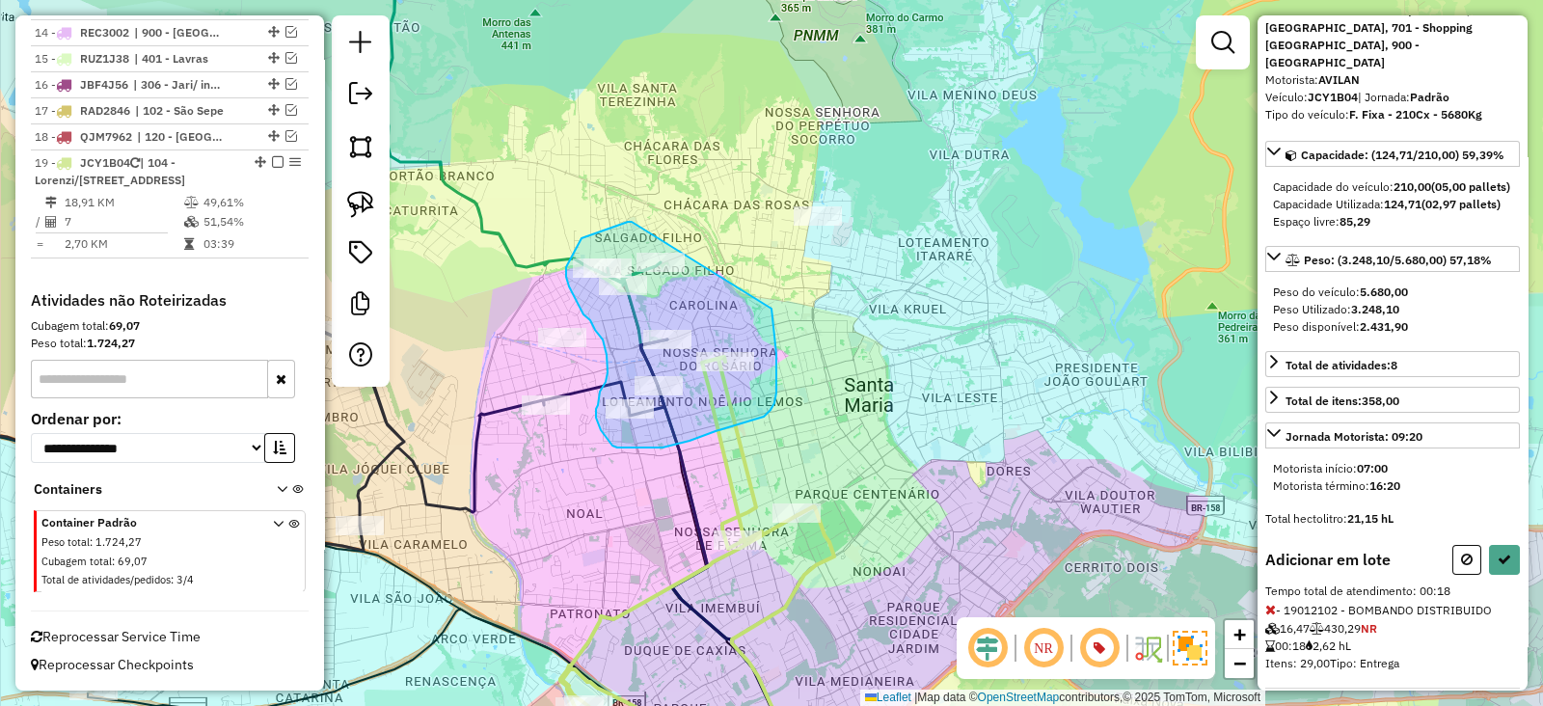
drag, startPoint x: 616, startPoint y: 227, endPoint x: 766, endPoint y: 277, distance: 157.6
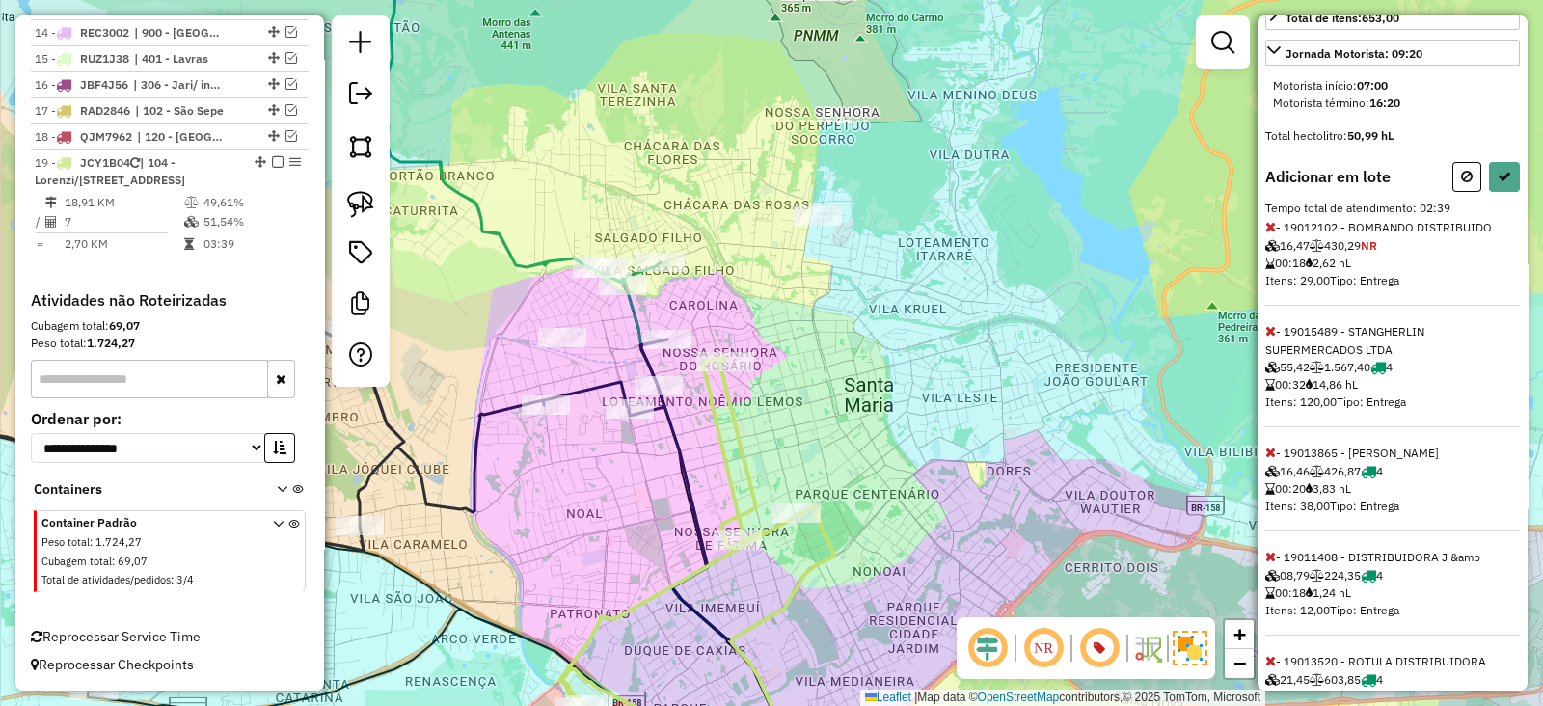
scroll to position [489, 0]
click at [1270, 336] on icon at bounding box center [1270, 328] width 11 height 13
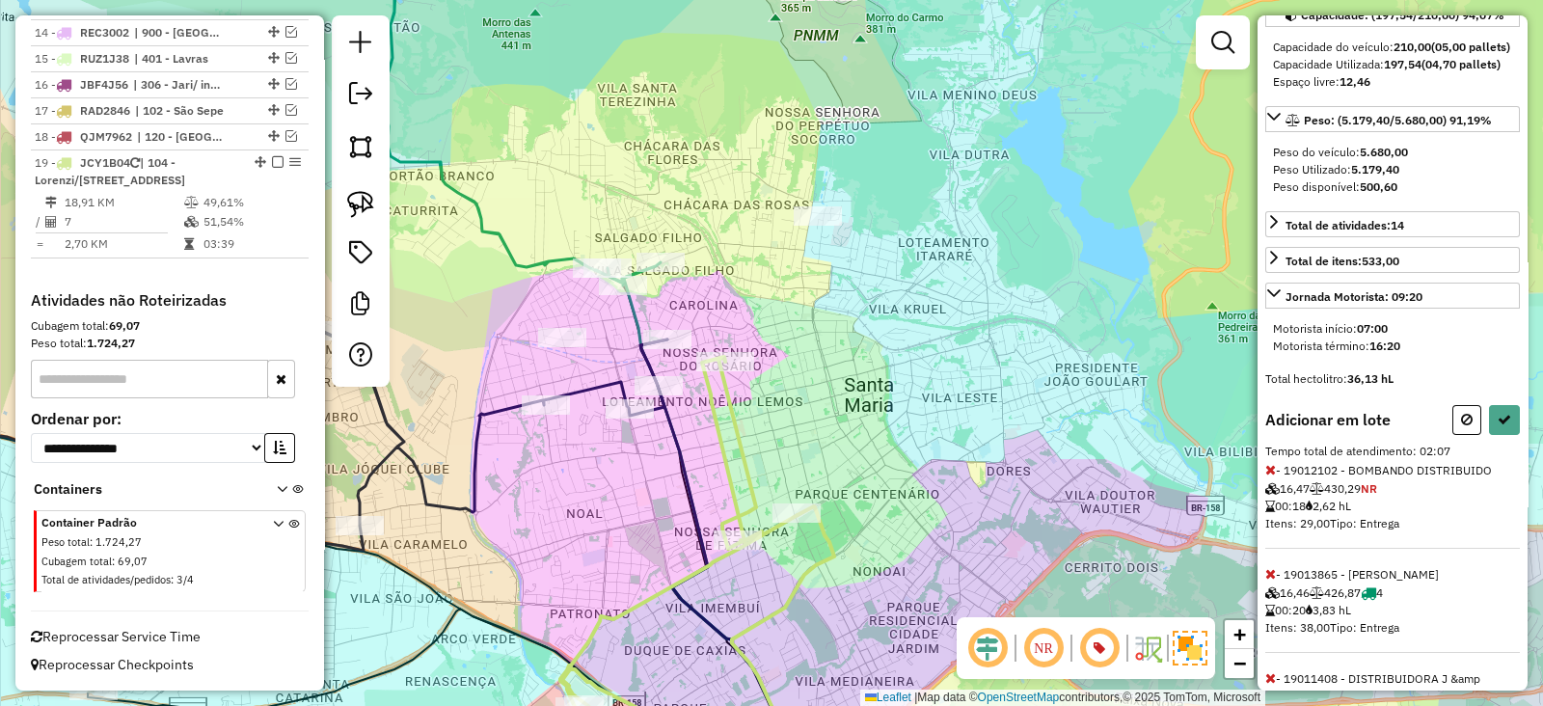
scroll to position [233, 0]
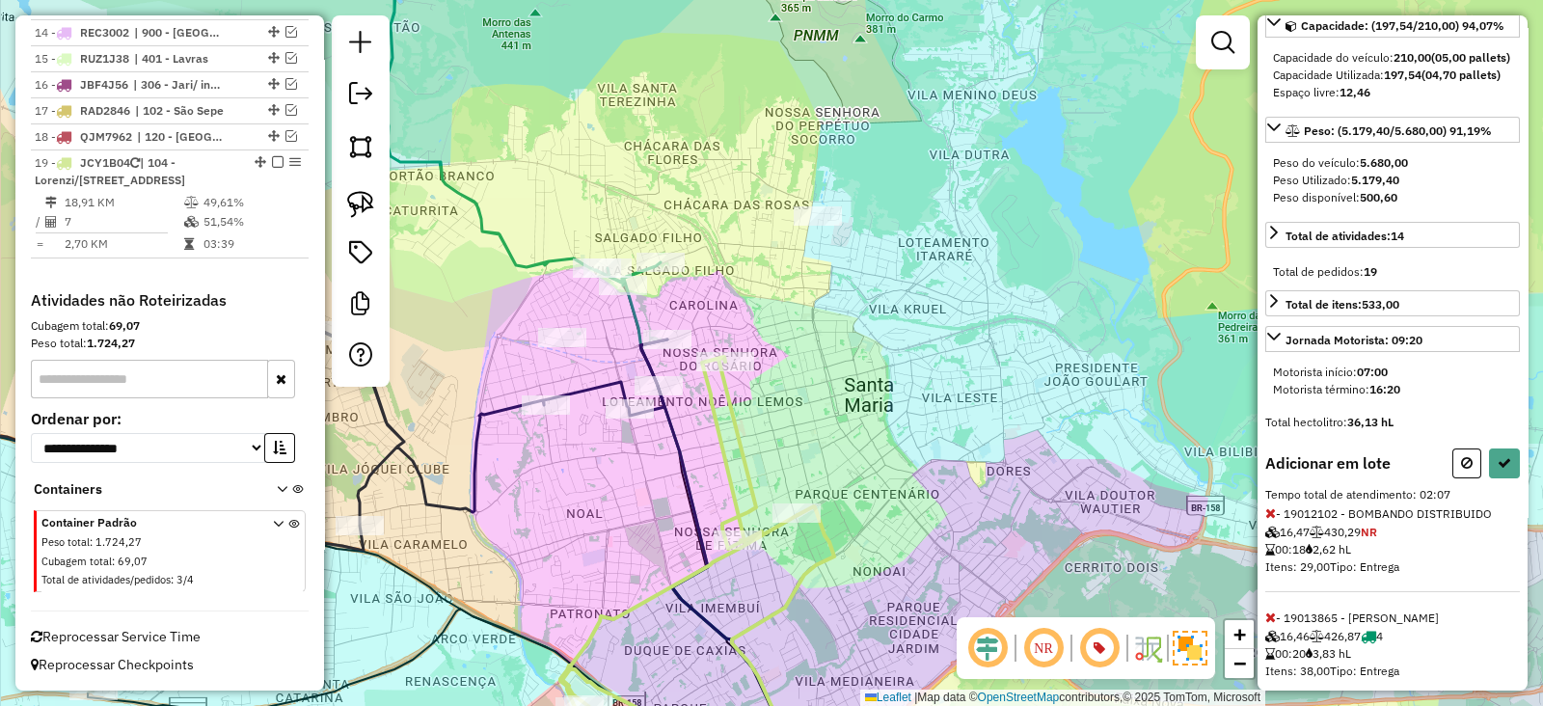
select select "**********"
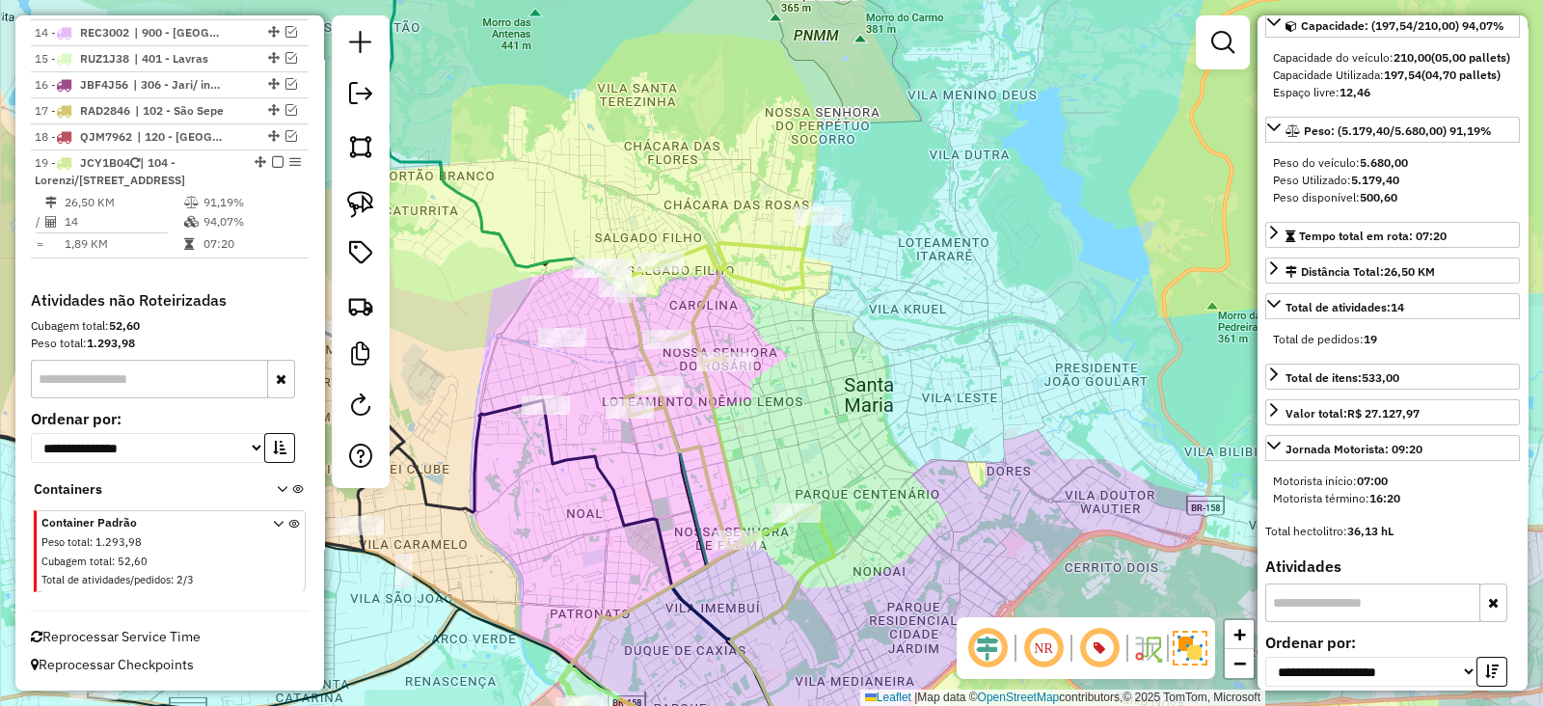
click at [682, 439] on icon at bounding box center [688, 494] width 257 height 563
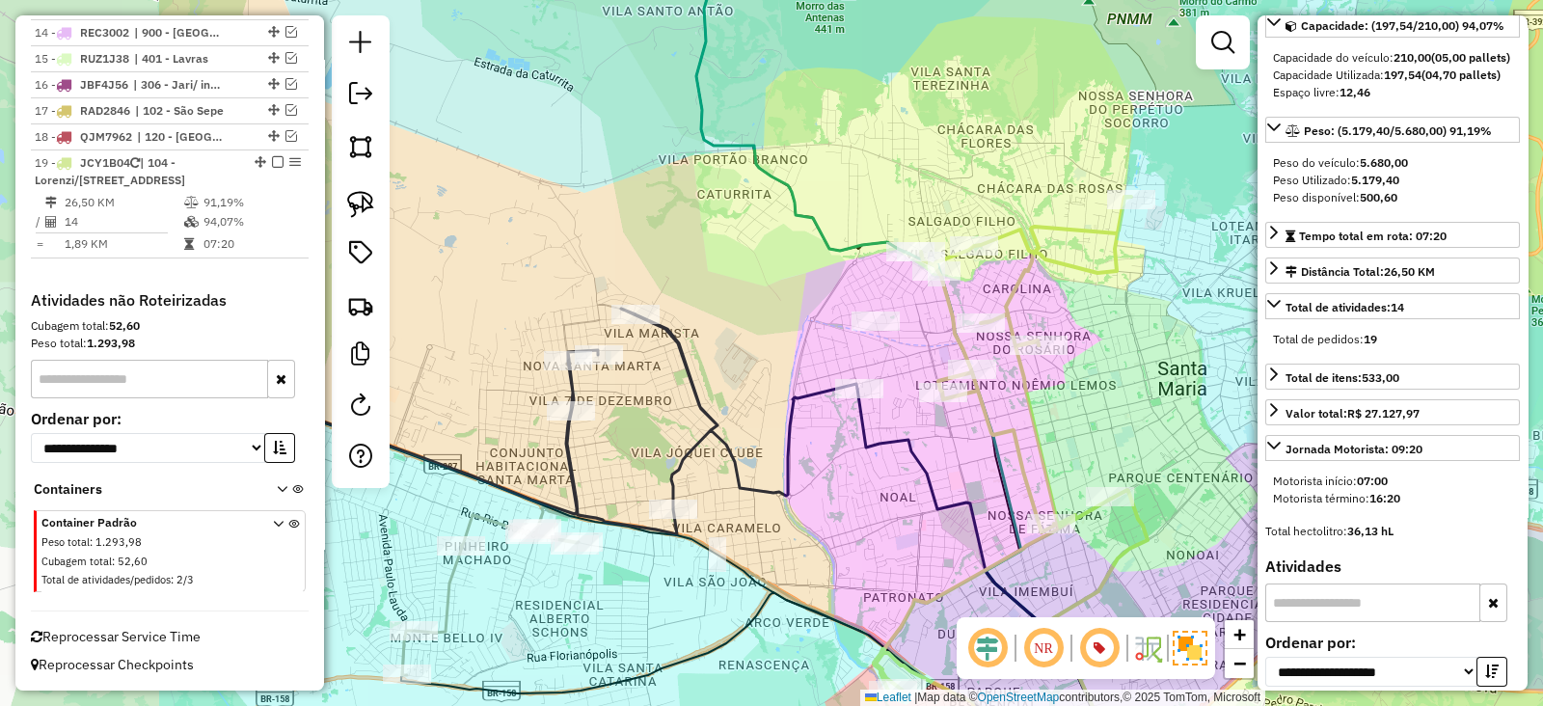
drag, startPoint x: 706, startPoint y: 472, endPoint x: 930, endPoint y: 470, distance: 224.6
click at [930, 470] on icon at bounding box center [985, 574] width 256 height 371
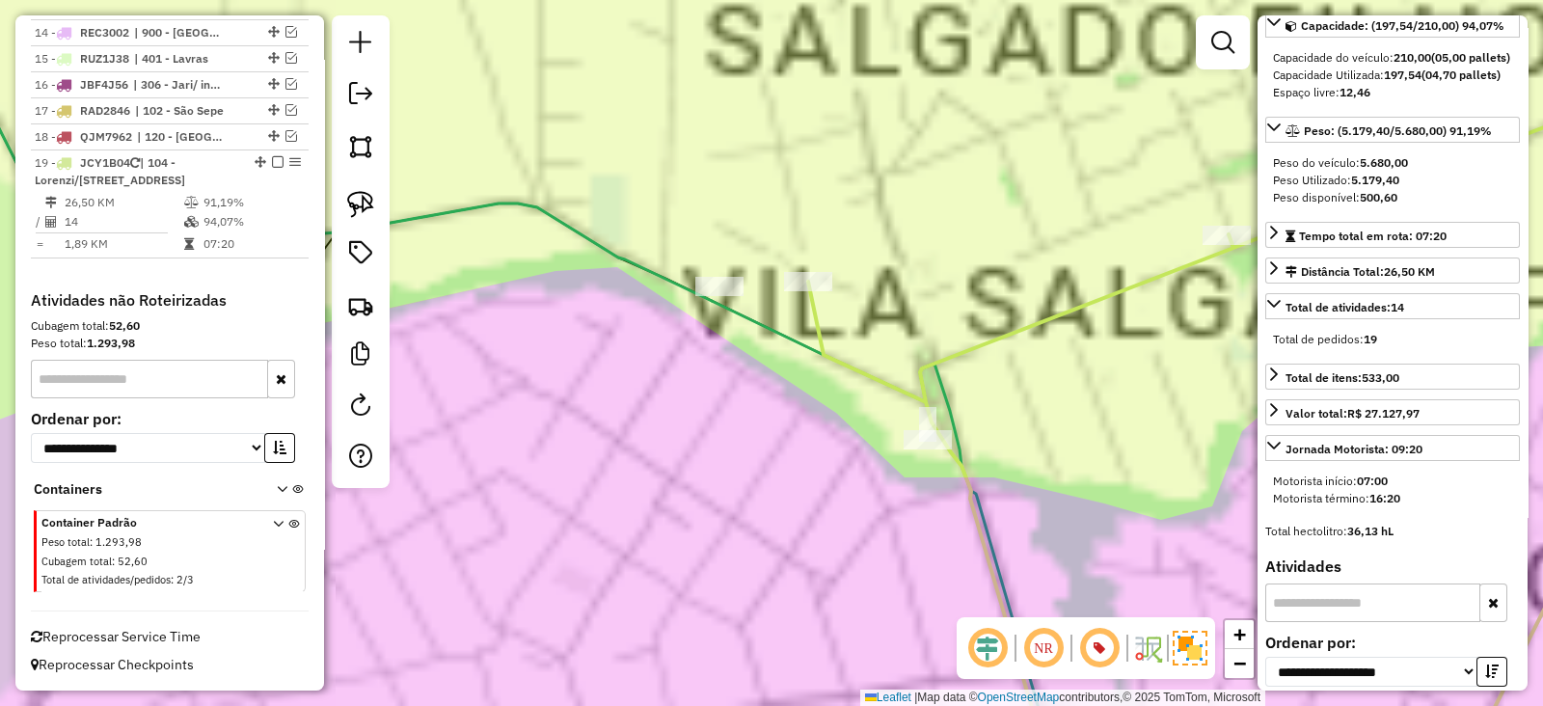
drag, startPoint x: 806, startPoint y: 288, endPoint x: 828, endPoint y: 233, distance: 59.3
click at [828, 301] on icon at bounding box center [884, 538] width 345 height 475
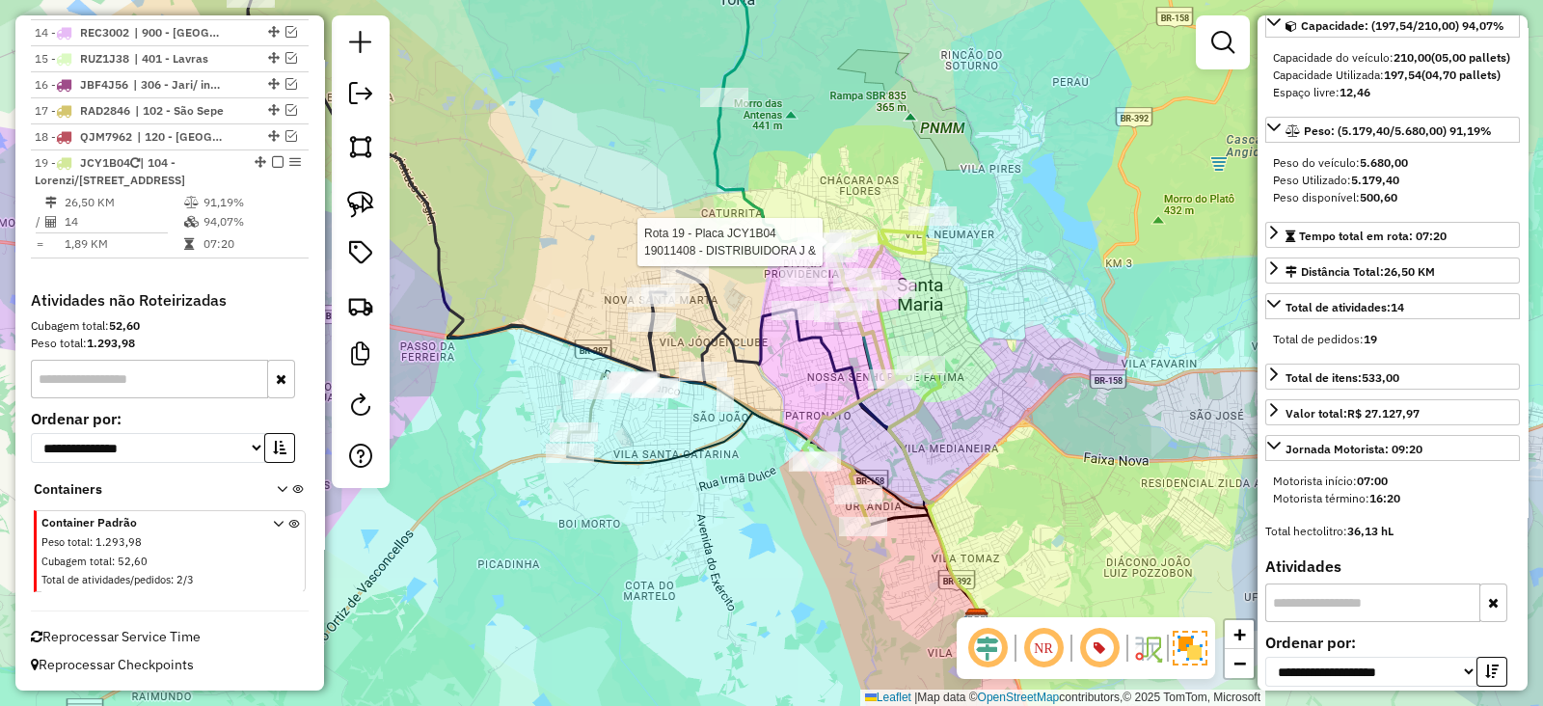
click at [886, 336] on icon at bounding box center [867, 370] width 129 height 311
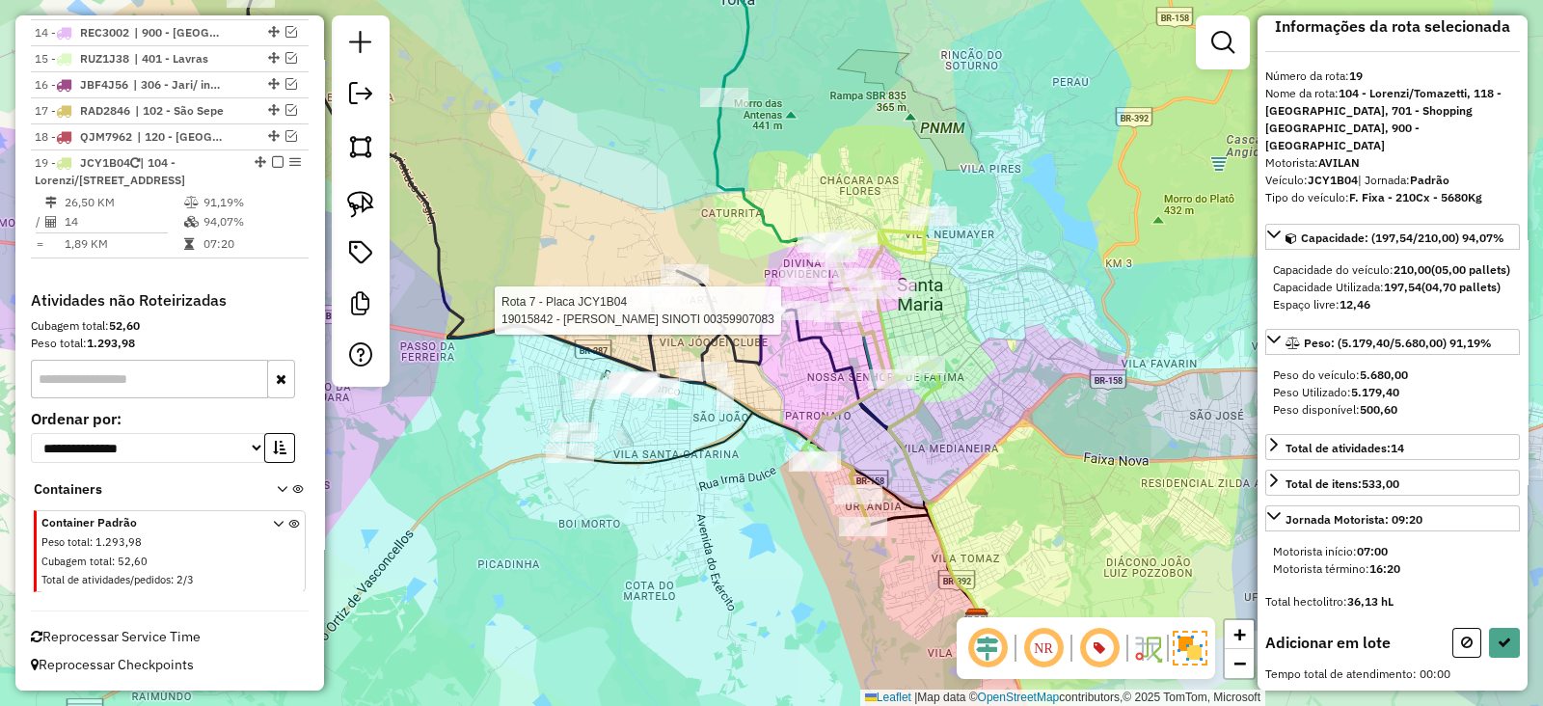
scroll to position [156, 0]
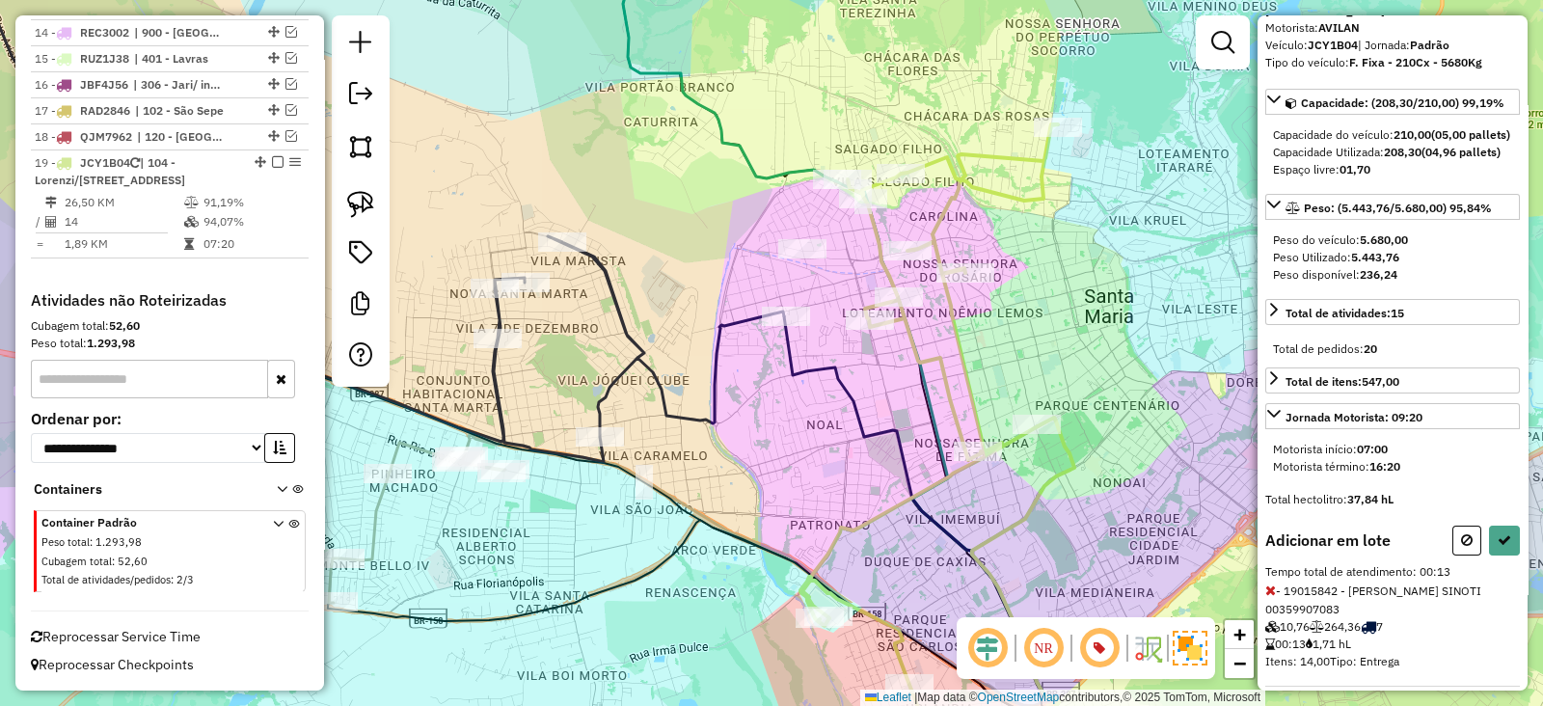
select select "**********"
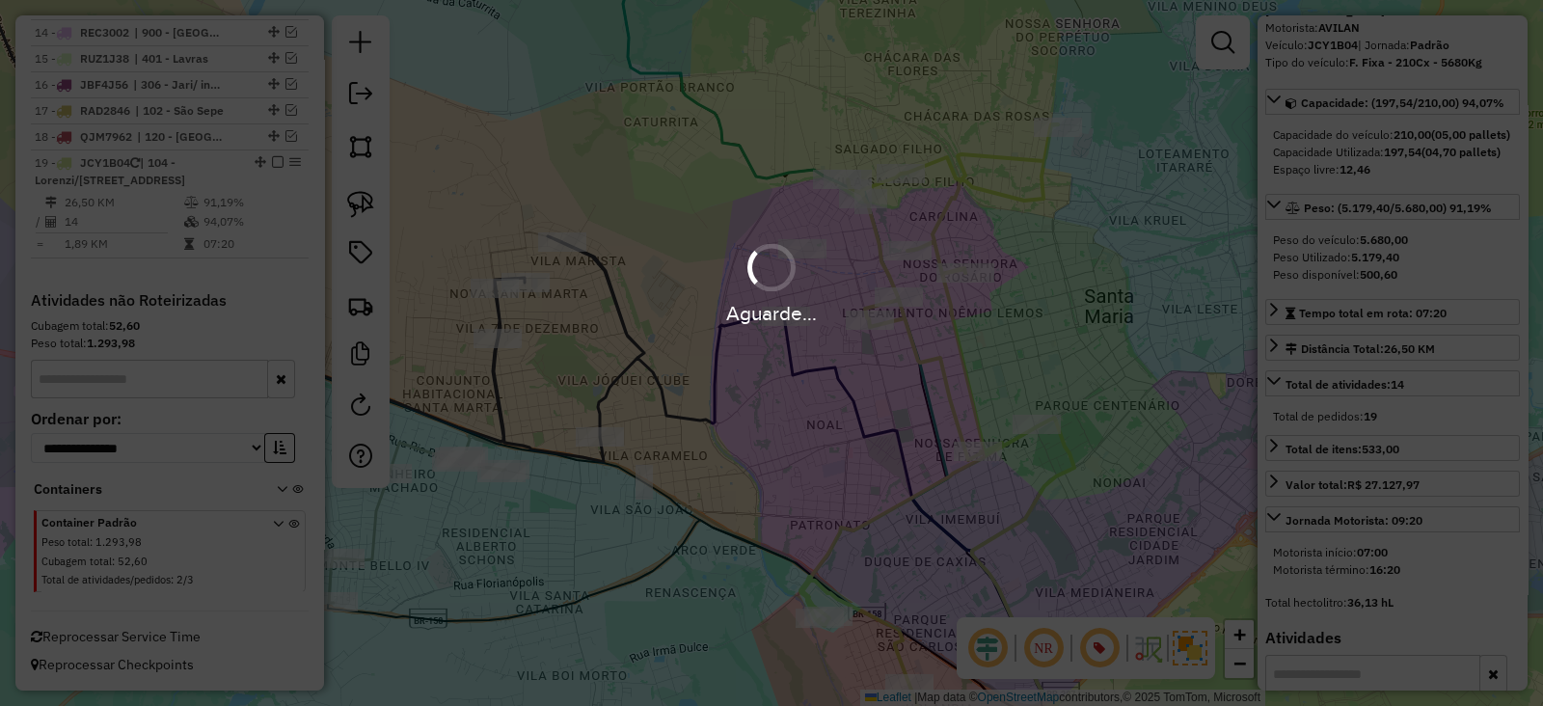
scroll to position [233, 0]
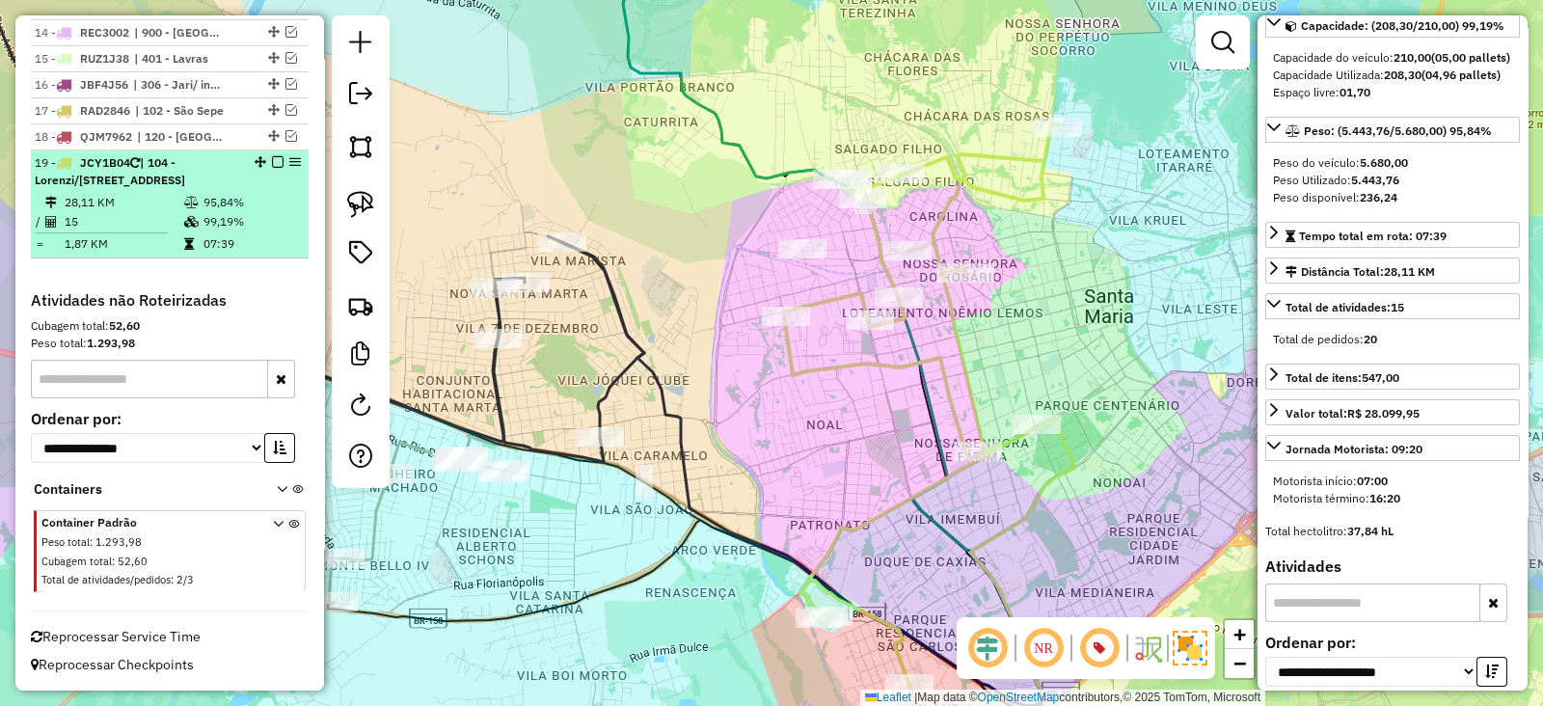
click at [272, 156] on em at bounding box center [278, 162] width 12 height 12
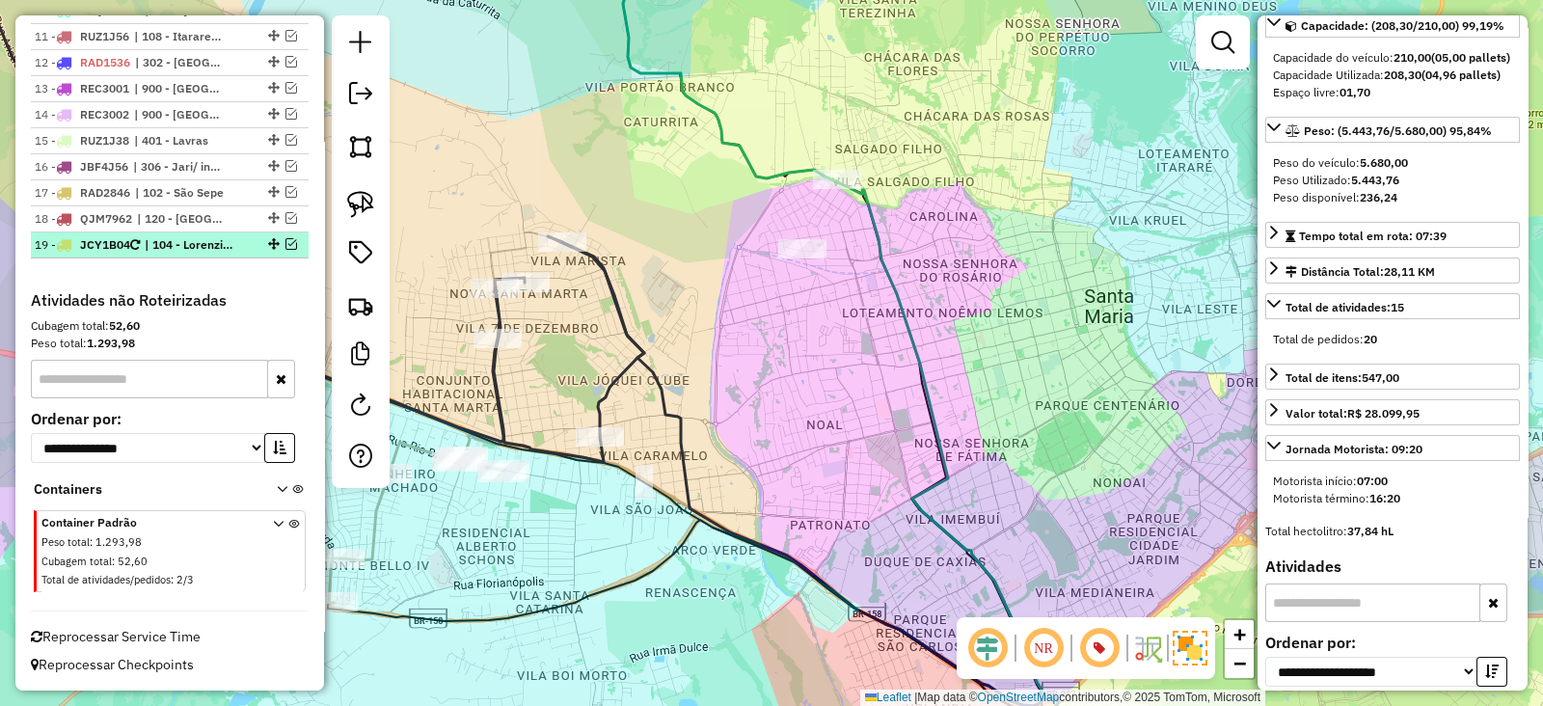
scroll to position [1338, 0]
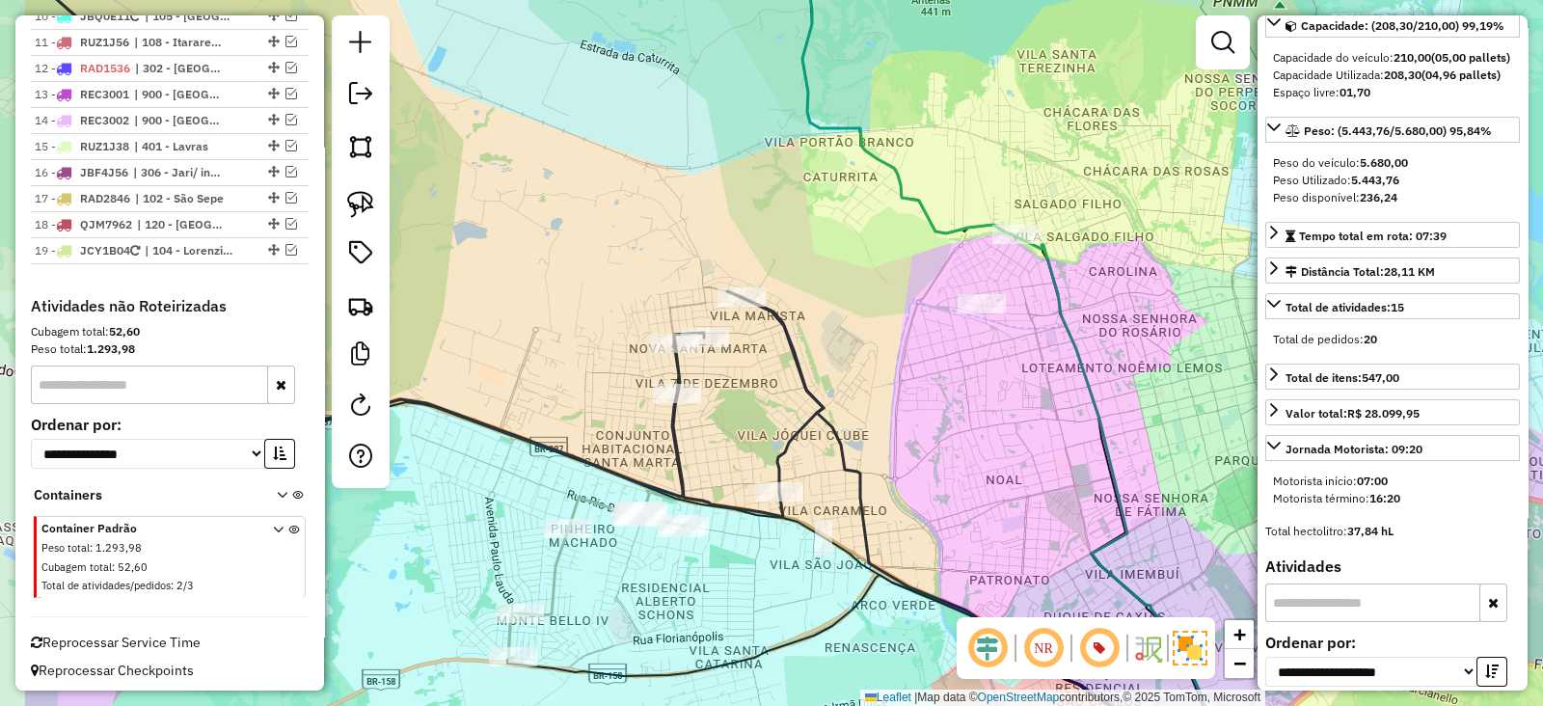
drag, startPoint x: 982, startPoint y: 472, endPoint x: 1001, endPoint y: 476, distance: 18.7
click at [1001, 476] on div "Janela de atendimento Grade de atendimento Capacidade Transportadoras Veículos …" at bounding box center [771, 353] width 1543 height 706
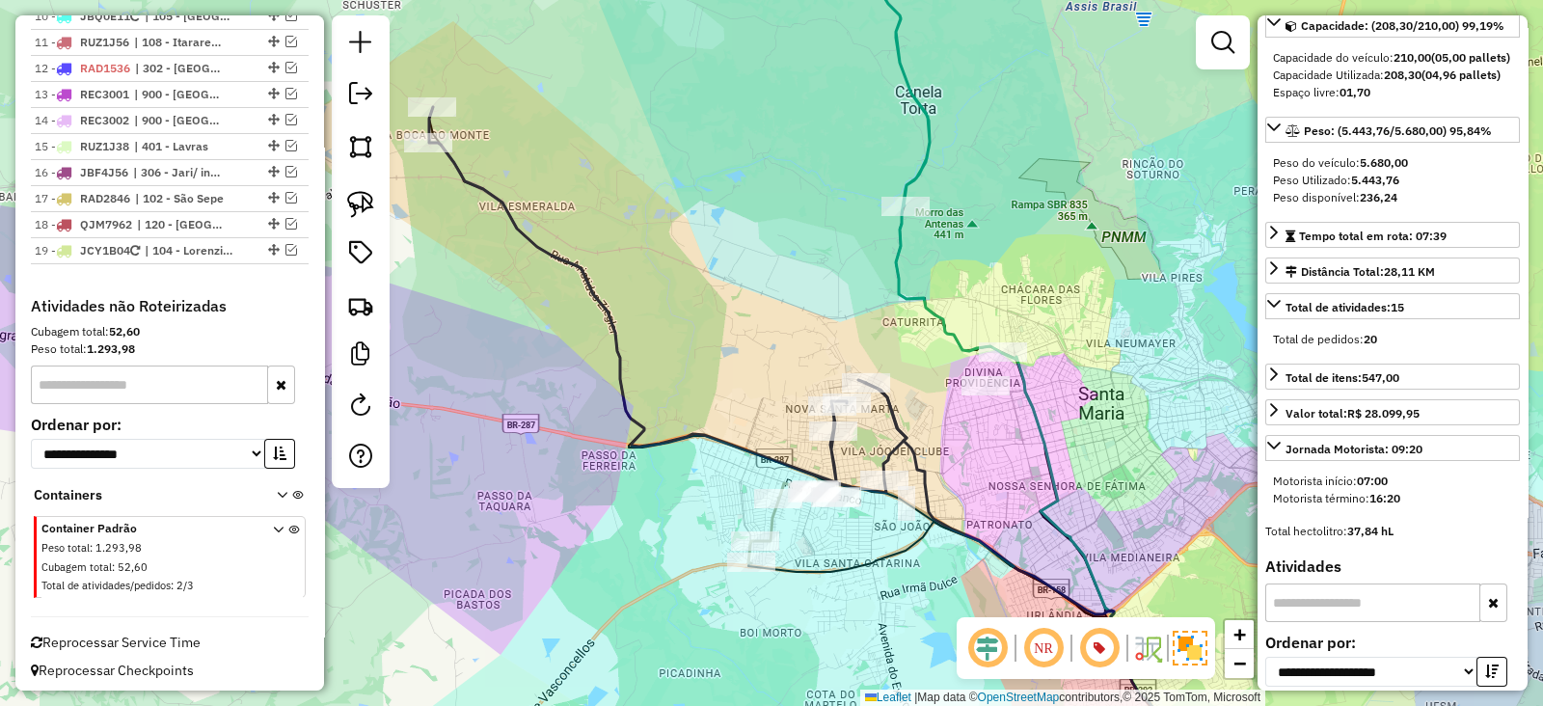
click at [897, 277] on icon at bounding box center [916, 141] width 171 height 423
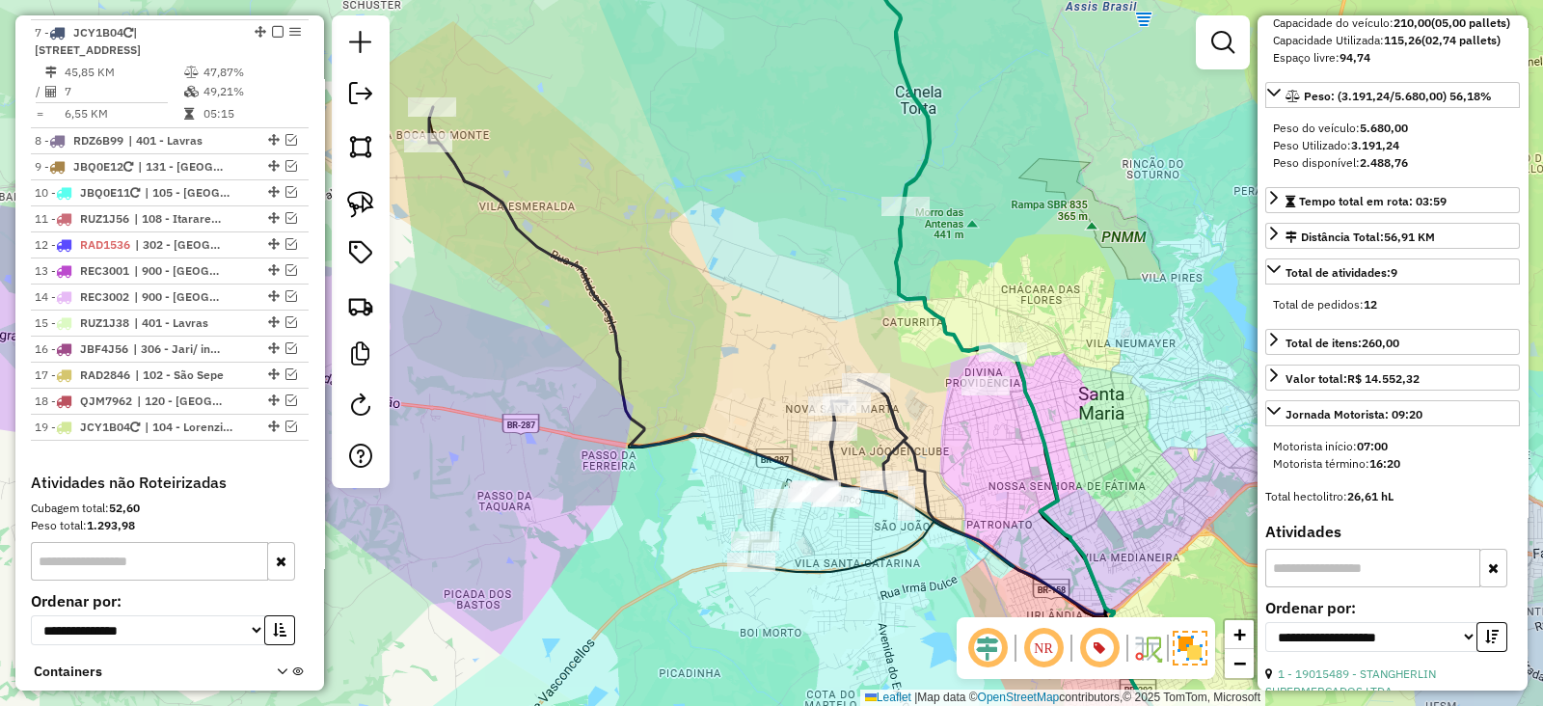
scroll to position [987, 0]
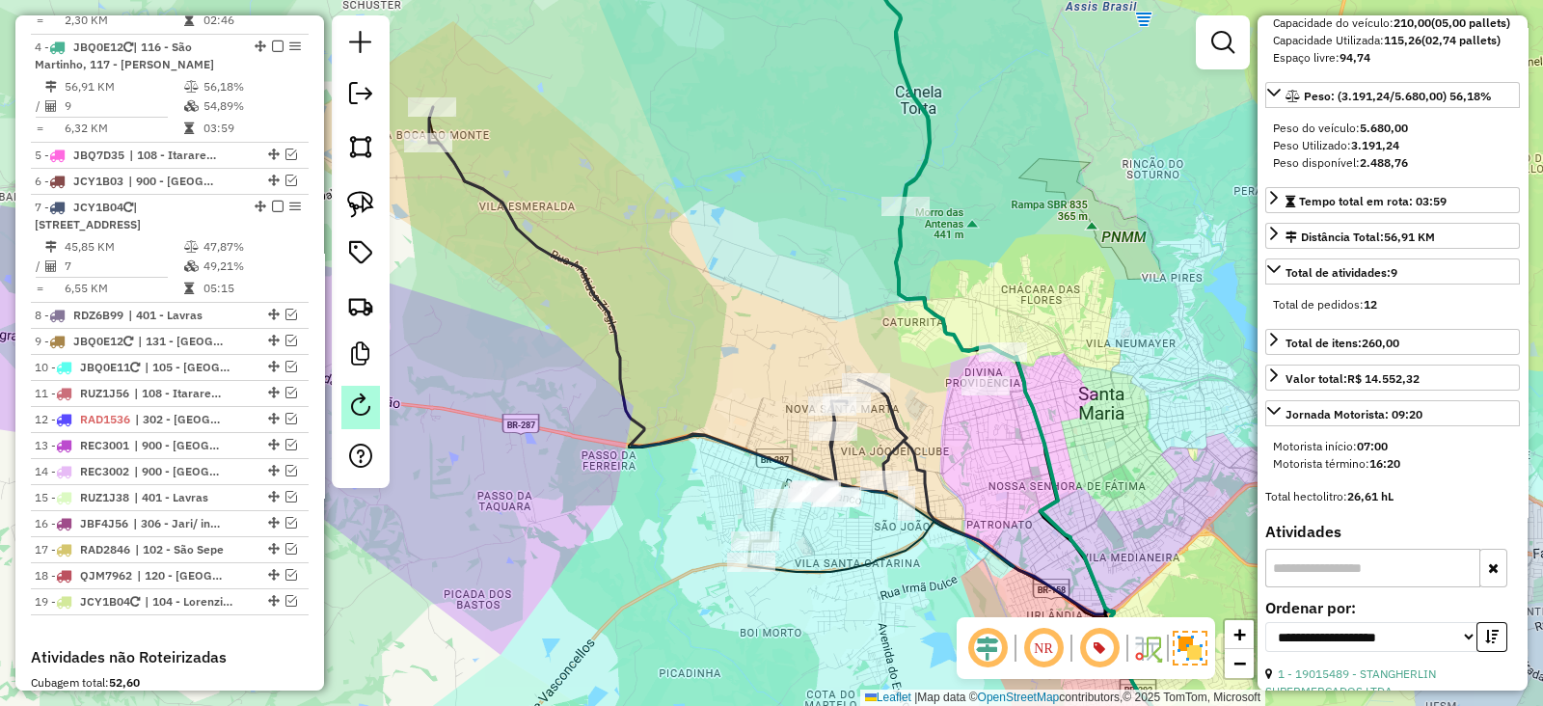
click at [357, 397] on em at bounding box center [360, 404] width 23 height 23
select select "*"
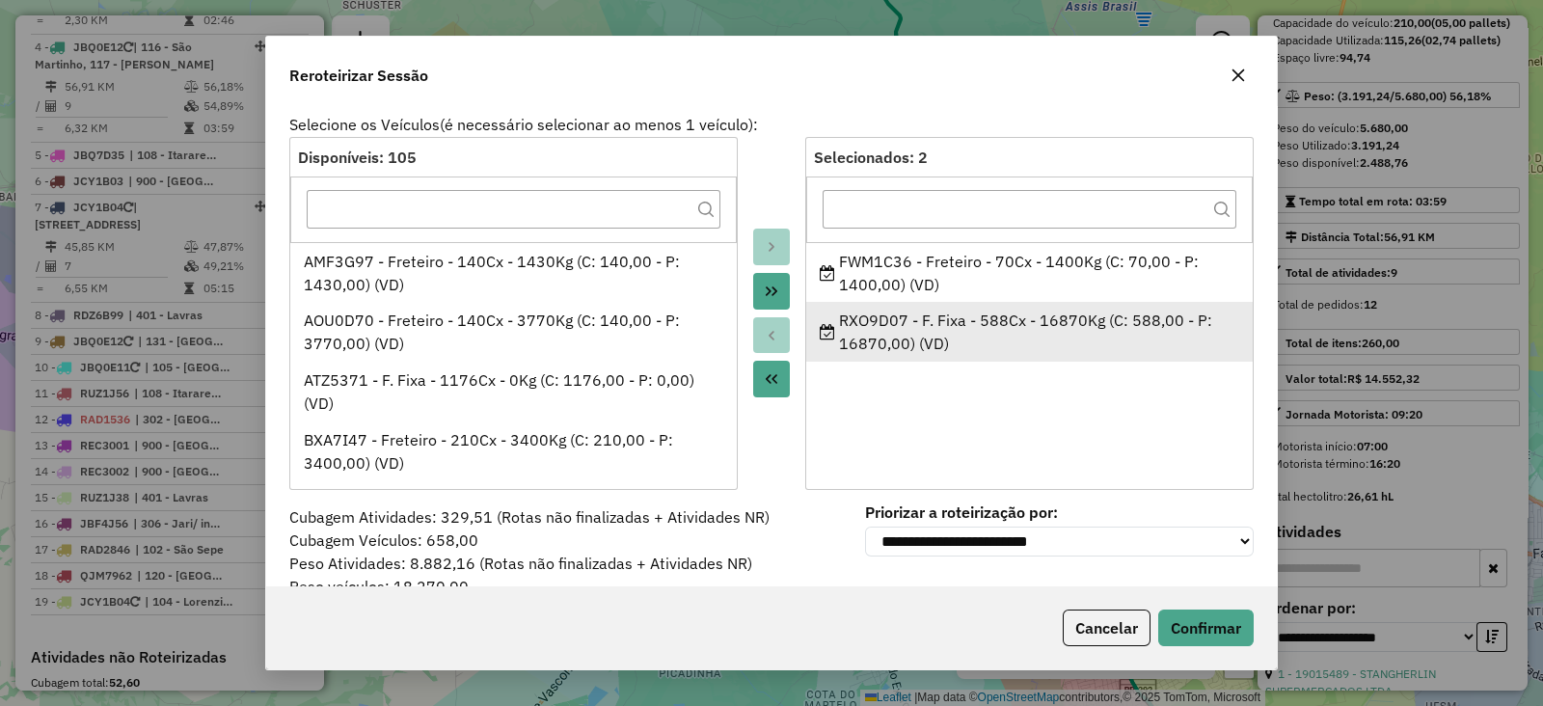
click at [867, 304] on li "RXO9D07 - F. Fixa - 588Cx - 16870Kg (C: 588,00 - P: 16870,00) (VD)" at bounding box center [1029, 332] width 446 height 60
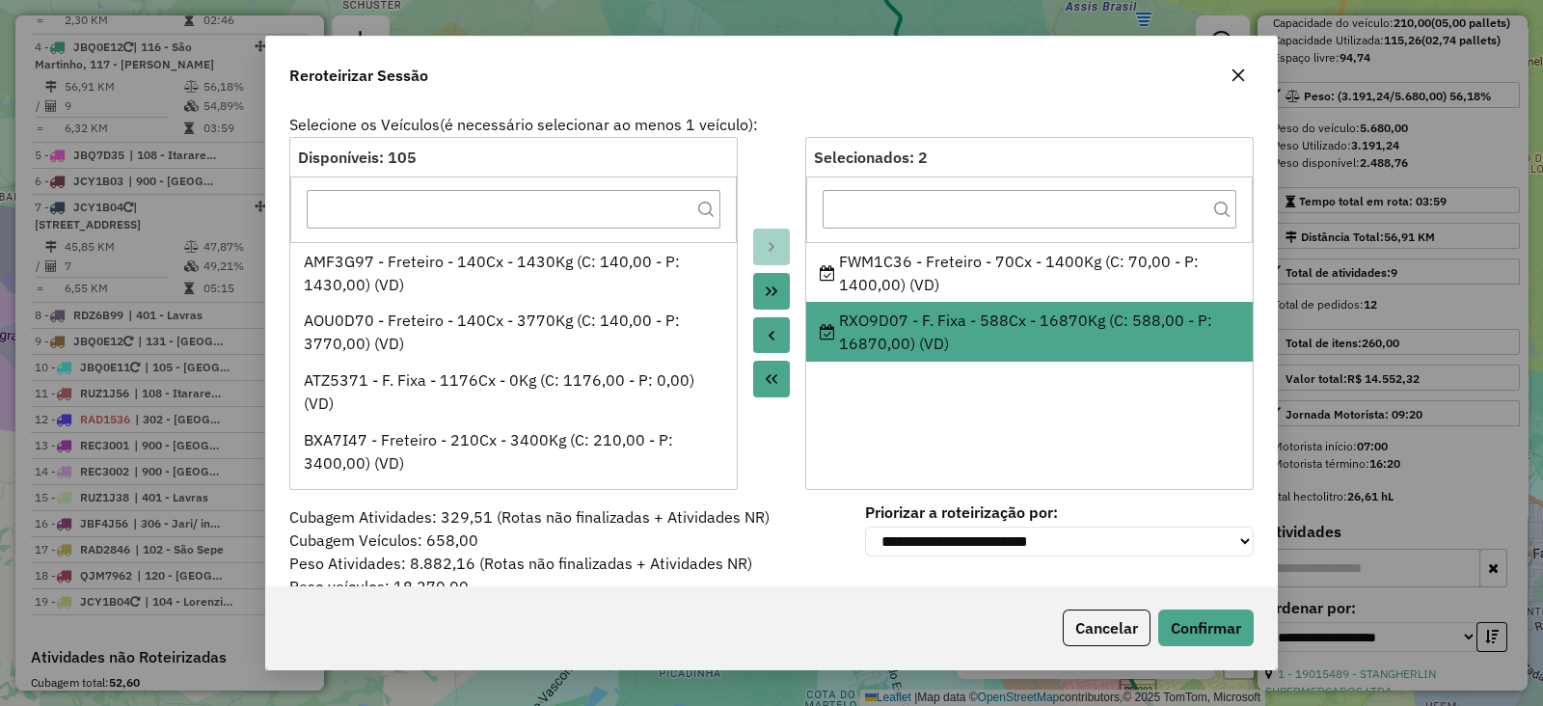
click at [770, 338] on icon "Move to Source" at bounding box center [771, 336] width 6 height 10
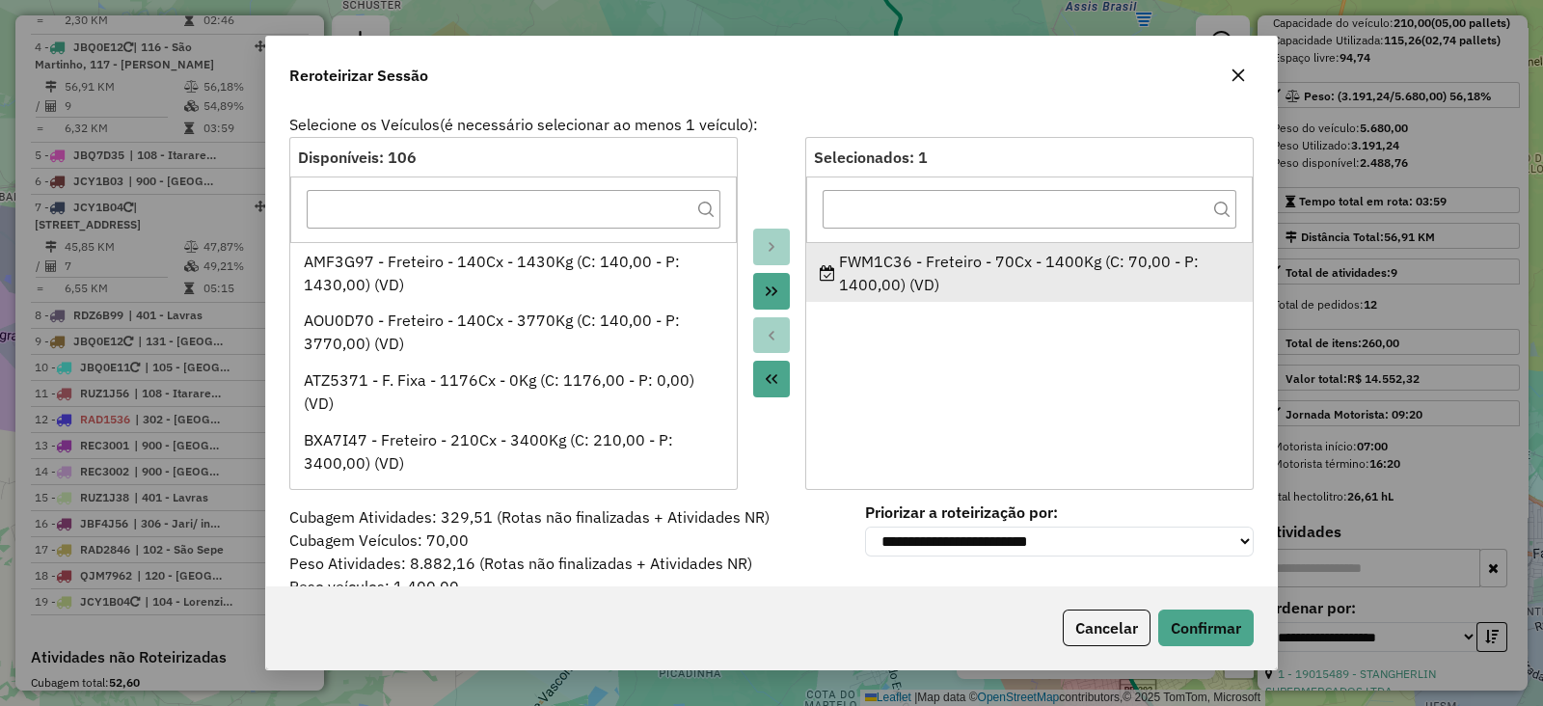
click at [894, 270] on div "FWM1C36 - Freteiro - 70Cx - 1400Kg (C: 70,00 - P: 1400,00) (VD)" at bounding box center [1029, 273] width 420 height 46
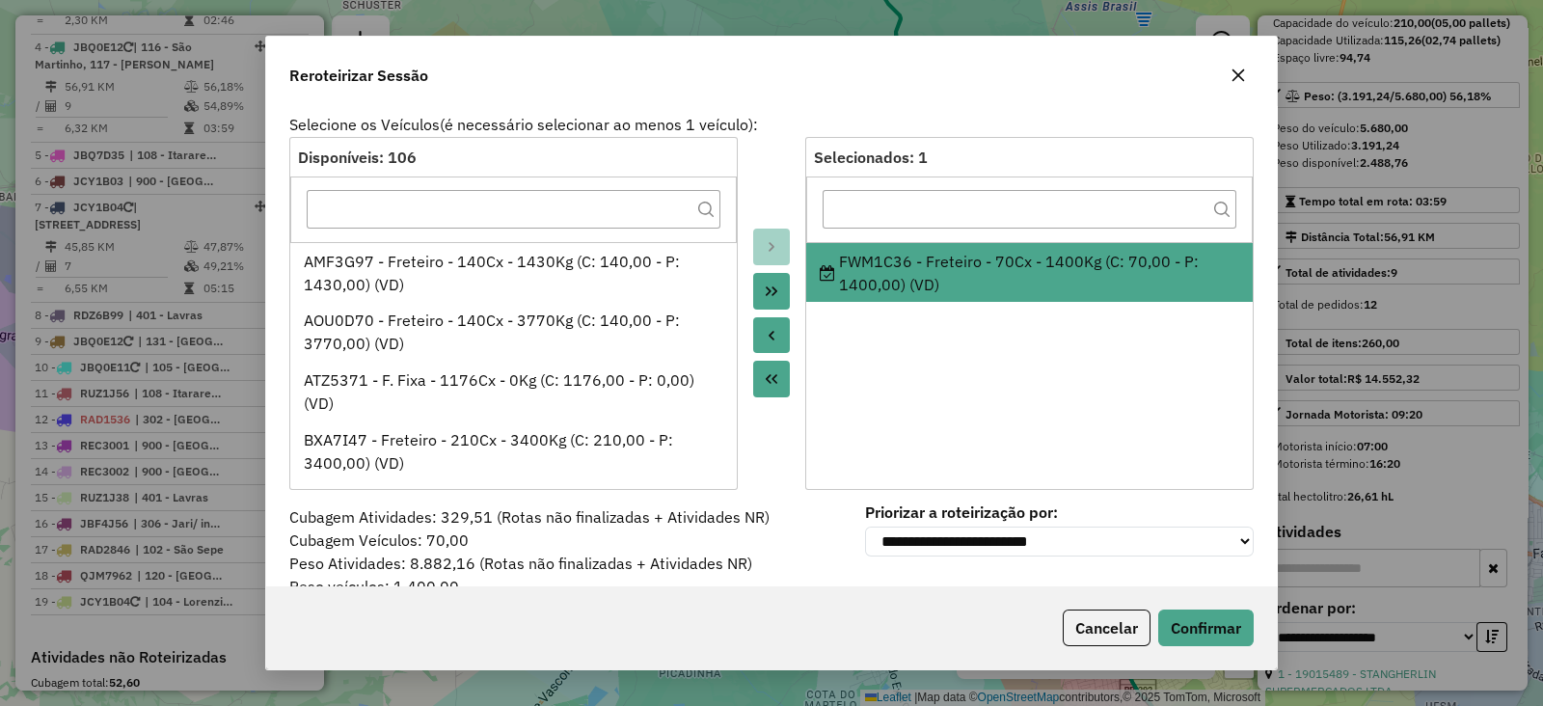
click at [761, 346] on button "Move to Source" at bounding box center [771, 335] width 37 height 37
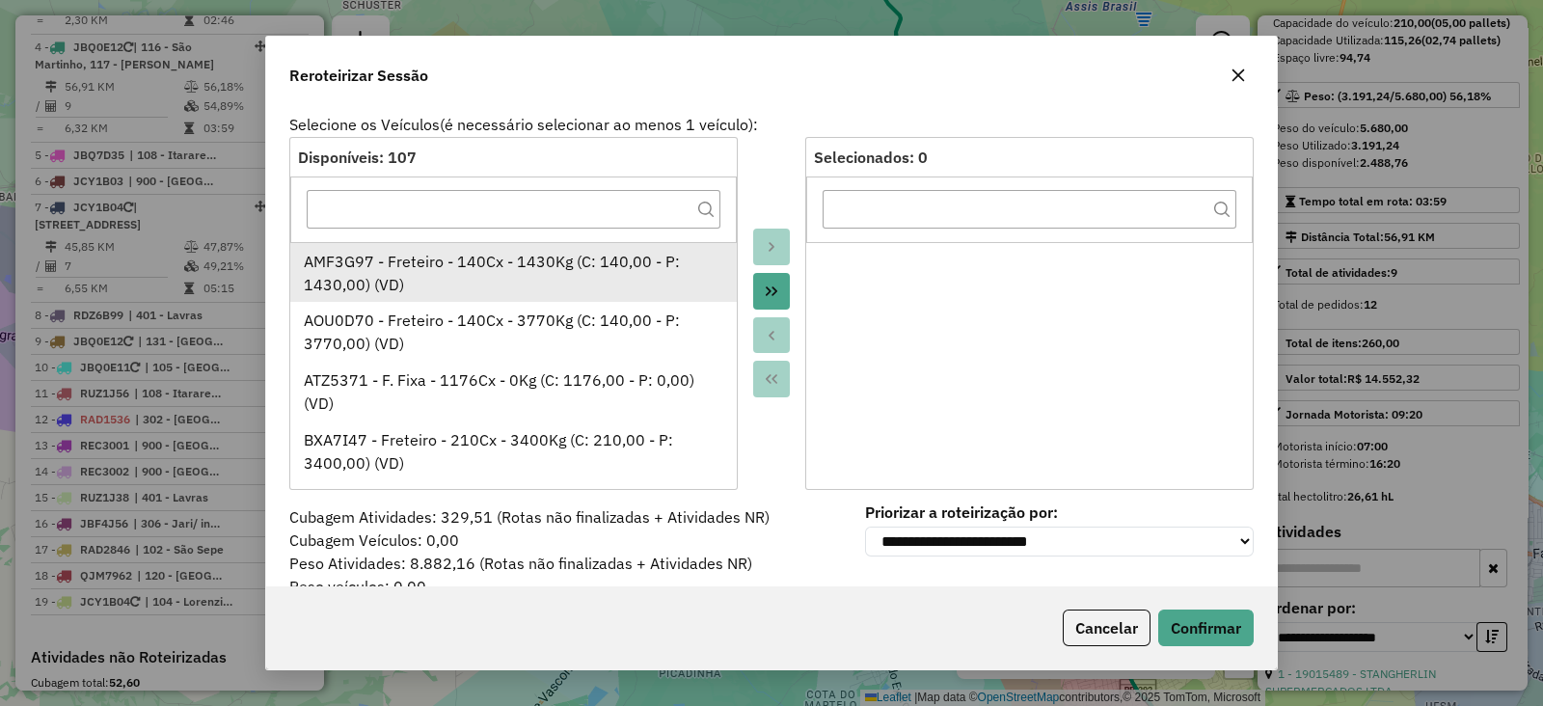
click at [564, 283] on div "AMF3G97 - Freteiro - 140Cx - 1430Kg (C: 140,00 - P: 1430,00) (VD)" at bounding box center [514, 273] width 420 height 46
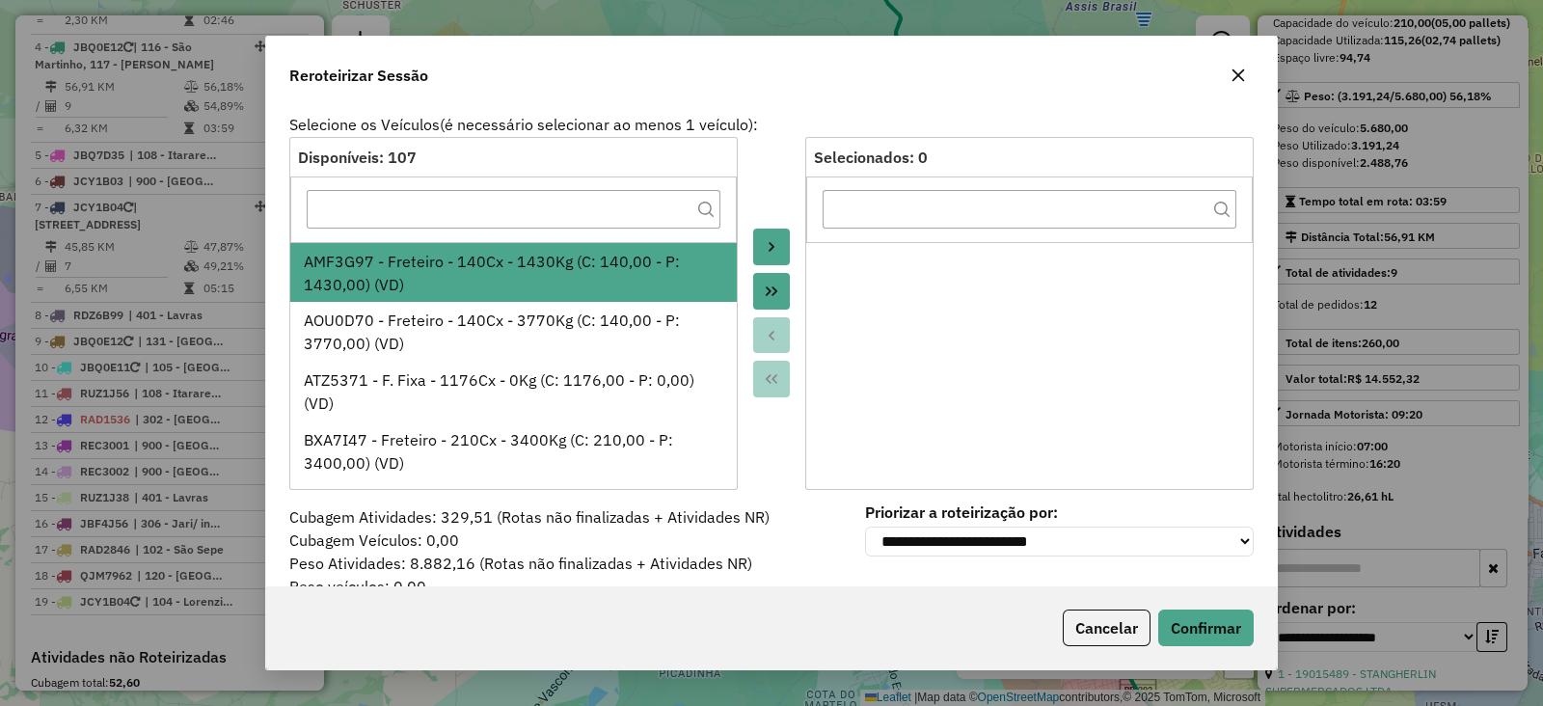
click at [757, 247] on button "Move to Target" at bounding box center [771, 246] width 37 height 37
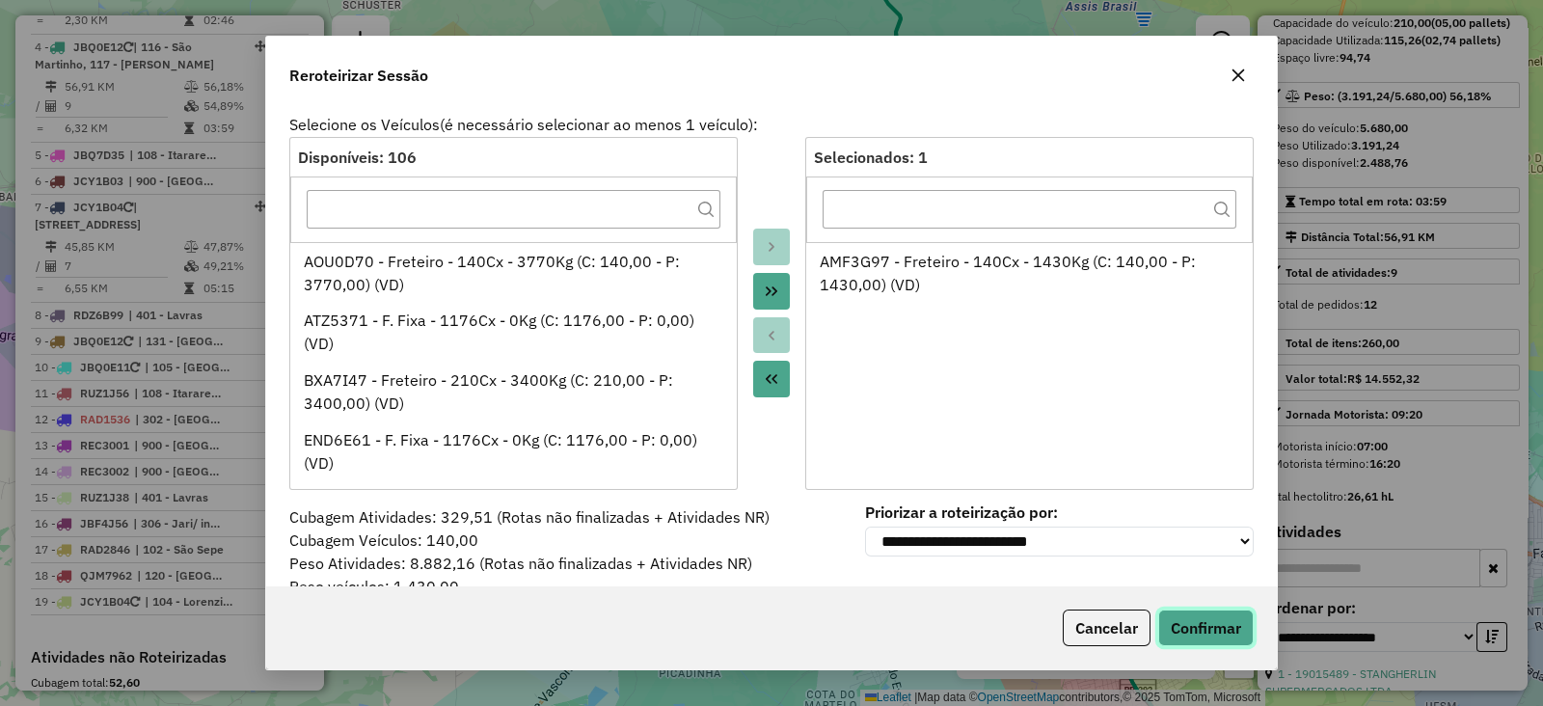
click at [1202, 625] on button "Confirmar" at bounding box center [1205, 627] width 95 height 37
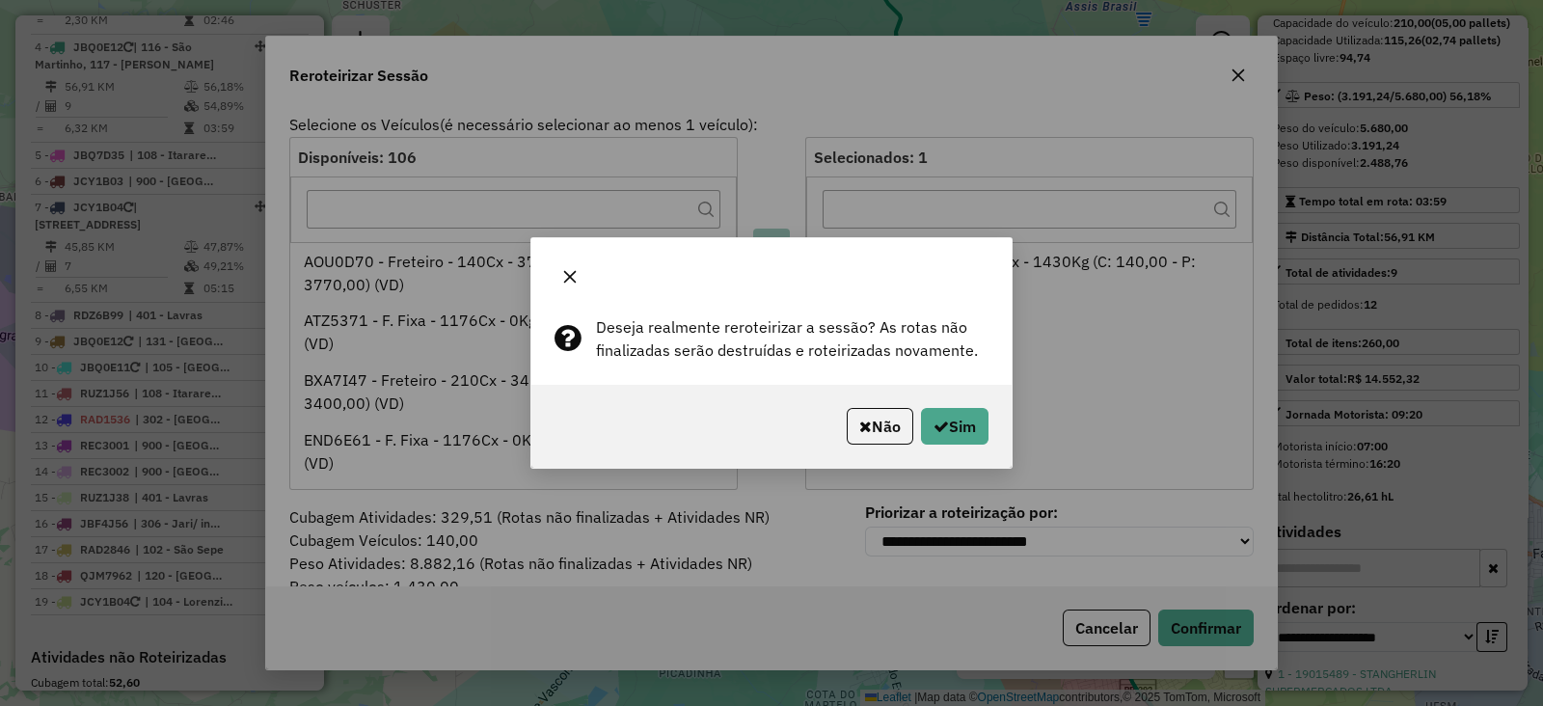
click at [975, 445] on div "Não Sim" at bounding box center [771, 426] width 480 height 83
click at [964, 432] on button "Sim" at bounding box center [954, 426] width 67 height 37
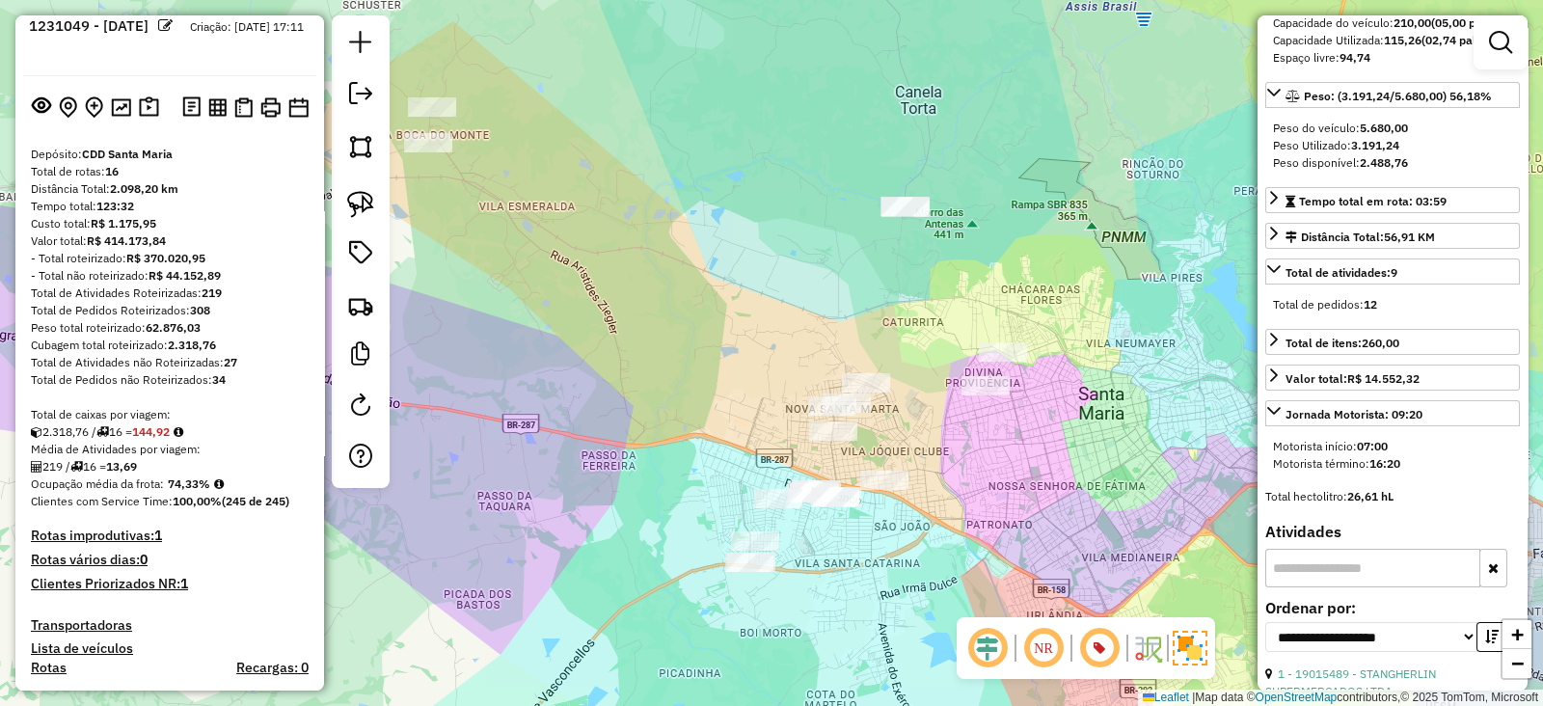
scroll to position [0, 0]
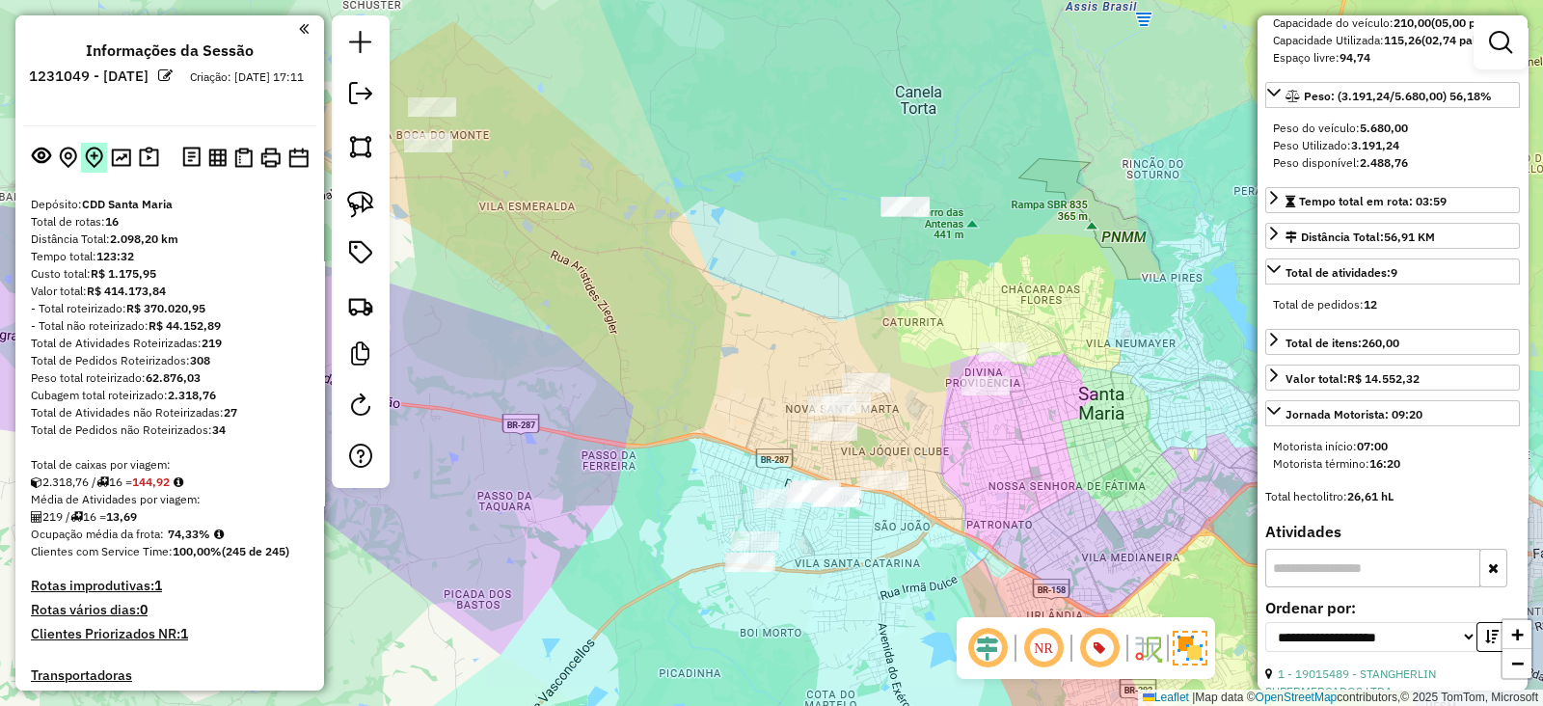
click at [89, 151] on img at bounding box center [94, 158] width 18 height 22
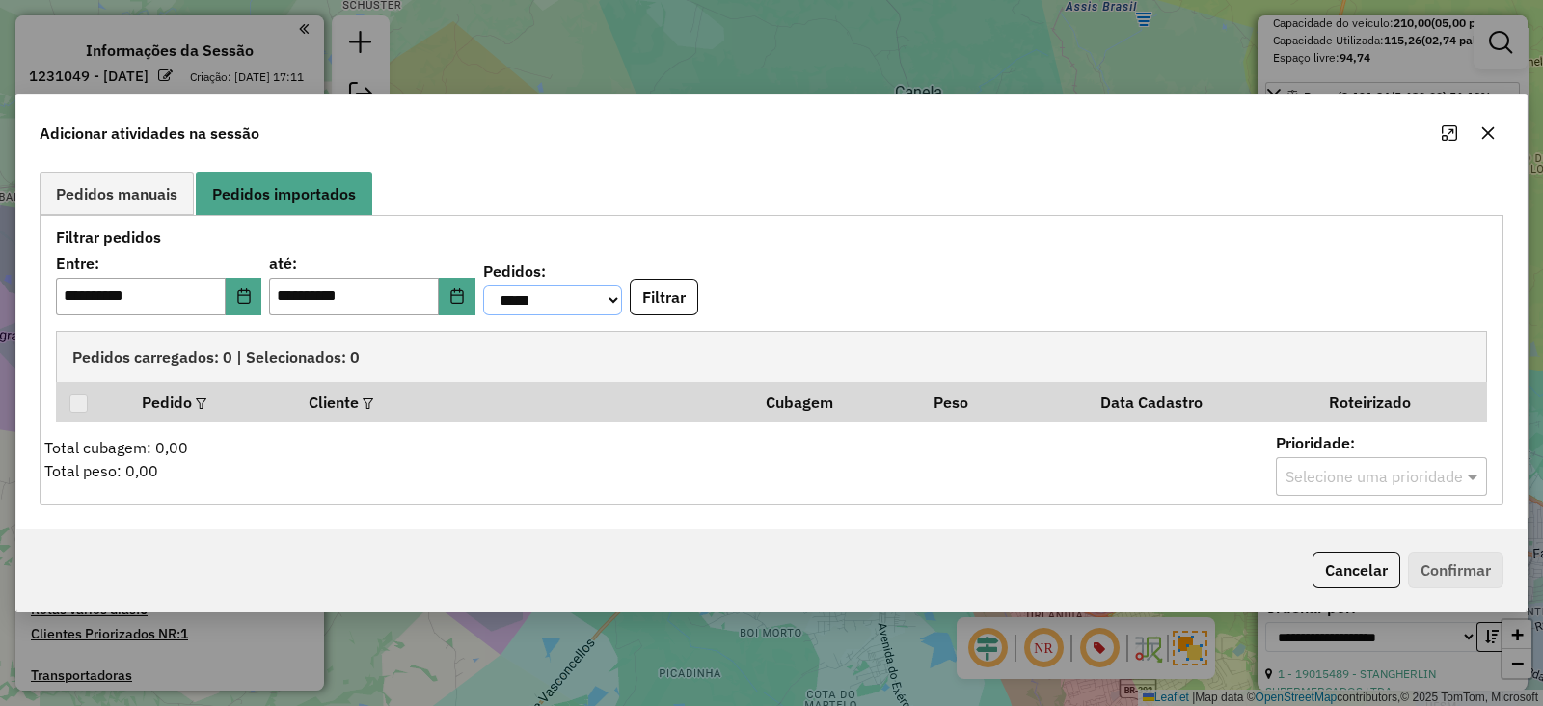
click at [613, 301] on select "**********" at bounding box center [552, 300] width 139 height 30
select select "********"
click at [515, 285] on select "**********" at bounding box center [552, 300] width 139 height 30
click at [262, 310] on button "Choose Date" at bounding box center [244, 297] width 37 height 39
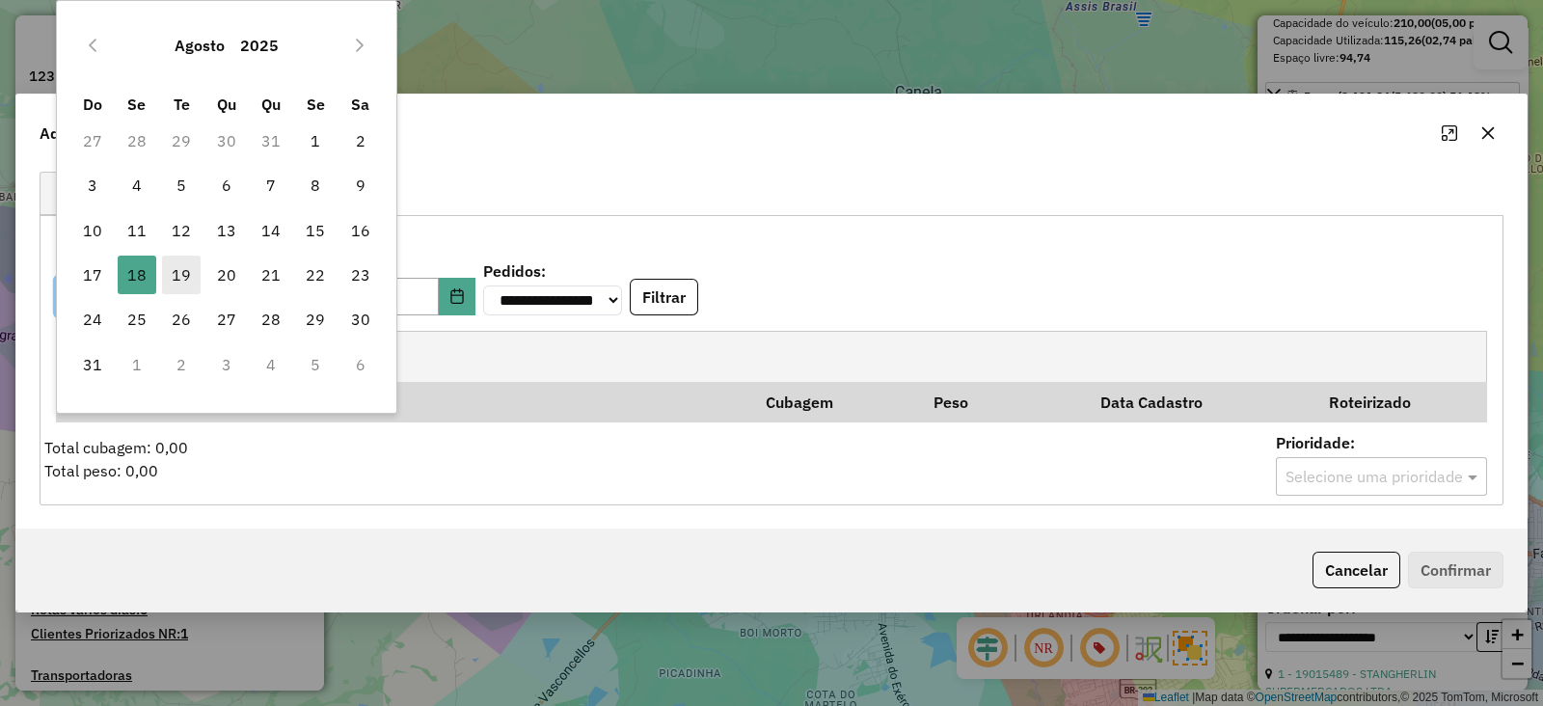
click at [191, 273] on span "19" at bounding box center [181, 274] width 39 height 39
type input "**********"
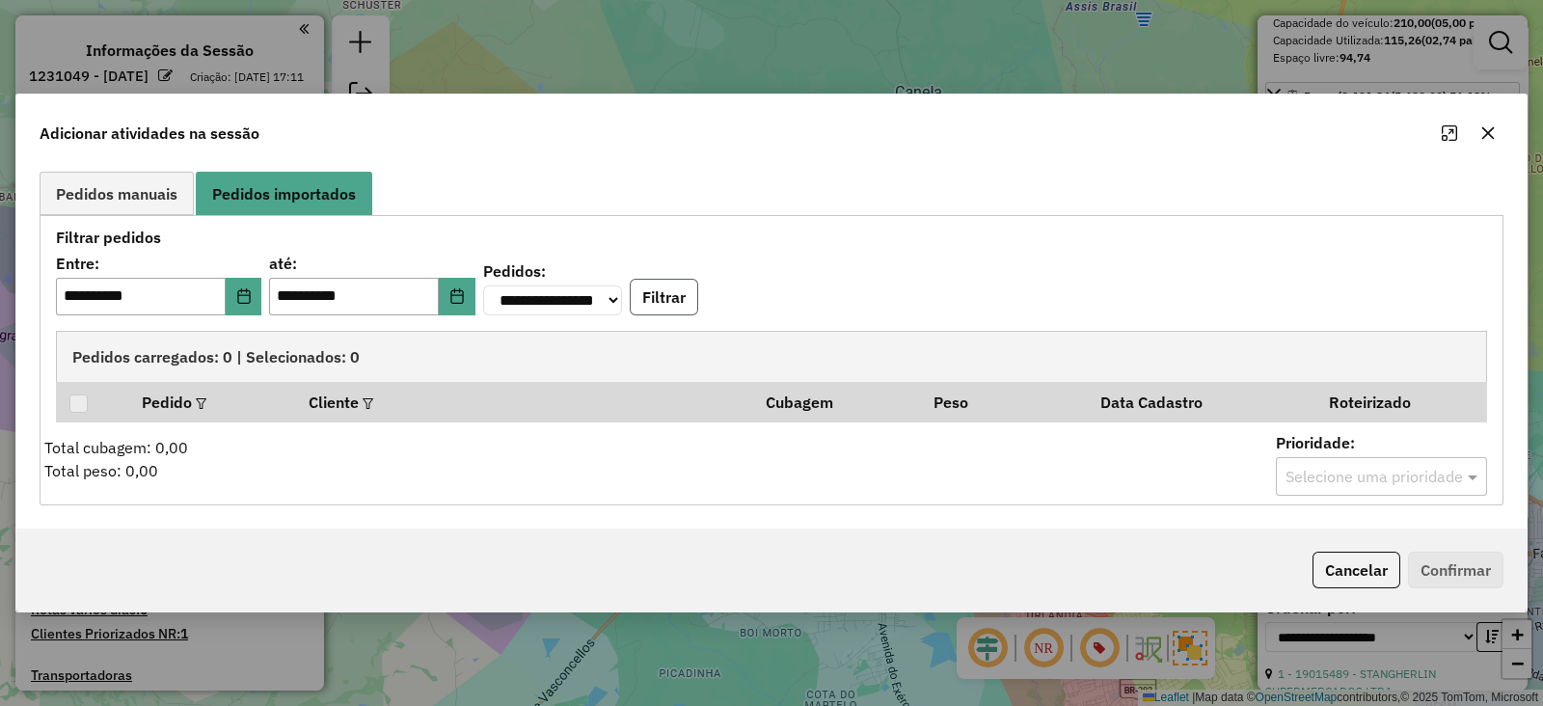
click at [698, 307] on button "Filtrar" at bounding box center [664, 297] width 68 height 37
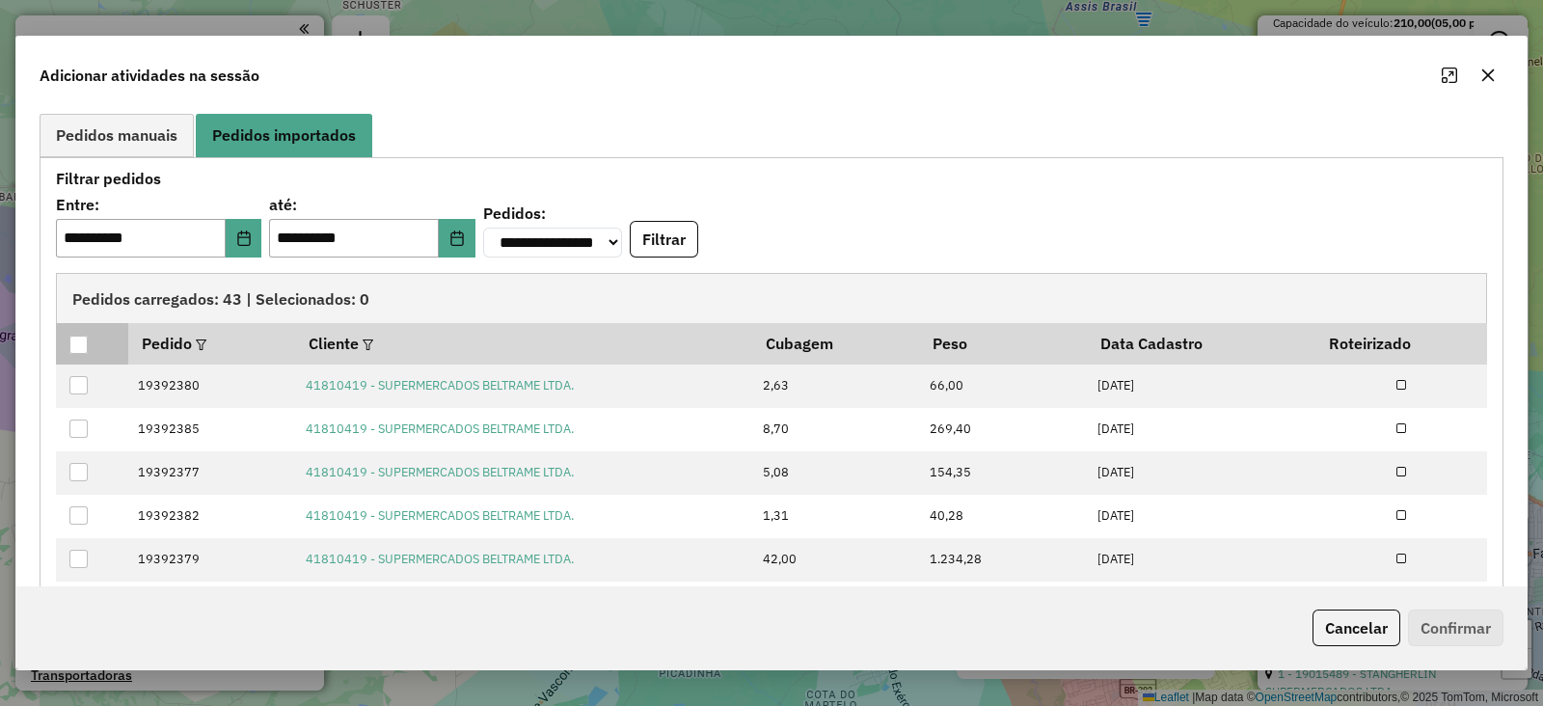
click at [73, 349] on div at bounding box center [78, 345] width 18 height 18
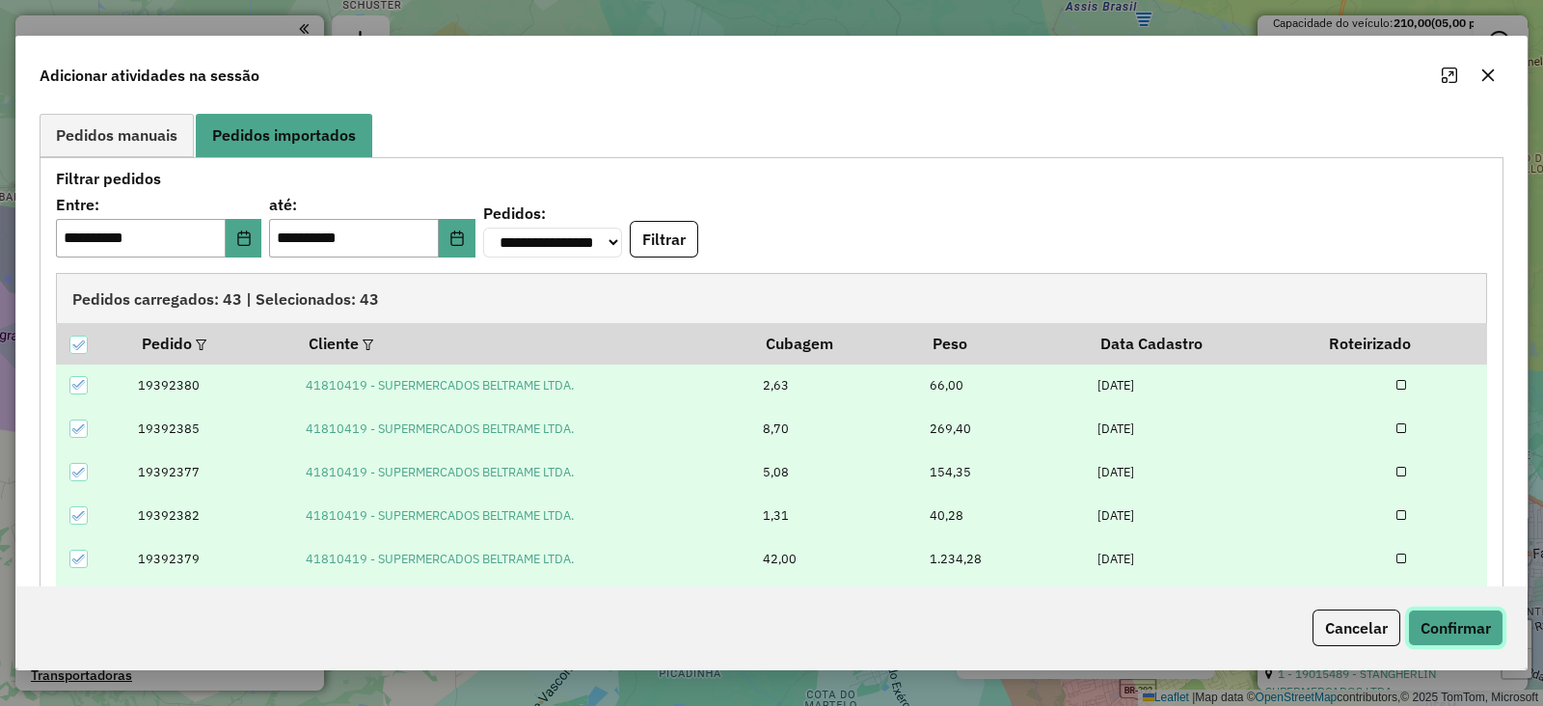
click at [1459, 624] on button "Confirmar" at bounding box center [1455, 627] width 95 height 37
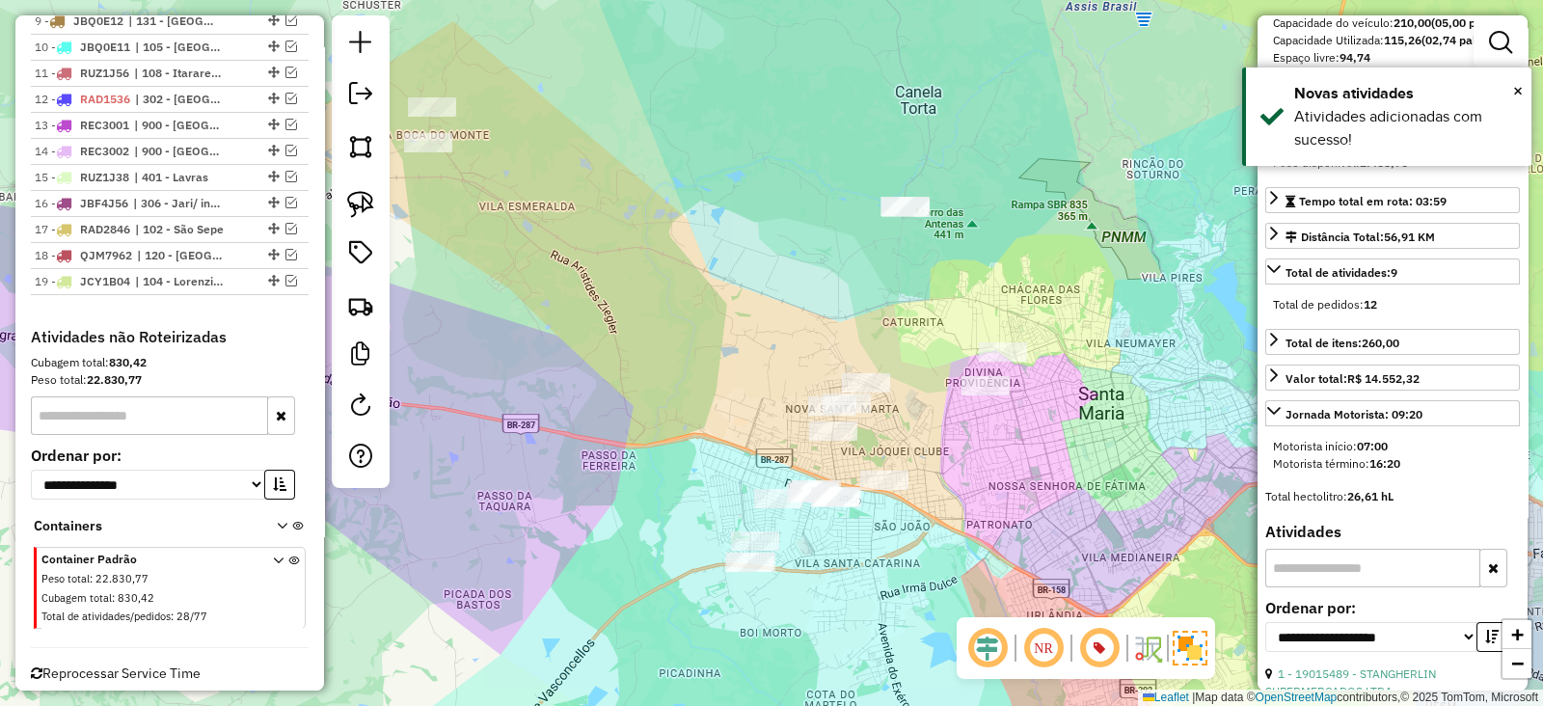
scroll to position [981, 0]
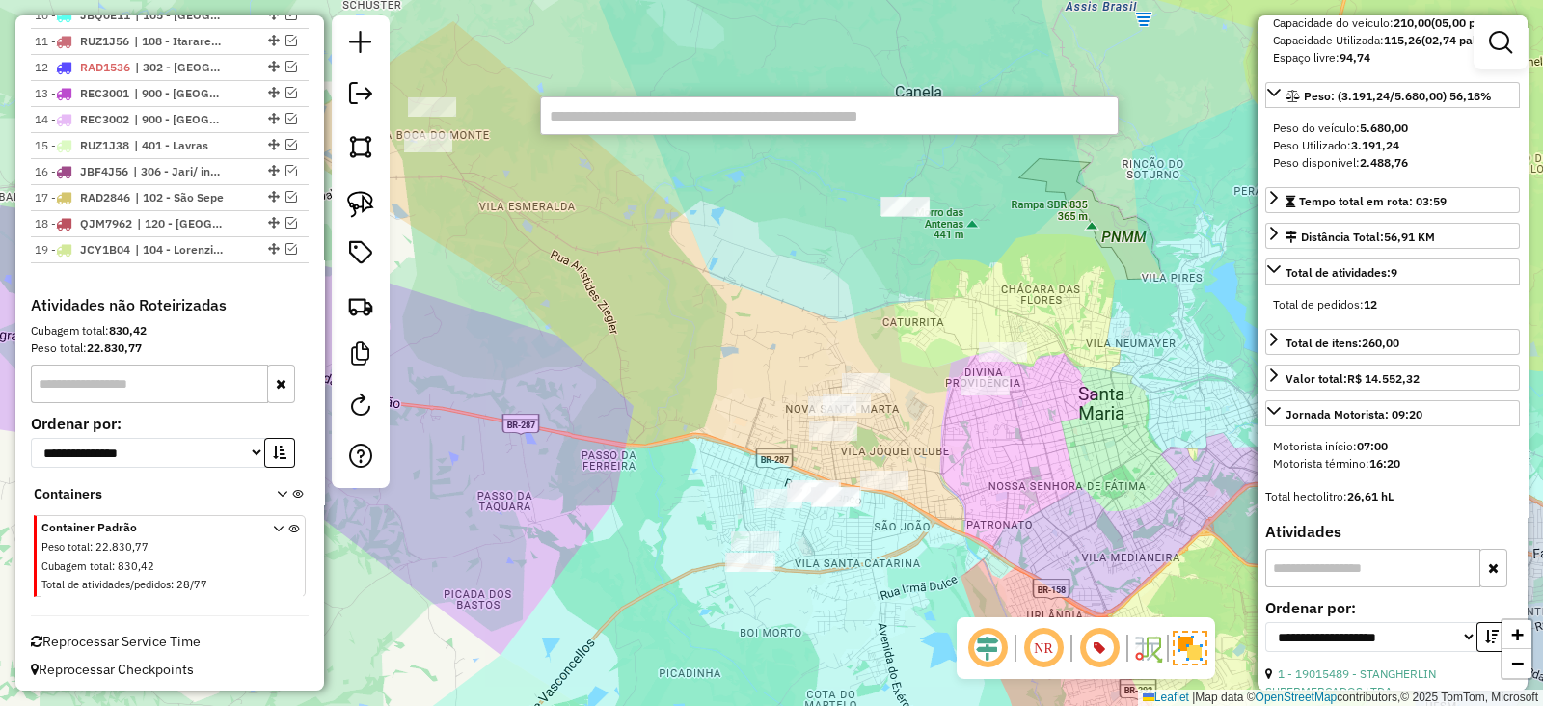
paste input "********"
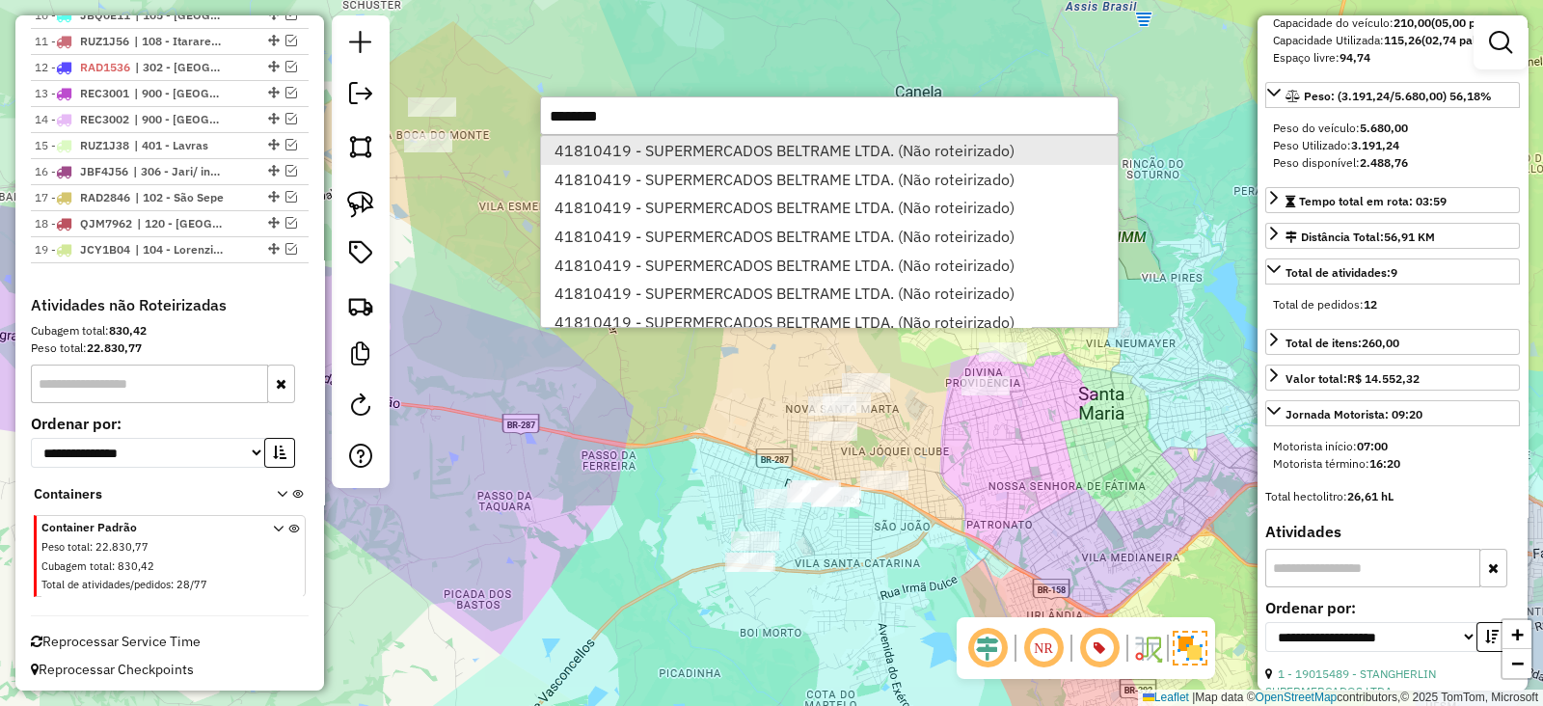
type input "********"
click at [786, 161] on li "41810419 - SUPERMERCADOS BELTRAME LTDA. (Não roteirizado)" at bounding box center [829, 150] width 577 height 29
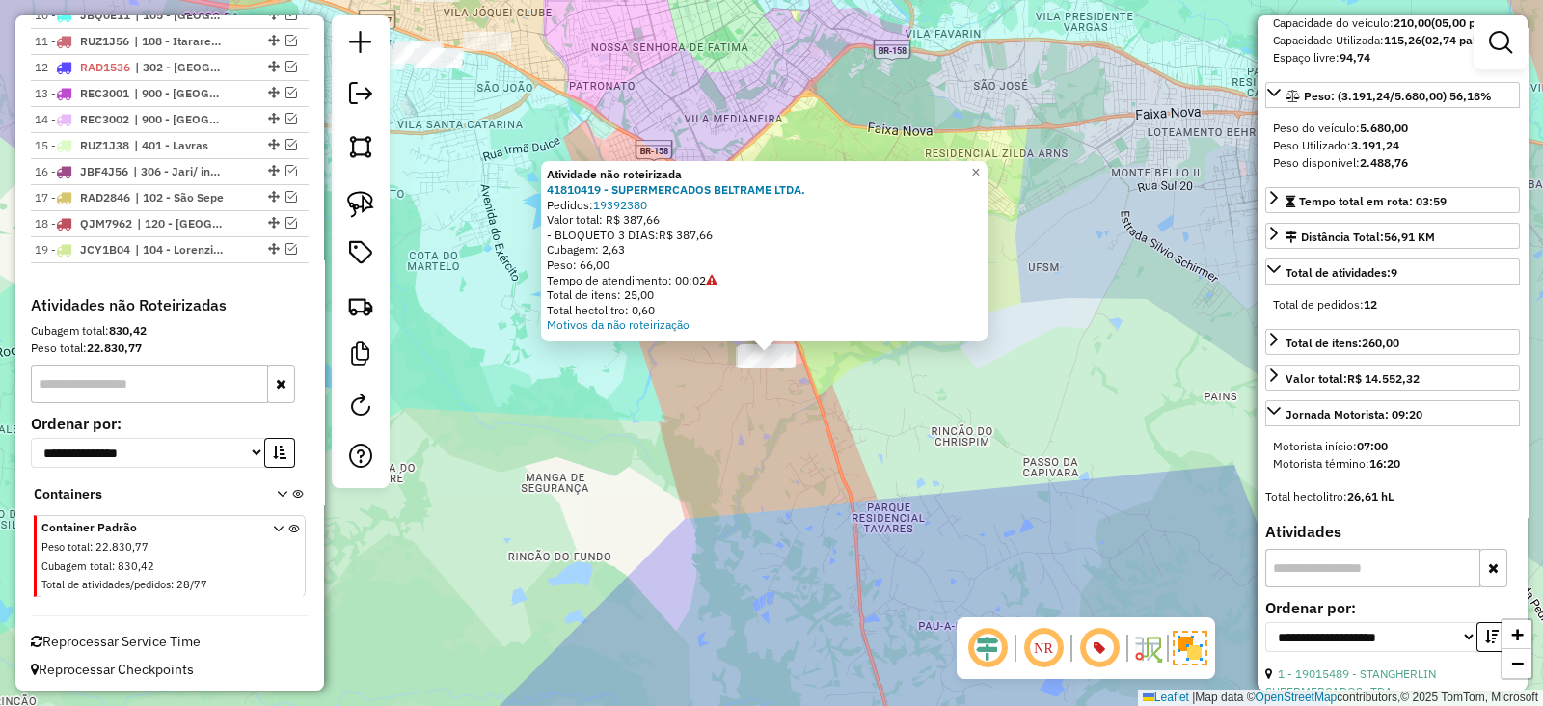
click at [640, 416] on div "Atividade não roteirizada 41810419 - SUPERMERCADOS BELTRAME LTDA. Pedidos: 1939…" at bounding box center [771, 353] width 1543 height 706
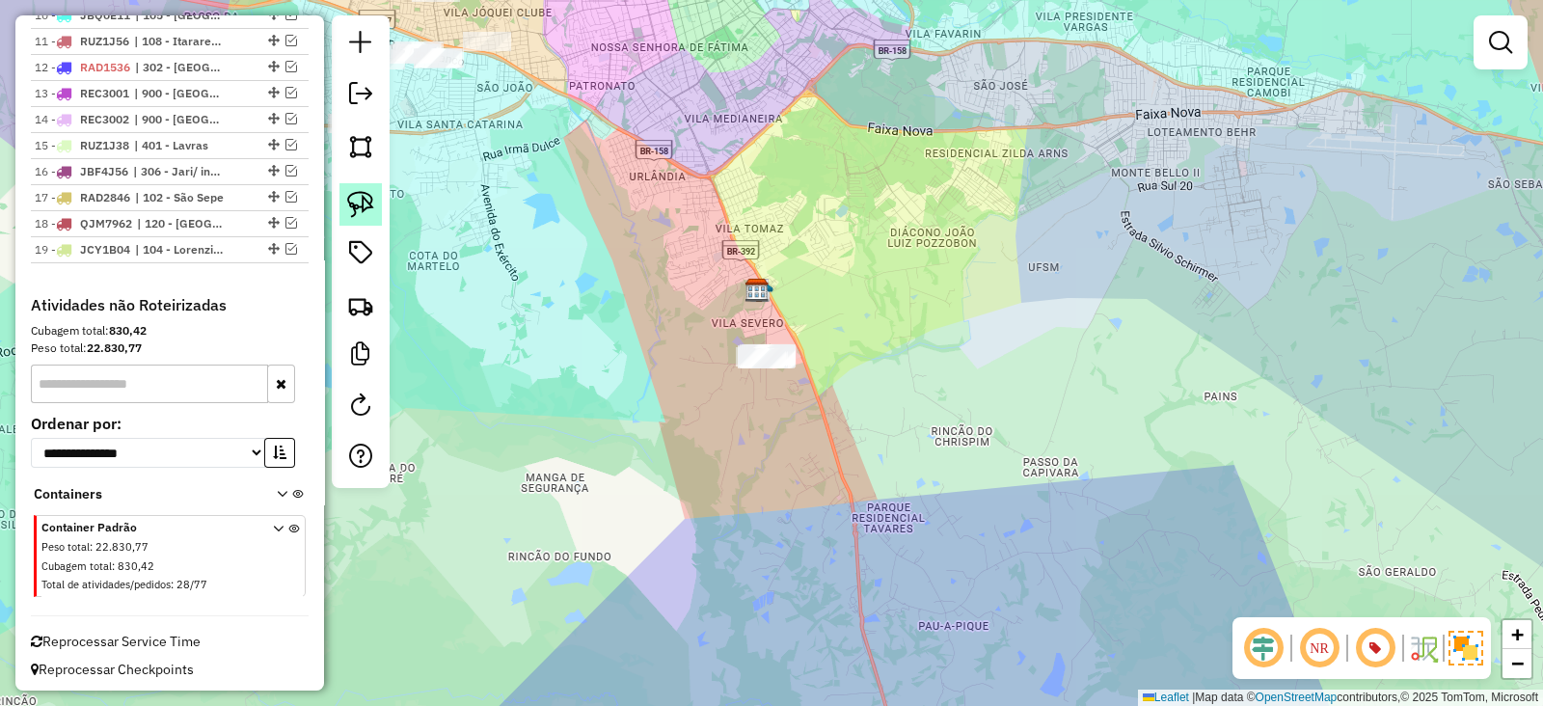
click at [364, 214] on img at bounding box center [360, 204] width 27 height 27
drag, startPoint x: 733, startPoint y: 391, endPoint x: 830, endPoint y: 344, distance: 108.2
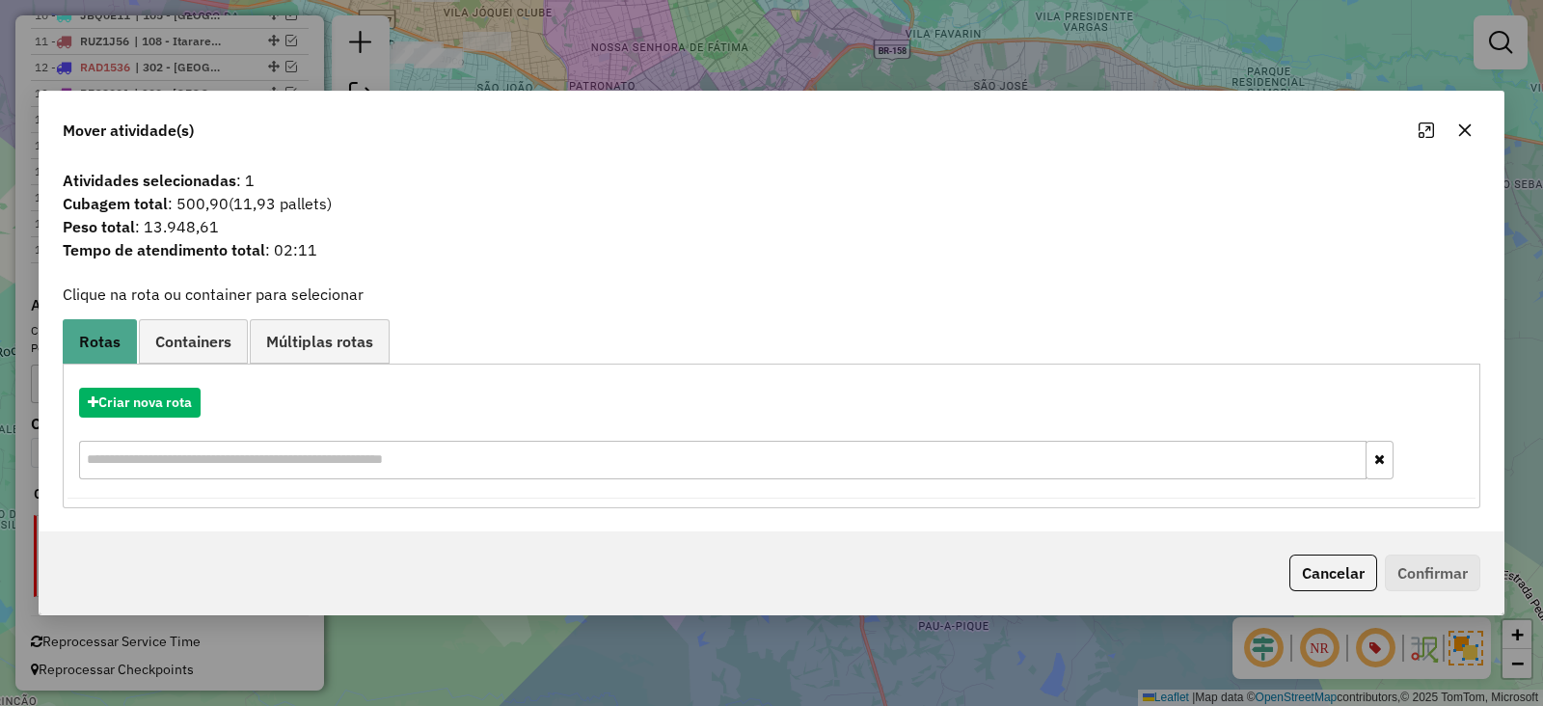
click at [161, 397] on hb-app "Aguarde... Pop-up bloqueado! Seu navegador bloqueou automáticamente a abertura …" at bounding box center [771, 353] width 1543 height 706
click at [161, 395] on button "Criar nova rota" at bounding box center [139, 403] width 121 height 30
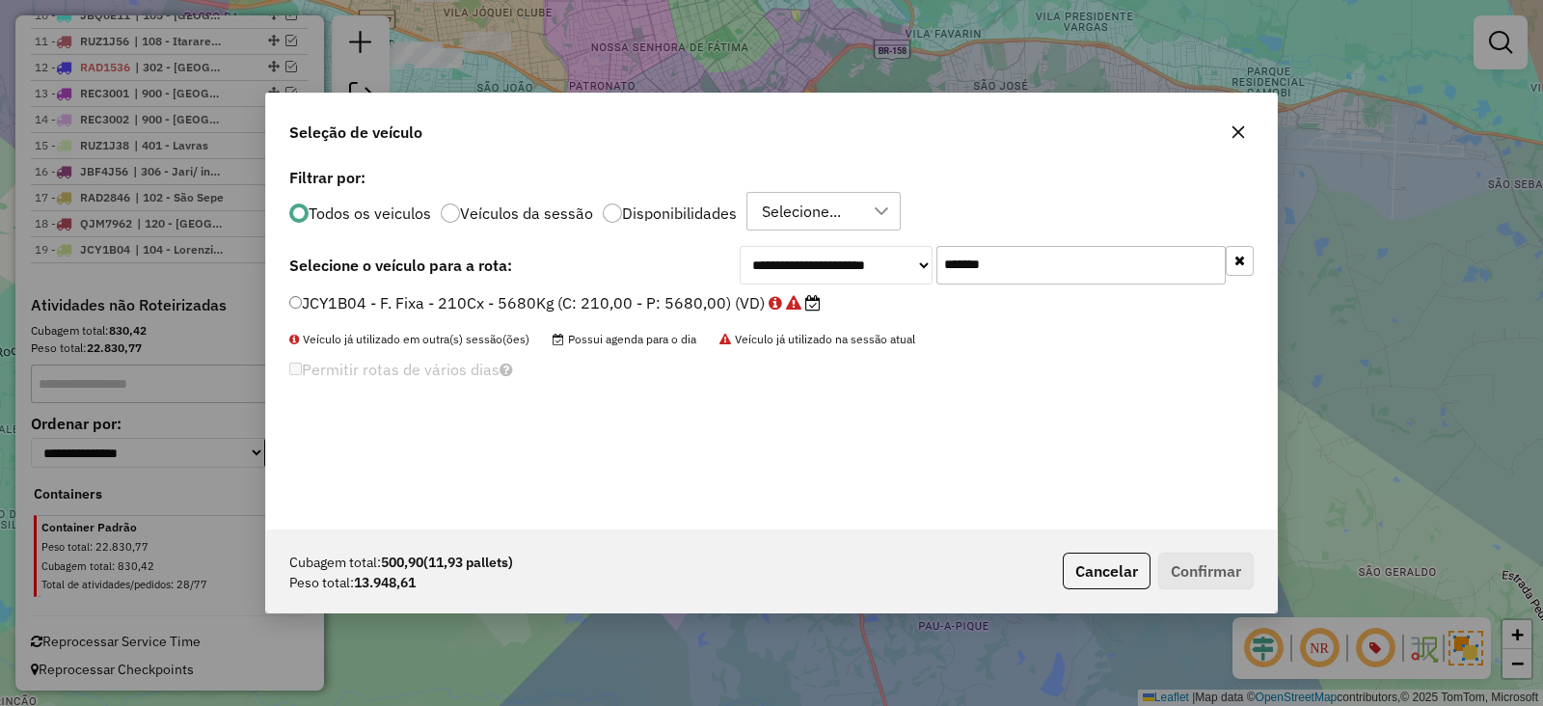
scroll to position [10, 6]
click at [1017, 261] on input "*******" at bounding box center [1080, 265] width 289 height 39
paste input "text"
type input "*******"
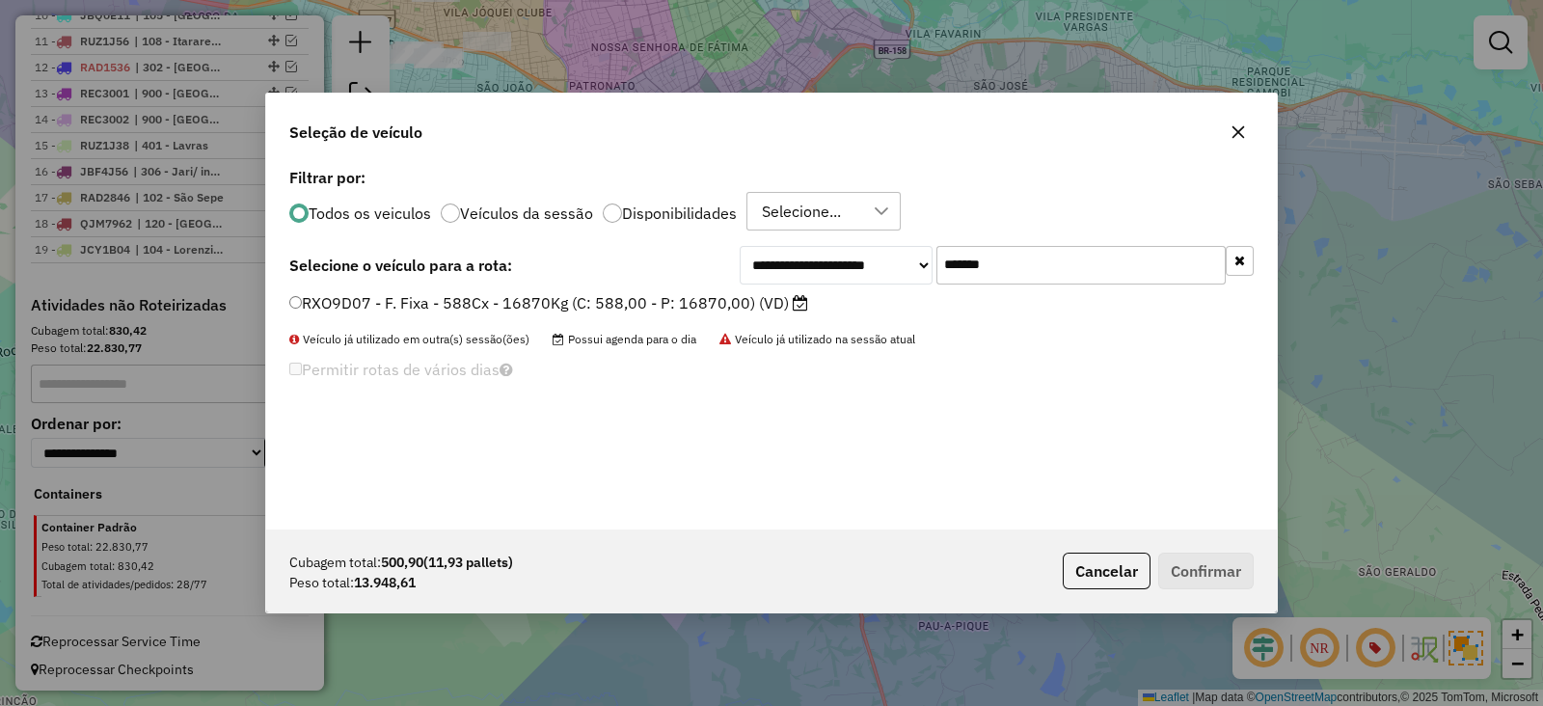
click at [631, 297] on label "RXO9D07 - F. Fixa - 588Cx - 16870Kg (C: 588,00 - P: 16870,00) (VD)" at bounding box center [548, 302] width 519 height 23
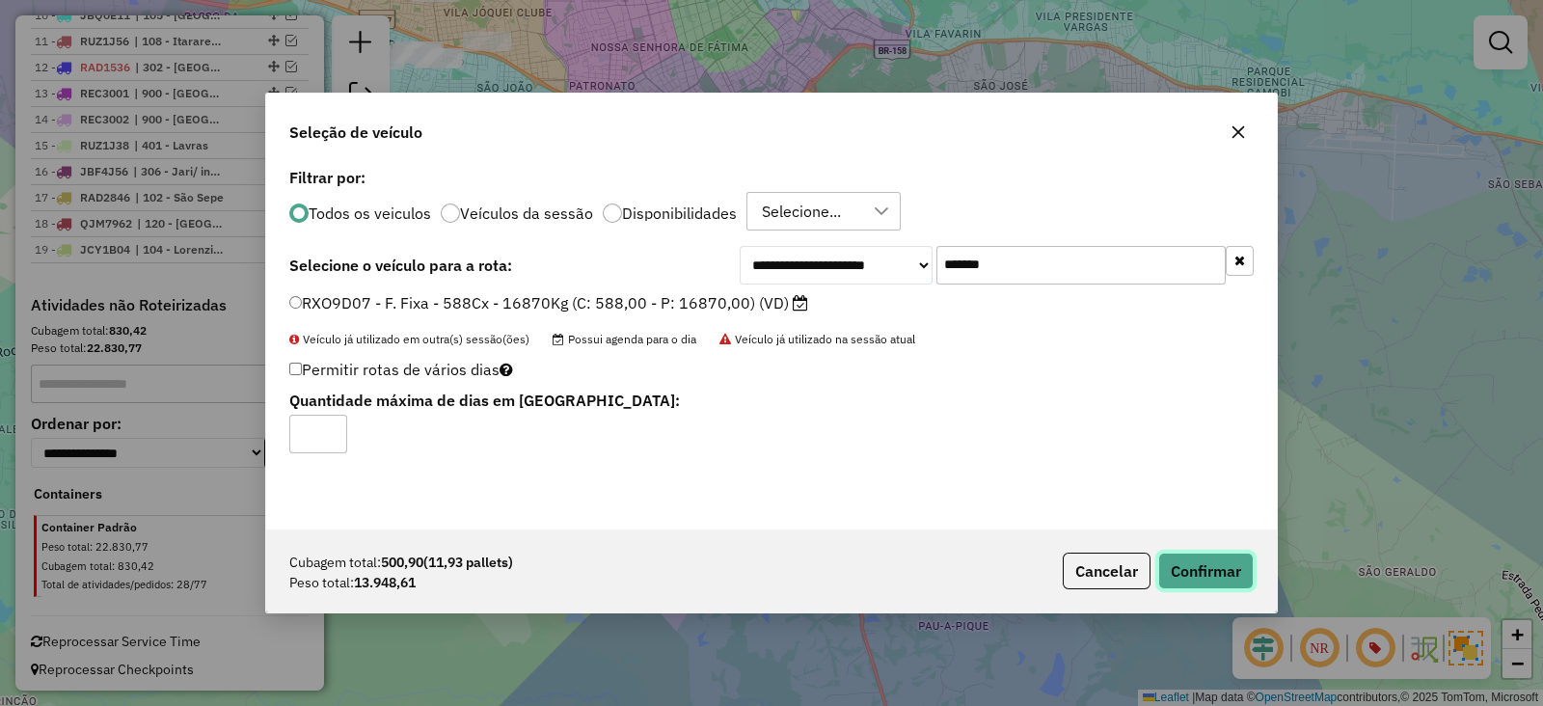
drag, startPoint x: 1249, startPoint y: 574, endPoint x: 1224, endPoint y: 566, distance: 25.3
click at [1248, 574] on button "Confirmar" at bounding box center [1205, 570] width 95 height 37
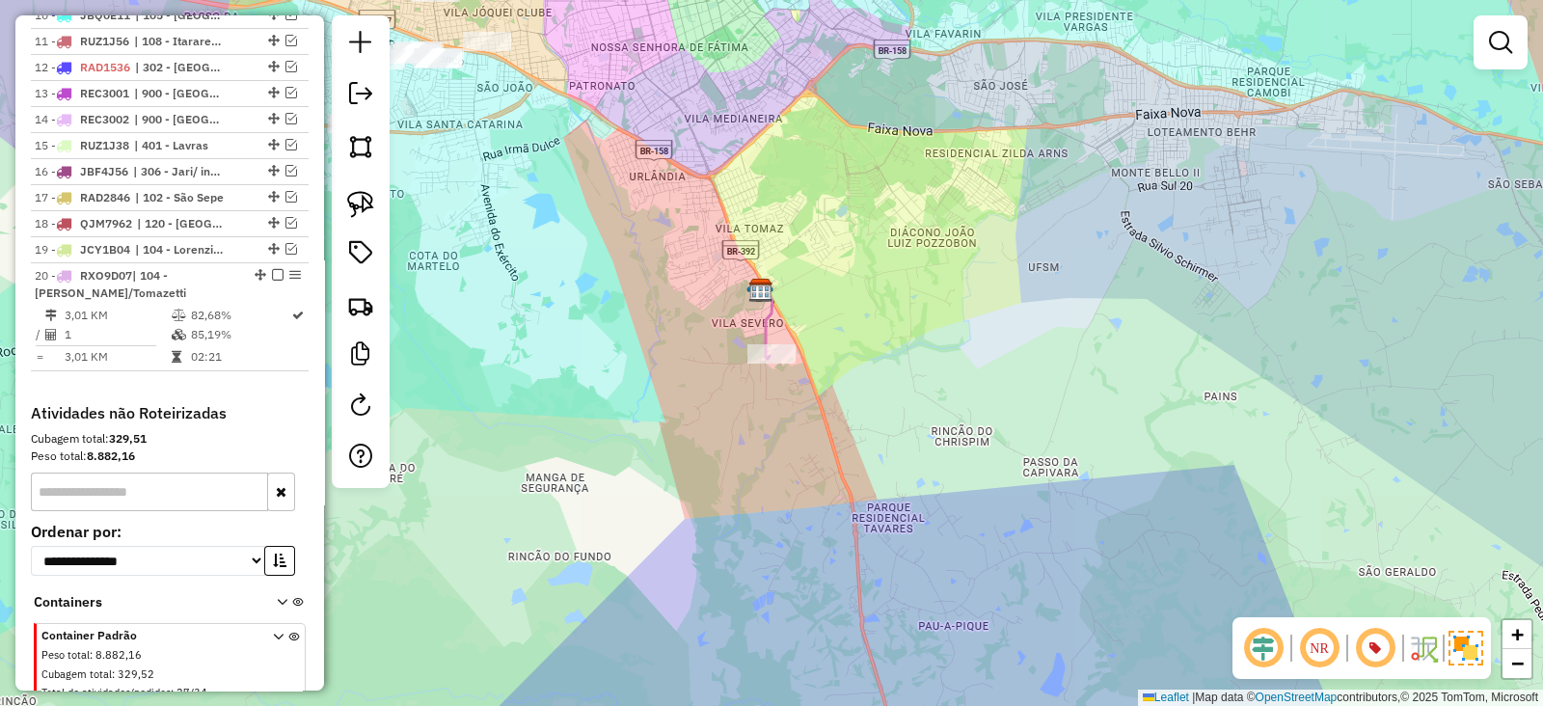
click at [761, 315] on icon at bounding box center [767, 322] width 12 height 72
select select "**********"
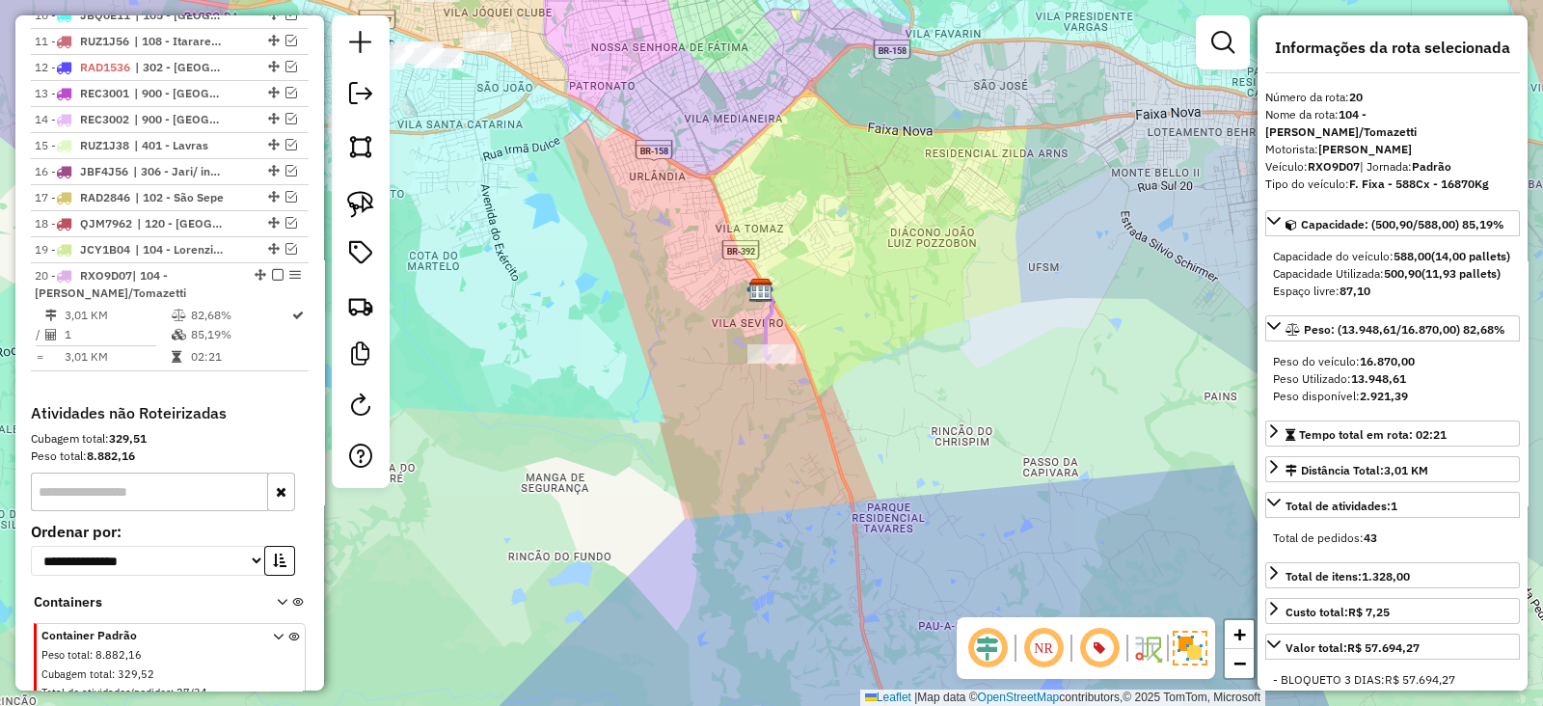
scroll to position [1088, 0]
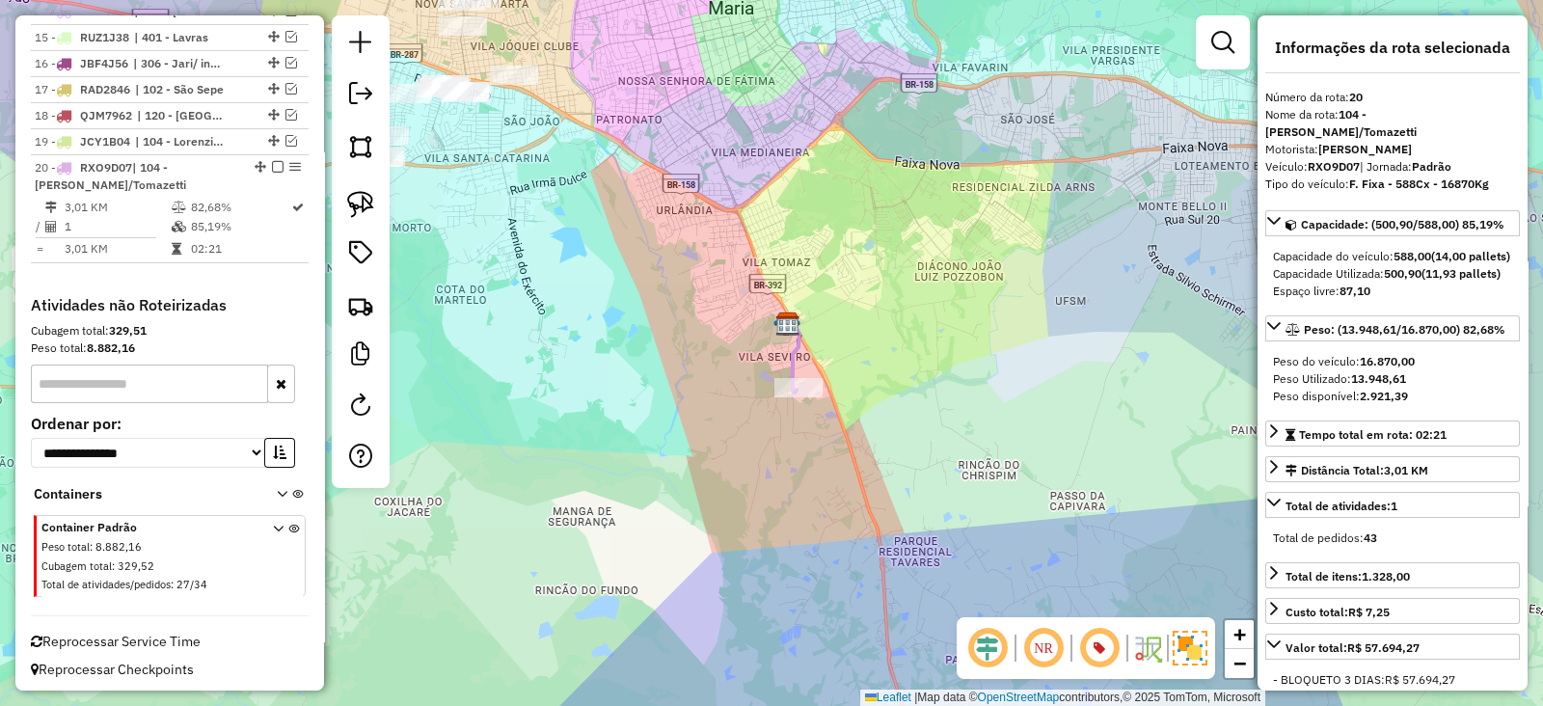
drag, startPoint x: 525, startPoint y: 159, endPoint x: 673, endPoint y: 303, distance: 205.9
click at [672, 303] on div "Janela de atendimento Grade de atendimento Capacidade Transportadoras Veículos …" at bounding box center [771, 353] width 1543 height 706
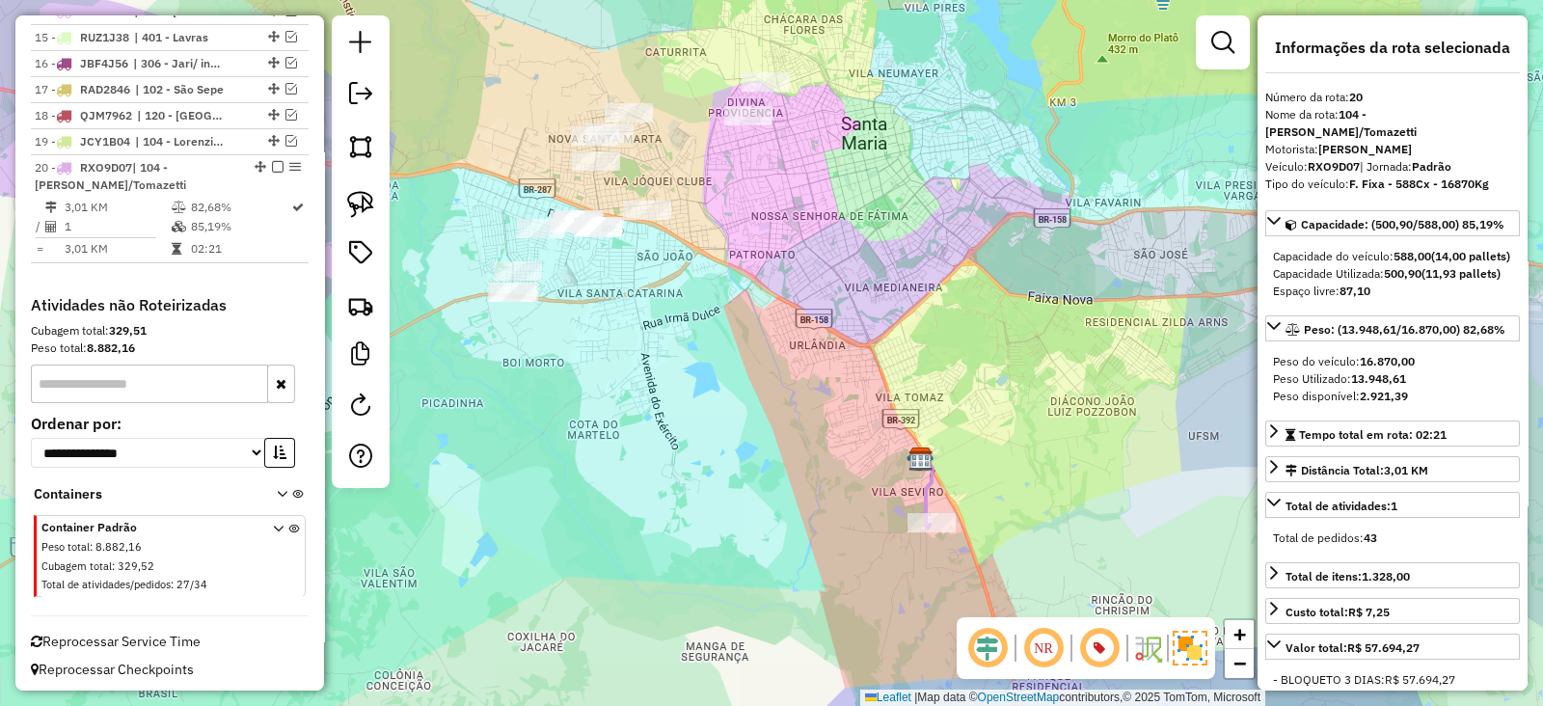
drag, startPoint x: 642, startPoint y: 282, endPoint x: 692, endPoint y: 492, distance: 215.1
click at [692, 492] on div "Janela de atendimento Grade de atendimento Capacidade Transportadoras Veículos …" at bounding box center [771, 353] width 1543 height 706
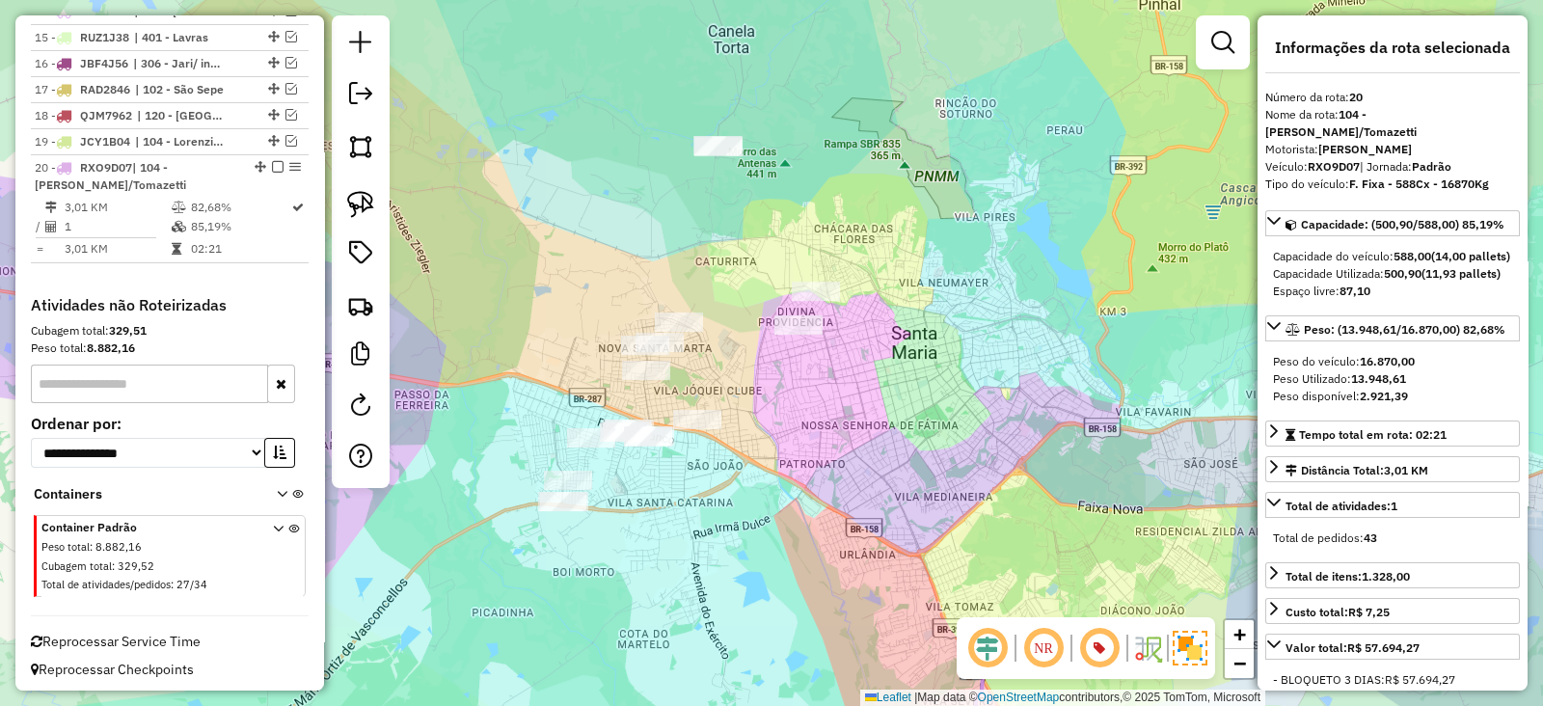
drag, startPoint x: 568, startPoint y: 177, endPoint x: 676, endPoint y: 484, distance: 325.0
click at [676, 484] on div "Janela de atendimento Grade de atendimento Capacidade Transportadoras Veículos …" at bounding box center [771, 353] width 1543 height 706
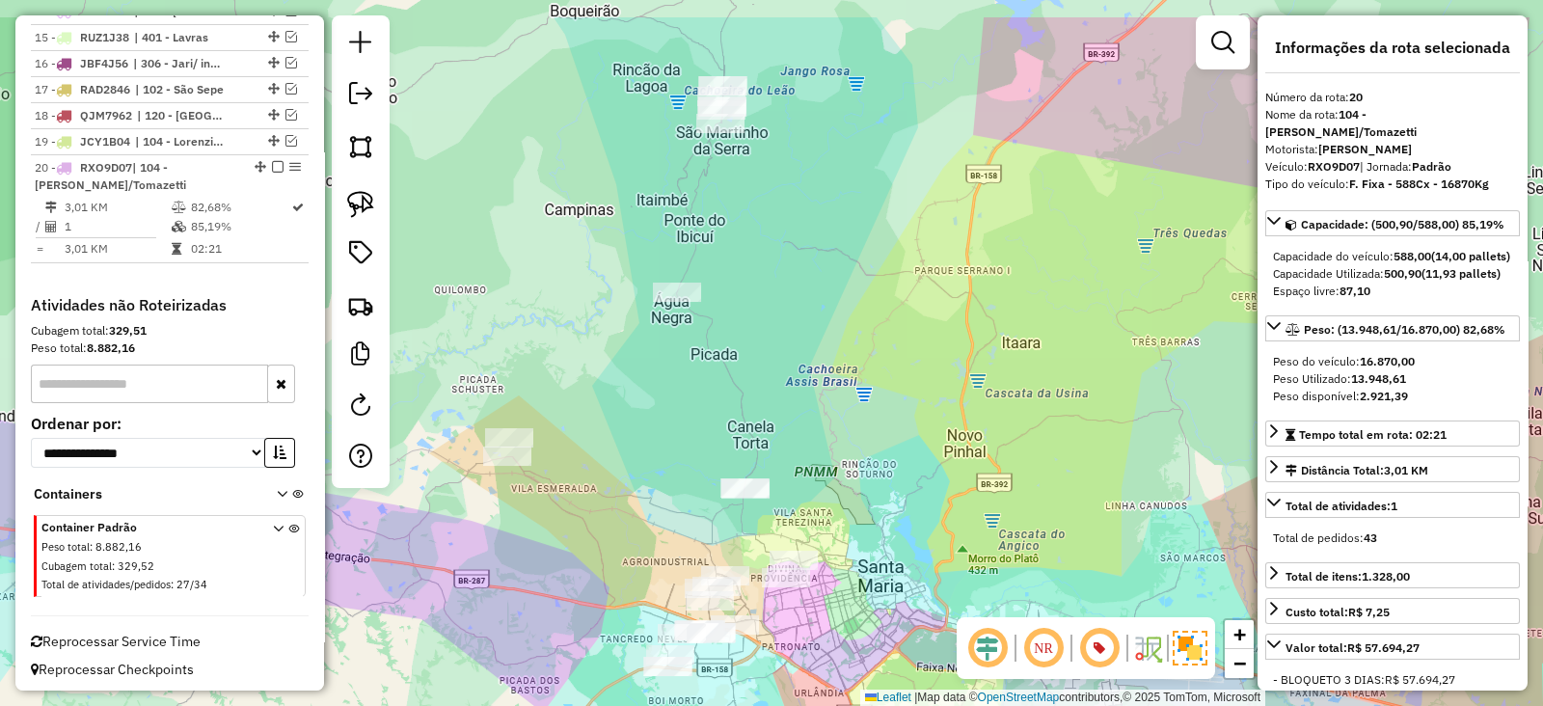
drag, startPoint x: 636, startPoint y: 403, endPoint x: 636, endPoint y: 418, distance: 15.4
click at [636, 418] on div "Janela de atendimento Grade de atendimento Capacidade Transportadoras Veículos …" at bounding box center [771, 353] width 1543 height 706
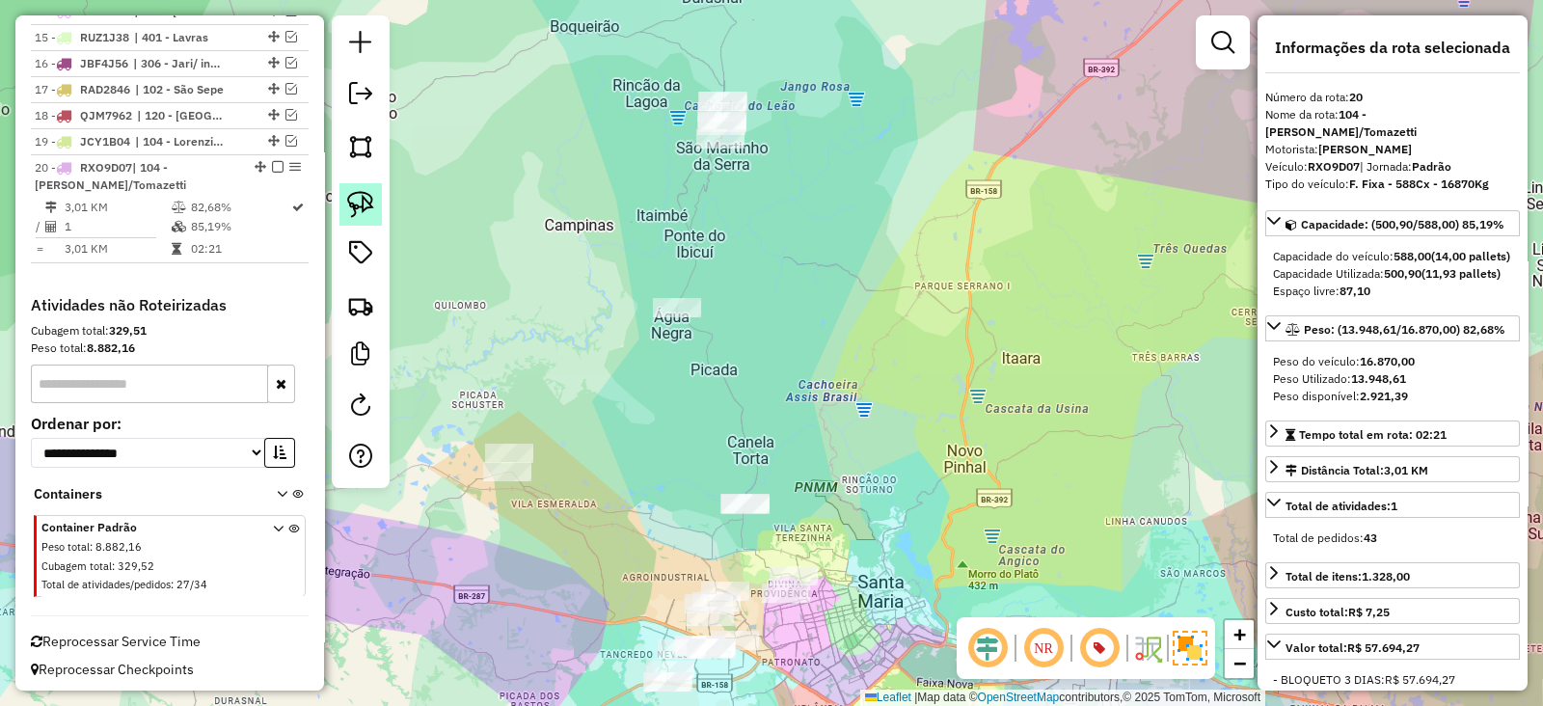
click at [368, 209] on img at bounding box center [360, 204] width 27 height 27
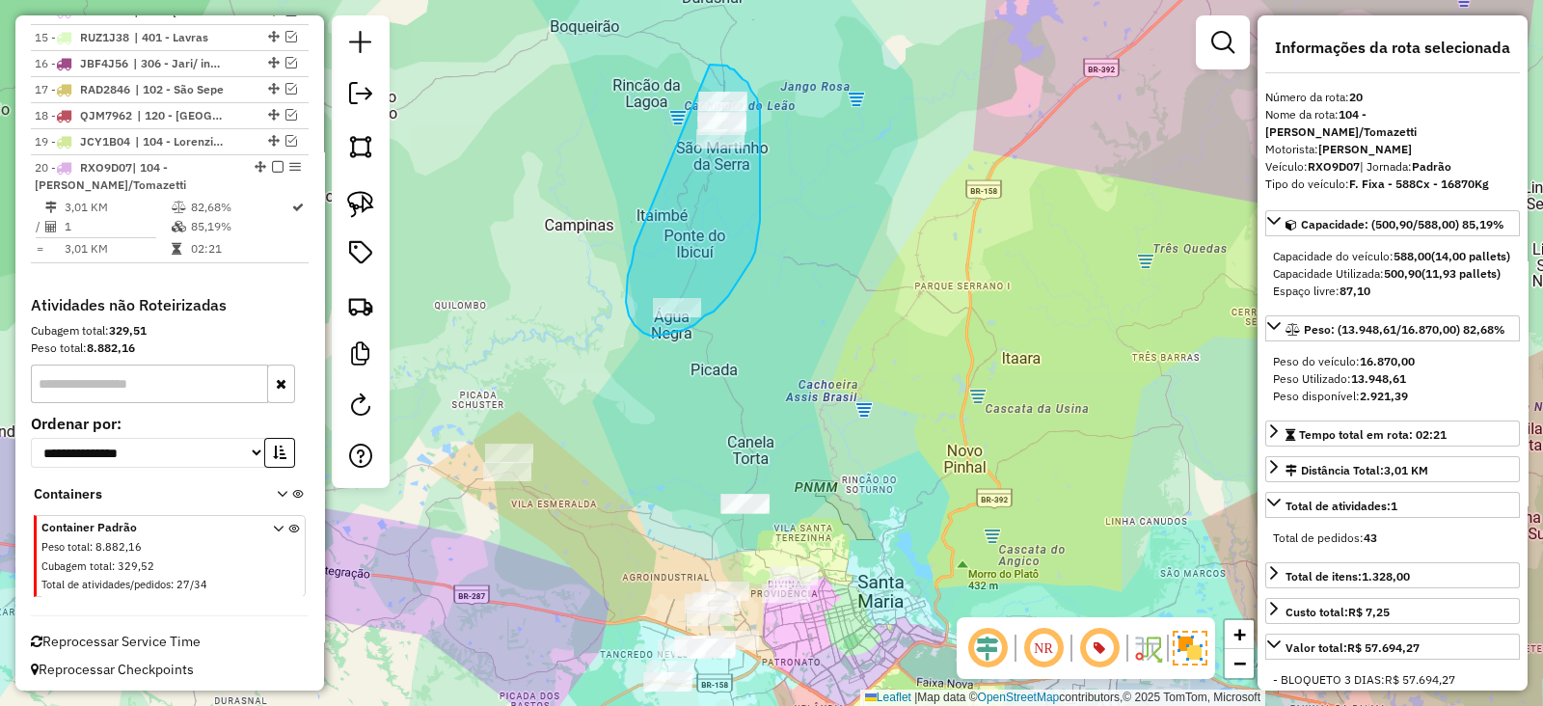
drag, startPoint x: 634, startPoint y: 248, endPoint x: 685, endPoint y: 68, distance: 186.2
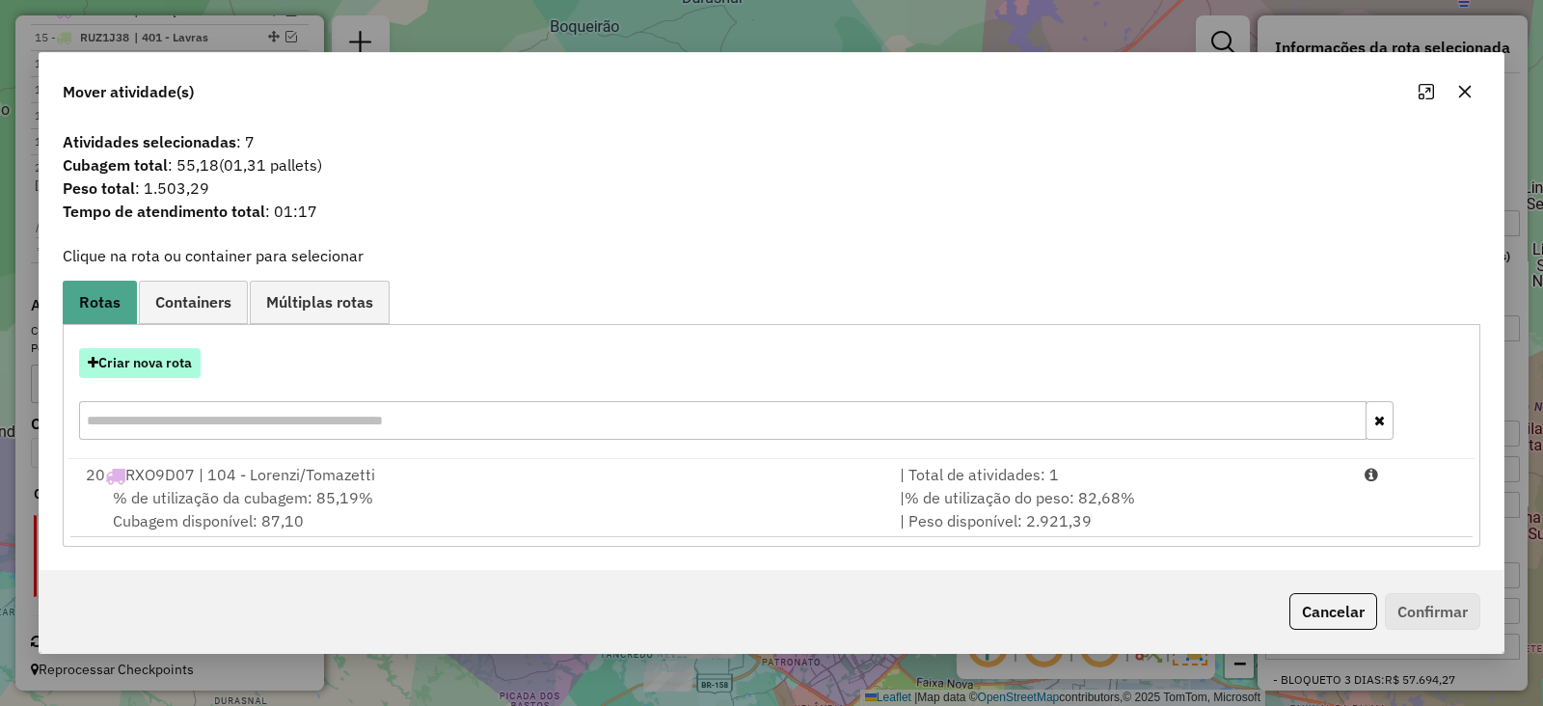
click at [128, 371] on button "Criar nova rota" at bounding box center [139, 363] width 121 height 30
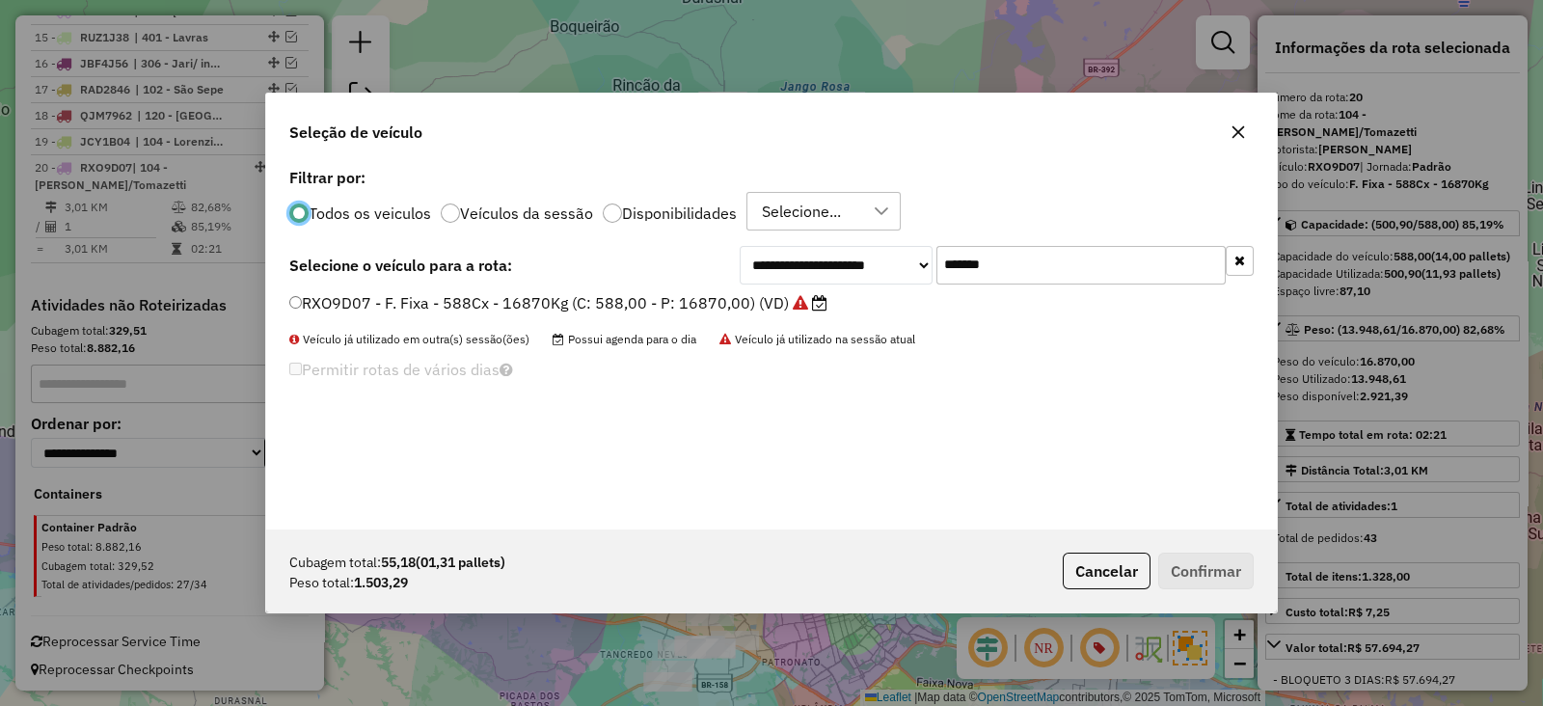
scroll to position [10, 6]
click at [1242, 133] on icon "button" at bounding box center [1237, 131] width 15 height 15
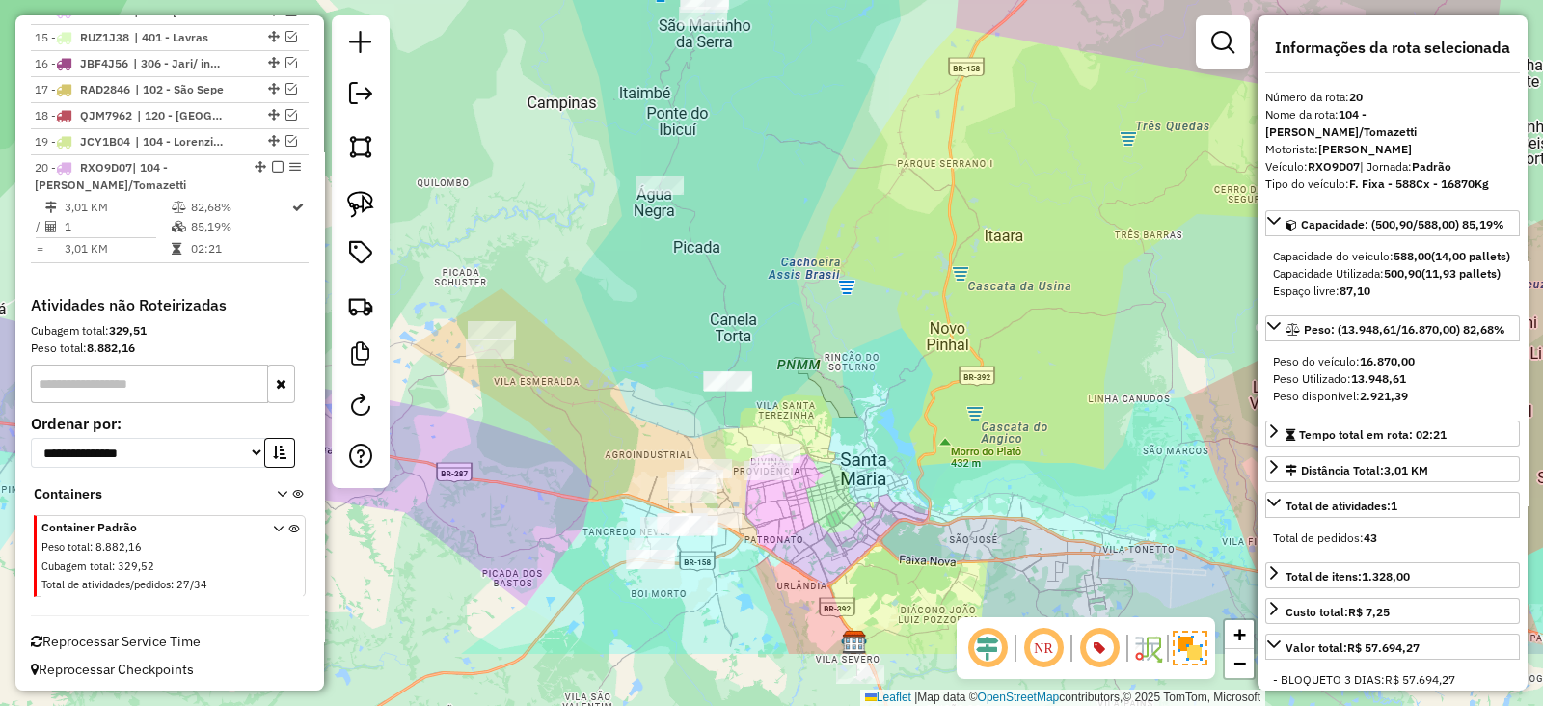
drag, startPoint x: 726, startPoint y: 383, endPoint x: 708, endPoint y: 206, distance: 177.4
click at [708, 206] on div "Janela de atendimento Grade de atendimento Capacidade Transportadoras Veículos …" at bounding box center [771, 353] width 1543 height 706
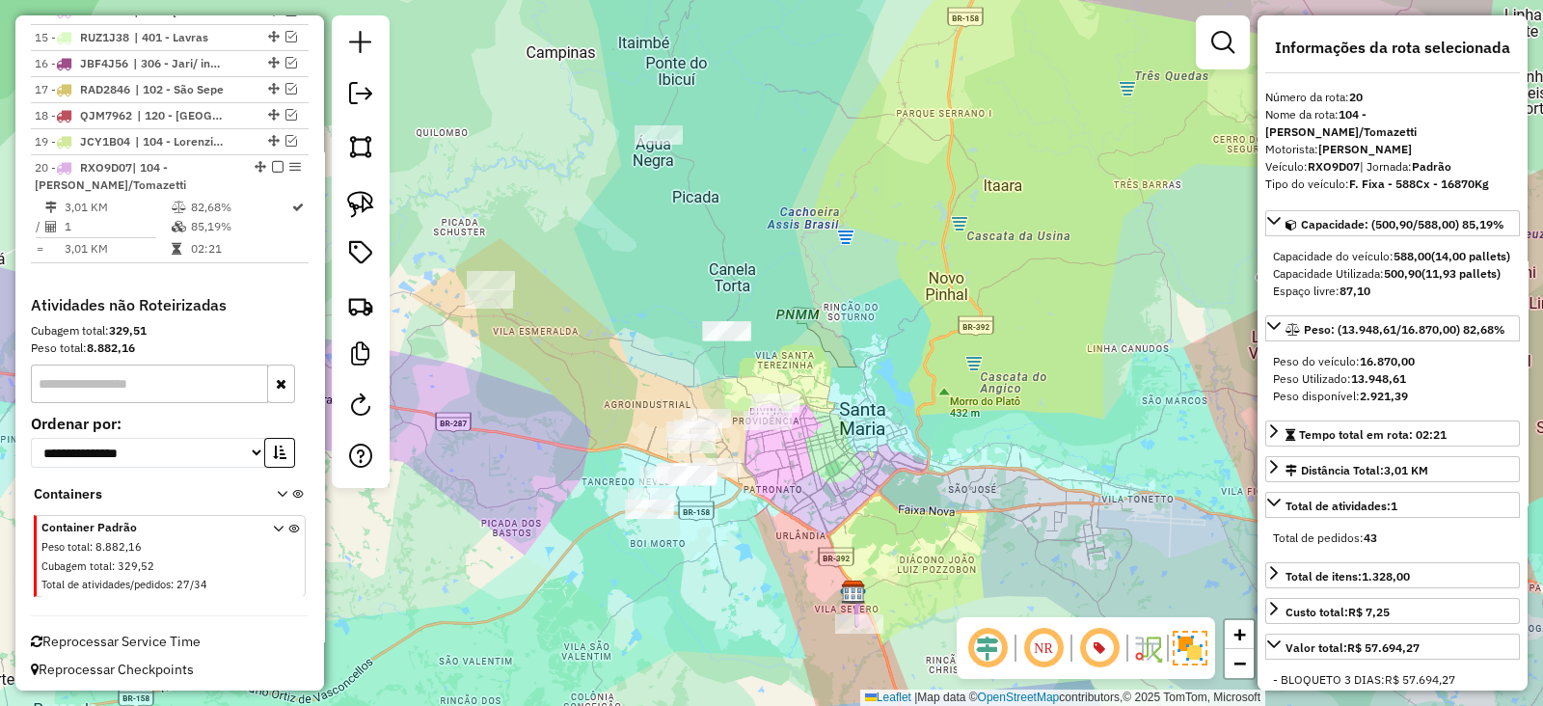
drag, startPoint x: 625, startPoint y: 307, endPoint x: 636, endPoint y: 358, distance: 52.4
click at [636, 358] on div "Janela de atendimento Grade de atendimento Capacidade Transportadoras Veículos …" at bounding box center [771, 353] width 1543 height 706
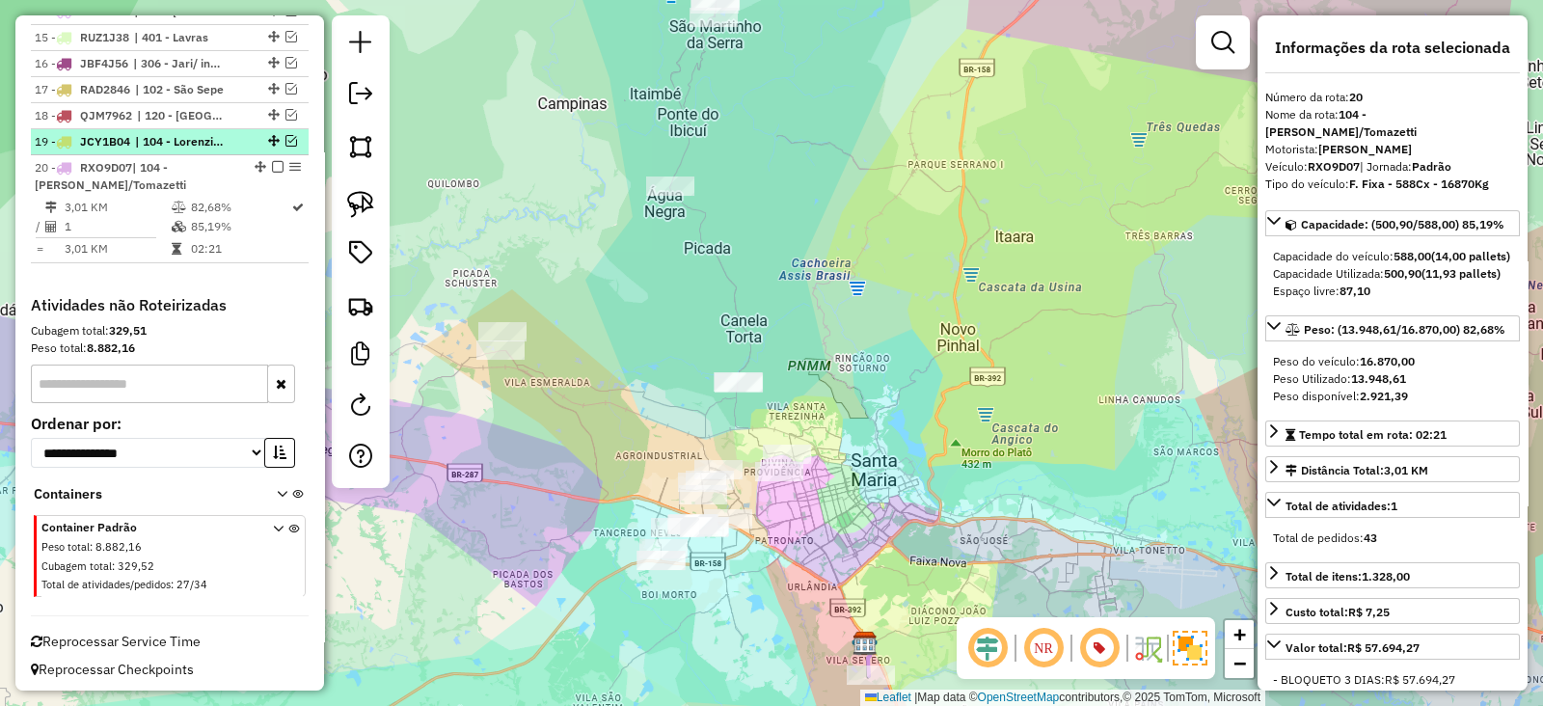
click at [285, 138] on em at bounding box center [291, 141] width 12 height 12
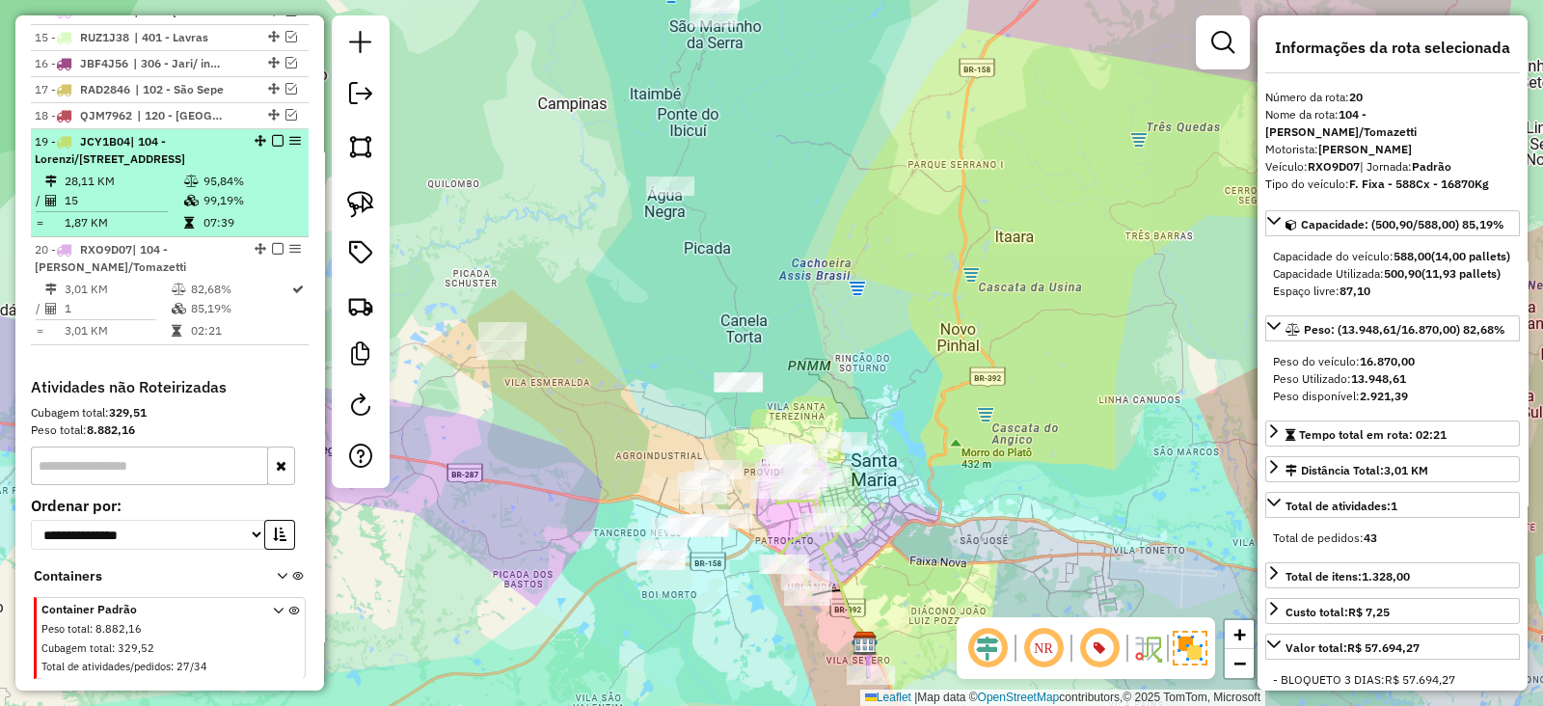
click at [275, 135] on em at bounding box center [278, 141] width 12 height 12
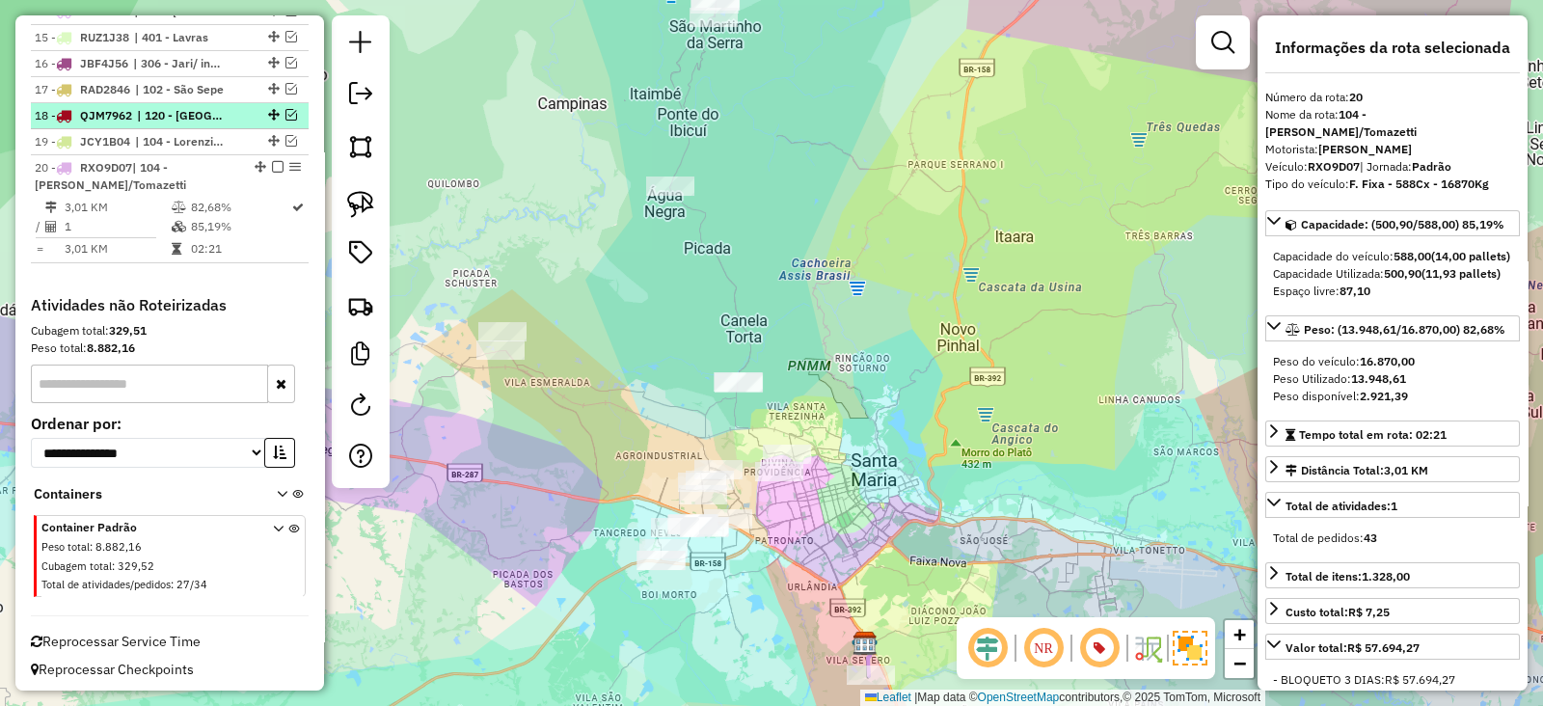
click at [285, 114] on em at bounding box center [291, 115] width 12 height 12
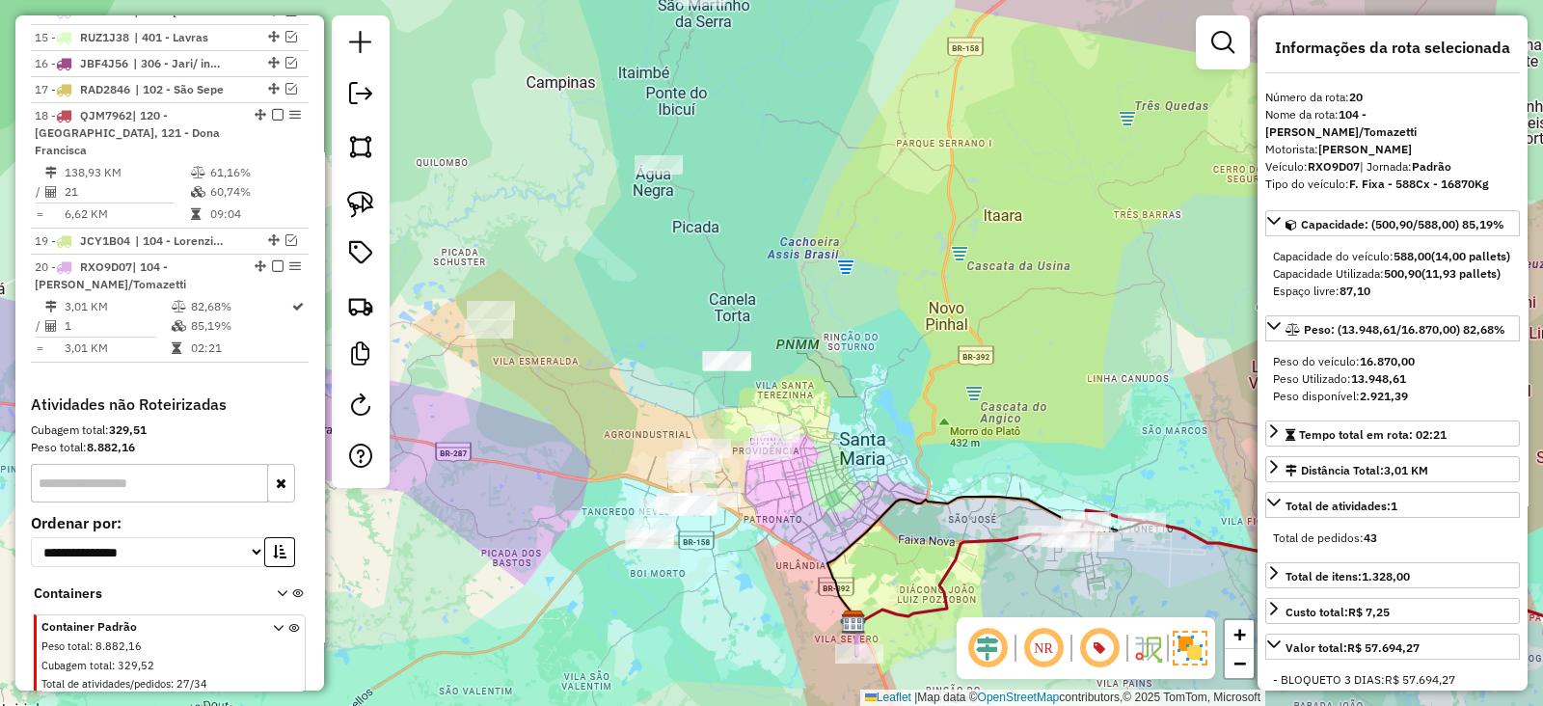
drag, startPoint x: 649, startPoint y: 363, endPoint x: 516, endPoint y: 172, distance: 232.7
click at [517, 172] on div "Janela de atendimento Grade de atendimento Capacidade Transportadoras Veículos …" at bounding box center [771, 353] width 1543 height 706
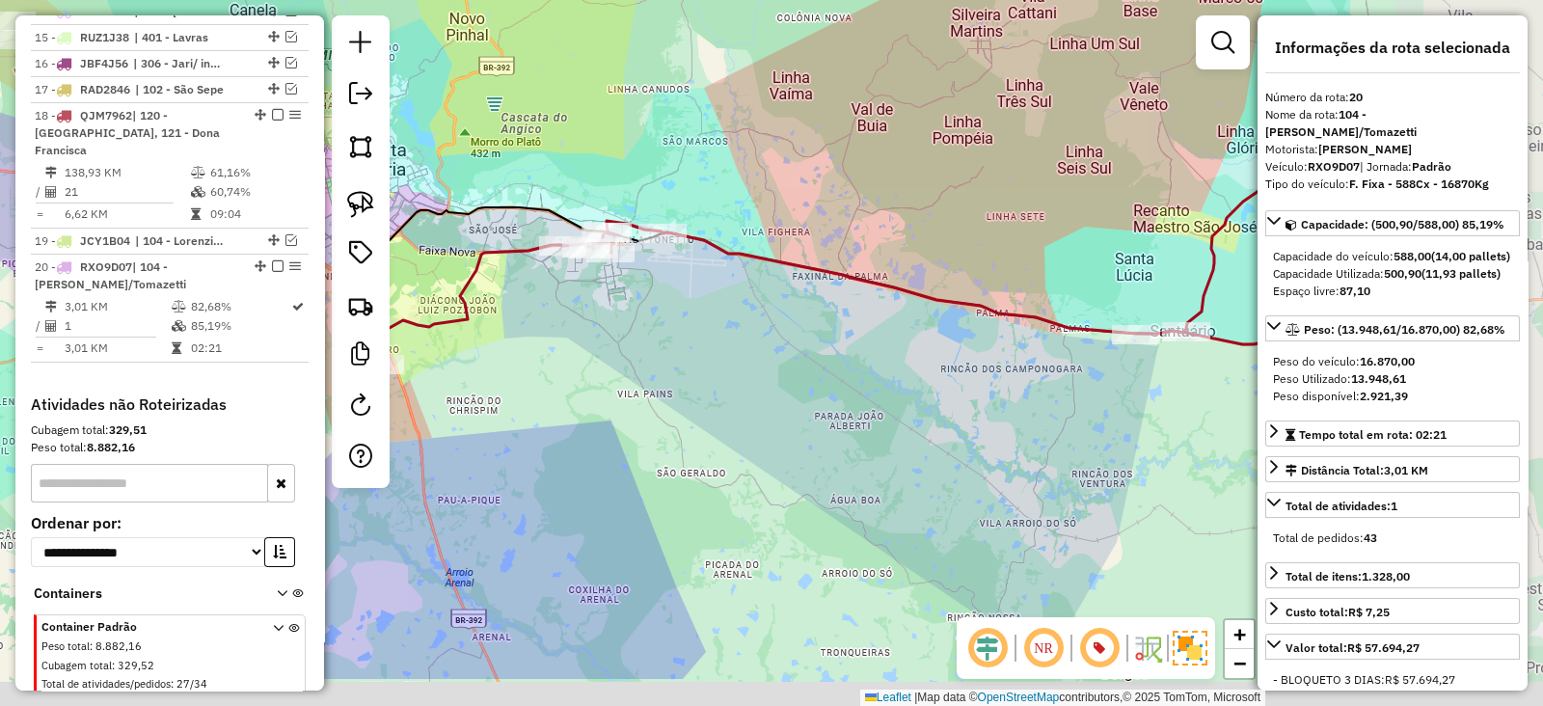
drag, startPoint x: 882, startPoint y: 277, endPoint x: 517, endPoint y: 180, distance: 377.9
click at [517, 180] on div "Janela de atendimento Grade de atendimento Capacidade Transportadoras Veículos …" at bounding box center [771, 353] width 1543 height 706
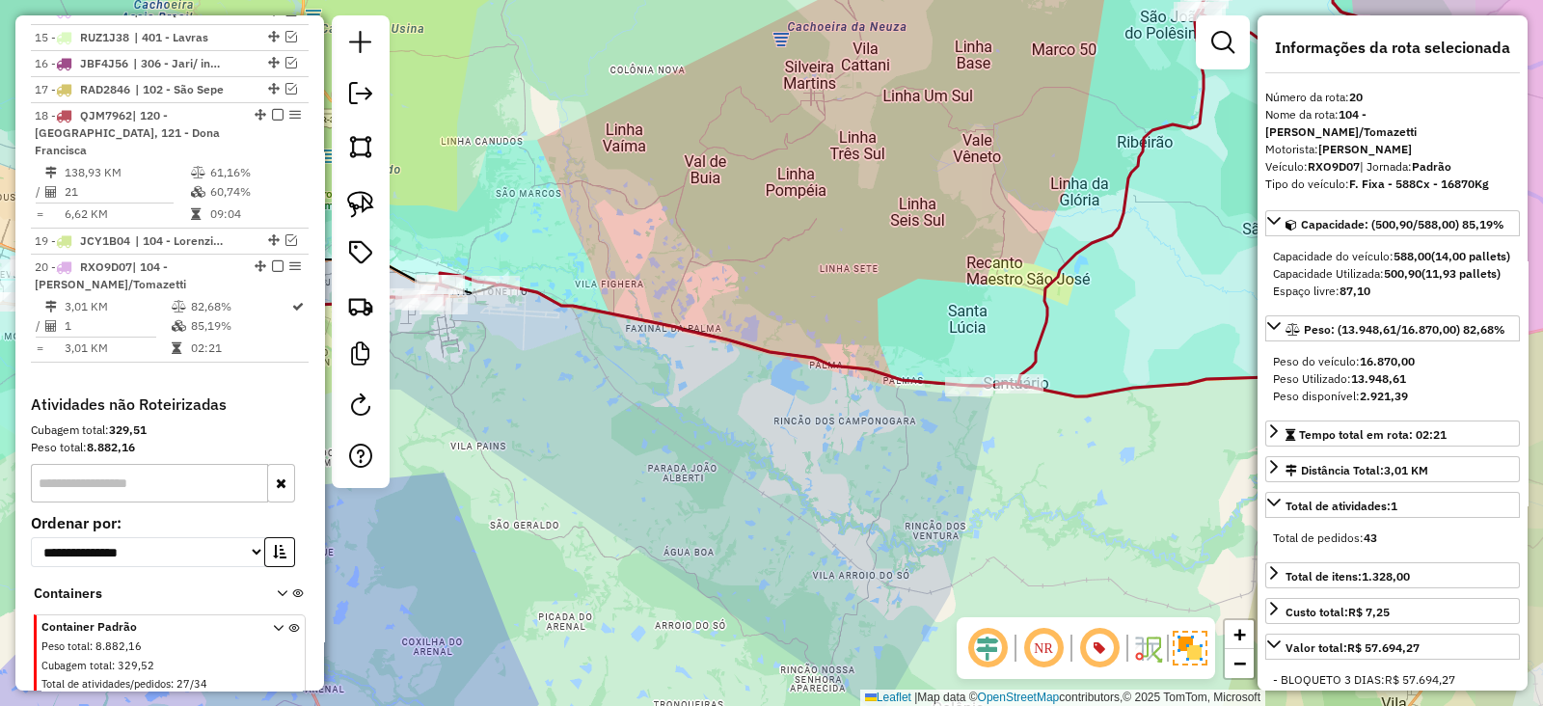
drag, startPoint x: 663, startPoint y: 228, endPoint x: 565, endPoint y: 267, distance: 106.0
click at [565, 267] on div "Janela de atendimento Grade de atendimento Capacidade Transportadoras Veículos …" at bounding box center [771, 353] width 1543 height 706
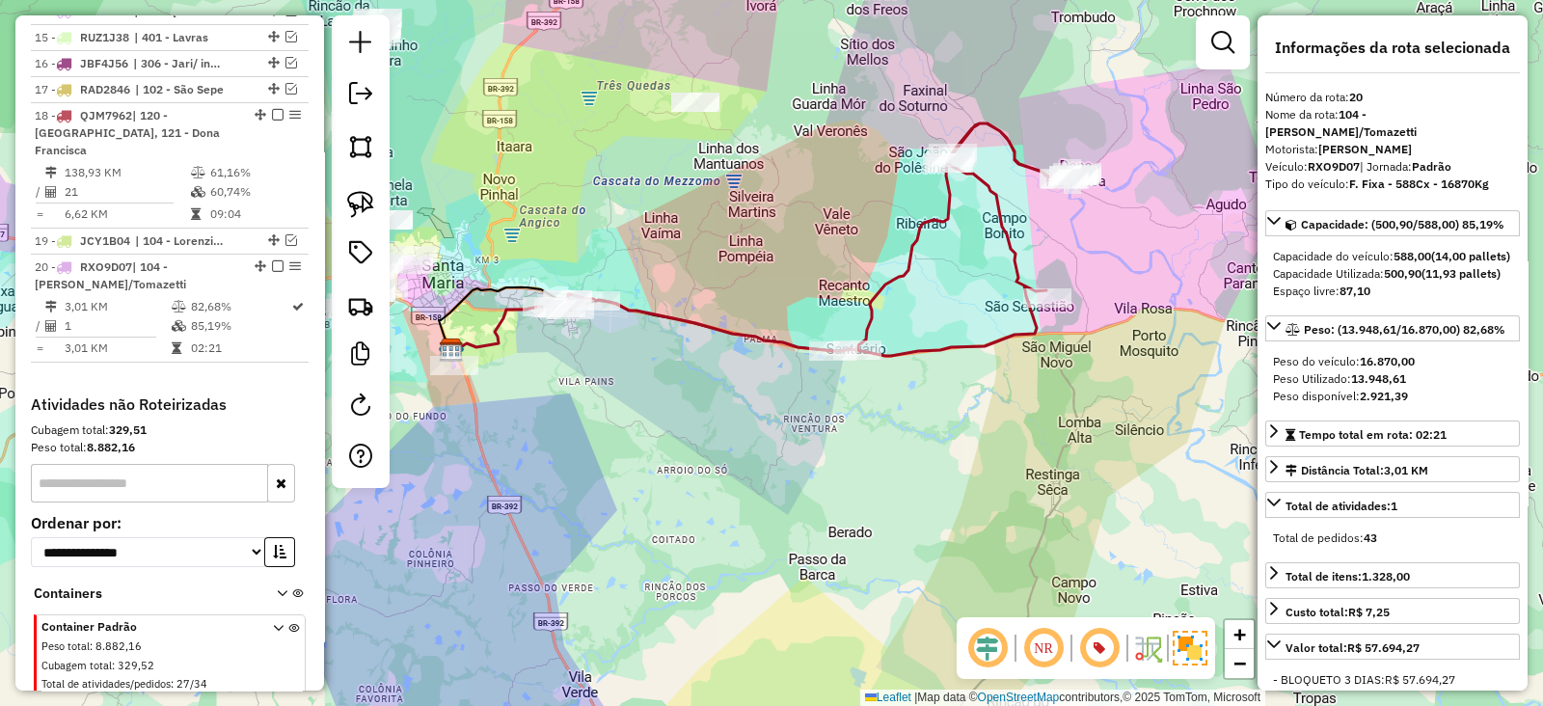
drag, startPoint x: 562, startPoint y: 219, endPoint x: 627, endPoint y: 243, distance: 68.9
click at [627, 243] on div "Janela de atendimento Grade de atendimento Capacidade Transportadoras Veículos …" at bounding box center [771, 353] width 1543 height 706
click at [363, 201] on img at bounding box center [360, 204] width 27 height 27
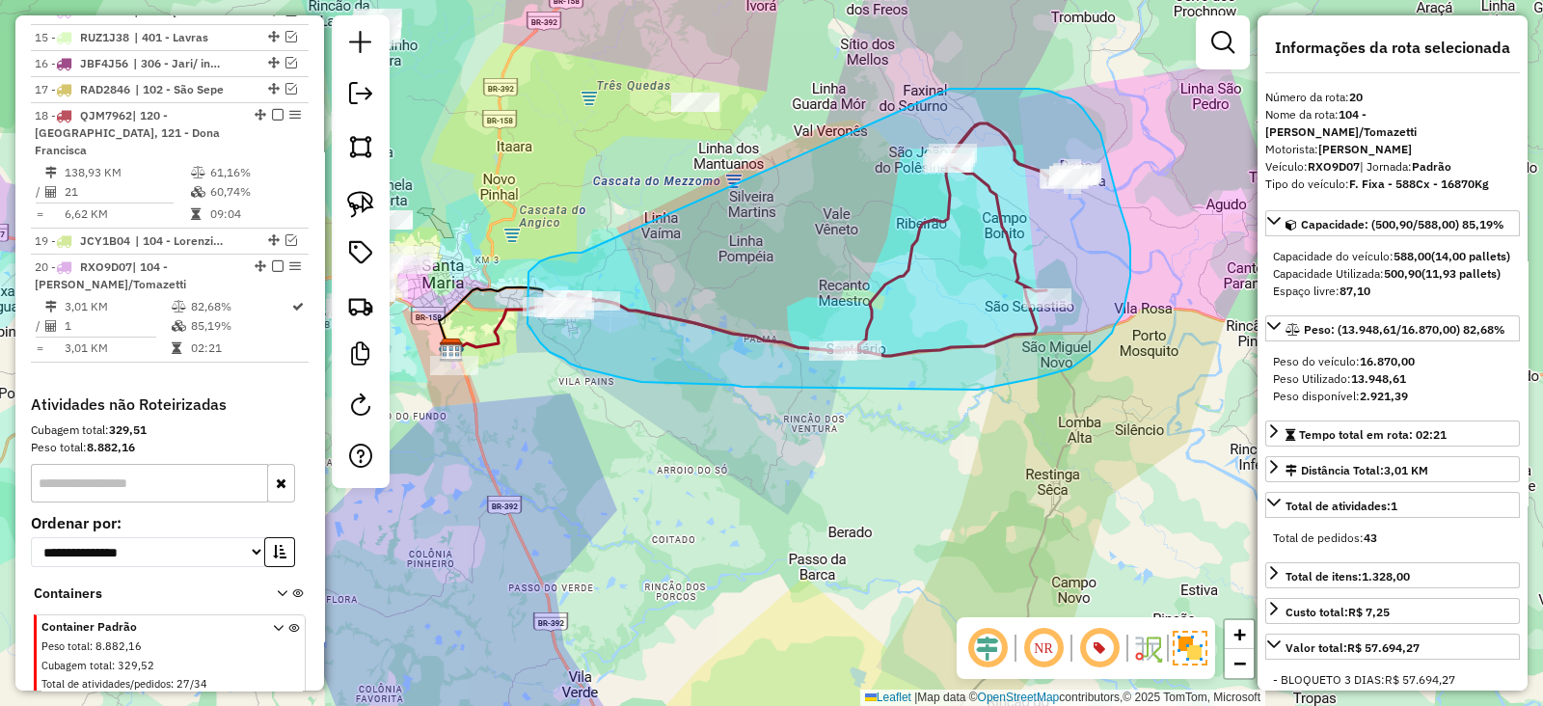
drag, startPoint x: 581, startPoint y: 253, endPoint x: 950, endPoint y: 89, distance: 403.1
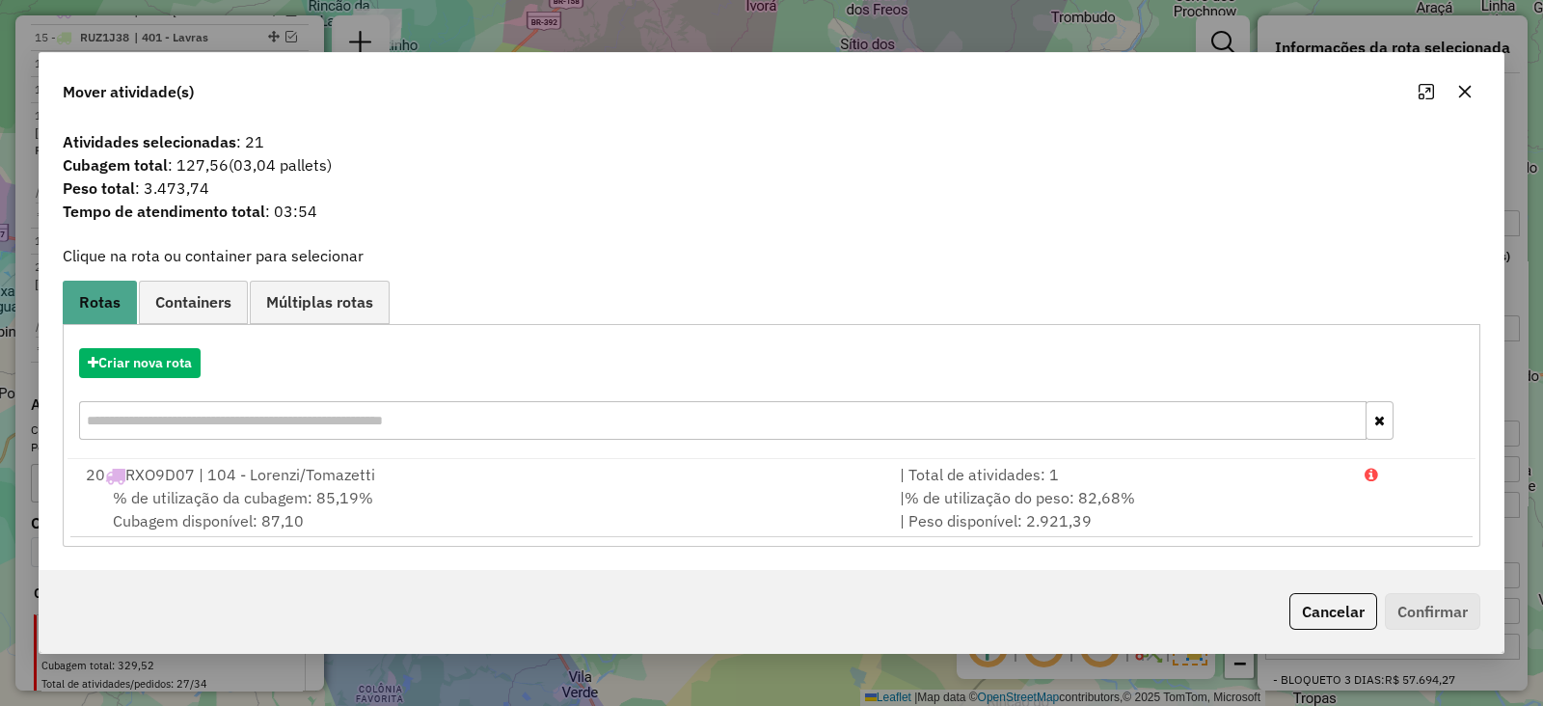
click at [1462, 96] on icon "button" at bounding box center [1464, 91] width 15 height 15
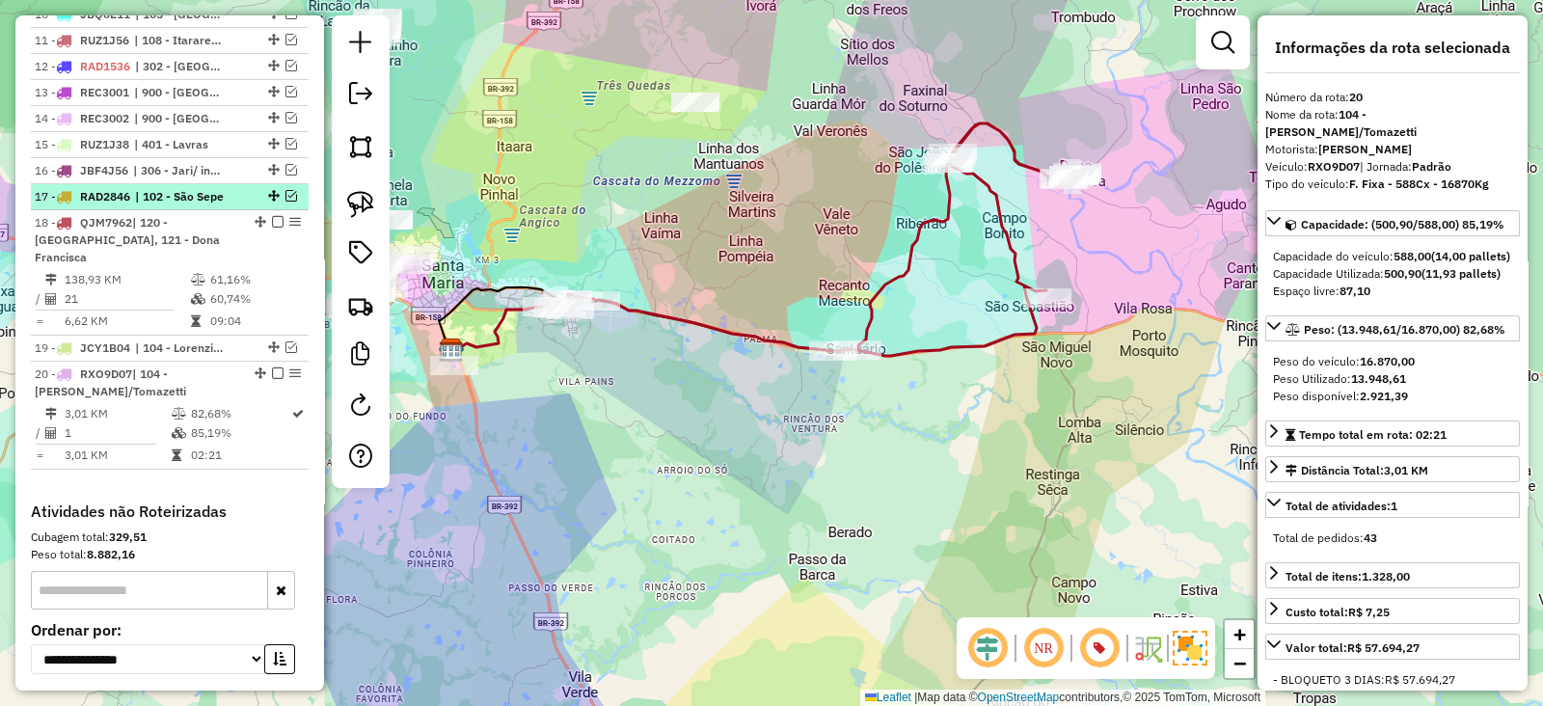
scroll to position [980, 0]
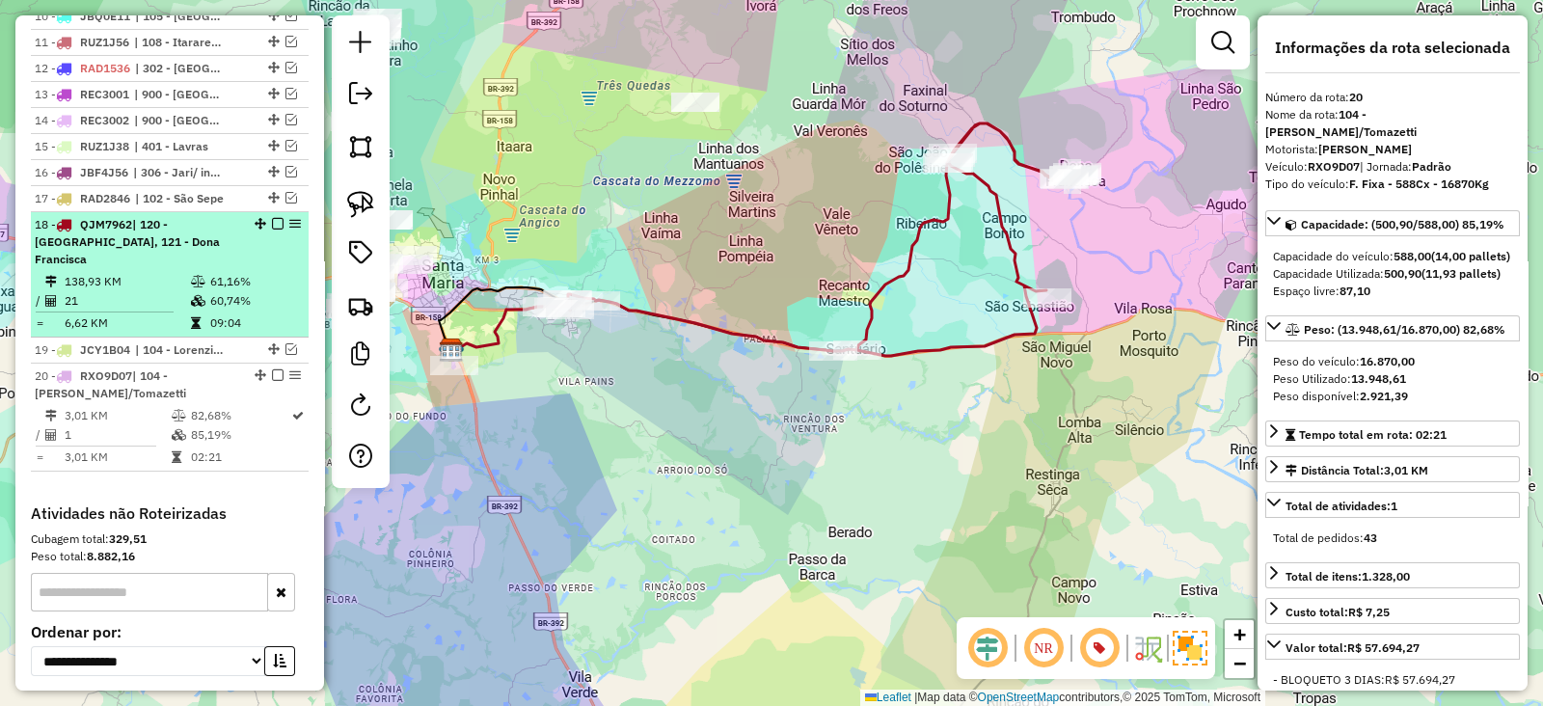
click at [272, 219] on em at bounding box center [278, 224] width 12 height 12
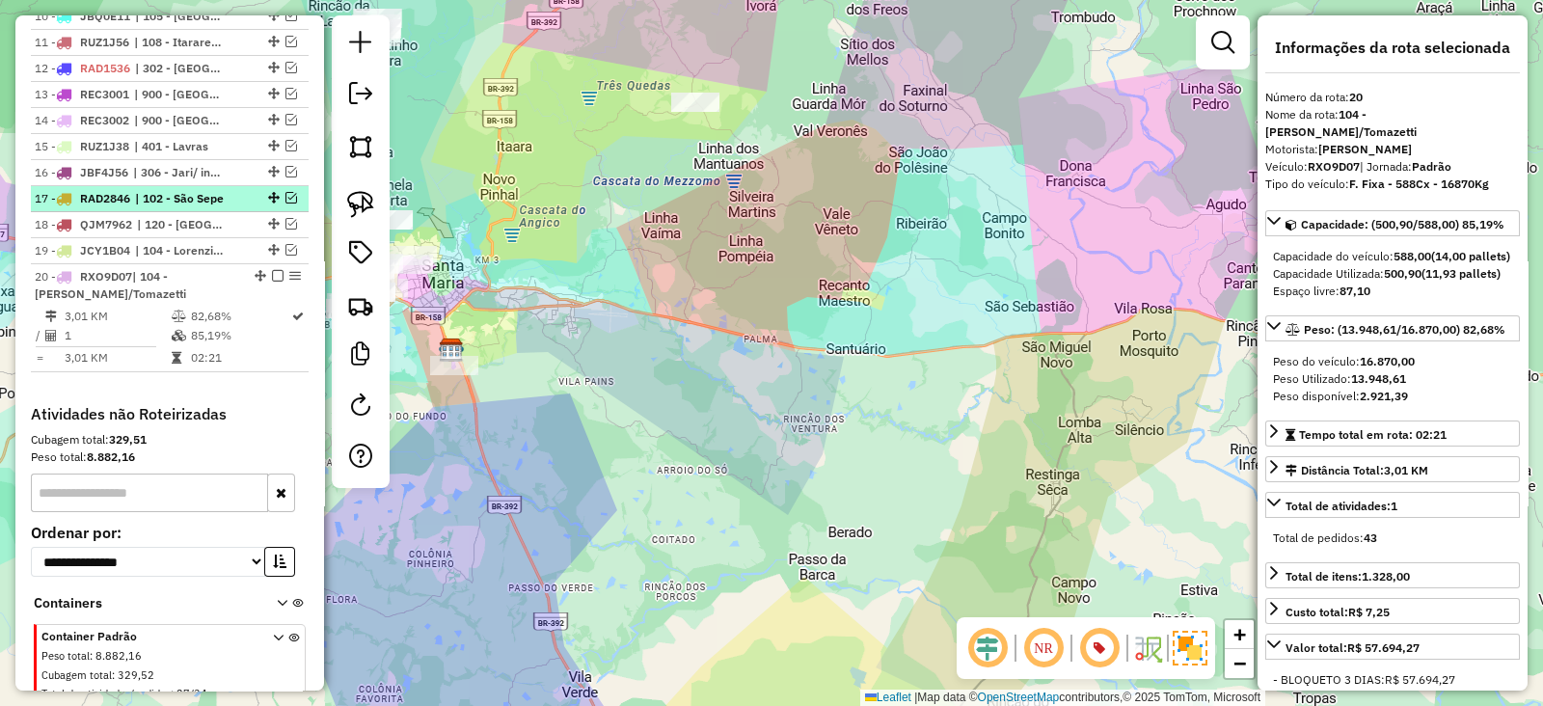
click at [285, 192] on em at bounding box center [291, 198] width 12 height 12
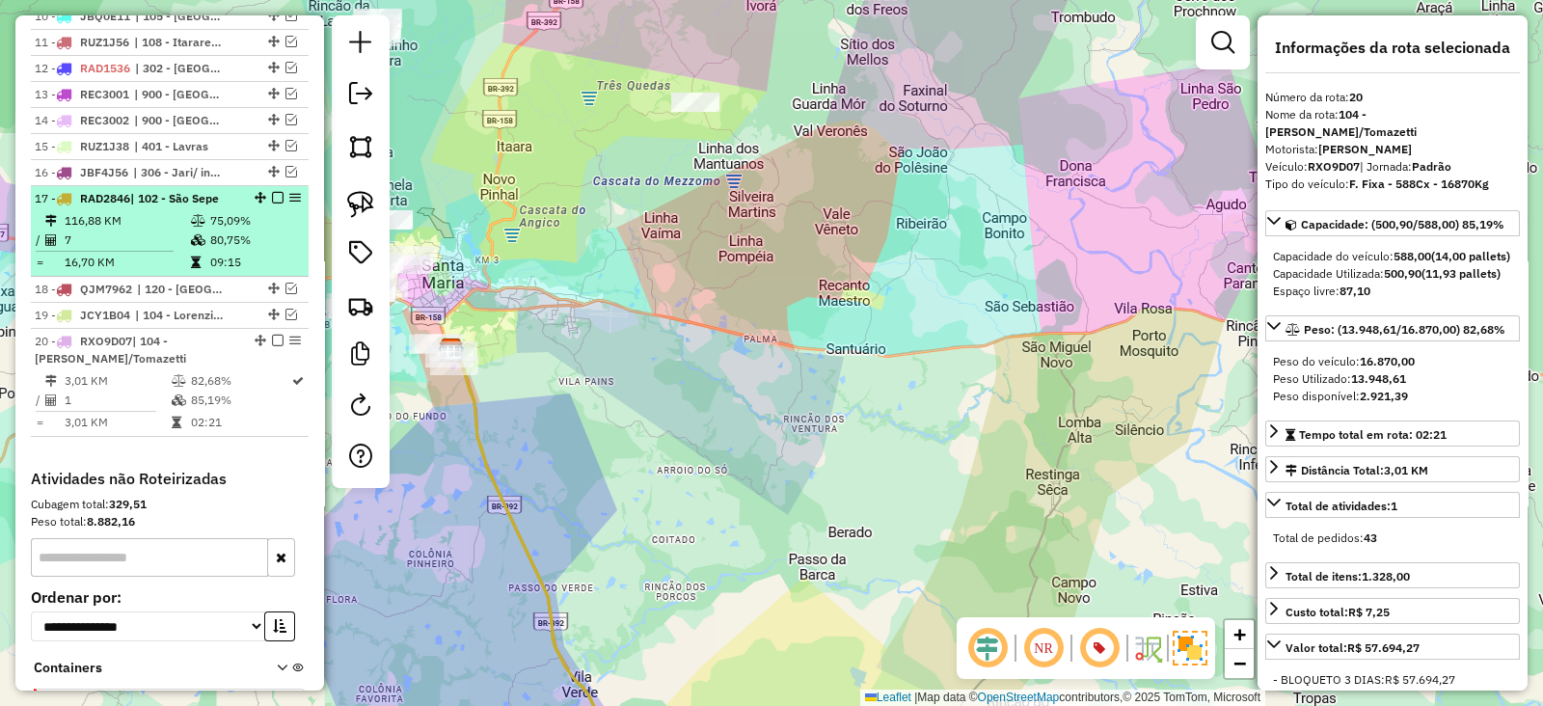
click at [253, 211] on td "75,09%" at bounding box center [255, 220] width 92 height 19
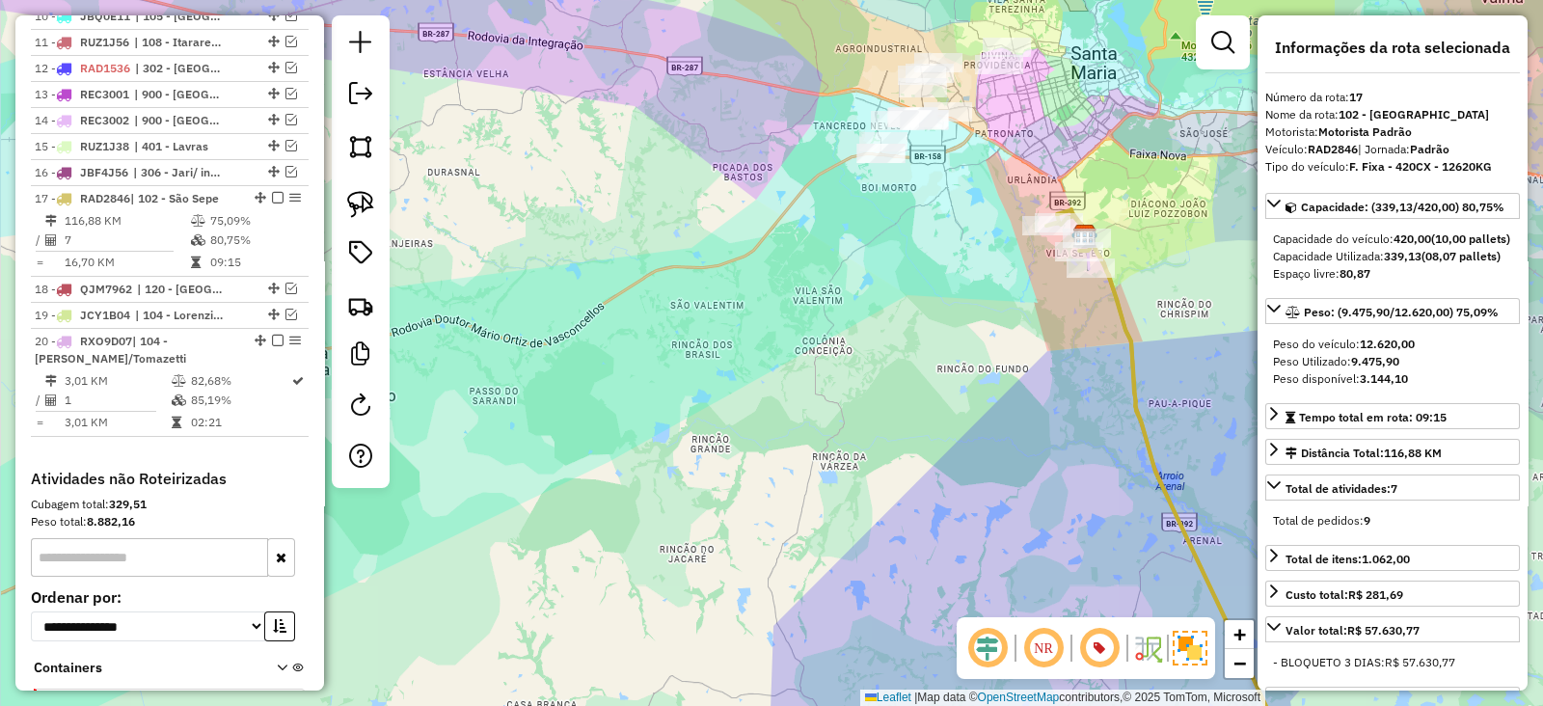
drag, startPoint x: 695, startPoint y: 242, endPoint x: 583, endPoint y: 296, distance: 124.2
click at [588, 297] on div "Janela de atendimento Grade de atendimento Capacidade Transportadoras Veículos …" at bounding box center [771, 353] width 1543 height 706
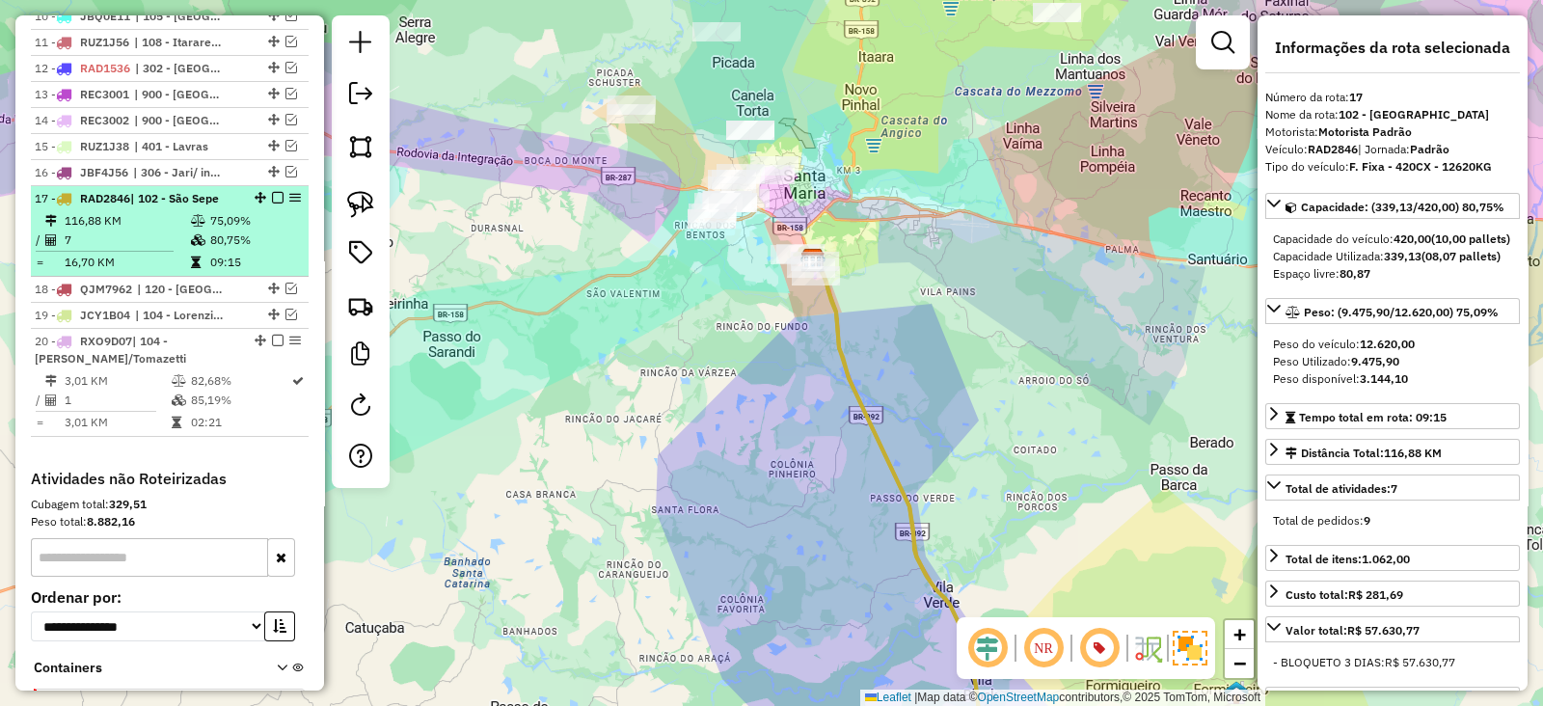
click at [272, 192] on em at bounding box center [278, 198] width 12 height 12
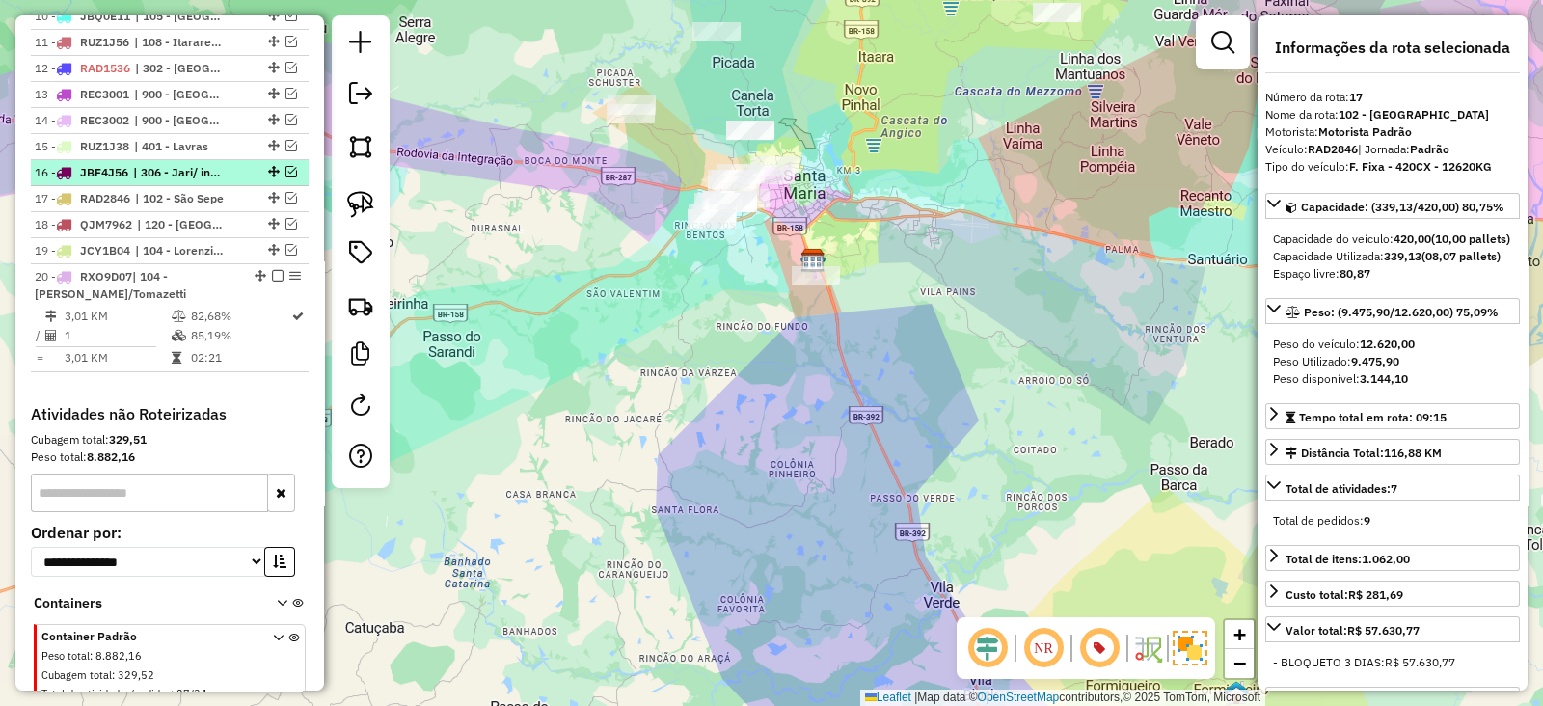
click at [285, 167] on em at bounding box center [291, 172] width 12 height 12
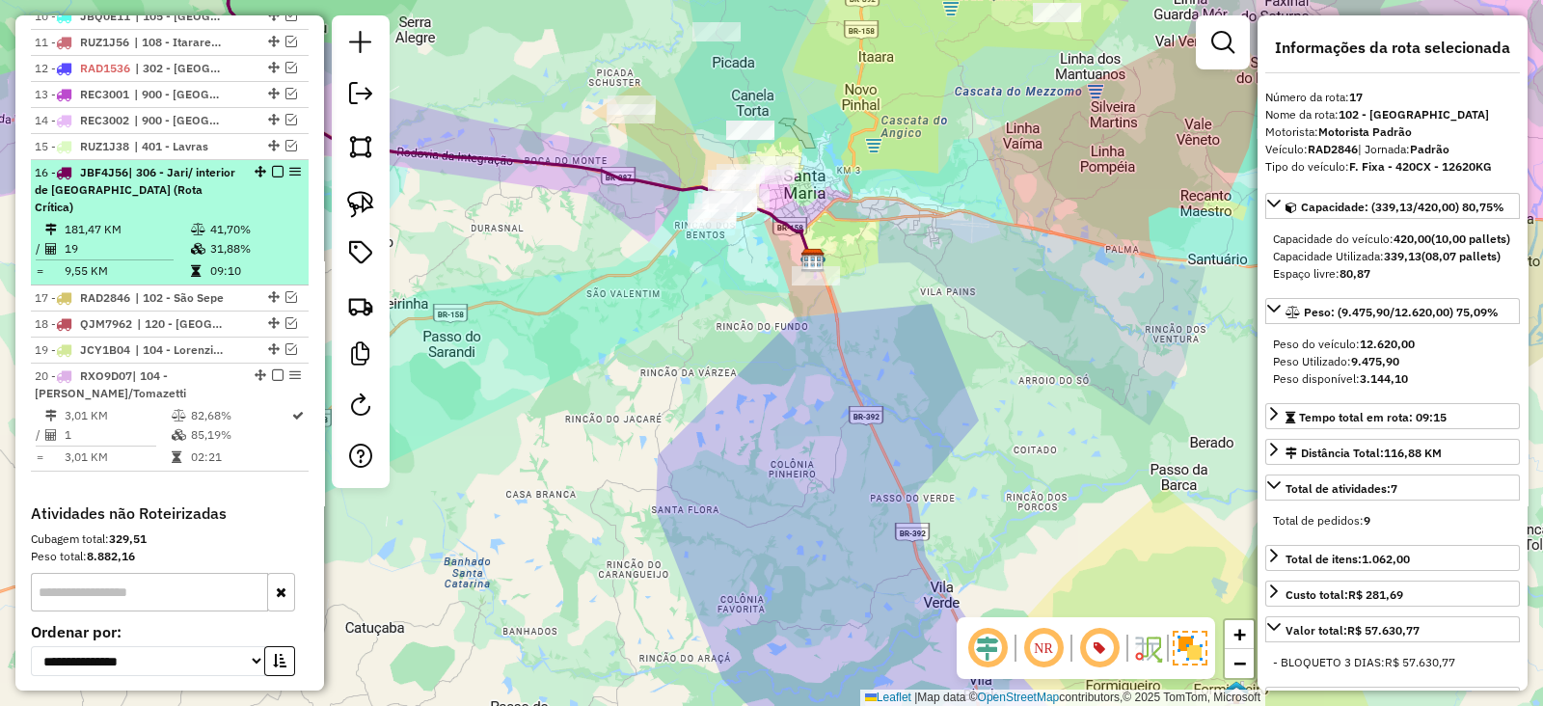
click at [259, 184] on div "16 - JBF4J56 | 306 - Jari/ interior de São Pedro (Rota Crítica)" at bounding box center [170, 190] width 270 height 52
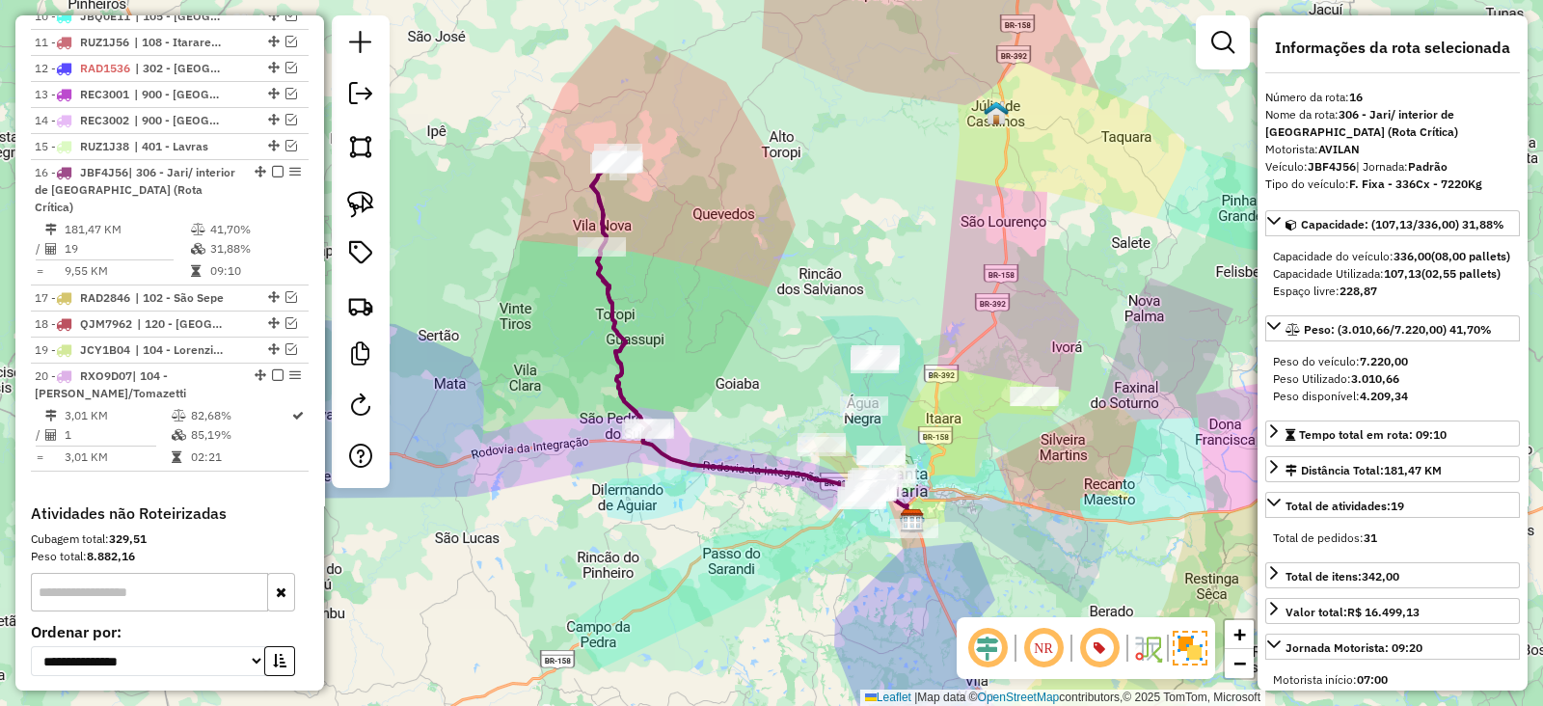
drag, startPoint x: 607, startPoint y: 365, endPoint x: 509, endPoint y: 293, distance: 122.1
click at [509, 293] on div "Janela de atendimento Grade de atendimento Capacidade Transportadoras Veículos …" at bounding box center [771, 353] width 1543 height 706
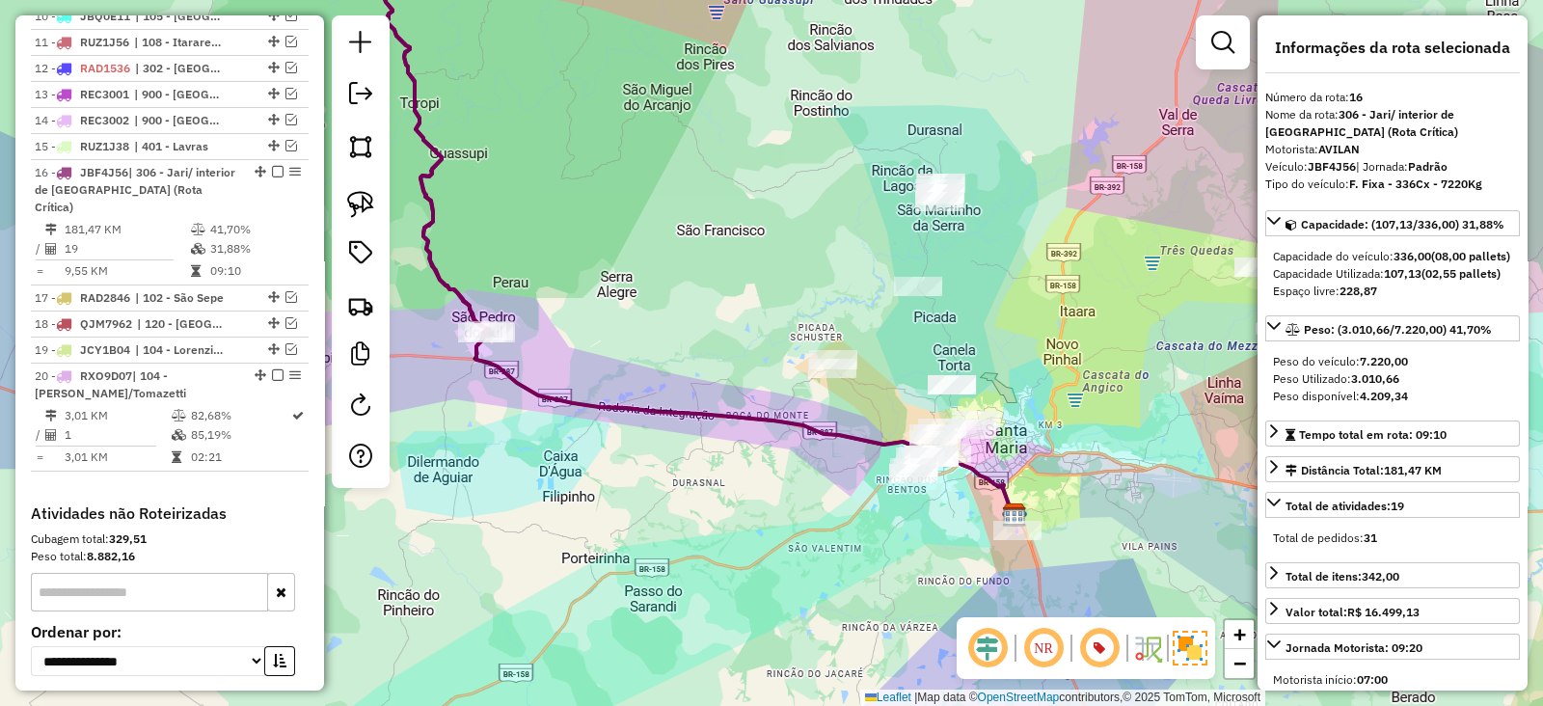
drag, startPoint x: 712, startPoint y: 410, endPoint x: 502, endPoint y: 304, distance: 234.6
click at [502, 304] on icon at bounding box center [699, 220] width 631 height 589
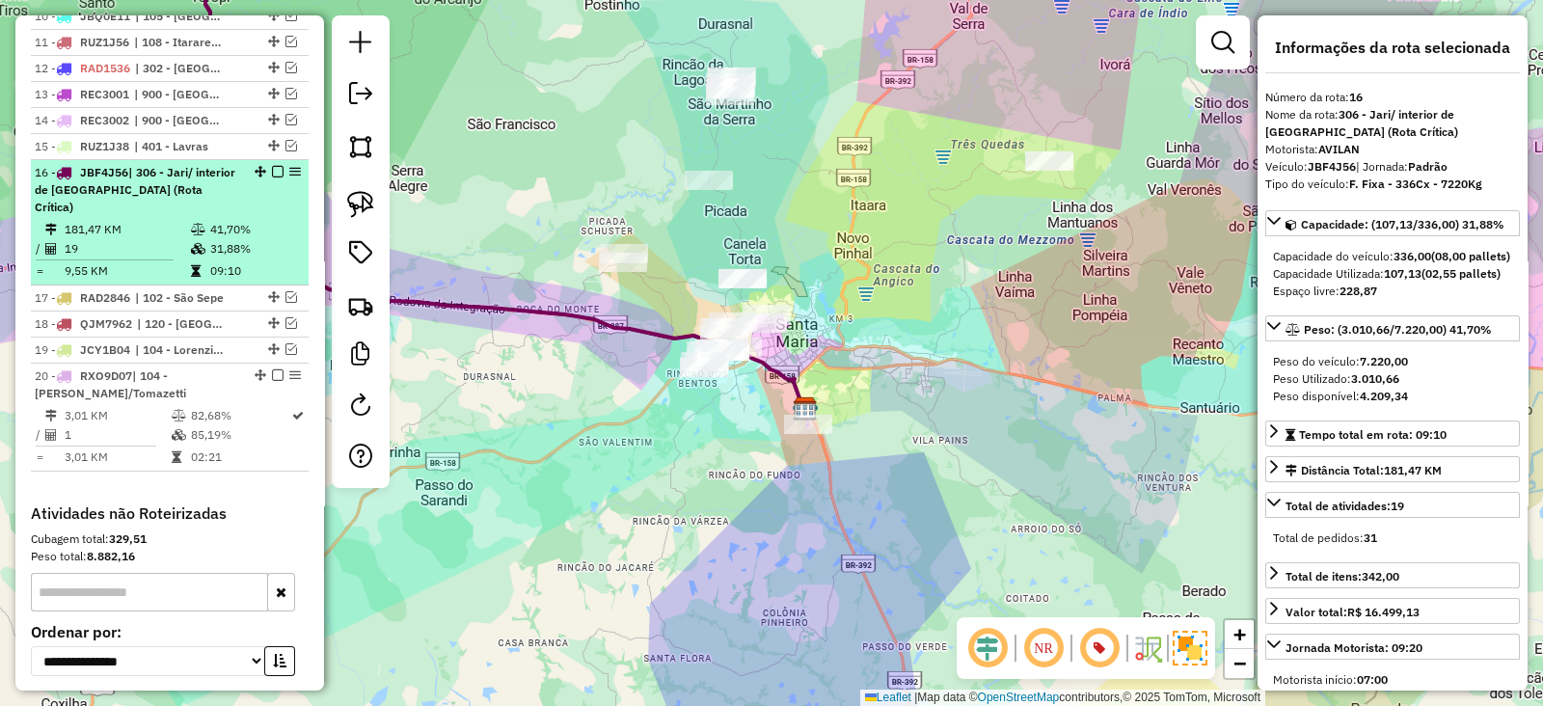
click at [272, 166] on em at bounding box center [278, 172] width 12 height 12
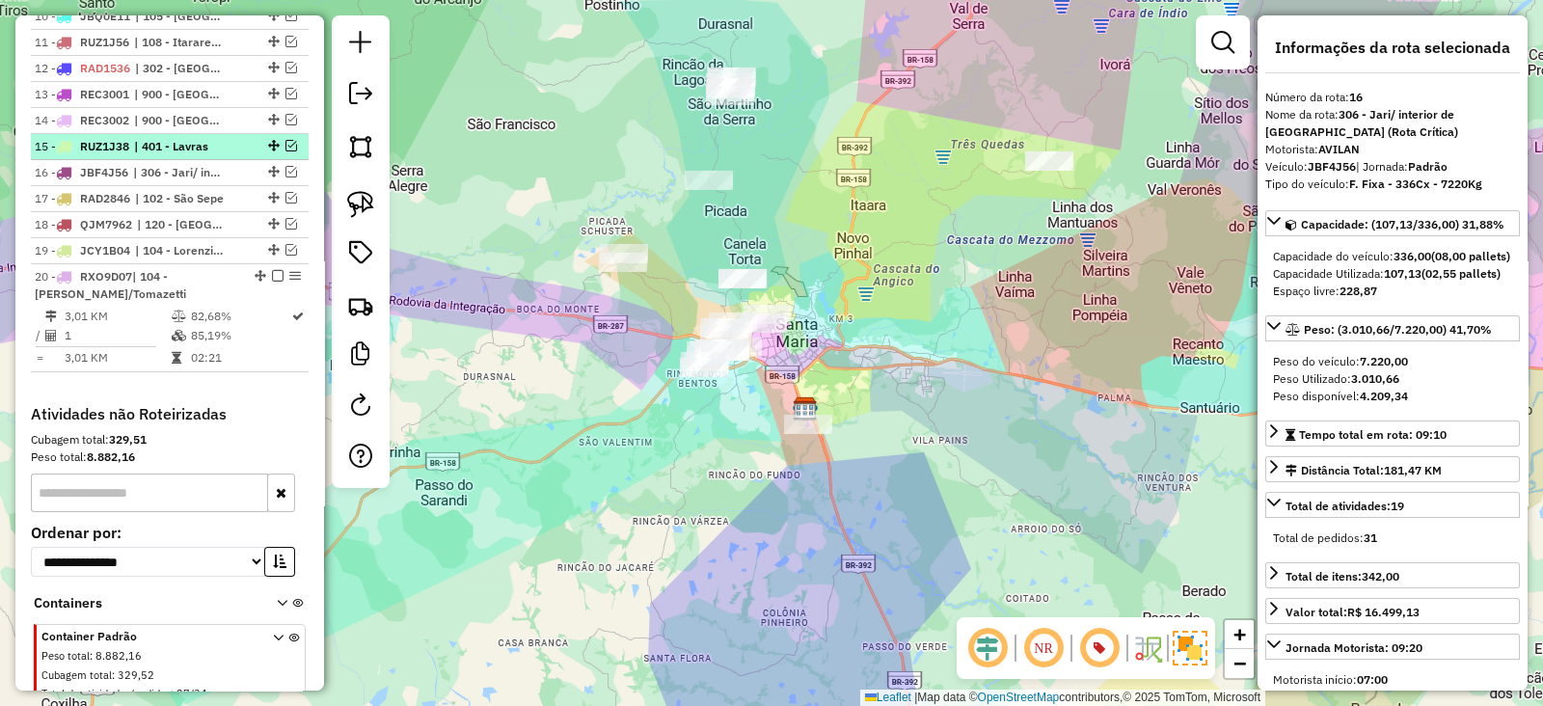
click at [285, 142] on em at bounding box center [291, 146] width 12 height 12
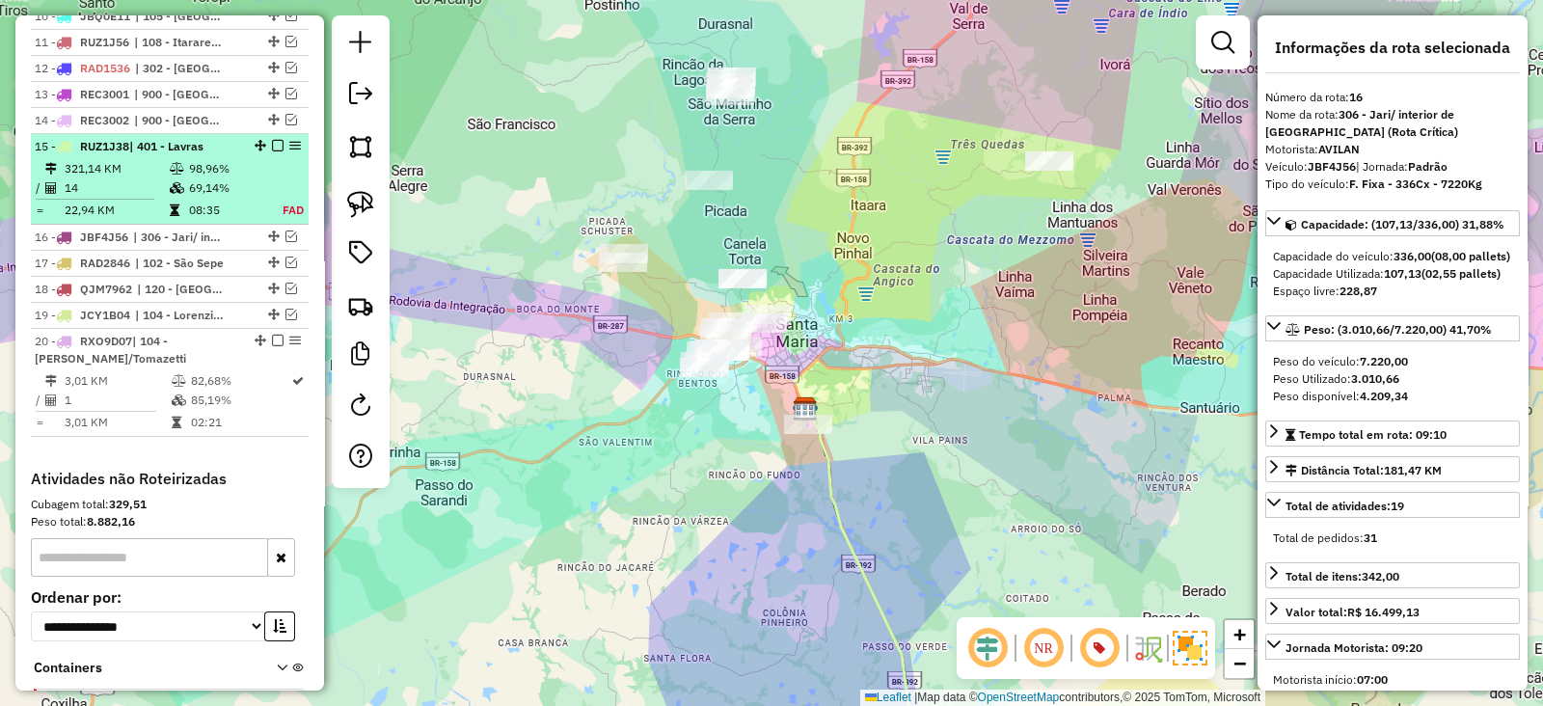
click at [274, 146] on em at bounding box center [278, 146] width 12 height 12
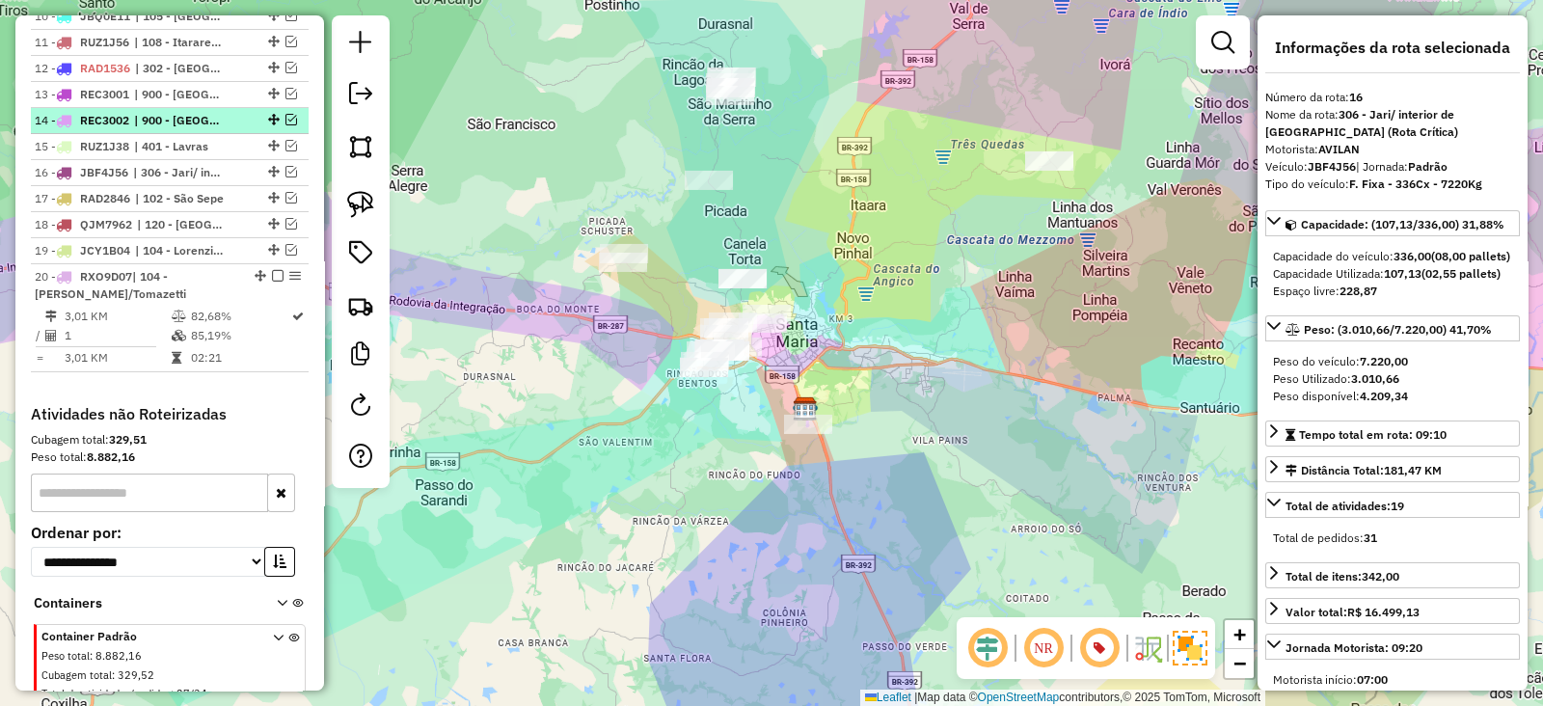
click at [285, 114] on em at bounding box center [291, 120] width 12 height 12
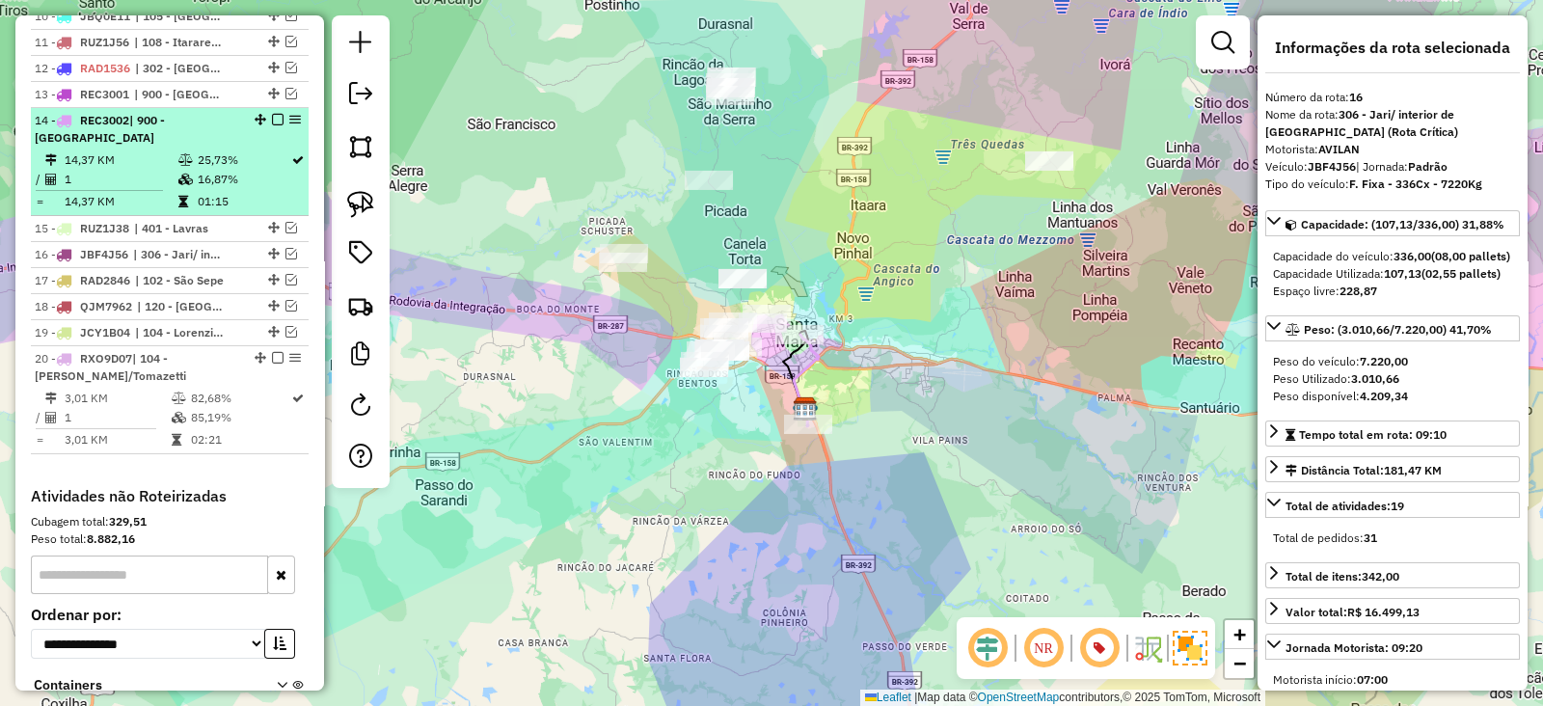
click at [273, 114] on em at bounding box center [278, 120] width 12 height 12
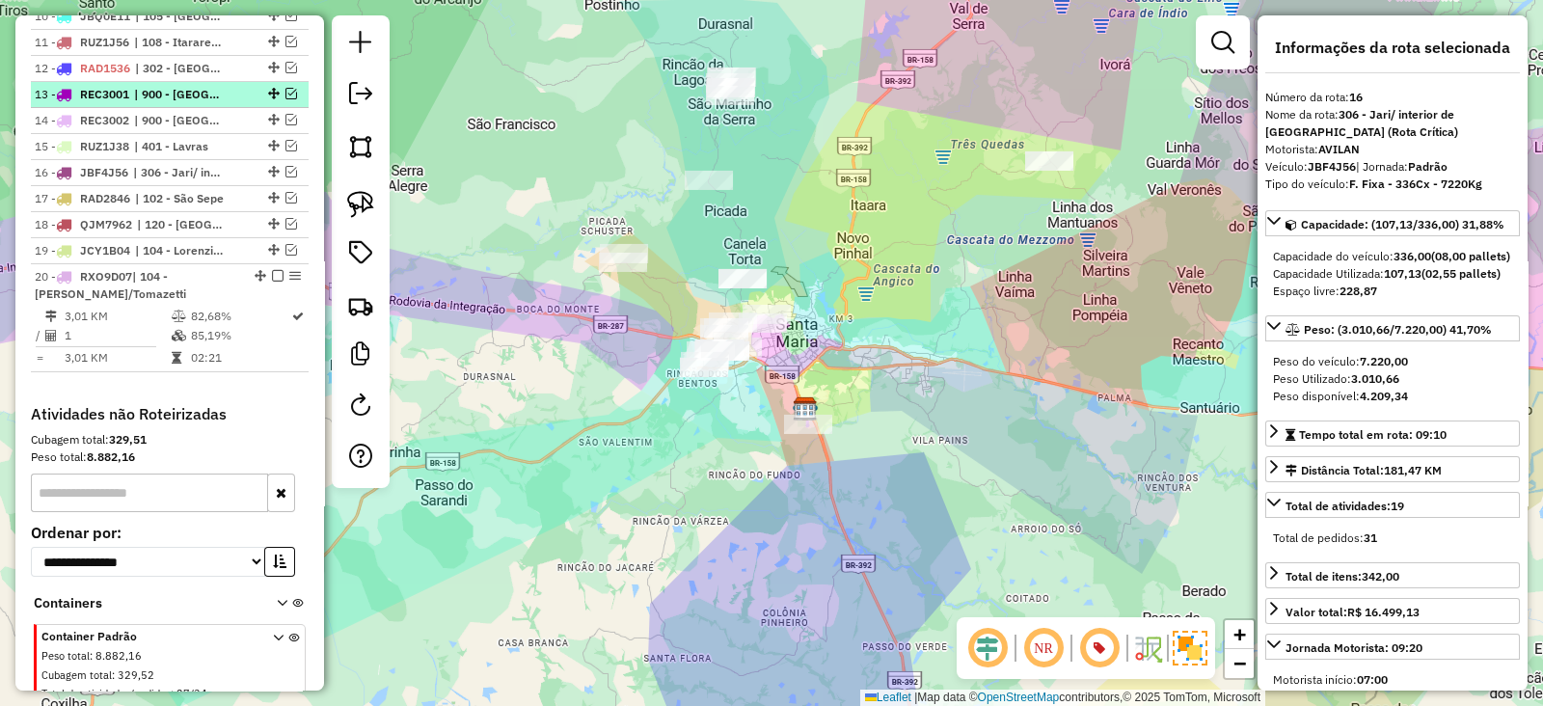
click at [285, 88] on em at bounding box center [291, 94] width 12 height 12
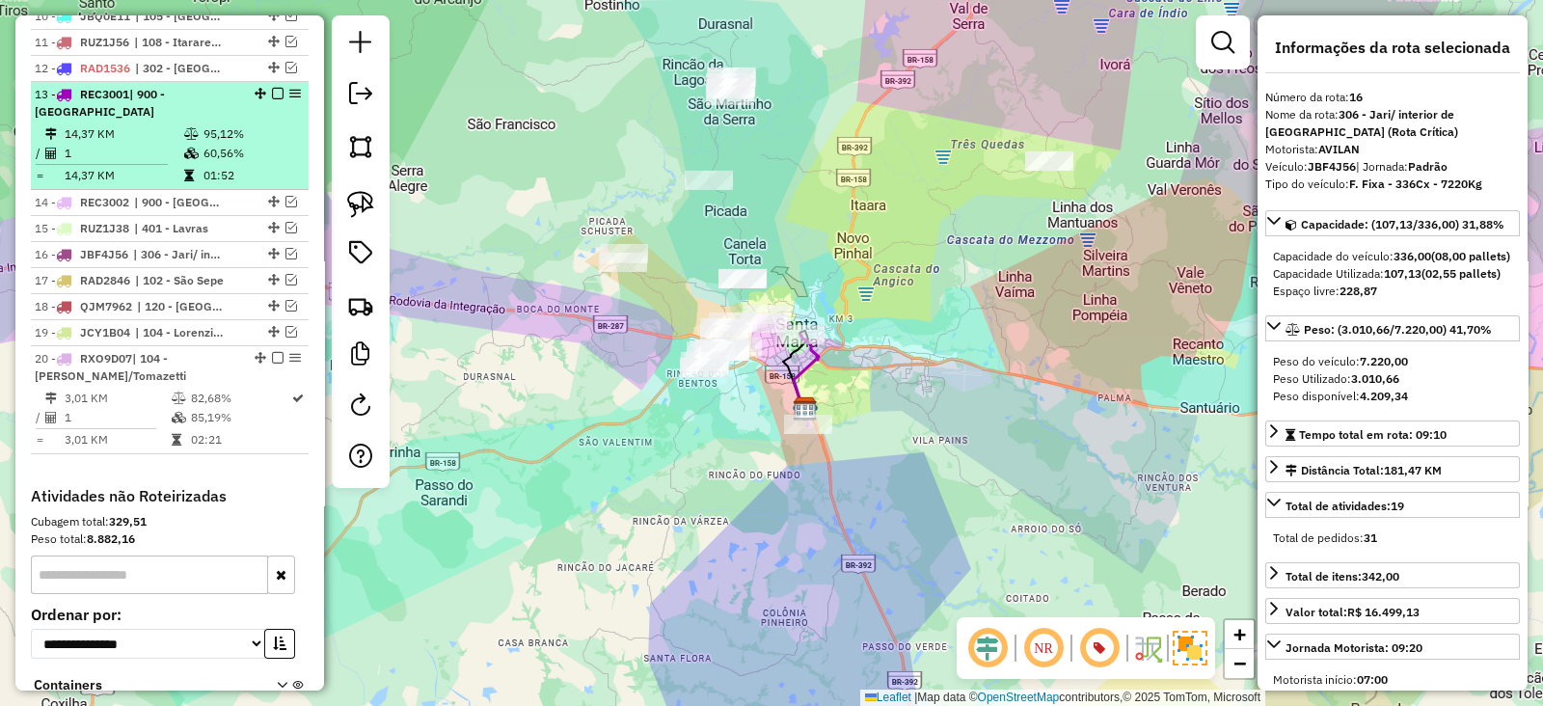
click at [272, 91] on em at bounding box center [278, 94] width 12 height 12
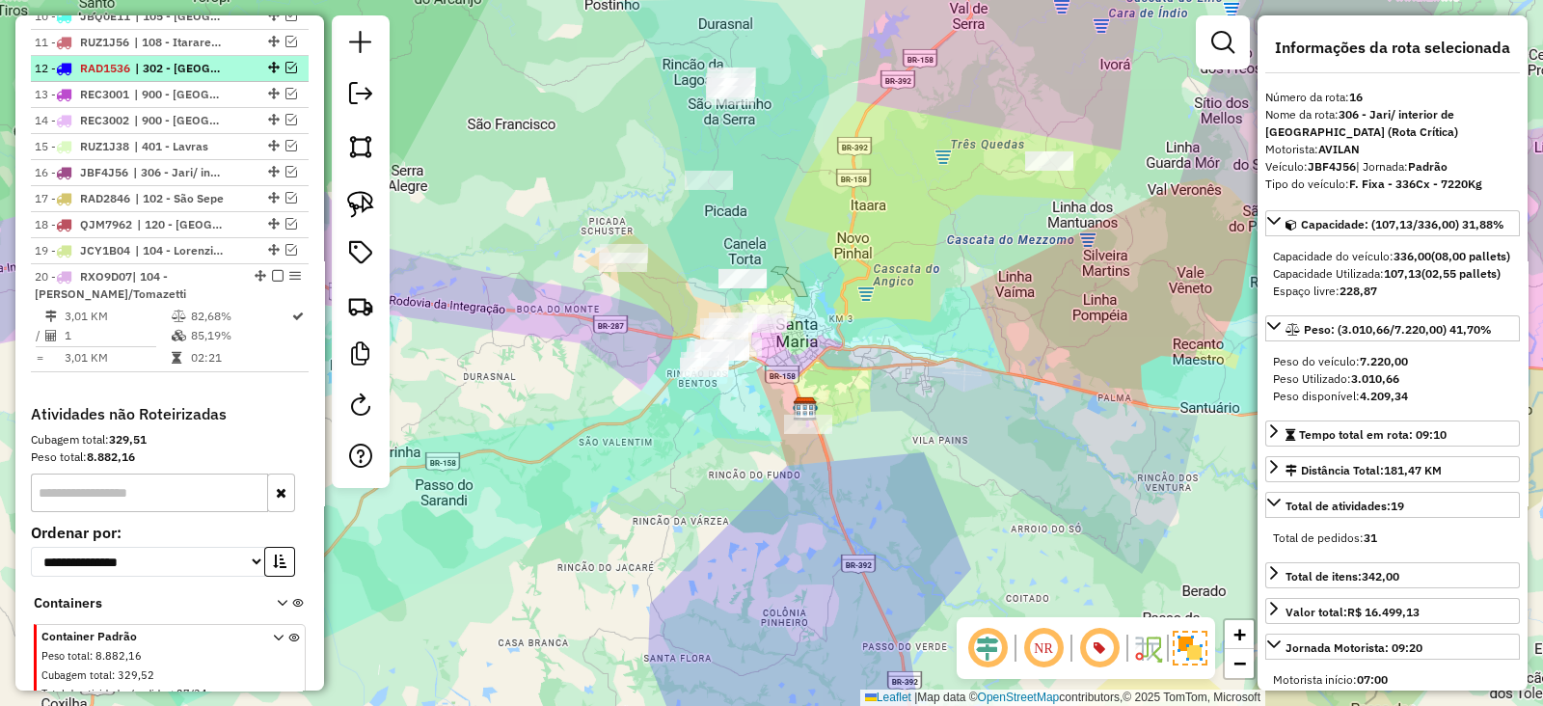
click at [285, 63] on em at bounding box center [291, 68] width 12 height 12
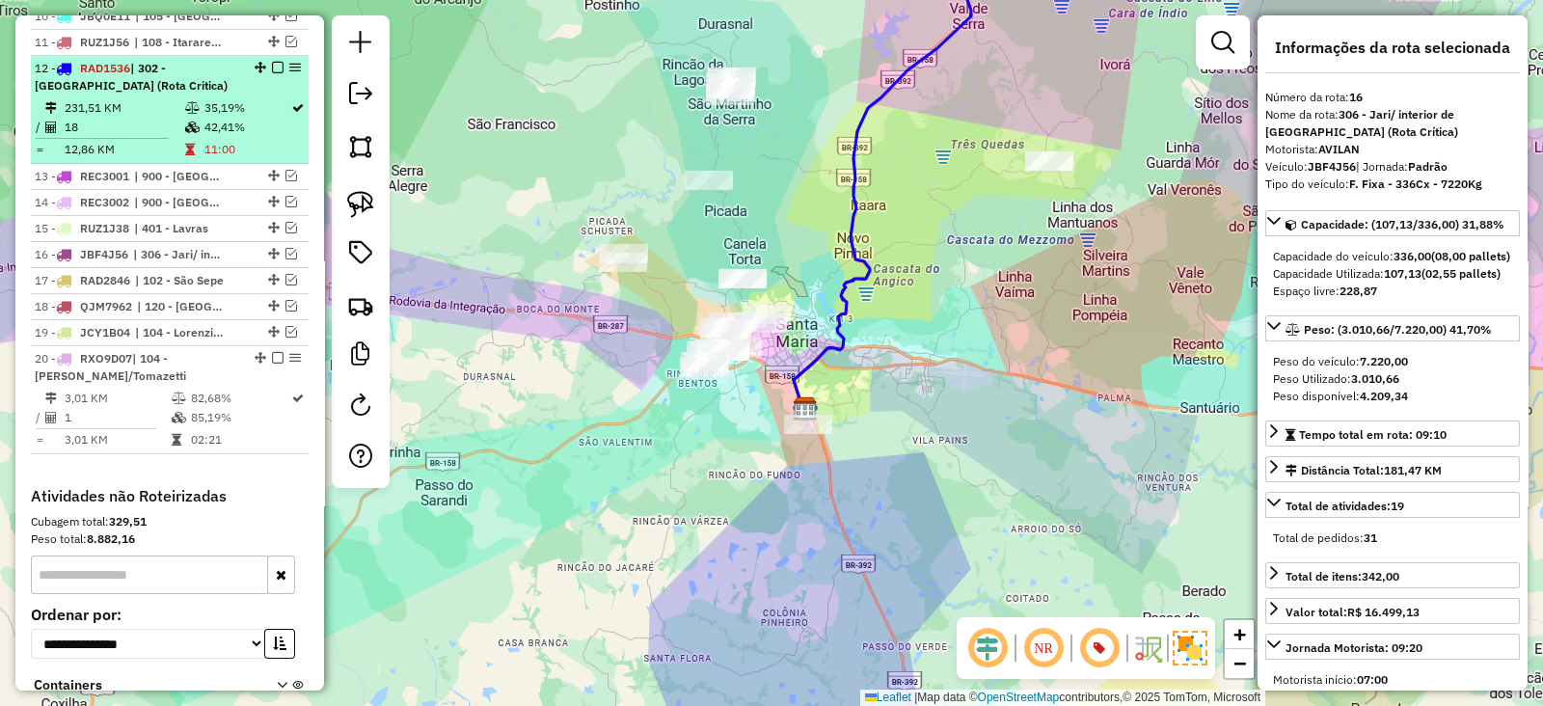
click at [276, 64] on em at bounding box center [278, 68] width 12 height 12
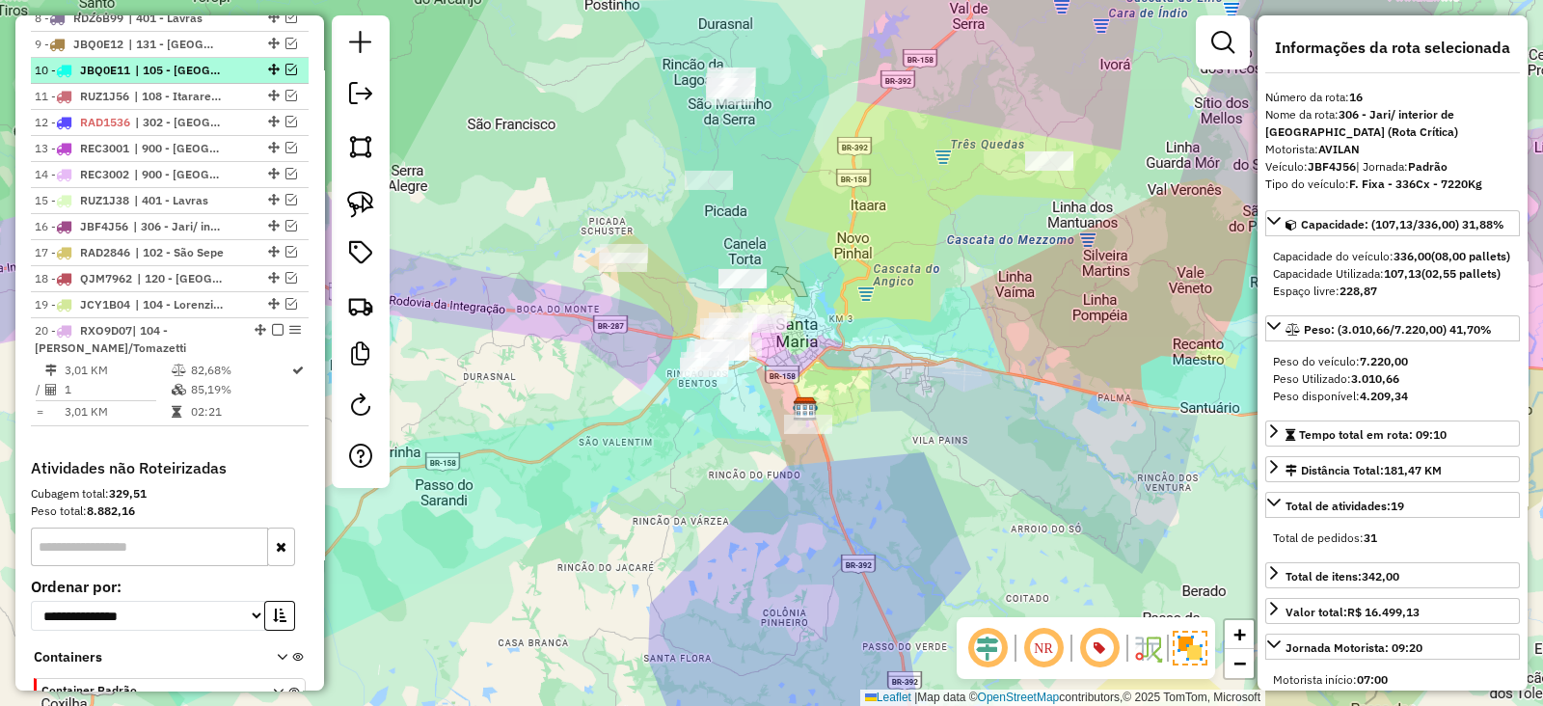
scroll to position [904, 0]
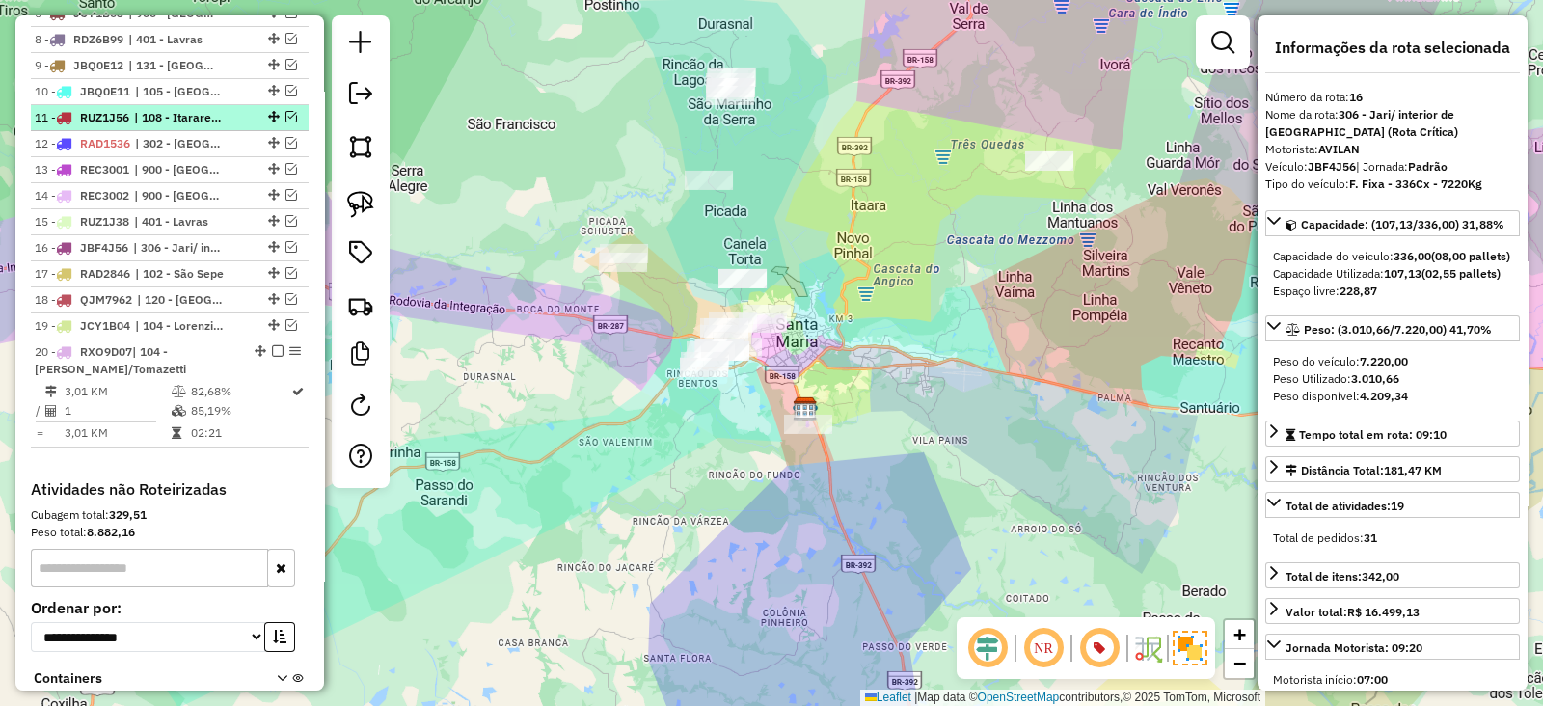
click at [285, 113] on em at bounding box center [291, 117] width 12 height 12
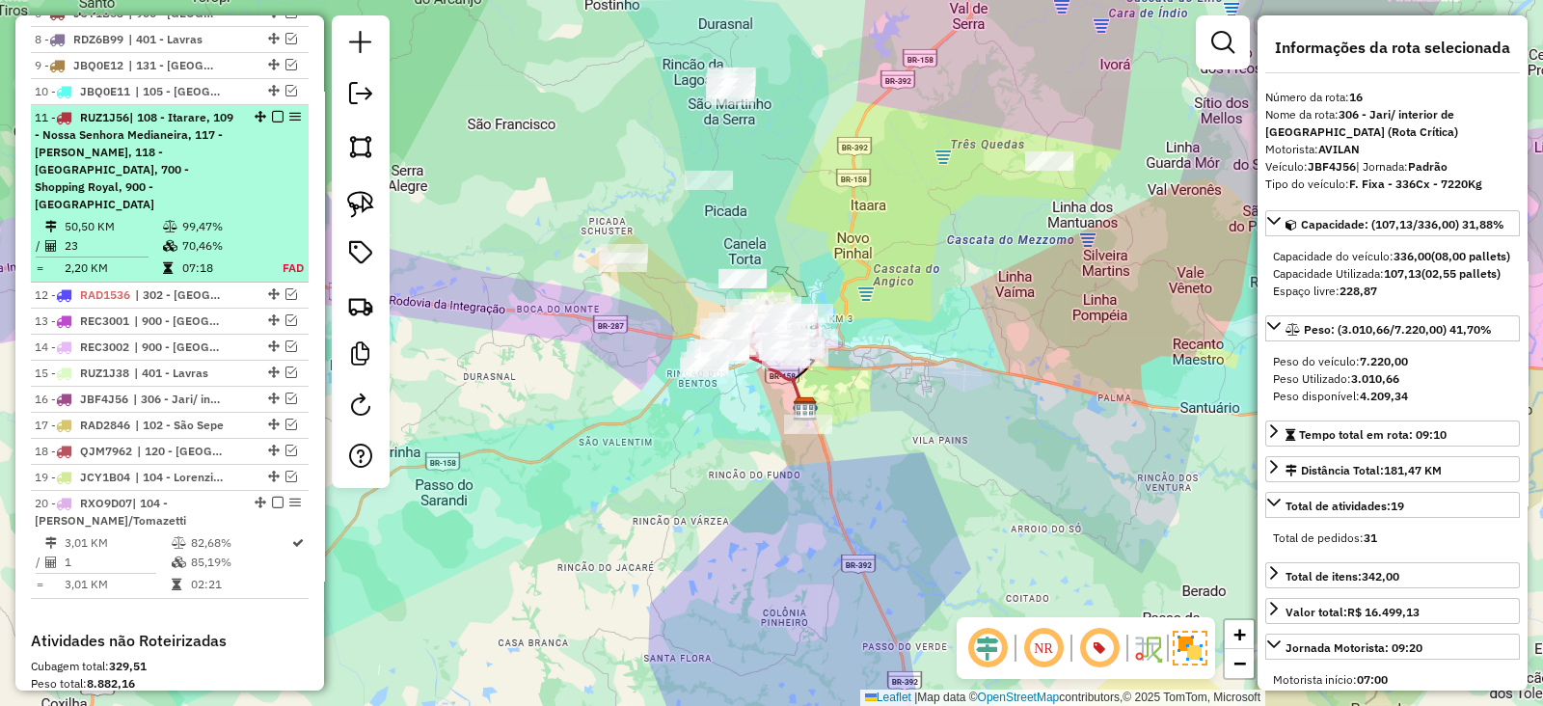
click at [272, 111] on em at bounding box center [278, 117] width 12 height 12
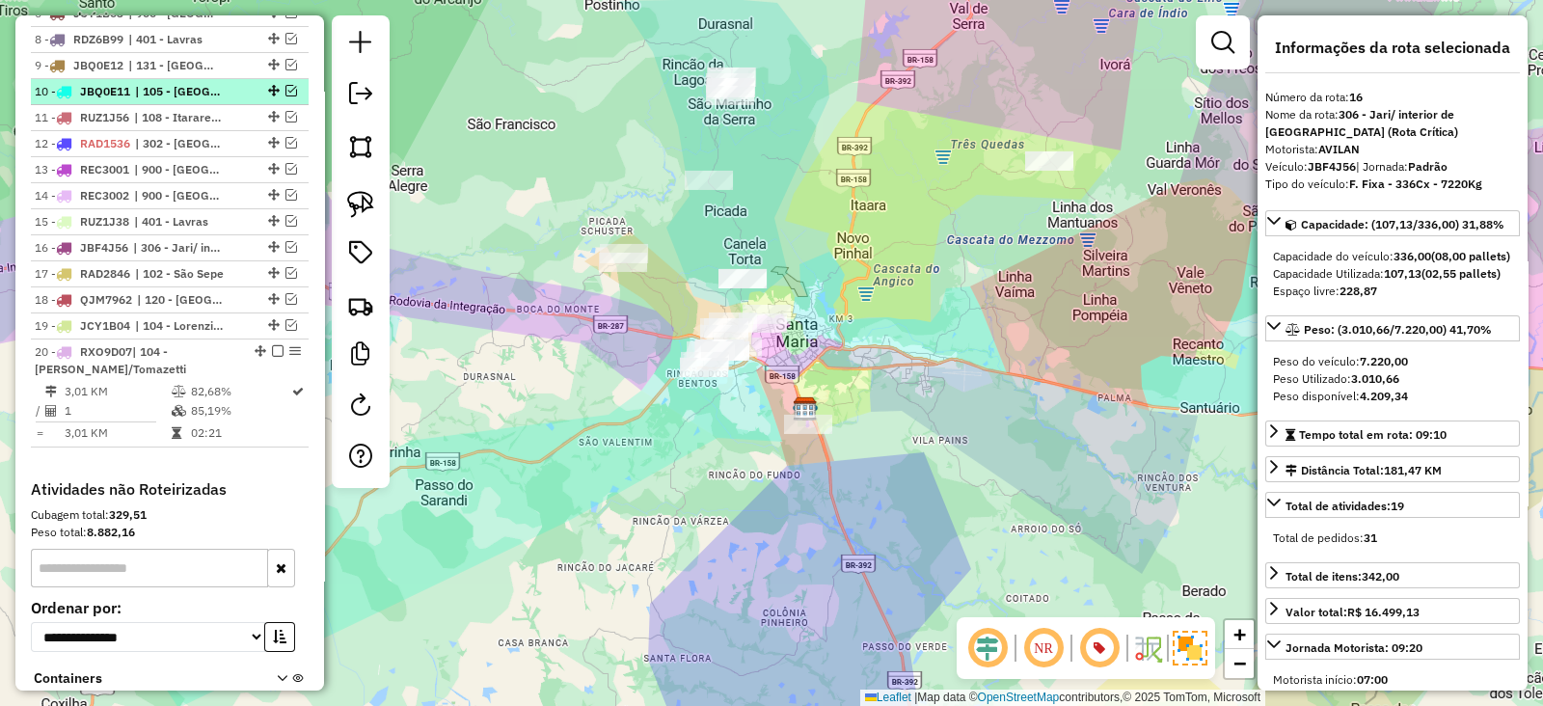
click at [285, 88] on em at bounding box center [291, 91] width 12 height 12
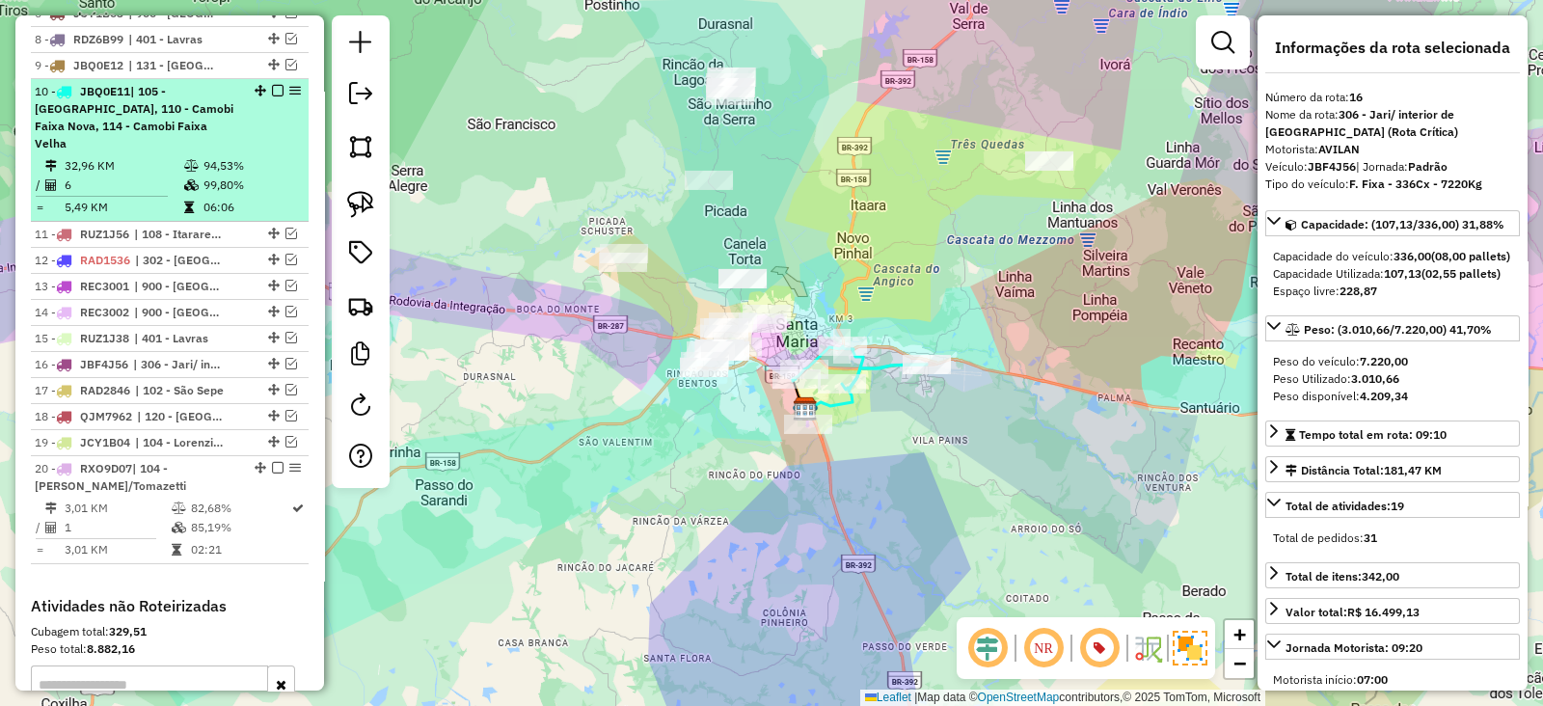
click at [274, 86] on em at bounding box center [278, 91] width 12 height 12
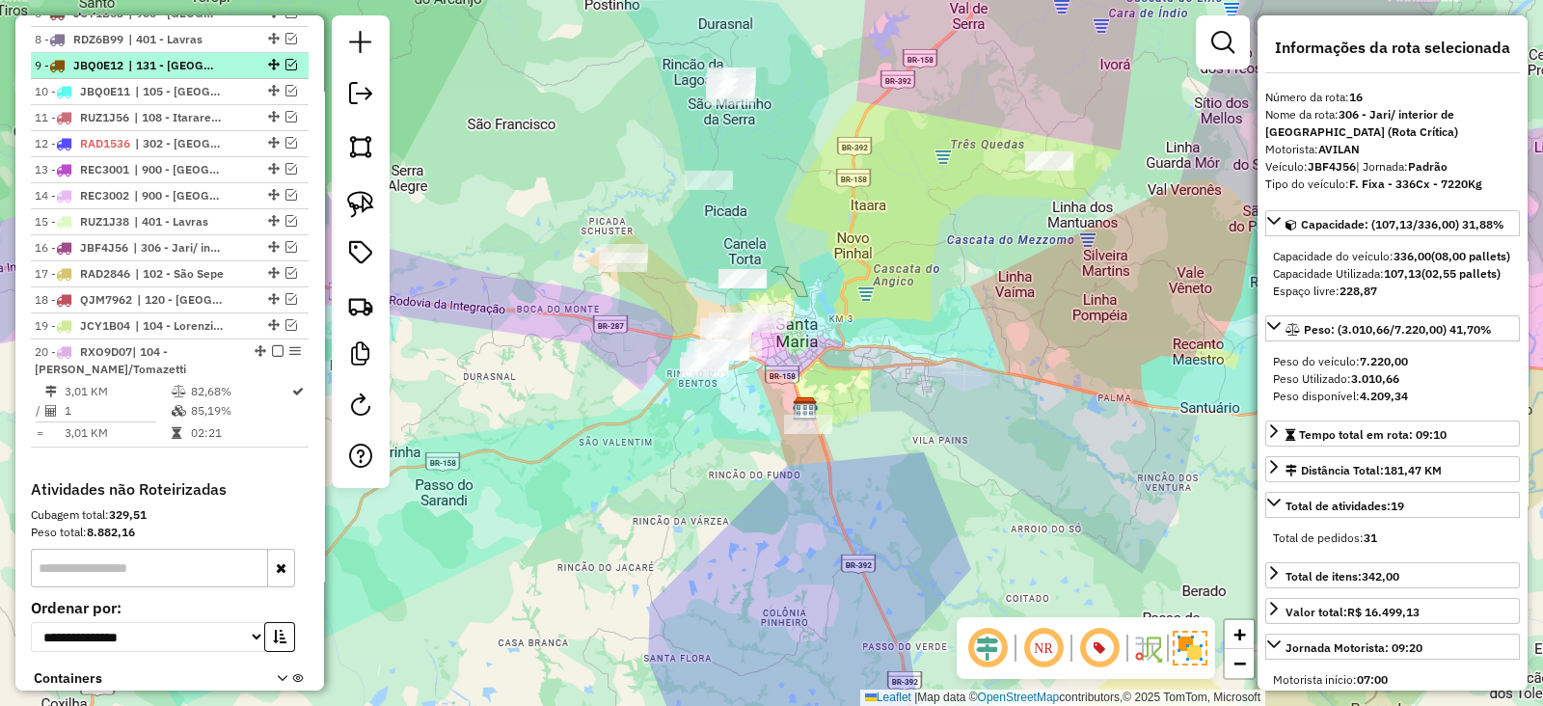
click at [285, 62] on em at bounding box center [291, 65] width 12 height 12
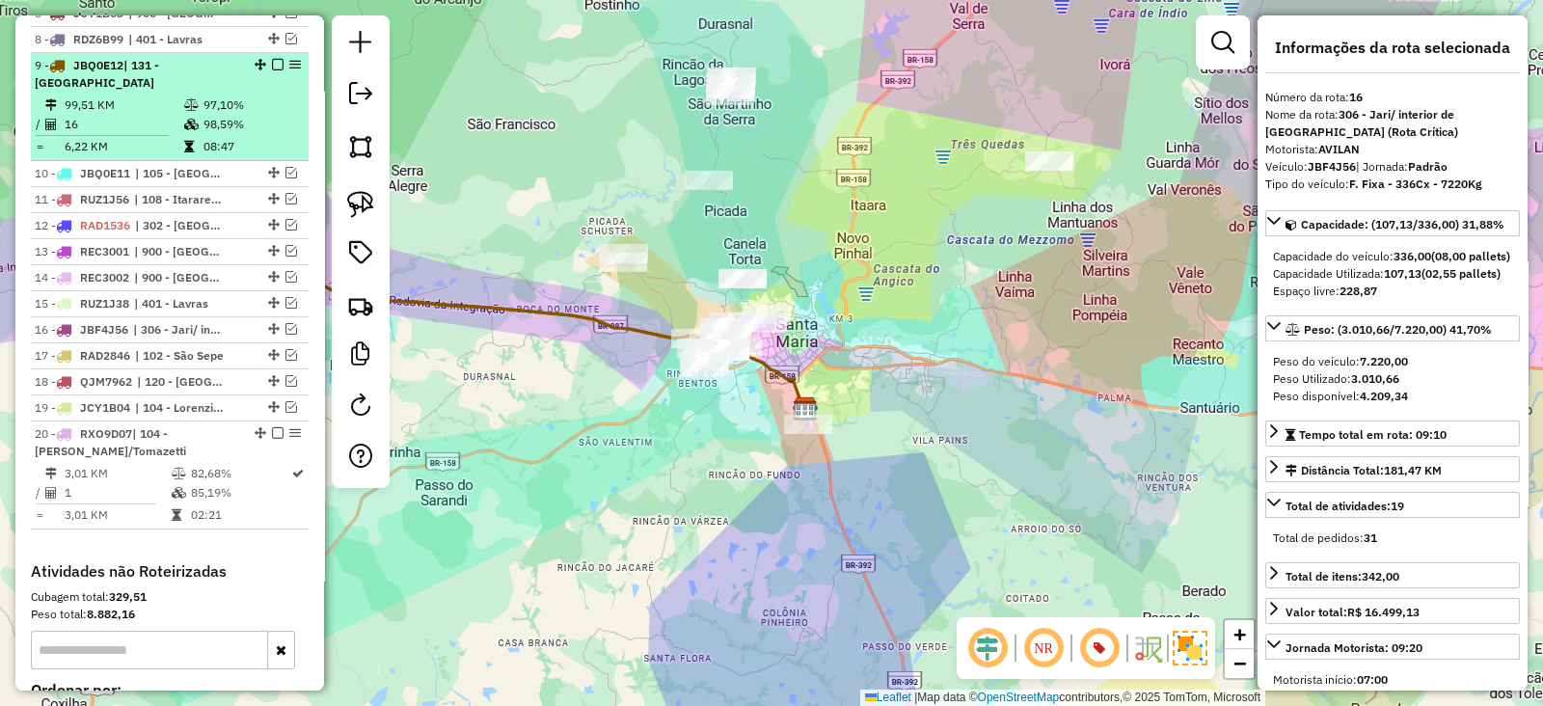
click at [281, 62] on div at bounding box center [272, 65] width 58 height 12
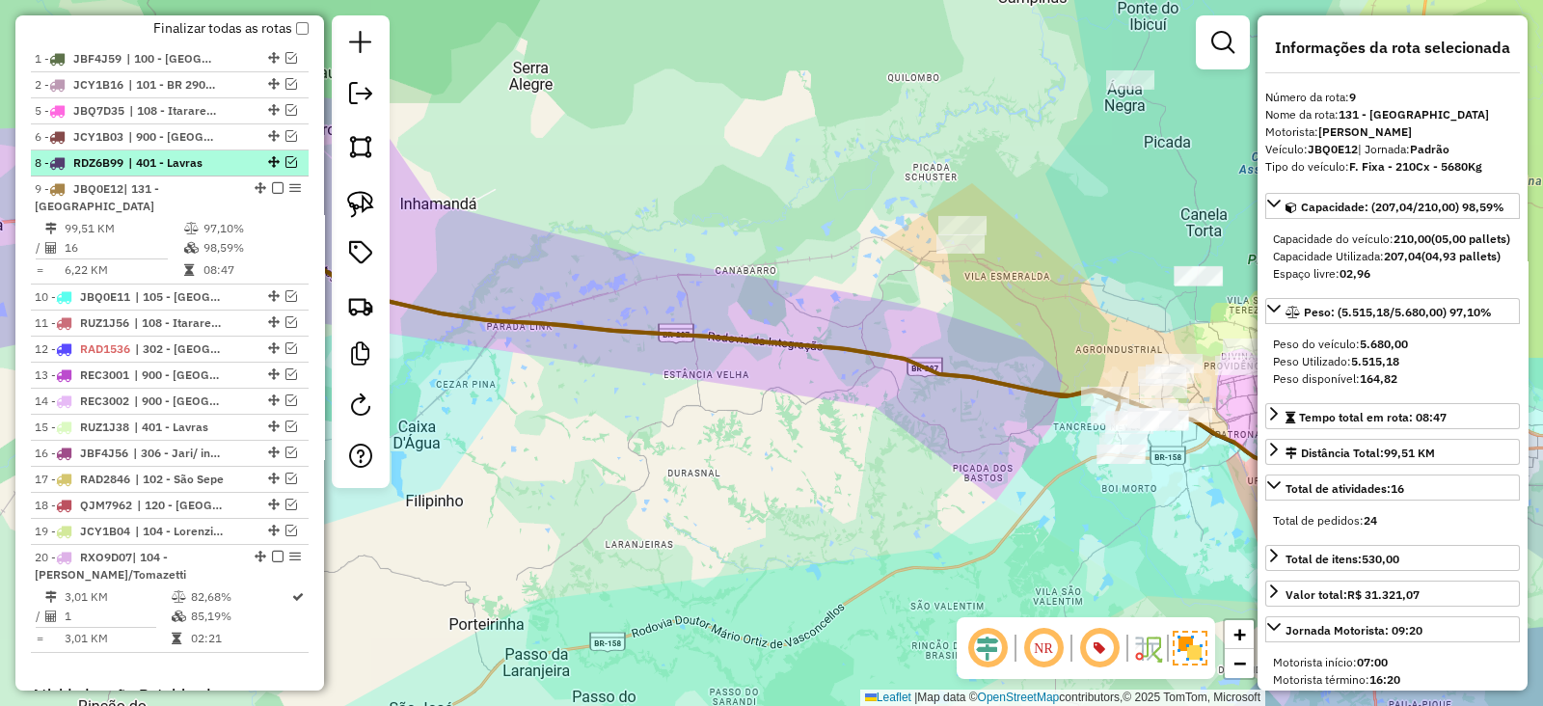
scroll to position [770, 0]
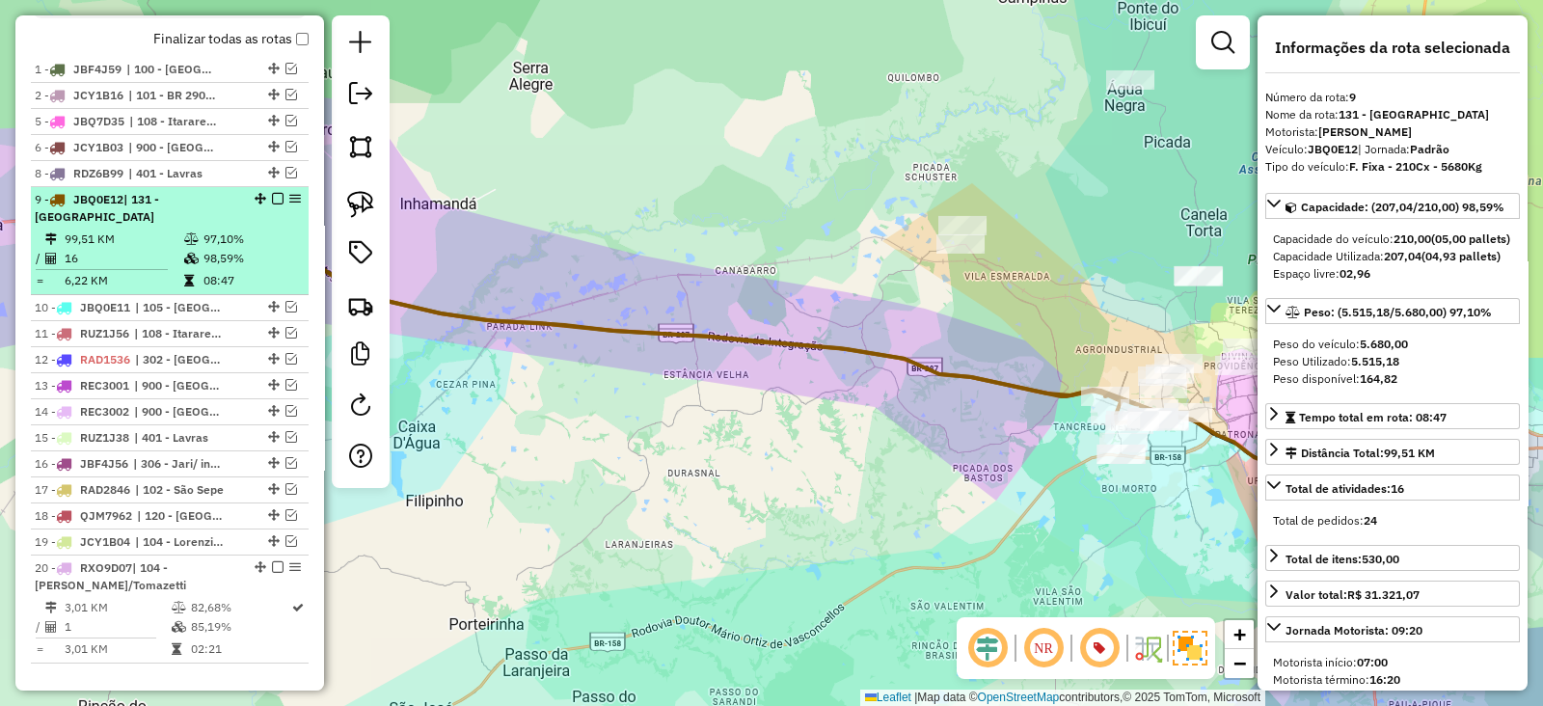
click at [272, 193] on em at bounding box center [278, 199] width 12 height 12
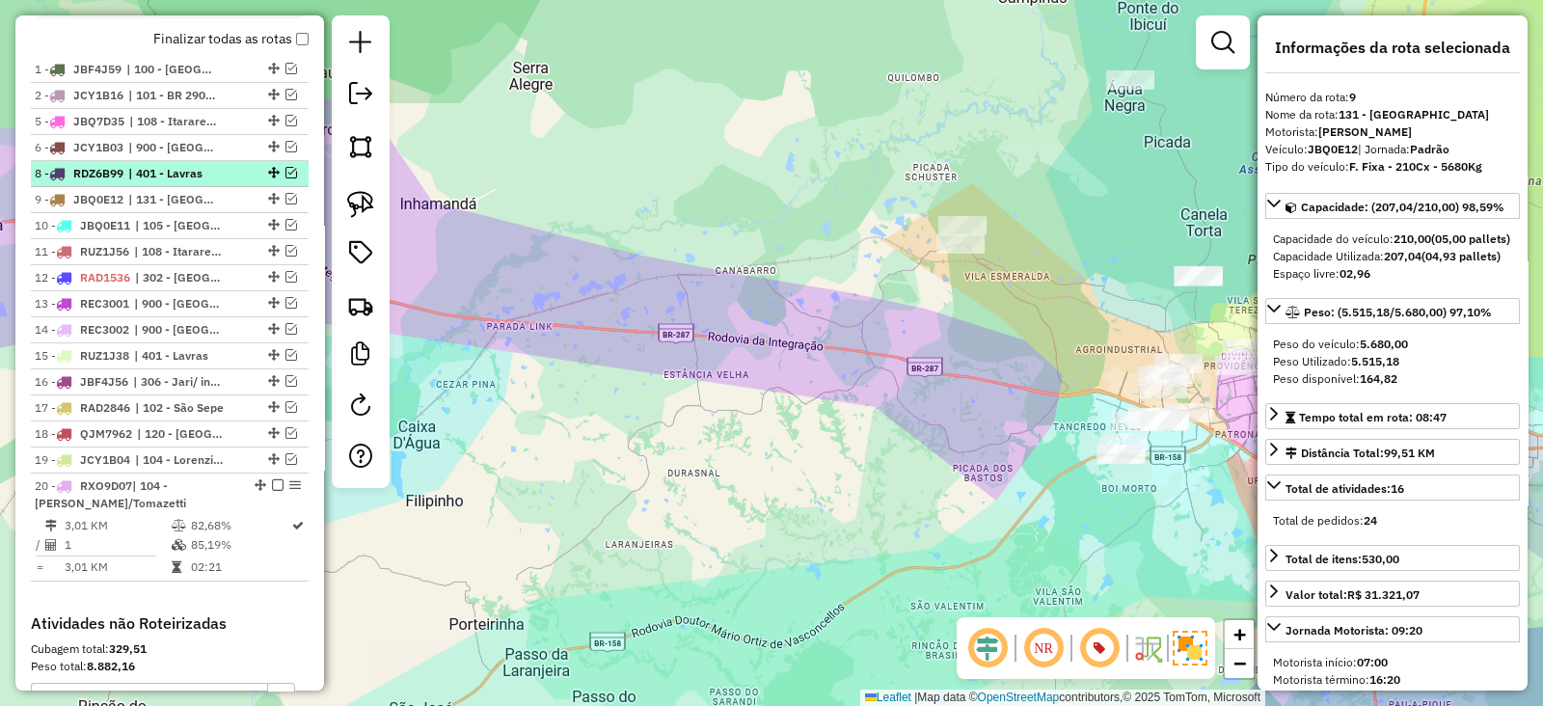
click at [285, 169] on em at bounding box center [291, 173] width 12 height 12
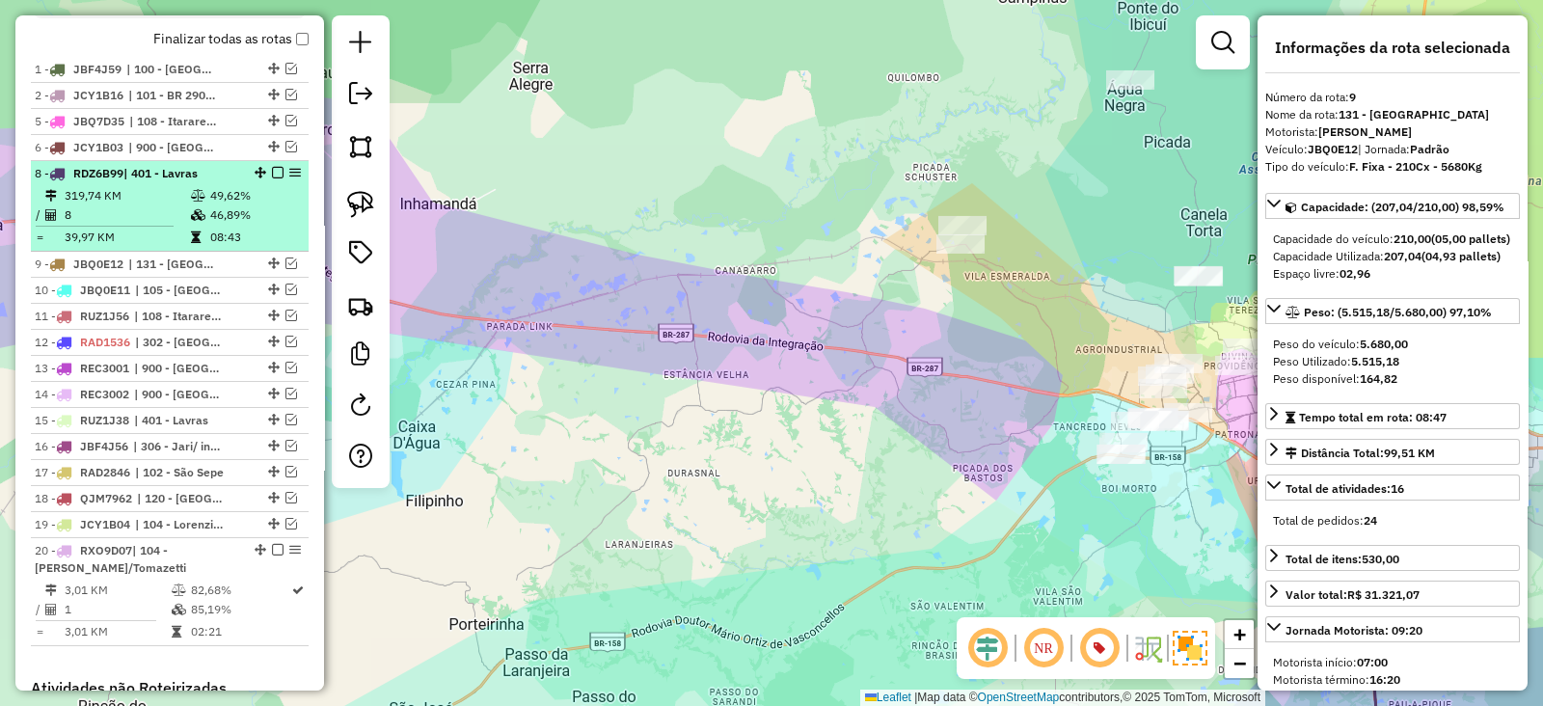
click at [251, 190] on td "49,62%" at bounding box center [255, 195] width 92 height 19
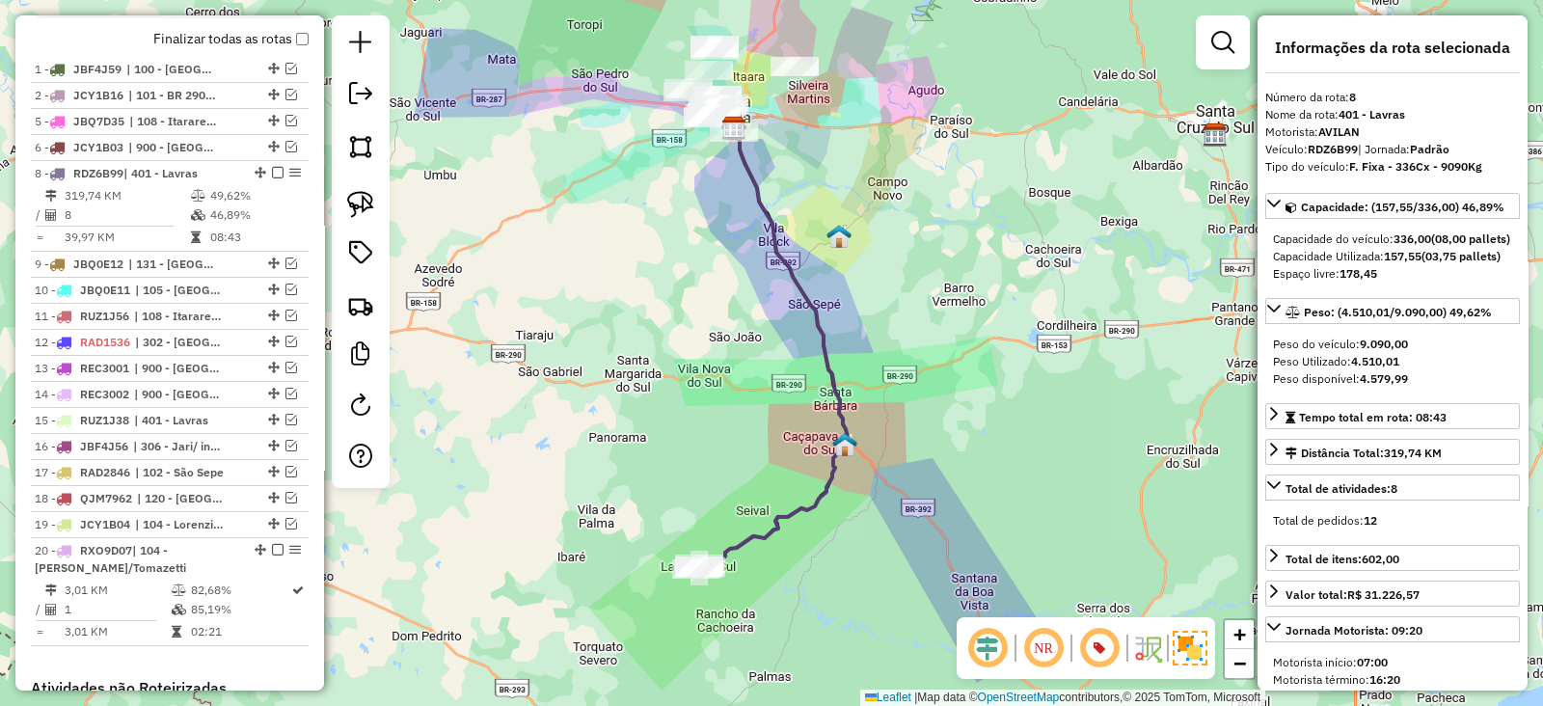
drag, startPoint x: 565, startPoint y: 392, endPoint x: 567, endPoint y: 329, distance: 63.7
click at [567, 329] on div "Janela de atendimento Grade de atendimento Capacidade Transportadoras Veículos …" at bounding box center [771, 353] width 1543 height 706
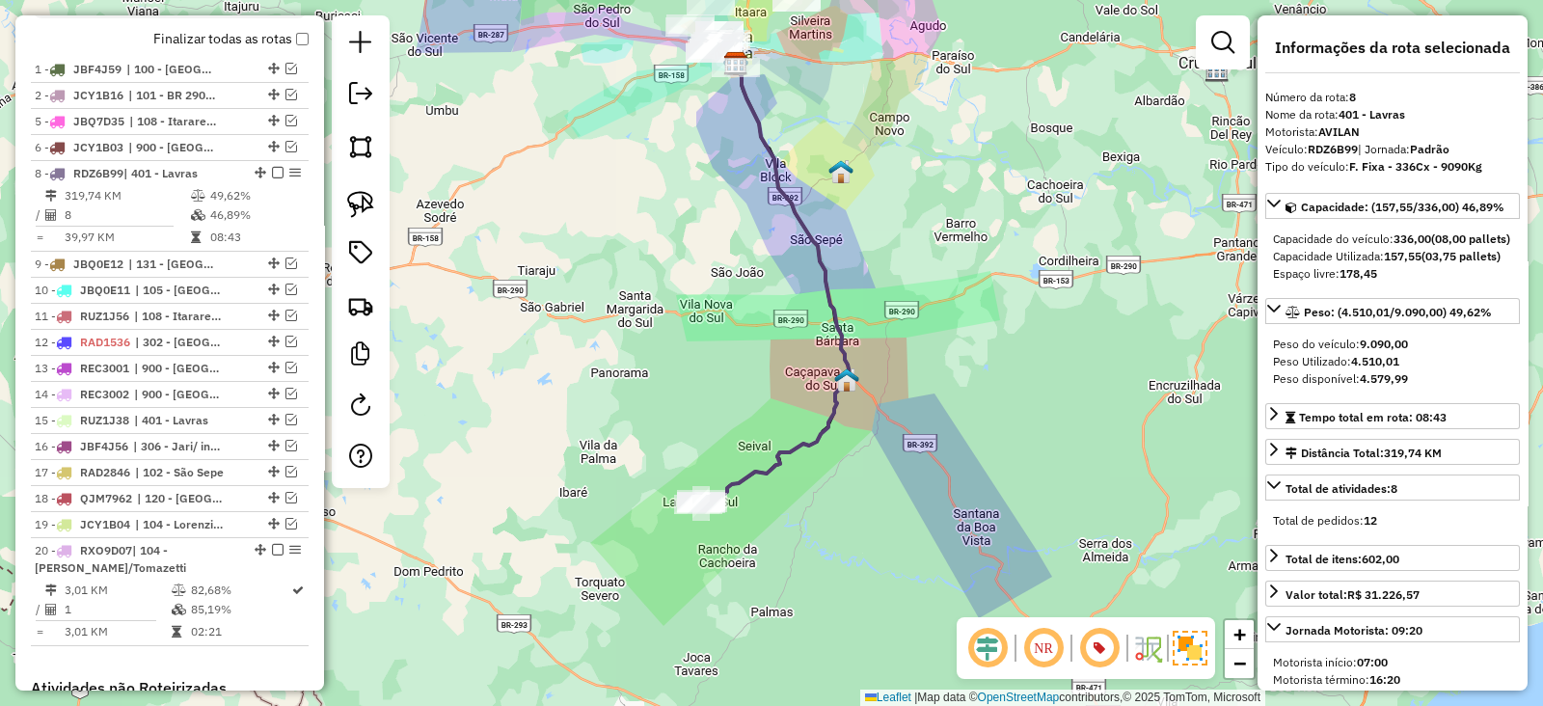
click at [357, 228] on div at bounding box center [361, 251] width 58 height 472
click at [376, 216] on link at bounding box center [360, 204] width 42 height 42
drag, startPoint x: 648, startPoint y: 527, endPoint x: 784, endPoint y: 491, distance: 140.8
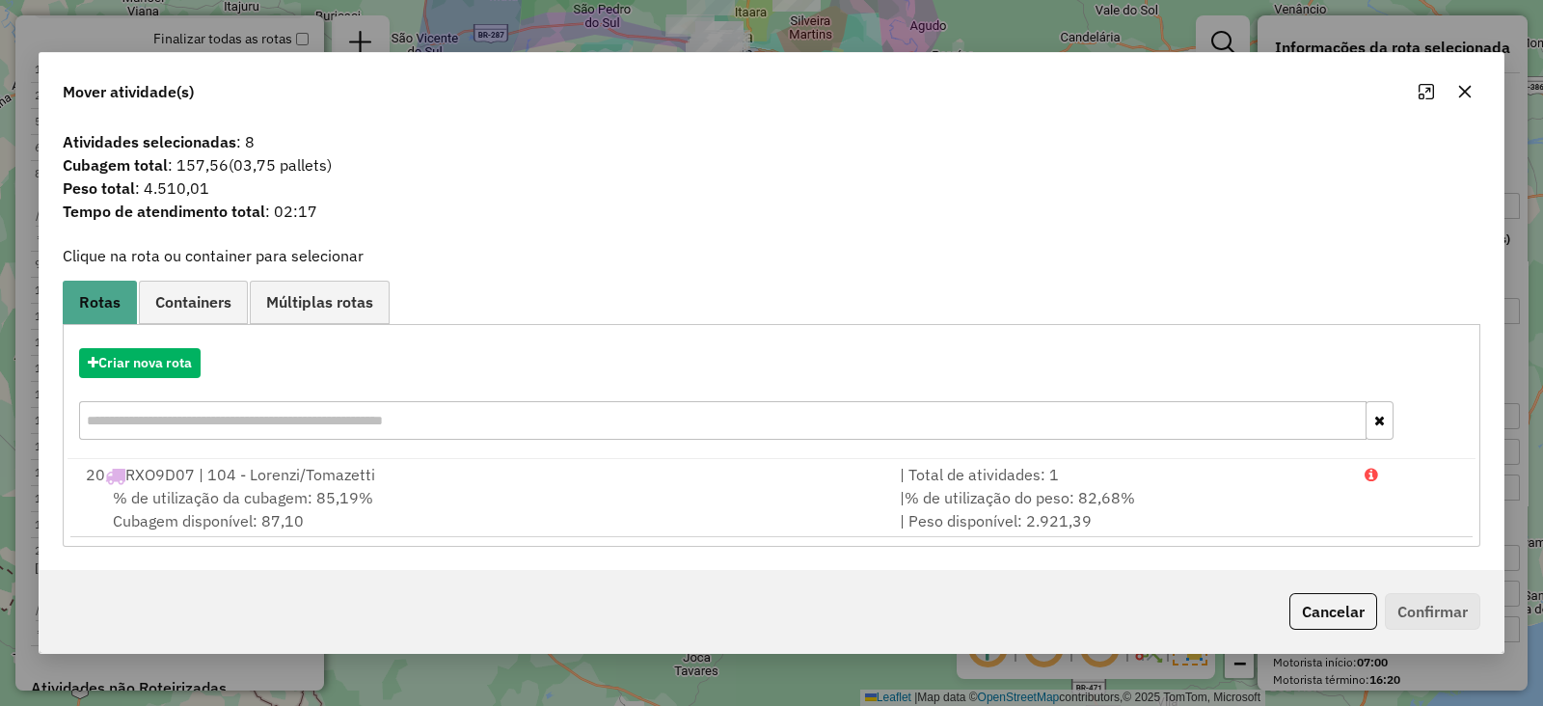
click at [1464, 93] on icon "button" at bounding box center [1465, 91] width 13 height 13
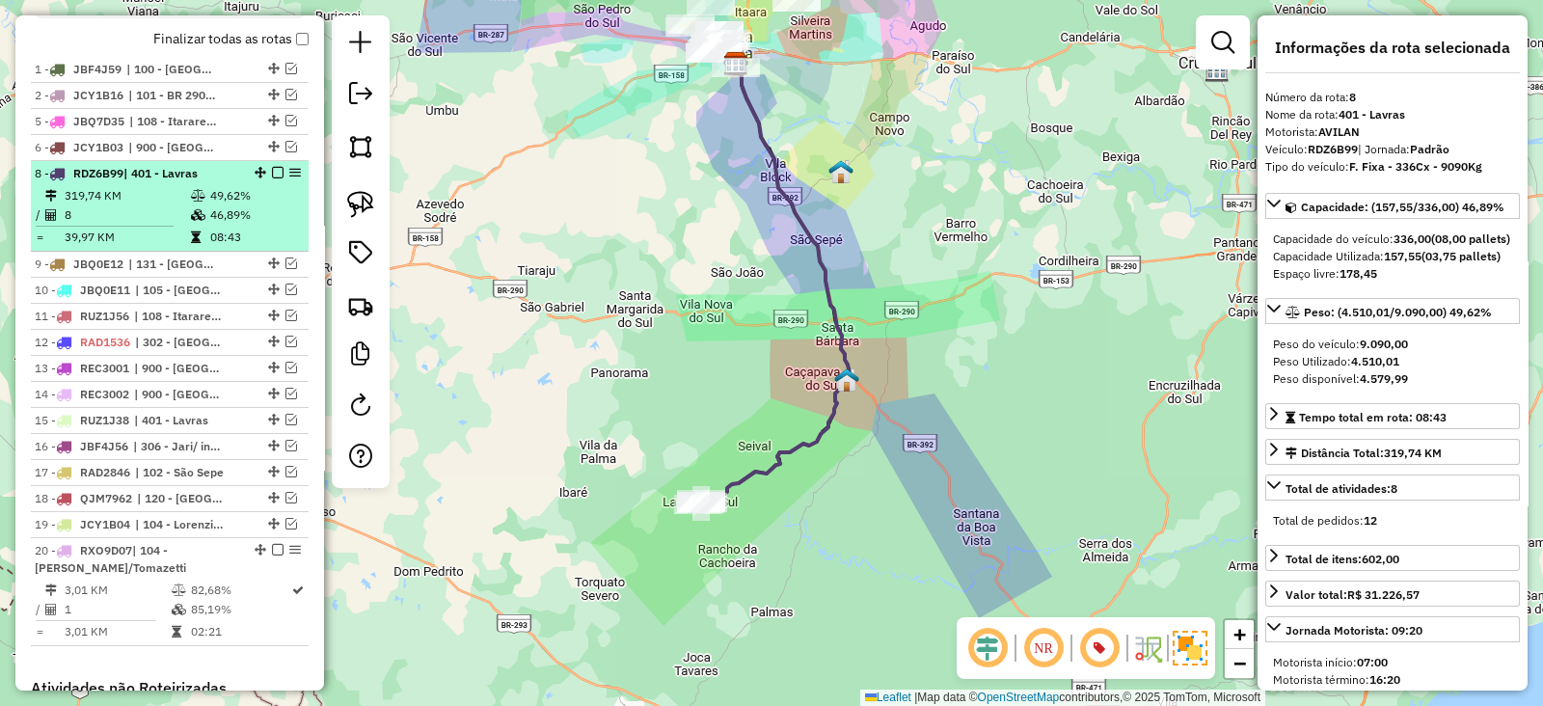
click at [272, 167] on em at bounding box center [278, 173] width 12 height 12
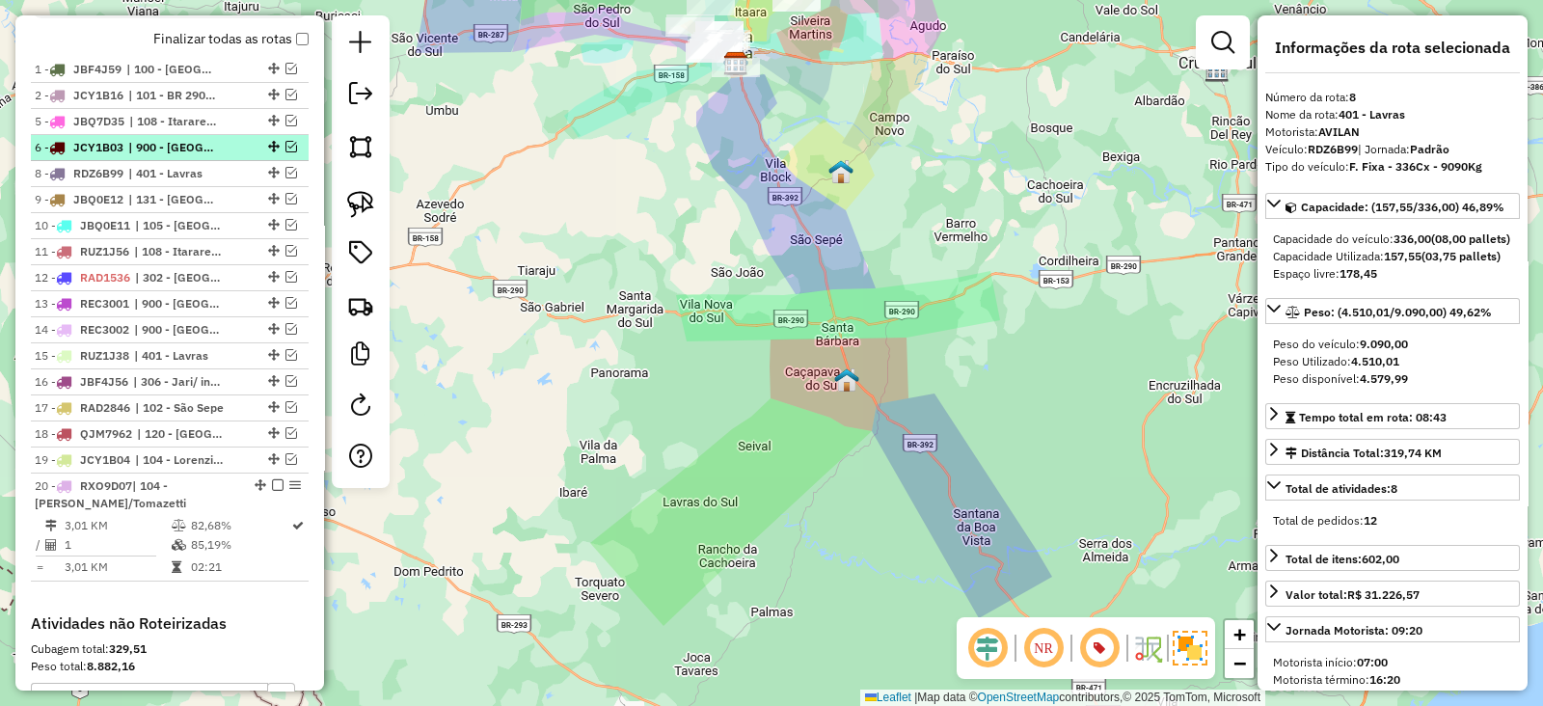
click at [285, 142] on em at bounding box center [291, 147] width 12 height 12
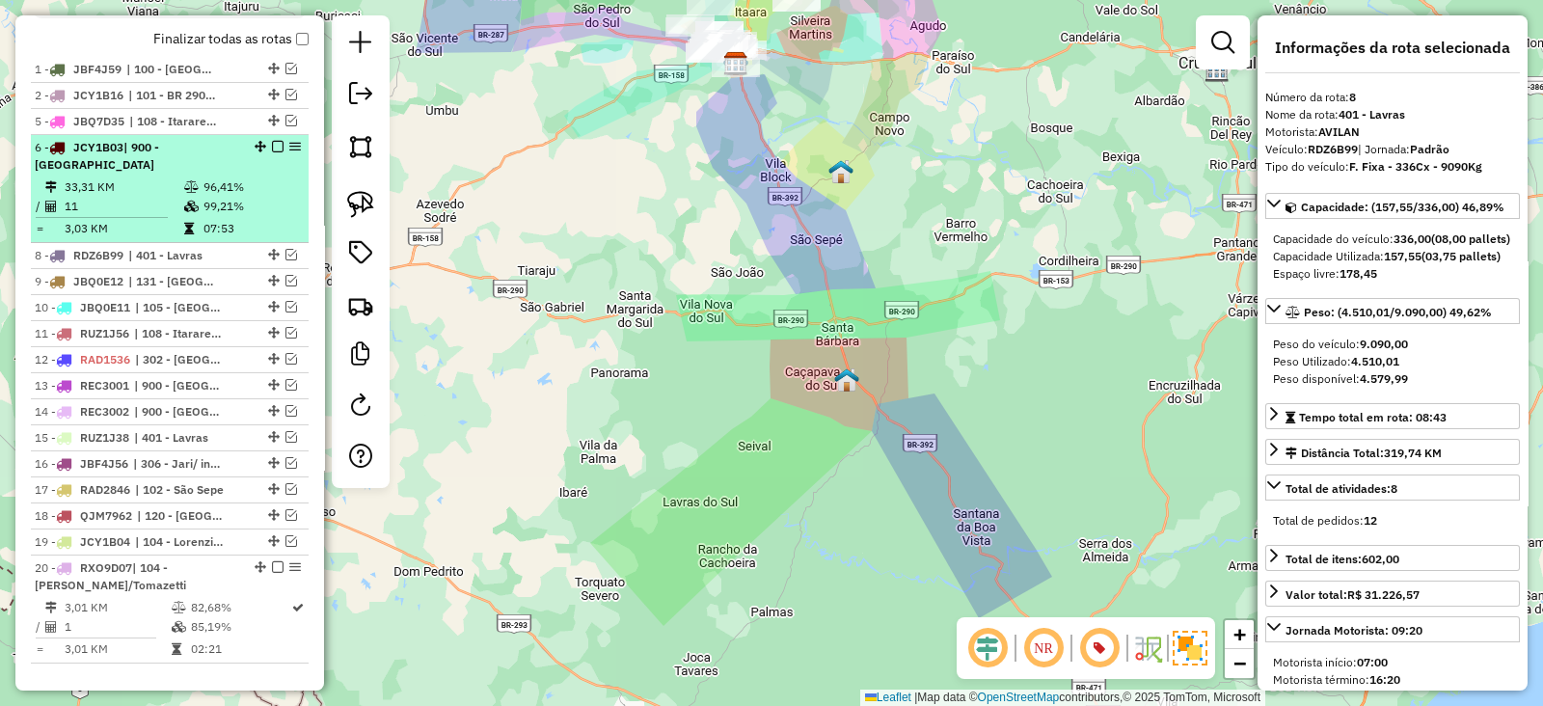
click at [257, 177] on td "96,41%" at bounding box center [250, 186] width 97 height 19
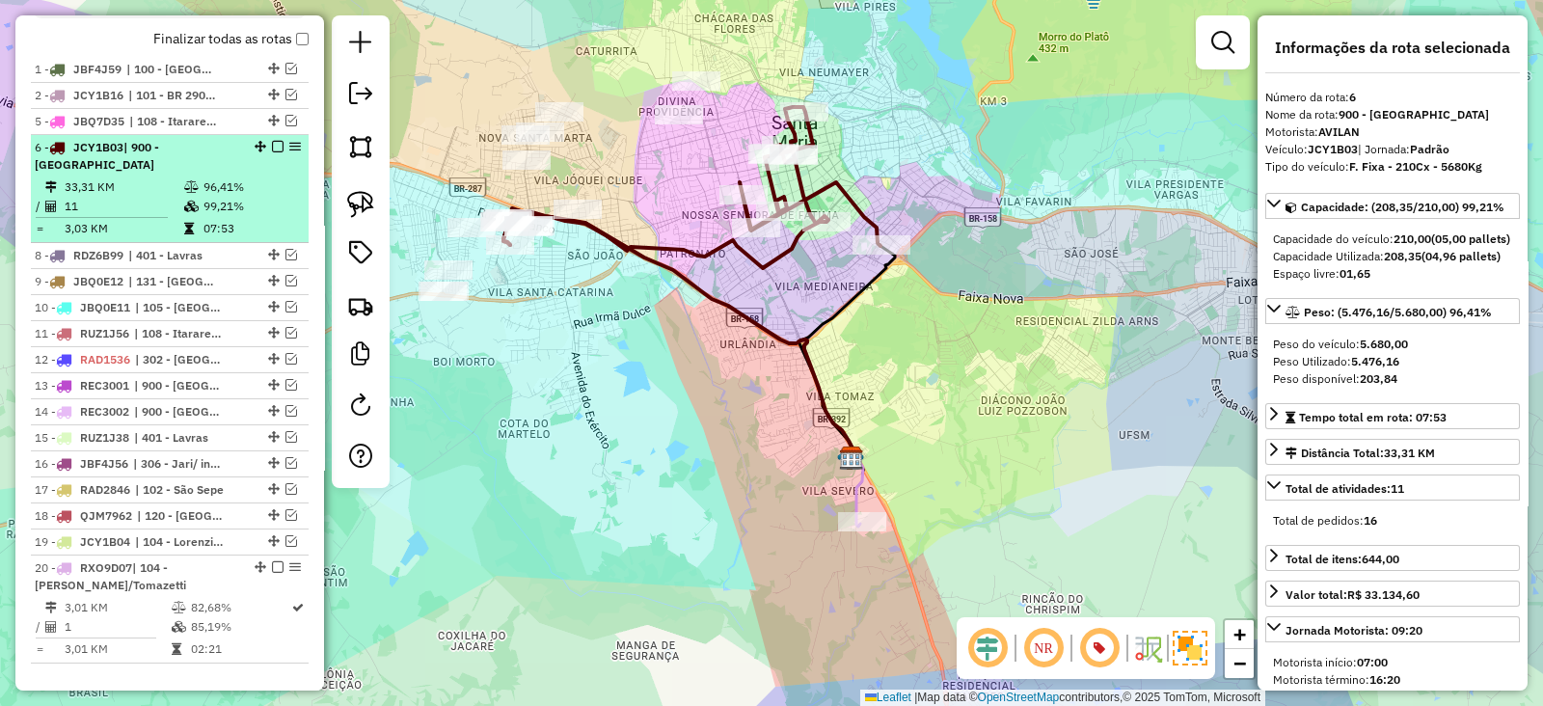
click at [272, 143] on em at bounding box center [278, 147] width 12 height 12
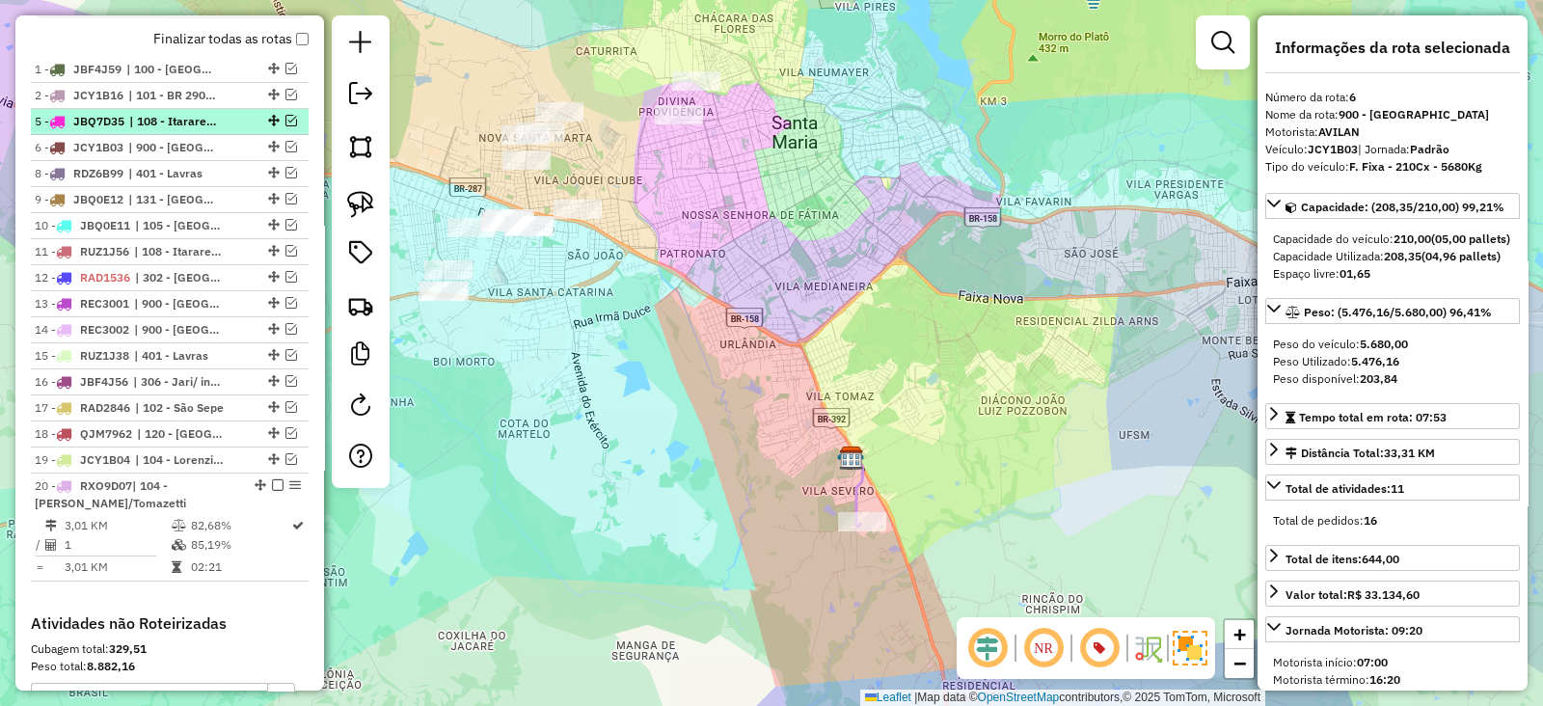
click at [285, 121] on em at bounding box center [291, 121] width 12 height 12
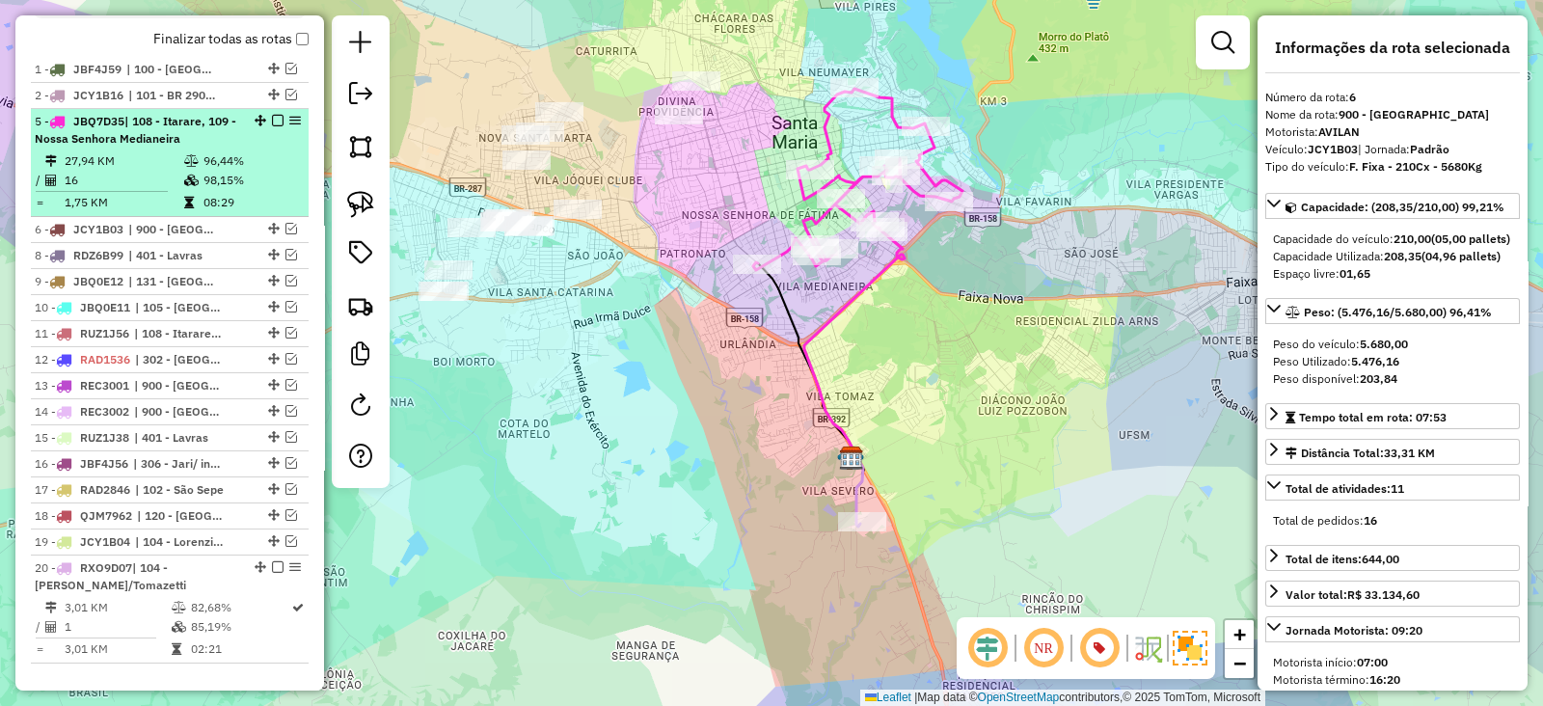
click at [255, 123] on em at bounding box center [261, 121] width 12 height 12
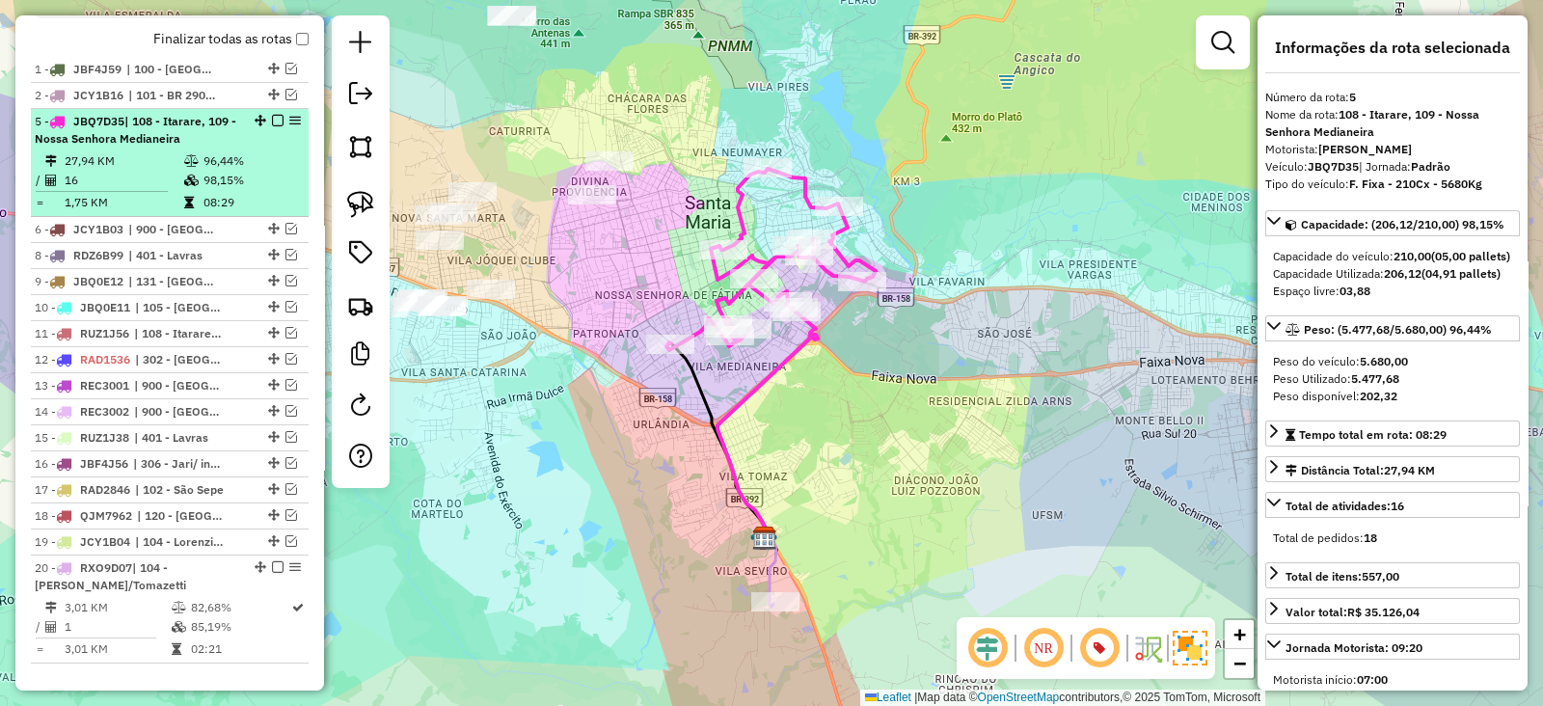
click at [272, 118] on em at bounding box center [278, 121] width 12 height 12
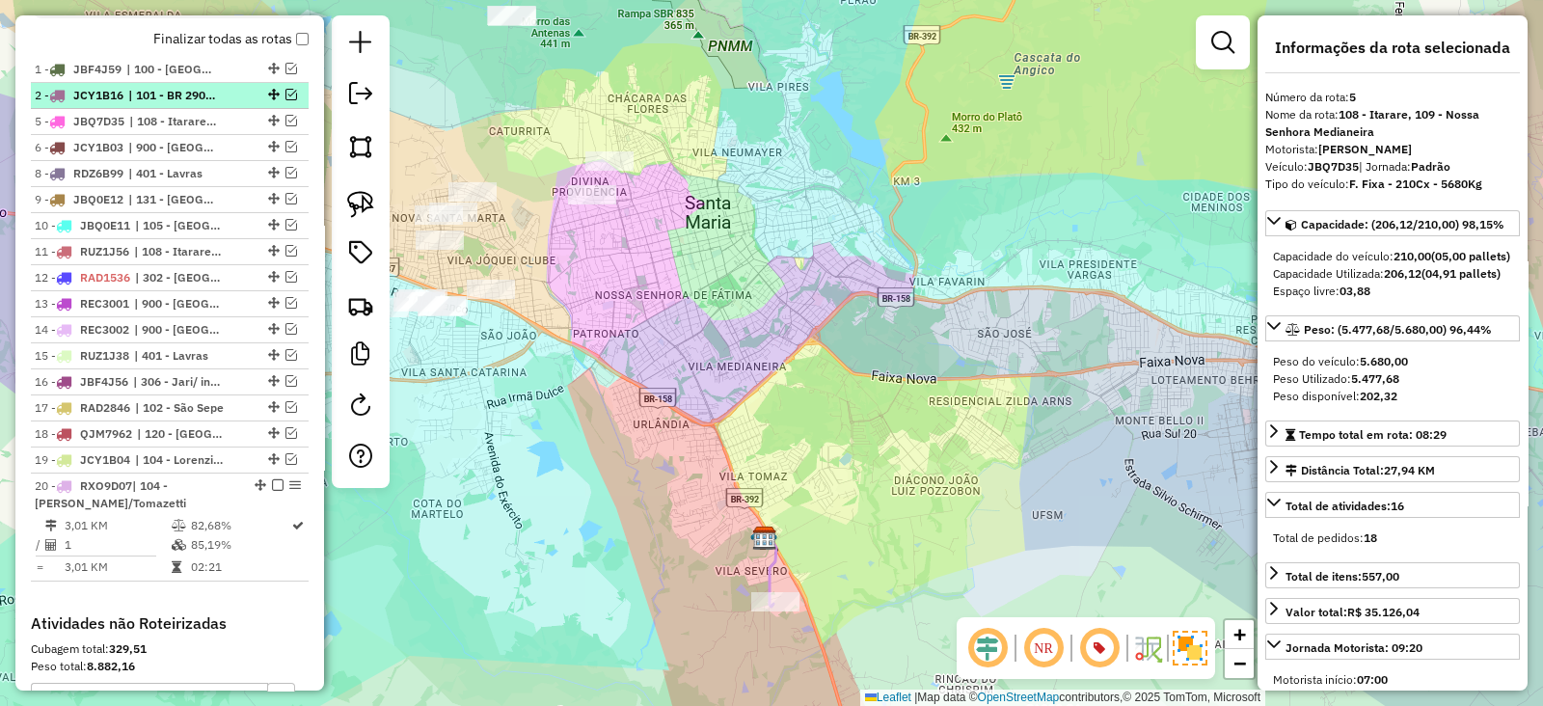
click at [285, 94] on em at bounding box center [291, 95] width 12 height 12
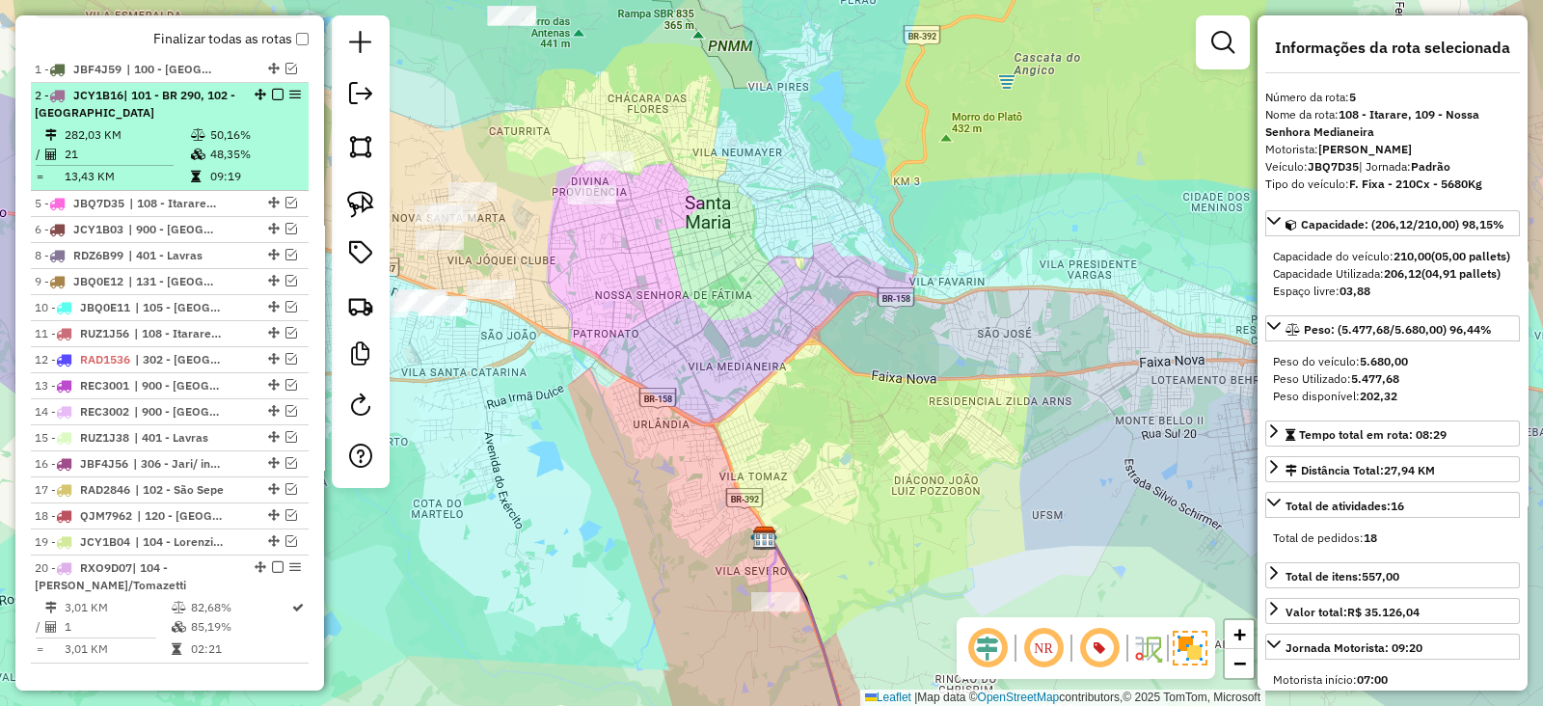
click at [260, 107] on div "2 - JCY1B16 | 101 - BR 290, 102 - São Sepe" at bounding box center [170, 104] width 270 height 35
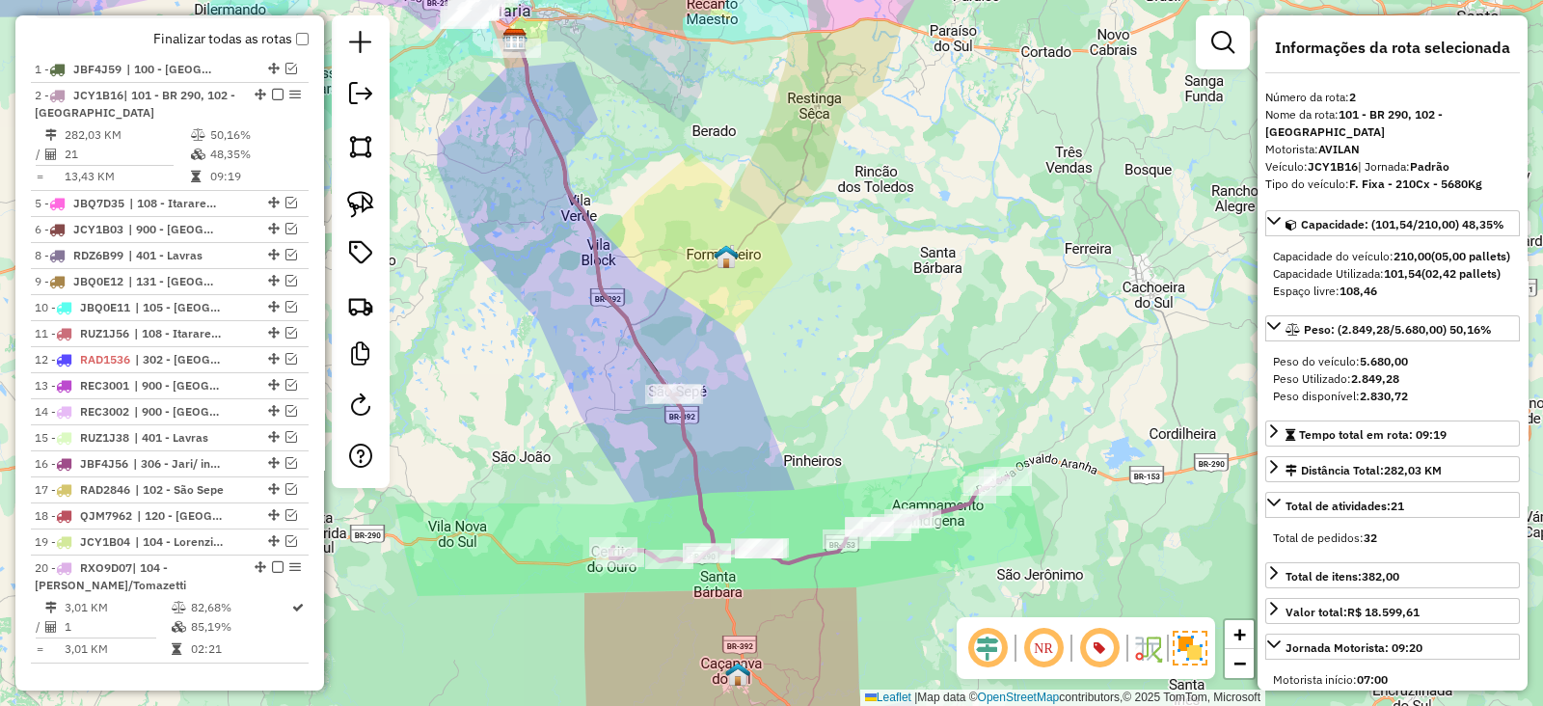
drag, startPoint x: 431, startPoint y: 290, endPoint x: 425, endPoint y: 247, distance: 43.8
click at [427, 253] on div "Janela de atendimento Grade de atendimento Capacidade Transportadoras Veículos …" at bounding box center [771, 353] width 1543 height 706
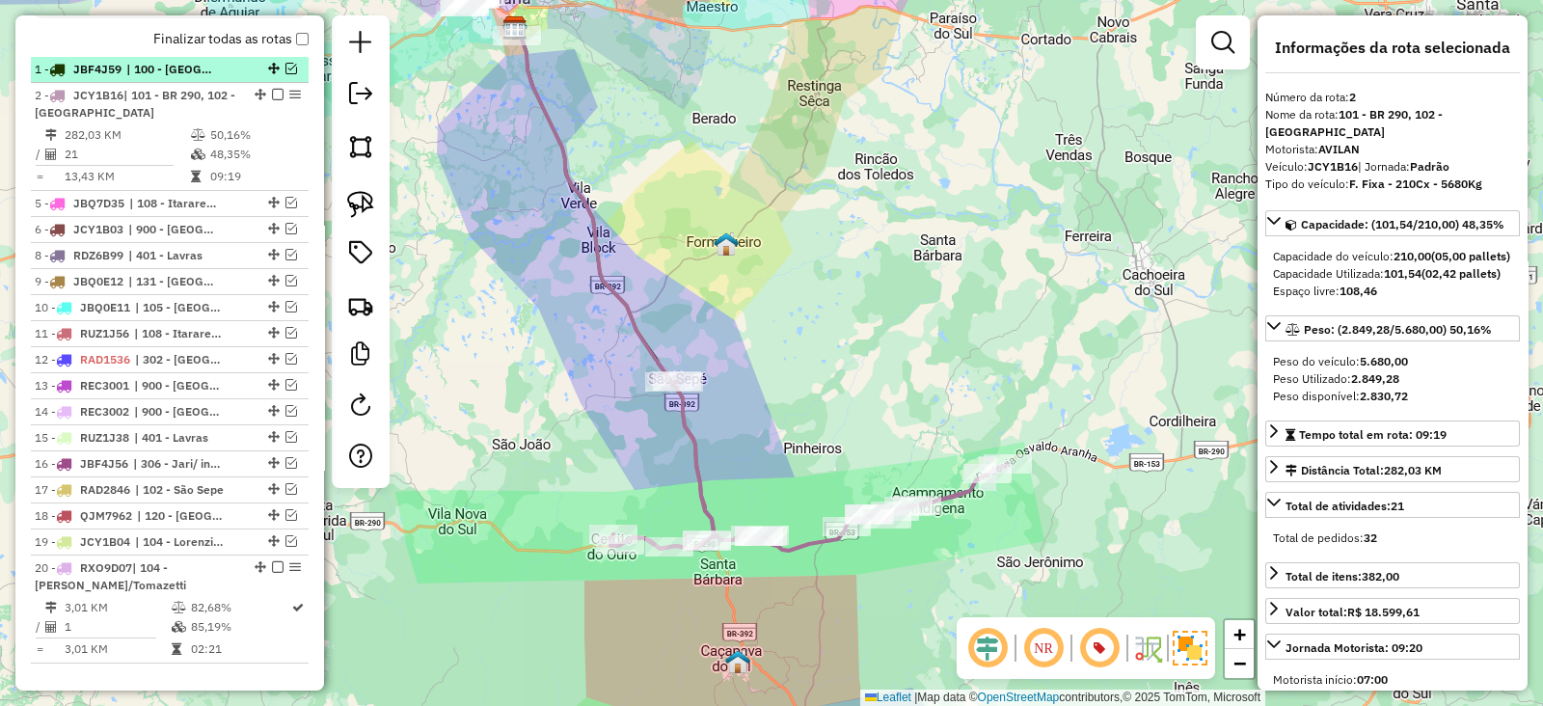
click at [285, 69] on em at bounding box center [291, 69] width 12 height 12
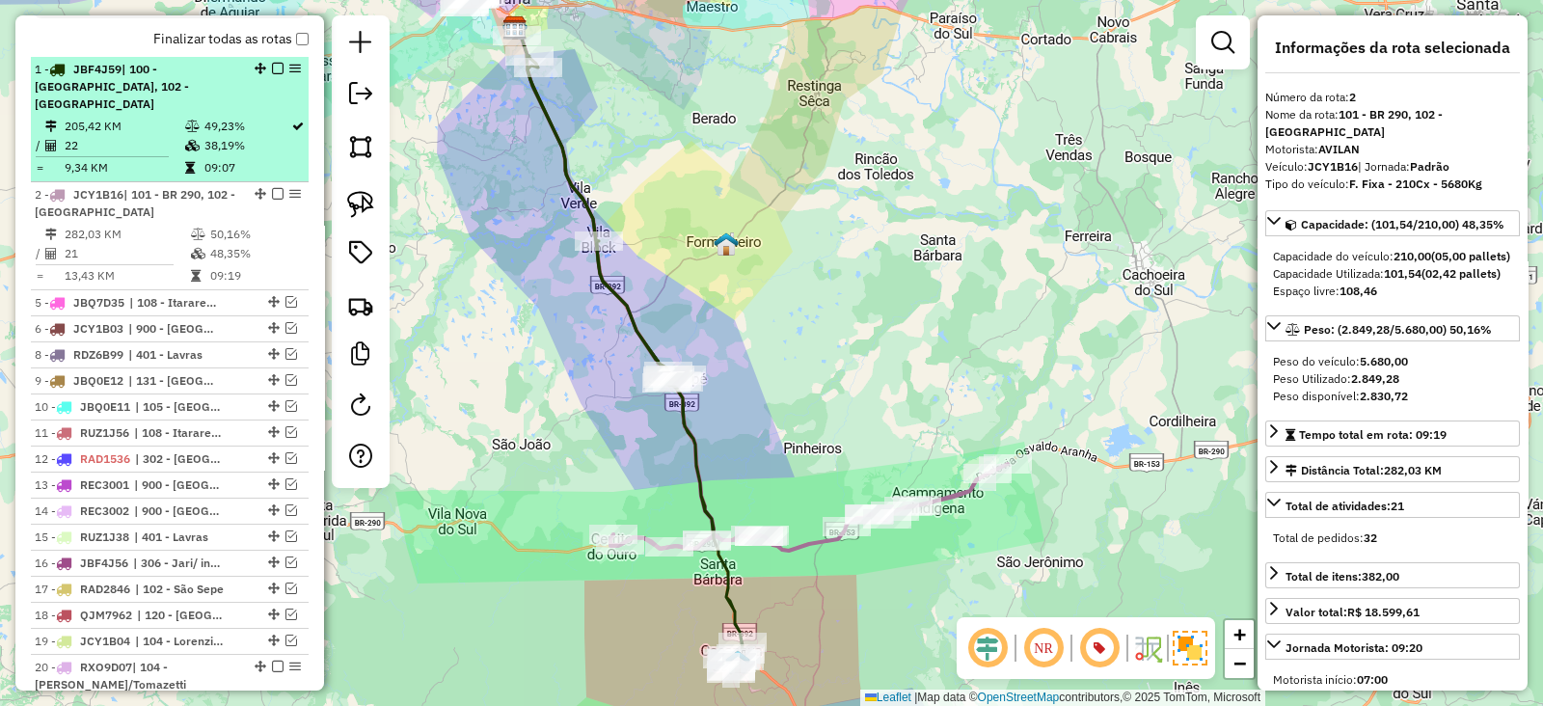
click at [272, 64] on em at bounding box center [278, 69] width 12 height 12
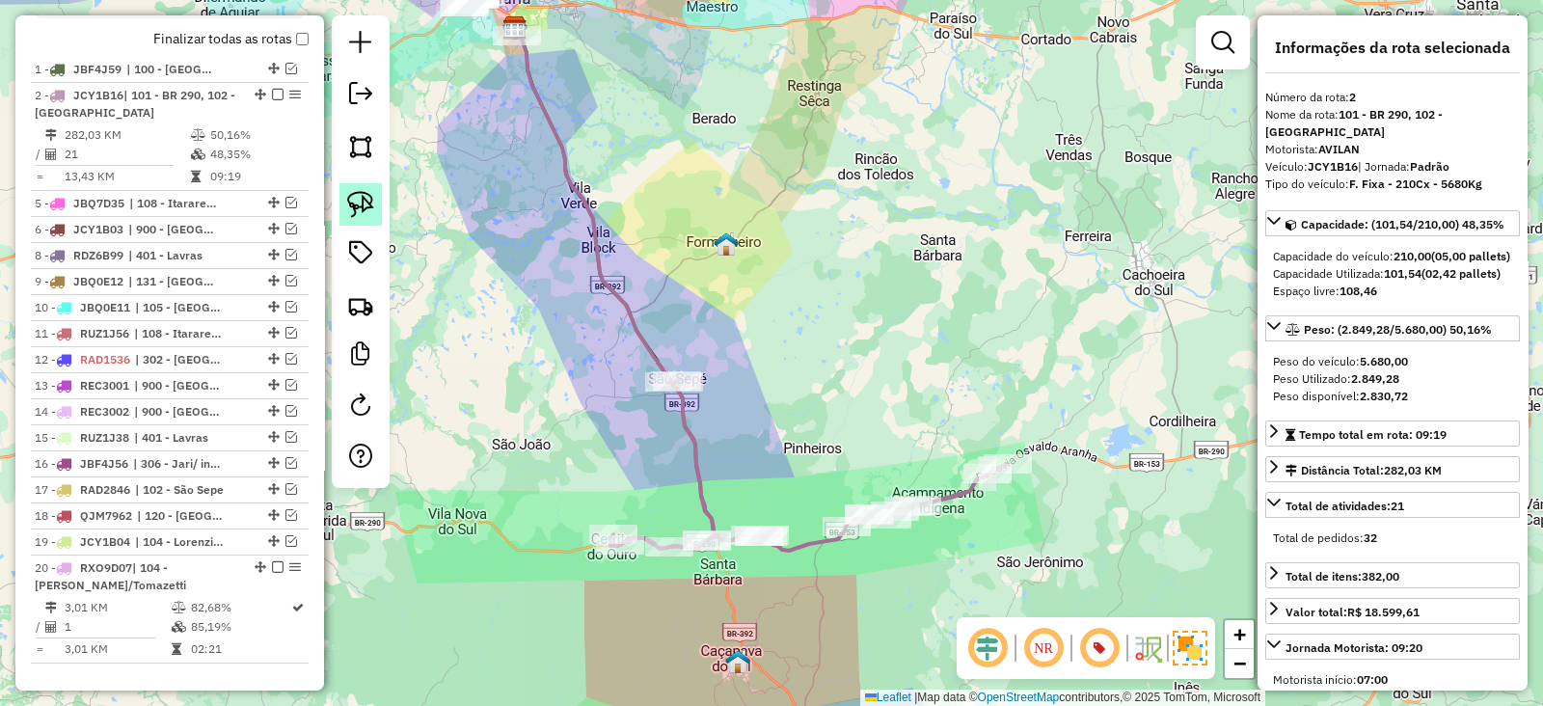
click at [355, 209] on img at bounding box center [360, 204] width 27 height 27
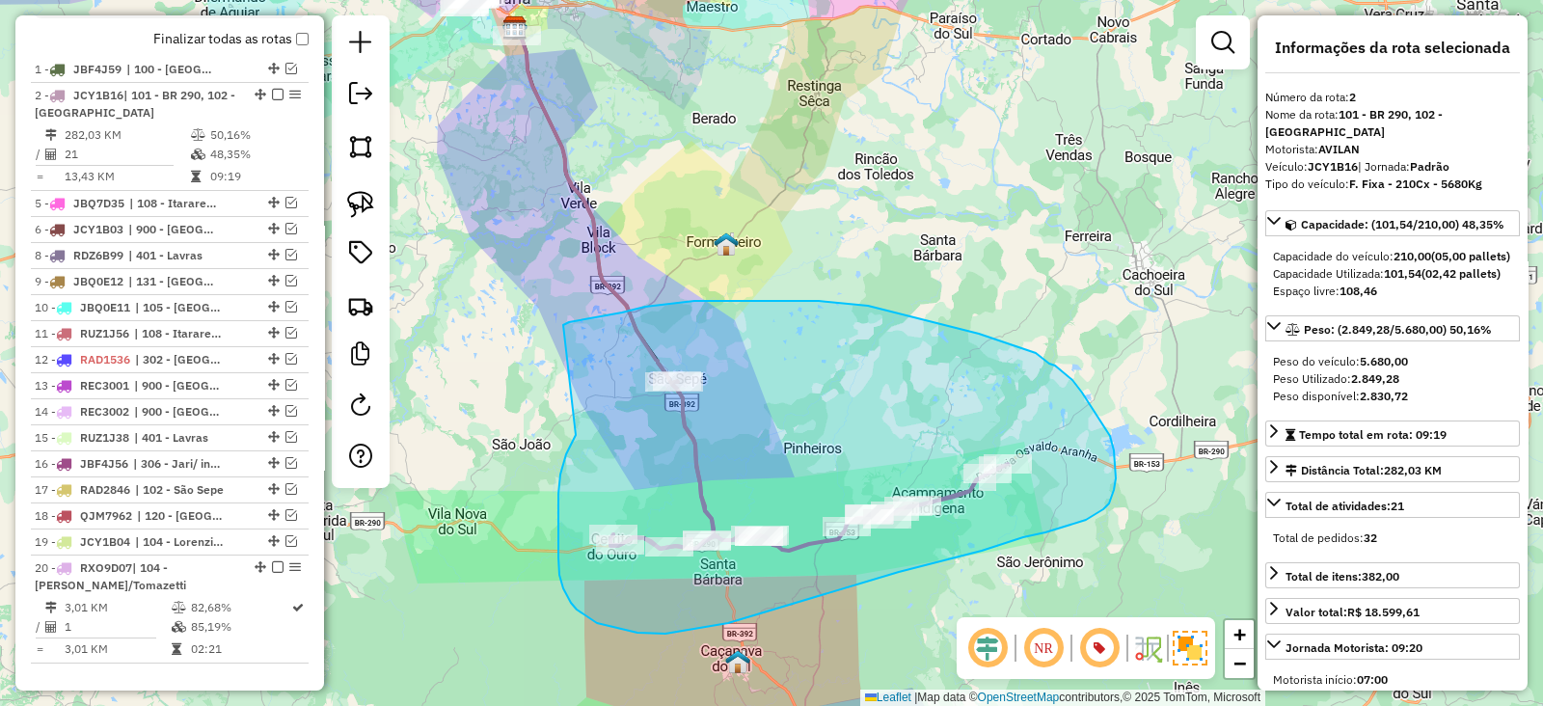
drag, startPoint x: 560, startPoint y: 474, endPoint x: 563, endPoint y: 325, distance: 149.5
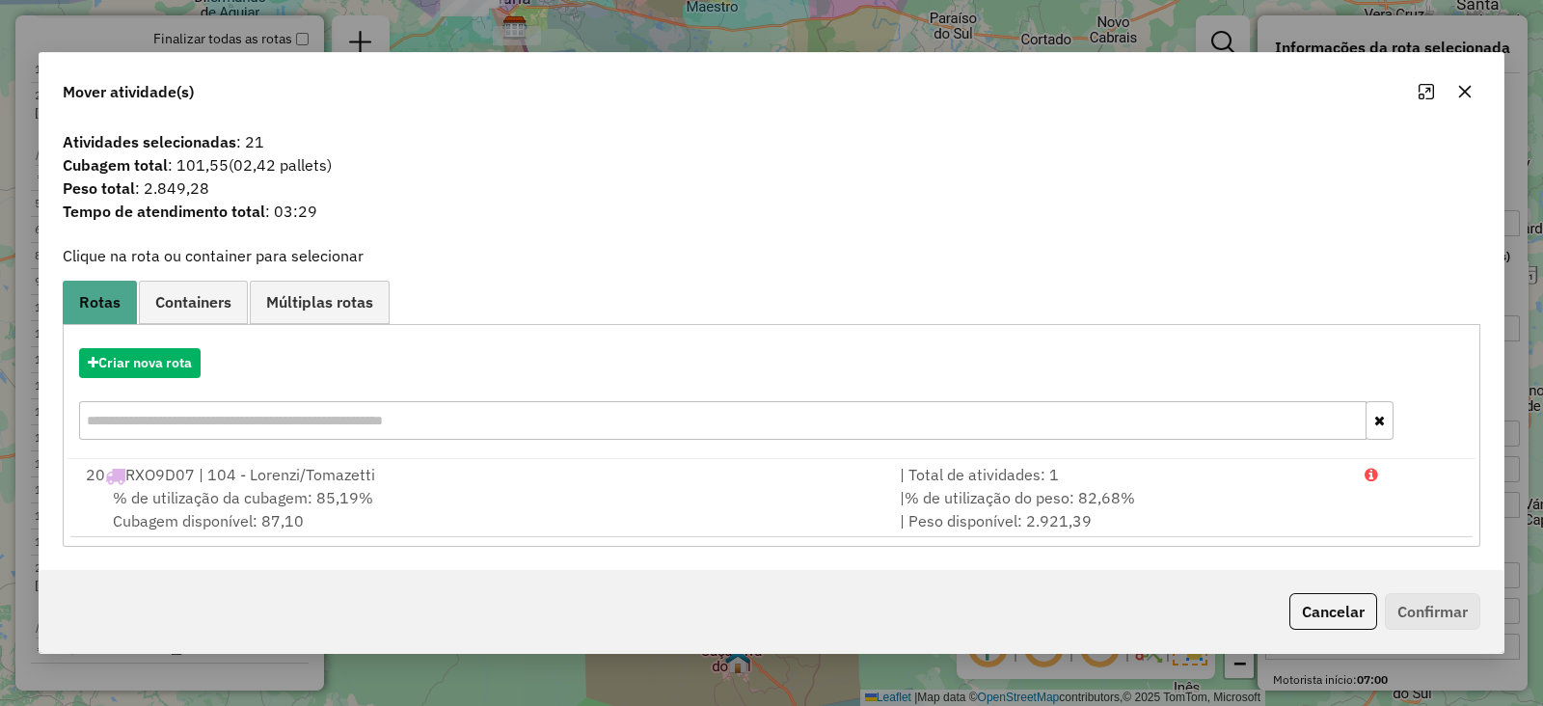
drag, startPoint x: 1463, startPoint y: 89, endPoint x: 1432, endPoint y: 109, distance: 36.9
click at [1464, 89] on icon "button" at bounding box center [1464, 91] width 15 height 15
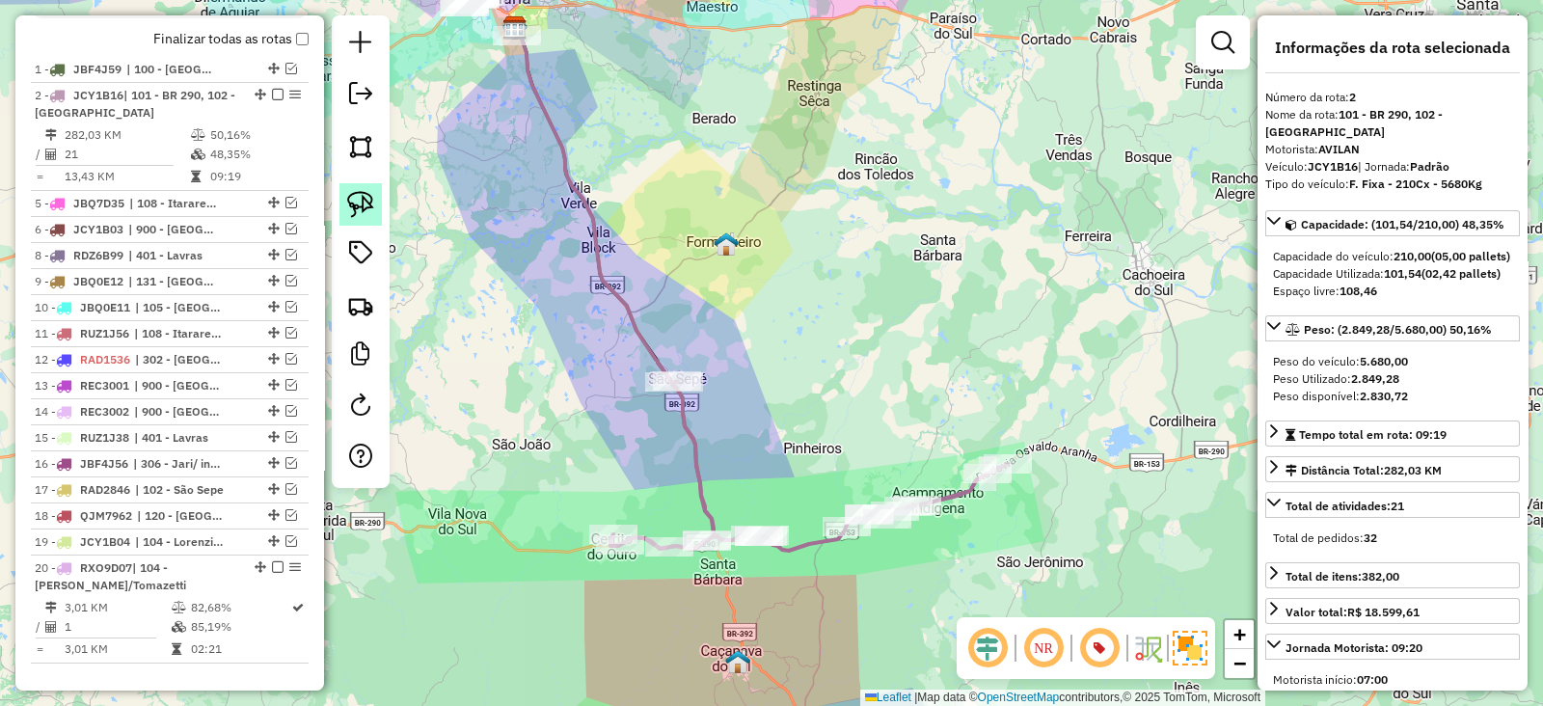
click at [377, 212] on link at bounding box center [360, 204] width 42 height 42
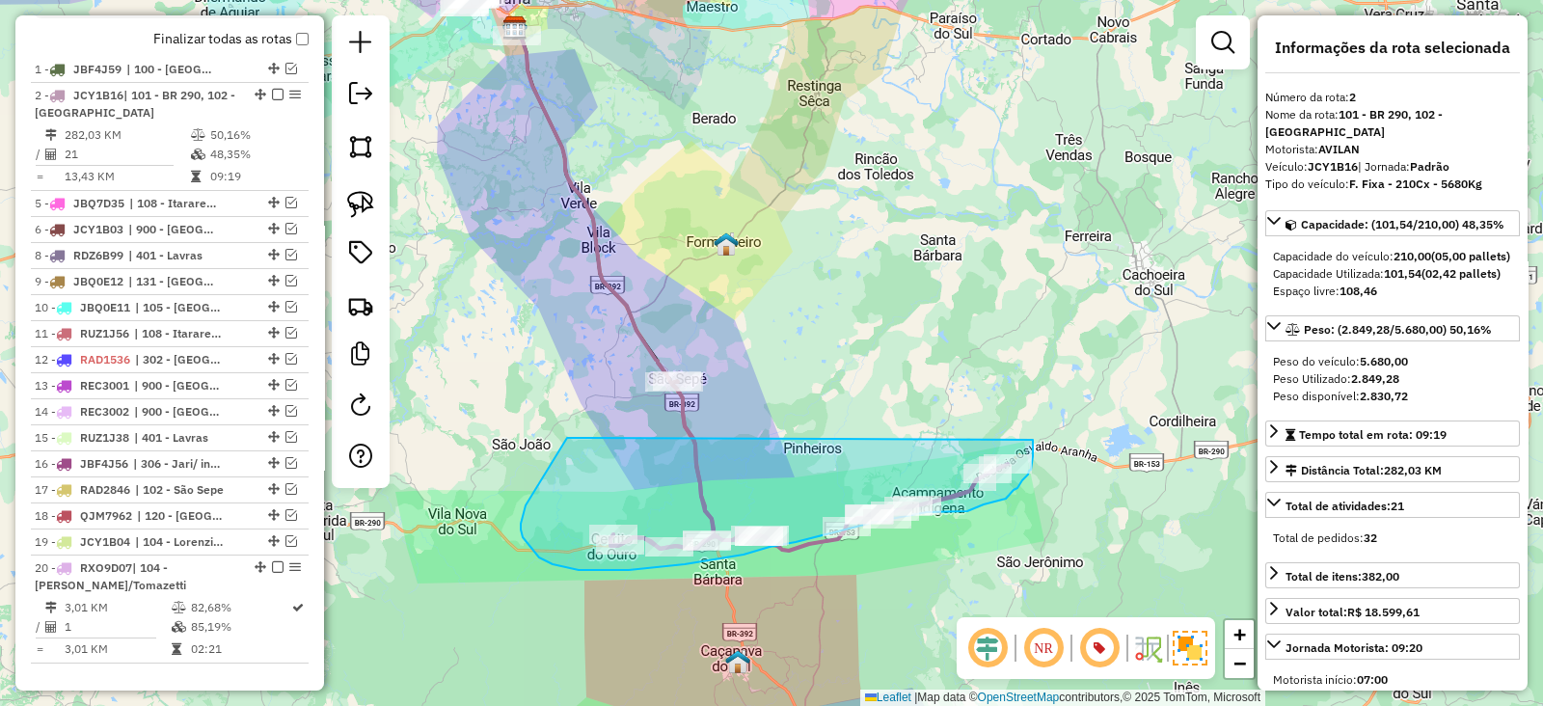
drag, startPoint x: 565, startPoint y: 442, endPoint x: 1033, endPoint y: 440, distance: 467.6
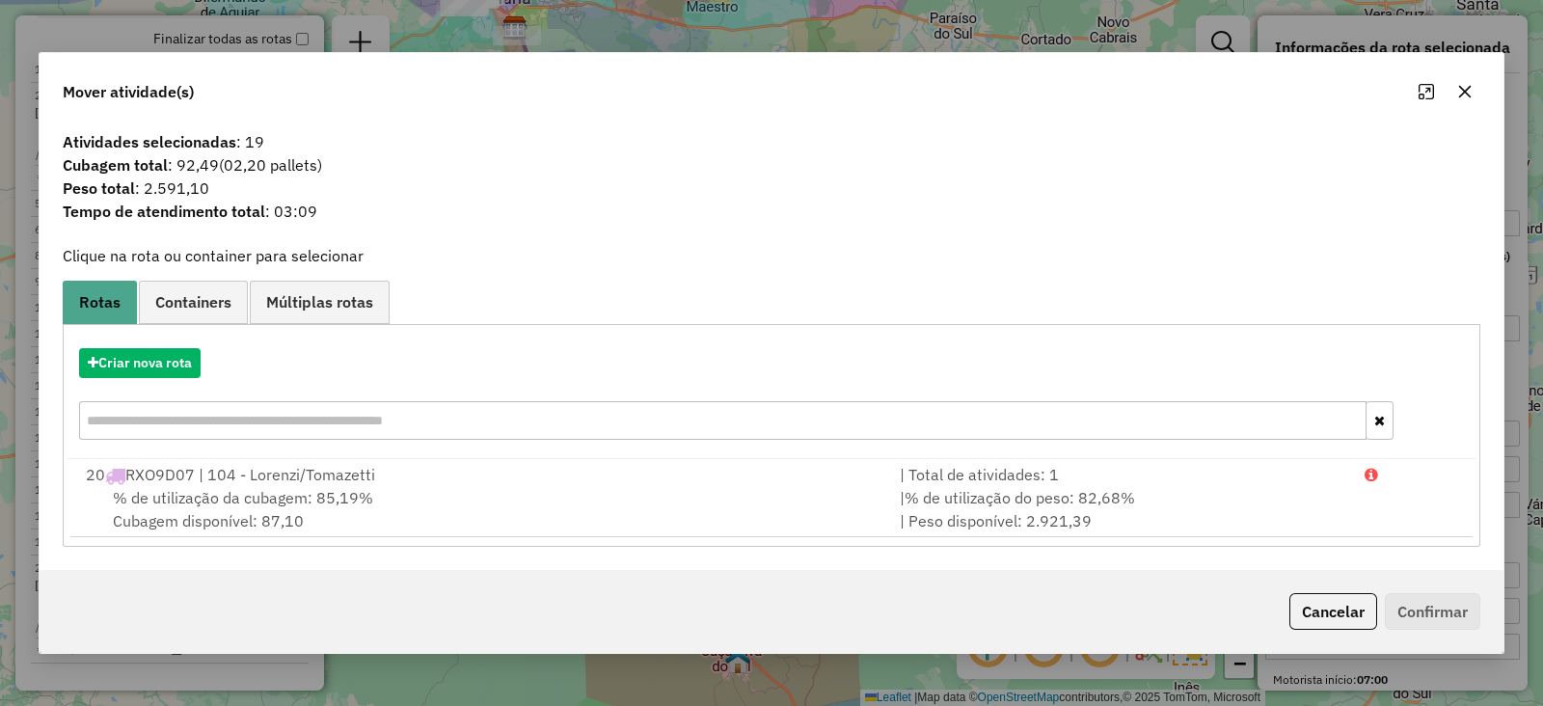
click at [1458, 93] on icon "button" at bounding box center [1464, 91] width 15 height 15
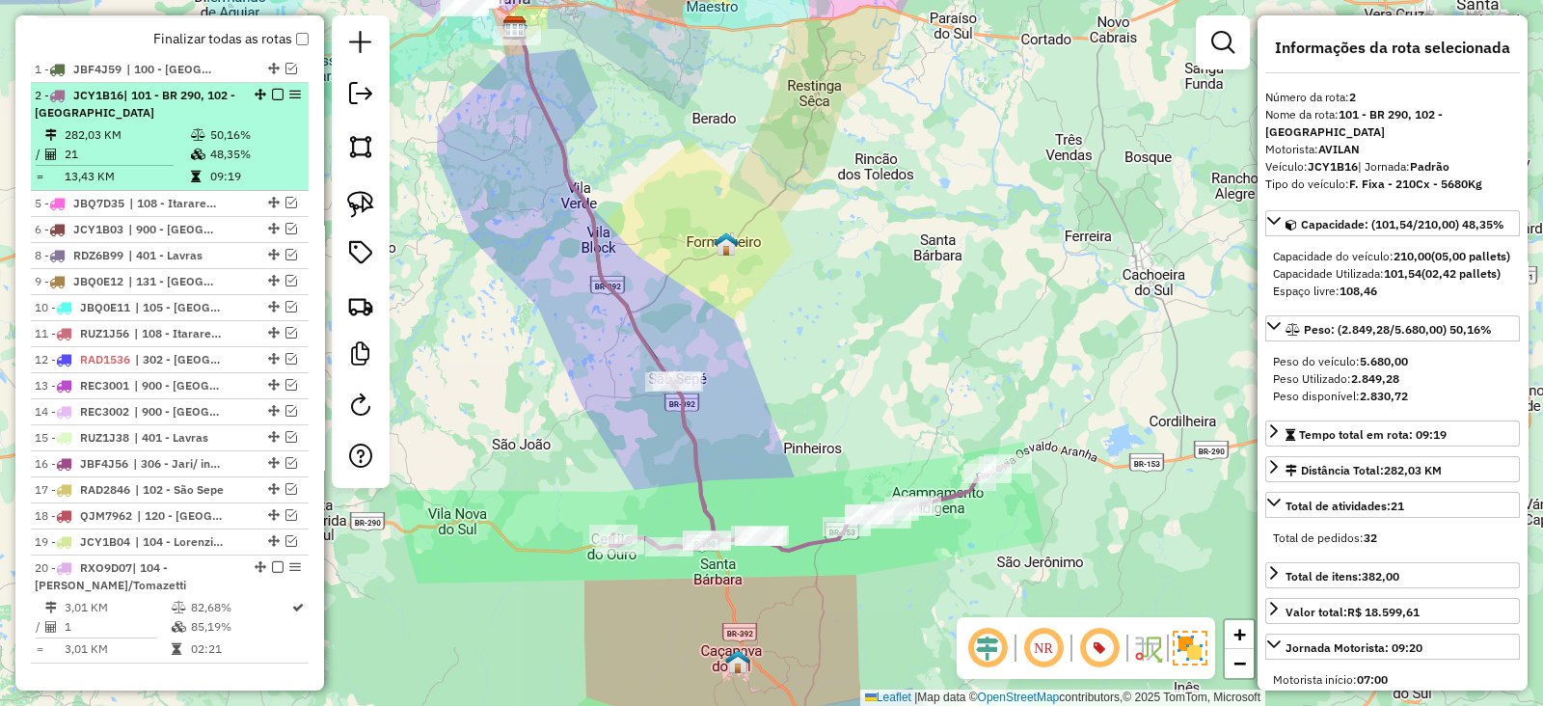
click at [275, 93] on em at bounding box center [278, 95] width 12 height 12
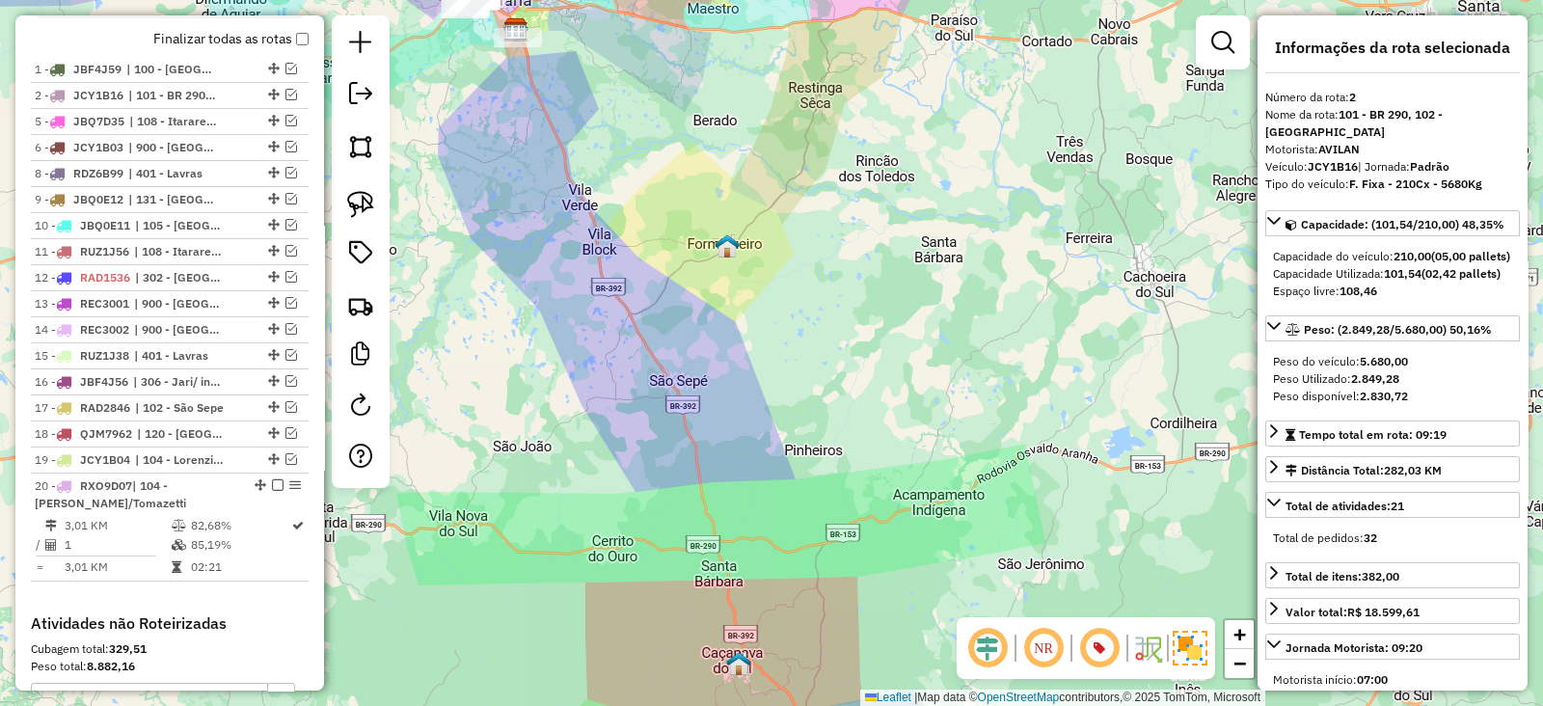
drag, startPoint x: 546, startPoint y: 156, endPoint x: 782, endPoint y: 564, distance: 471.3
click at [782, 564] on div "Janela de atendimento Grade de atendimento Capacidade Transportadoras Veículos …" at bounding box center [771, 353] width 1543 height 706
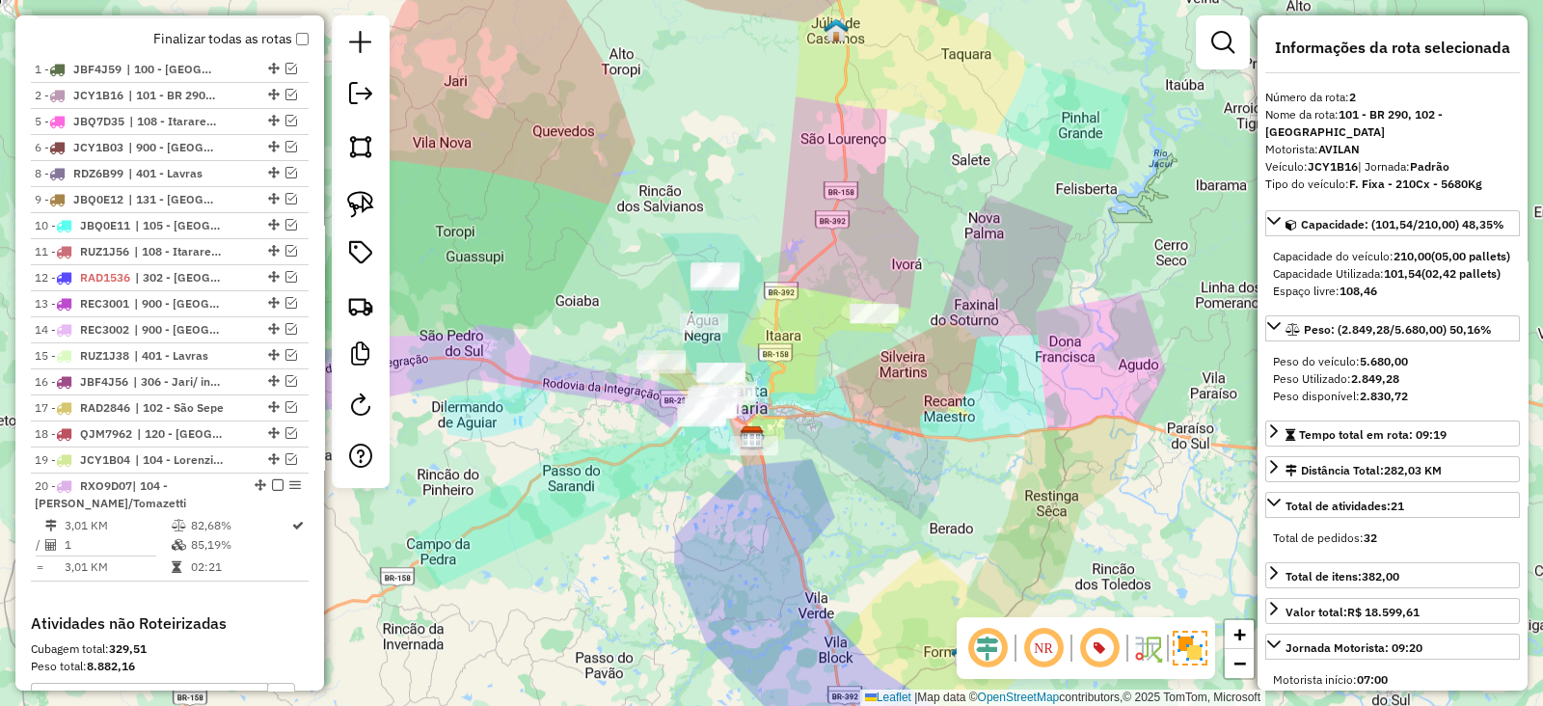
click at [635, 340] on div "Janela de atendimento Grade de atendimento Capacidade Transportadoras Veículos …" at bounding box center [771, 353] width 1543 height 706
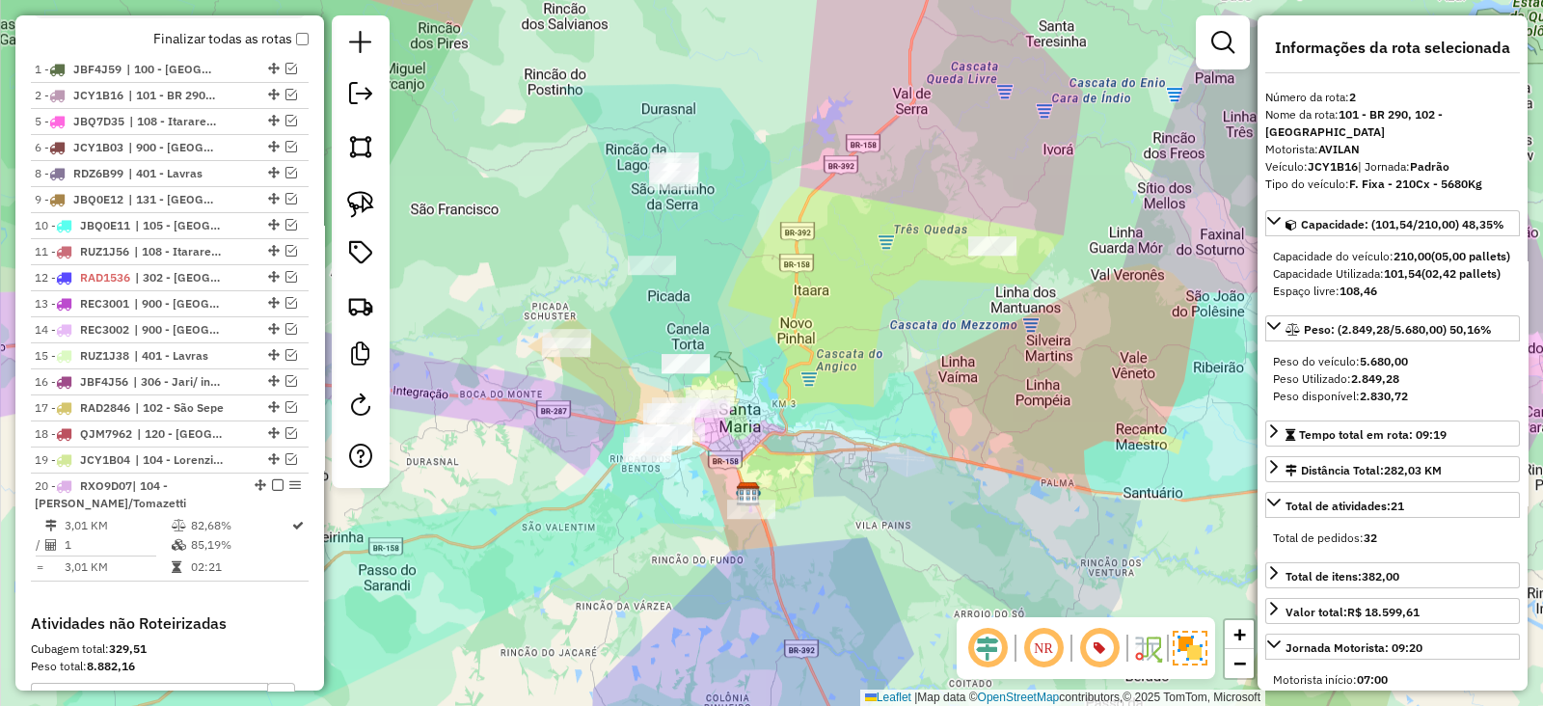
drag, startPoint x: 640, startPoint y: 351, endPoint x: 639, endPoint y: 405, distance: 54.0
click at [639, 405] on div "Janela de atendimento Grade de atendimento Capacidade Transportadoras Veículos …" at bounding box center [771, 353] width 1543 height 706
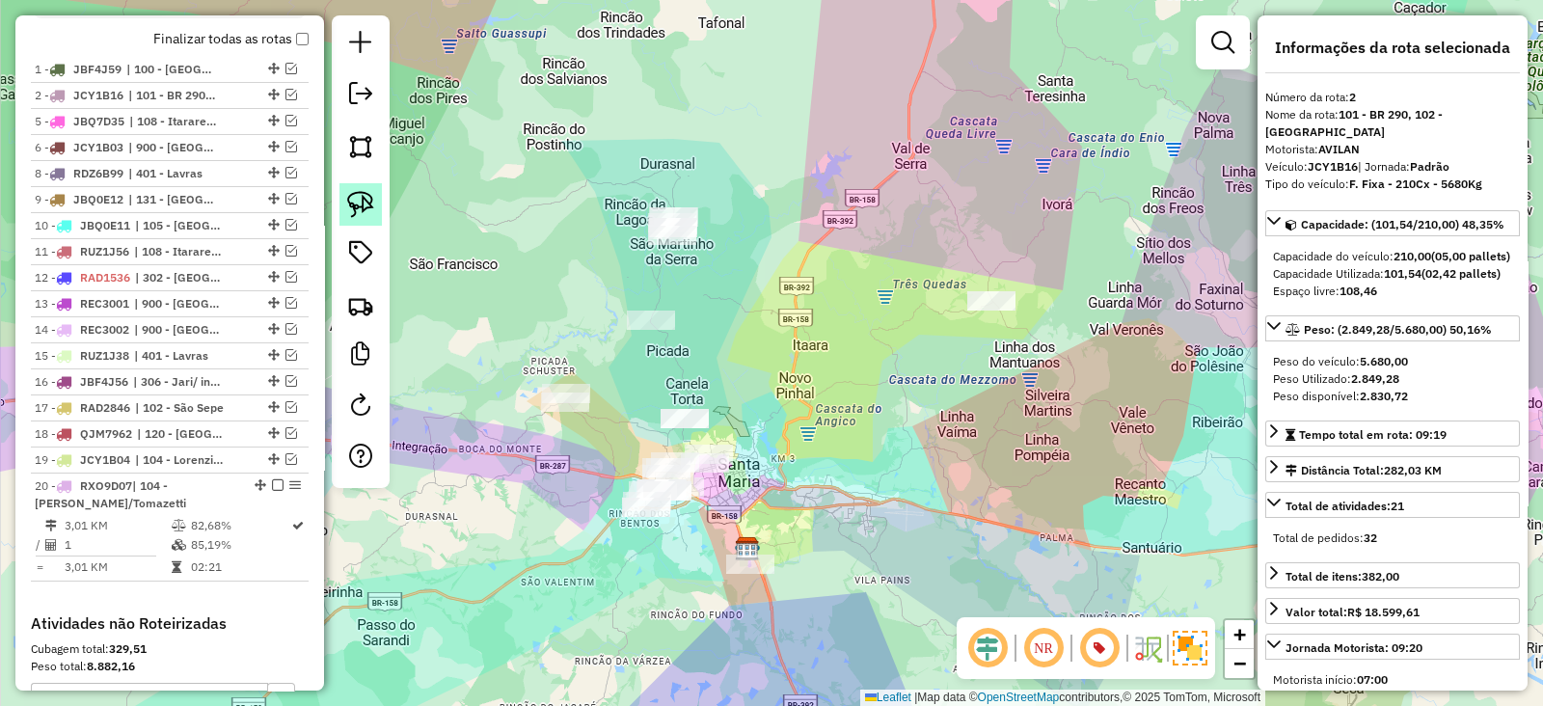
click at [361, 219] on link at bounding box center [360, 204] width 42 height 42
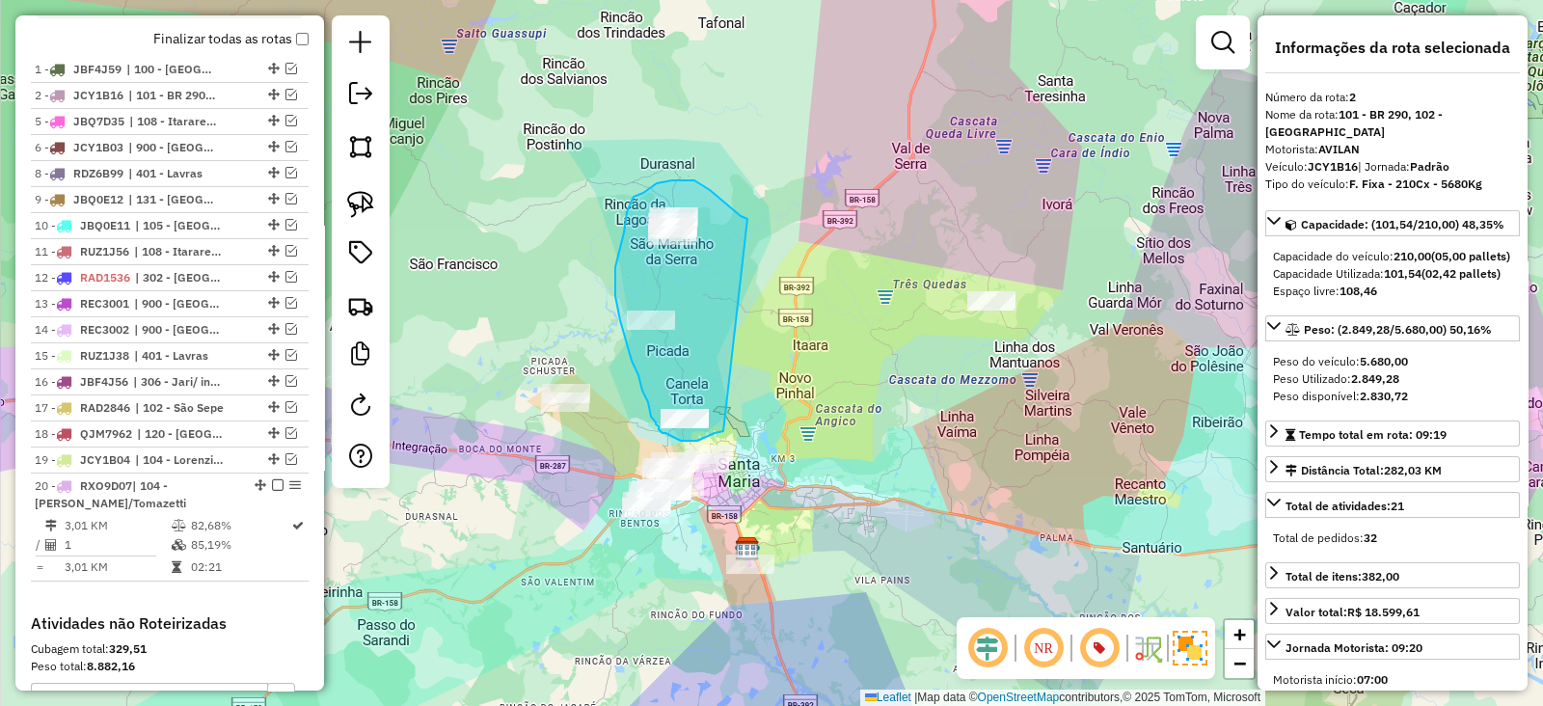
drag, startPoint x: 740, startPoint y: 216, endPoint x: 723, endPoint y: 428, distance: 212.8
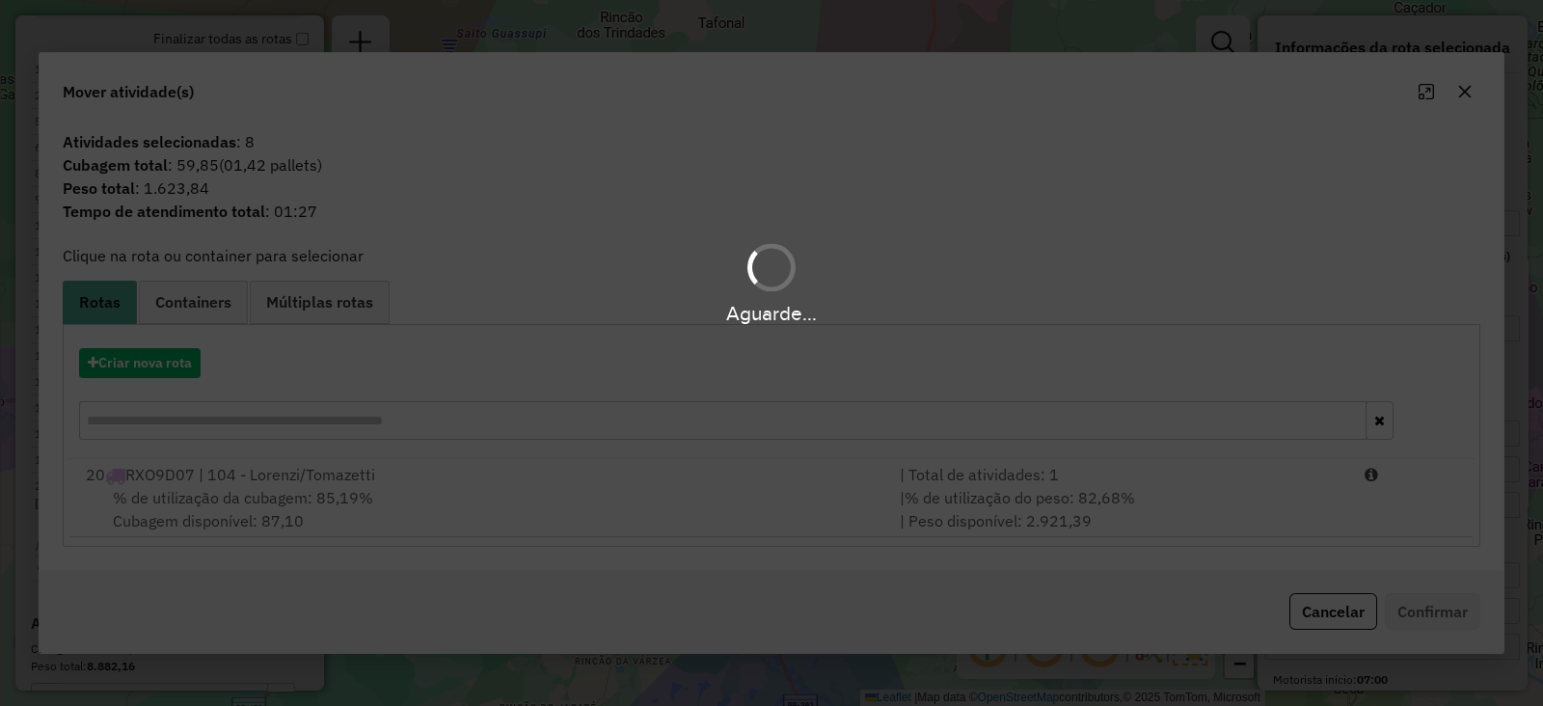
click at [174, 370] on div "Aguarde..." at bounding box center [771, 353] width 1543 height 706
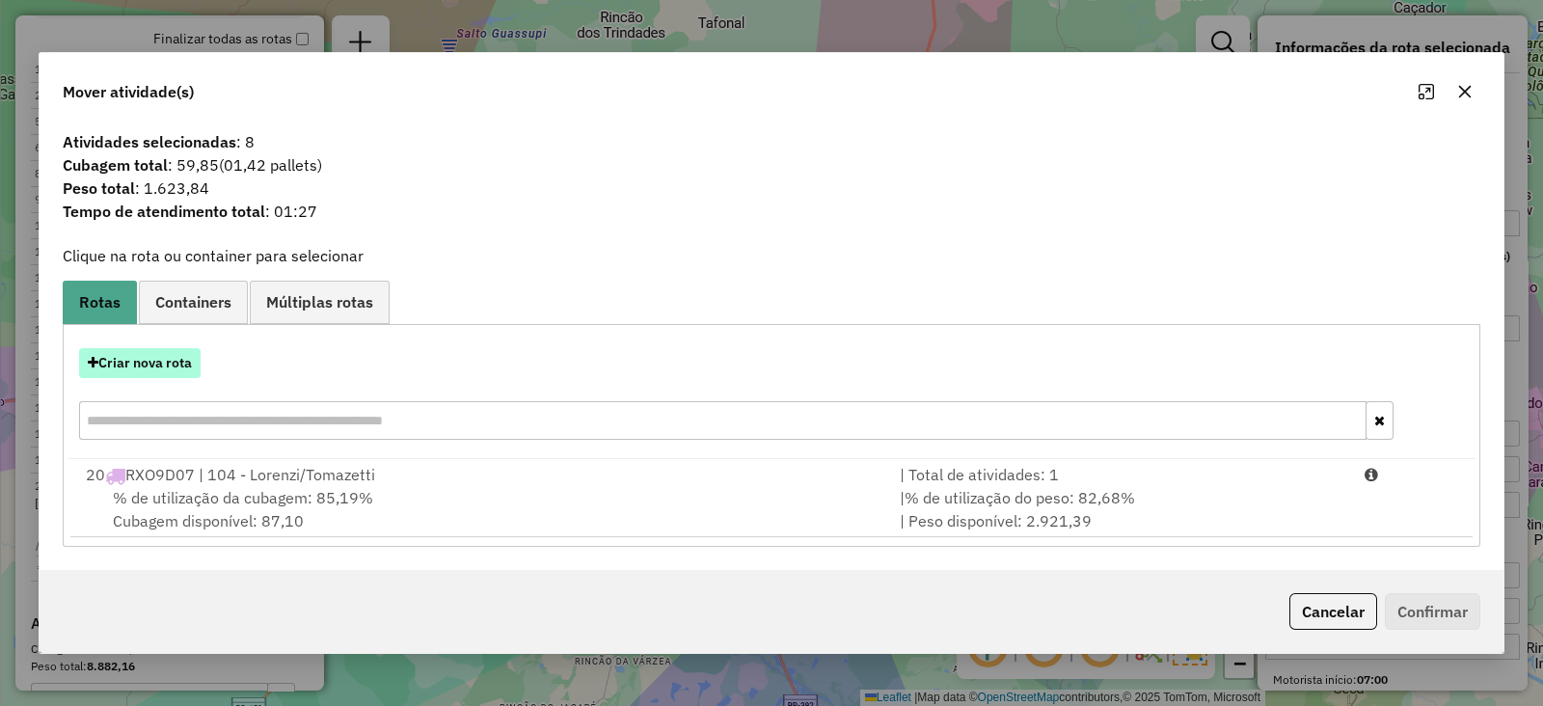
click at [164, 363] on button "Criar nova rota" at bounding box center [139, 363] width 121 height 30
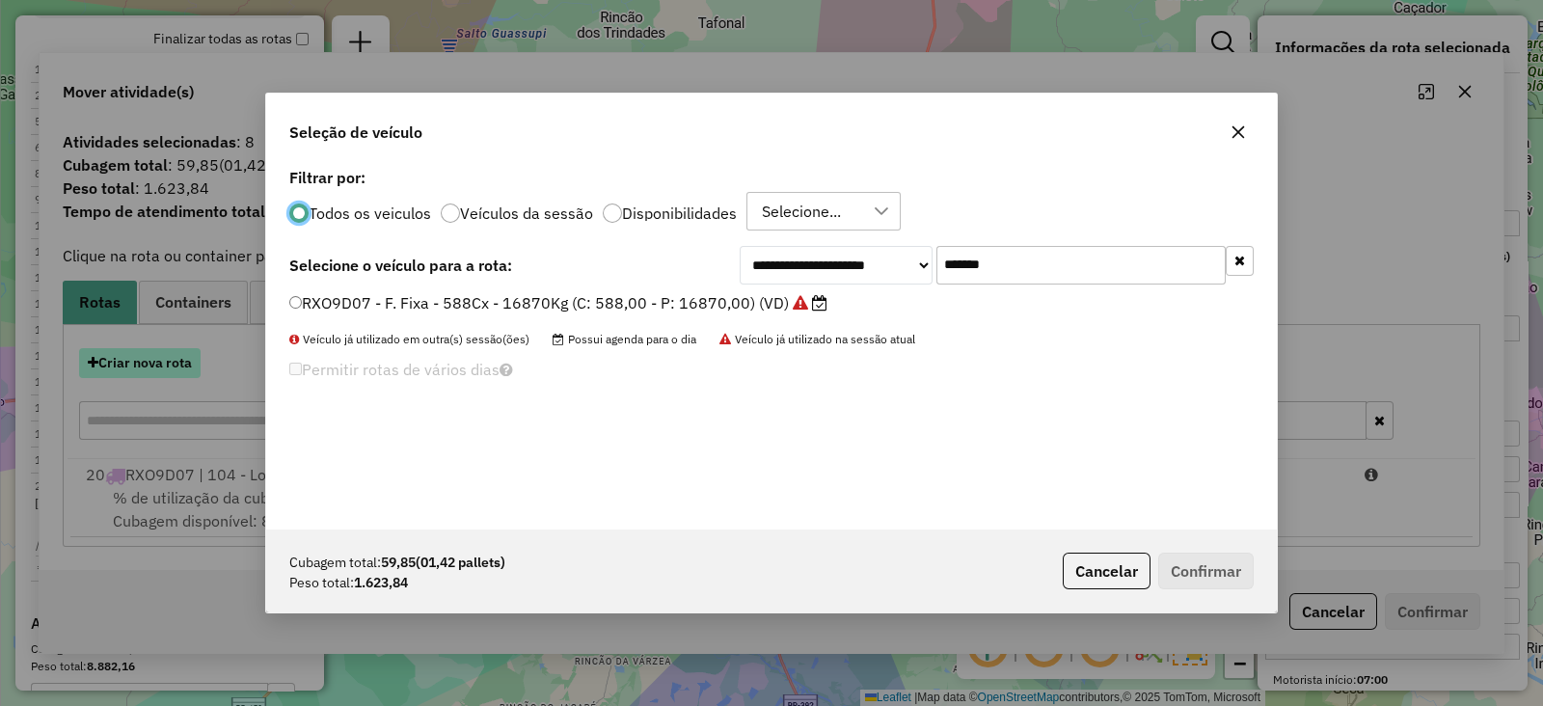
scroll to position [10, 6]
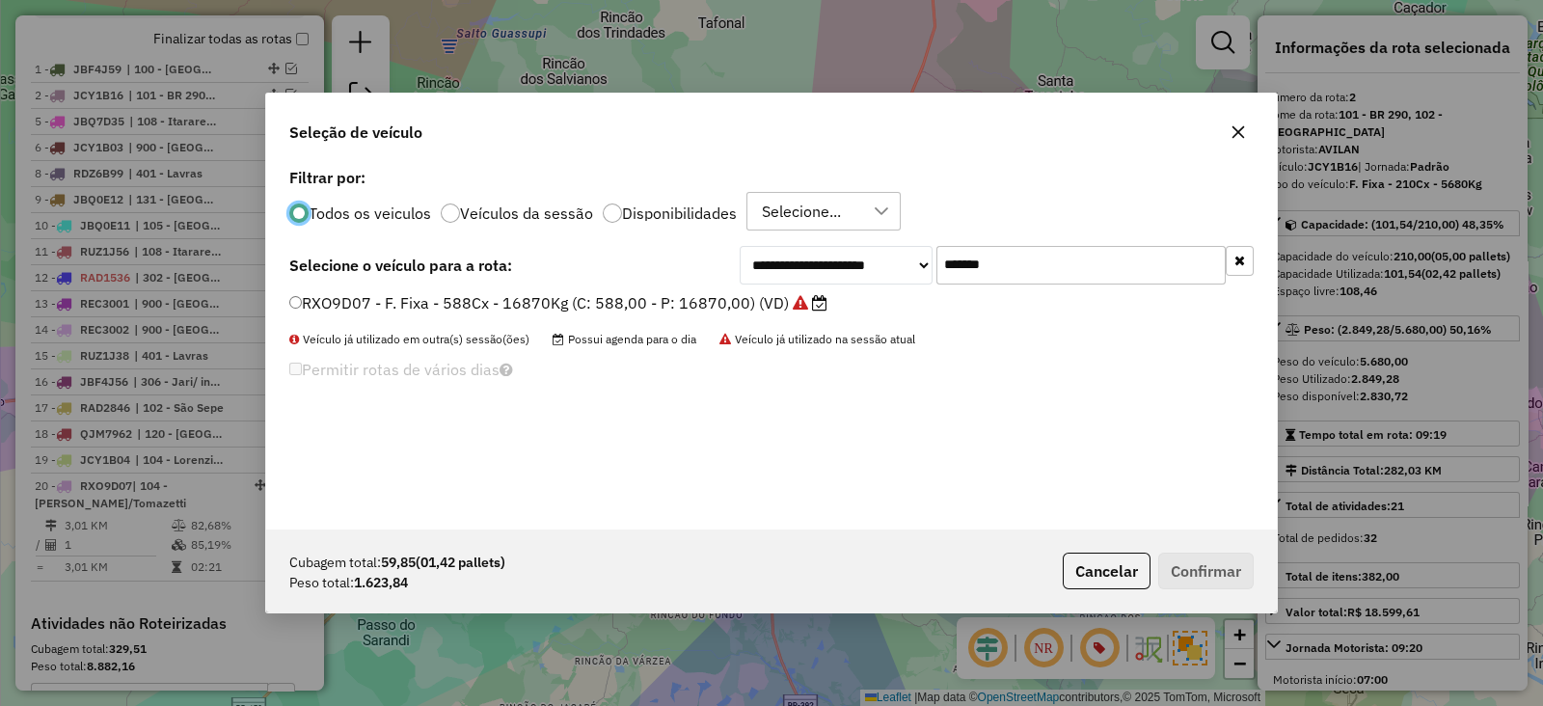
click at [1050, 259] on input "*******" at bounding box center [1080, 265] width 289 height 39
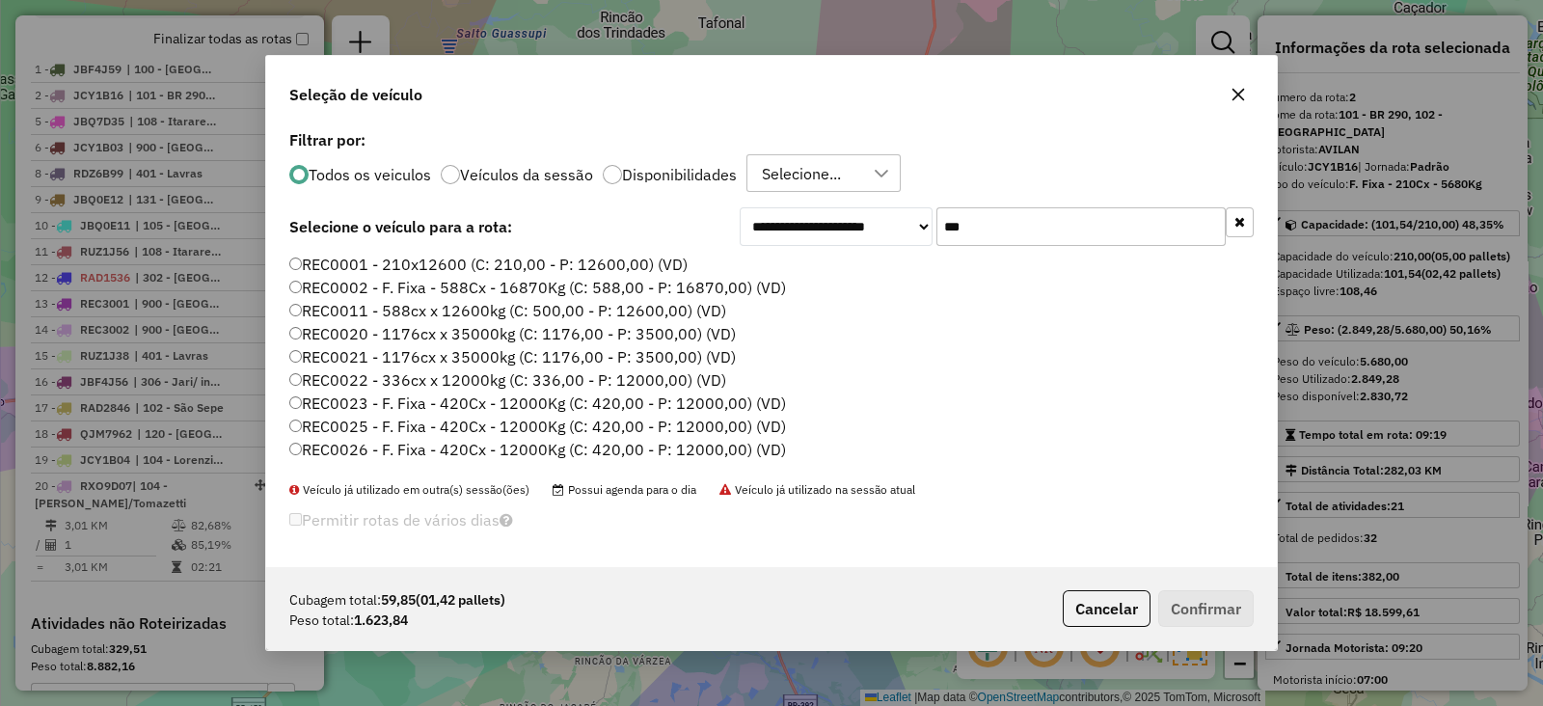
type input "***"
click at [516, 259] on label "REC0001 - 210x12600 (C: 210,00 - P: 12600,00) (VD)" at bounding box center [488, 264] width 398 height 23
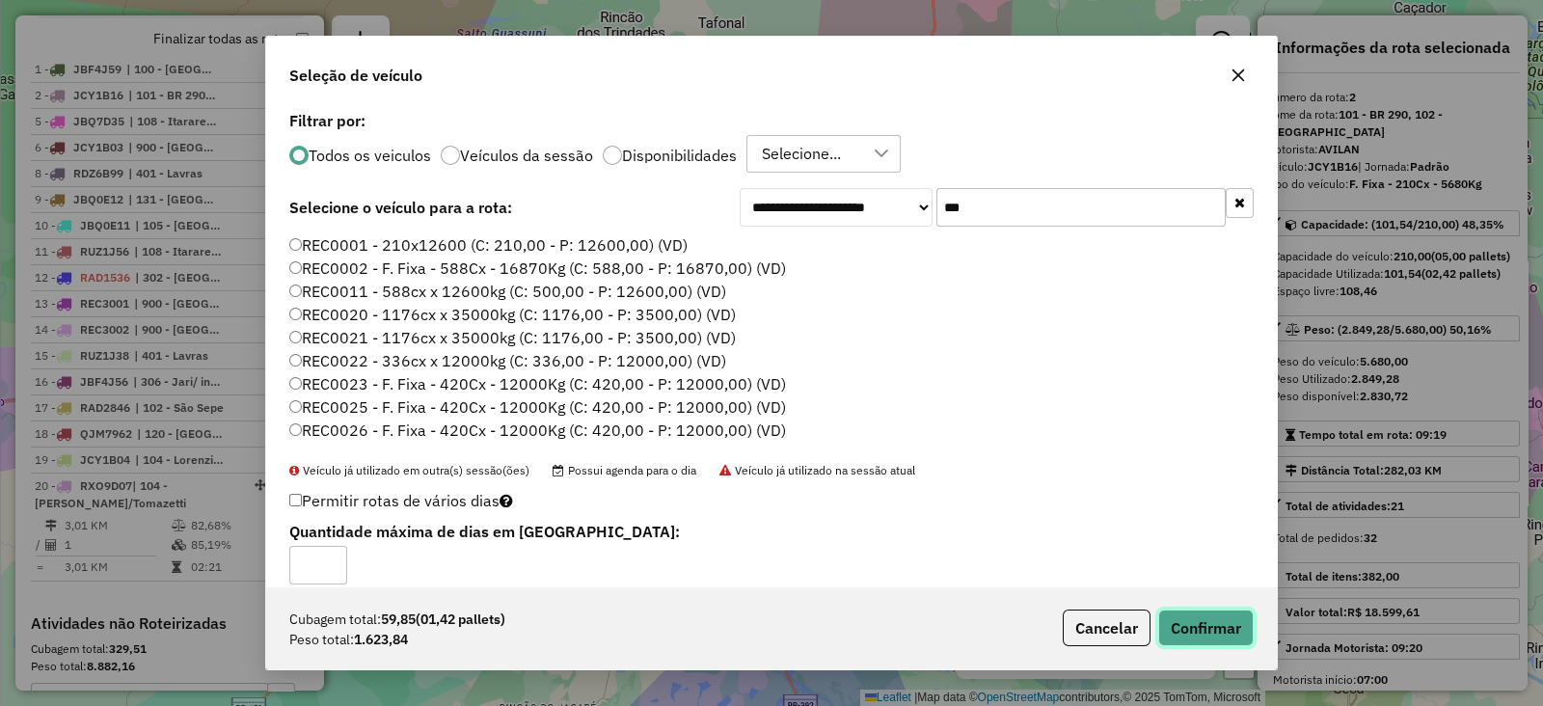
click at [1179, 622] on button "Confirmar" at bounding box center [1205, 627] width 95 height 37
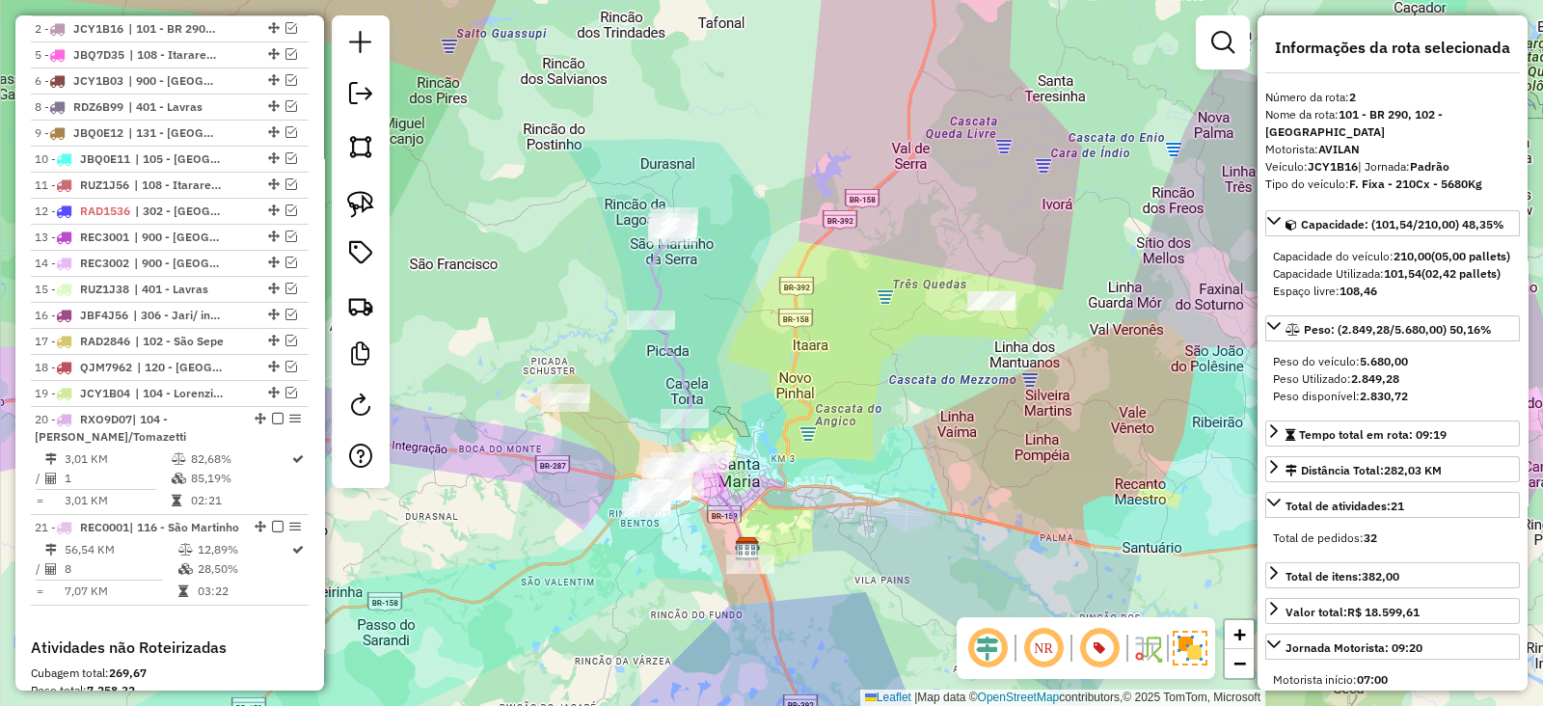
click at [656, 272] on icon at bounding box center [670, 317] width 40 height 201
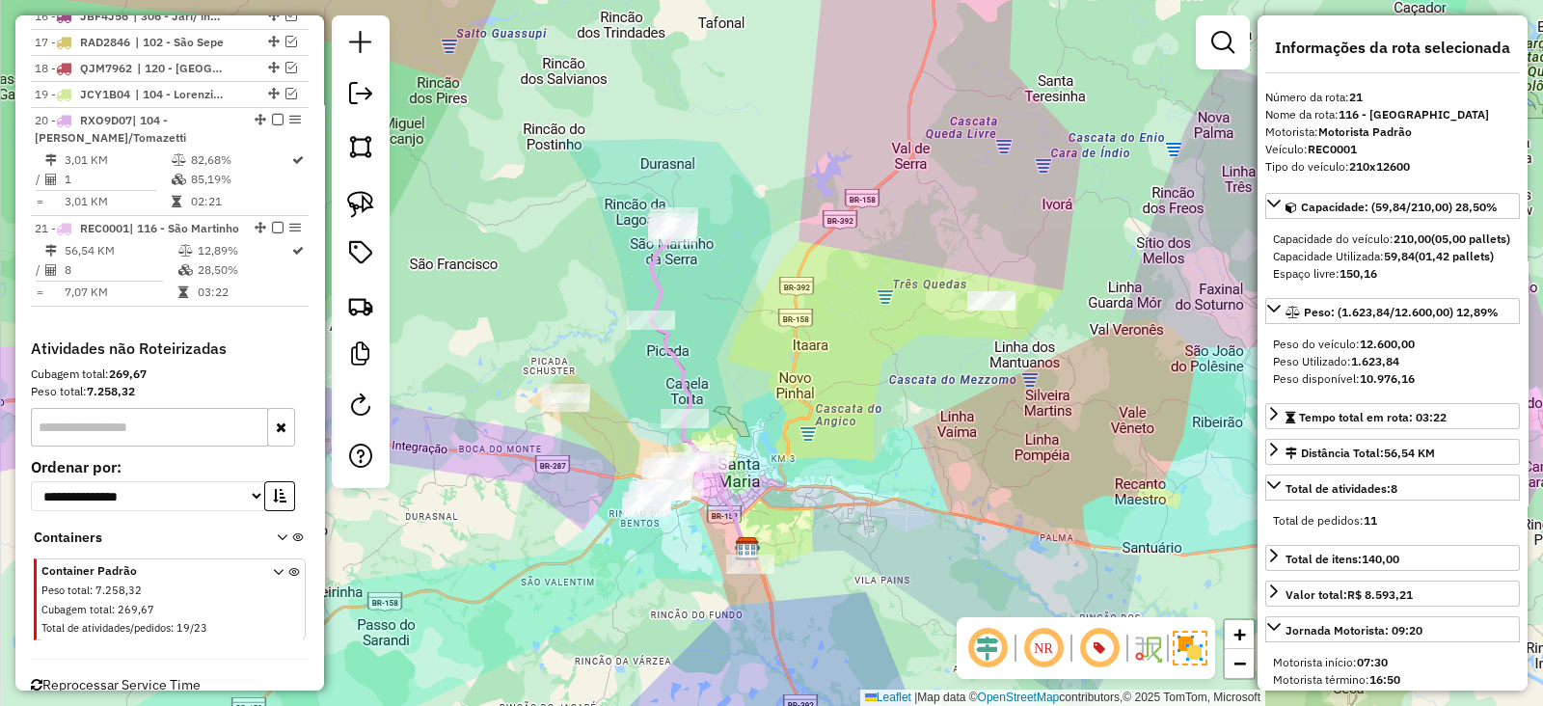
scroll to position [1196, 0]
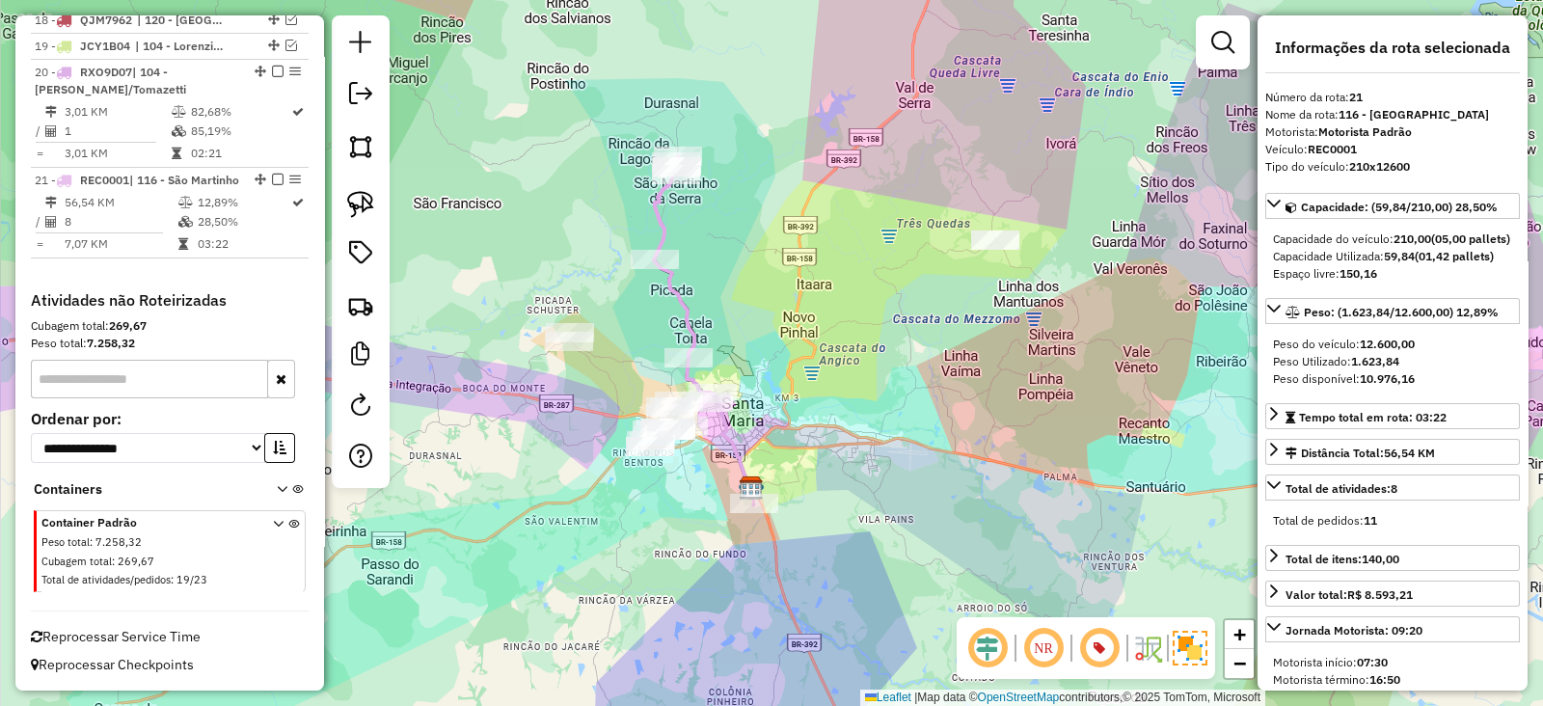
drag, startPoint x: 650, startPoint y: 373, endPoint x: 651, endPoint y: 321, distance: 52.1
click at [651, 324] on div "Janela de atendimento Grade de atendimento Capacidade Transportadoras Veículos …" at bounding box center [771, 353] width 1543 height 706
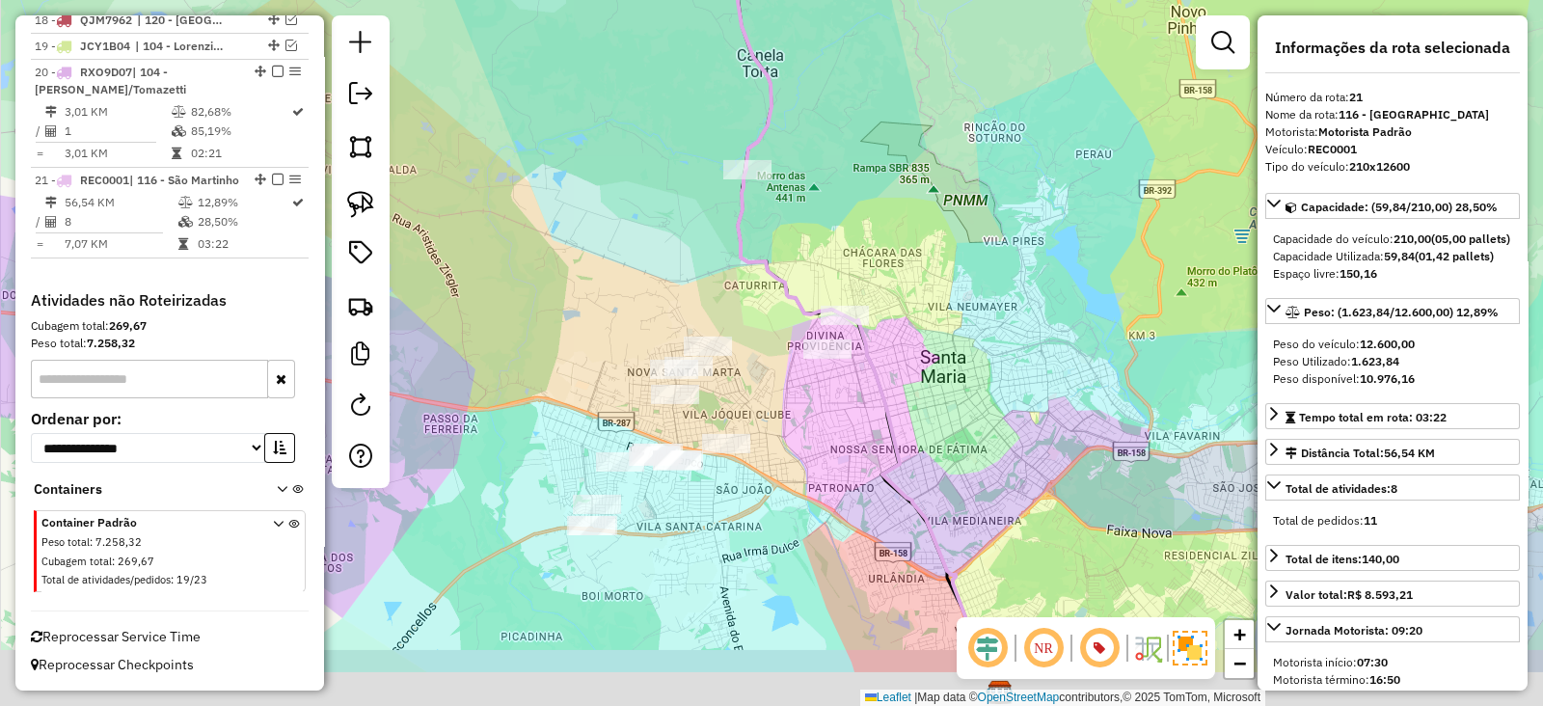
drag, startPoint x: 651, startPoint y: 388, endPoint x: 615, endPoint y: 267, distance: 125.7
click at [616, 274] on div "Janela de atendimento Grade de atendimento Capacidade Transportadoras Veículos …" at bounding box center [771, 353] width 1543 height 706
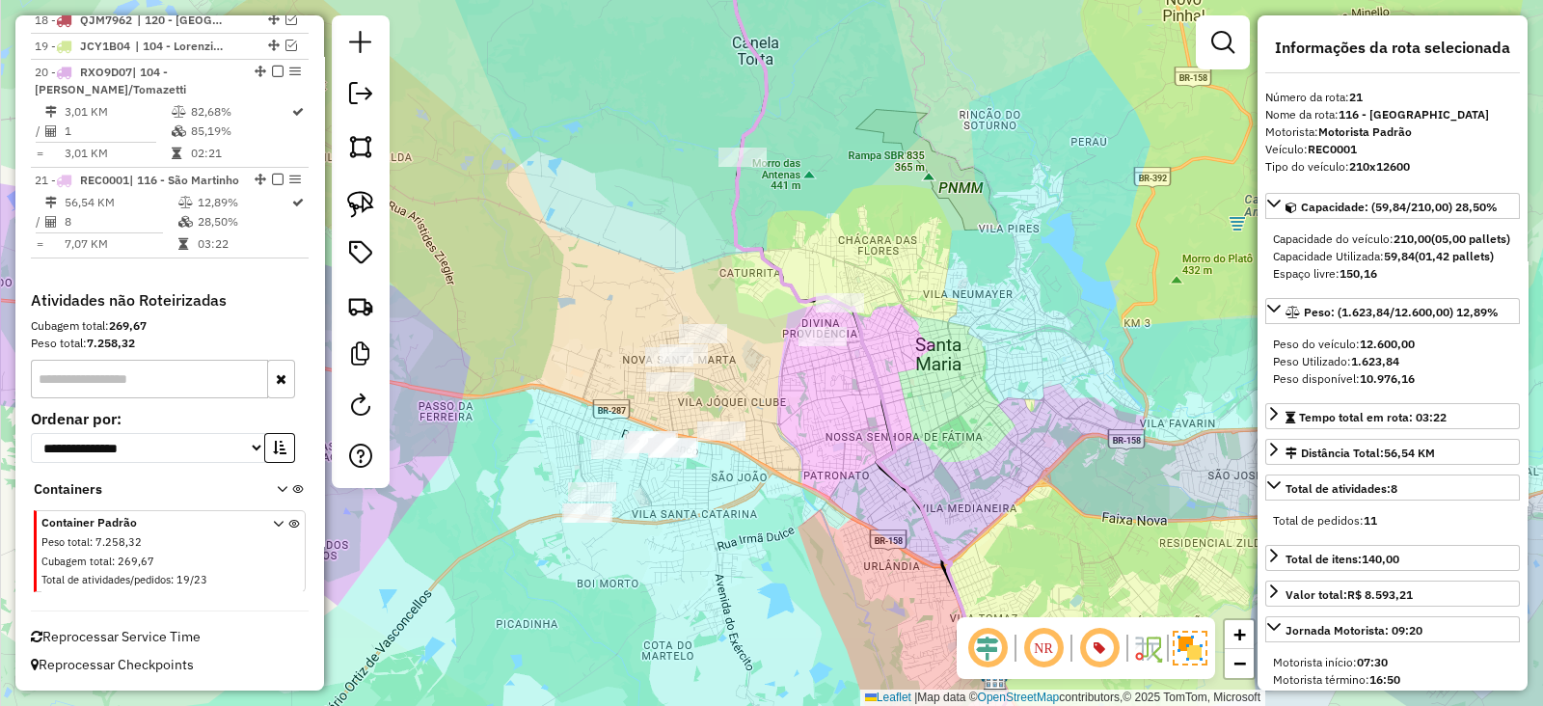
click at [749, 227] on div "Janela de atendimento Grade de atendimento Capacidade Transportadoras Veículos …" at bounding box center [771, 353] width 1543 height 706
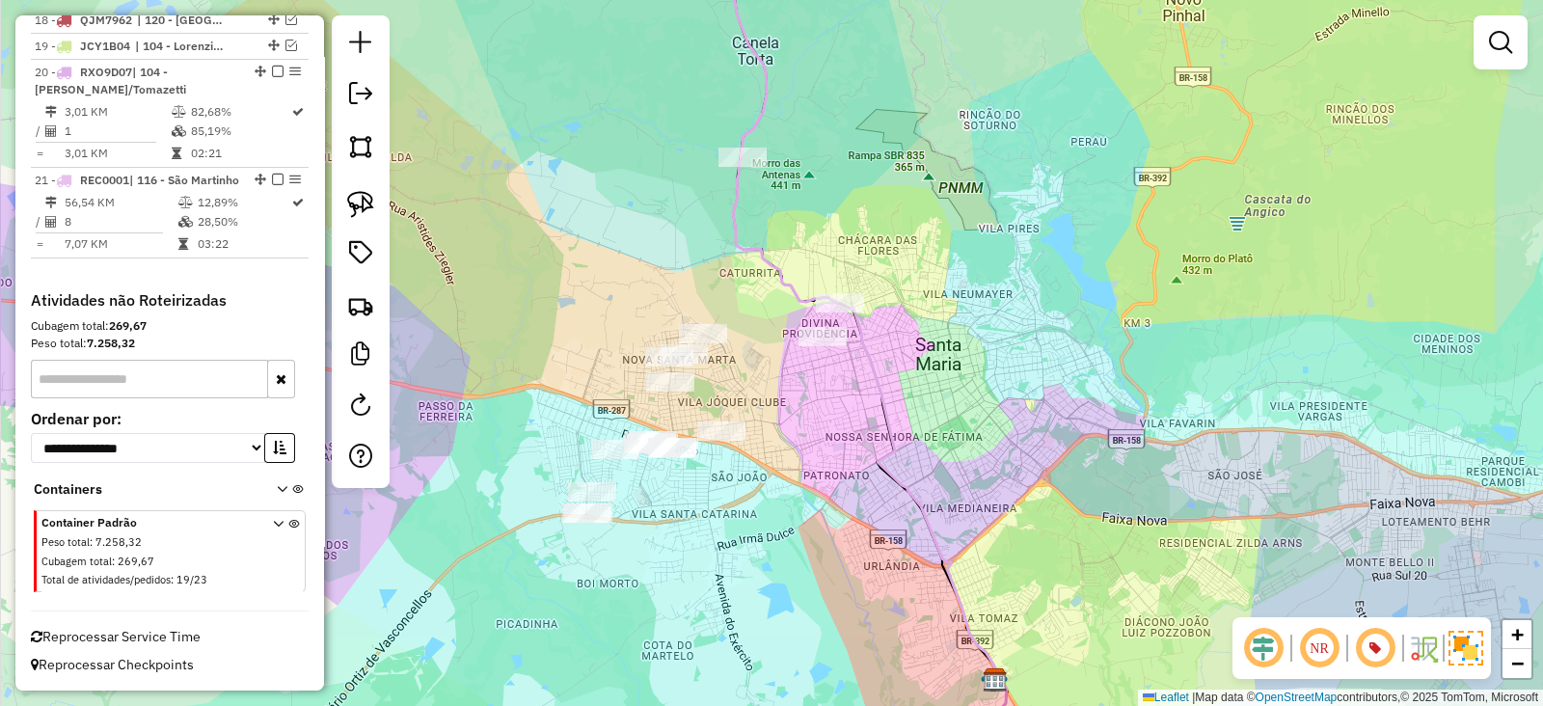
click at [733, 204] on icon at bounding box center [866, 418] width 266 height 524
select select "**********"
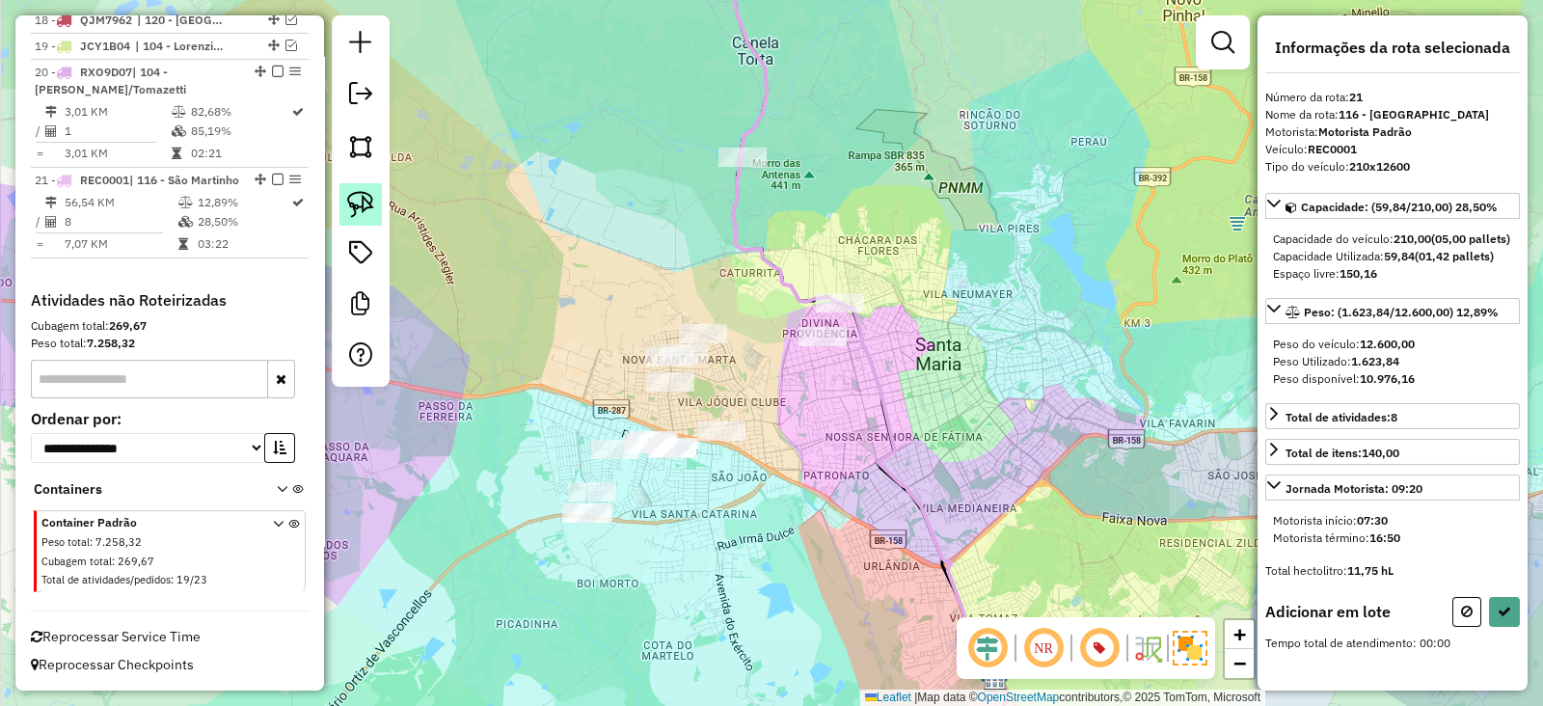
click at [361, 204] on img at bounding box center [360, 204] width 27 height 27
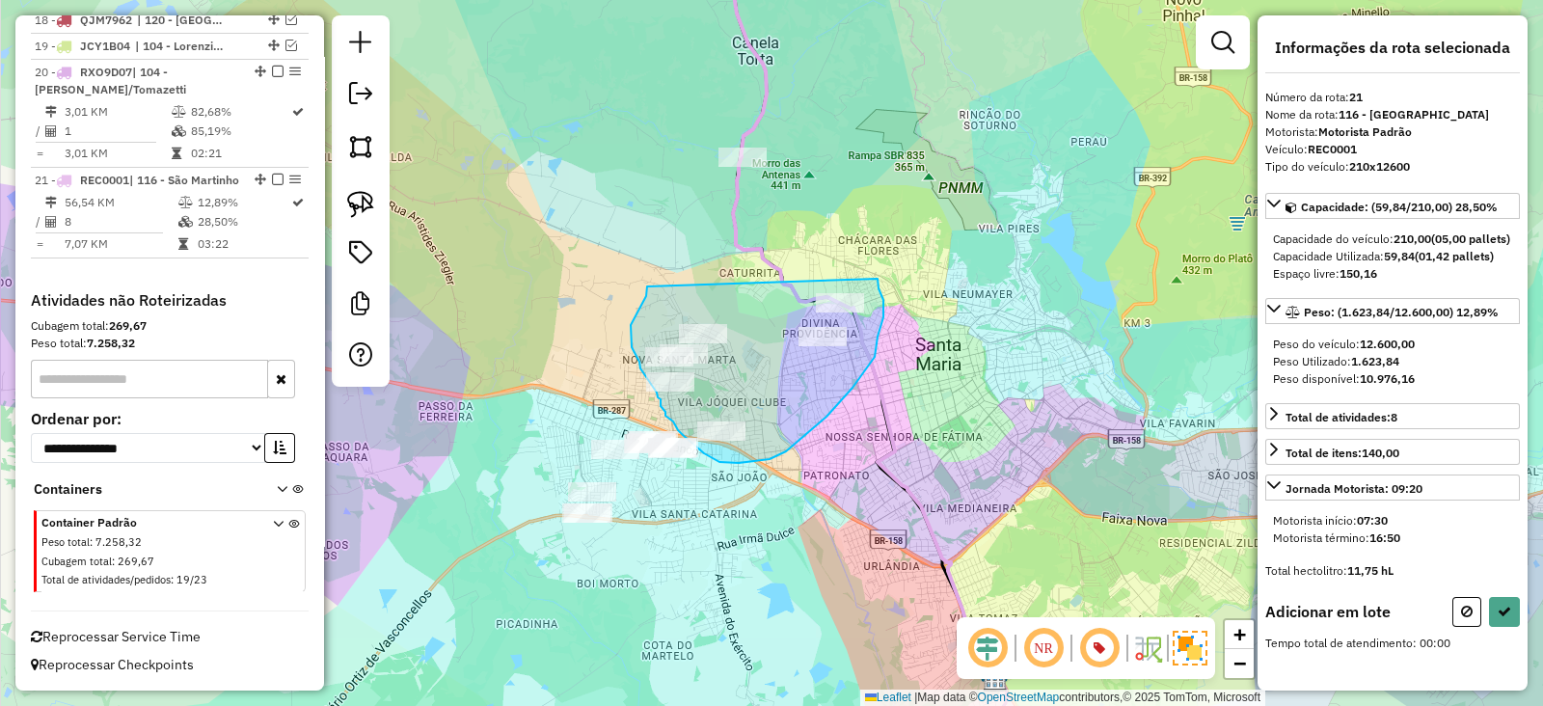
drag, startPoint x: 643, startPoint y: 302, endPoint x: 873, endPoint y: 267, distance: 233.0
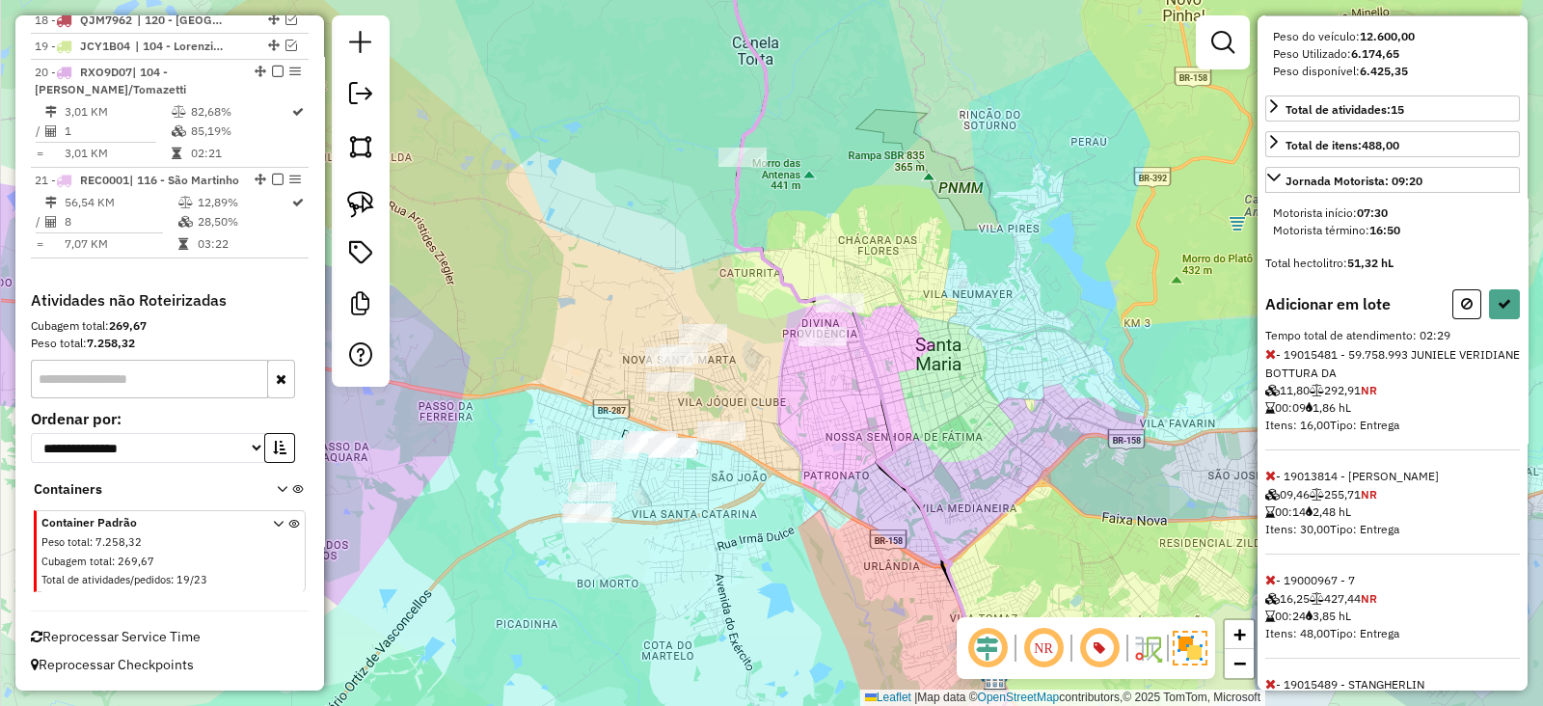
scroll to position [309, 0]
click at [1462, 309] on icon at bounding box center [1467, 302] width 12 height 13
select select "**********"
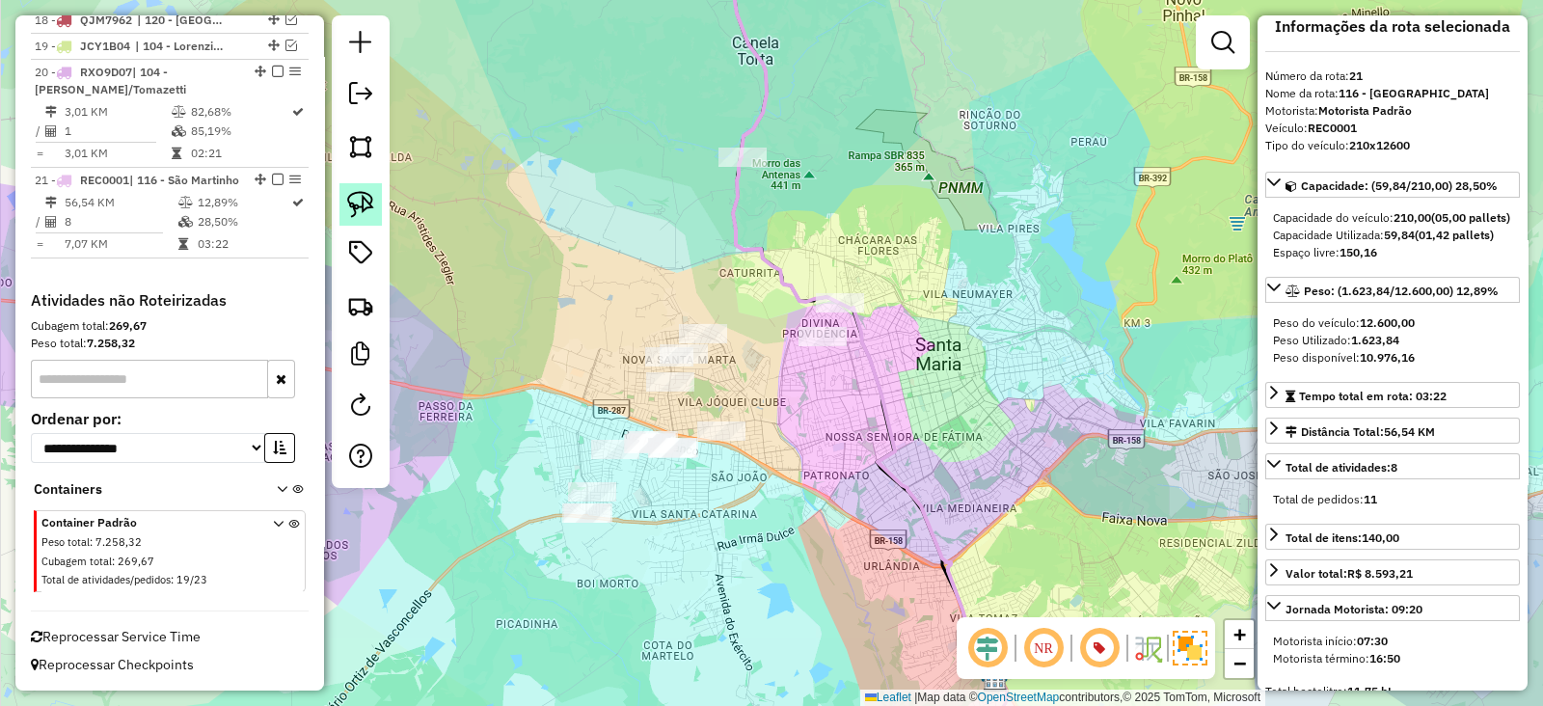
scroll to position [0, 0]
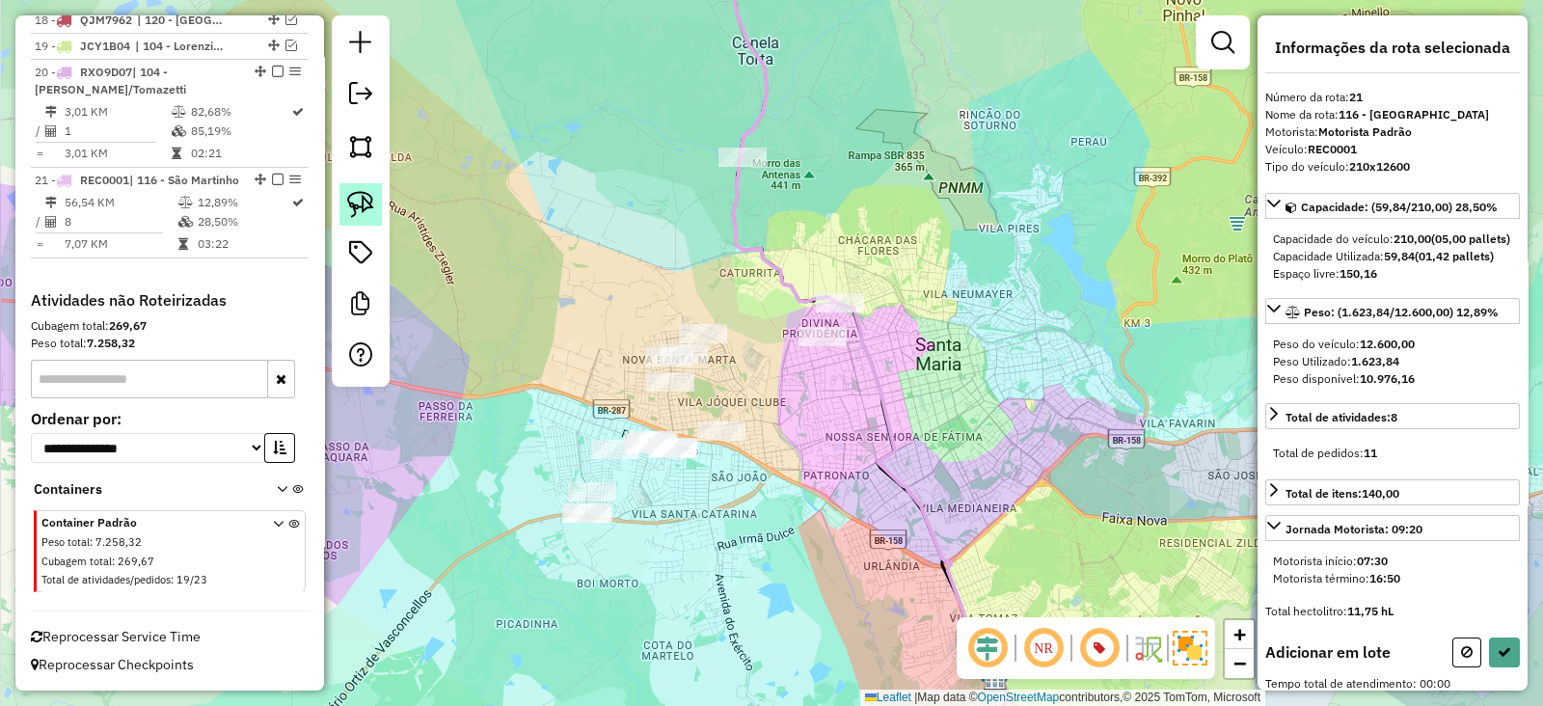
click at [362, 211] on img at bounding box center [360, 204] width 27 height 27
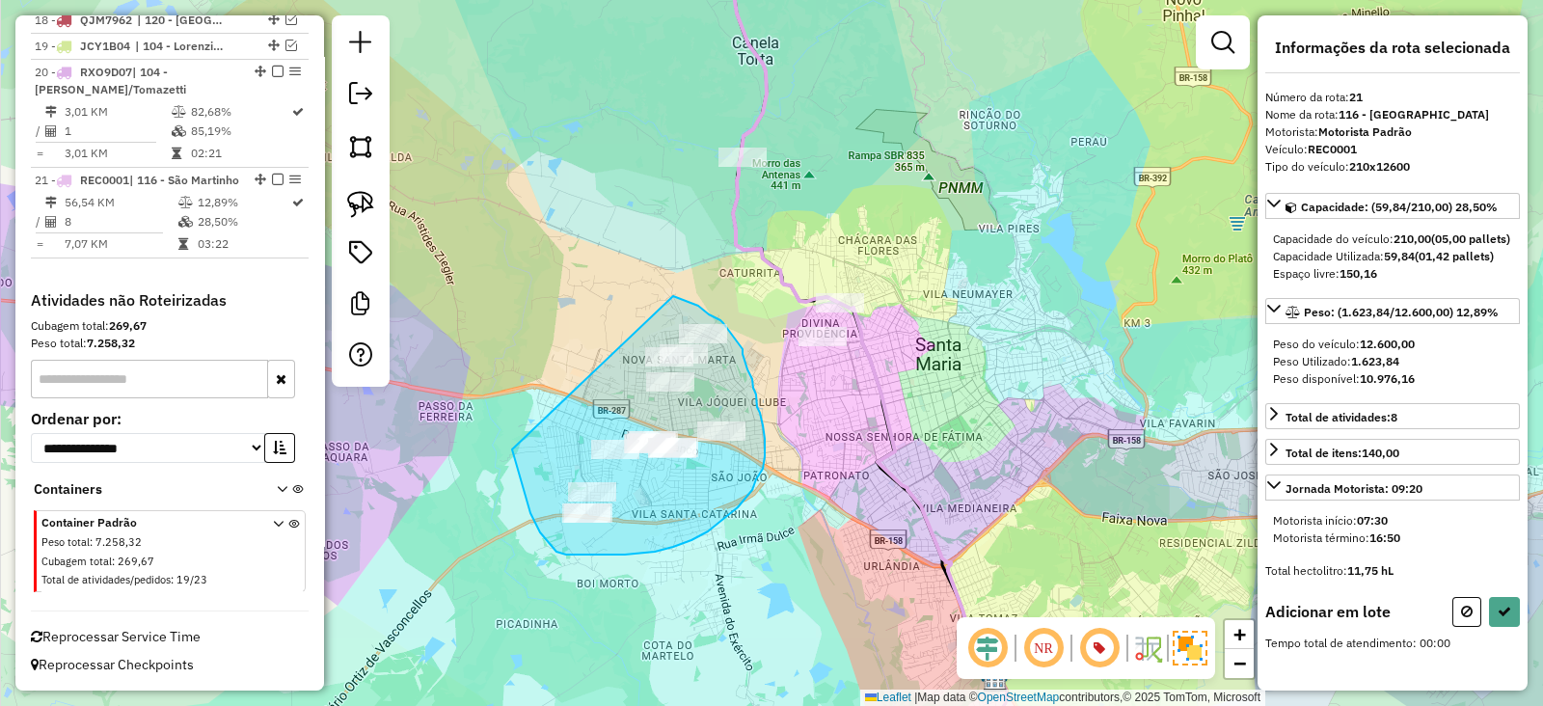
drag, startPoint x: 514, startPoint y: 455, endPoint x: 673, endPoint y: 296, distance: 225.0
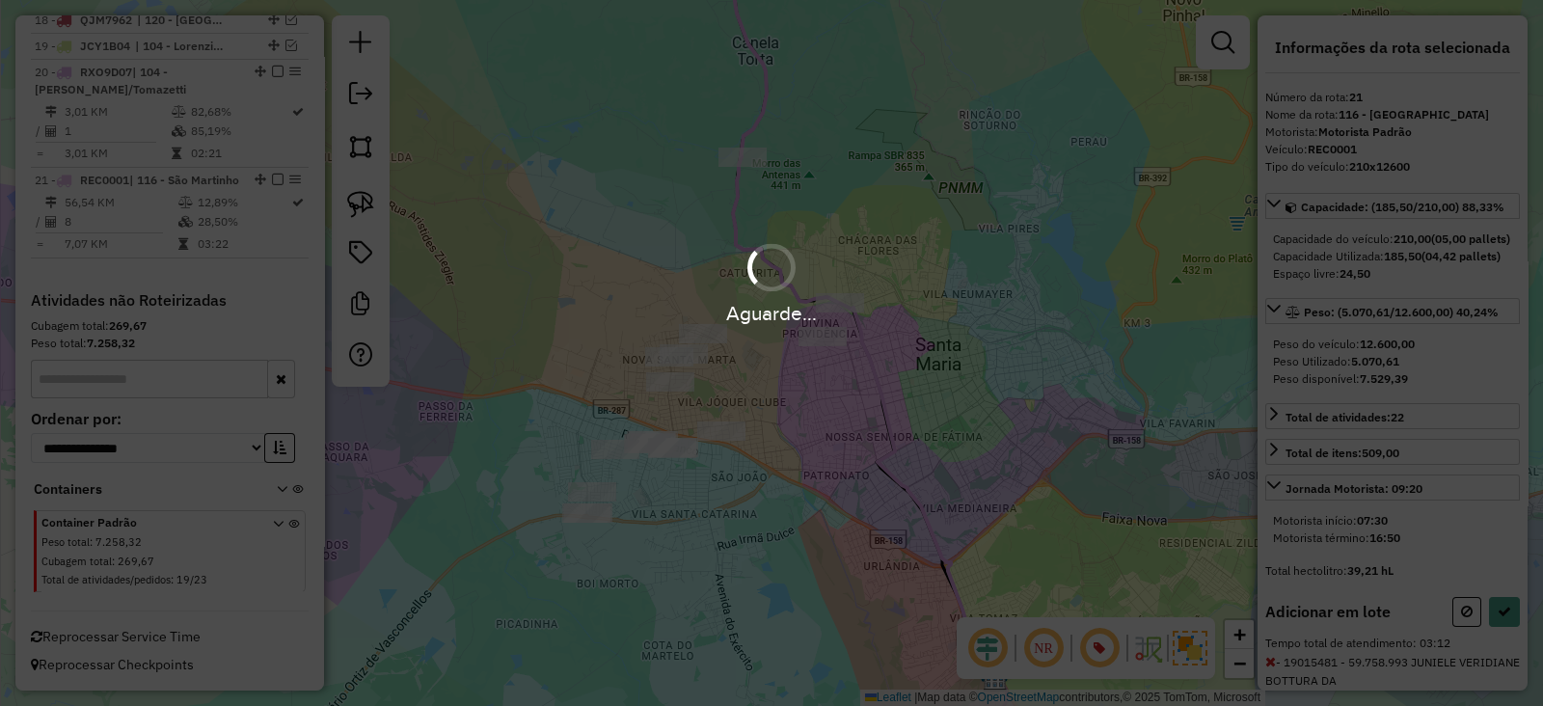
select select "**********"
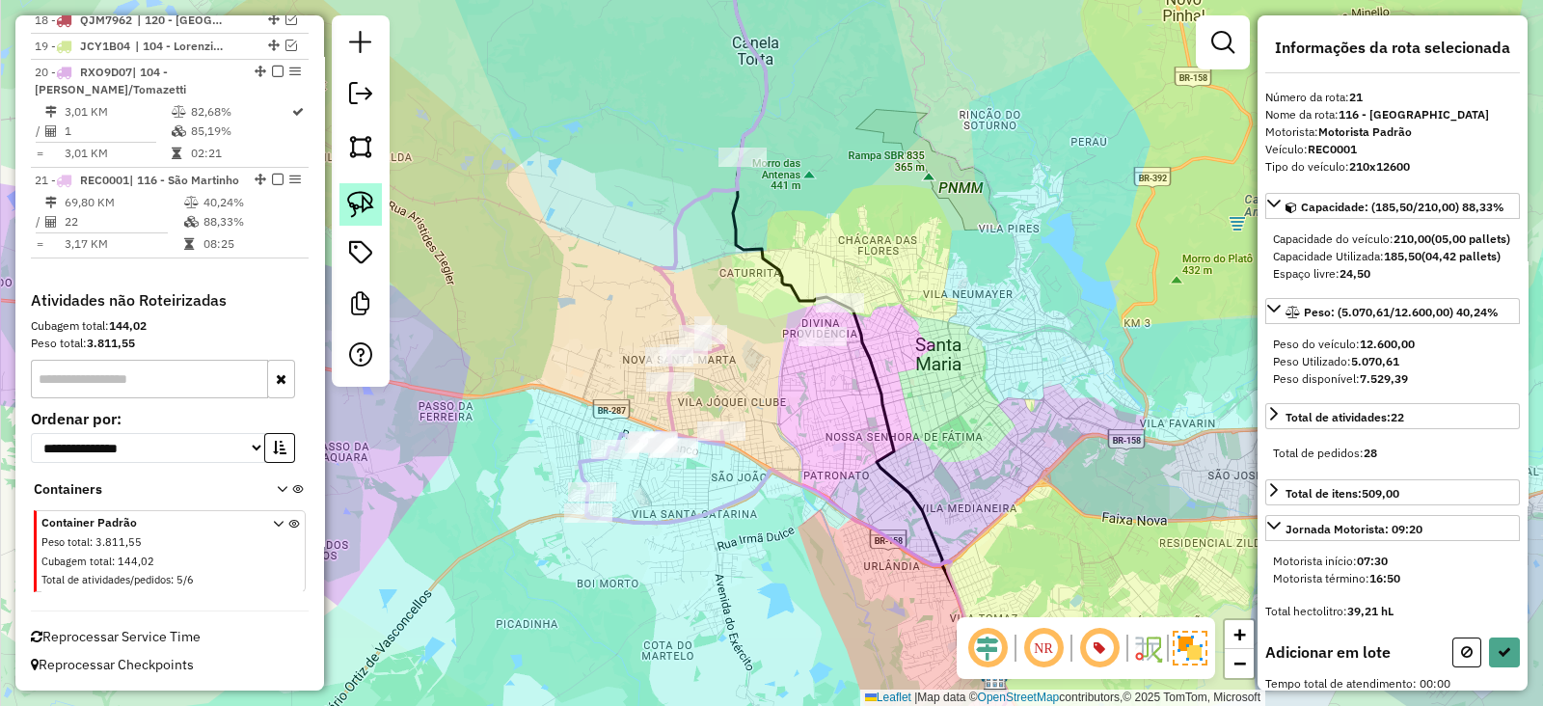
click at [349, 208] on img at bounding box center [360, 204] width 27 height 27
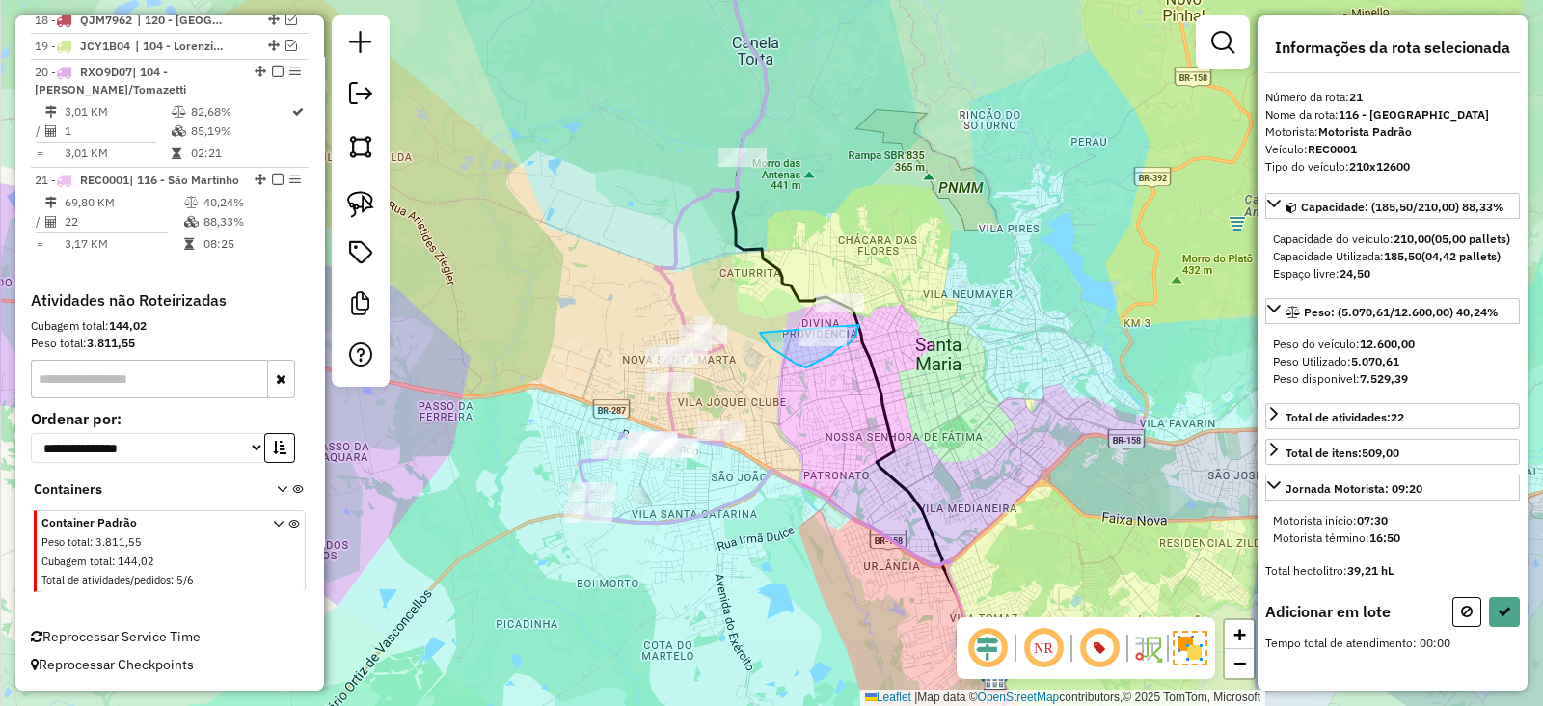
drag, startPoint x: 804, startPoint y: 367, endPoint x: 858, endPoint y: 325, distance: 68.7
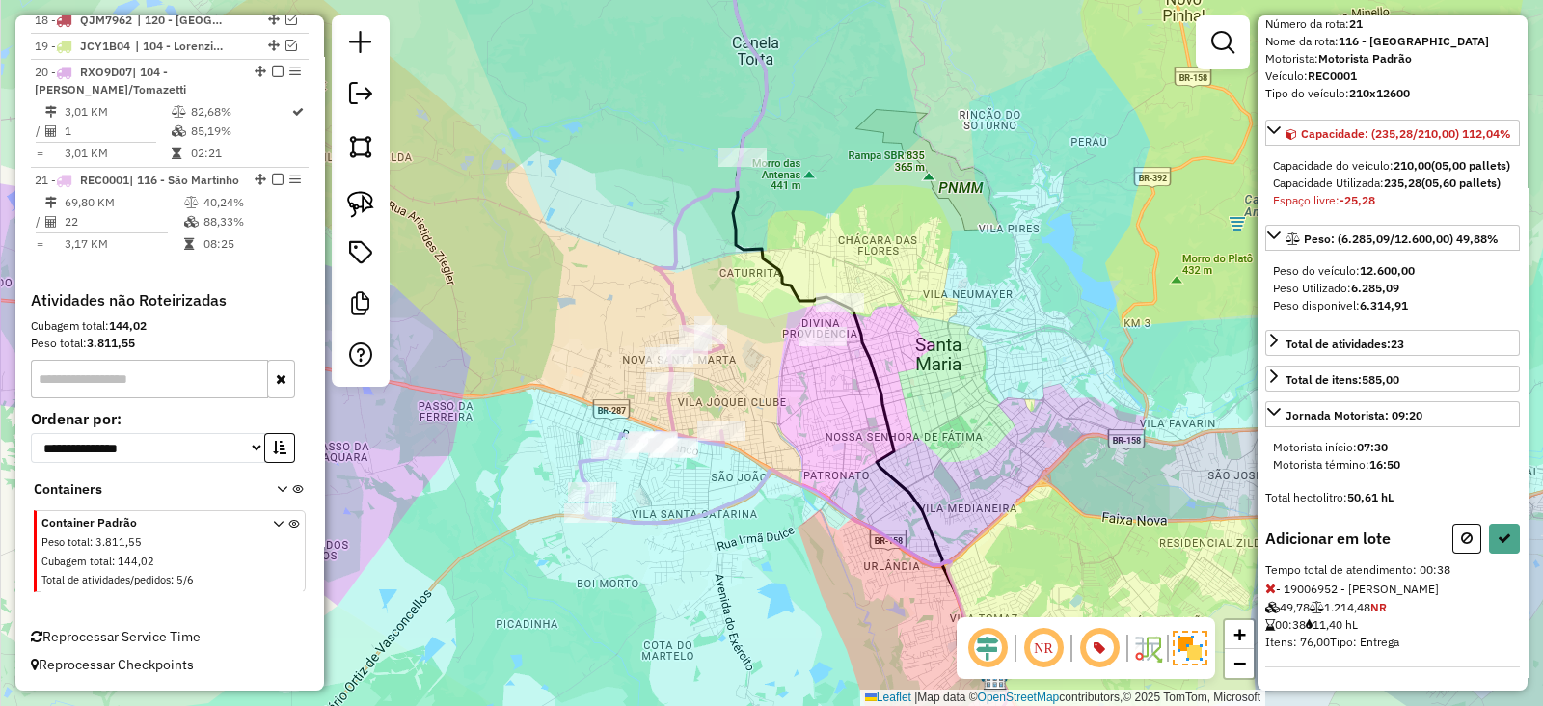
scroll to position [121, 0]
click at [1268, 585] on icon at bounding box center [1270, 587] width 11 height 13
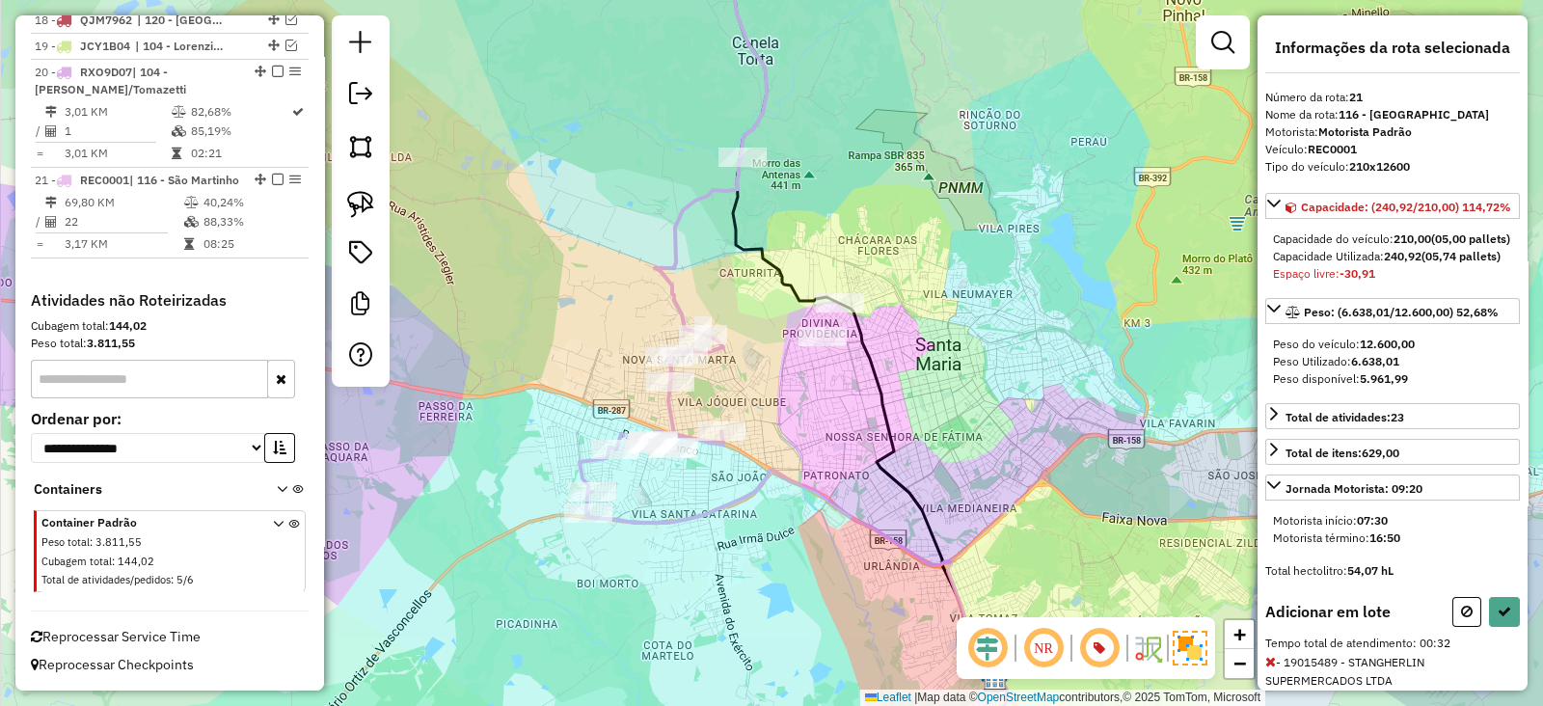
scroll to position [139, 0]
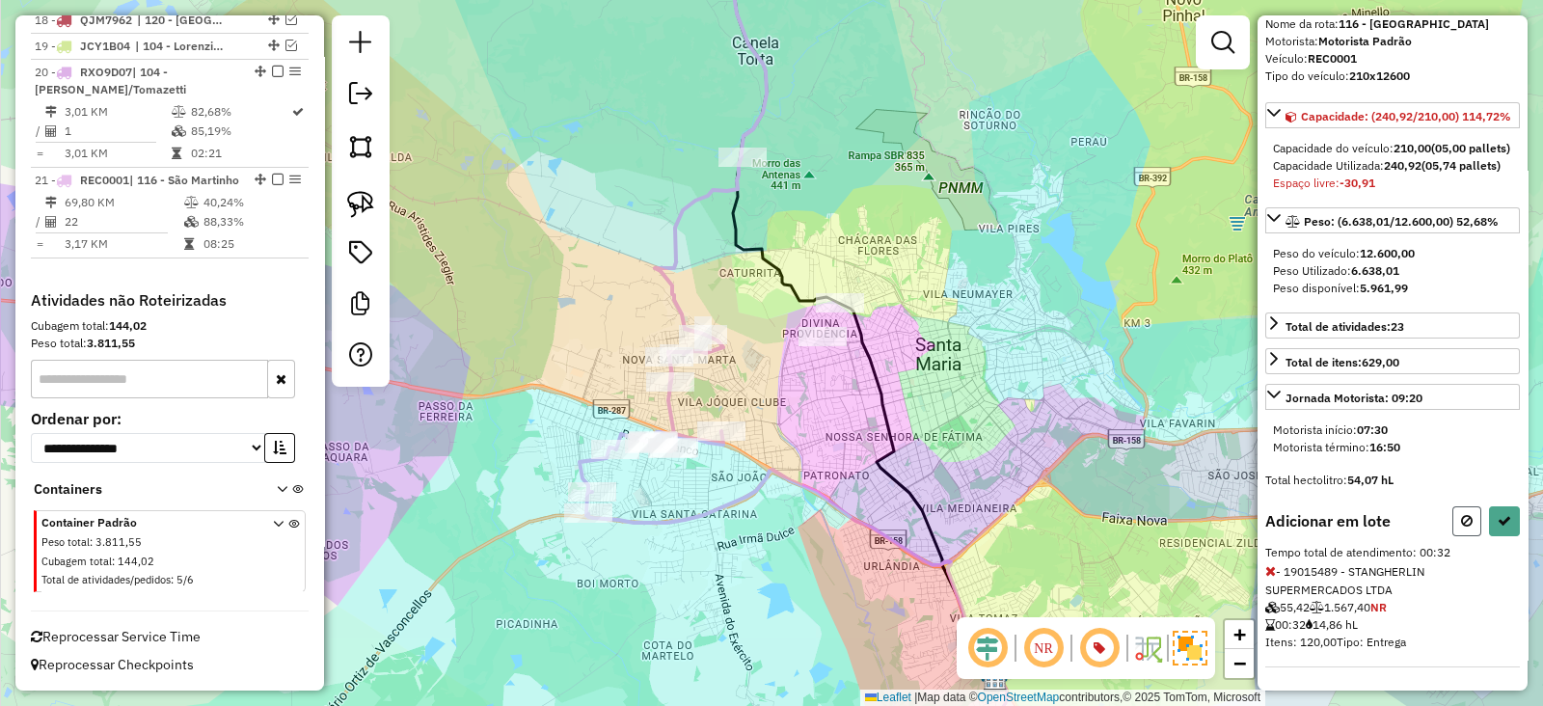
click at [1466, 517] on icon at bounding box center [1467, 520] width 12 height 13
select select "**********"
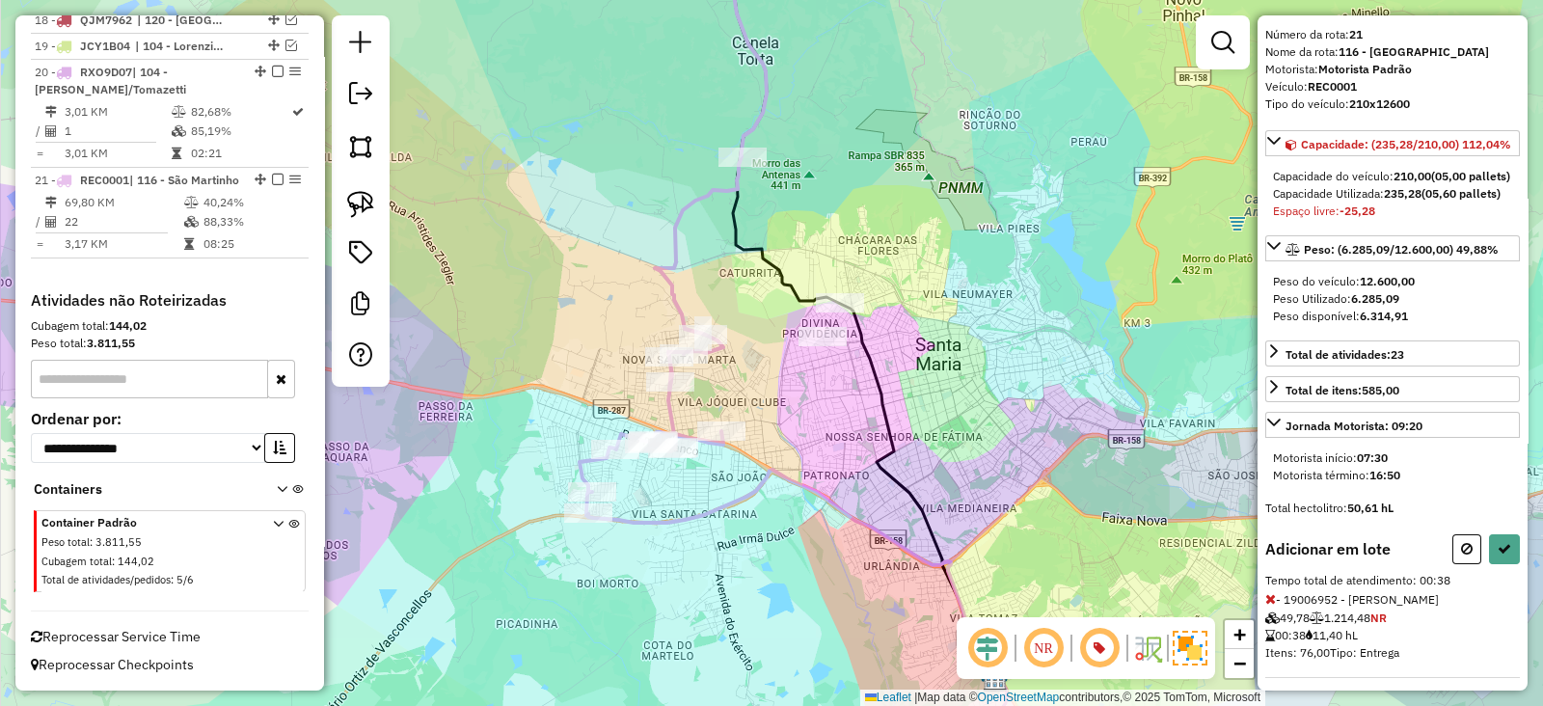
scroll to position [121, 0]
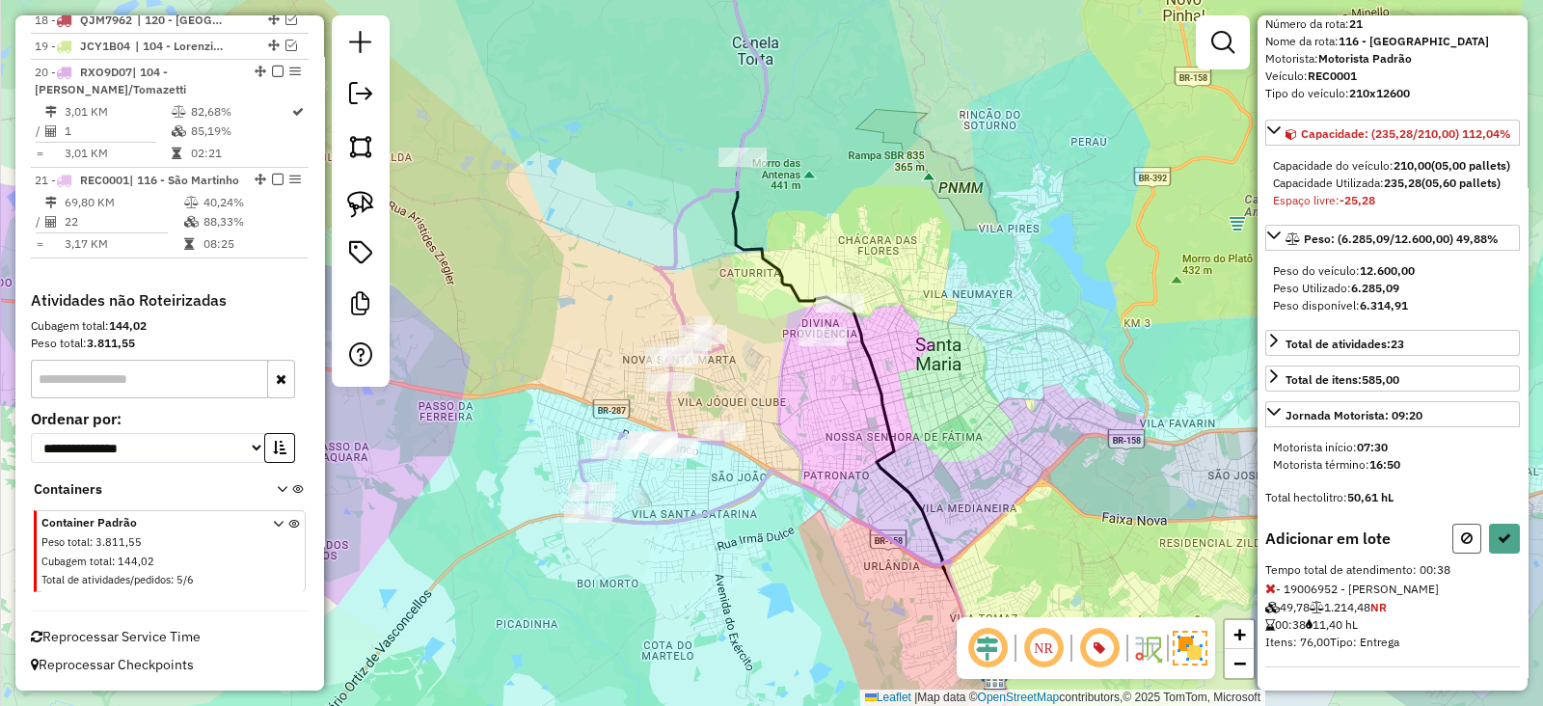
click at [1459, 545] on button at bounding box center [1466, 539] width 29 height 30
select select "**********"
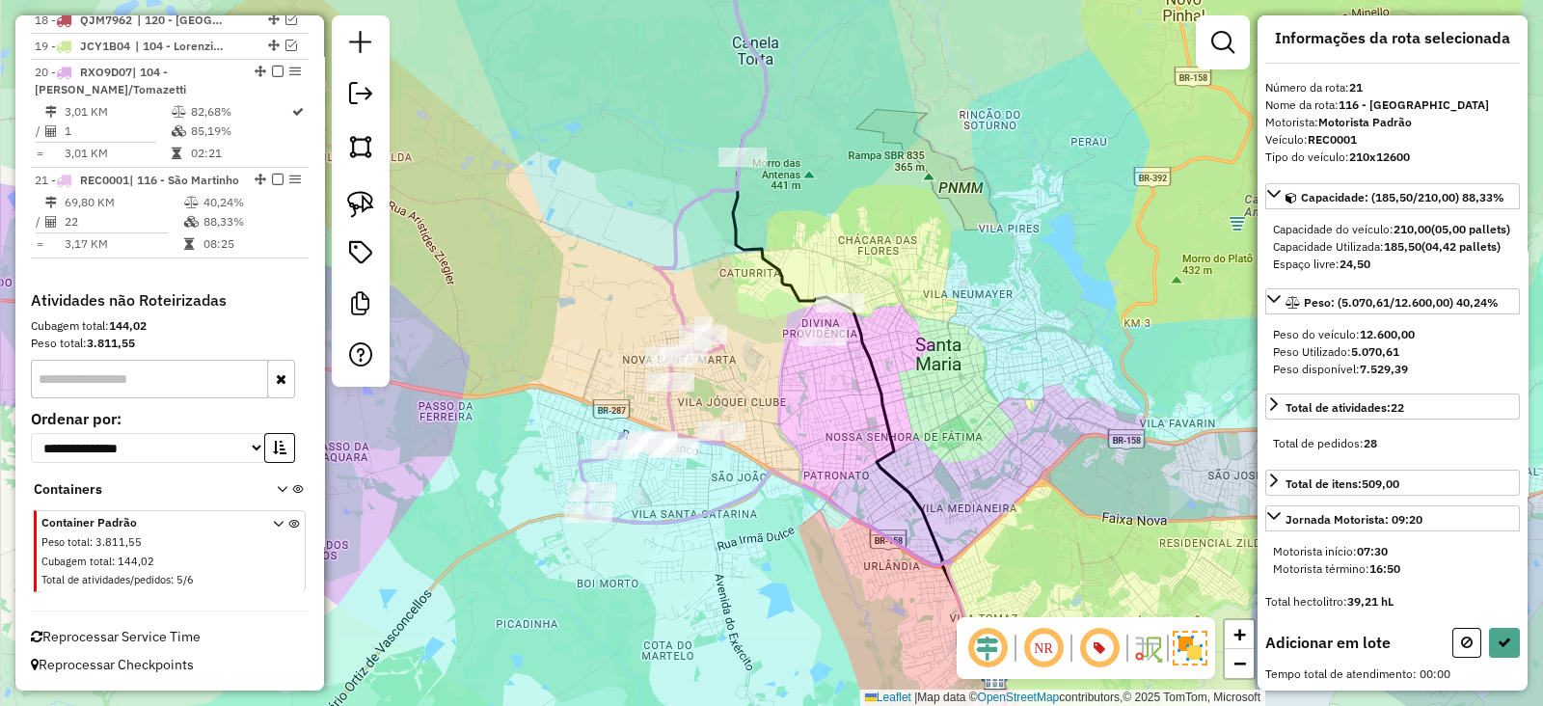
scroll to position [0, 0]
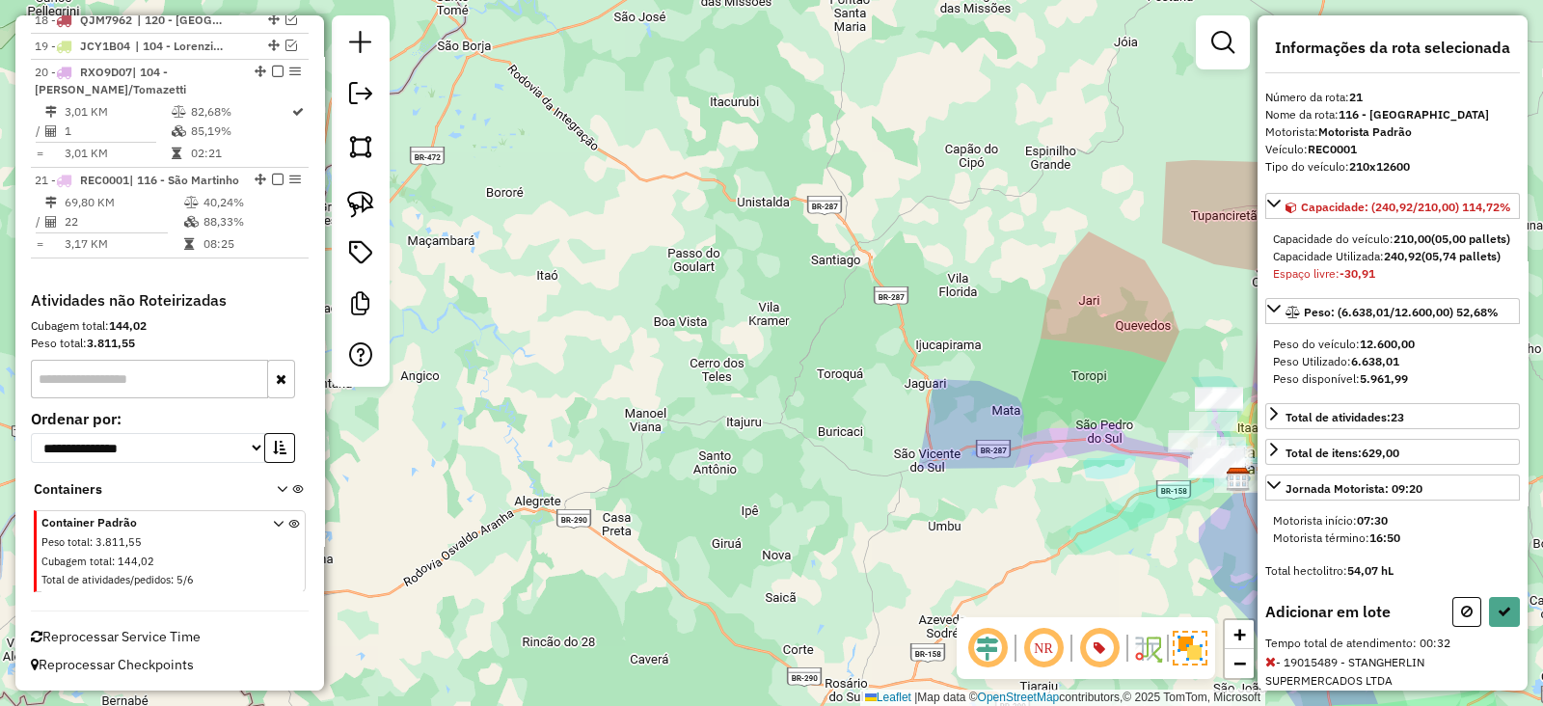
drag, startPoint x: 1012, startPoint y: 426, endPoint x: 885, endPoint y: 421, distance: 127.4
click at [885, 421] on div "Janela de atendimento Grade de atendimento Capacidade Transportadoras Veículos …" at bounding box center [771, 353] width 1543 height 706
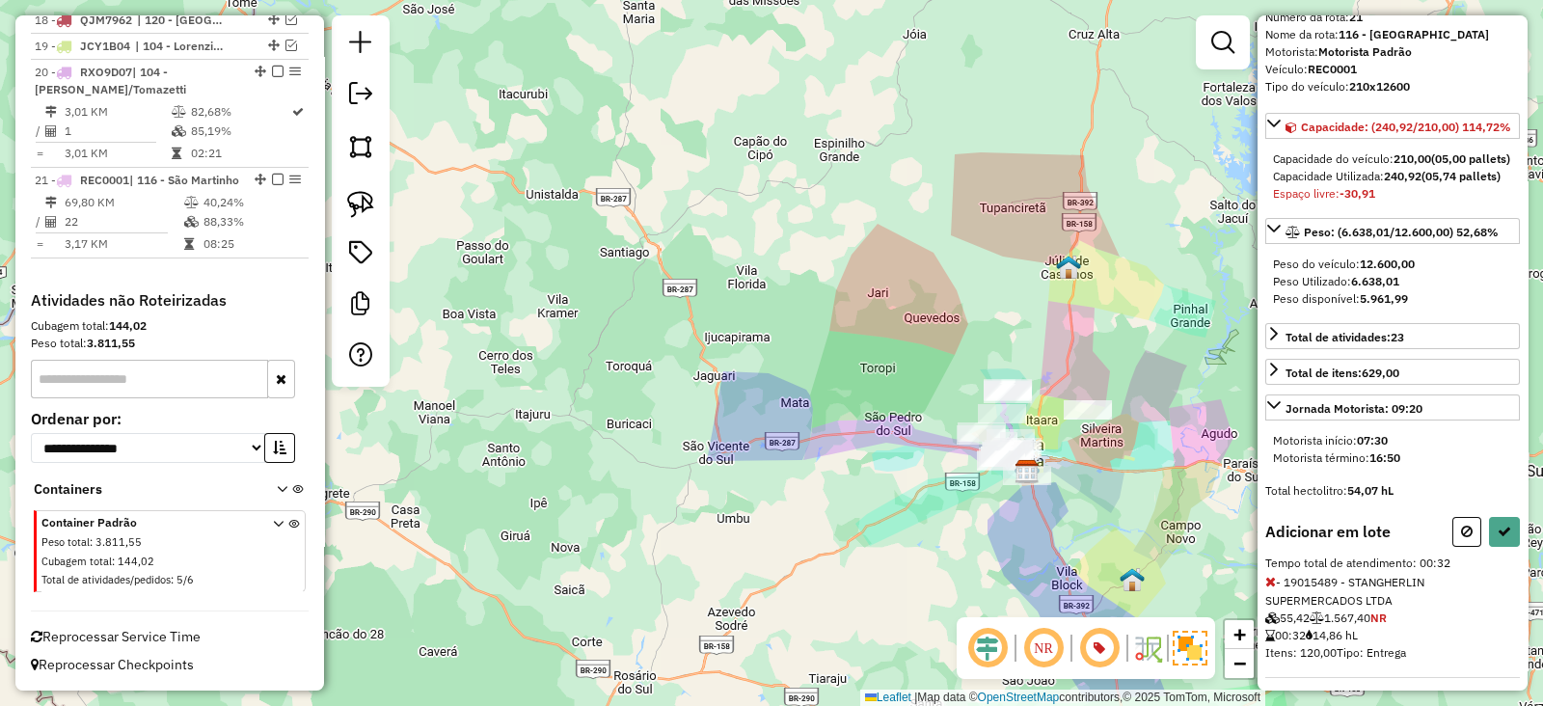
scroll to position [139, 0]
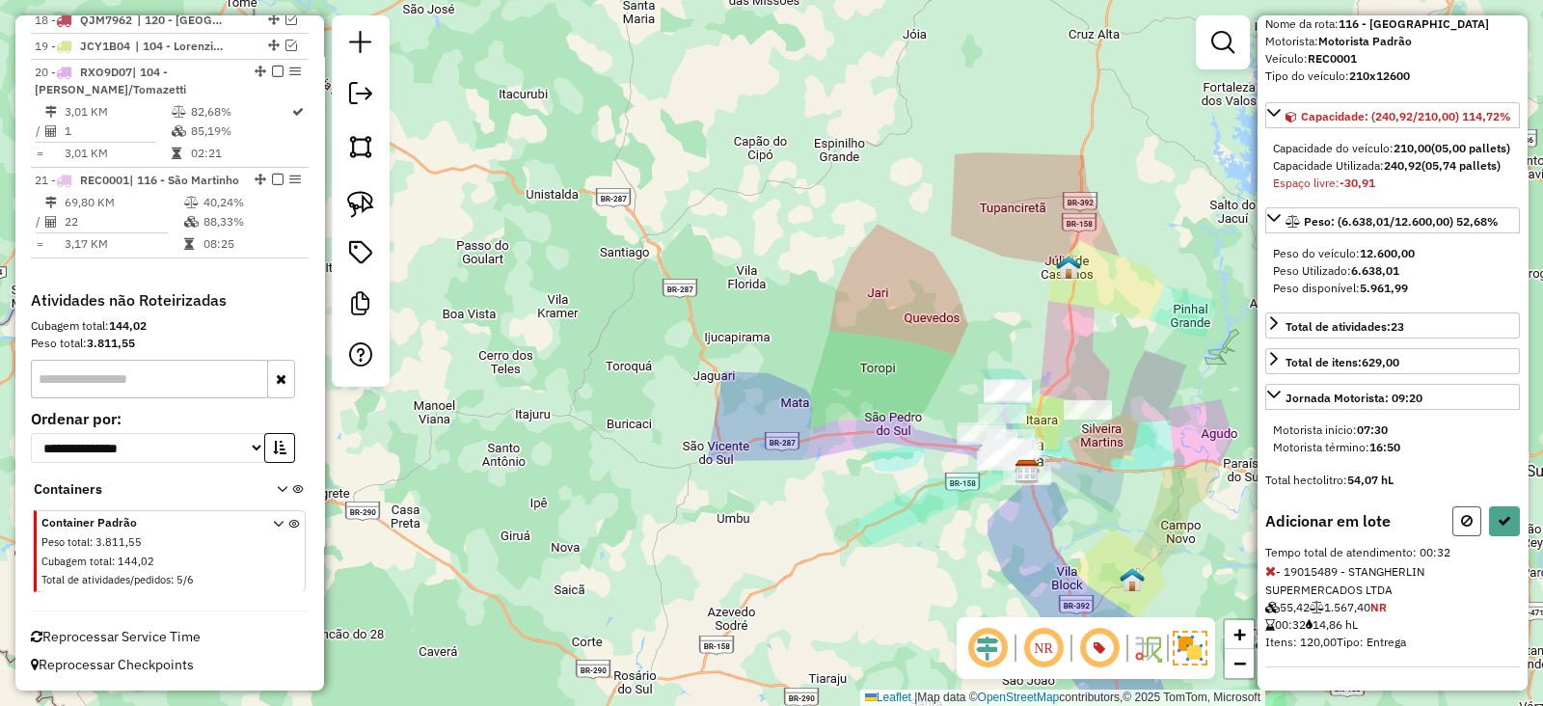
click at [1461, 526] on icon at bounding box center [1467, 520] width 12 height 13
select select "**********"
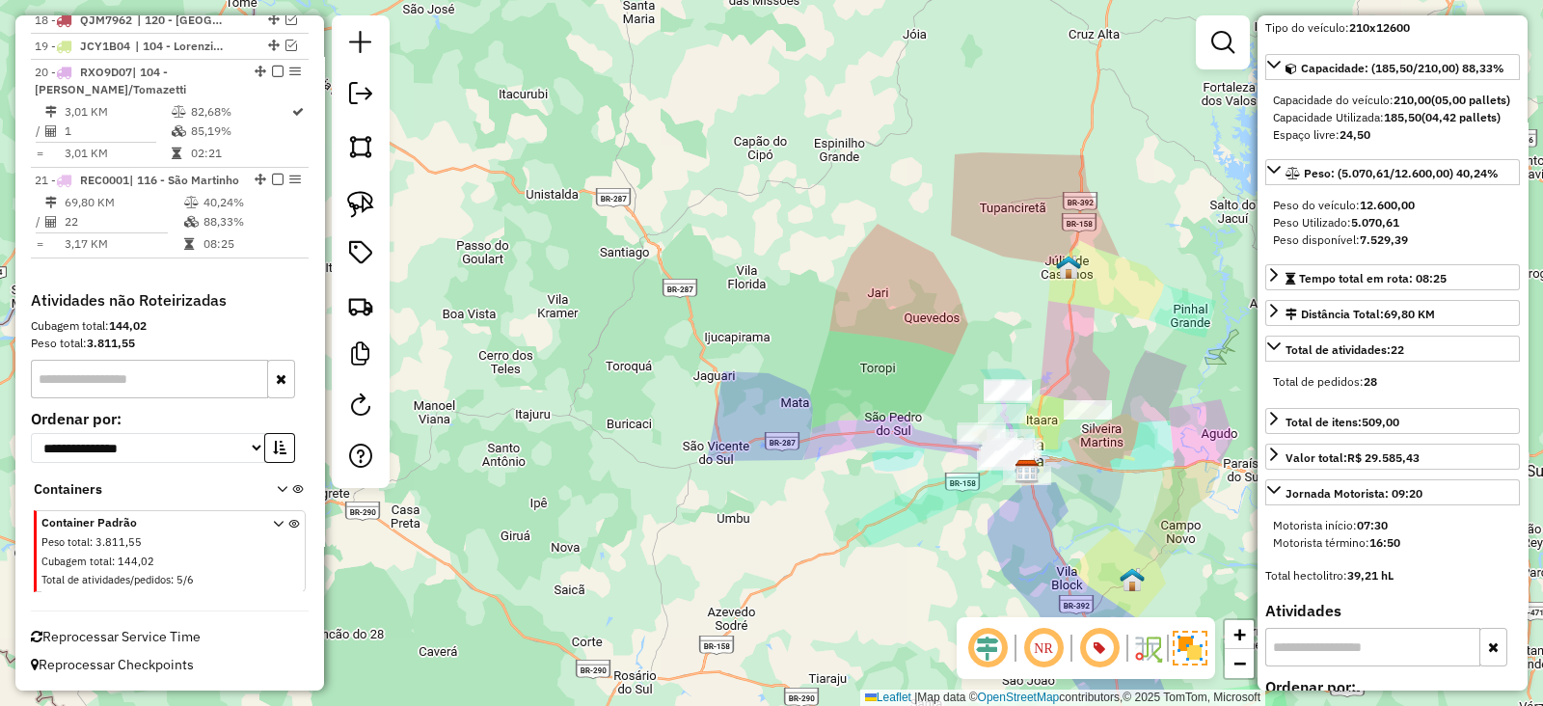
drag, startPoint x: 788, startPoint y: 334, endPoint x: 757, endPoint y: 312, distance: 37.4
click at [766, 318] on div "Rota 21 - Placa REC0001 19012017 - ARMAZEM DO GALO Janela de atendimento Grade …" at bounding box center [771, 353] width 1543 height 706
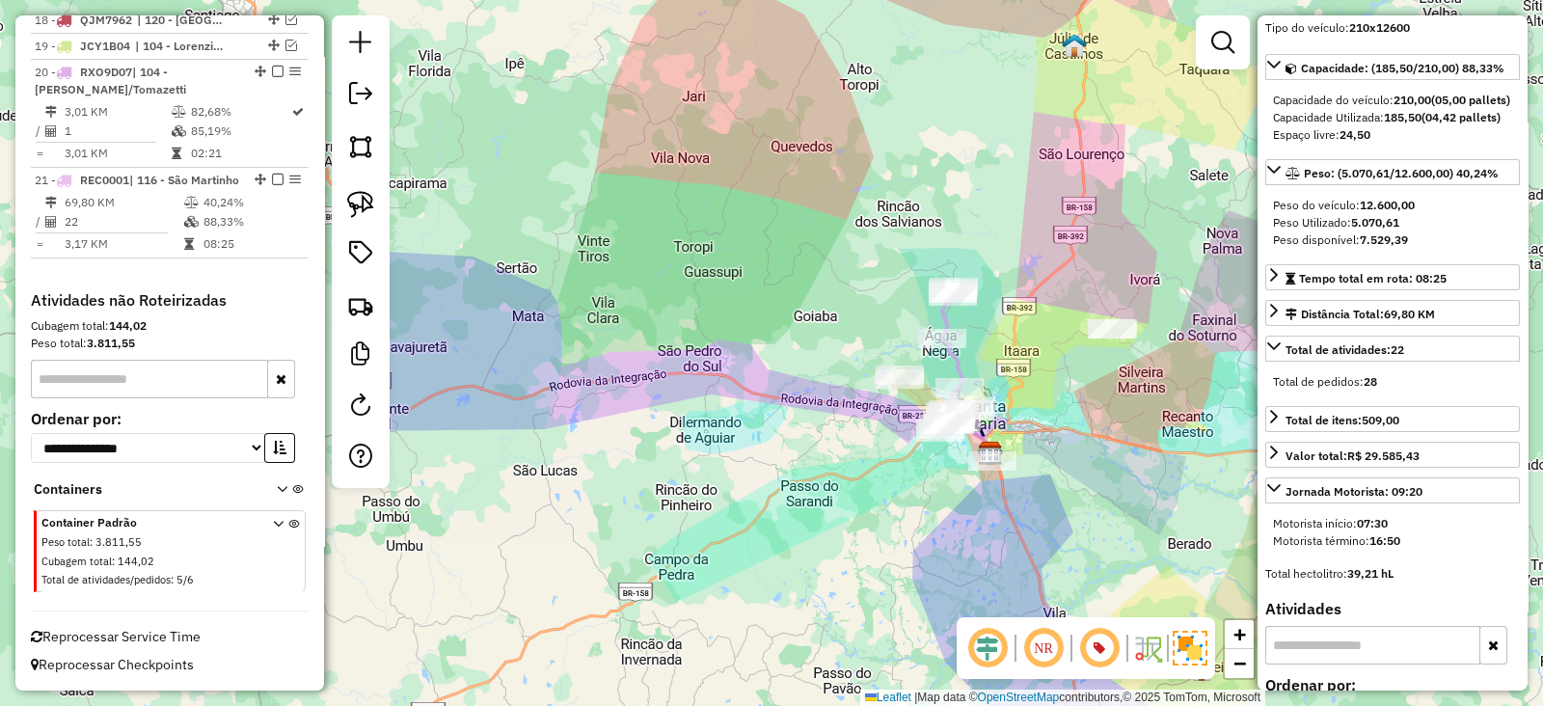
click at [959, 362] on icon at bounding box center [950, 359] width 24 height 145
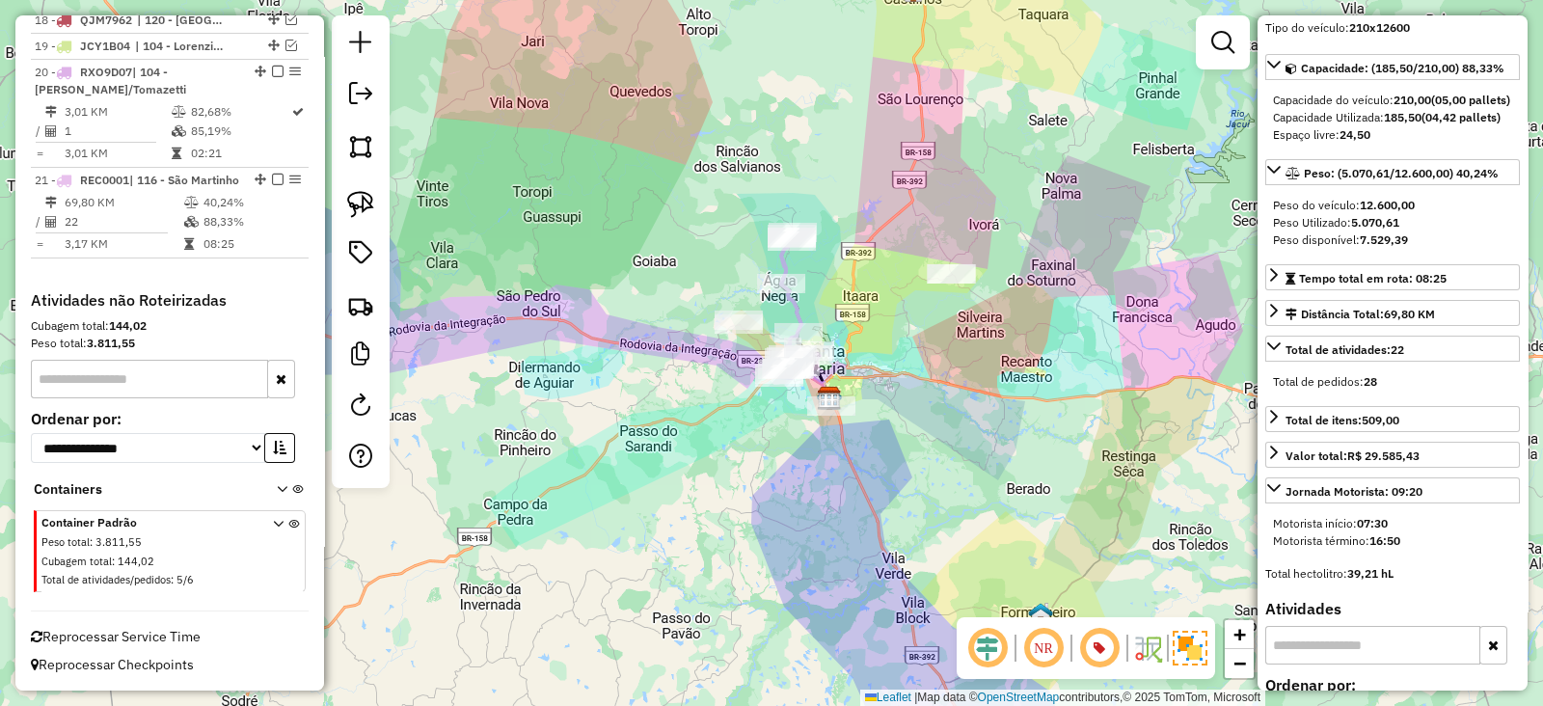
drag, startPoint x: 752, startPoint y: 457, endPoint x: 731, endPoint y: 449, distance: 22.6
click at [745, 455] on div "Janela de atendimento Grade de atendimento Capacidade Transportadoras Veículos …" at bounding box center [771, 353] width 1543 height 706
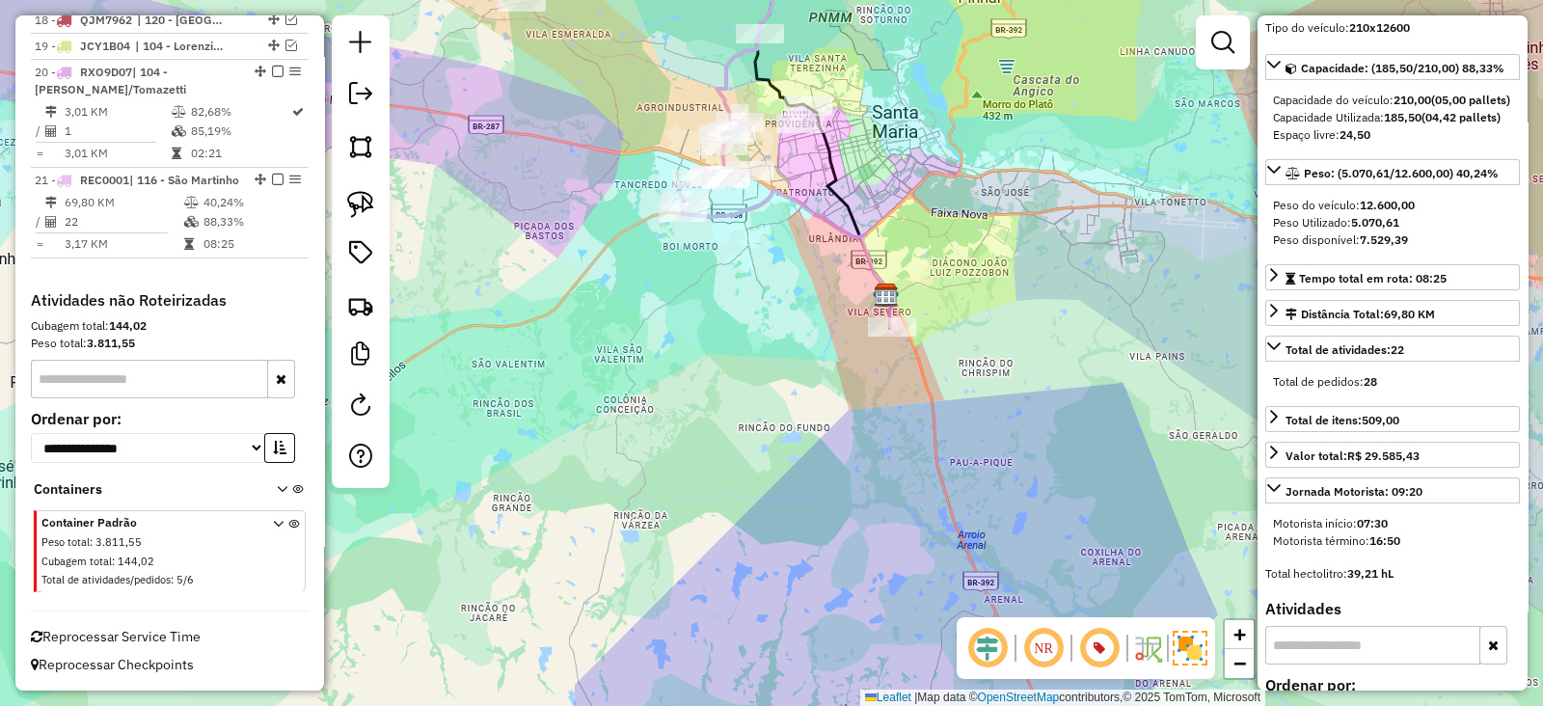
drag, startPoint x: 788, startPoint y: 400, endPoint x: 751, endPoint y: 428, distance: 46.1
click at [787, 439] on div "Janela de atendimento Grade de atendimento Capacidade Transportadoras Veículos …" at bounding box center [771, 353] width 1543 height 706
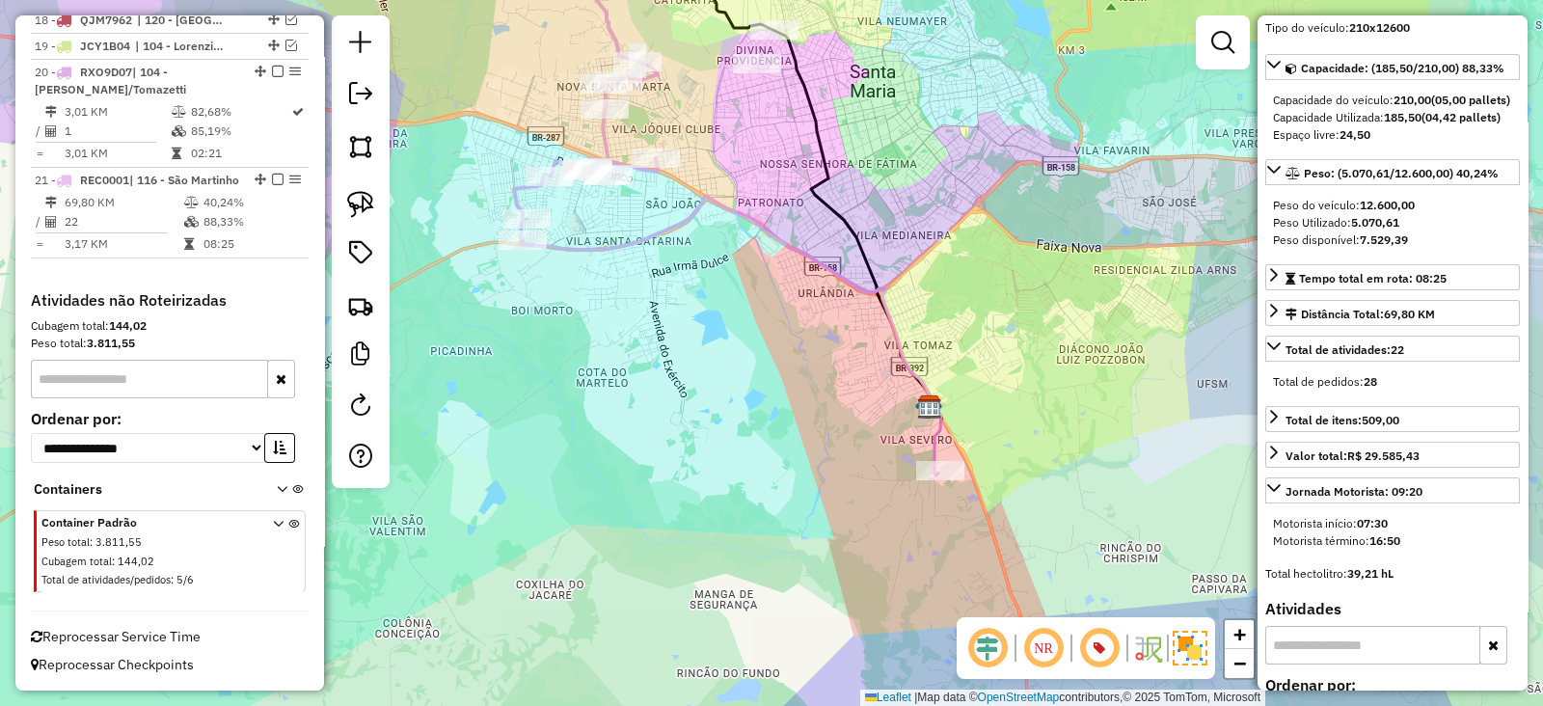
click at [891, 326] on icon at bounding box center [727, 302] width 413 height 210
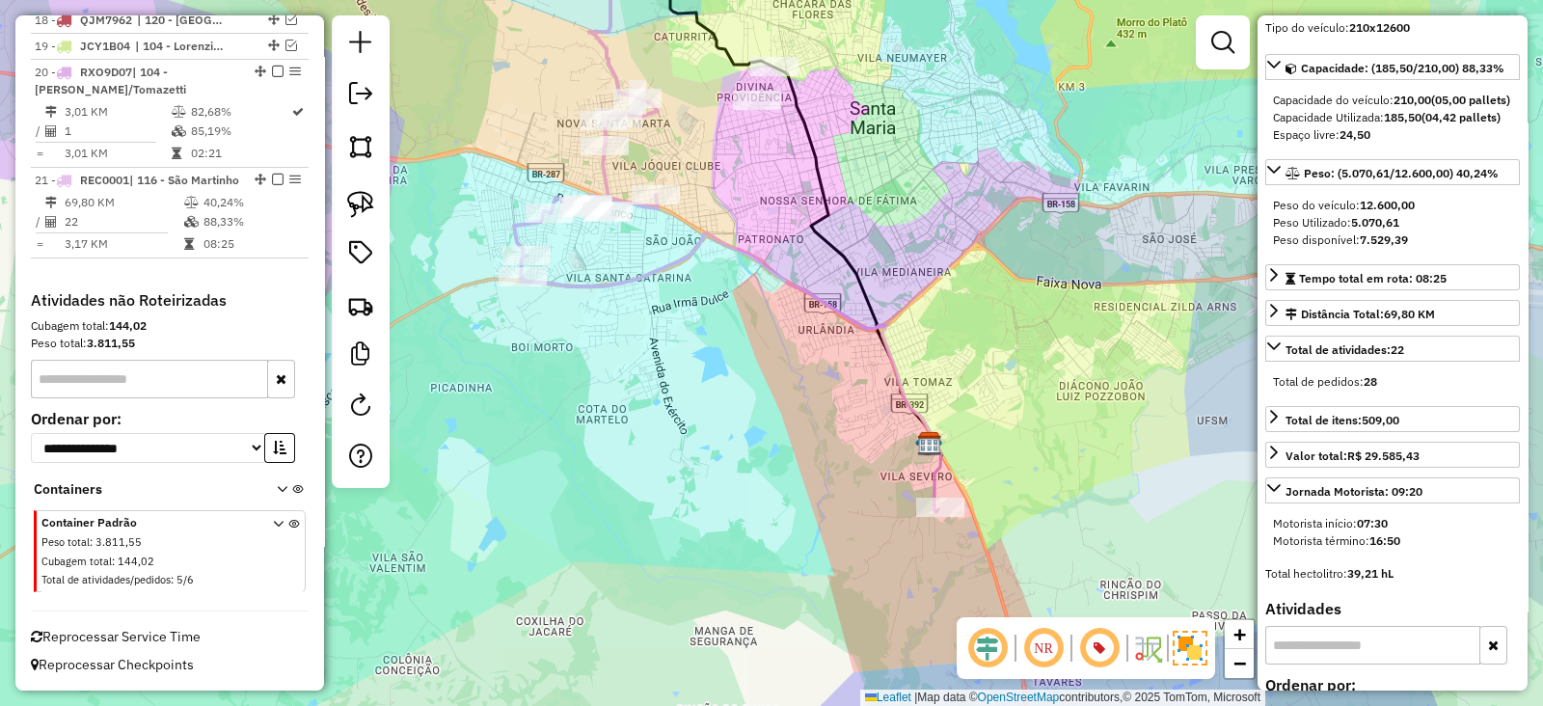
drag, startPoint x: 875, startPoint y: 312, endPoint x: 874, endPoint y: 372, distance: 59.8
click at [874, 372] on icon at bounding box center [727, 338] width 413 height 210
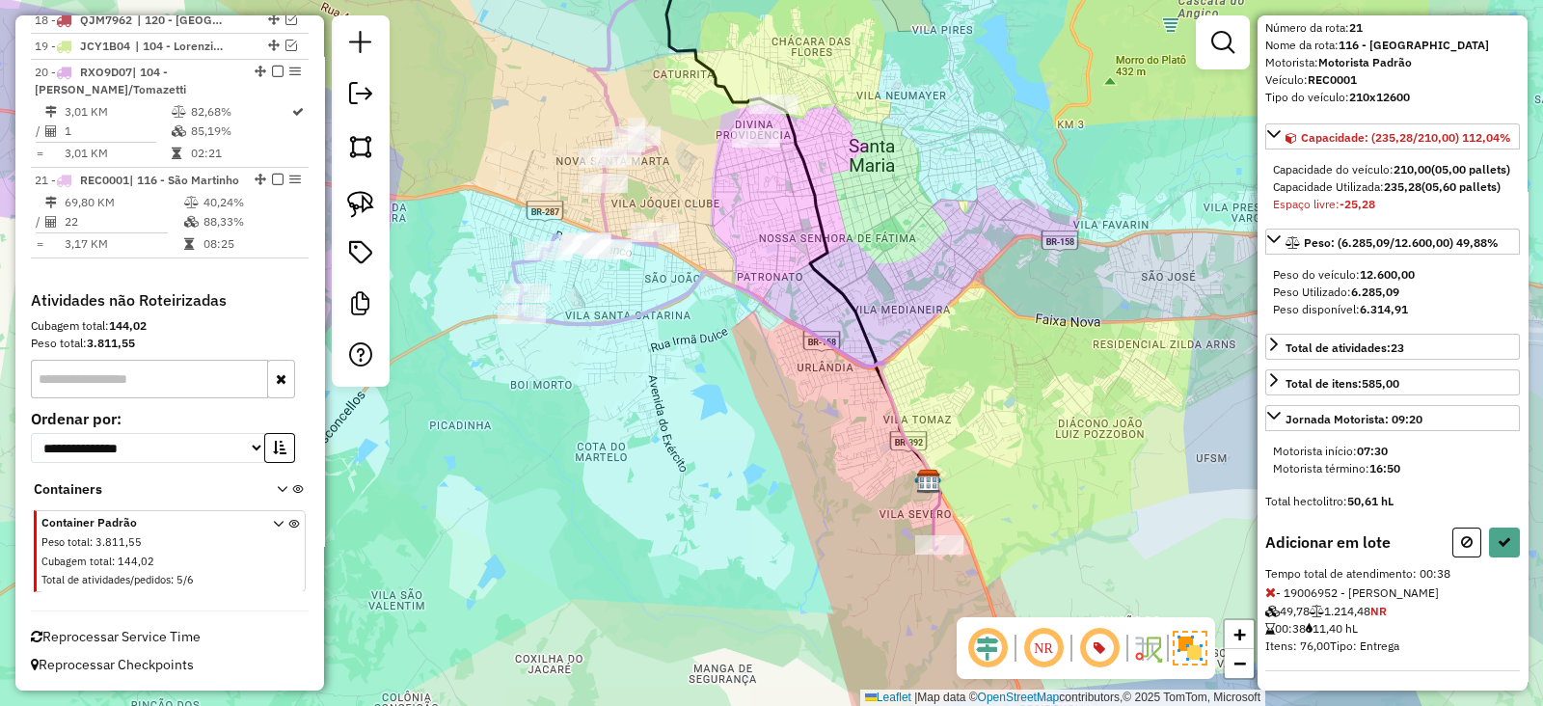
scroll to position [121, 0]
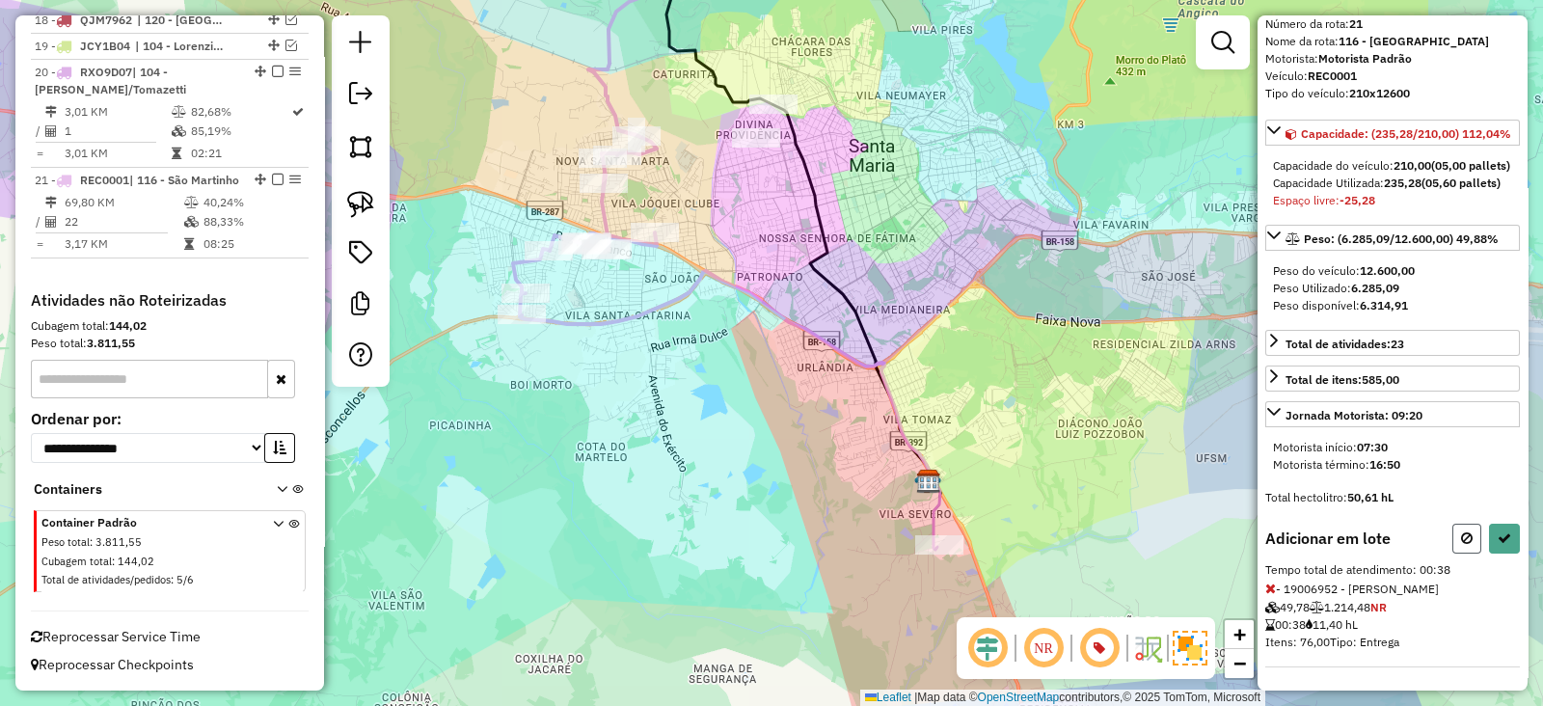
click at [1461, 541] on icon at bounding box center [1467, 537] width 12 height 13
select select "**********"
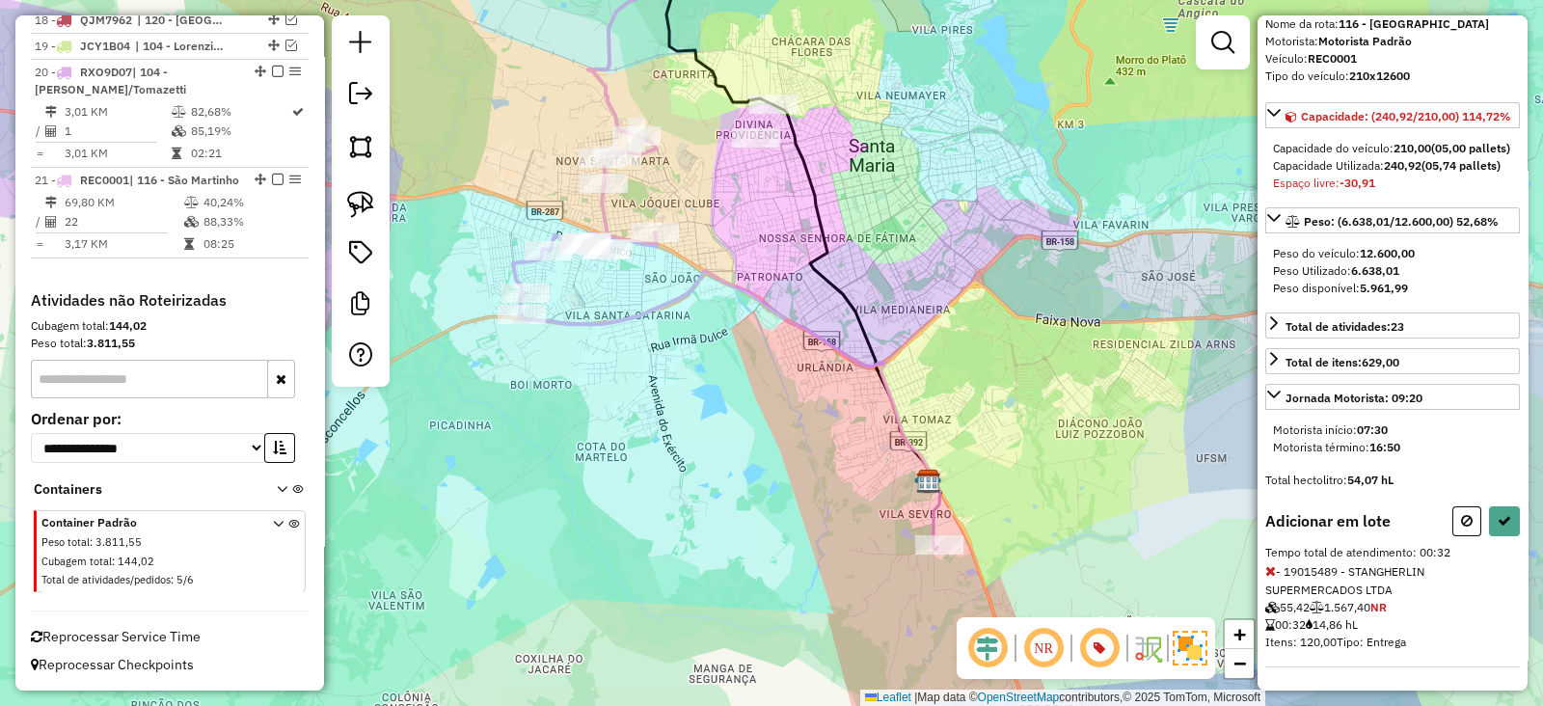
scroll to position [139, 0]
click at [1453, 528] on button at bounding box center [1466, 521] width 29 height 30
select select "**********"
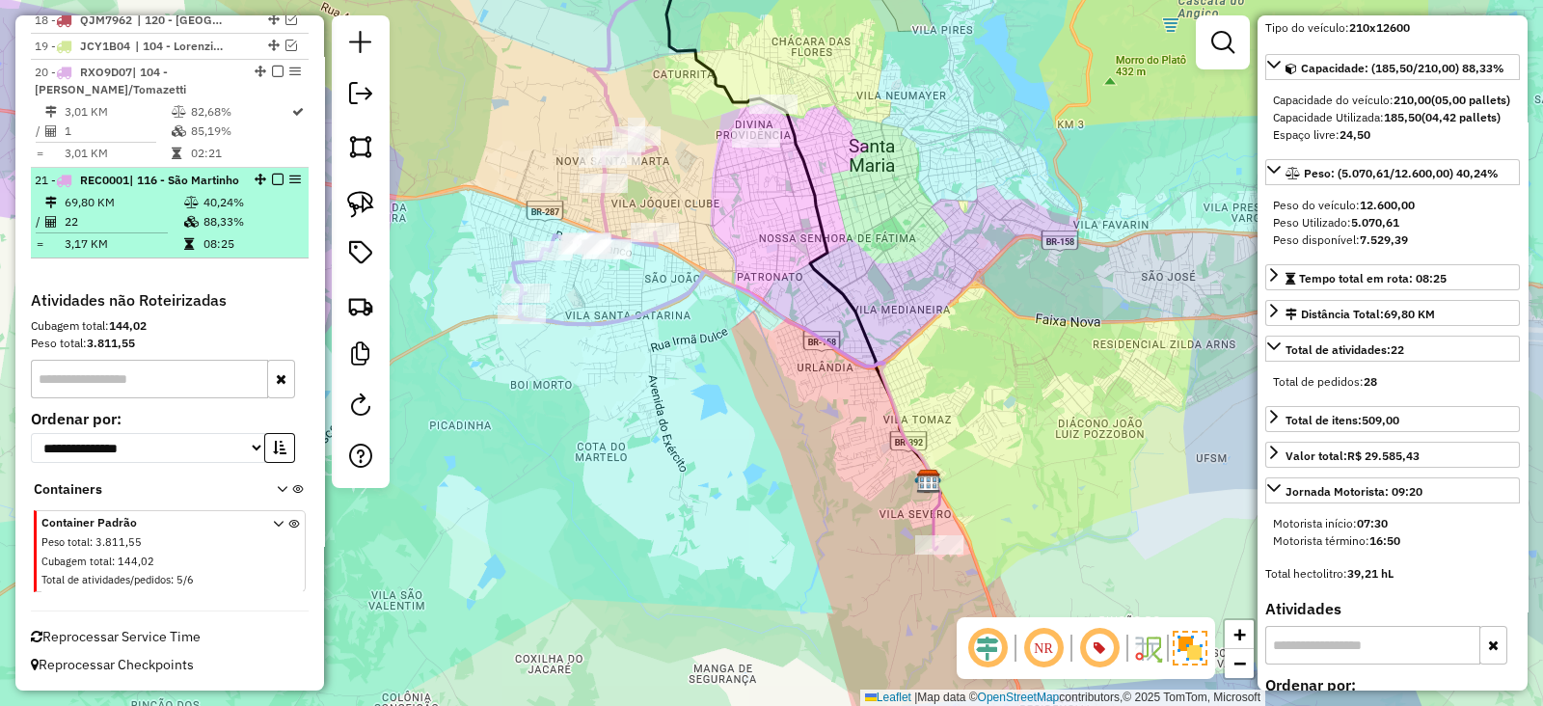
click at [272, 174] on em at bounding box center [278, 180] width 12 height 12
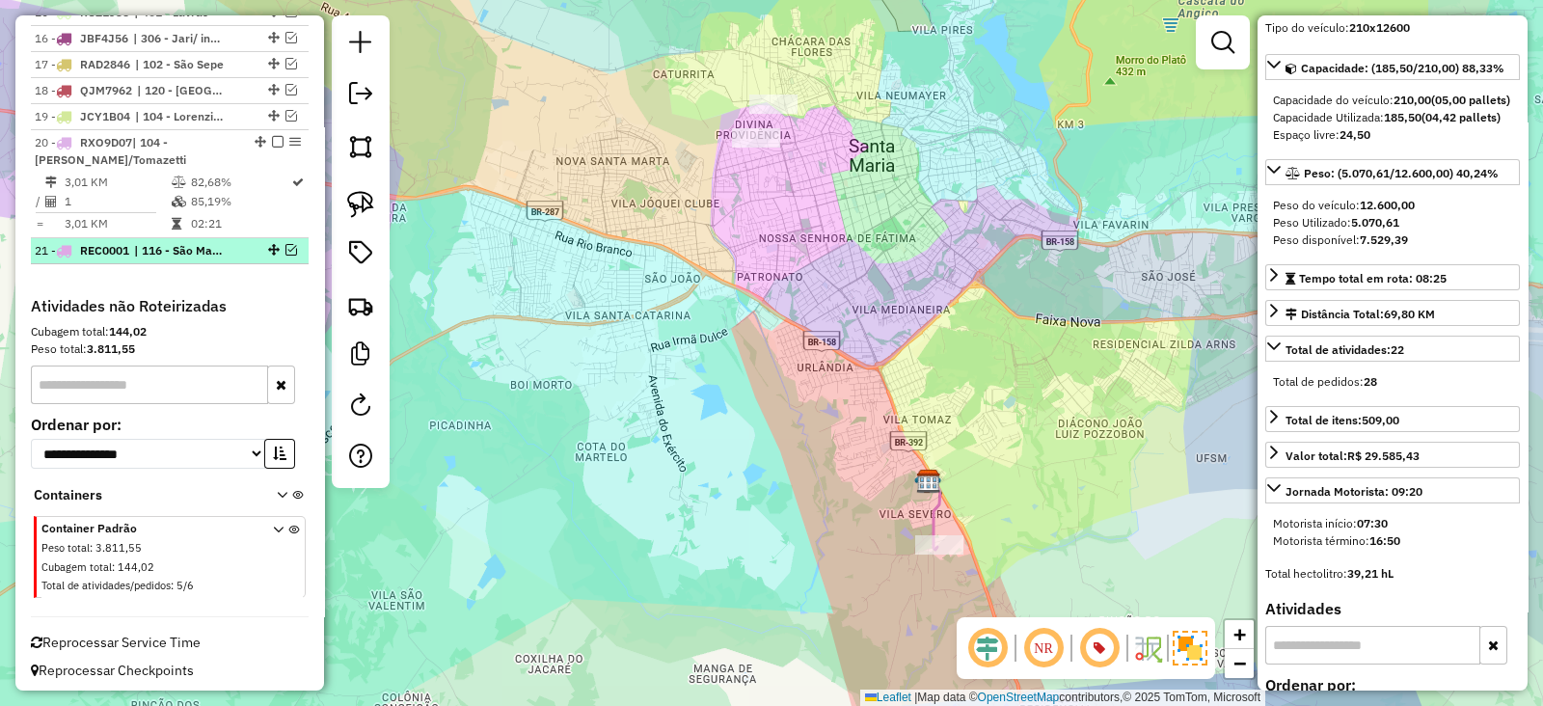
click at [285, 244] on em at bounding box center [291, 250] width 12 height 12
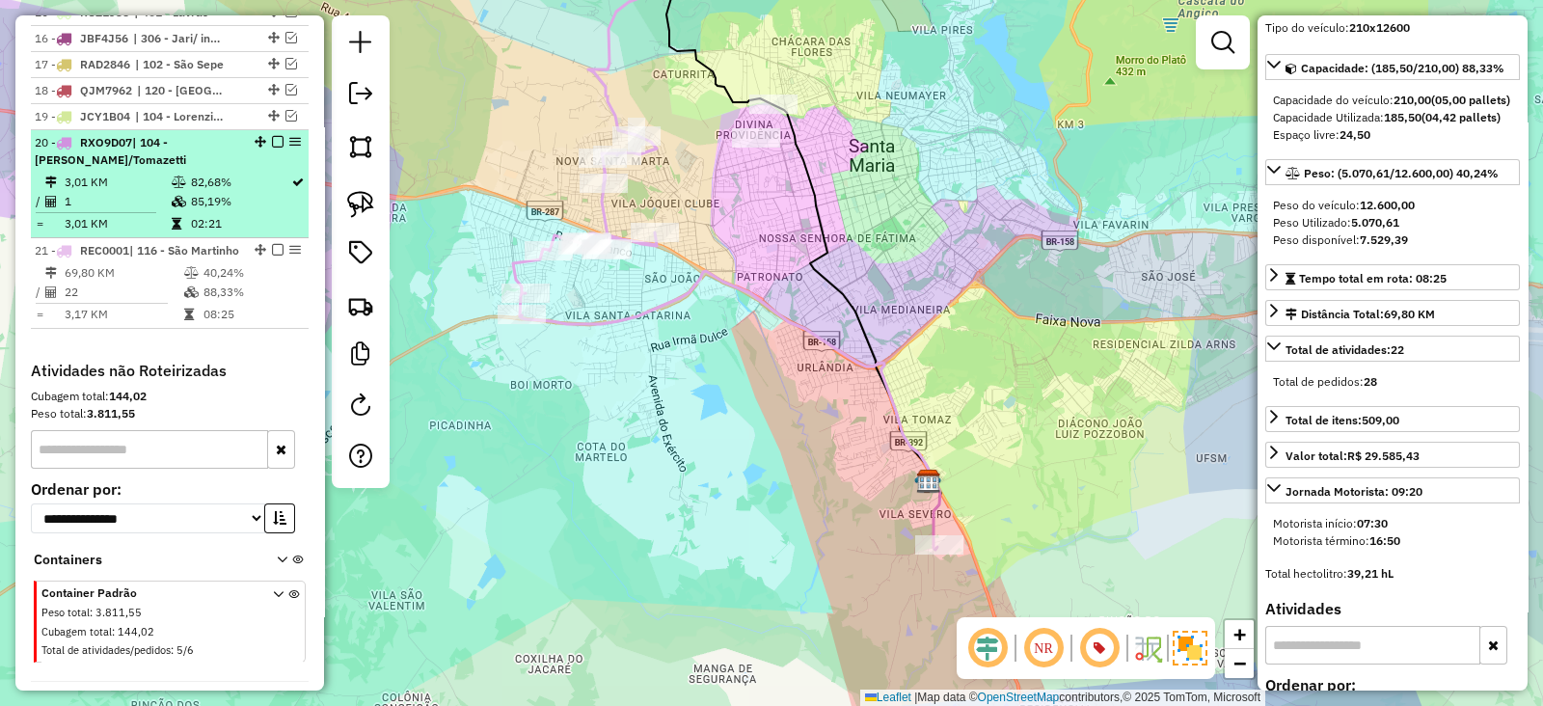
scroll to position [1196, 0]
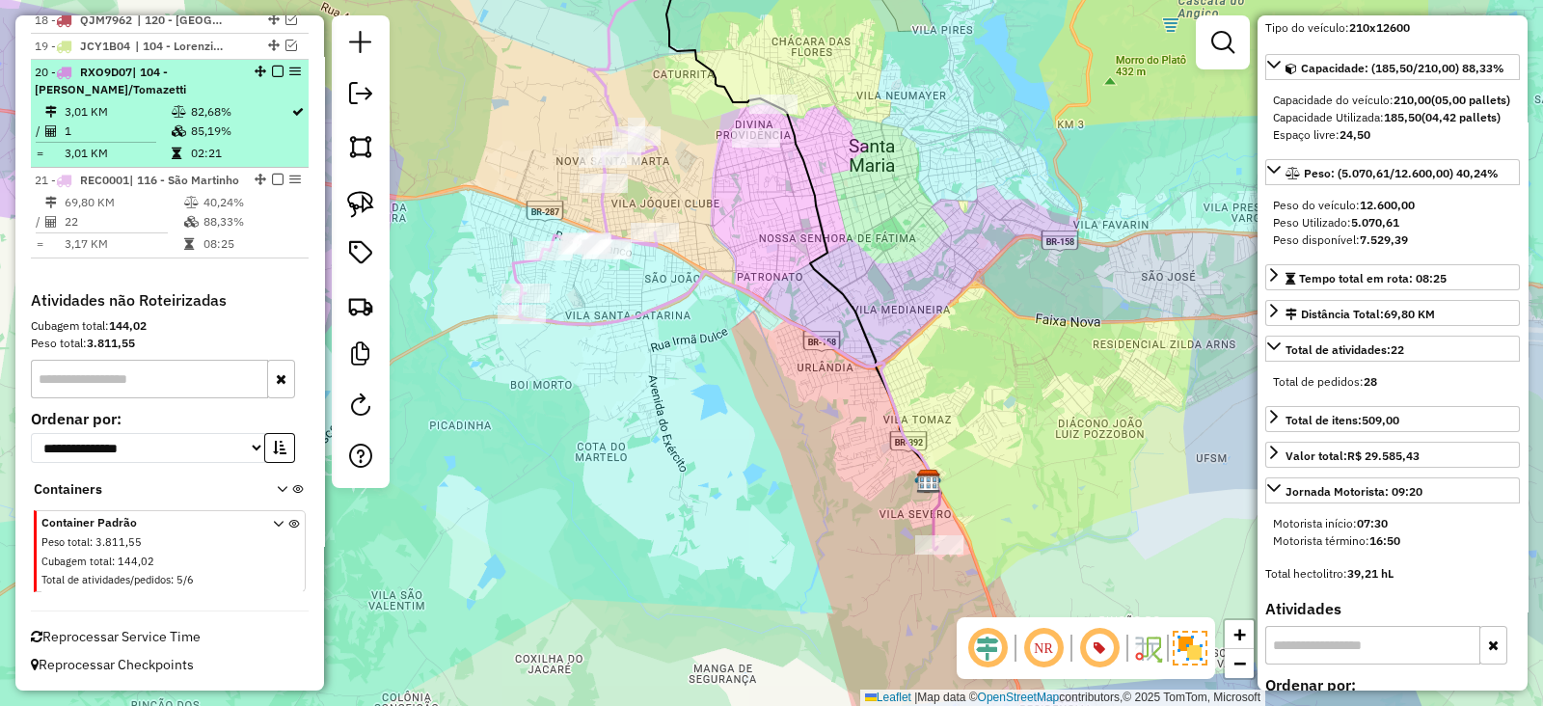
click at [272, 66] on em at bounding box center [278, 72] width 12 height 12
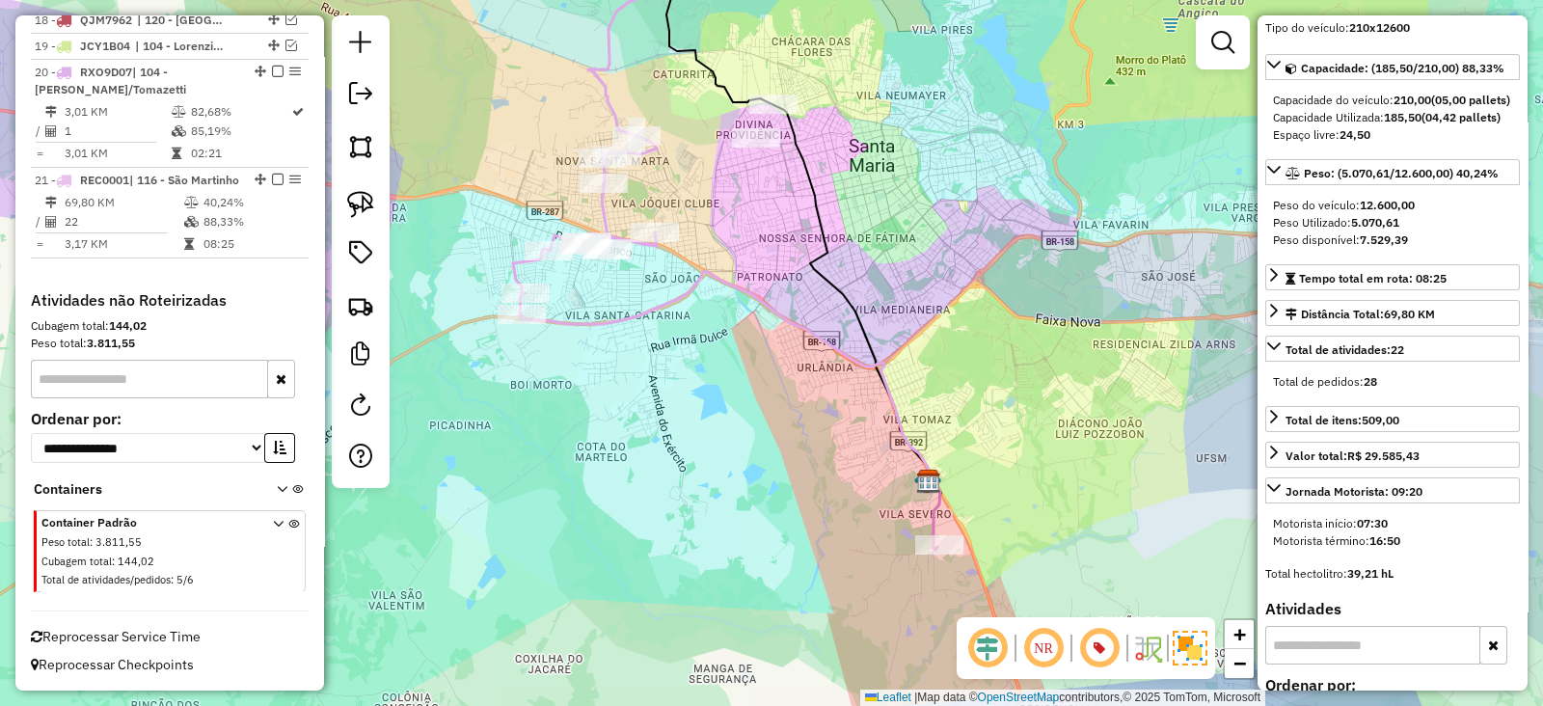
scroll to position [1114, 0]
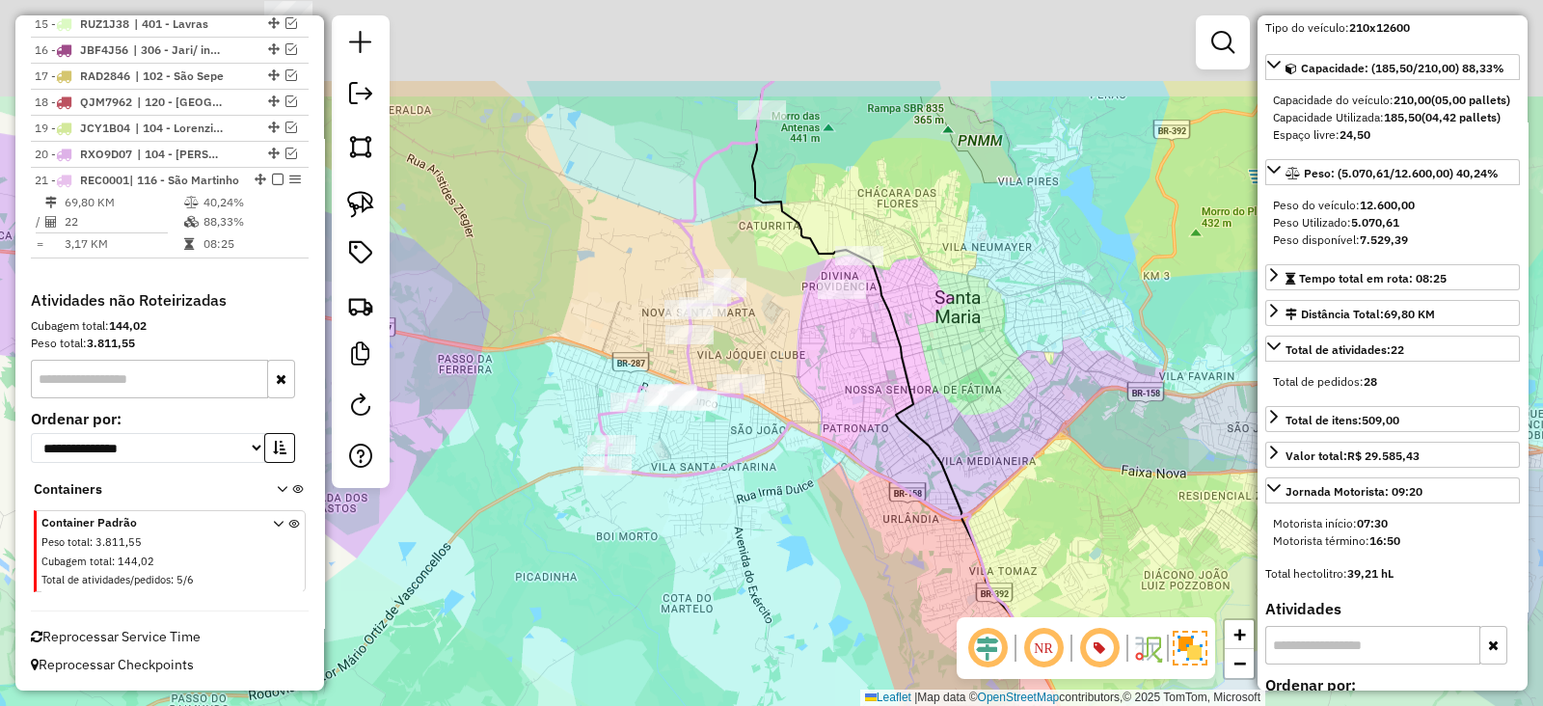
drag, startPoint x: 819, startPoint y: 355, endPoint x: 903, endPoint y: 502, distance: 169.7
click at [903, 502] on div "Janela de atendimento Grade de atendimento Capacidade Transportadoras Veículos …" at bounding box center [771, 353] width 1543 height 706
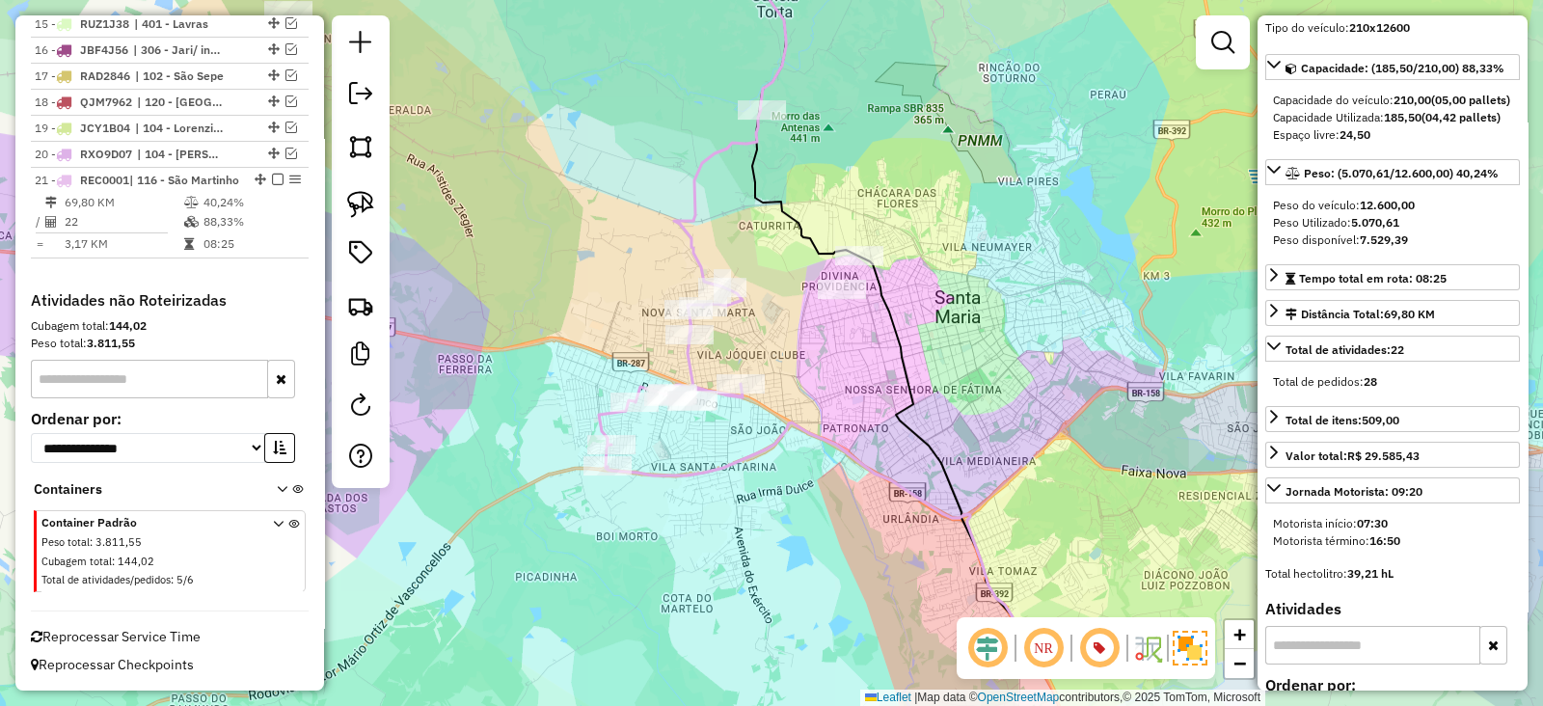
click at [812, 418] on div "Janela de atendimento Grade de atendimento Capacidade Transportadoras Veículos …" at bounding box center [771, 353] width 1543 height 706
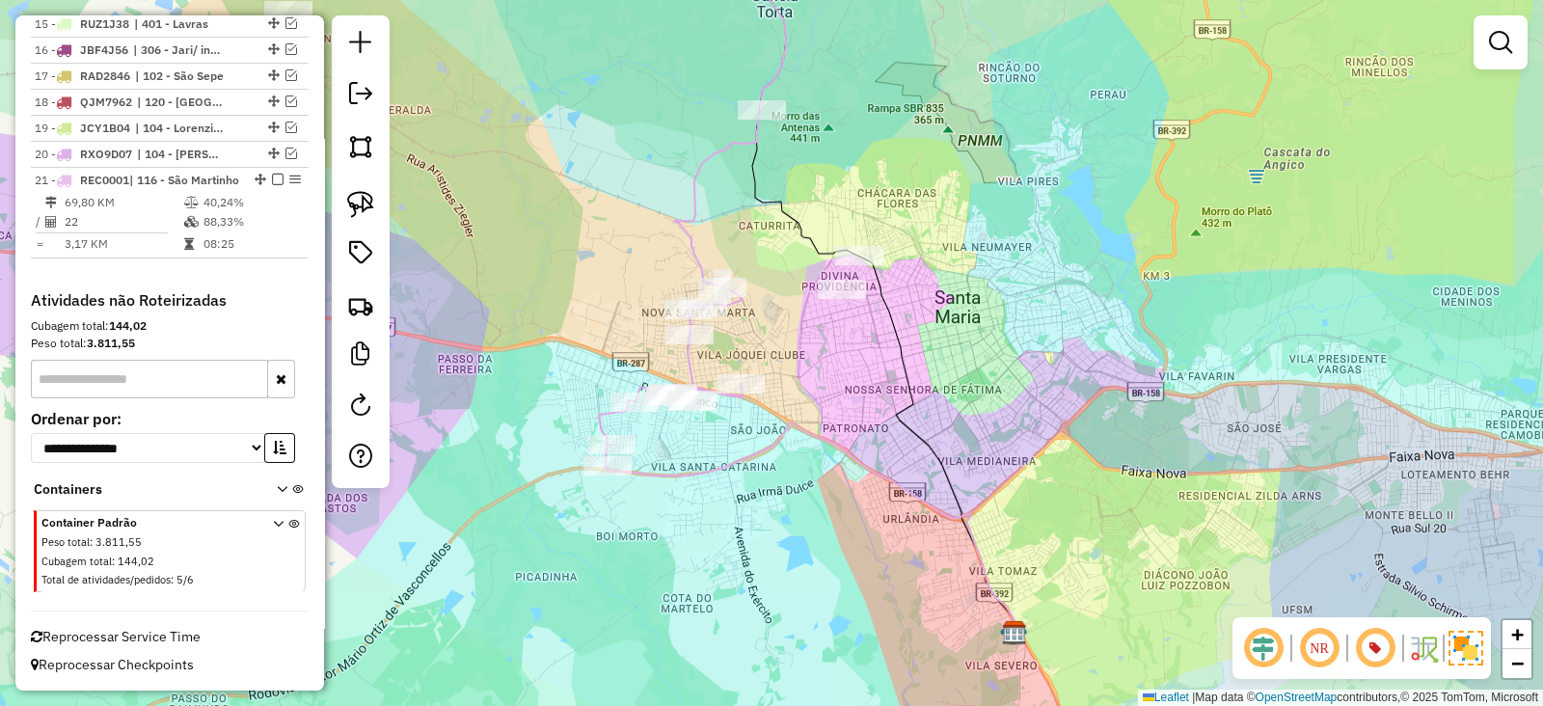
drag, startPoint x: 712, startPoint y: 242, endPoint x: 727, endPoint y: 245, distance: 15.7
click at [727, 245] on icon at bounding box center [692, 198] width 187 height 537
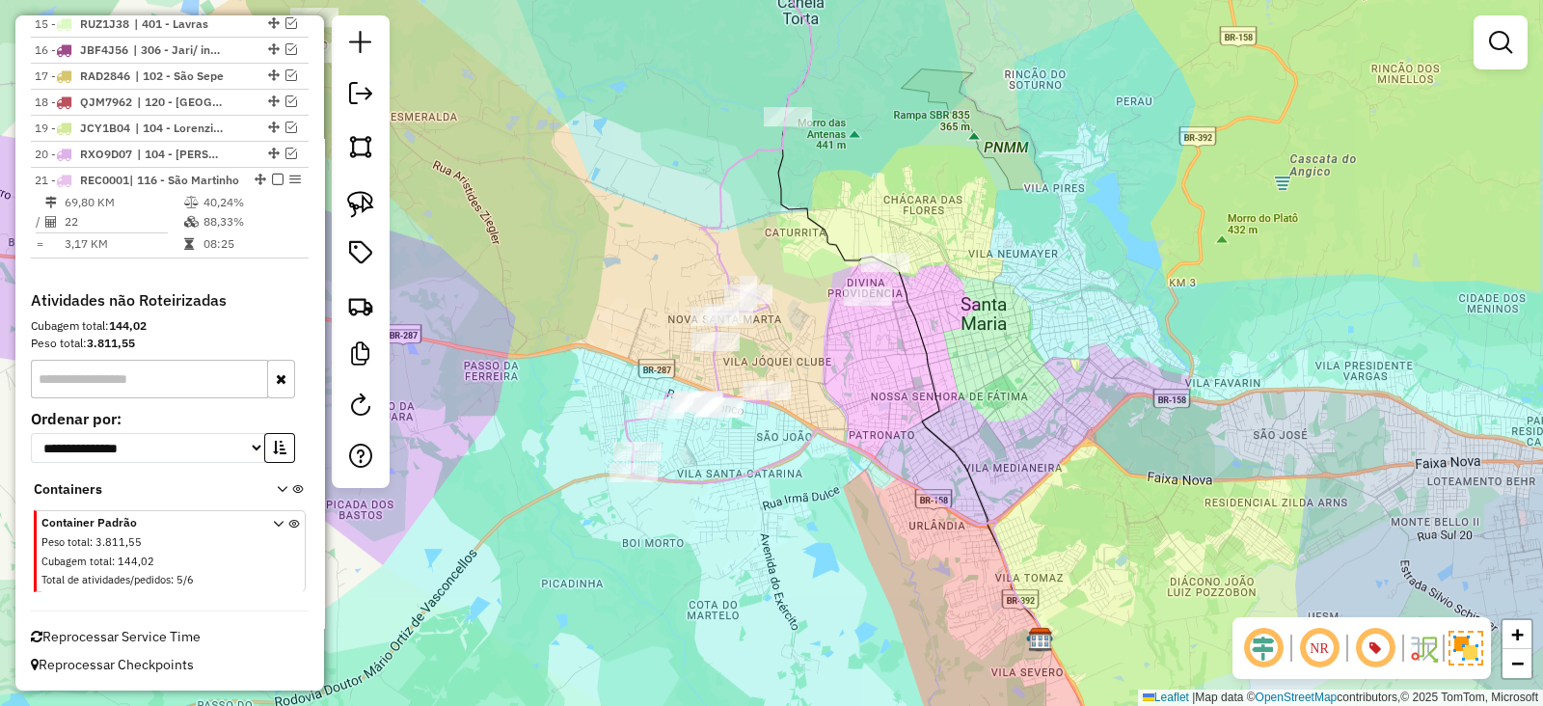
click at [710, 234] on icon at bounding box center [718, 202] width 187 height 544
select select "**********"
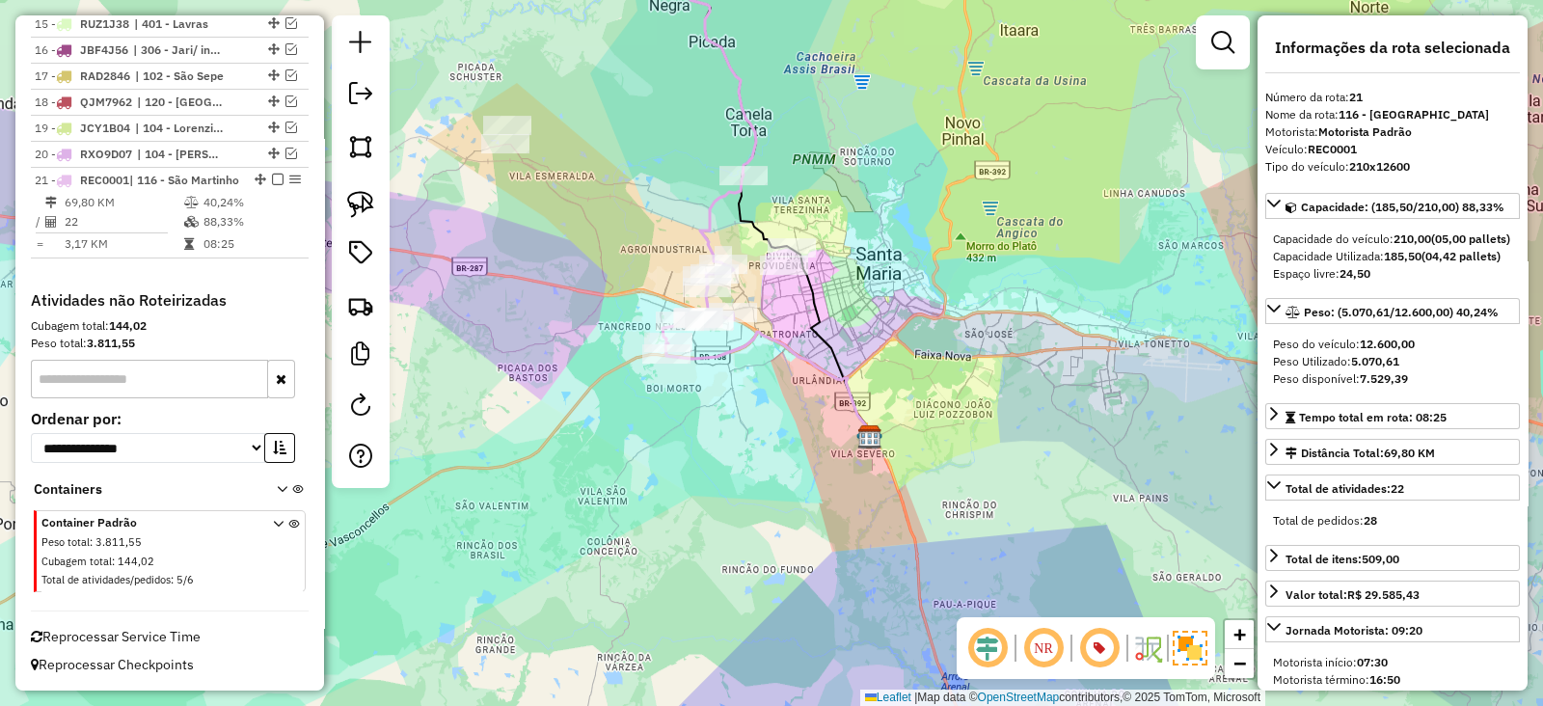
click at [709, 277] on div "Janela de atendimento Grade de atendimento Capacidade Transportadoras Veículos …" at bounding box center [771, 353] width 1543 height 706
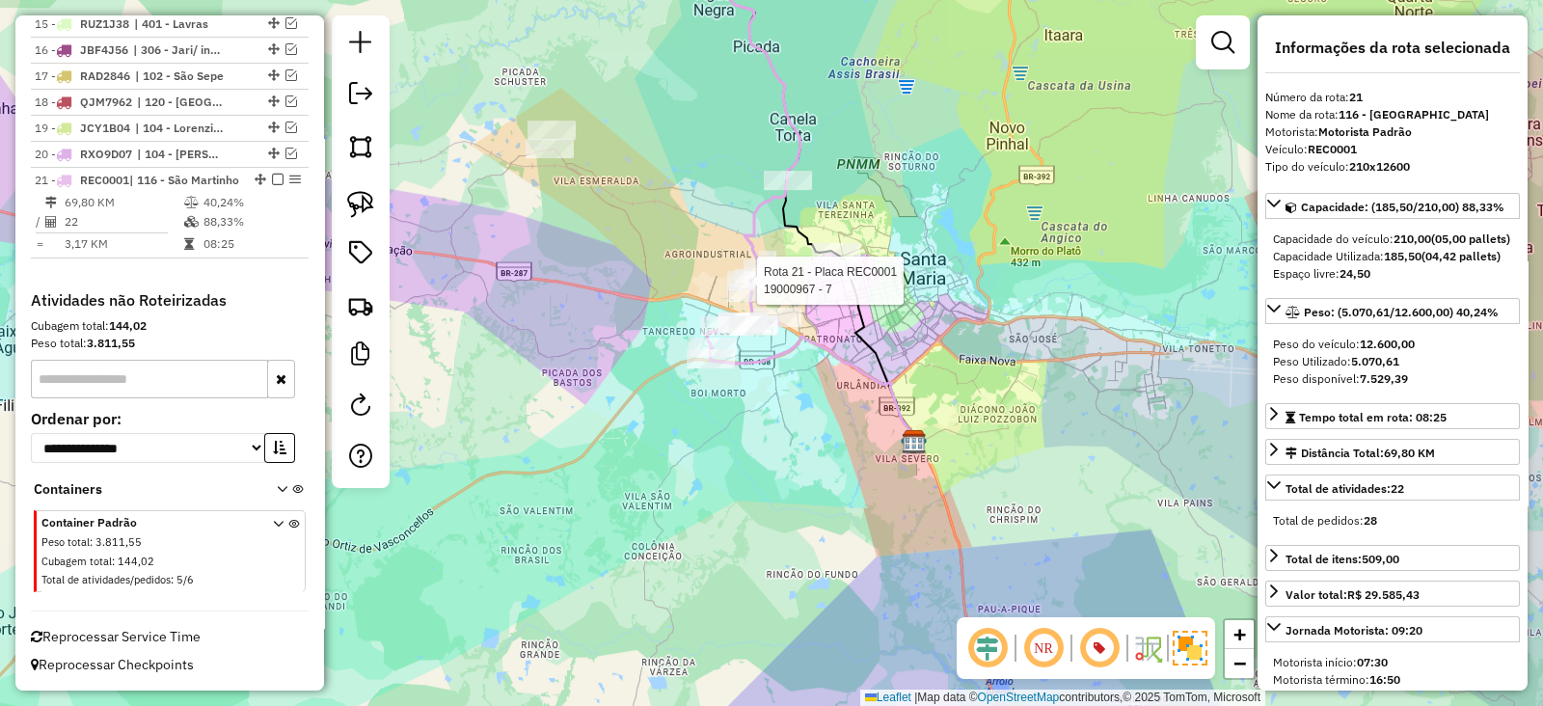
click at [757, 238] on icon at bounding box center [754, 144] width 94 height 429
click at [350, 401] on em at bounding box center [360, 404] width 23 height 23
select select "*"
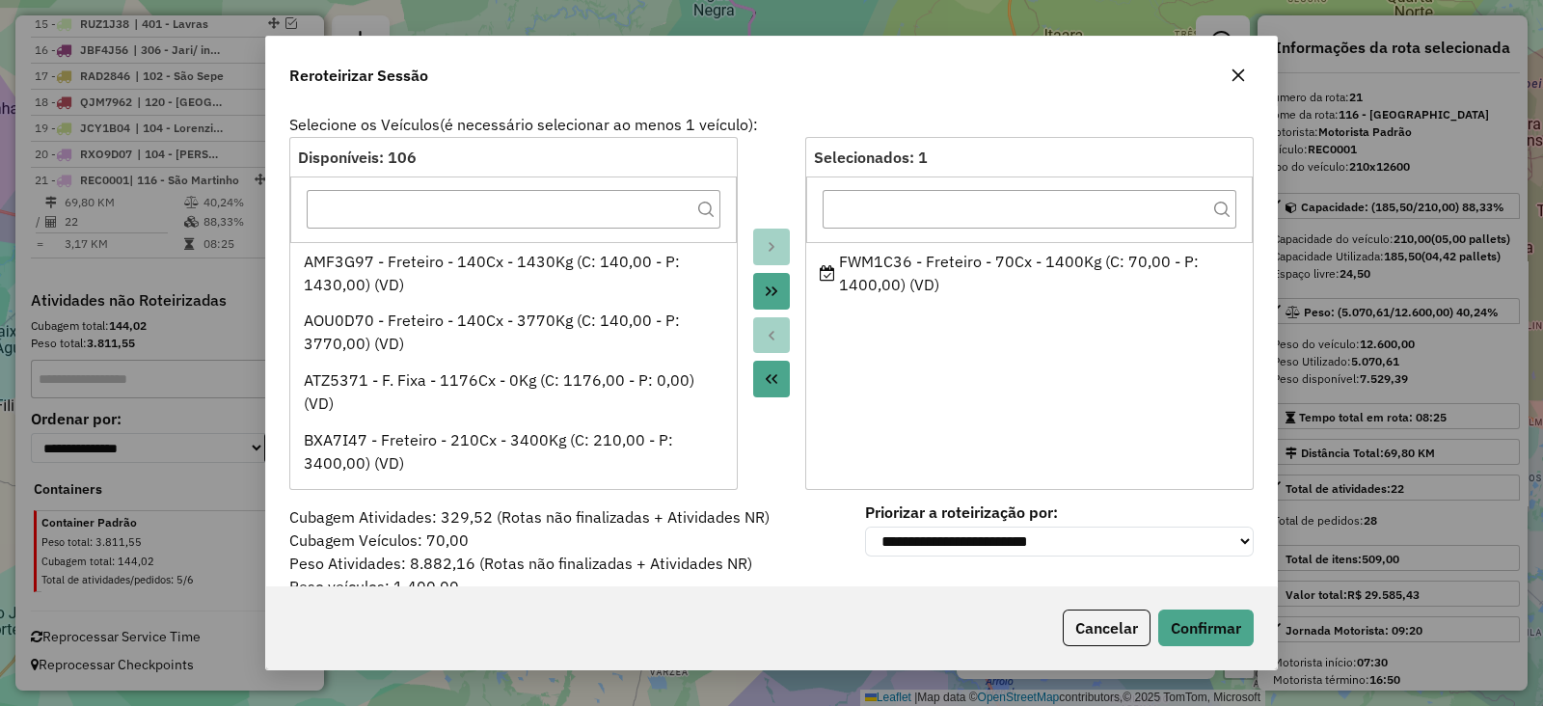
click at [1237, 73] on icon "button" at bounding box center [1238, 74] width 13 height 13
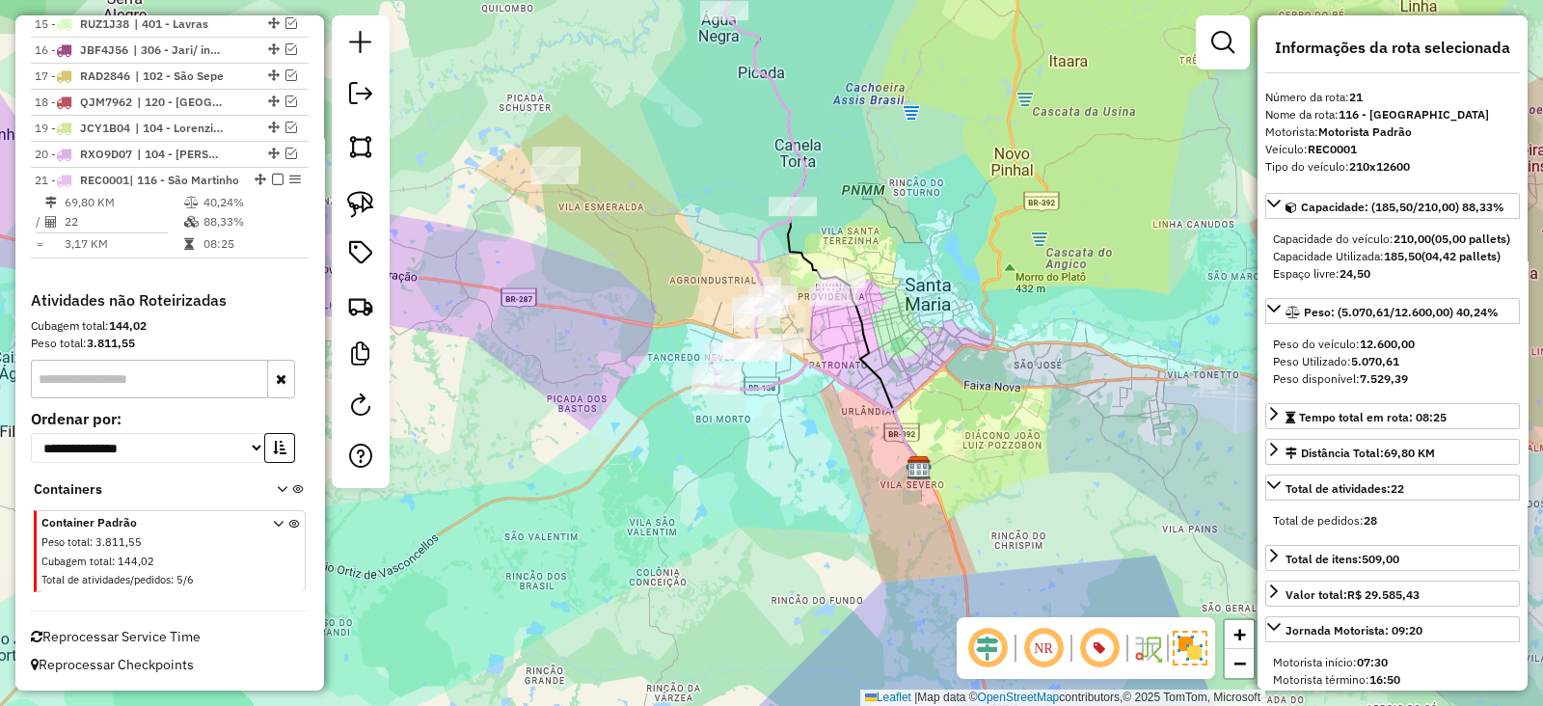
drag, startPoint x: 737, startPoint y: 195, endPoint x: 754, endPoint y: 367, distance: 173.4
click at [756, 363] on div "Janela de atendimento Grade de atendimento Capacidade Transportadoras Veículos …" at bounding box center [771, 353] width 1543 height 706
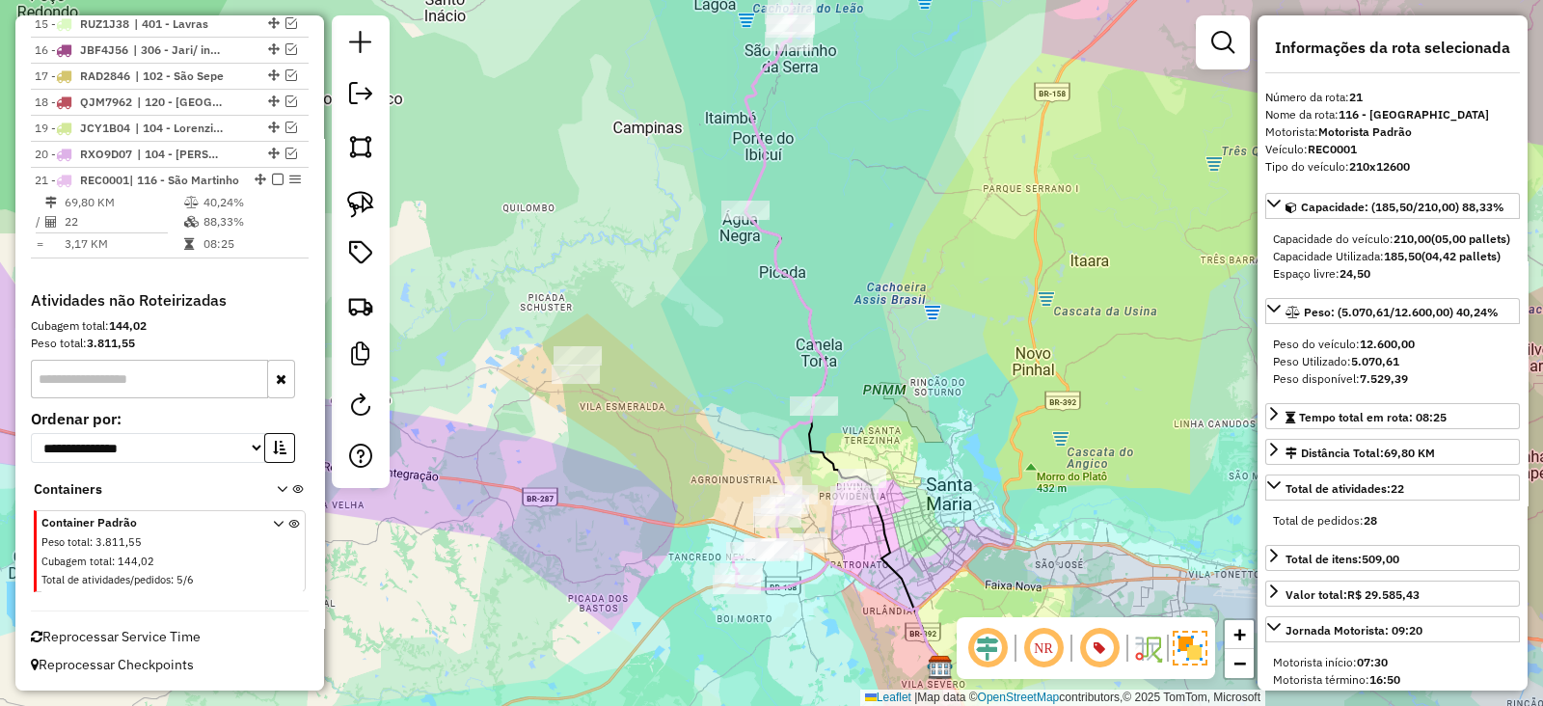
drag, startPoint x: 749, startPoint y: 325, endPoint x: 752, endPoint y: 355, distance: 30.0
click at [752, 355] on div "Janela de atendimento Grade de atendimento Capacidade Transportadoras Veículos …" at bounding box center [771, 353] width 1543 height 706
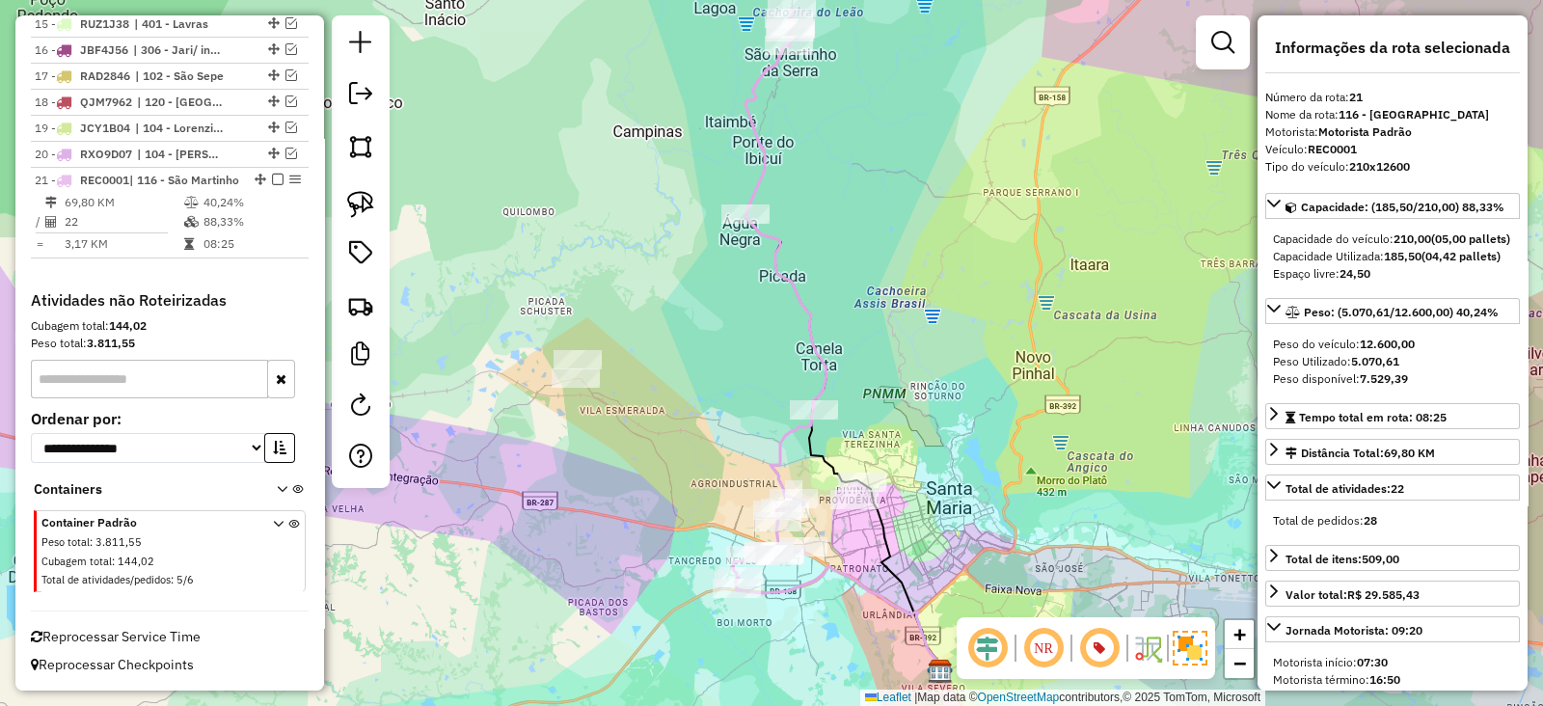
drag, startPoint x: 752, startPoint y: 362, endPoint x: 742, endPoint y: 306, distance: 56.7
click at [743, 307] on div "Janela de atendimento Grade de atendimento Capacidade Transportadoras Veículos …" at bounding box center [771, 353] width 1543 height 706
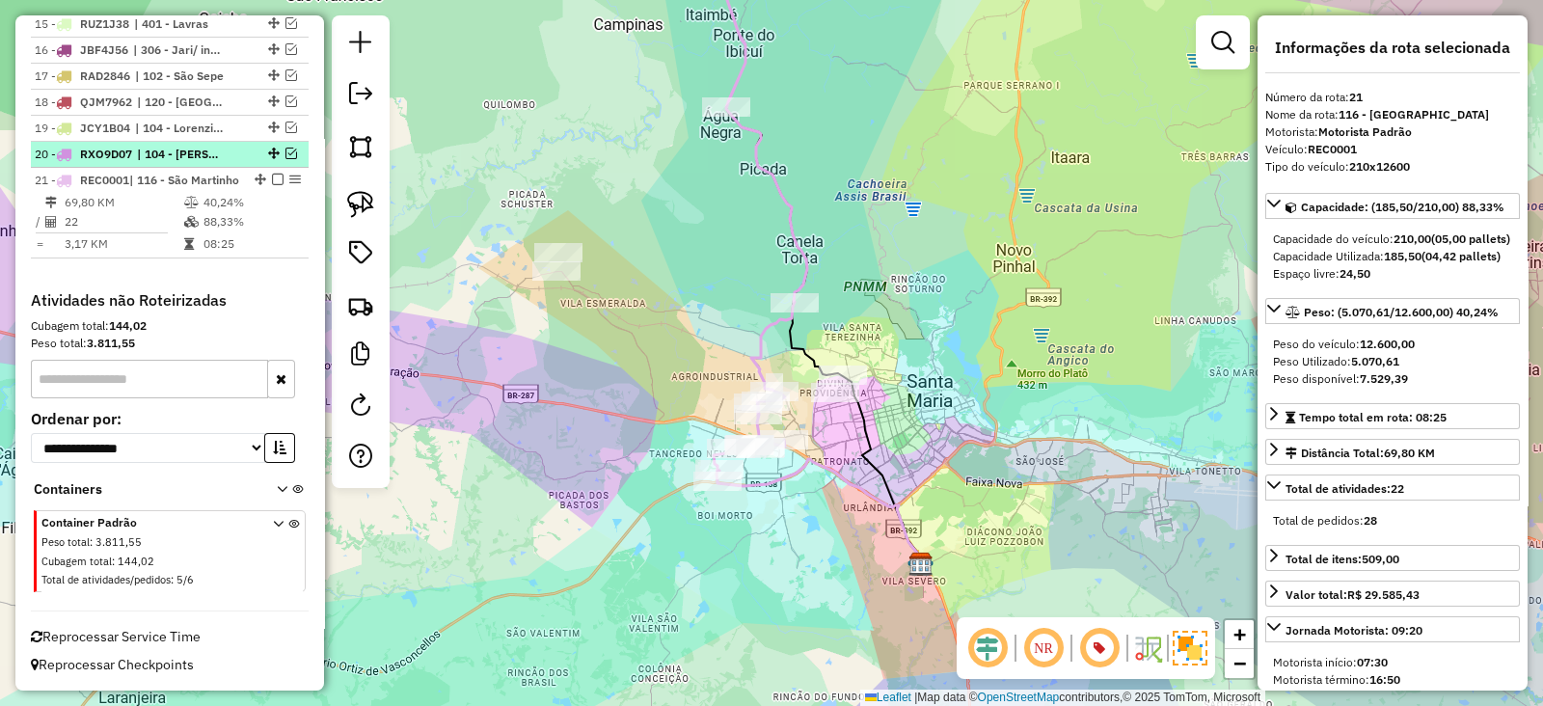
click at [286, 148] on em at bounding box center [291, 154] width 12 height 12
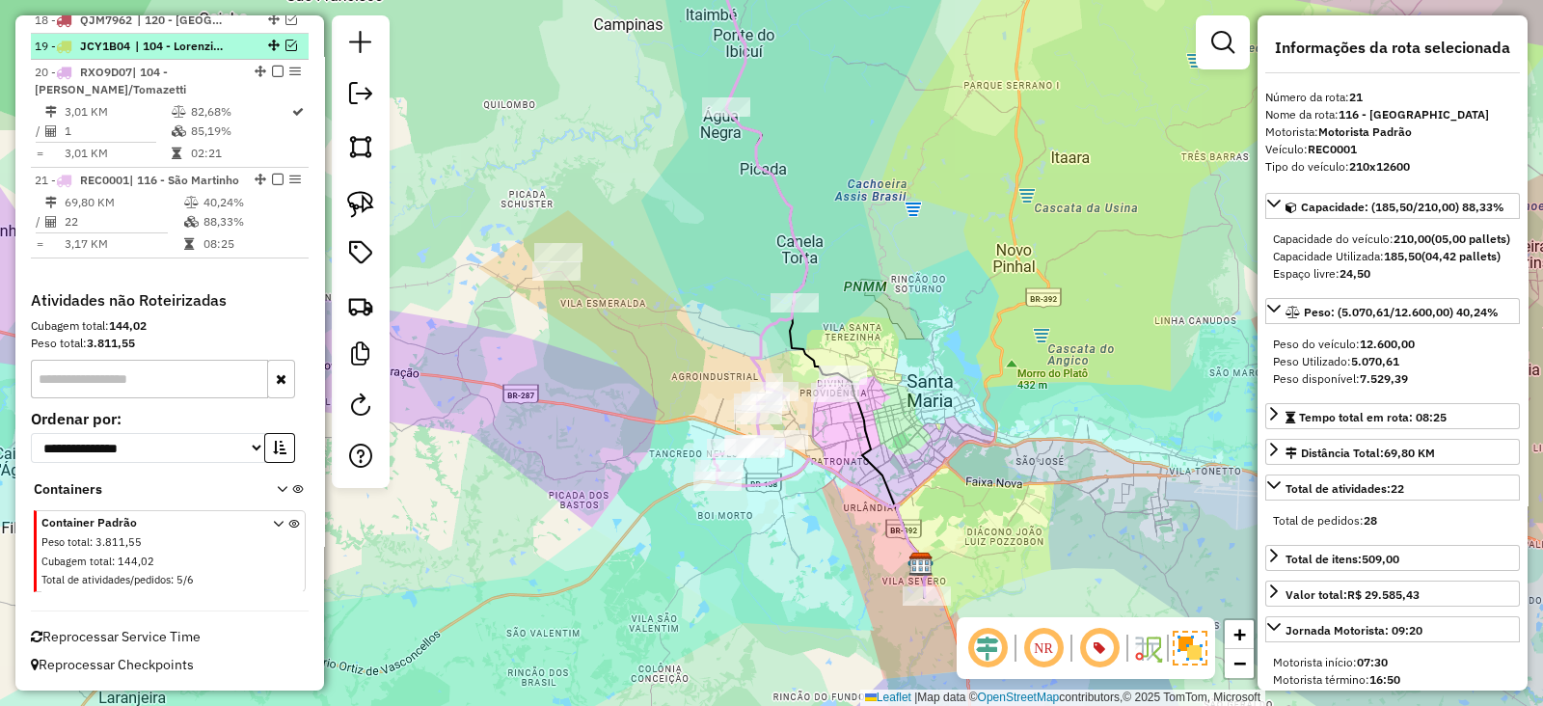
scroll to position [1101, 0]
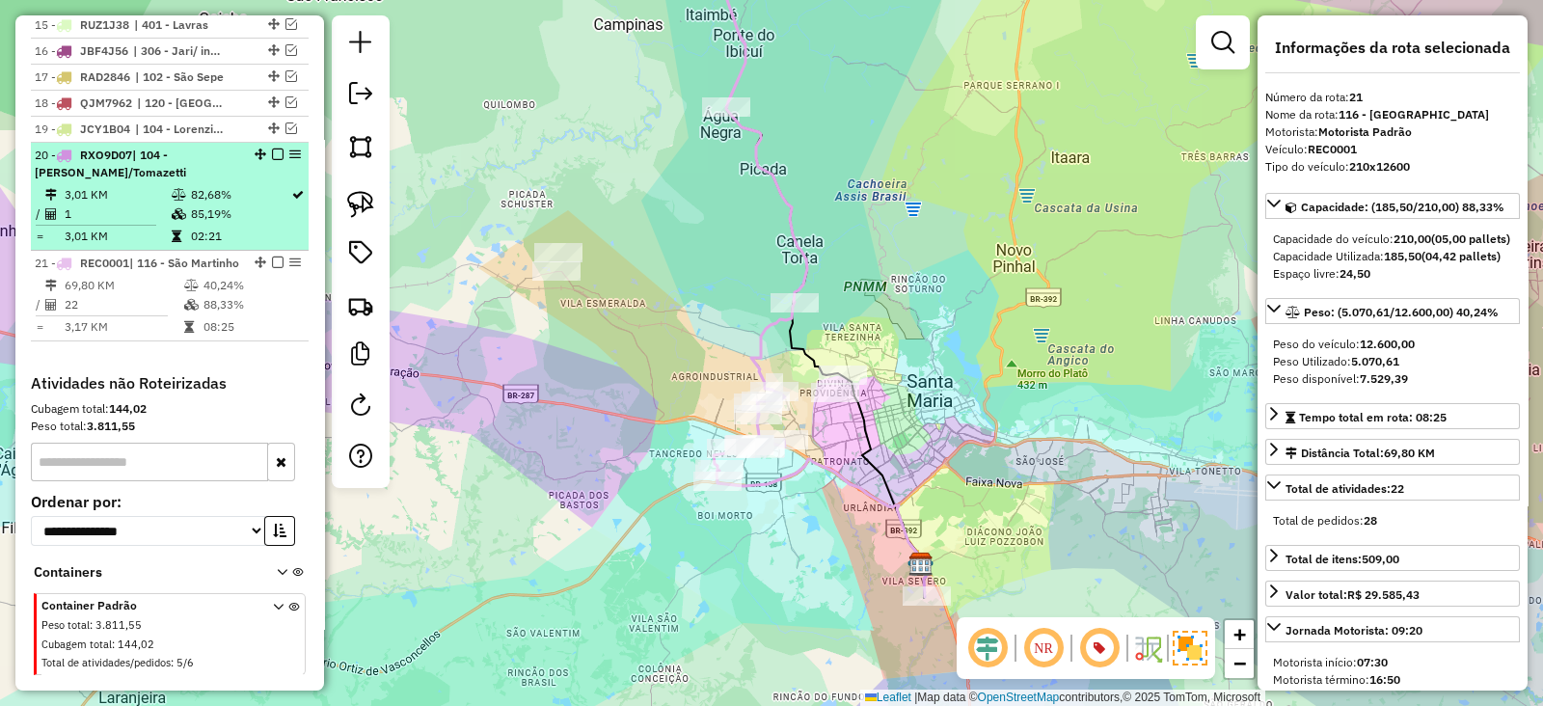
click at [272, 152] on em at bounding box center [278, 154] width 12 height 12
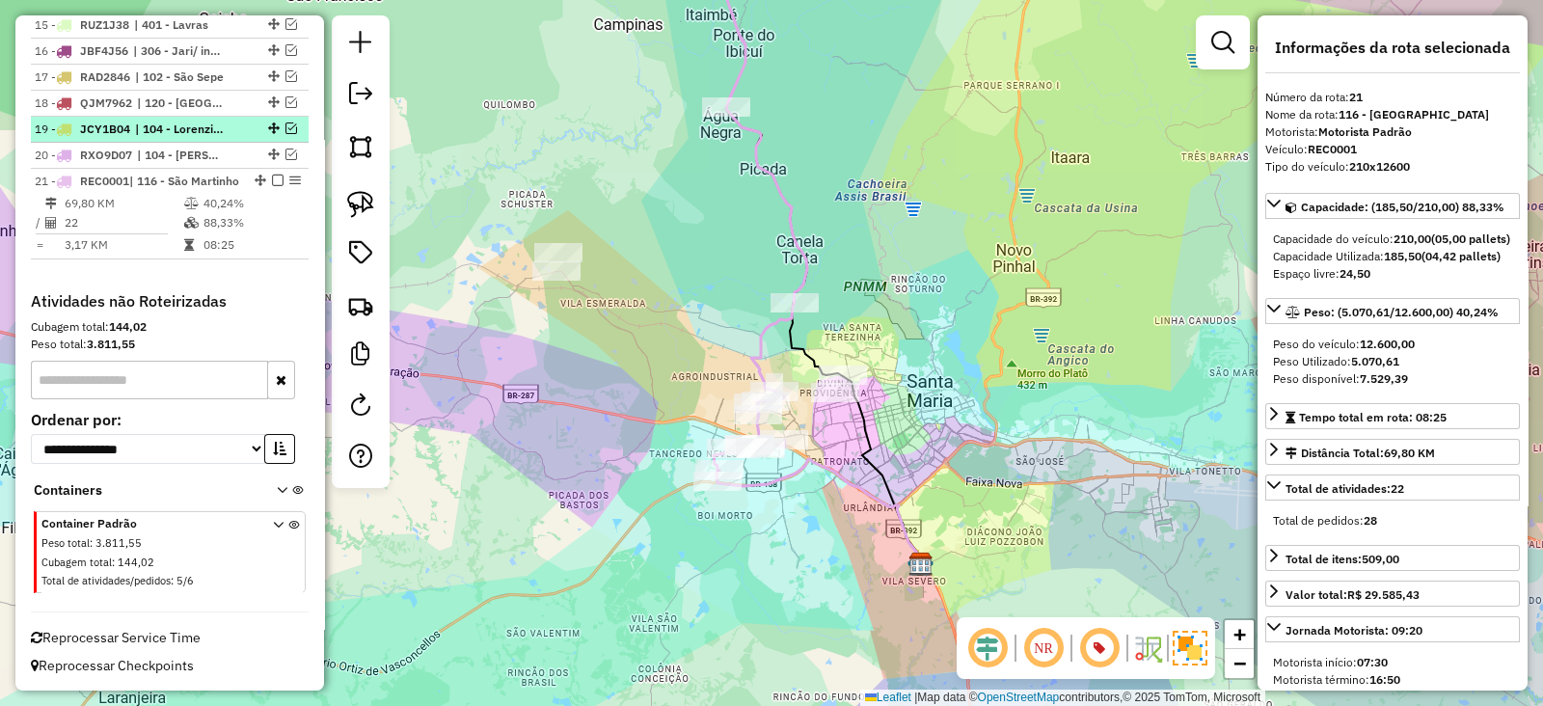
click at [285, 124] on em at bounding box center [291, 128] width 12 height 12
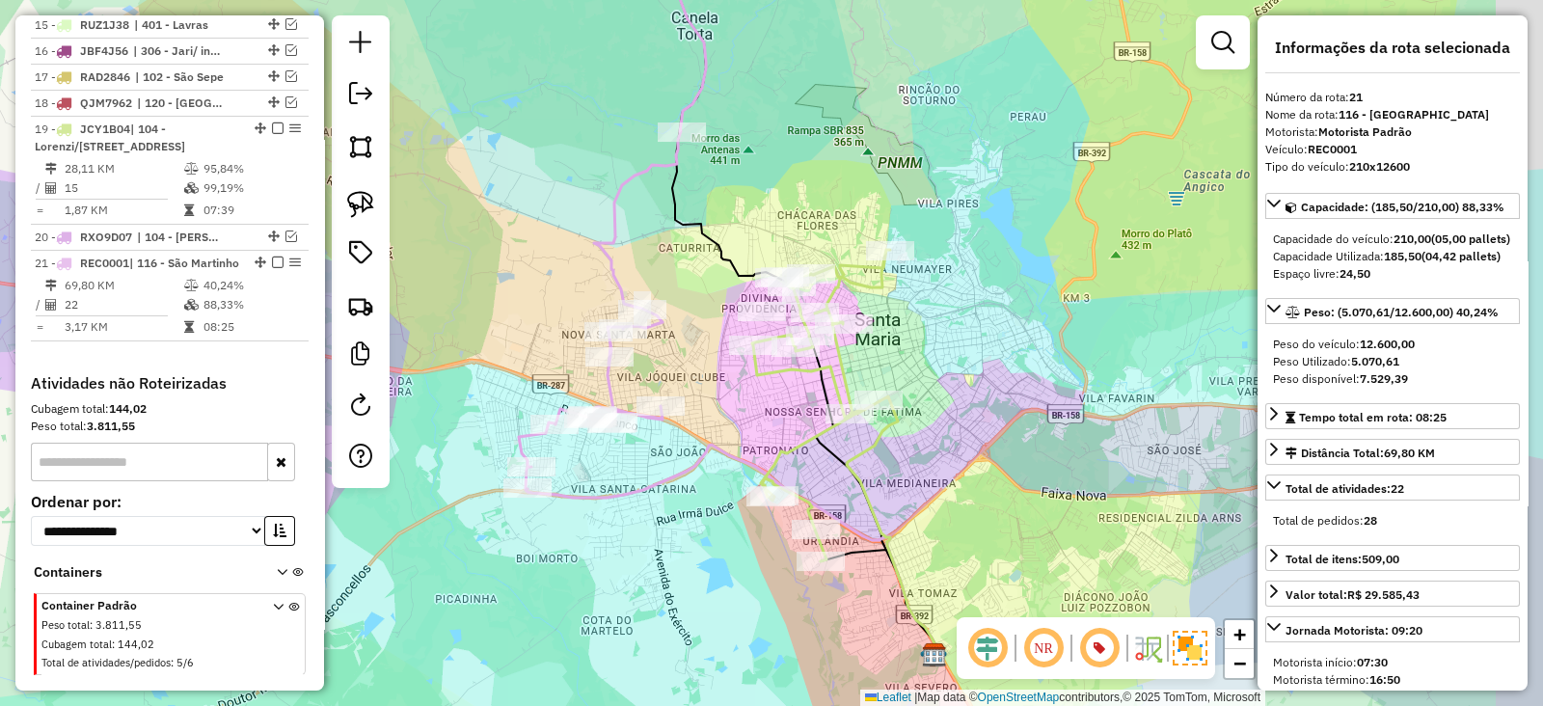
drag, startPoint x: 827, startPoint y: 397, endPoint x: 733, endPoint y: 414, distance: 95.9
click at [733, 414] on div "Janela de atendimento Grade de atendimento Capacidade Transportadoras Veículos …" at bounding box center [771, 353] width 1543 height 706
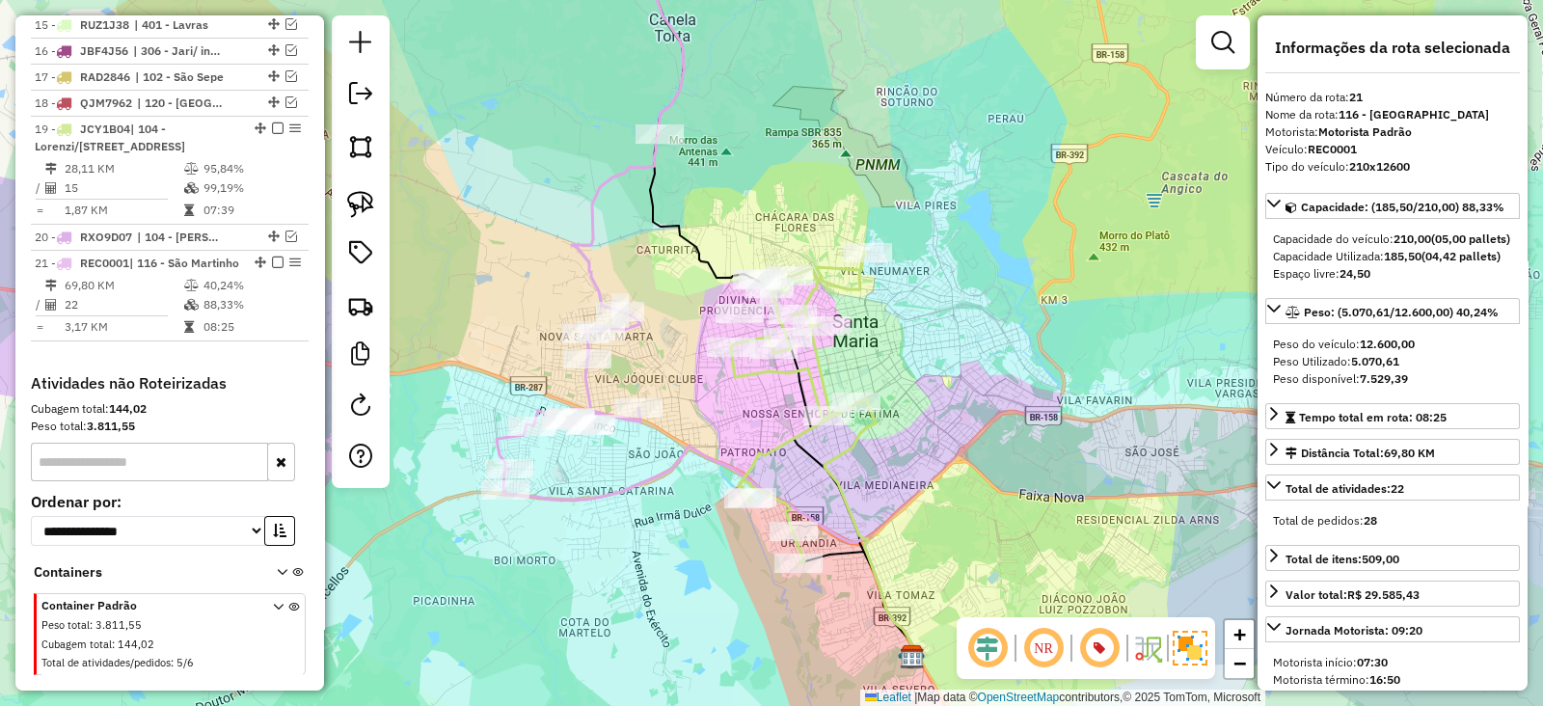
click at [799, 371] on icon at bounding box center [799, 407] width 138 height 311
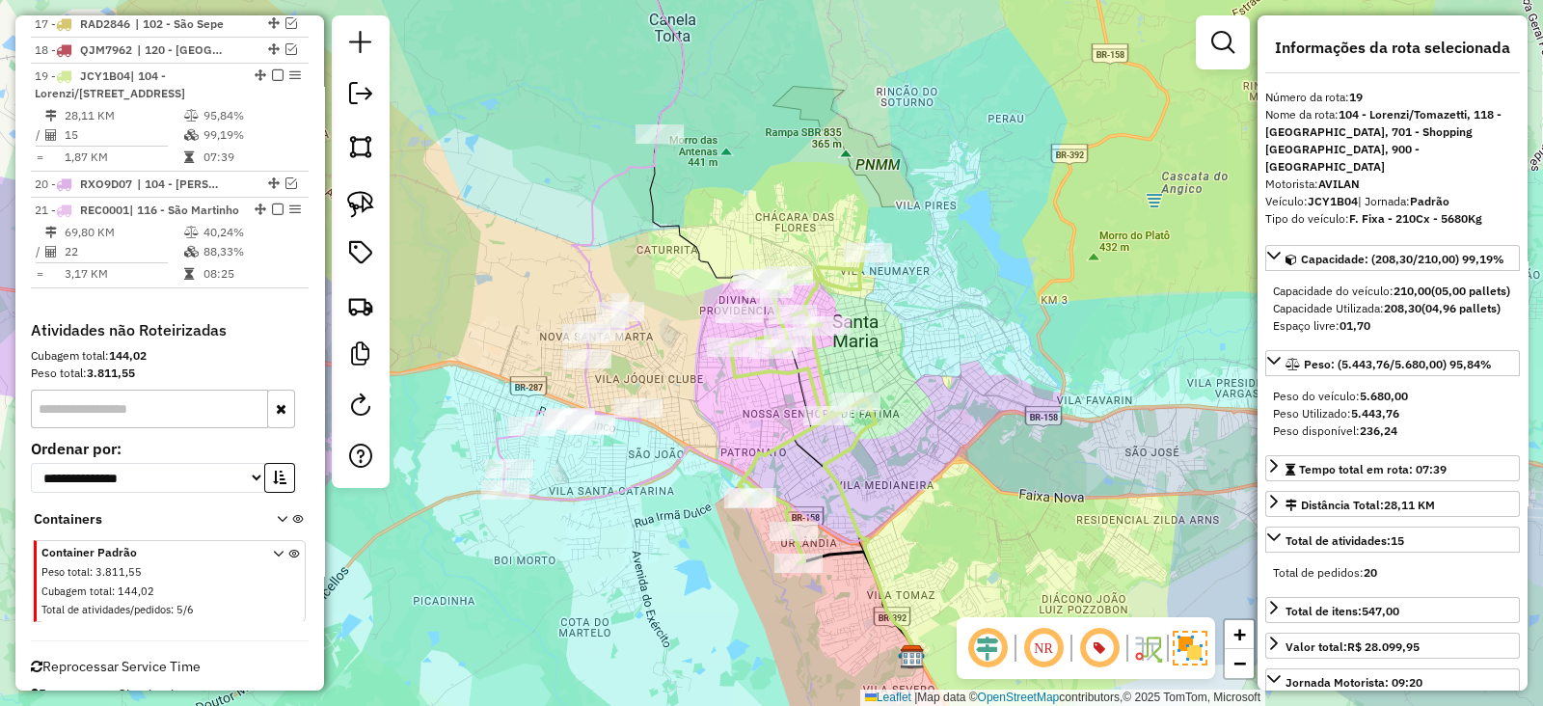
scroll to position [1199, 0]
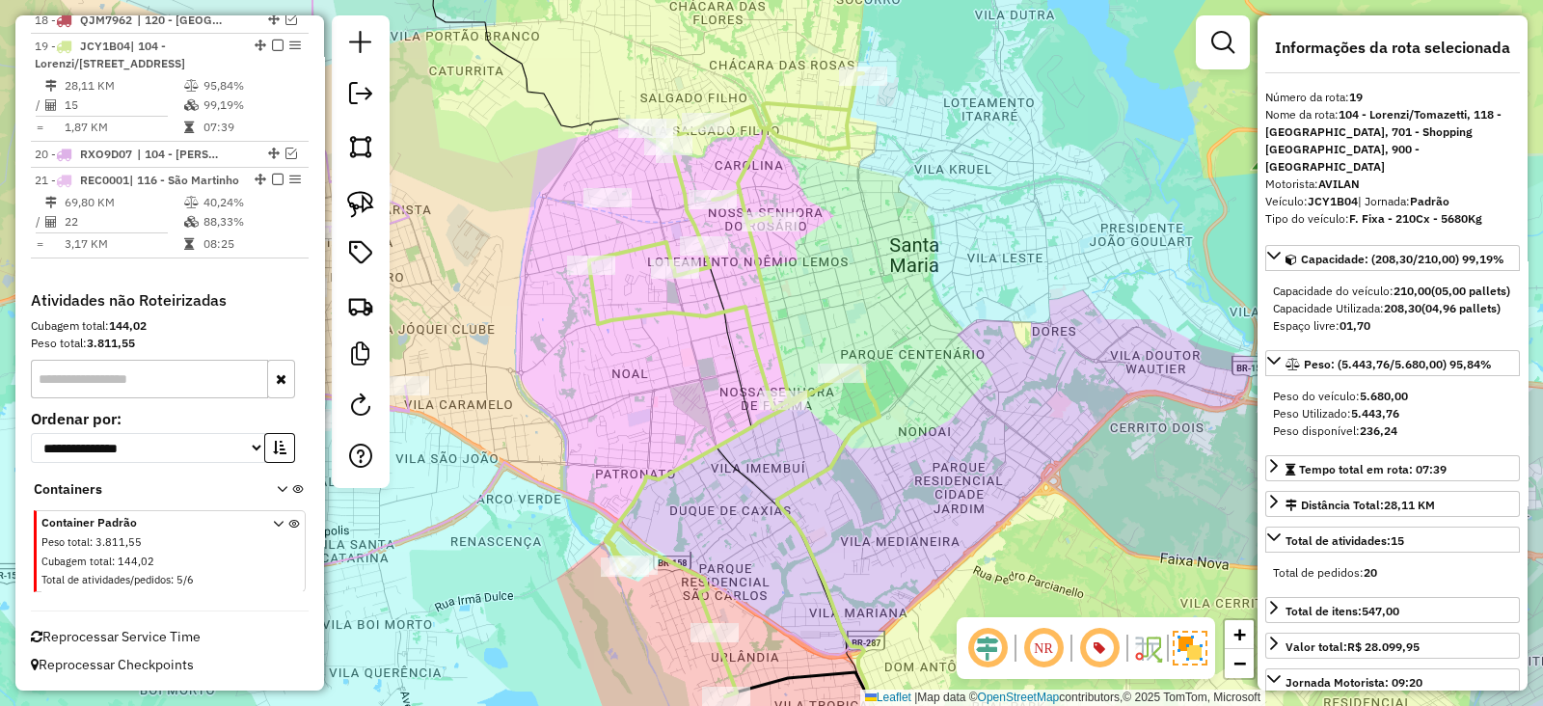
click at [797, 489] on icon at bounding box center [845, 588] width 137 height 444
click at [363, 199] on img at bounding box center [360, 204] width 27 height 27
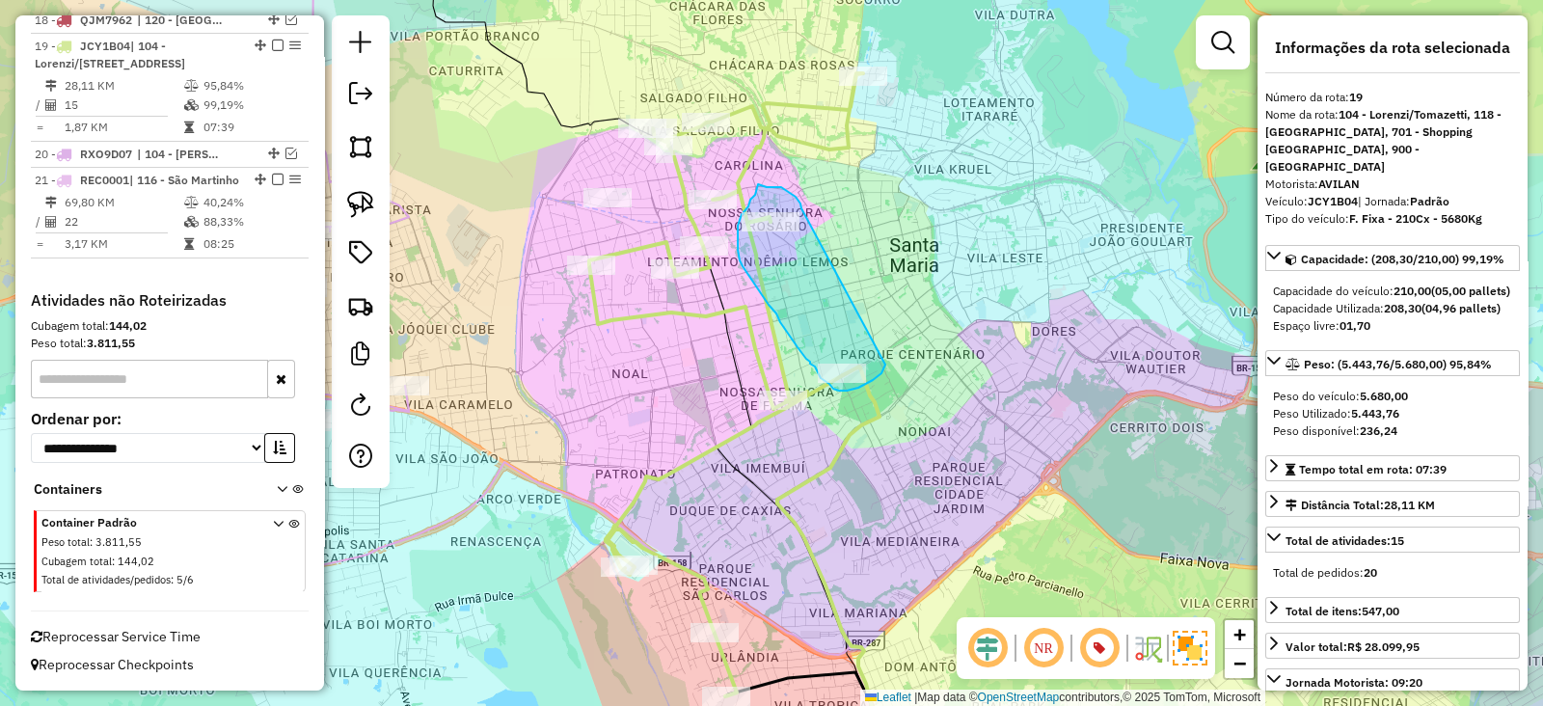
drag, startPoint x: 786, startPoint y: 190, endPoint x: 887, endPoint y: 363, distance: 200.9
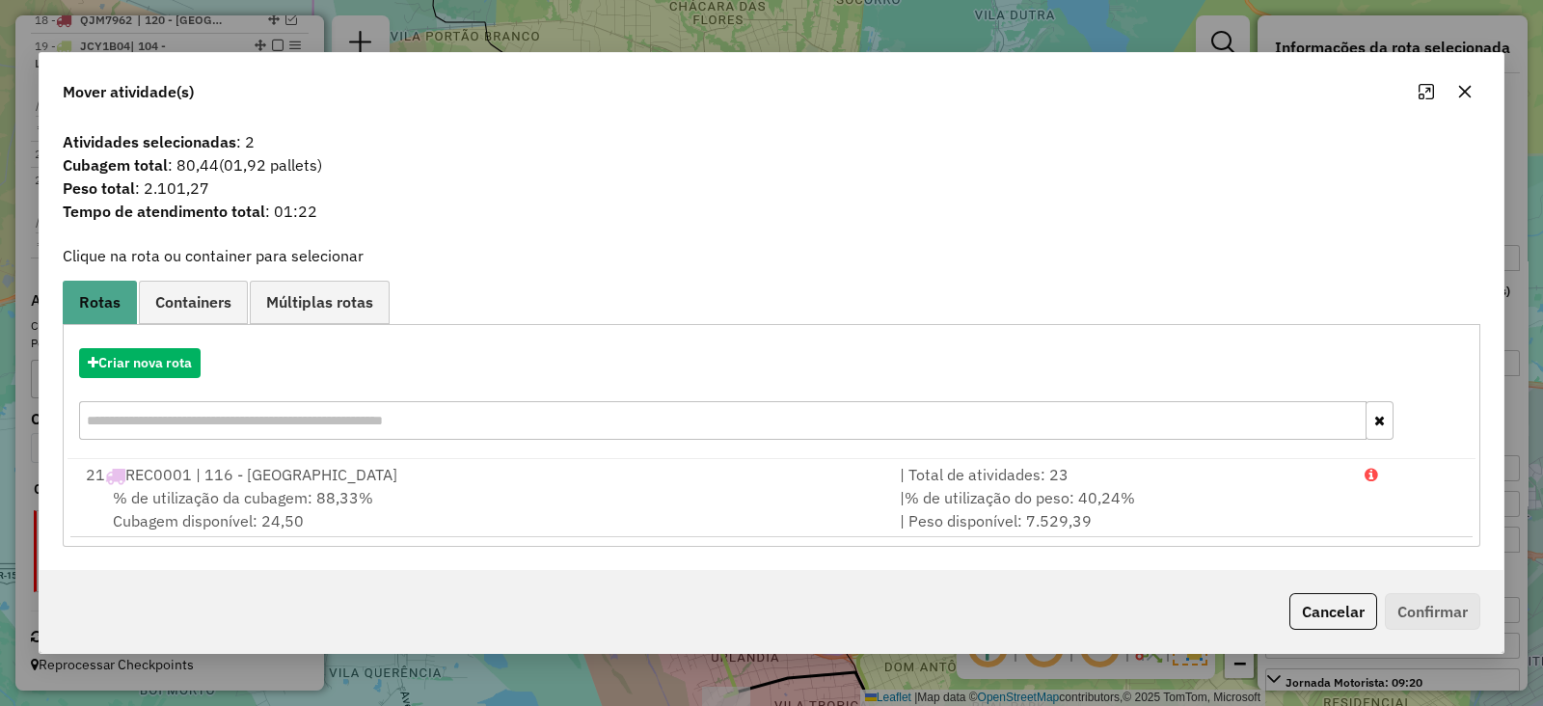
click at [1462, 92] on icon "button" at bounding box center [1464, 91] width 15 height 15
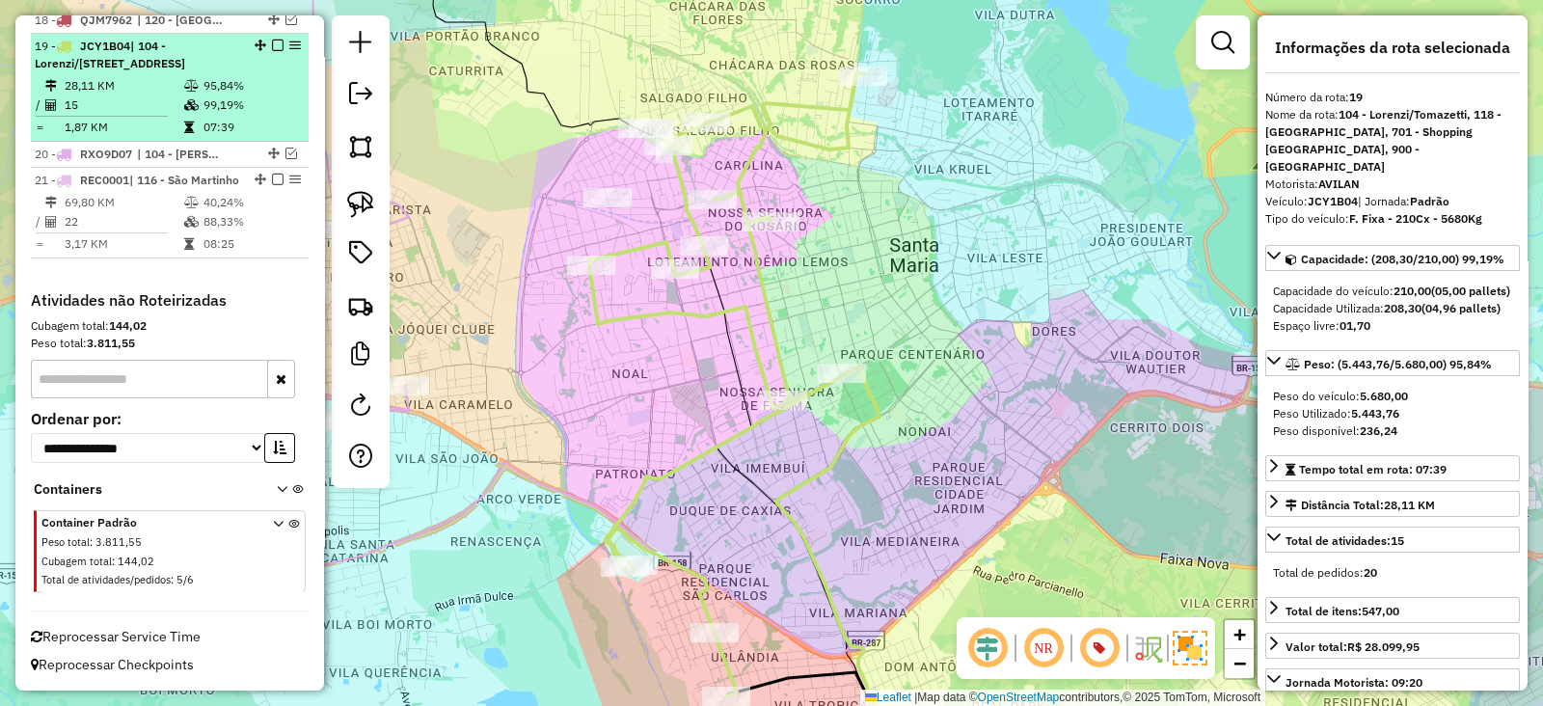
click at [272, 40] on em at bounding box center [278, 46] width 12 height 12
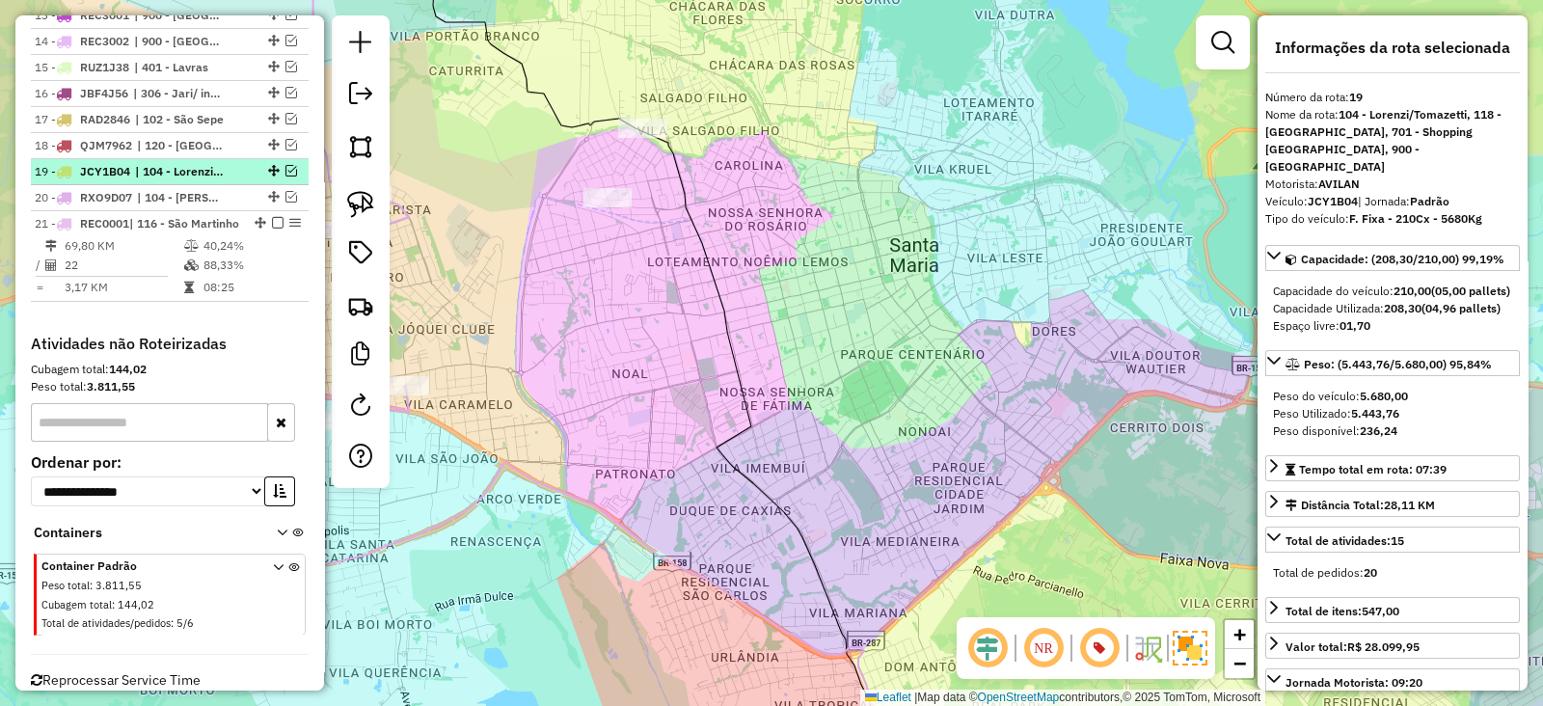
scroll to position [1057, 0]
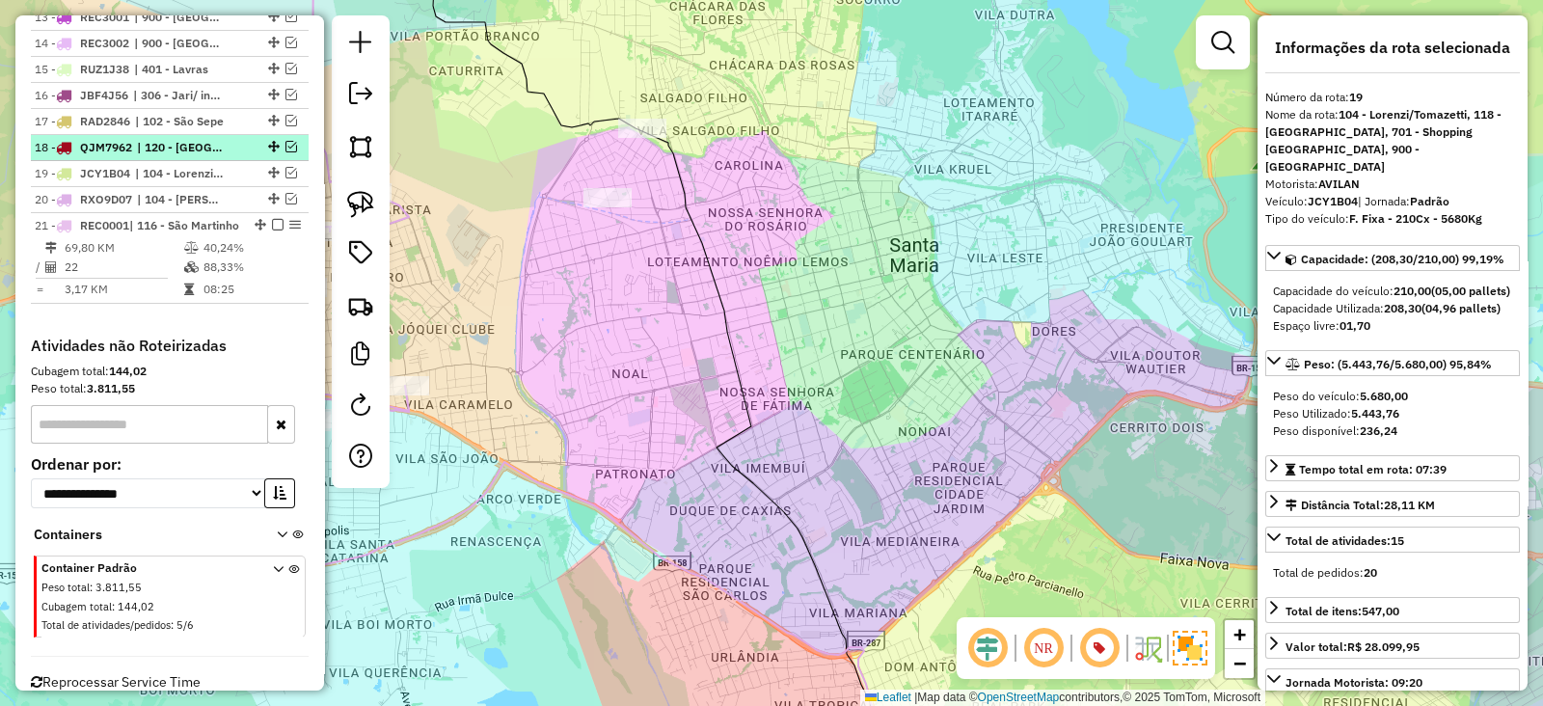
click at [287, 142] on em at bounding box center [291, 147] width 12 height 12
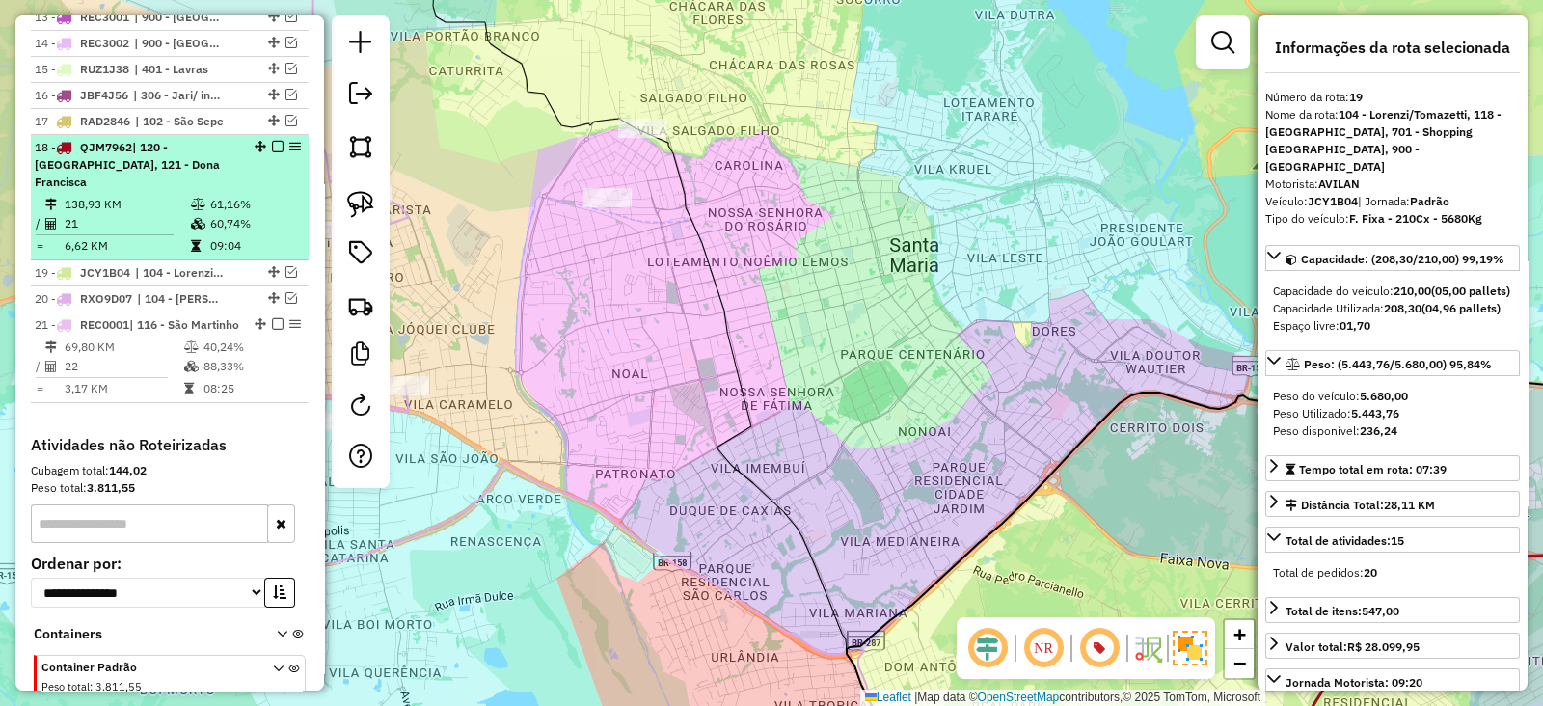
click at [264, 151] on div "18 - QJM7962 | 120 - São João do Polesine, 121 - Dona Francisca" at bounding box center [170, 165] width 270 height 52
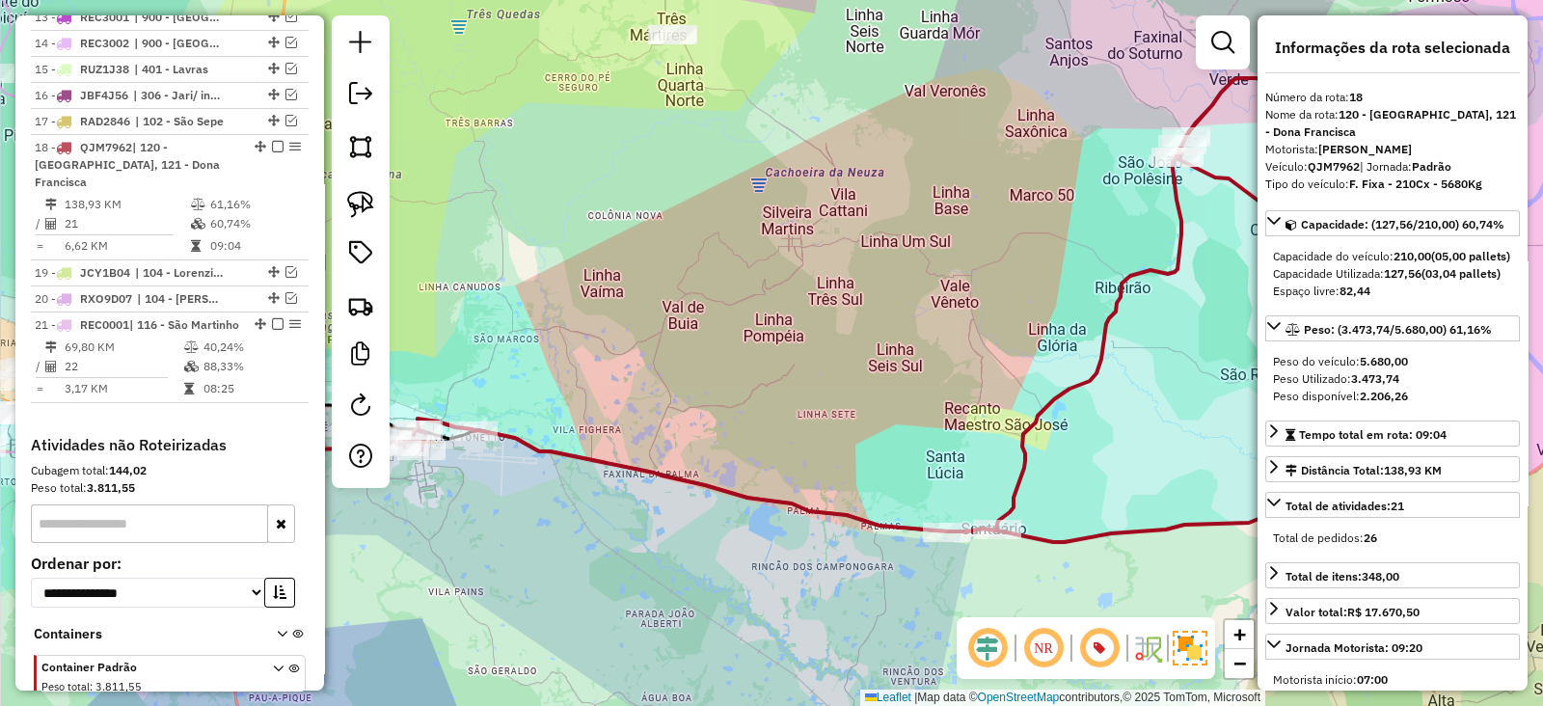
drag, startPoint x: 665, startPoint y: 350, endPoint x: 684, endPoint y: 322, distance: 33.4
click at [684, 322] on div "Janela de atendimento Grade de atendimento Capacidade Transportadoras Veículos …" at bounding box center [771, 353] width 1543 height 706
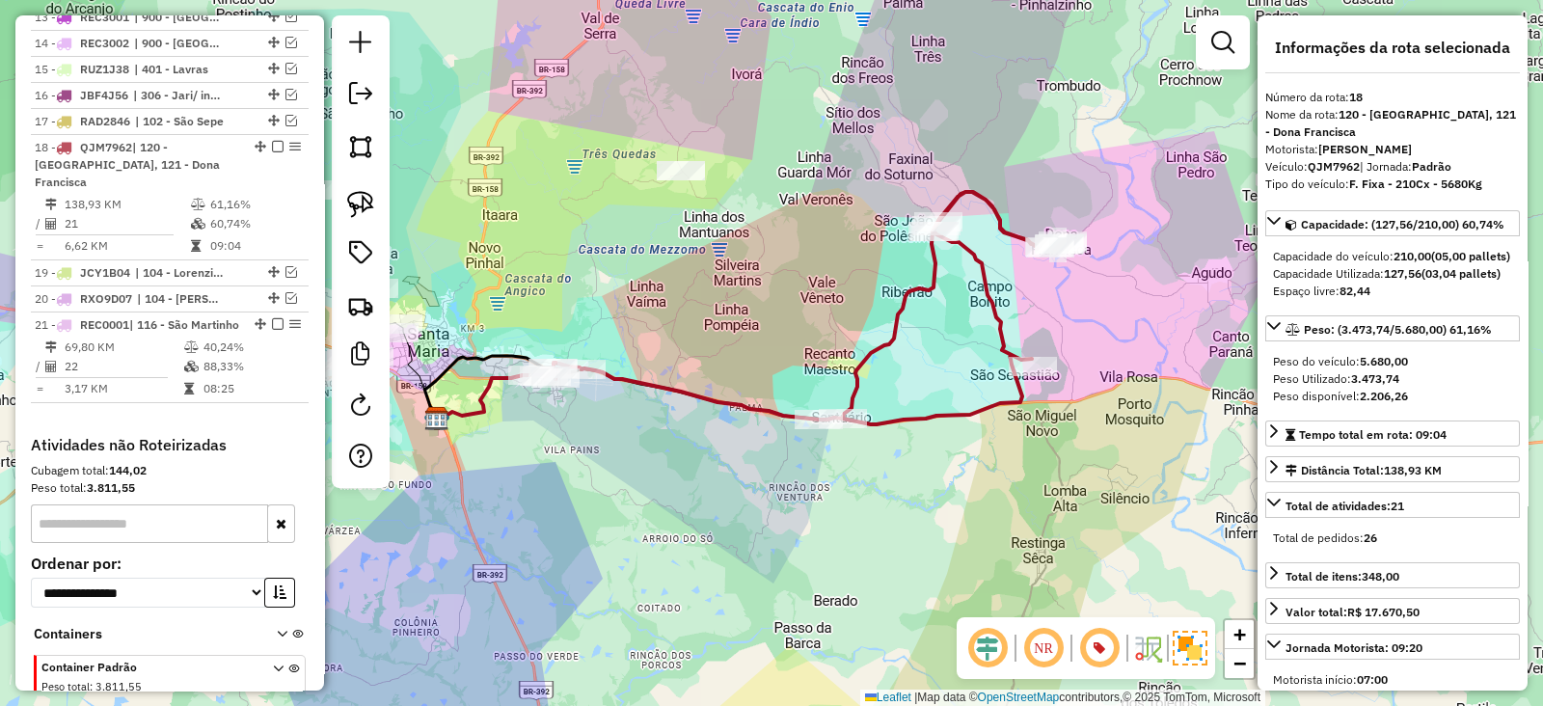
drag, startPoint x: 611, startPoint y: 343, endPoint x: 584, endPoint y: 323, distance: 33.7
click at [593, 330] on div "Janela de atendimento Grade de atendimento Capacidade Transportadoras Veículos …" at bounding box center [771, 353] width 1543 height 706
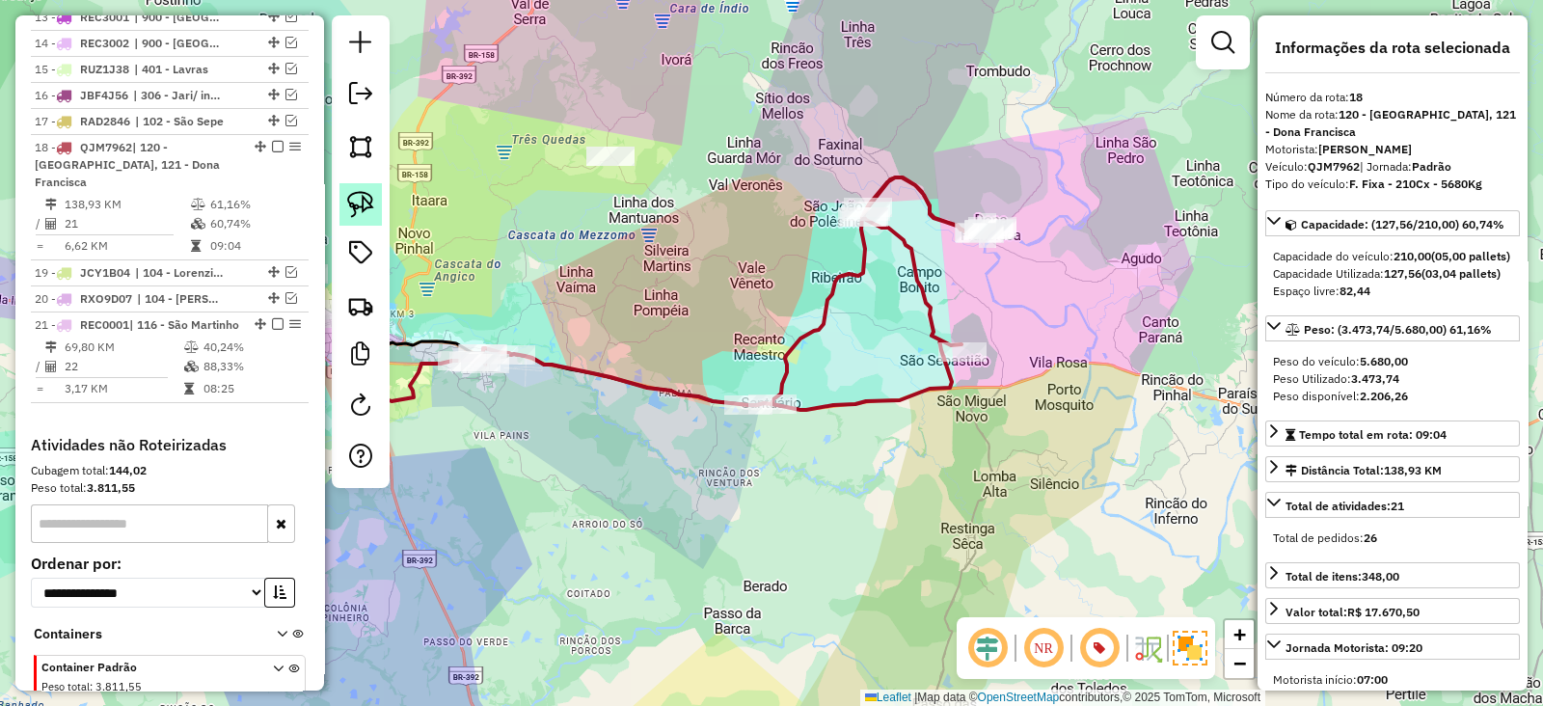
click at [363, 191] on img at bounding box center [360, 204] width 27 height 27
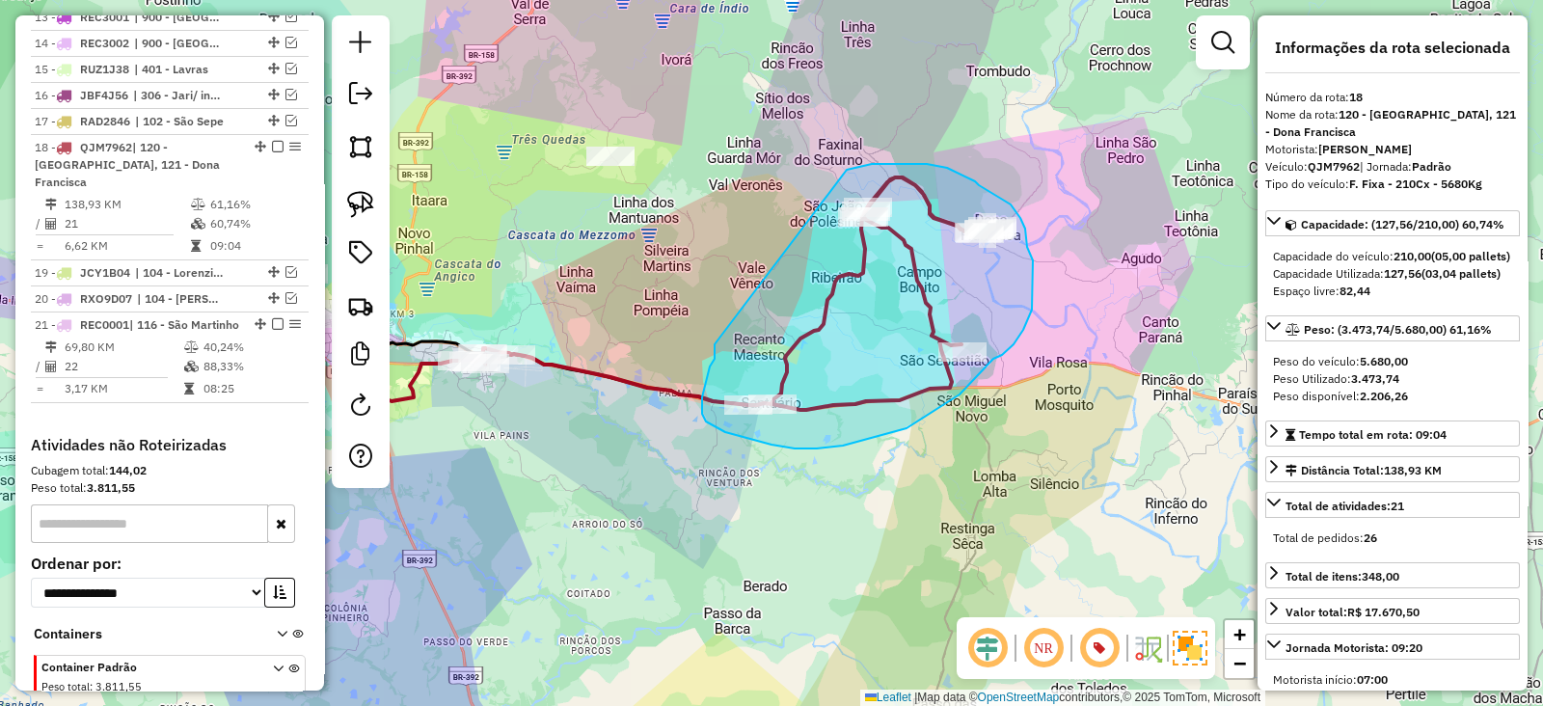
drag, startPoint x: 702, startPoint y: 397, endPoint x: 846, endPoint y: 170, distance: 269.1
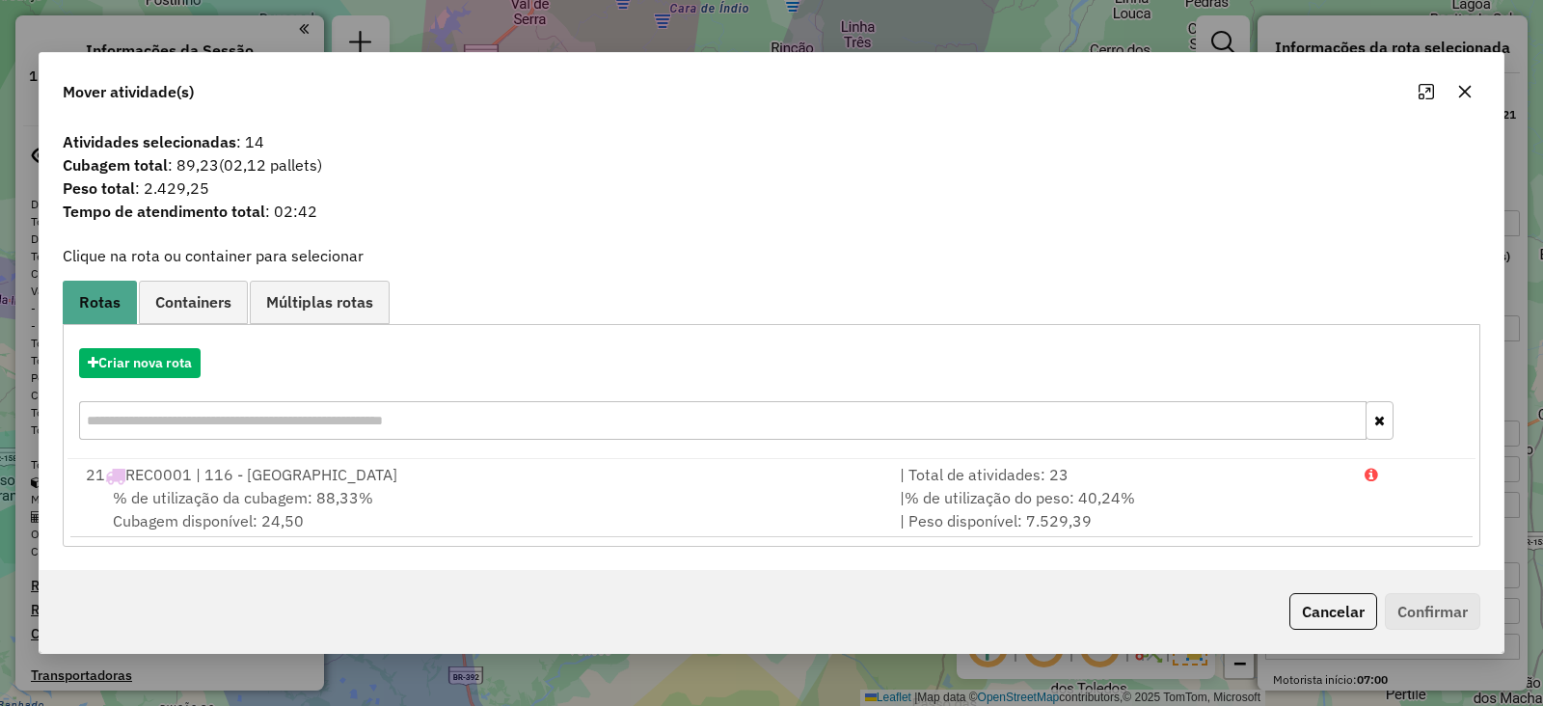
select select "**********"
click at [1454, 88] on button "button" at bounding box center [1464, 91] width 31 height 31
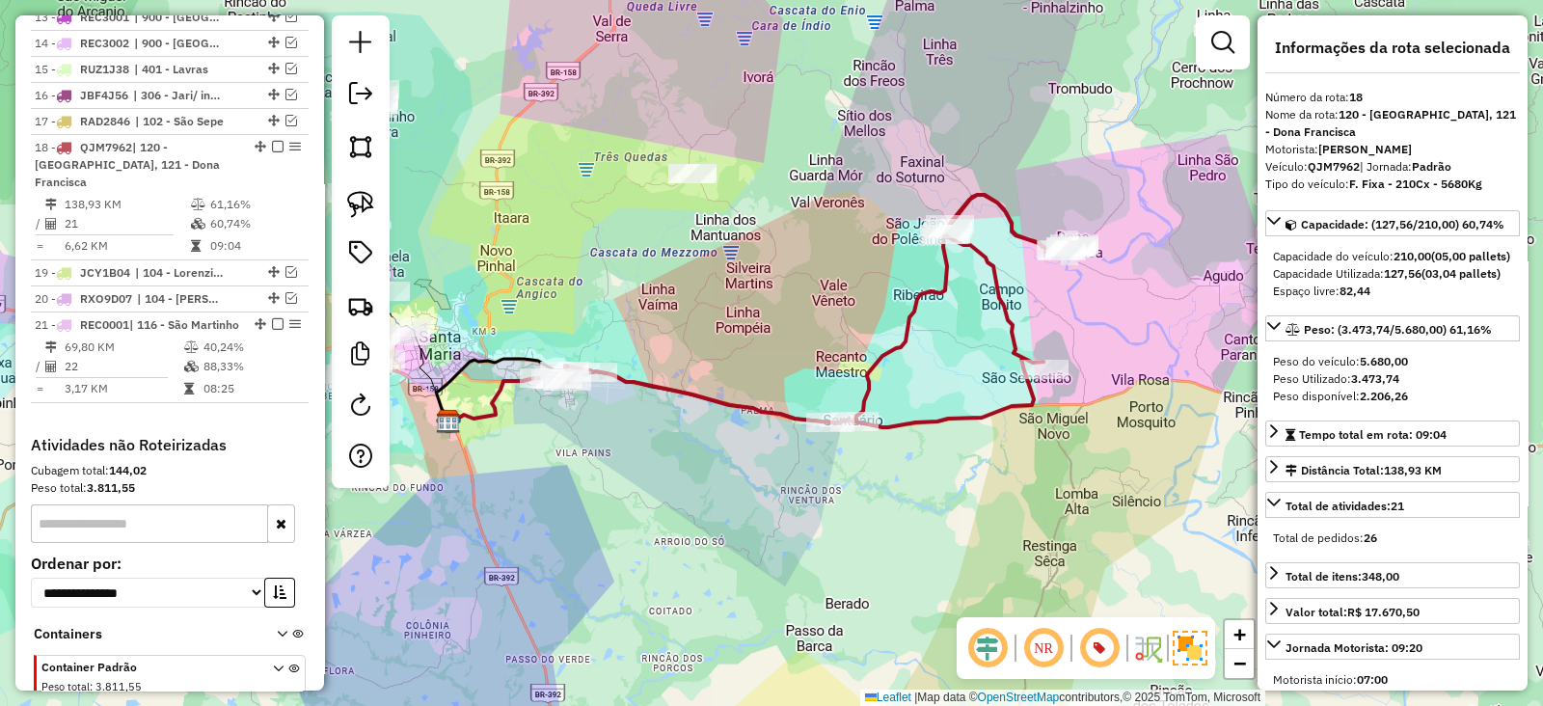
drag, startPoint x: 636, startPoint y: 286, endPoint x: 709, endPoint y: 303, distance: 74.1
click at [709, 303] on div "Janela de atendimento Grade de atendimento Capacidade Transportadoras Veículos …" at bounding box center [771, 353] width 1543 height 706
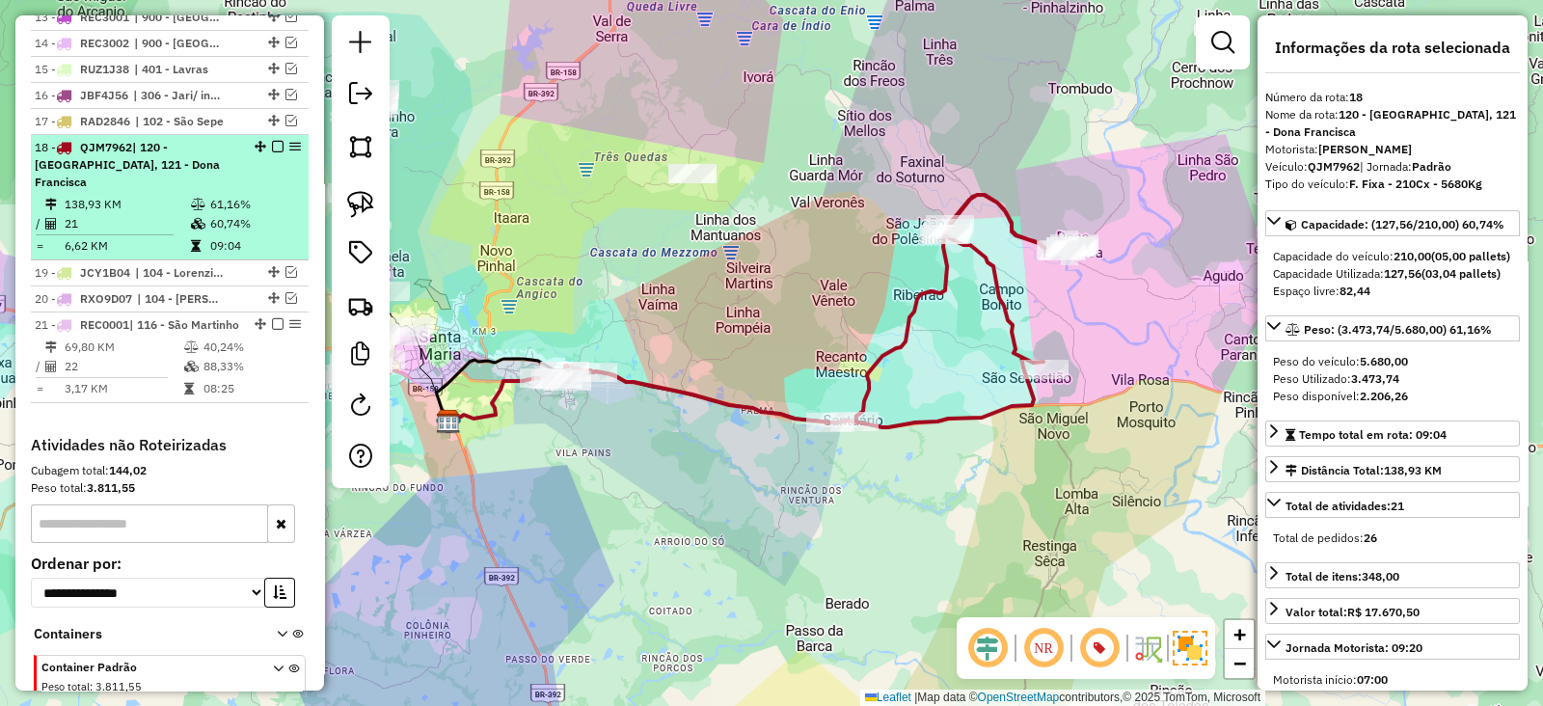
click at [272, 141] on em at bounding box center [278, 147] width 12 height 12
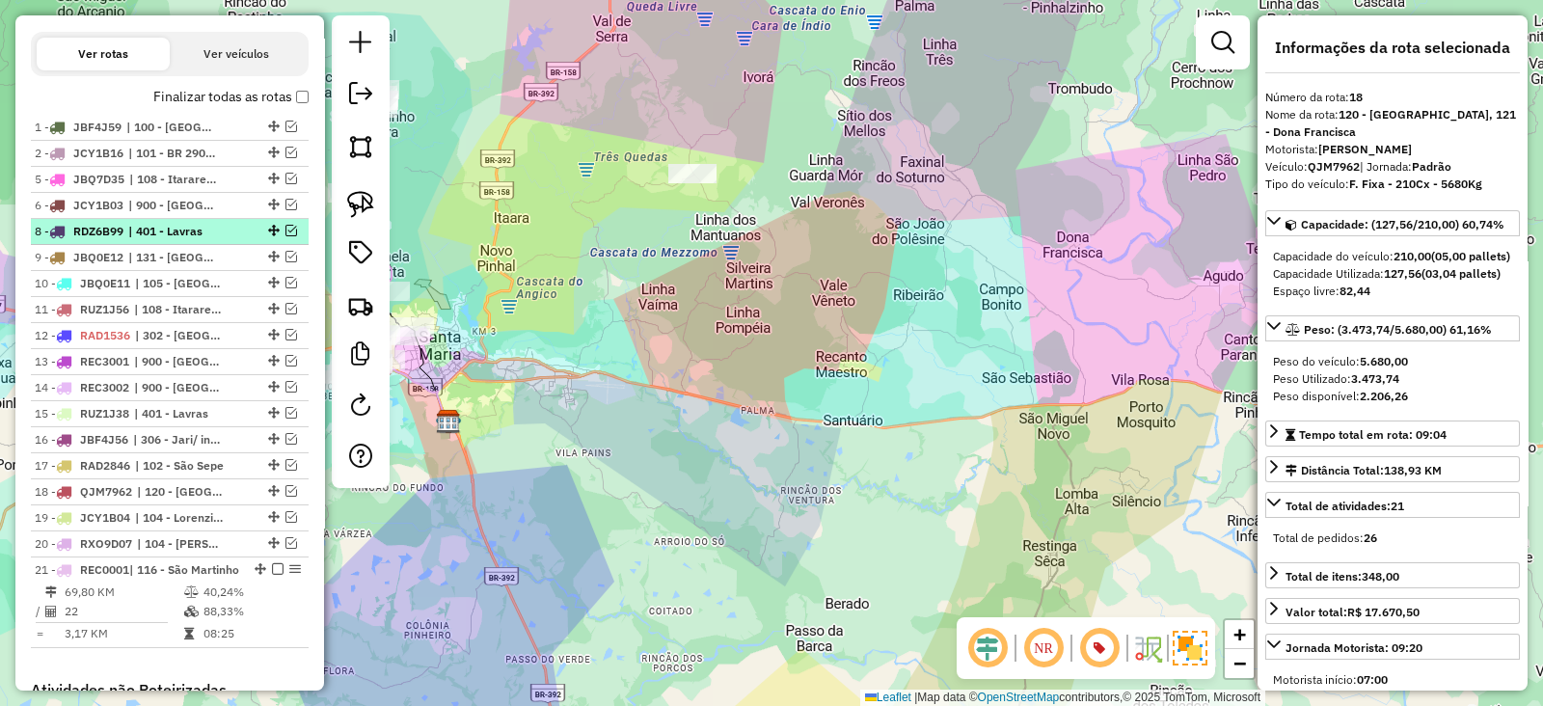
scroll to position [699, 0]
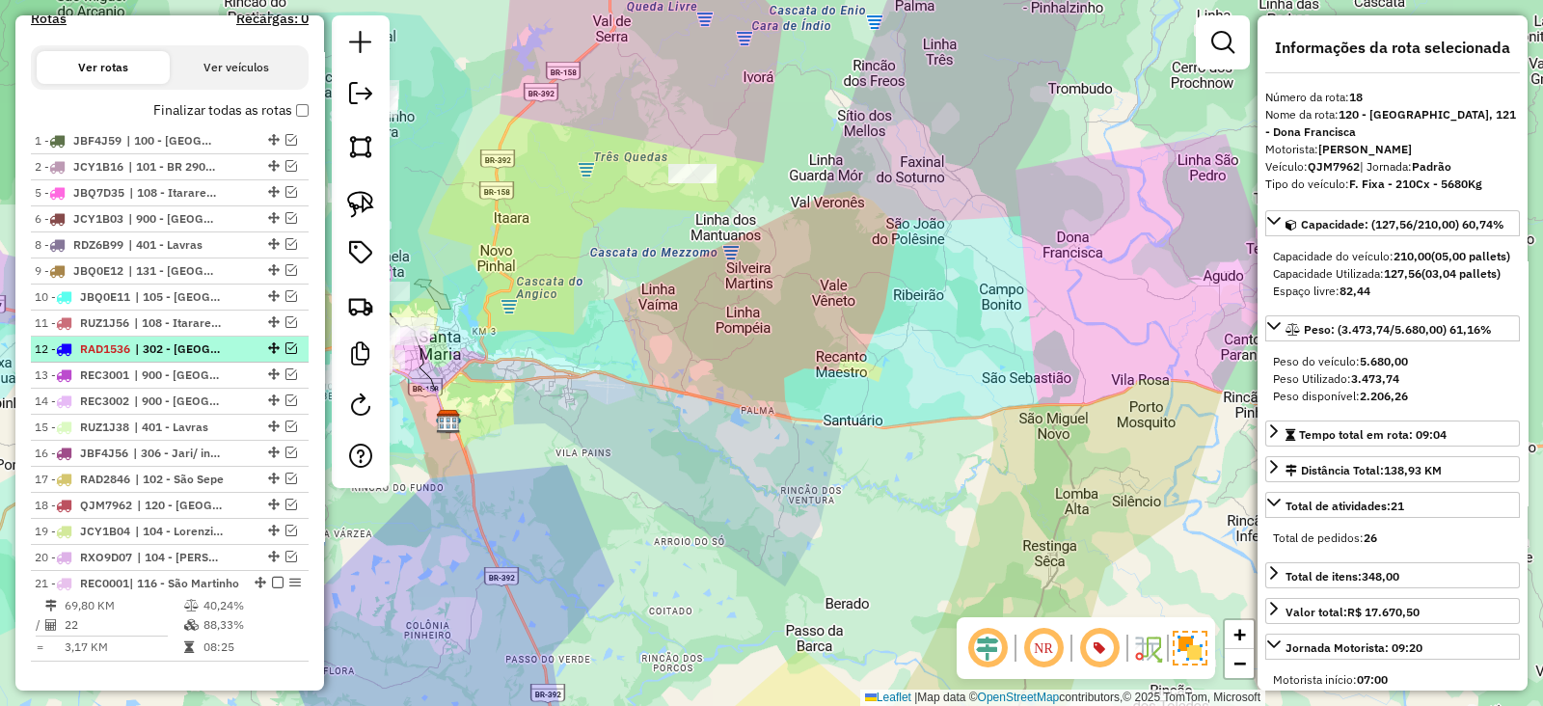
click at [285, 344] on em at bounding box center [291, 348] width 12 height 12
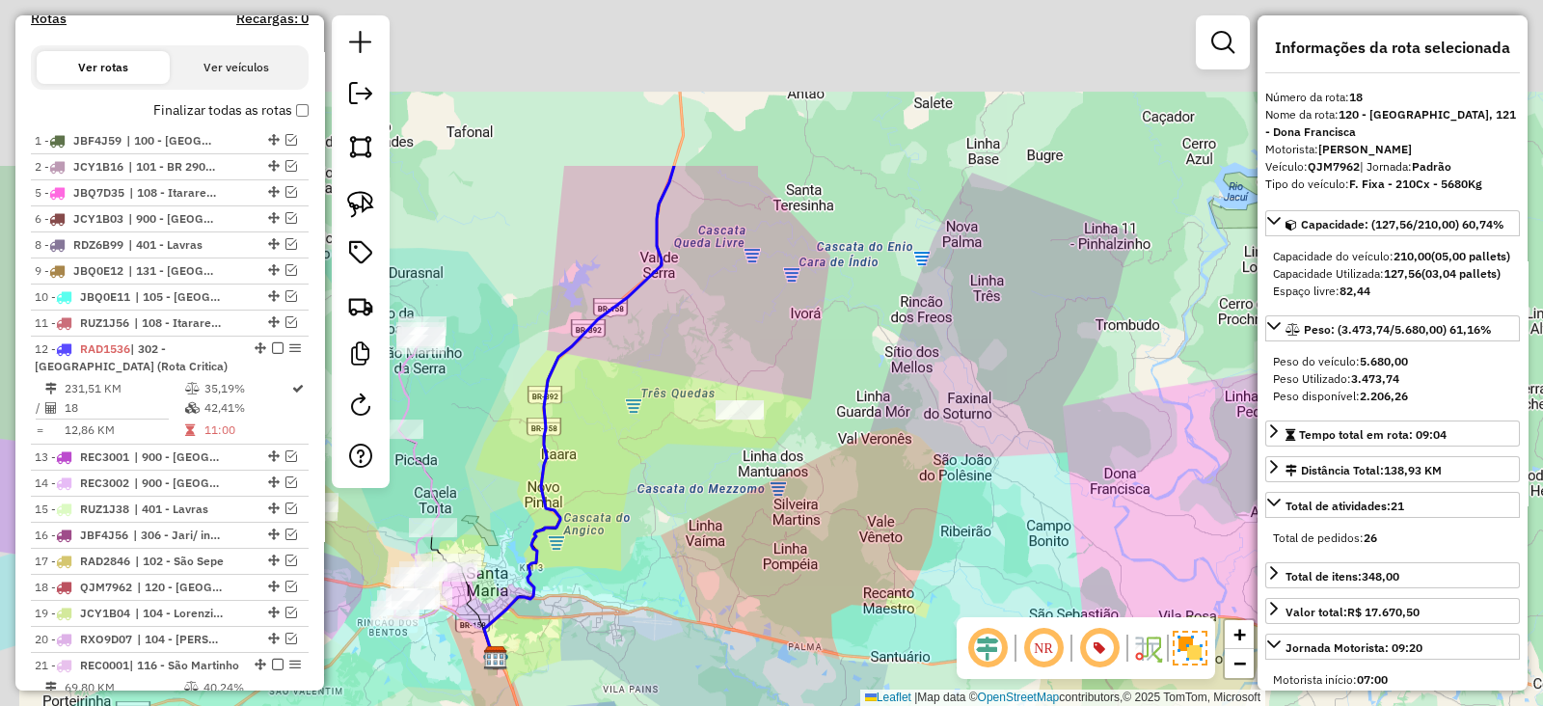
drag, startPoint x: 497, startPoint y: 94, endPoint x: 544, endPoint y: 401, distance: 310.2
click at [544, 397] on div "Janela de atendimento Grade de atendimento Capacidade Transportadoras Veículos …" at bounding box center [771, 353] width 1543 height 706
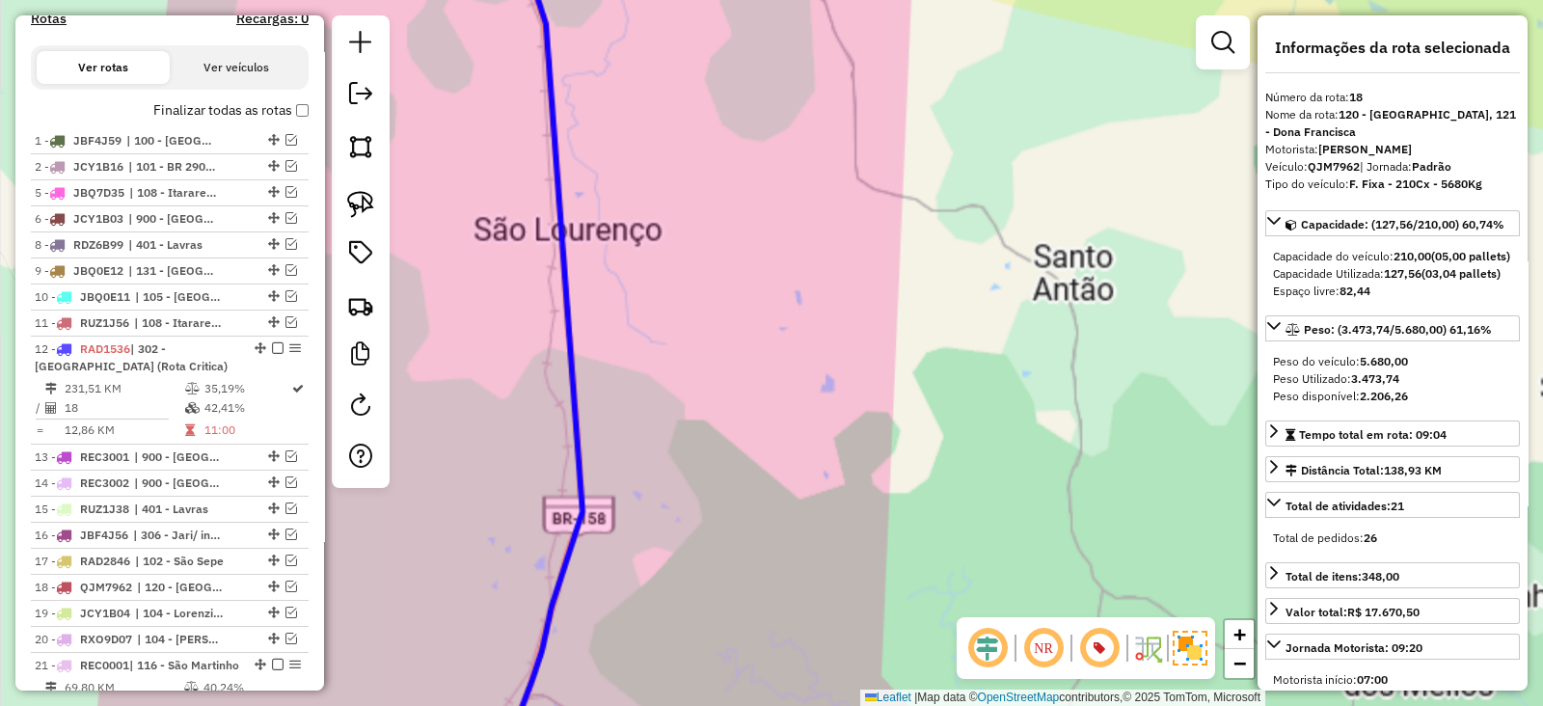
drag, startPoint x: 701, startPoint y: 123, endPoint x: 729, endPoint y: 432, distance: 309.8
click at [729, 431] on div "Janela de atendimento Grade de atendimento Capacidade Transportadoras Veículos …" at bounding box center [771, 353] width 1543 height 706
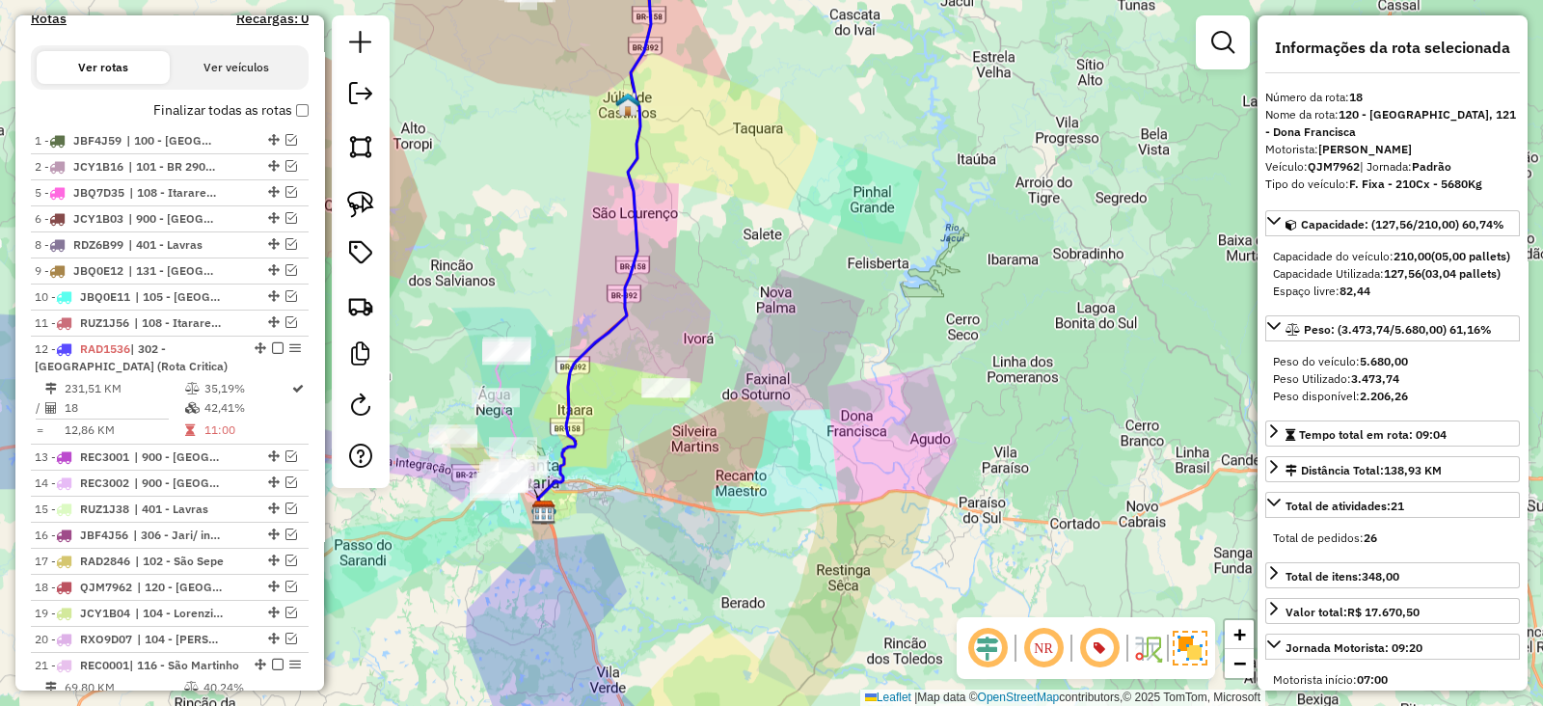
drag, startPoint x: 624, startPoint y: 109, endPoint x: 673, endPoint y: 457, distance: 351.5
click at [654, 454] on icon at bounding box center [585, 233] width 137 height 557
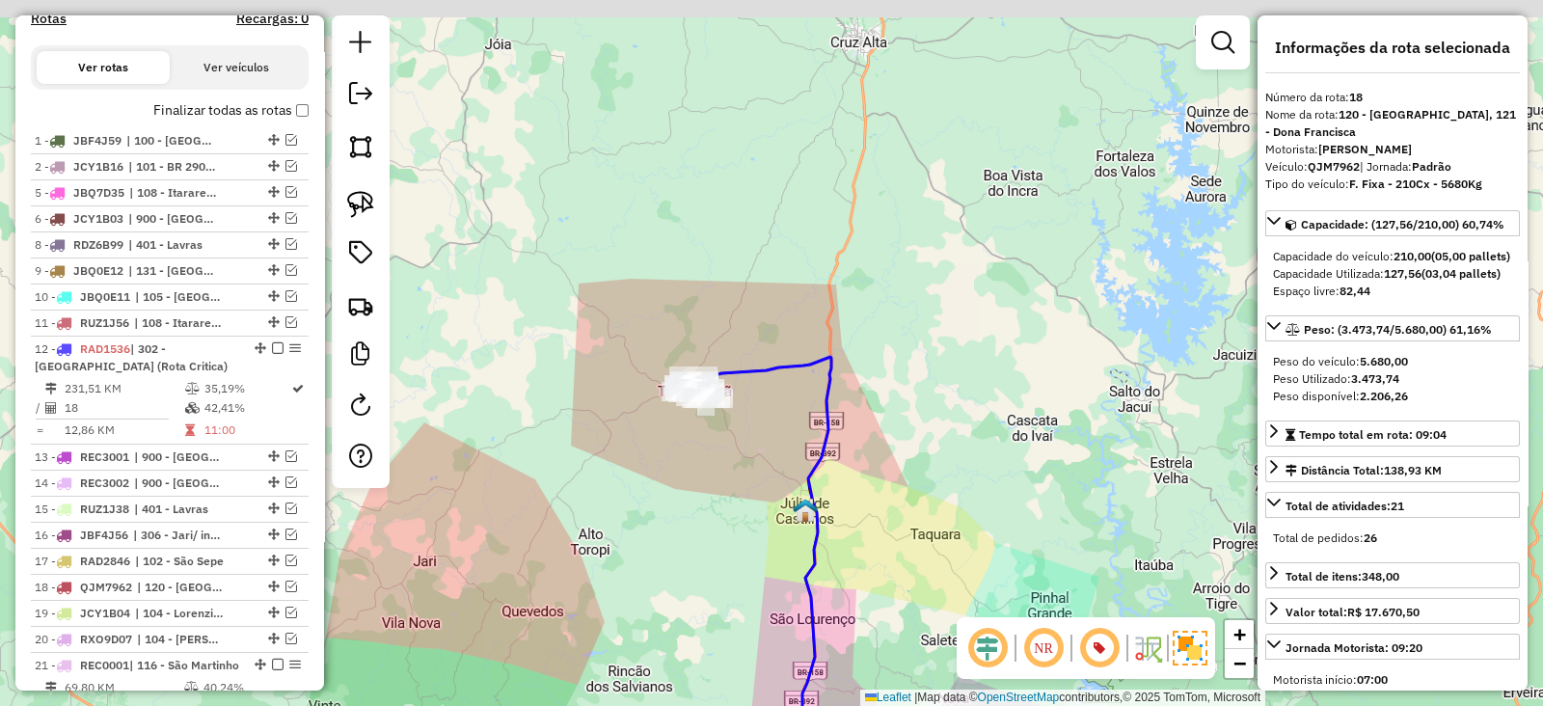
drag, startPoint x: 723, startPoint y: 344, endPoint x: 729, endPoint y: 354, distance: 11.2
click at [734, 354] on div "Janela de atendimento Grade de atendimento Capacidade Transportadoras Veículos …" at bounding box center [771, 353] width 1543 height 706
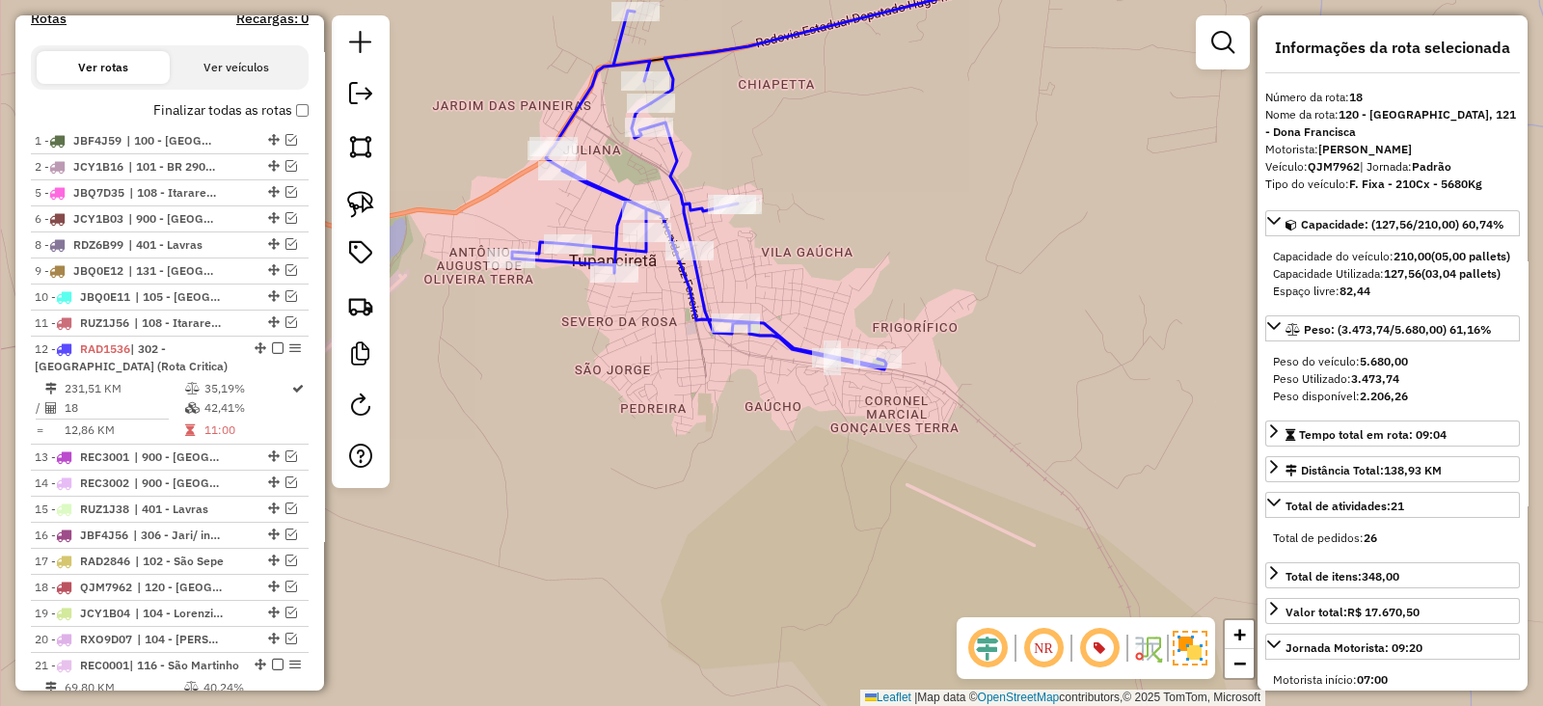
drag, startPoint x: 767, startPoint y: 389, endPoint x: 731, endPoint y: 444, distance: 66.9
click at [734, 447] on div "Janela de atendimento Grade de atendimento Capacidade Transportadoras Veículos …" at bounding box center [771, 353] width 1543 height 706
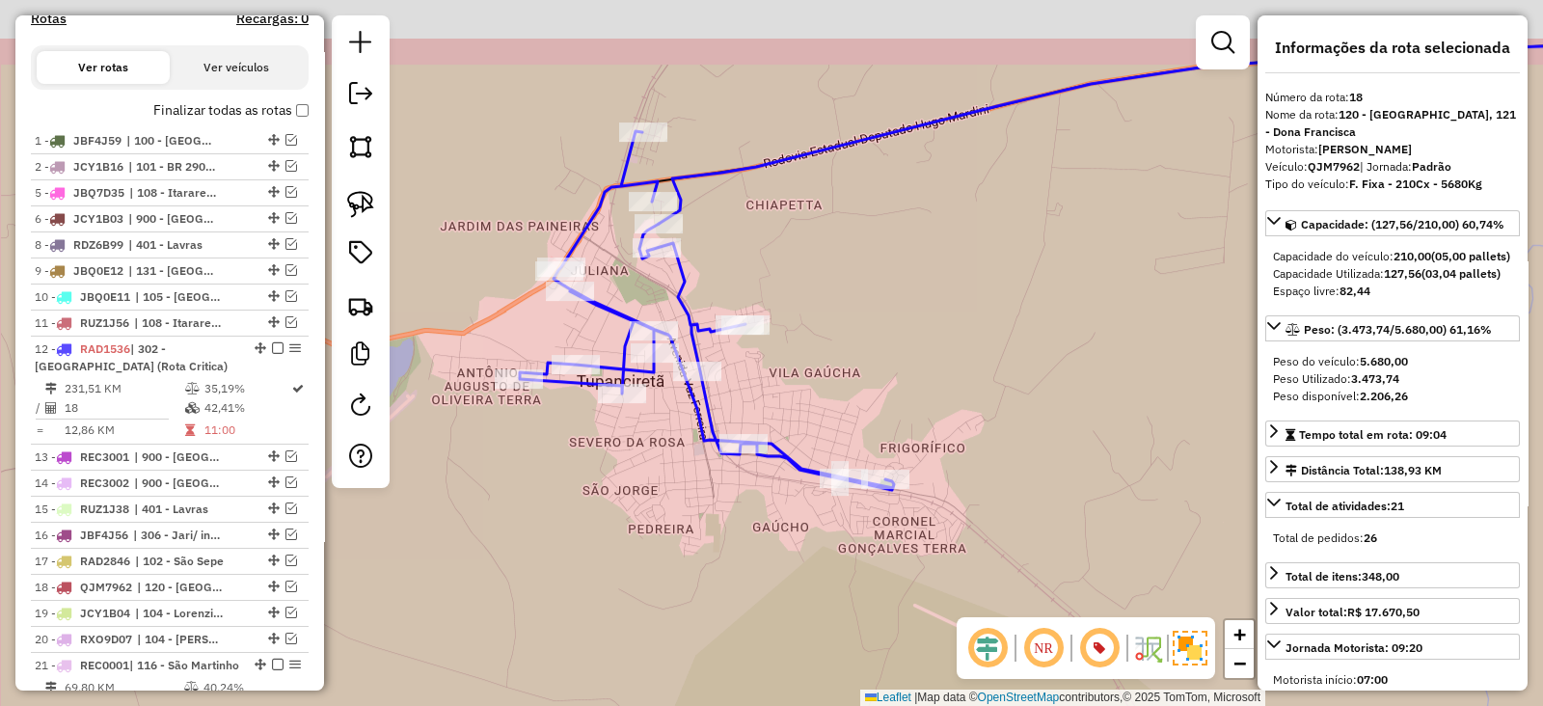
drag, startPoint x: 413, startPoint y: 300, endPoint x: 417, endPoint y: 370, distance: 70.5
click at [417, 370] on div "Janela de atendimento Grade de atendimento Capacidade Transportadoras Veículos …" at bounding box center [771, 353] width 1543 height 706
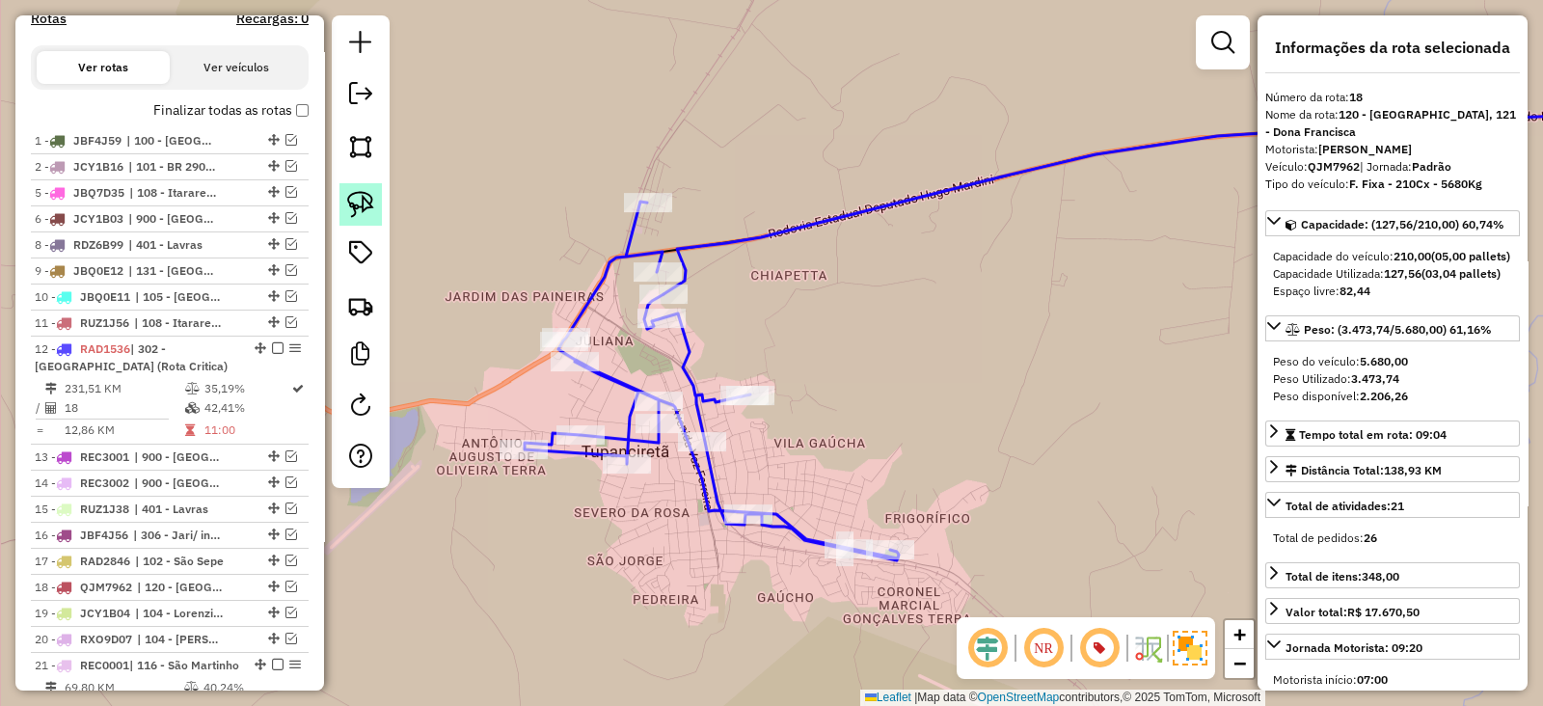
click at [361, 222] on link at bounding box center [360, 204] width 42 height 42
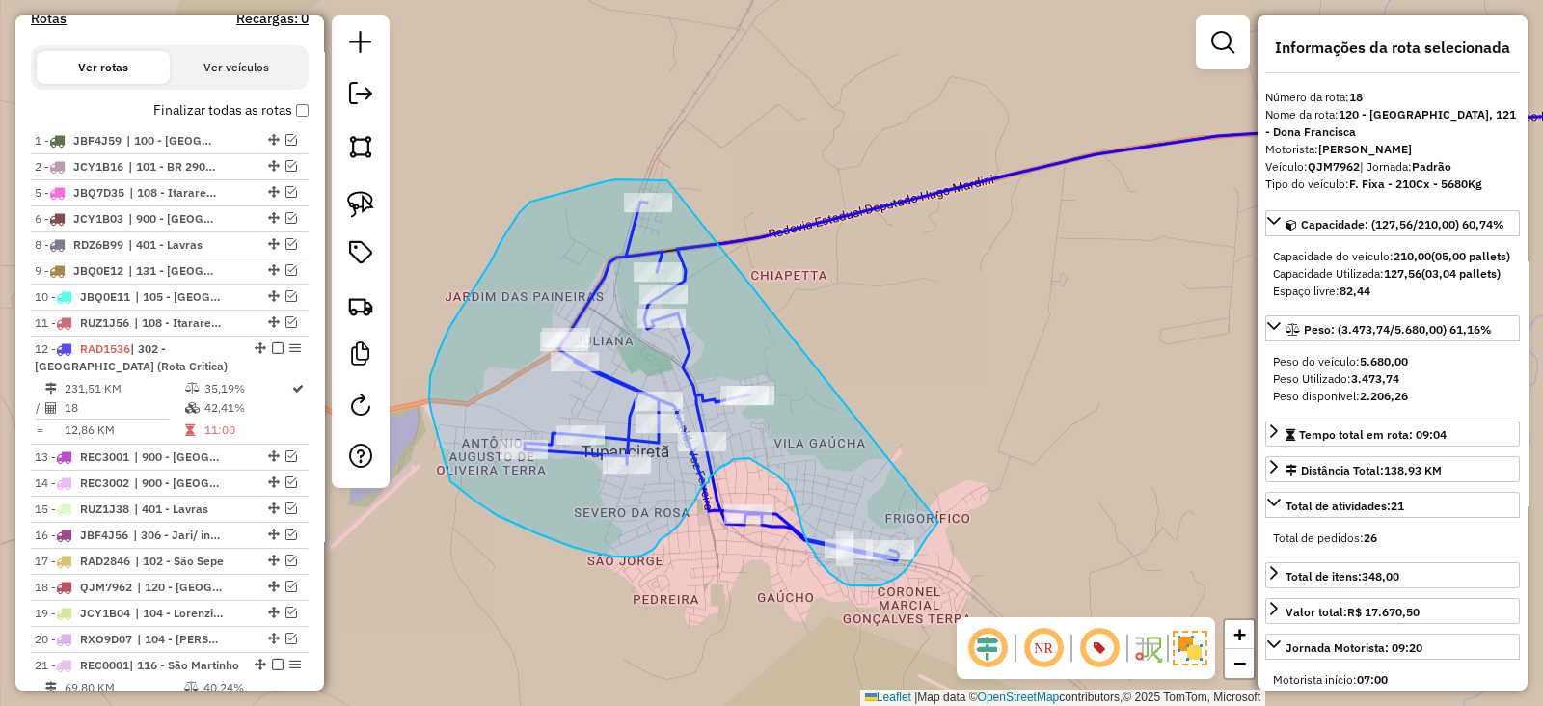
drag, startPoint x: 668, startPoint y: 180, endPoint x: 959, endPoint y: 463, distance: 405.7
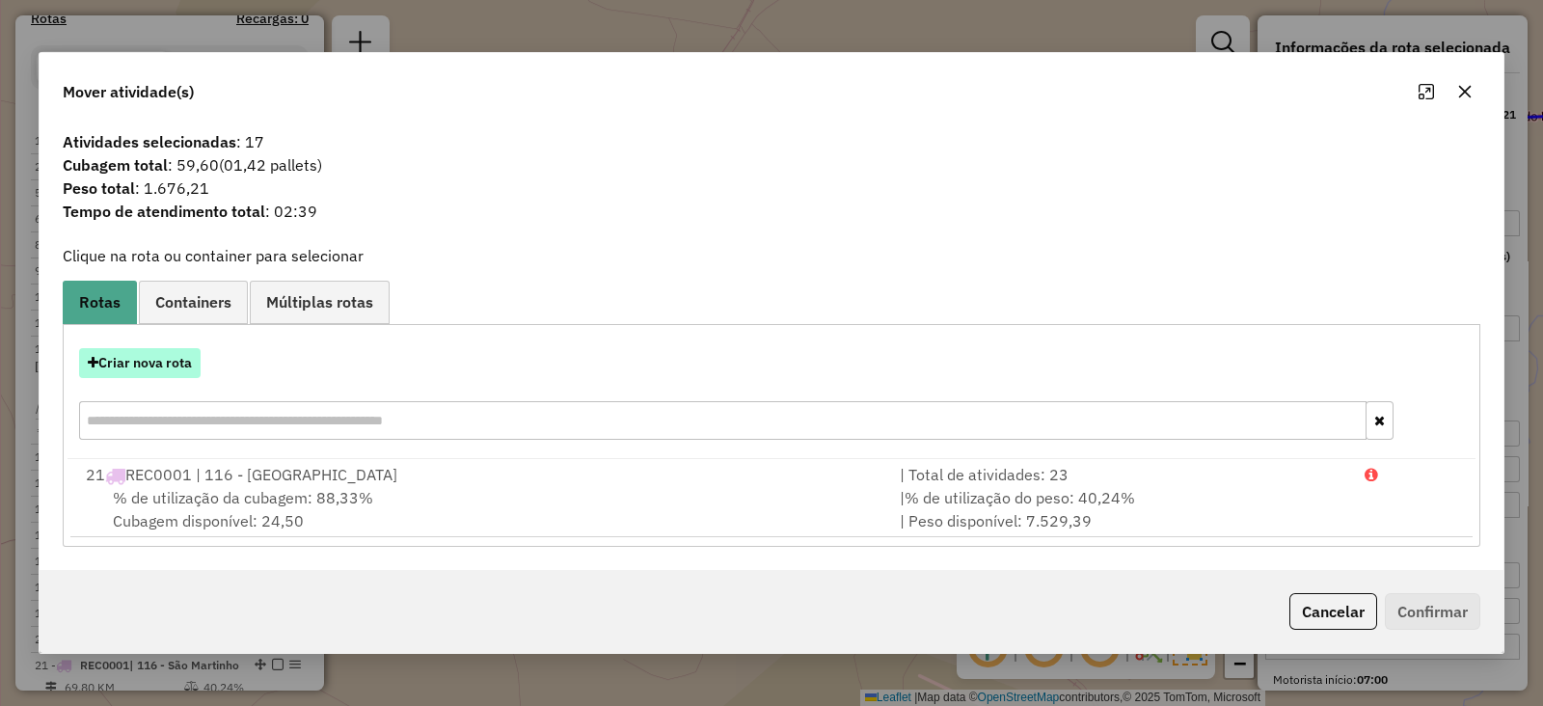
click at [175, 373] on button "Criar nova rota" at bounding box center [139, 363] width 121 height 30
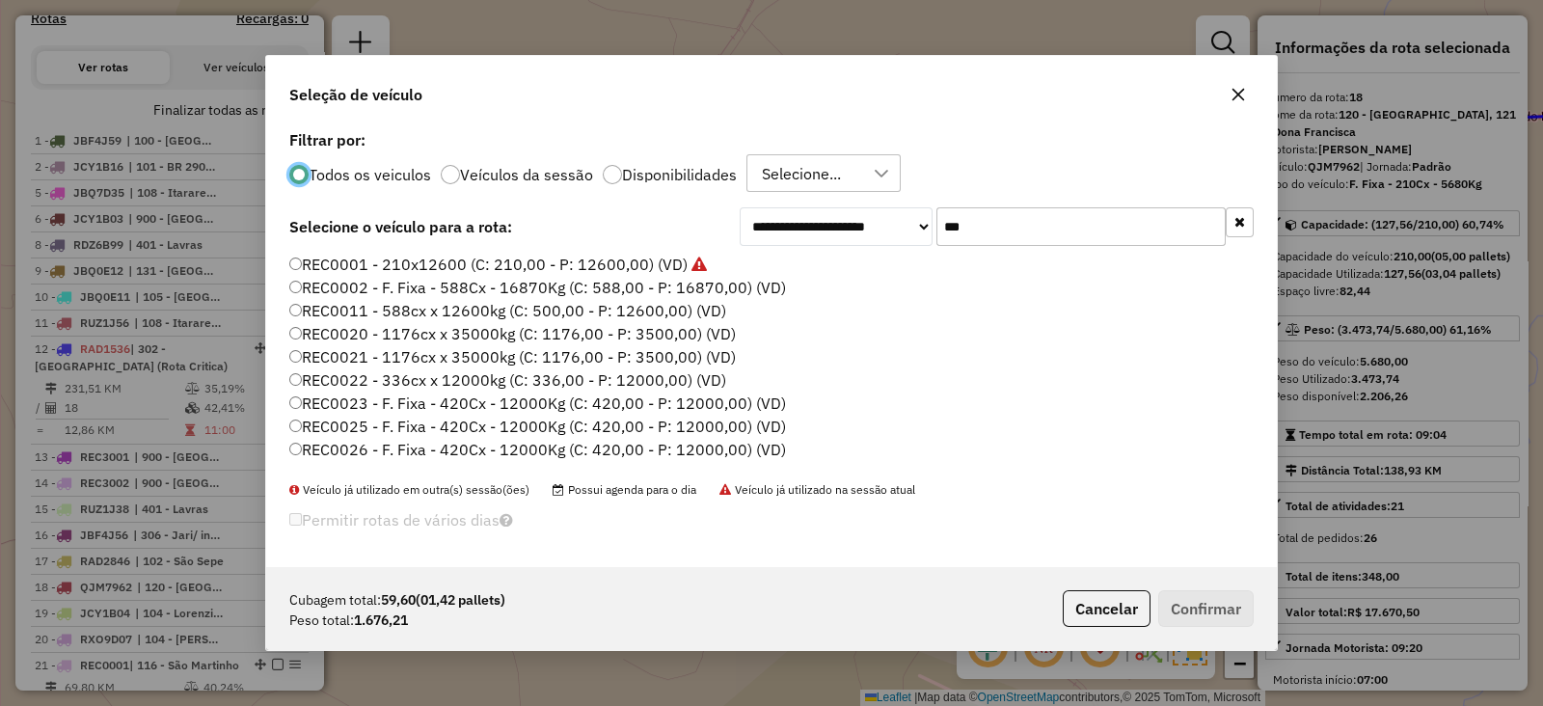
scroll to position [10, 6]
click at [996, 220] on input "***" at bounding box center [1080, 226] width 289 height 39
click at [997, 220] on input "***" at bounding box center [1080, 226] width 289 height 39
paste input "****"
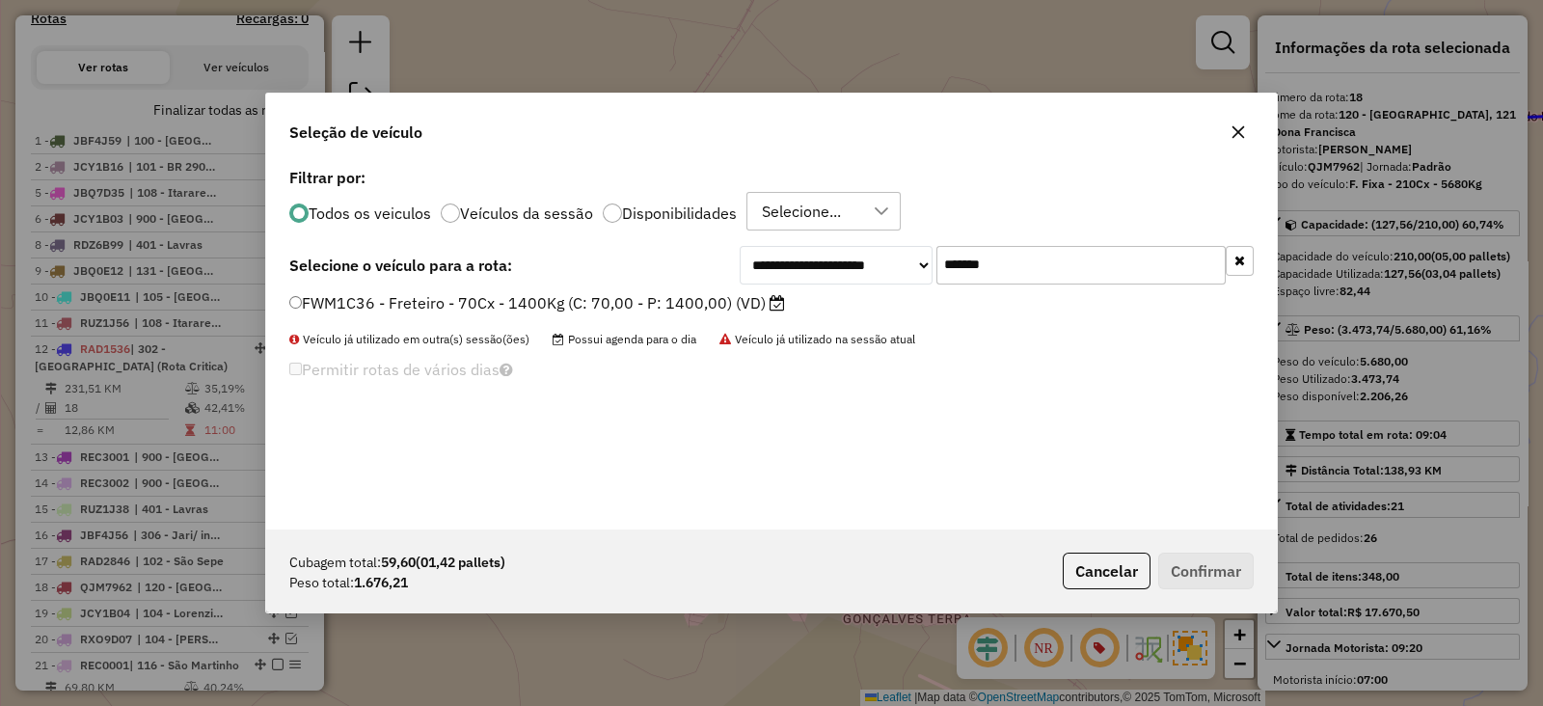
type input "*******"
click at [688, 293] on label "FWM1C36 - Freteiro - 70Cx - 1400Kg (C: 70,00 - P: 1400,00) (VD)" at bounding box center [537, 302] width 496 height 23
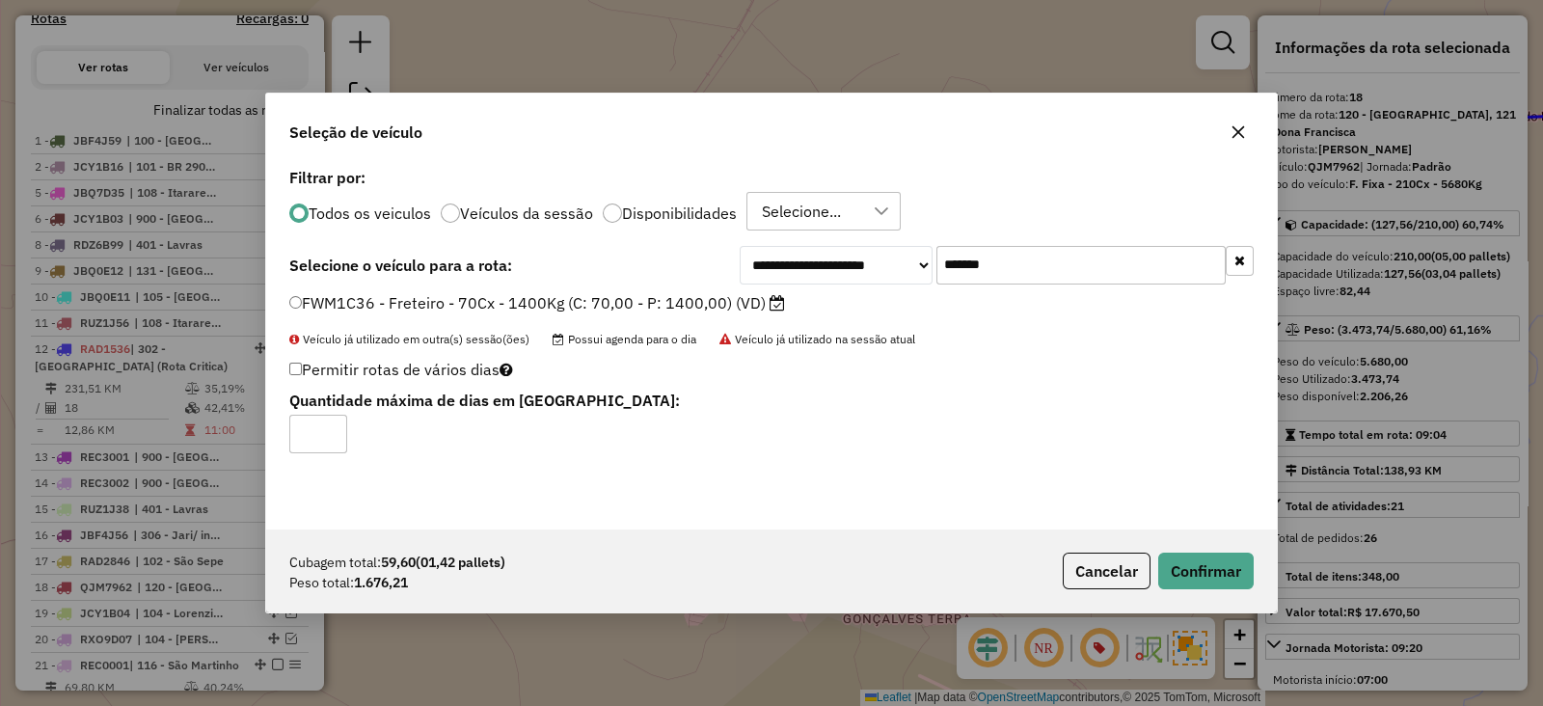
click at [685, 304] on label "FWM1C36 - Freteiro - 70Cx - 1400Kg (C: 70,00 - P: 1400,00) (VD)" at bounding box center [537, 302] width 496 height 23
click at [1191, 576] on button "Confirmar" at bounding box center [1205, 570] width 95 height 37
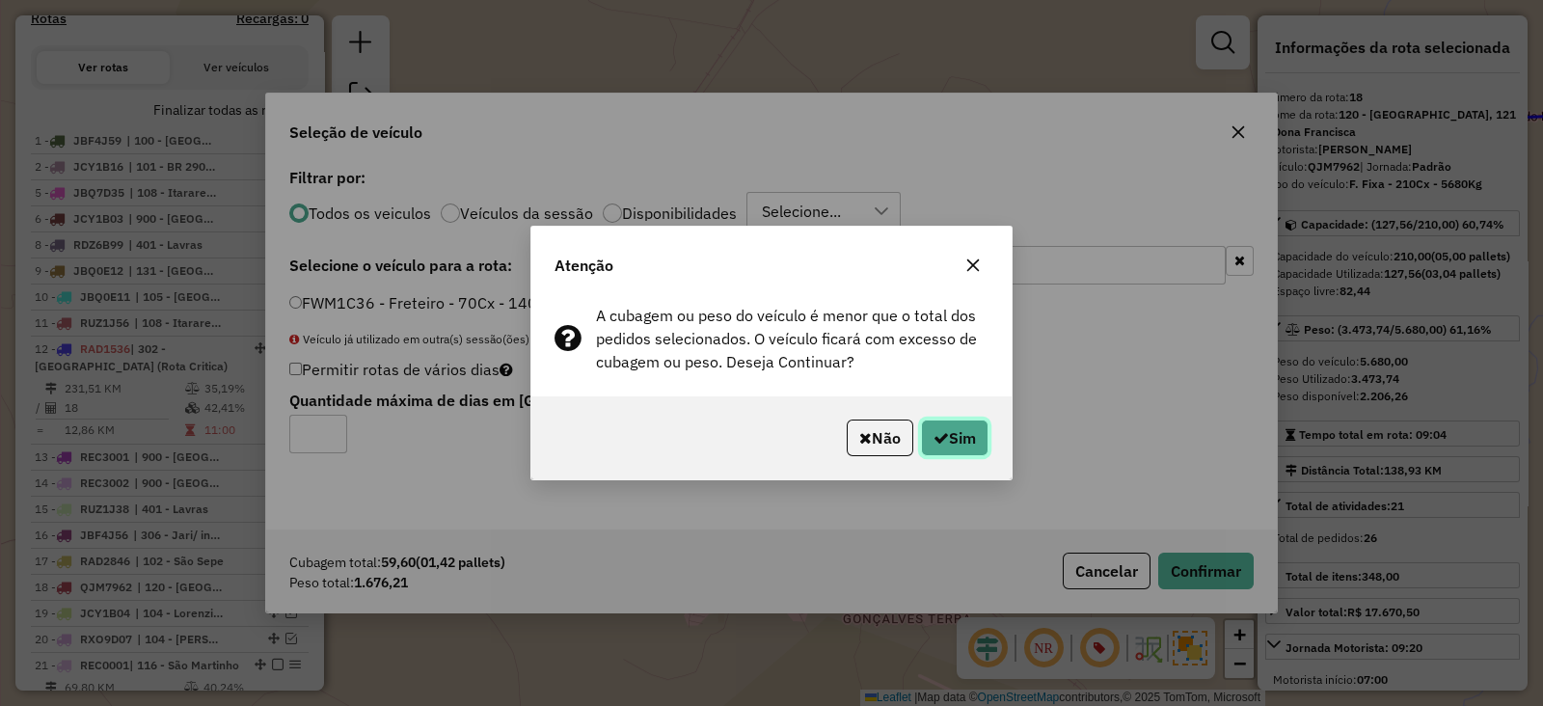
click at [948, 425] on button "Sim" at bounding box center [954, 437] width 67 height 37
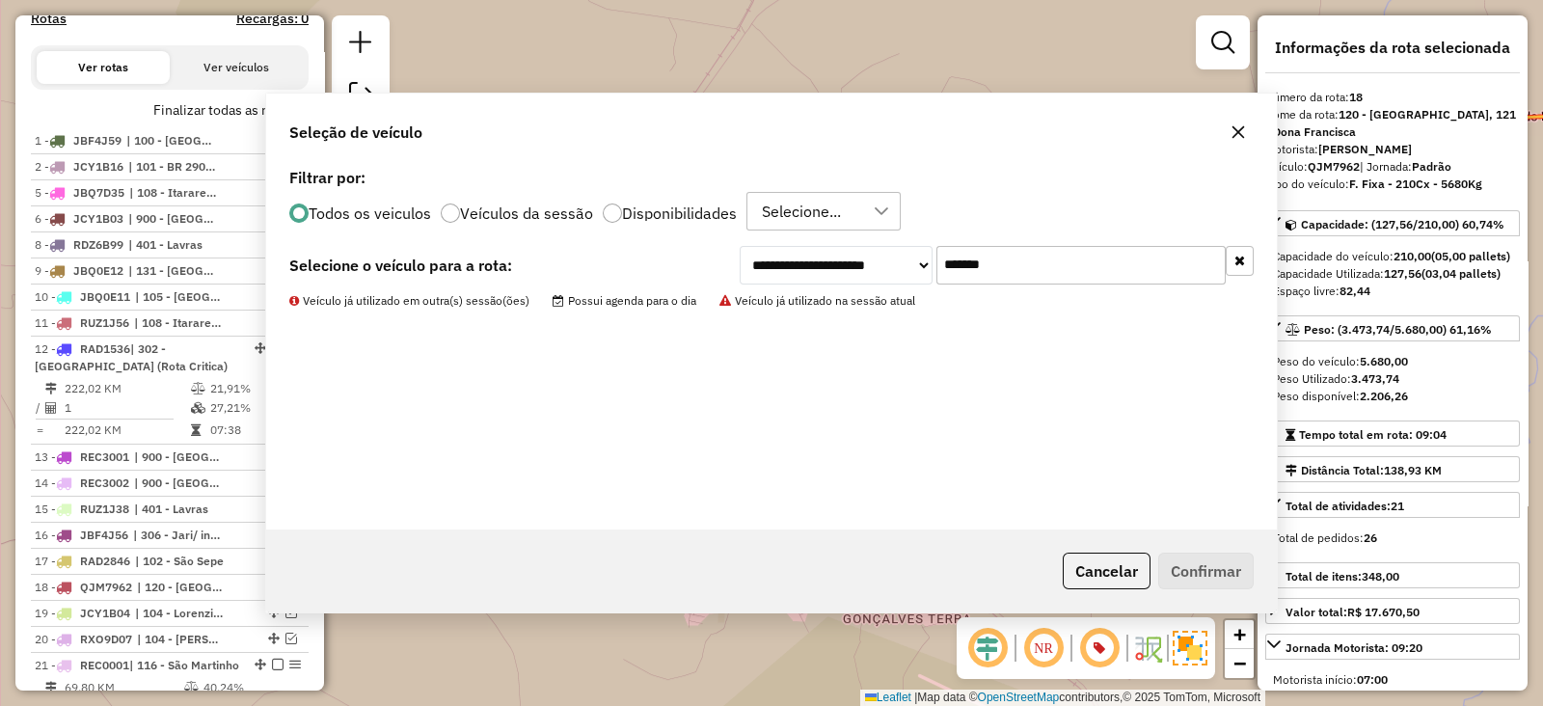
scroll to position [1254, 0]
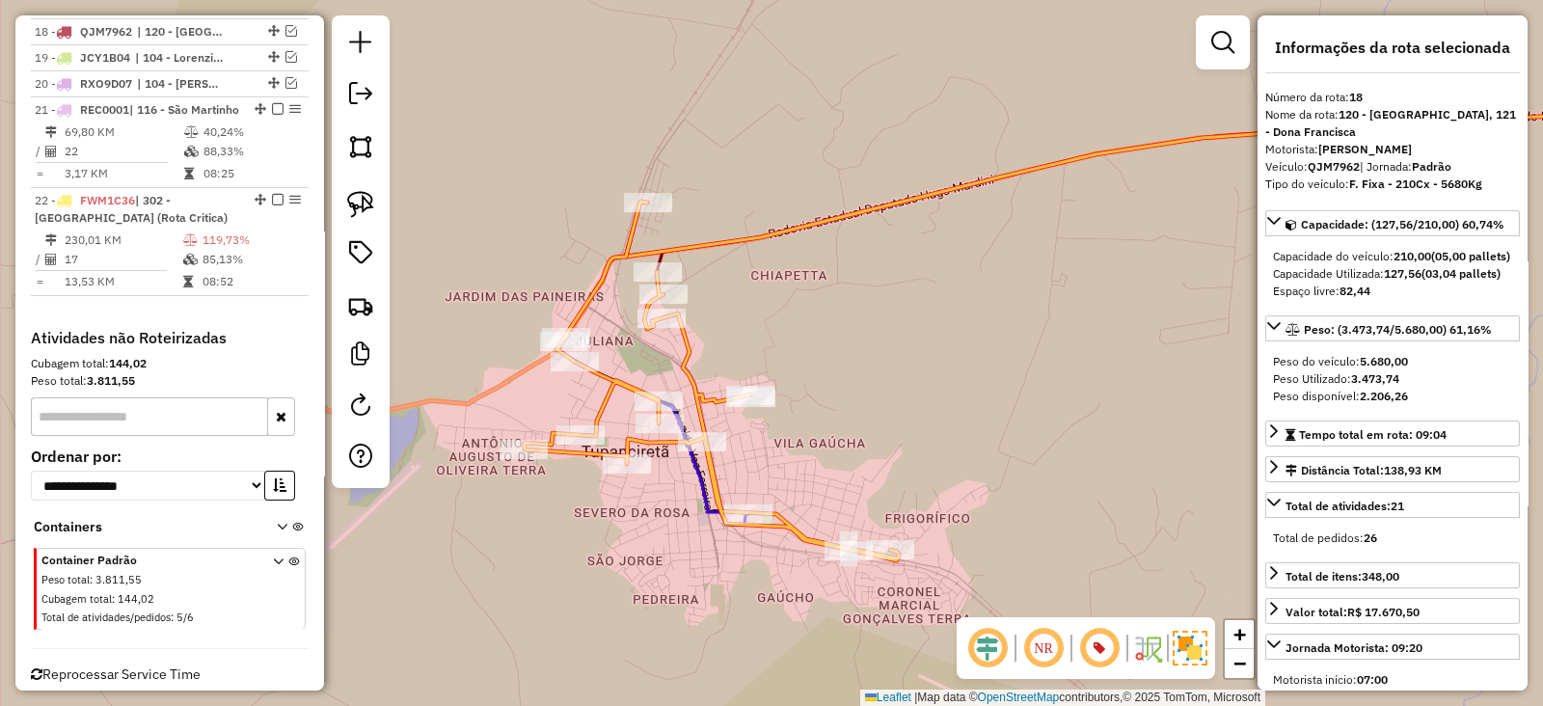
click at [670, 238] on icon at bounding box center [1161, 184] width 1071 height 146
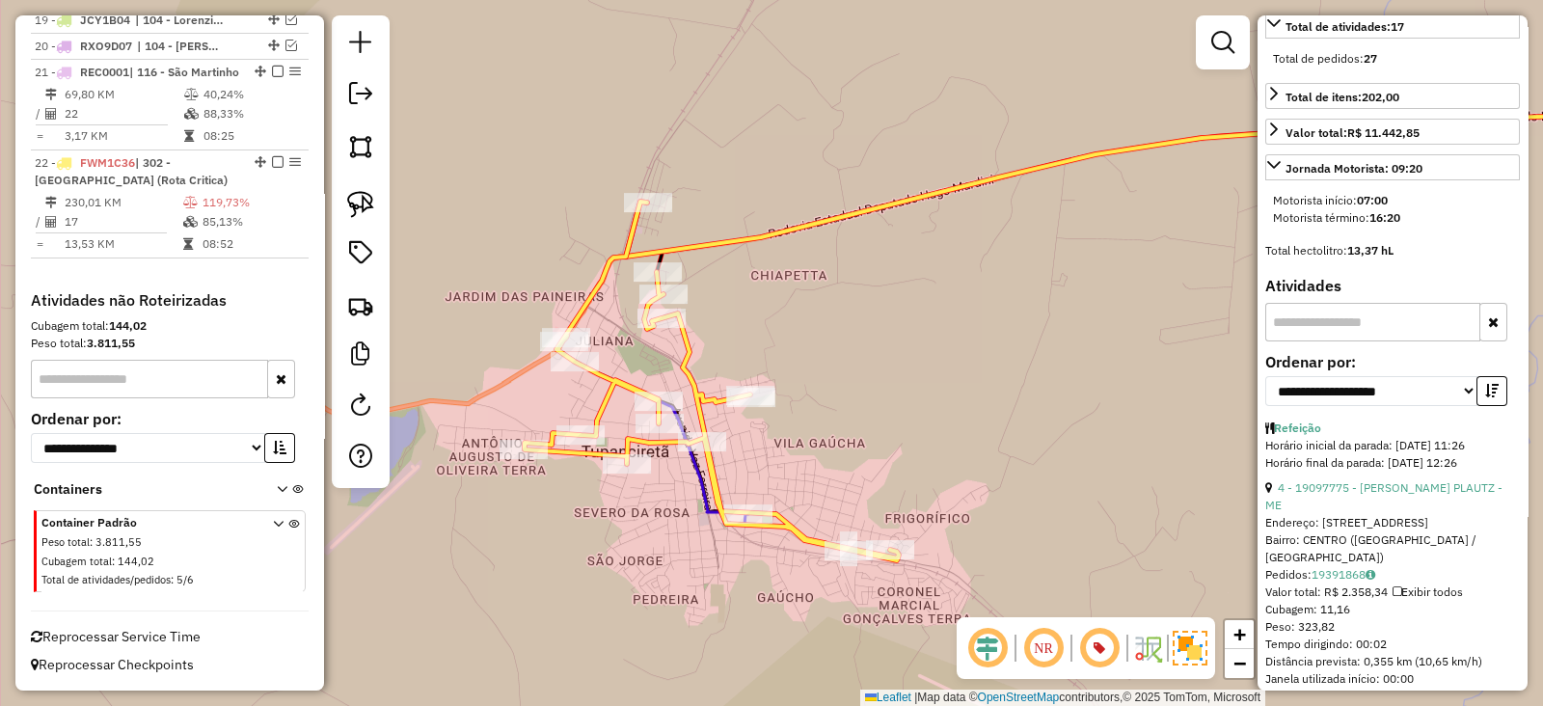
scroll to position [481, 0]
click at [1354, 375] on select "**********" at bounding box center [1371, 389] width 212 height 30
click at [1265, 374] on select "**********" at bounding box center [1371, 389] width 212 height 30
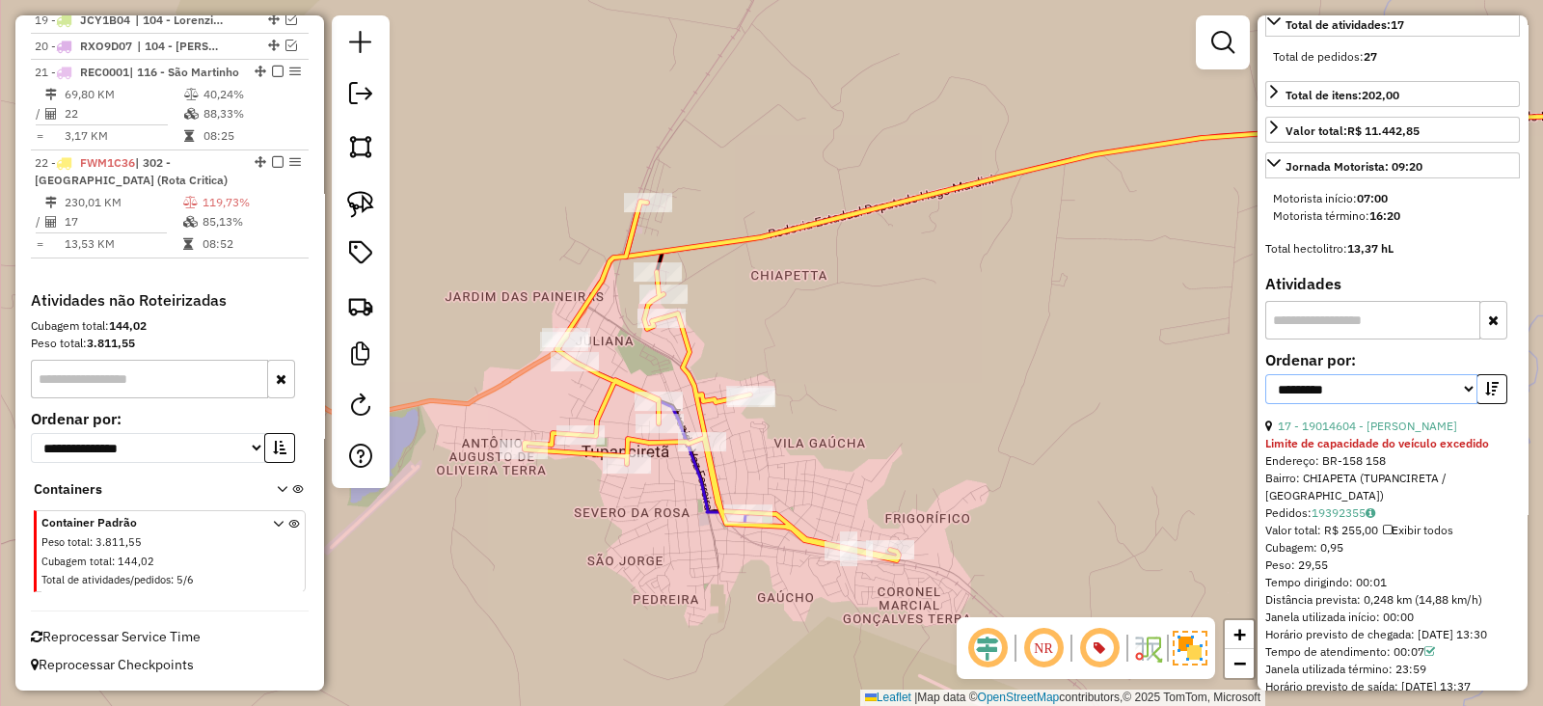
click at [1374, 383] on select "**********" at bounding box center [1371, 389] width 212 height 30
select select "*********"
click at [1265, 374] on select "**********" at bounding box center [1371, 389] width 212 height 30
click at [1476, 383] on button "button" at bounding box center [1491, 389] width 31 height 30
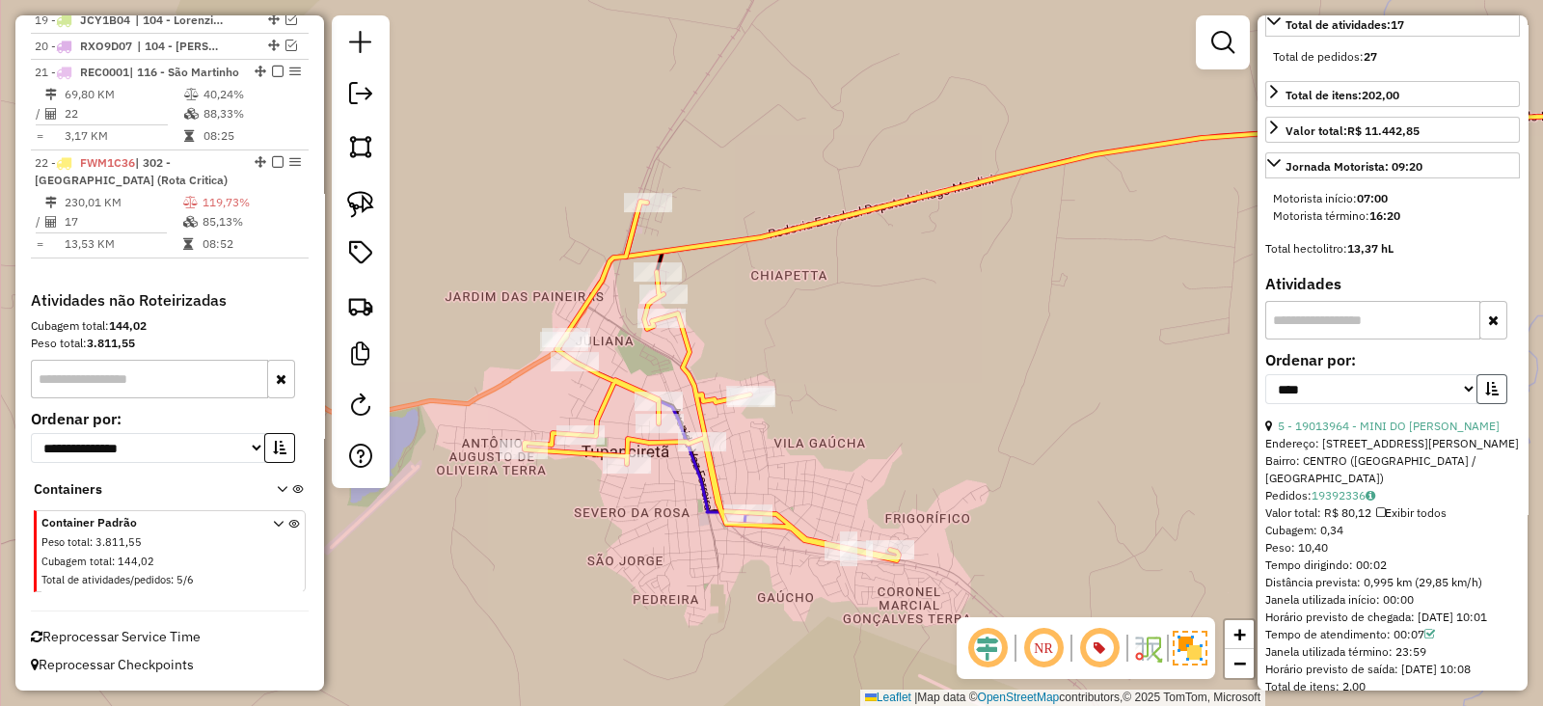
click at [1476, 383] on button "button" at bounding box center [1491, 389] width 31 height 30
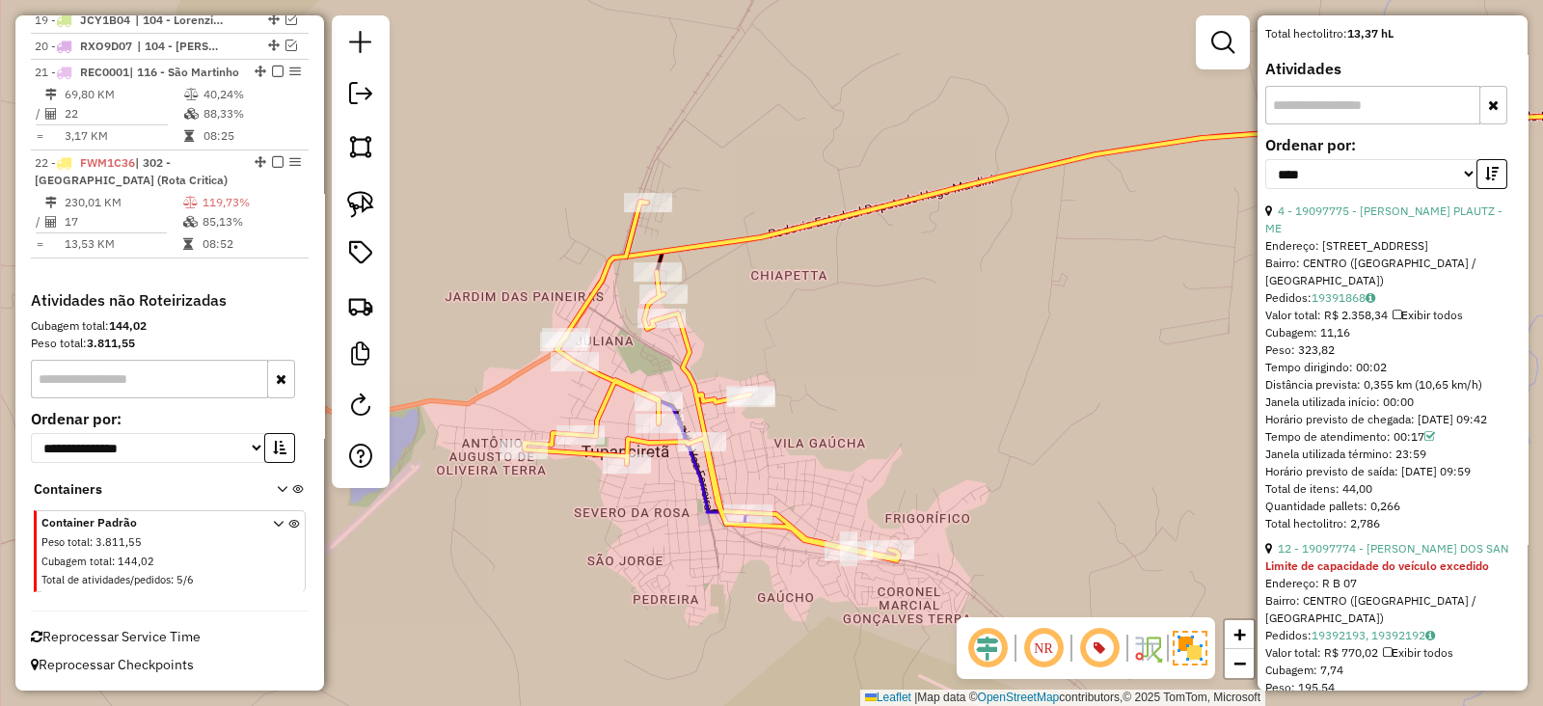
scroll to position [698, 0]
click at [1353, 206] on link "4 - 19097775 - [PERSON_NAME] PLAUTZ - ME" at bounding box center [1383, 217] width 237 height 32
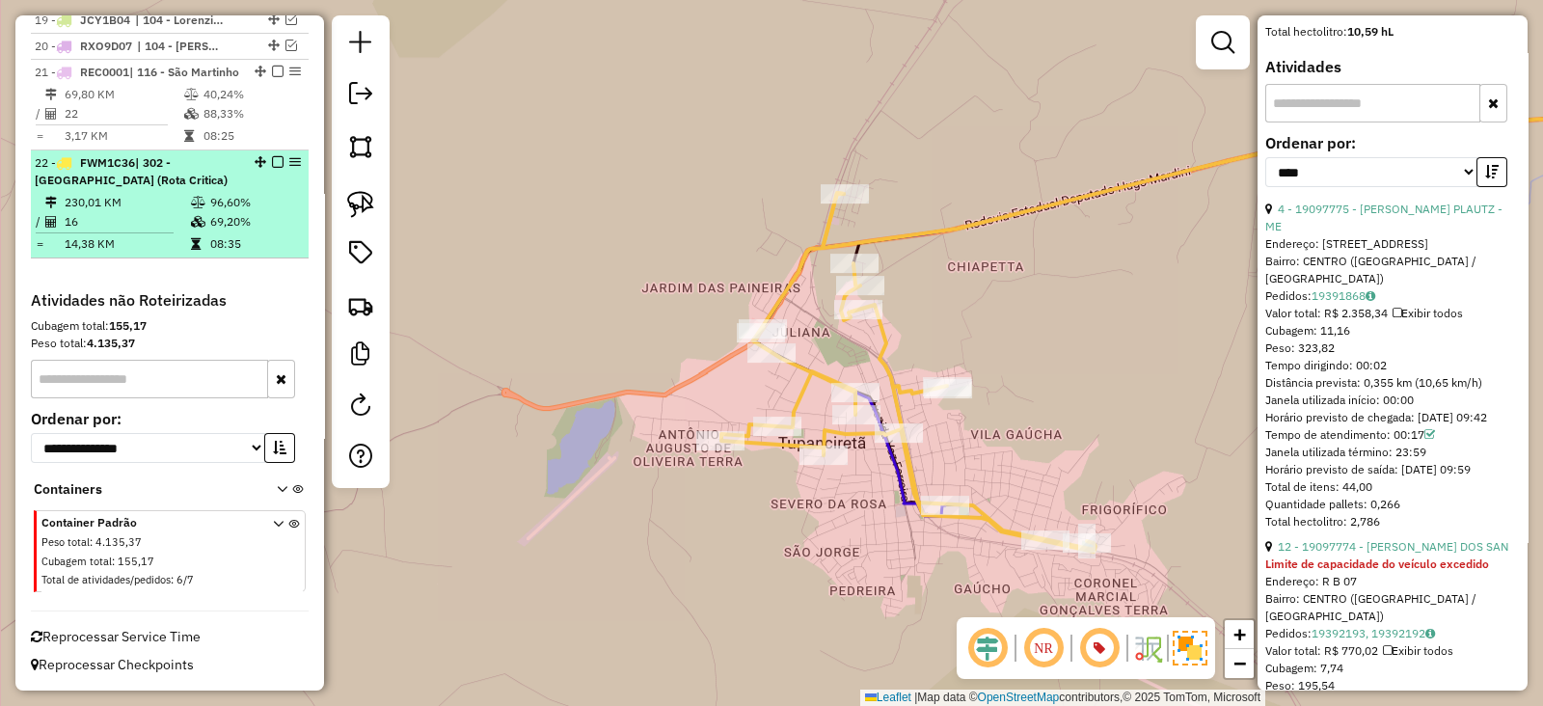
click at [274, 161] on em at bounding box center [278, 162] width 12 height 12
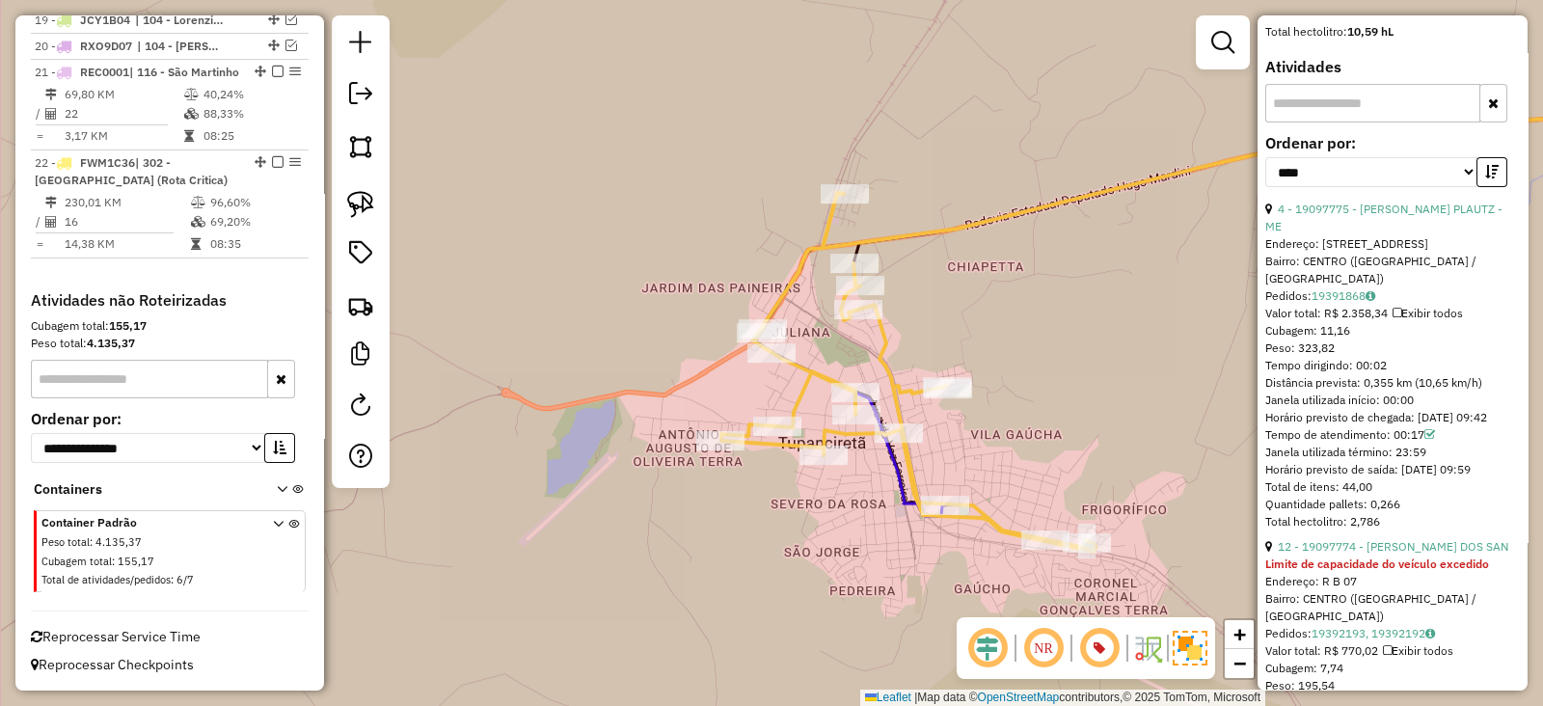
scroll to position [1222, 0]
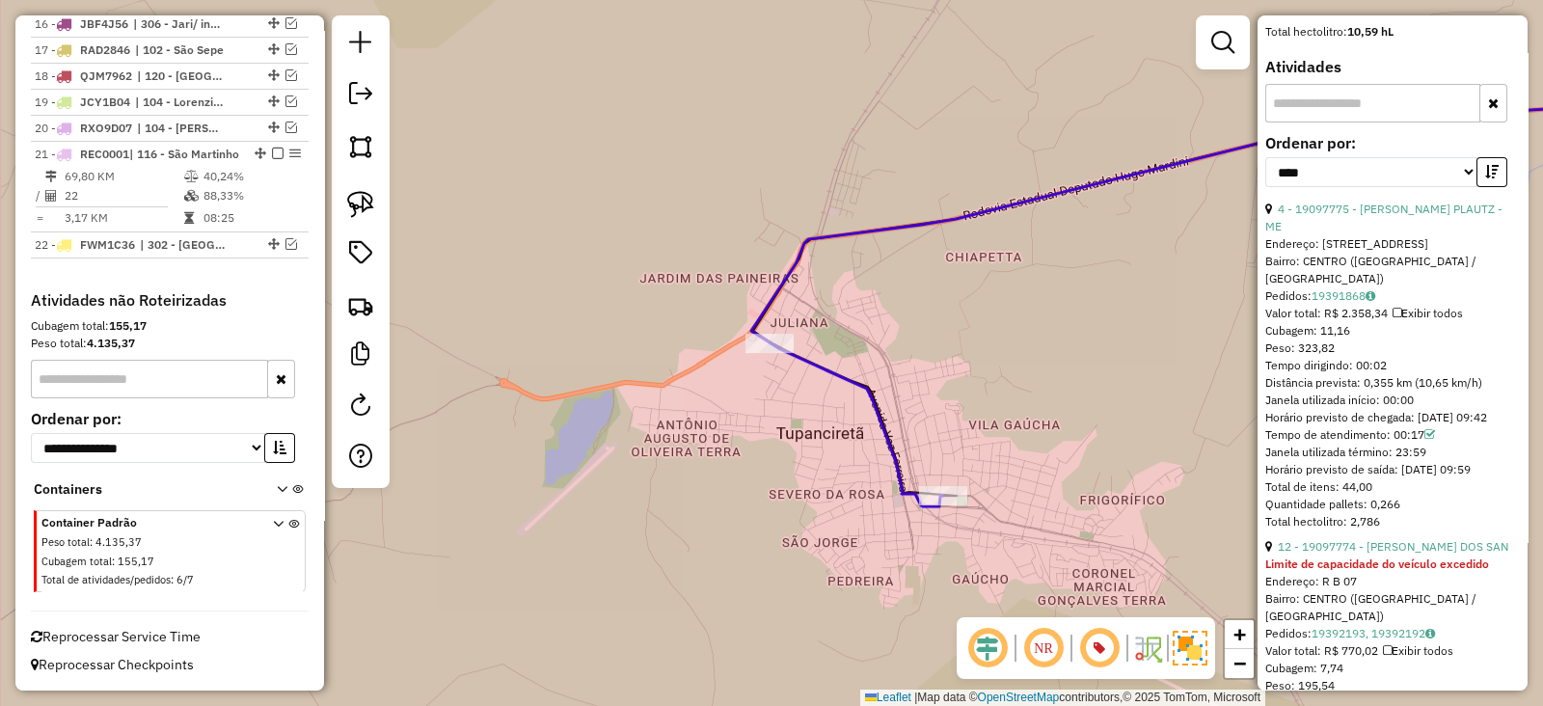
drag, startPoint x: 657, startPoint y: 519, endPoint x: 615, endPoint y: 371, distance: 153.2
click at [616, 378] on div "Janela de atendimento Grade de atendimento Capacidade Transportadoras Veículos …" at bounding box center [771, 353] width 1543 height 706
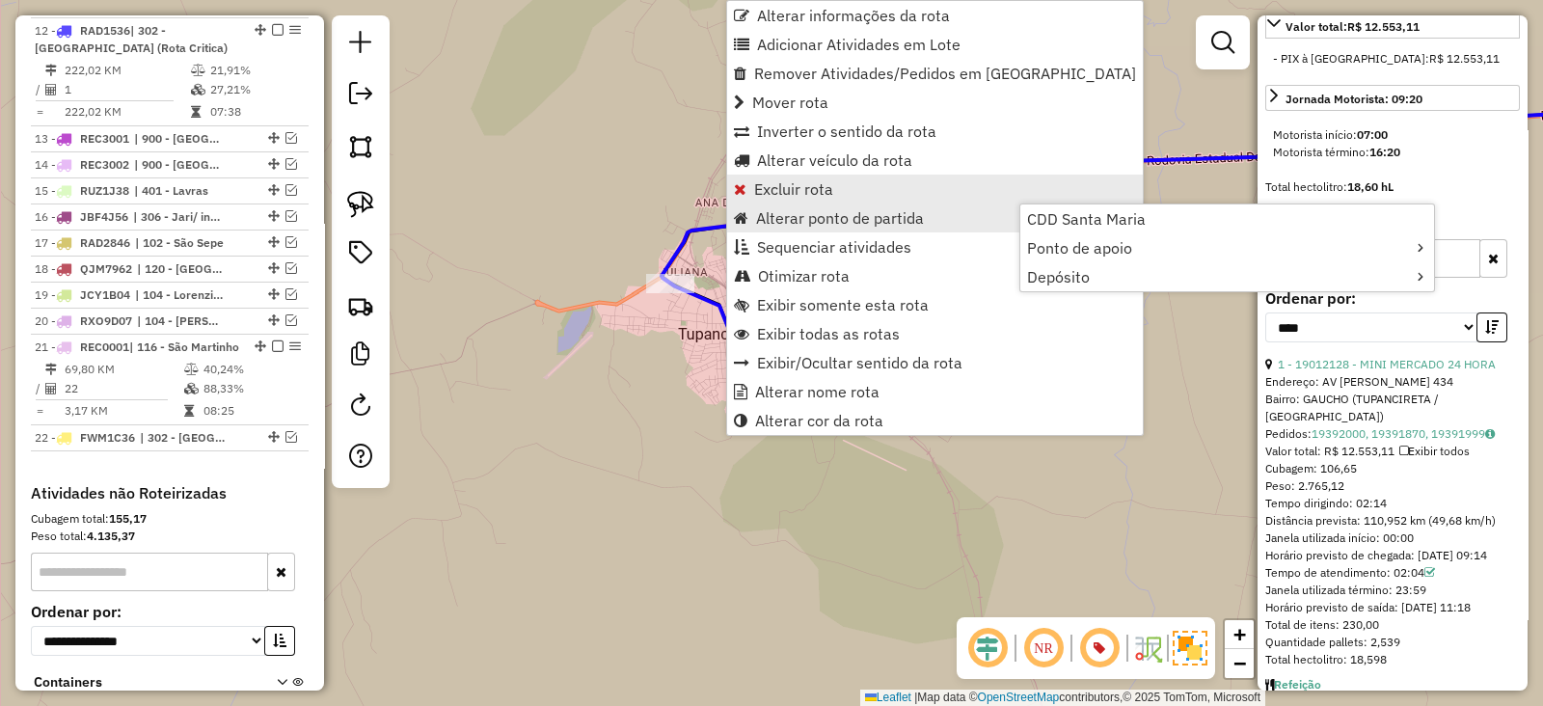
scroll to position [626, 0]
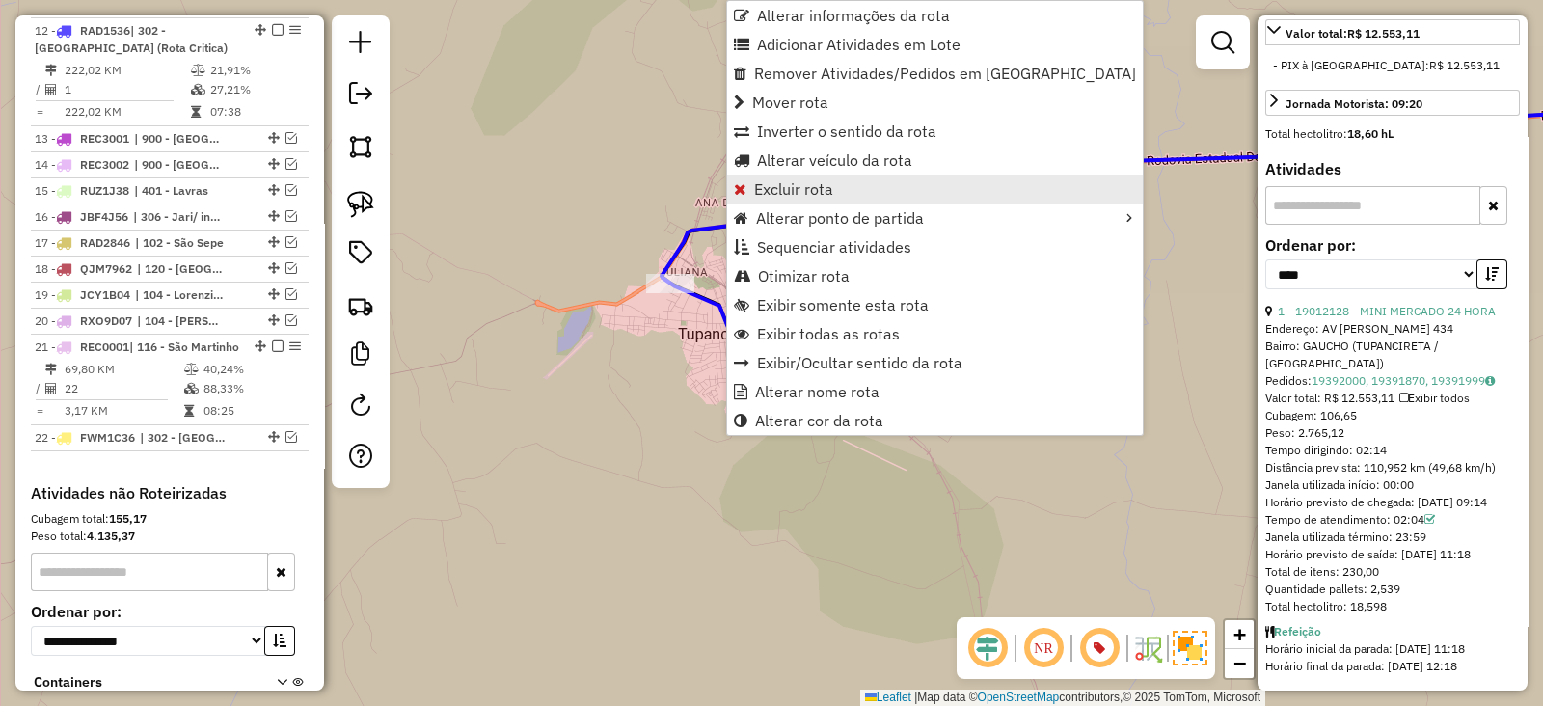
click at [760, 194] on span "Excluir rota" at bounding box center [793, 188] width 79 height 15
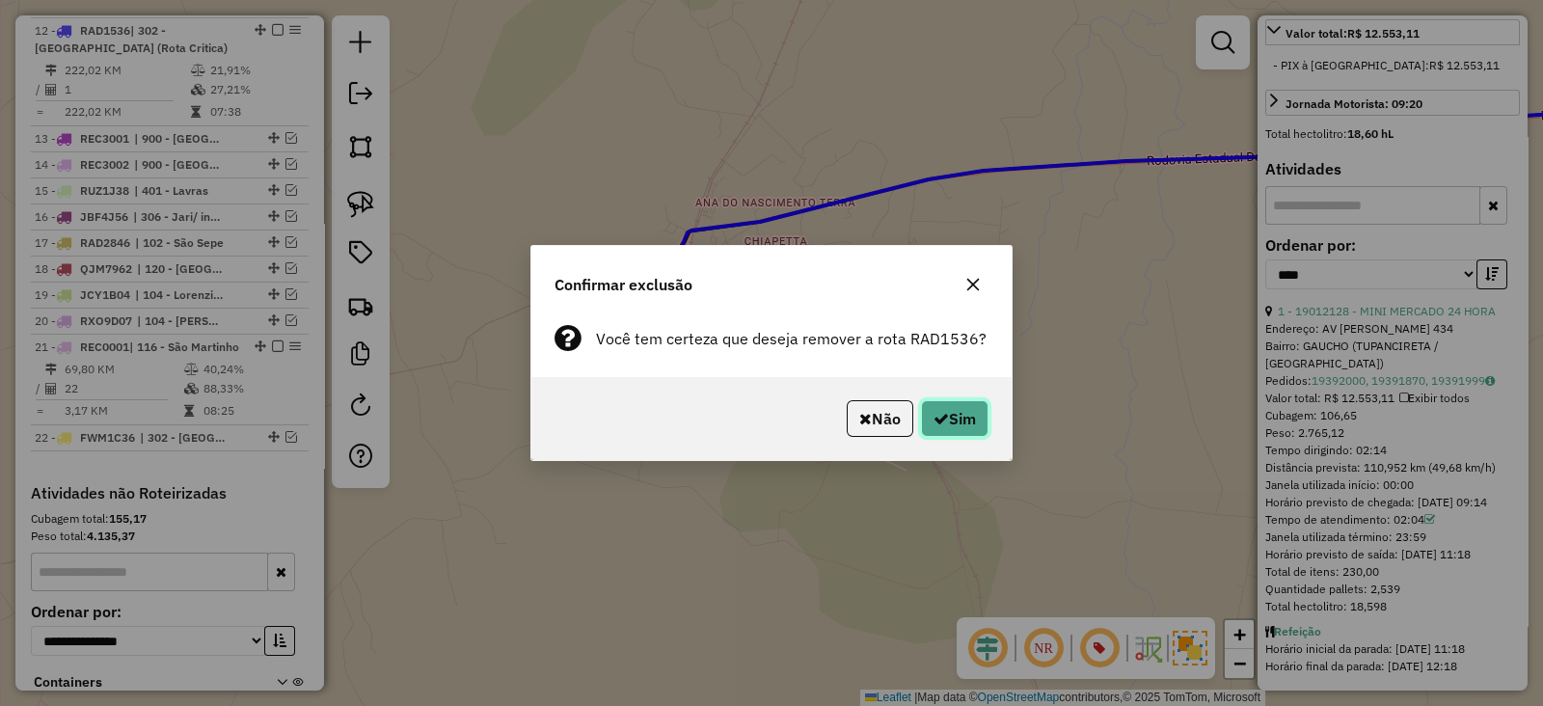
click at [972, 427] on button "Sim" at bounding box center [954, 418] width 67 height 37
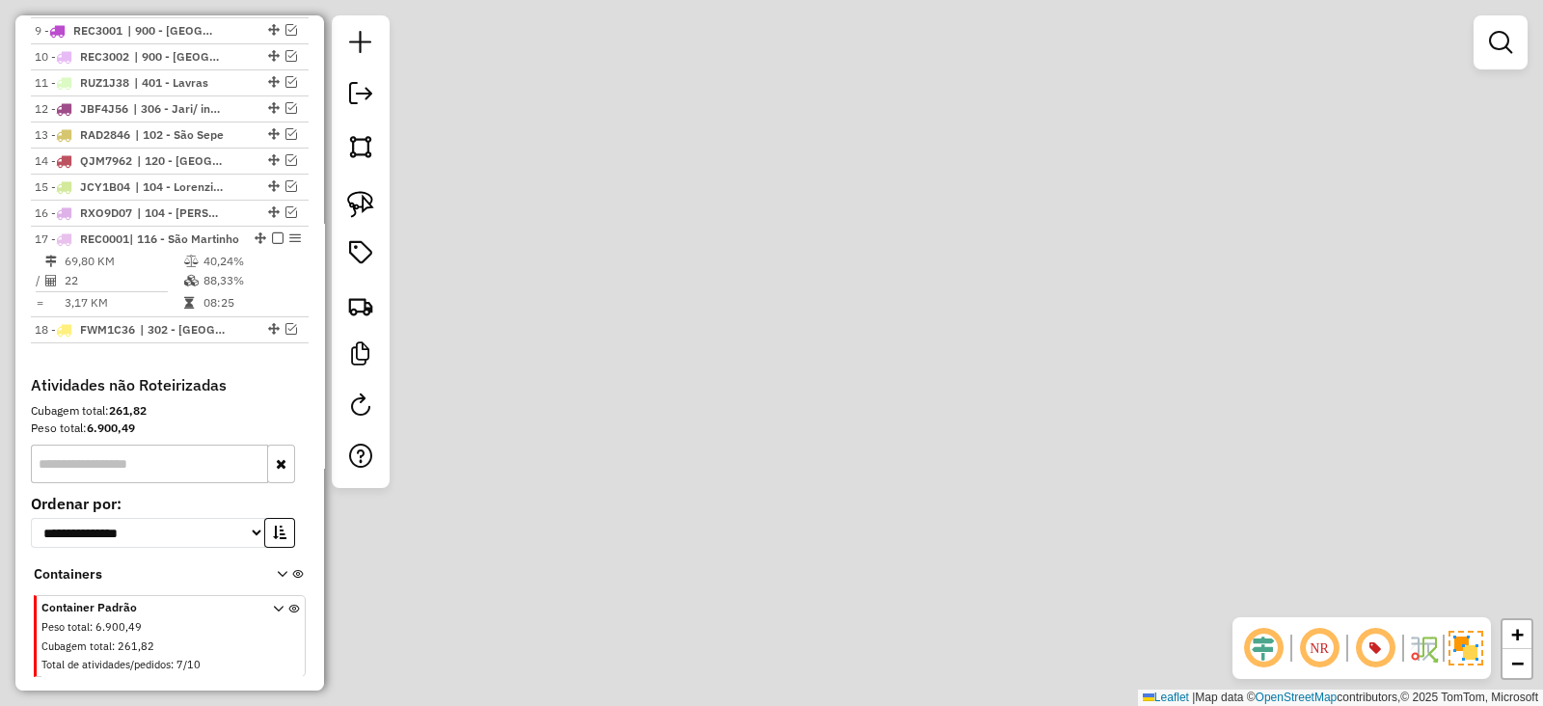
scroll to position [910, 0]
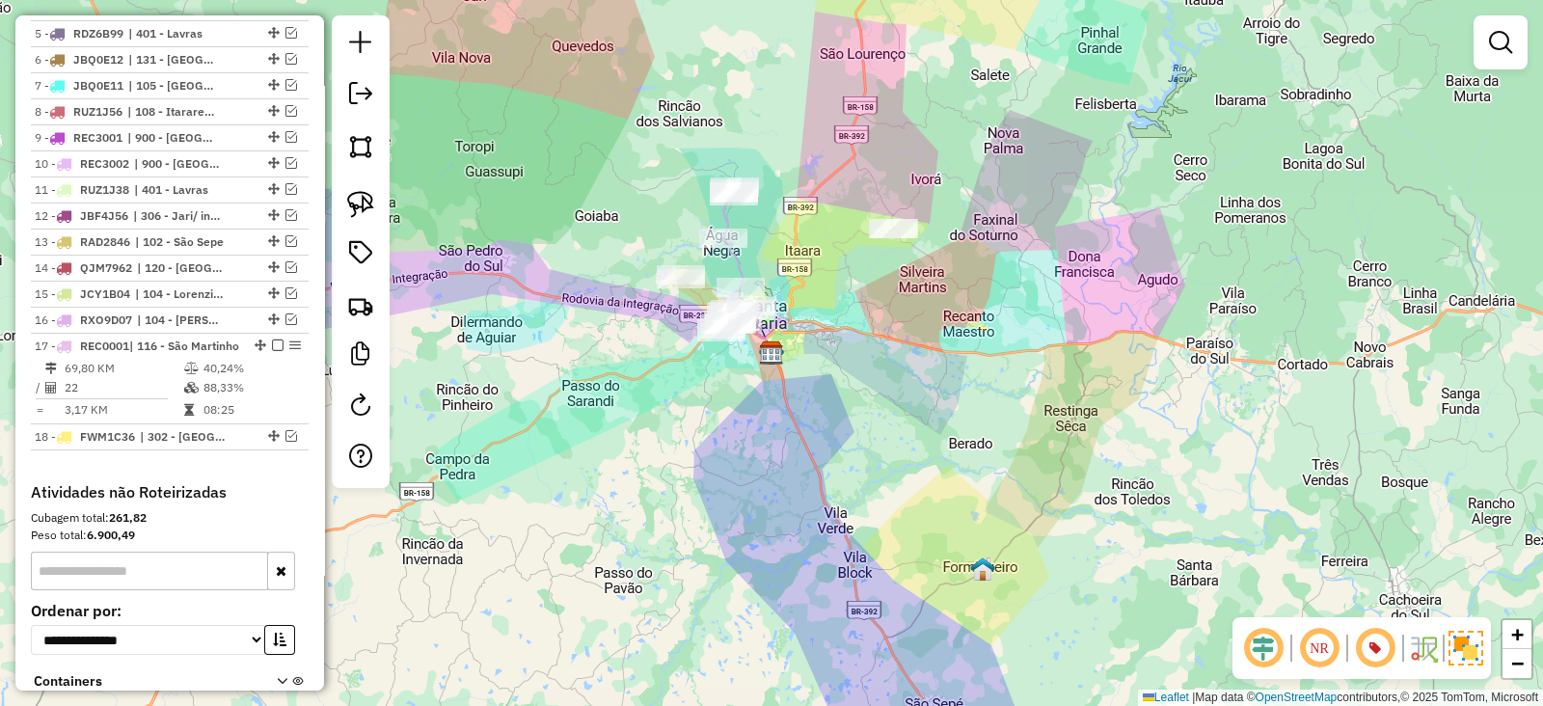
drag, startPoint x: 632, startPoint y: 386, endPoint x: 669, endPoint y: 368, distance: 40.5
click at [658, 378] on div "Janela de atendimento Grade de atendimento Capacidade Transportadoras Veículos …" at bounding box center [771, 353] width 1543 height 706
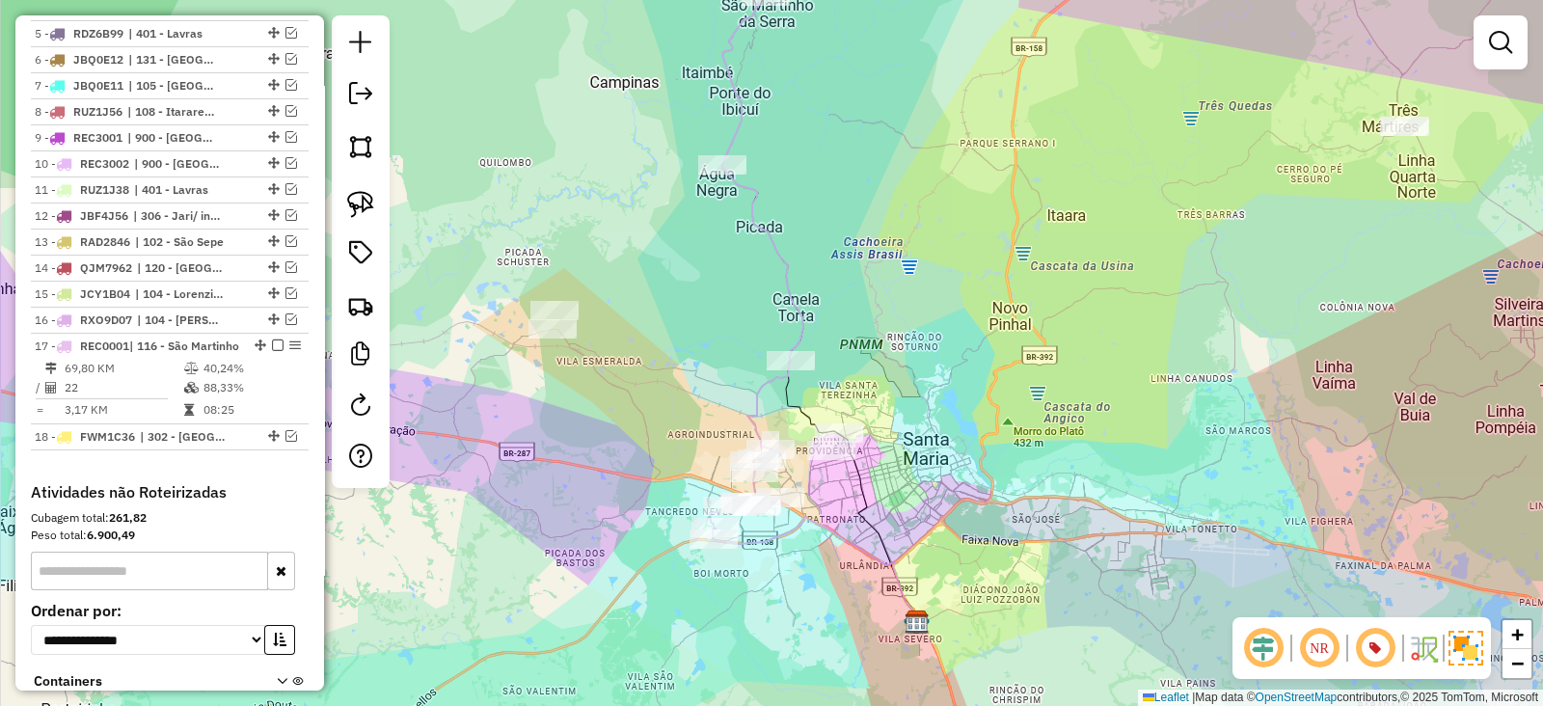
select select "*********"
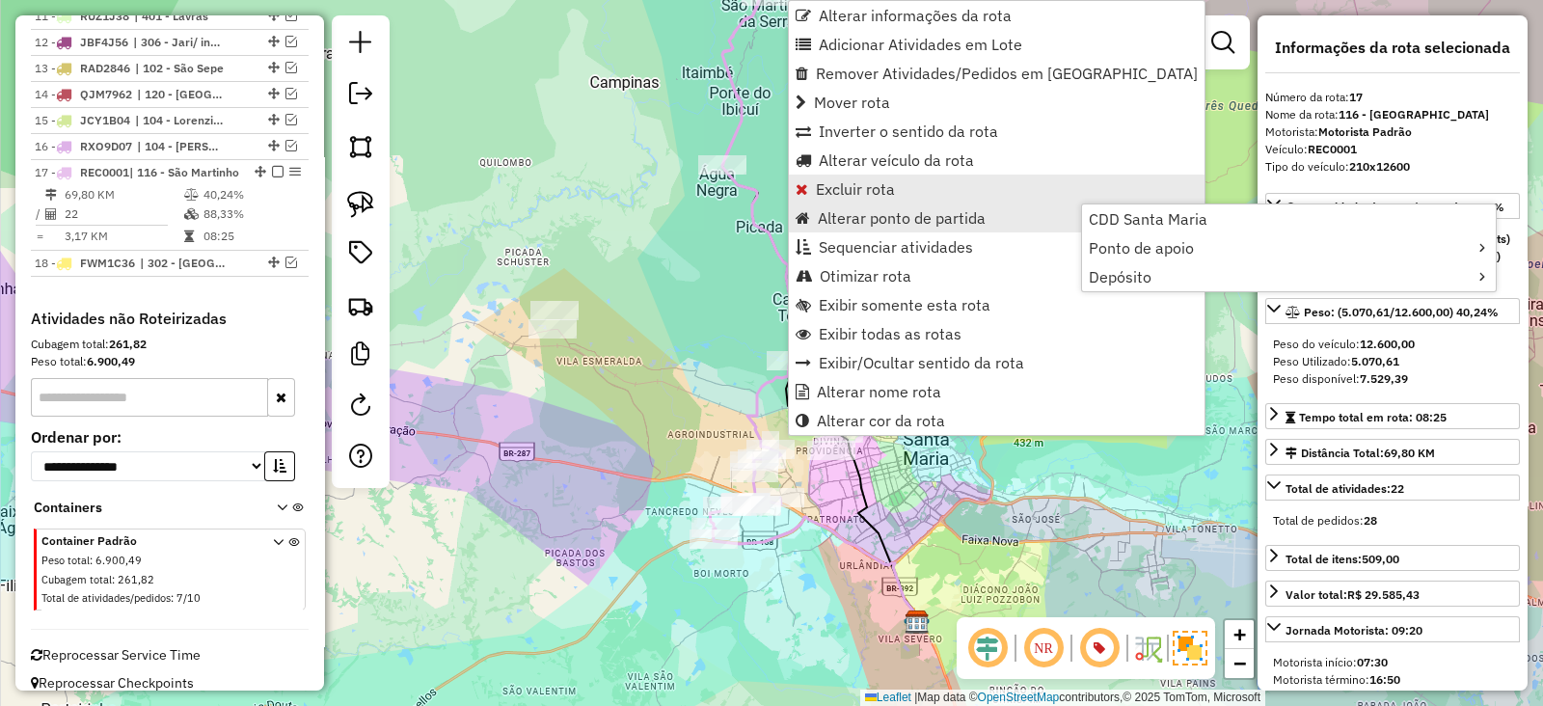
scroll to position [1114, 0]
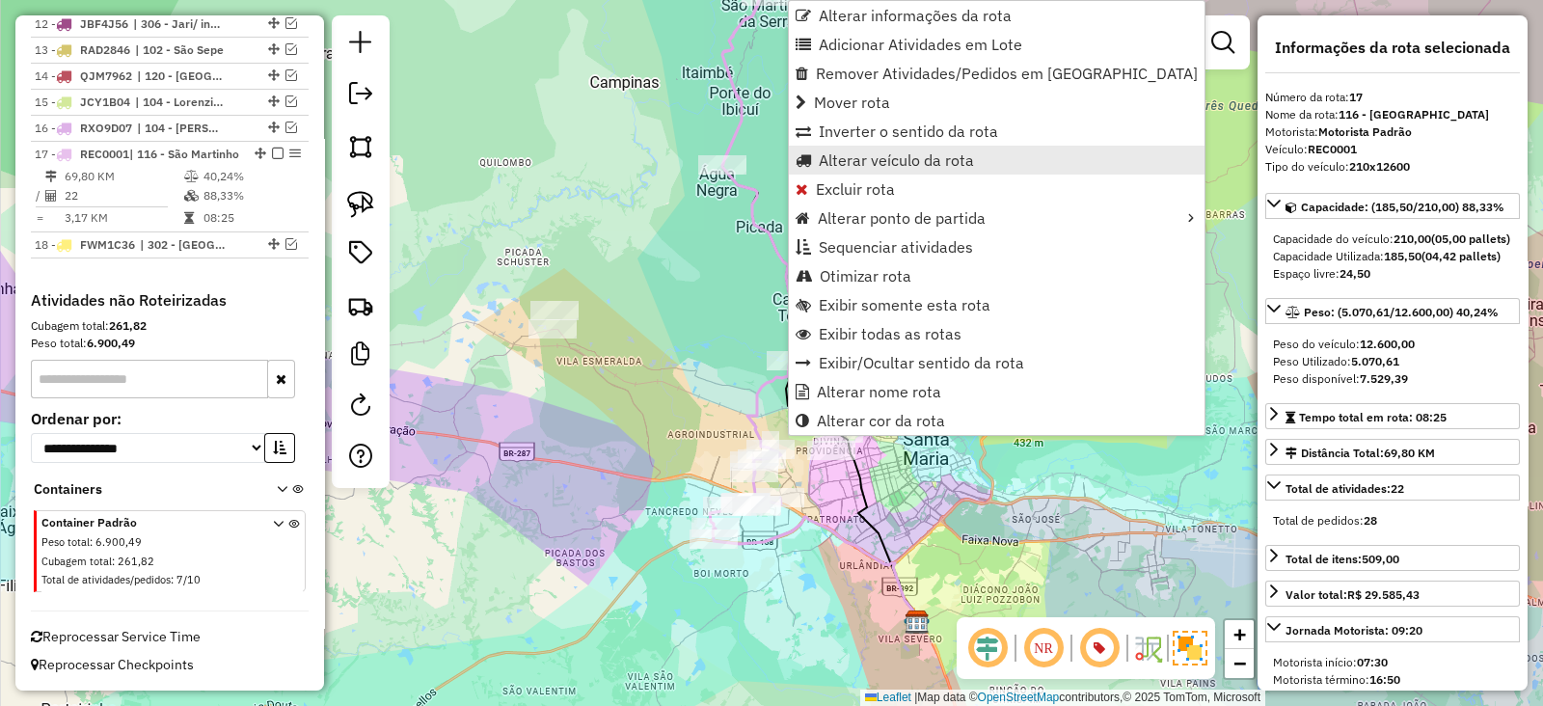
click at [817, 165] on link "Alterar veículo da rota" at bounding box center [997, 160] width 416 height 29
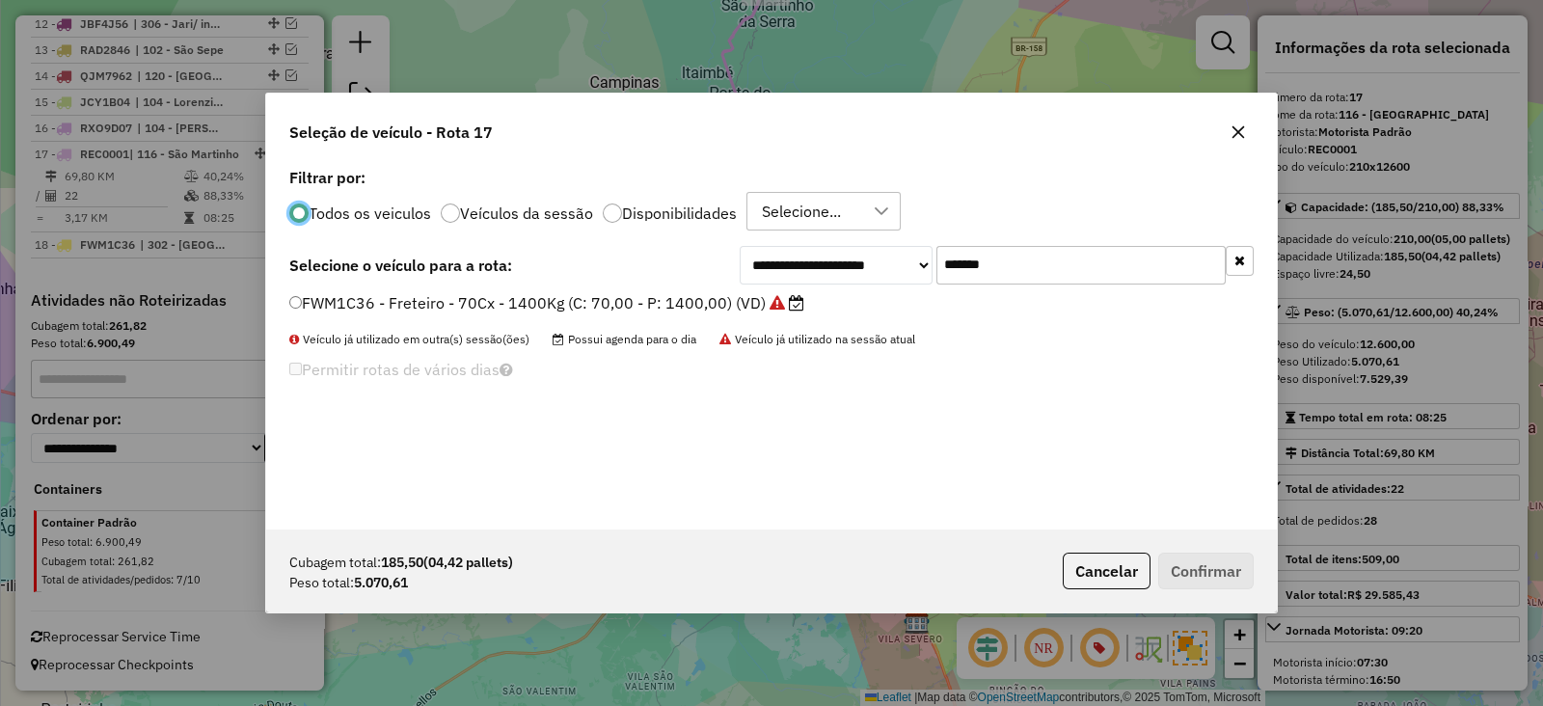
scroll to position [10, 6]
click at [964, 262] on input "*******" at bounding box center [1080, 265] width 289 height 39
paste input "text"
type input "*******"
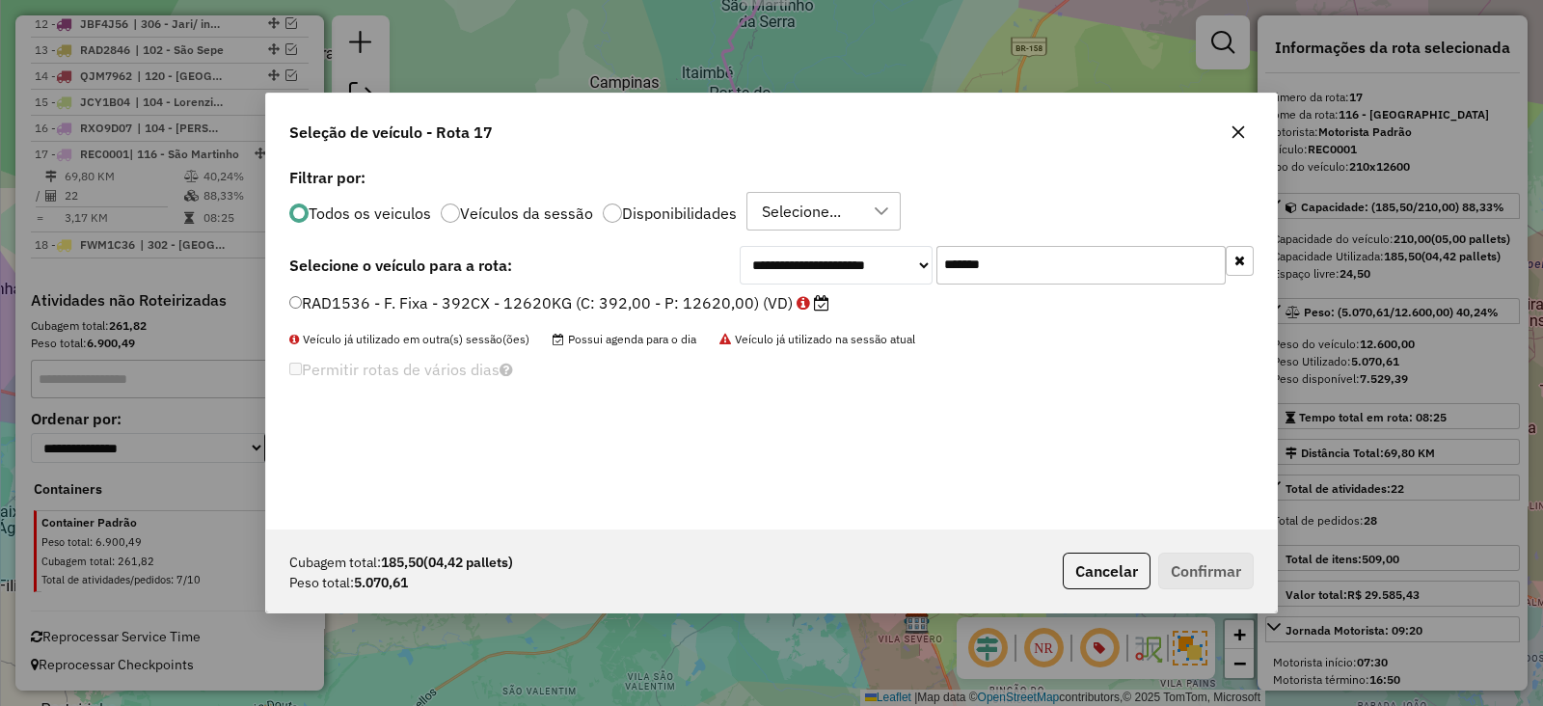
click at [702, 306] on label "RAD1536 - F. Fixa - 392CX - 12620KG (C: 392,00 - P: 12620,00) (VD)" at bounding box center [559, 302] width 540 height 23
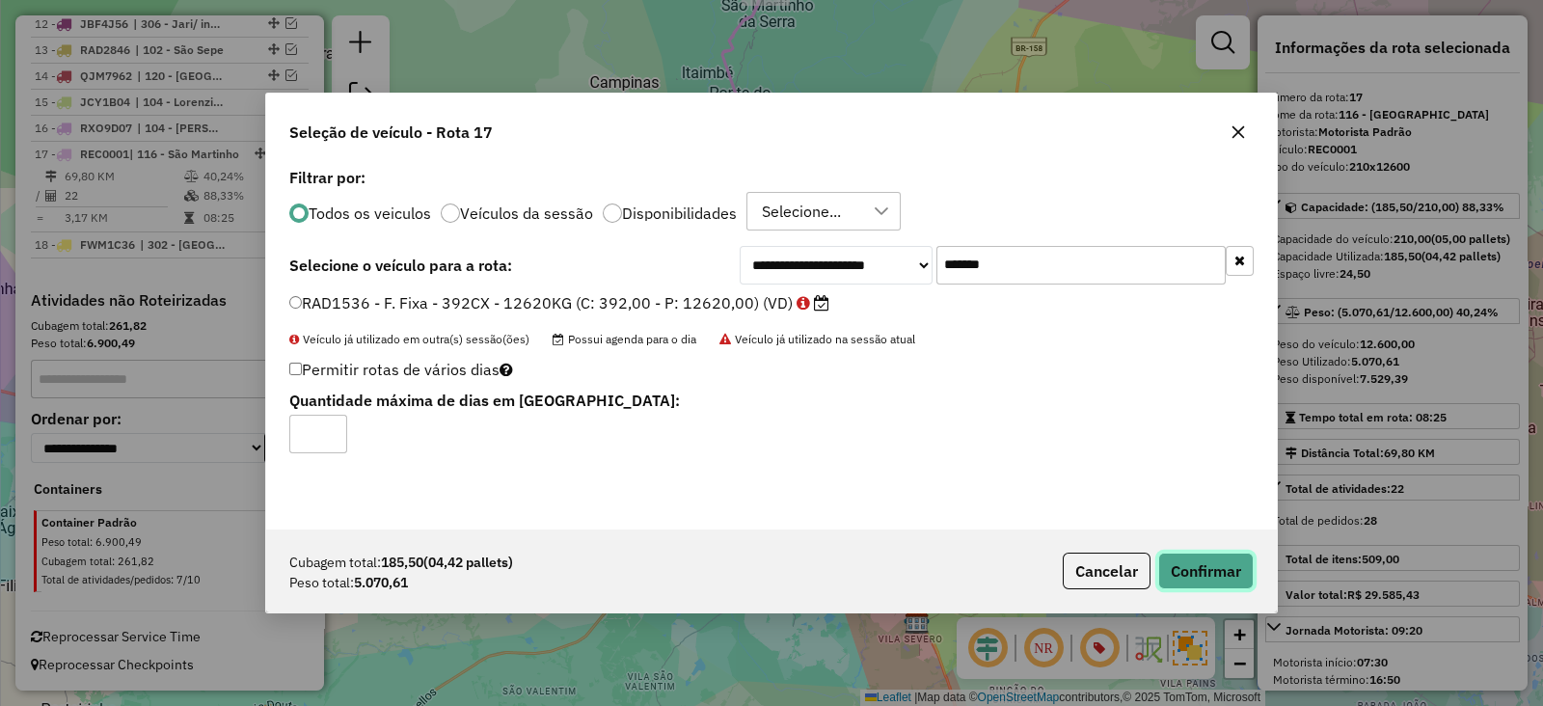
click at [1196, 576] on button "Confirmar" at bounding box center [1205, 570] width 95 height 37
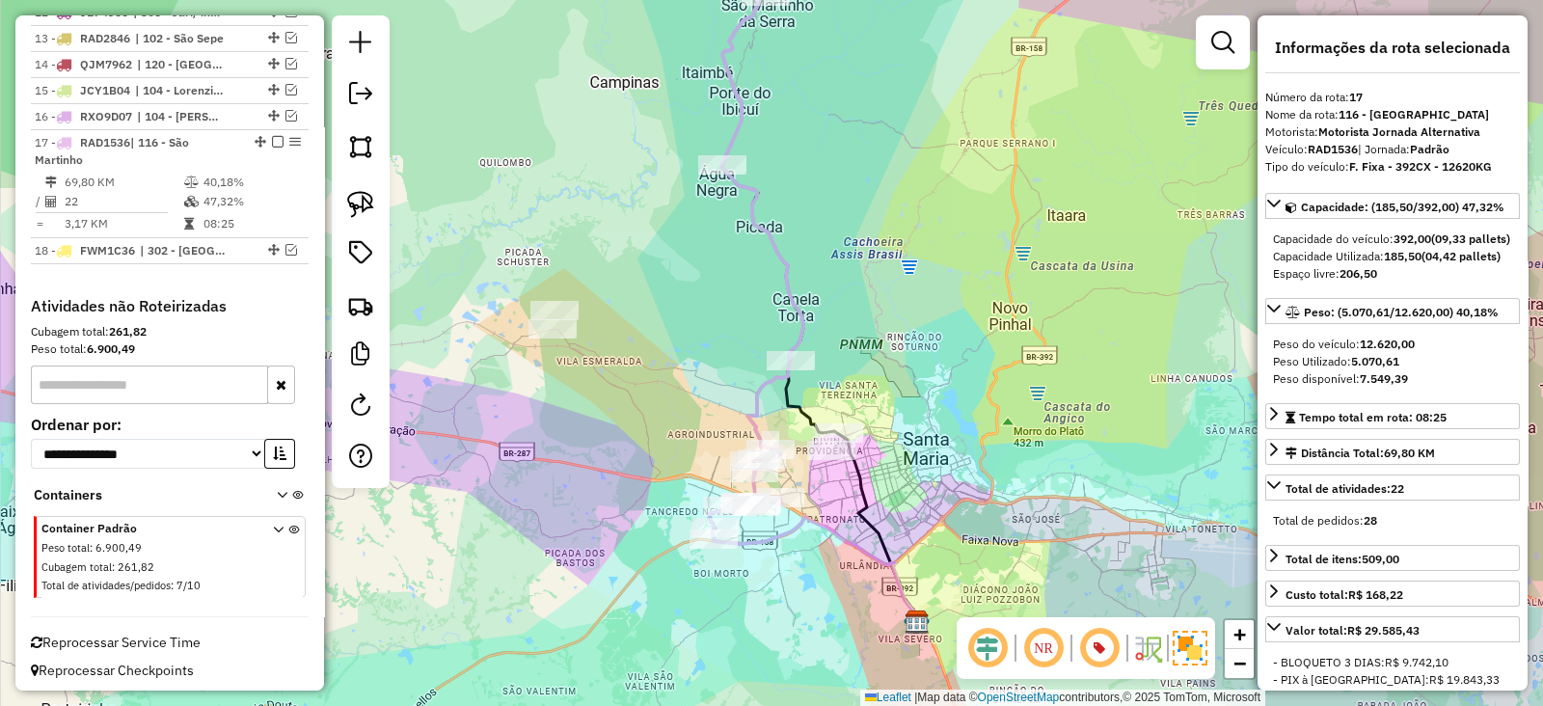
click at [802, 317] on icon at bounding box center [757, 249] width 94 height 580
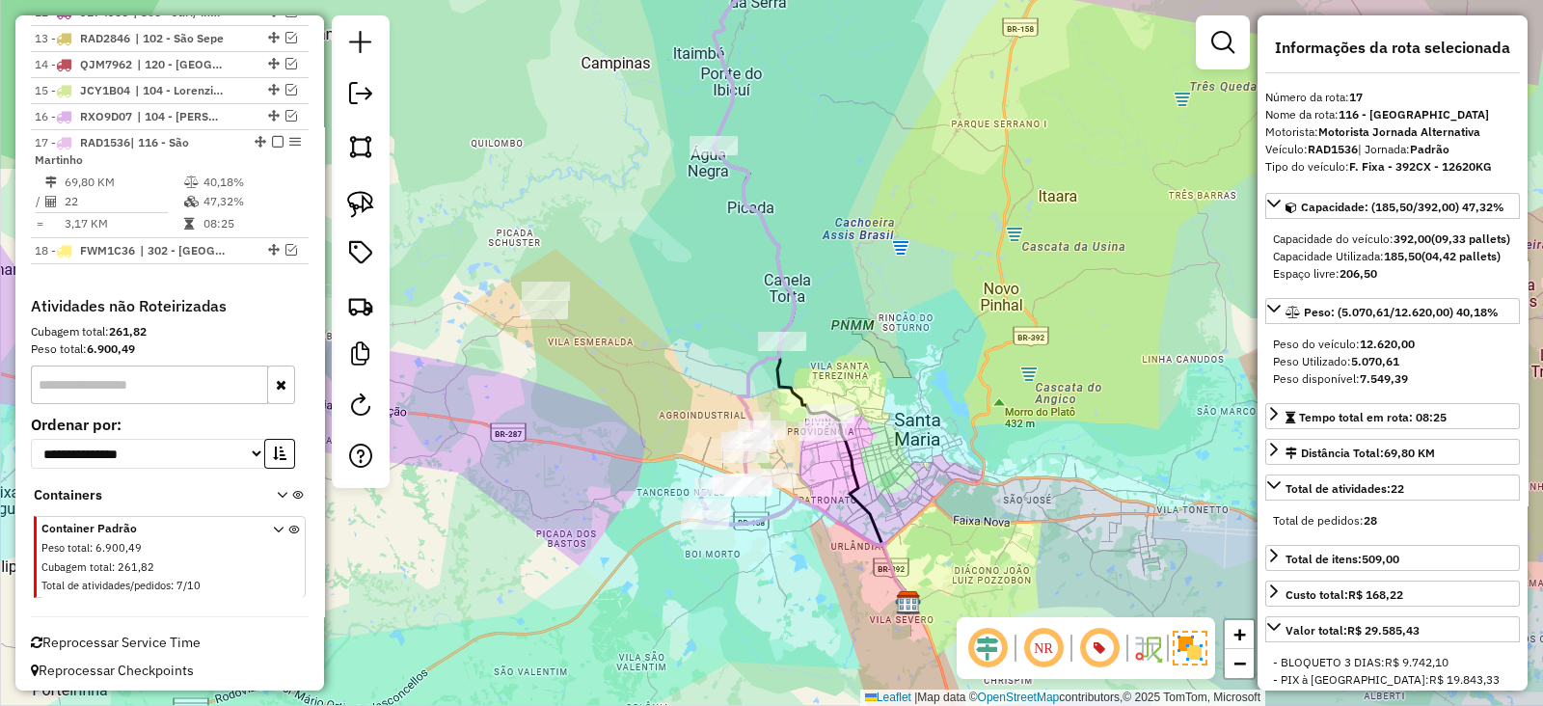
drag, startPoint x: 712, startPoint y: 355, endPoint x: 707, endPoint y: 324, distance: 31.2
click at [704, 320] on div "Janela de atendimento Grade de atendimento Capacidade Transportadoras Veículos …" at bounding box center [771, 353] width 1543 height 706
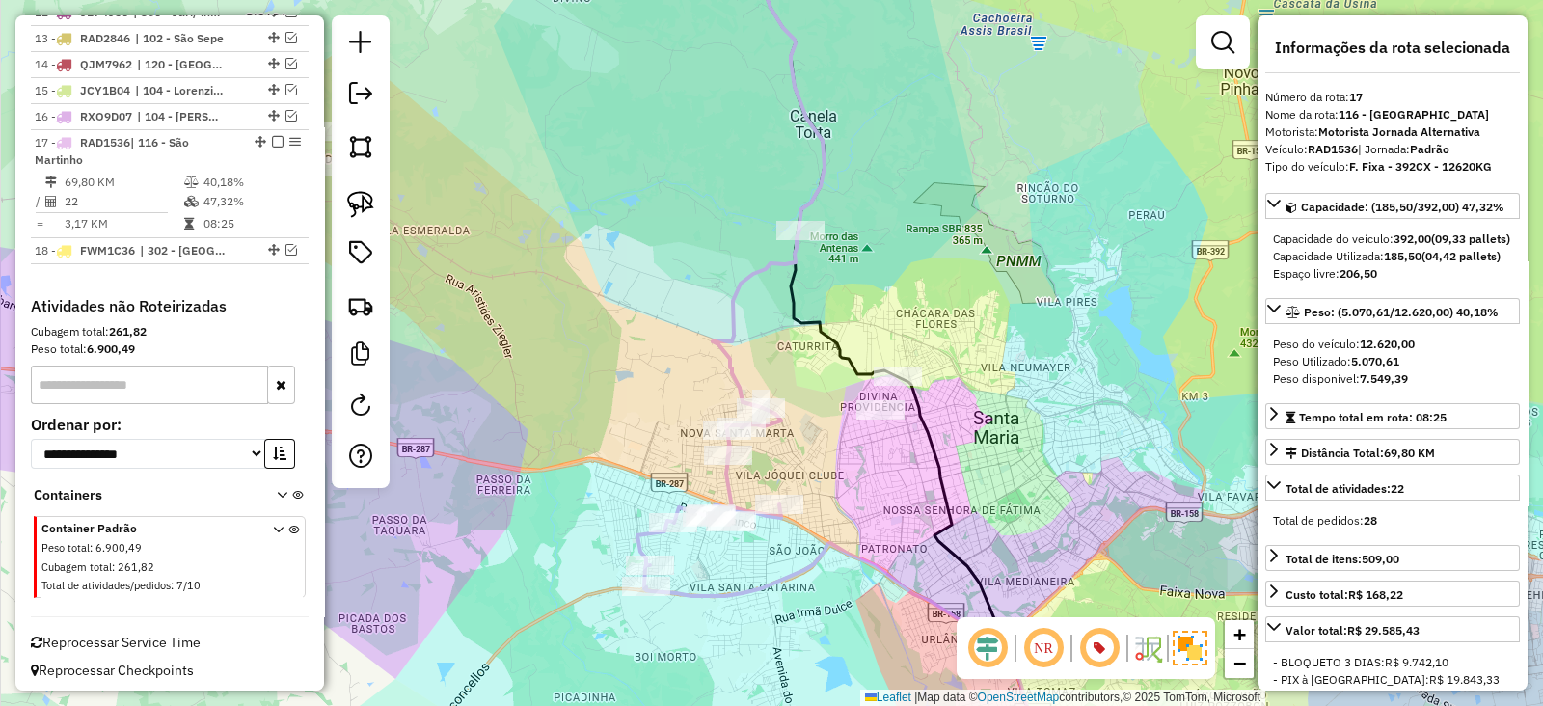
click at [732, 367] on icon at bounding box center [730, 259] width 187 height 658
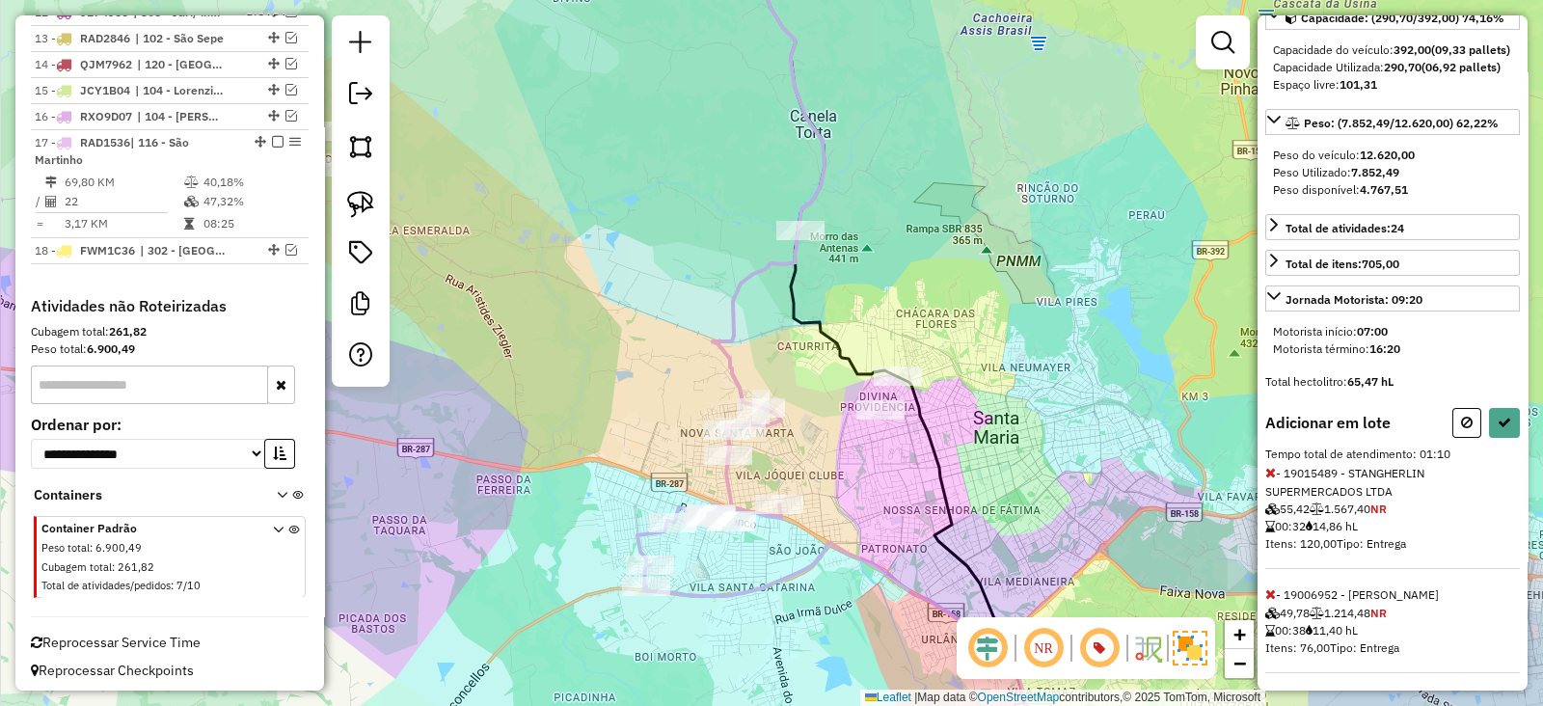
scroll to position [226, 0]
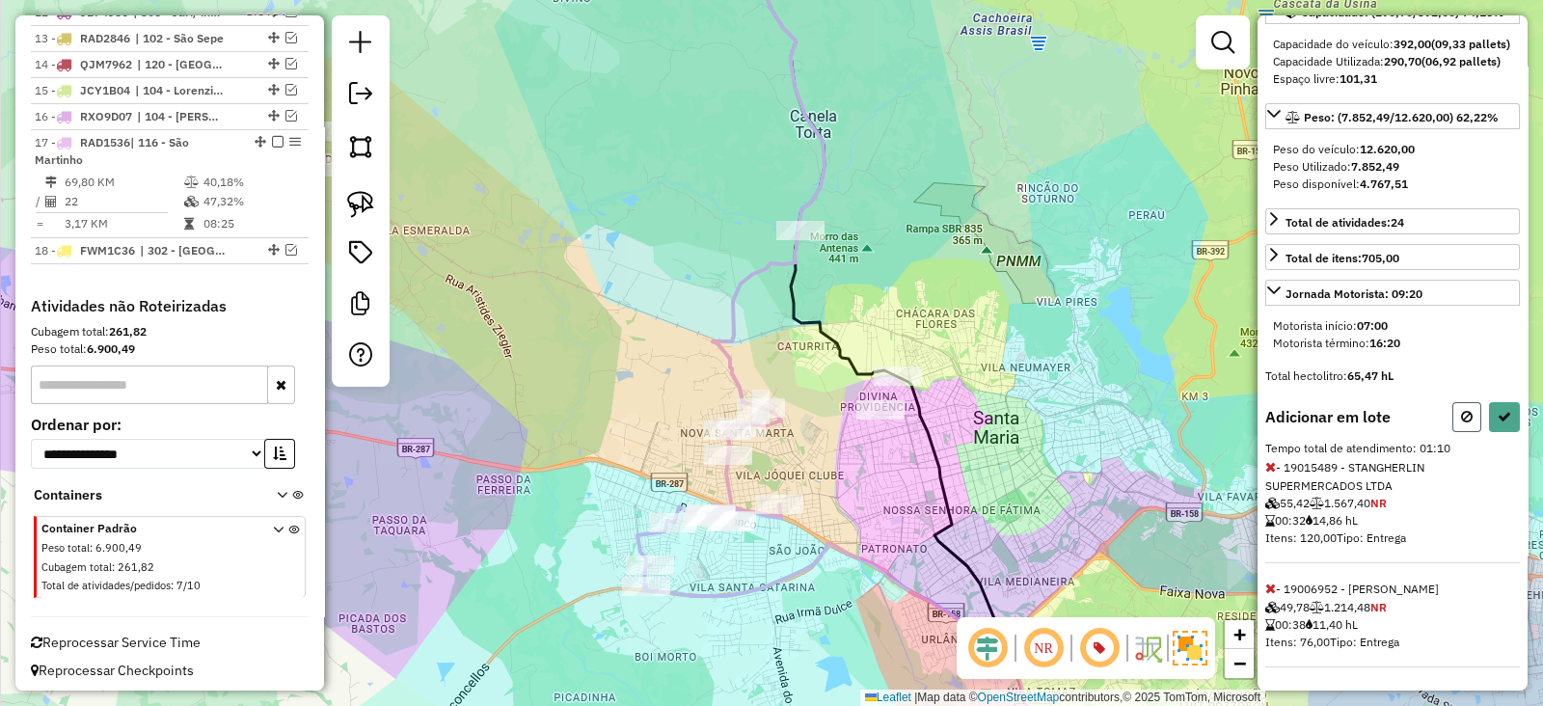
click at [1461, 421] on icon at bounding box center [1467, 416] width 12 height 13
select select "*********"
click at [1259, 463] on div "Informações da rota selecionada Número da rota: 17 Nome da rota: 116 - São Mart…" at bounding box center [1392, 352] width 270 height 675
click at [1263, 464] on div "Informações da rota selecionada Número da rota: 17 Nome da rota: 116 - São Mart…" at bounding box center [1392, 352] width 270 height 675
click at [1273, 470] on icon at bounding box center [1270, 466] width 11 height 13
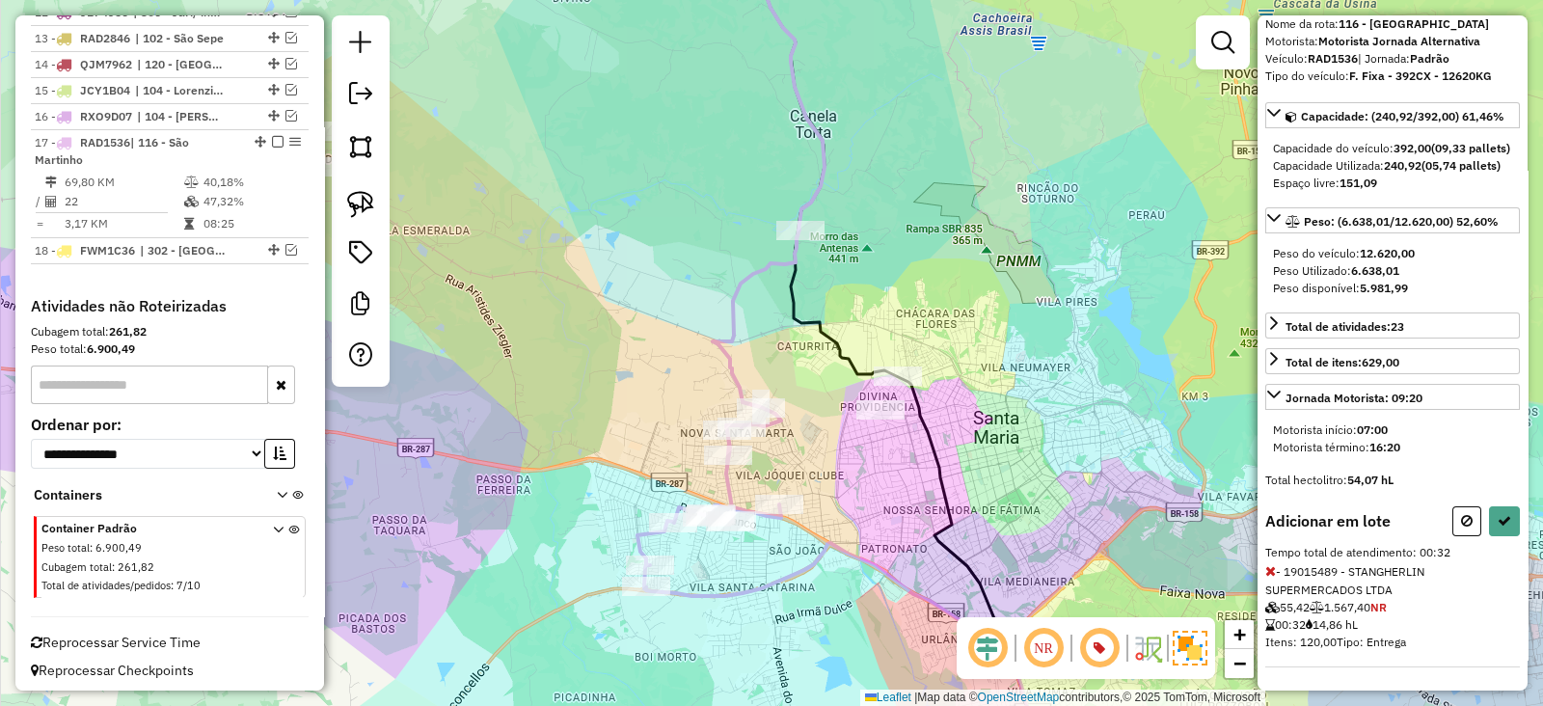
select select "*********"
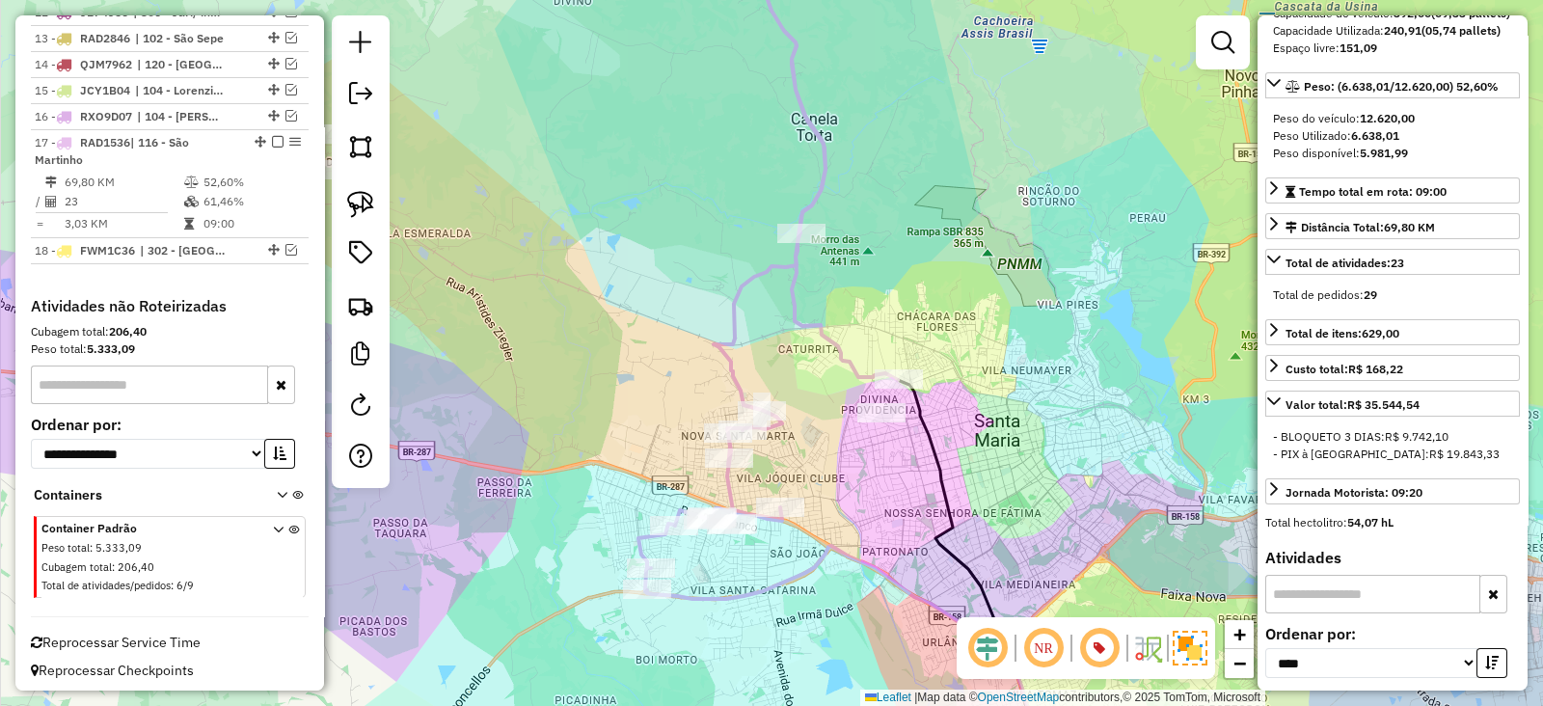
drag, startPoint x: 477, startPoint y: 163, endPoint x: 502, endPoint y: 379, distance: 217.4
click at [504, 378] on div "Janela de atendimento Grade de atendimento Capacidade Transportadoras Veículos …" at bounding box center [771, 353] width 1543 height 706
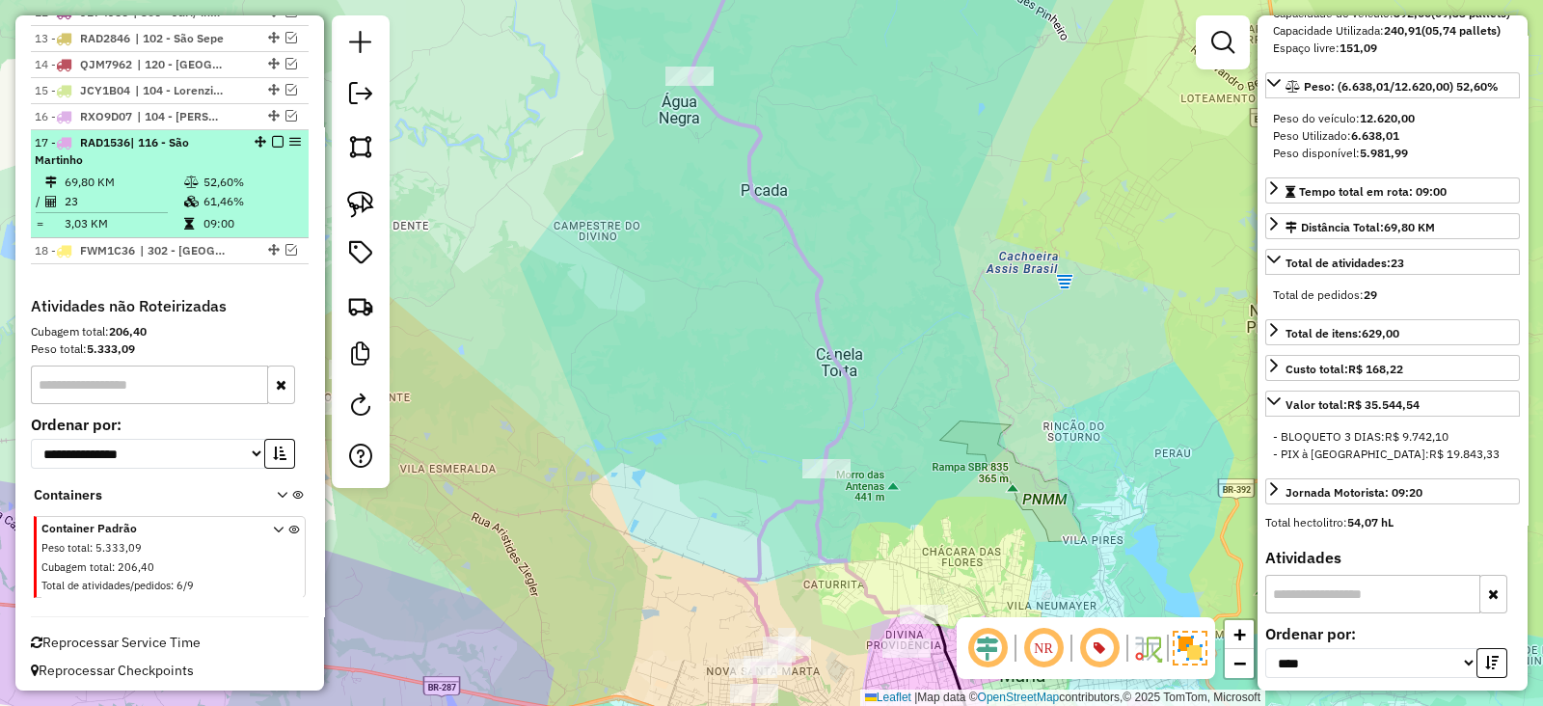
click at [218, 192] on td "61,46%" at bounding box center [250, 201] width 97 height 19
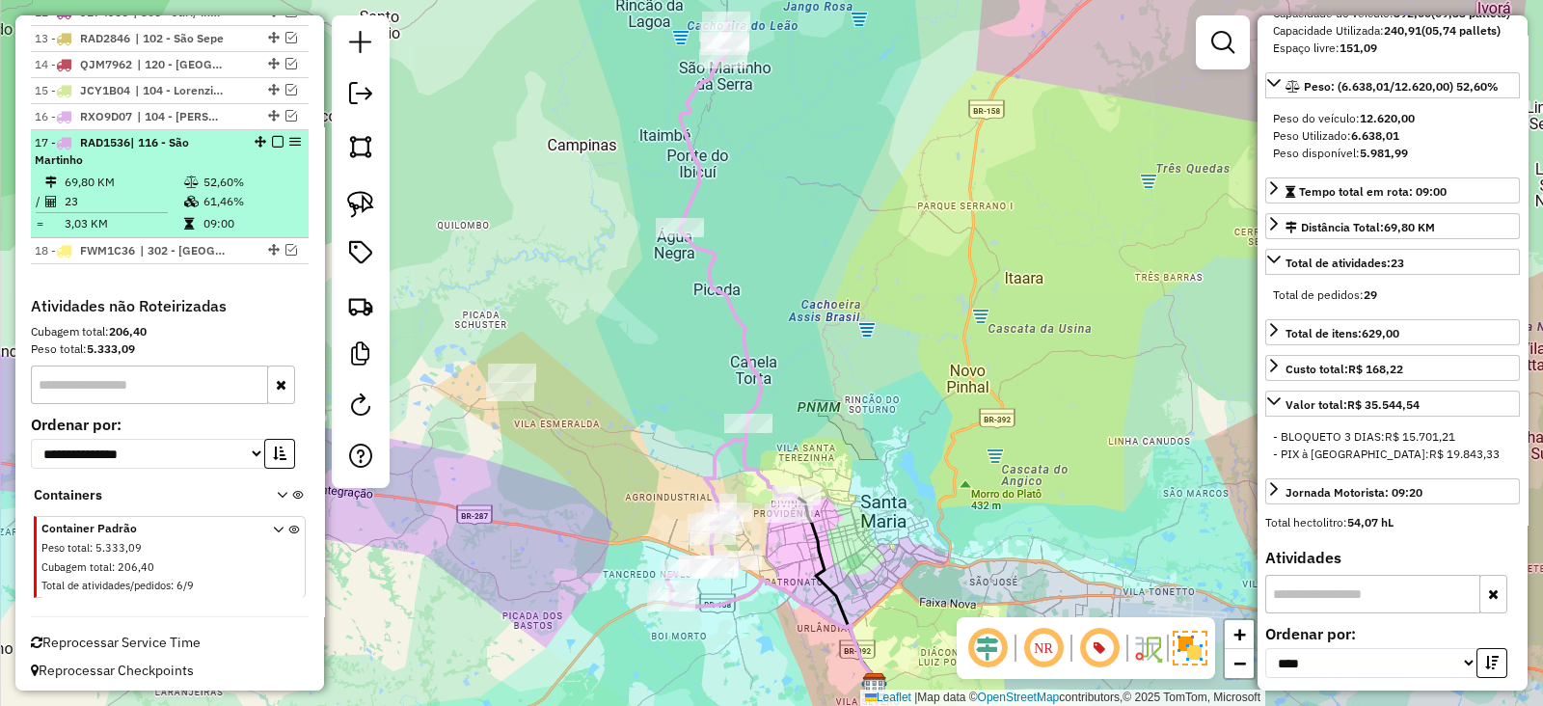
click at [272, 136] on em at bounding box center [278, 142] width 12 height 12
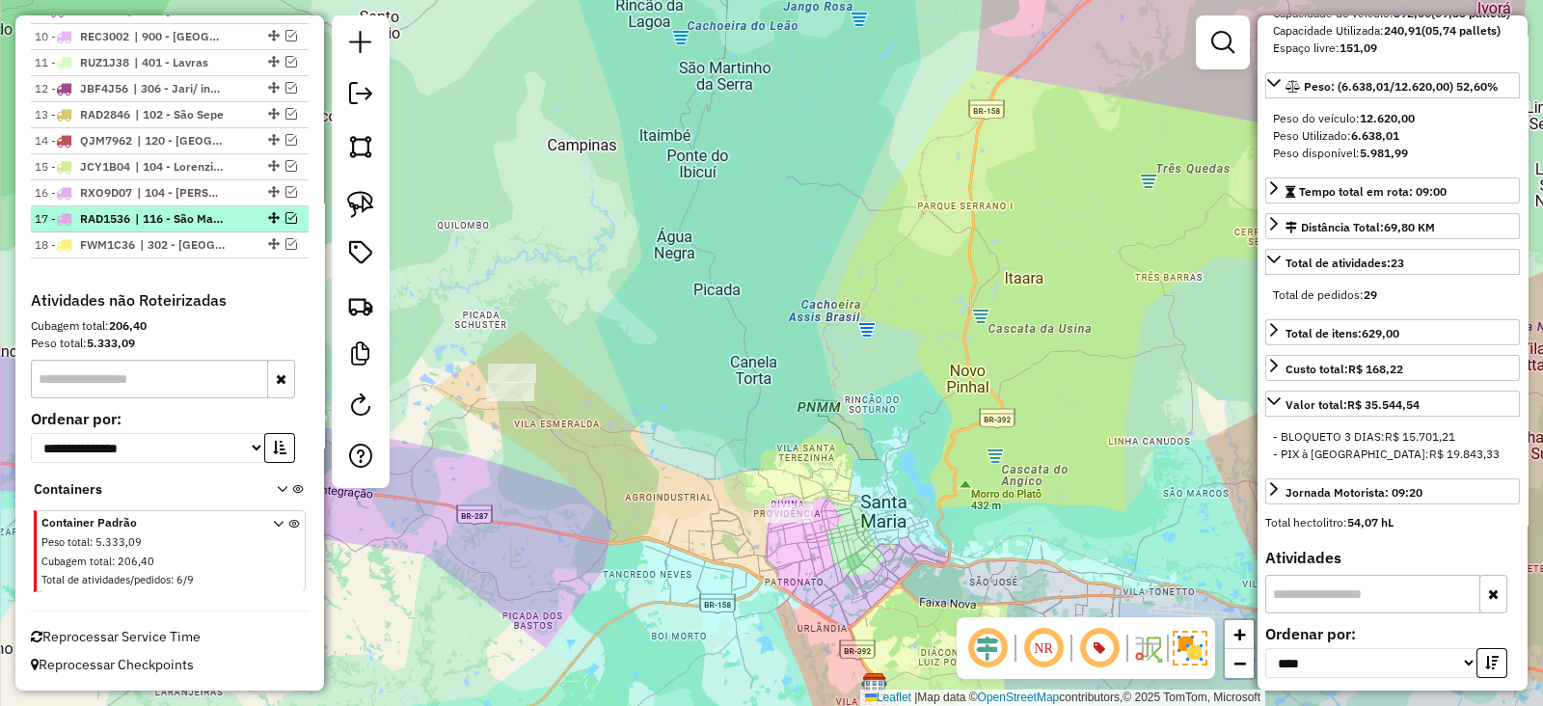
scroll to position [1032, 0]
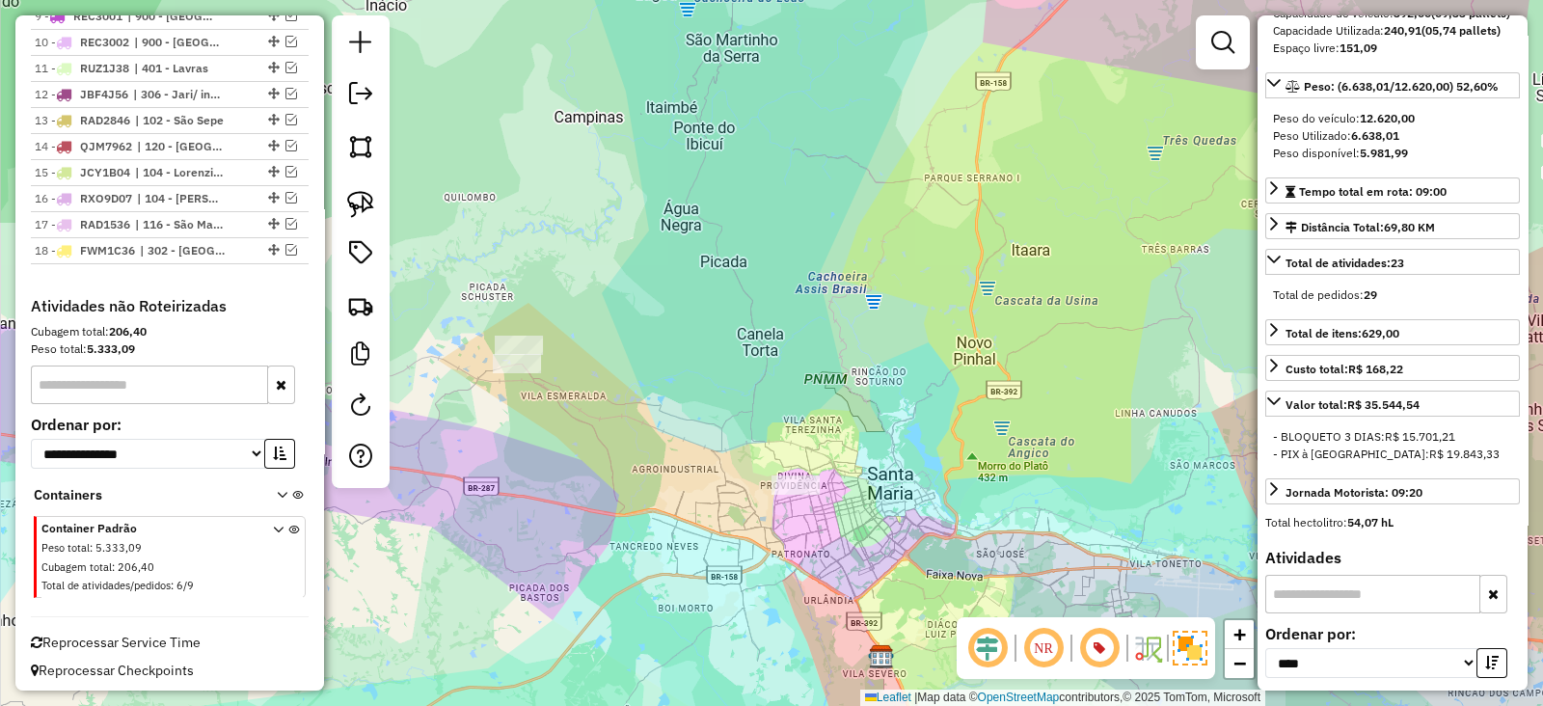
drag, startPoint x: 700, startPoint y: 394, endPoint x: 779, endPoint y: 321, distance: 107.8
click at [767, 321] on div "Janela de atendimento Grade de atendimento Capacidade Transportadoras Veículos …" at bounding box center [771, 353] width 1543 height 706
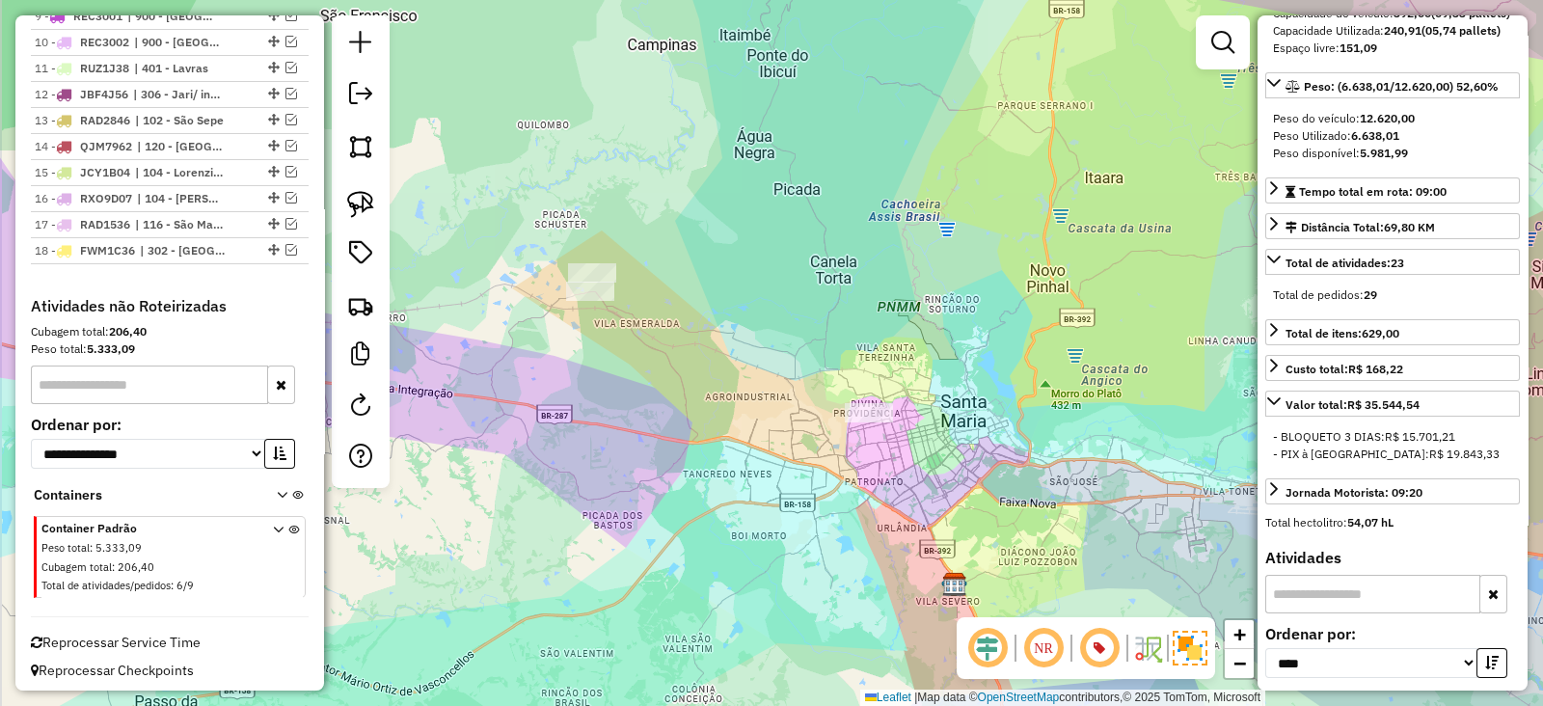
drag, startPoint x: 773, startPoint y: 310, endPoint x: 883, endPoint y: 315, distance: 110.0
click at [884, 315] on div "Janela de atendimento Grade de atendimento Capacidade Transportadoras Veículos …" at bounding box center [771, 353] width 1543 height 706
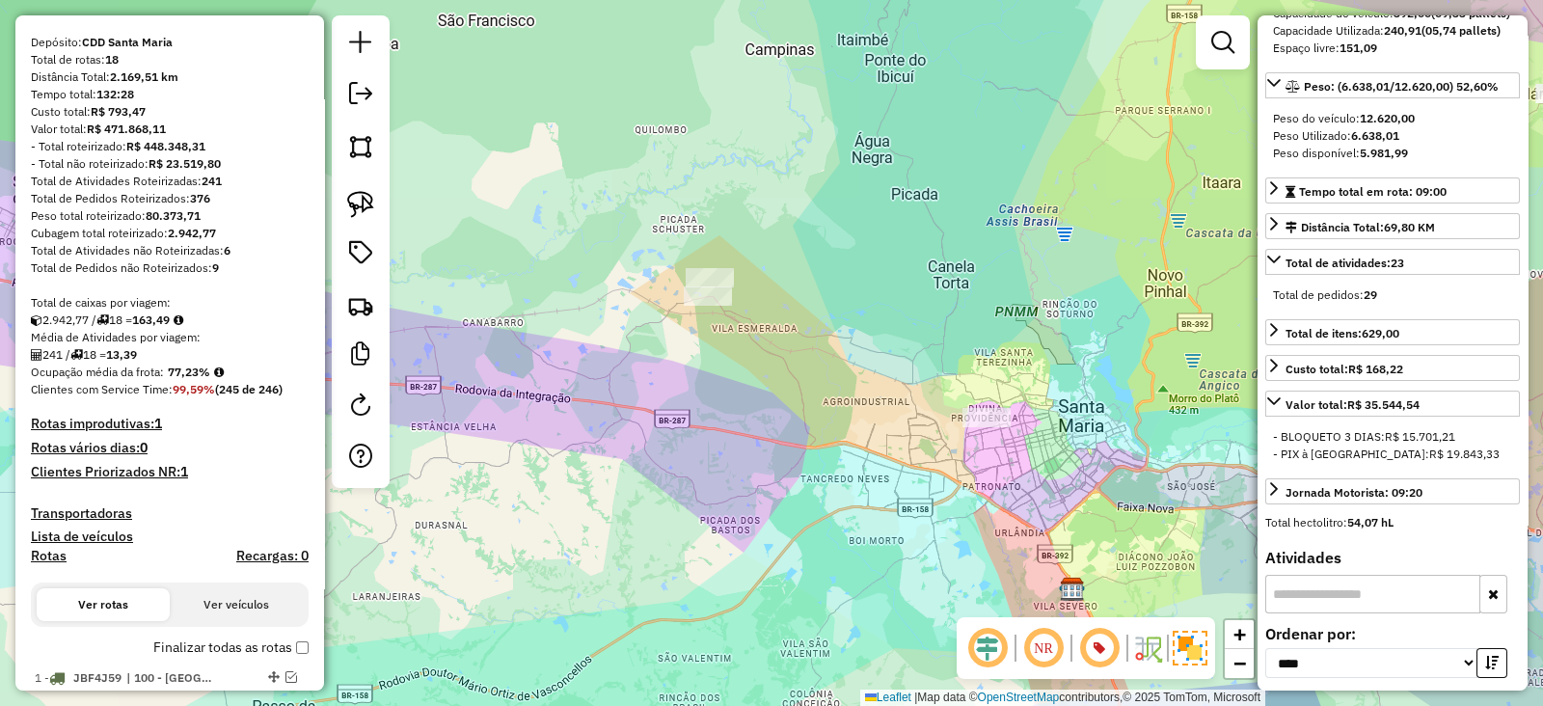
scroll to position [141, 0]
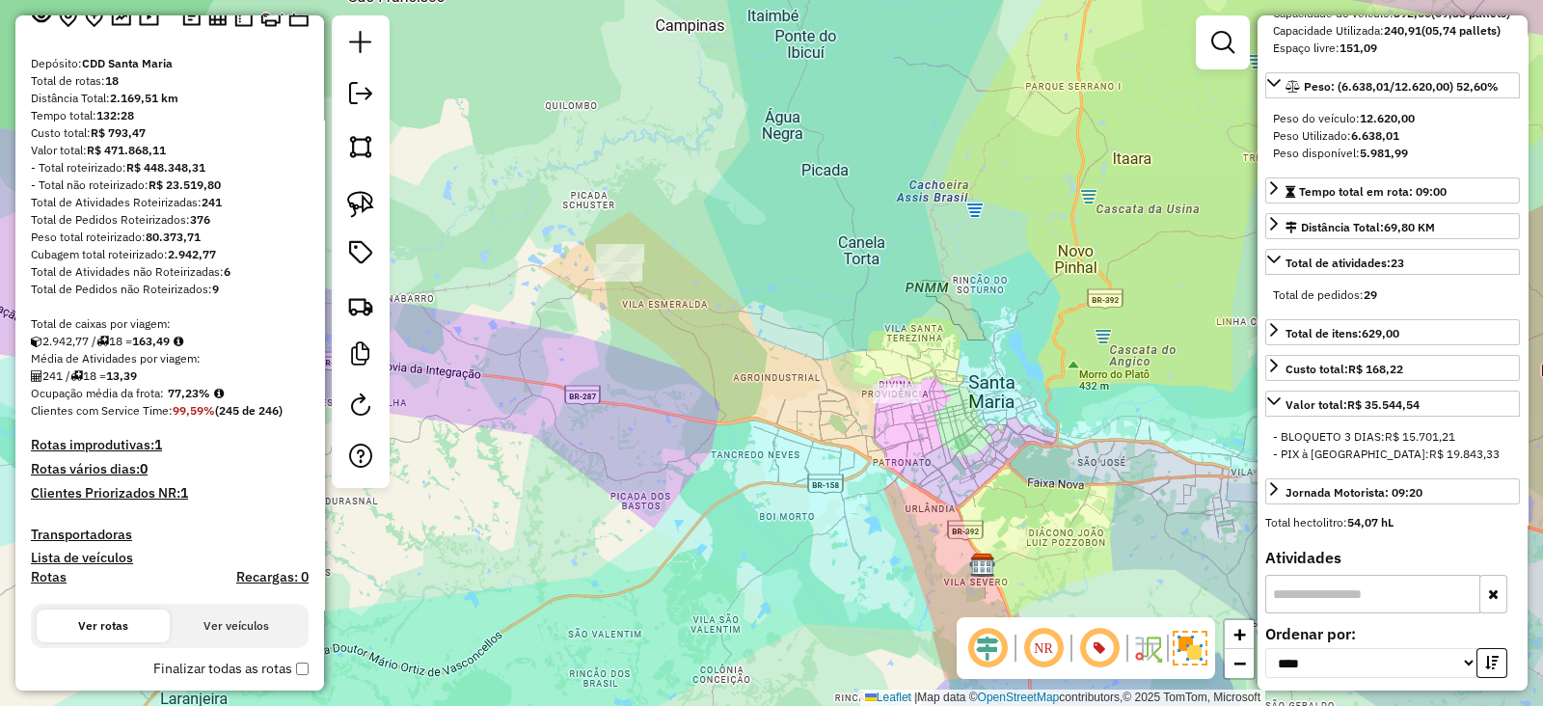
drag, startPoint x: 938, startPoint y: 310, endPoint x: 764, endPoint y: 277, distance: 177.7
click at [775, 279] on div "Janela de atendimento Grade de atendimento Capacidade Transportadoras Veículos …" at bounding box center [771, 353] width 1543 height 706
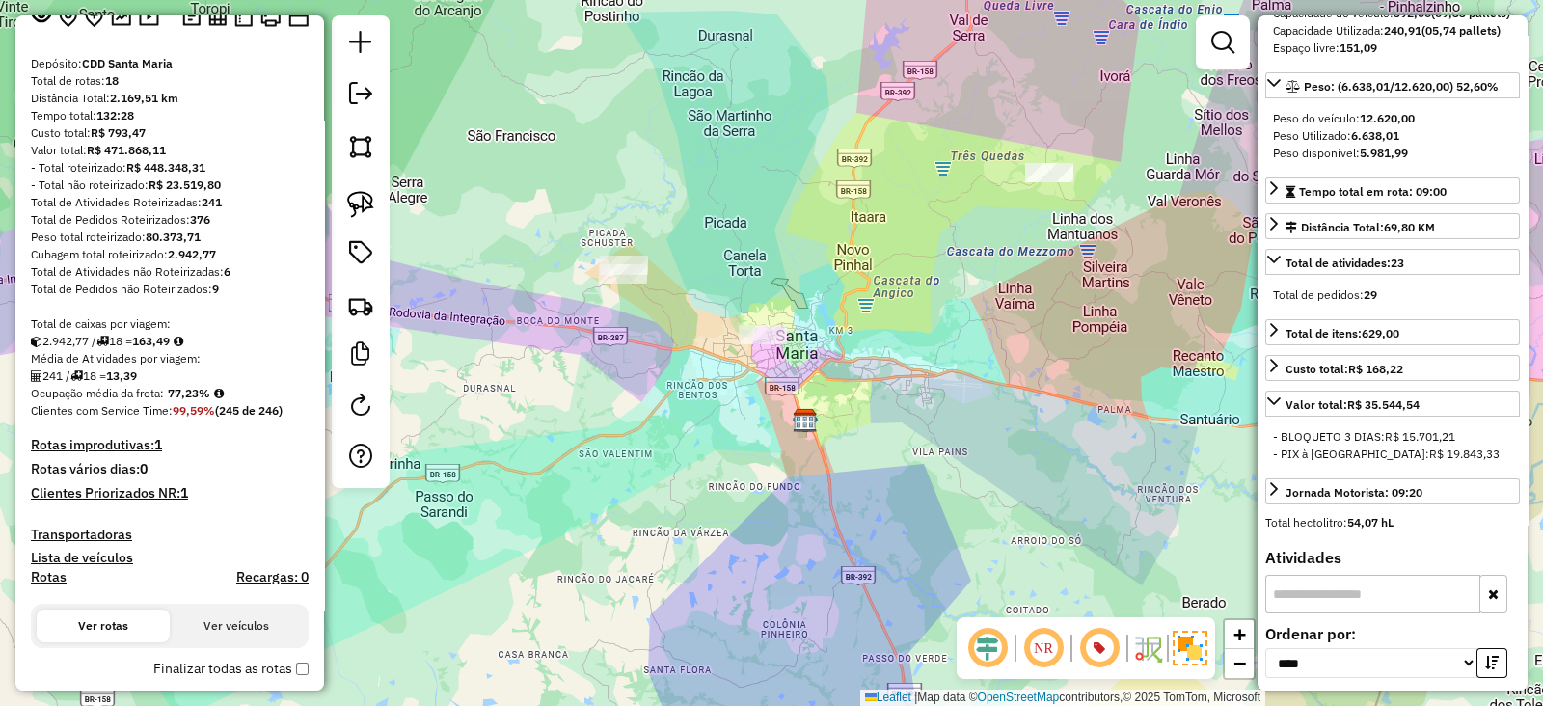
drag, startPoint x: 773, startPoint y: 233, endPoint x: 726, endPoint y: 306, distance: 86.4
click at [727, 306] on div "Janela de atendimento Grade de atendimento Capacidade Transportadoras Veículos …" at bounding box center [771, 353] width 1543 height 706
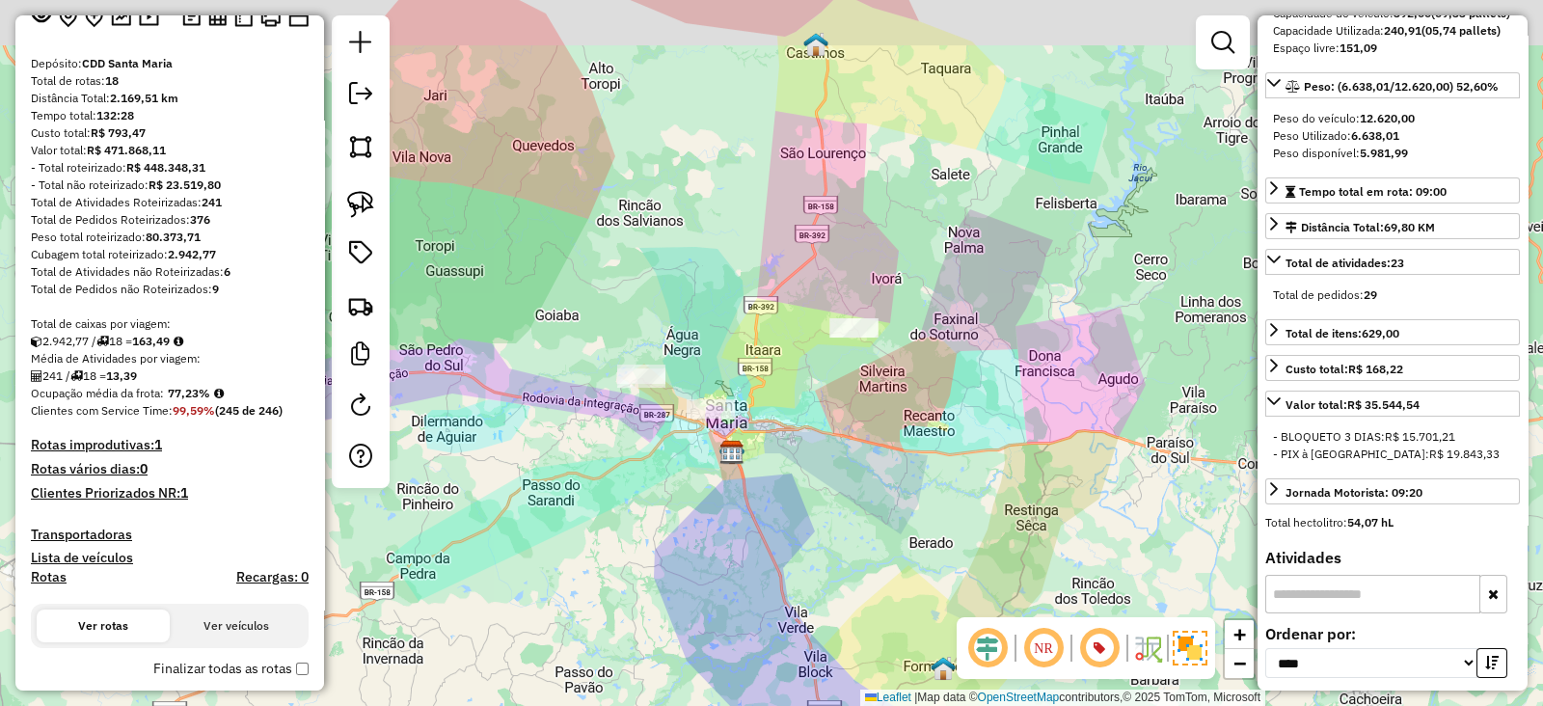
drag, startPoint x: 759, startPoint y: 231, endPoint x: 746, endPoint y: 291, distance: 61.1
click at [746, 289] on div "Janela de atendimento Grade de atendimento Capacidade Transportadoras Veículos …" at bounding box center [771, 353] width 1543 height 706
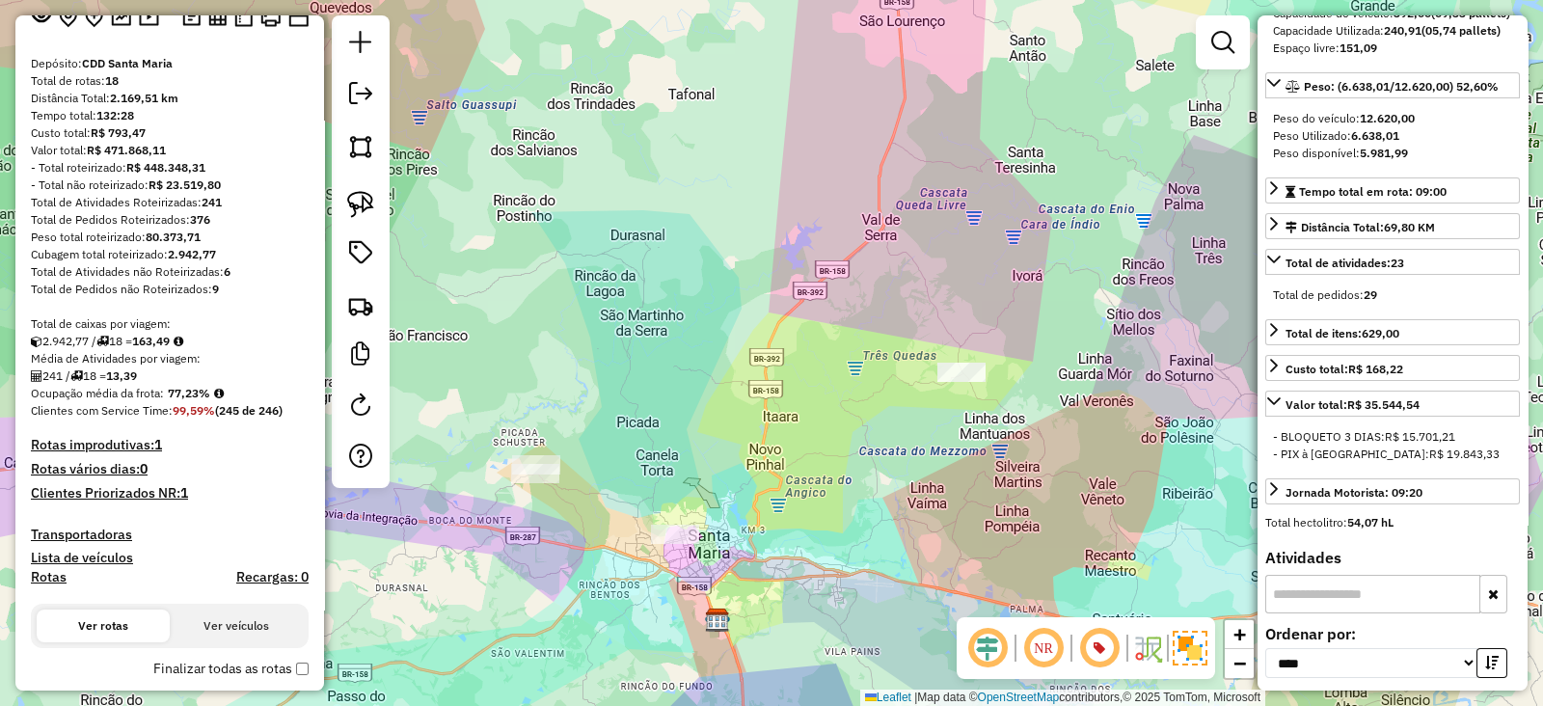
click at [739, 262] on div "Janela de atendimento Grade de atendimento Capacidade Transportadoras Veículos …" at bounding box center [771, 353] width 1543 height 706
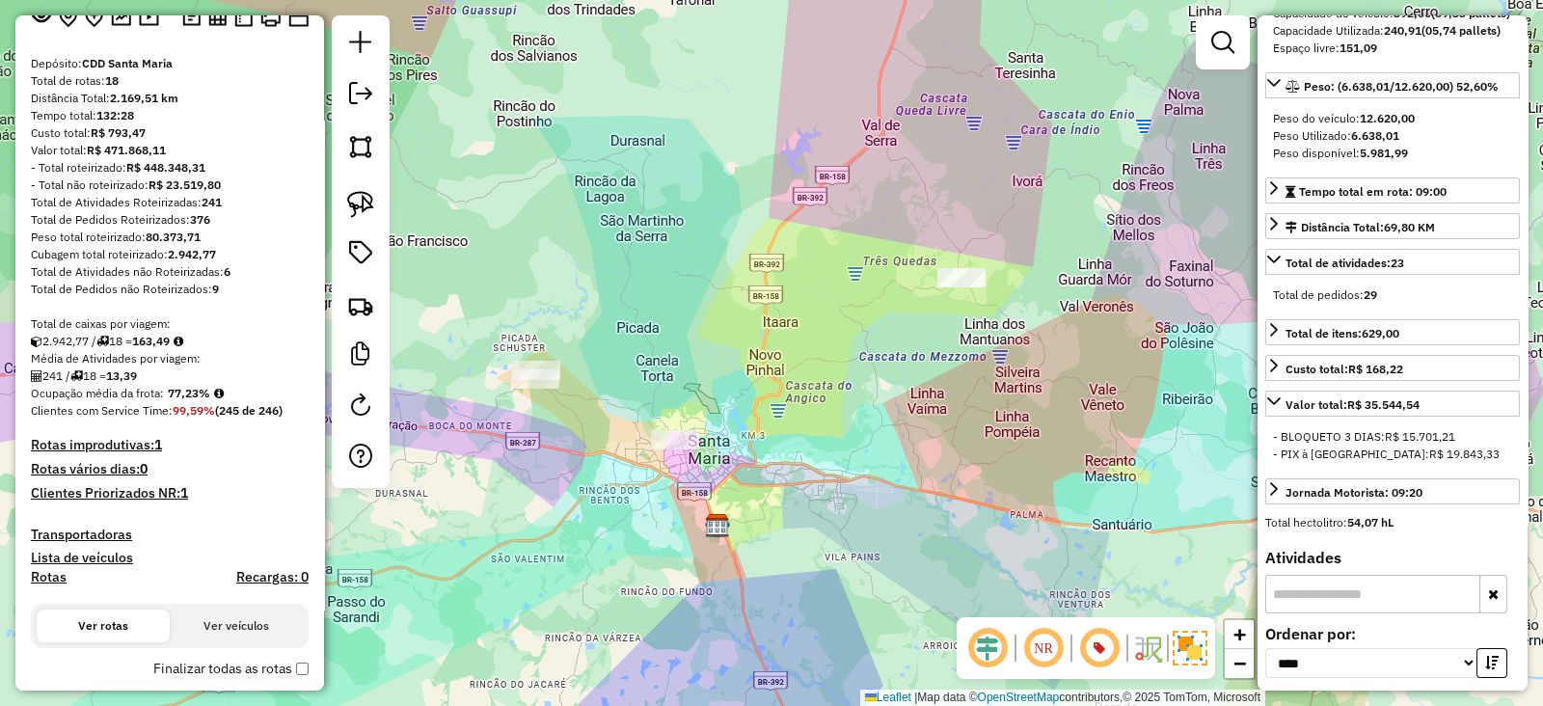
scroll to position [1032, 0]
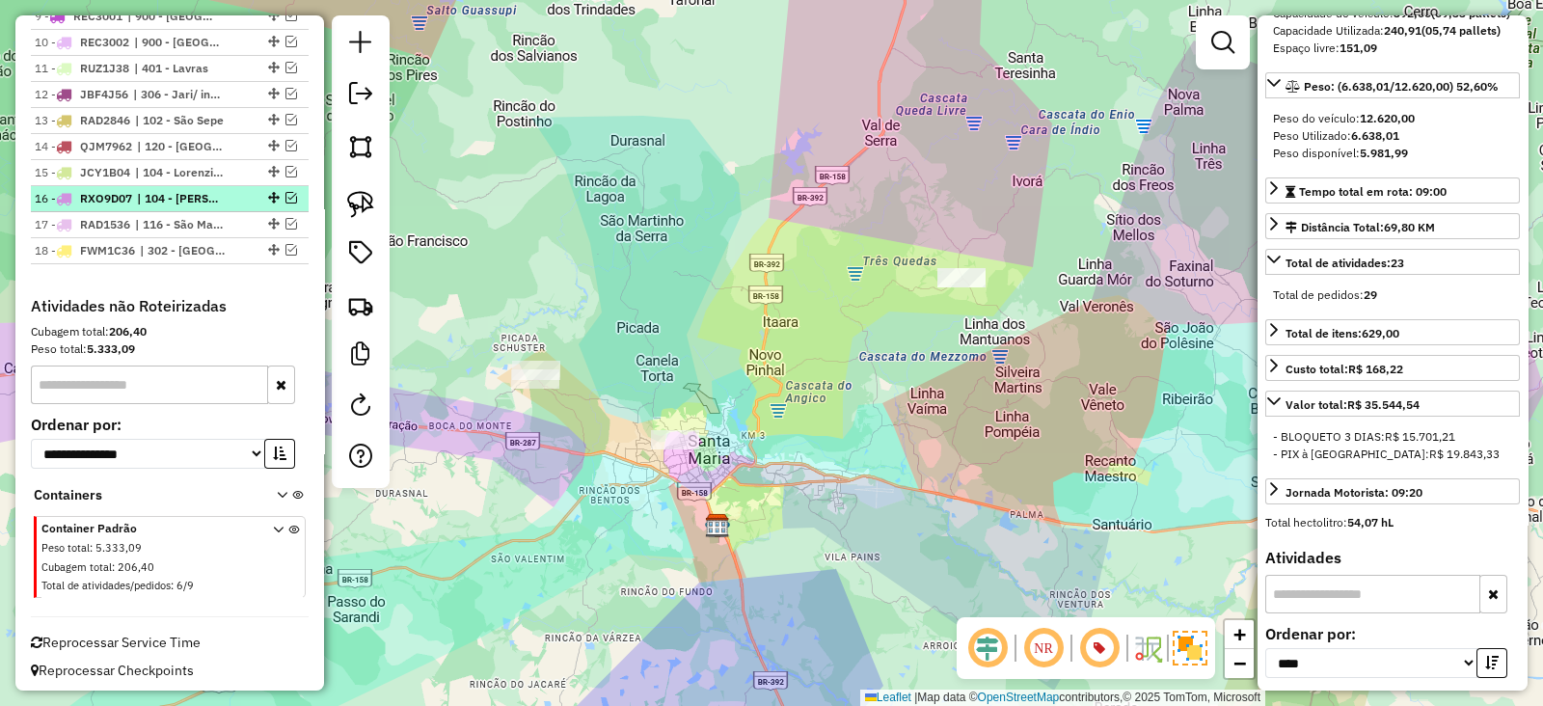
click at [285, 192] on em at bounding box center [291, 198] width 12 height 12
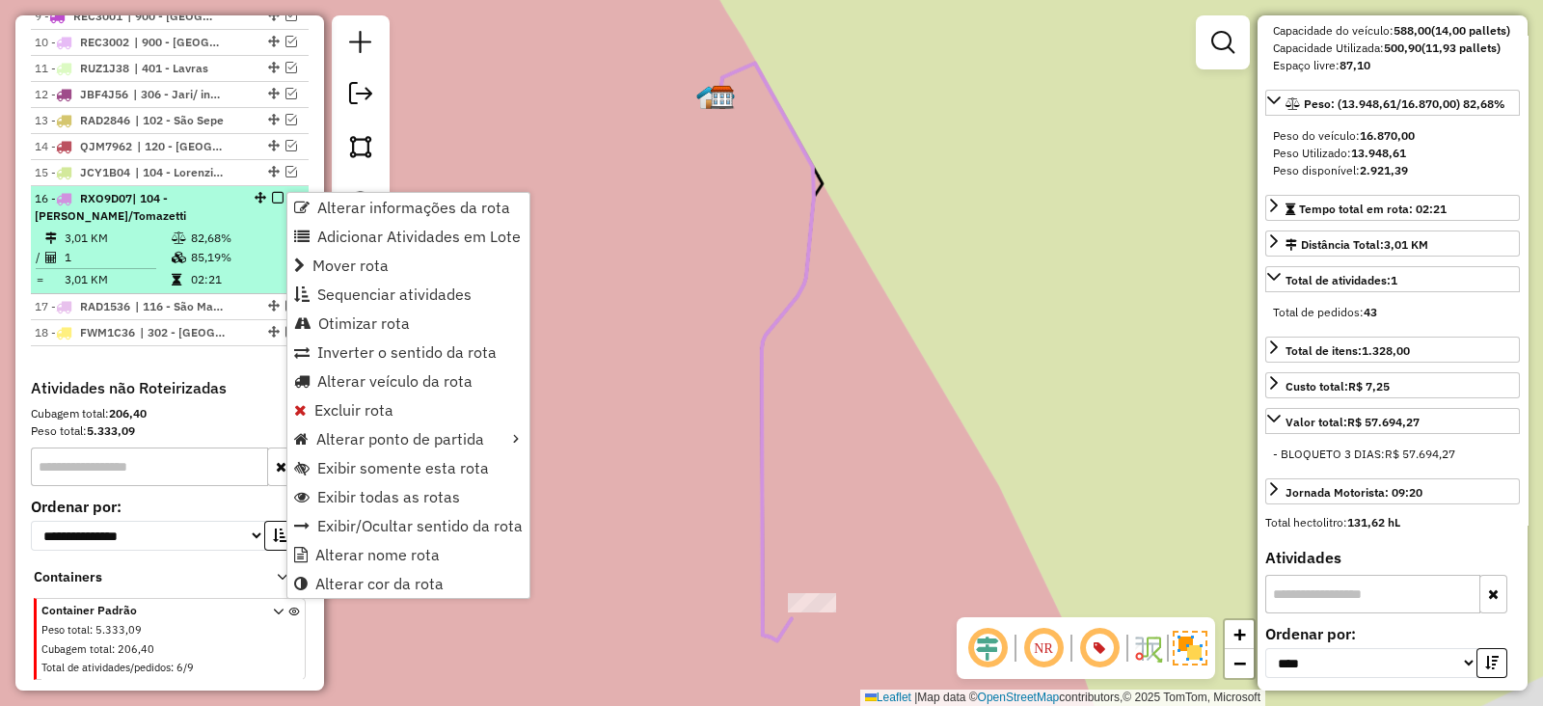
scroll to position [242, 0]
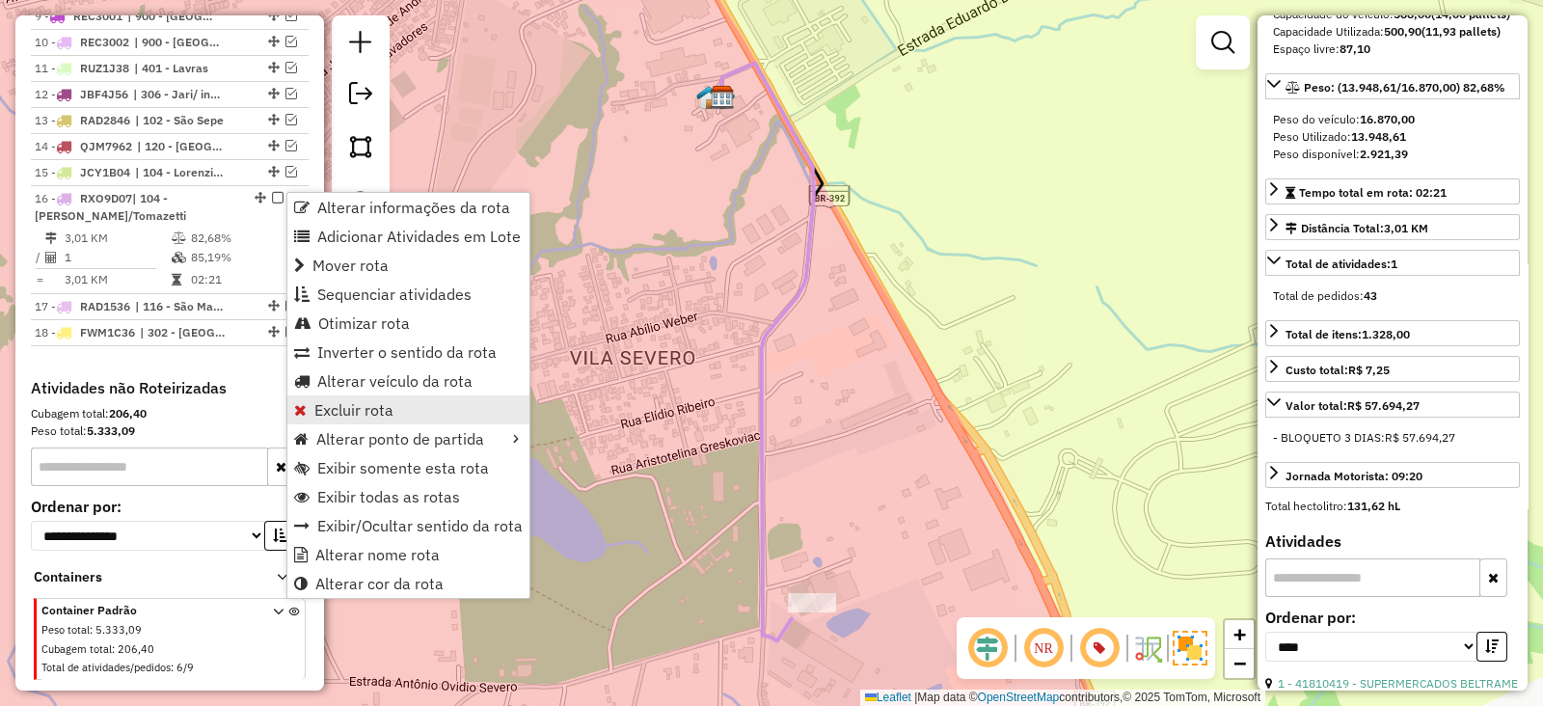
click at [388, 422] on link "Excluir rota" at bounding box center [408, 409] width 242 height 29
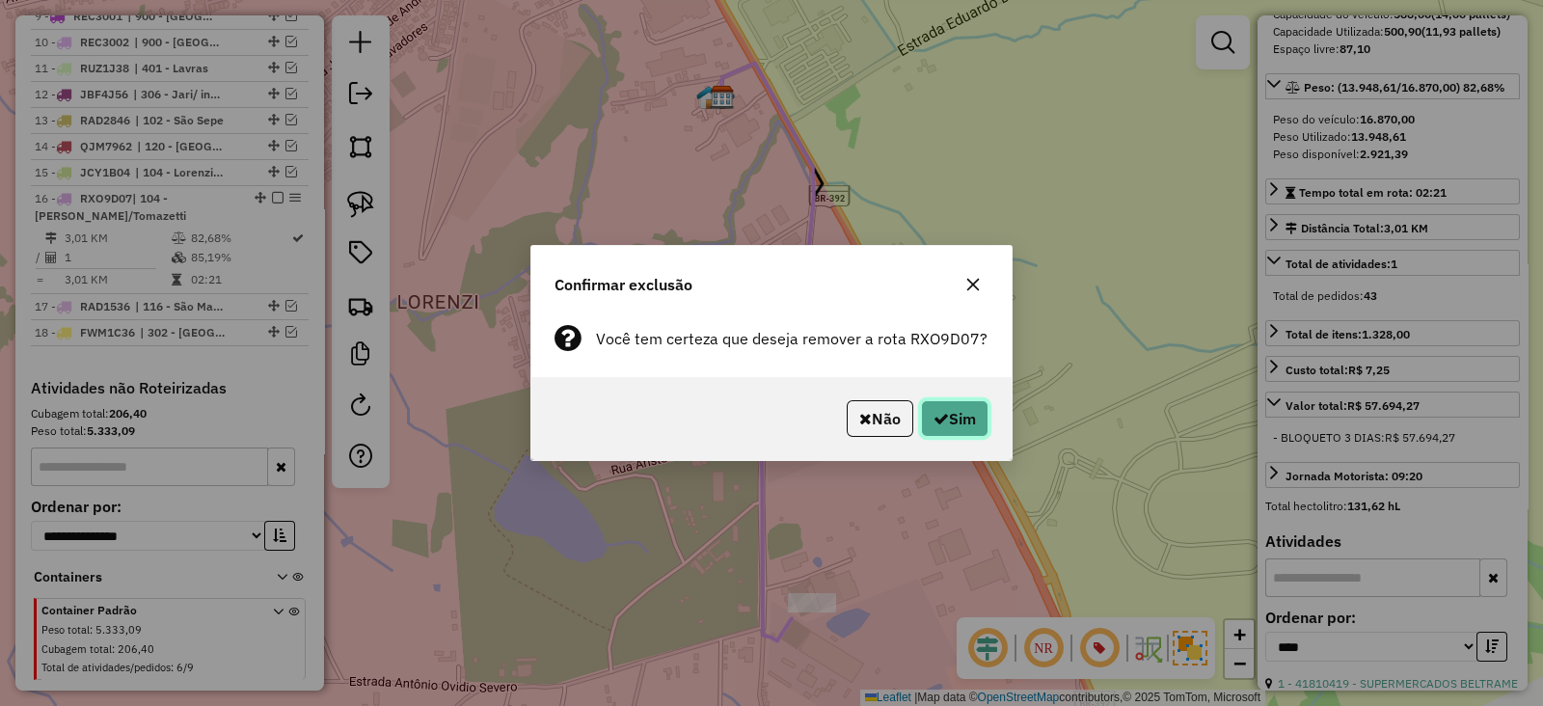
click at [921, 412] on button "Sim" at bounding box center [954, 418] width 67 height 37
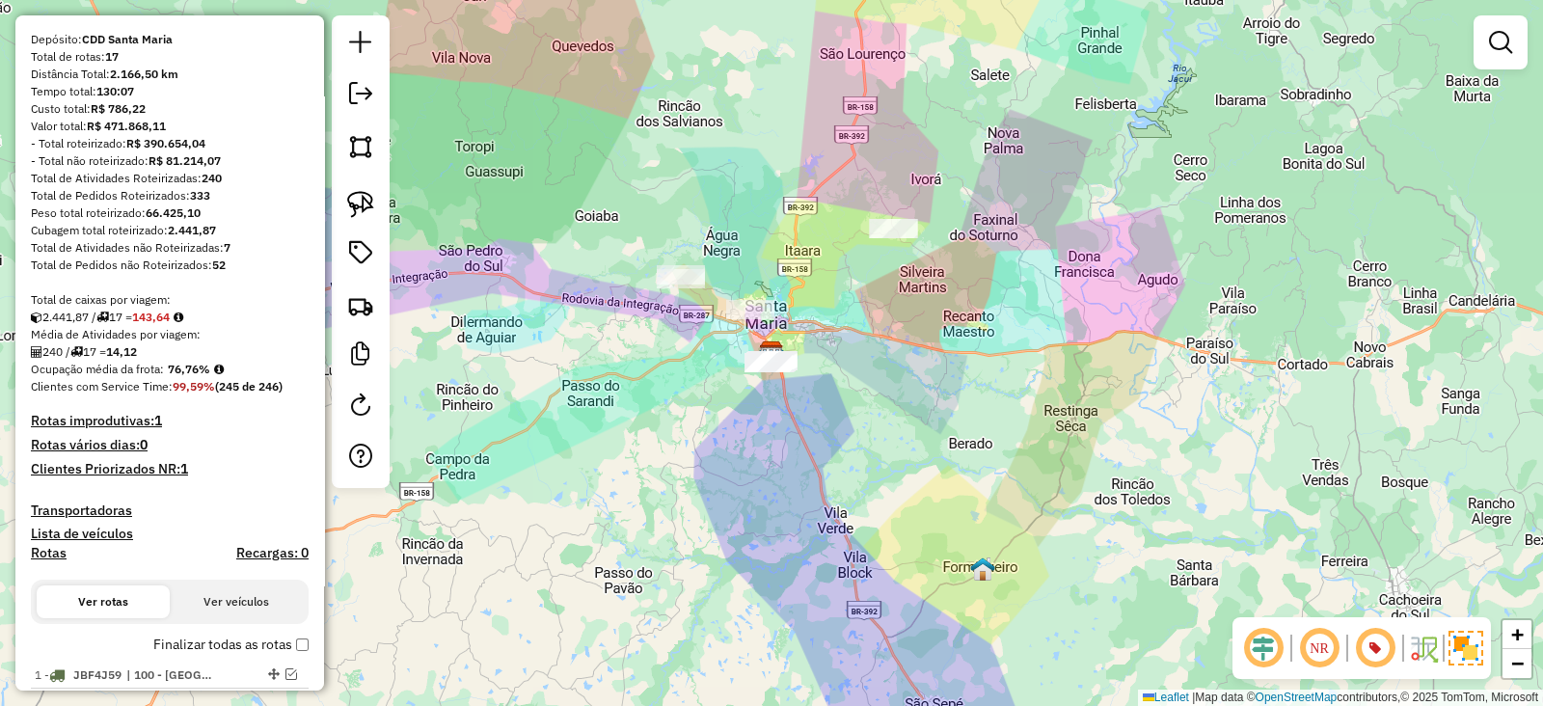
scroll to position [163, 0]
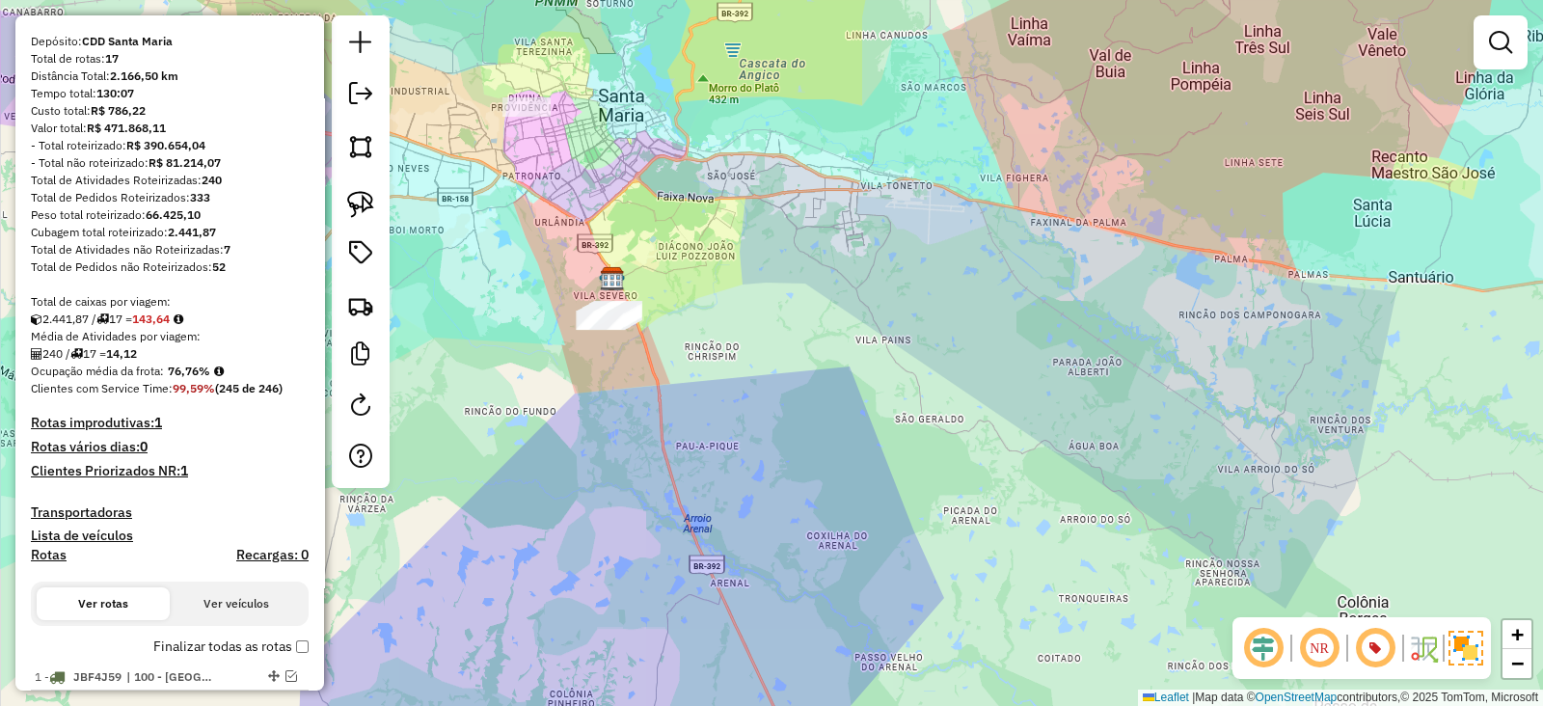
drag, startPoint x: 621, startPoint y: 374, endPoint x: 656, endPoint y: 416, distance: 54.8
click at [656, 416] on div "Janela de atendimento Grade de atendimento Capacidade Transportadoras Veículos …" at bounding box center [771, 353] width 1543 height 706
click at [343, 210] on link at bounding box center [360, 204] width 42 height 42
drag, startPoint x: 553, startPoint y: 282, endPoint x: 660, endPoint y: 286, distance: 107.1
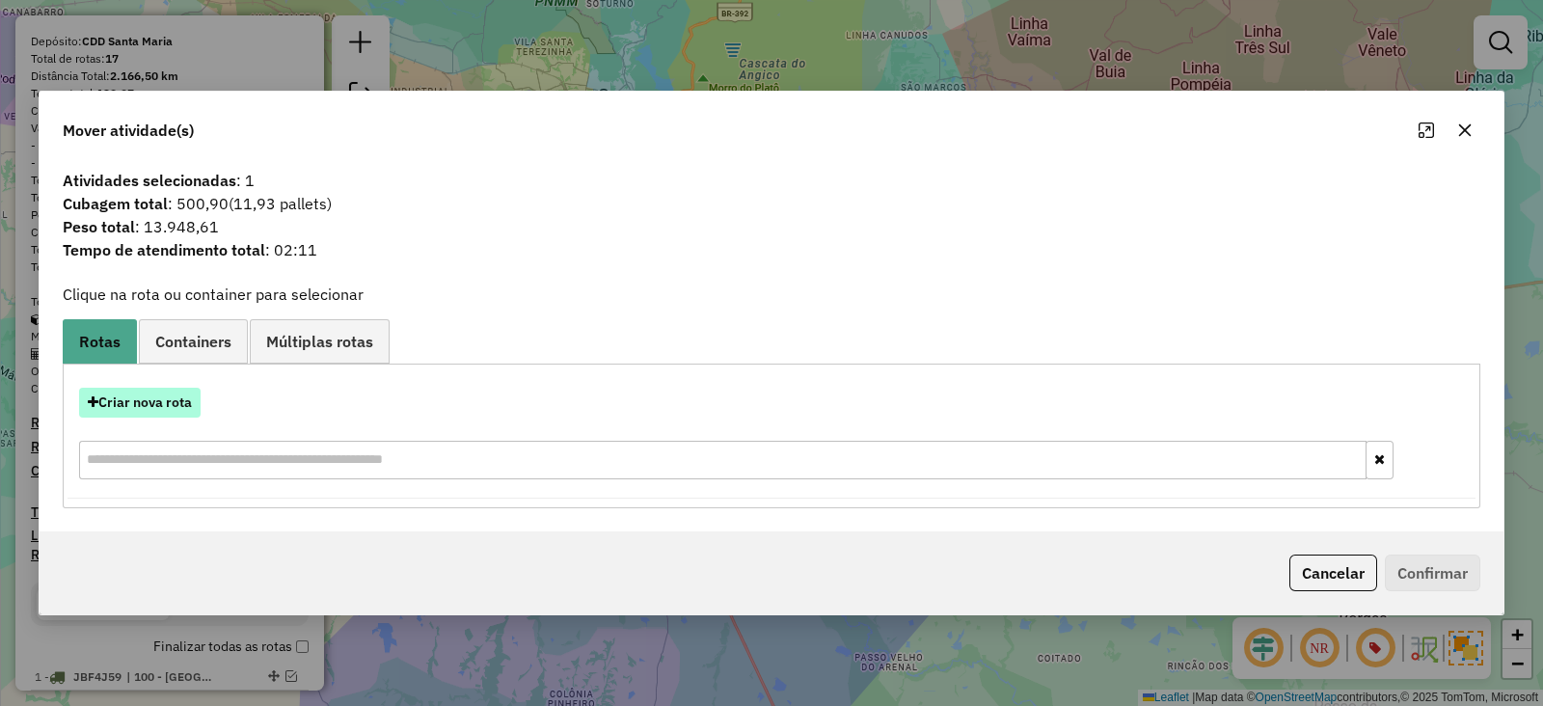
click at [165, 399] on button "Criar nova rota" at bounding box center [139, 403] width 121 height 30
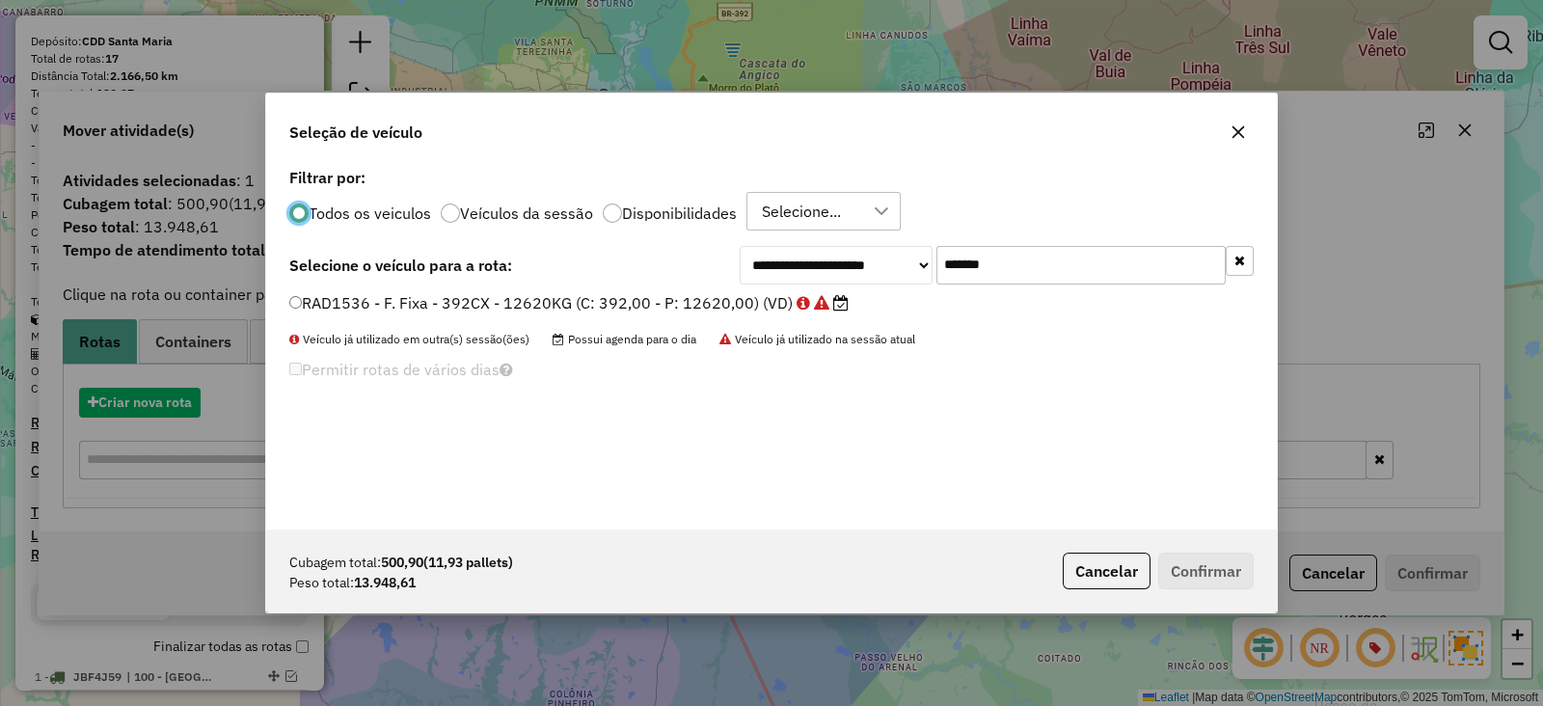
scroll to position [10, 6]
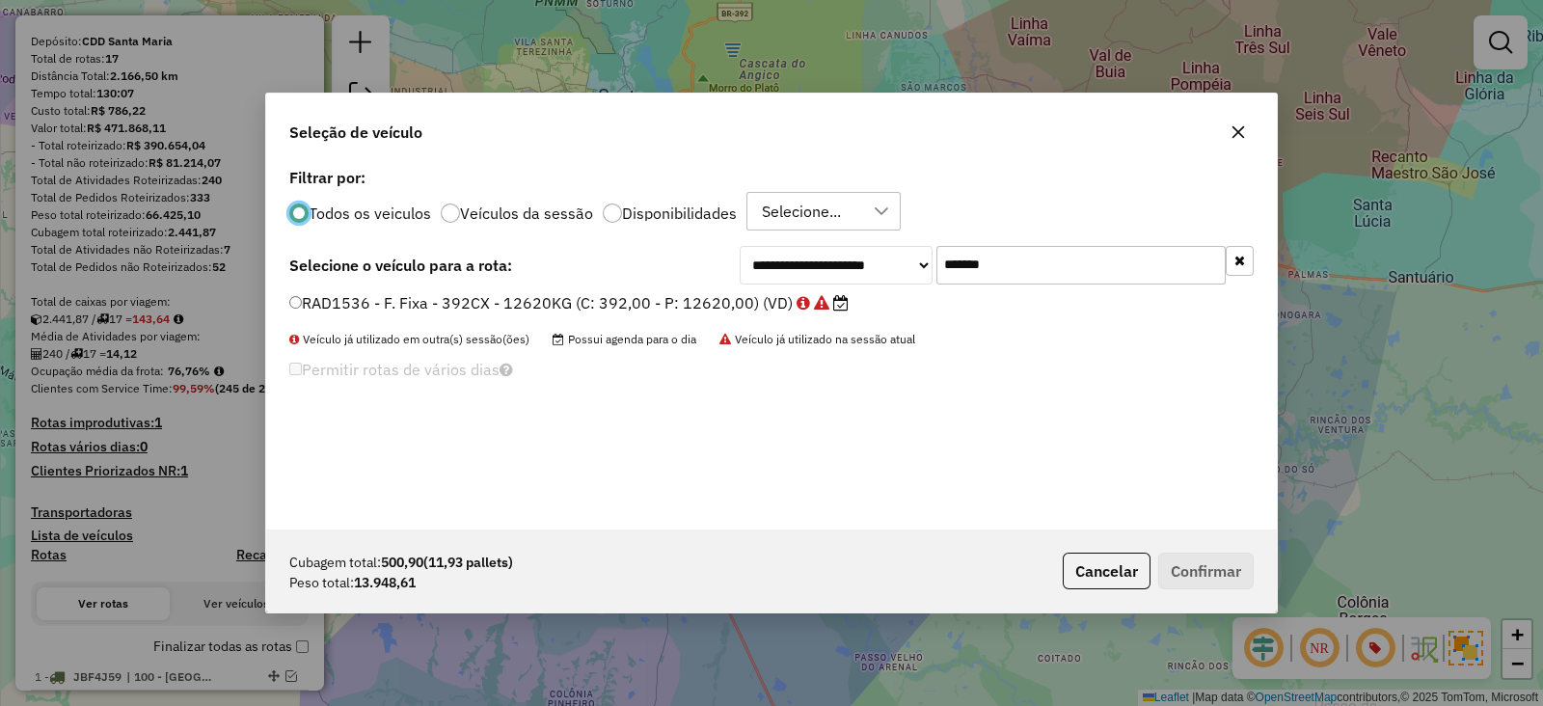
click at [1105, 267] on input "*******" at bounding box center [1080, 265] width 289 height 39
paste input "text"
type input "*******"
click at [629, 308] on label "RXO9D07 - F. Fixa - 588Cx - 16870Kg (C: 588,00 - P: 16870,00) (VD)" at bounding box center [557, 302] width 536 height 23
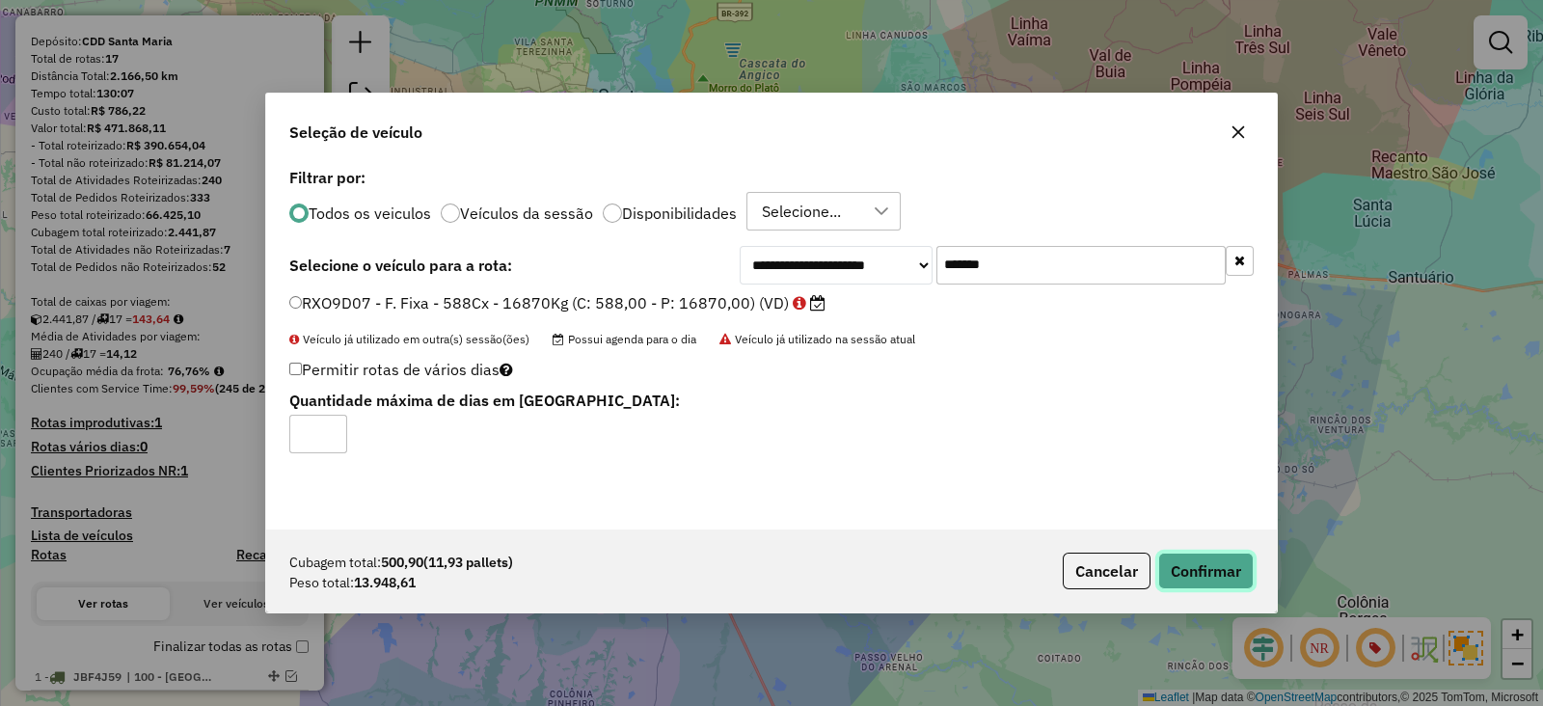
click at [1190, 565] on button "Confirmar" at bounding box center [1205, 570] width 95 height 37
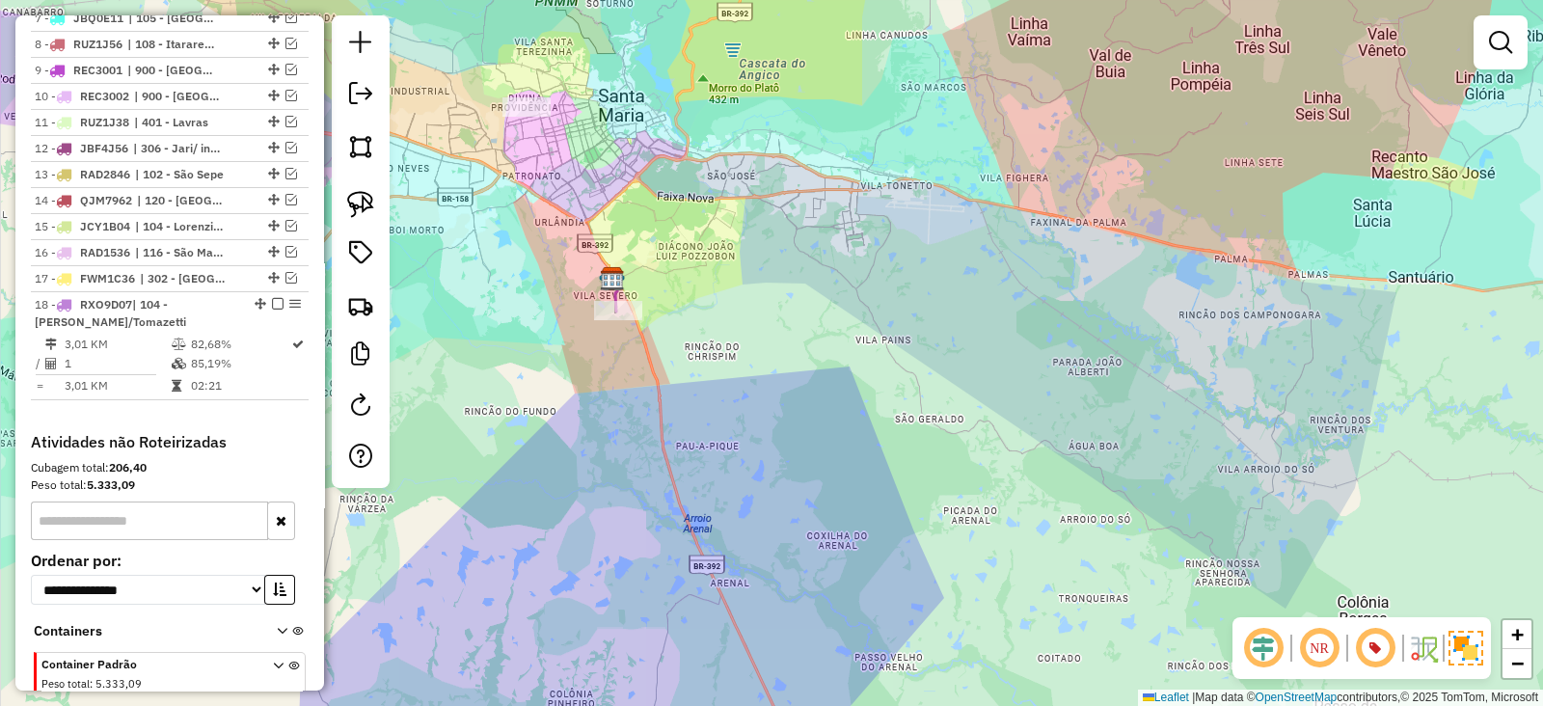
scroll to position [1114, 0]
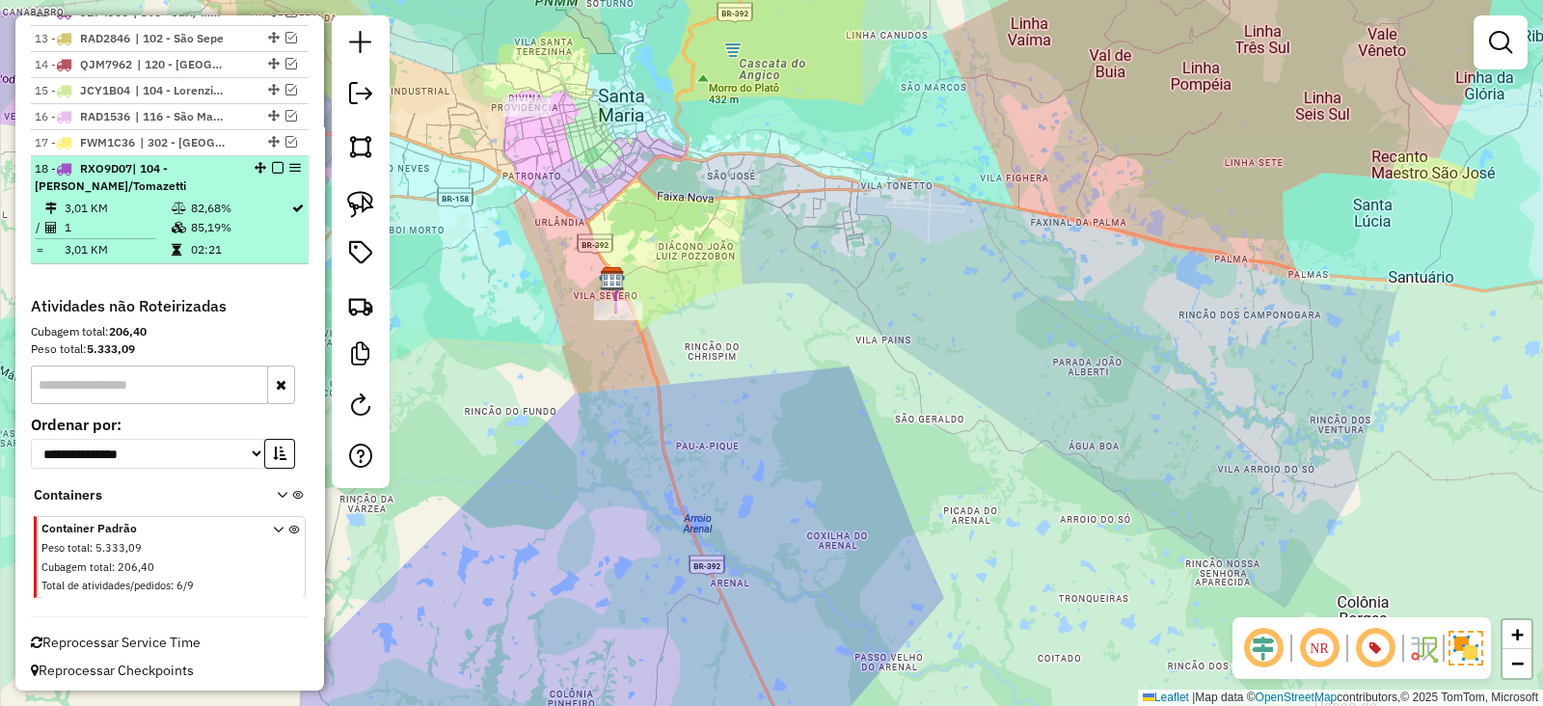
click at [231, 243] on td "02:21" at bounding box center [240, 249] width 100 height 19
select select "*********"
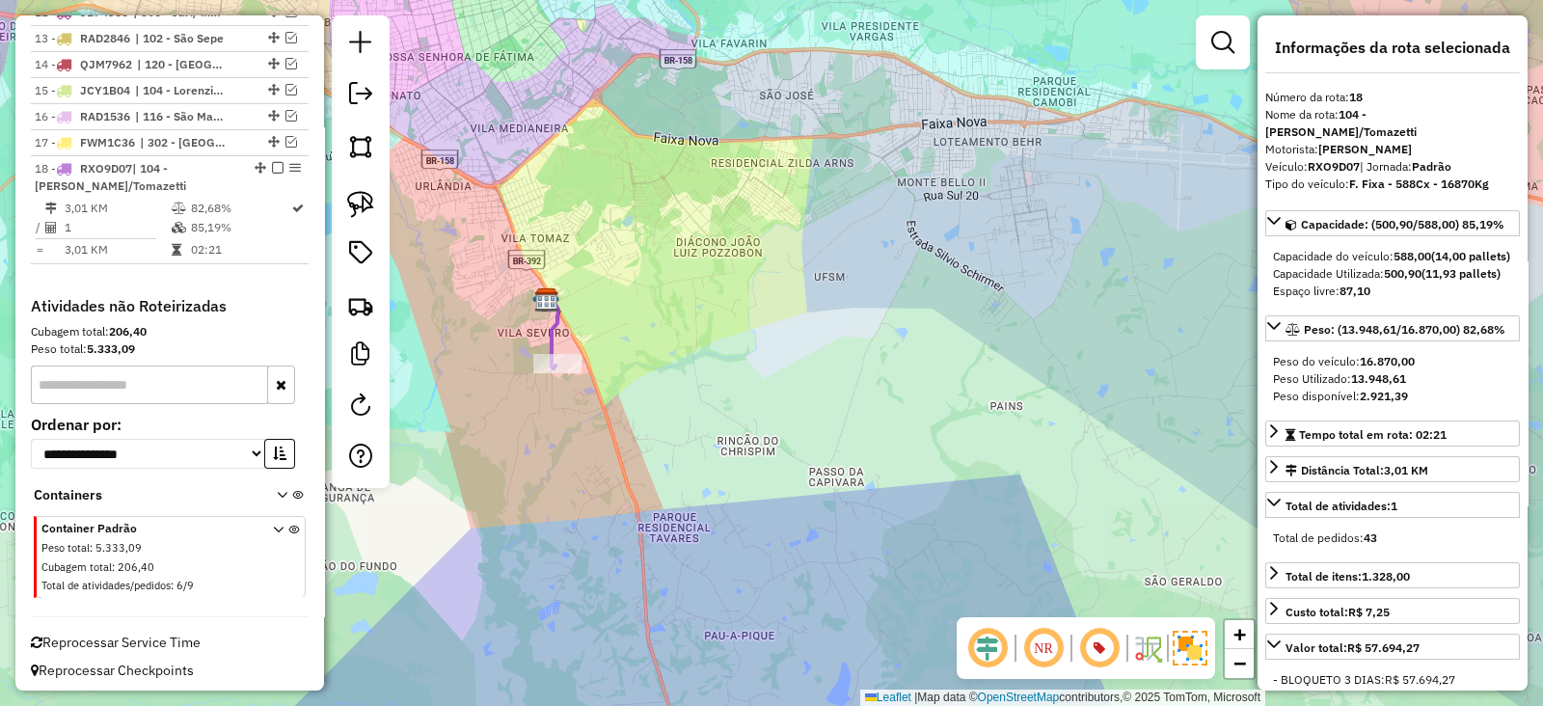
click at [553, 320] on icon at bounding box center [553, 332] width 12 height 72
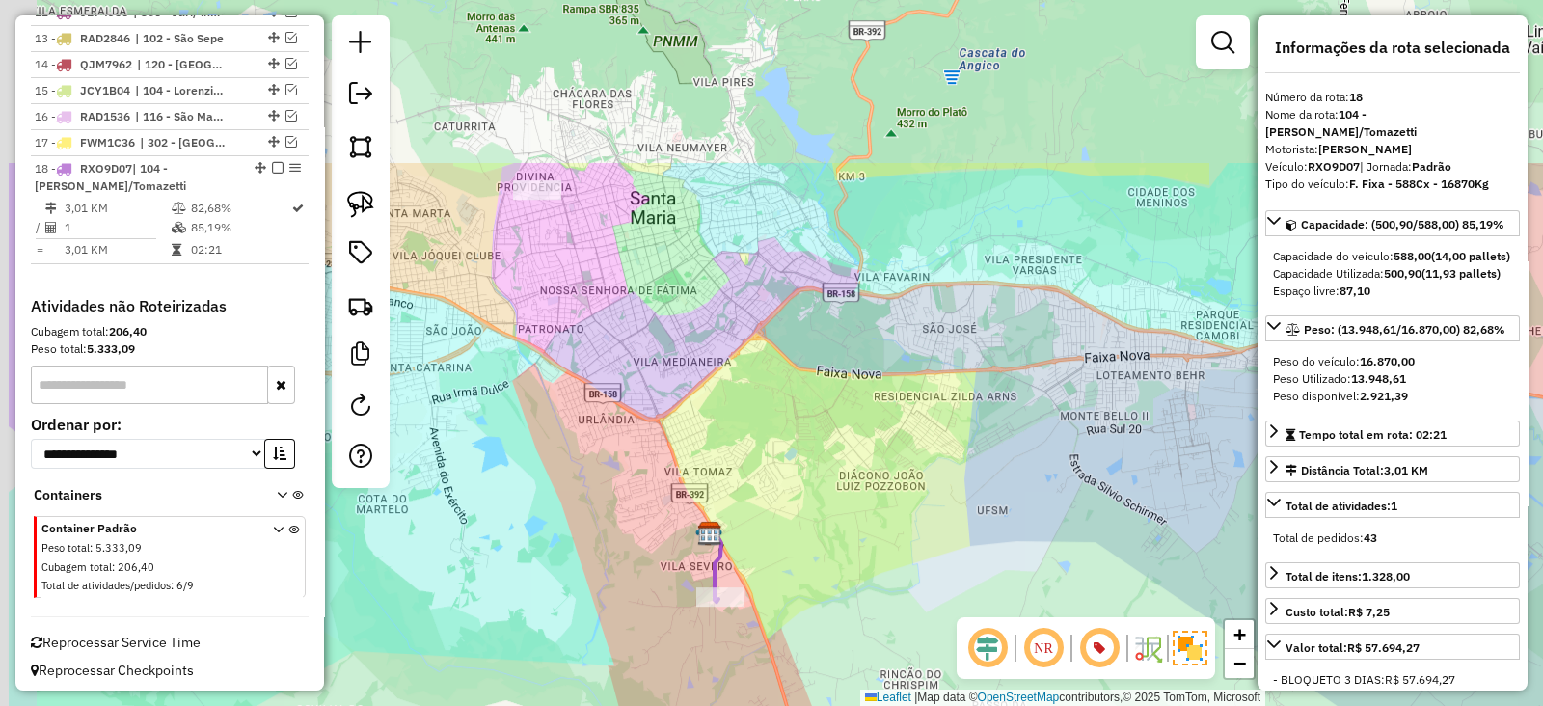
drag, startPoint x: 587, startPoint y: 398, endPoint x: 660, endPoint y: 507, distance: 131.3
click at [660, 507] on div "Janela de atendimento Grade de atendimento Capacidade Transportadoras Veículos …" at bounding box center [771, 353] width 1543 height 706
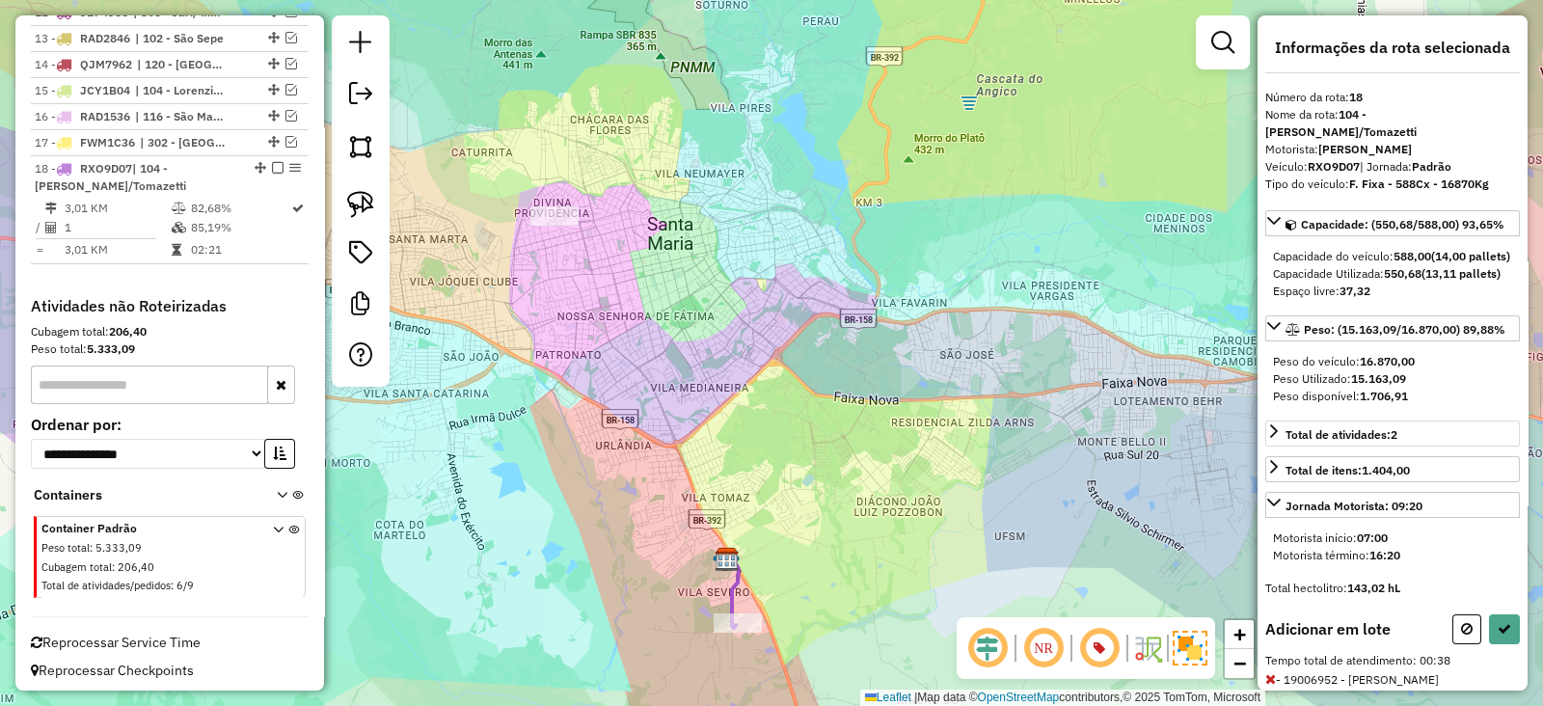
scroll to position [121, 0]
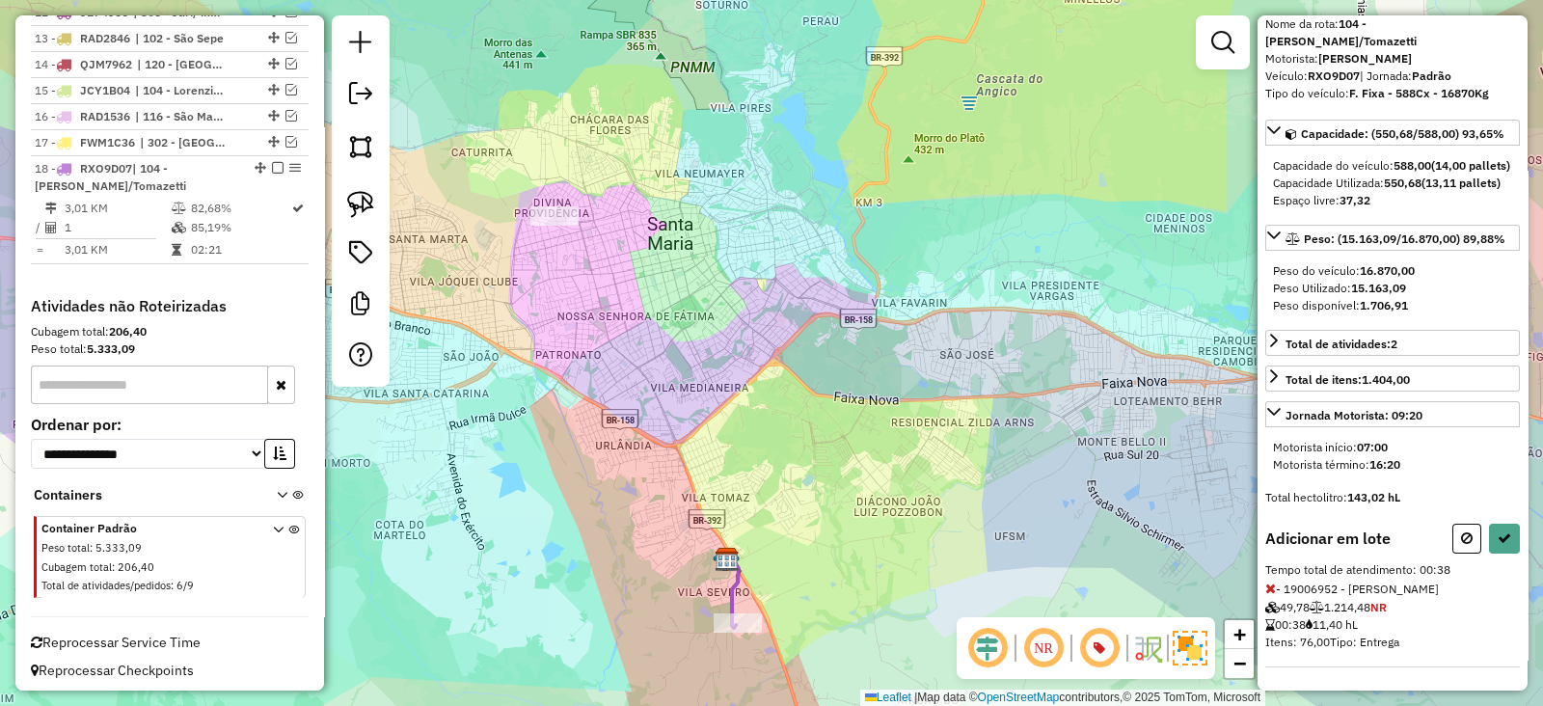
select select "*********"
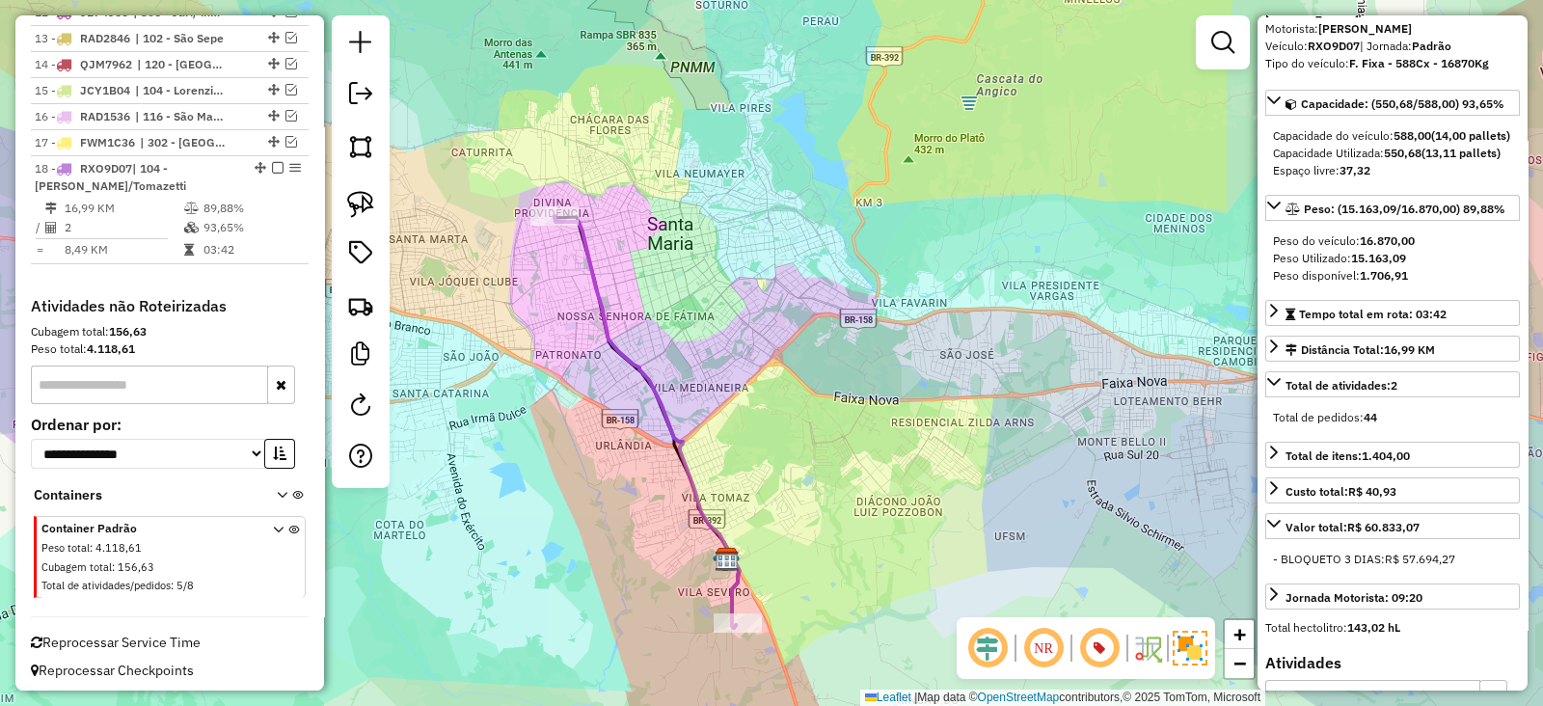
click at [605, 310] on icon at bounding box center [646, 422] width 185 height 412
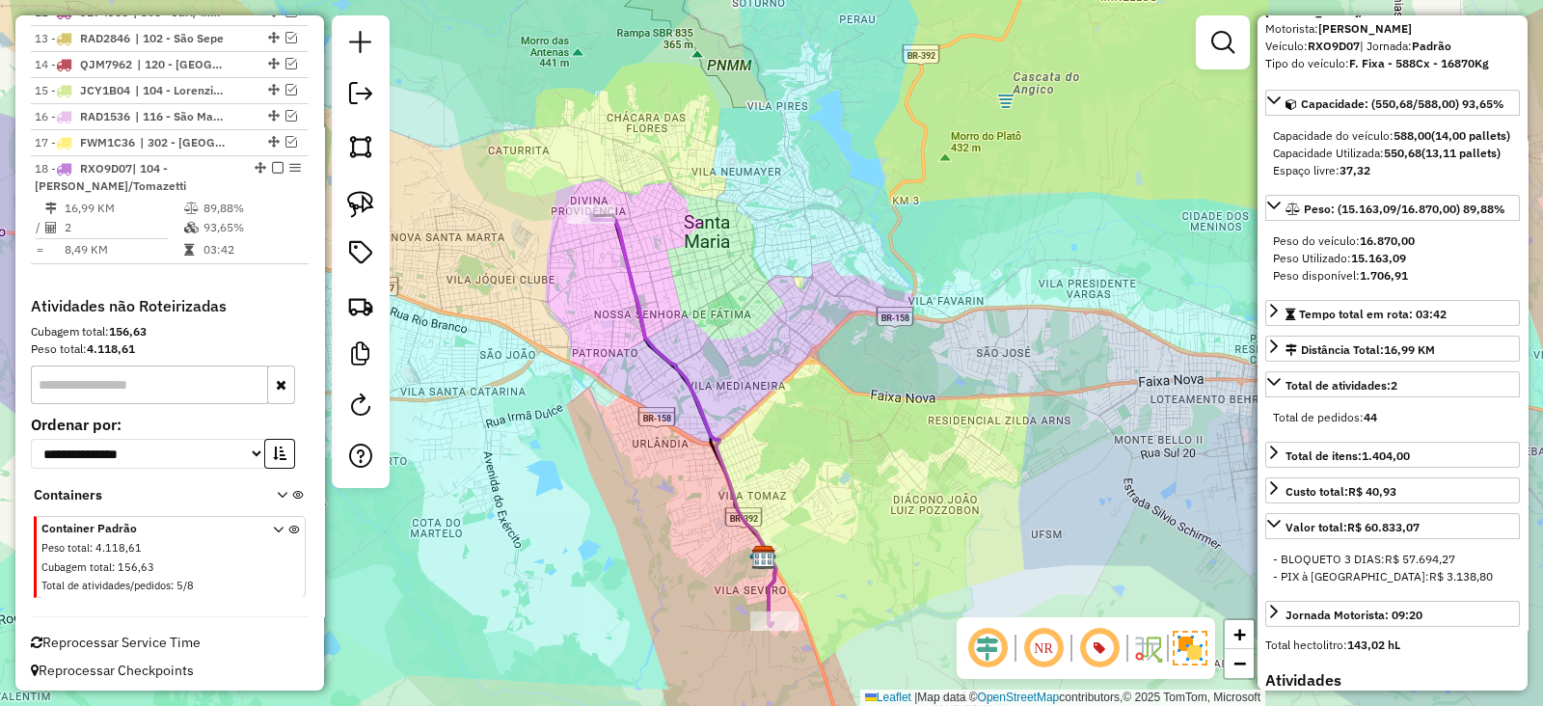
drag, startPoint x: 509, startPoint y: 276, endPoint x: 651, endPoint y: 254, distance: 143.4
click at [651, 254] on div "Janela de atendimento Grade de atendimento Capacidade Transportadoras Veículos …" at bounding box center [771, 353] width 1543 height 706
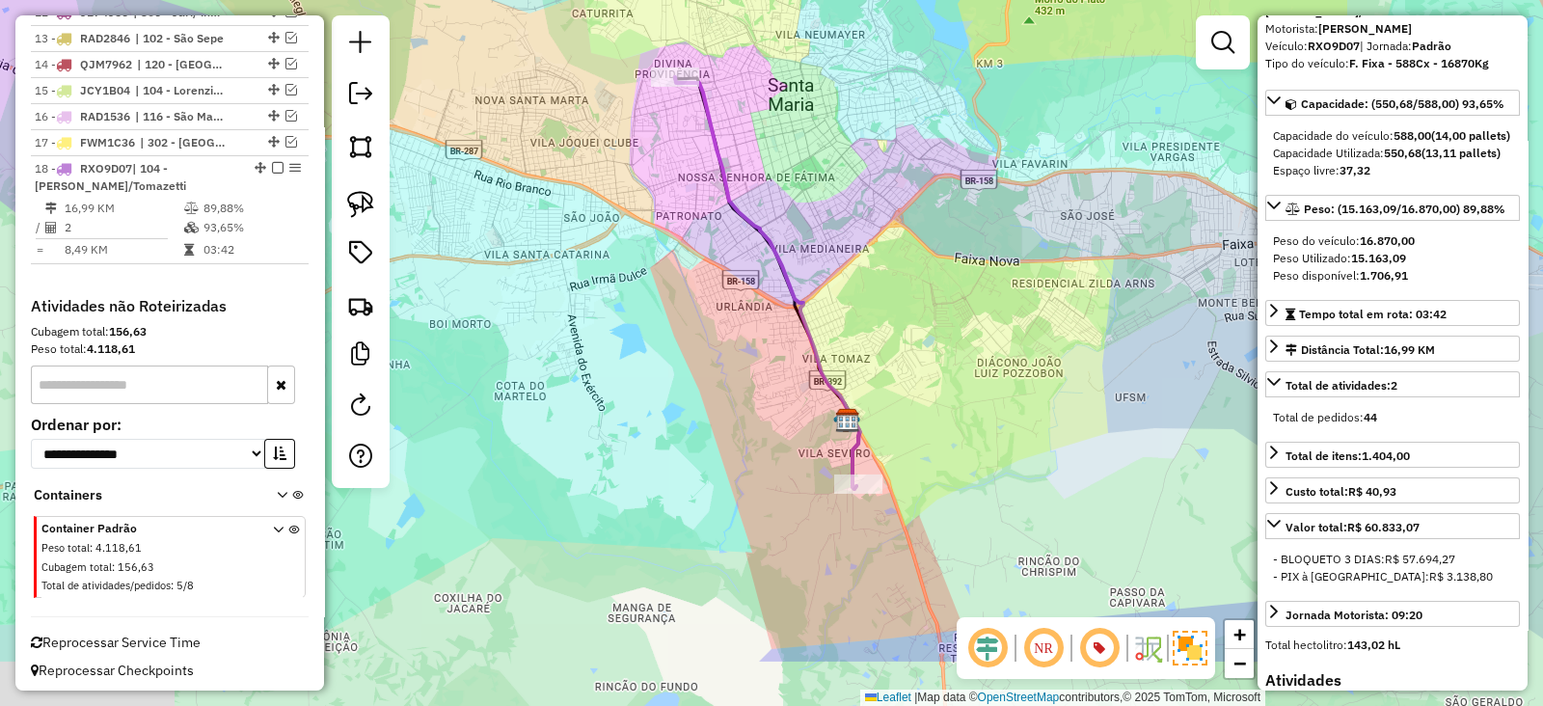
drag, startPoint x: 564, startPoint y: 200, endPoint x: 551, endPoint y: 170, distance: 32.8
click at [551, 170] on div "Janela de atendimento Grade de atendimento Capacidade Transportadoras Veículos …" at bounding box center [771, 353] width 1543 height 706
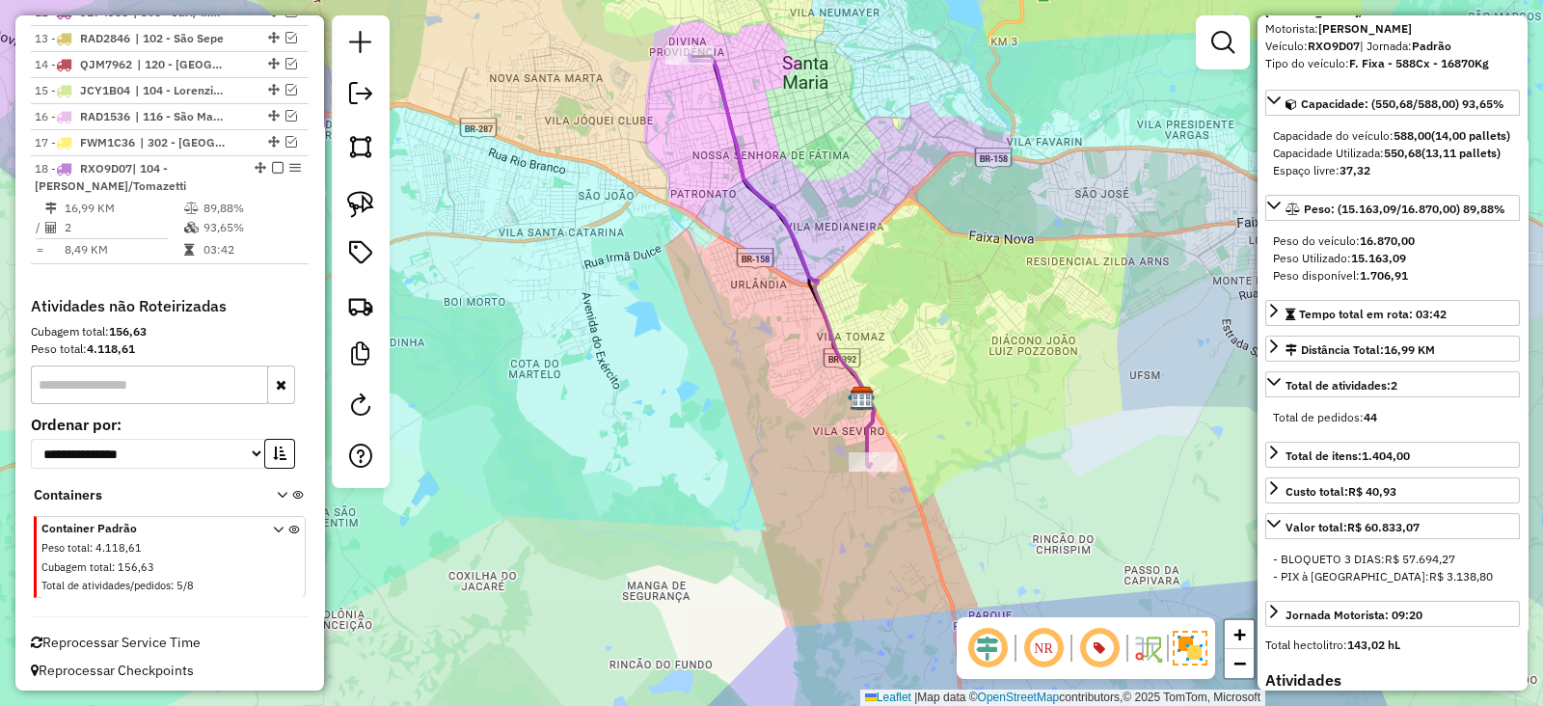
click at [558, 248] on div "Janela de atendimento Grade de atendimento Capacidade Transportadoras Veículos …" at bounding box center [771, 353] width 1543 height 706
drag, startPoint x: 500, startPoint y: 214, endPoint x: 546, endPoint y: 265, distance: 68.3
click at [546, 265] on div "Janela de atendimento Grade de atendimento Capacidade Transportadoras Veículos …" at bounding box center [771, 353] width 1543 height 706
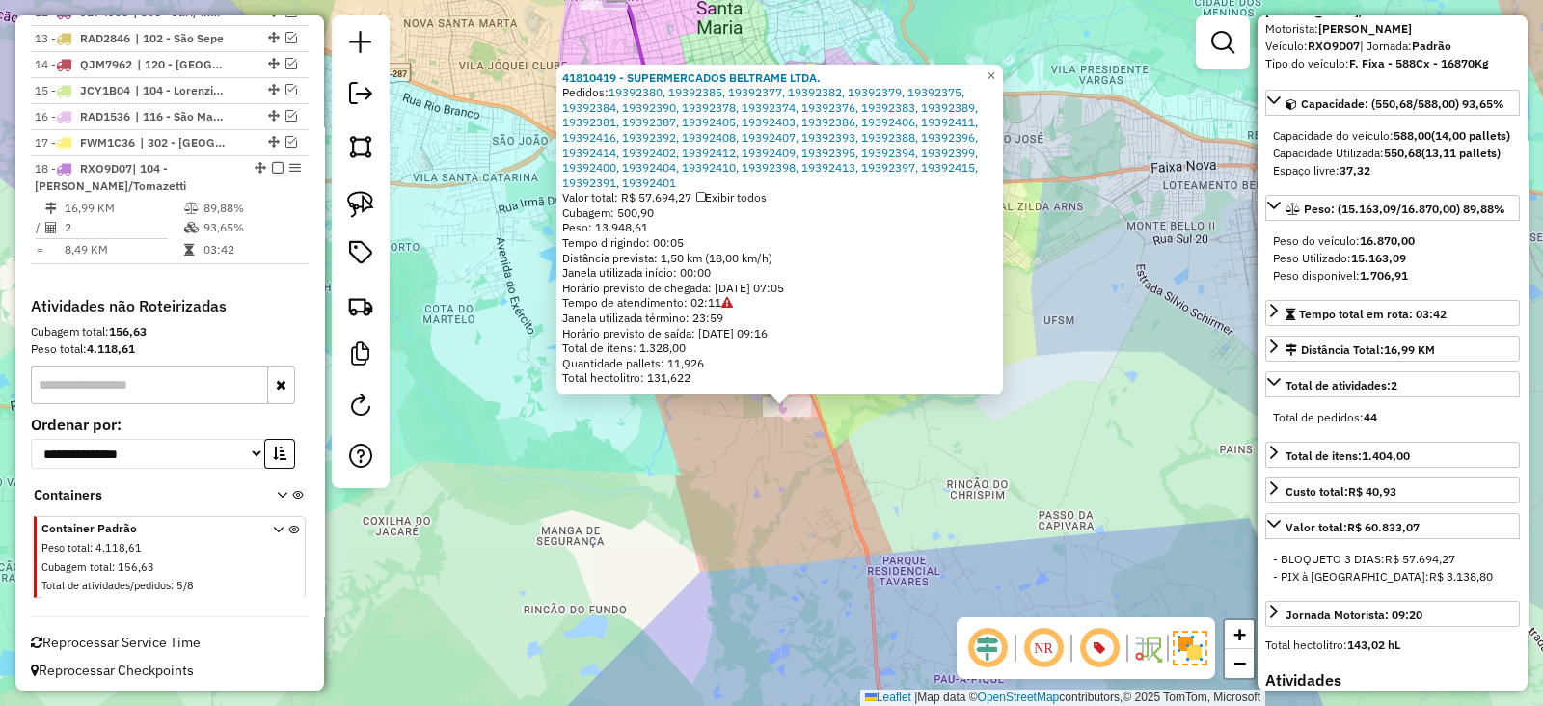
drag, startPoint x: 656, startPoint y: 412, endPoint x: 669, endPoint y: 463, distance: 52.9
click at [669, 463] on div "41810419 - SUPERMERCADOS BELTRAME LTDA. Pedidos: 19392380, 19392385, 19392377, …" at bounding box center [771, 353] width 1543 height 706
click at [272, 163] on em at bounding box center [278, 168] width 12 height 12
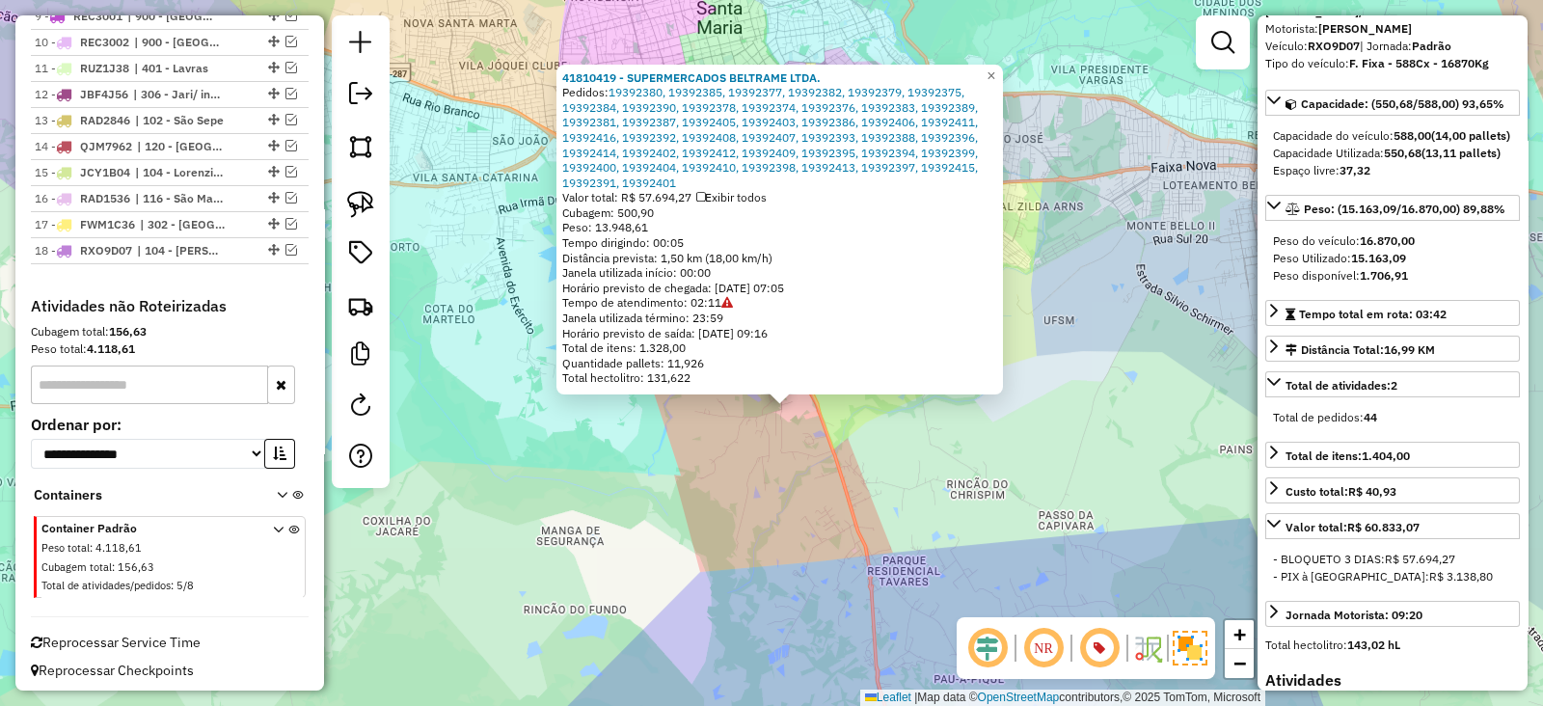
click at [503, 268] on div "41810419 - SUPERMERCADOS BELTRAME LTDA. Pedidos: 19392380, 19392385, 19392377, …" at bounding box center [771, 353] width 1543 height 706
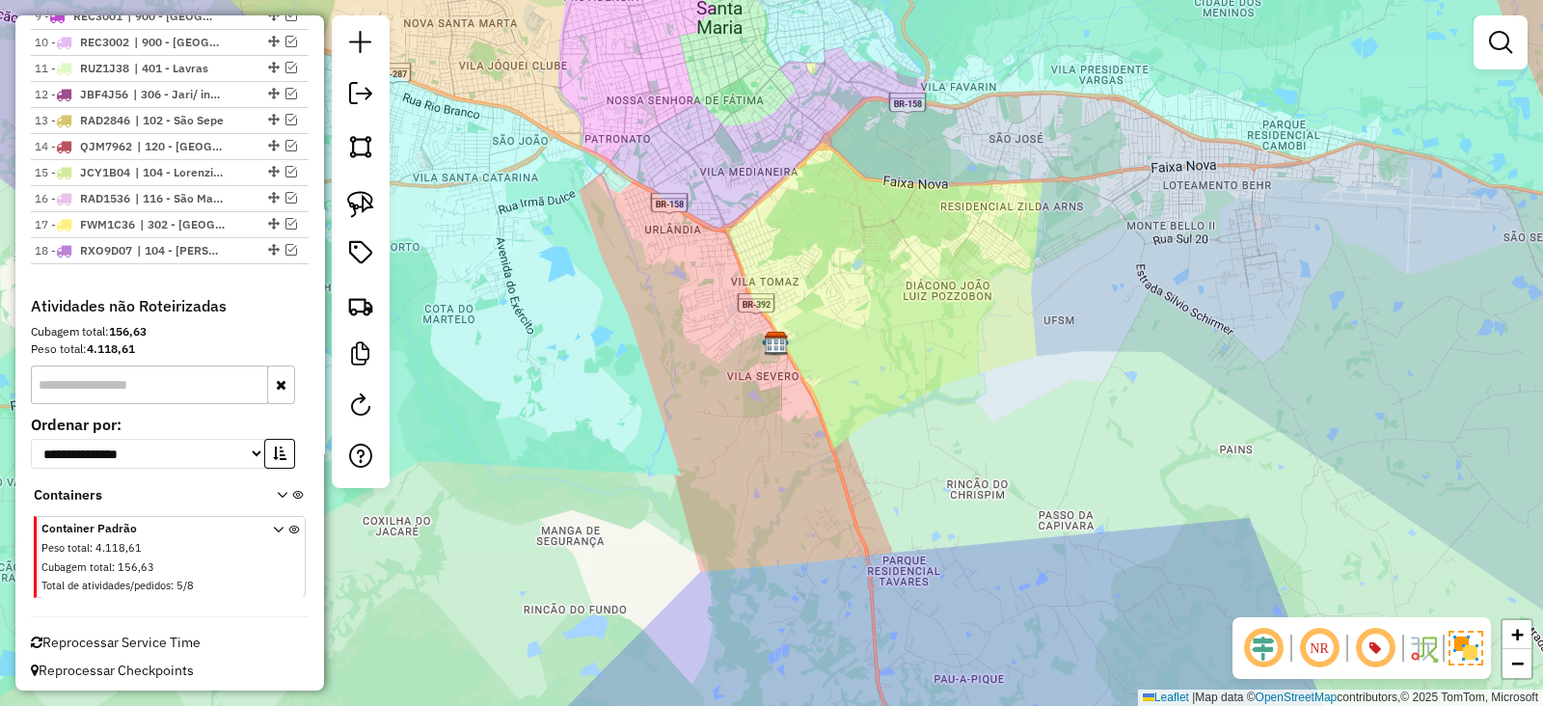
drag, startPoint x: 725, startPoint y: 294, endPoint x: 791, endPoint y: 310, distance: 67.6
click at [781, 308] on div "Janela de atendimento Grade de atendimento Capacidade Transportadoras Veículos …" at bounding box center [771, 353] width 1543 height 706
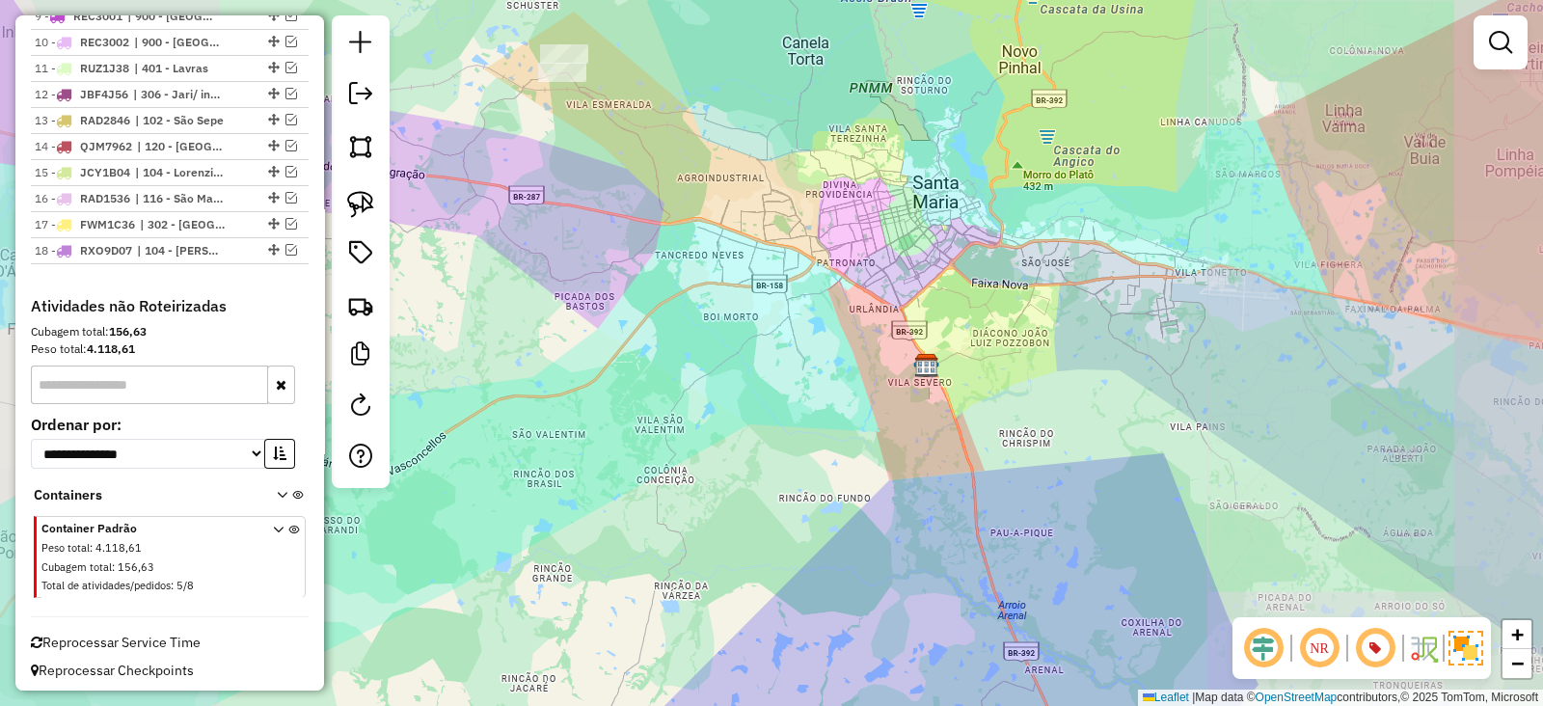
drag, startPoint x: 732, startPoint y: 366, endPoint x: 732, endPoint y: 388, distance: 21.2
click at [732, 386] on div "Janela de atendimento Grade de atendimento Capacidade Transportadoras Veículos …" at bounding box center [771, 353] width 1543 height 706
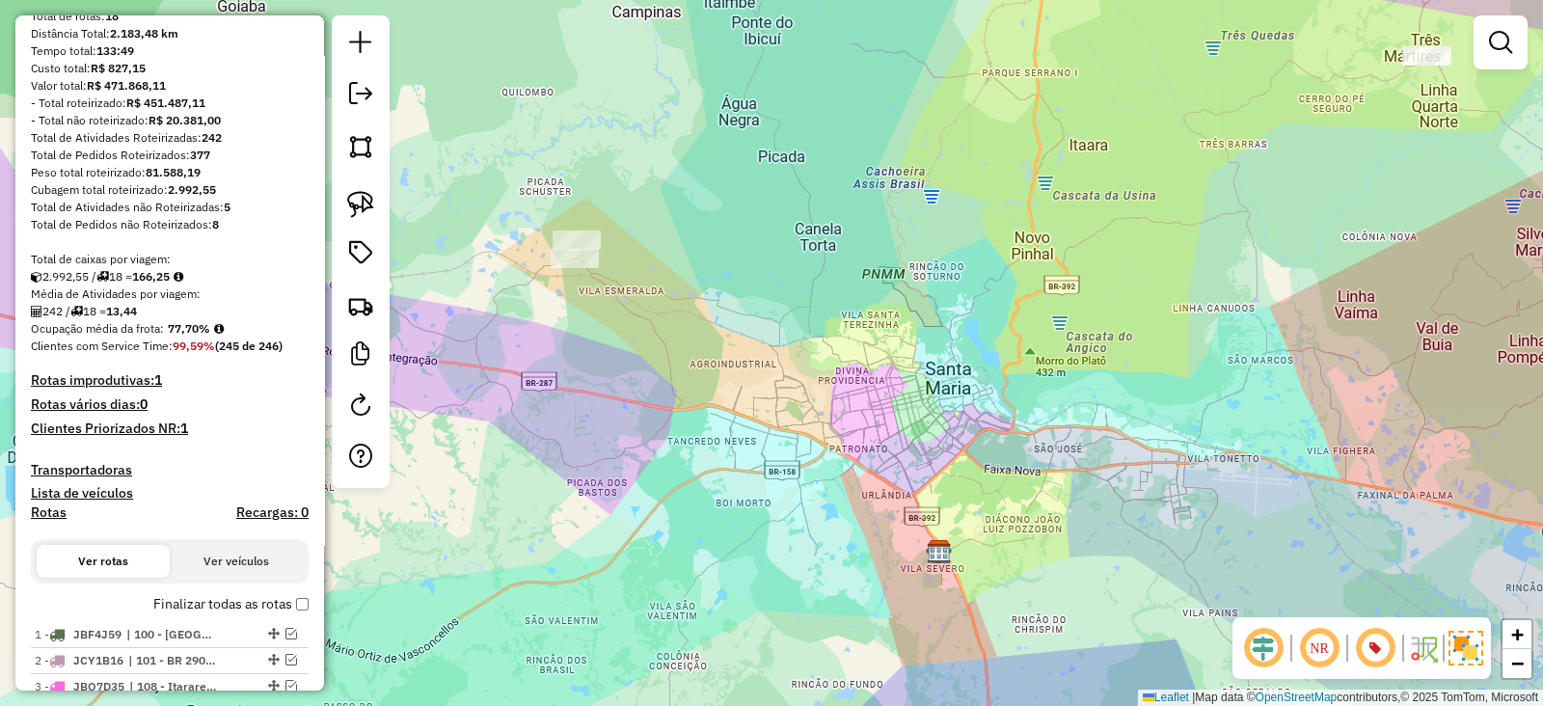
scroll to position [201, 0]
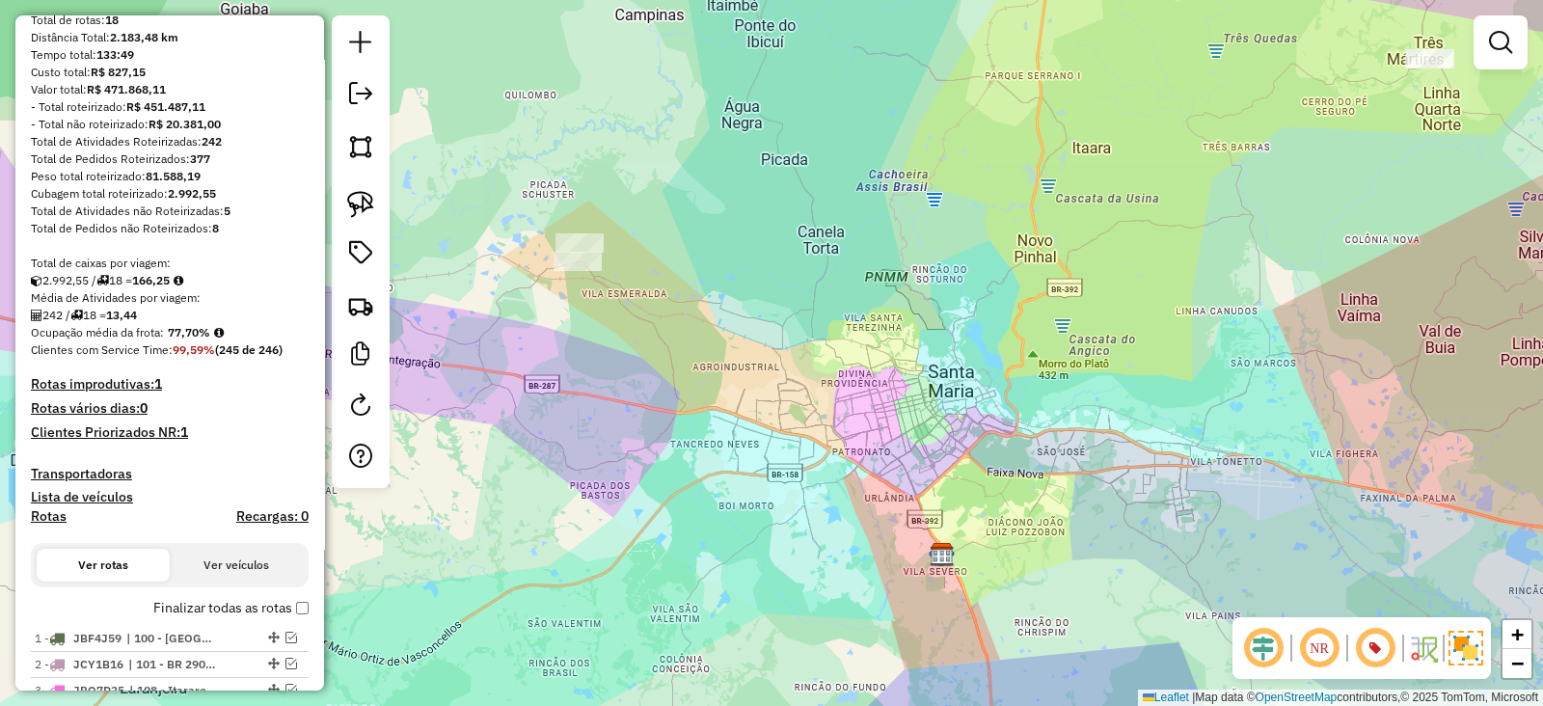
drag, startPoint x: 740, startPoint y: 236, endPoint x: 760, endPoint y: 295, distance: 61.9
click at [762, 295] on div "Janela de atendimento Grade de atendimento Capacidade Transportadoras Veículos …" at bounding box center [771, 353] width 1543 height 706
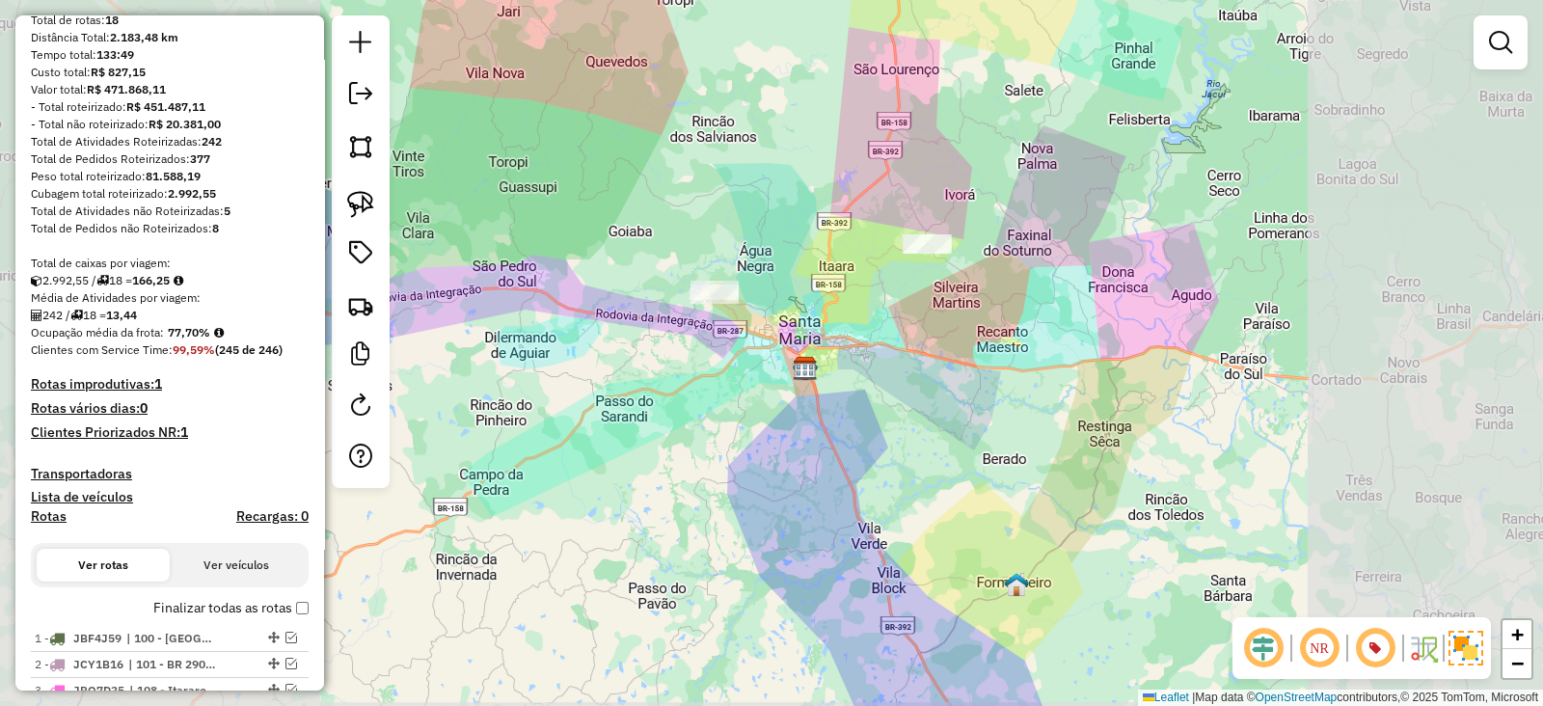
drag, startPoint x: 778, startPoint y: 224, endPoint x: 739, endPoint y: 328, distance: 111.0
click at [739, 328] on div "Janela de atendimento Grade de atendimento Capacidade Transportadoras Veículos …" at bounding box center [771, 353] width 1543 height 706
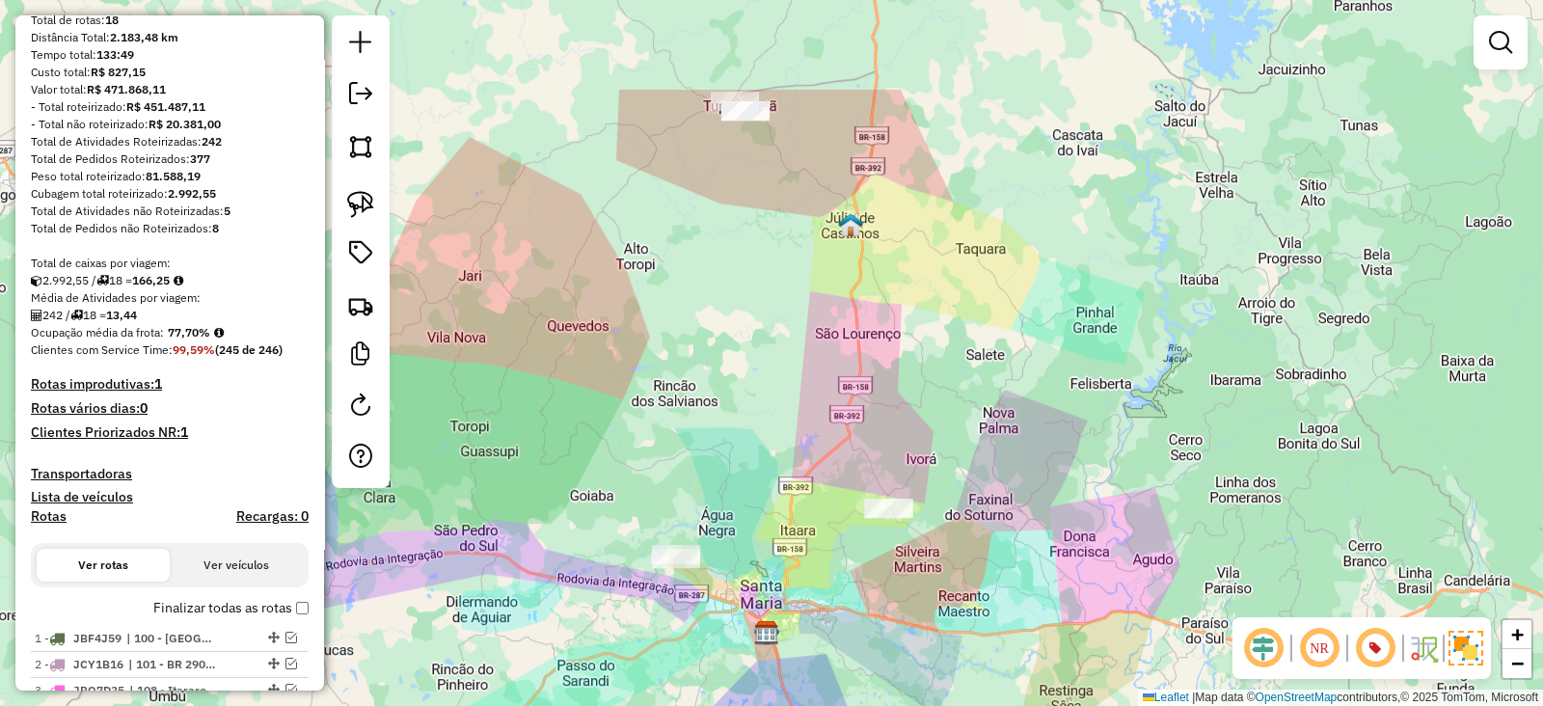
drag, startPoint x: 718, startPoint y: 248, endPoint x: 714, endPoint y: 409, distance: 161.1
click at [718, 412] on div "Janela de atendimento Grade de atendimento Capacidade Transportadoras Veículos …" at bounding box center [771, 353] width 1543 height 706
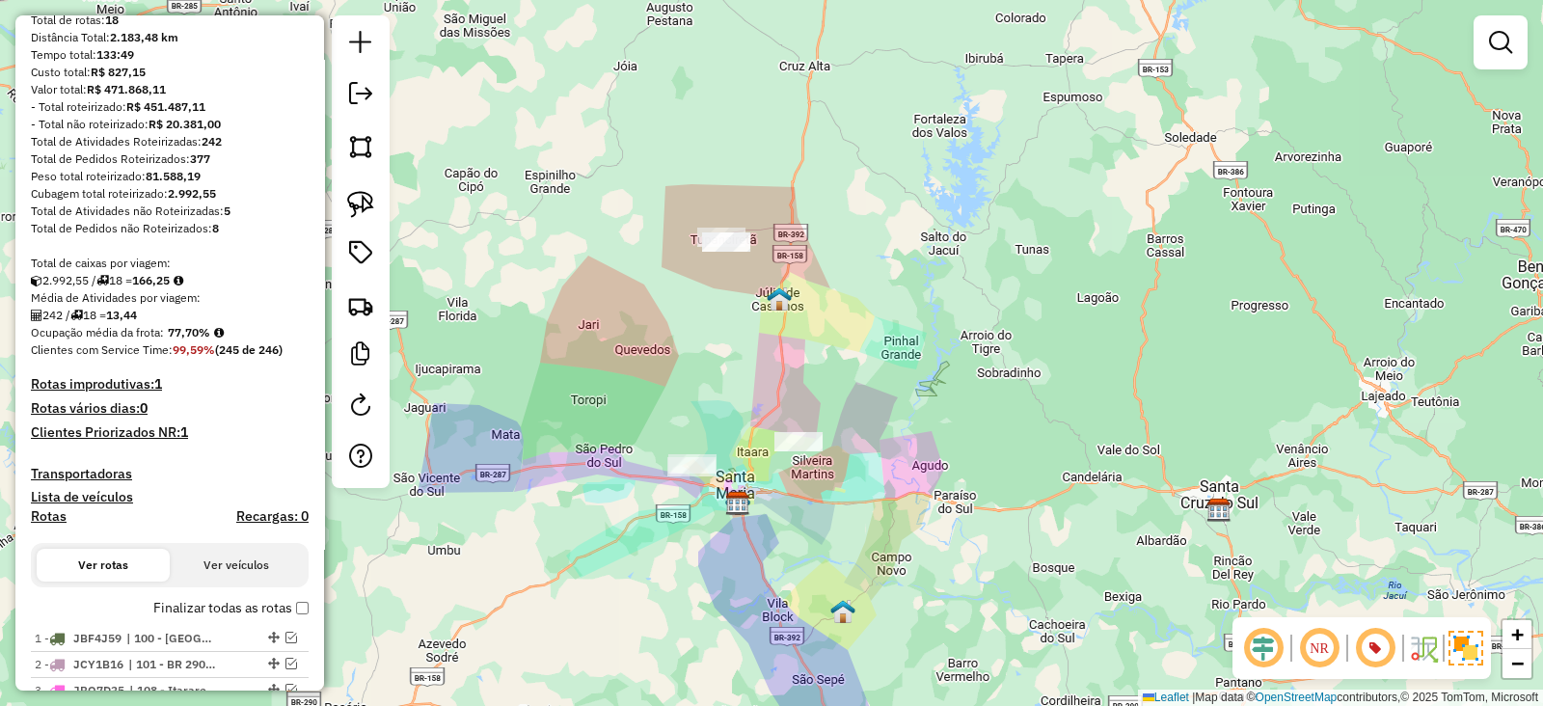
drag, startPoint x: 715, startPoint y: 359, endPoint x: 717, endPoint y: 310, distance: 48.2
click at [717, 320] on div "Janela de atendimento Grade de atendimento Capacidade Transportadoras Veículos …" at bounding box center [771, 353] width 1543 height 706
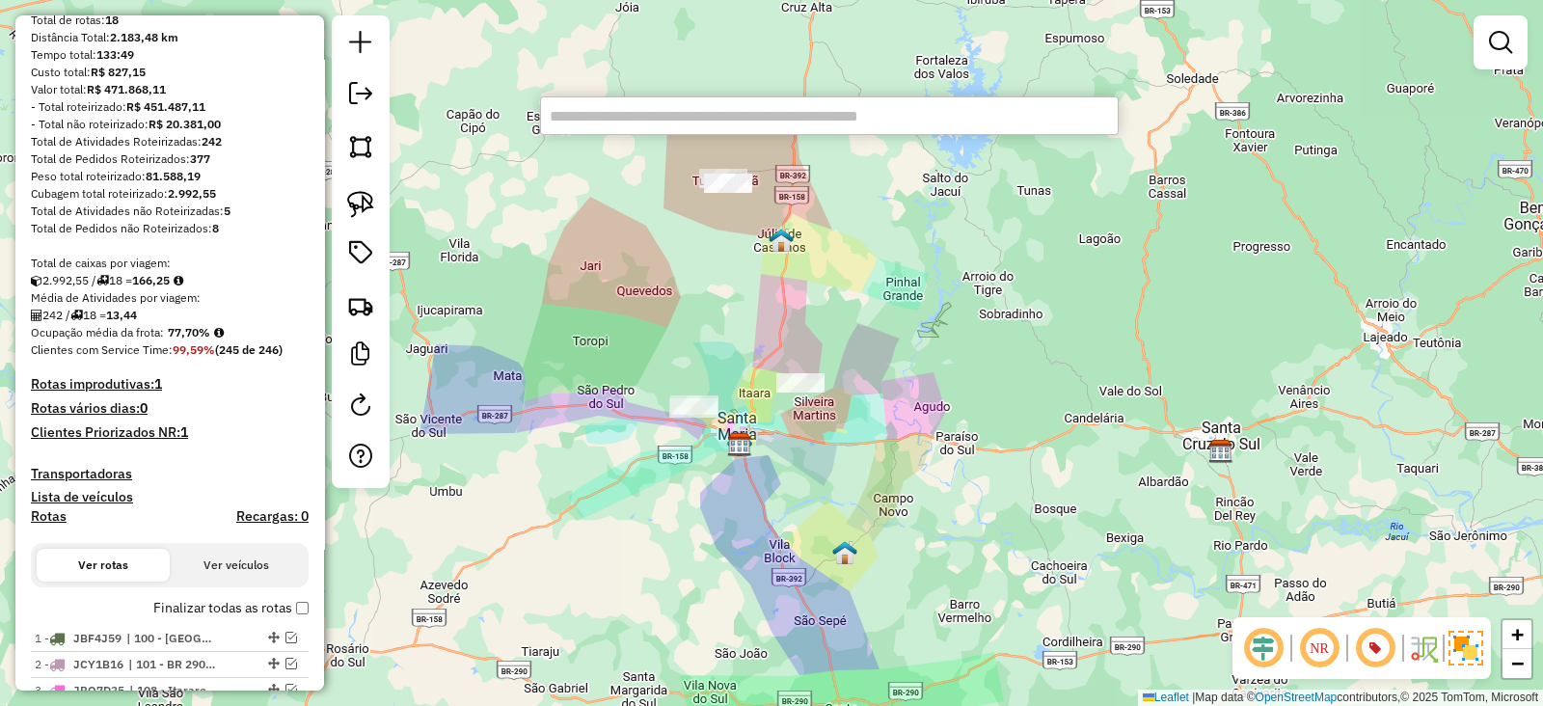
paste input "****"
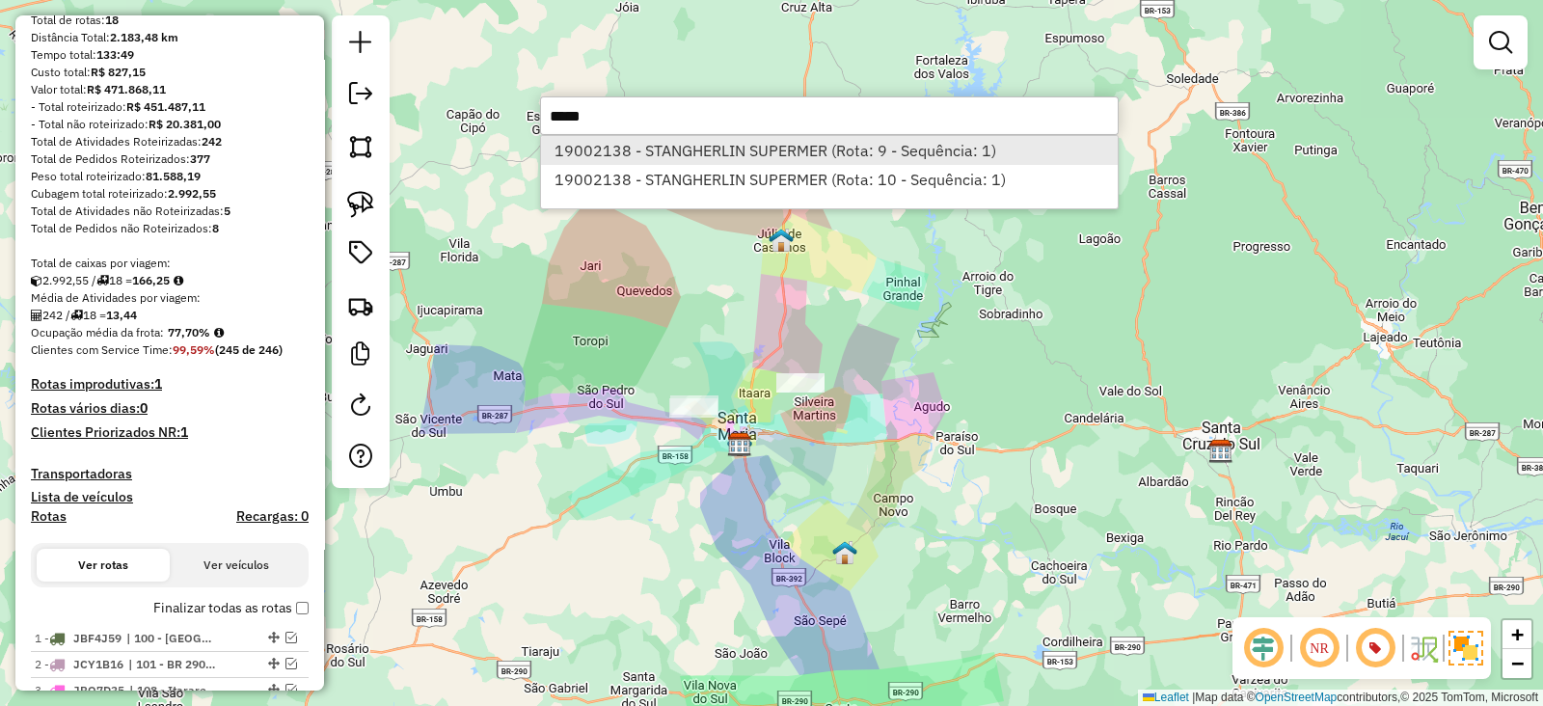
type input "****"
click at [667, 147] on li "19002138 - STANGHERLIN SUPERMER (Rota: 9 - Sequência: 1)" at bounding box center [829, 150] width 577 height 29
select select "*********"
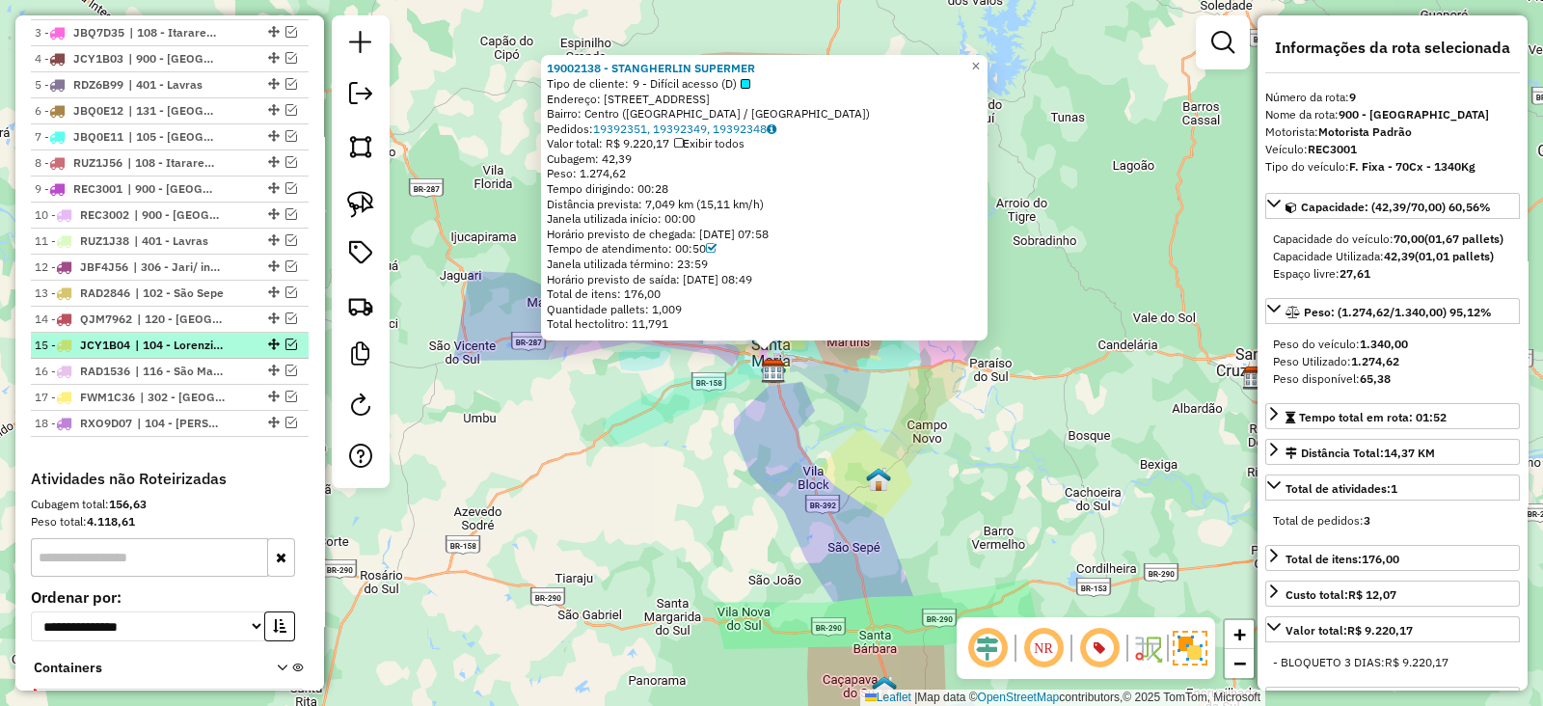
scroll to position [848, 0]
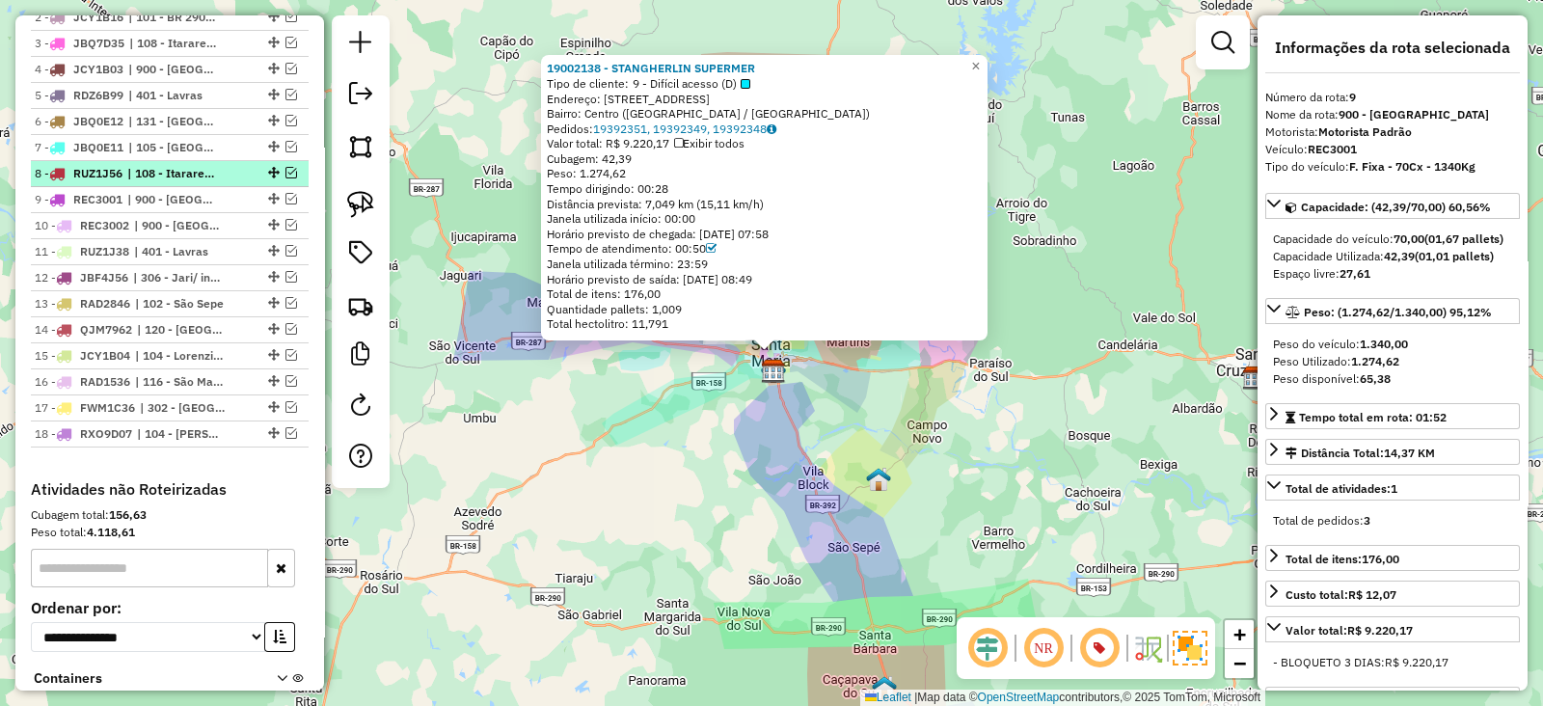
click at [286, 167] on em at bounding box center [291, 173] width 12 height 12
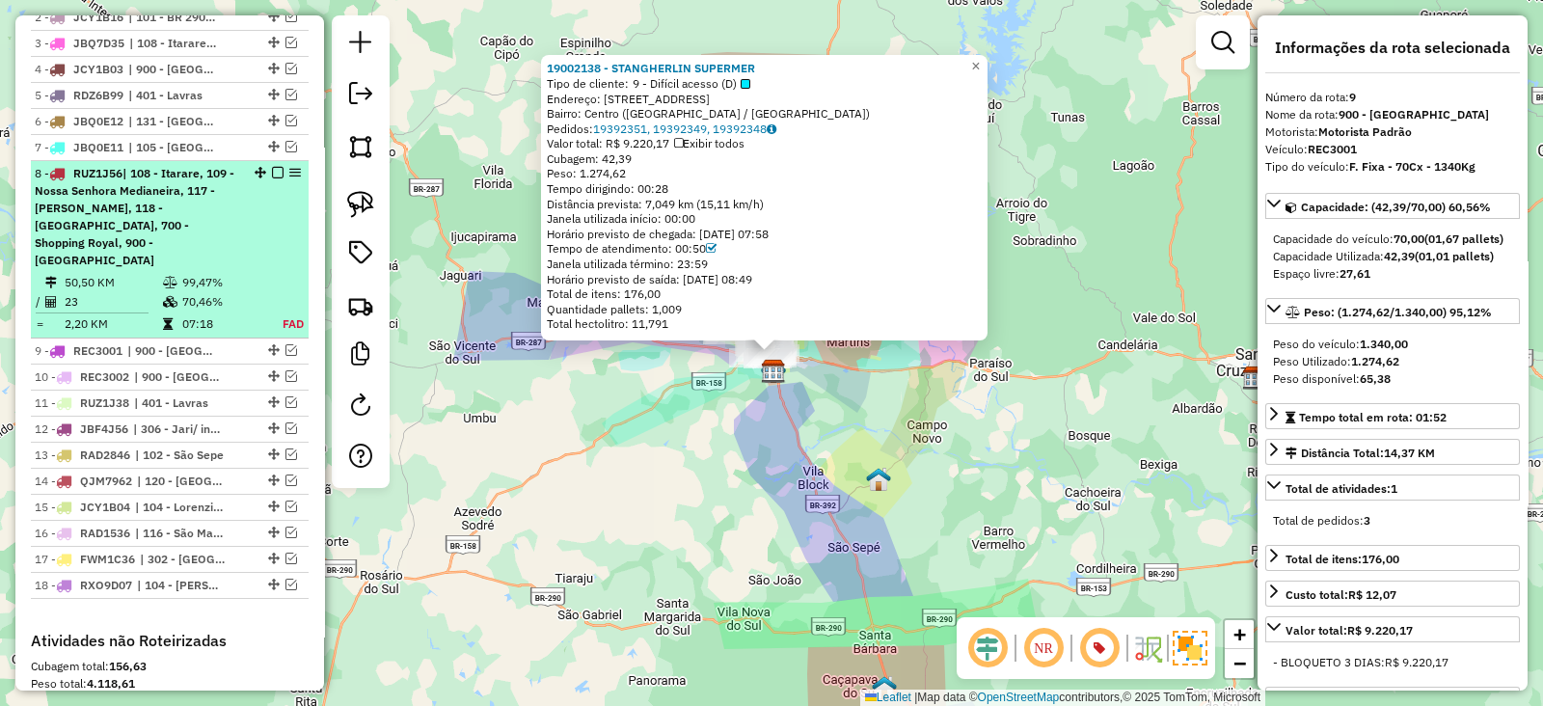
click at [274, 171] on em at bounding box center [278, 173] width 12 height 12
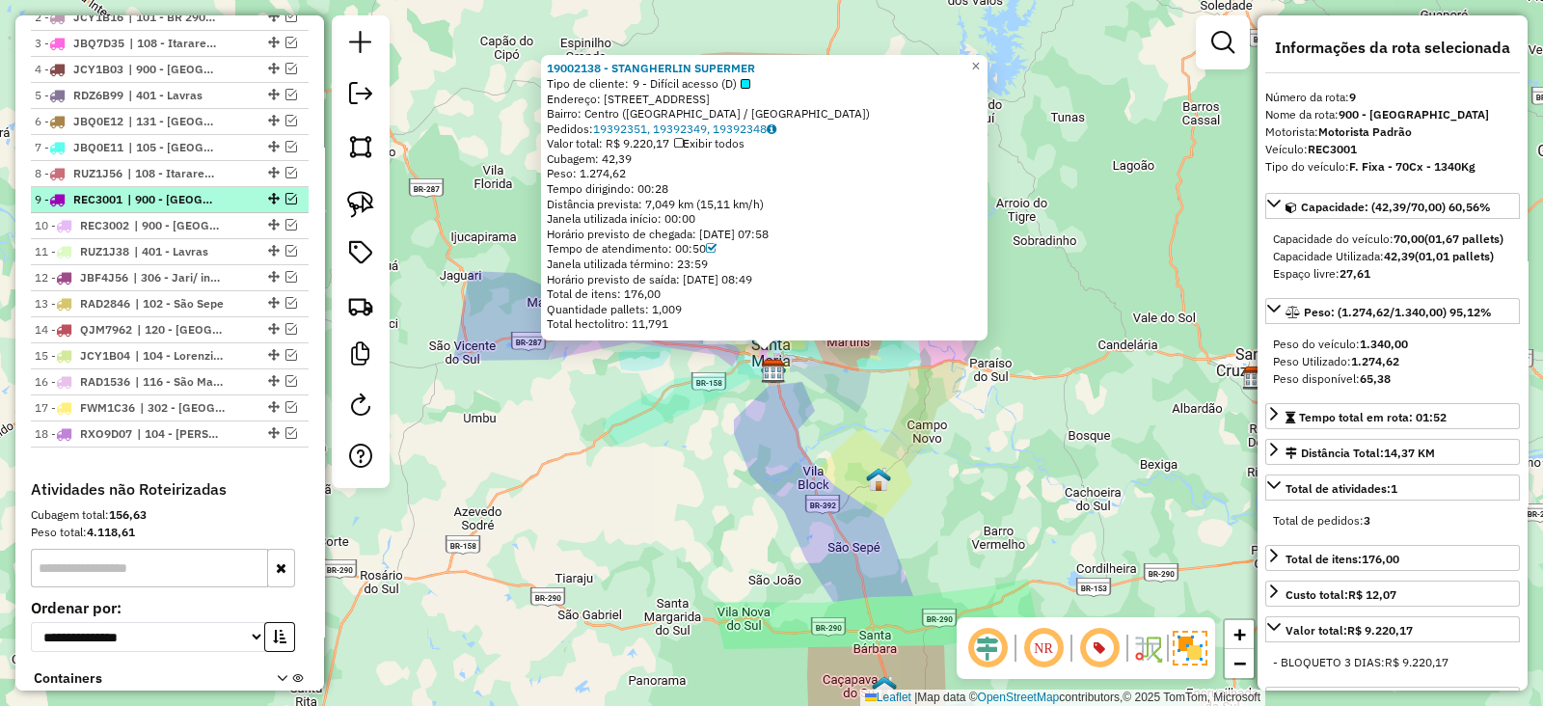
click at [278, 193] on div at bounding box center [272, 199] width 58 height 12
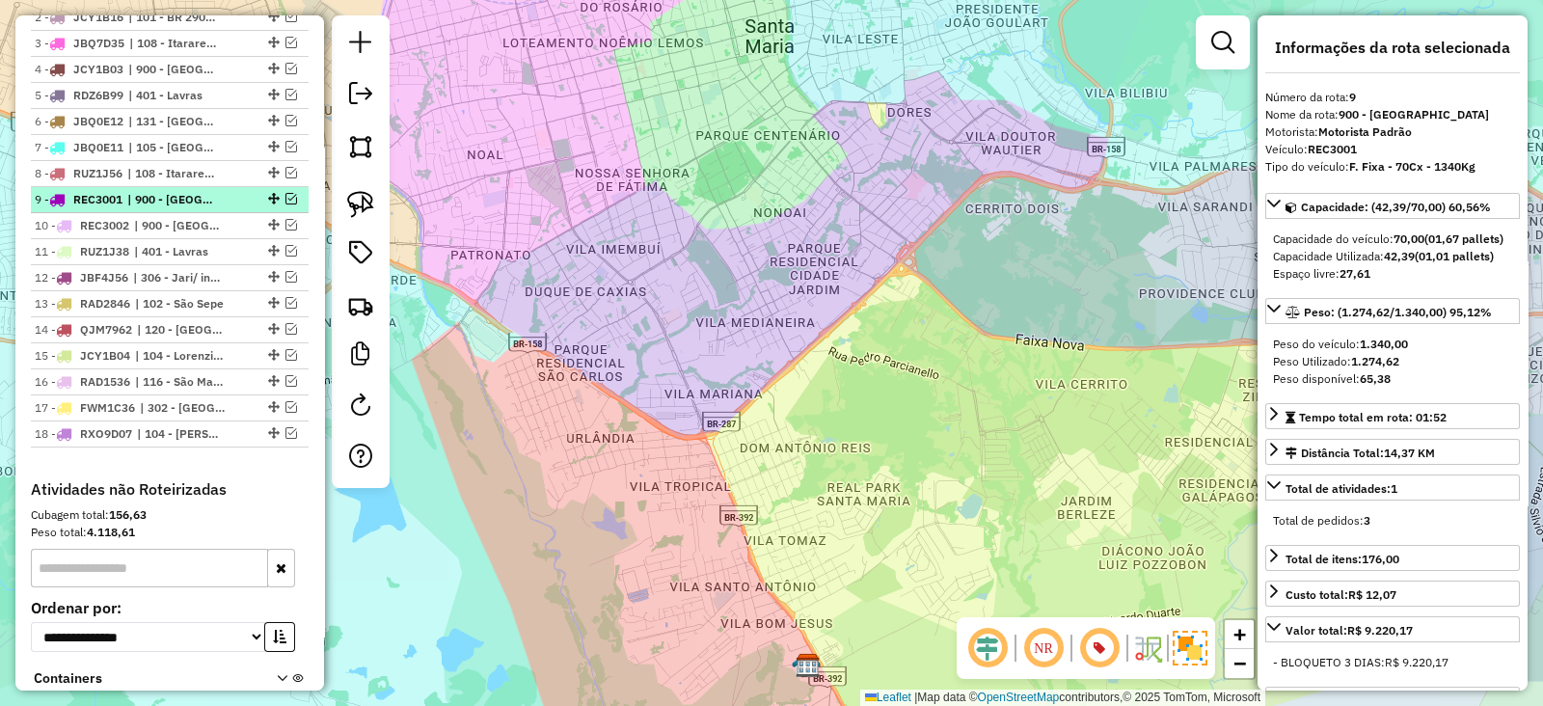
click at [285, 193] on em at bounding box center [291, 199] width 12 height 12
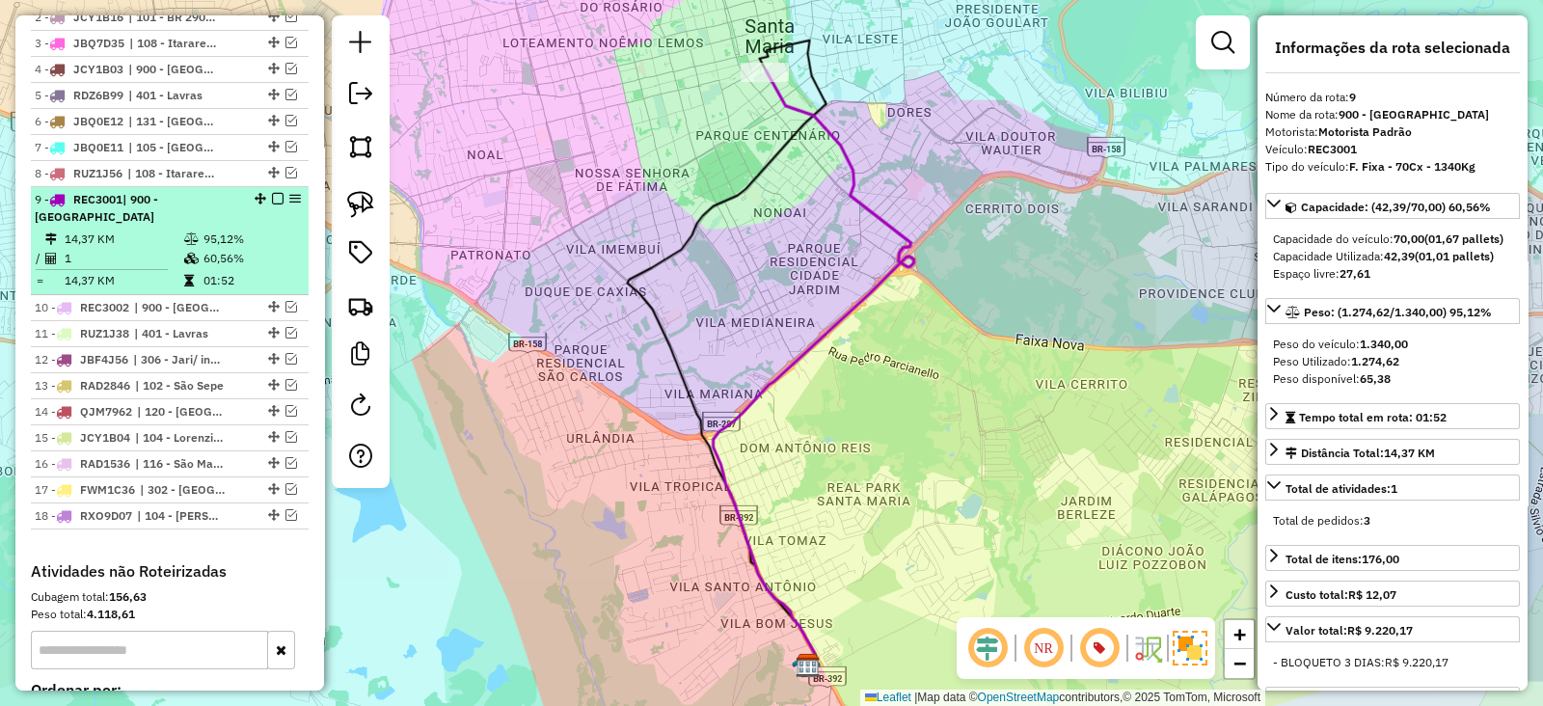
click at [277, 195] on em at bounding box center [278, 199] width 12 height 12
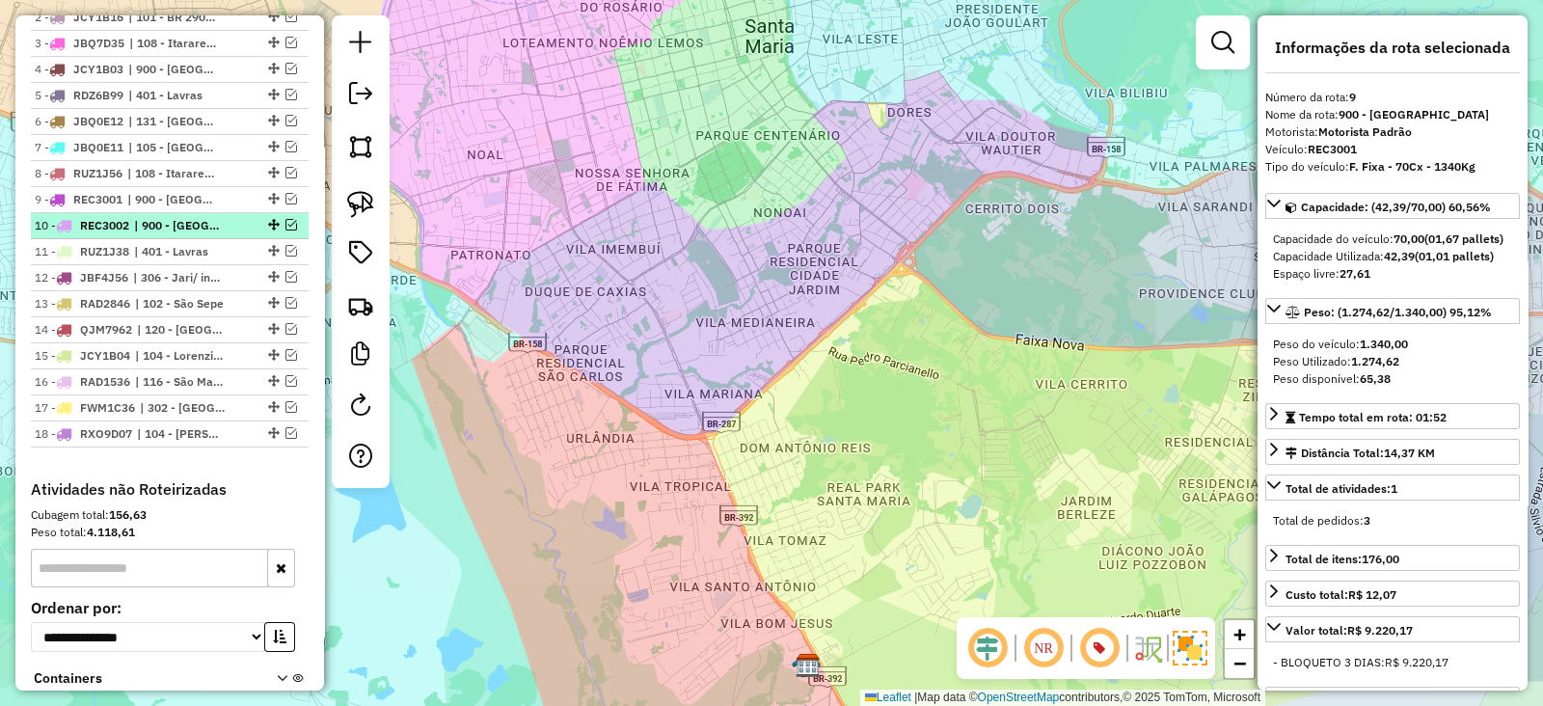
click at [286, 219] on em at bounding box center [291, 225] width 12 height 12
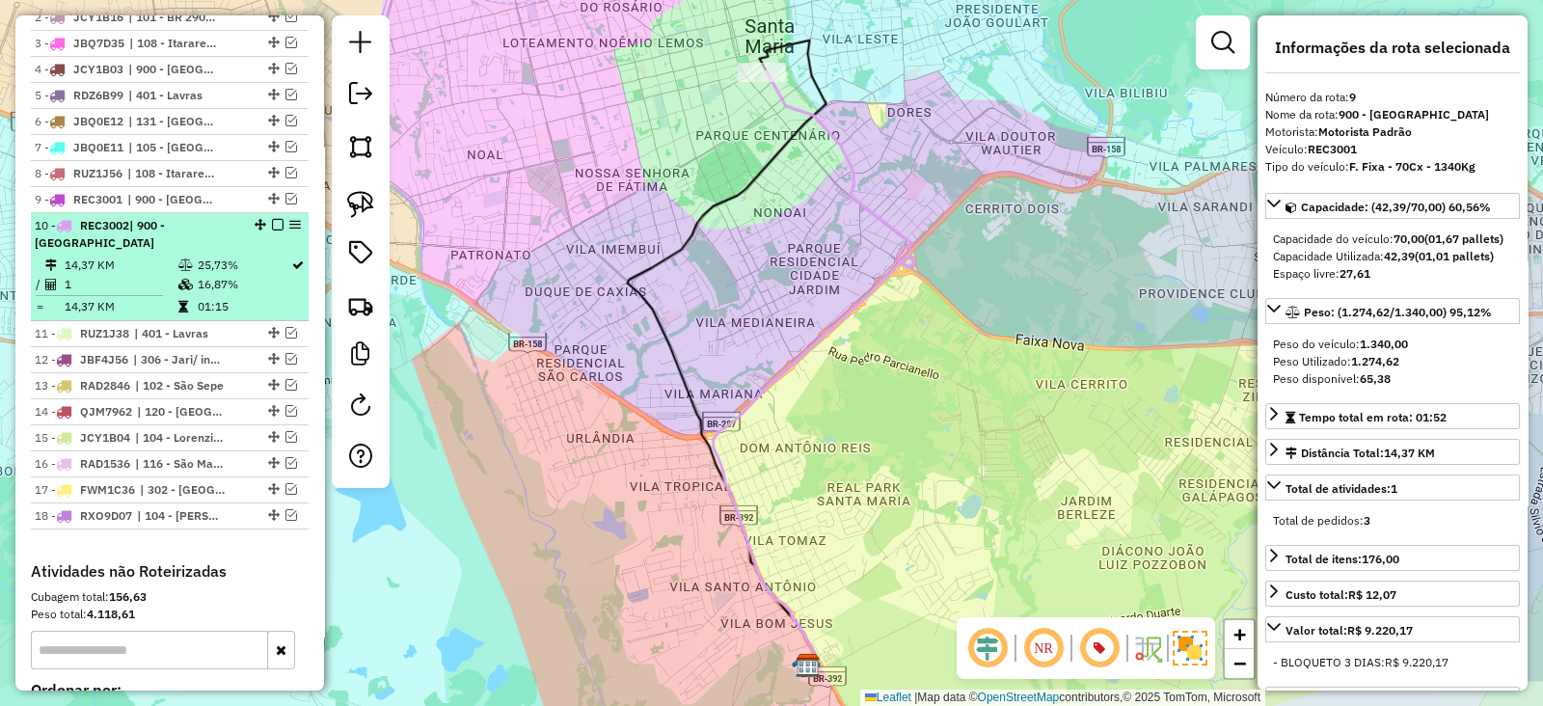
click at [272, 220] on em at bounding box center [278, 225] width 12 height 12
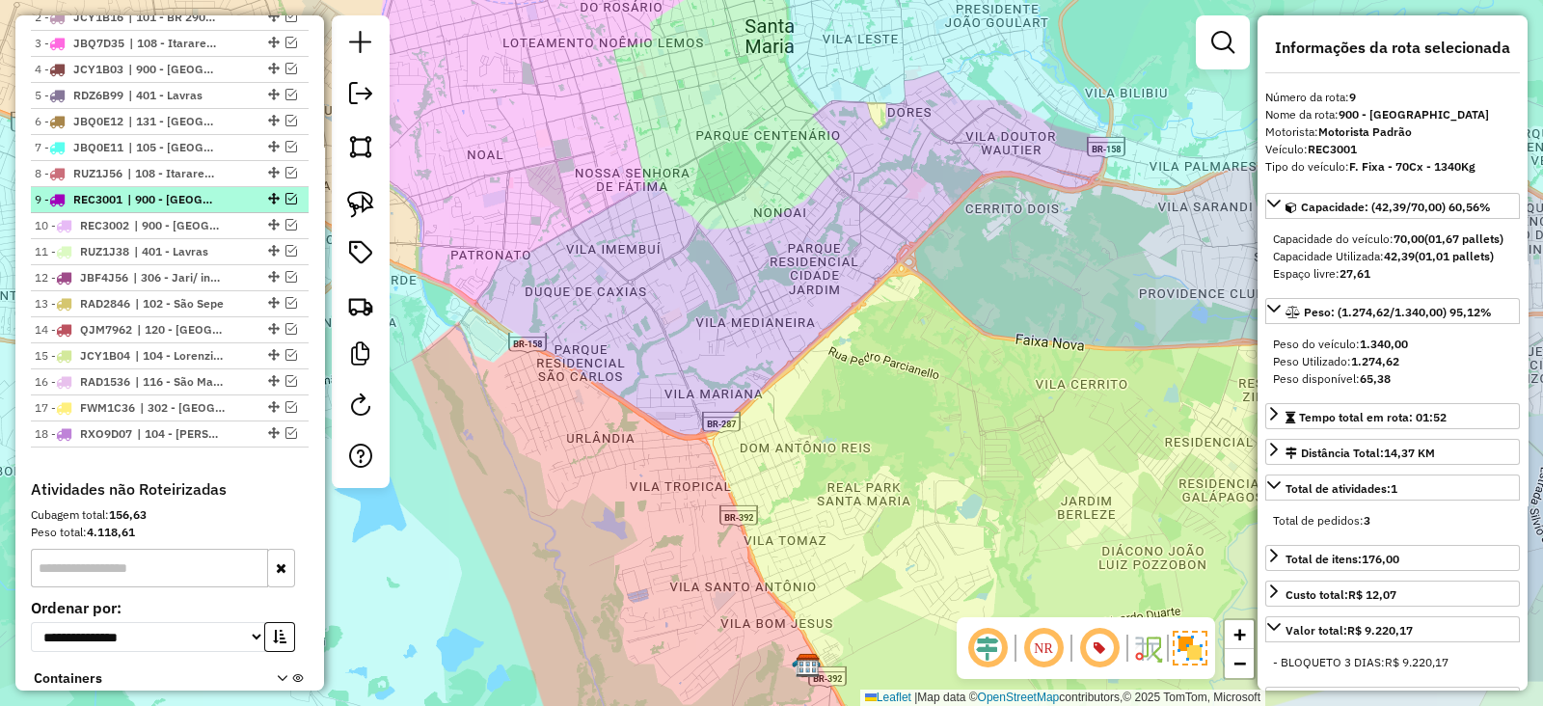
click at [287, 199] on em at bounding box center [291, 199] width 12 height 12
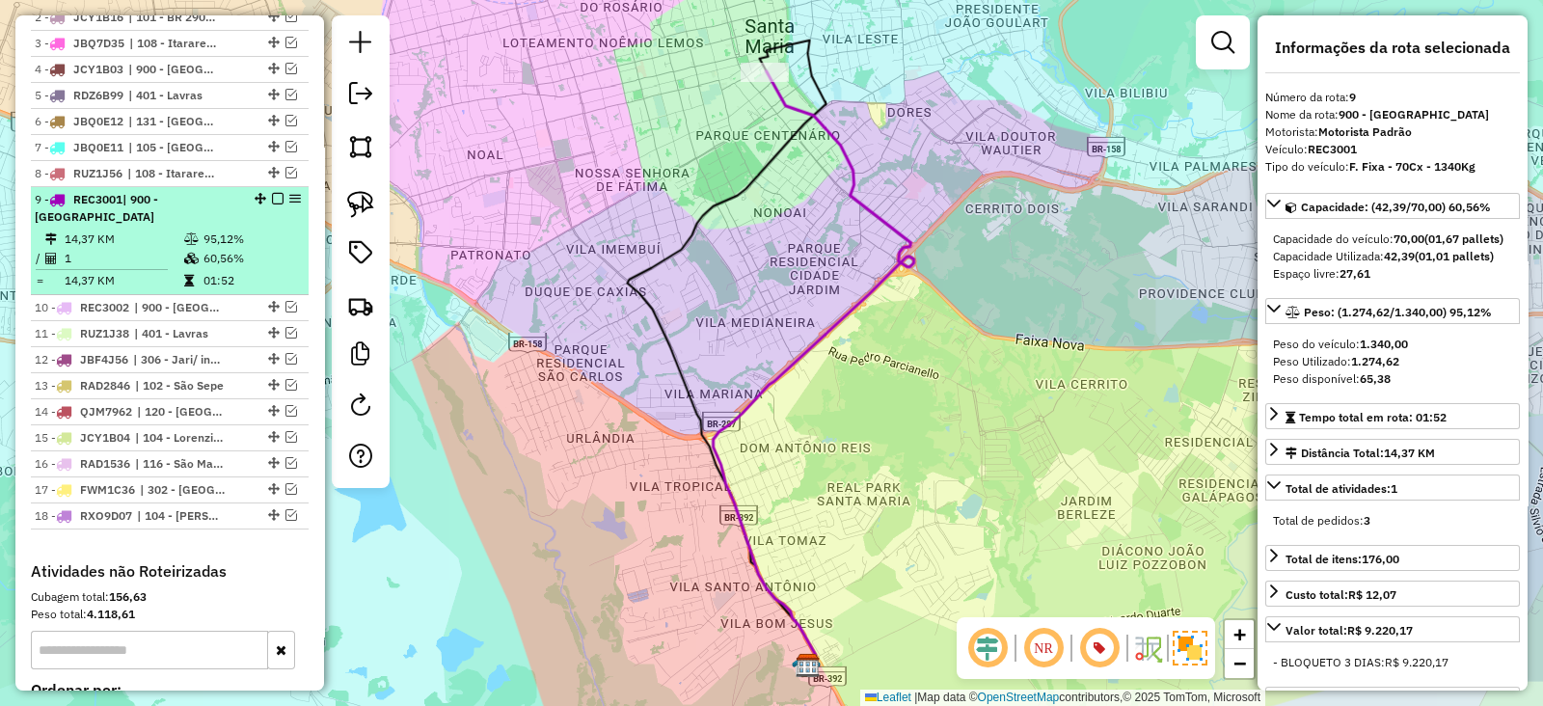
click at [272, 194] on em at bounding box center [278, 199] width 12 height 12
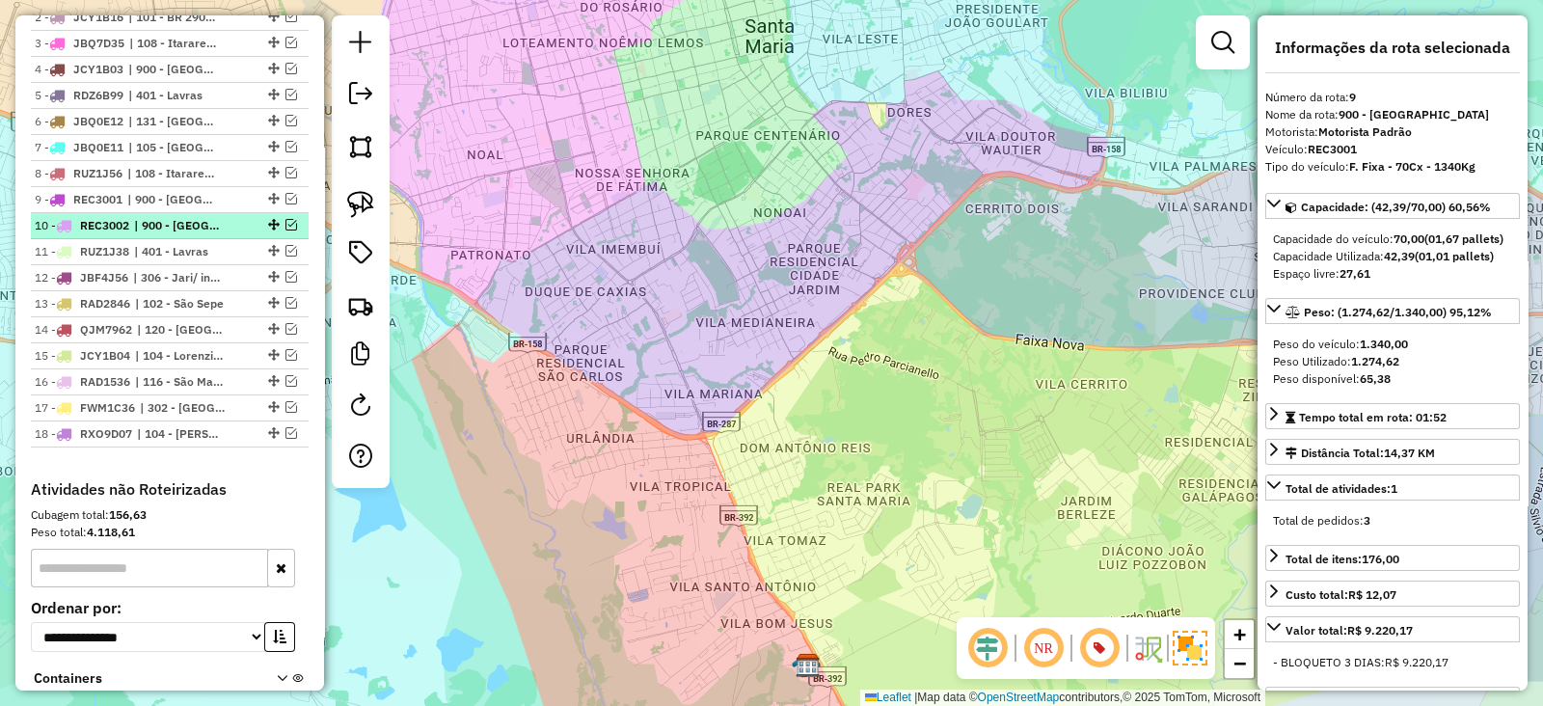
click at [285, 219] on em at bounding box center [291, 225] width 12 height 12
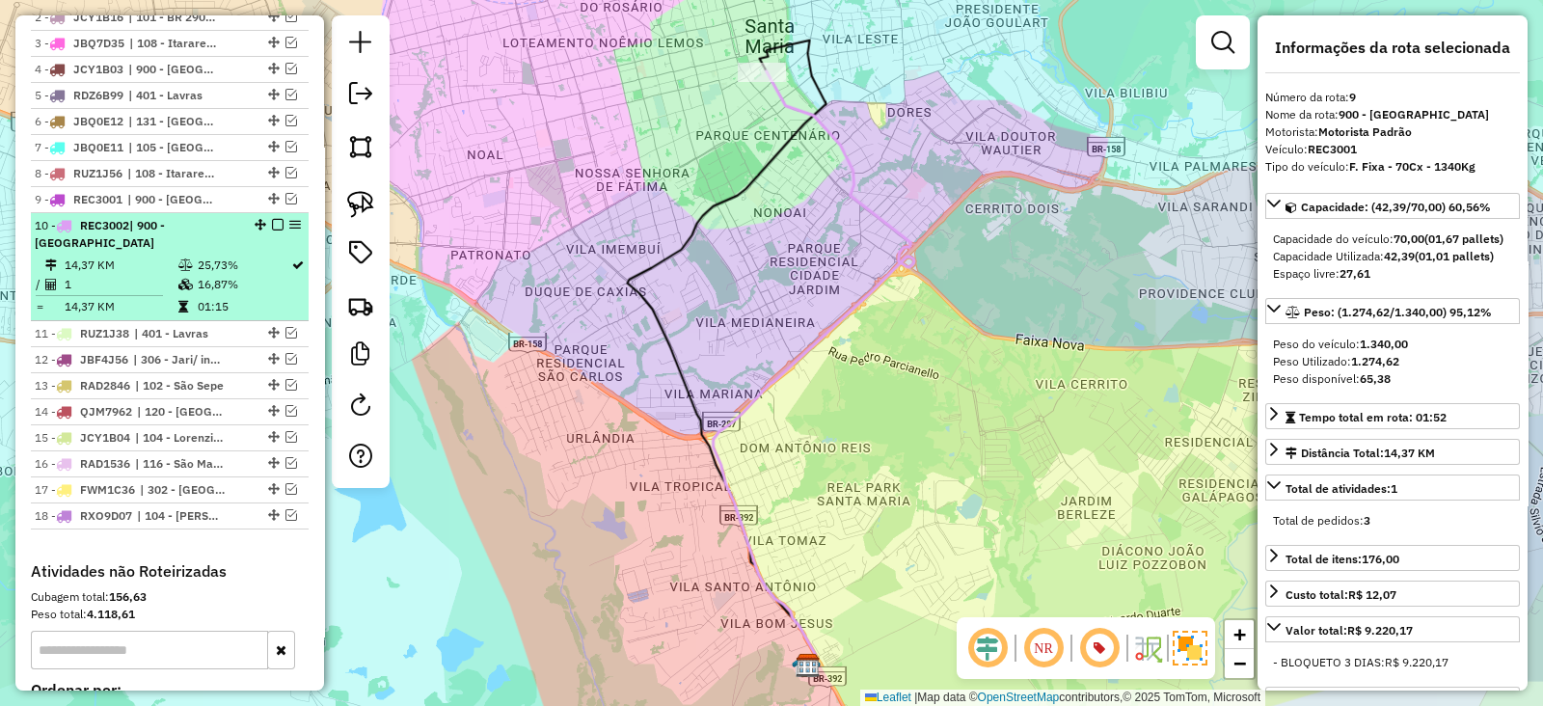
click at [272, 219] on em at bounding box center [278, 225] width 12 height 12
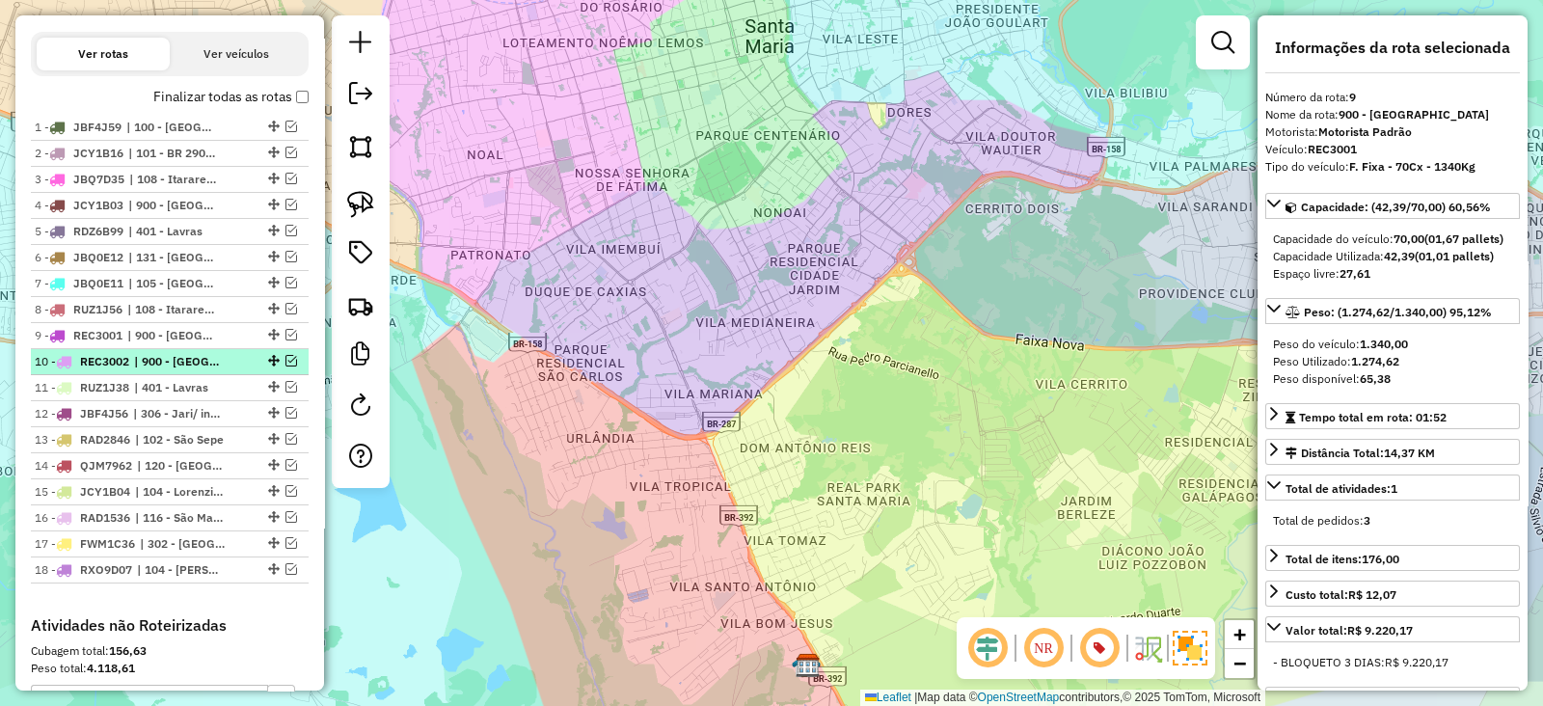
scroll to position [712, 0]
click at [563, 310] on div "Janela de atendimento Grade de atendimento Capacidade Transportadoras Veículos …" at bounding box center [771, 353] width 1543 height 706
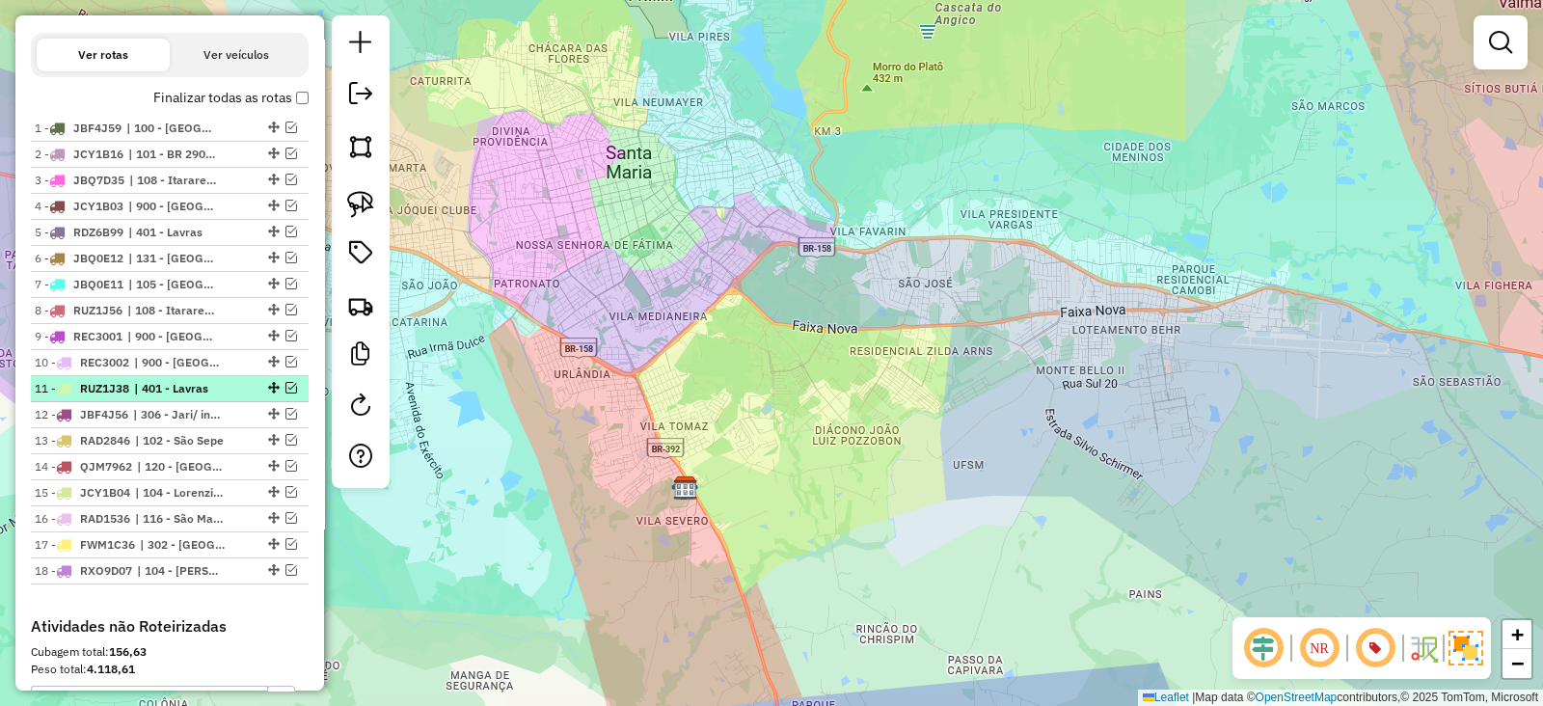
click at [285, 385] on em at bounding box center [291, 388] width 12 height 12
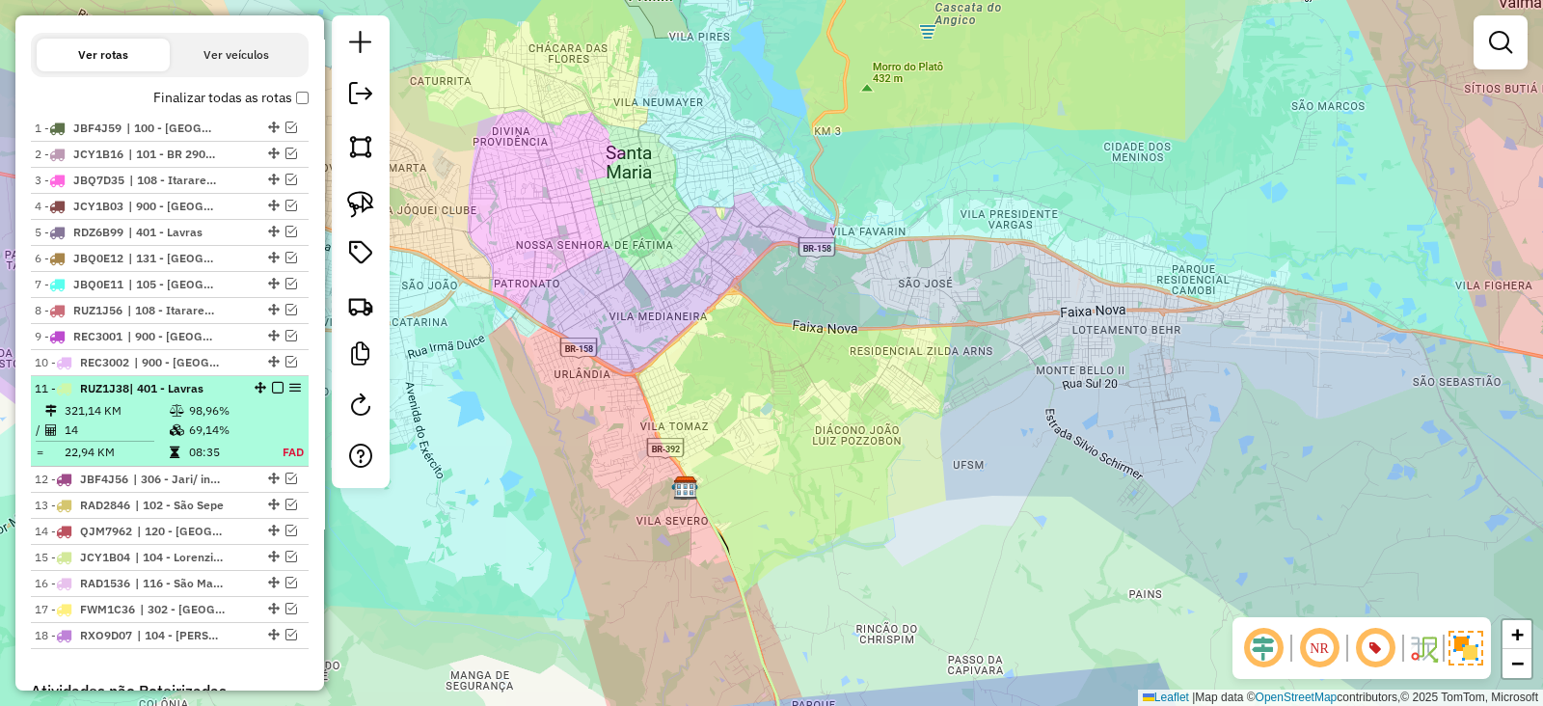
click at [272, 382] on em at bounding box center [278, 388] width 12 height 12
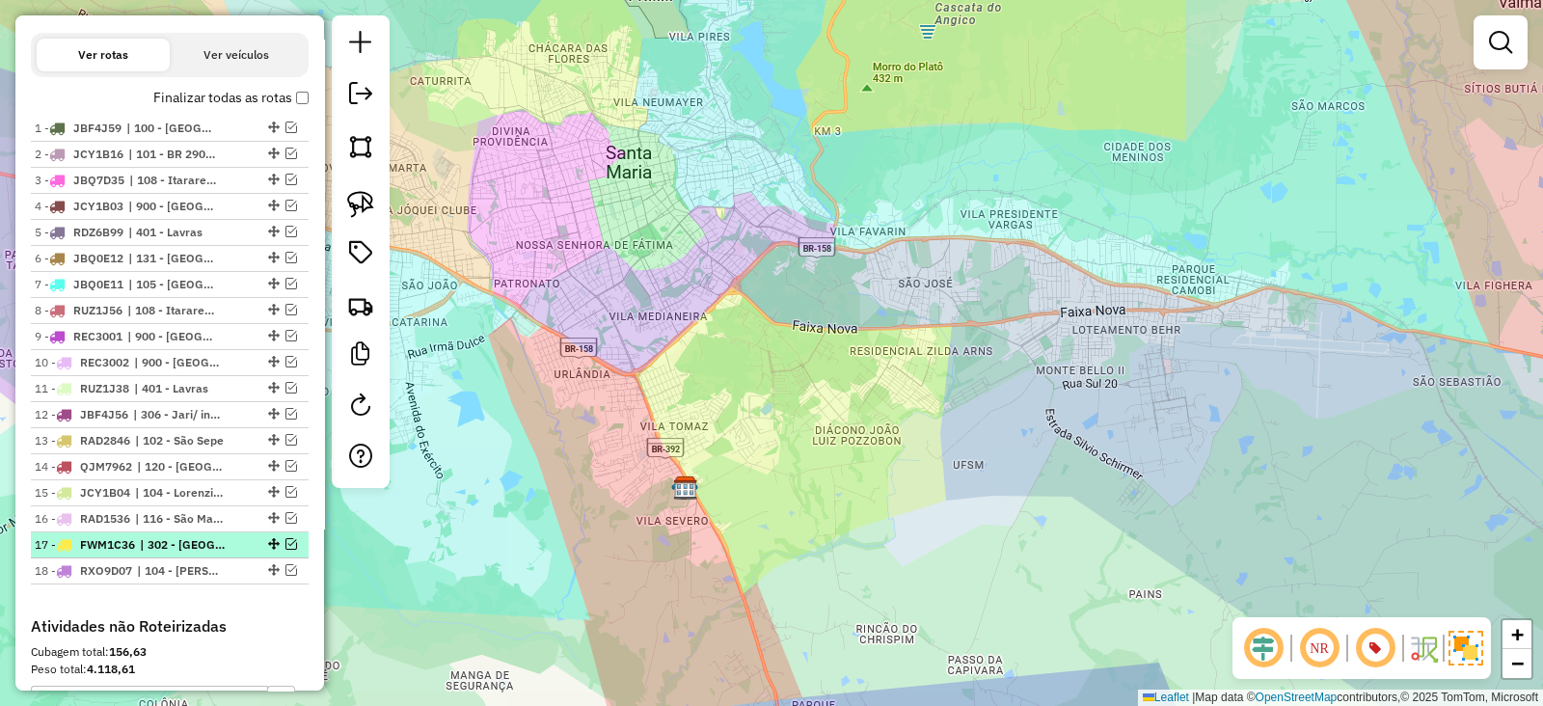
click at [285, 542] on em at bounding box center [291, 544] width 12 height 12
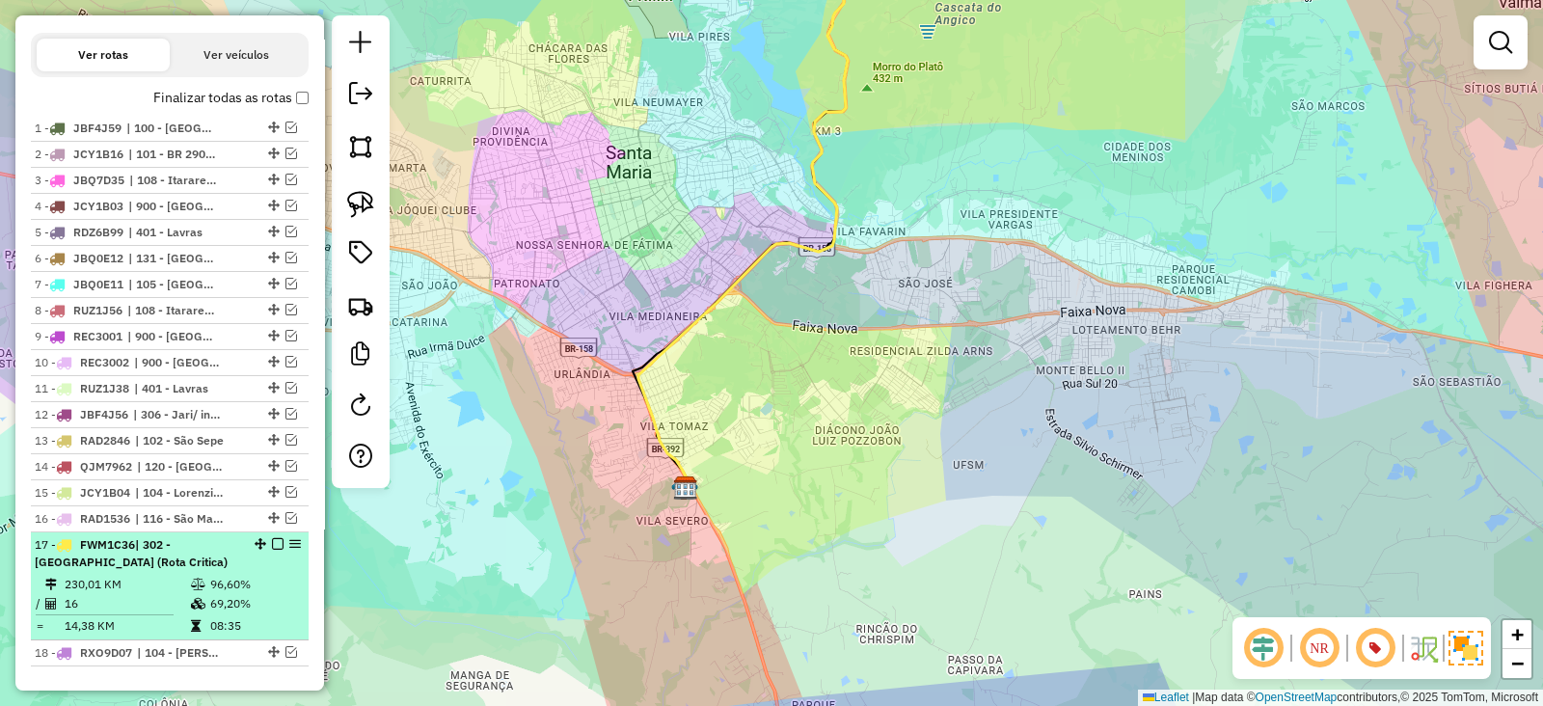
click at [272, 538] on em at bounding box center [278, 544] width 12 height 12
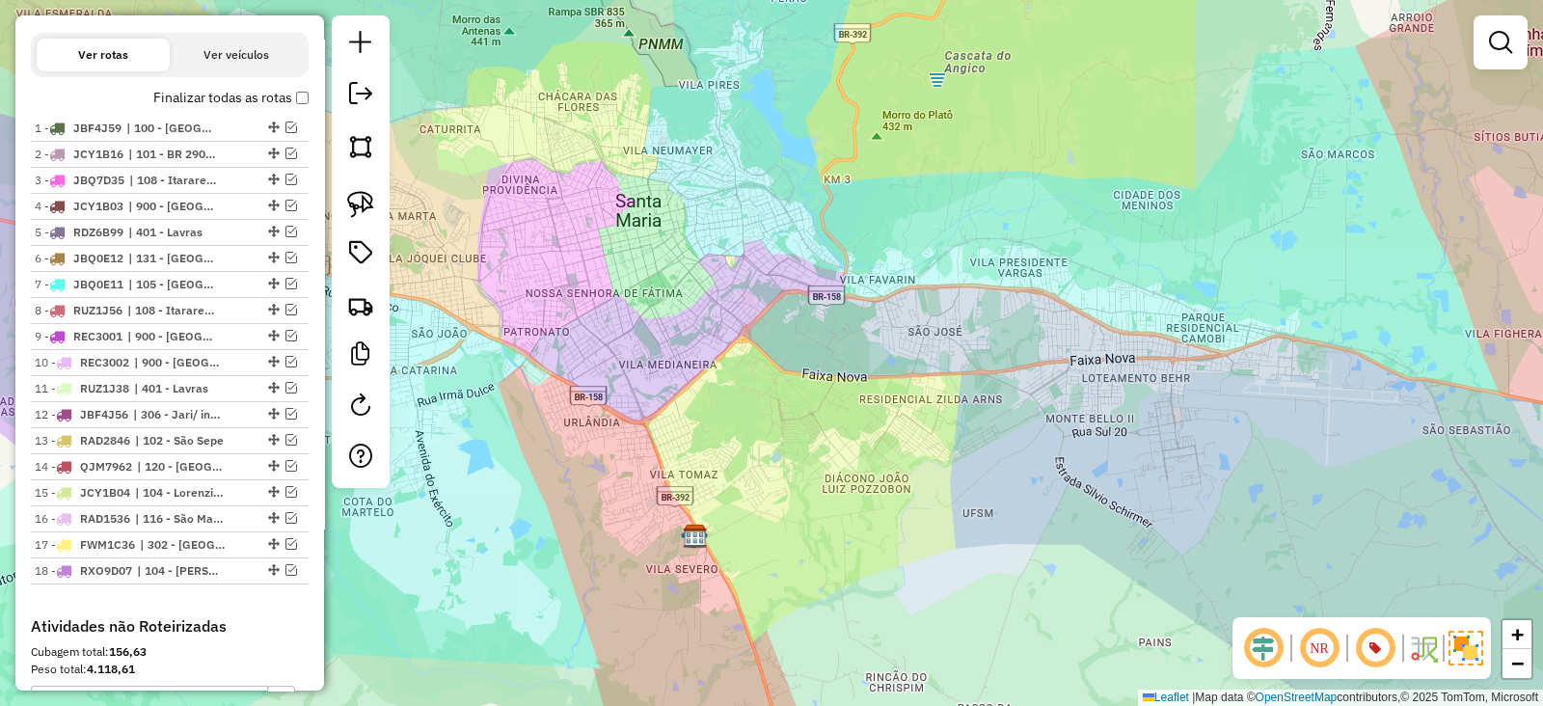
drag, startPoint x: 613, startPoint y: 402, endPoint x: 622, endPoint y: 482, distance: 80.5
click at [622, 482] on div "Janela de atendimento Grade de atendimento Capacidade Transportadoras Veículos …" at bounding box center [771, 353] width 1543 height 706
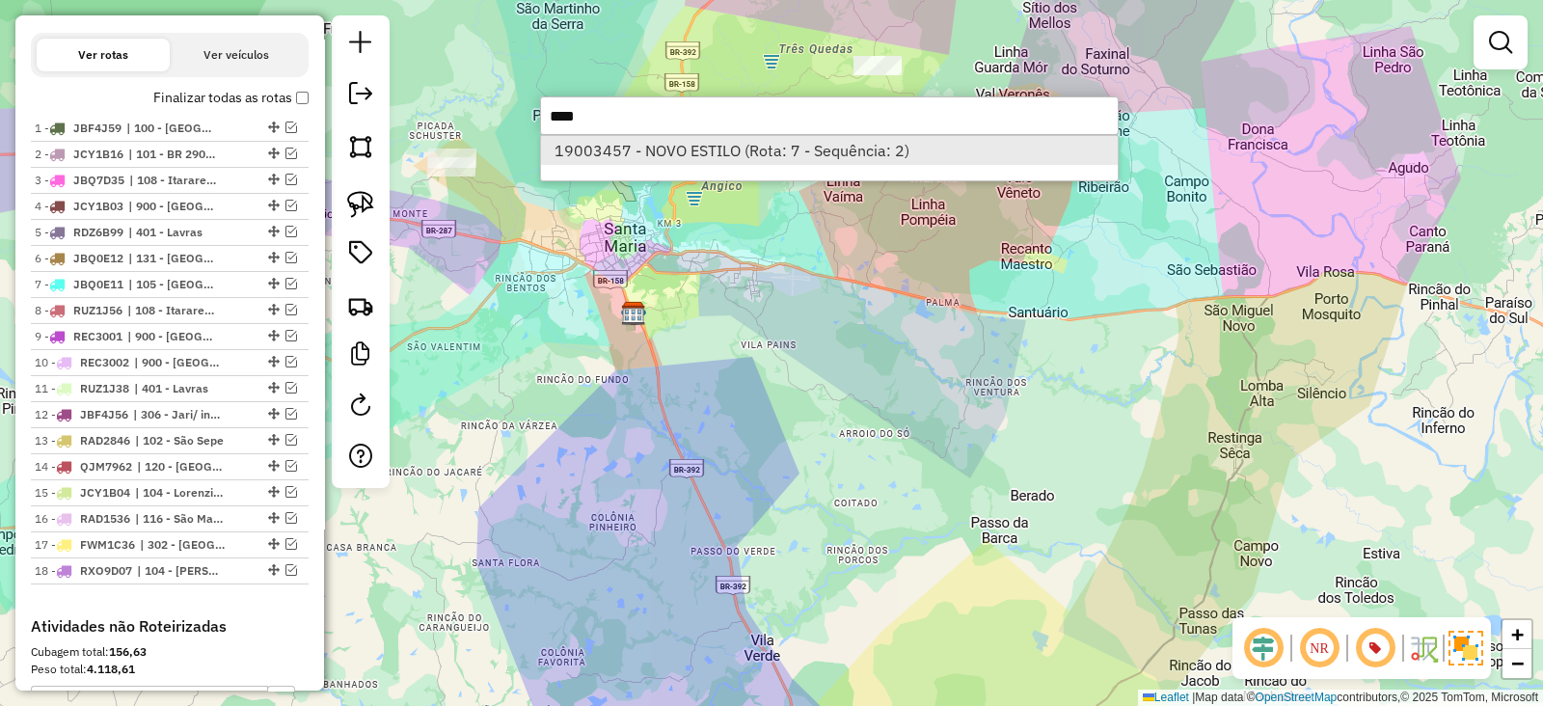
type input "****"
click at [678, 153] on li "19003457 - NOVO ESTILO (Rota: 7 - Sequência: 2)" at bounding box center [829, 150] width 577 height 29
select select "*********"
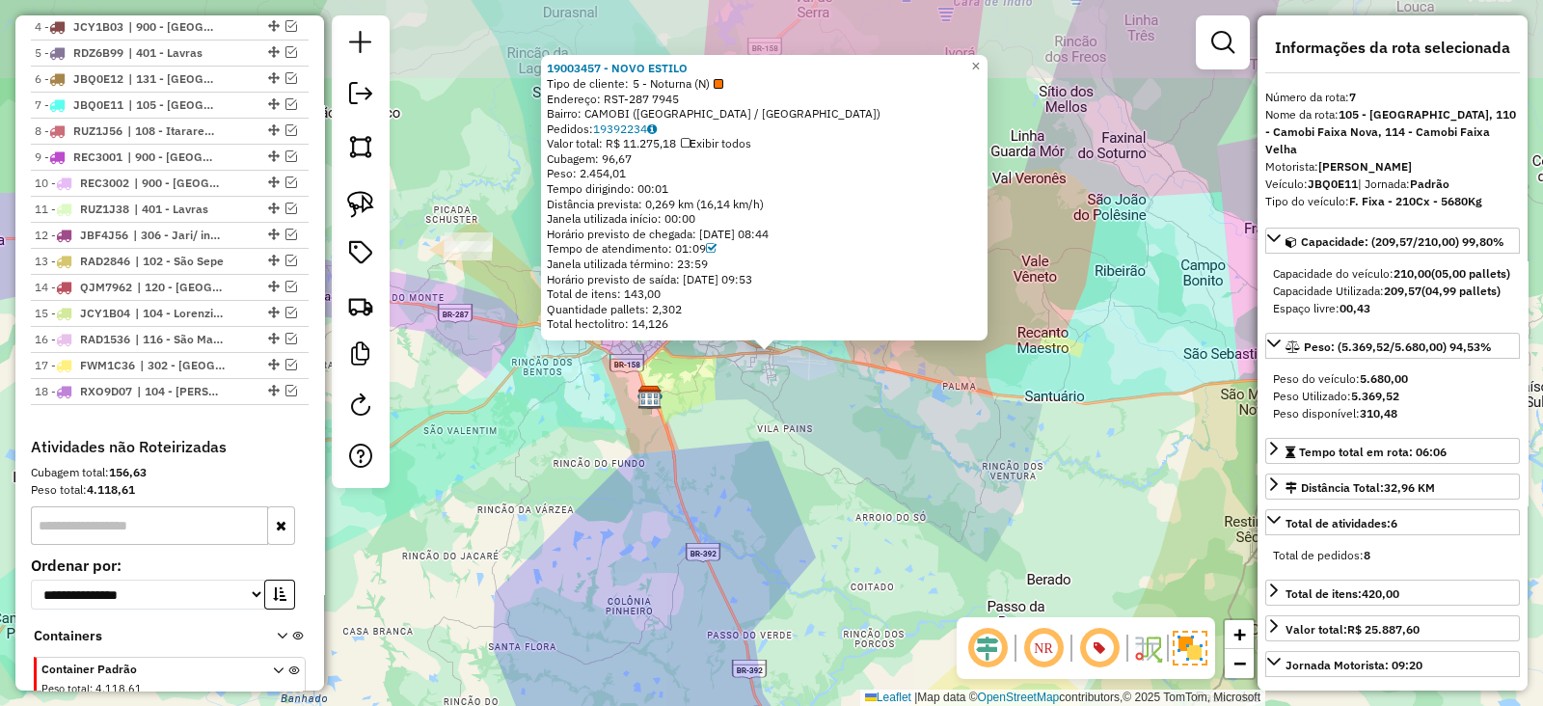
scroll to position [965, 0]
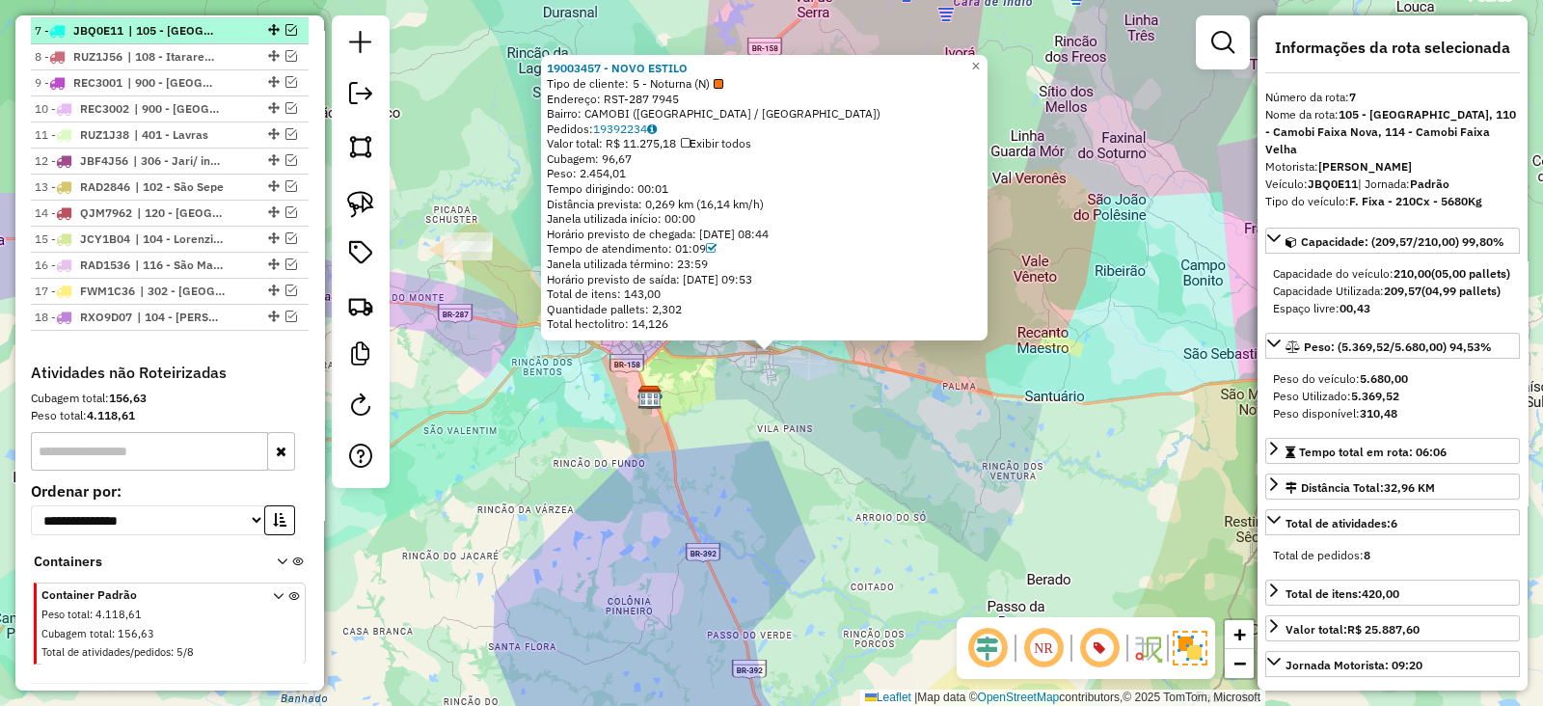
click at [285, 27] on em at bounding box center [291, 30] width 12 height 12
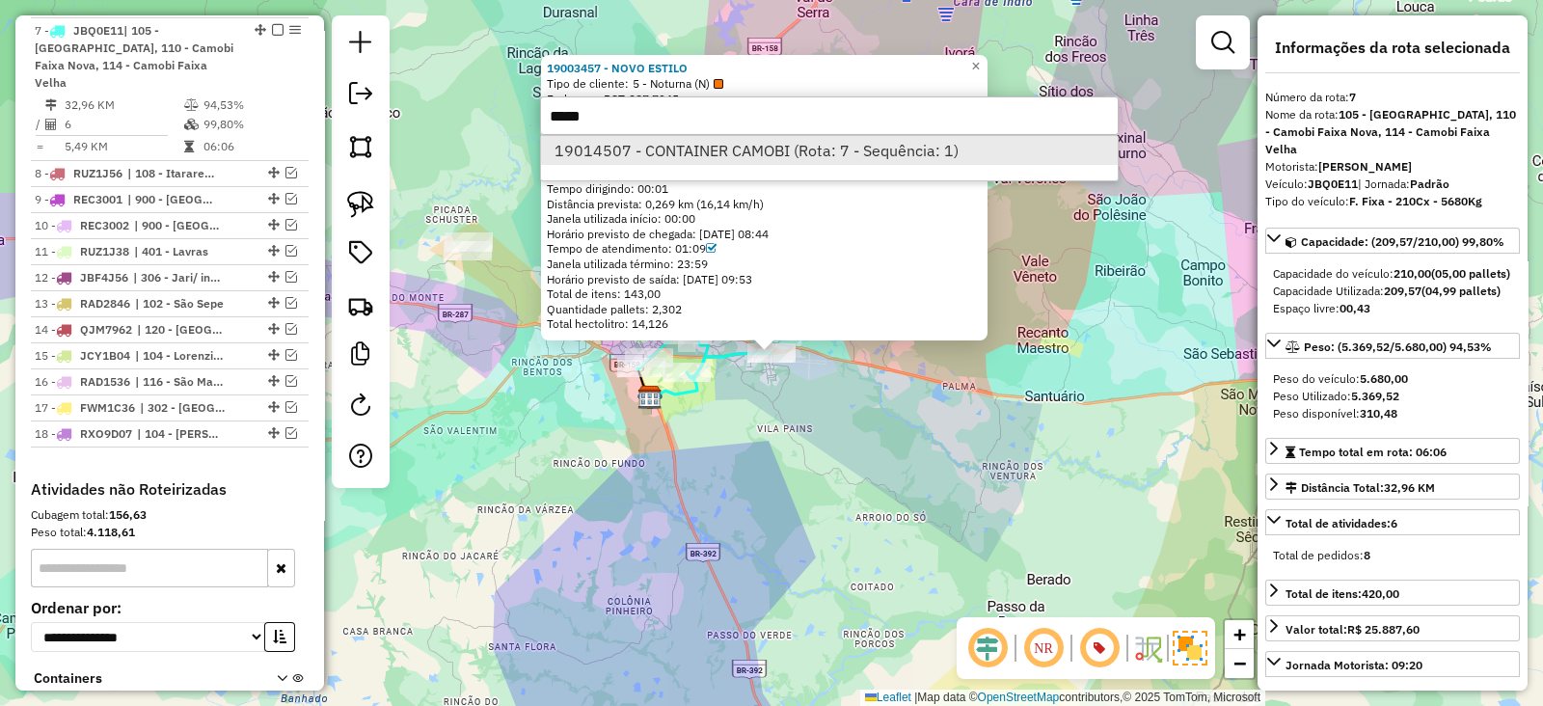
type input "*****"
click at [728, 147] on li "19014507 - CONTAINER CAMOBI (Rota: 7 - Sequência: 1)" at bounding box center [829, 150] width 577 height 29
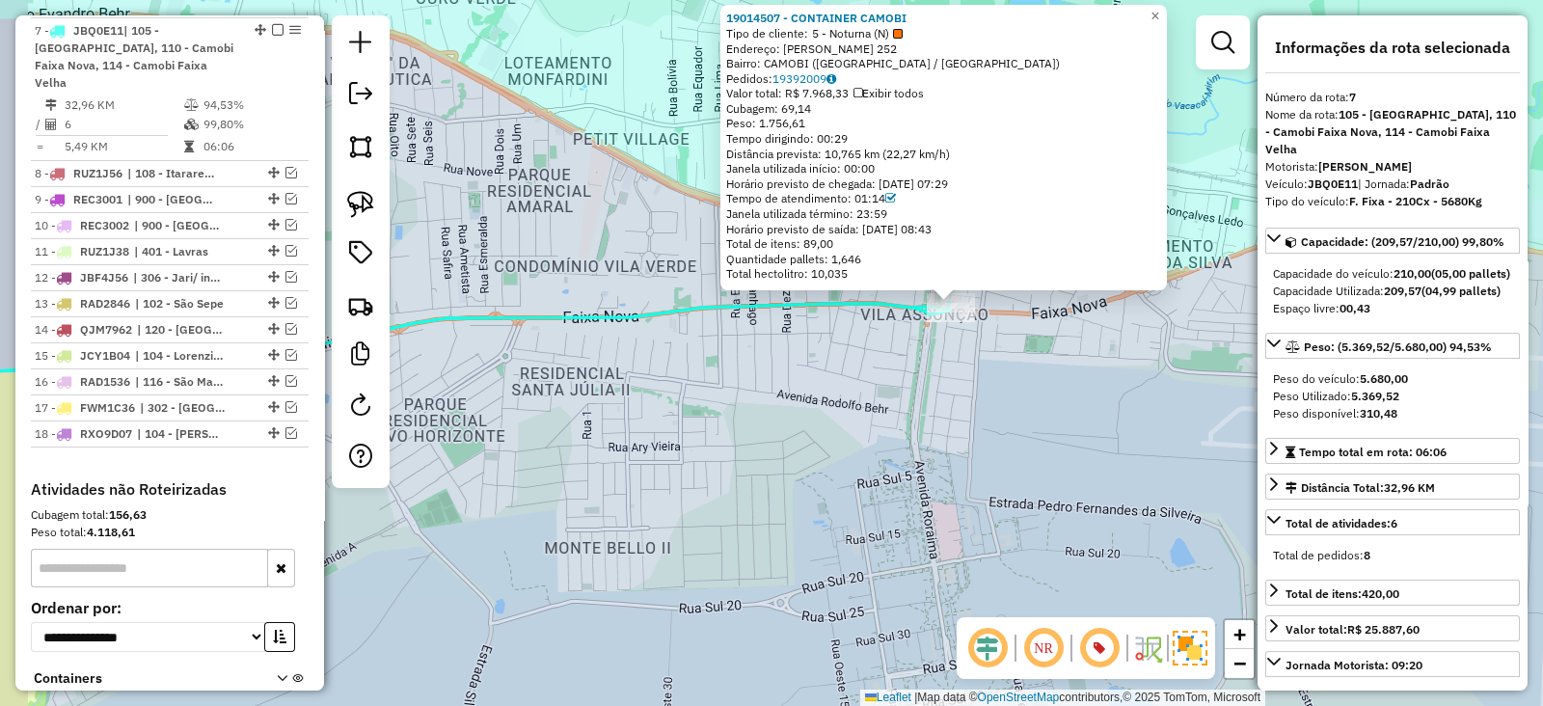
drag, startPoint x: 839, startPoint y: 375, endPoint x: 868, endPoint y: 366, distance: 30.2
click at [870, 366] on div "19014507 - CONTAINER CAMOBI Tipo de cliente: 5 - Noturna (N) Endereço: [PERSON_…" at bounding box center [771, 353] width 1543 height 706
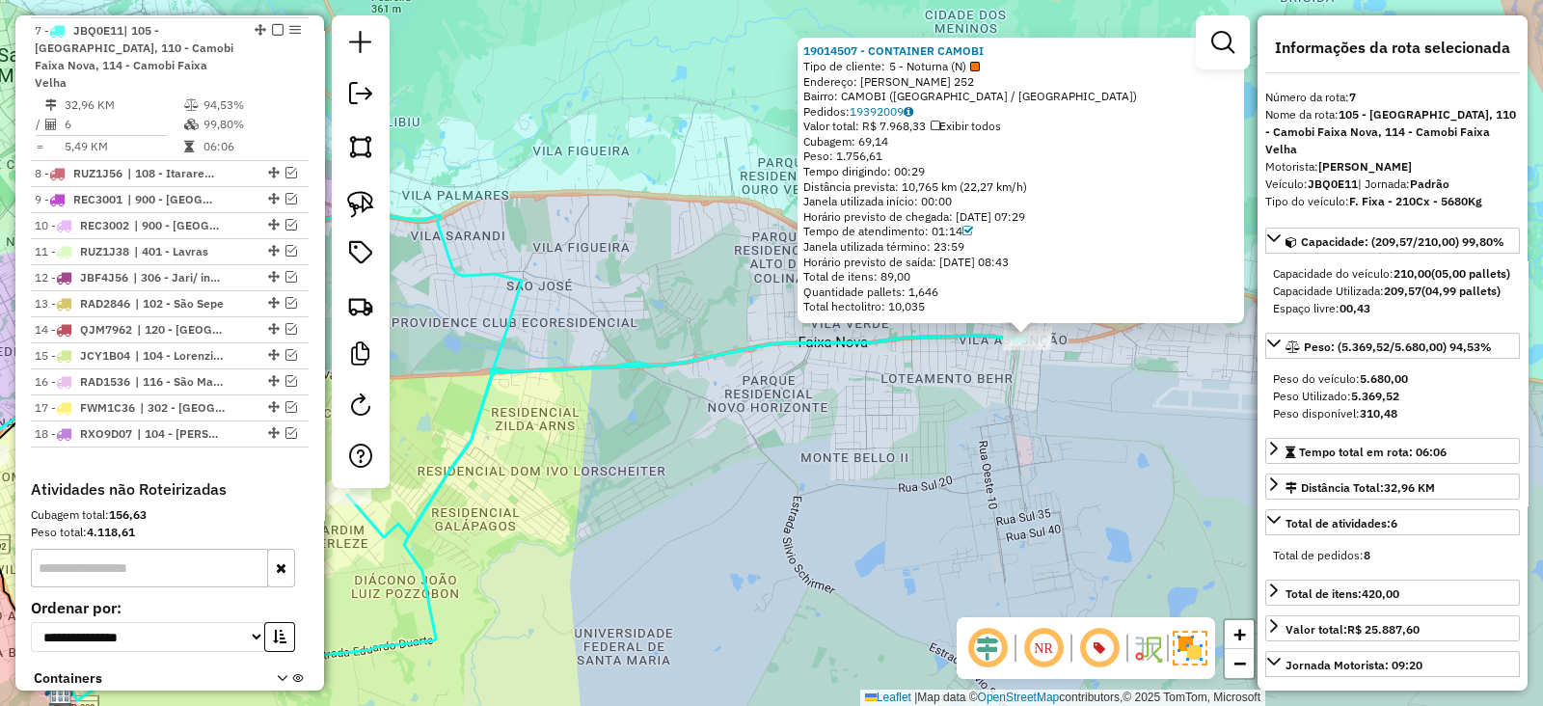
drag, startPoint x: 694, startPoint y: 359, endPoint x: 838, endPoint y: 366, distance: 143.9
click at [838, 366] on div "19014507 - CONTAINER CAMOBI Tipo de cliente: 5 - Noturna (N) Endereço: [PERSON_…" at bounding box center [771, 353] width 1543 height 706
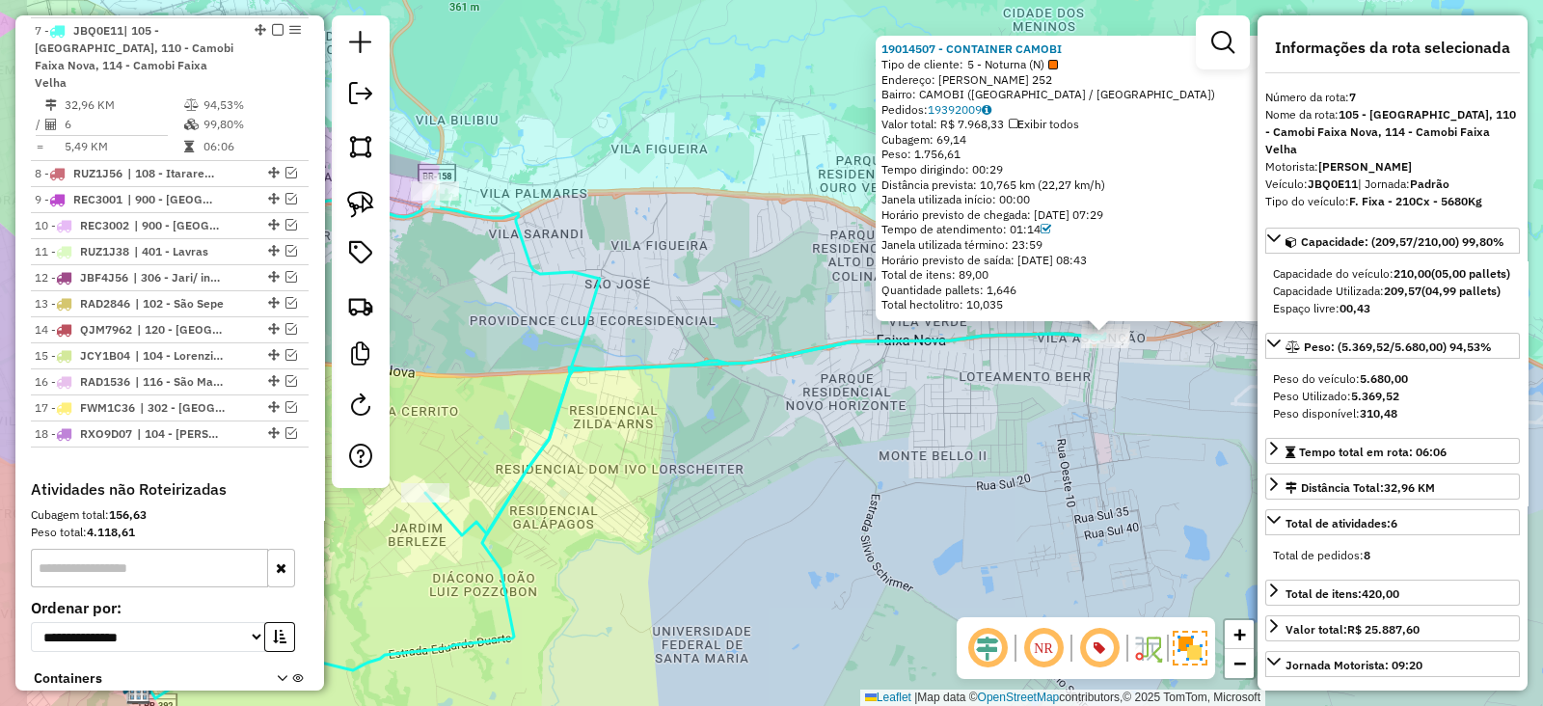
drag, startPoint x: 545, startPoint y: 190, endPoint x: 658, endPoint y: 50, distance: 180.2
click at [632, 141] on div "19014507 - CONTAINER CAMOBI Tipo de cliente: 5 - Noturna (N) Endereço: [PERSON_…" at bounding box center [771, 353] width 1543 height 706
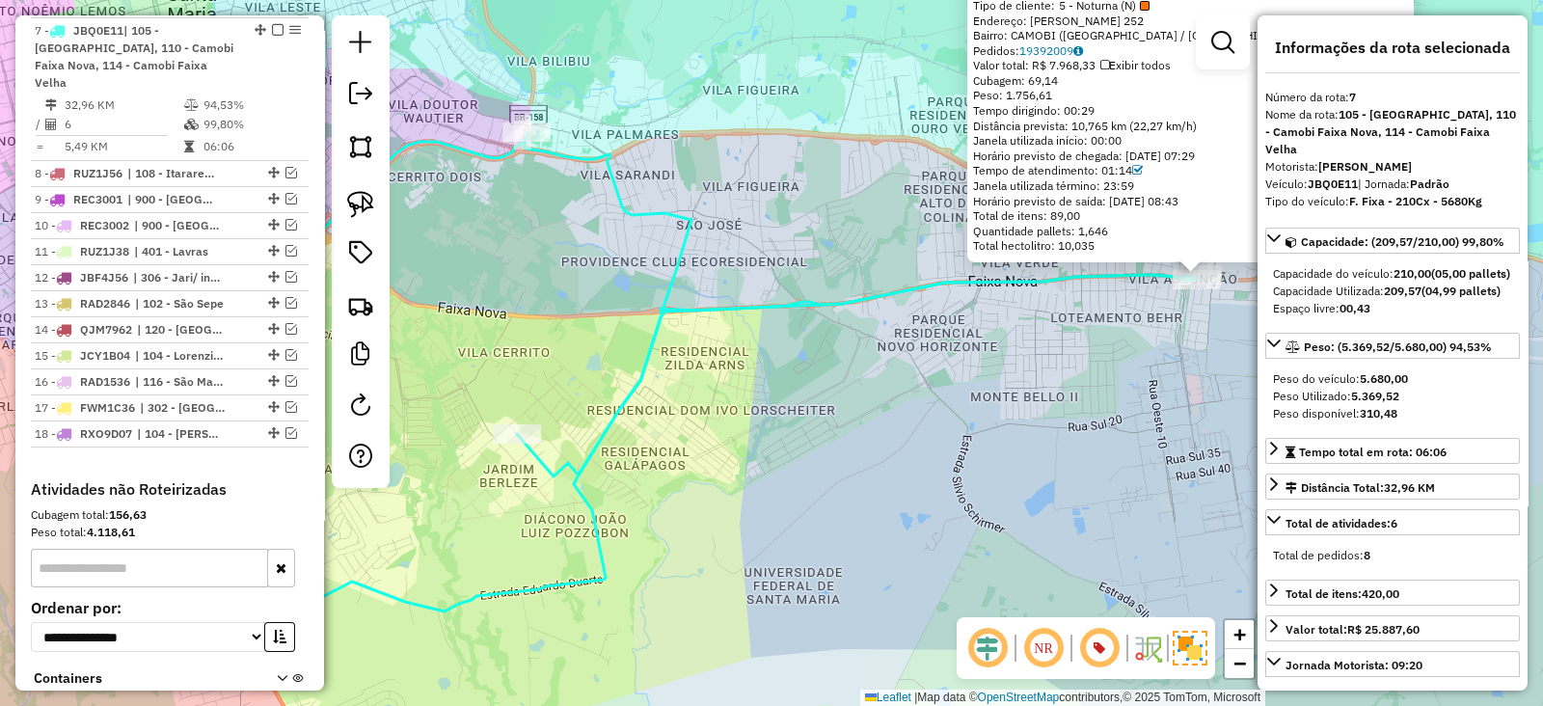
drag, startPoint x: 845, startPoint y: 359, endPoint x: 899, endPoint y: 363, distance: 54.2
click at [899, 363] on div "19014507 - CONTAINER CAMOBI Tipo de cliente: 5 - Noturna (N) Endereço: [PERSON_…" at bounding box center [771, 353] width 1543 height 706
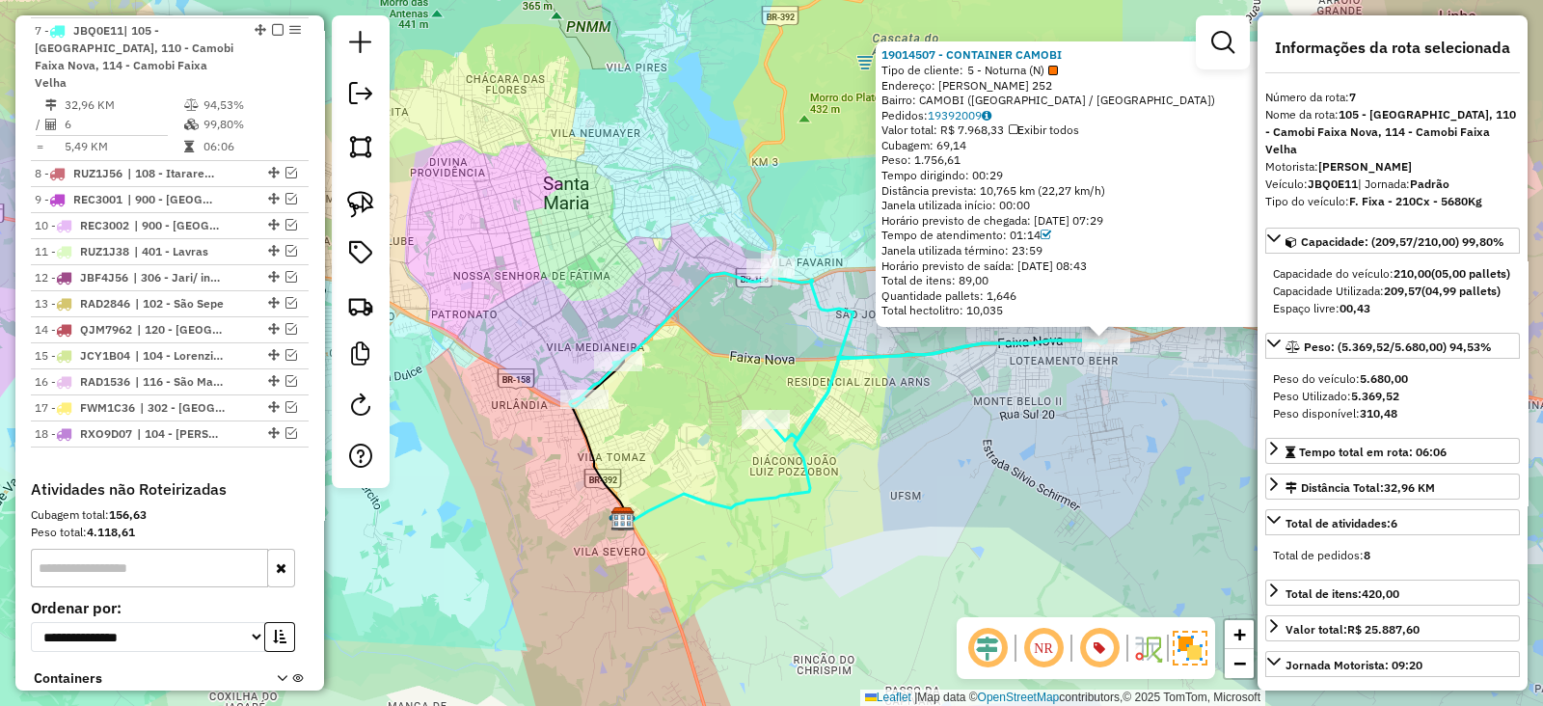
drag, startPoint x: 933, startPoint y: 379, endPoint x: 827, endPoint y: 379, distance: 106.1
click at [827, 379] on div "19014507 - CONTAINER CAMOBI Tipo de cliente: 5 - Noturna (N) Endereço: [PERSON_…" at bounding box center [771, 353] width 1543 height 706
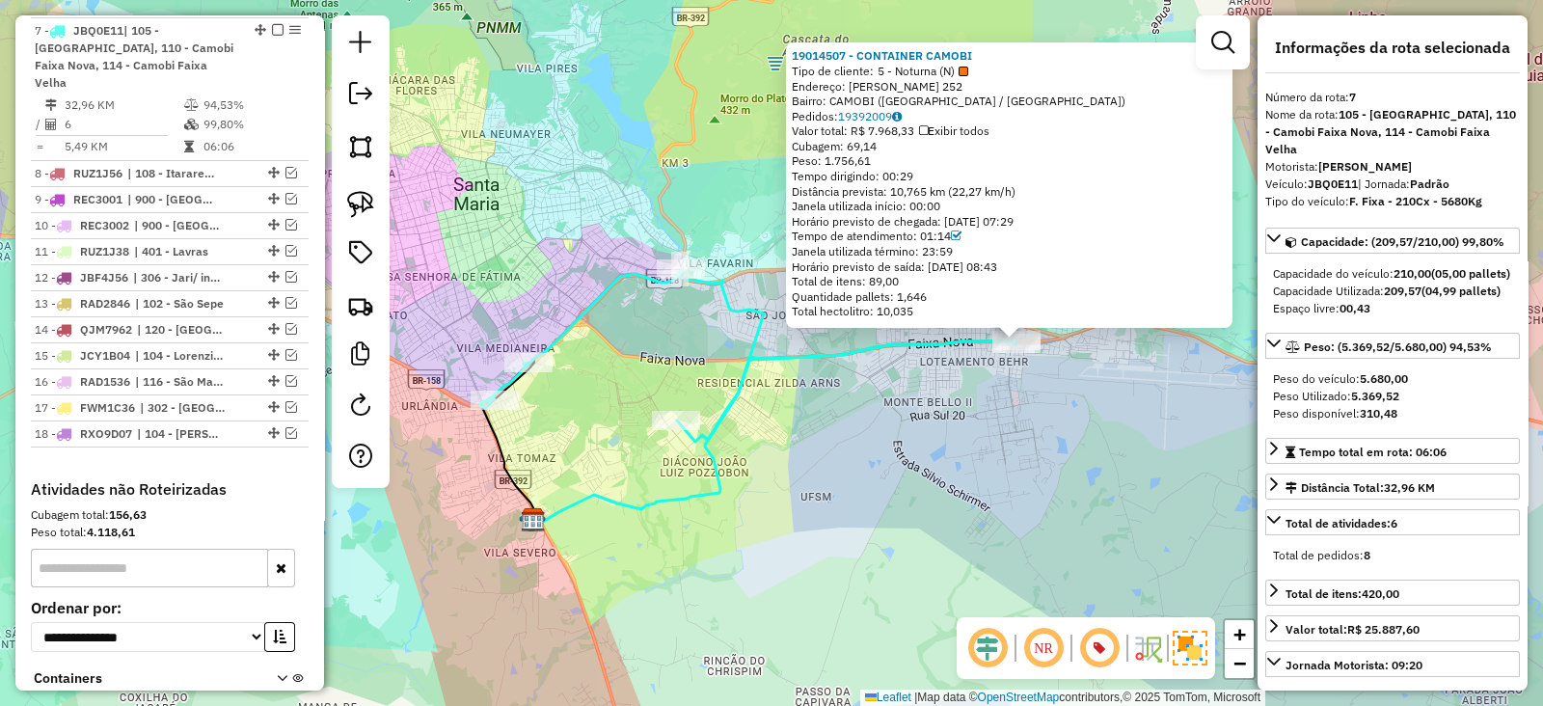
drag, startPoint x: 910, startPoint y: 351, endPoint x: 827, endPoint y: 351, distance: 82.9
click at [827, 351] on icon at bounding box center [748, 356] width 536 height 172
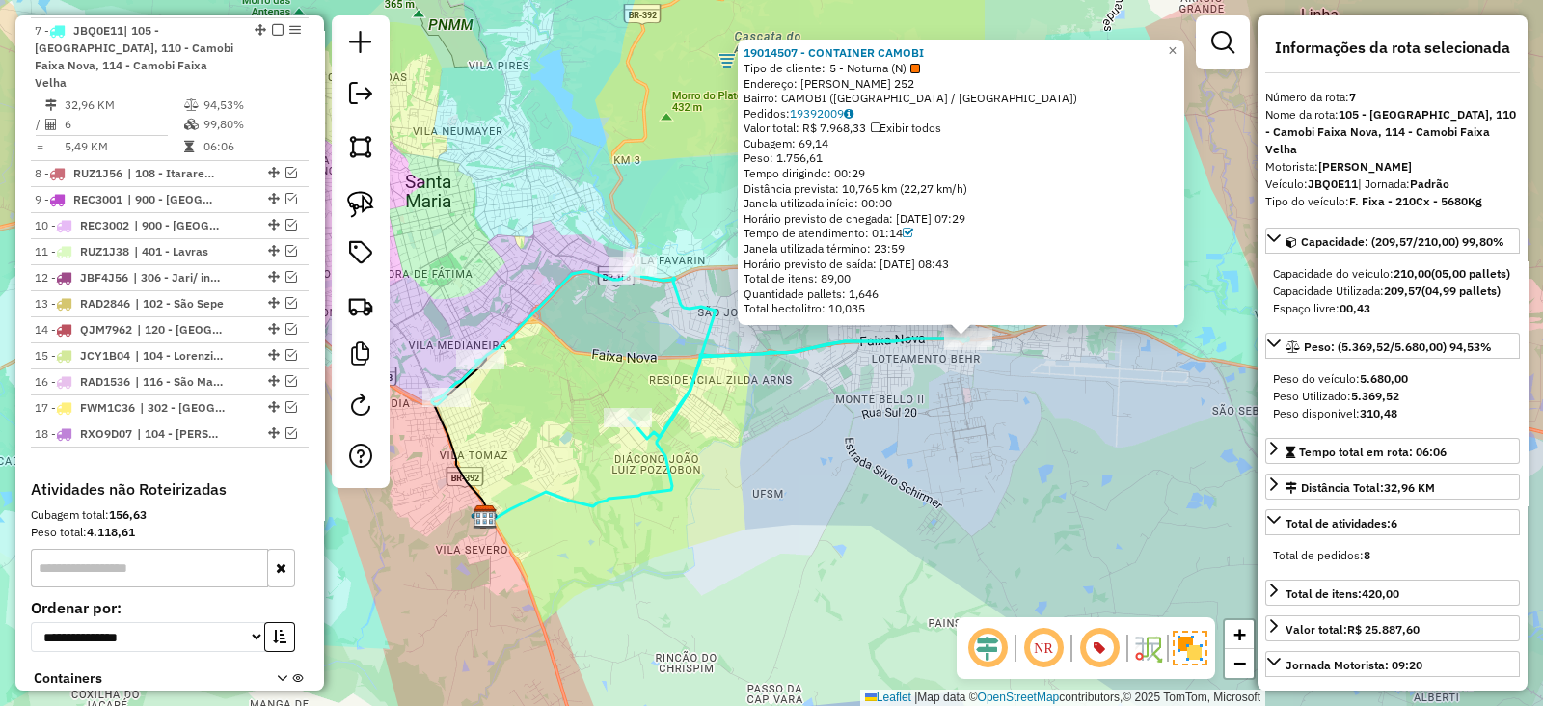
drag, startPoint x: 635, startPoint y: 342, endPoint x: 829, endPoint y: 339, distance: 193.8
click at [819, 339] on div "19014507 - CONTAINER CAMOBI Tipo de cliente: 5 - Noturna (N) Endereço: [PERSON_…" at bounding box center [771, 353] width 1543 height 706
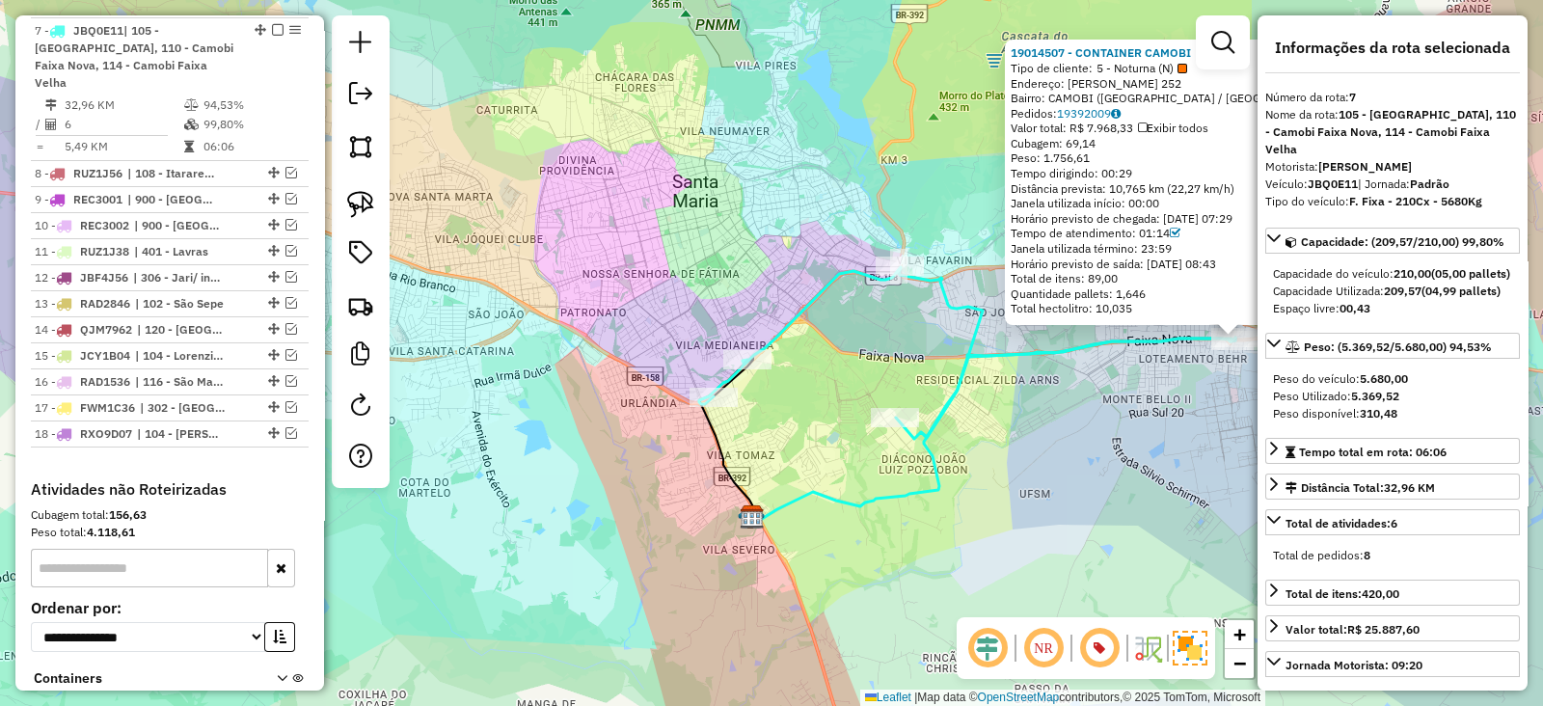
click at [801, 310] on icon at bounding box center [967, 353] width 536 height 172
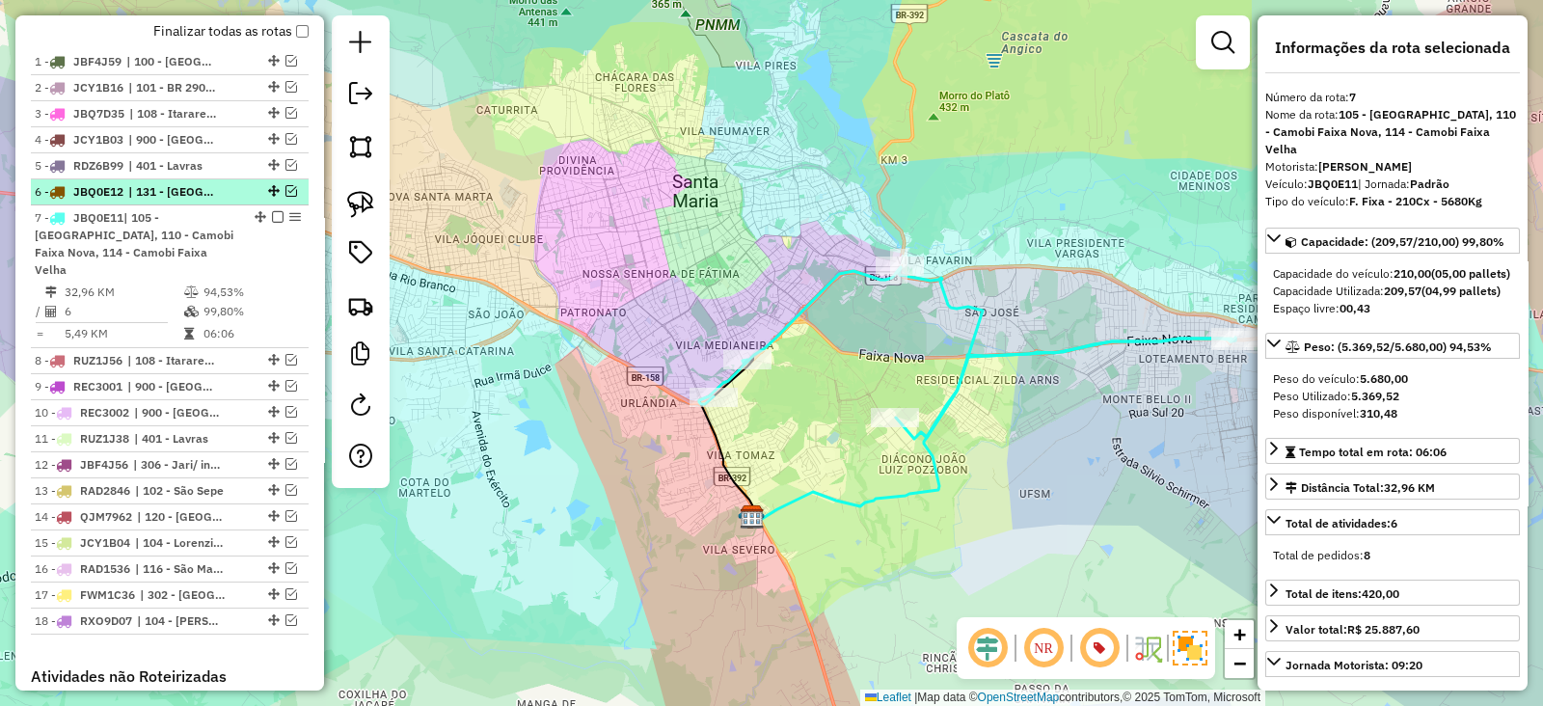
scroll to position [764, 0]
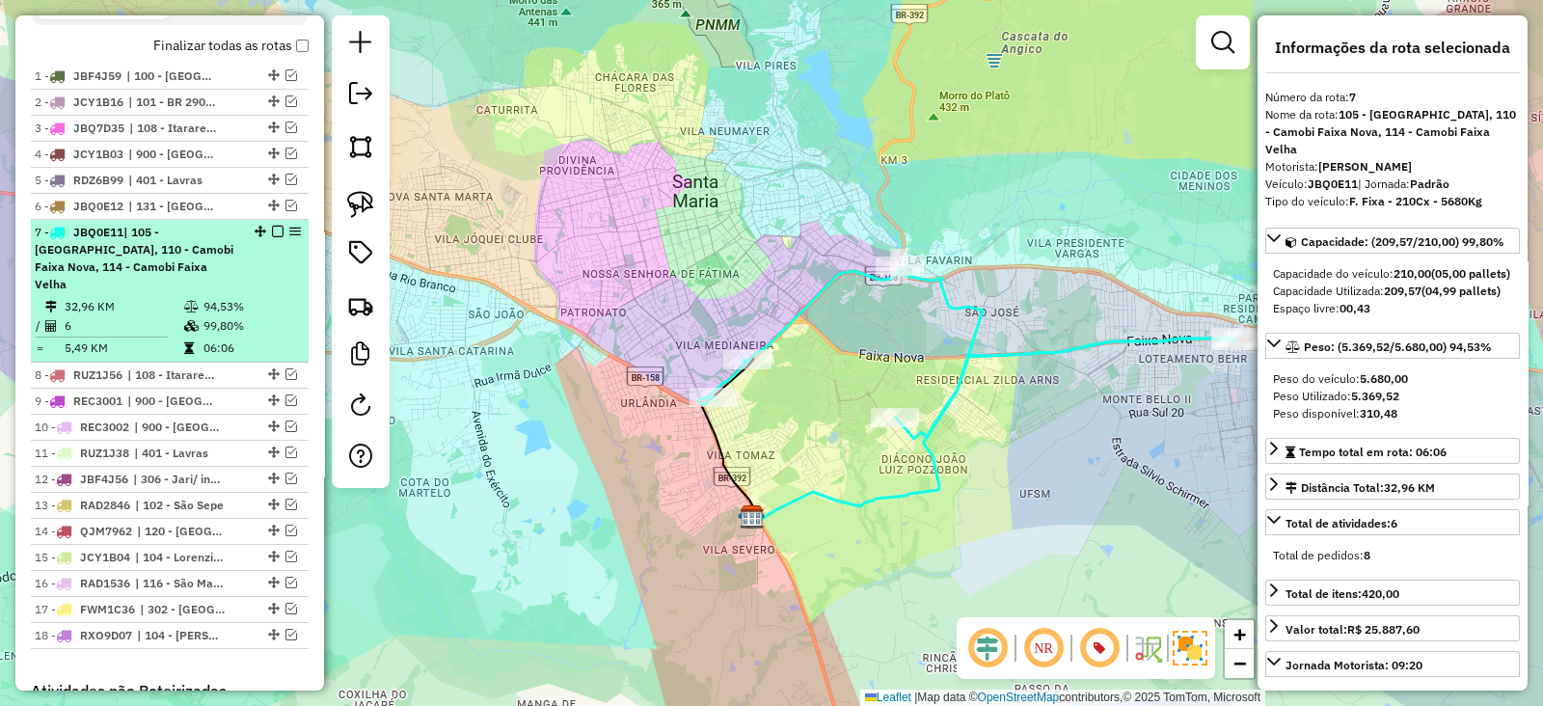
click at [272, 226] on em at bounding box center [278, 232] width 12 height 12
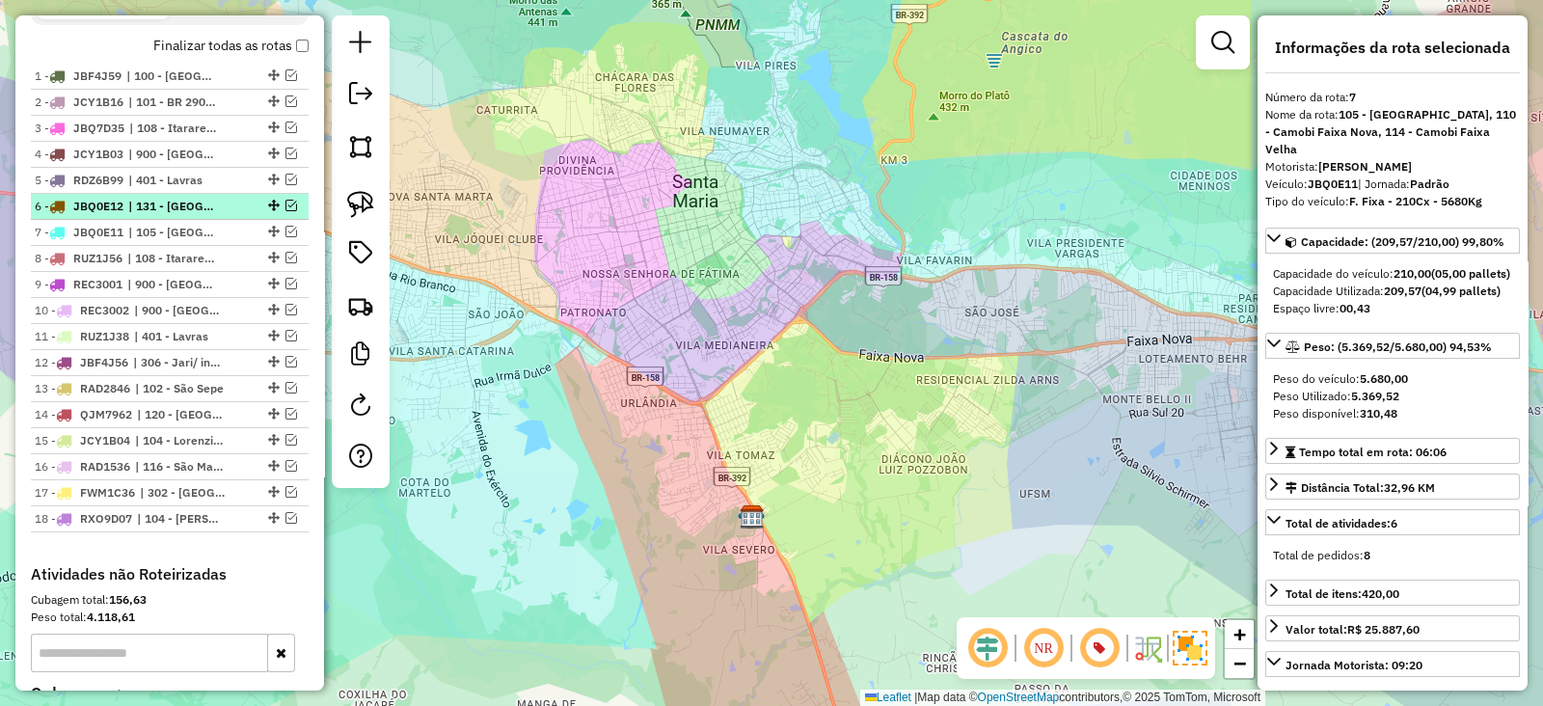
click at [289, 202] on em at bounding box center [291, 206] width 12 height 12
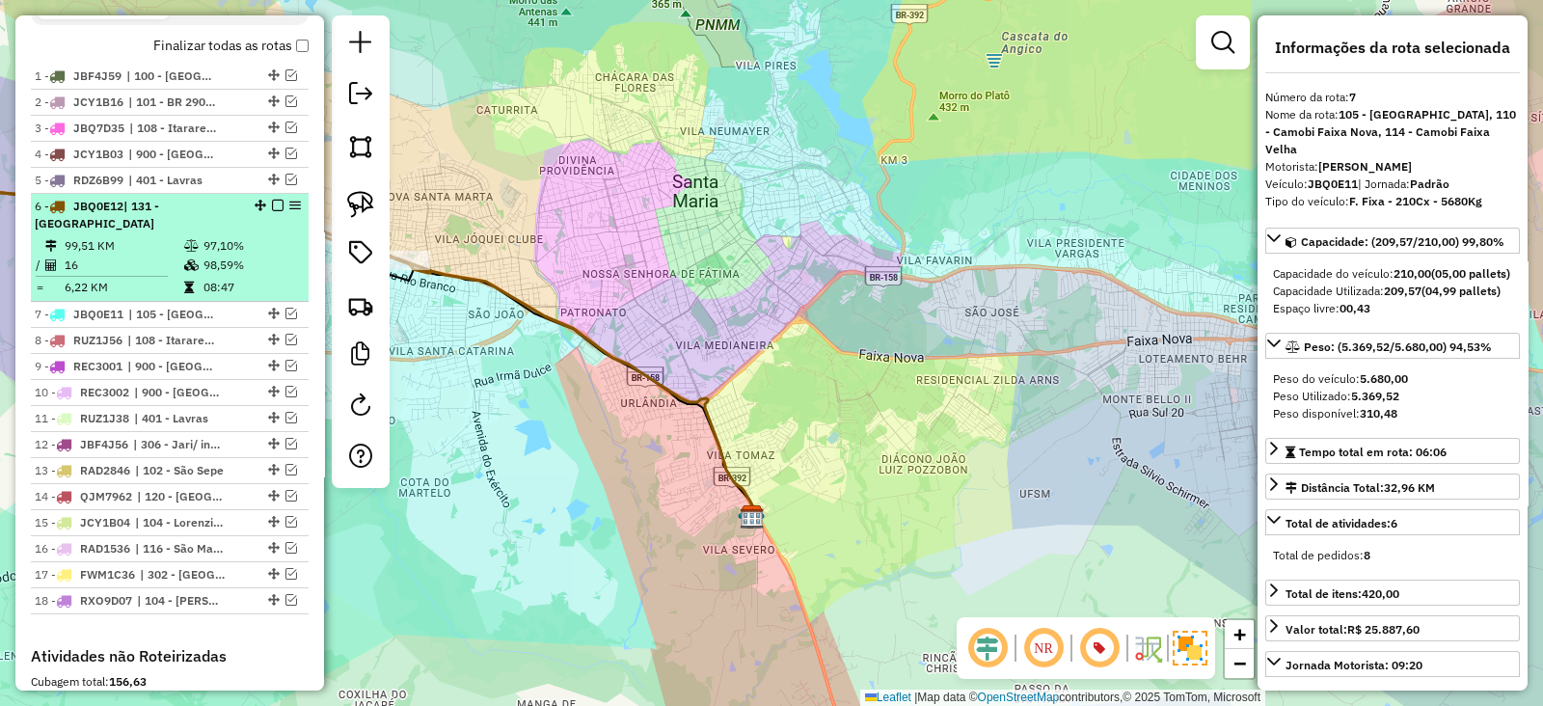
click at [241, 212] on div "6 - JBQ0E12 | 131 - [GEOGRAPHIC_DATA]" at bounding box center [170, 215] width 270 height 35
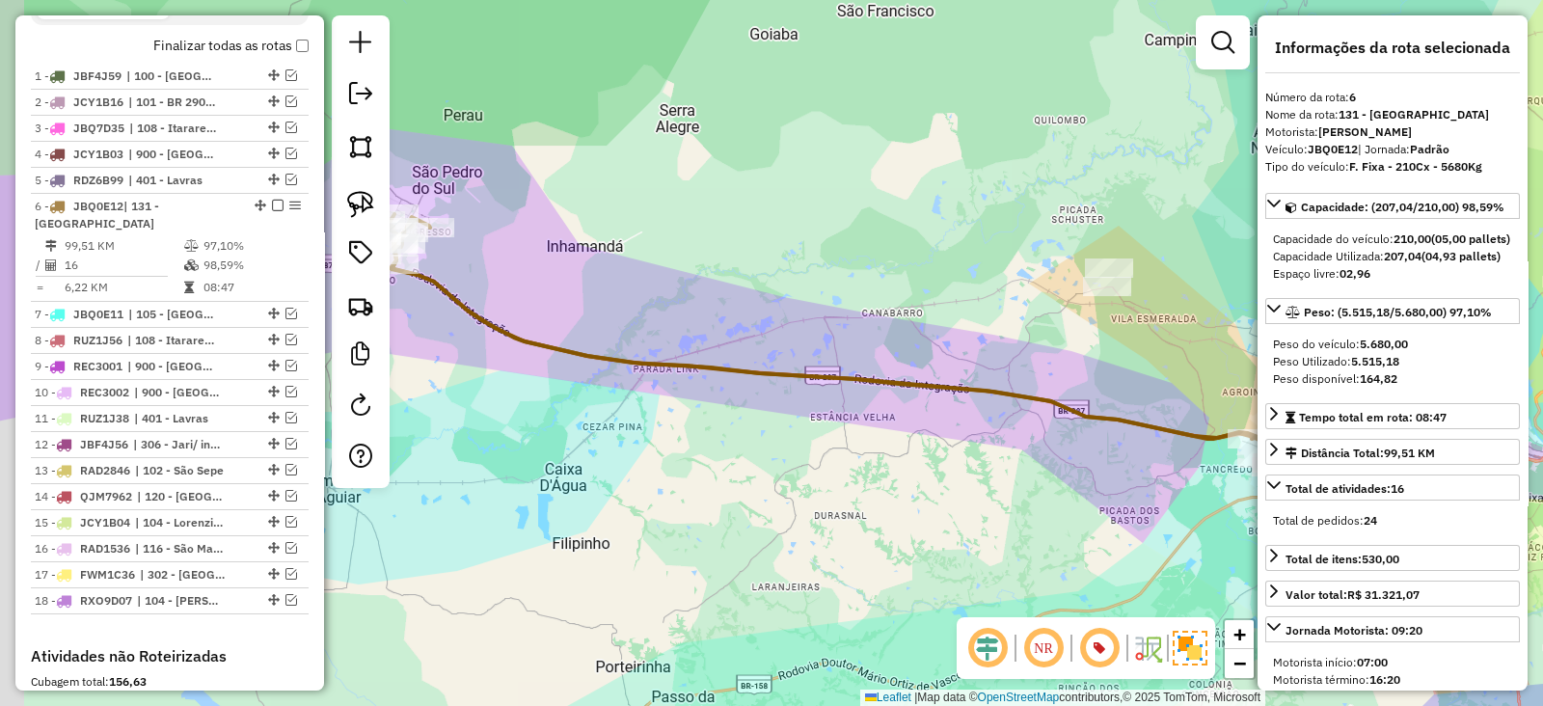
drag, startPoint x: 658, startPoint y: 279, endPoint x: 810, endPoint y: 320, distance: 156.9
click at [808, 320] on div "Janela de atendimento Grade de atendimento Capacidade Transportadoras Veículos …" at bounding box center [771, 353] width 1543 height 706
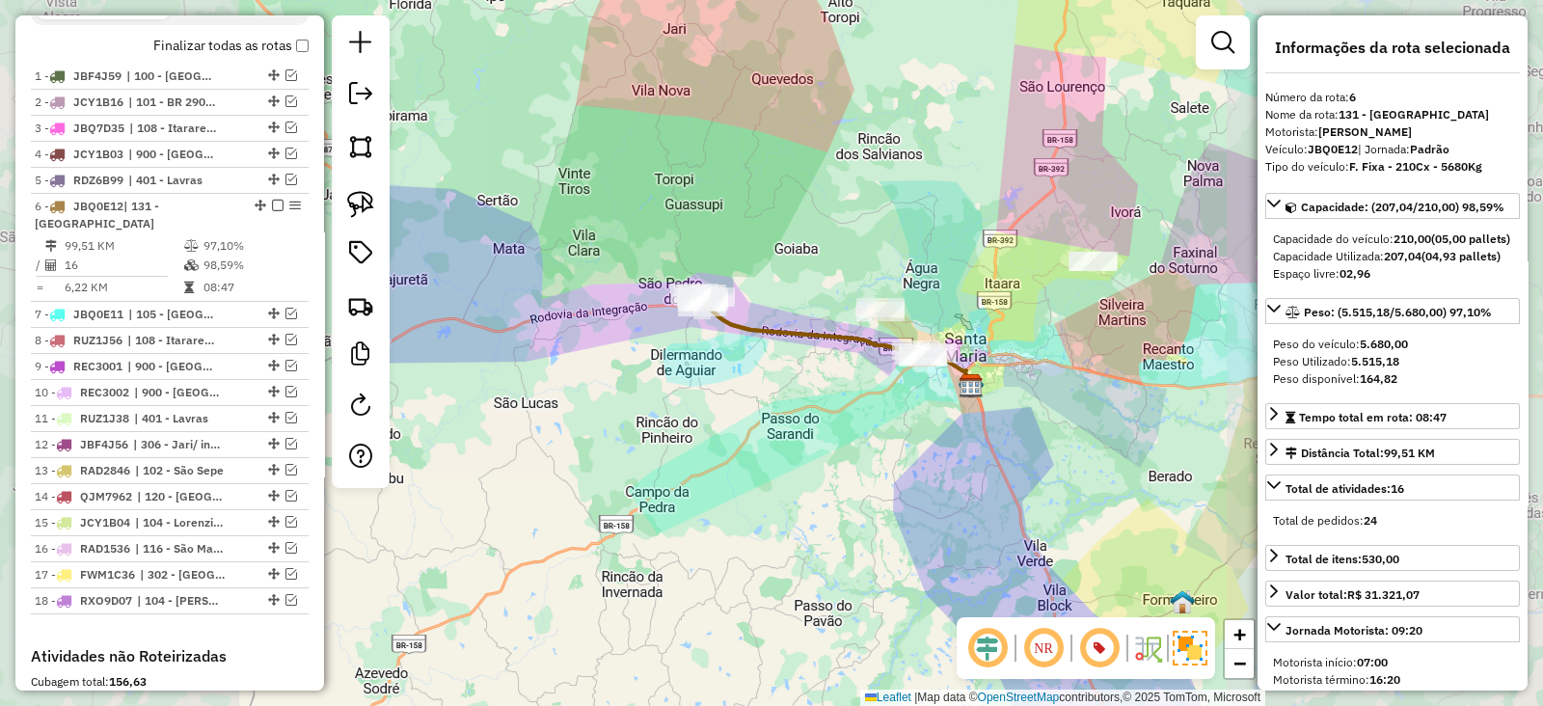
drag, startPoint x: 793, startPoint y: 314, endPoint x: 735, endPoint y: 310, distance: 58.9
click at [735, 310] on div "Janela de atendimento Grade de atendimento Capacidade Transportadoras Veículos …" at bounding box center [771, 353] width 1543 height 706
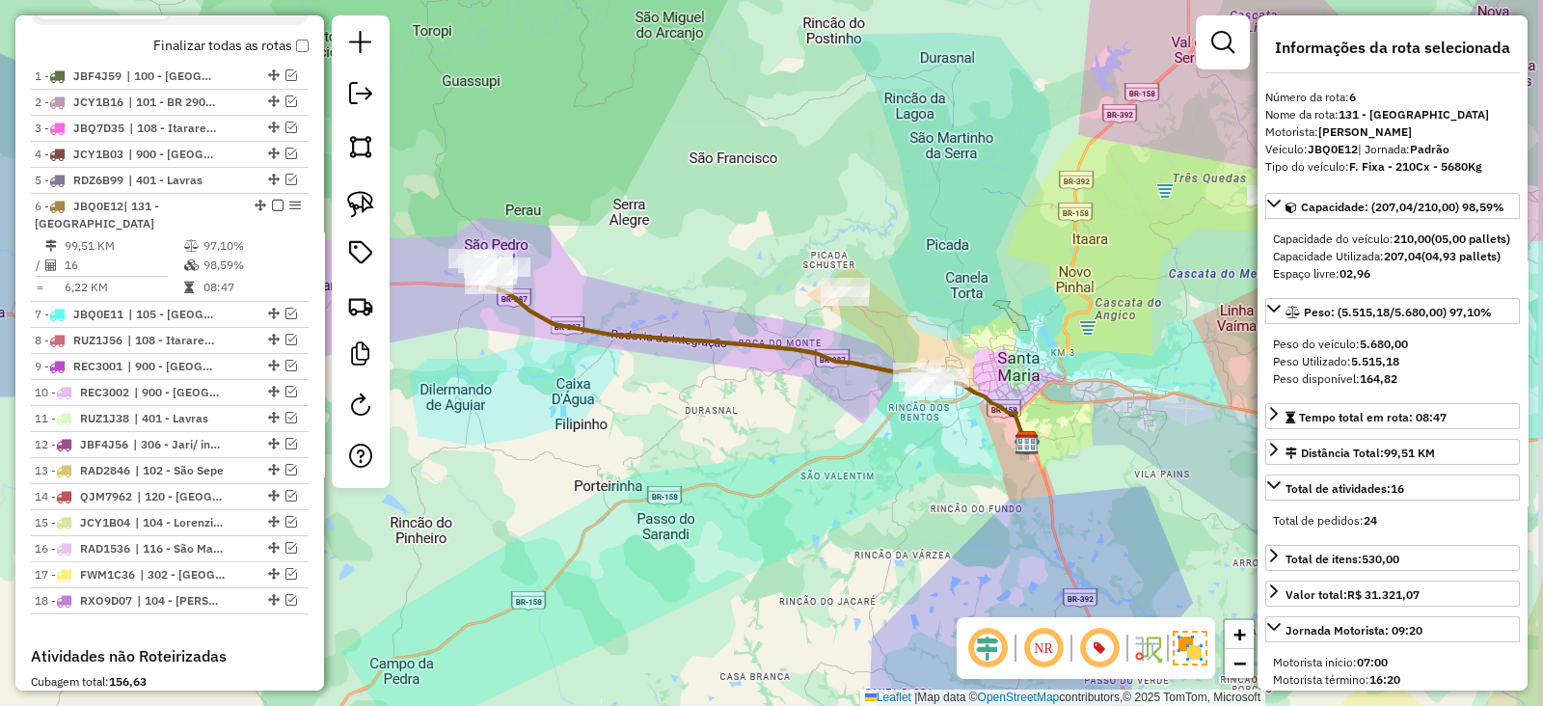
drag, startPoint x: 823, startPoint y: 341, endPoint x: 752, endPoint y: 333, distance: 71.9
click at [757, 335] on icon at bounding box center [709, 322] width 474 height 128
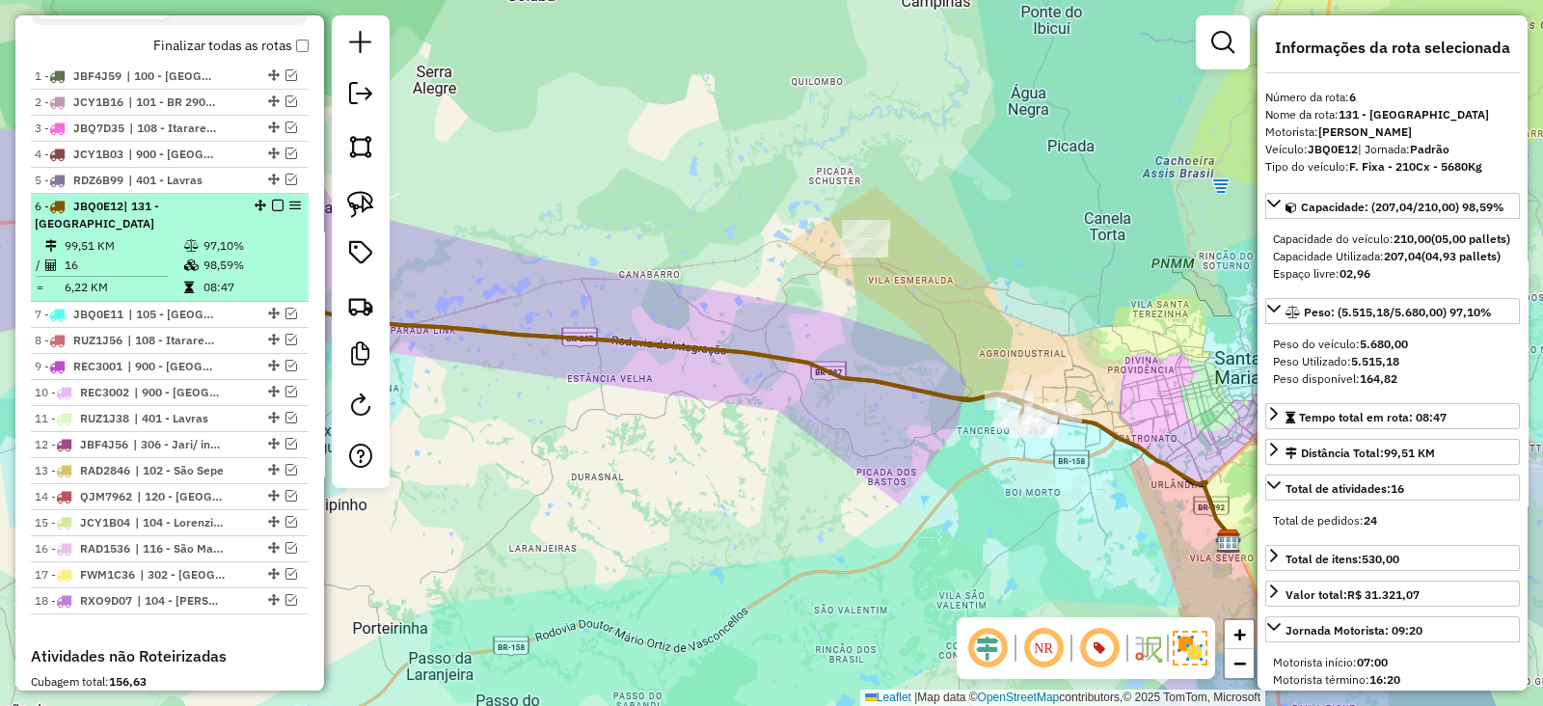
click at [272, 201] on em at bounding box center [278, 206] width 12 height 12
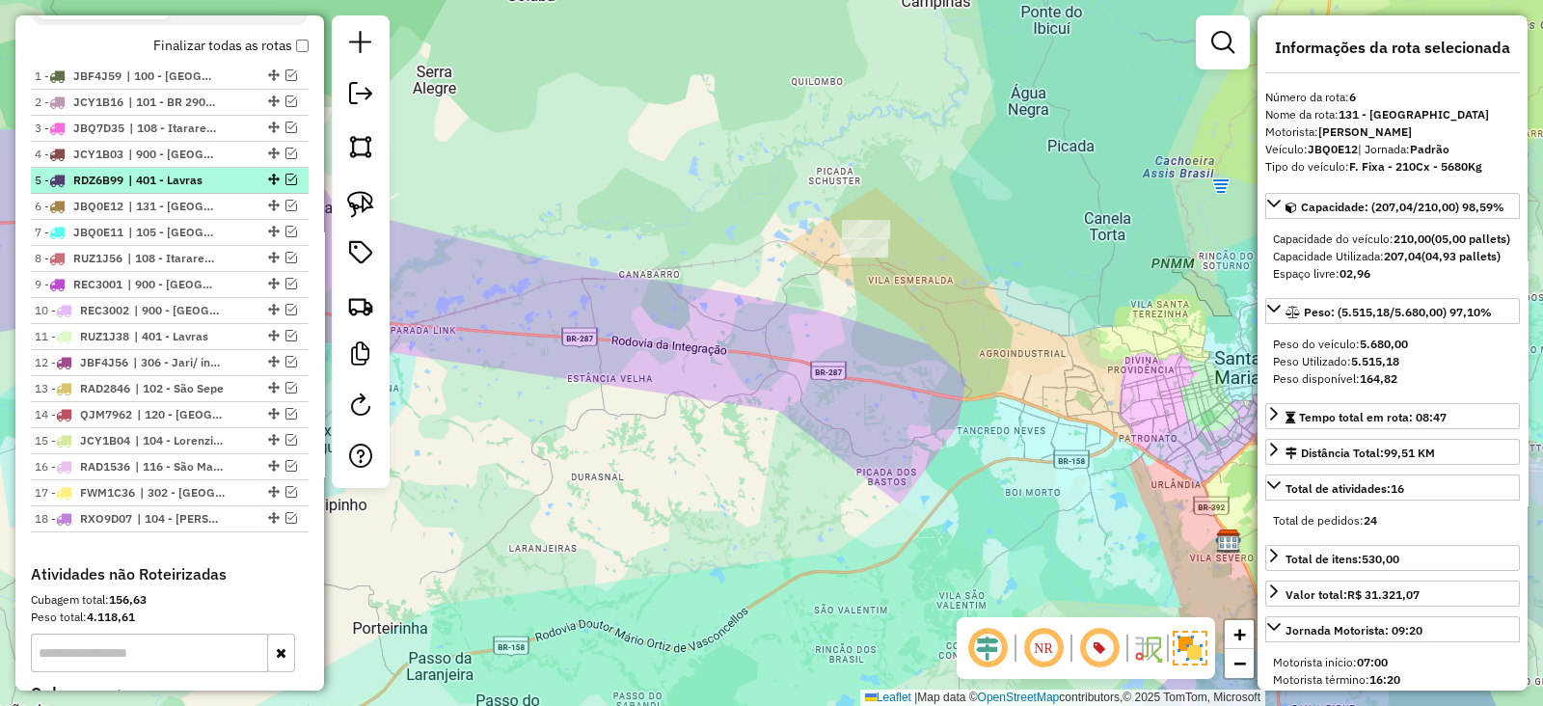
click at [285, 178] on em at bounding box center [291, 180] width 12 height 12
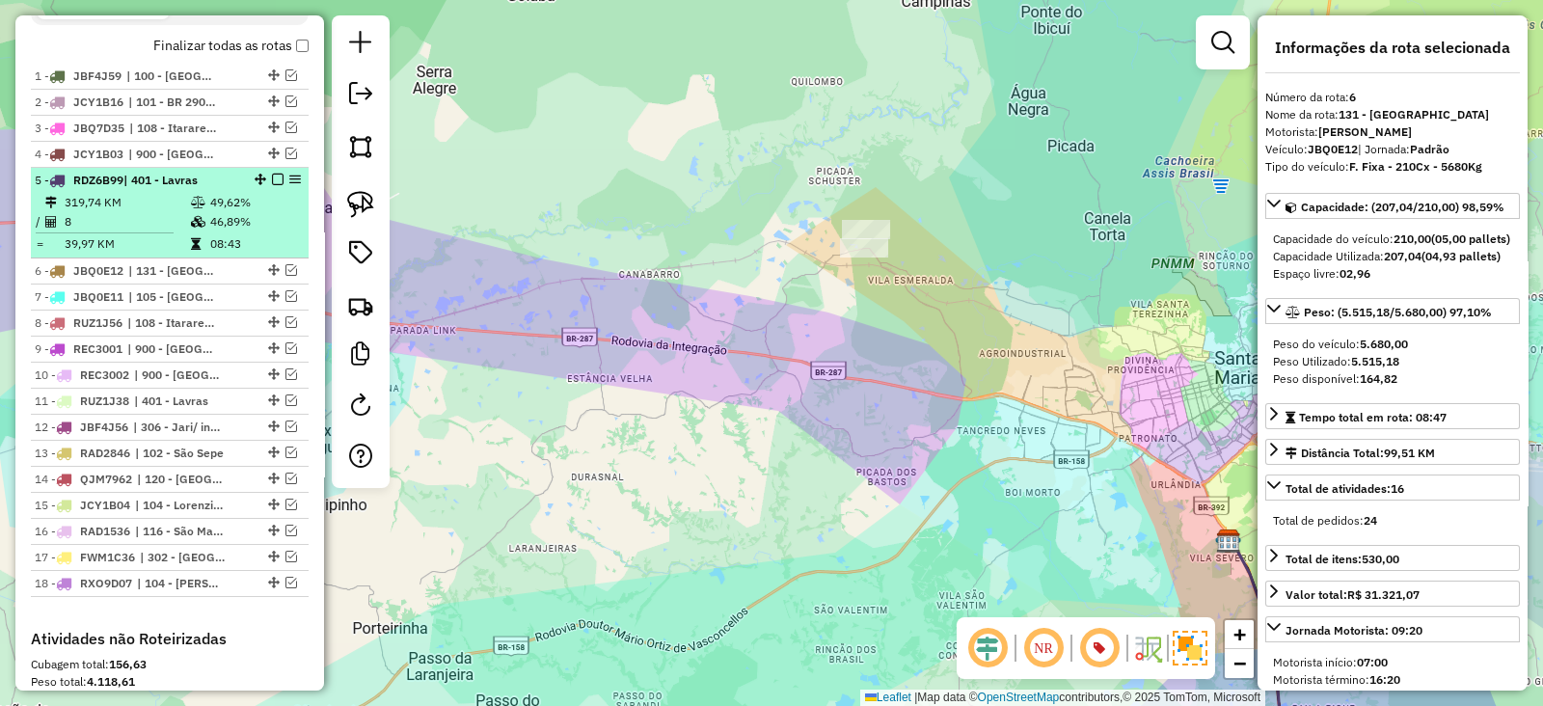
click at [259, 187] on li "5 - RDZ6B99 | 401 - Lavras 319,74 KM 49,62% / 8 46,89% = 39,97 KM 08:43" at bounding box center [170, 213] width 278 height 91
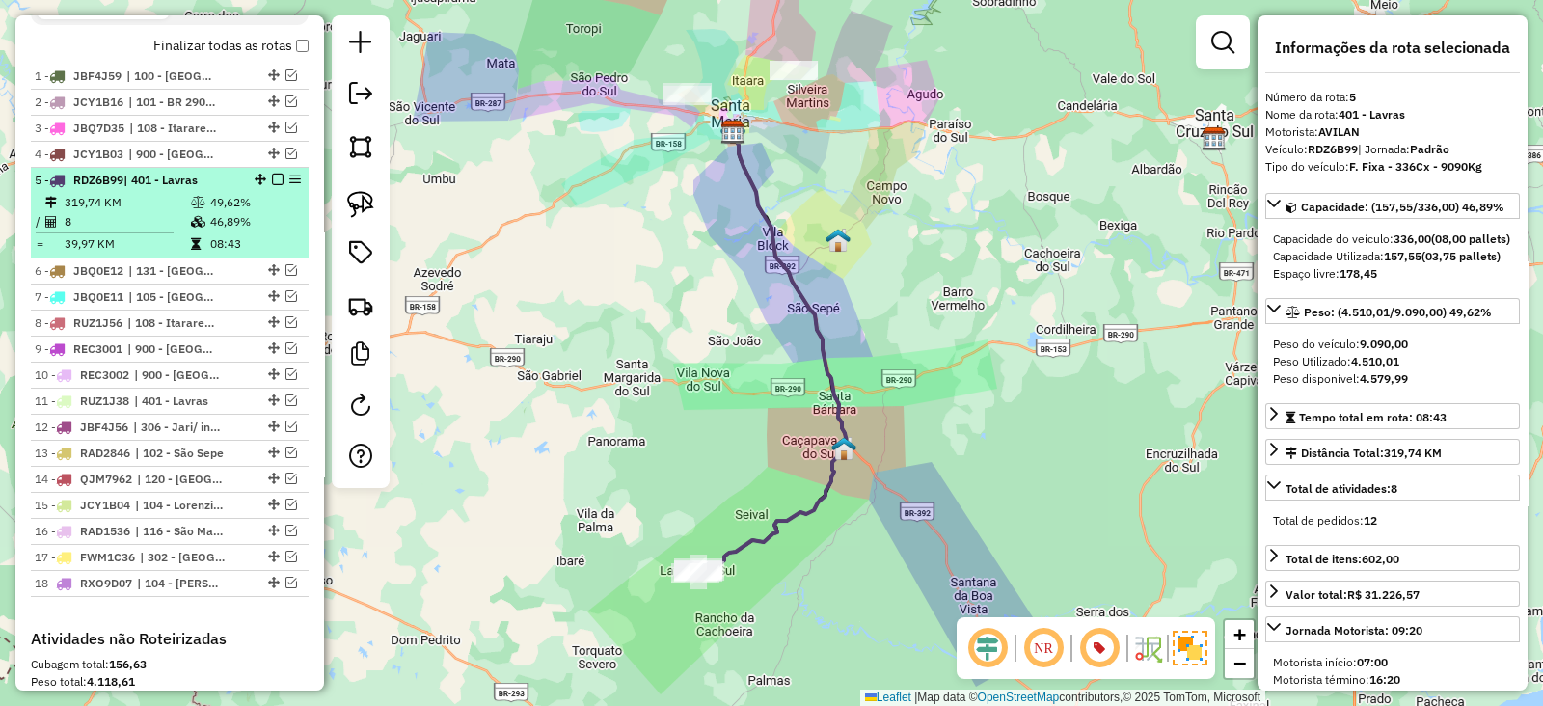
click at [272, 174] on em at bounding box center [278, 180] width 12 height 12
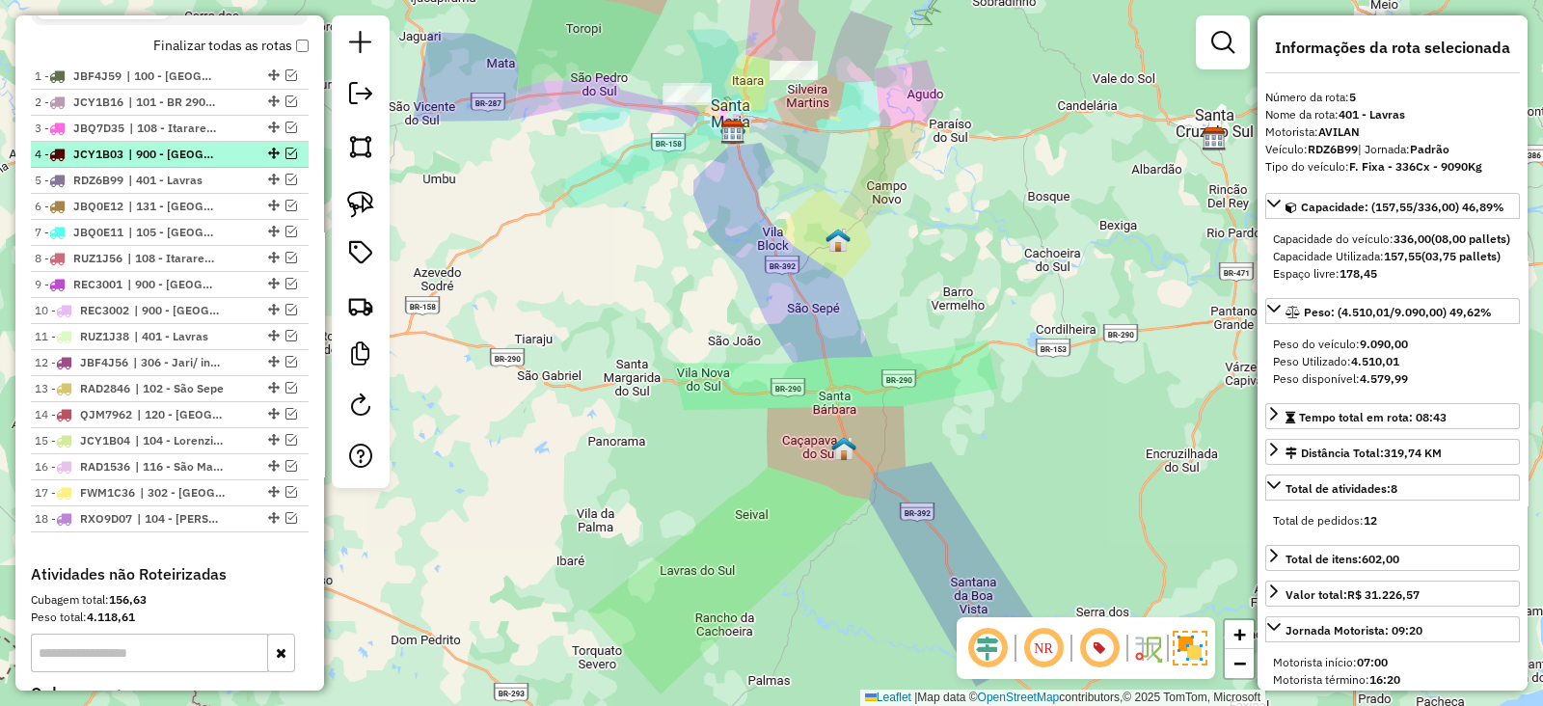
click at [285, 148] on em at bounding box center [291, 154] width 12 height 12
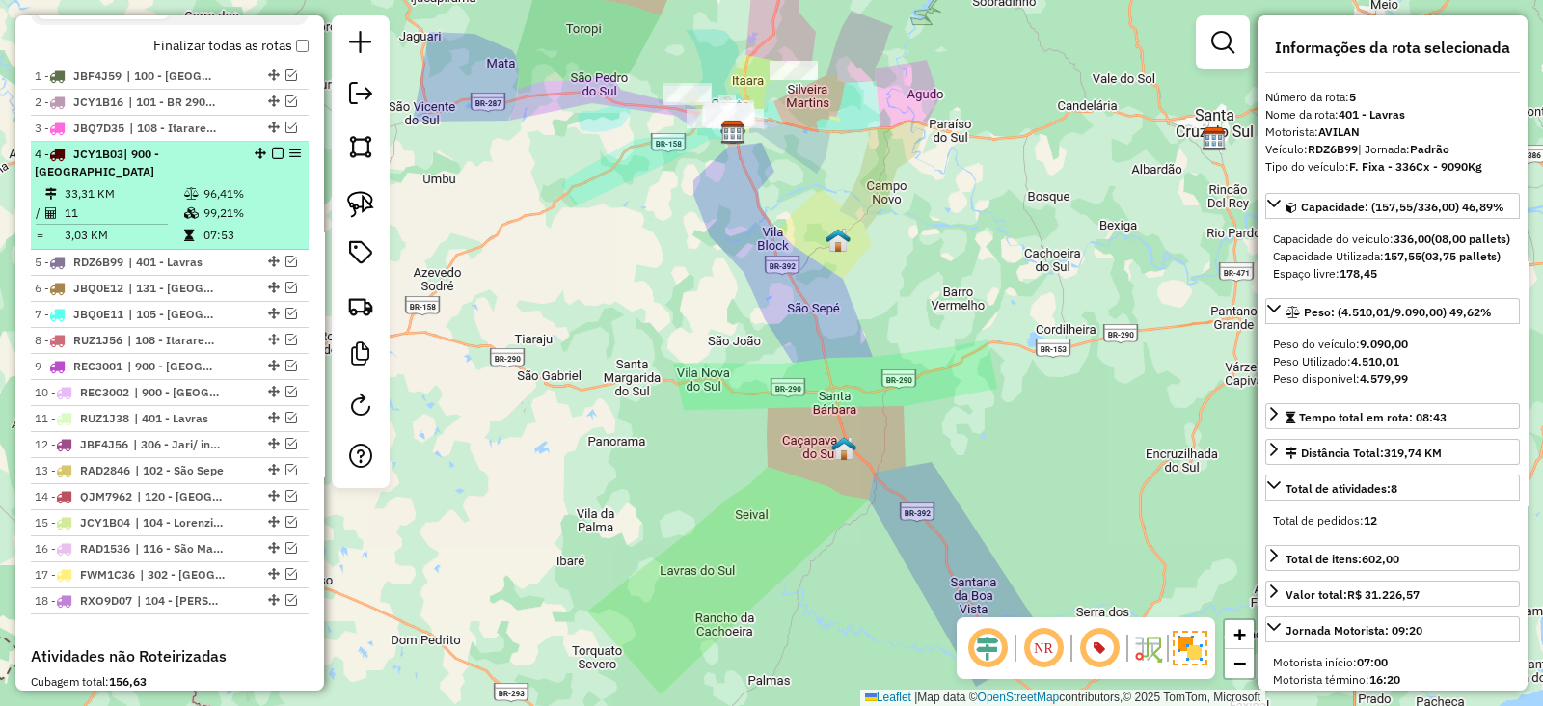
click at [252, 184] on td "96,41%" at bounding box center [250, 193] width 97 height 19
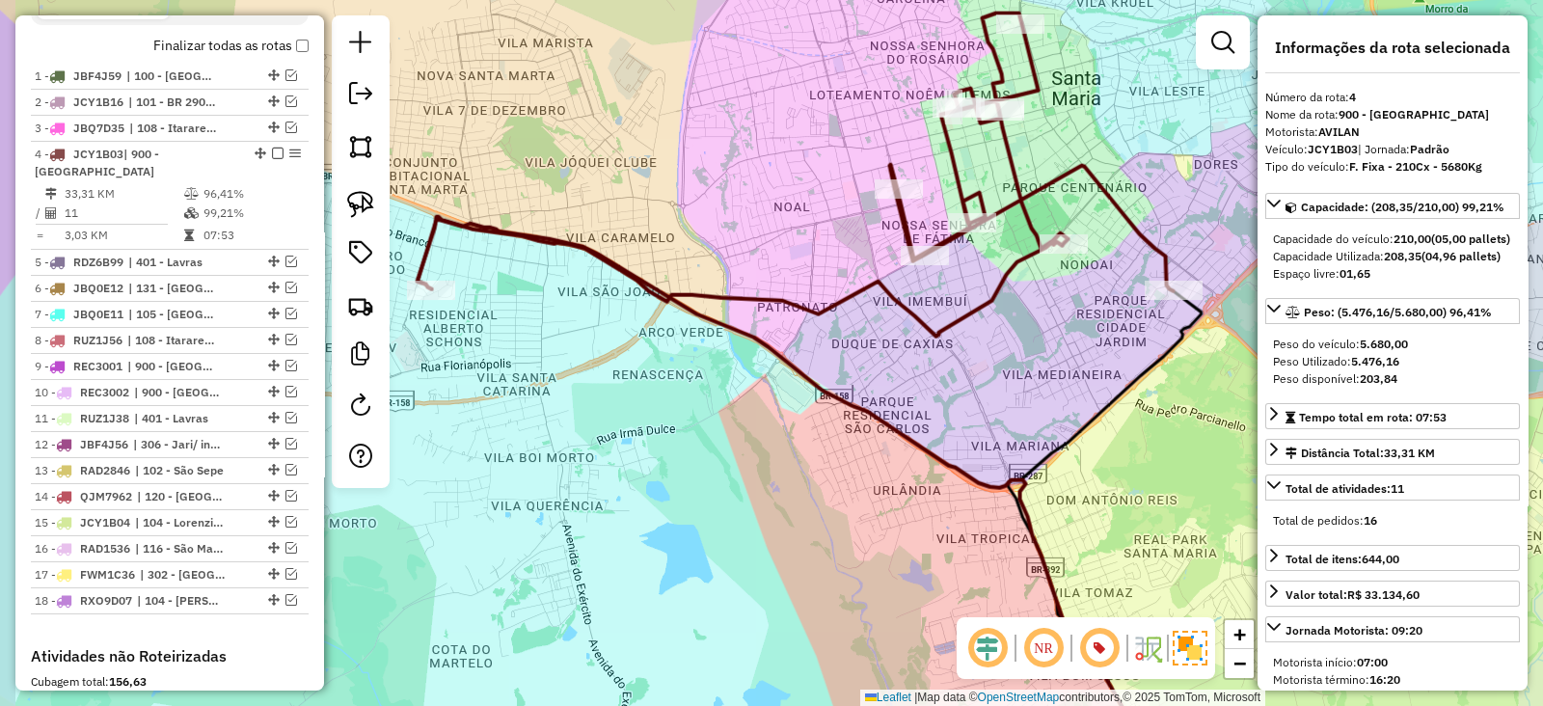
drag, startPoint x: 568, startPoint y: 246, endPoint x: 776, endPoint y: 301, distance: 215.4
click at [771, 299] on icon at bounding box center [795, 174] width 755 height 323
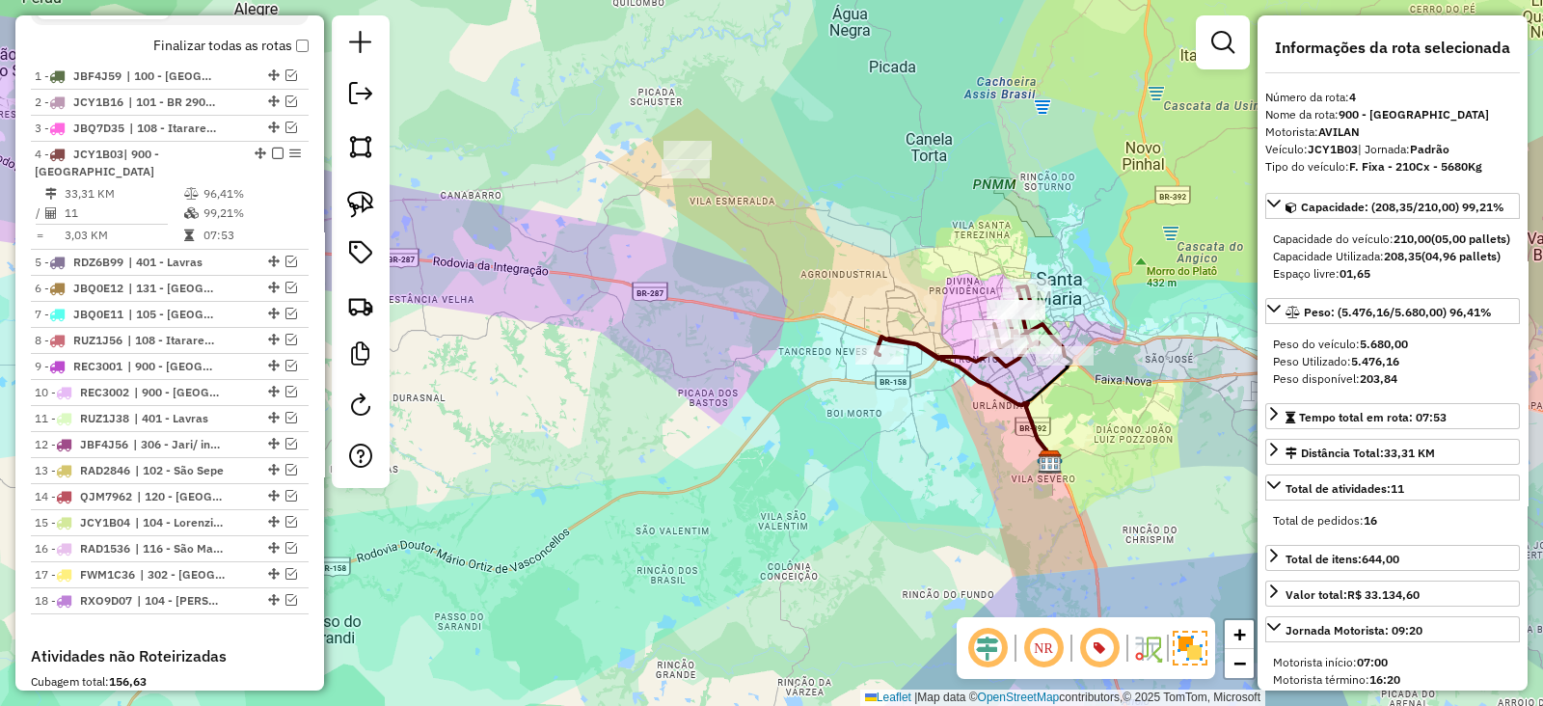
click at [897, 335] on icon at bounding box center [969, 326] width 189 height 80
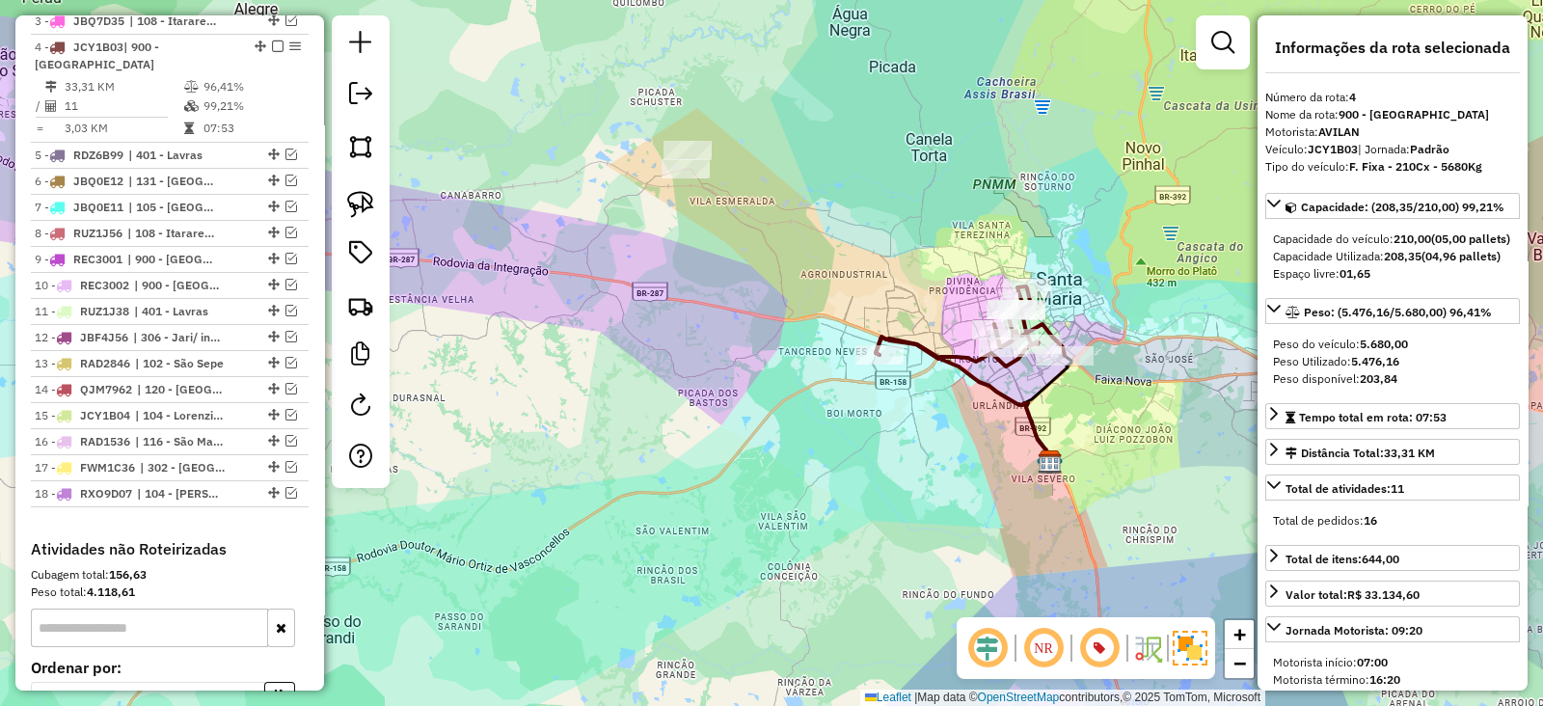
scroll to position [888, 0]
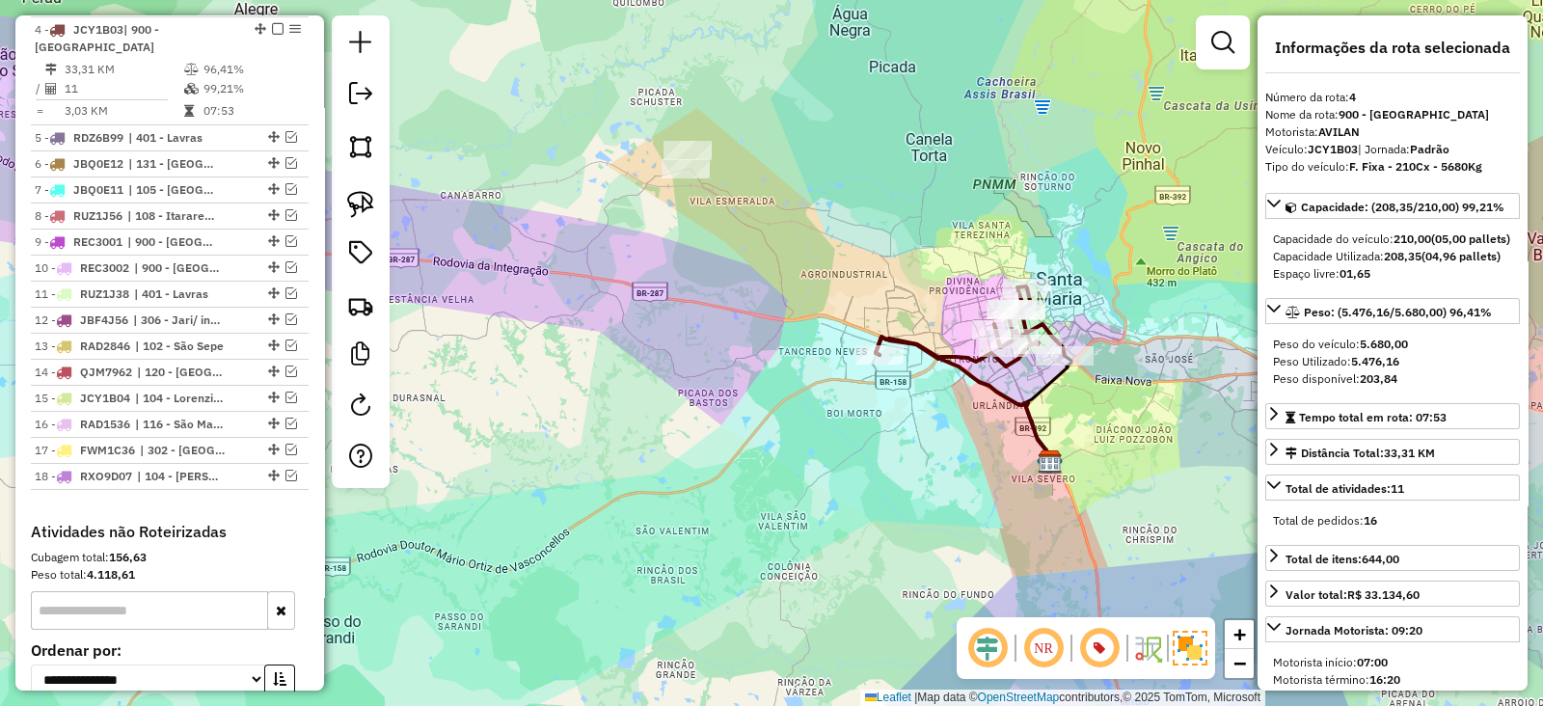
drag, startPoint x: 757, startPoint y: 272, endPoint x: 739, endPoint y: 301, distance: 33.7
click at [742, 300] on div "Janela de atendimento Grade de atendimento Capacidade Transportadoras Veículos …" at bounding box center [771, 353] width 1543 height 706
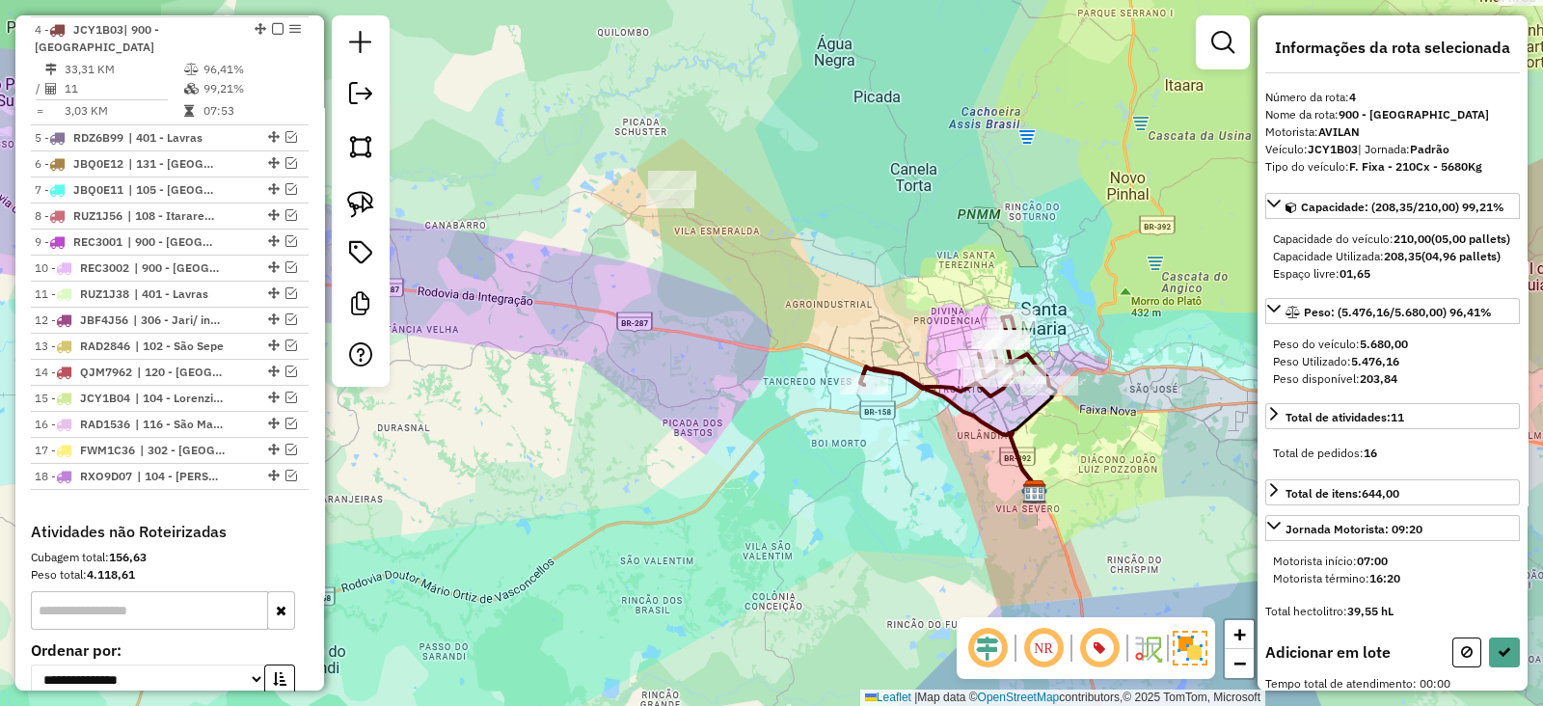
drag, startPoint x: 370, startPoint y: 195, endPoint x: 431, endPoint y: 180, distance: 62.4
click at [370, 193] on img at bounding box center [360, 204] width 27 height 27
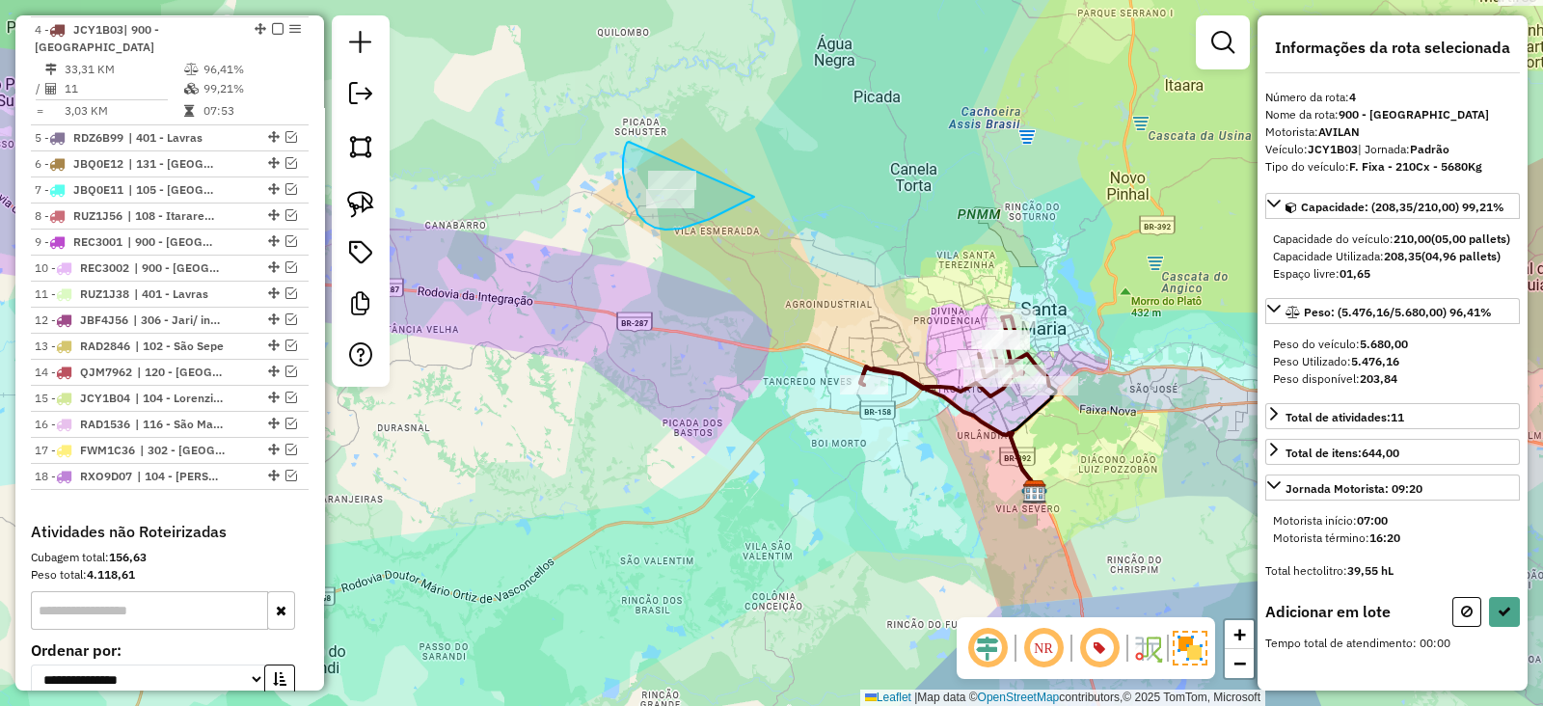
drag, startPoint x: 623, startPoint y: 159, endPoint x: 789, endPoint y: 163, distance: 165.9
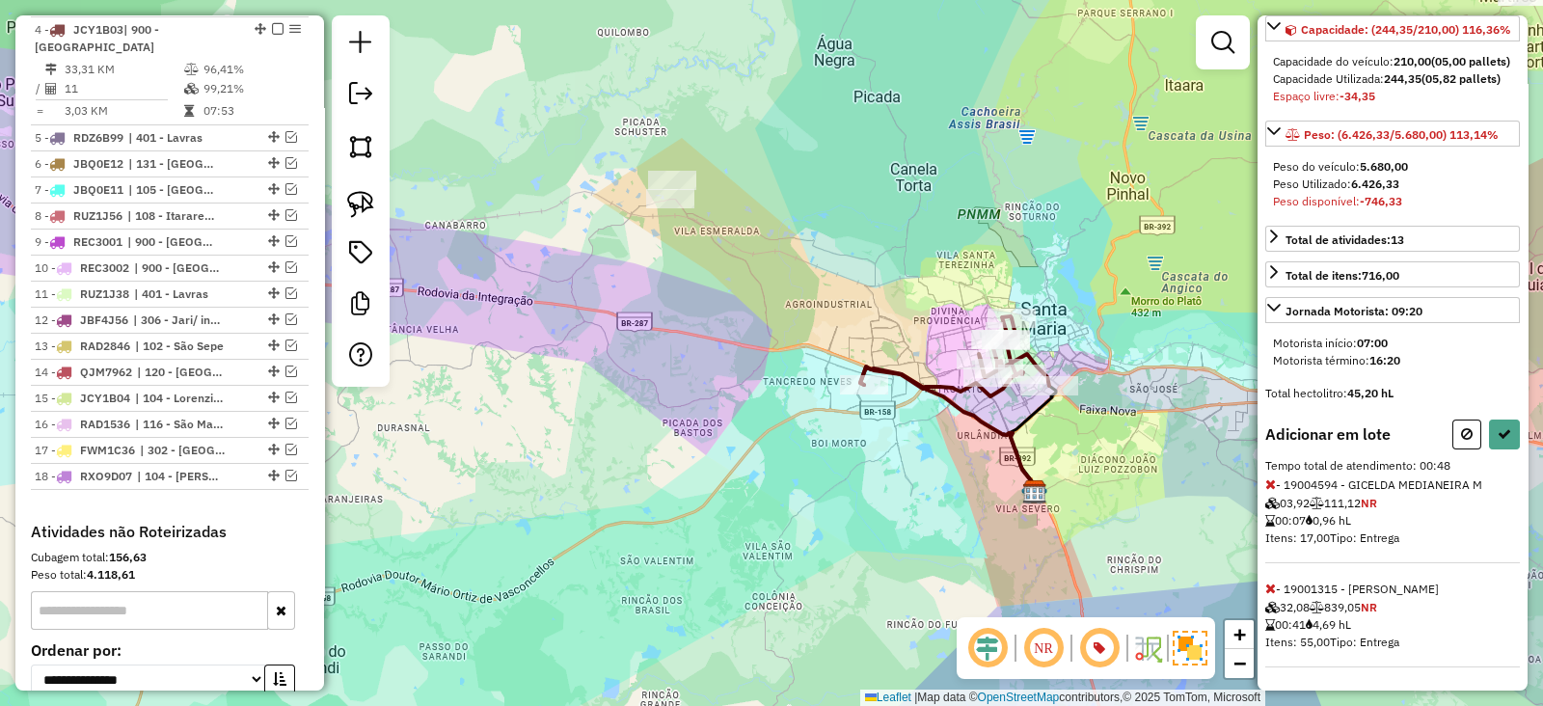
scroll to position [226, 0]
drag, startPoint x: 901, startPoint y: 335, endPoint x: 778, endPoint y: 299, distance: 128.5
click at [778, 299] on div "Janela de atendimento Grade de atendimento Capacidade Transportadoras Veículos …" at bounding box center [771, 353] width 1543 height 706
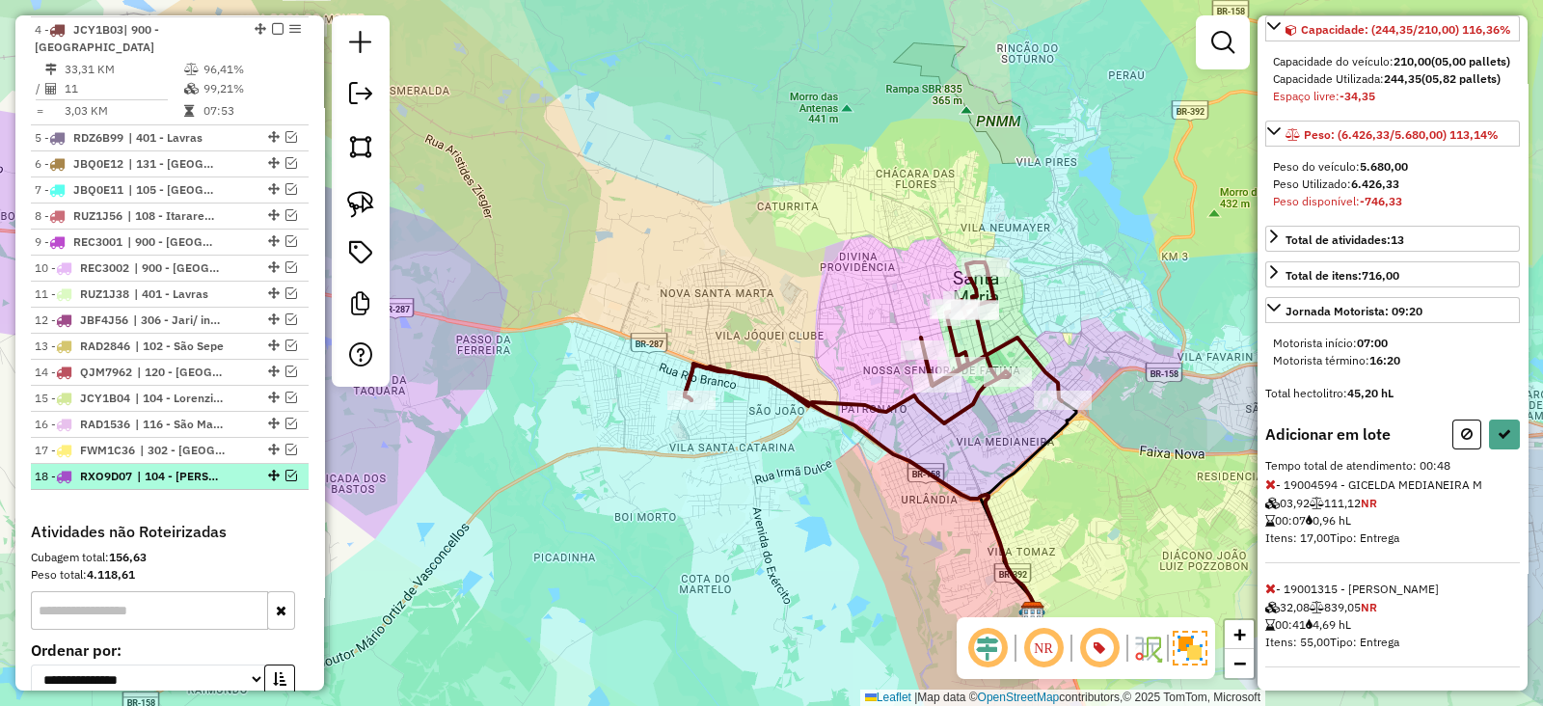
click at [285, 470] on em at bounding box center [291, 476] width 12 height 12
select select "*********"
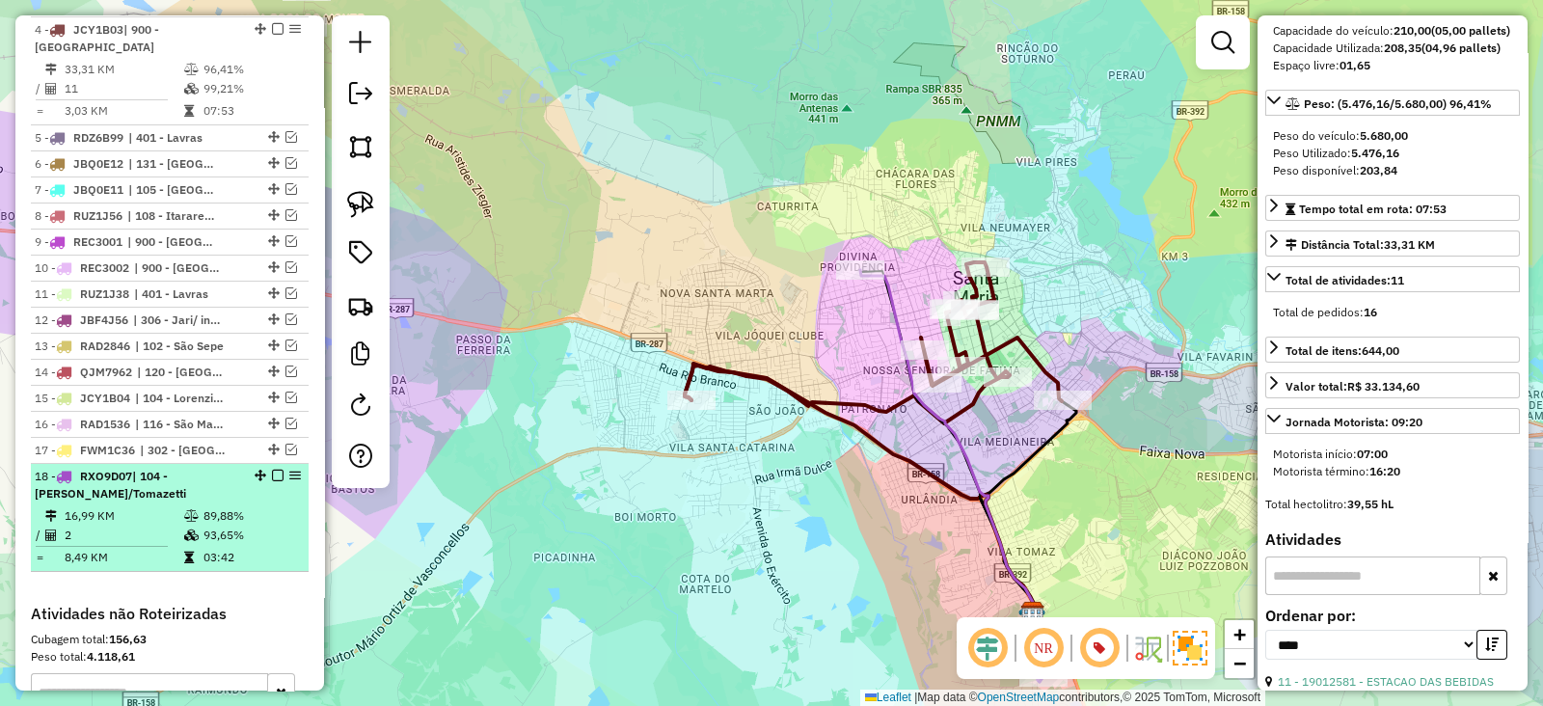
click at [272, 470] on em at bounding box center [278, 476] width 12 height 12
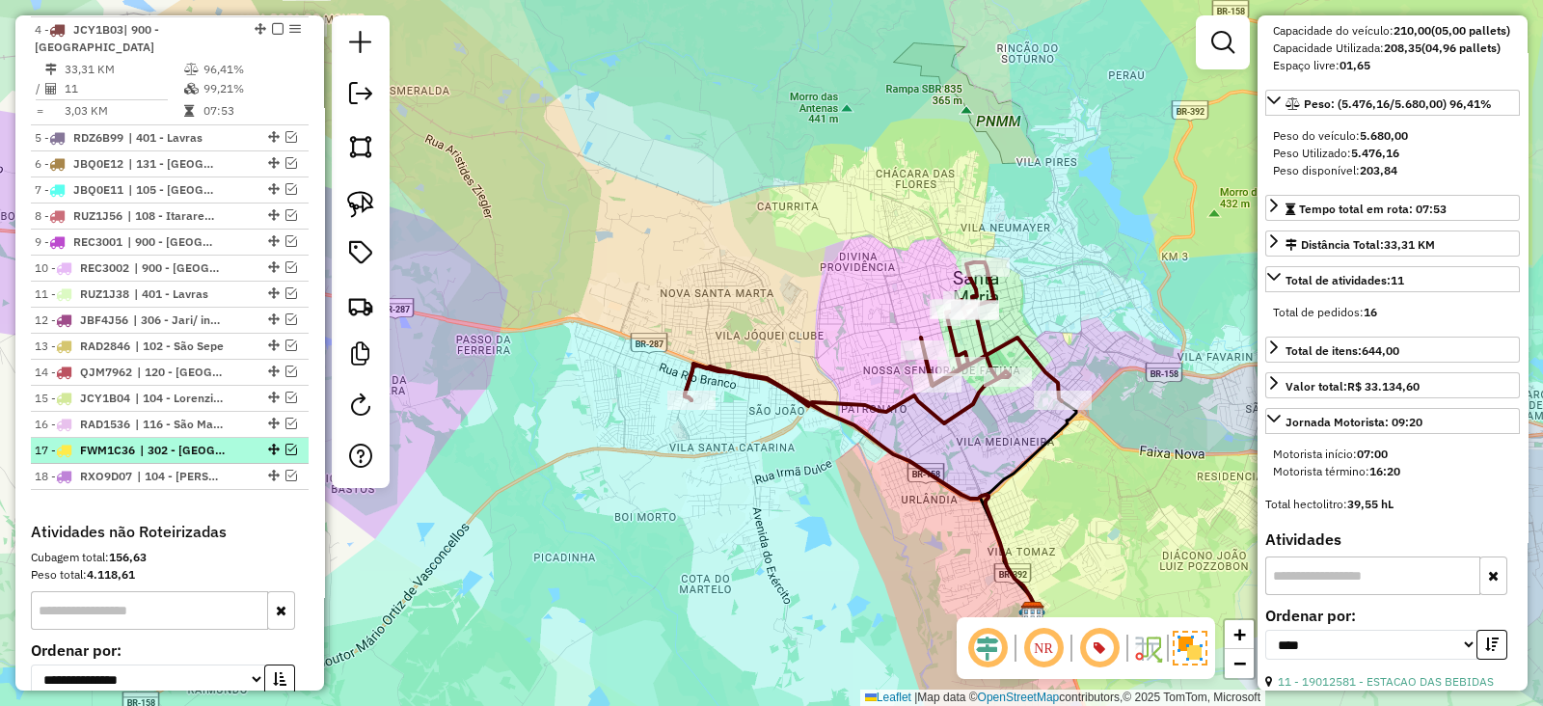
click at [285, 443] on em at bounding box center [291, 449] width 12 height 12
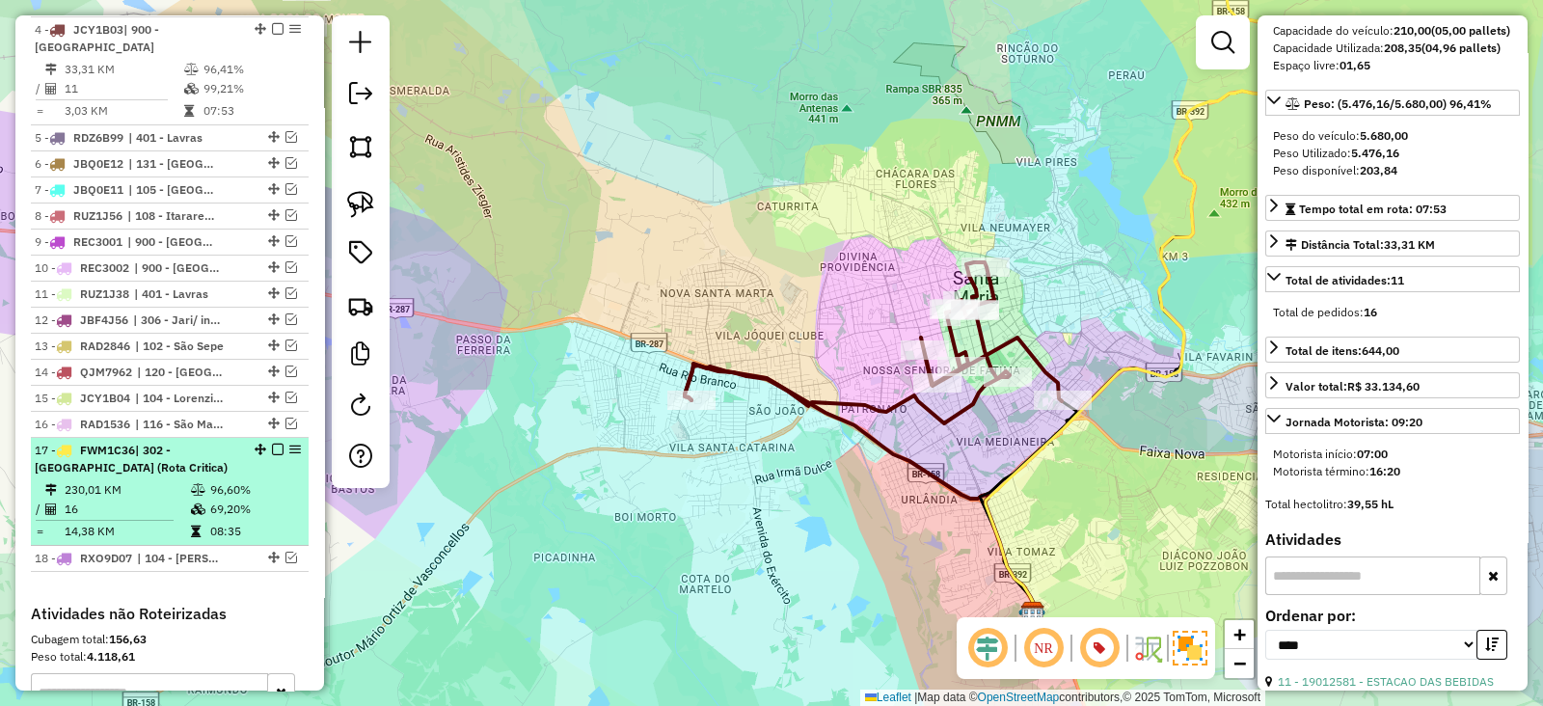
click at [272, 443] on em at bounding box center [278, 449] width 12 height 12
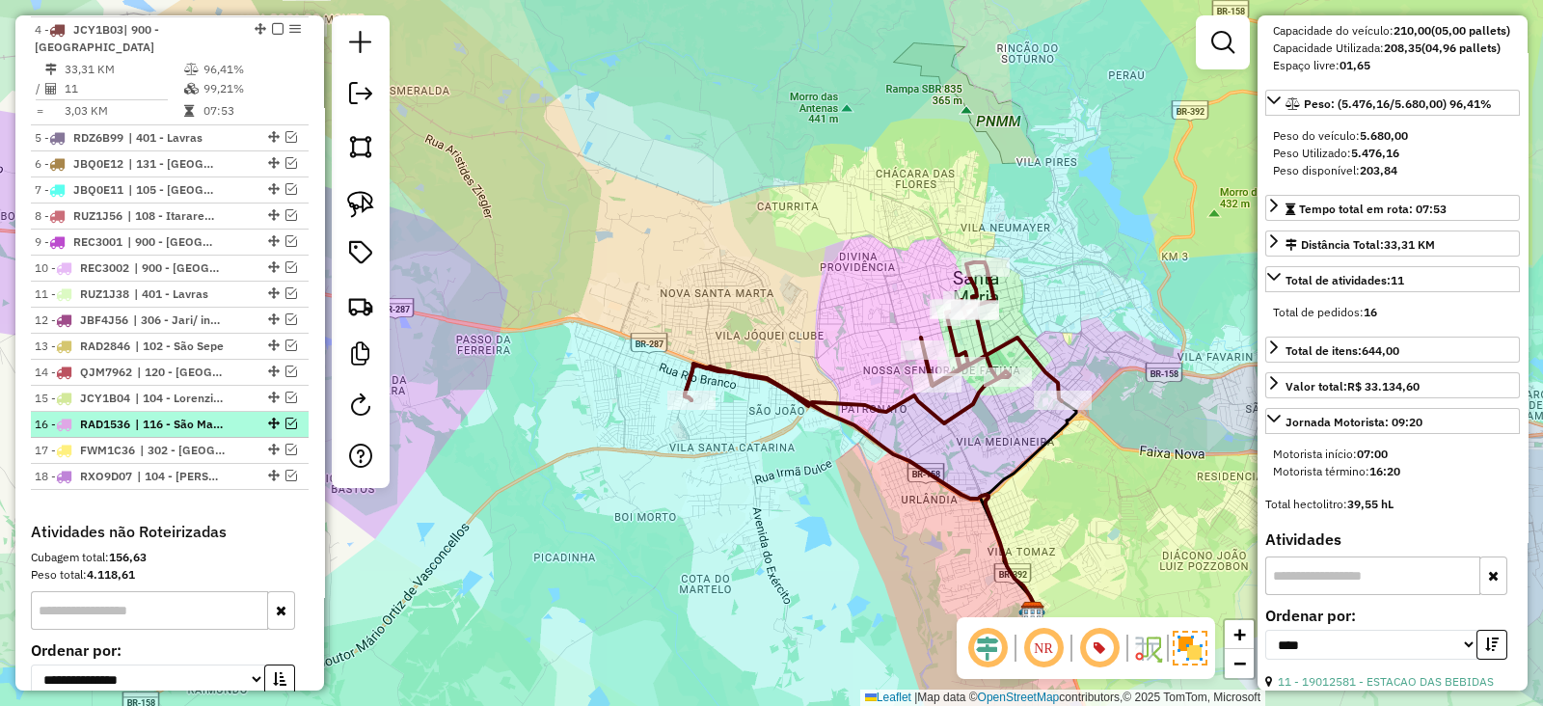
click at [285, 417] on em at bounding box center [291, 423] width 12 height 12
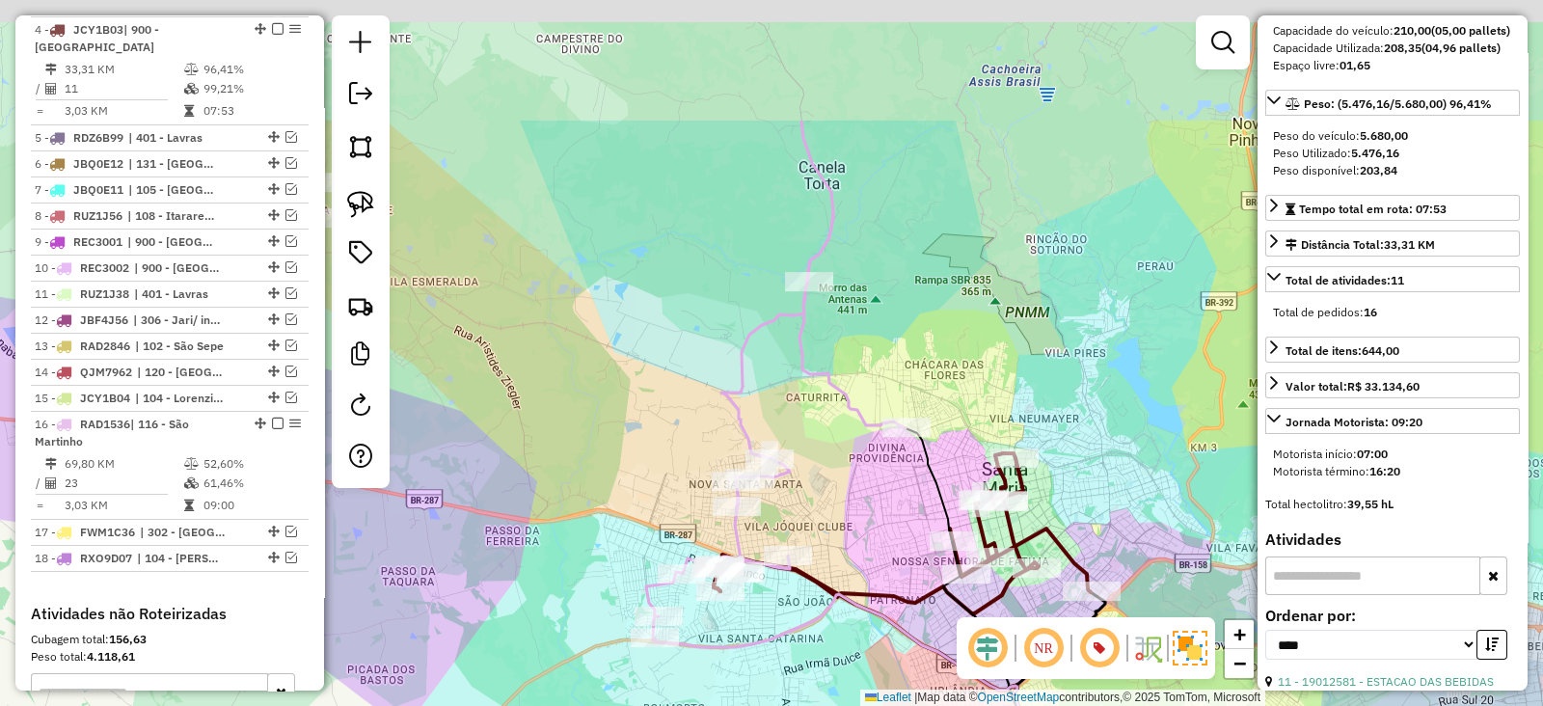
drag, startPoint x: 810, startPoint y: 293, endPoint x: 839, endPoint y: 496, distance: 204.5
click at [839, 496] on div "Janela de atendimento Grade de atendimento Capacidade Transportadoras Veículos …" at bounding box center [771, 353] width 1543 height 706
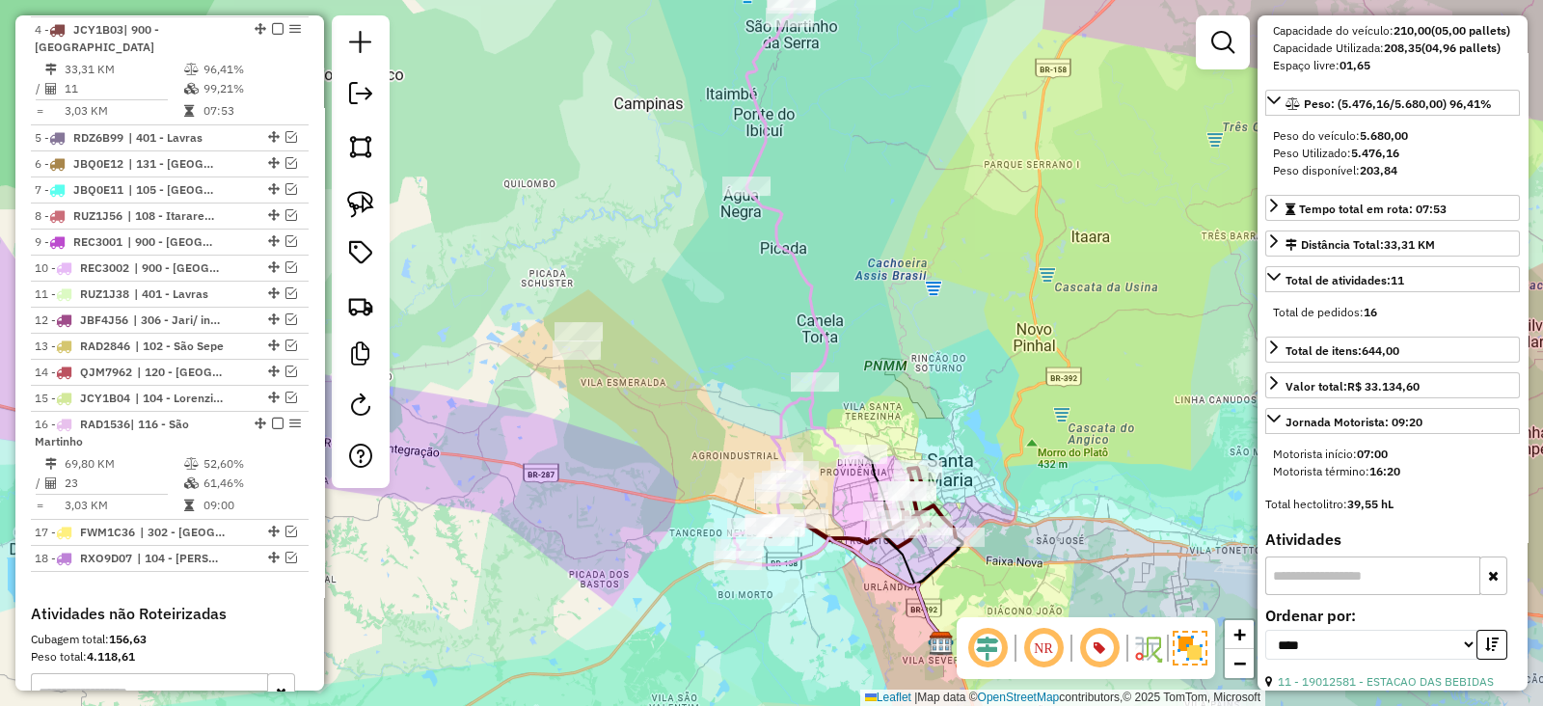
click at [777, 414] on icon at bounding box center [798, 270] width 129 height 580
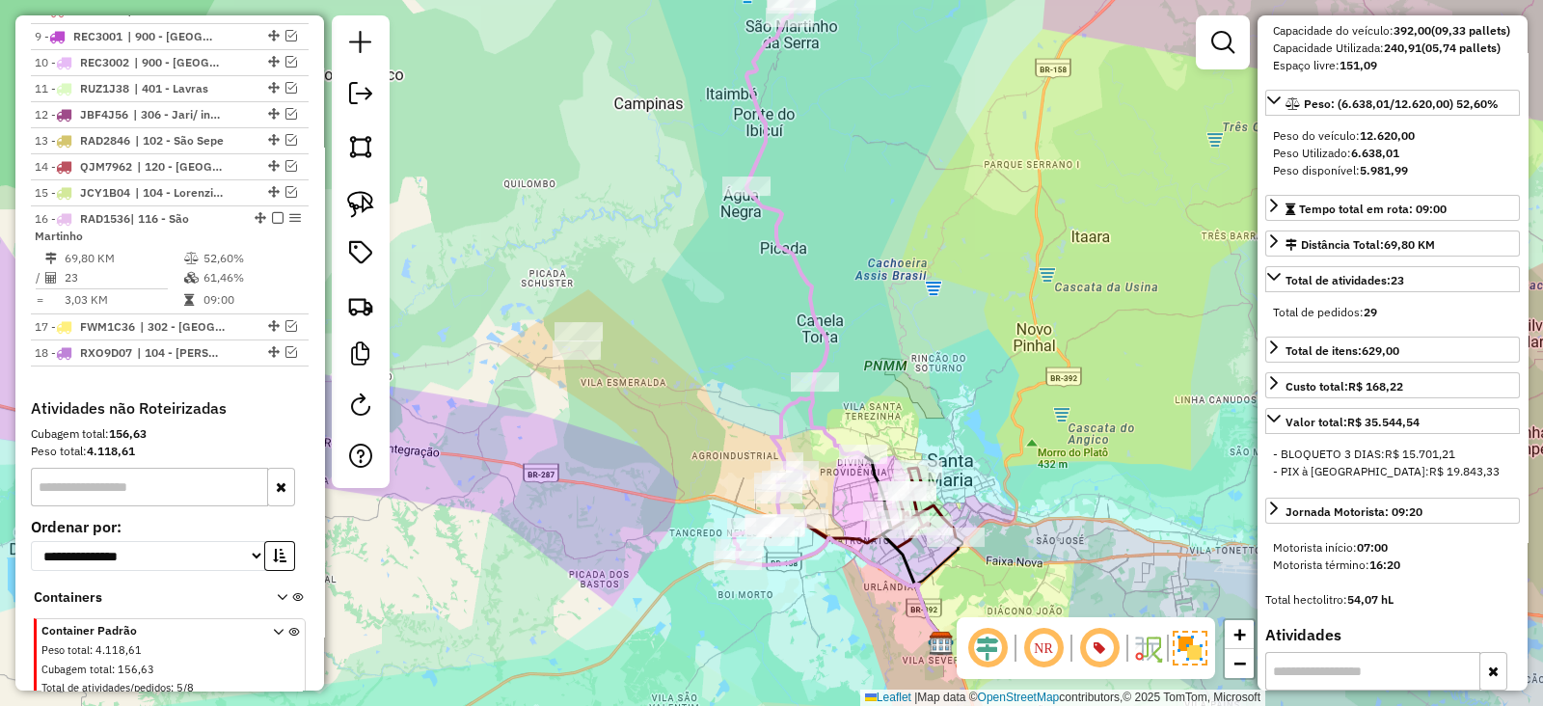
scroll to position [1178, 0]
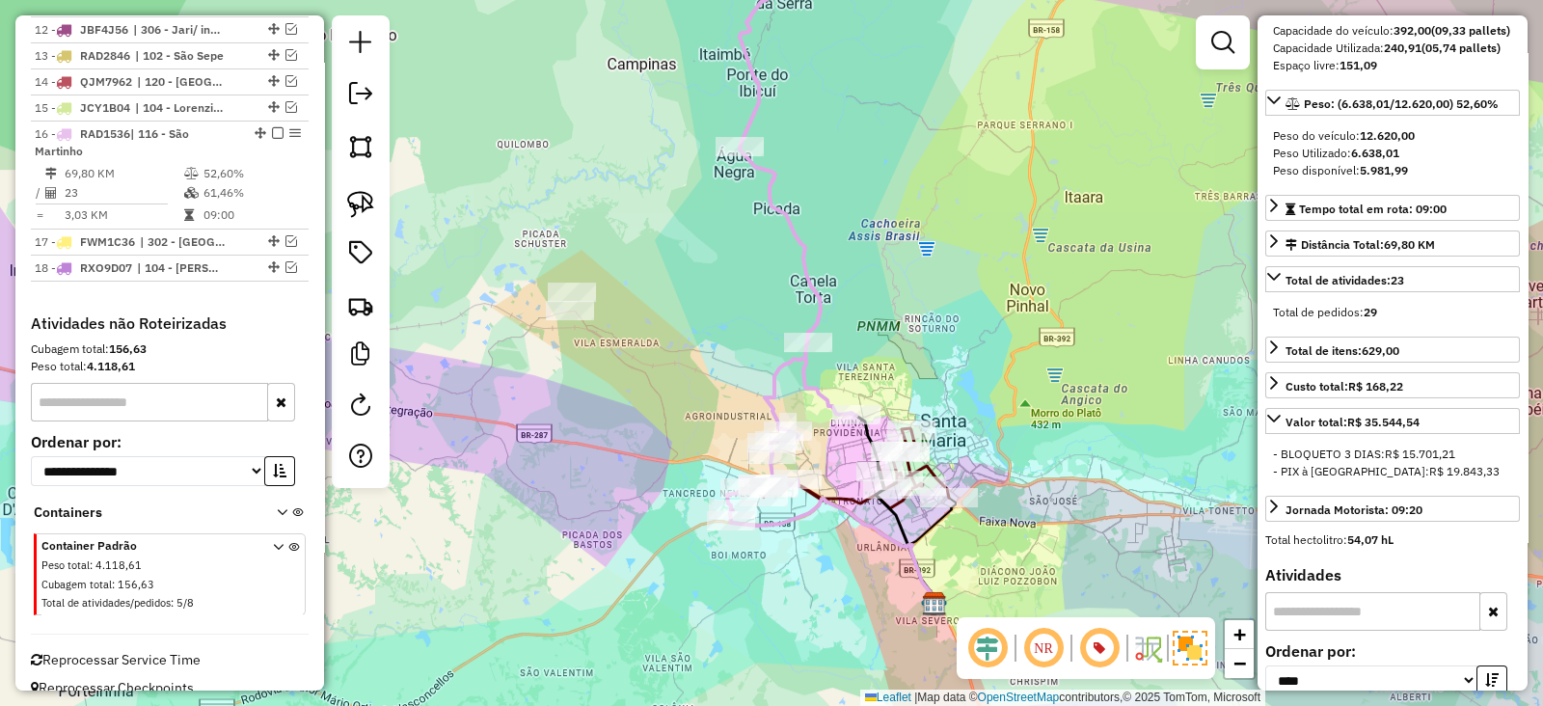
drag, startPoint x: 738, startPoint y: 305, endPoint x: 728, endPoint y: 259, distance: 46.3
click at [728, 260] on div "Janela de atendimento Grade de atendimento Capacidade Transportadoras Veículos …" at bounding box center [771, 353] width 1543 height 706
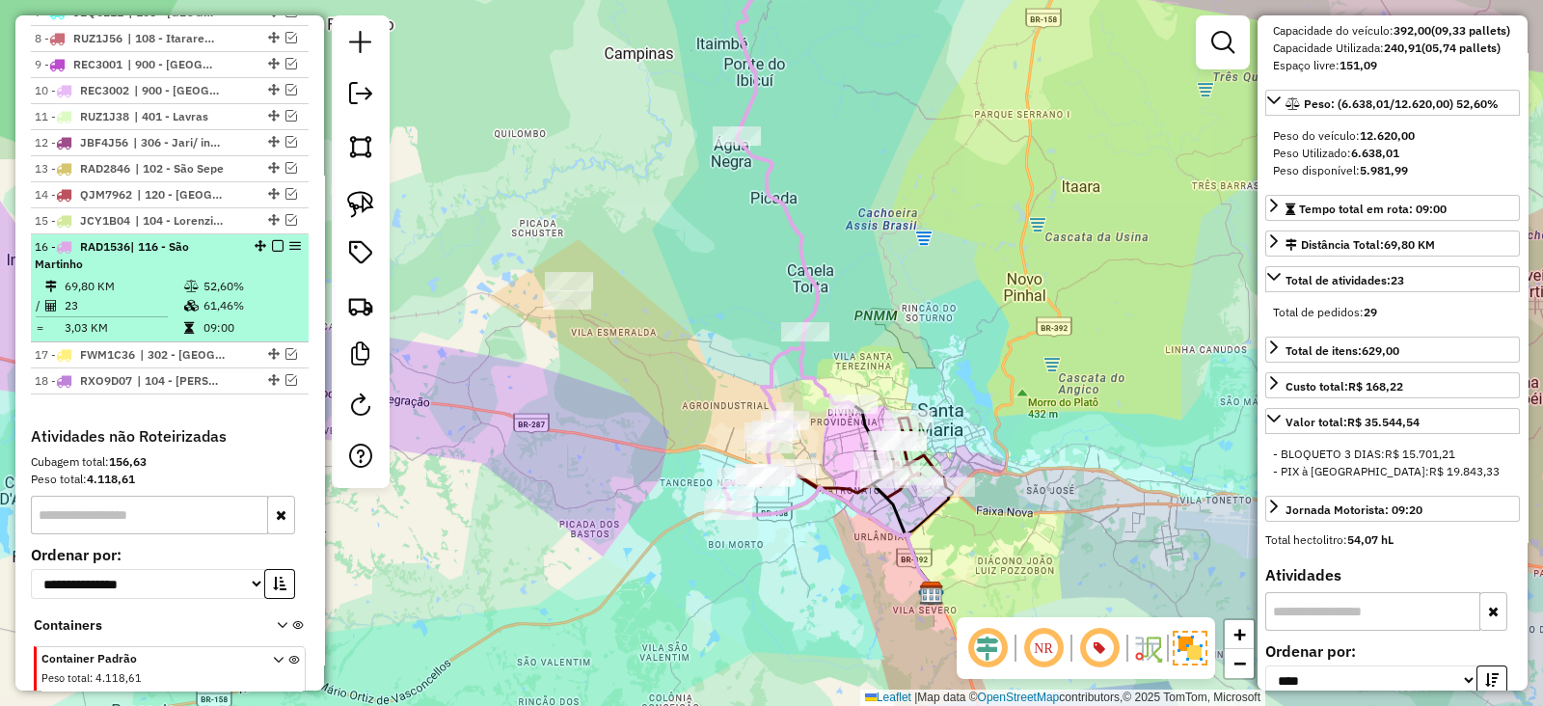
scroll to position [1055, 0]
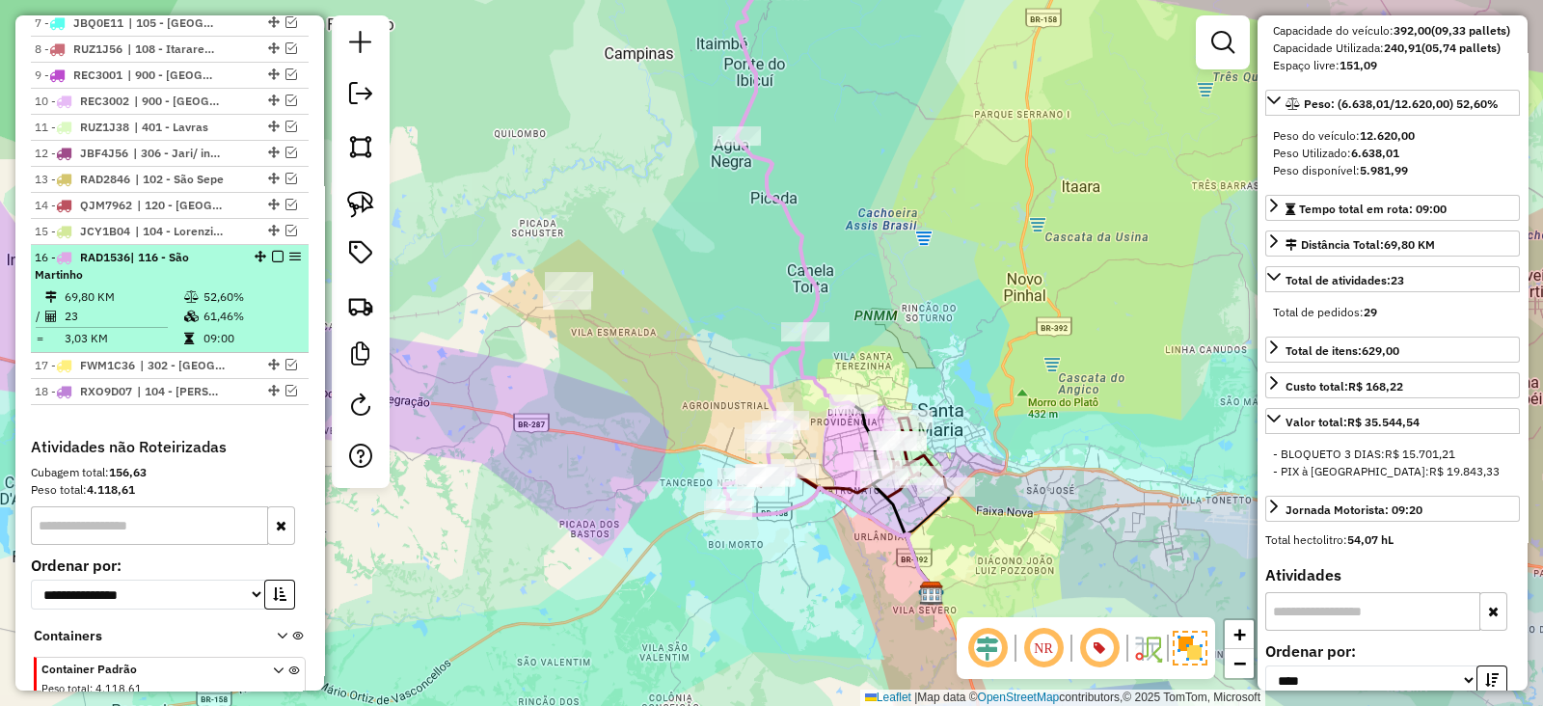
click at [272, 251] on em at bounding box center [278, 257] width 12 height 12
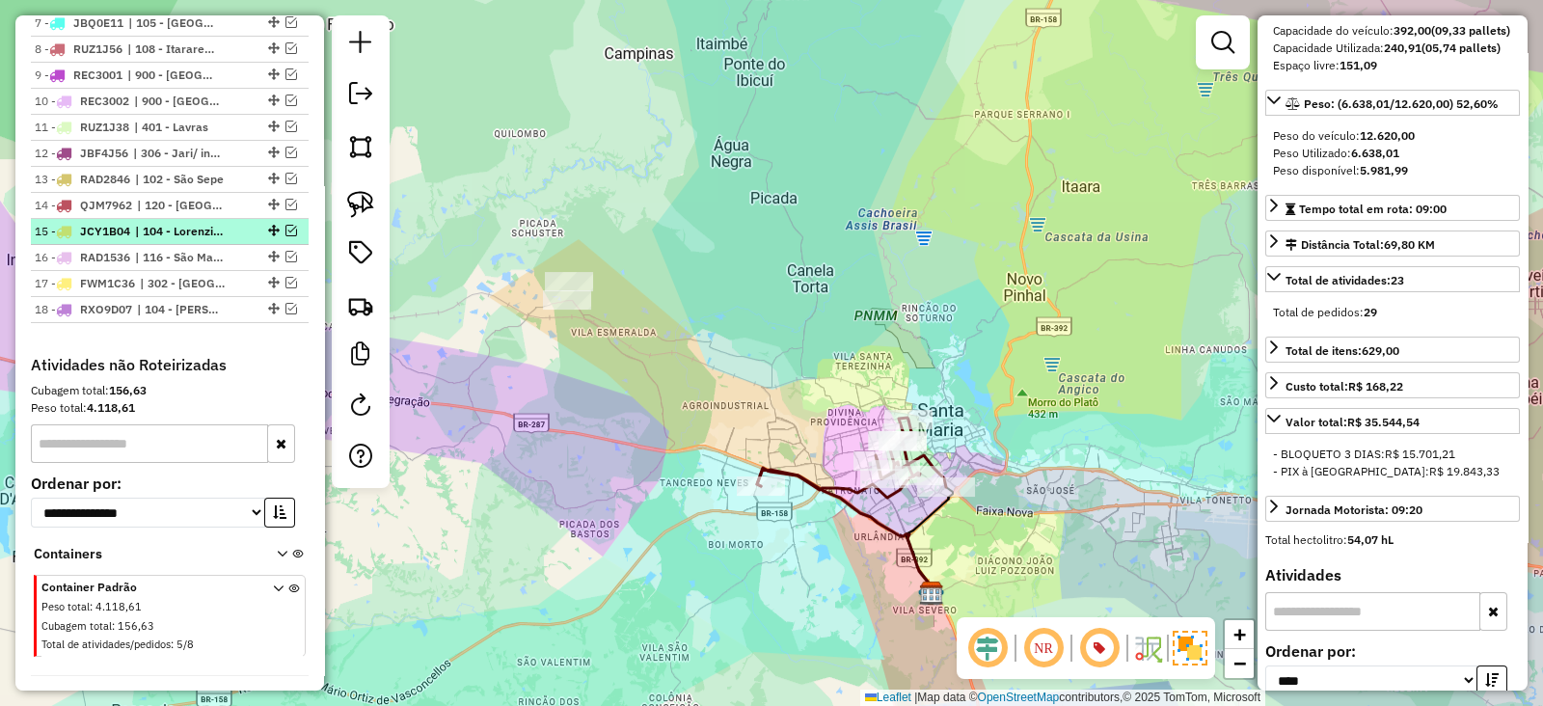
click at [285, 225] on em at bounding box center [291, 231] width 12 height 12
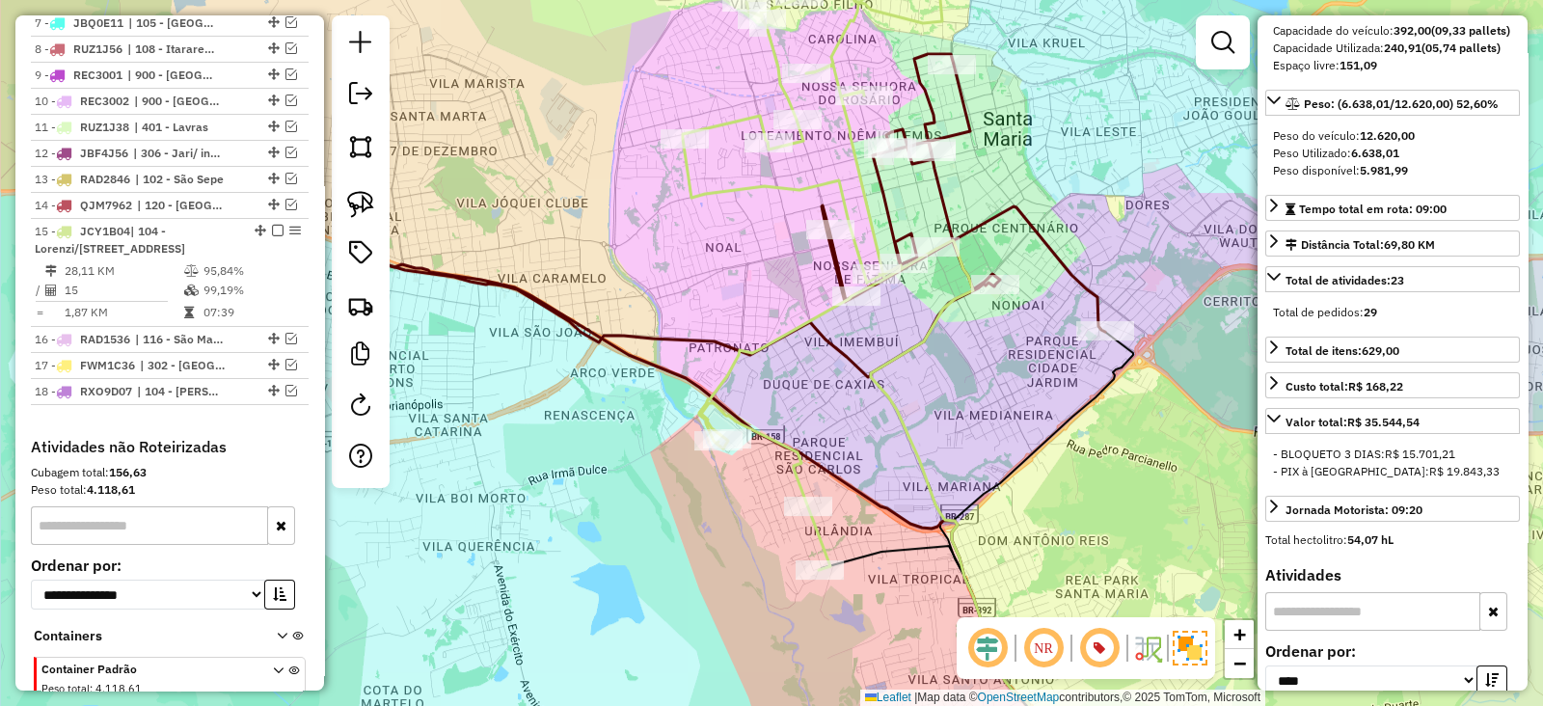
click at [1083, 282] on icon at bounding box center [727, 215] width 755 height 323
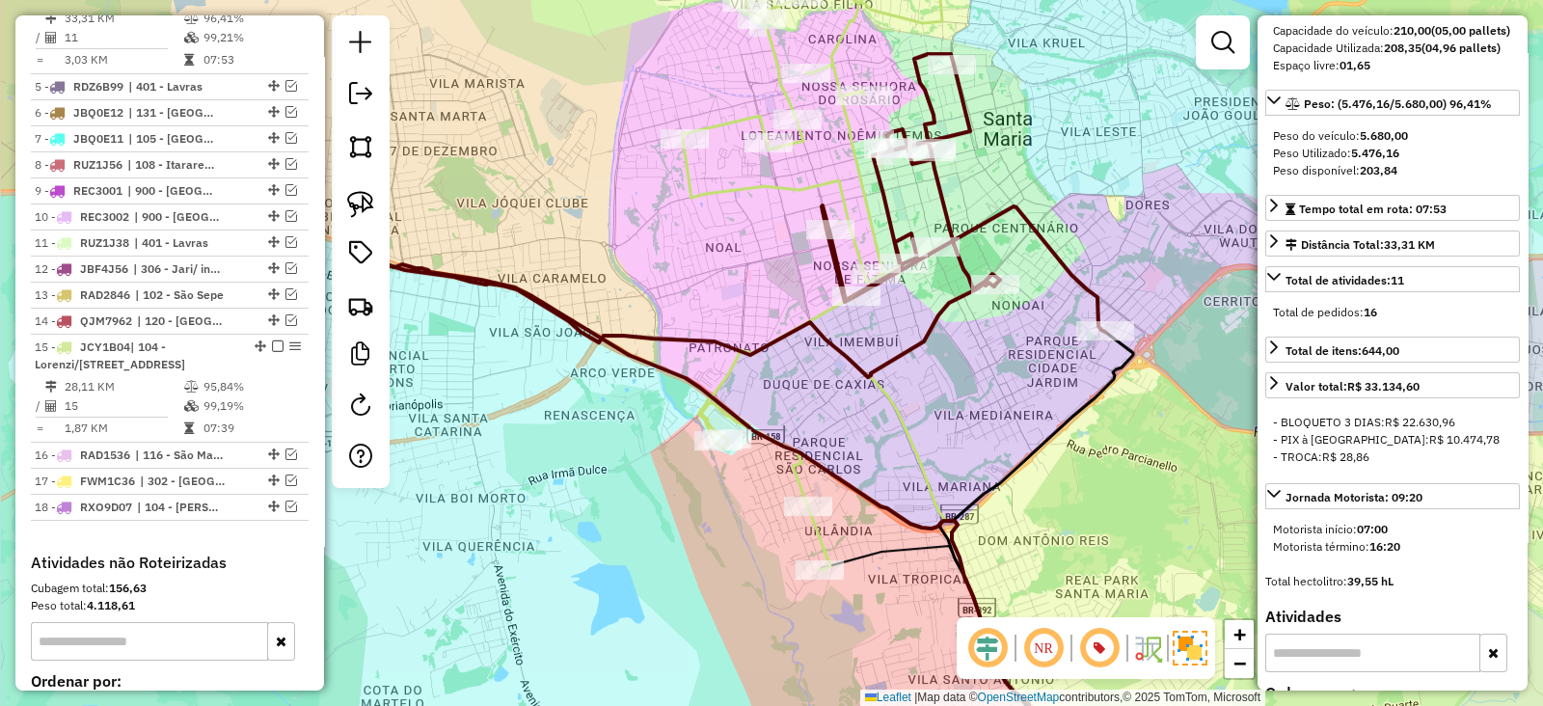
scroll to position [888, 0]
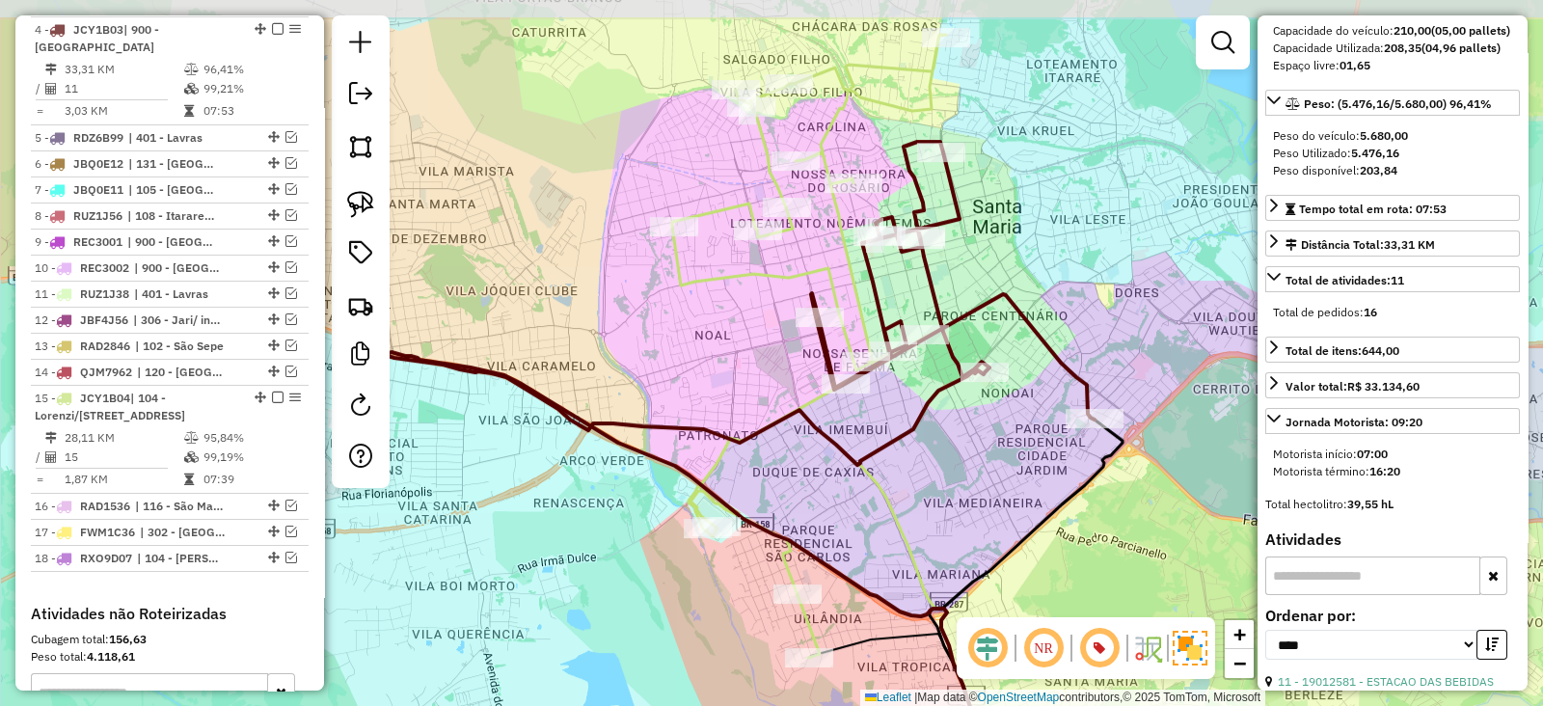
drag, startPoint x: 872, startPoint y: 378, endPoint x: 866, endPoint y: 453, distance: 75.4
click at [866, 453] on icon at bounding box center [716, 303] width 755 height 323
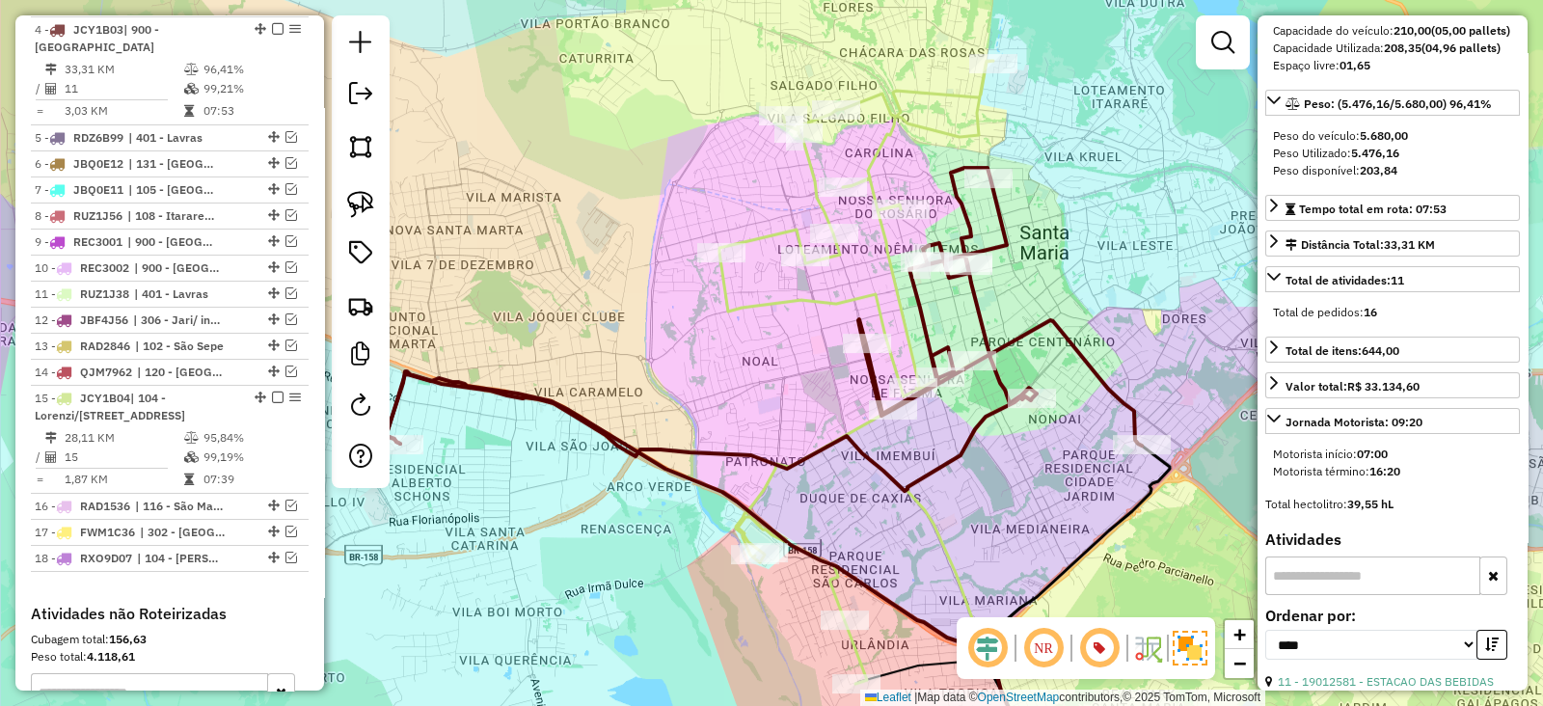
drag, startPoint x: 688, startPoint y: 311, endPoint x: 738, endPoint y: 335, distance: 54.3
click at [738, 336] on div "Janela de atendimento Grade de atendimento Capacidade Transportadoras Veículos …" at bounding box center [771, 353] width 1543 height 706
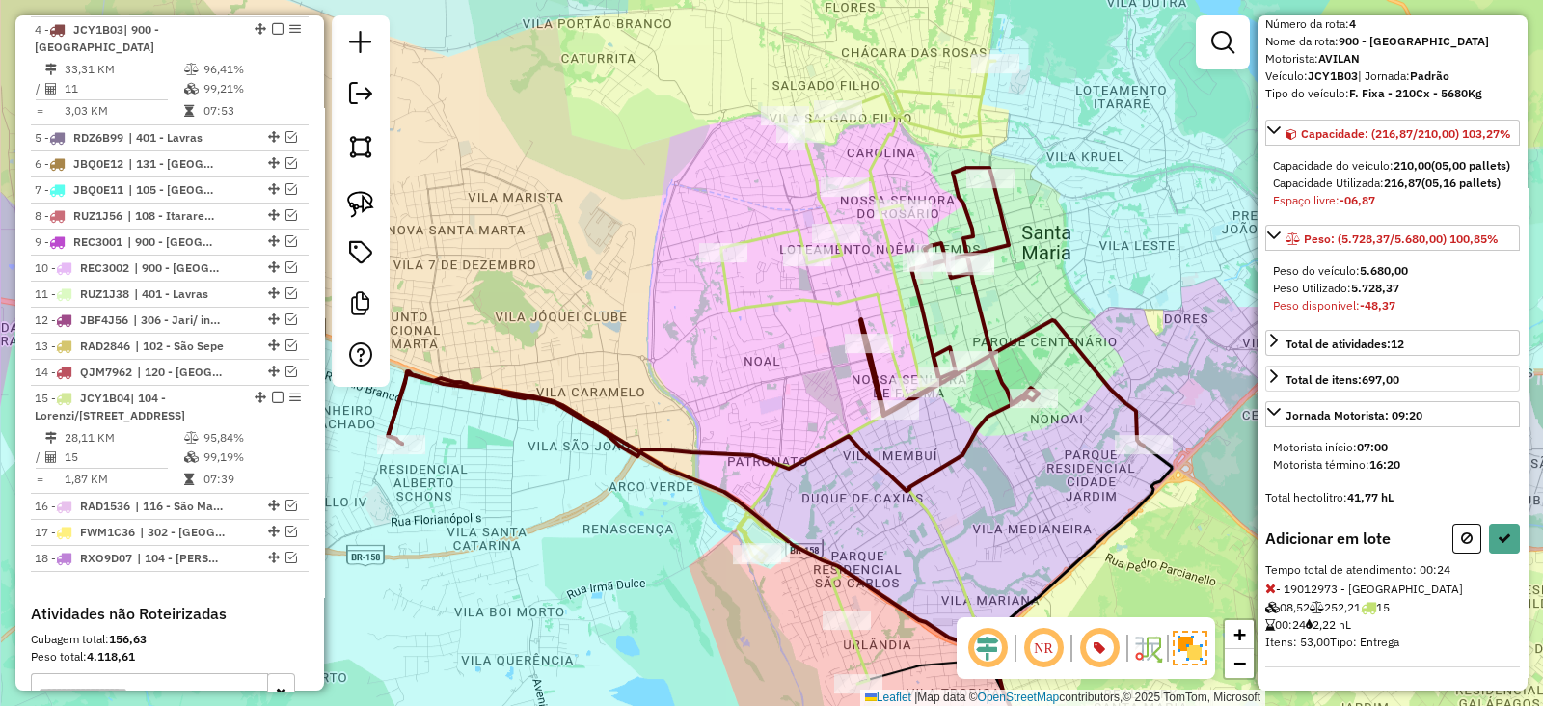
scroll to position [121, 0]
click at [1464, 545] on icon at bounding box center [1467, 537] width 12 height 13
select select "*********"
click at [1456, 546] on button at bounding box center [1466, 539] width 29 height 30
select select "*********"
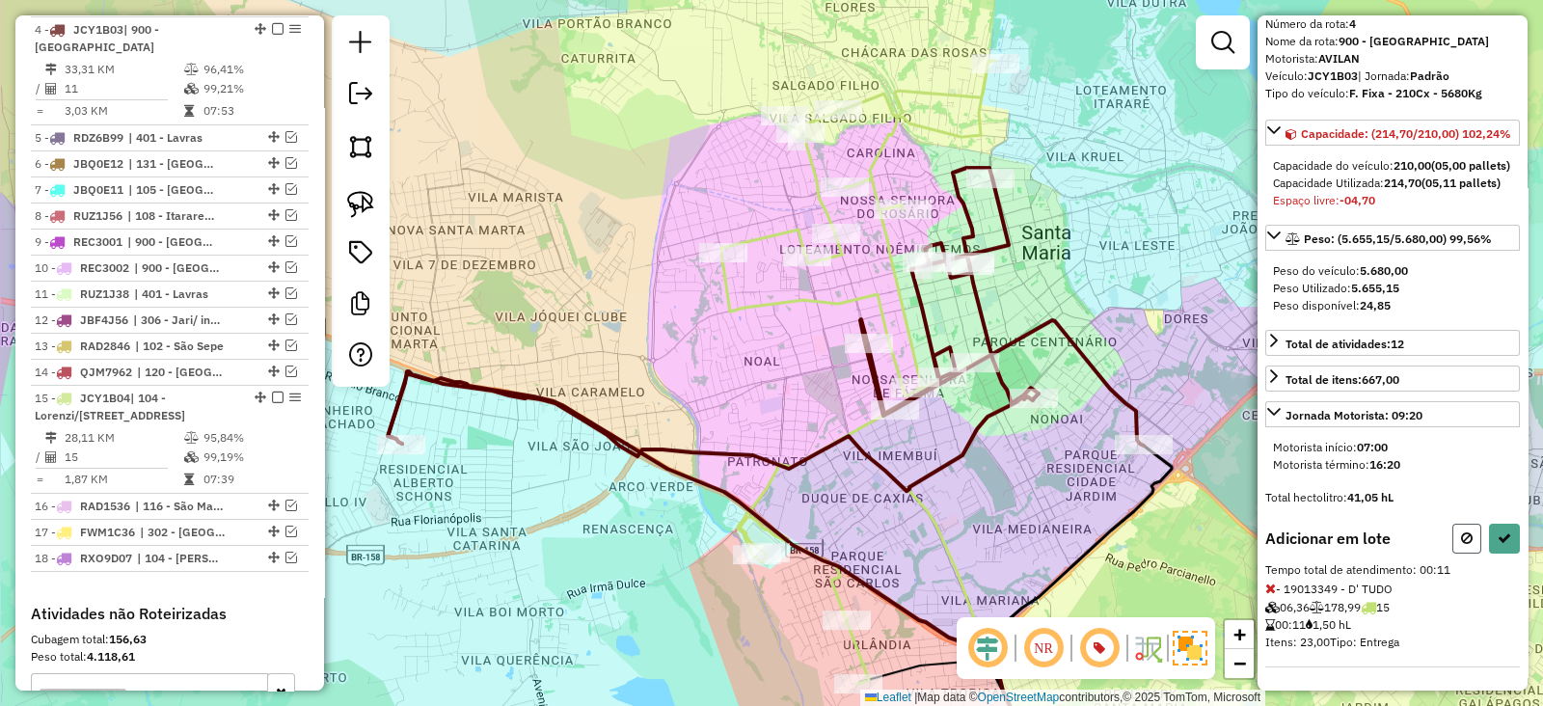
click at [1473, 534] on button at bounding box center [1466, 539] width 29 height 30
select select "*********"
click at [1463, 542] on icon at bounding box center [1467, 537] width 12 height 13
select select "*********"
click at [1465, 530] on button at bounding box center [1466, 539] width 29 height 30
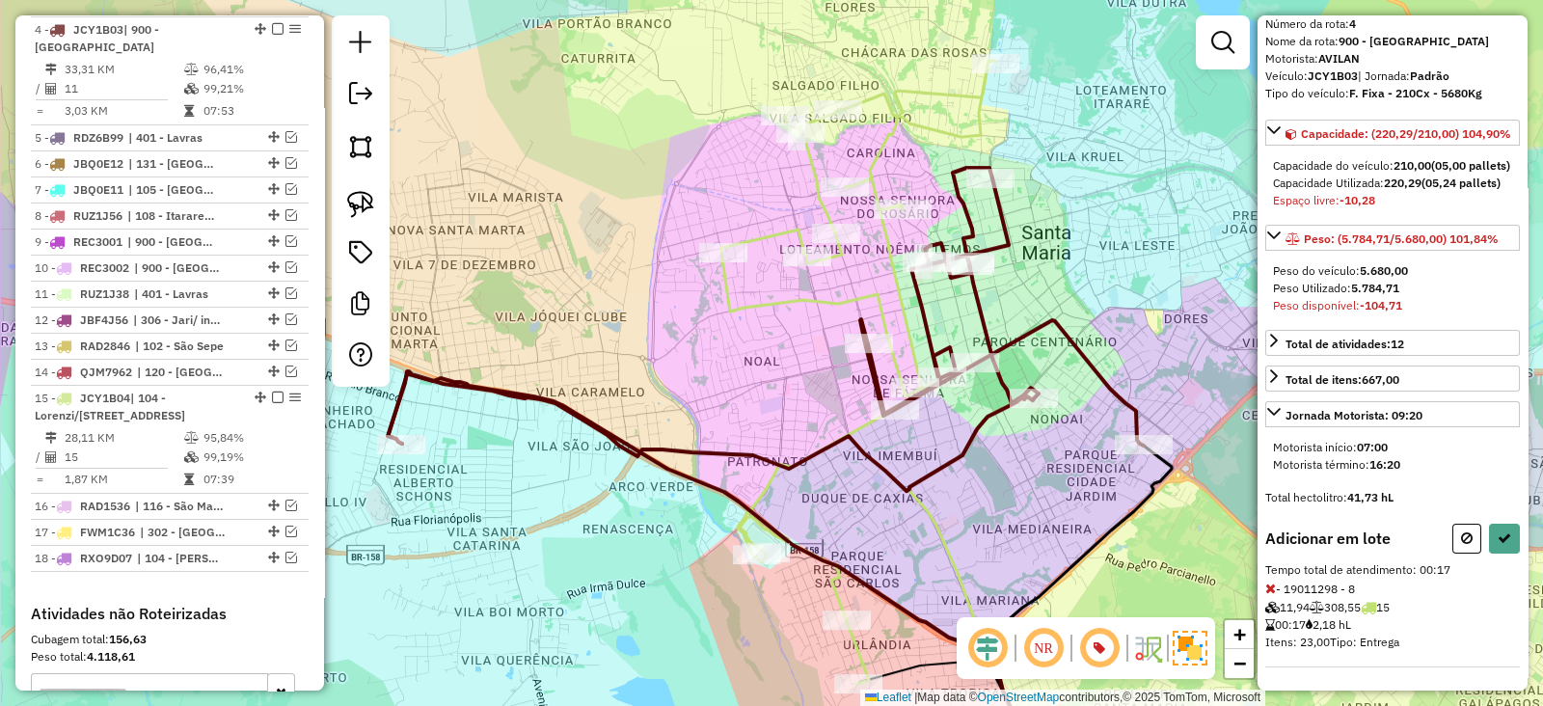
select select "*********"
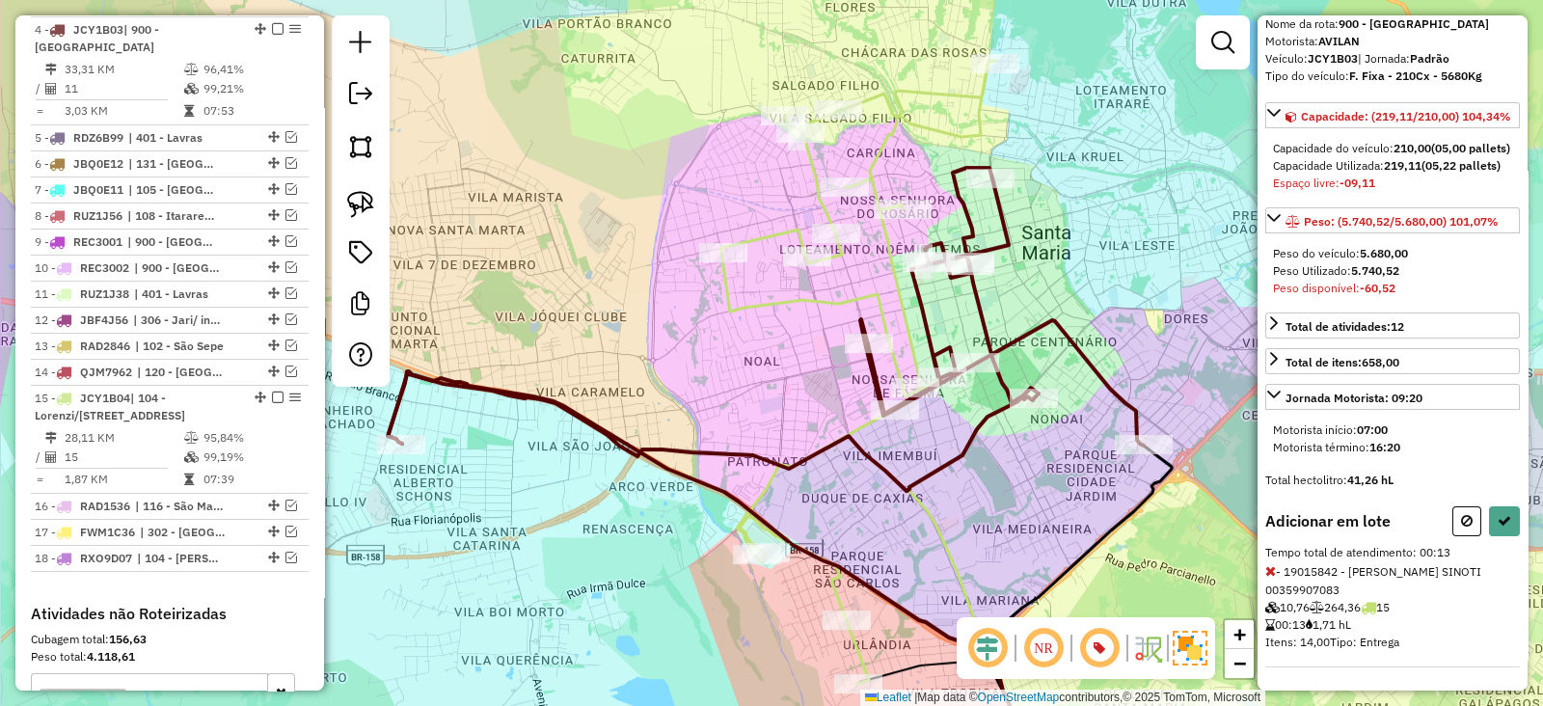
scroll to position [139, 0]
click at [1461, 522] on icon at bounding box center [1467, 520] width 12 height 13
select select "*********"
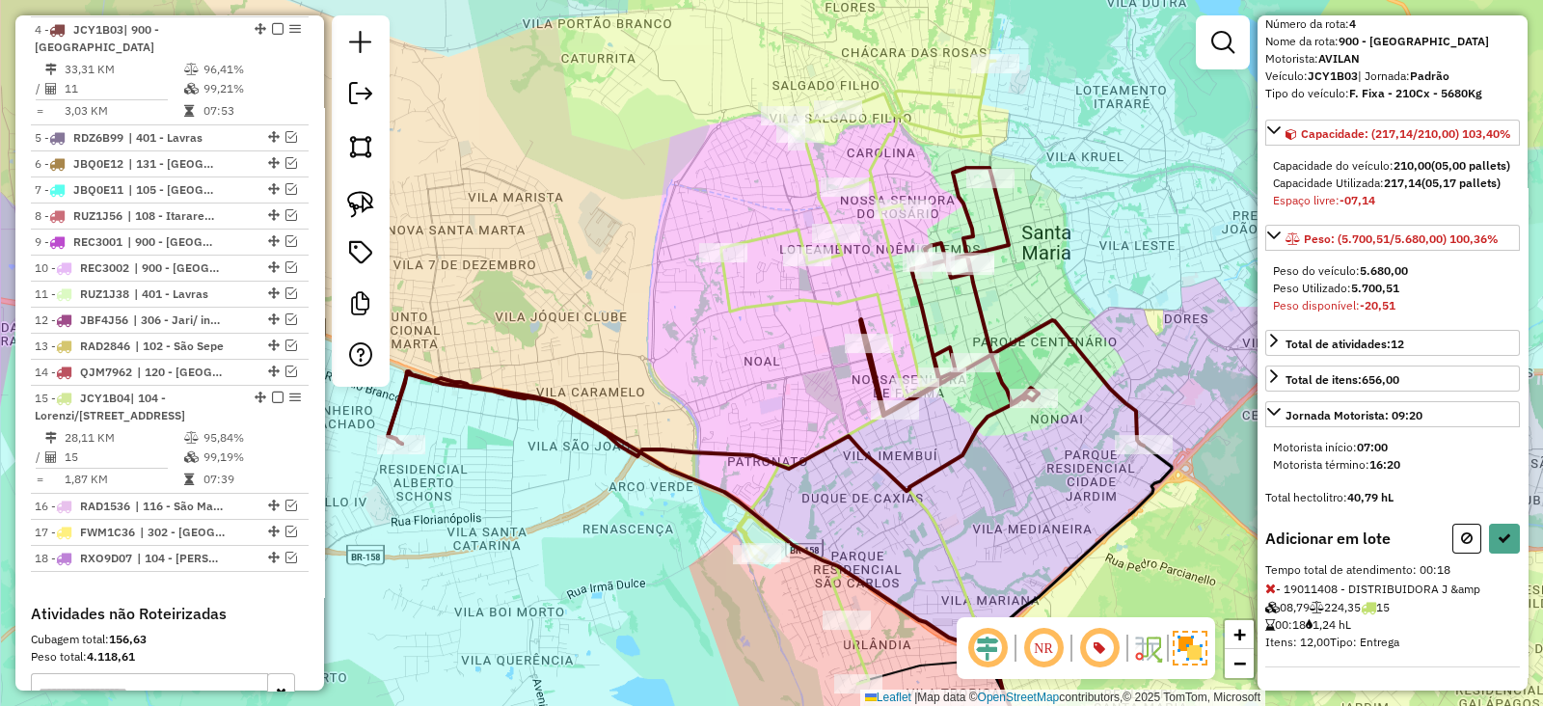
scroll to position [121, 0]
click at [1452, 537] on button at bounding box center [1466, 539] width 29 height 30
select select "*********"
click at [1461, 537] on icon at bounding box center [1467, 537] width 12 height 13
select select "*********"
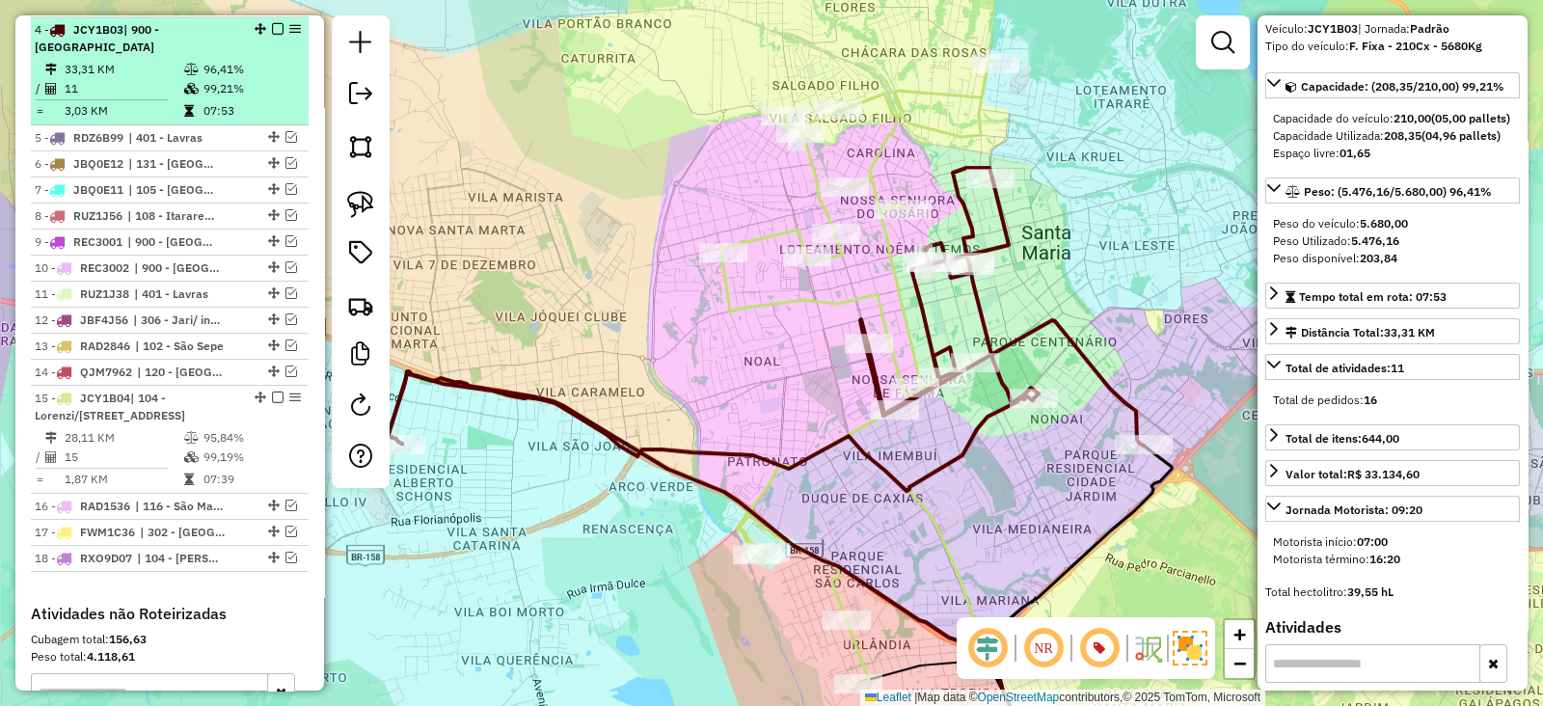
click at [272, 23] on em at bounding box center [278, 29] width 12 height 12
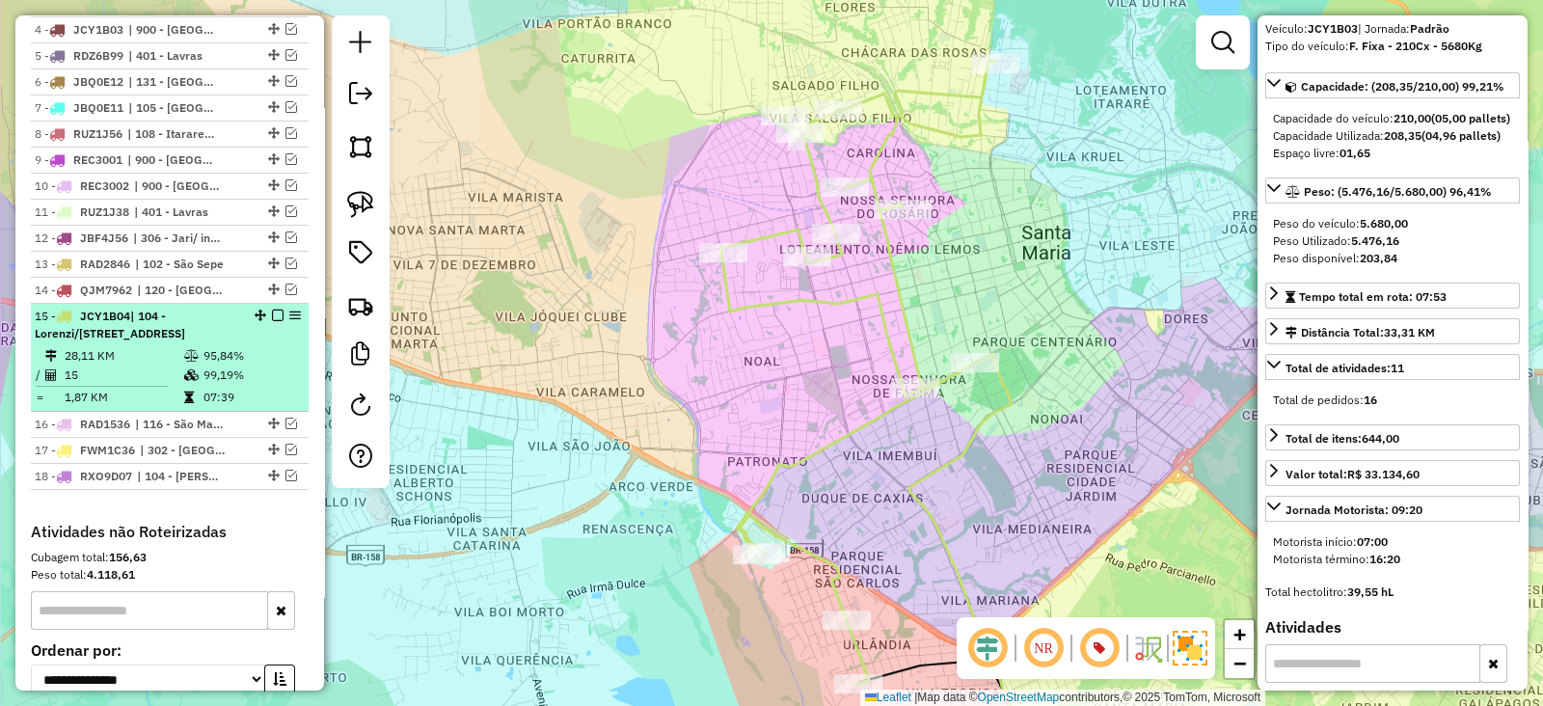
click at [272, 385] on td "99,19%" at bounding box center [250, 374] width 97 height 19
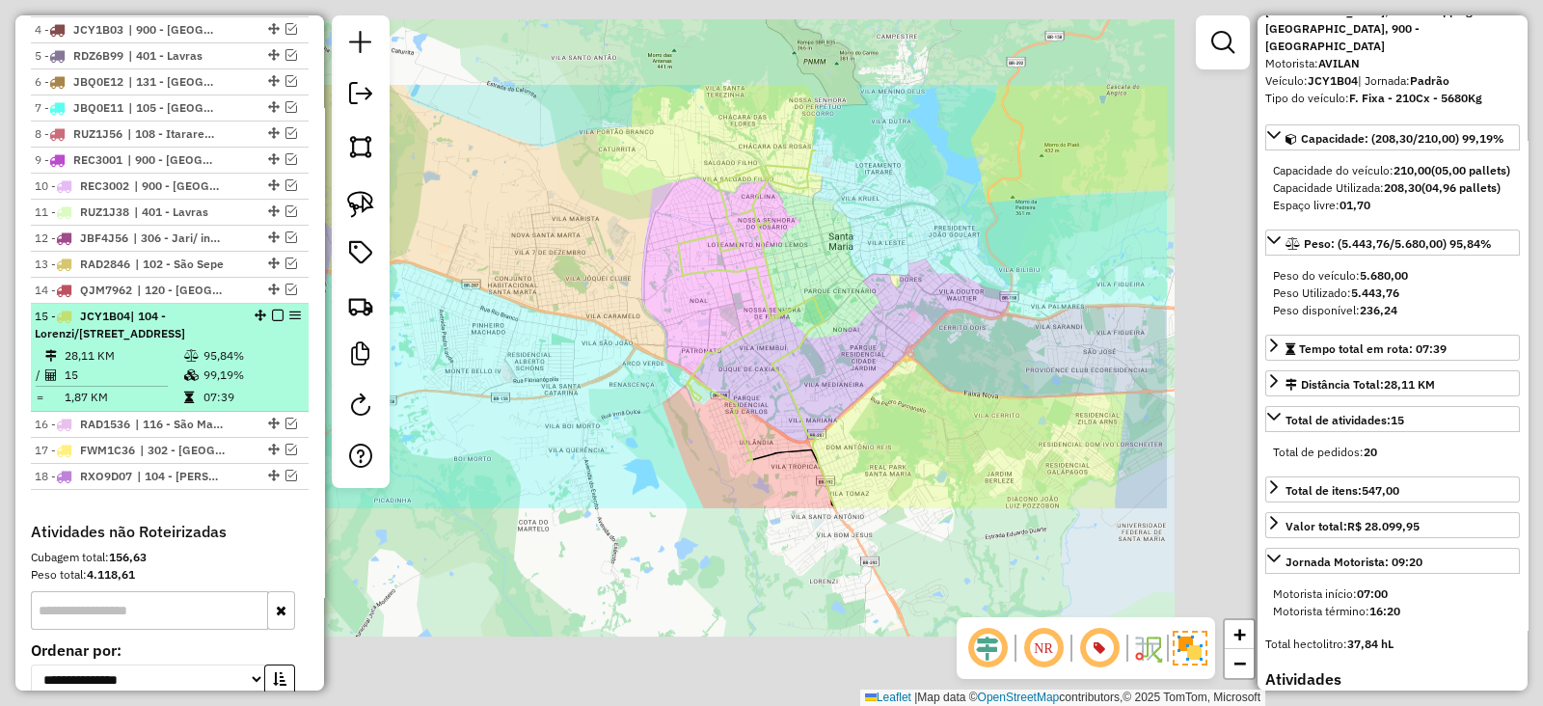
scroll to position [156, 0]
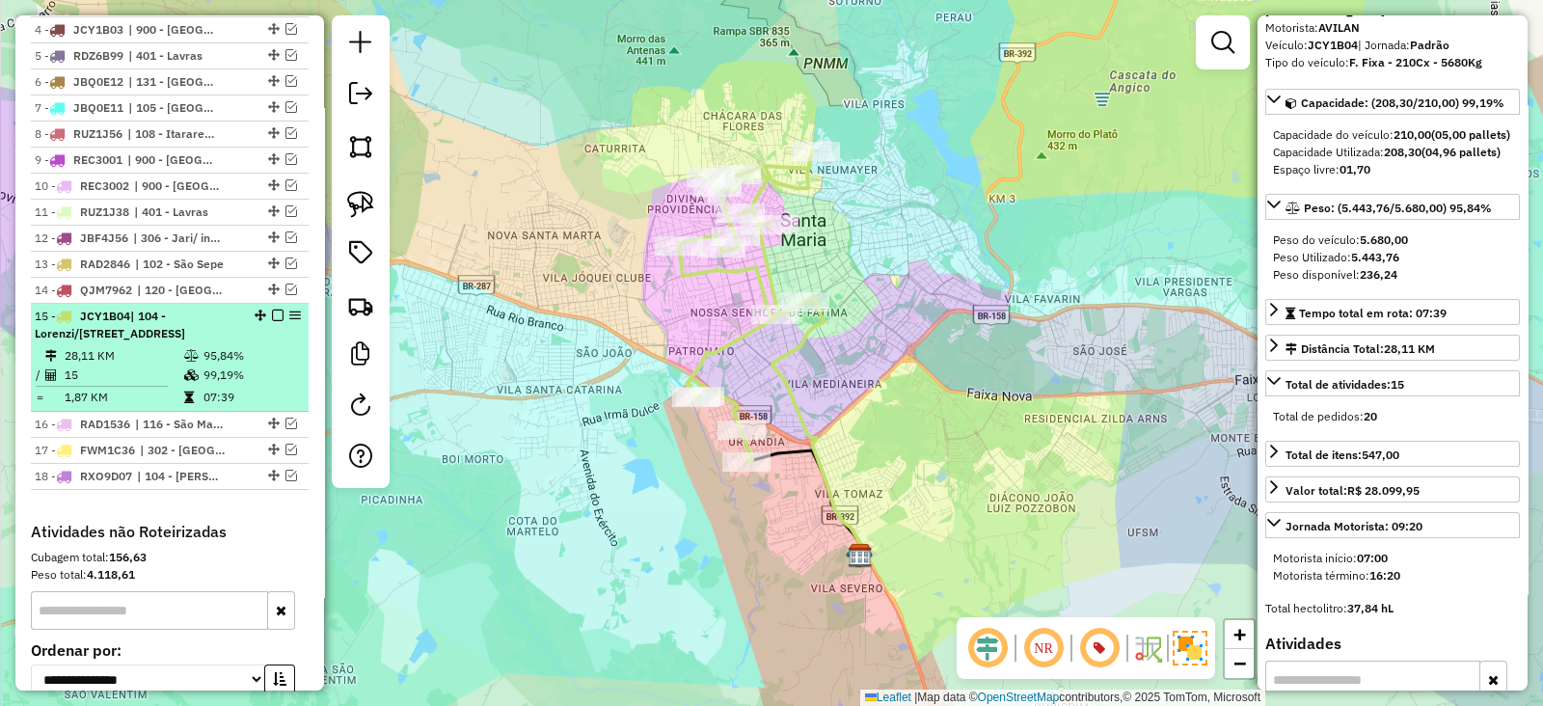
click at [272, 309] on em at bounding box center [278, 315] width 12 height 12
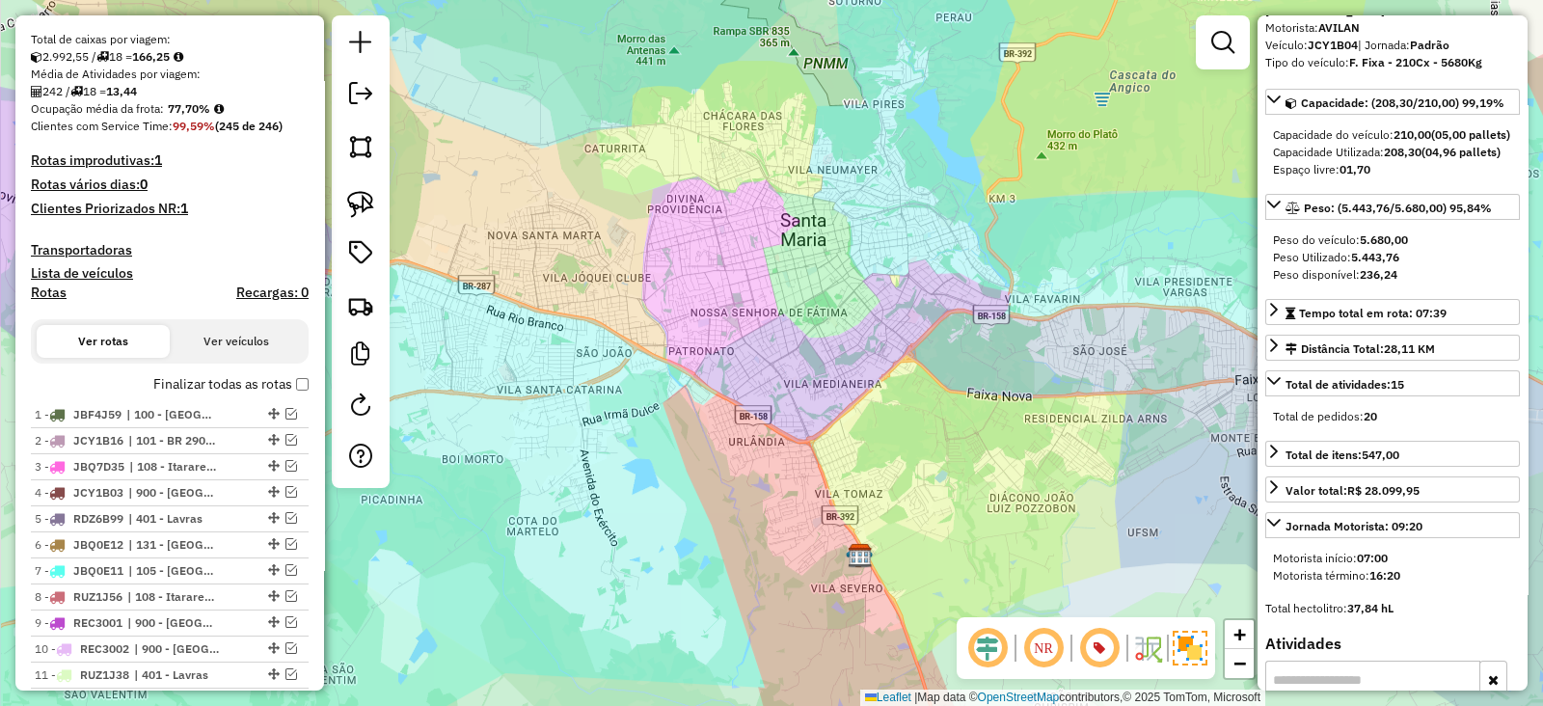
drag, startPoint x: 217, startPoint y: 264, endPoint x: 206, endPoint y: 255, distance: 13.7
click at [206, 257] on div "Depósito: CDD Santa Maria Total de rotas: 18 Distância Total: 2.183,48 km Tempo…" at bounding box center [169, 337] width 293 height 1133
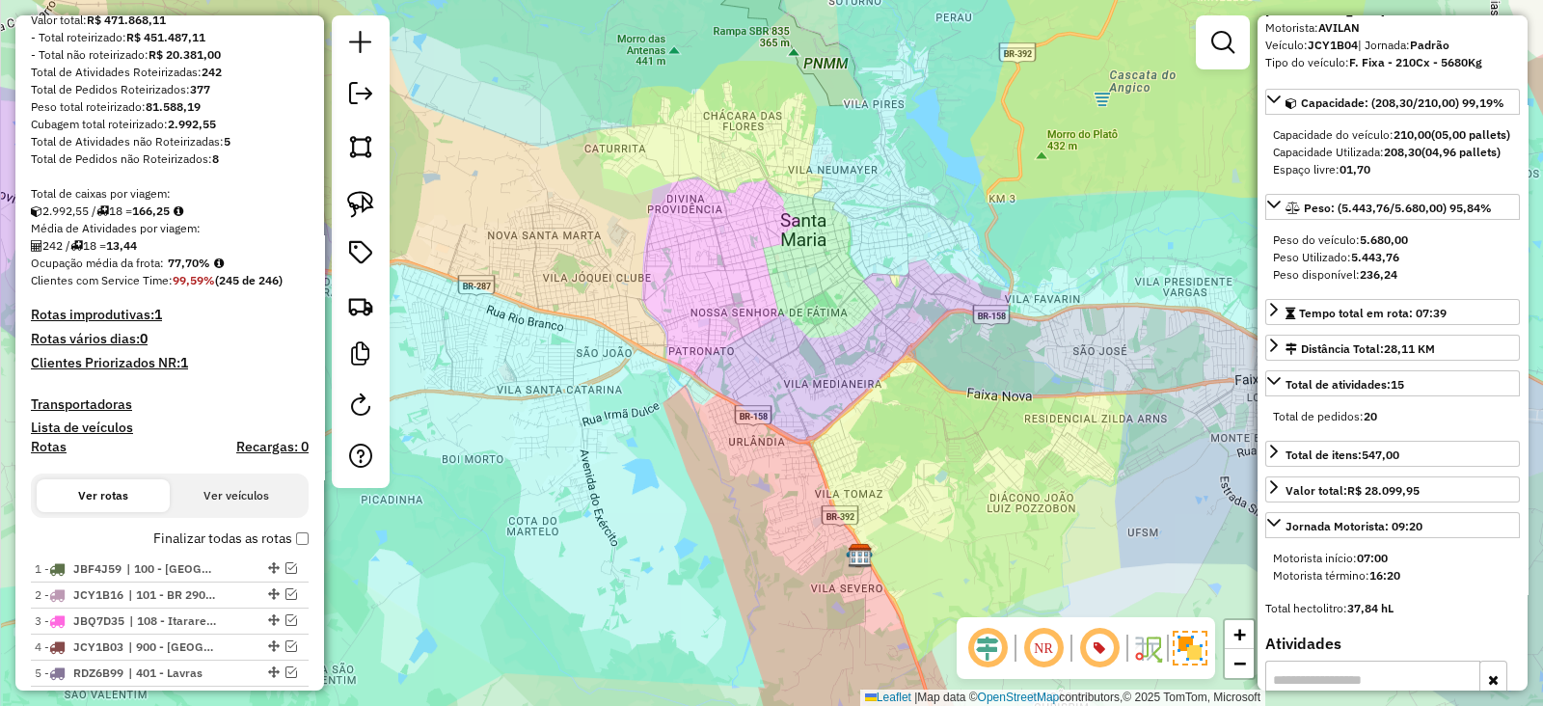
scroll to position [245, 0]
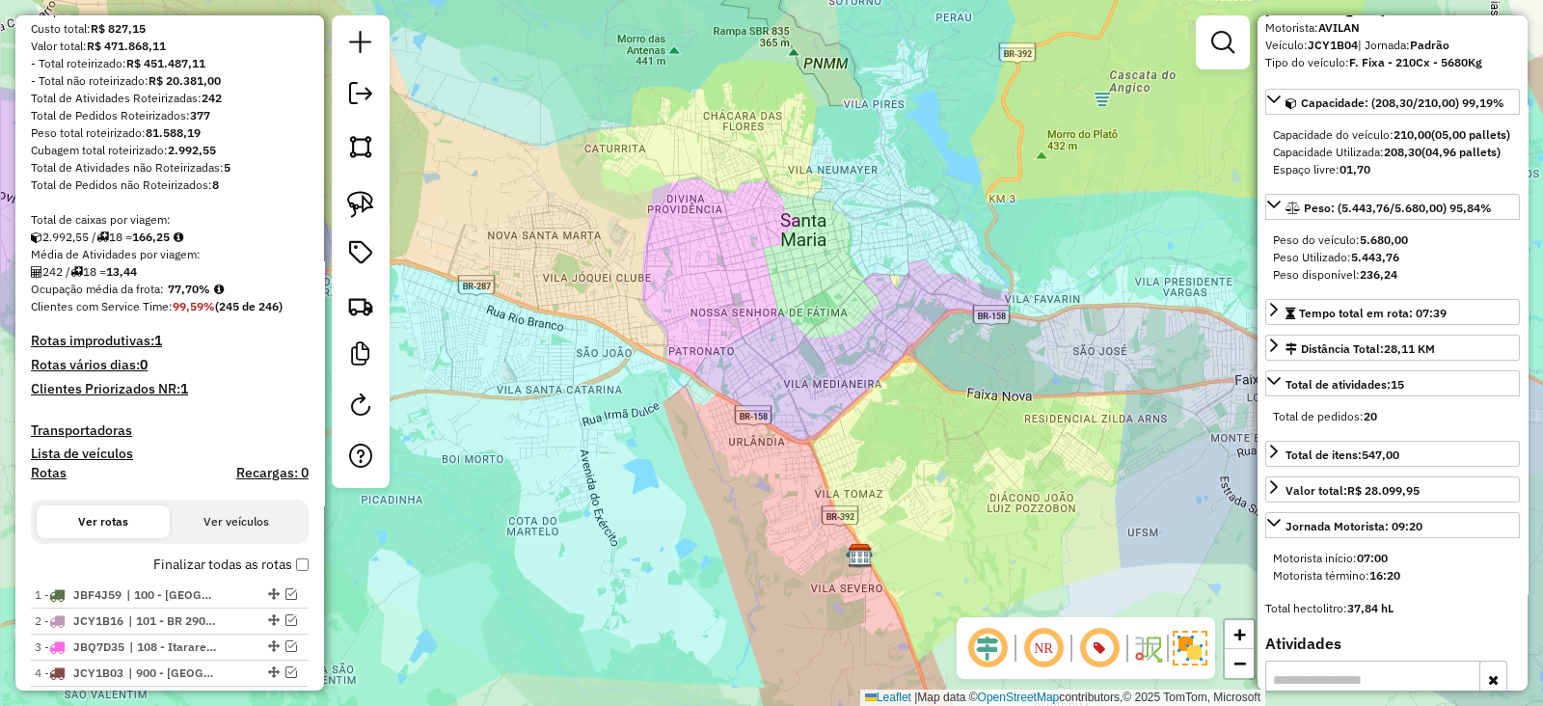
click at [148, 384] on h4 "Clientes Priorizados NR: 1" at bounding box center [170, 389] width 278 height 16
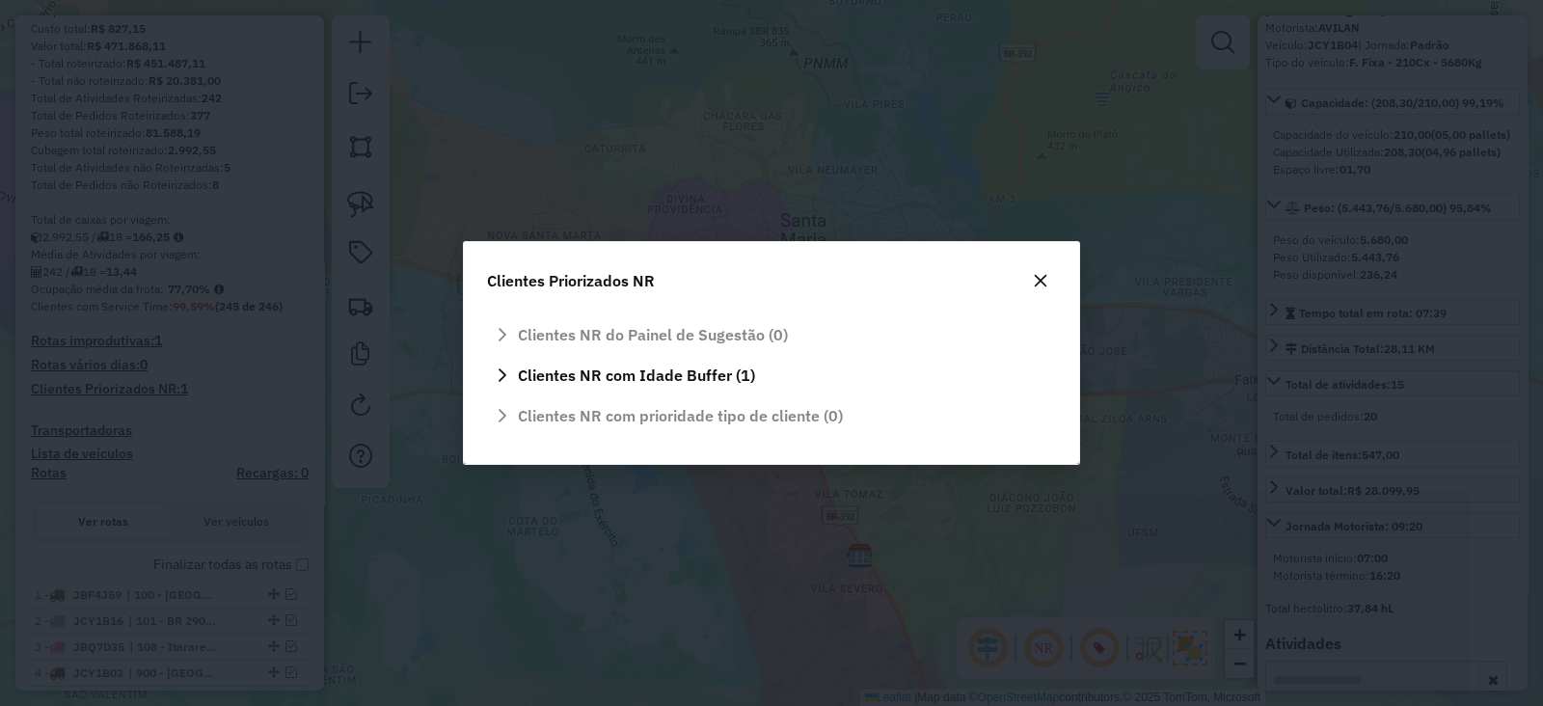
scroll to position [0, 0]
click at [729, 373] on span "Clientes NR com Idade Buffer (1)" at bounding box center [636, 374] width 237 height 15
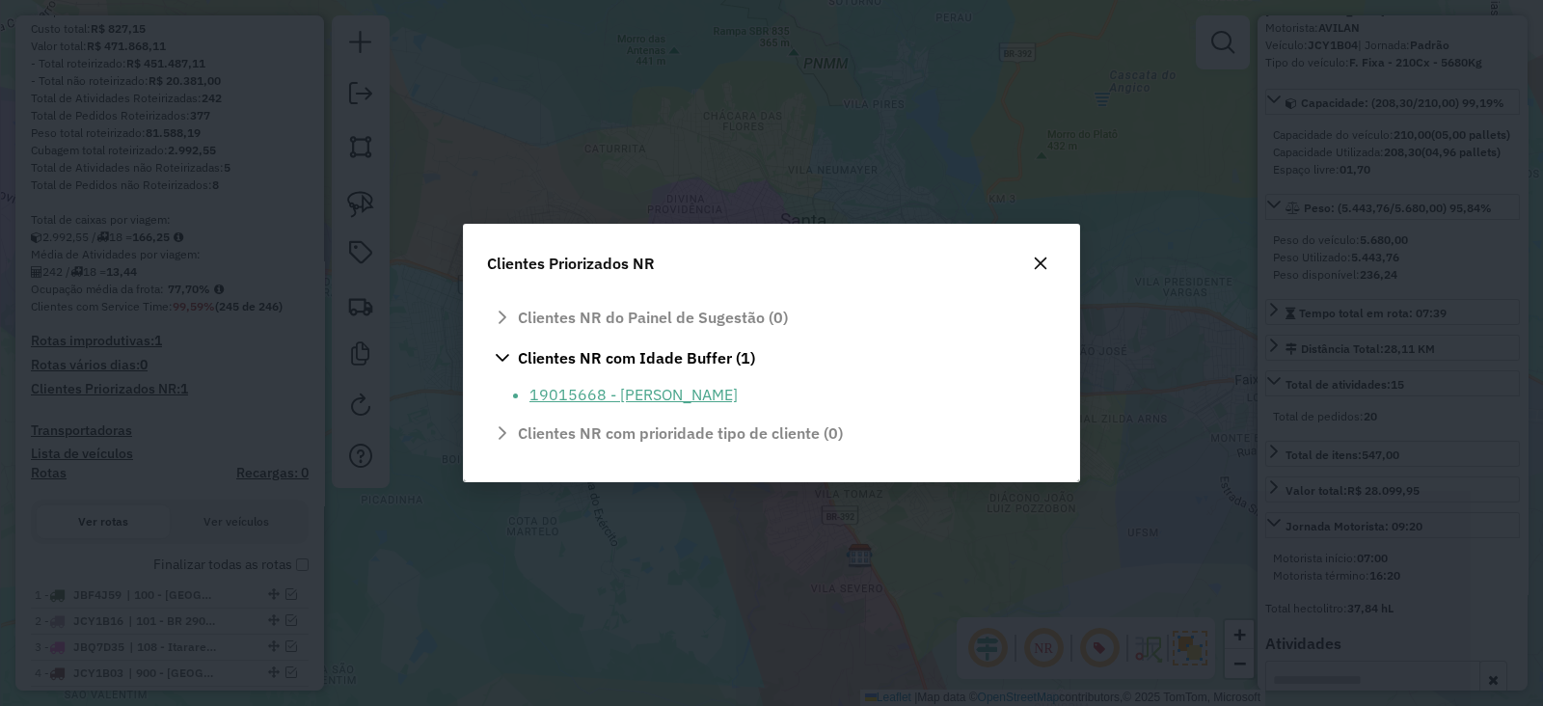
click at [703, 392] on li "19015668 - [PERSON_NAME]" at bounding box center [786, 394] width 515 height 23
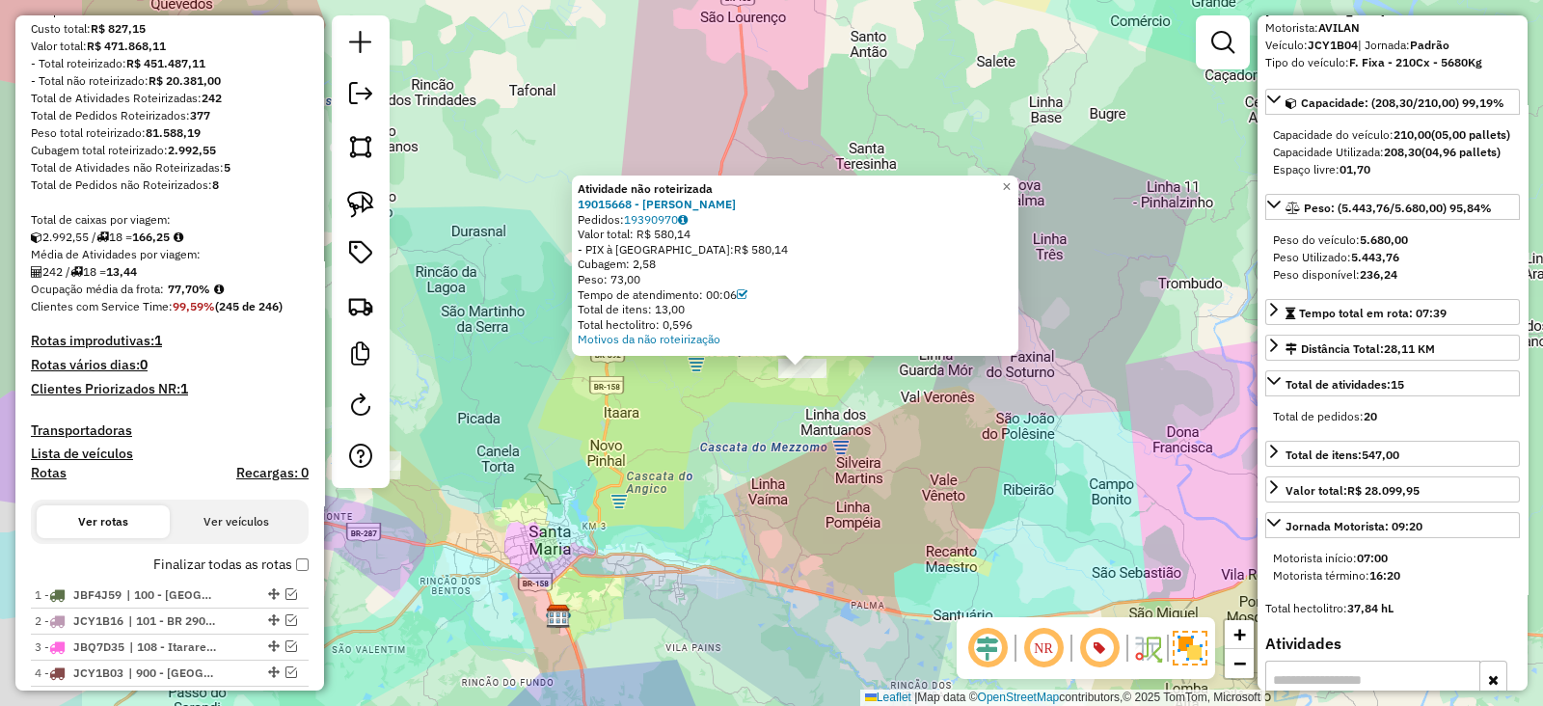
drag, startPoint x: 733, startPoint y: 492, endPoint x: 891, endPoint y: 374, distance: 197.1
click at [891, 376] on div "Atividade não roteirizada 19015668 - CLAUDINOR ADAO DE AGUIAR Pedidos: 19390970…" at bounding box center [771, 353] width 1543 height 706
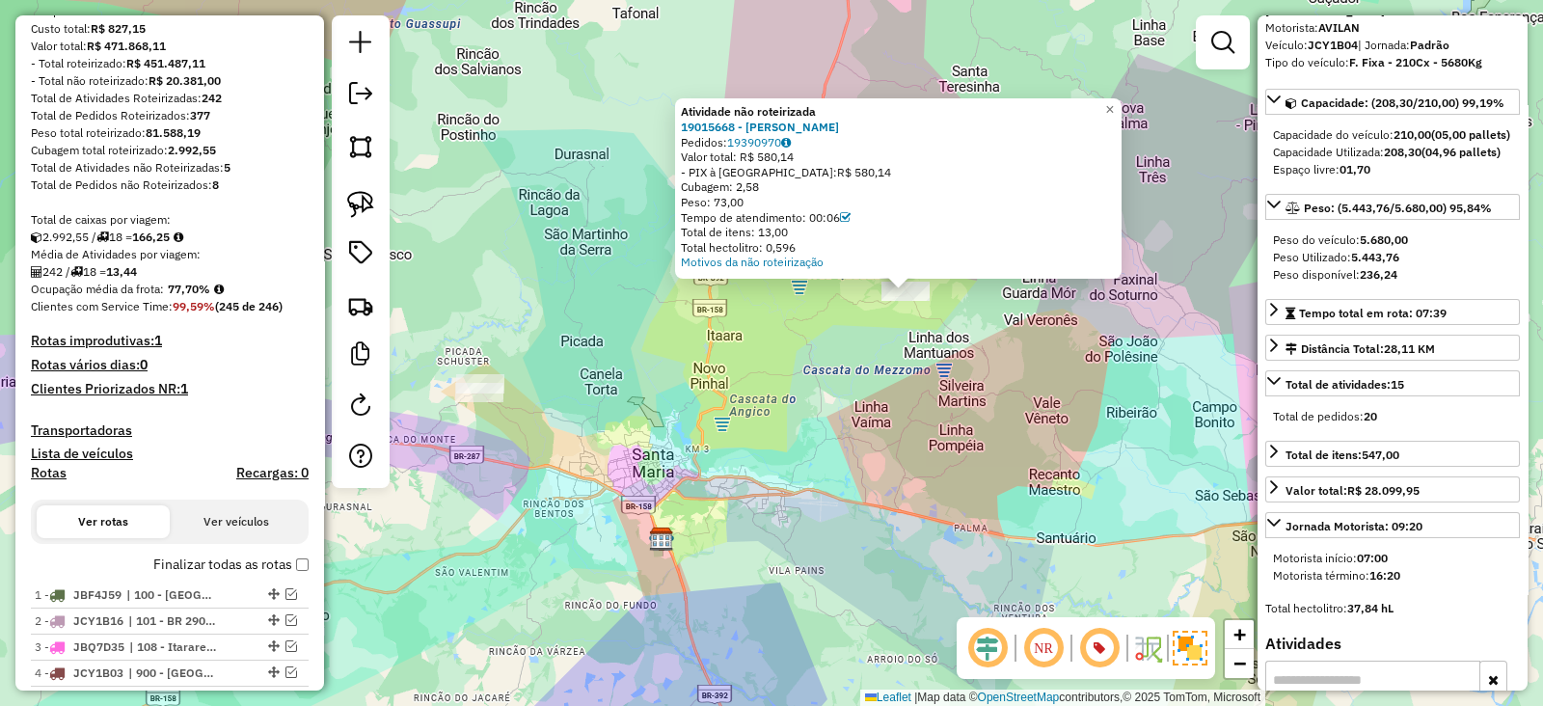
drag, startPoint x: 857, startPoint y: 388, endPoint x: 829, endPoint y: 380, distance: 29.0
click at [858, 385] on div "Atividade não roteirizada 19015668 - CLAUDINOR ADAO DE AGUIAR Pedidos: 19390970…" at bounding box center [771, 353] width 1543 height 706
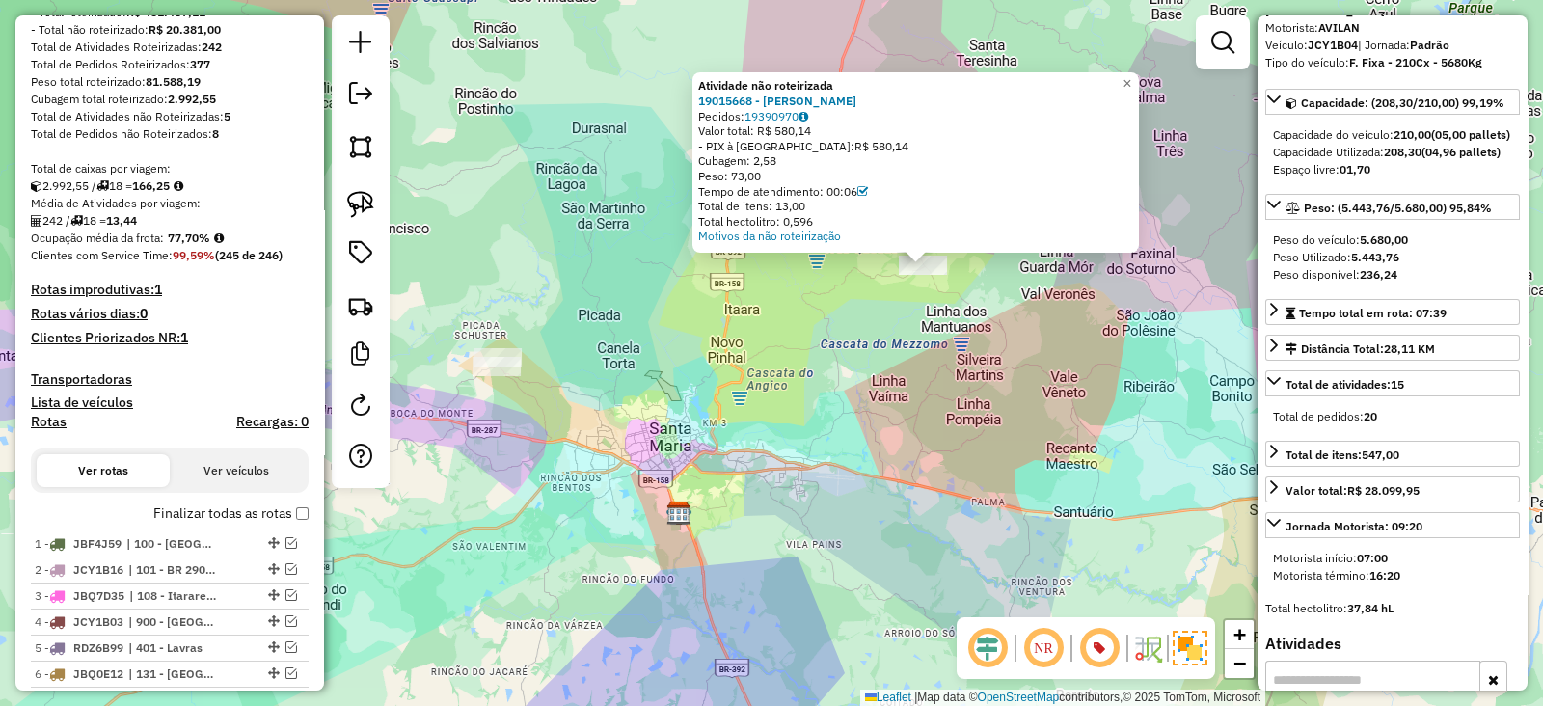
click at [108, 285] on h4 "Rotas improdutivas: 1" at bounding box center [170, 290] width 278 height 16
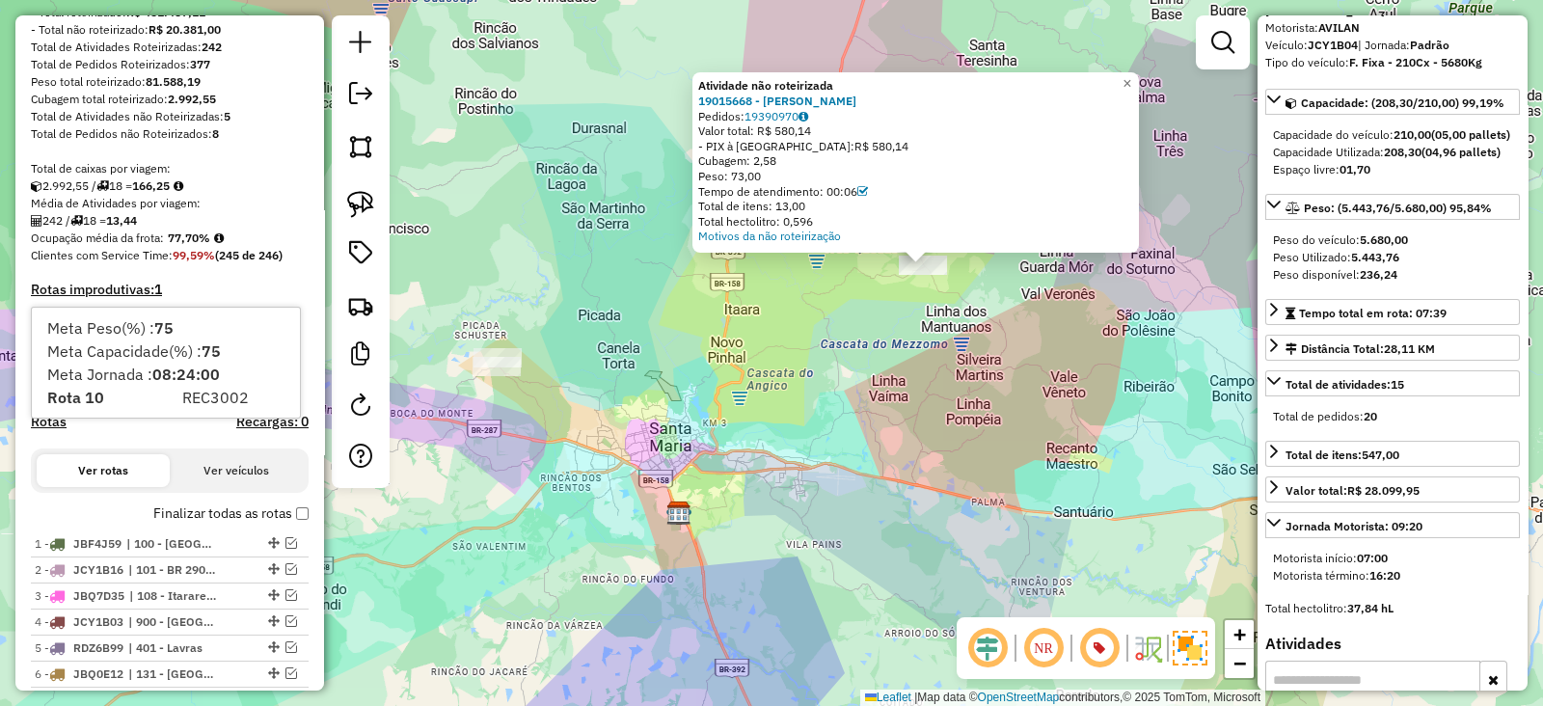
click at [196, 282] on h4 "Rotas improdutivas: 1" at bounding box center [170, 290] width 278 height 16
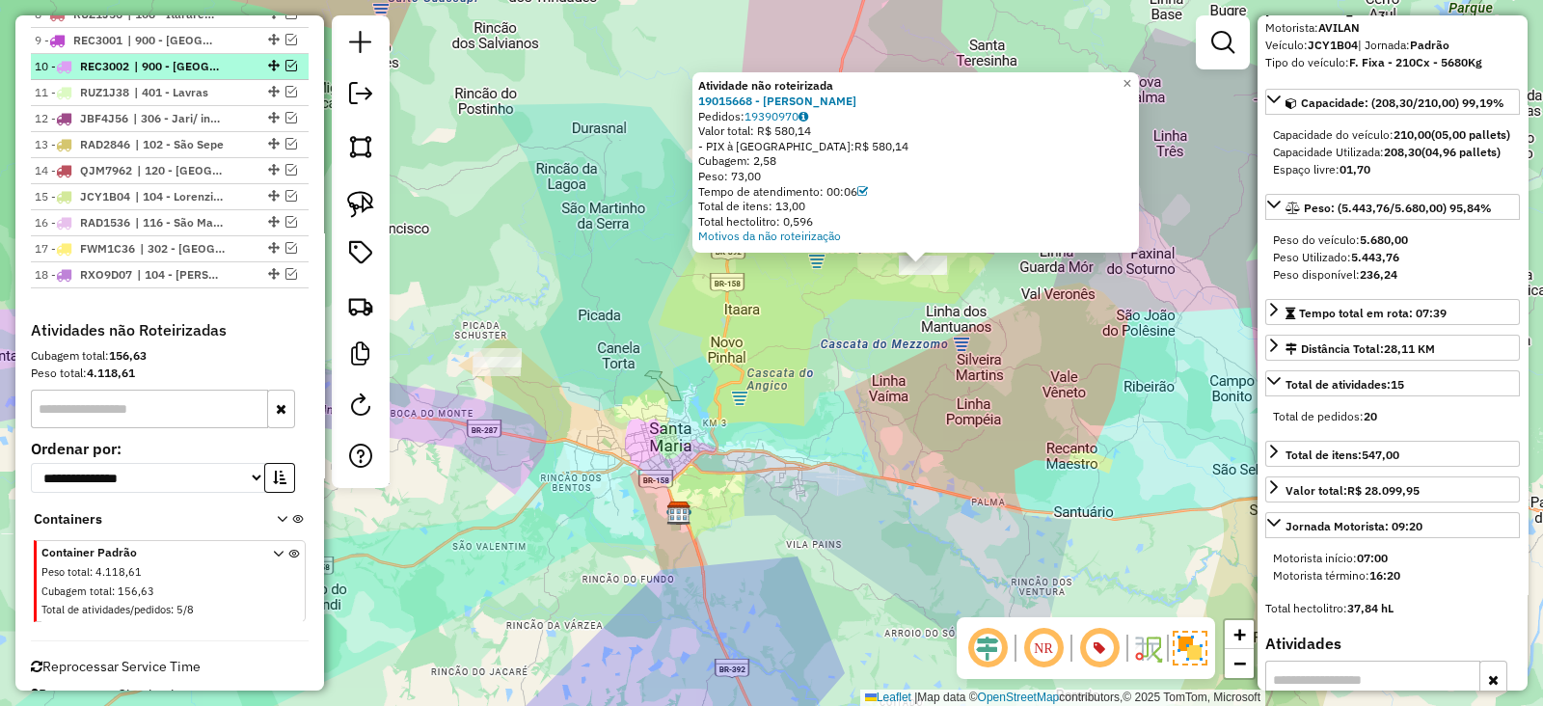
click at [285, 61] on em at bounding box center [291, 66] width 12 height 12
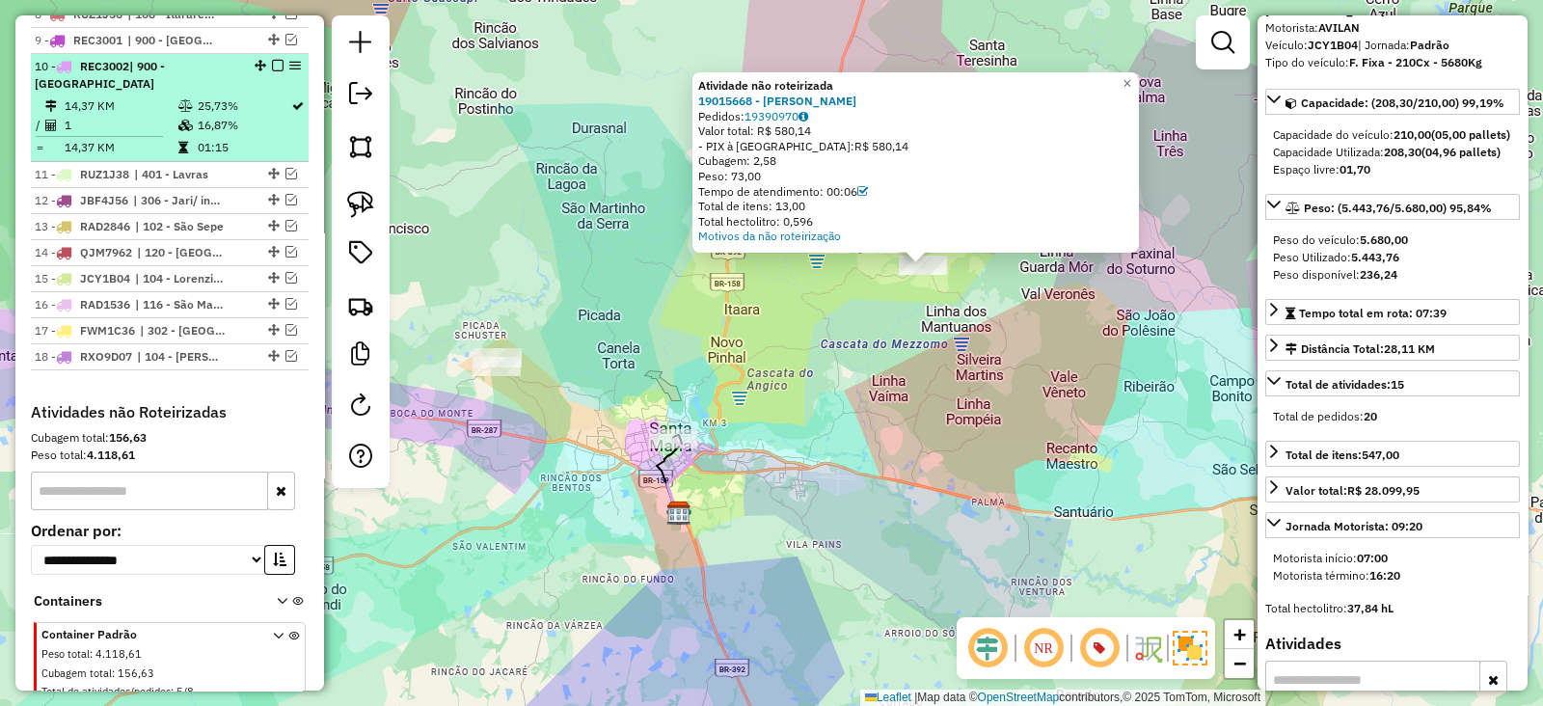
click at [273, 60] on em at bounding box center [278, 66] width 12 height 12
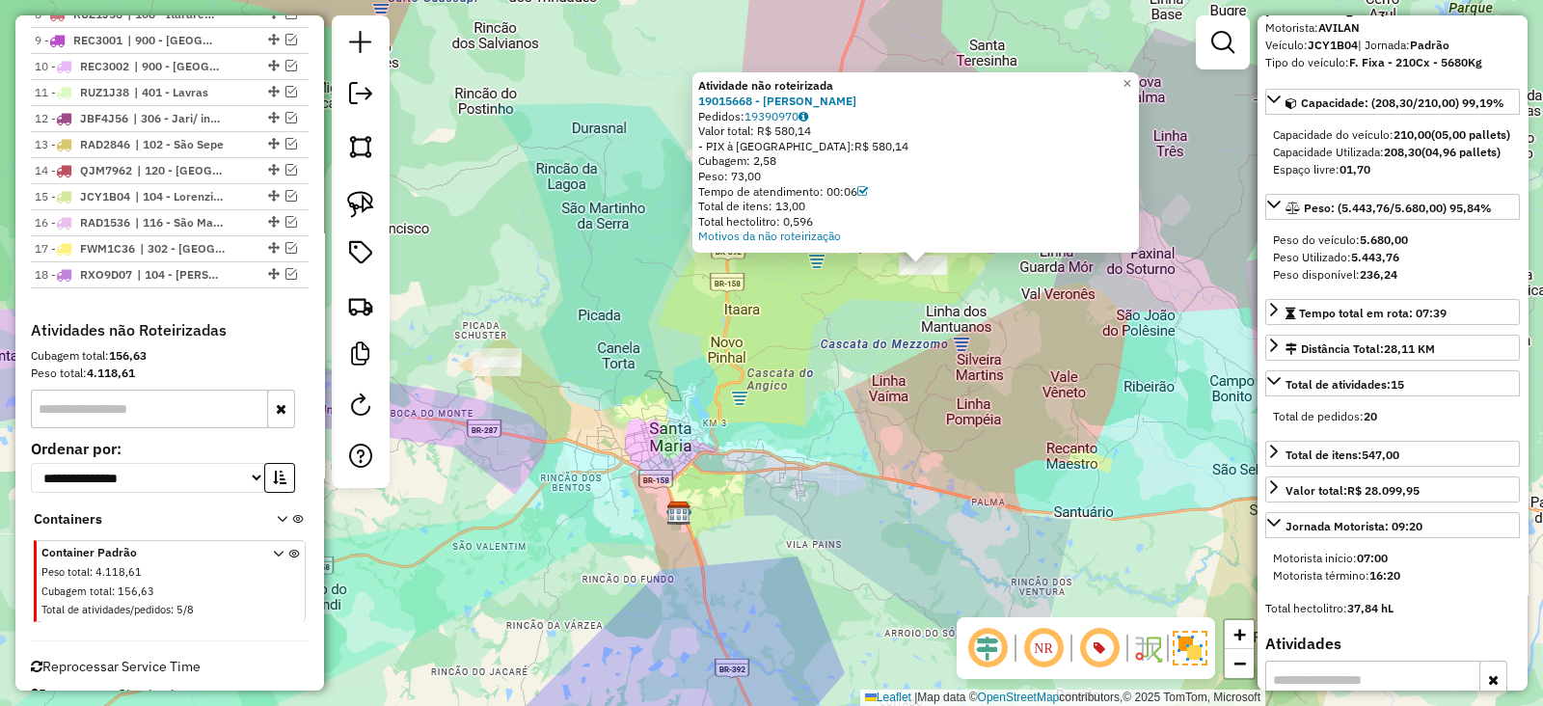
drag, startPoint x: 647, startPoint y: 335, endPoint x: 662, endPoint y: 361, distance: 30.3
click at [662, 361] on div "Atividade não roteirizada 19015668 - CLAUDINOR ADAO DE AGUIAR Pedidos: 19390970…" at bounding box center [771, 353] width 1543 height 706
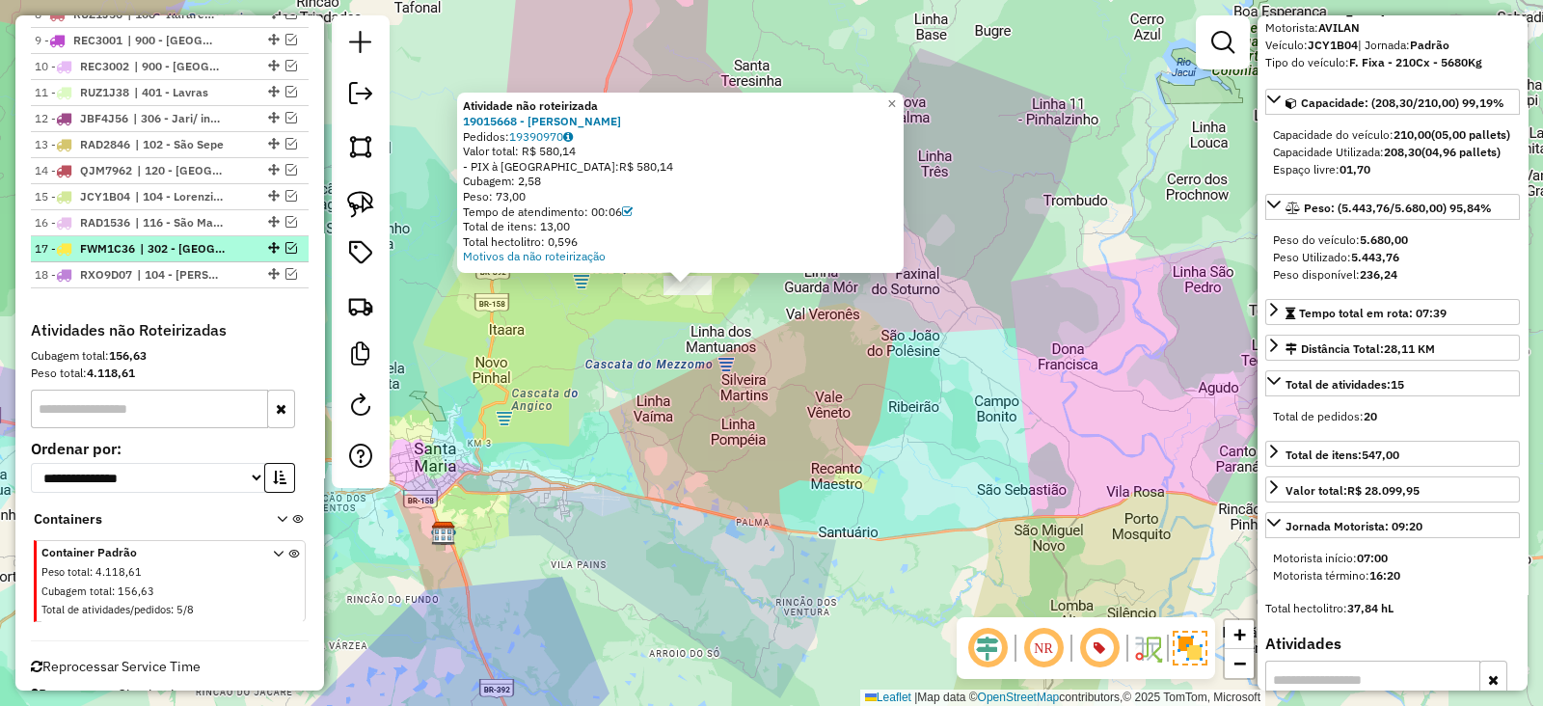
drag, startPoint x: 285, startPoint y: 265, endPoint x: 124, endPoint y: 234, distance: 163.9
click at [124, 234] on hb-router-mapa "Informações da Sessão 1231049 - [DATE] Criação: [DATE] 17:11 Depósito: CDD Sant…" at bounding box center [771, 353] width 1543 height 706
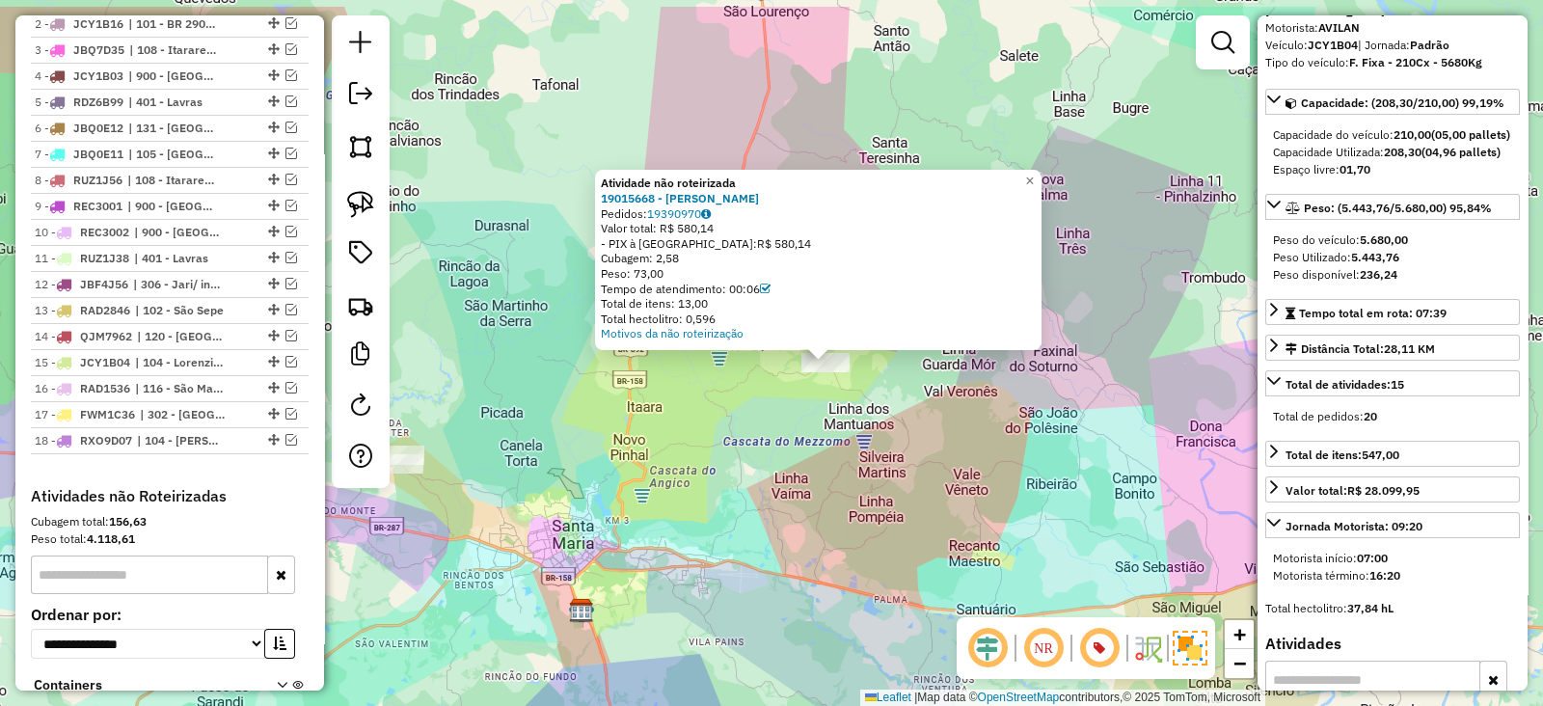
drag, startPoint x: 571, startPoint y: 450, endPoint x: 646, endPoint y: 490, distance: 85.0
click at [646, 490] on div "Atividade não roteirizada 19015668 - CLAUDINOR ADAO DE AGUIAR Pedidos: 19390970…" at bounding box center [771, 353] width 1543 height 706
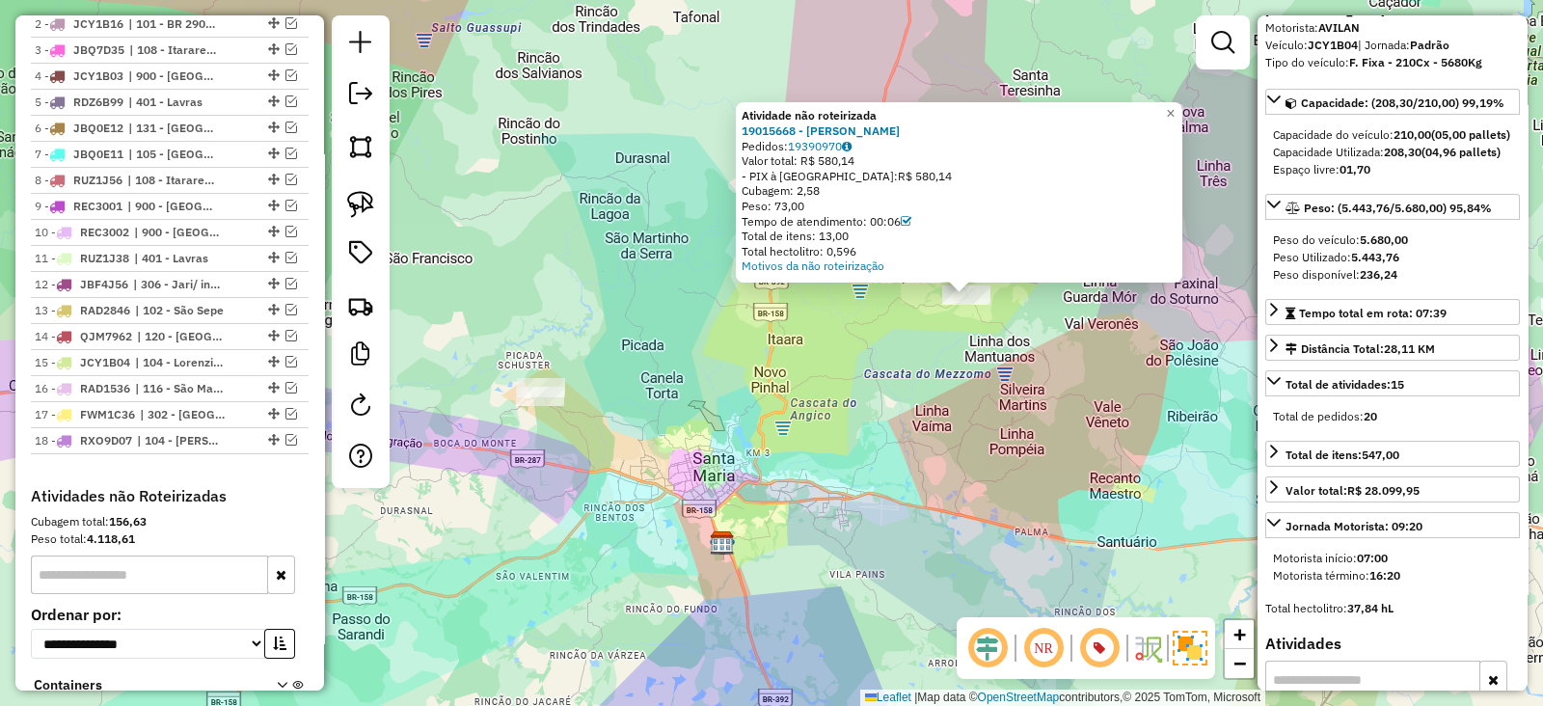
drag, startPoint x: 771, startPoint y: 425, endPoint x: 816, endPoint y: 378, distance: 64.8
click at [814, 383] on div "Atividade não roteirizada 19015668 - CLAUDINOR ADAO DE AGUIAR Pedidos: 19390970…" at bounding box center [771, 353] width 1543 height 706
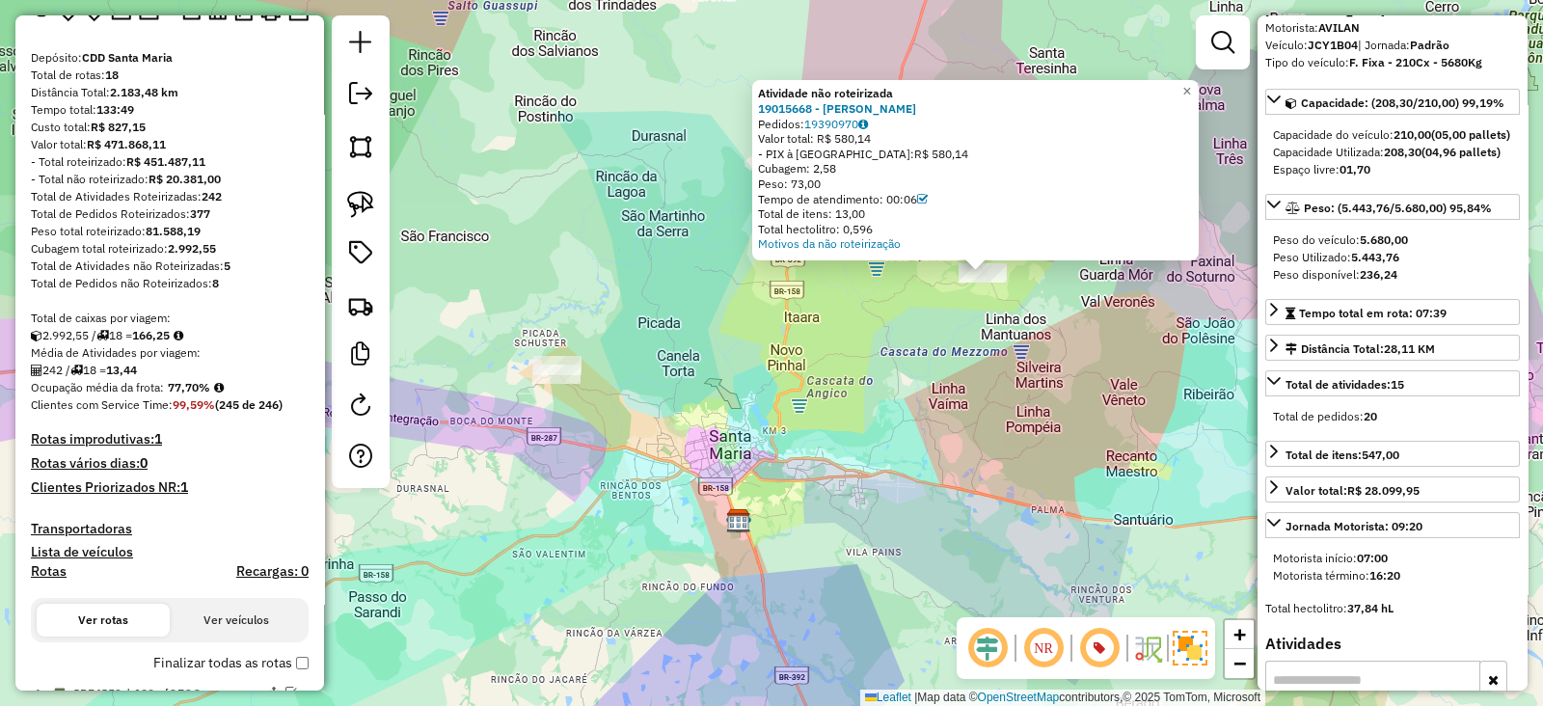
drag, startPoint x: 683, startPoint y: 313, endPoint x: 705, endPoint y: 308, distance: 22.9
click at [705, 308] on div "Atividade não roteirizada 19015668 - CLAUDINOR ADAO DE AGUIAR Pedidos: 19390970…" at bounding box center [771, 353] width 1543 height 706
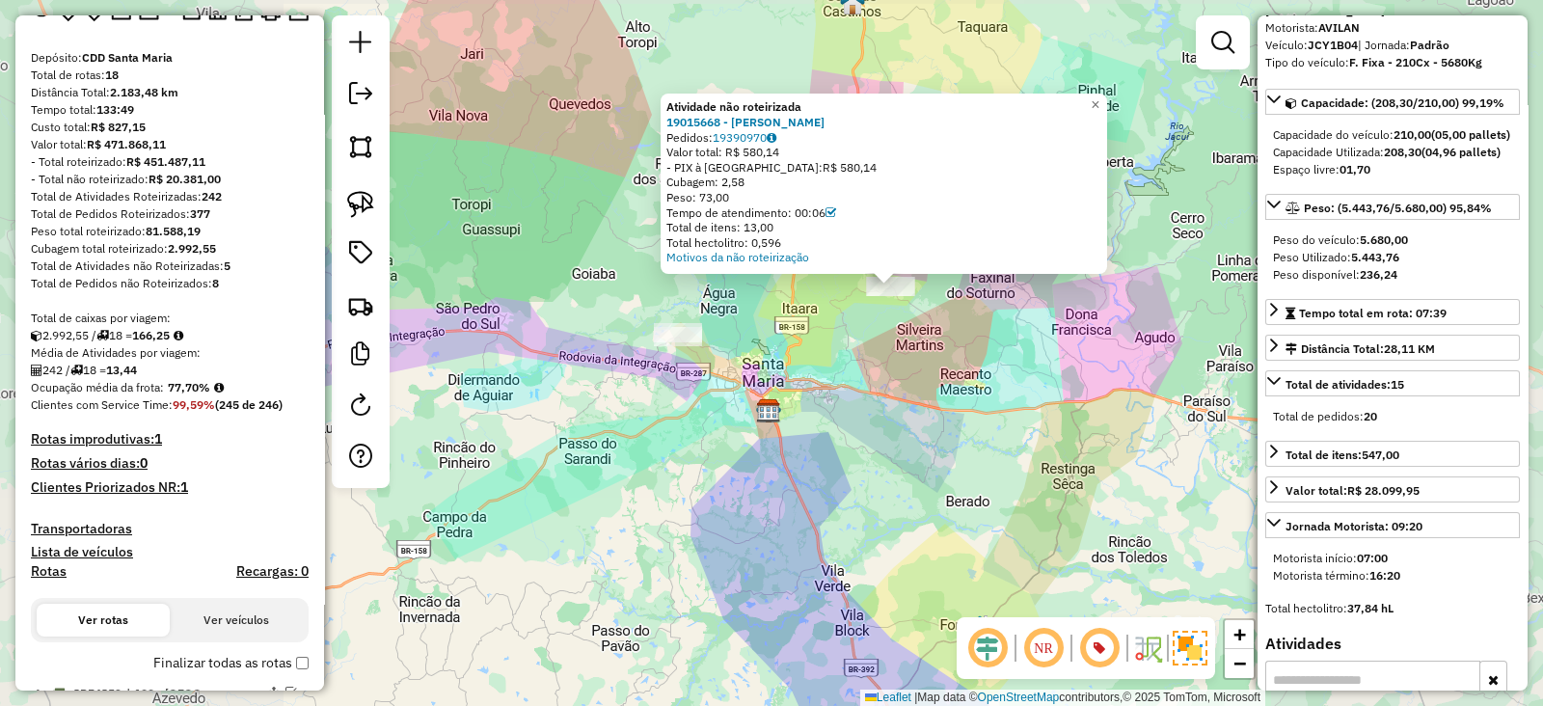
click at [695, 307] on div "Atividade não roteirizada 19015668 - CLAUDINOR ADAO DE AGUIAR Pedidos: 19390970…" at bounding box center [771, 353] width 1543 height 706
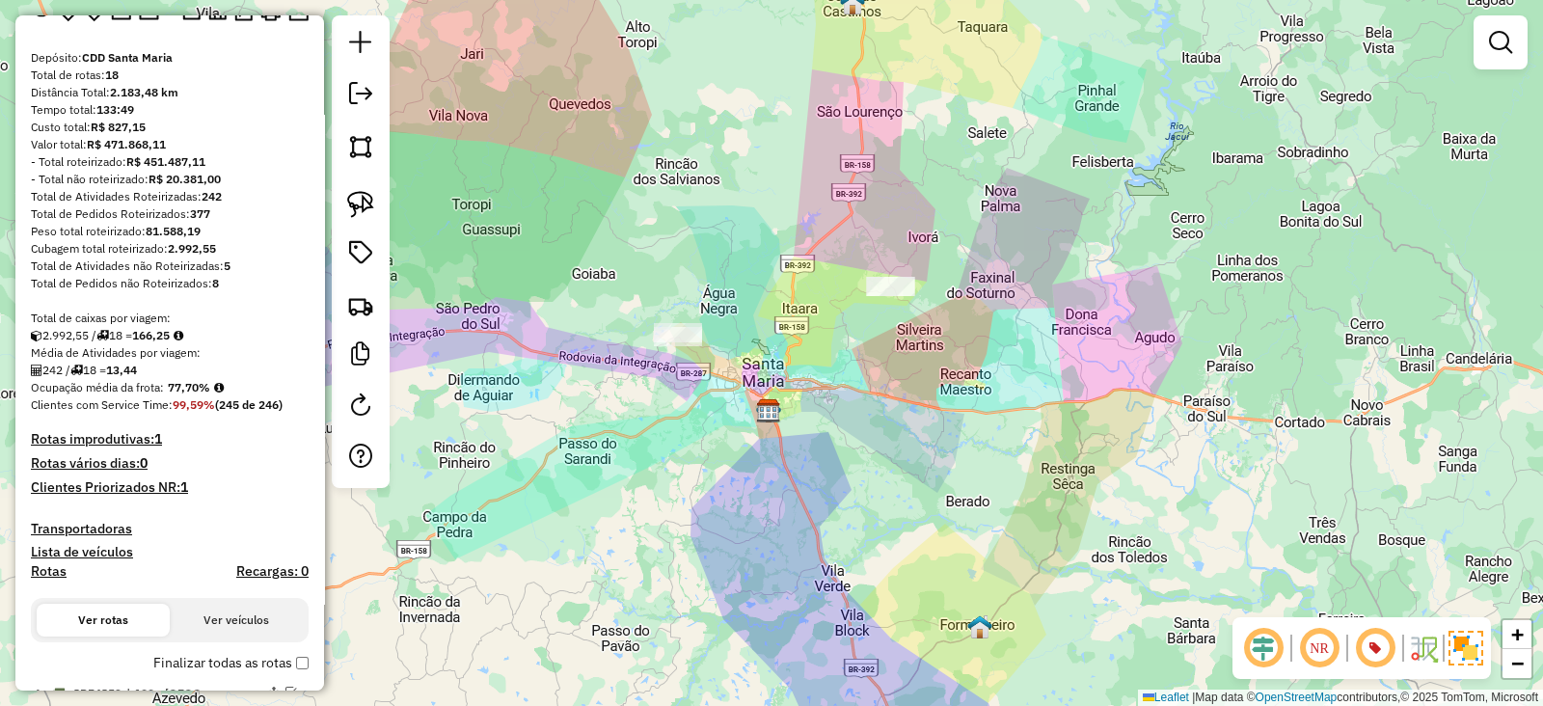
drag, startPoint x: 669, startPoint y: 266, endPoint x: 657, endPoint y: 216, distance: 51.7
click at [657, 216] on div "Janela de atendimento Grade de atendimento Capacidade Transportadoras Veículos …" at bounding box center [771, 353] width 1543 height 706
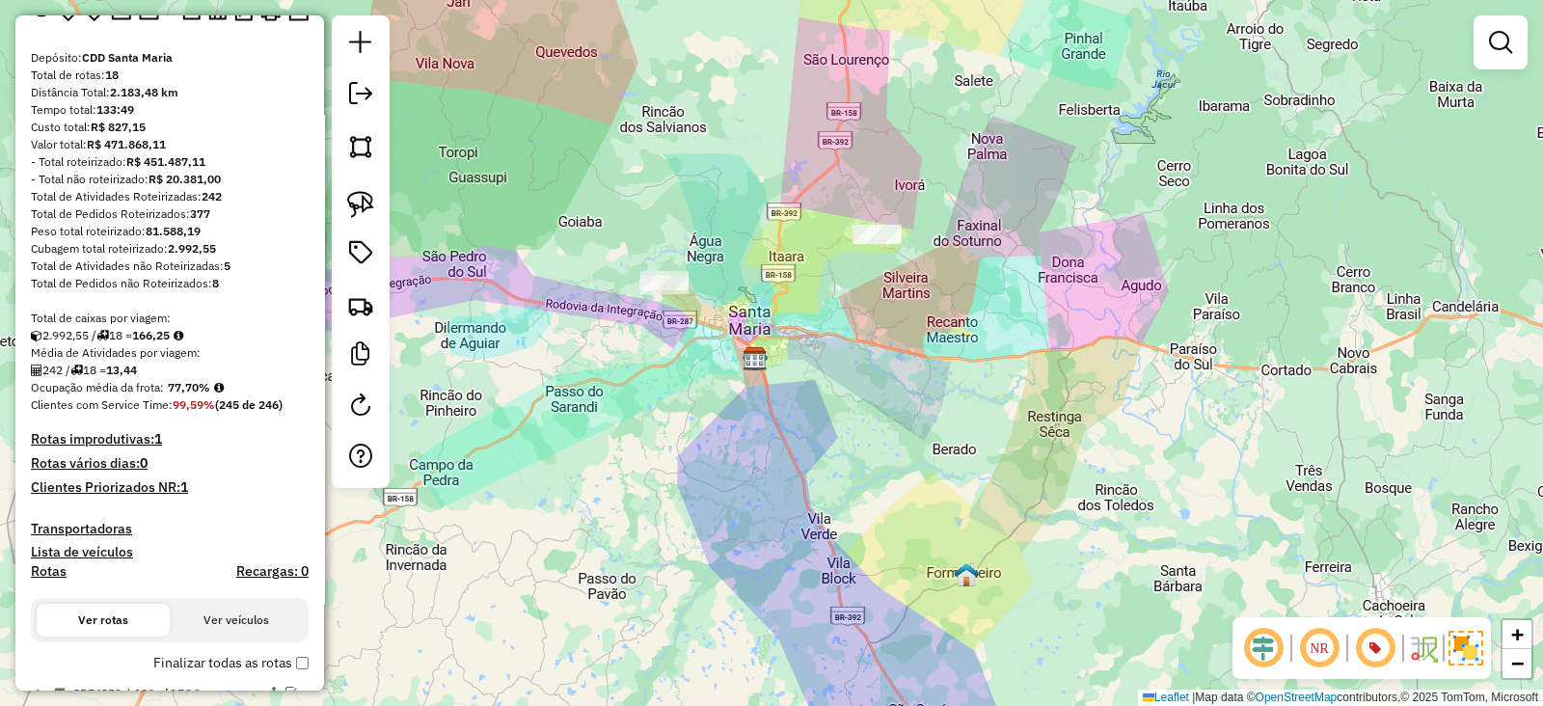
drag, startPoint x: 652, startPoint y: 241, endPoint x: 659, endPoint y: 345, distance: 104.4
click at [659, 345] on div "Janela de atendimento Grade de atendimento Capacidade Transportadoras Veículos …" at bounding box center [771, 353] width 1543 height 706
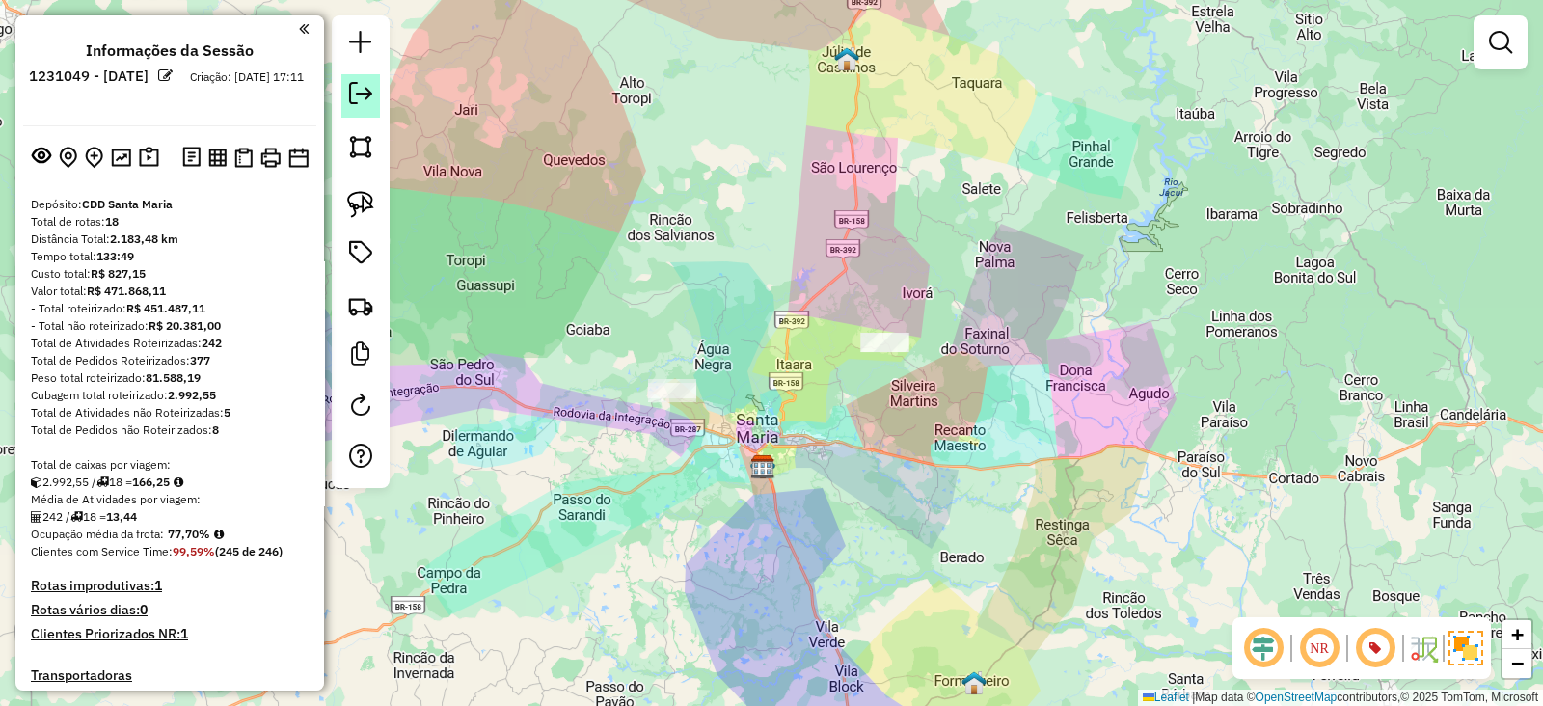
click at [359, 87] on em at bounding box center [360, 93] width 23 height 23
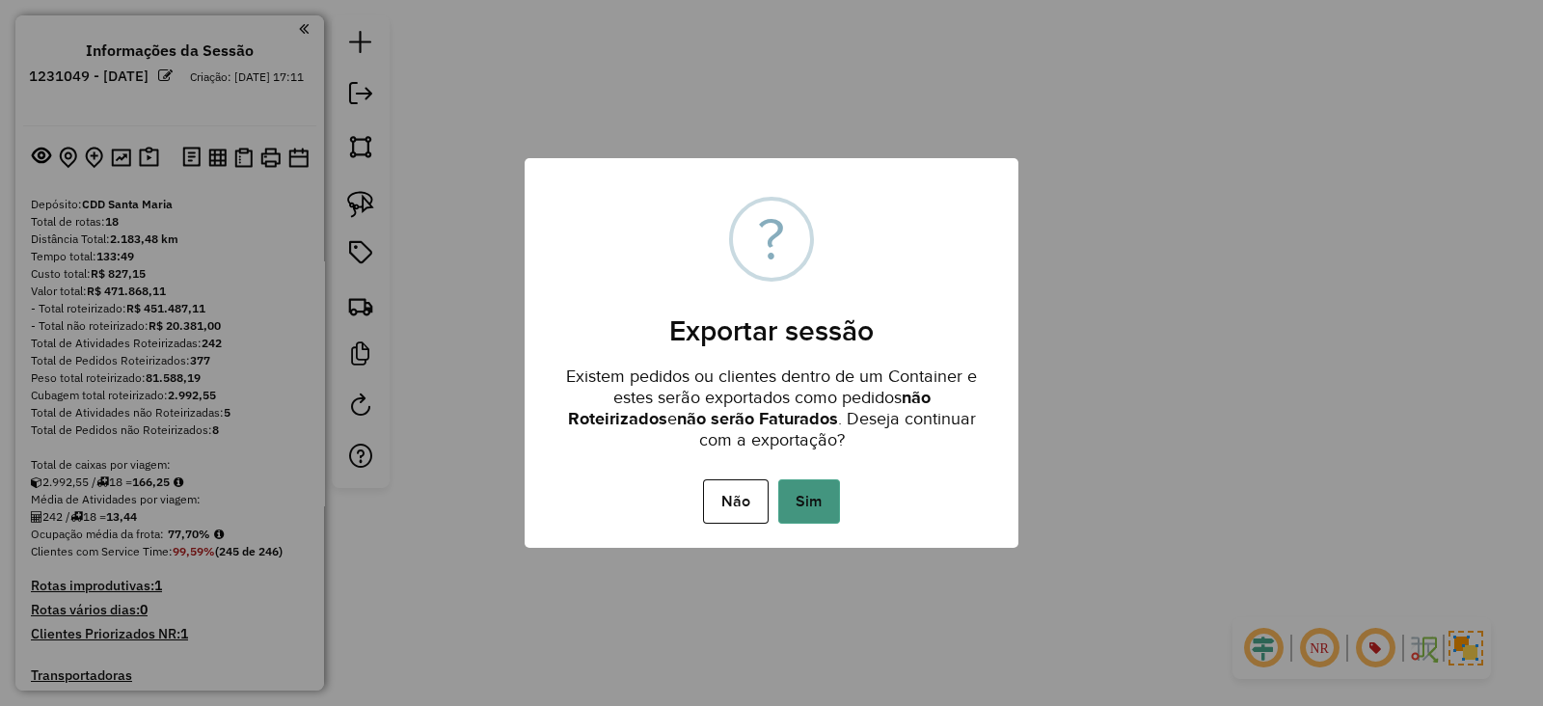
click at [811, 493] on button "Sim" at bounding box center [809, 501] width 62 height 44
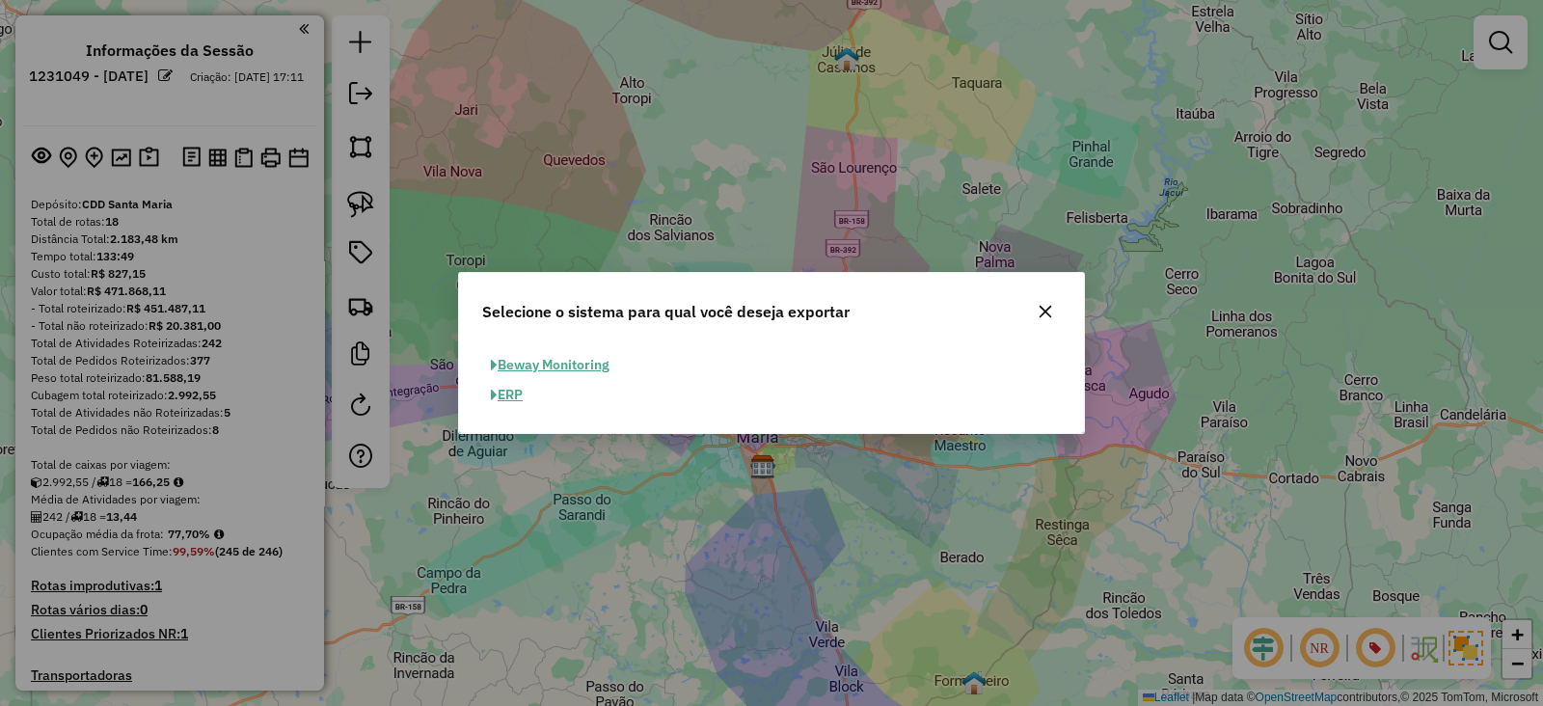
click at [514, 402] on button "ERP" at bounding box center [506, 395] width 49 height 30
select select "*********"
select select "**"
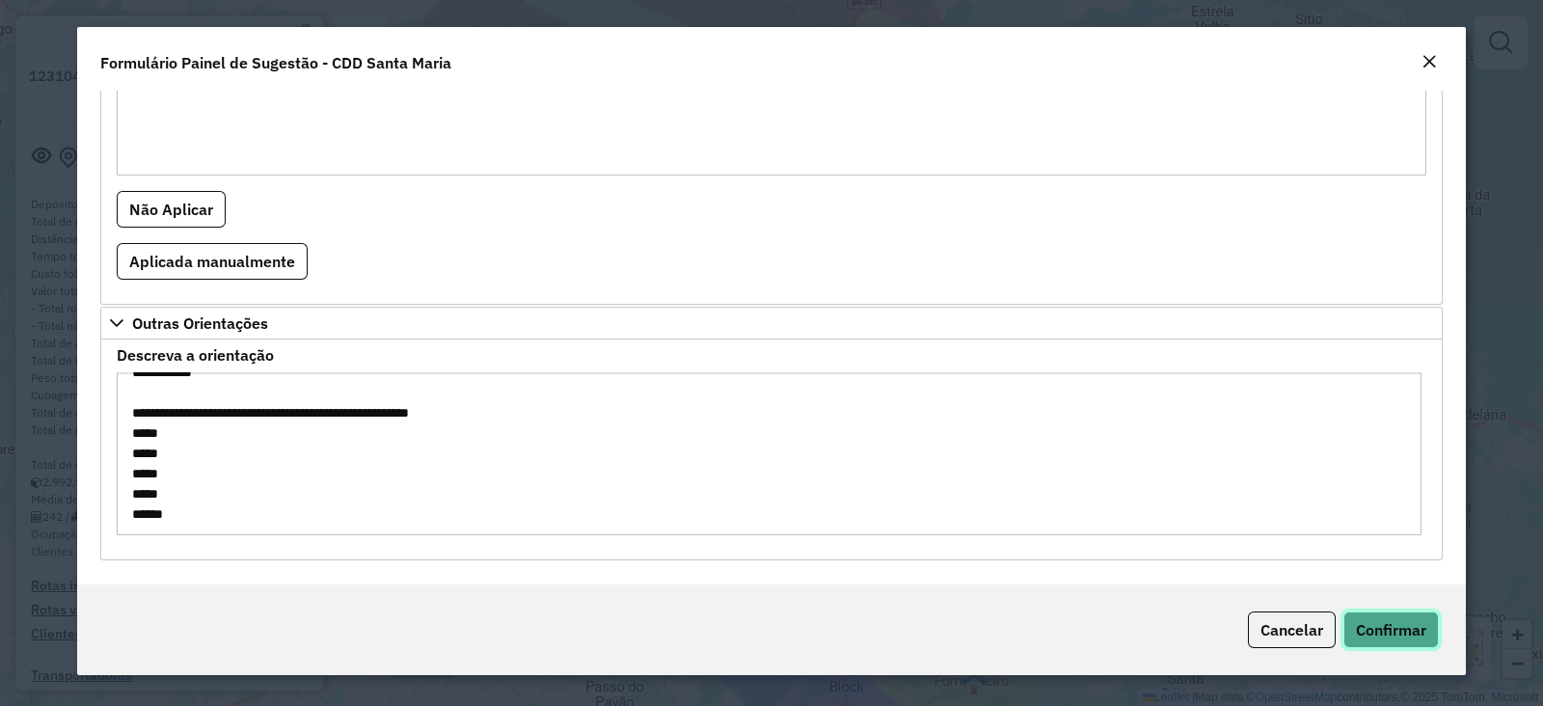
click at [1384, 624] on span "Confirmar" at bounding box center [1391, 629] width 70 height 19
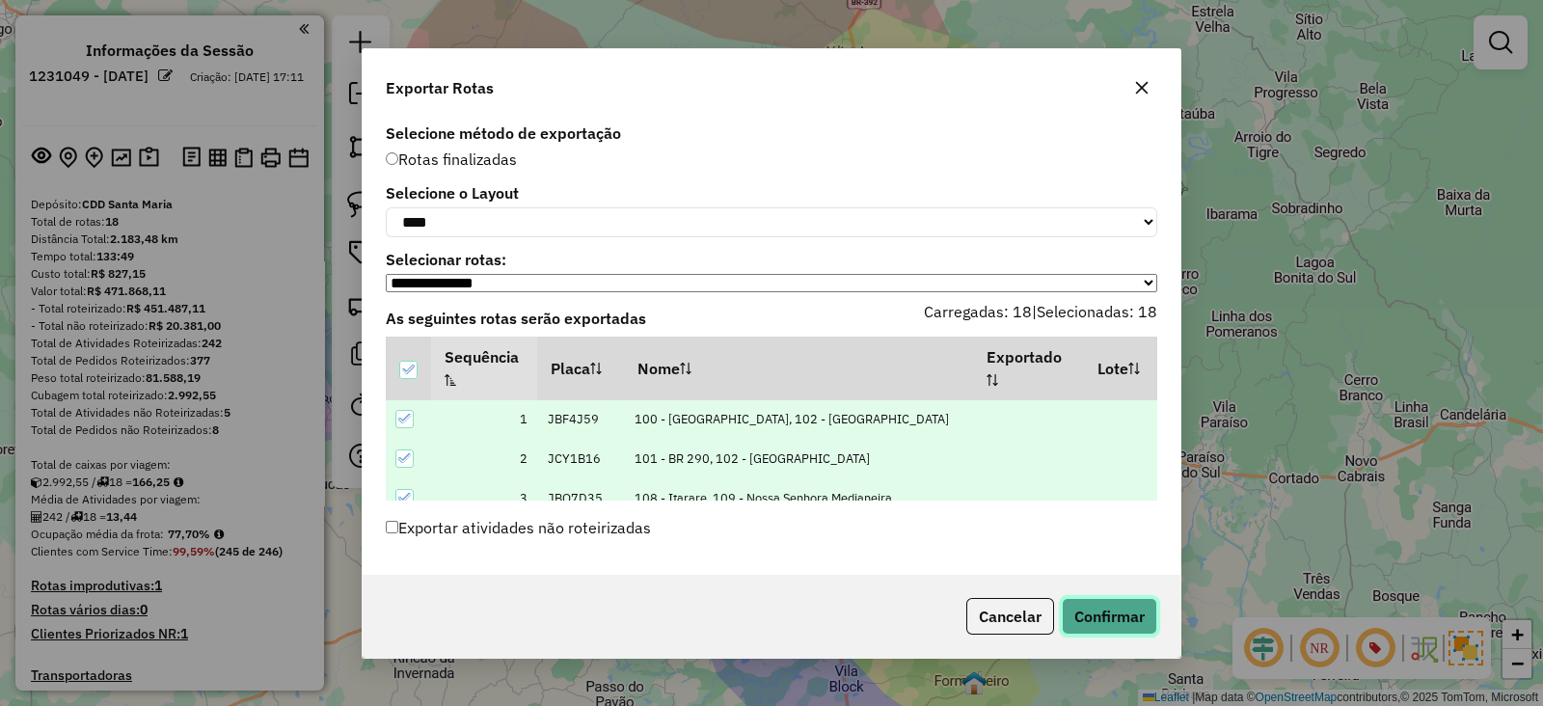
click at [1115, 617] on button "Confirmar" at bounding box center [1108, 616] width 95 height 37
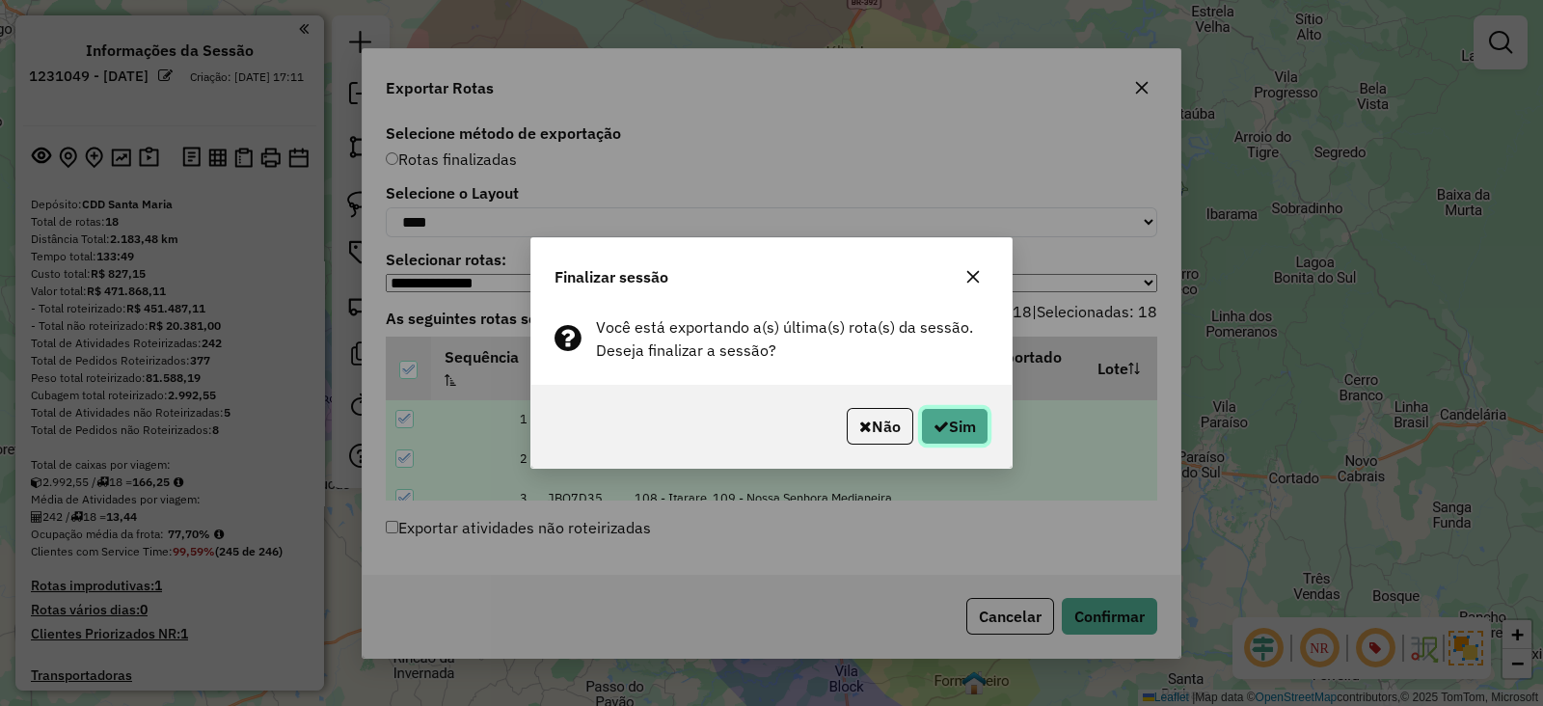
click at [928, 425] on button "Sim" at bounding box center [954, 426] width 67 height 37
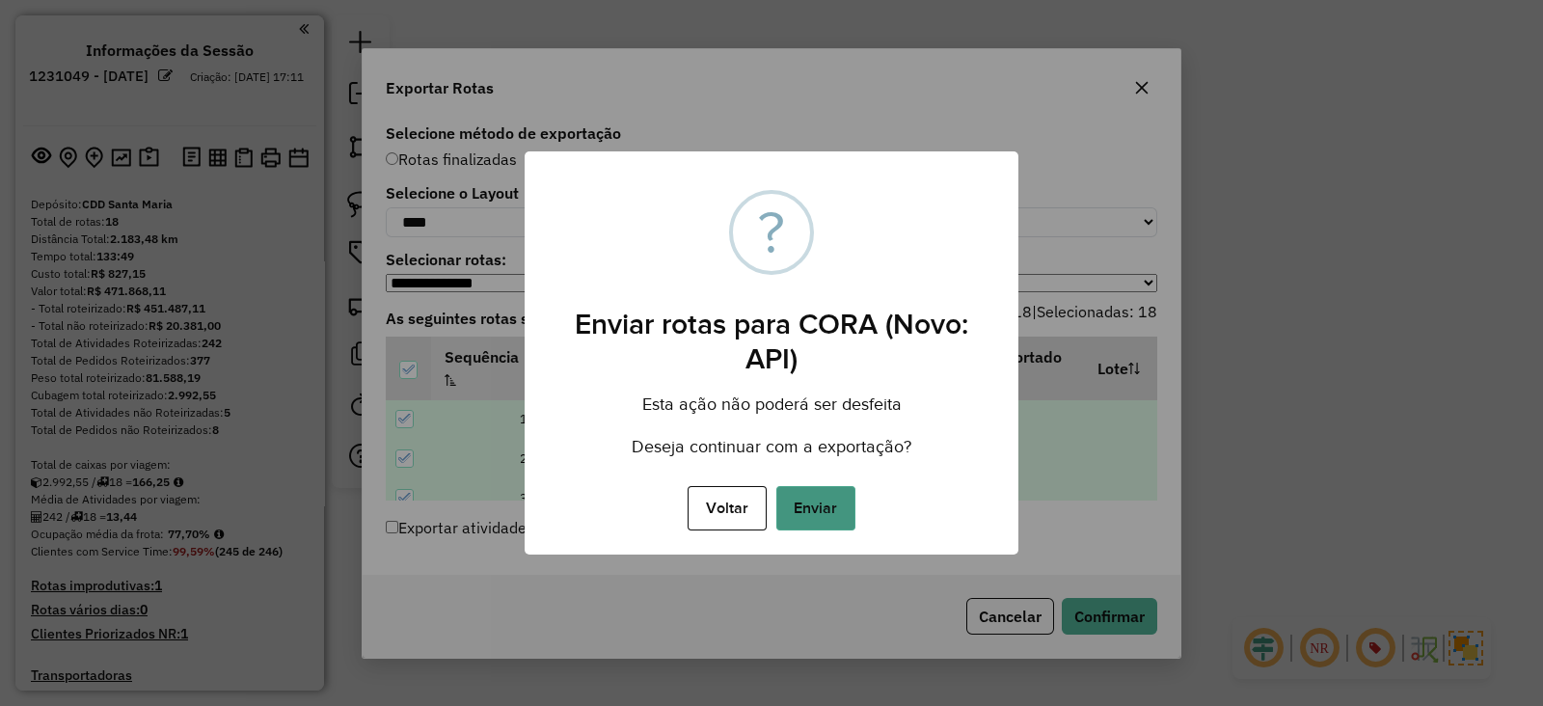
click at [819, 506] on button "Enviar" at bounding box center [815, 508] width 79 height 44
